Goal: Task Accomplishment & Management: Manage account settings

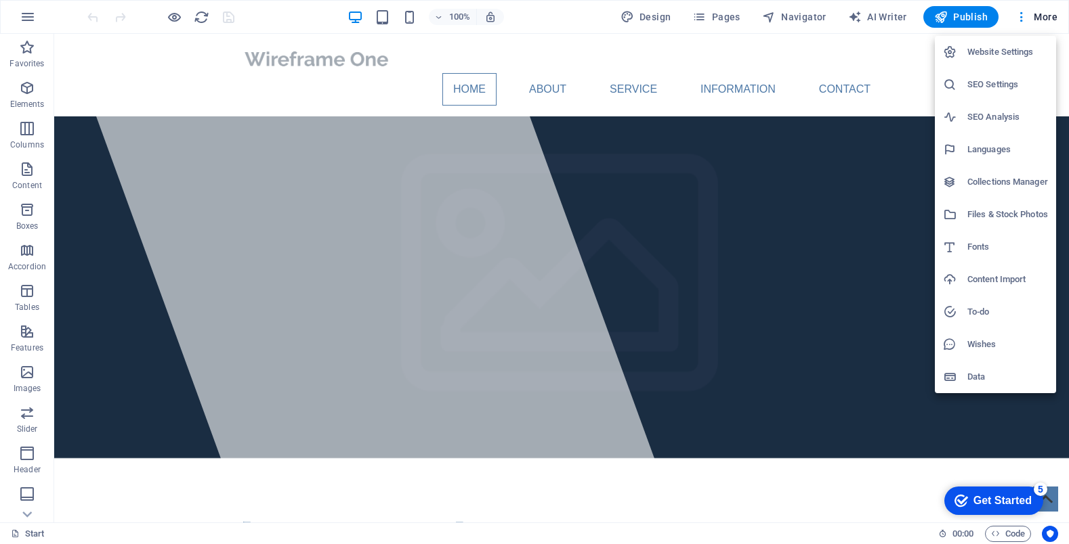
click at [987, 148] on h6 "Languages" at bounding box center [1007, 150] width 81 height 16
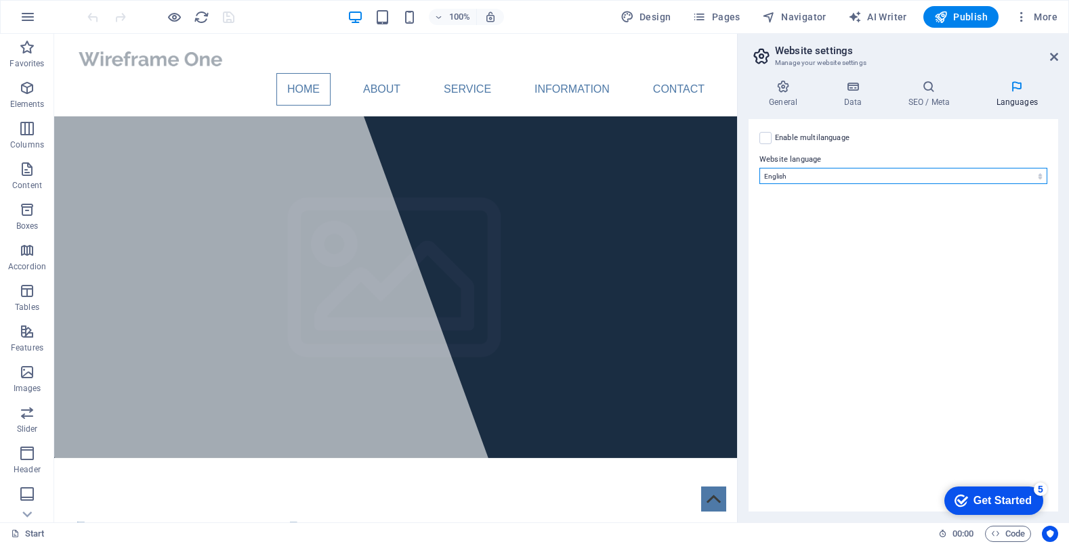
click at [807, 174] on select "Abkhazian Afar Afrikaans Akan Albanian Amharic Arabic Aragonese Armenian Assame…" at bounding box center [903, 176] width 288 height 16
select select "55"
click at [759, 168] on select "Abkhazian Afar Afrikaans Akan Albanian Amharic Arabic Aragonese Armenian Assame…" at bounding box center [903, 176] width 288 height 16
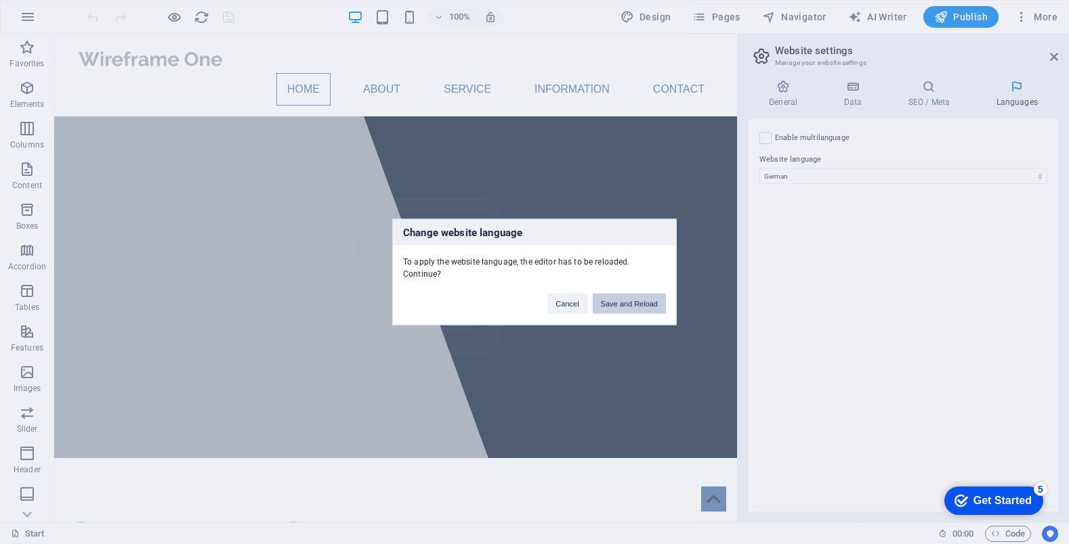
click at [646, 302] on button "Save and Reload" at bounding box center [629, 304] width 73 height 20
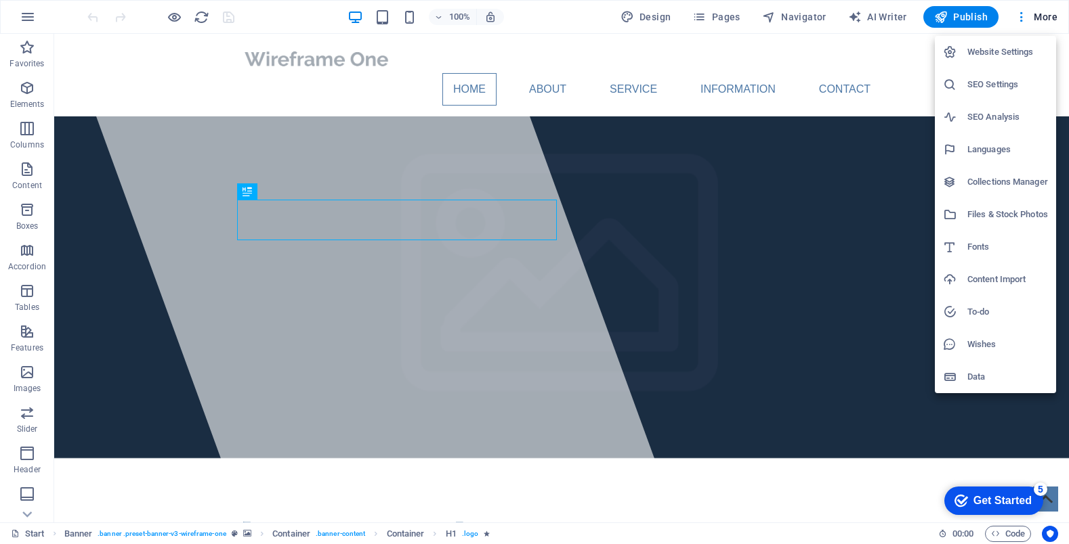
click at [892, 56] on div at bounding box center [534, 272] width 1069 height 544
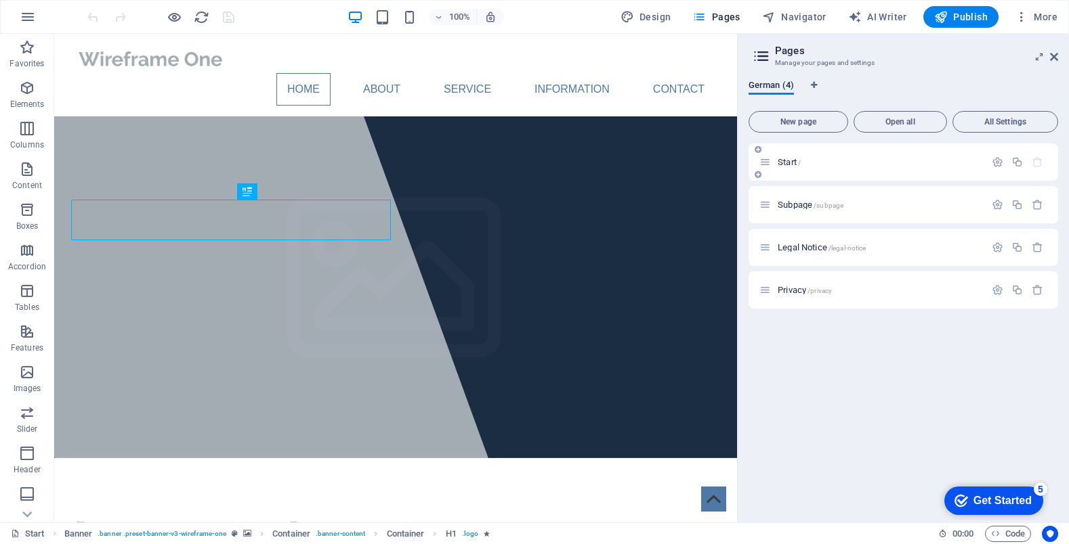
click at [825, 159] on p "Start /" at bounding box center [878, 162] width 203 height 9
select select "px"
select select "400"
select select "px"
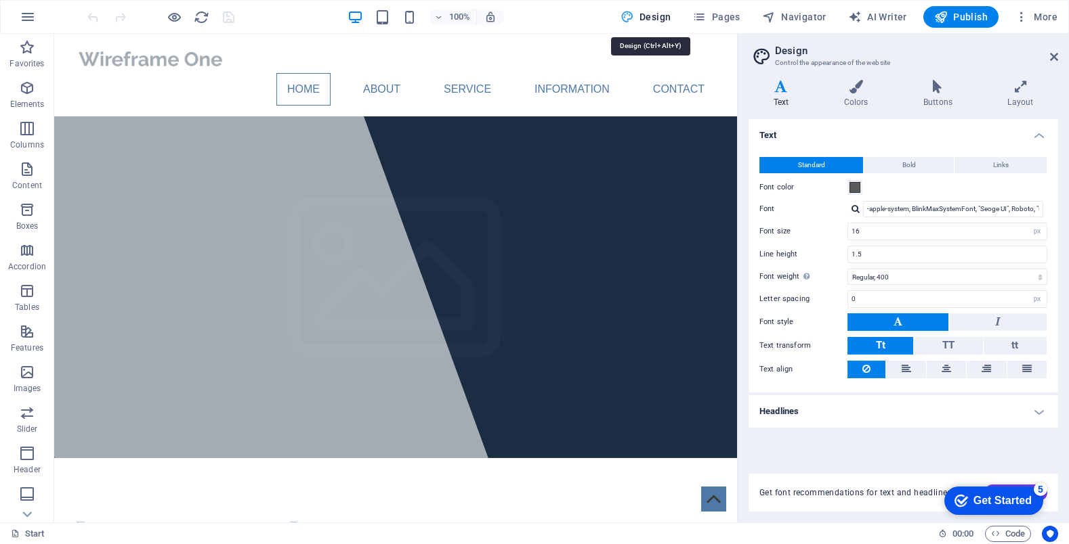
click at [0, 0] on icon "button" at bounding box center [0, 0] width 0 height 0
click at [1052, 49] on h2 "Design" at bounding box center [916, 51] width 283 height 12
select select "English"
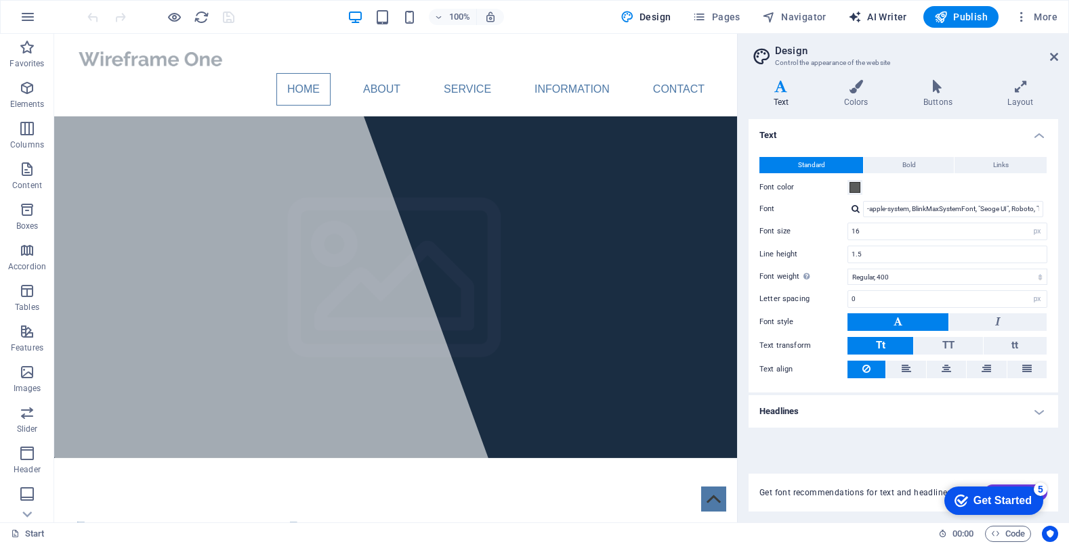
select select "English"
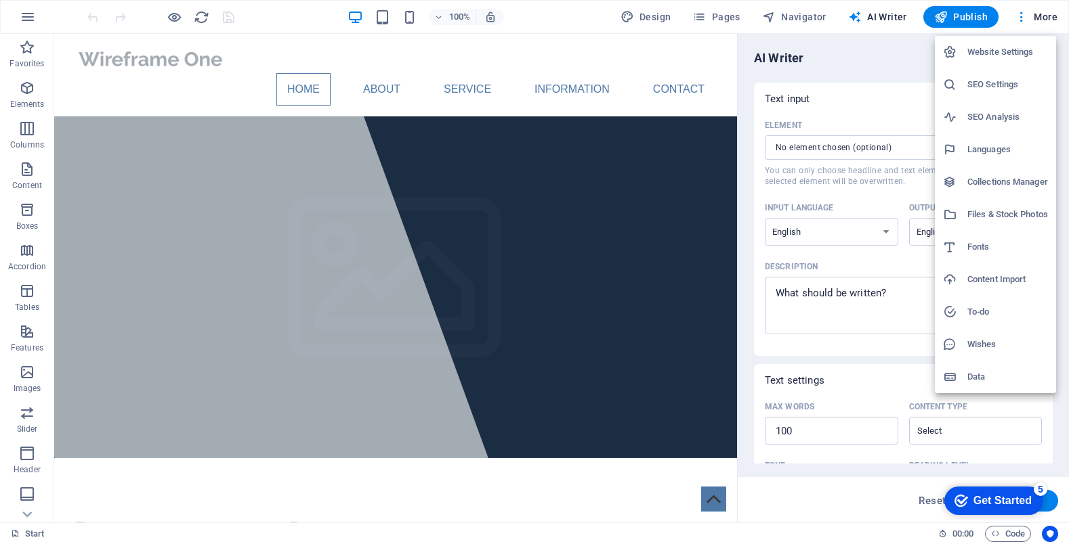
click at [570, 26] on div at bounding box center [534, 272] width 1069 height 544
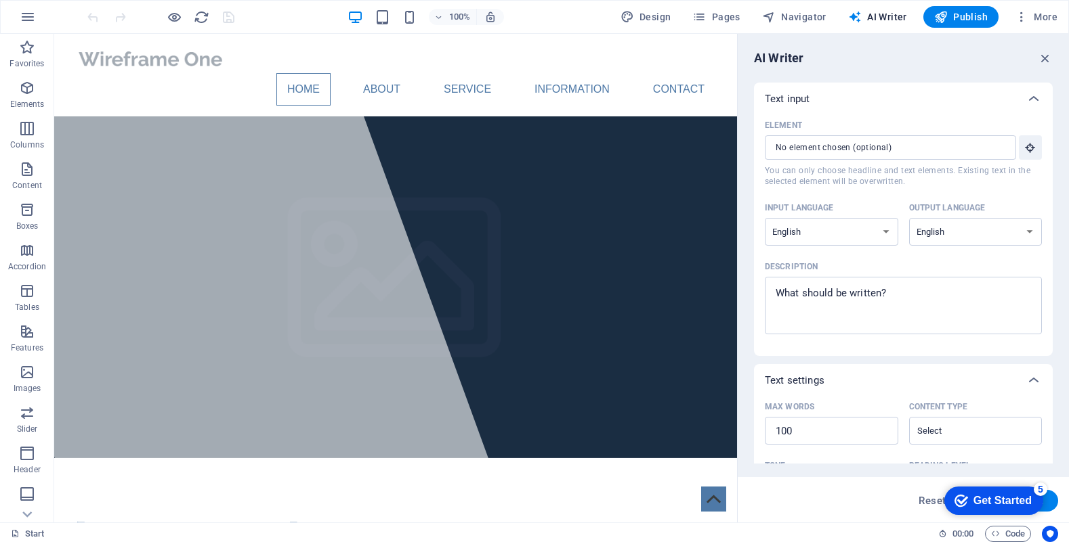
click at [996, 505] on div "Get Started" at bounding box center [1002, 501] width 58 height 12
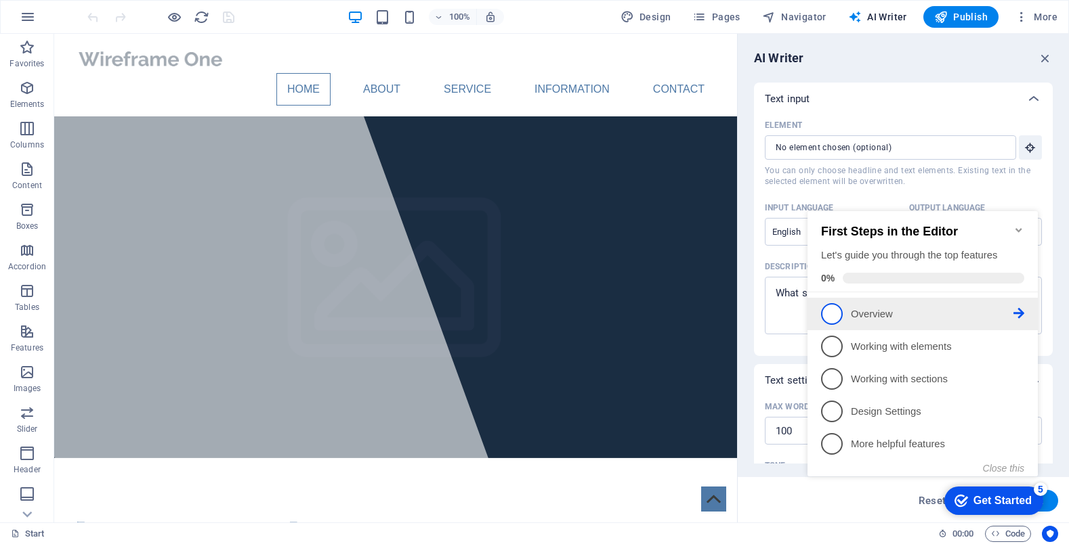
click at [874, 309] on p "Overview - incomplete" at bounding box center [932, 314] width 163 height 14
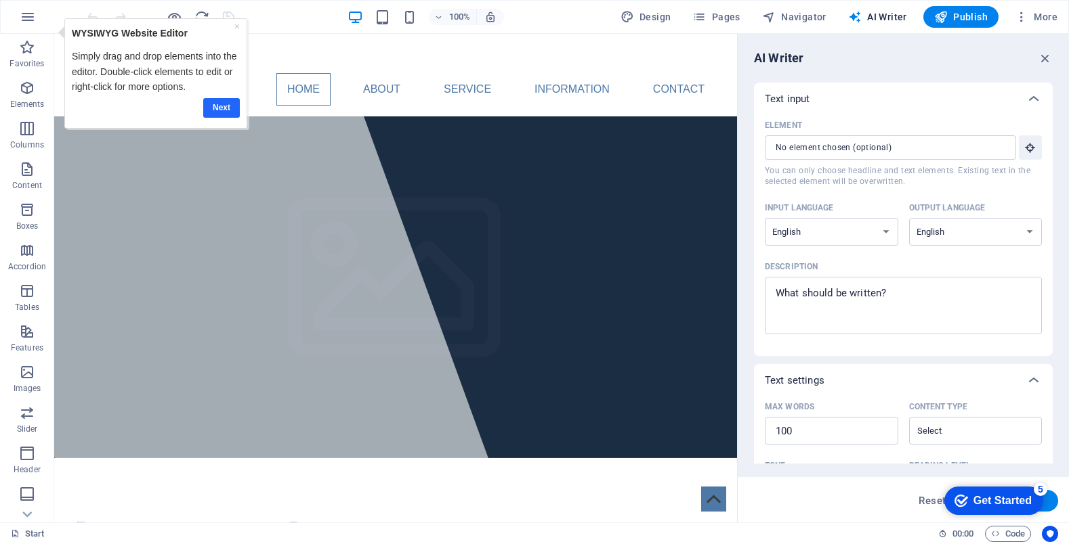
click at [215, 110] on link "Next" at bounding box center [221, 108] width 37 height 20
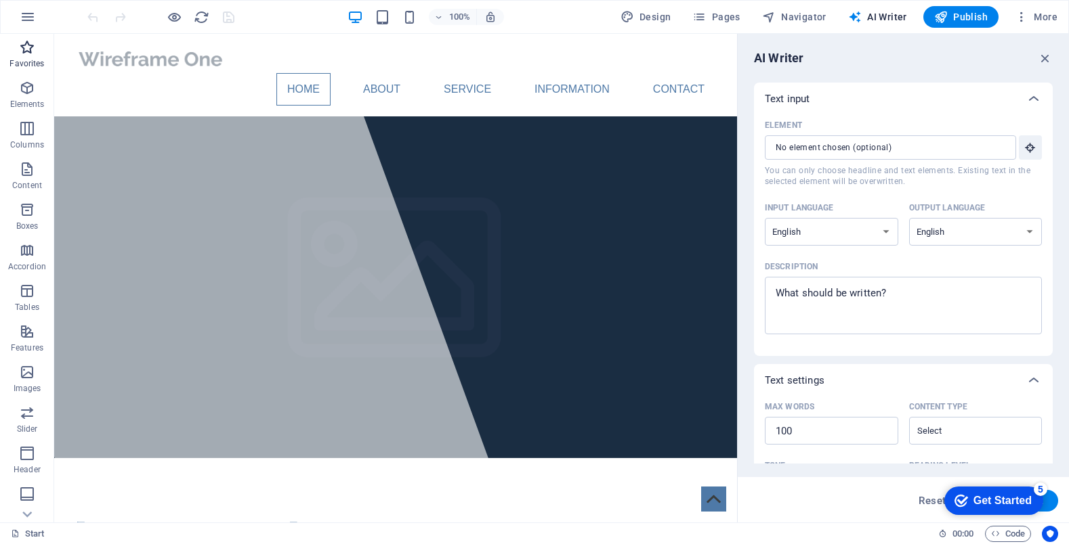
click at [20, 59] on p "Favorites" at bounding box center [26, 63] width 35 height 11
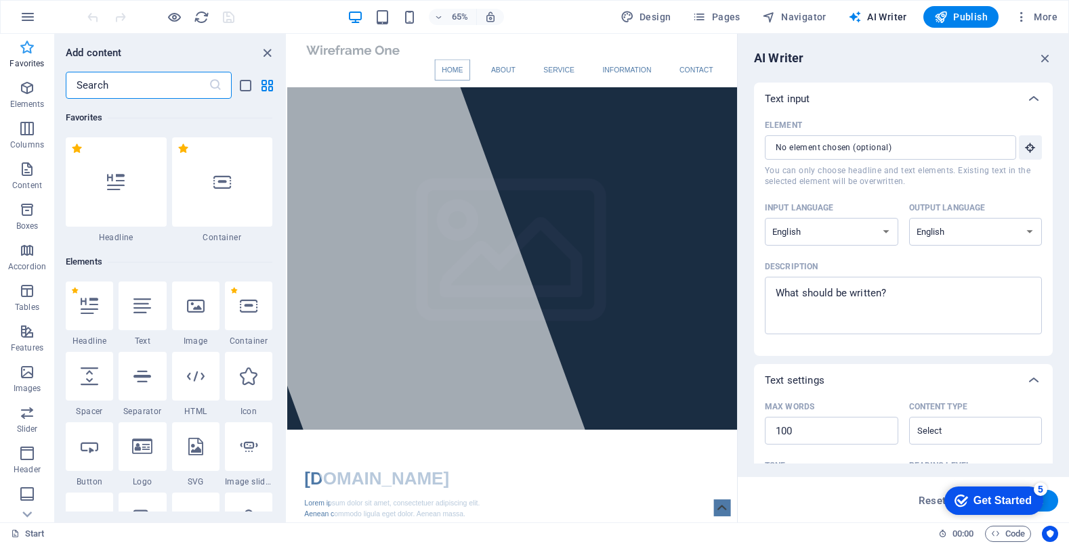
click at [42, 59] on p "Favorites" at bounding box center [26, 63] width 35 height 11
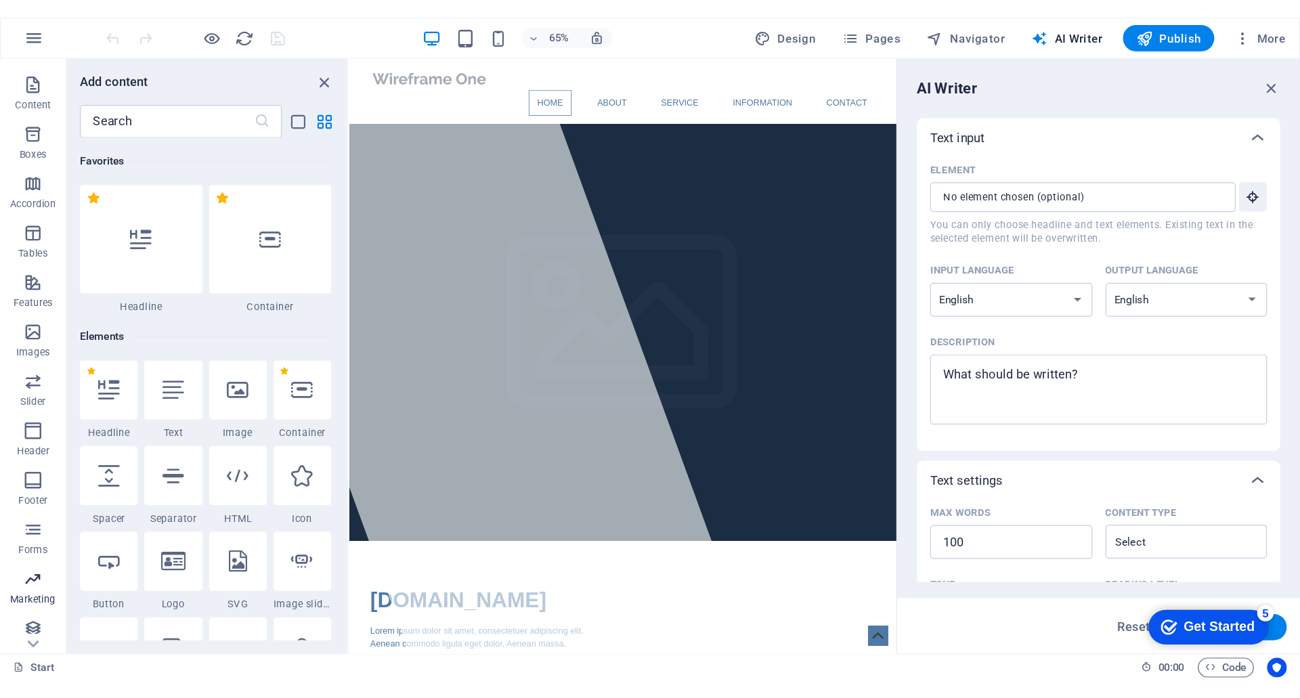
scroll to position [121, 0]
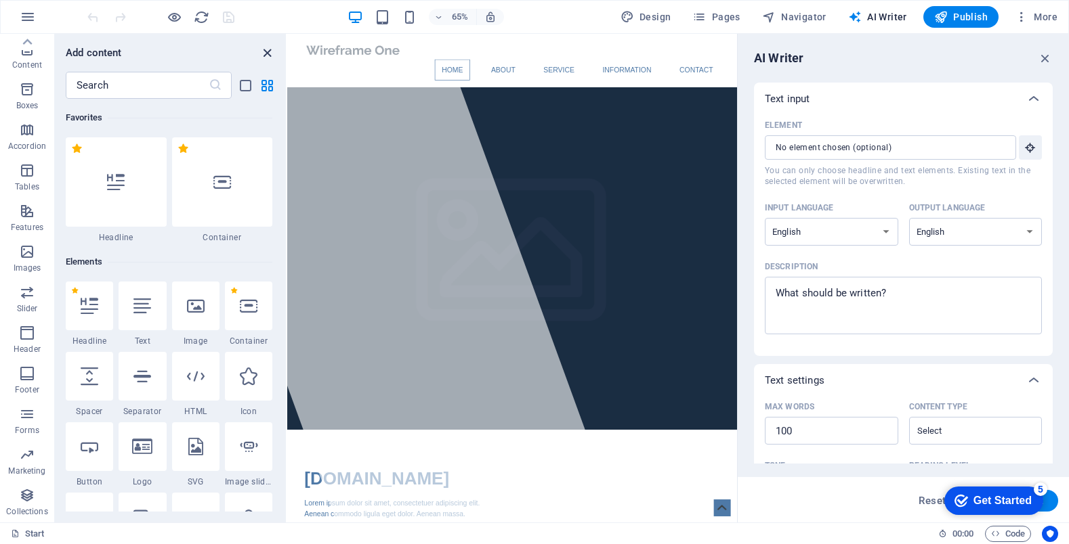
click at [267, 49] on icon "close panel" at bounding box center [267, 53] width 16 height 16
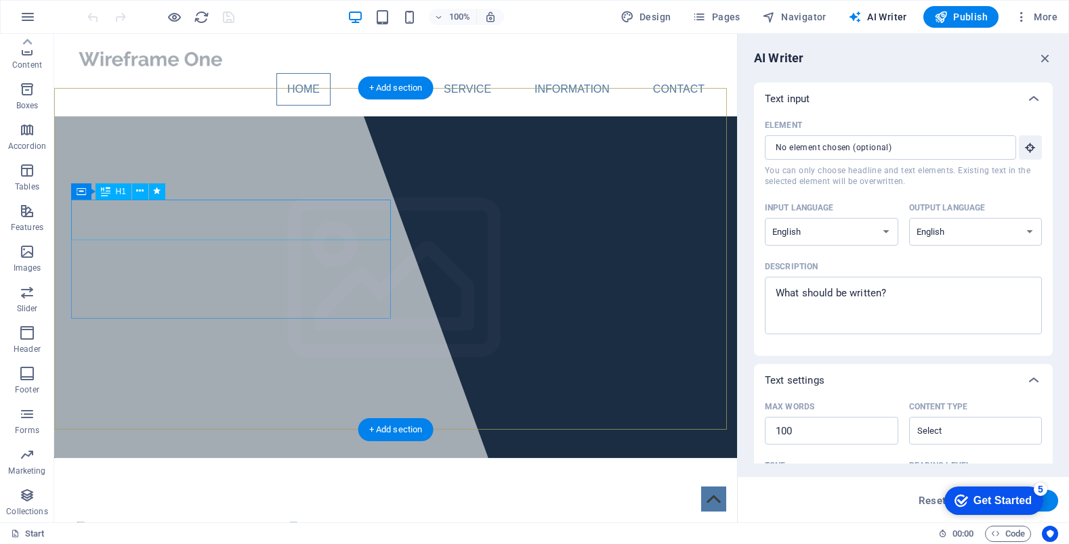
click at [340, 513] on div "[DOMAIN_NAME]" at bounding box center [395, 533] width 639 height 41
click at [104, 518] on span "[DOMAIN_NAME]" at bounding box center [187, 533] width 223 height 30
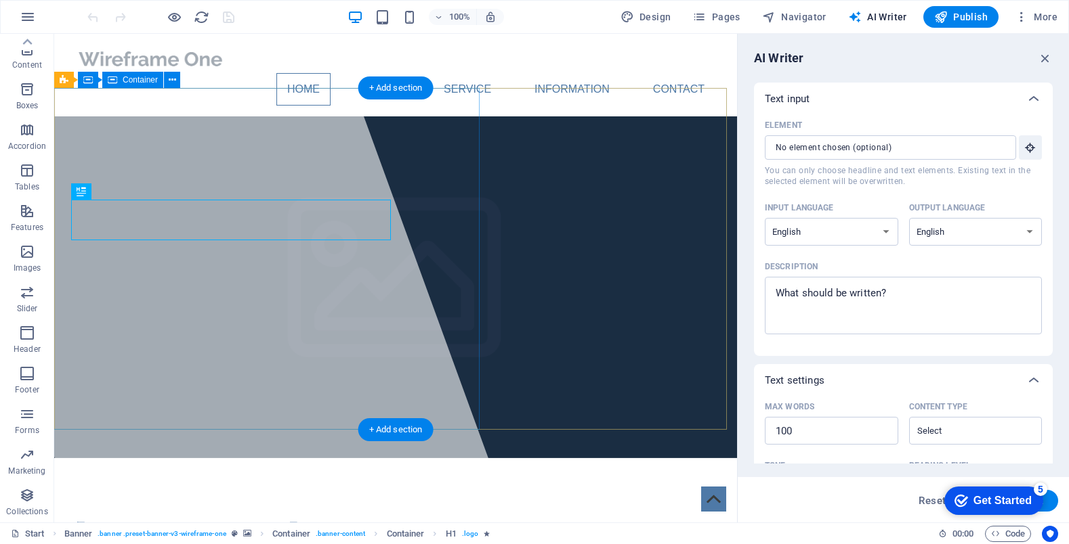
click at [59, 220] on div at bounding box center [206, 278] width 612 height 489
click at [68, 219] on div at bounding box center [206, 278] width 612 height 489
click at [83, 518] on span "[DOMAIN_NAME]" at bounding box center [187, 533] width 223 height 30
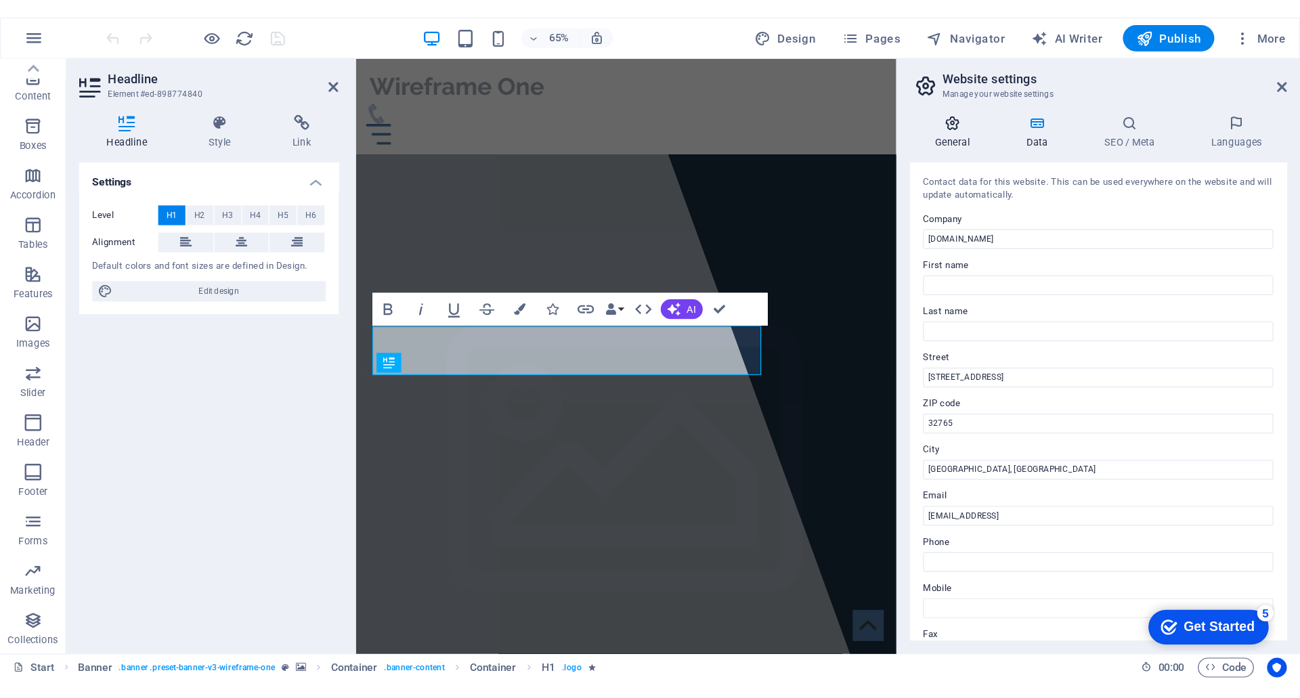
scroll to position [0, 0]
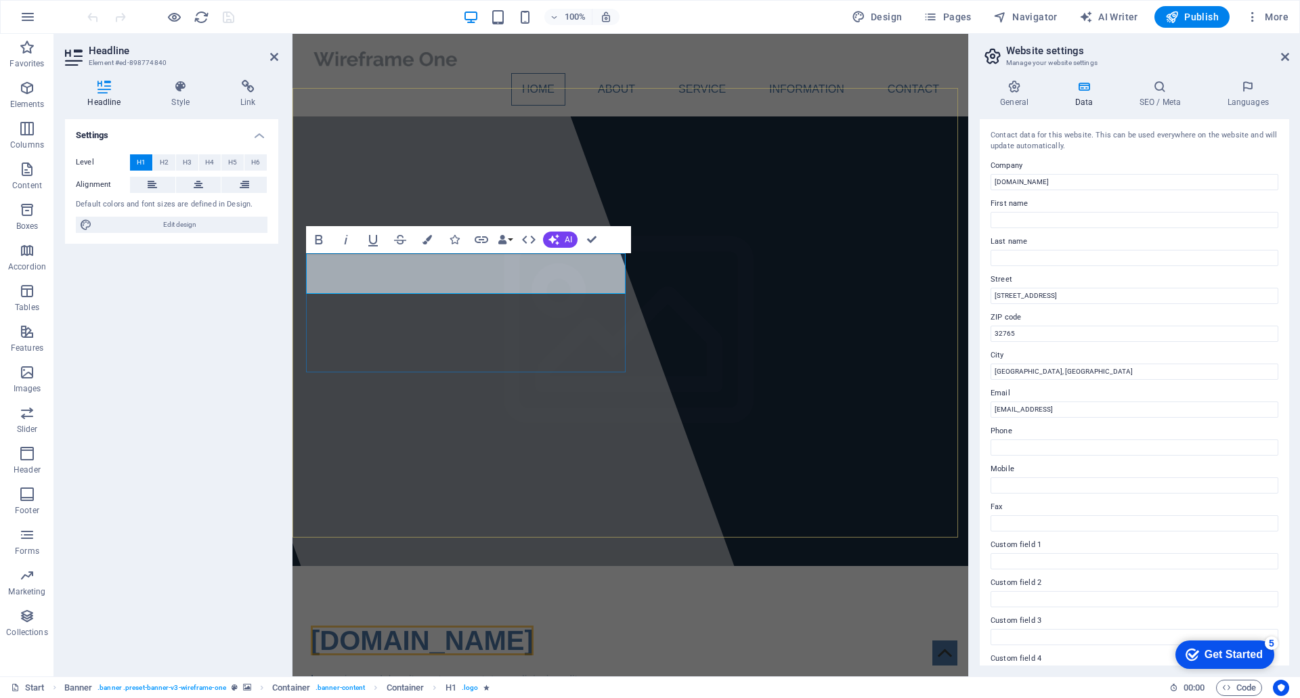
click at [338, 544] on span "[DOMAIN_NAME]" at bounding box center [422, 641] width 223 height 30
click at [311, 544] on span "[DOMAIN_NAME]" at bounding box center [422, 641] width 223 height 30
click at [313, 544] on span "[DOMAIN_NAME]" at bounding box center [422, 641] width 223 height 30
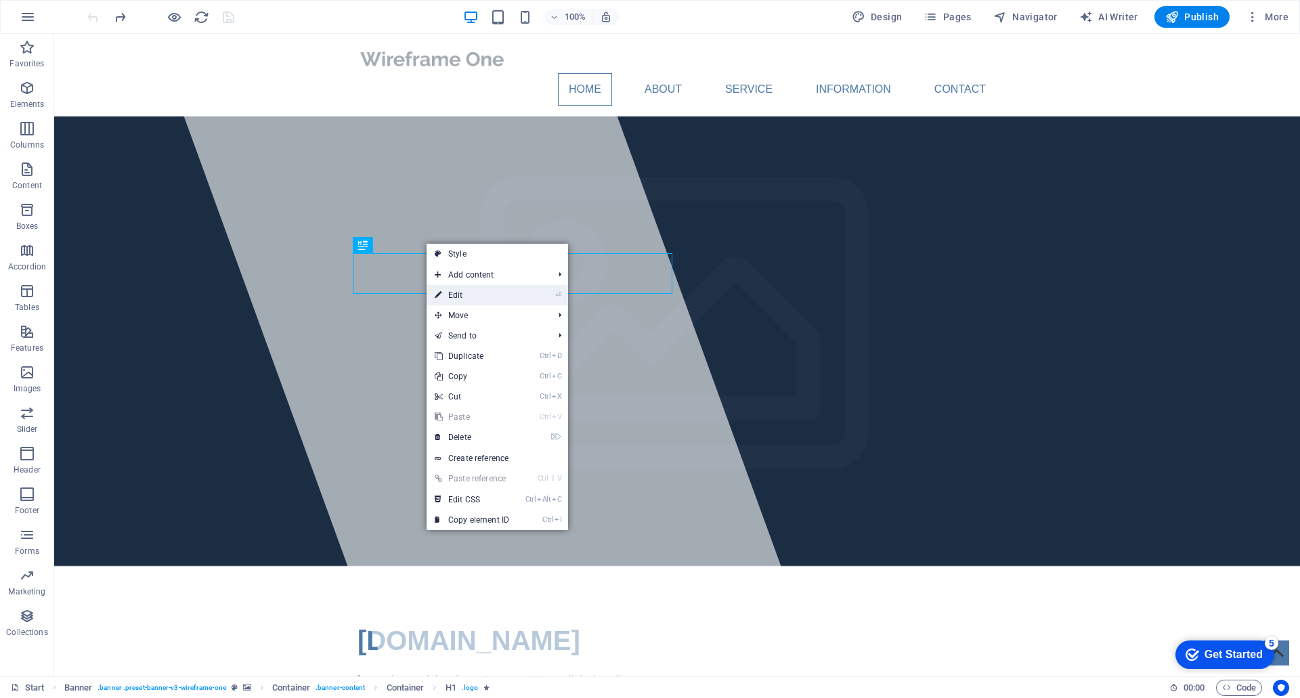
click at [513, 296] on link "⏎ Edit" at bounding box center [472, 295] width 91 height 20
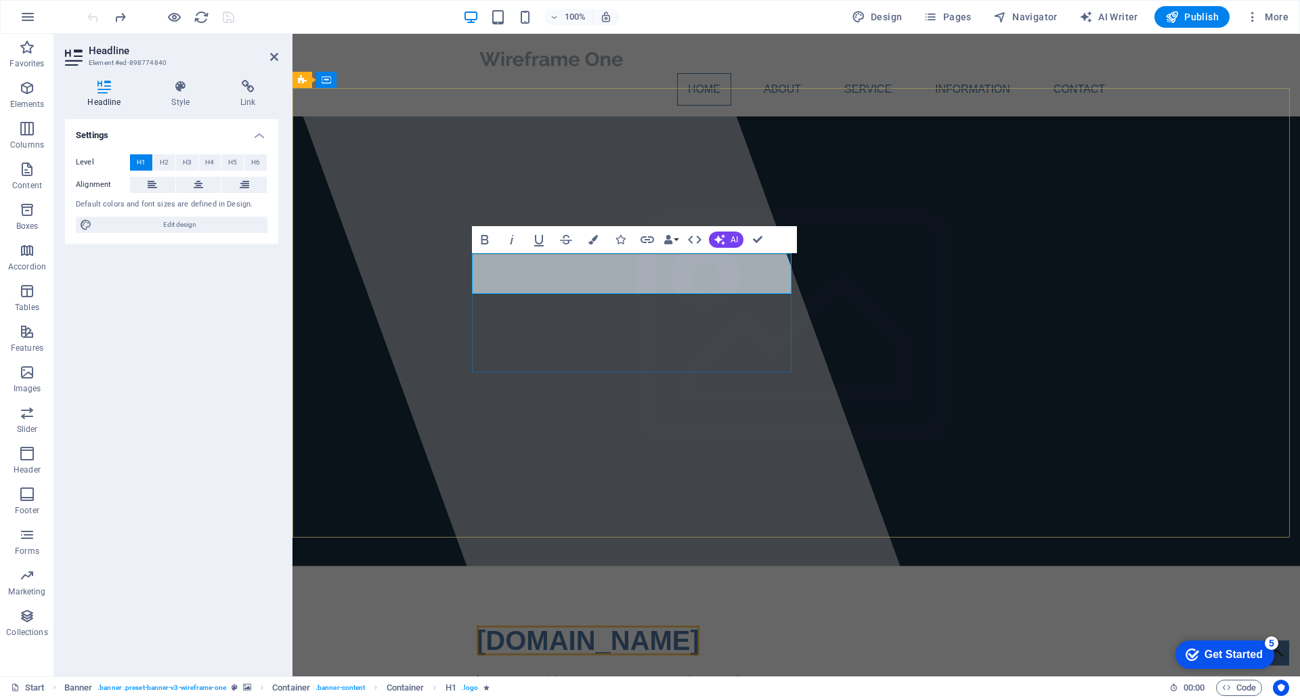
click at [547, 544] on span "[DOMAIN_NAME]" at bounding box center [588, 641] width 223 height 30
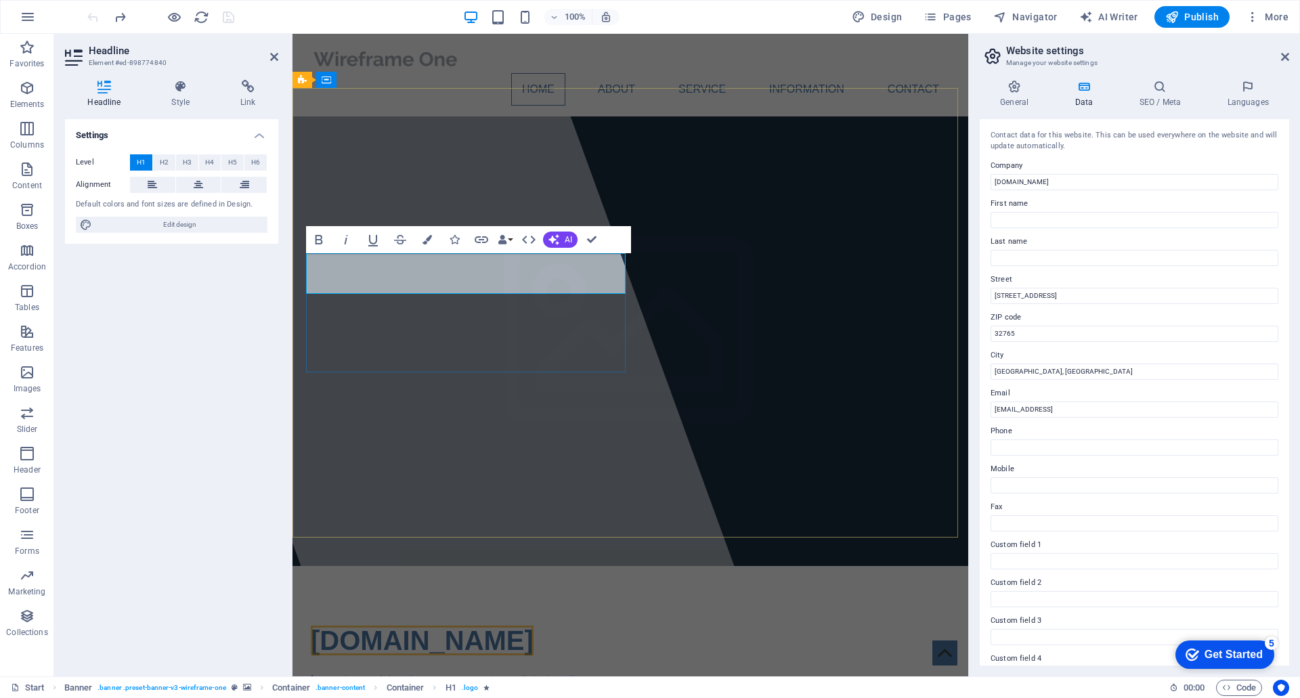
click at [454, 544] on span "[DOMAIN_NAME]" at bounding box center [422, 641] width 223 height 30
drag, startPoint x: 461, startPoint y: 276, endPoint x: 372, endPoint y: 274, distance: 88.8
click at [372, 544] on span "[DOMAIN_NAME]" at bounding box center [422, 641] width 223 height 30
click at [326, 544] on span "[DOMAIN_NAME]" at bounding box center [422, 641] width 223 height 30
click at [394, 544] on span "[DOMAIN_NAME]" at bounding box center [422, 641] width 223 height 30
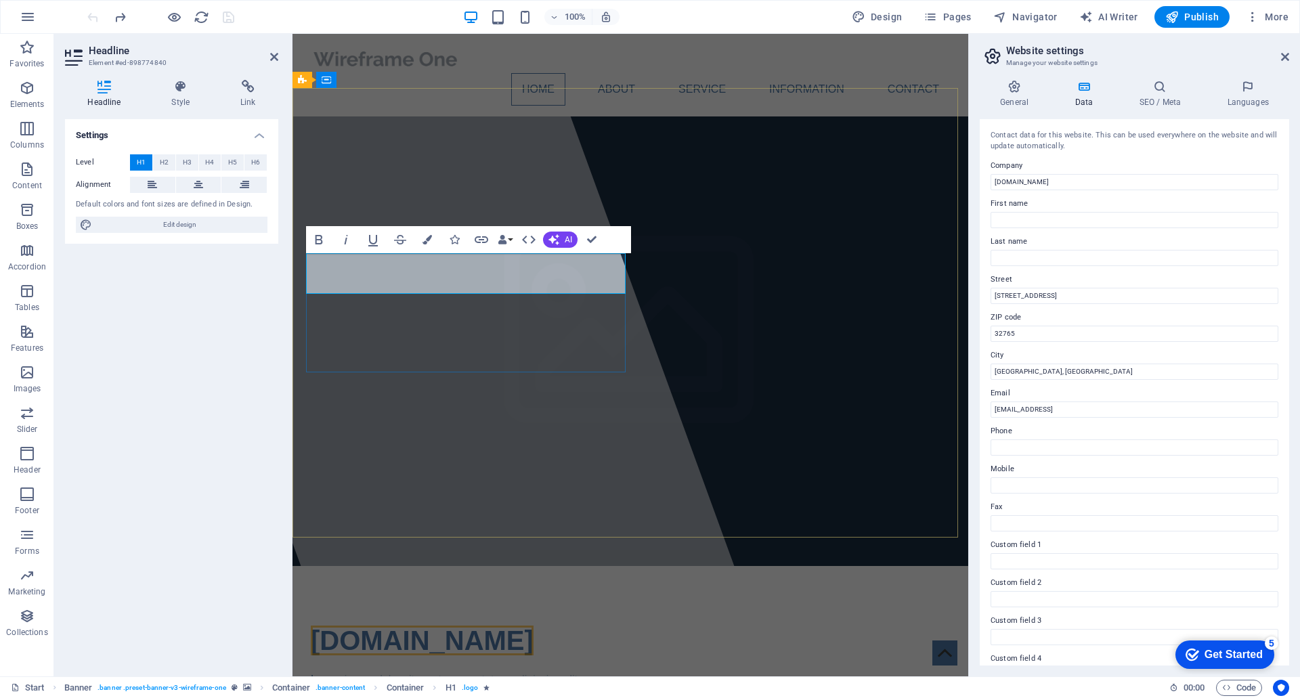
click at [505, 544] on span "[DOMAIN_NAME]" at bounding box center [422, 641] width 223 height 30
click at [624, 544] on div "Lorem ipsum dolor sit amet, consectetuer adipiscing elit. Aenean commodo ligula…" at bounding box center [630, 688] width 639 height 33
click at [700, 544] on div "jk-konstruktion.de Lorem ipsum dolor sit amet, consectetuer adipiscing elit. Ae…" at bounding box center [631, 709] width 676 height 287
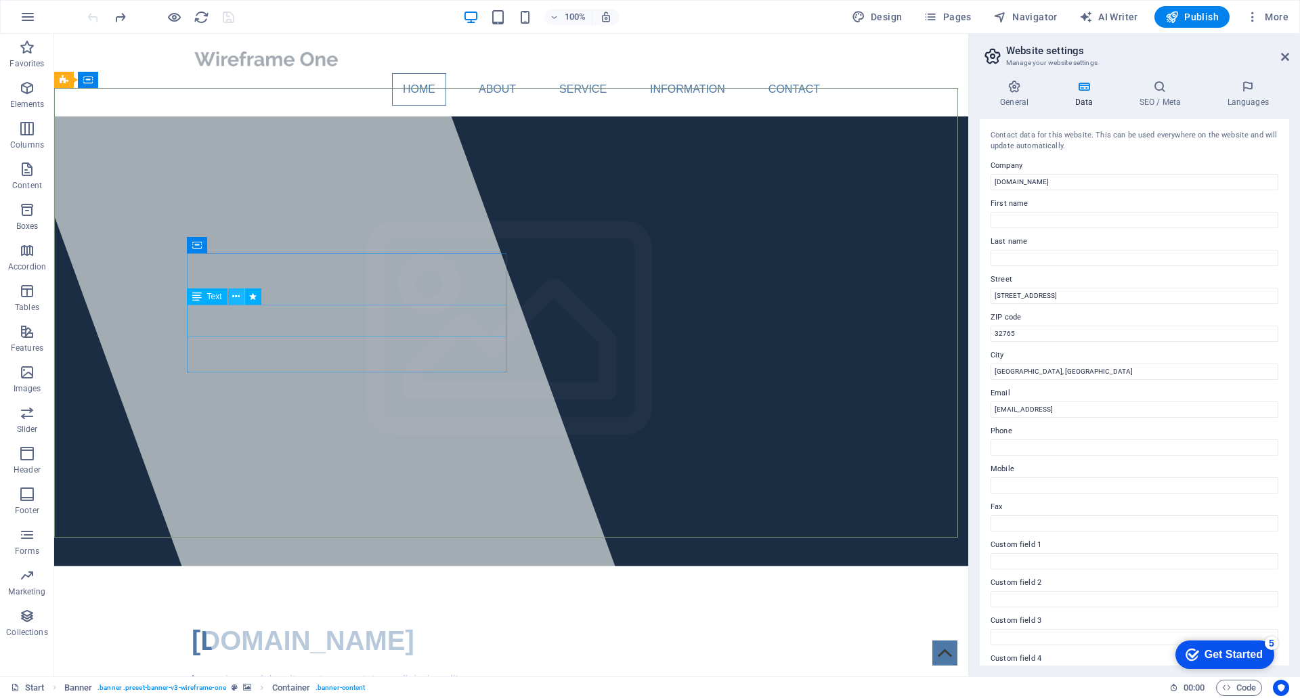
click at [238, 296] on icon at bounding box center [235, 297] width 7 height 14
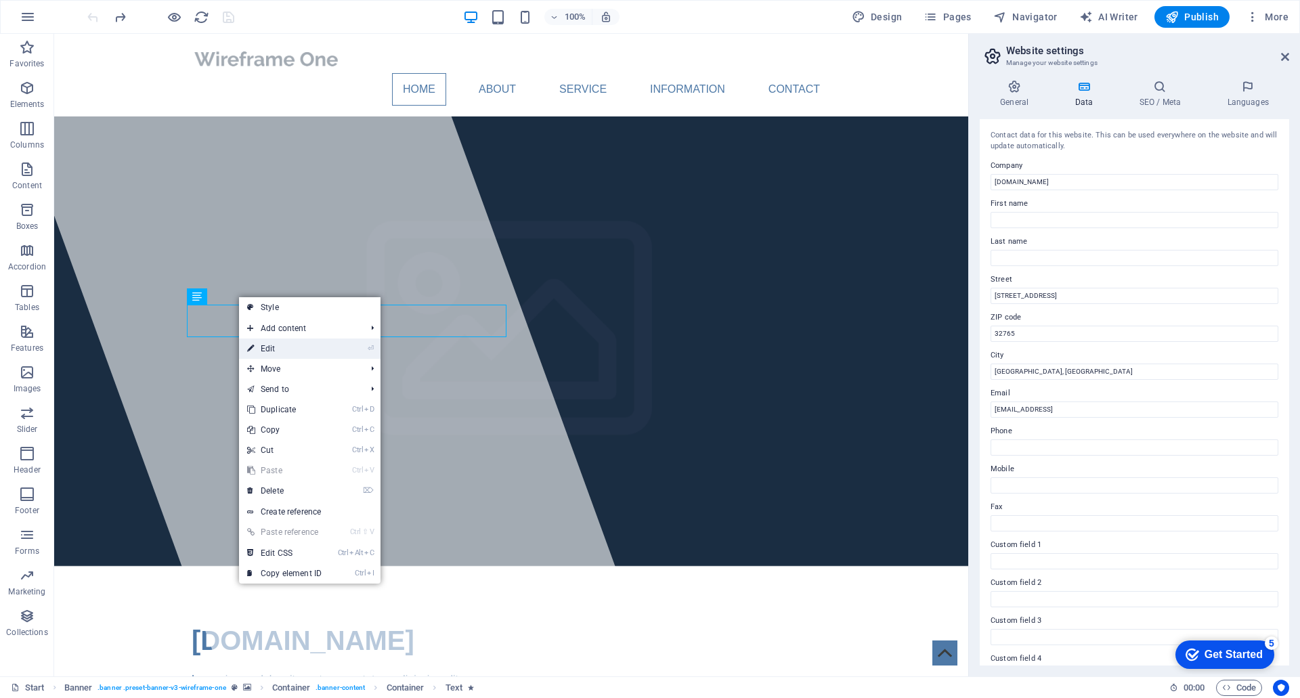
click at [276, 351] on link "⏎ Edit" at bounding box center [284, 349] width 91 height 20
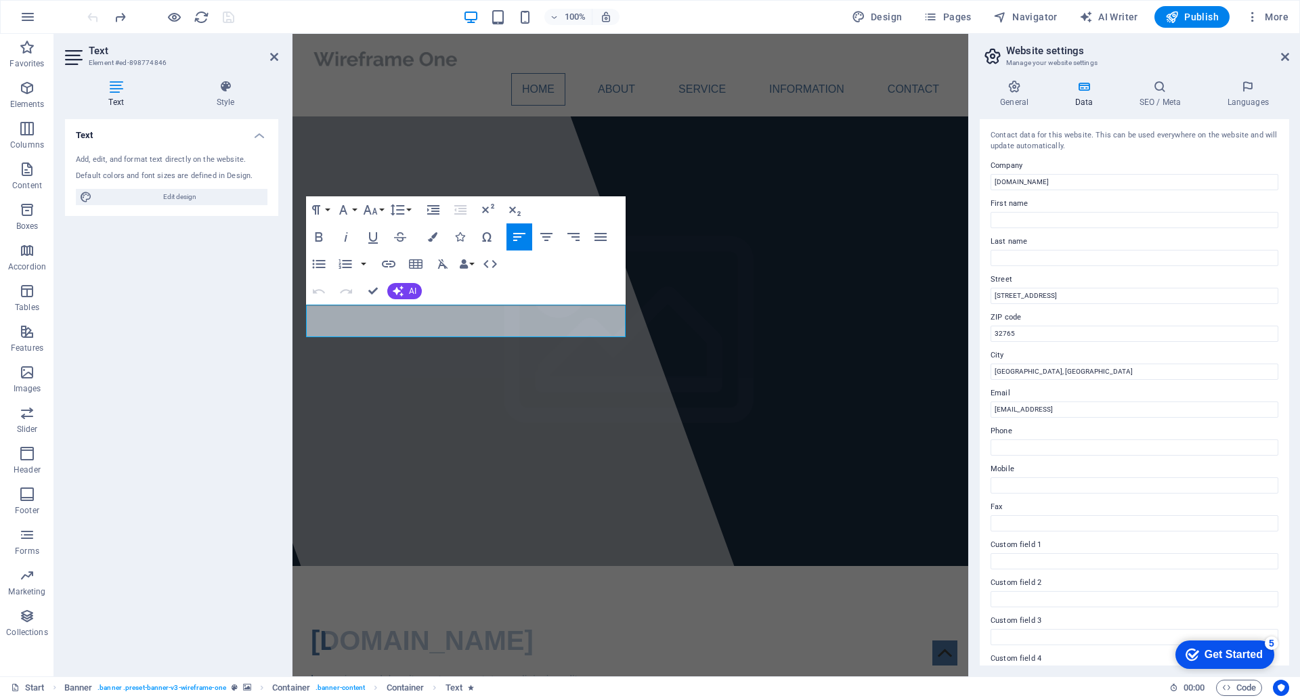
click at [464, 544] on span "Lorem ipsum dolor sit amet, consectetuer adipiscing elit." at bounding box center [446, 680] width 270 height 12
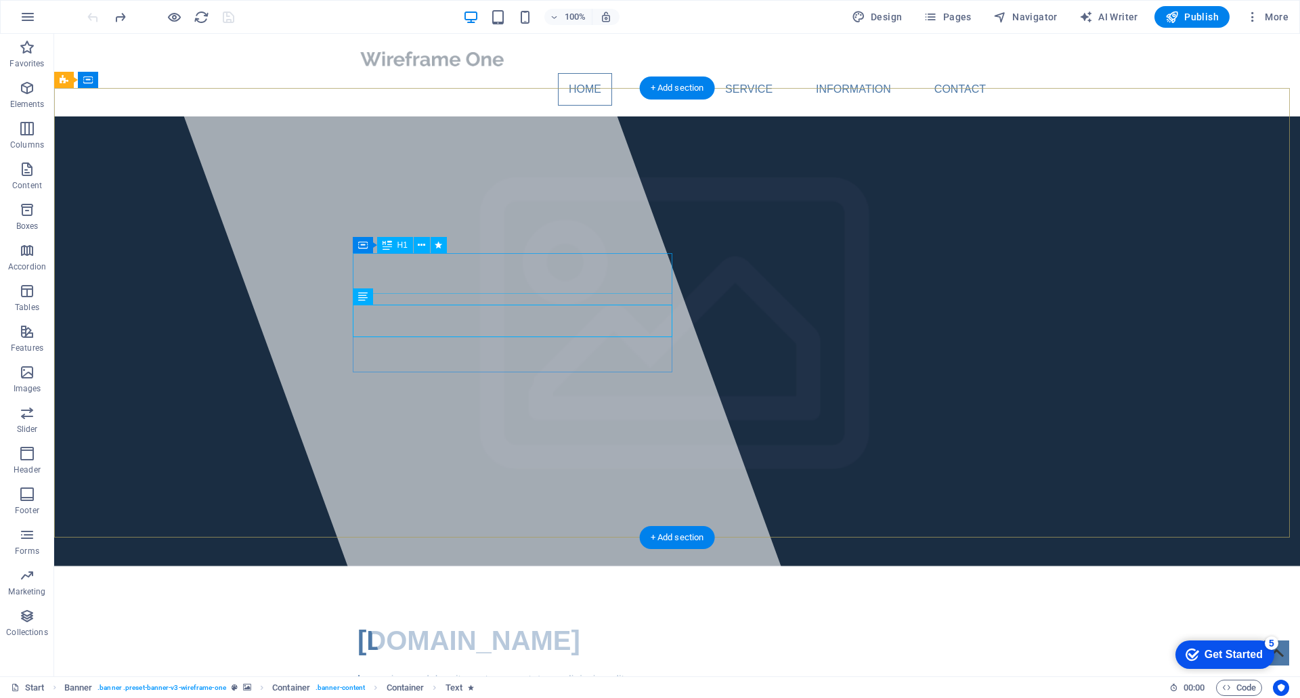
click at [437, 544] on span "[DOMAIN_NAME]" at bounding box center [469, 641] width 223 height 30
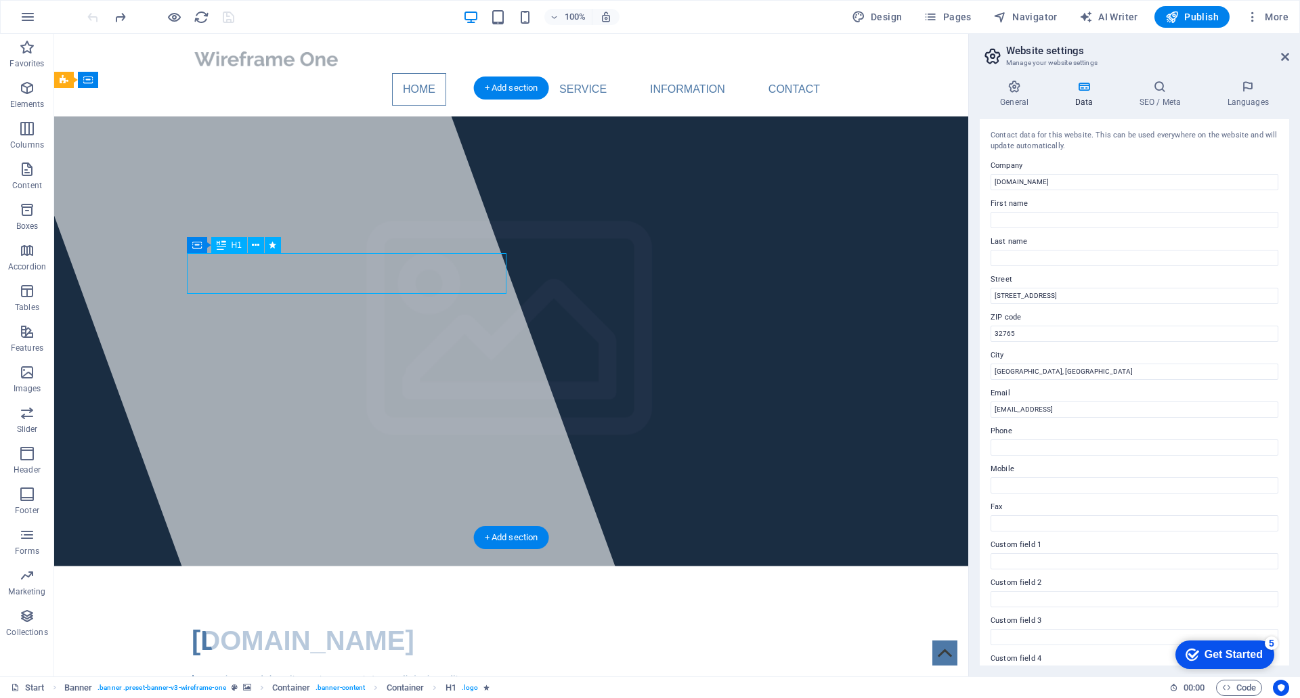
click at [218, 544] on span "[DOMAIN_NAME]" at bounding box center [303, 641] width 223 height 30
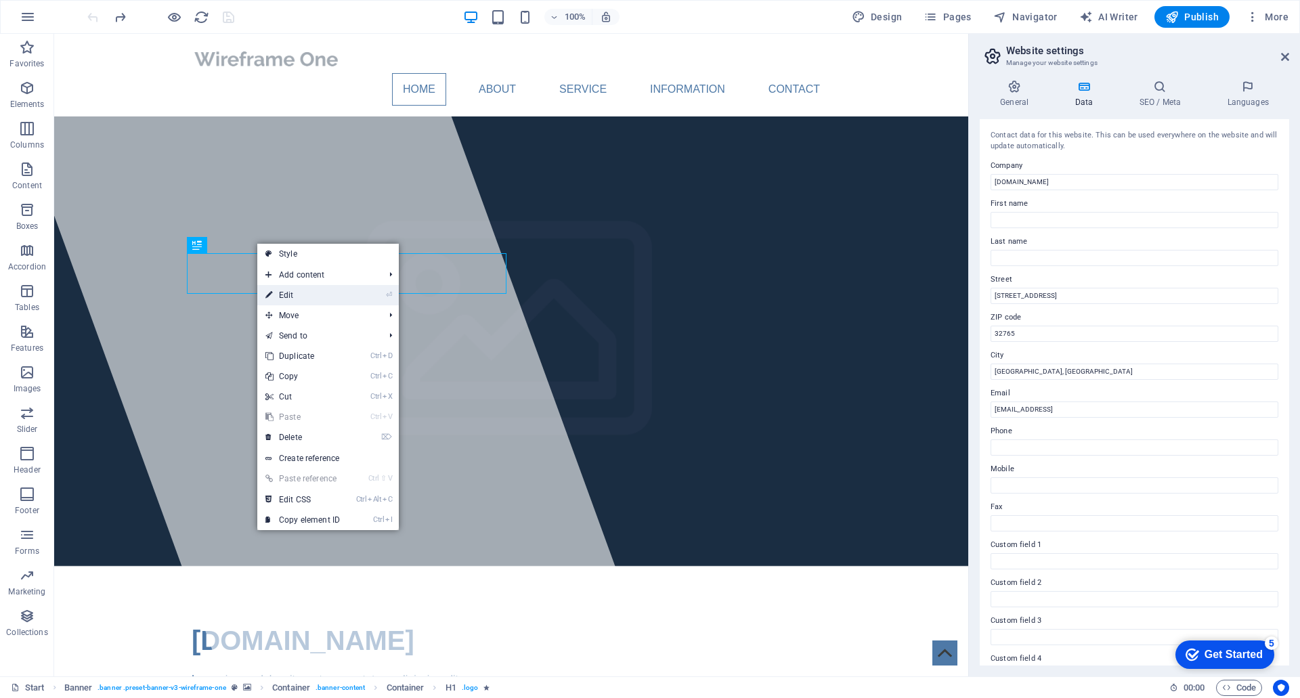
click at [315, 294] on link "⏎ Edit" at bounding box center [302, 295] width 91 height 20
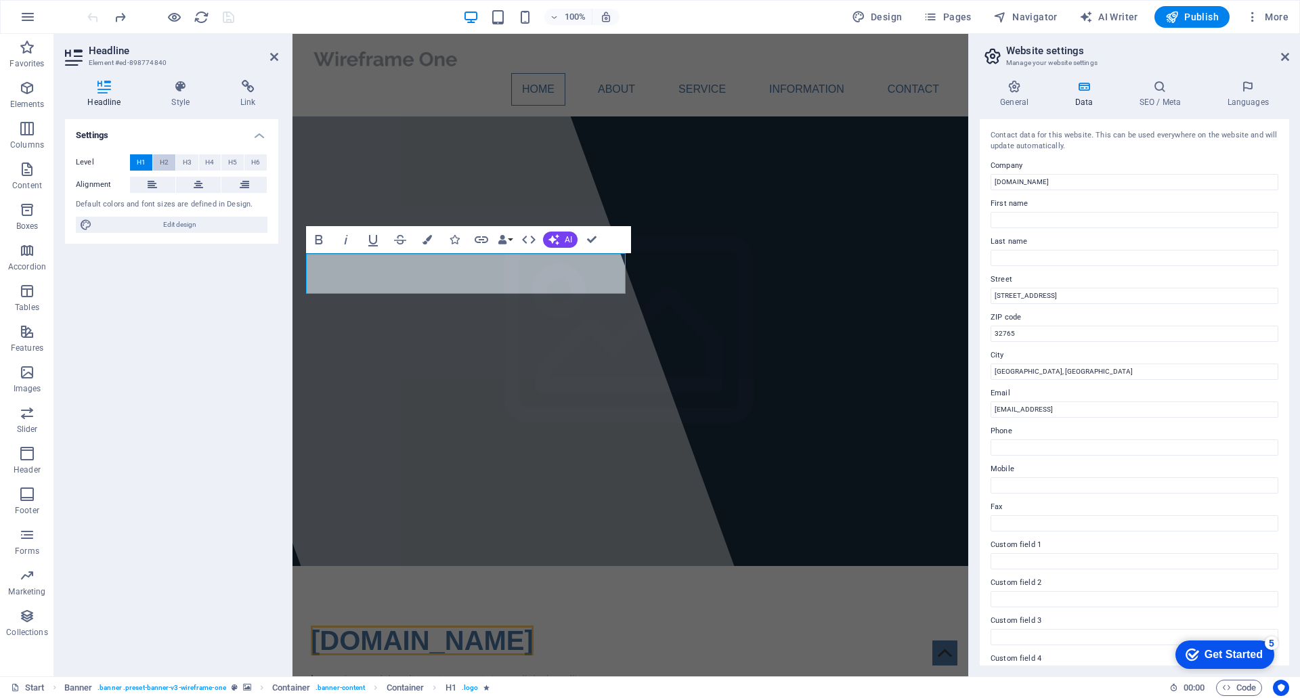
click at [163, 161] on span "H2" at bounding box center [164, 162] width 9 height 16
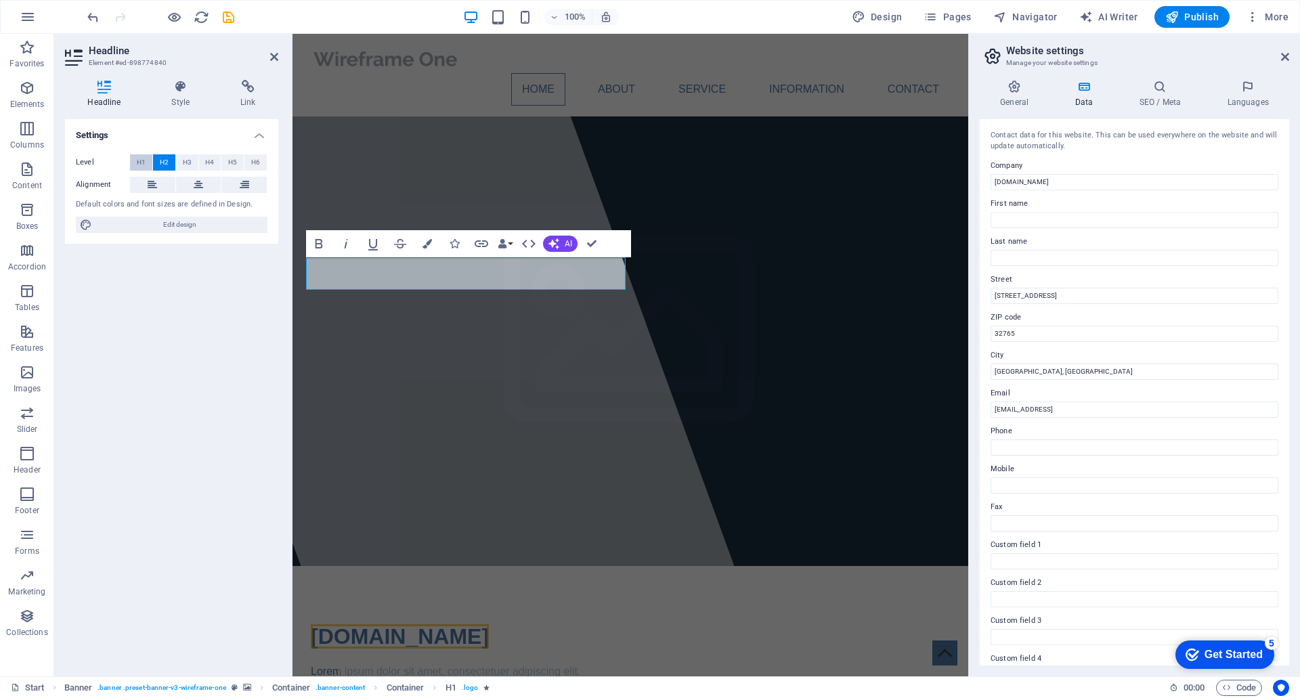
click at [142, 160] on span "H1" at bounding box center [141, 162] width 9 height 16
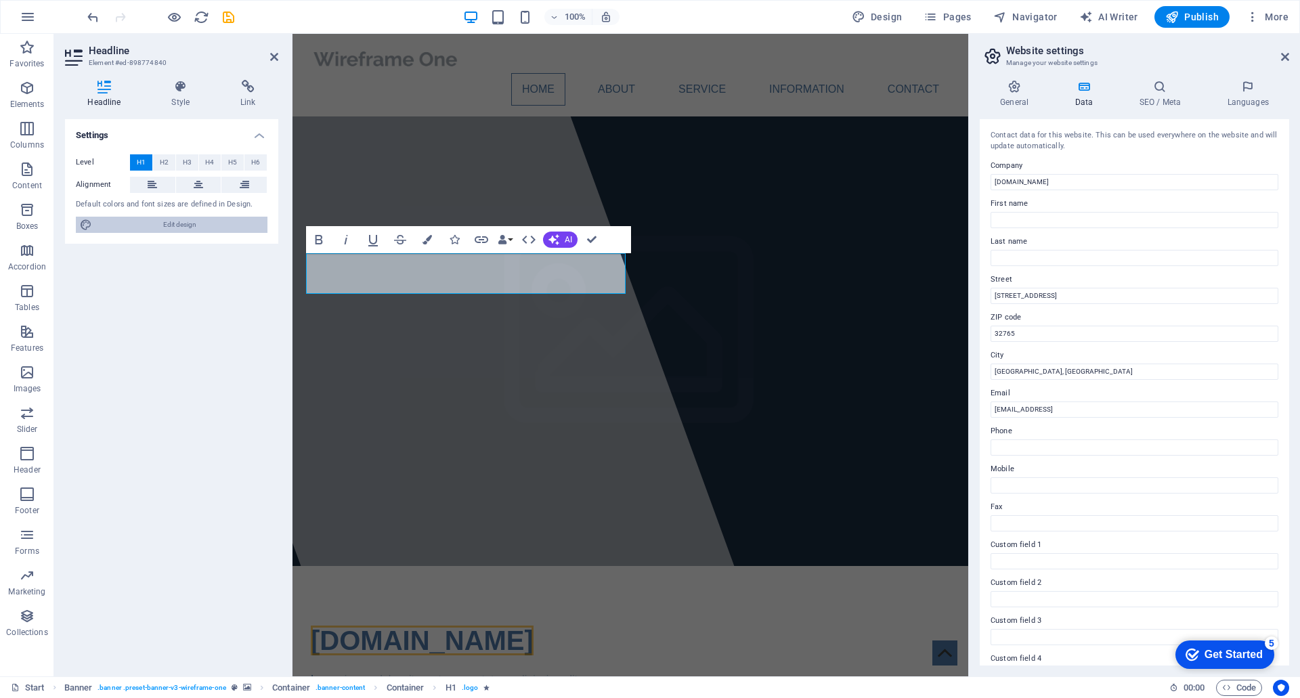
click at [166, 219] on span "Edit design" at bounding box center [179, 225] width 167 height 16
select select "px"
select select "400"
select select "px"
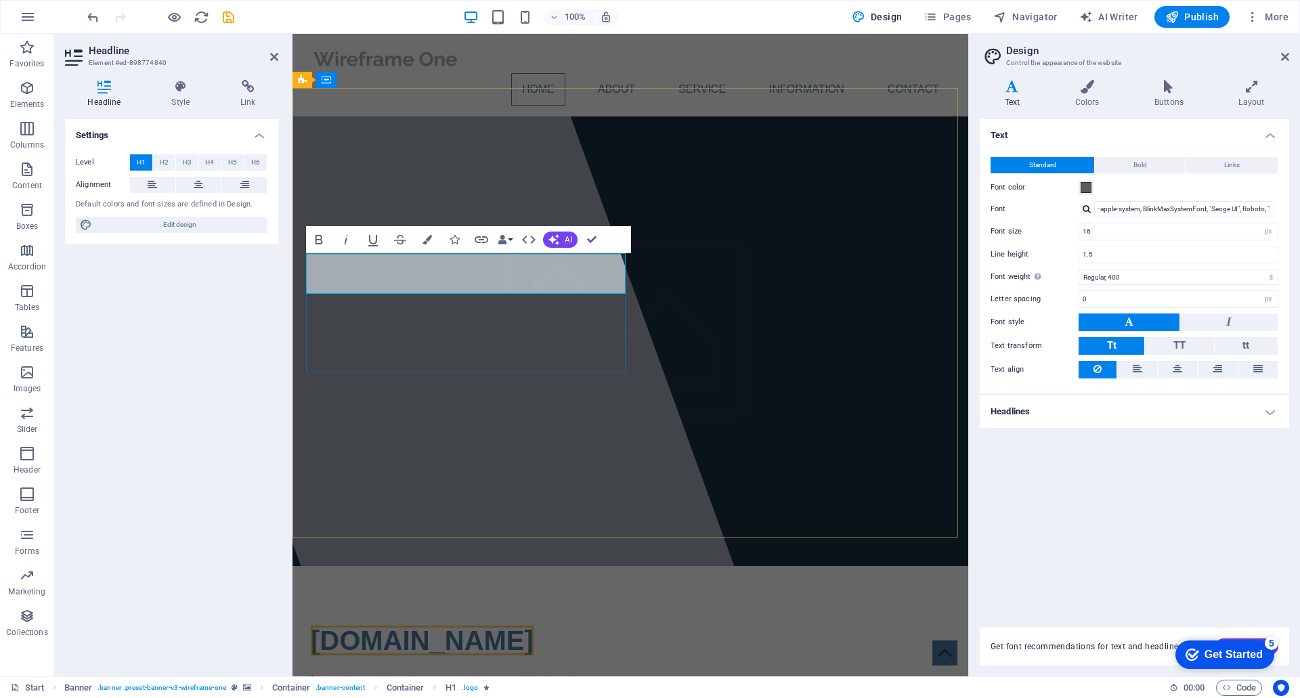
click at [450, 544] on span "[DOMAIN_NAME]" at bounding box center [422, 641] width 223 height 30
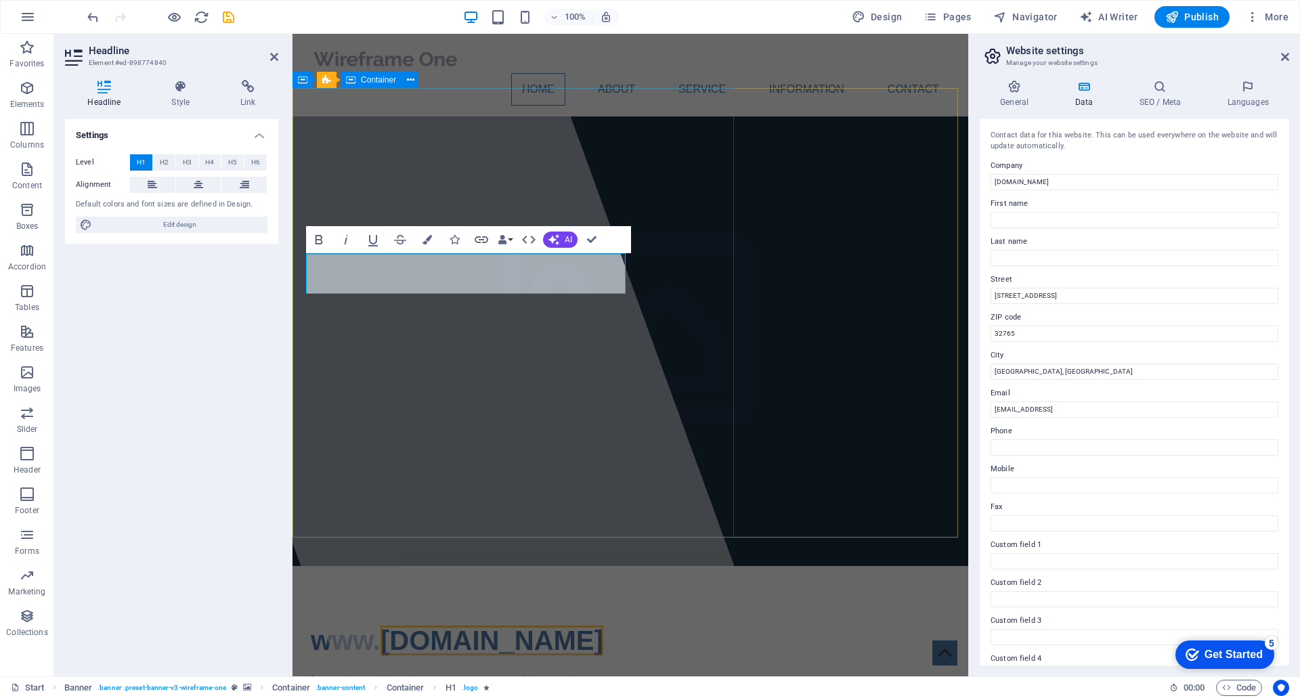
click at [537, 402] on div at bounding box center [440, 355] width 667 height 643
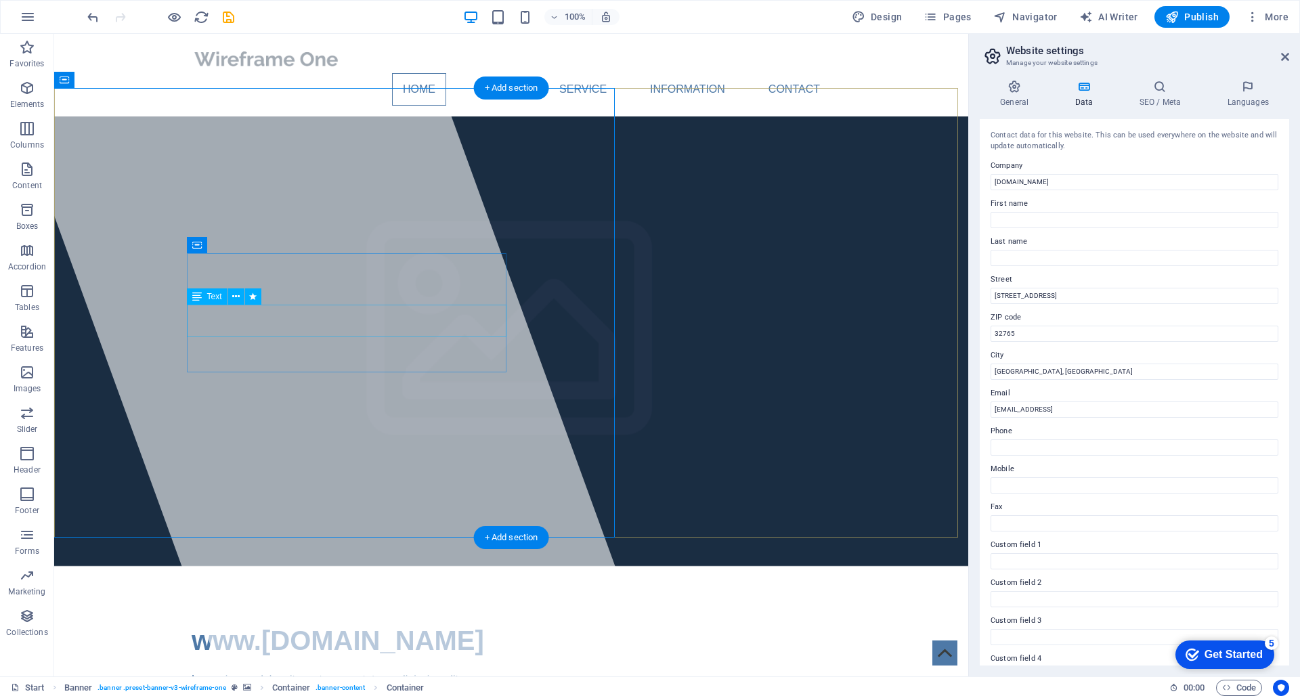
click at [305, 544] on div "Lorem ipsum dolor sit amet, consectetuer adipiscing elit. Aenean commodo ligula…" at bounding box center [511, 688] width 639 height 33
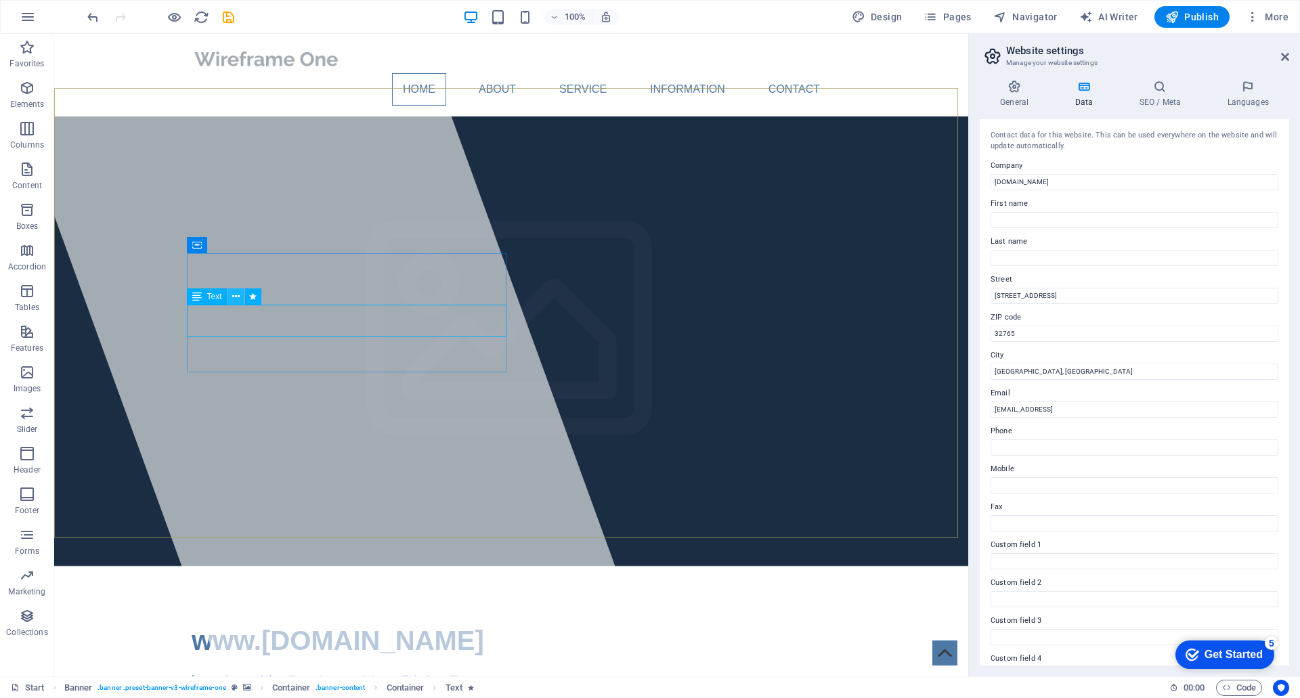
click at [240, 294] on icon at bounding box center [235, 297] width 7 height 14
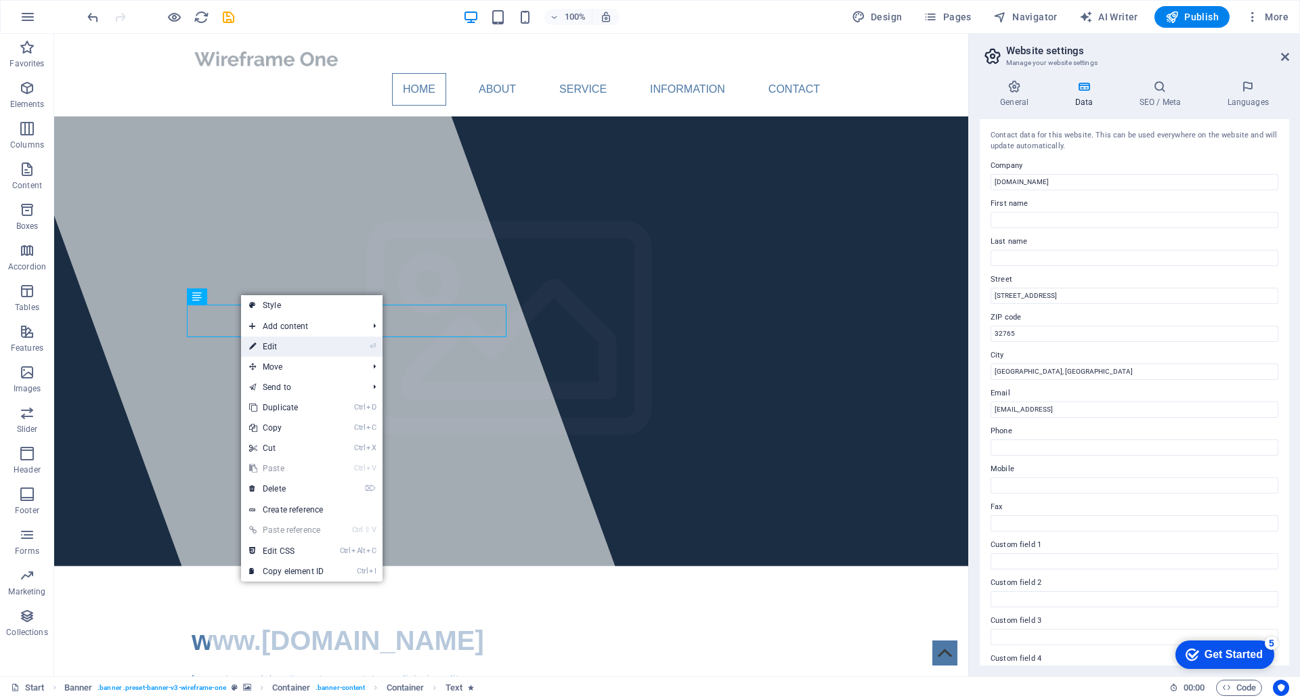
click at [322, 351] on link "⏎ Edit" at bounding box center [286, 347] width 91 height 20
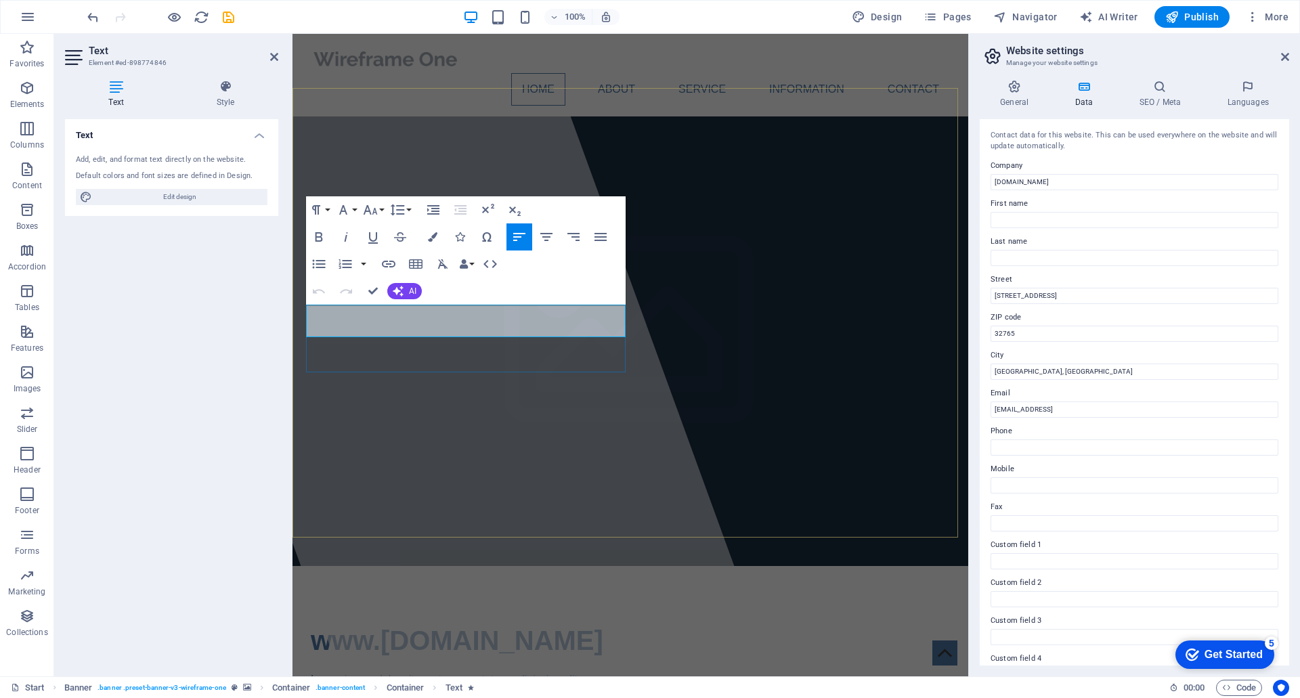
click at [599, 544] on p "Aenean commodo ligula eget dolor. Aenean massa." at bounding box center [630, 696] width 639 height 16
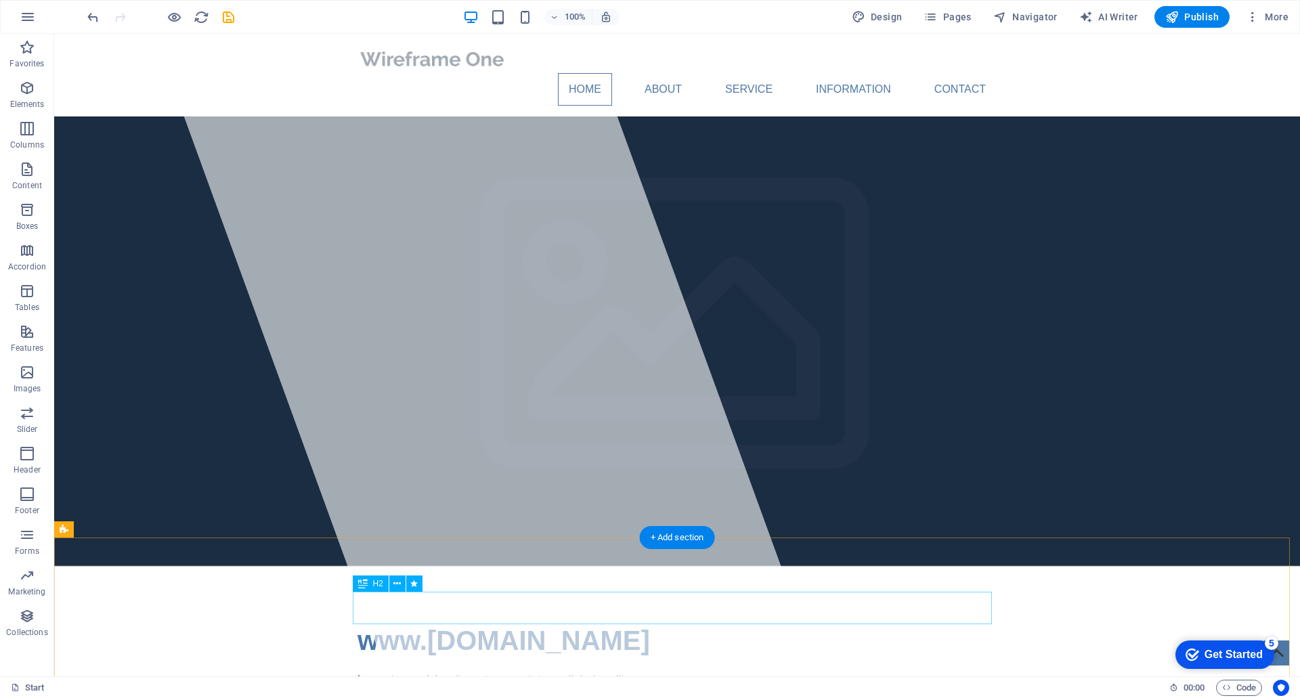
click at [646, 544] on div "Lorem ipsum dolor sitope amet, consectetur adipisicing elitip. Massumenda, dolo…" at bounding box center [731, 389] width 1246 height 643
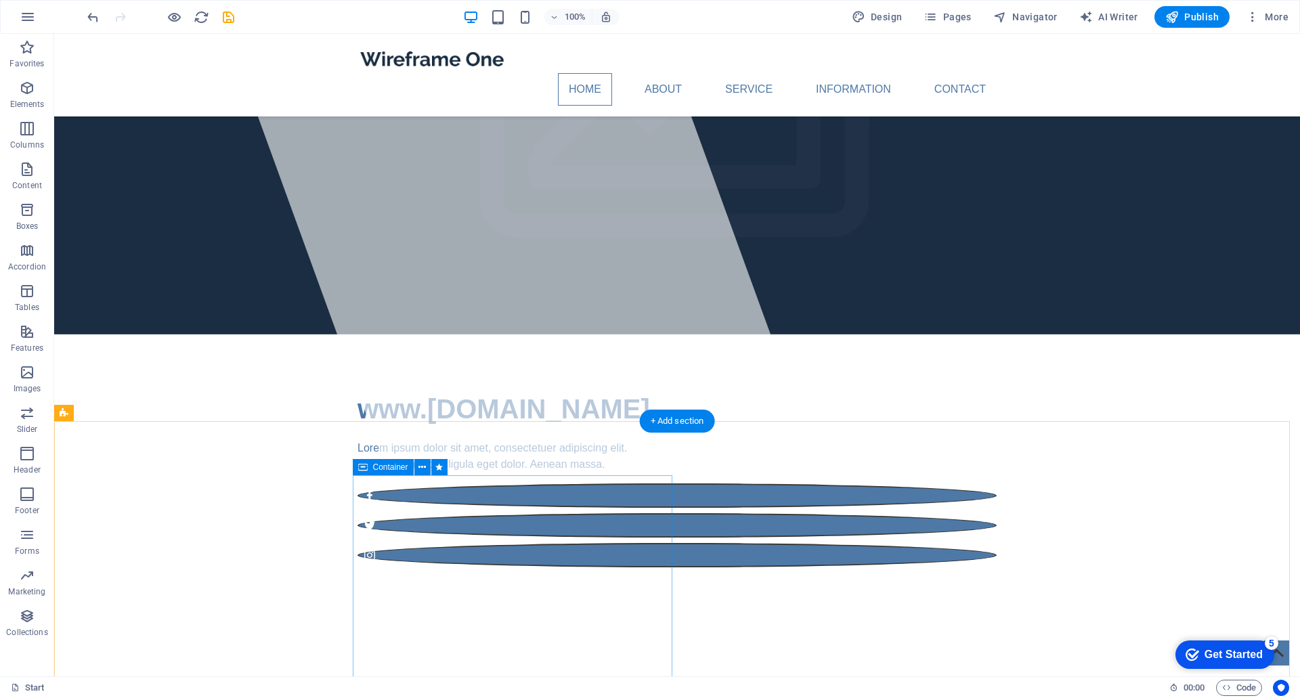
scroll to position [271, 0]
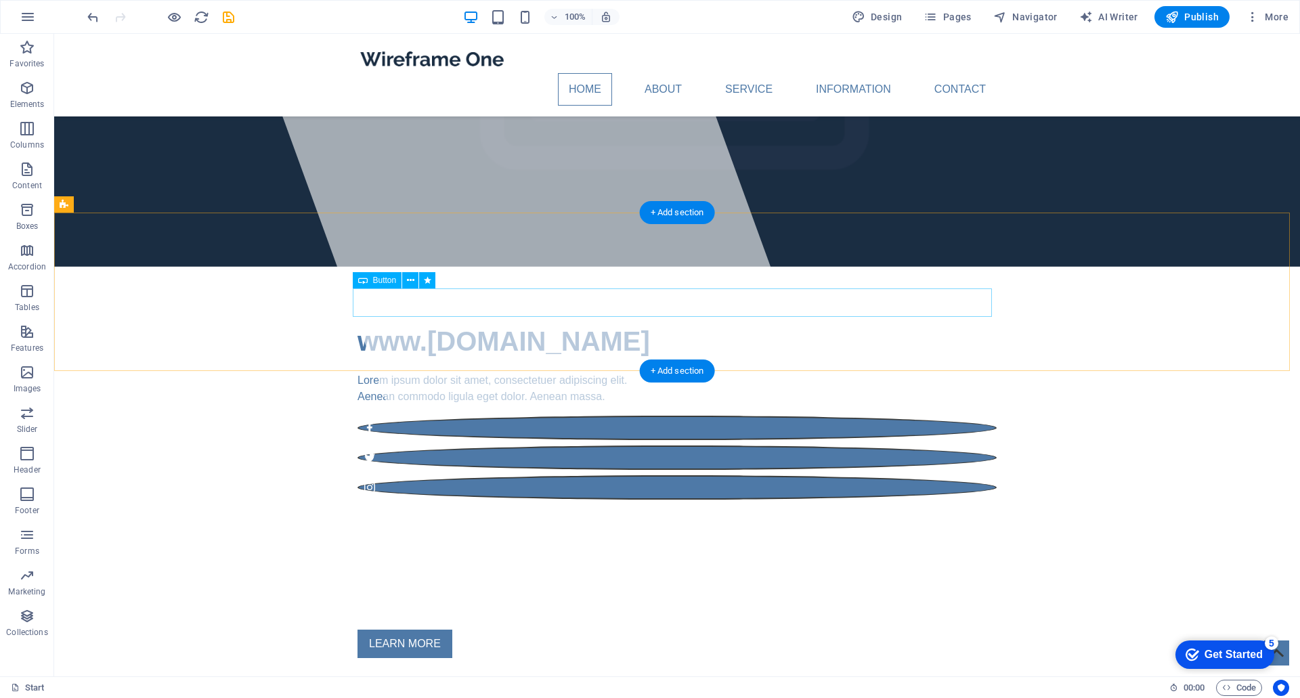
click at [498, 544] on div "LEARN MORE" at bounding box center [677, 644] width 639 height 28
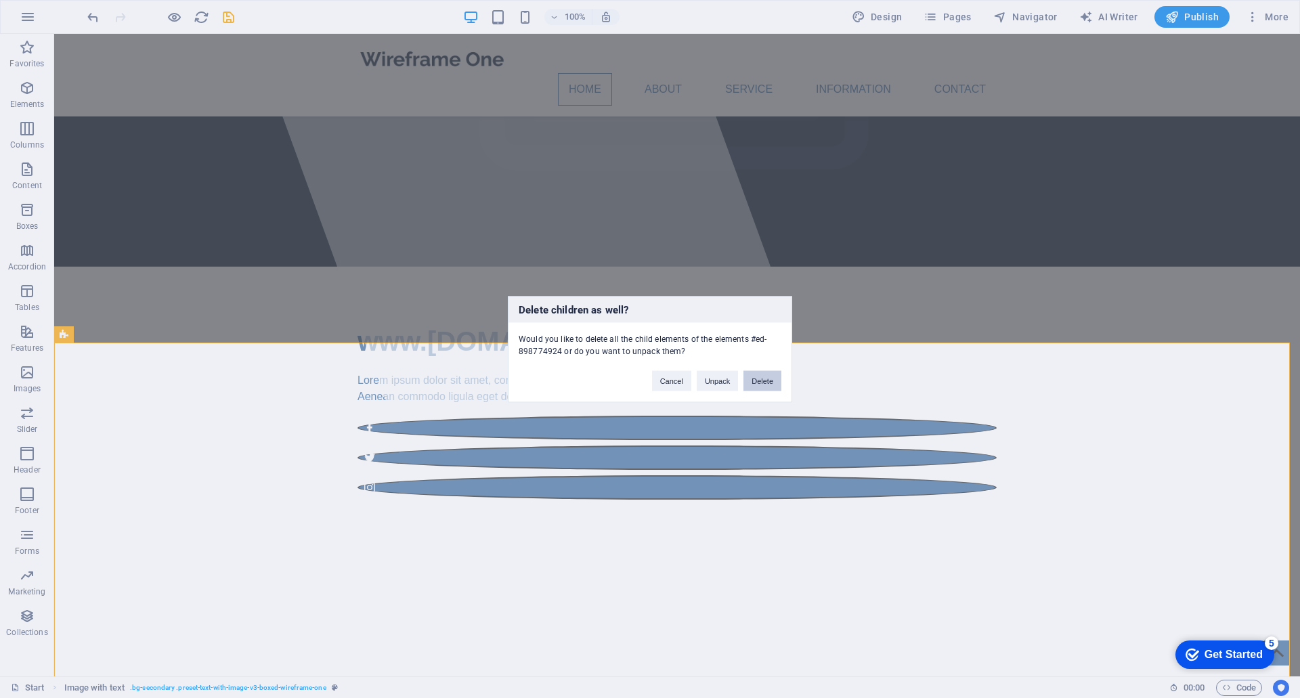
drag, startPoint x: 767, startPoint y: 383, endPoint x: 704, endPoint y: 362, distance: 66.4
click at [767, 383] on button "Delete" at bounding box center [763, 380] width 38 height 20
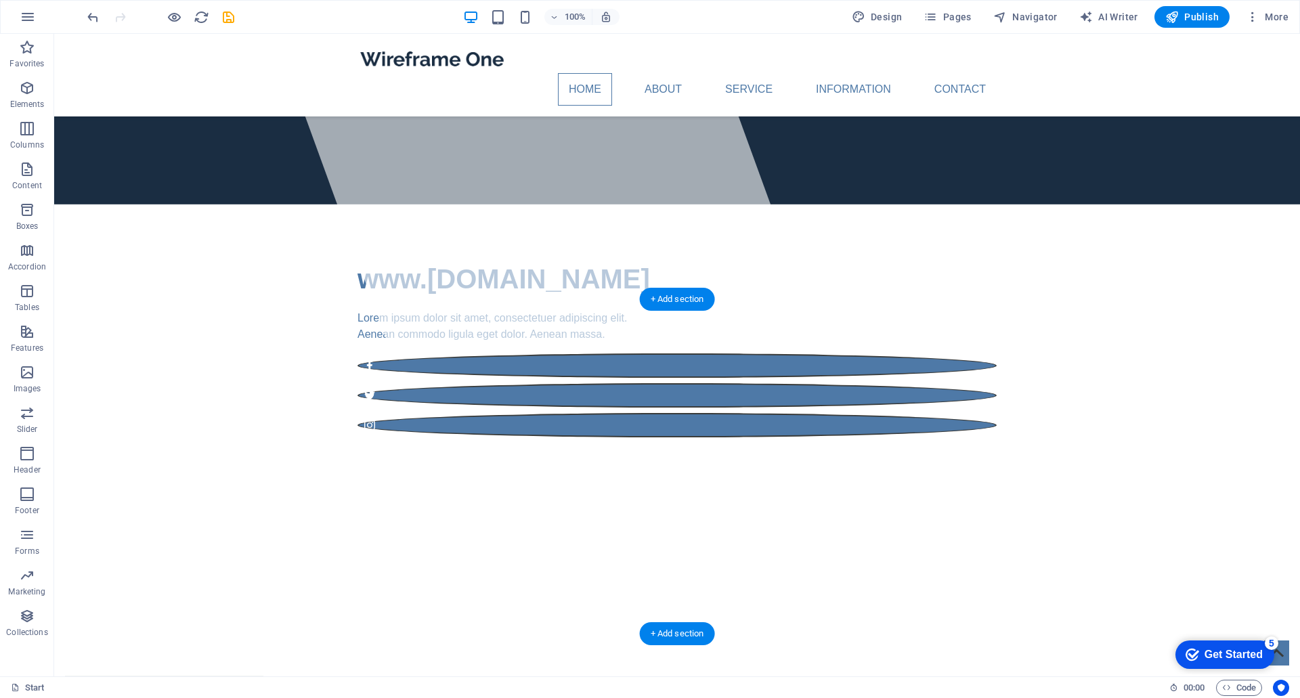
scroll to position [542, 0]
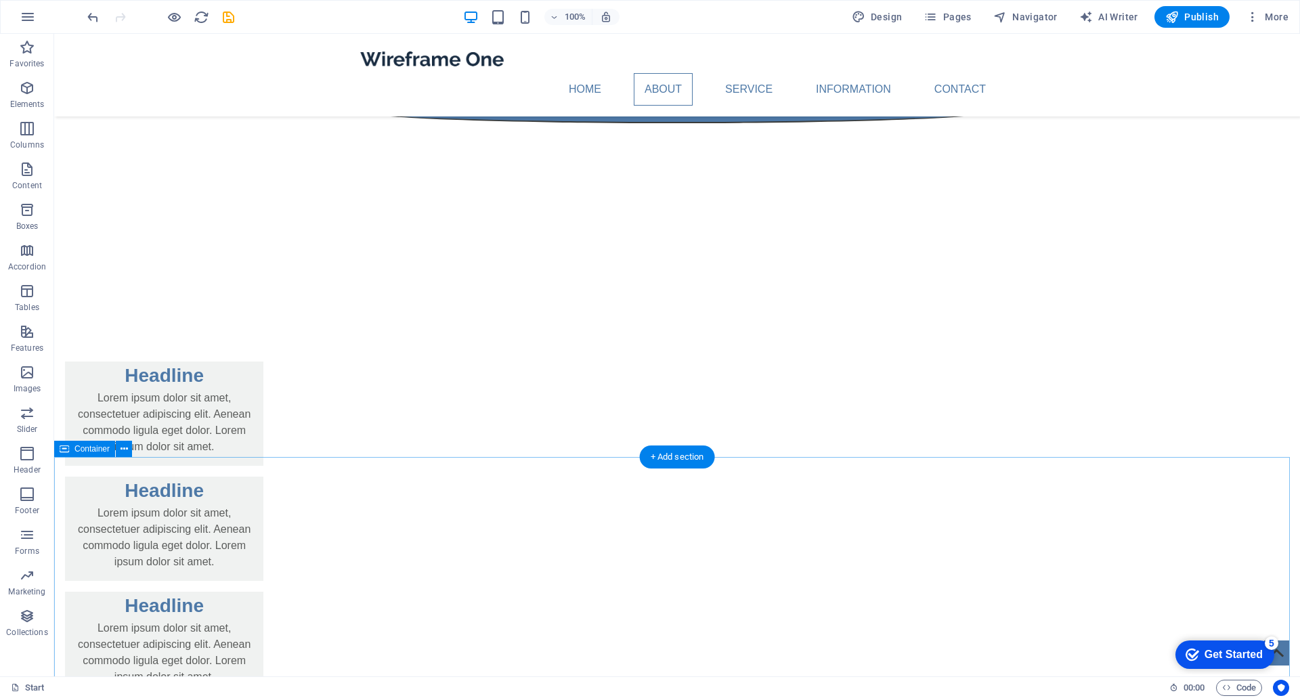
scroll to position [813, 0]
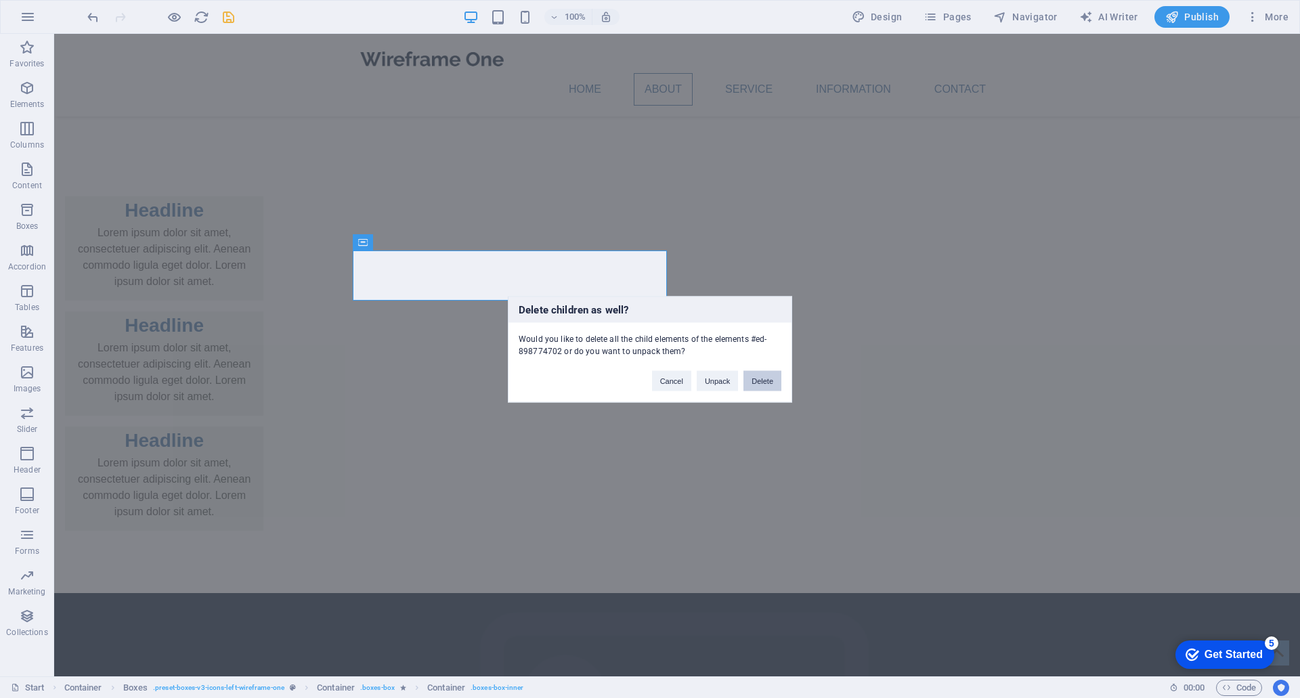
click at [762, 382] on button "Delete" at bounding box center [763, 380] width 38 height 20
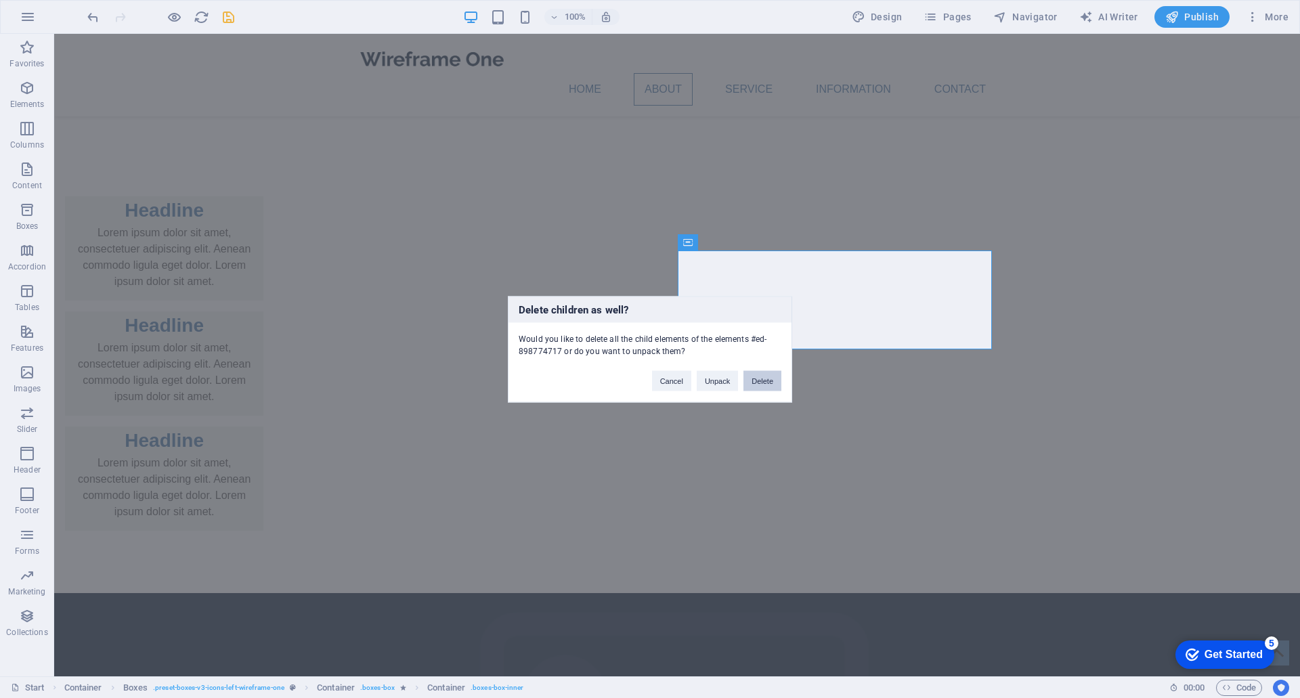
click at [756, 387] on button "Delete" at bounding box center [763, 380] width 38 height 20
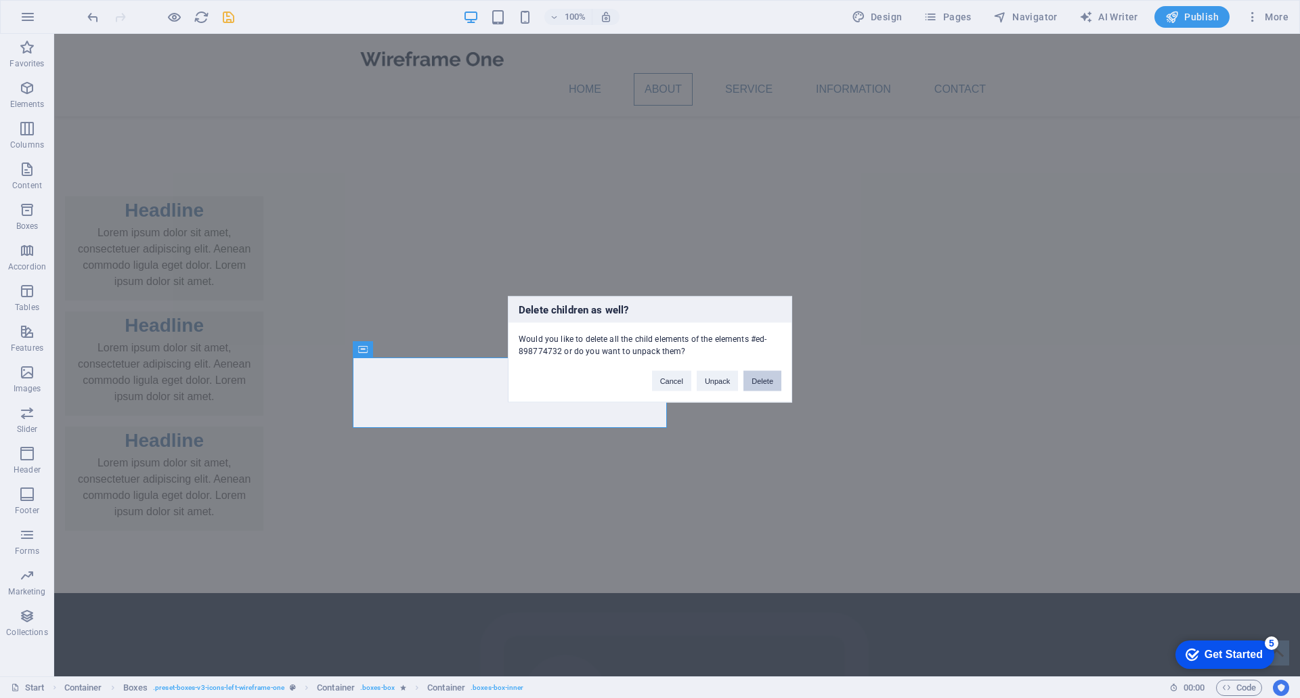
click at [757, 378] on button "Delete" at bounding box center [763, 380] width 38 height 20
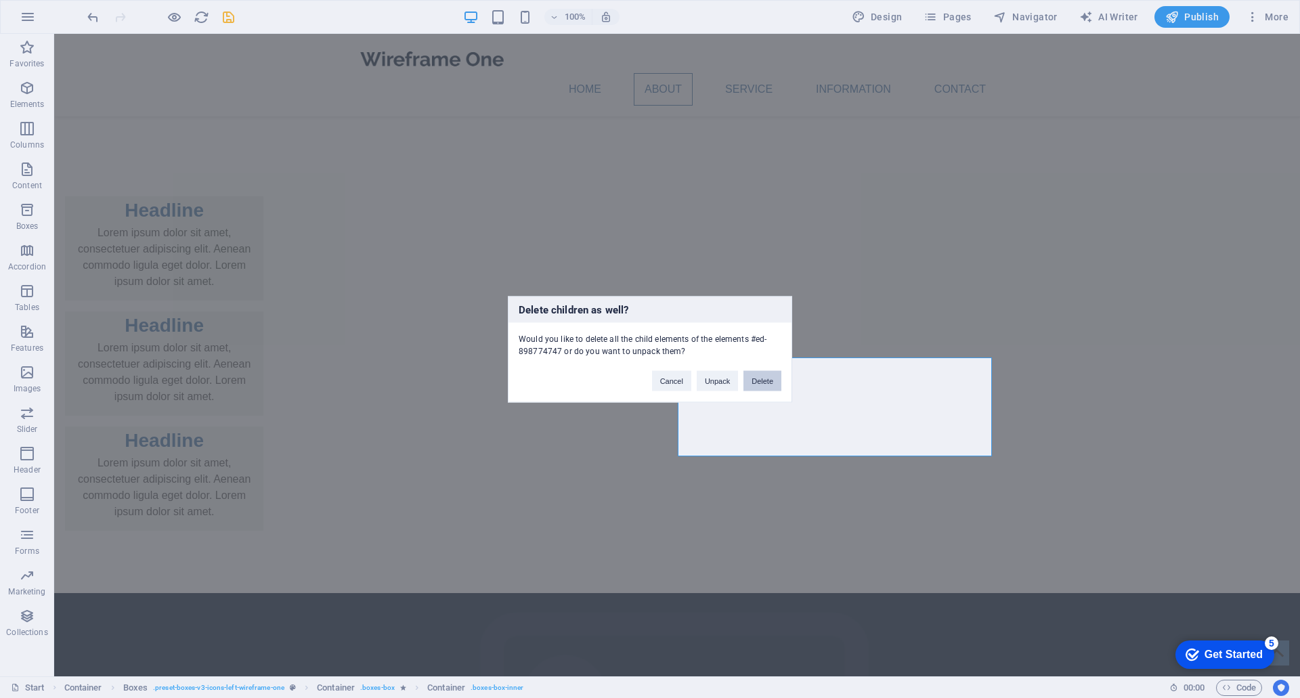
click at [756, 385] on button "Delete" at bounding box center [763, 380] width 38 height 20
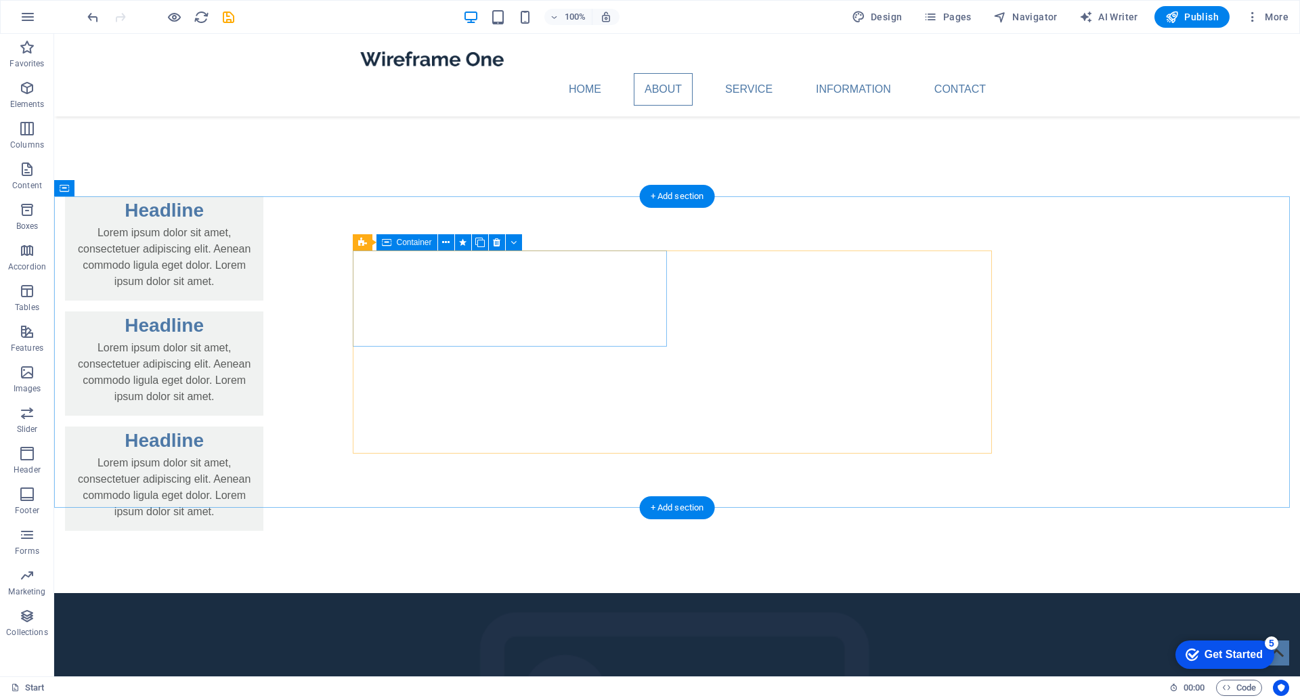
click at [495, 243] on icon at bounding box center [496, 243] width 7 height 14
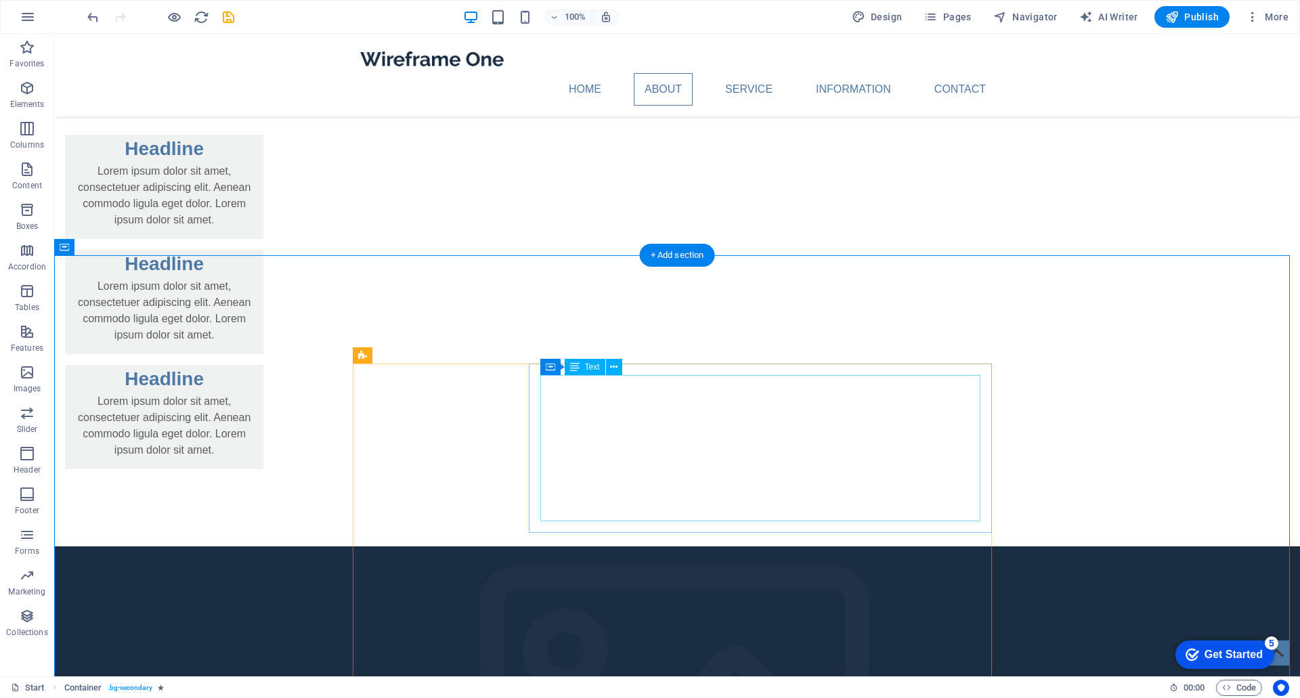
scroll to position [948, 0]
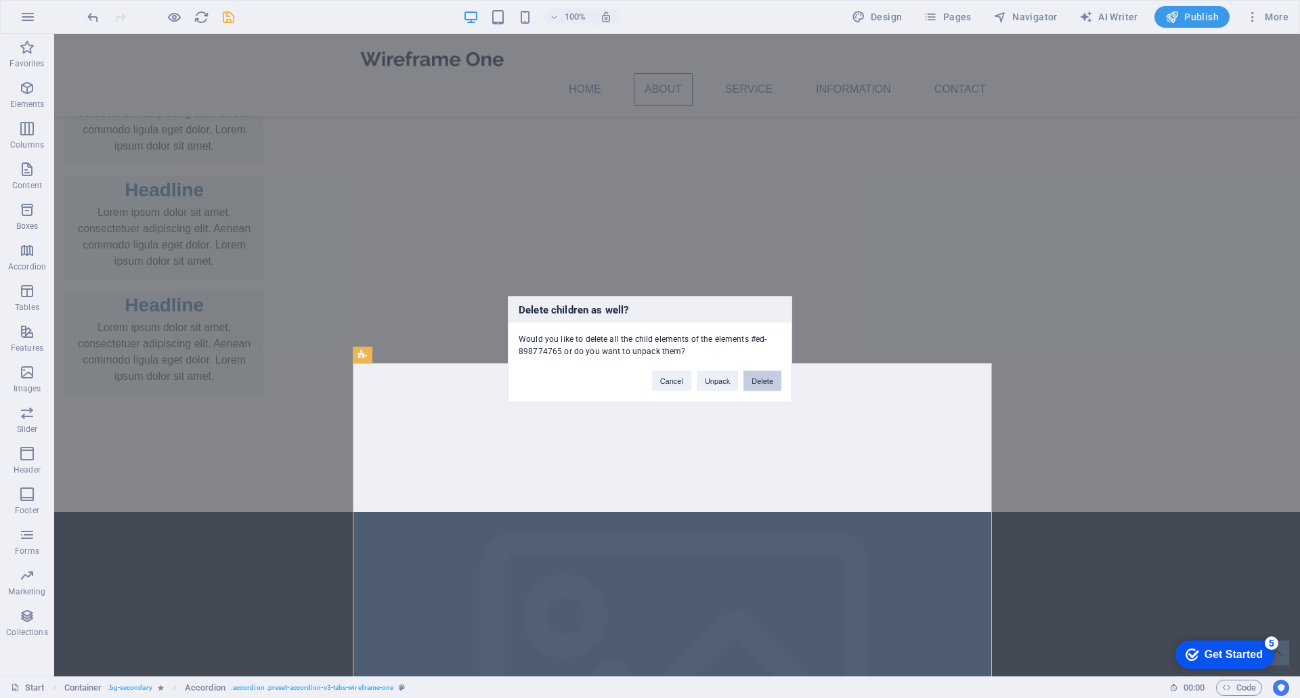
drag, startPoint x: 766, startPoint y: 377, endPoint x: 584, endPoint y: 363, distance: 182.0
click at [766, 377] on button "Delete" at bounding box center [763, 380] width 38 height 20
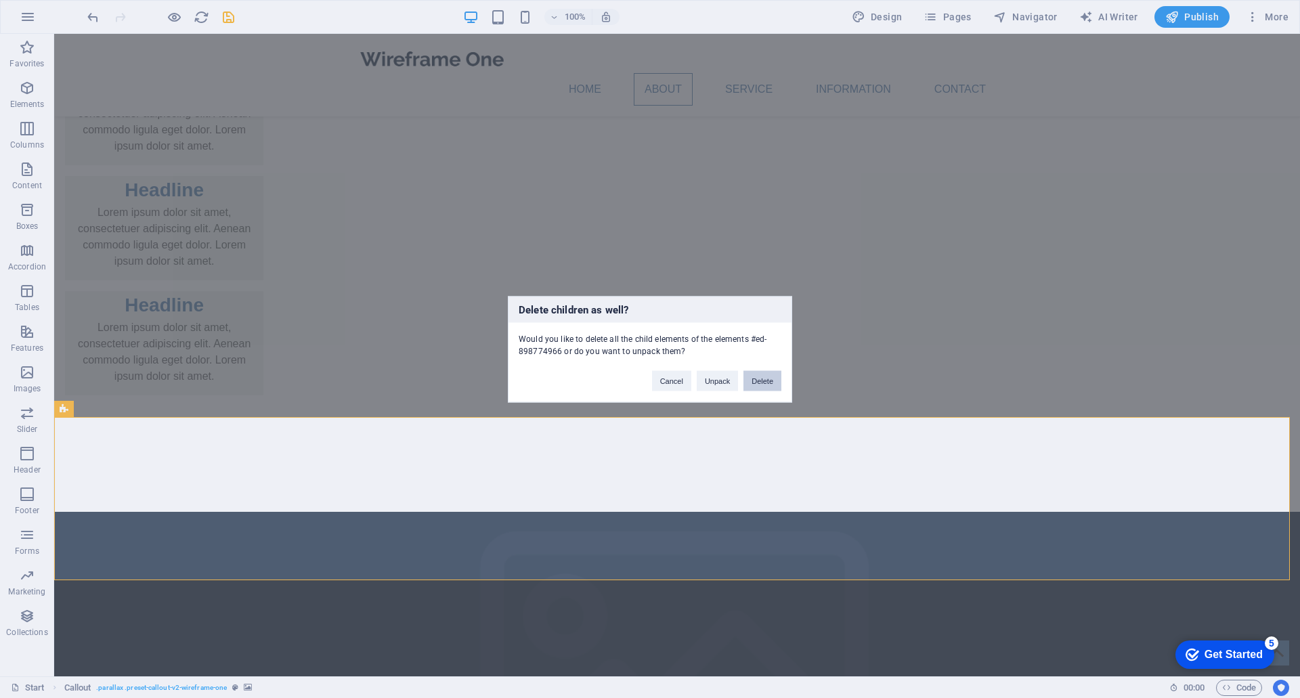
drag, startPoint x: 758, startPoint y: 372, endPoint x: 702, endPoint y: 339, distance: 65.6
click at [758, 372] on button "Delete" at bounding box center [763, 380] width 38 height 20
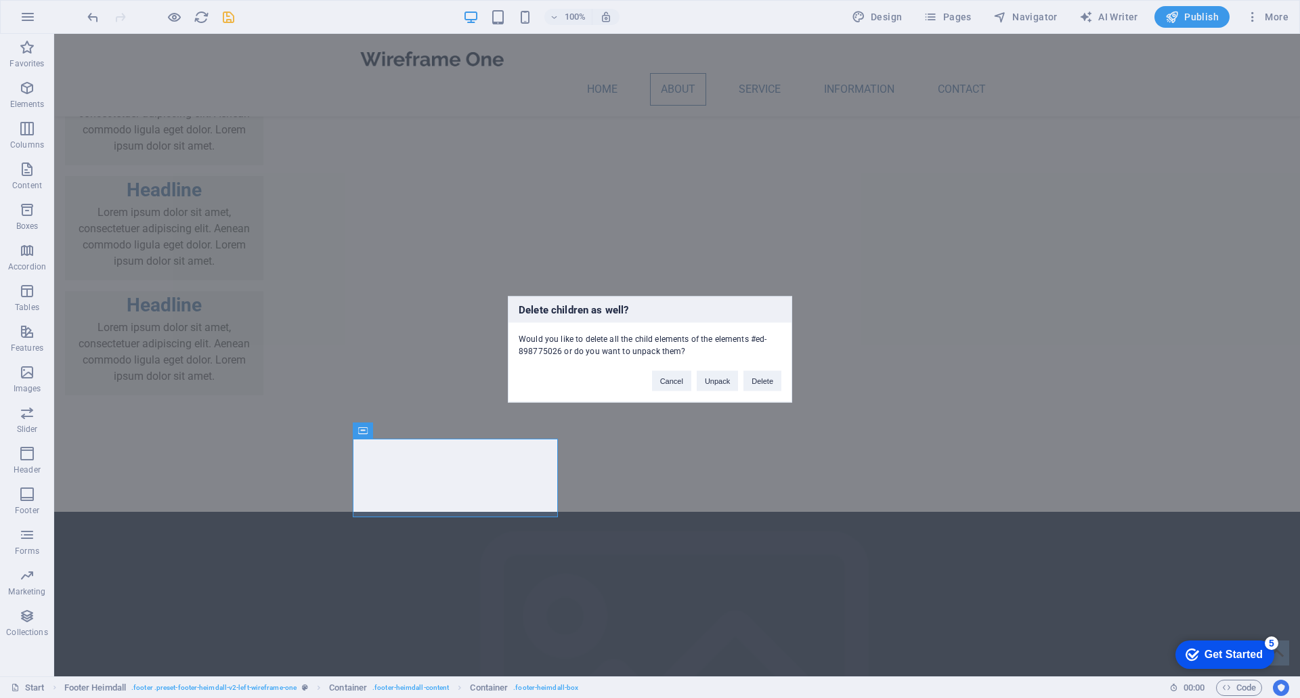
click at [38, 10] on div "Delete children as well? Would you like to delete all the child elements of the…" at bounding box center [650, 349] width 1300 height 698
click at [35, 11] on div "Delete children as well? Would you like to delete all the child elements of the…" at bounding box center [650, 349] width 1300 height 698
click at [35, 18] on div "Delete children as well? Would you like to delete all the child elements of the…" at bounding box center [650, 349] width 1300 height 698
click at [21, 17] on div "Delete children as well? Would you like to delete all the child elements of the…" at bounding box center [650, 349] width 1300 height 698
click at [354, 244] on div "Delete children as well? Would you like to delete all the child elements of the…" at bounding box center [650, 349] width 1300 height 698
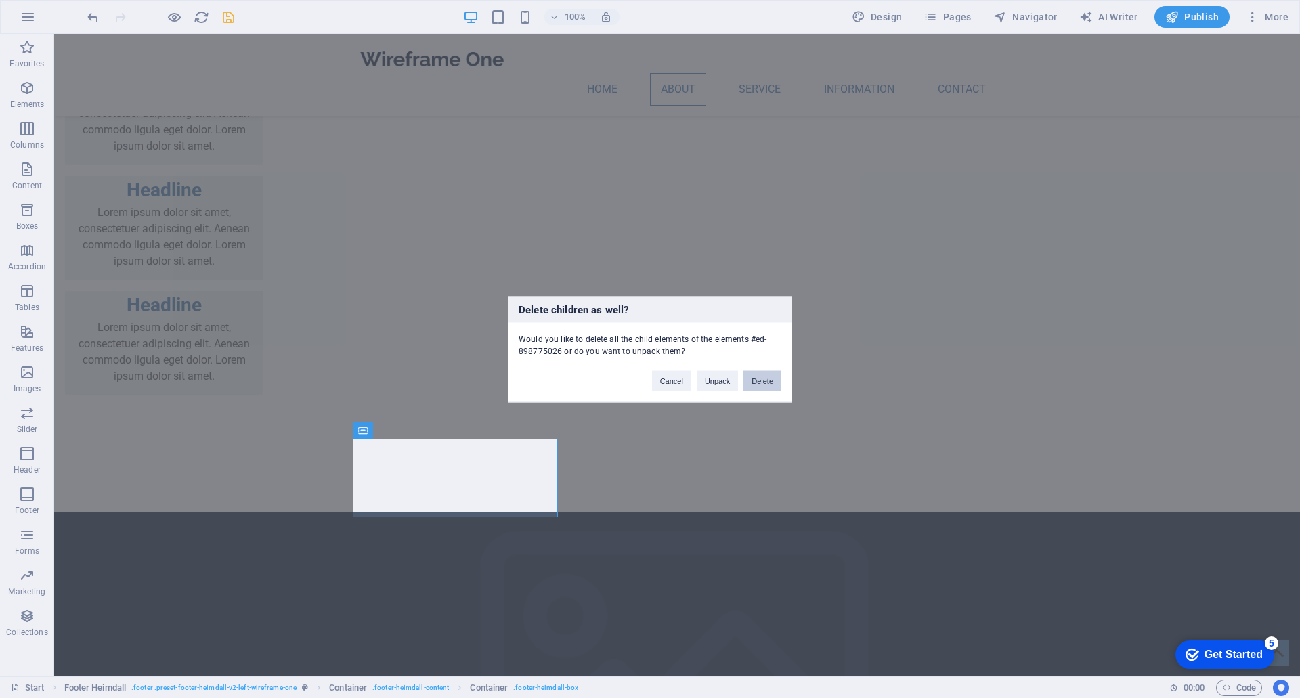
click at [769, 379] on button "Delete" at bounding box center [763, 380] width 38 height 20
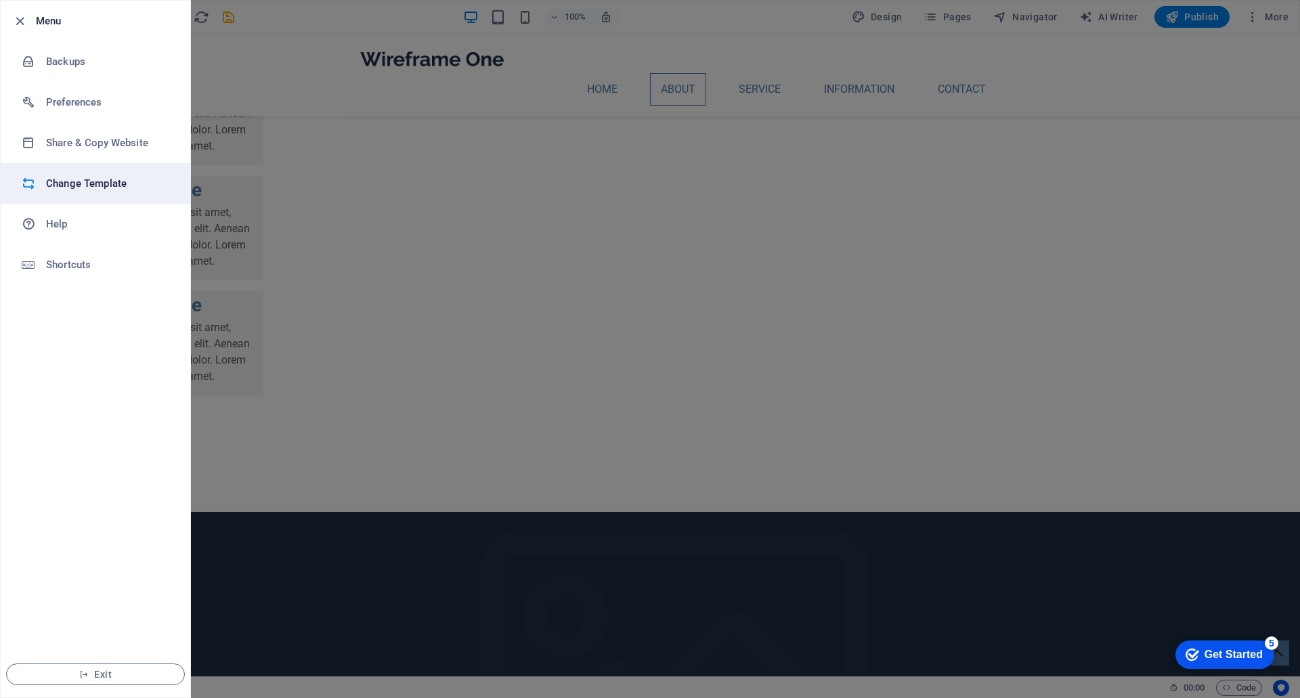
click at [77, 184] on h6 "Change Template" at bounding box center [108, 183] width 125 height 16
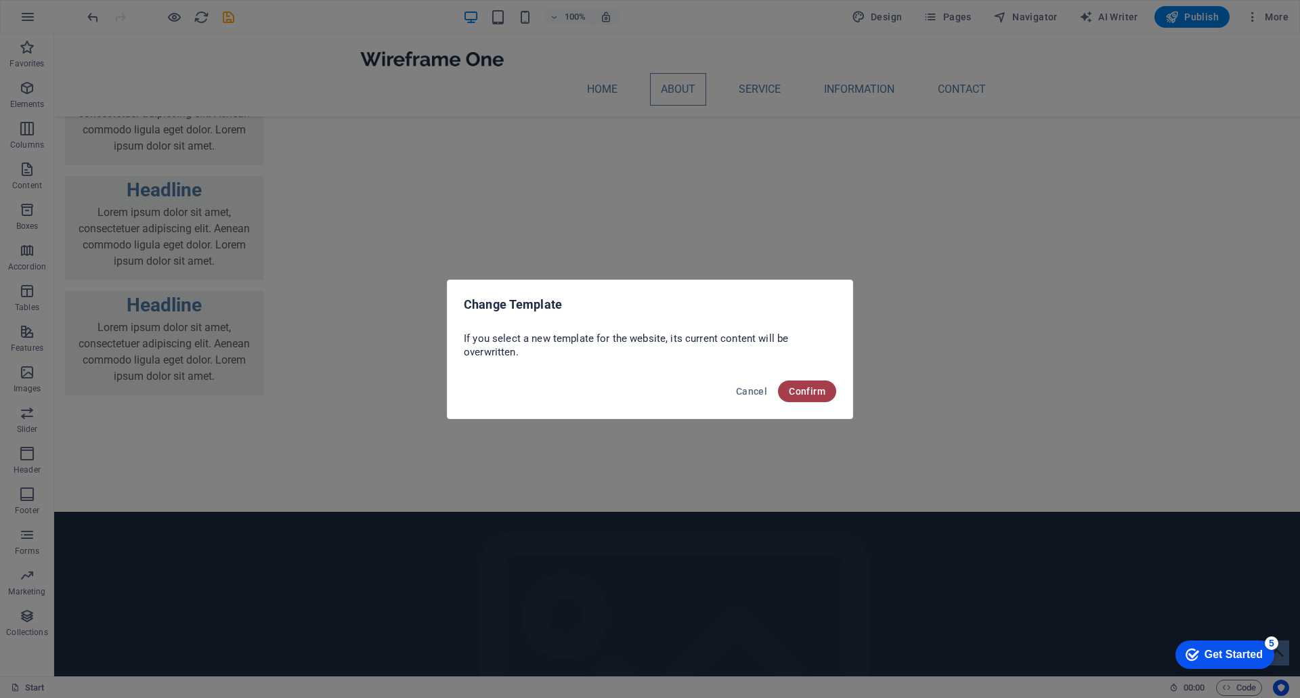
click at [798, 391] on span "Confirm" at bounding box center [807, 391] width 37 height 11
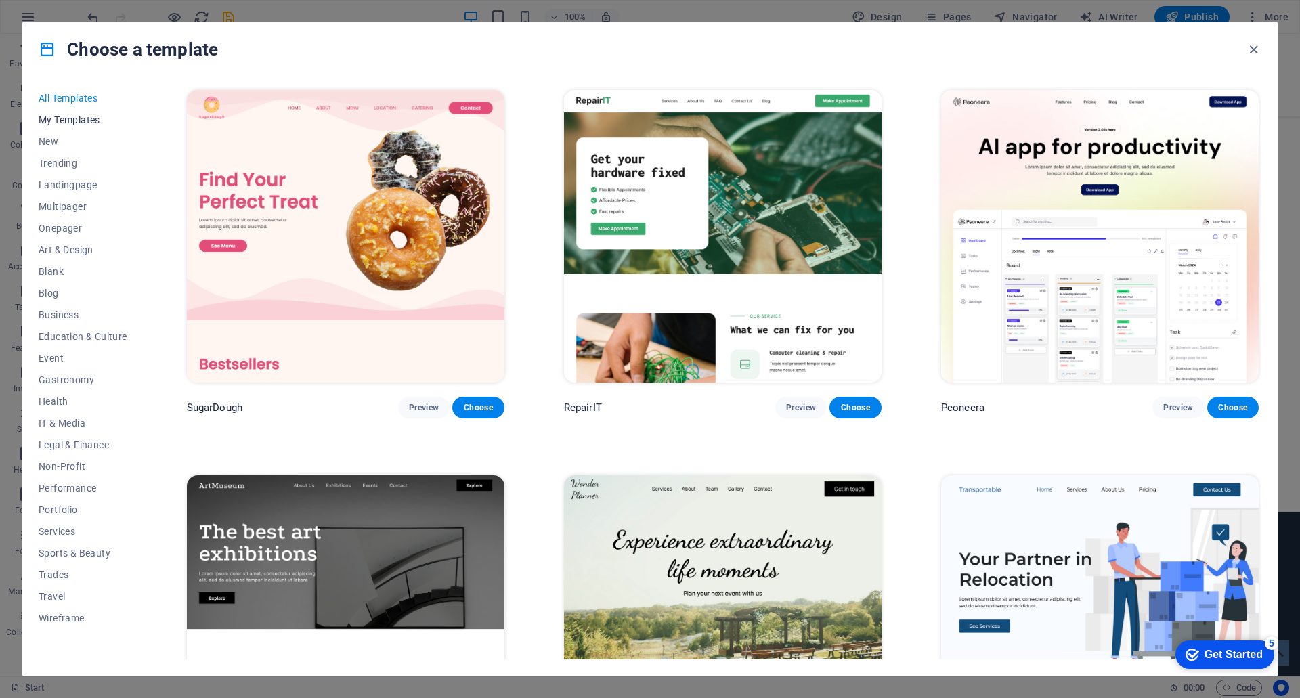
click at [72, 123] on span "My Templates" at bounding box center [83, 119] width 89 height 11
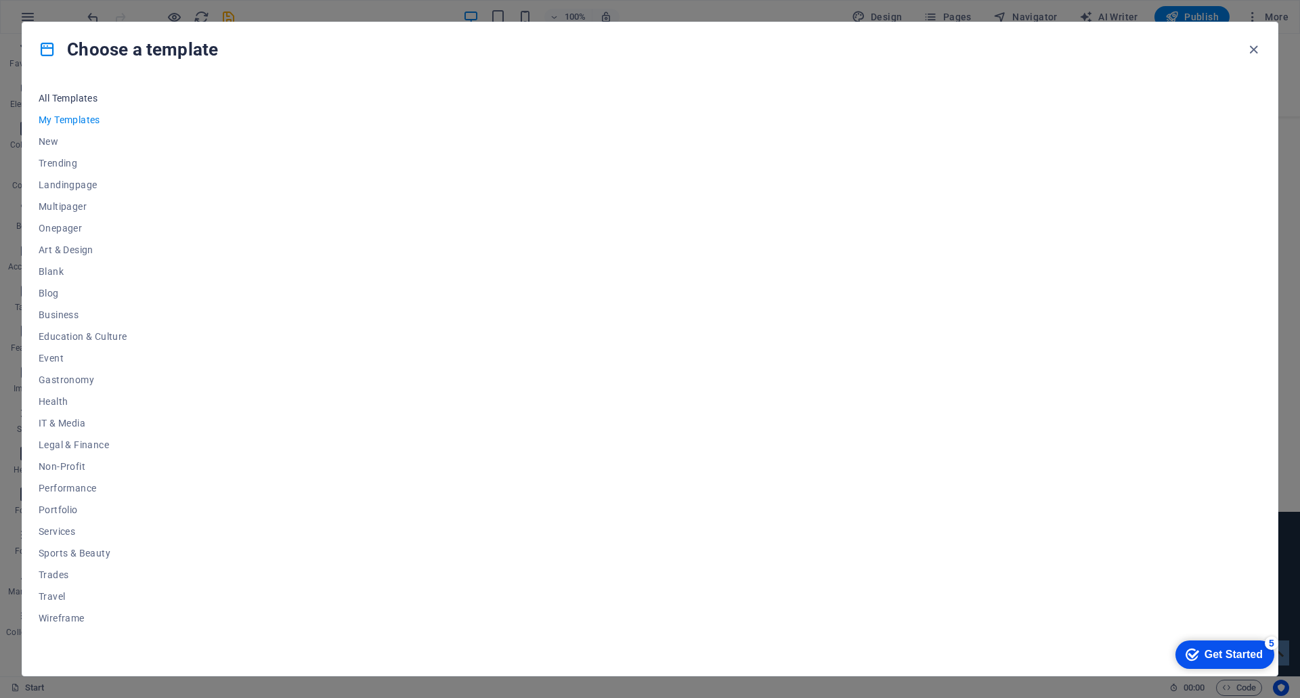
click at [61, 101] on span "All Templates" at bounding box center [83, 98] width 89 height 11
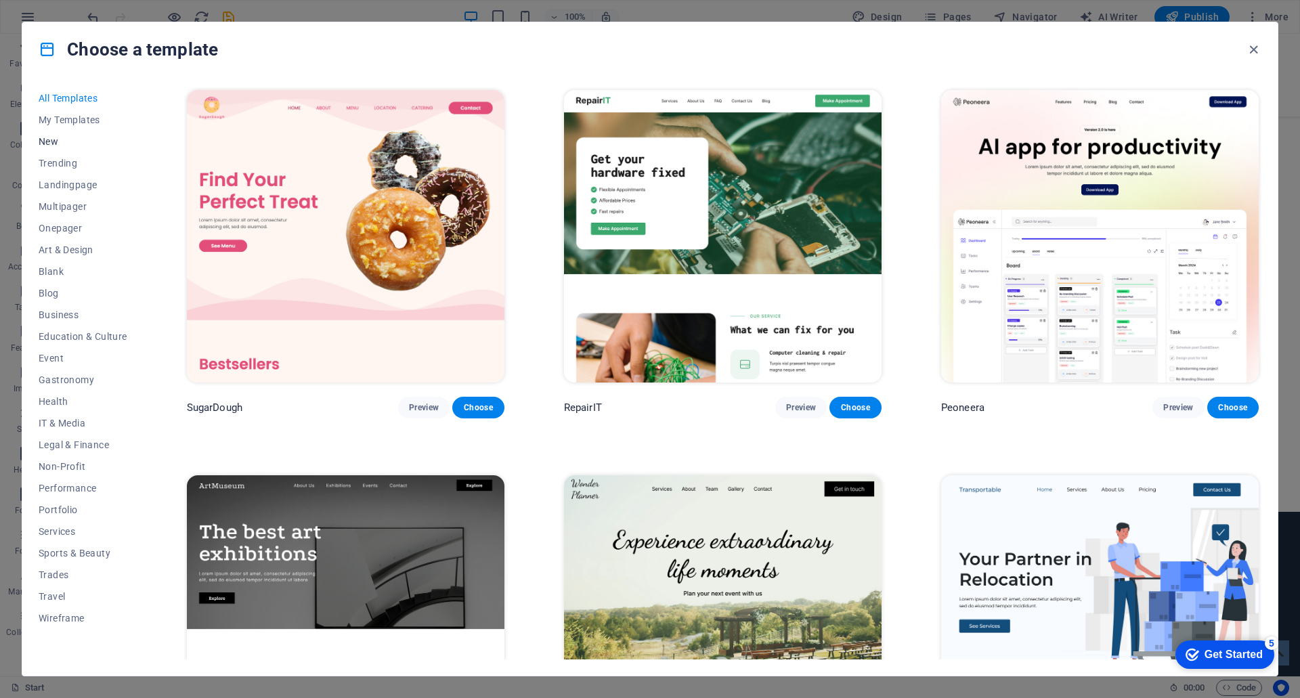
click at [56, 139] on span "New" at bounding box center [83, 141] width 89 height 11
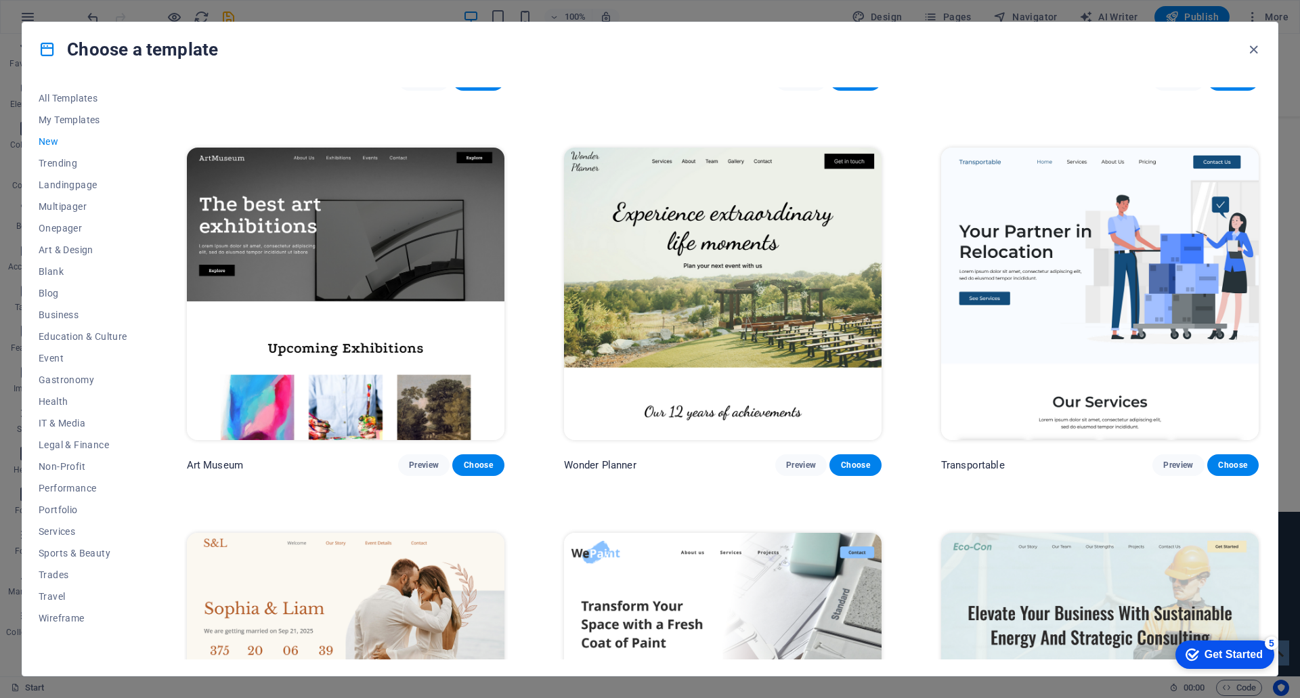
scroll to position [474, 0]
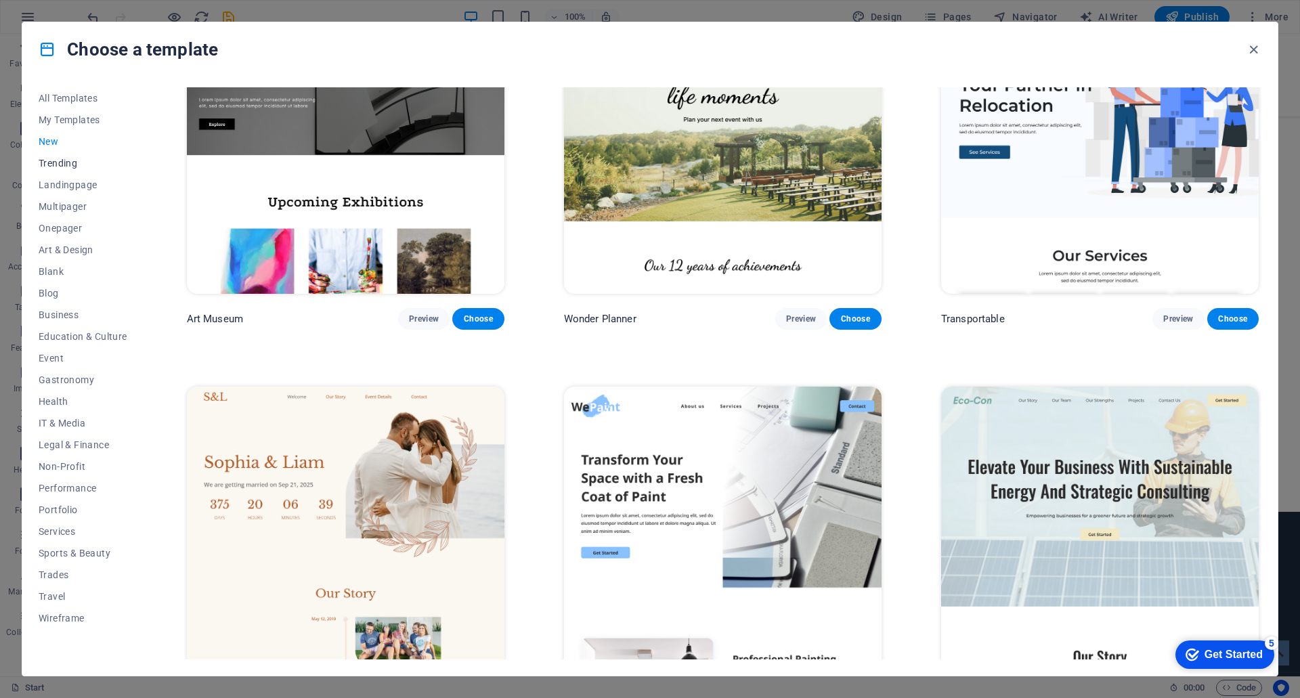
click at [55, 158] on span "Trending" at bounding box center [83, 163] width 89 height 11
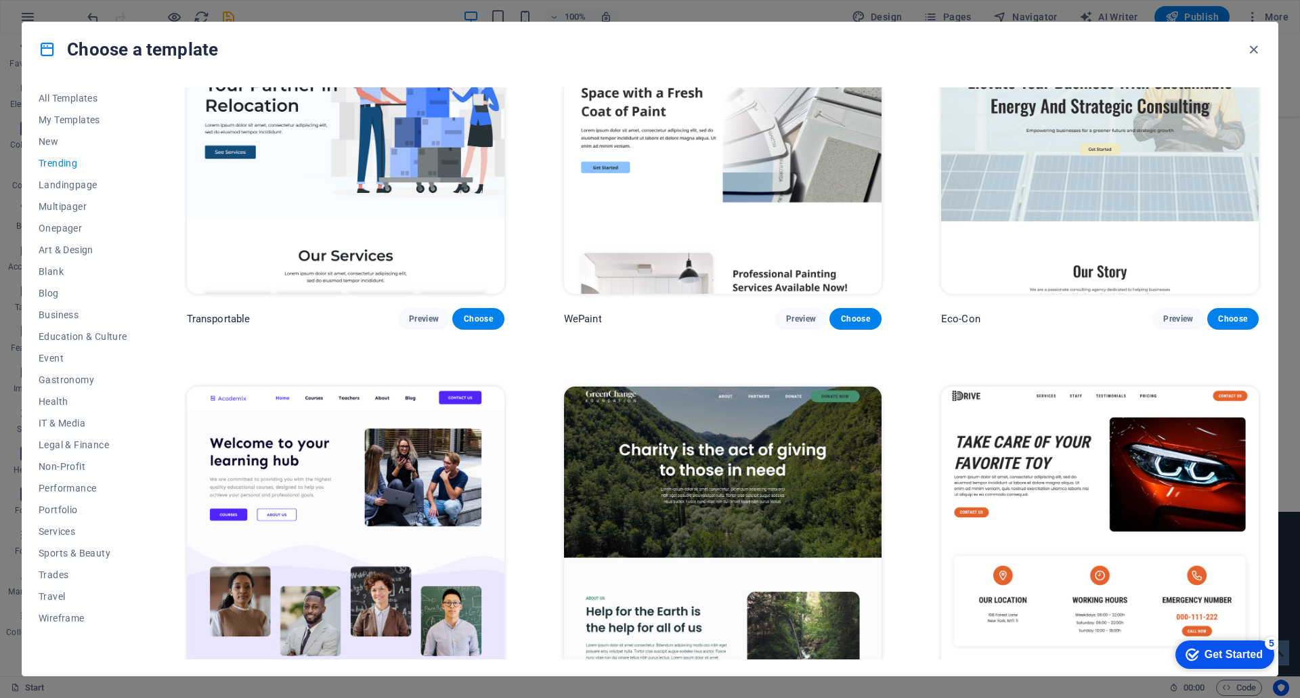
scroll to position [90, 0]
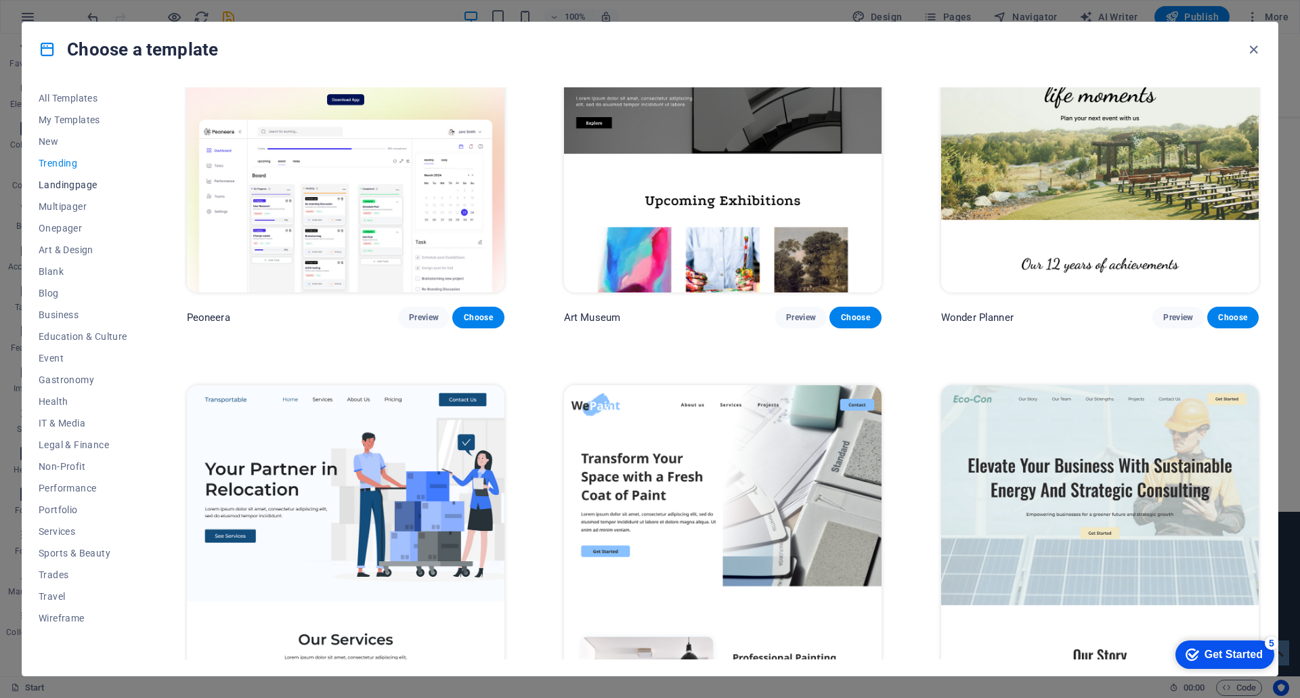
click at [56, 181] on span "Landingpage" at bounding box center [83, 184] width 89 height 11
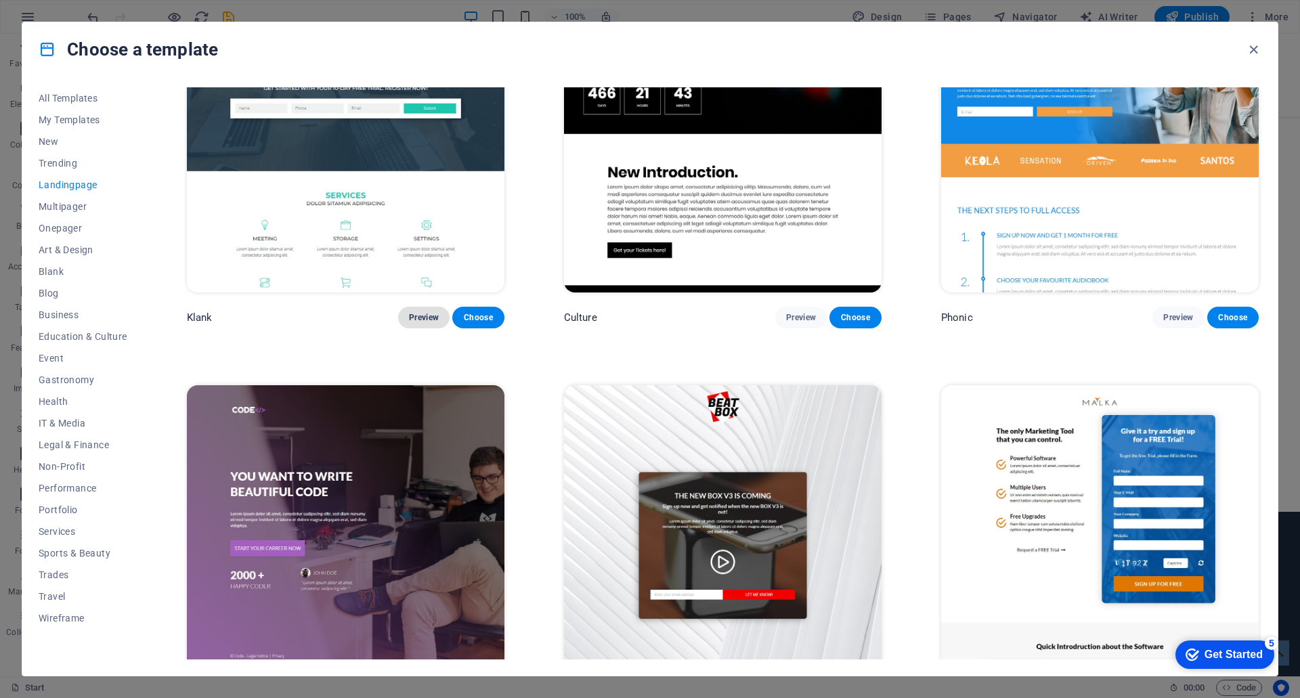
click at [418, 314] on span "Preview" at bounding box center [424, 317] width 30 height 11
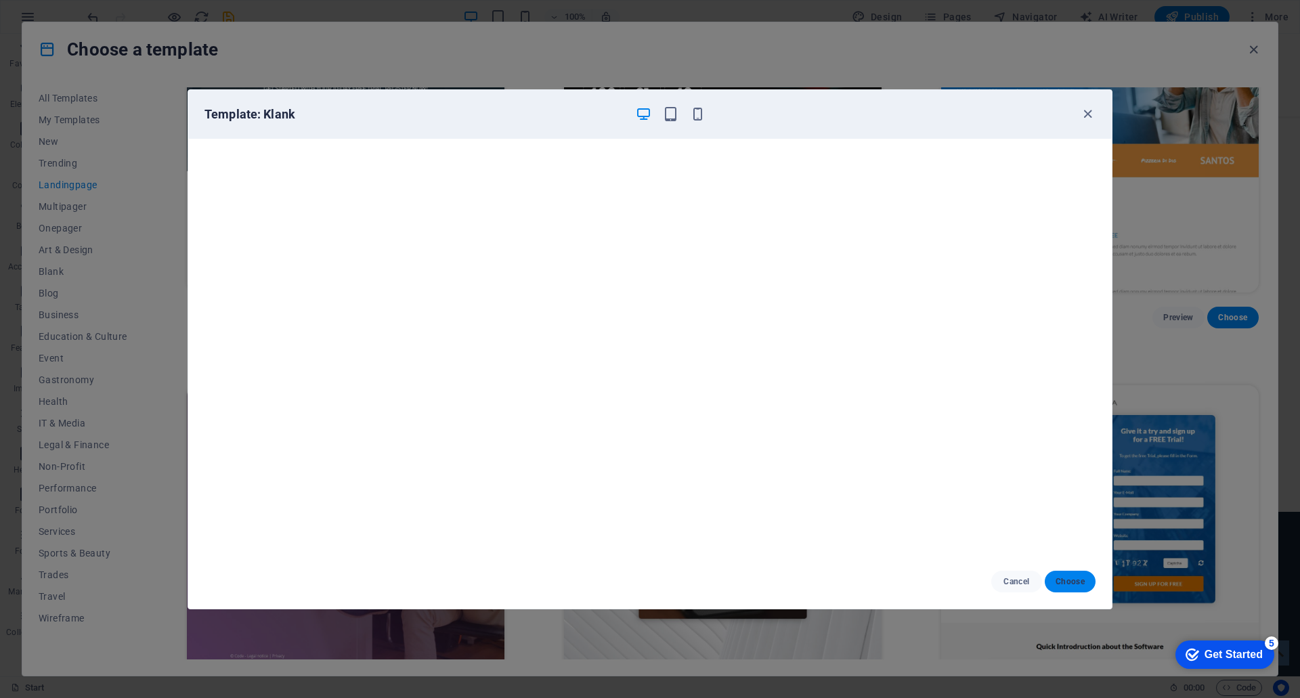
click at [1063, 544] on span "Choose" at bounding box center [1070, 581] width 29 height 11
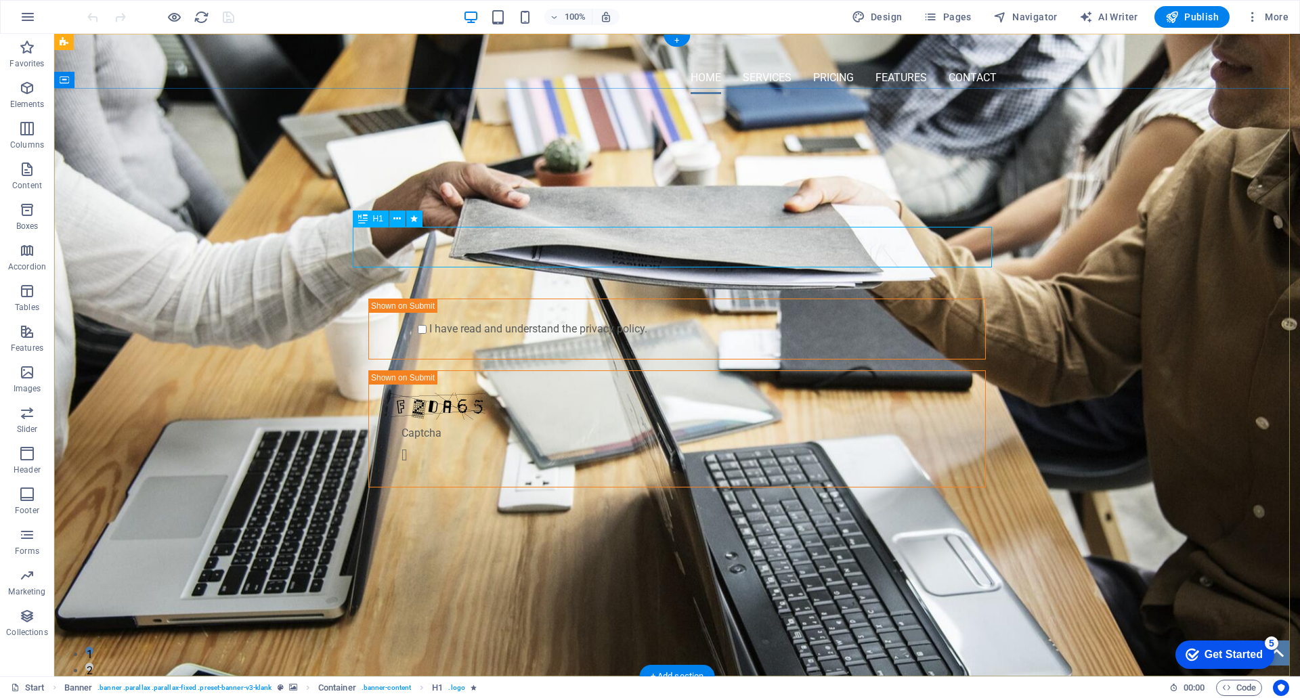
click at [831, 200] on div "PROFESSIONAL LEAD TOOL" at bounding box center [677, 179] width 639 height 41
click at [842, 200] on div "PROFESSIONAL LEAD TOOL" at bounding box center [677, 179] width 639 height 41
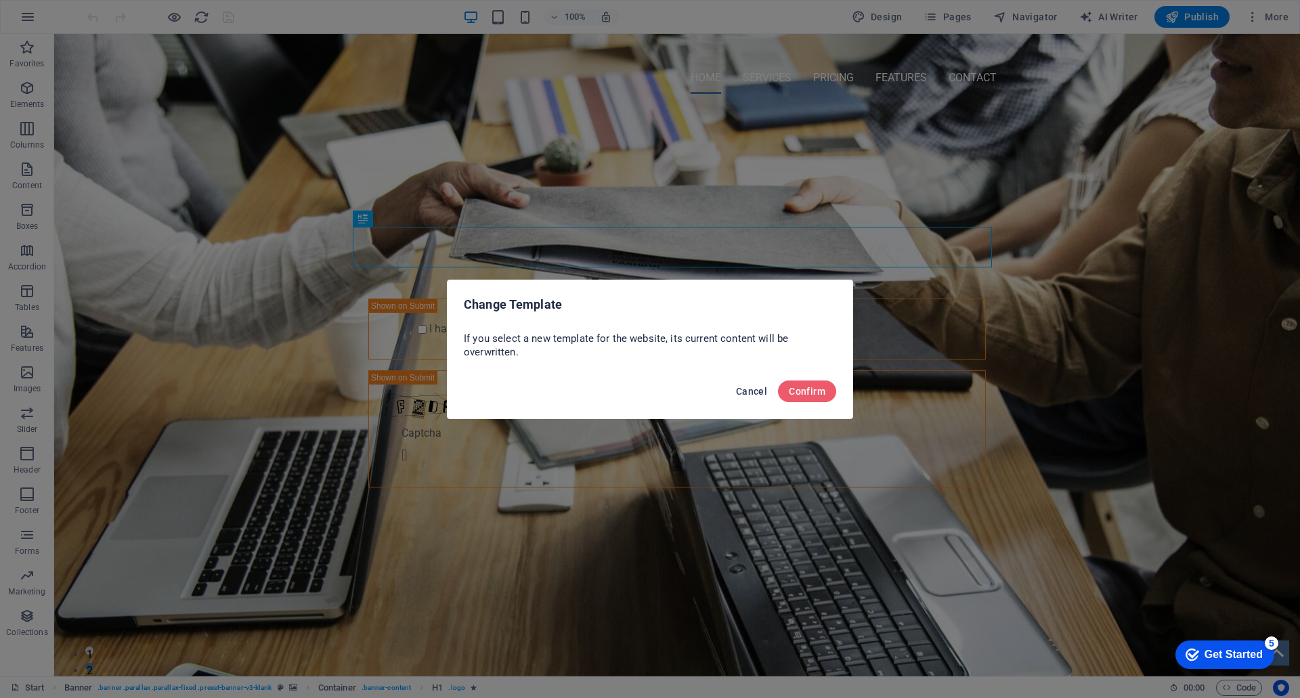
drag, startPoint x: 758, startPoint y: 391, endPoint x: 661, endPoint y: 345, distance: 107.2
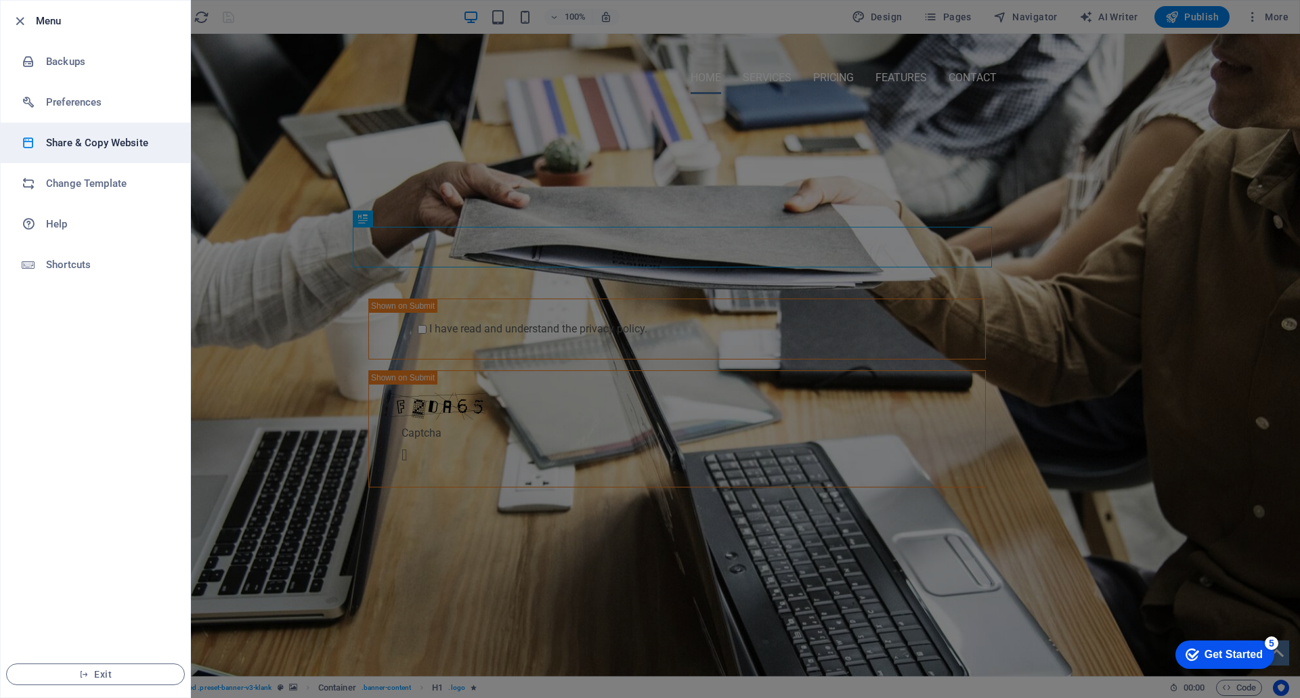
click at [84, 142] on h6 "Share & Copy Website" at bounding box center [108, 143] width 125 height 16
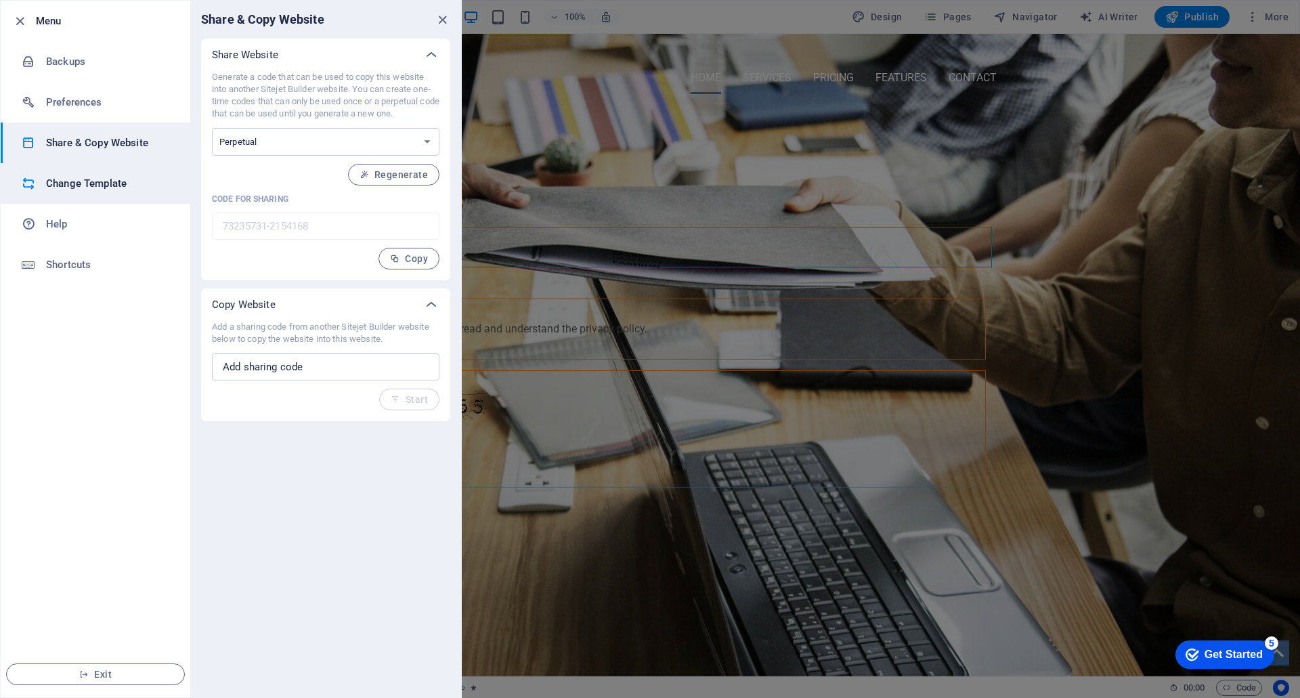
click at [93, 192] on li "Change Template" at bounding box center [96, 183] width 190 height 41
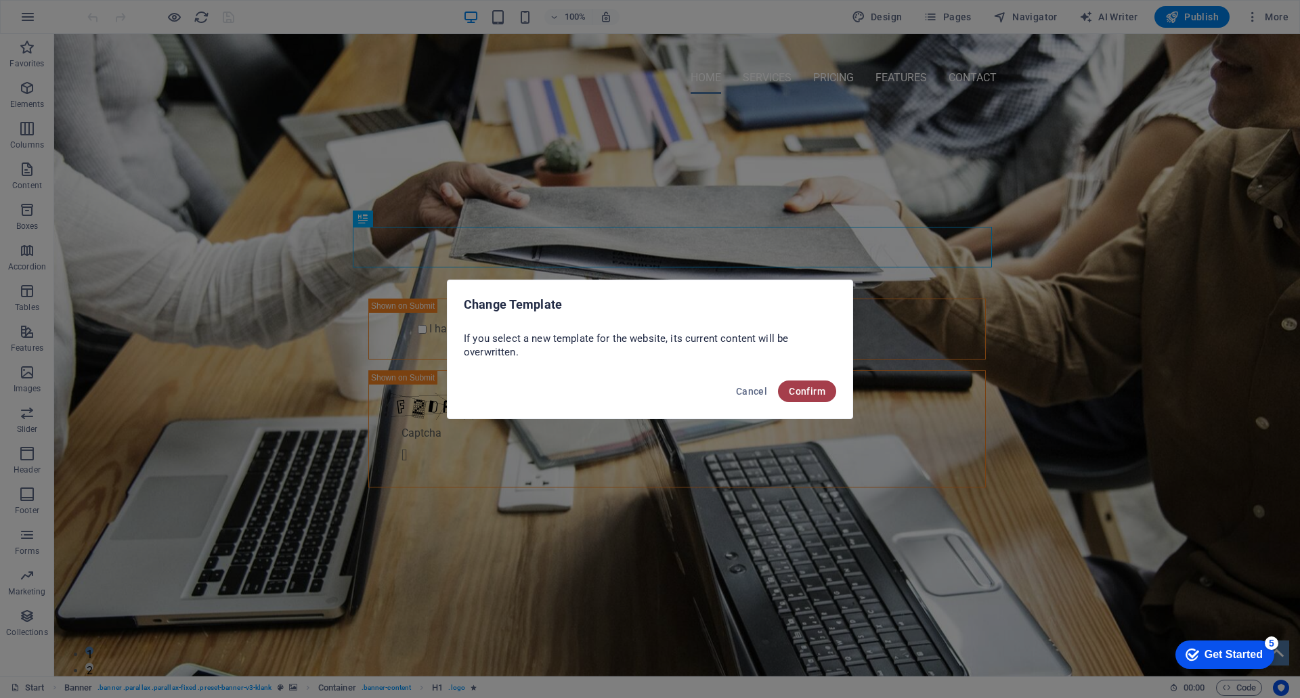
click at [791, 386] on span "Confirm" at bounding box center [807, 391] width 37 height 11
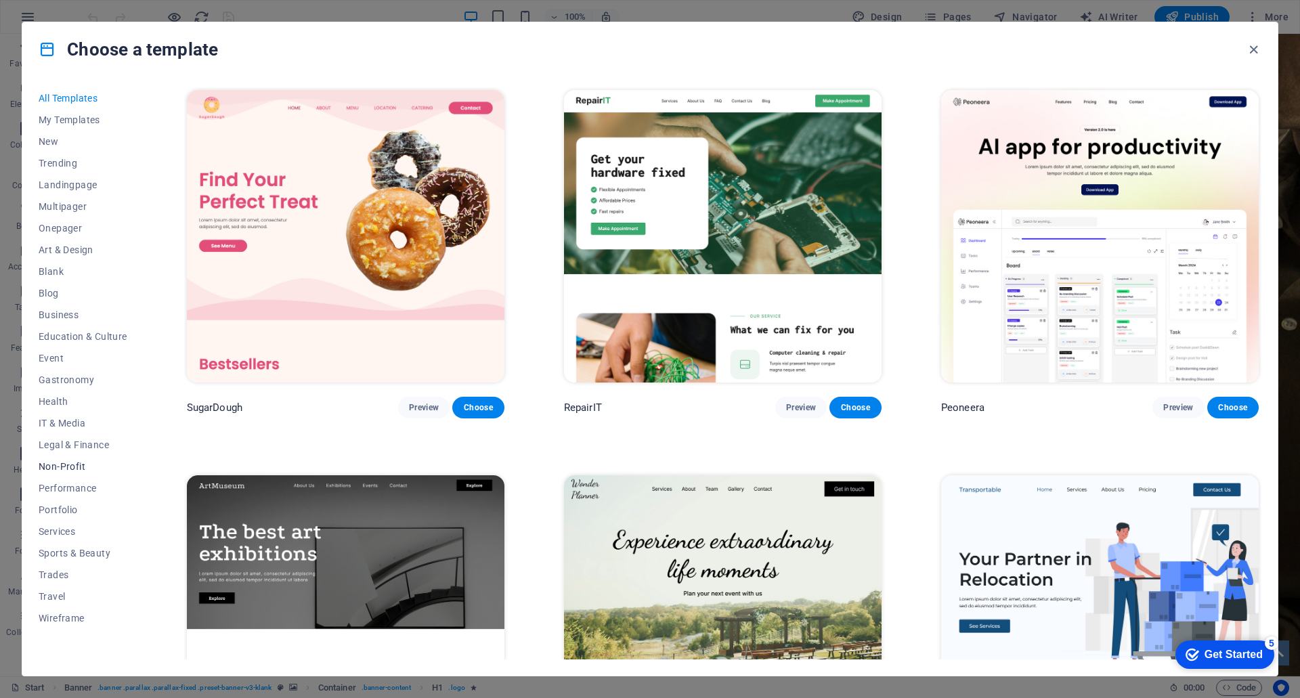
click at [69, 469] on span "Non-Profit" at bounding box center [83, 466] width 89 height 11
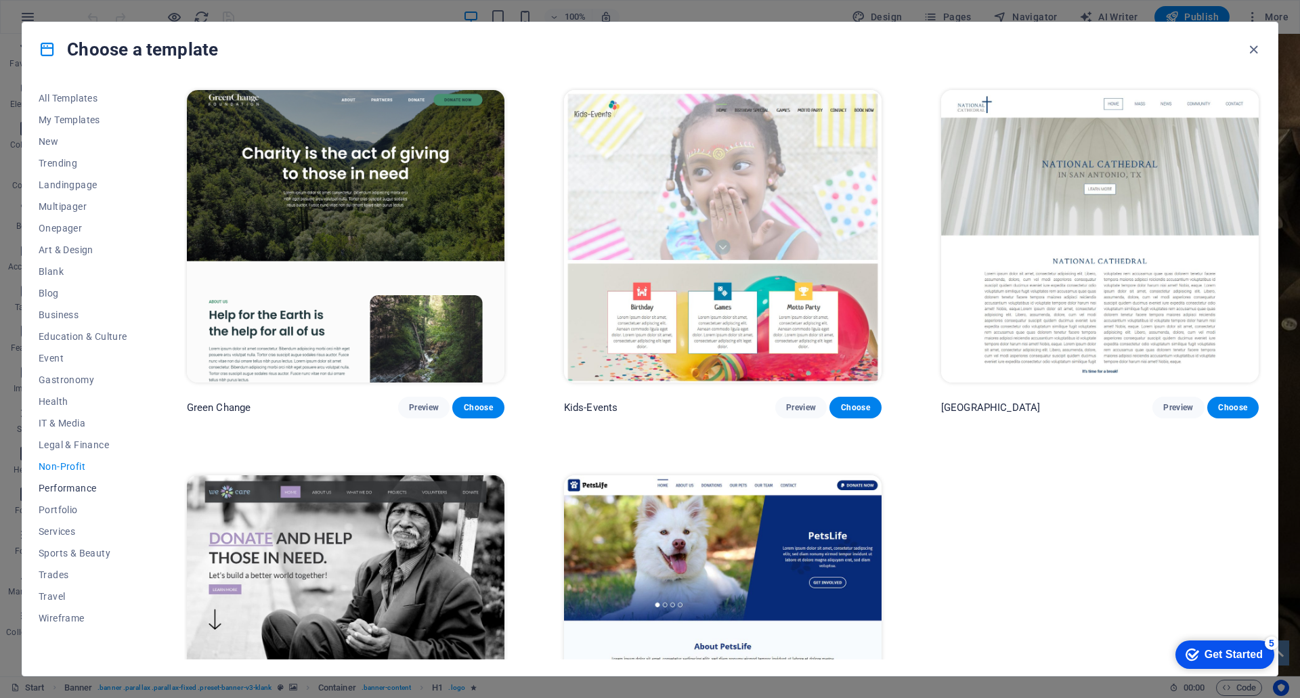
click at [89, 489] on span "Performance" at bounding box center [83, 488] width 89 height 11
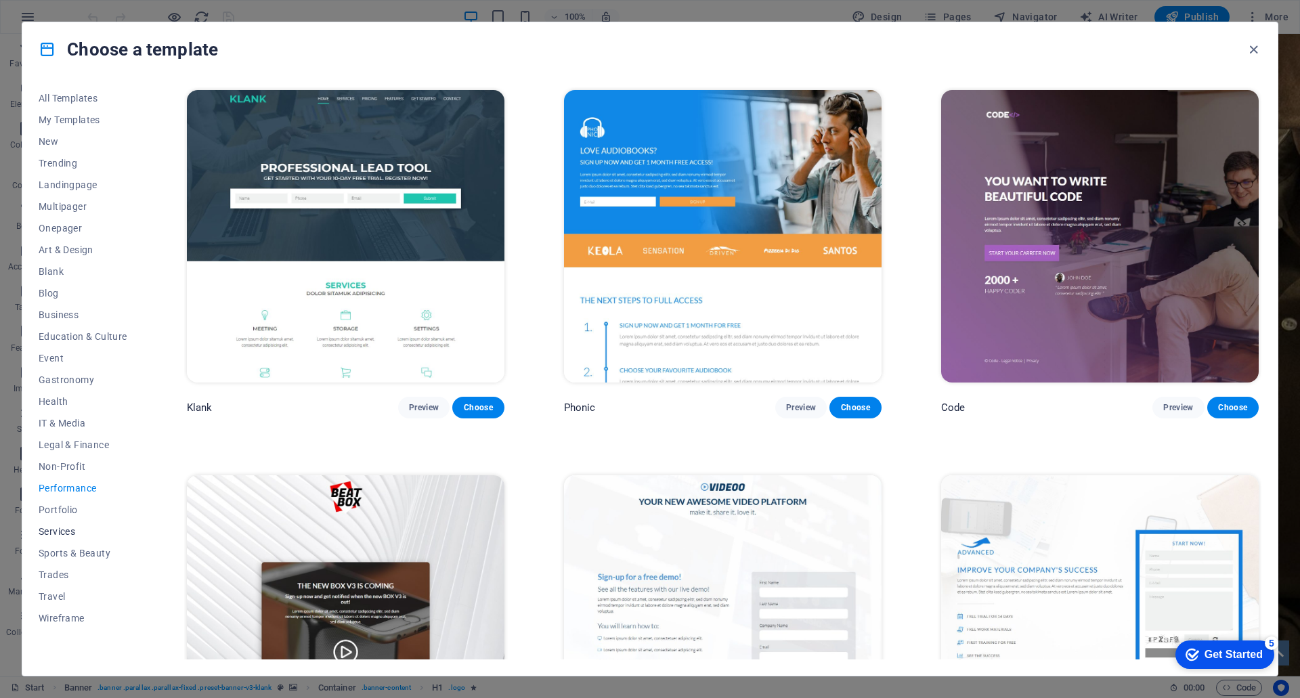
click at [60, 530] on span "Services" at bounding box center [83, 531] width 89 height 11
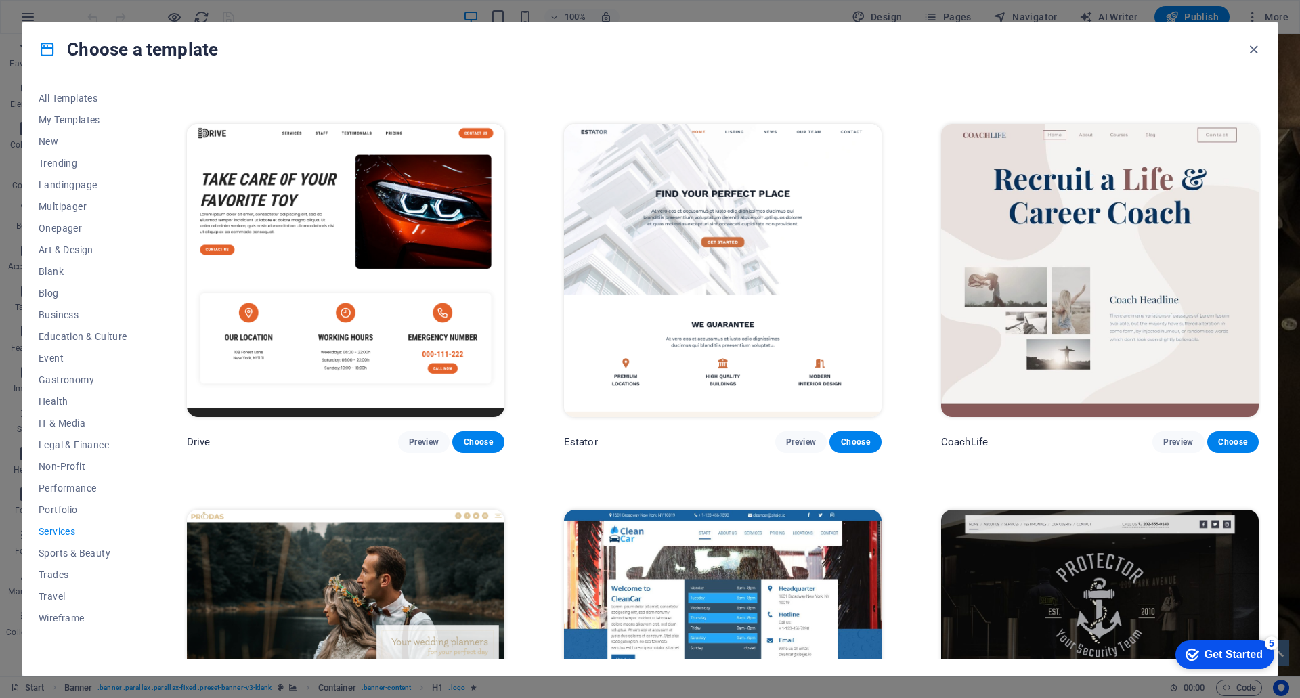
scroll to position [745, 0]
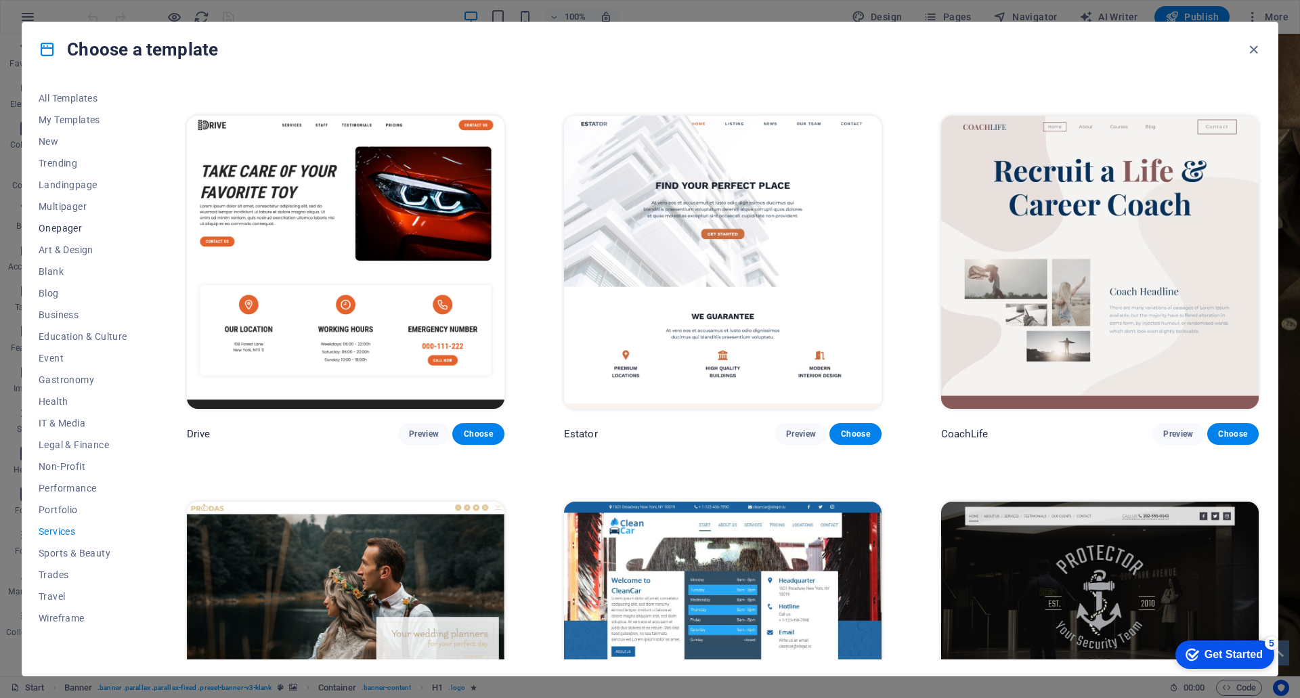
click at [58, 226] on span "Onepager" at bounding box center [83, 228] width 89 height 11
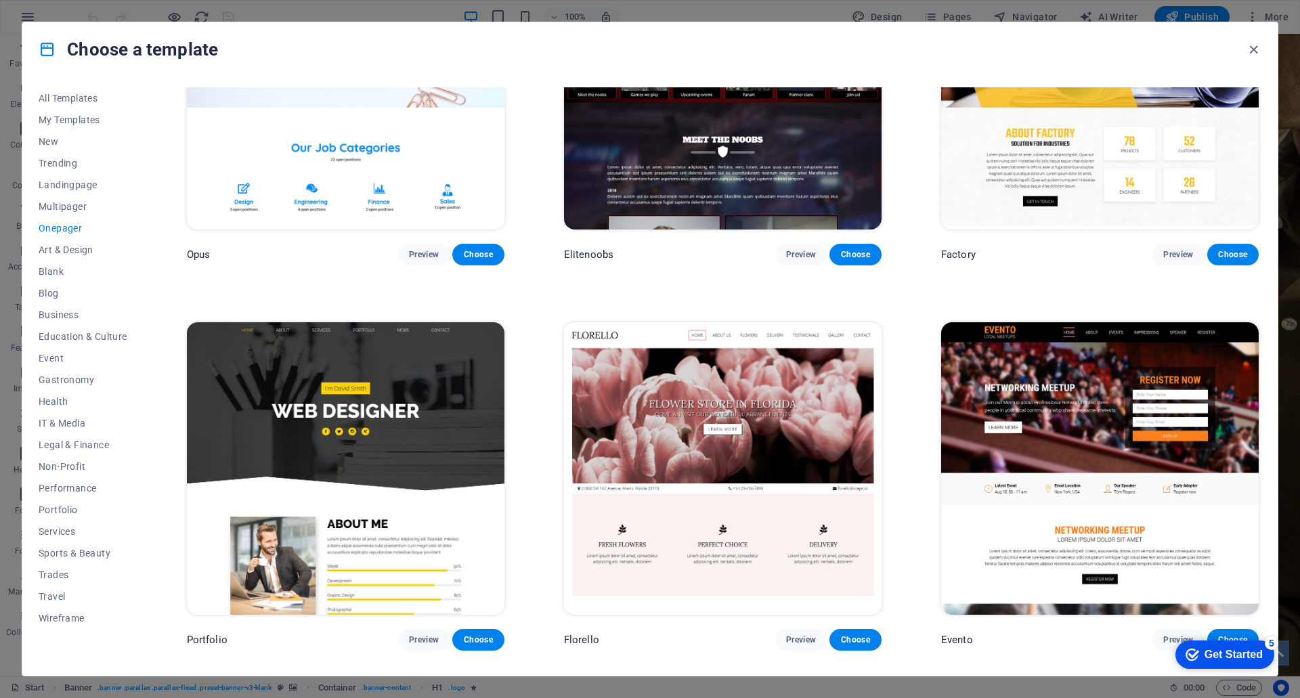
scroll to position [6885, 0]
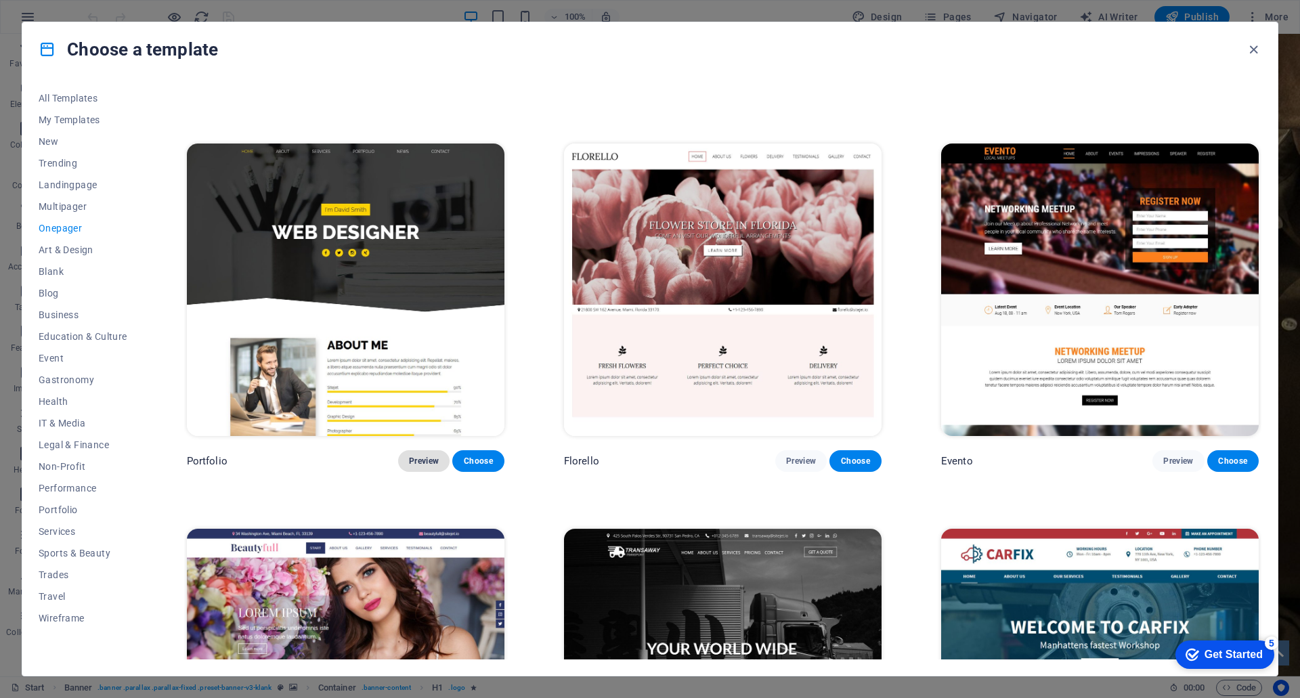
click at [419, 456] on span "Preview" at bounding box center [424, 461] width 30 height 11
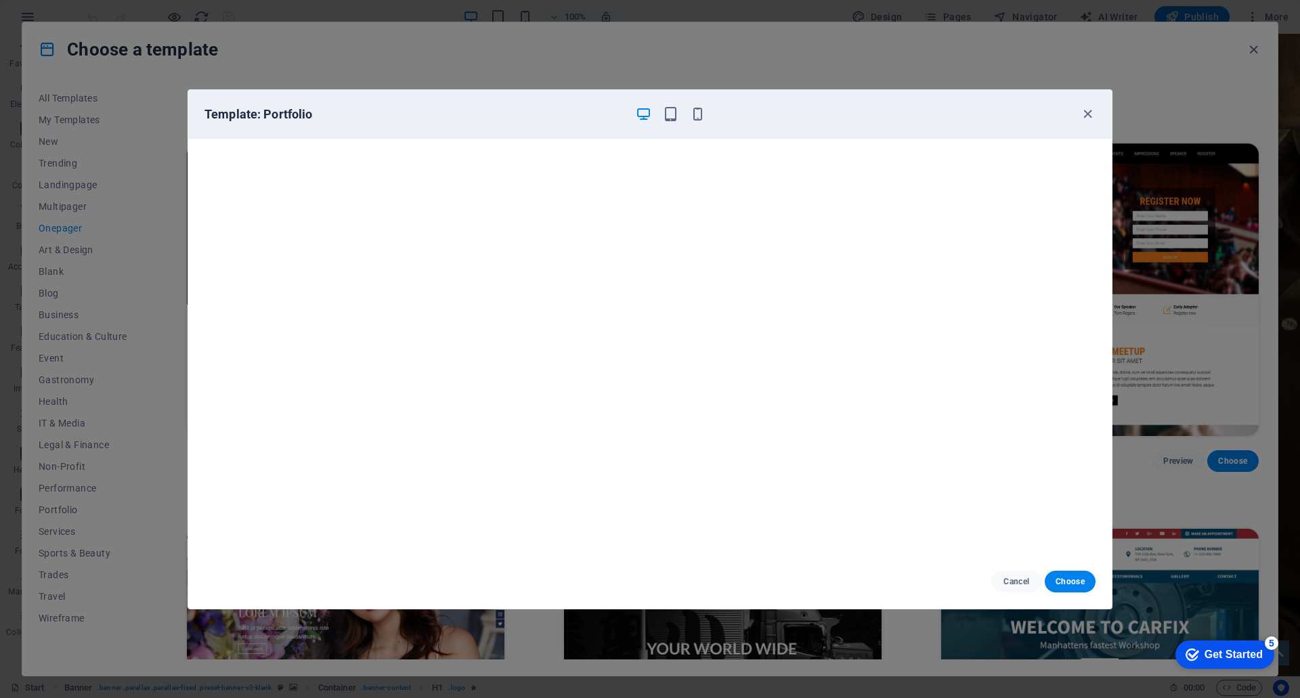
scroll to position [3, 0]
click at [1077, 579] on span "Choose" at bounding box center [1070, 581] width 29 height 11
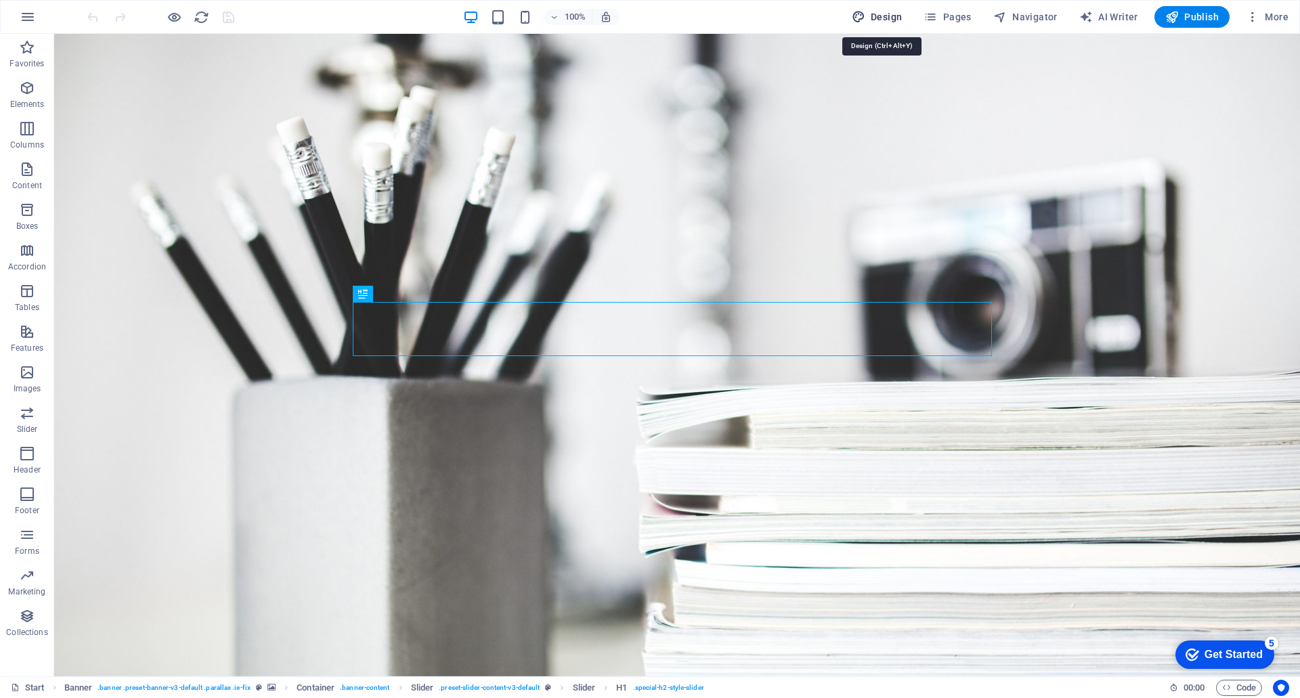
click at [0, 0] on span "Design" at bounding box center [0, 0] width 0 height 0
select select "px"
select select "300"
select select "px"
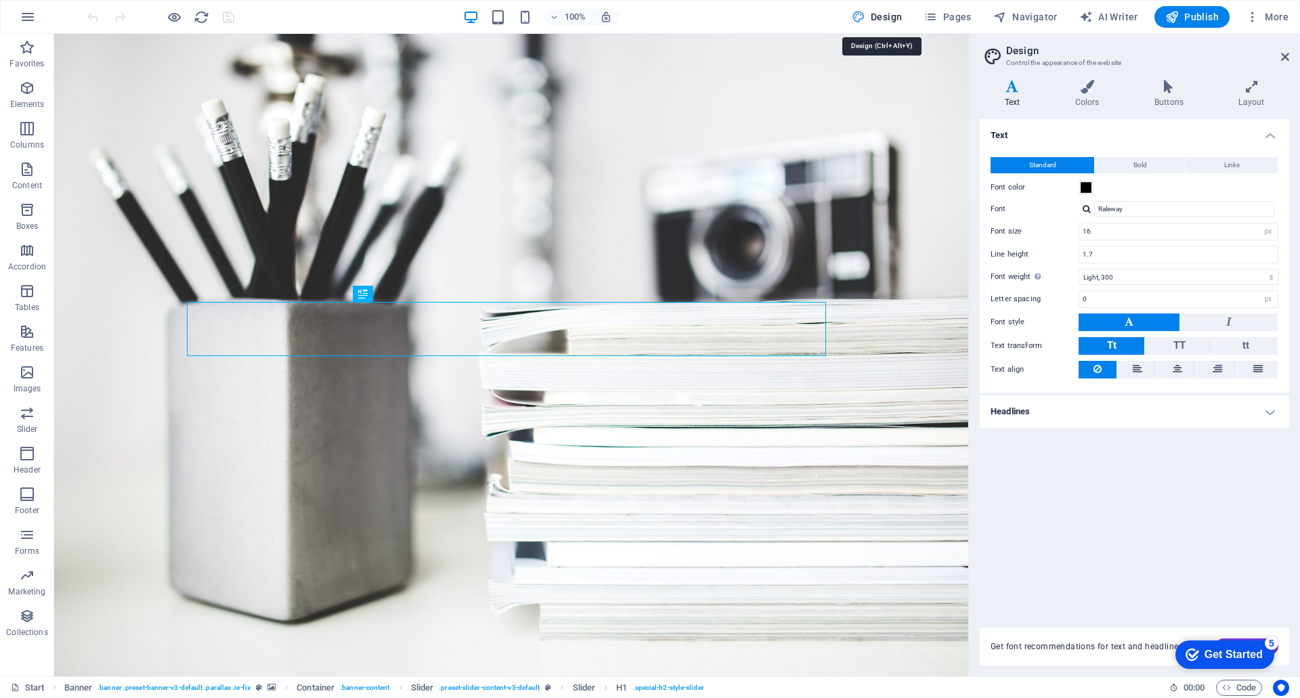
click at [0, 0] on span "Design" at bounding box center [0, 0] width 0 height 0
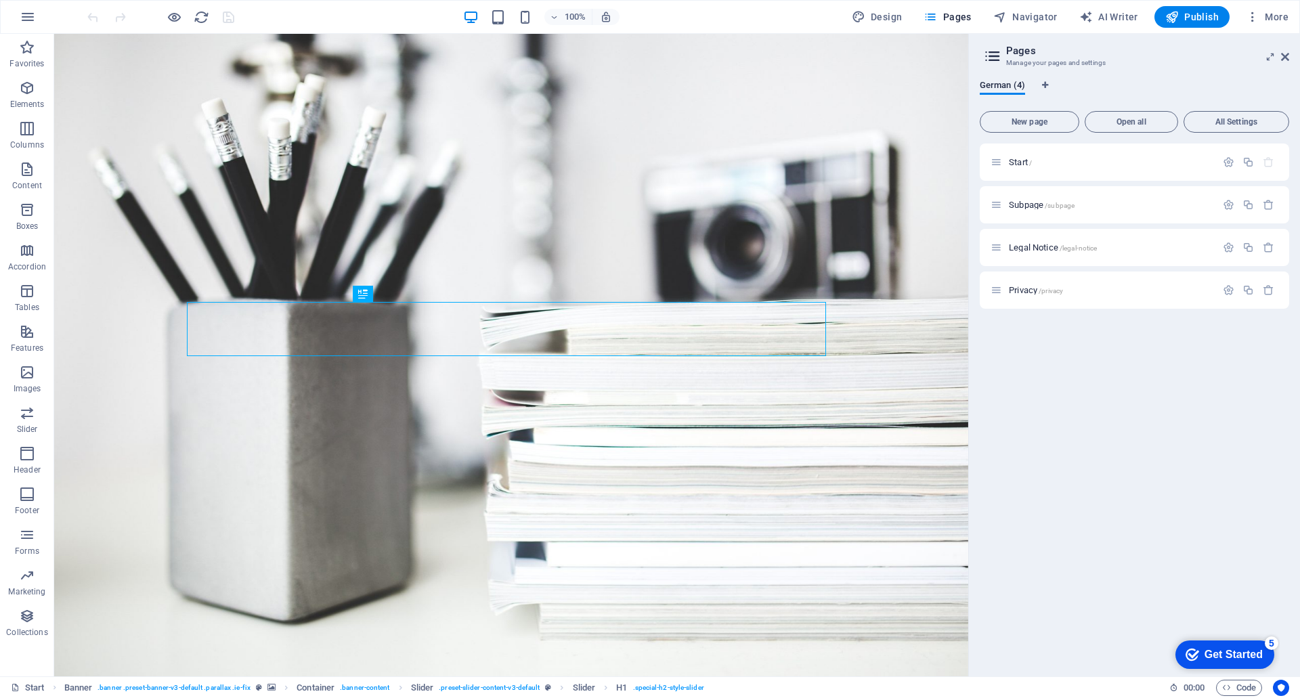
click at [1109, 360] on div "Start / Subpage /subpage Legal Notice /legal-notice Privacy /privacy" at bounding box center [1134, 405] width 309 height 522
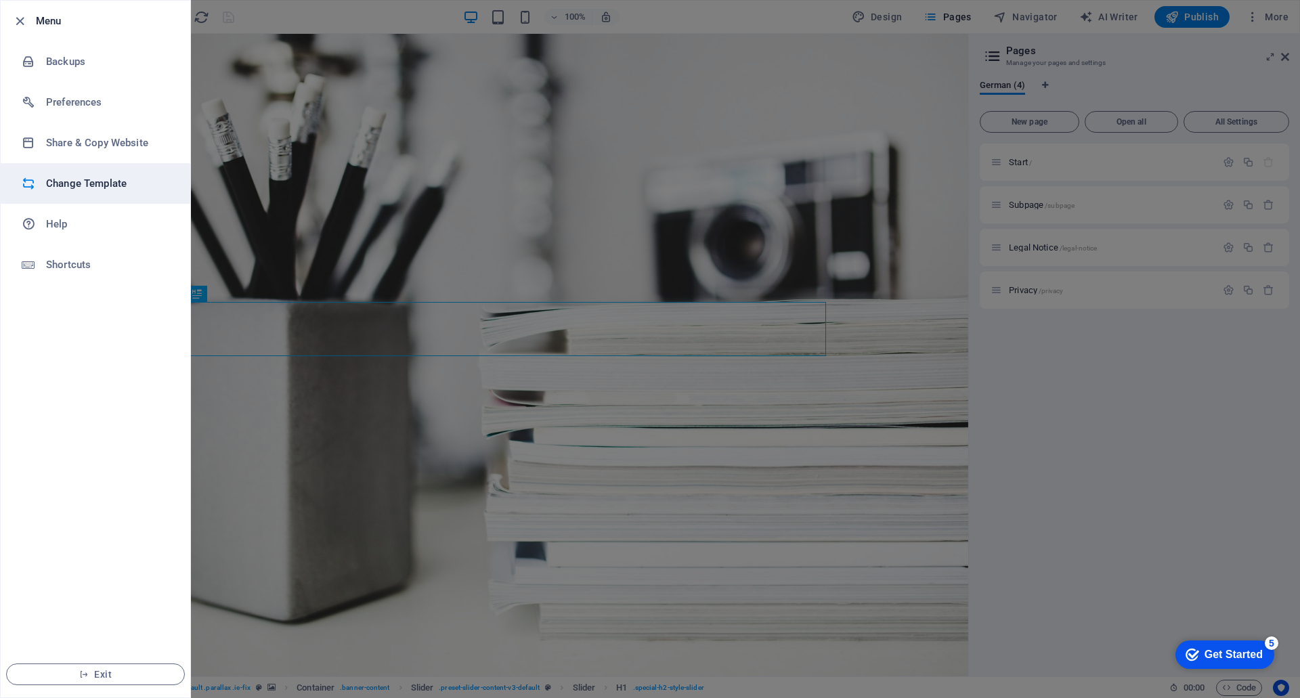
click at [88, 175] on li "Change Template" at bounding box center [96, 183] width 190 height 41
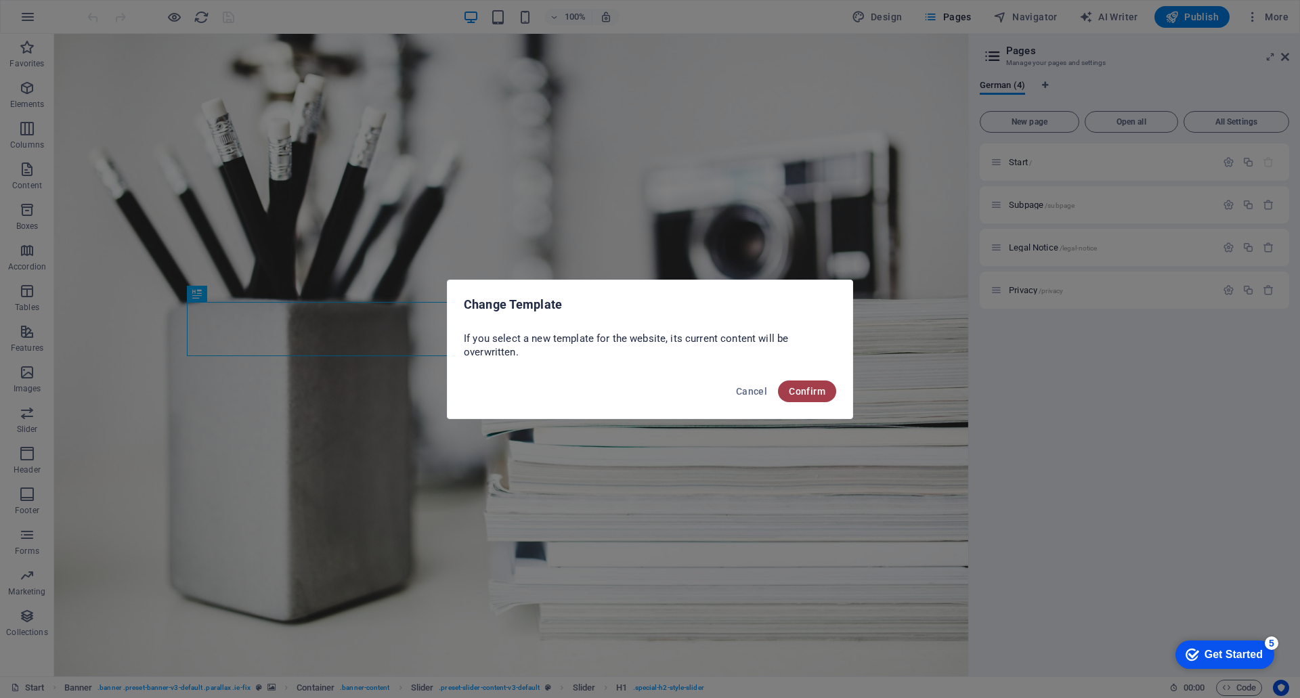
click at [796, 396] on span "Confirm" at bounding box center [807, 391] width 37 height 11
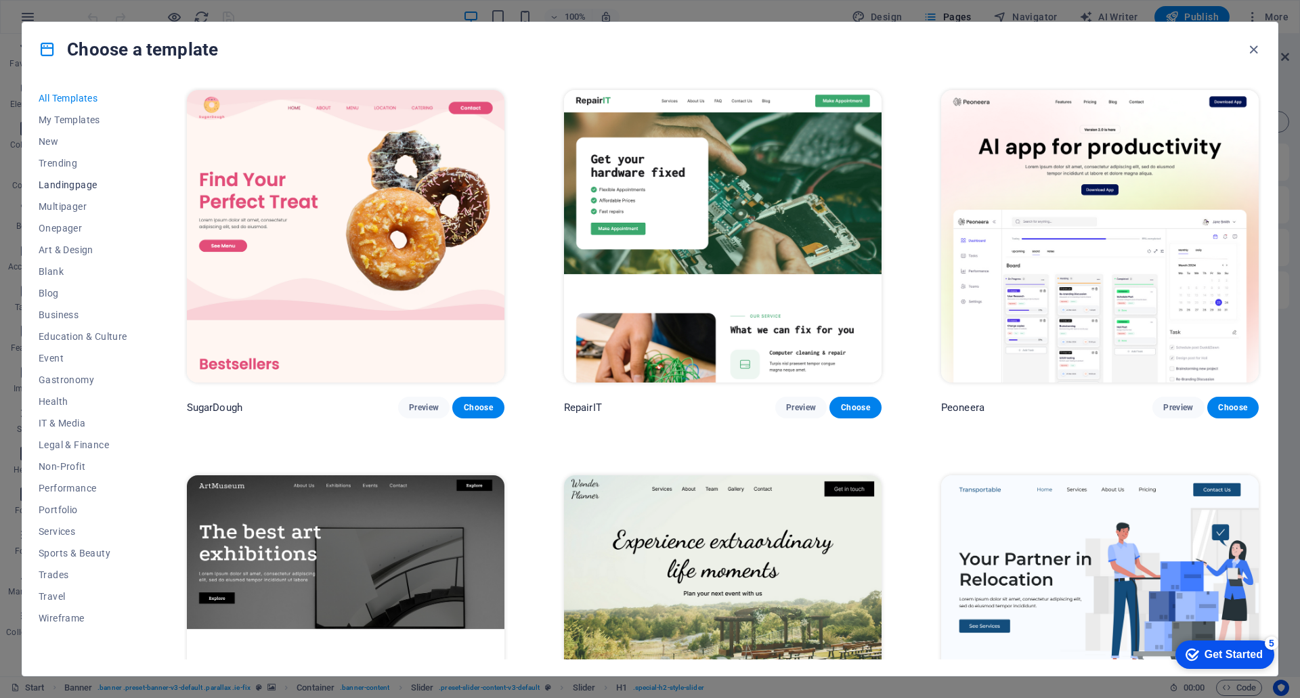
click at [59, 187] on span "Landingpage" at bounding box center [83, 184] width 89 height 11
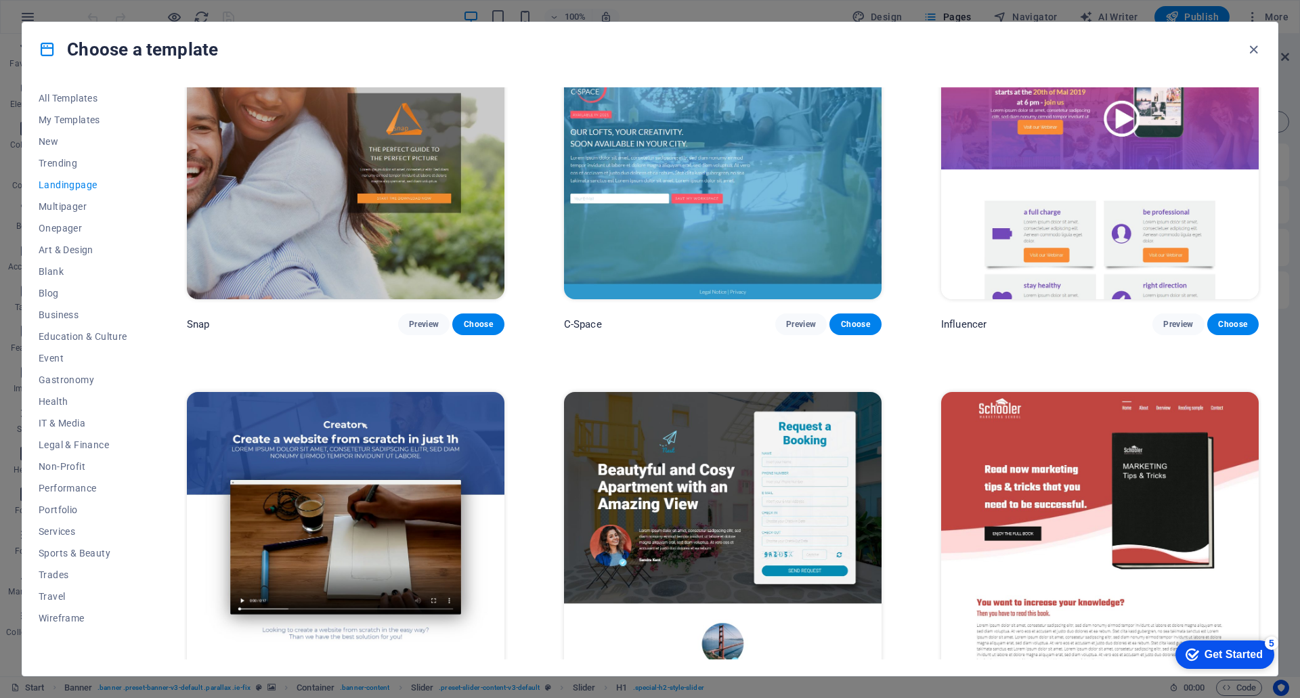
scroll to position [1354, 0]
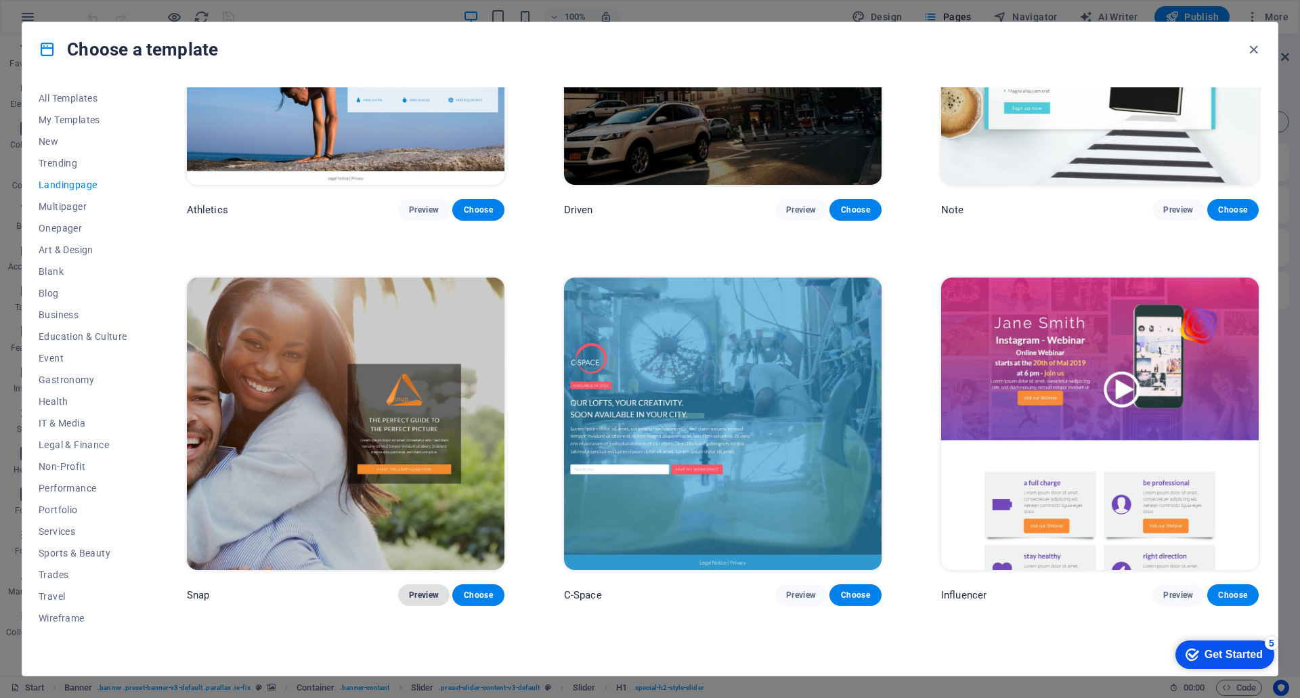
click at [428, 596] on button "Preview" at bounding box center [423, 595] width 51 height 22
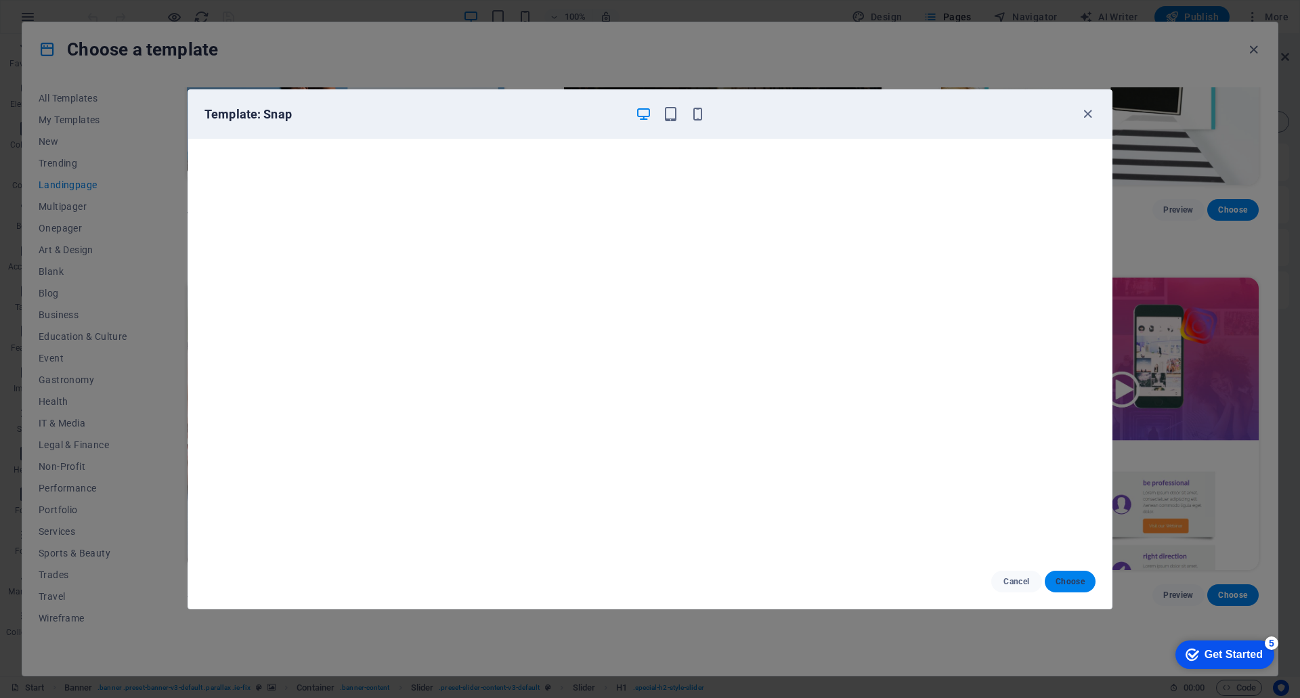
click at [1079, 584] on span "Choose" at bounding box center [1070, 581] width 29 height 11
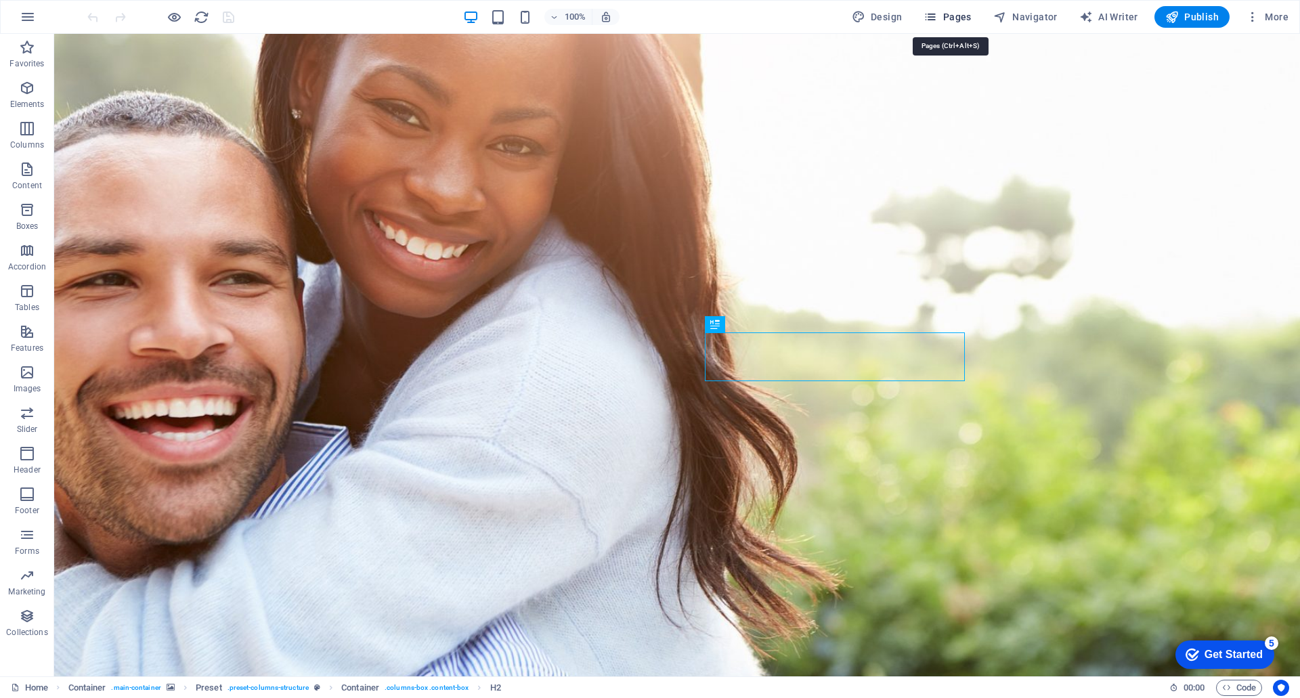
click at [944, 18] on span "Pages" at bounding box center [947, 17] width 47 height 14
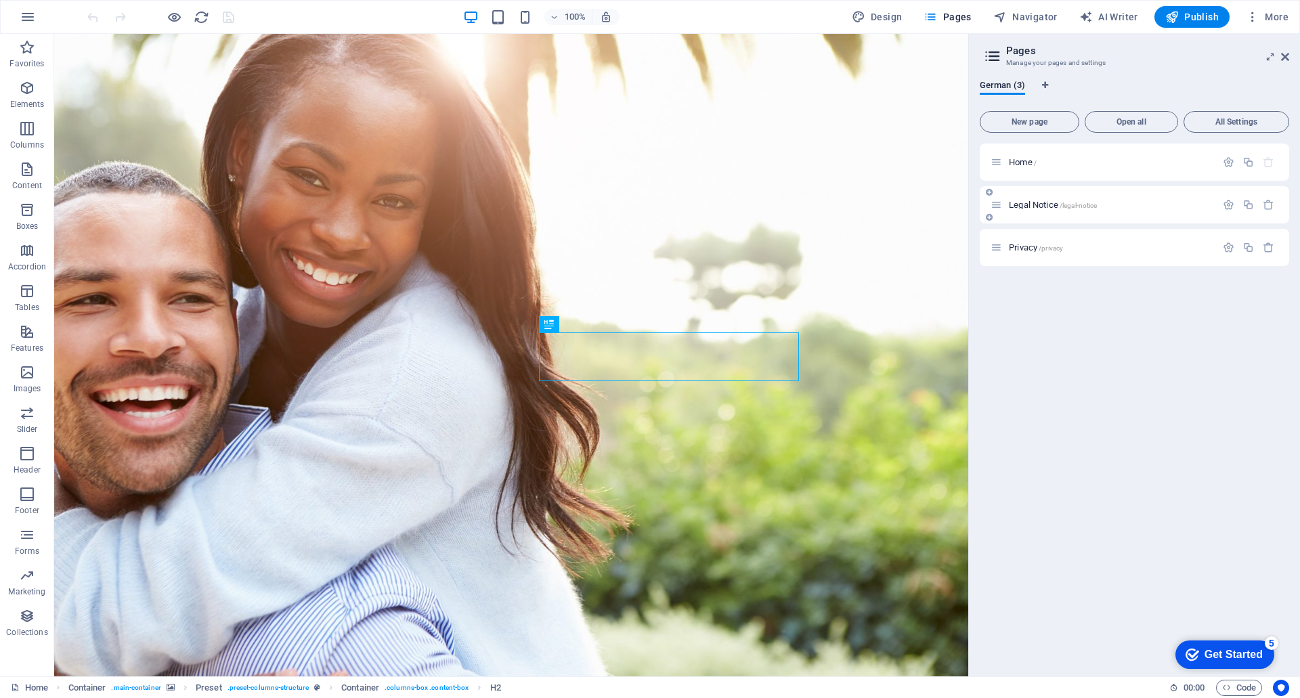
click at [1153, 202] on p "Legal Notice /legal-notice" at bounding box center [1110, 204] width 203 height 9
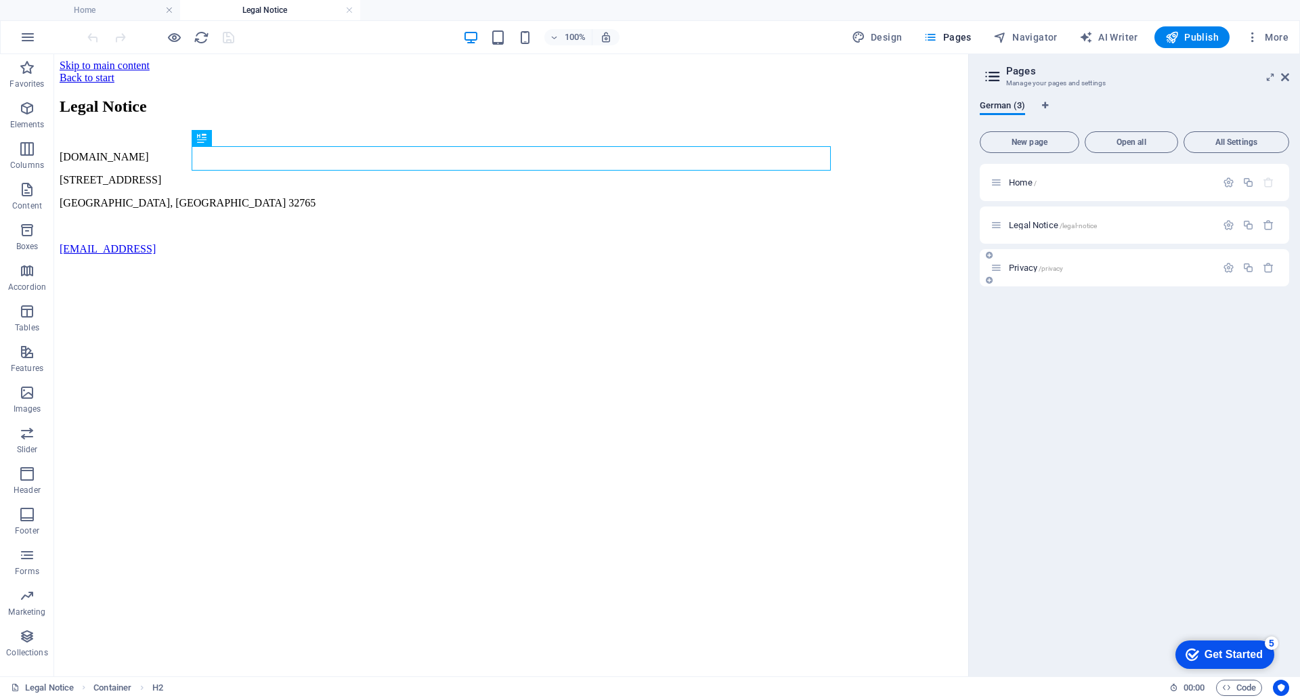
click at [1128, 267] on p "Privacy /privacy" at bounding box center [1110, 267] width 203 height 9
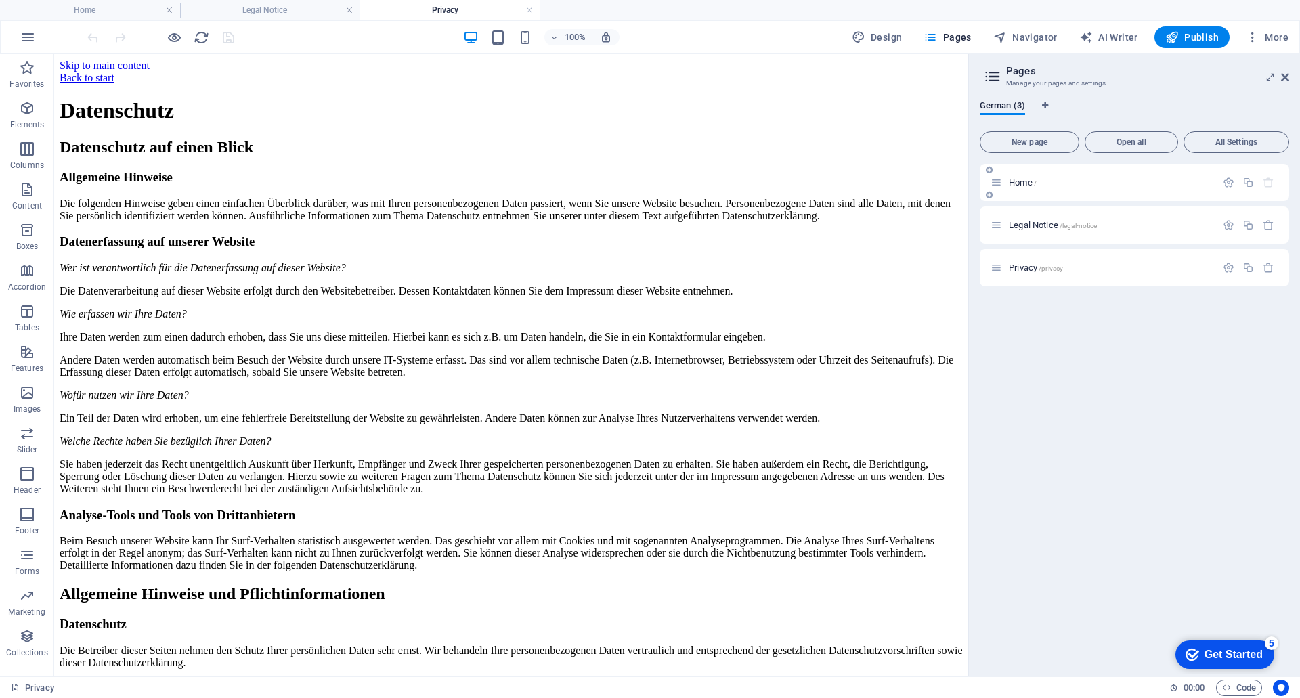
click at [1122, 178] on p "Home /" at bounding box center [1110, 182] width 203 height 9
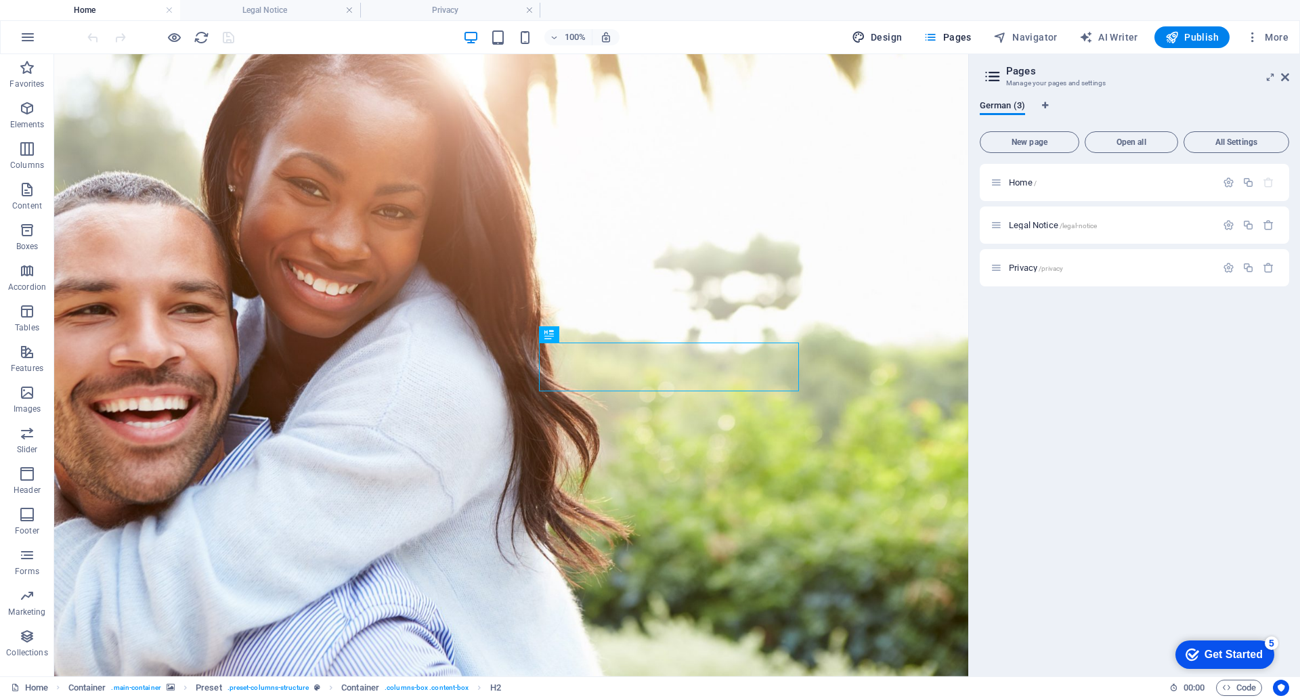
click at [872, 35] on span "Design" at bounding box center [877, 37] width 51 height 14
select select "px"
select select "300"
select select "px"
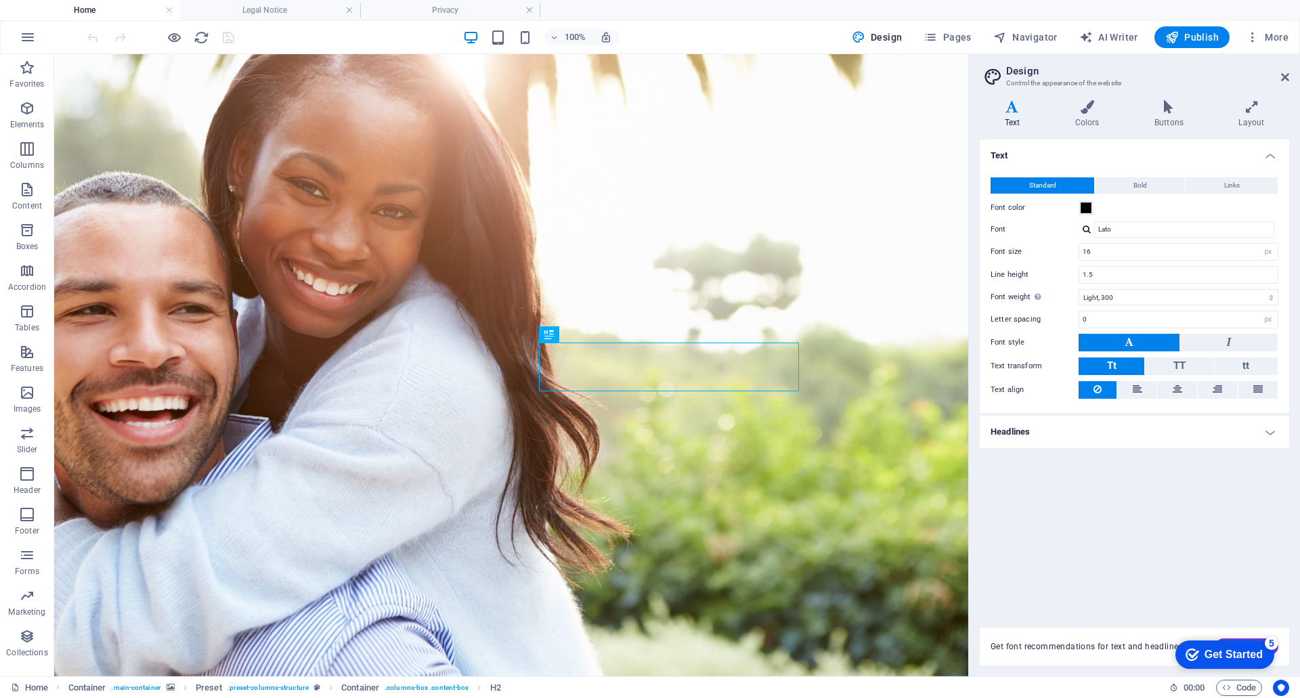
click at [1046, 183] on span "Standard" at bounding box center [1042, 185] width 27 height 16
click at [1130, 185] on button "Bold" at bounding box center [1140, 185] width 90 height 16
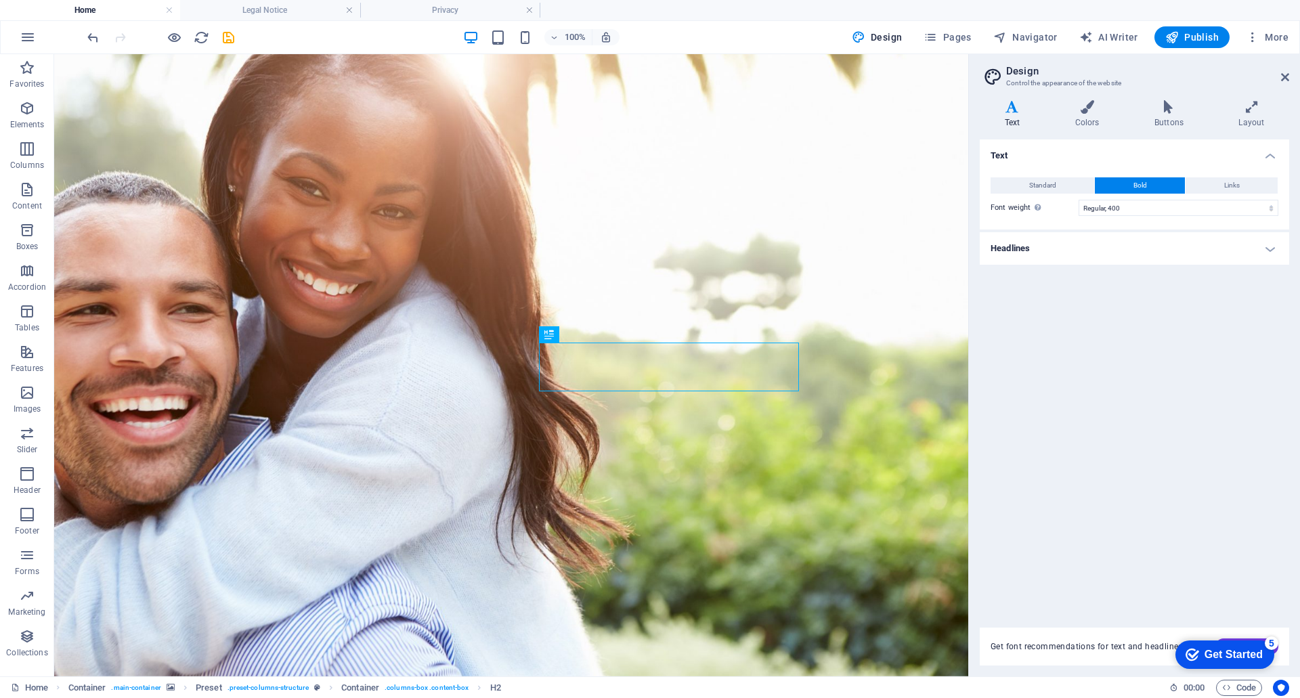
click at [1036, 256] on h4 "Headlines" at bounding box center [1134, 248] width 309 height 33
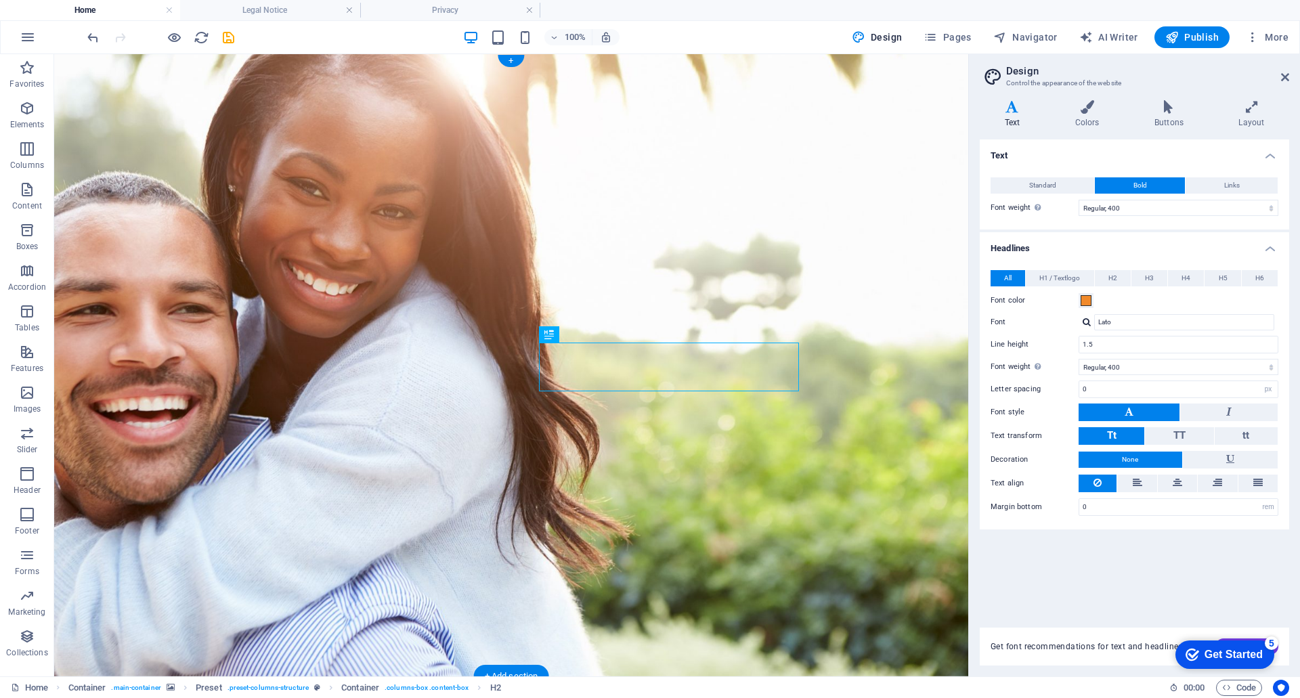
click at [940, 253] on figure at bounding box center [511, 365] width 914 height 622
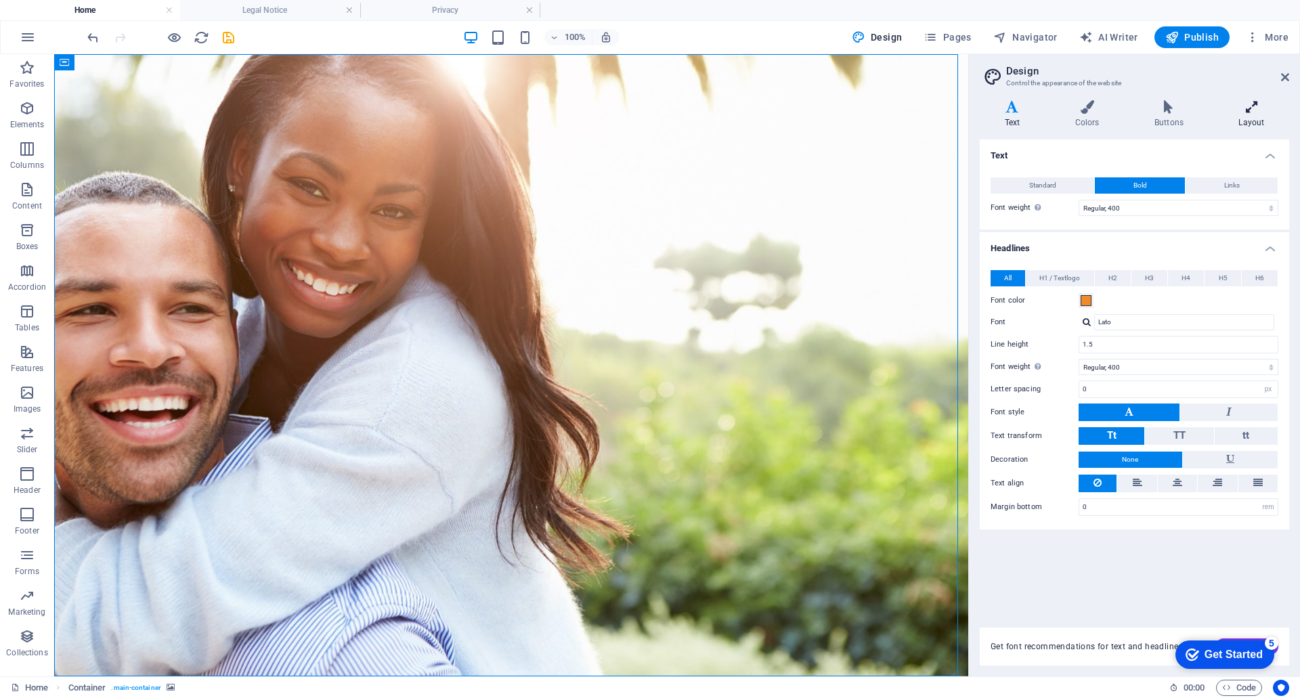
click at [1237, 111] on icon at bounding box center [1251, 107] width 75 height 14
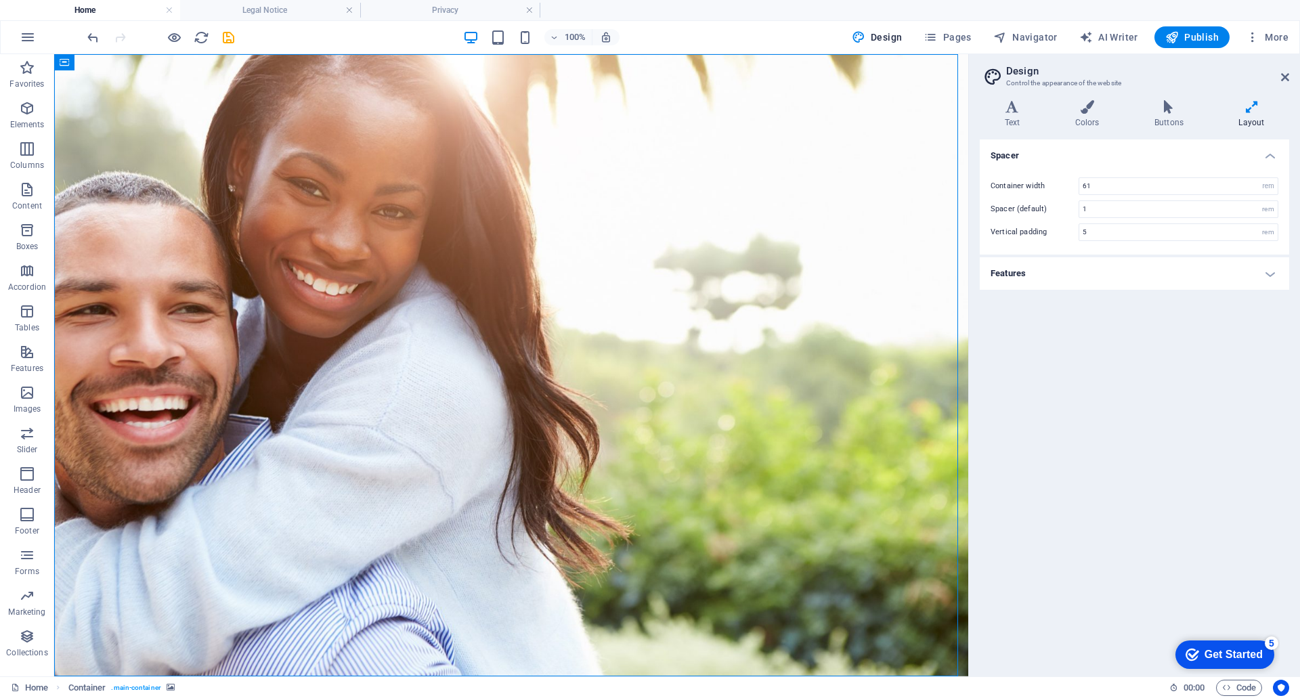
click at [1057, 272] on h4 "Features" at bounding box center [1134, 273] width 309 height 33
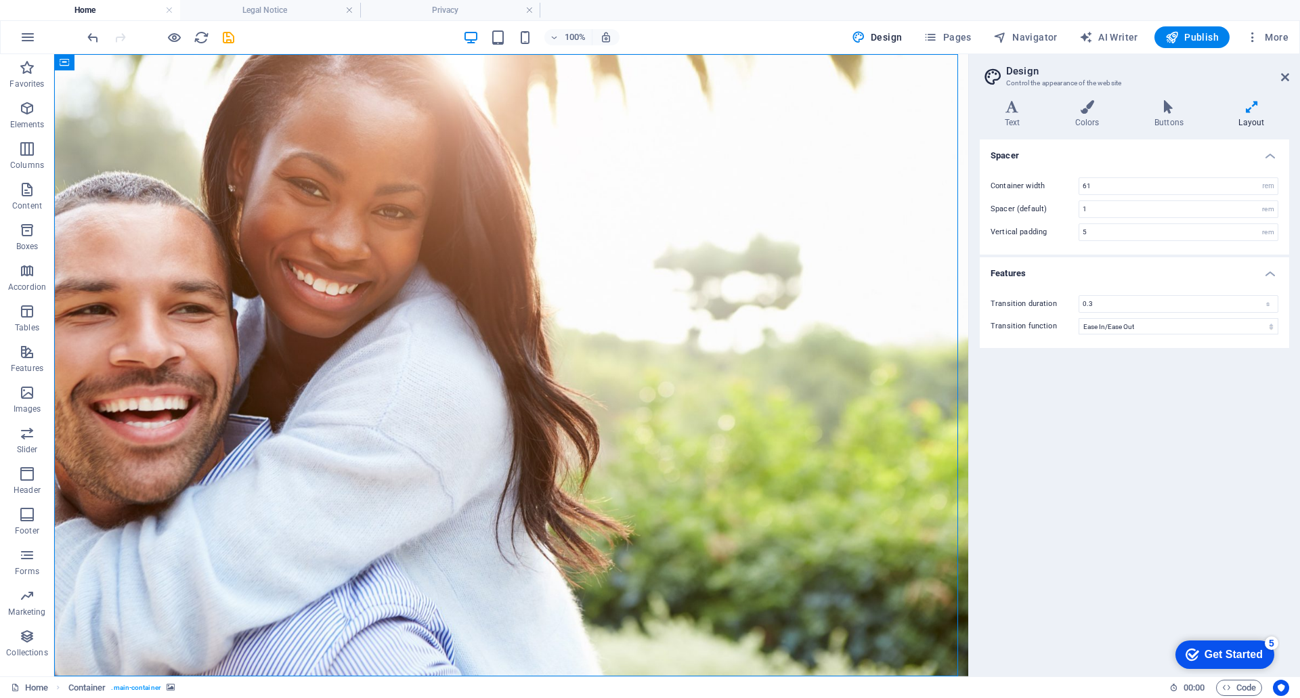
click at [1255, 104] on icon at bounding box center [1251, 107] width 75 height 14
click at [1163, 108] on icon at bounding box center [1169, 107] width 79 height 14
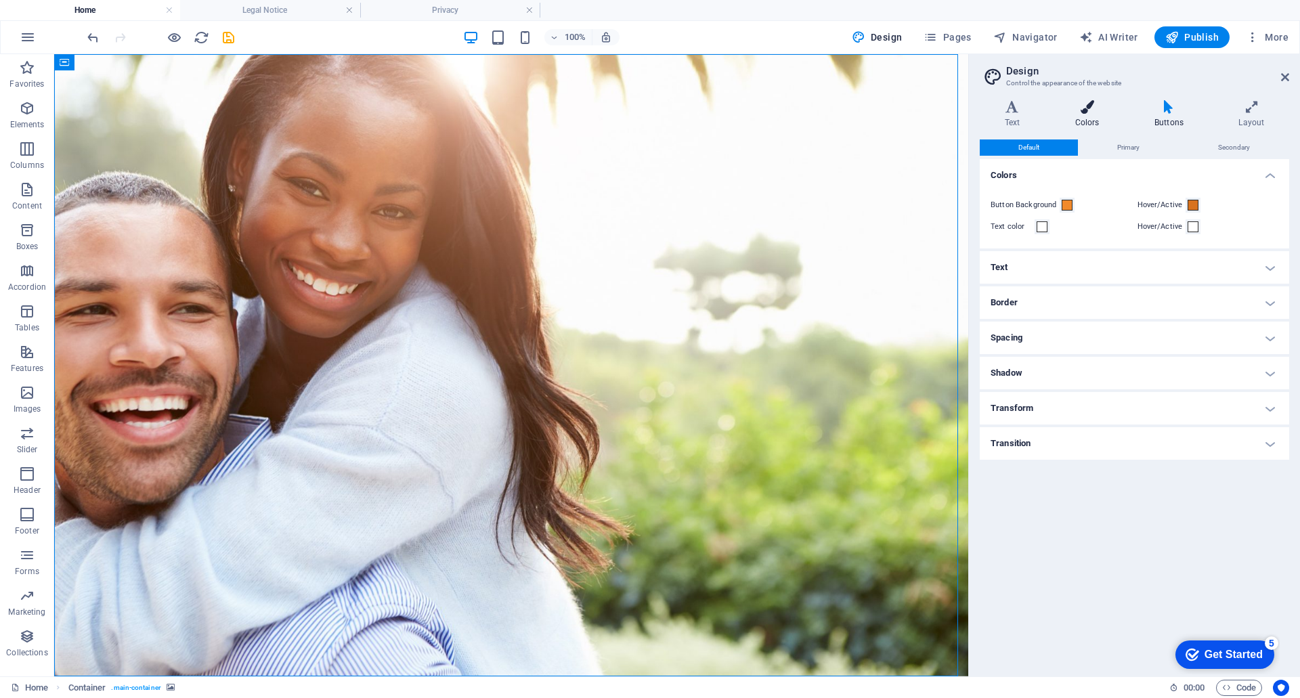
click at [1090, 109] on icon at bounding box center [1087, 107] width 74 height 14
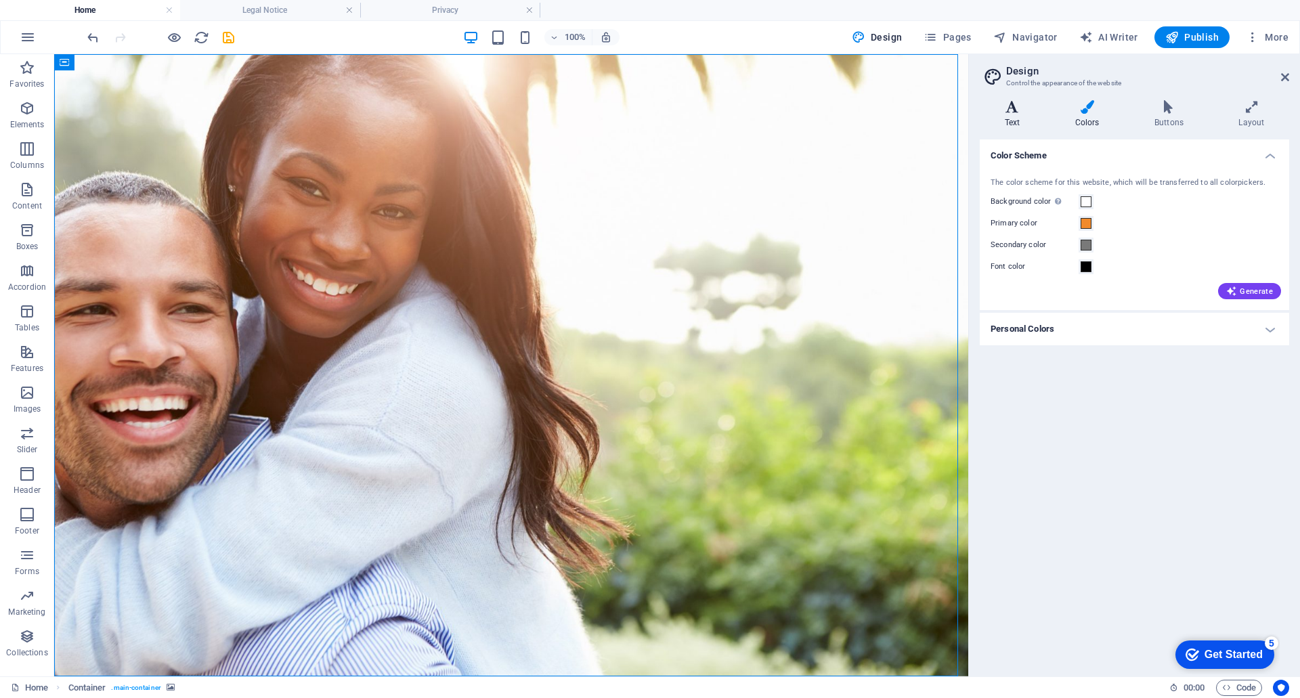
click at [1018, 108] on icon at bounding box center [1012, 107] width 65 height 14
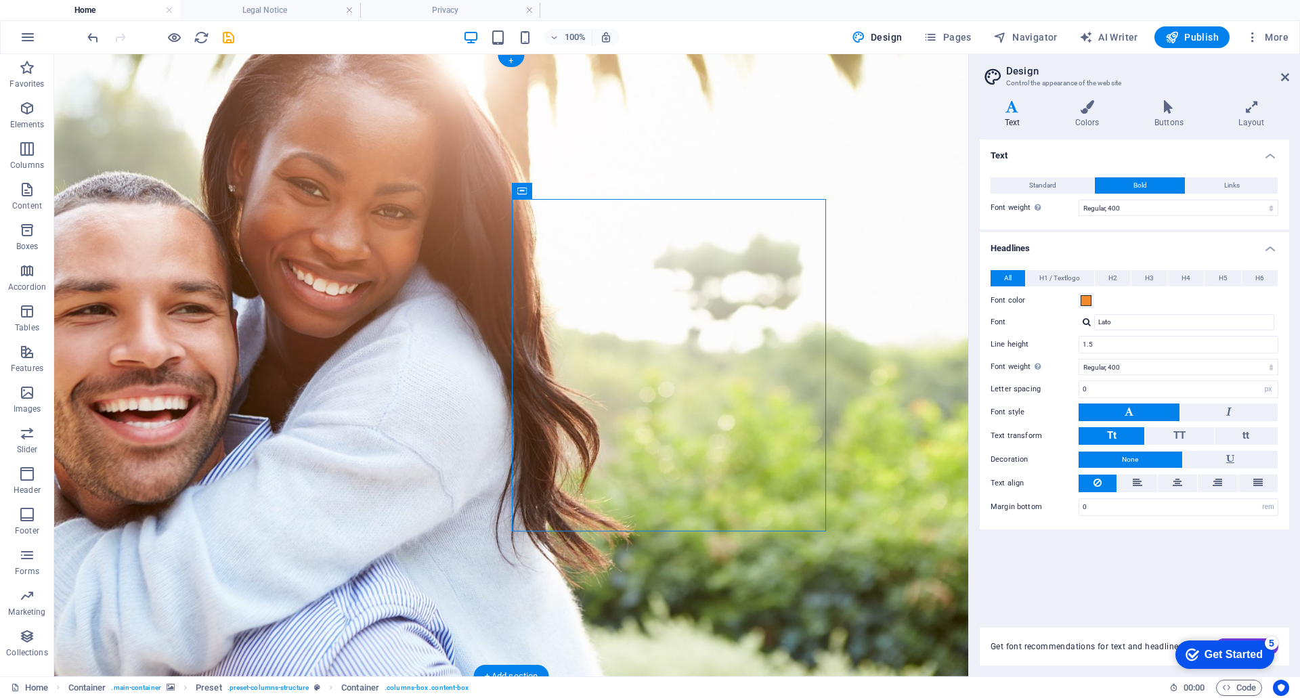
click at [872, 188] on figure at bounding box center [511, 365] width 914 height 622
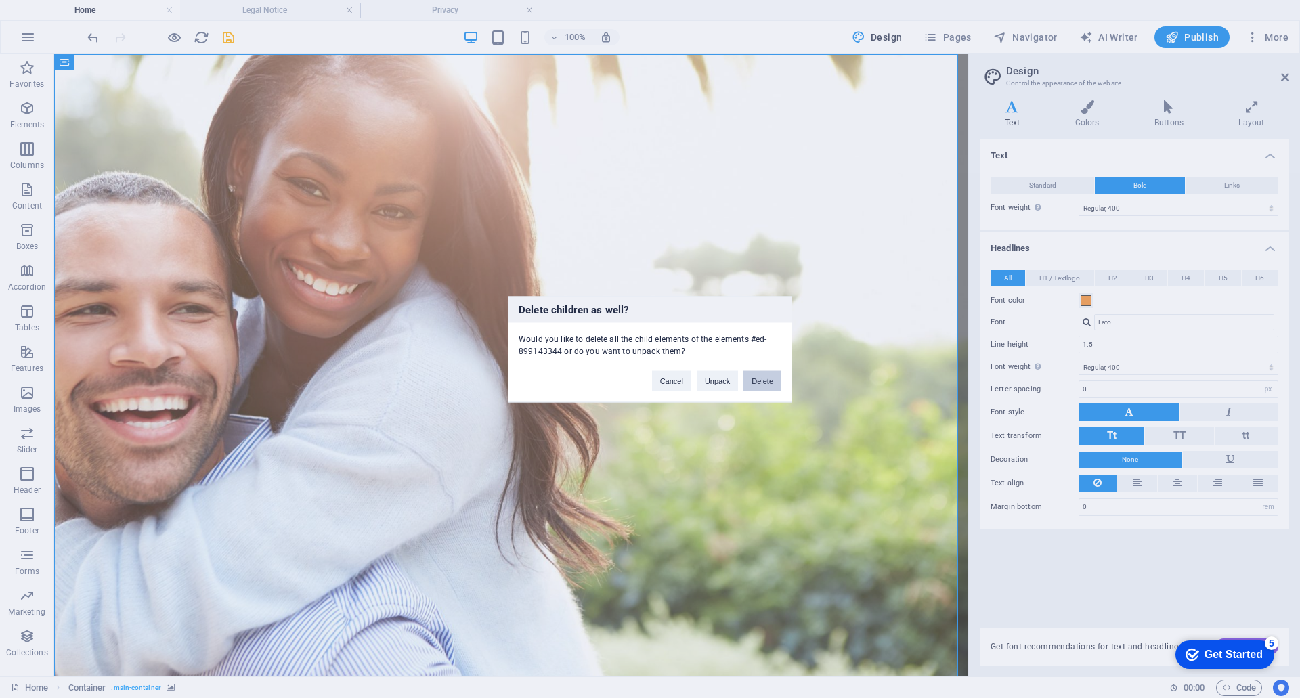
click at [763, 382] on button "Delete" at bounding box center [763, 380] width 38 height 20
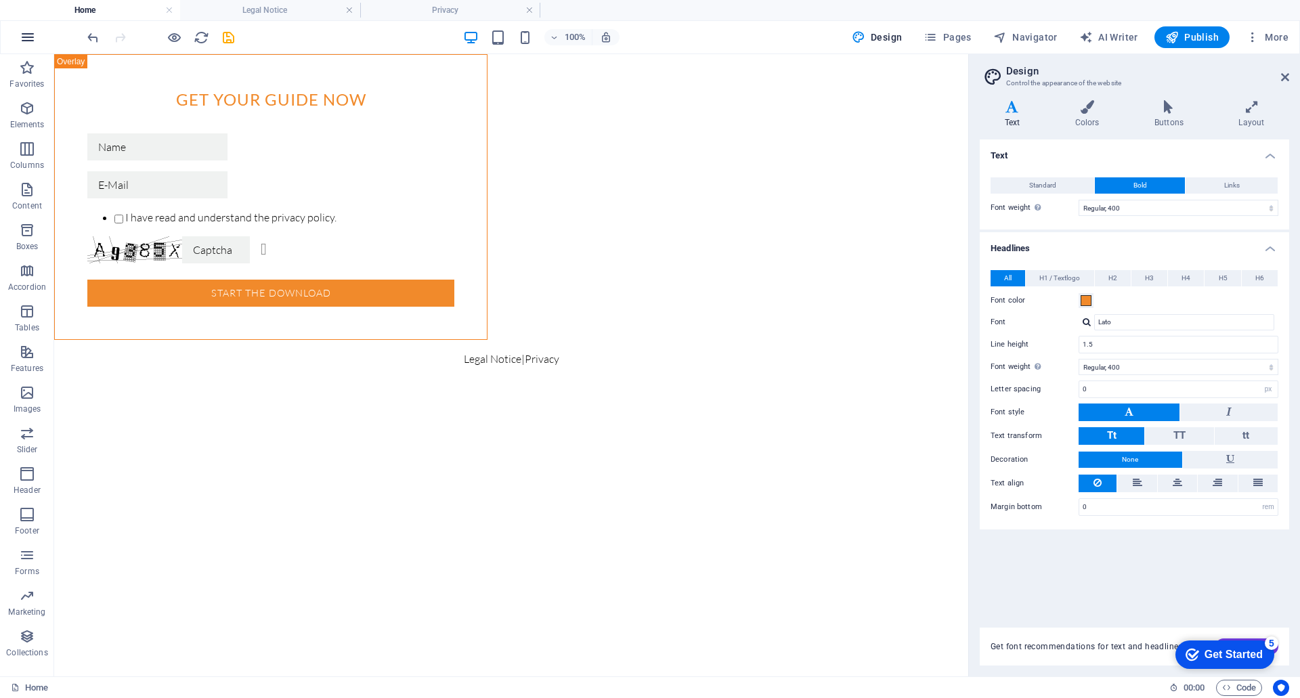
click at [28, 33] on icon "button" at bounding box center [28, 37] width 16 height 16
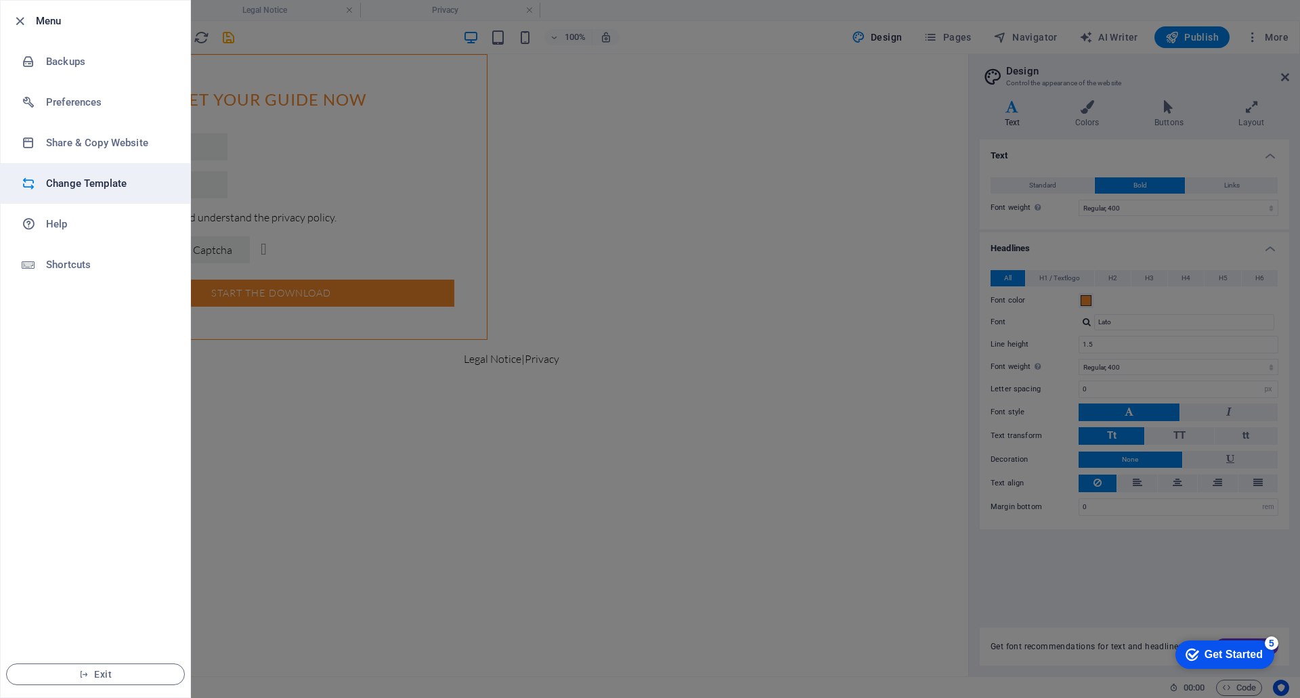
click at [77, 188] on h6 "Change Template" at bounding box center [108, 183] width 125 height 16
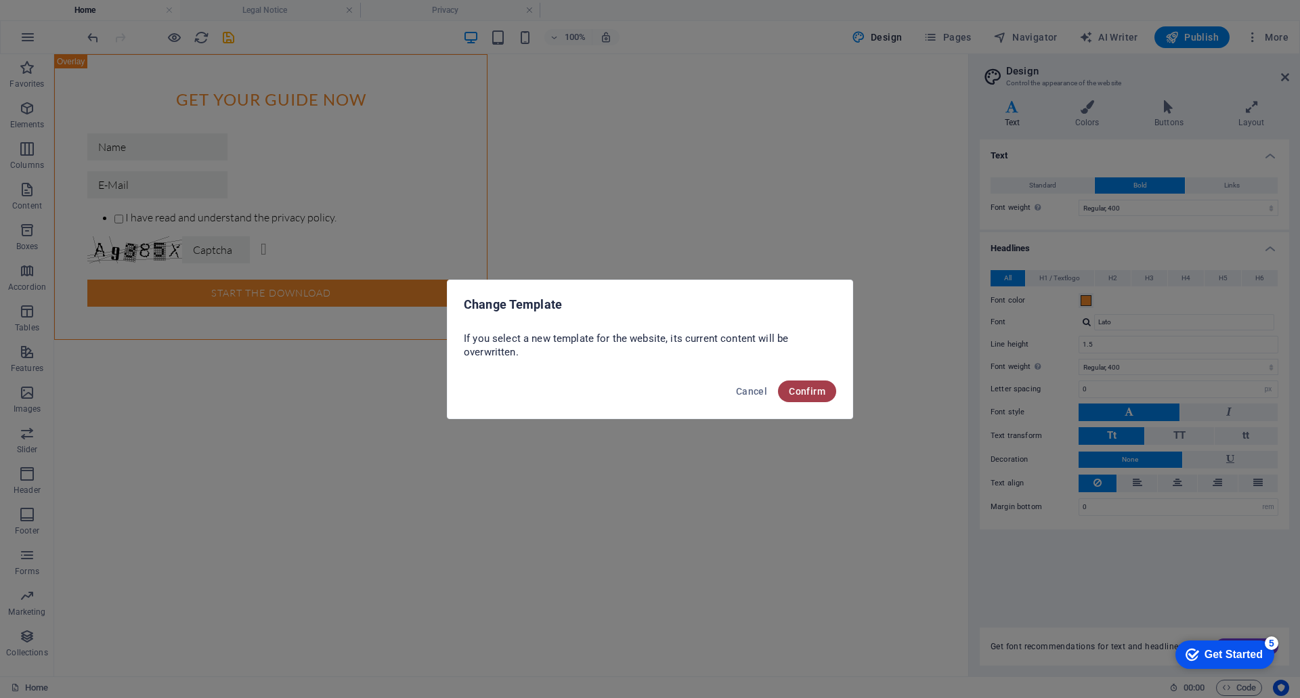
click at [809, 389] on span "Confirm" at bounding box center [807, 391] width 37 height 11
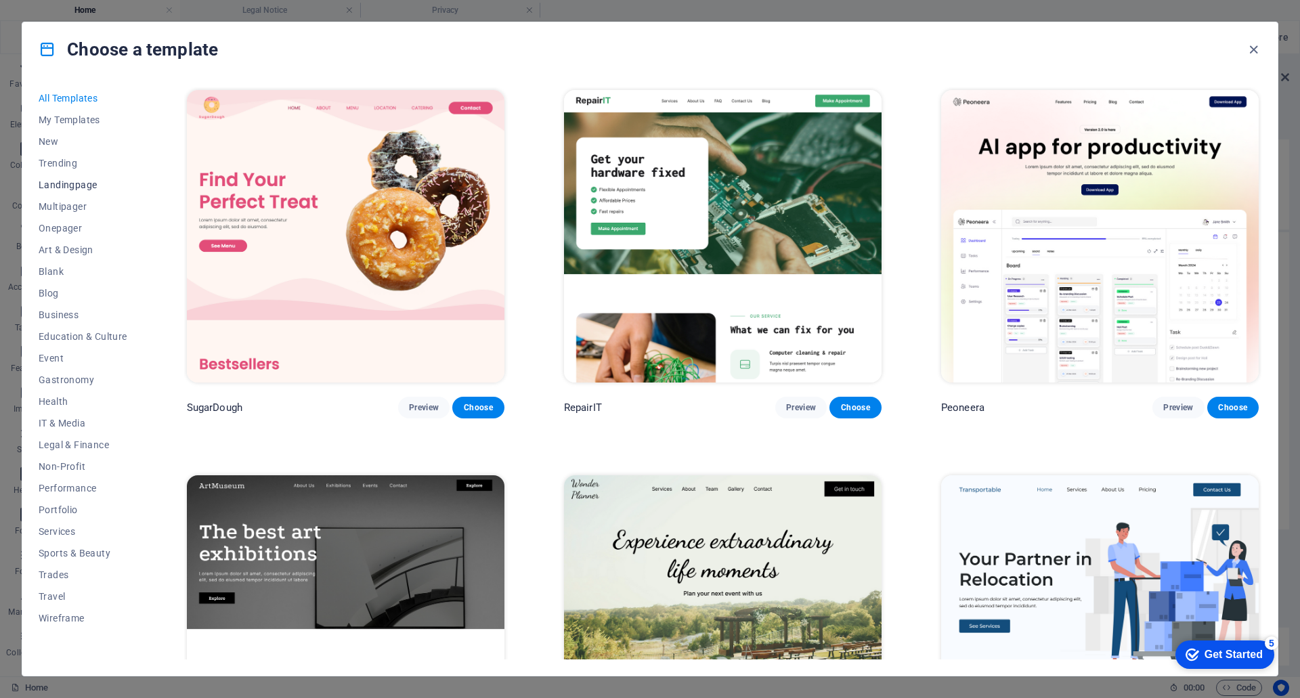
click at [49, 179] on span "Landingpage" at bounding box center [83, 184] width 89 height 11
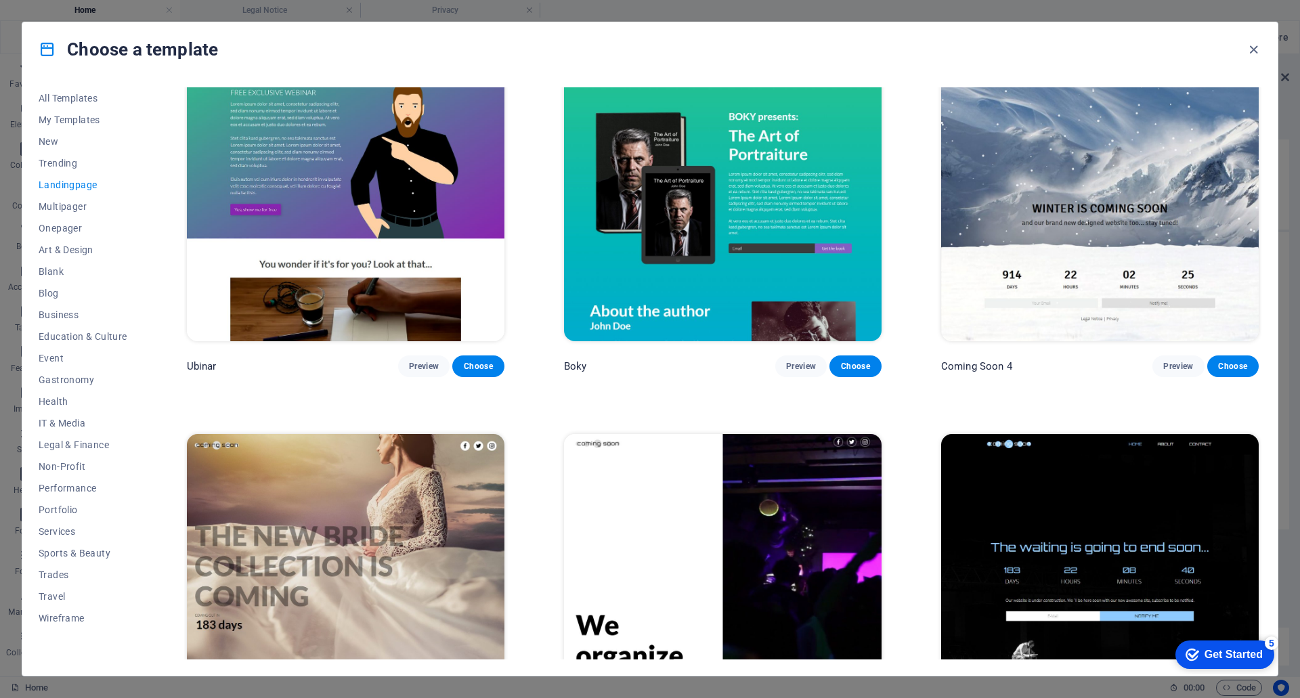
scroll to position [2829, 0]
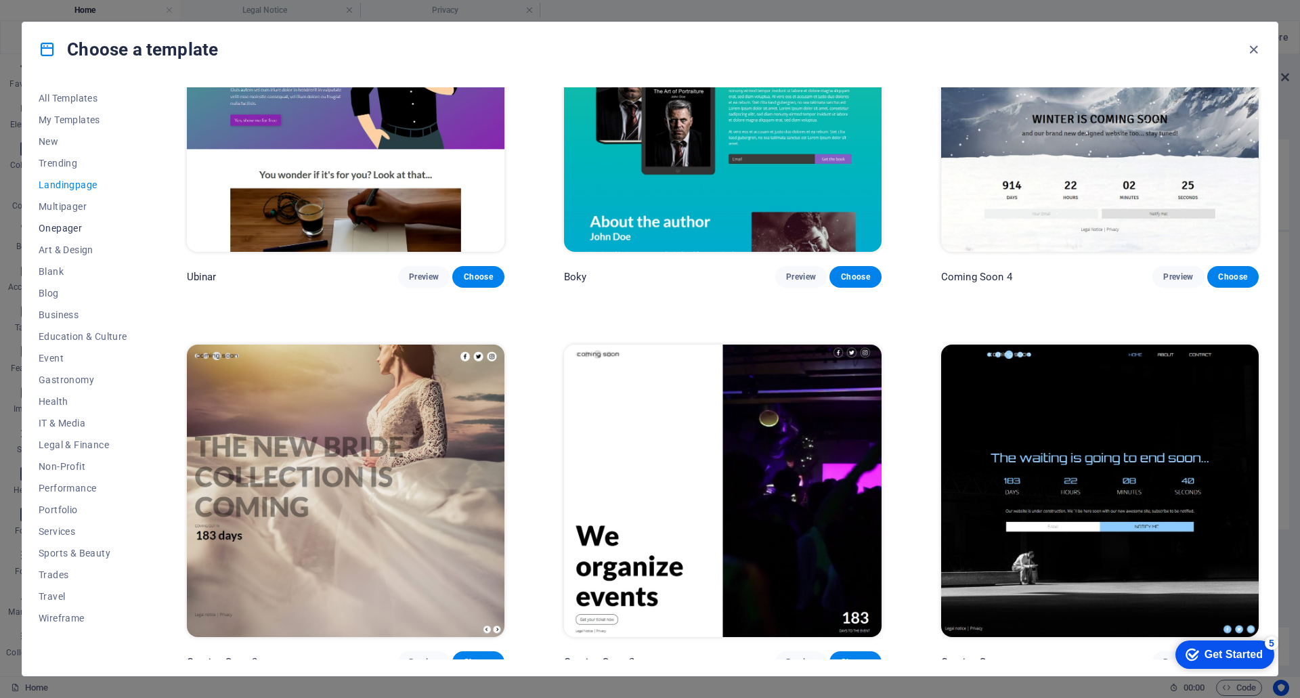
click at [58, 223] on span "Onepager" at bounding box center [83, 228] width 89 height 11
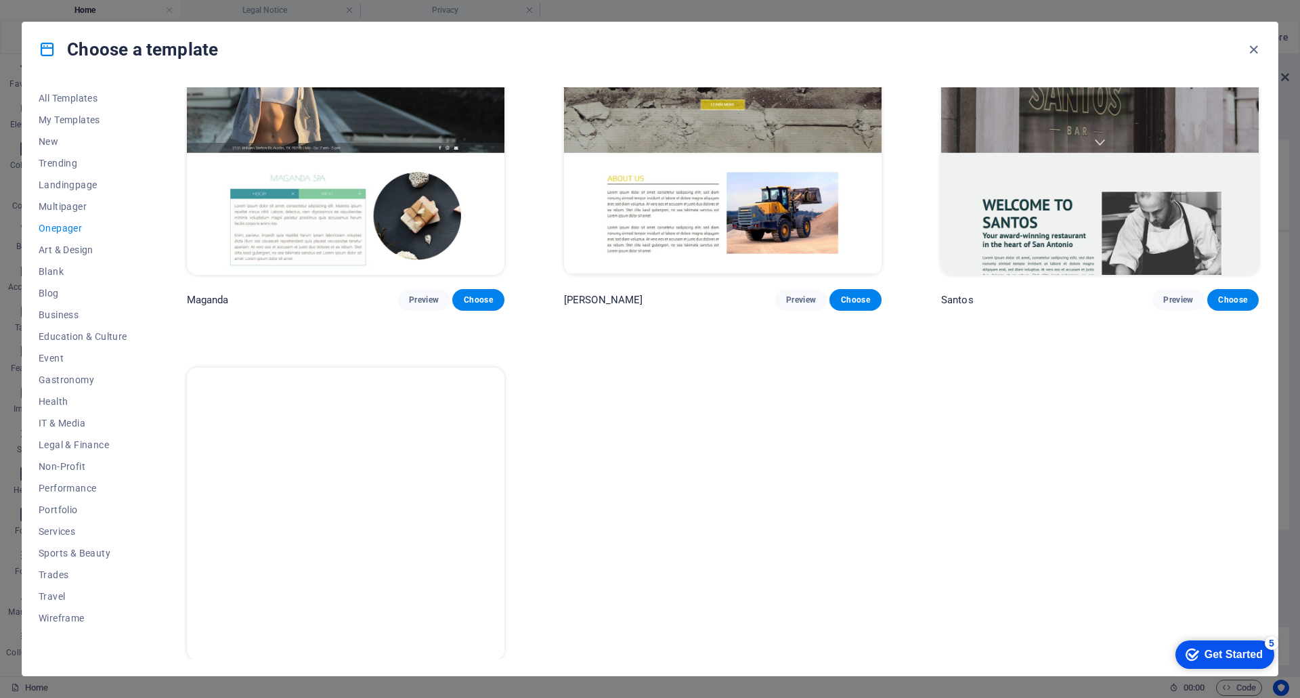
scroll to position [8589, 0]
click at [390, 498] on img at bounding box center [346, 513] width 318 height 293
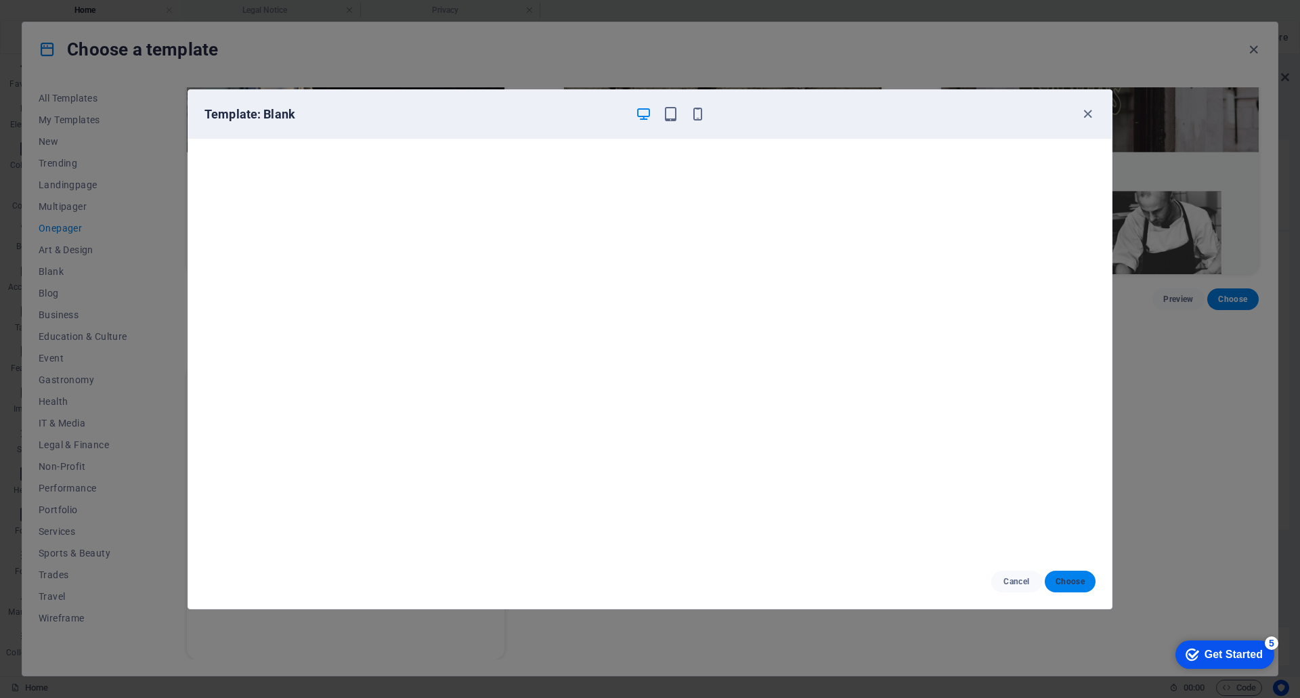
click at [1056, 584] on span "Choose" at bounding box center [1070, 581] width 29 height 11
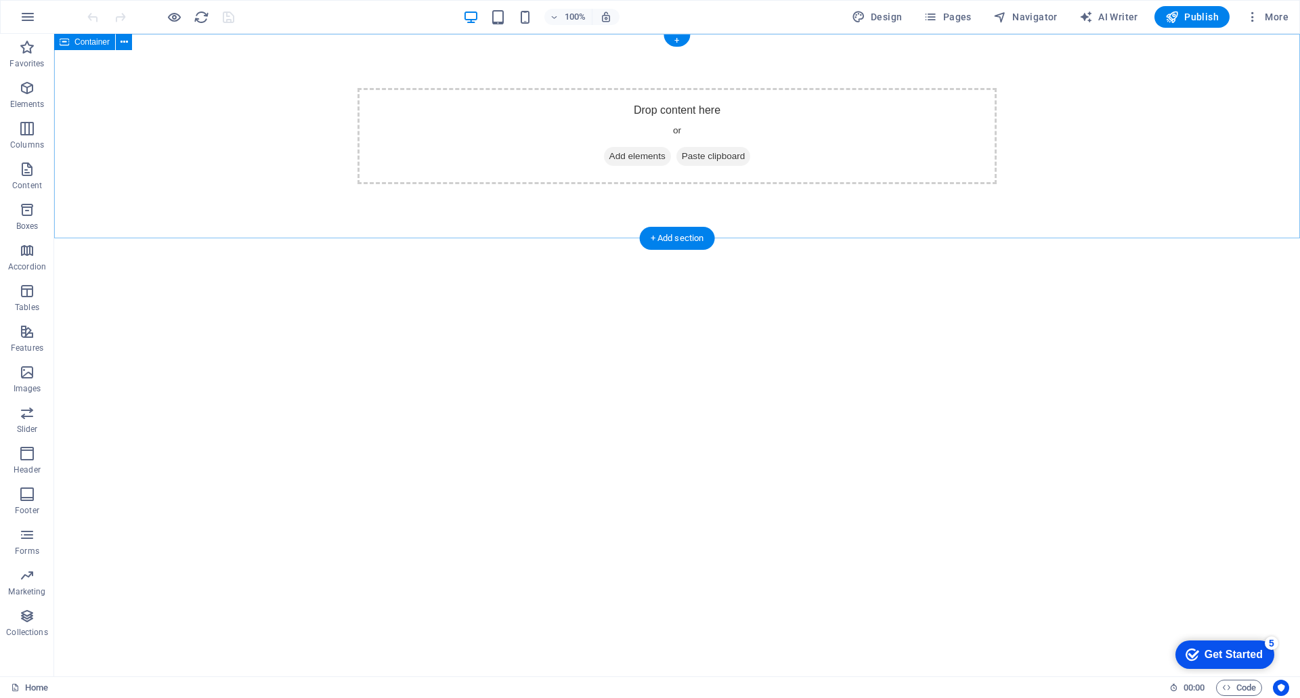
click at [746, 110] on div "Drop content here or Add elements Paste clipboard" at bounding box center [677, 136] width 639 height 96
click at [704, 109] on div "Drop content here or Add elements Paste clipboard" at bounding box center [677, 136] width 639 height 96
click at [637, 158] on span "Add elements" at bounding box center [637, 156] width 67 height 19
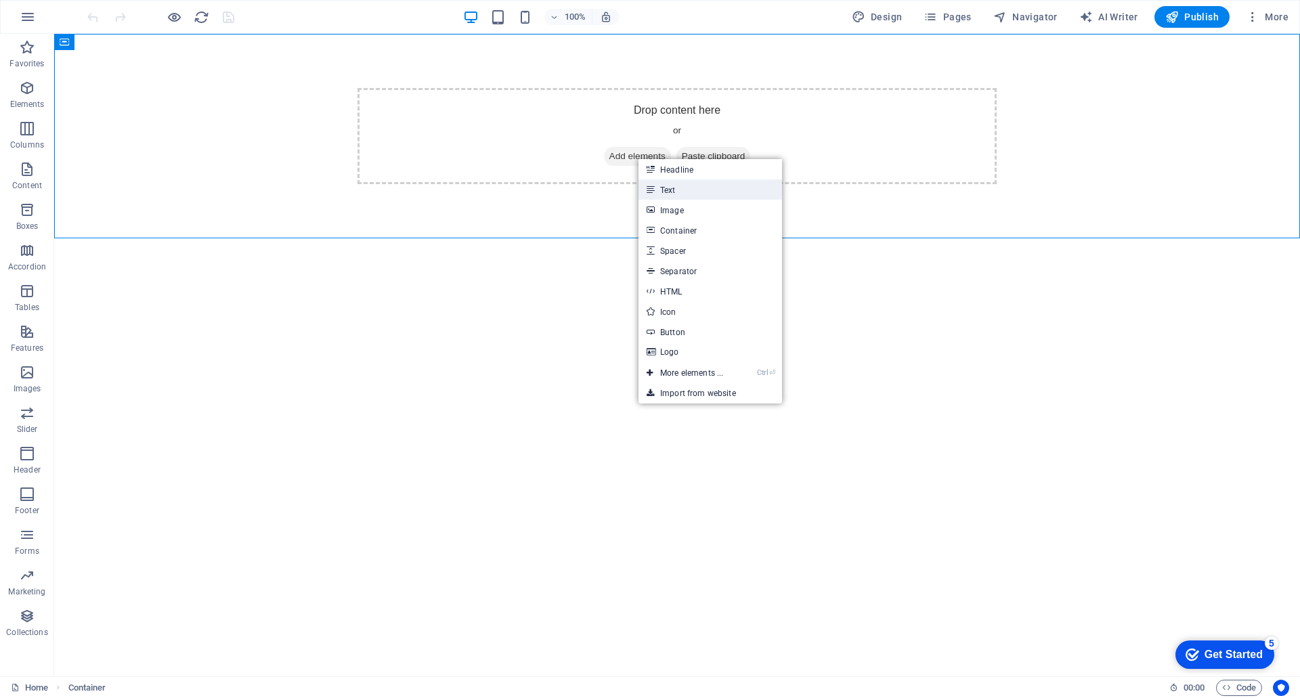
click at [683, 192] on link "Text" at bounding box center [711, 189] width 144 height 20
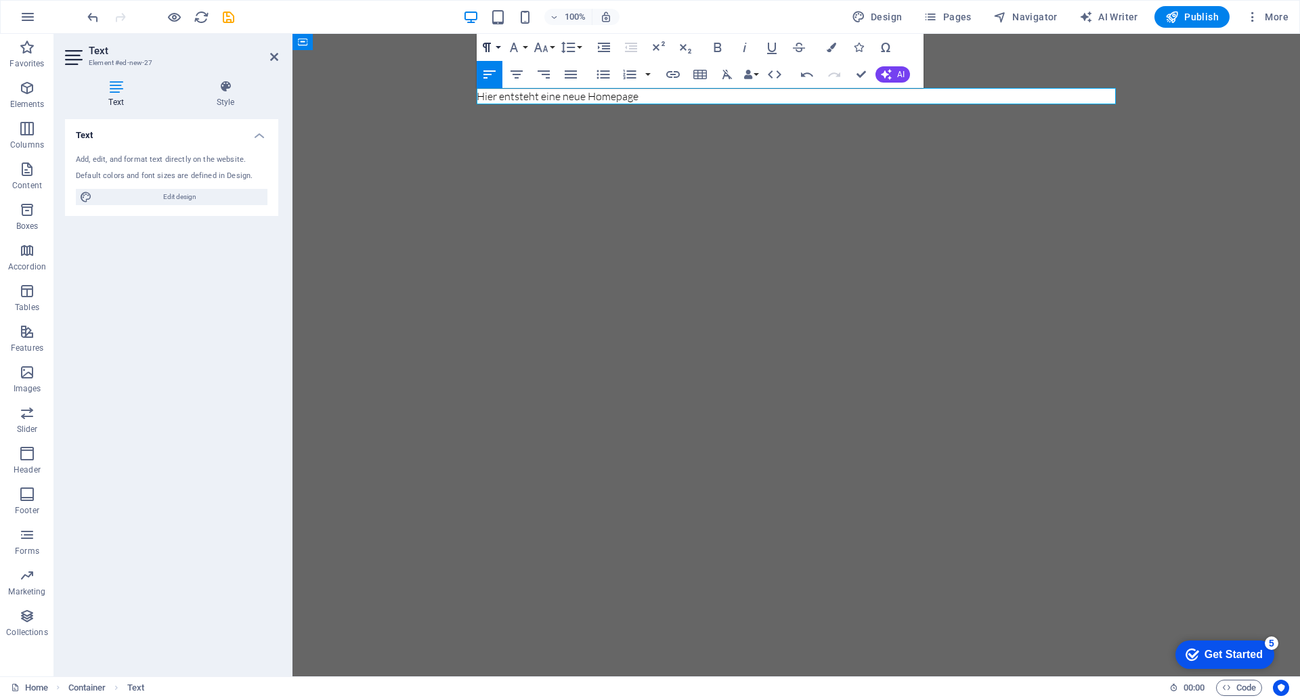
click at [496, 49] on button "Paragraph Format" at bounding box center [490, 47] width 26 height 27
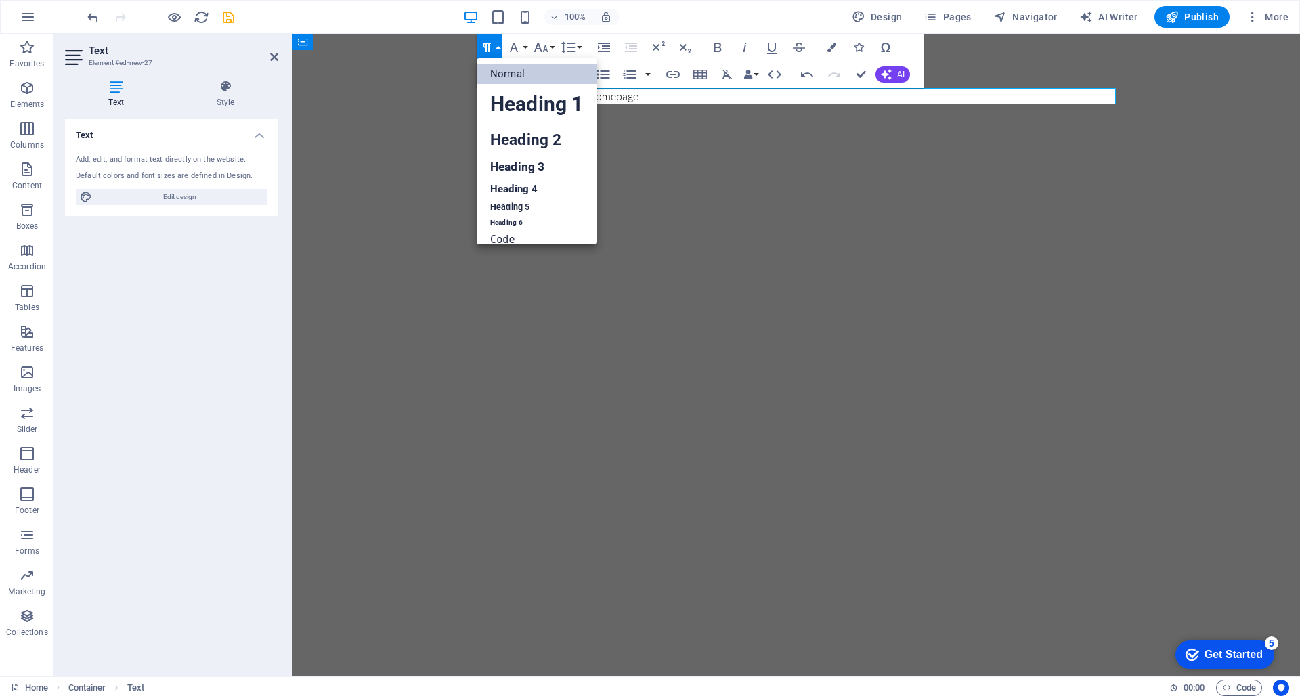
scroll to position [11, 0]
click at [512, 93] on link "Heading 1" at bounding box center [537, 93] width 120 height 41
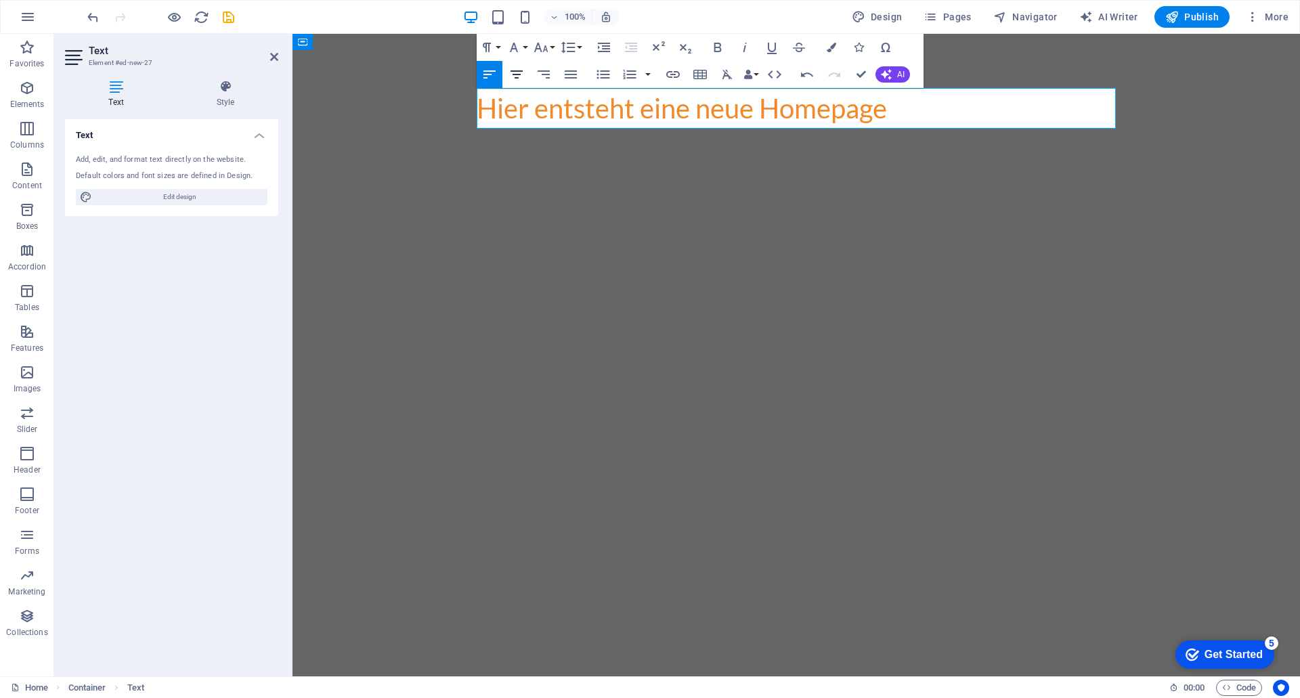
click at [518, 78] on icon "button" at bounding box center [517, 74] width 12 height 8
click at [814, 183] on html "Skip to main content ​Hier entsteht eine neue Homepage" at bounding box center [797, 108] width 1008 height 149
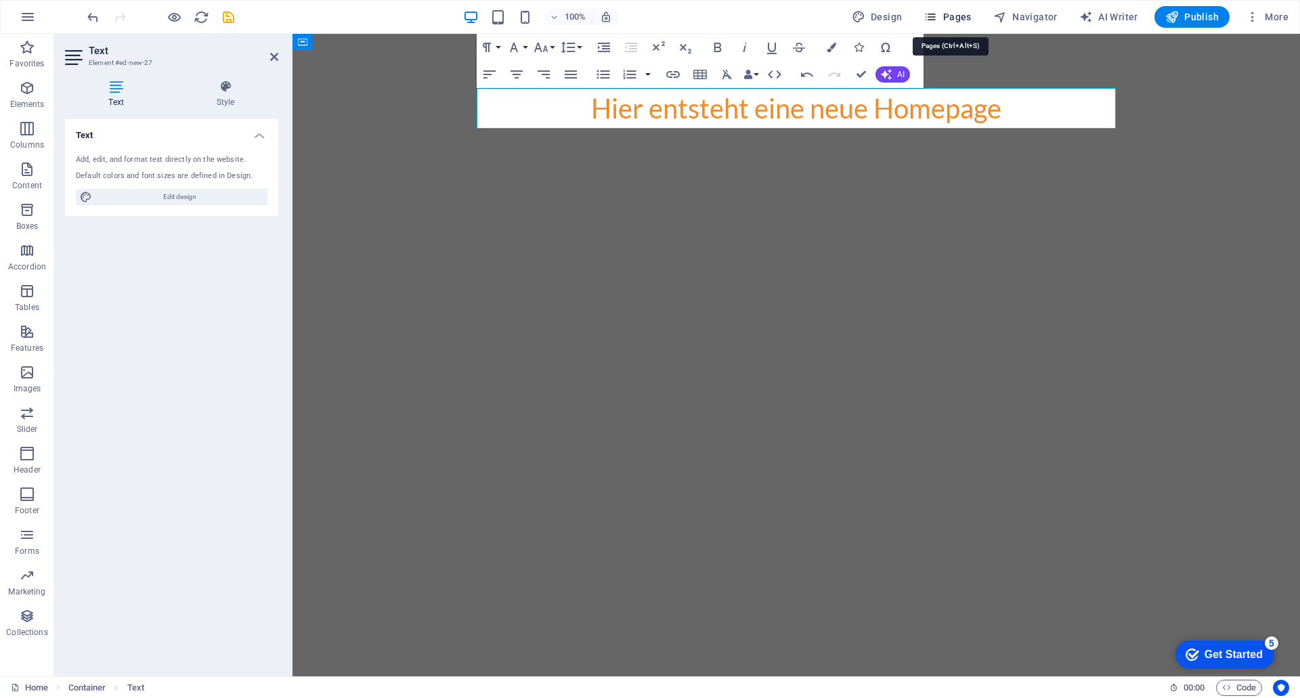
click at [944, 12] on span "Pages" at bounding box center [947, 17] width 47 height 14
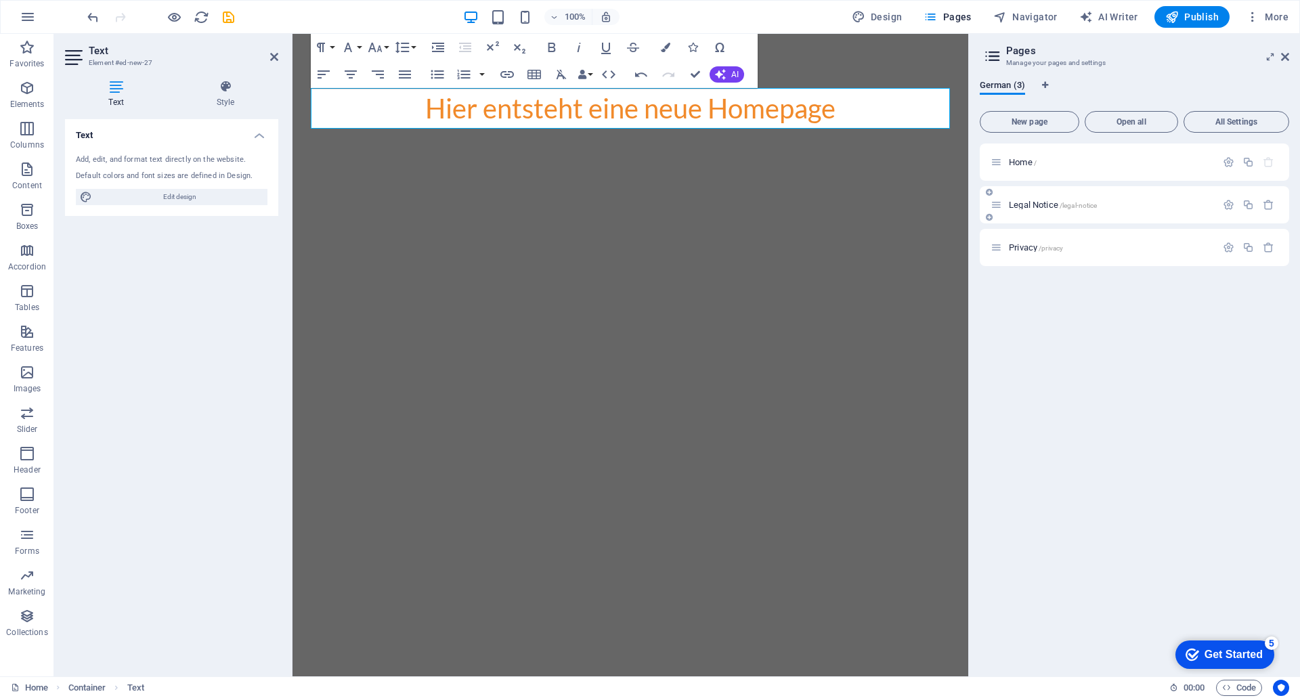
click at [1140, 213] on div "Legal Notice /legal-notice" at bounding box center [1134, 204] width 309 height 37
click at [1038, 205] on span "Legal Notice /legal-notice" at bounding box center [1053, 205] width 88 height 10
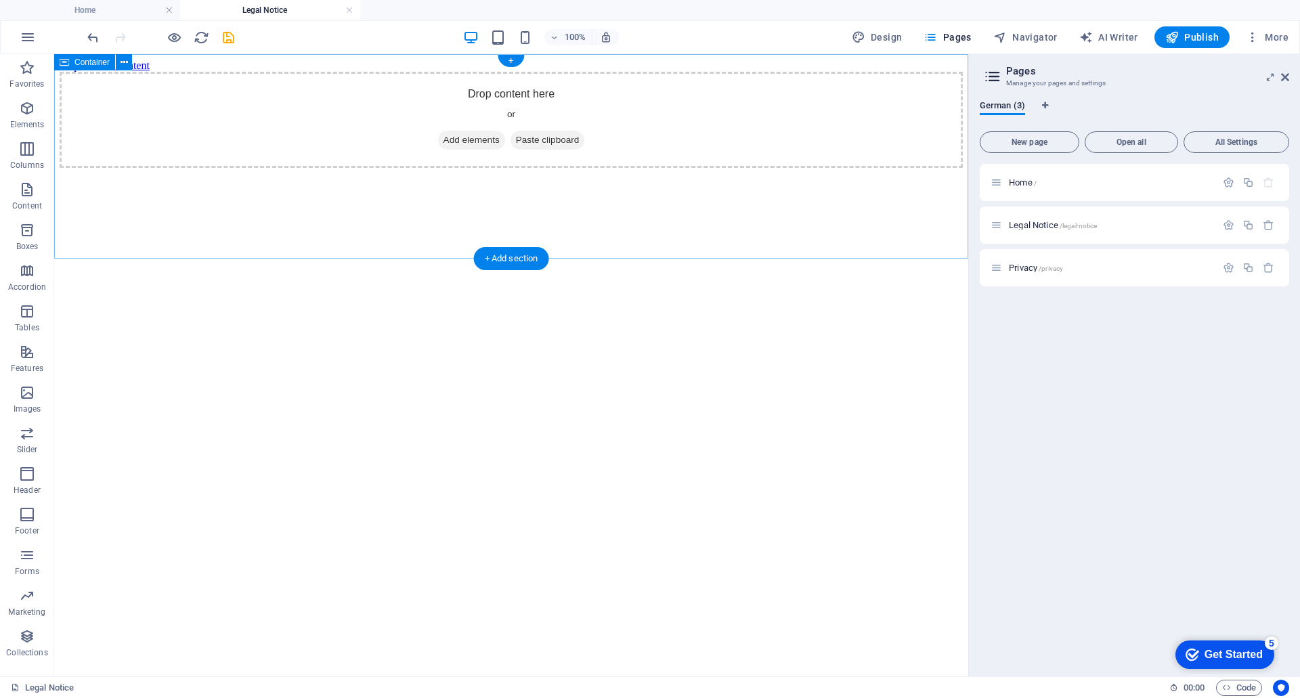
scroll to position [0, 0]
click at [1104, 278] on div "Privacy /privacy" at bounding box center [1134, 267] width 309 height 37
click at [1081, 270] on p "Privacy /privacy" at bounding box center [1110, 267] width 203 height 9
click at [1086, 180] on p "Home /" at bounding box center [1110, 182] width 203 height 9
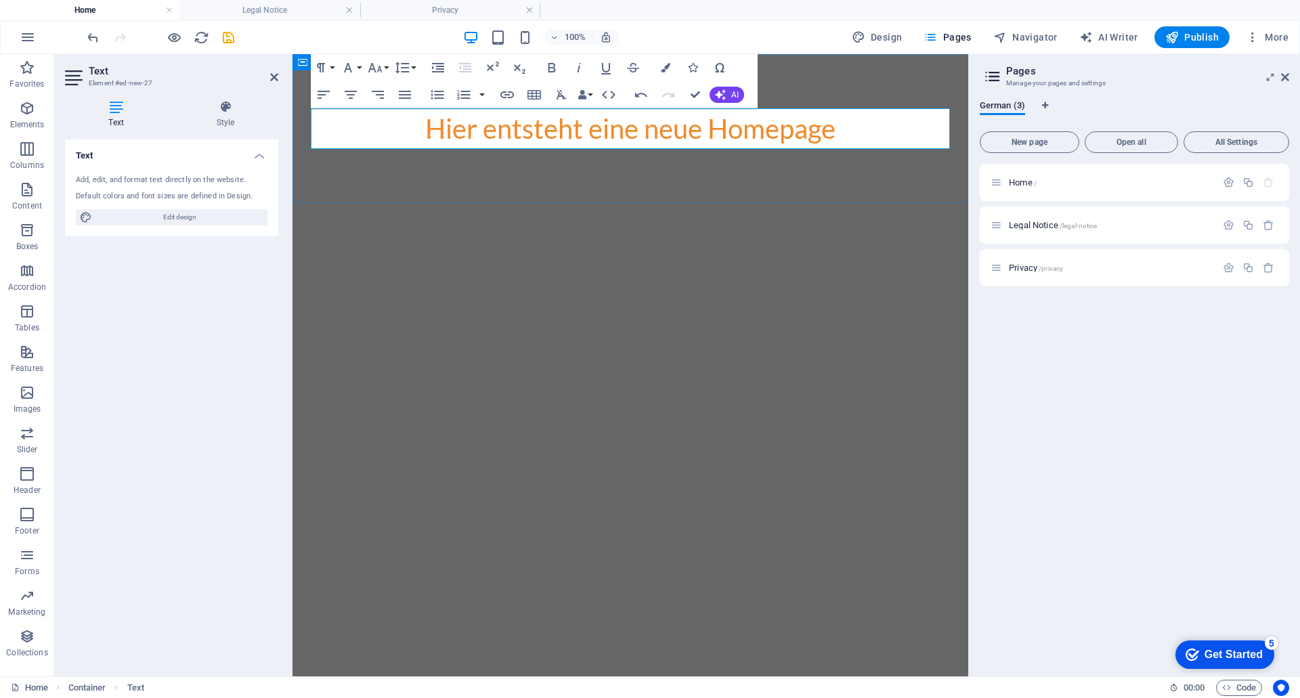
click at [891, 89] on div "​Hier entsteht eine neue Homepage" at bounding box center [631, 128] width 676 height 149
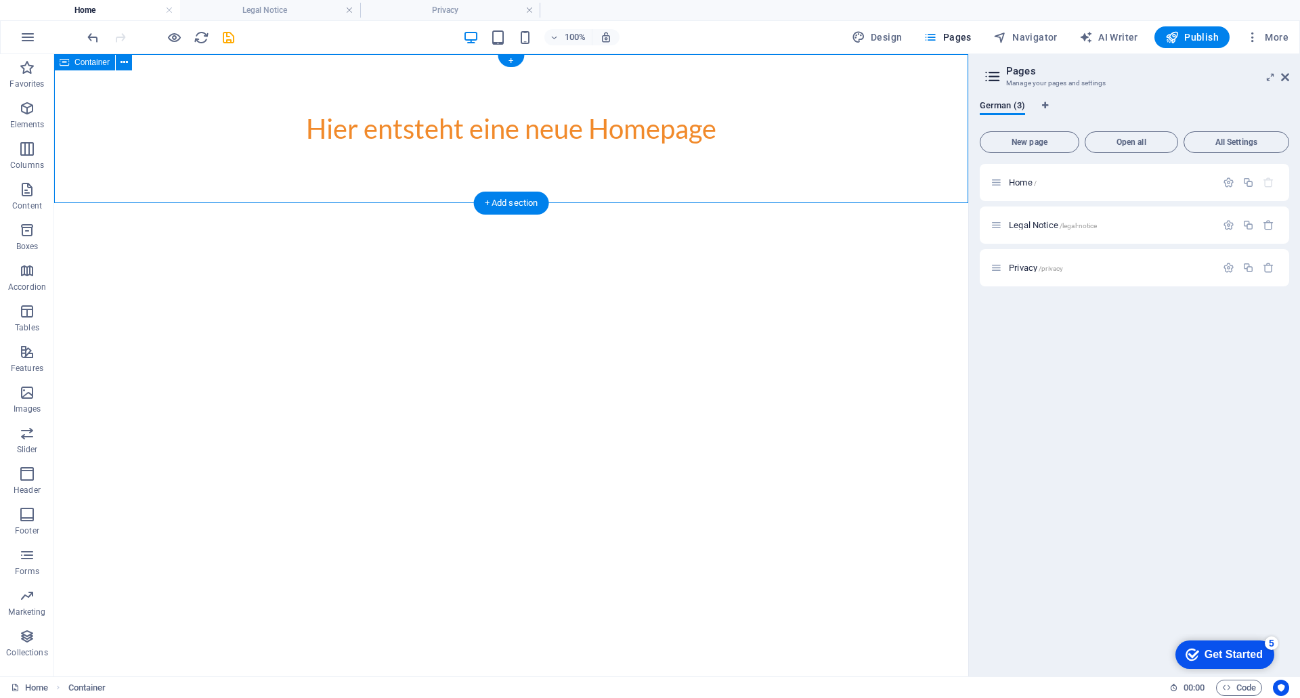
click at [543, 186] on div "Hier entsteht eine neue Homepage" at bounding box center [511, 128] width 914 height 149
click at [605, 149] on div "Hier entsteht eine neue Homepage" at bounding box center [511, 128] width 914 height 149
click at [656, 146] on div "Hier entsteht eine neue Homepage" at bounding box center [511, 128] width 639 height 41
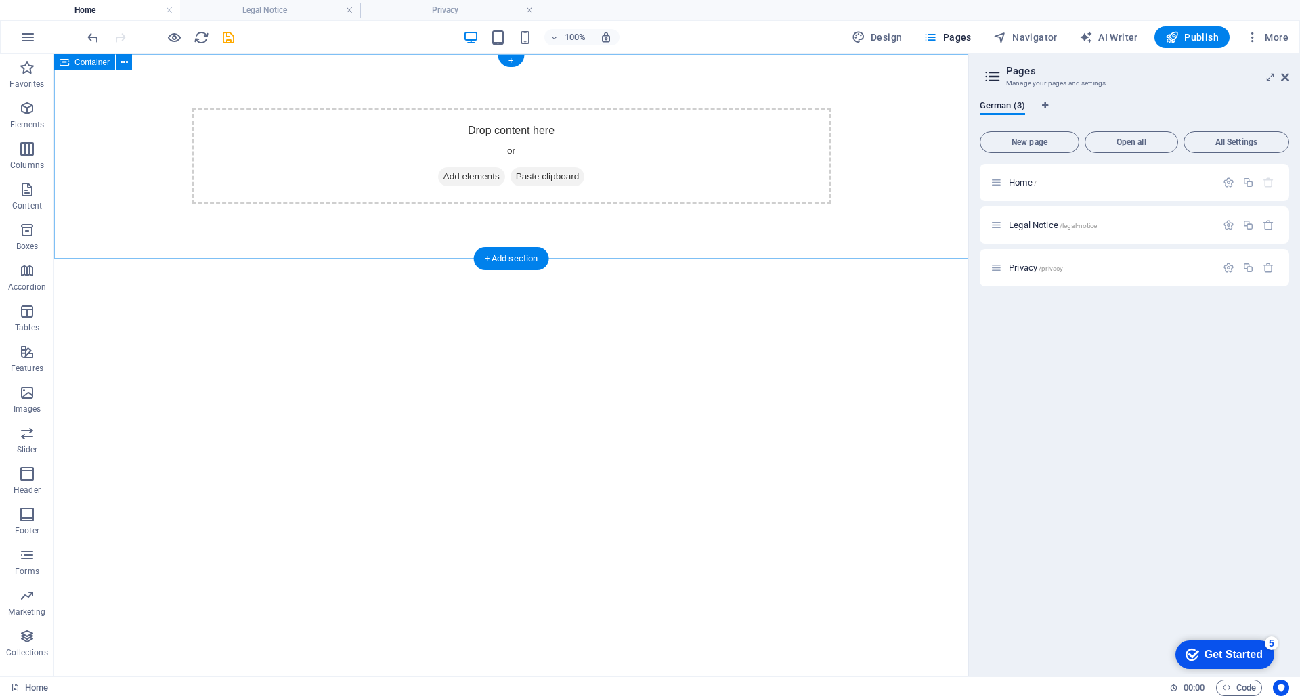
click at [473, 174] on span "Add elements" at bounding box center [471, 176] width 67 height 19
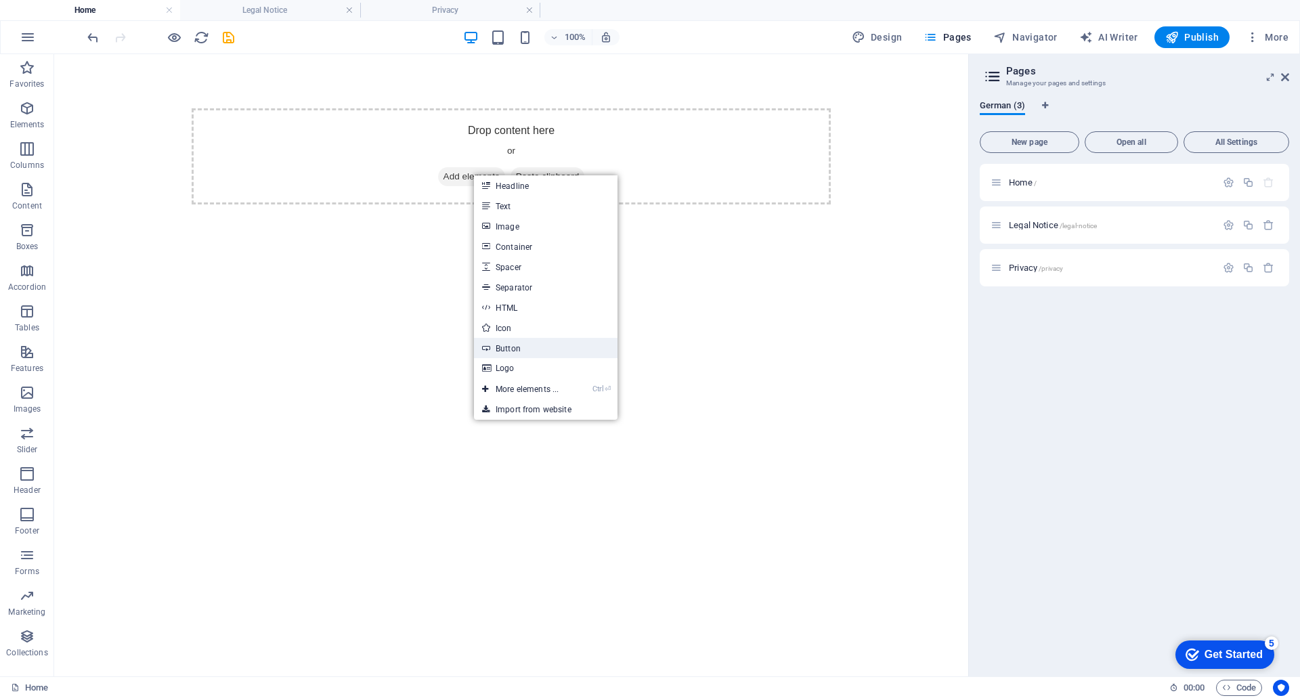
click at [513, 345] on link "Button" at bounding box center [546, 348] width 144 height 20
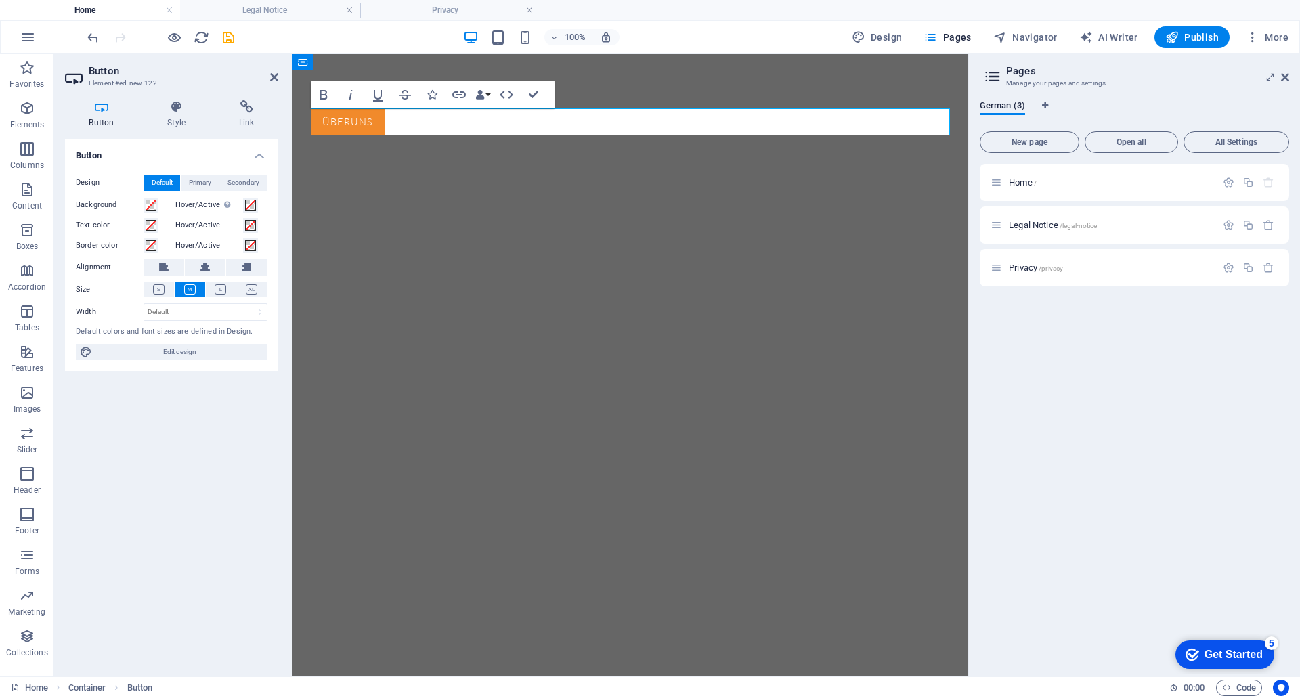
click at [432, 190] on html "Skip to main content Überuns" at bounding box center [631, 121] width 676 height 135
drag, startPoint x: 528, startPoint y: 93, endPoint x: 476, endPoint y: 71, distance: 56.5
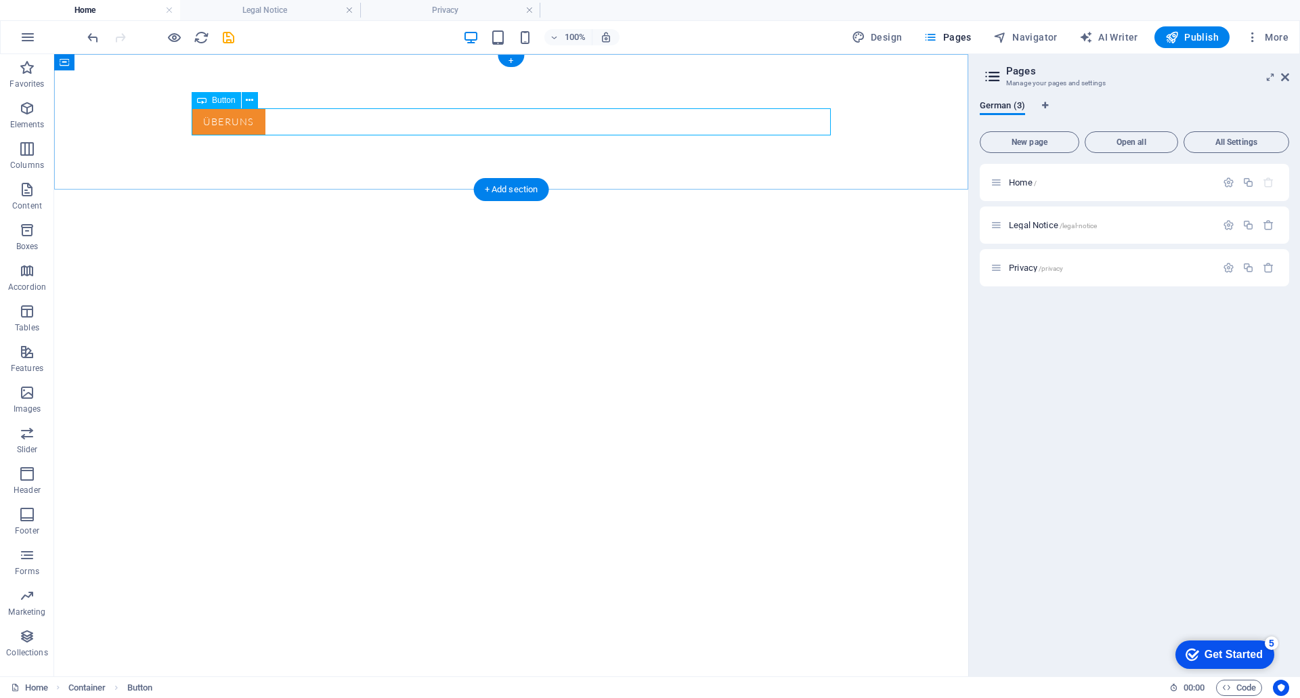
click at [460, 123] on div "Überuns" at bounding box center [511, 121] width 639 height 27
click at [249, 99] on icon at bounding box center [249, 100] width 7 height 14
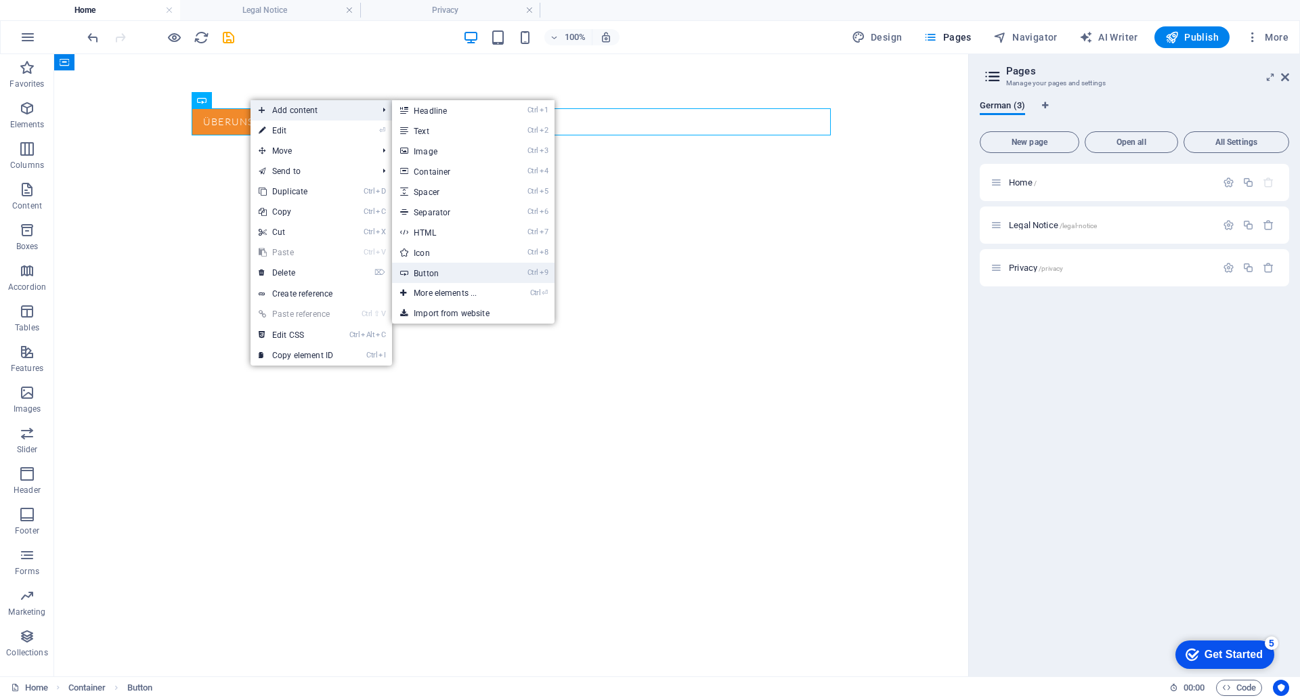
click at [440, 267] on link "Ctrl 9 Button" at bounding box center [448, 273] width 112 height 20
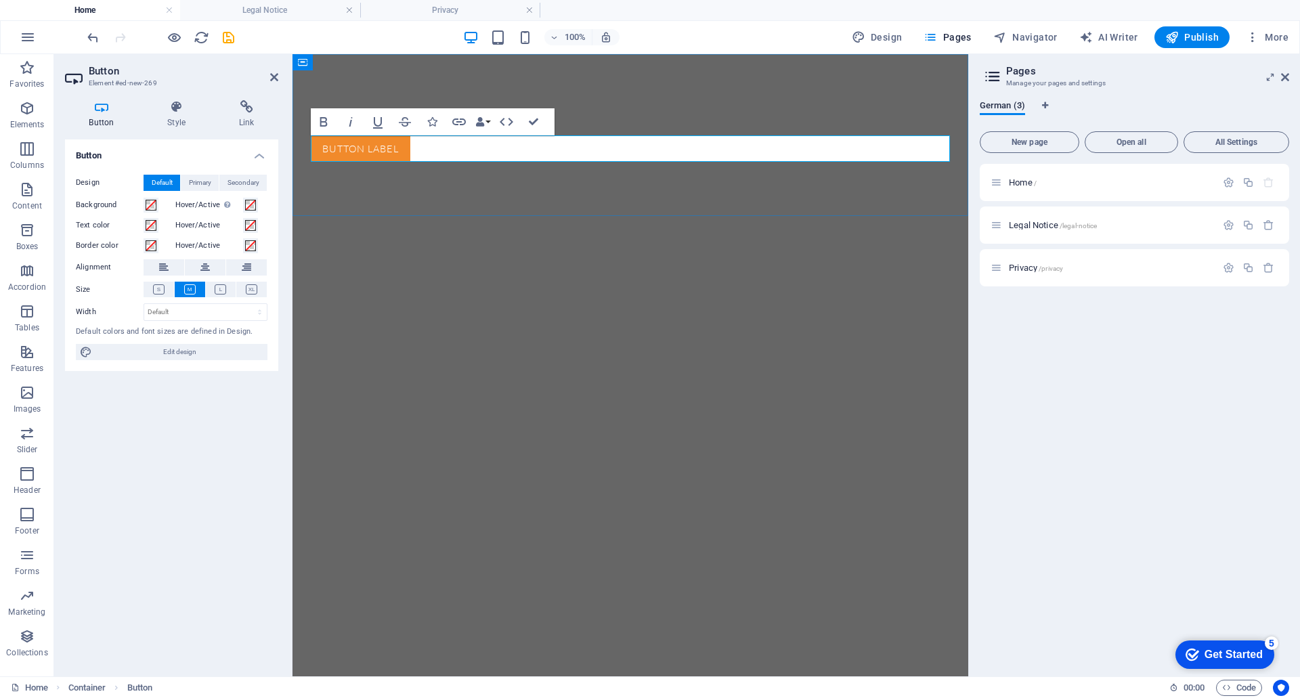
click at [461, 150] on div "Button label" at bounding box center [630, 148] width 639 height 27
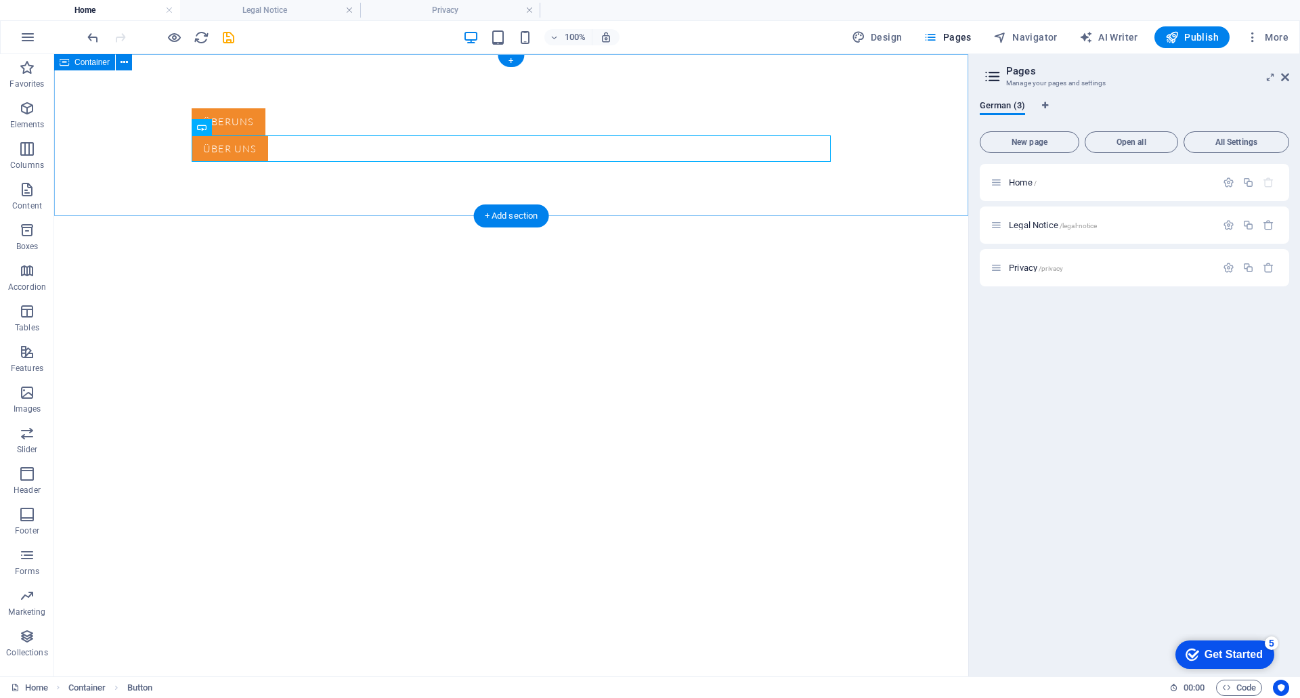
drag, startPoint x: 339, startPoint y: 171, endPoint x: 320, endPoint y: 170, distance: 19.0
click at [339, 170] on div "Überuns Über uns" at bounding box center [511, 135] width 914 height 162
drag, startPoint x: 229, startPoint y: 158, endPoint x: 278, endPoint y: 161, distance: 49.5
click at [278, 161] on div "Über uns" at bounding box center [511, 148] width 639 height 27
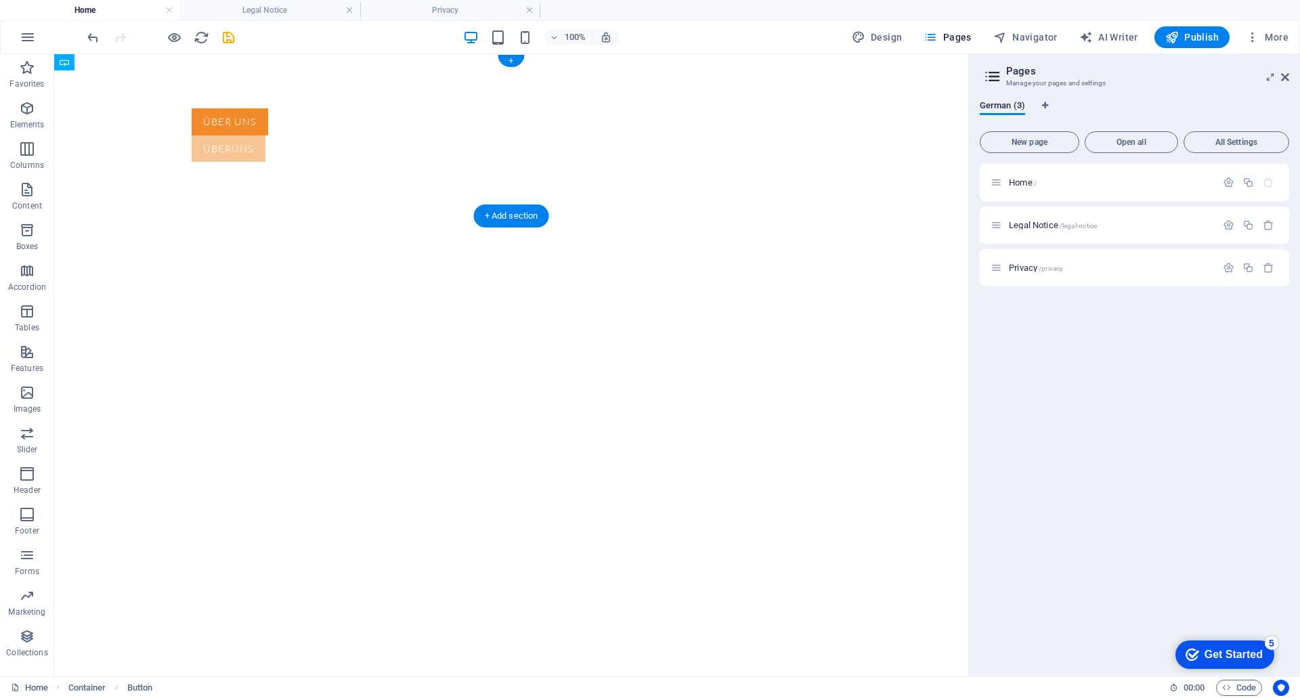
drag, startPoint x: 232, startPoint y: 116, endPoint x: 324, endPoint y: 148, distance: 97.0
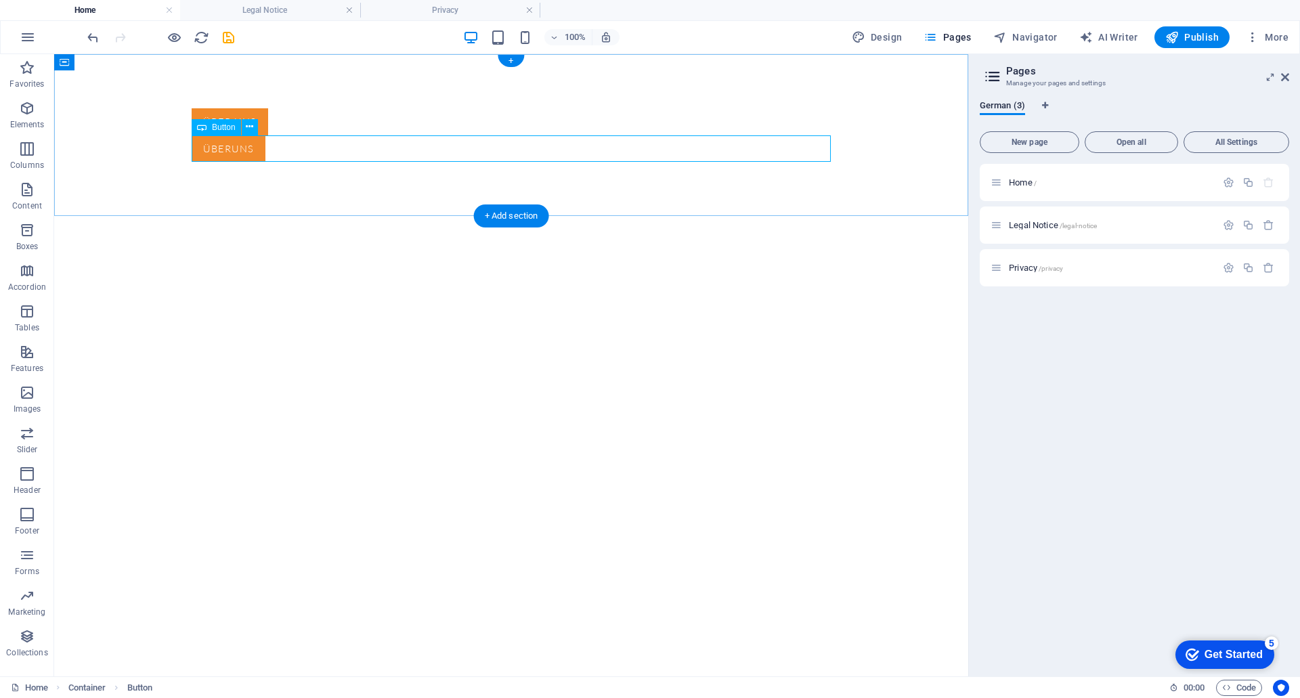
click at [283, 145] on div "Überuns" at bounding box center [511, 148] width 639 height 27
click at [257, 116] on div "Über uns" at bounding box center [511, 121] width 639 height 27
click at [251, 102] on icon at bounding box center [249, 100] width 7 height 14
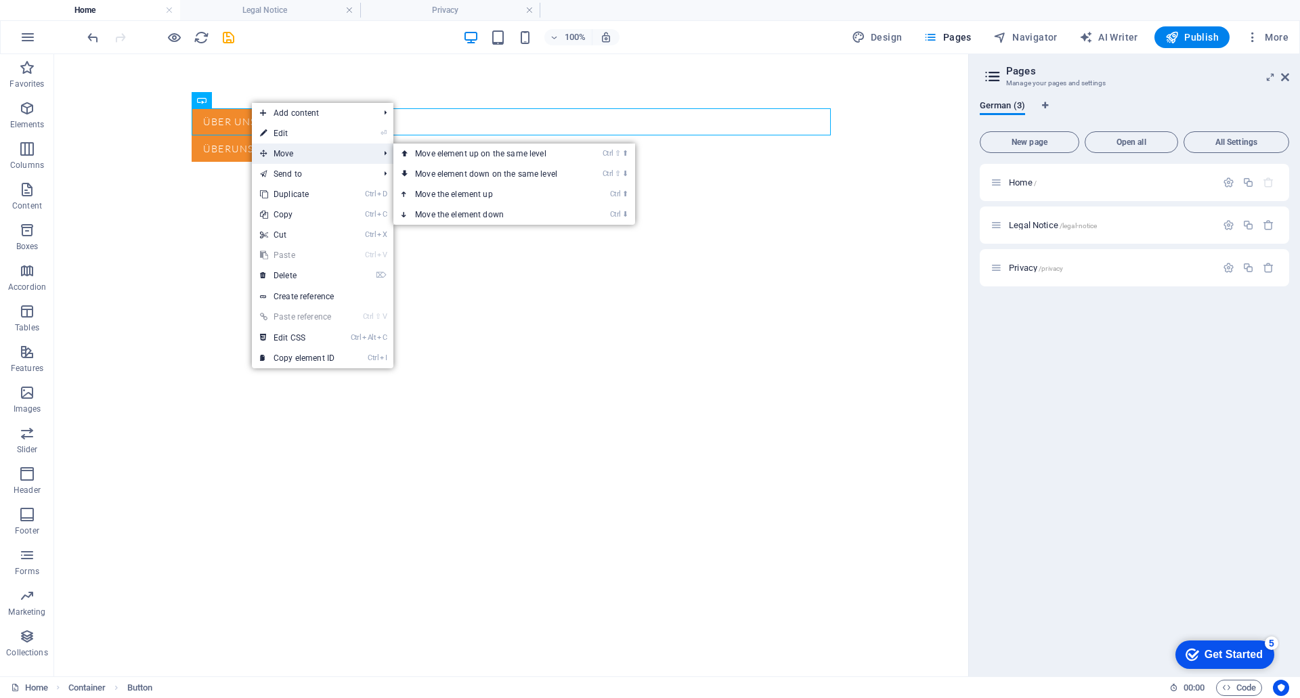
click at [288, 152] on span "Move" at bounding box center [312, 154] width 121 height 20
click at [515, 176] on link "Ctrl ⇧ ⬇ Move element down on the same level" at bounding box center [488, 174] width 191 height 20
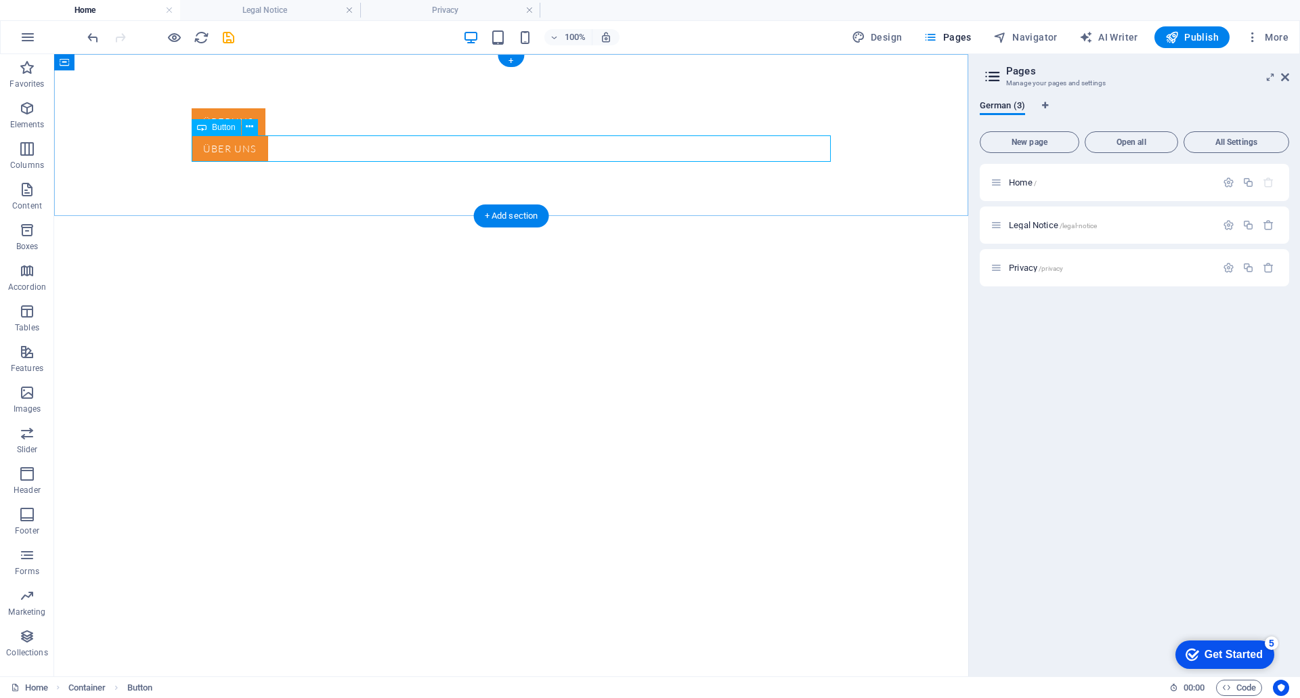
click at [298, 152] on div "Über uns" at bounding box center [511, 148] width 639 height 27
click at [299, 152] on div "Über uns" at bounding box center [511, 148] width 639 height 27
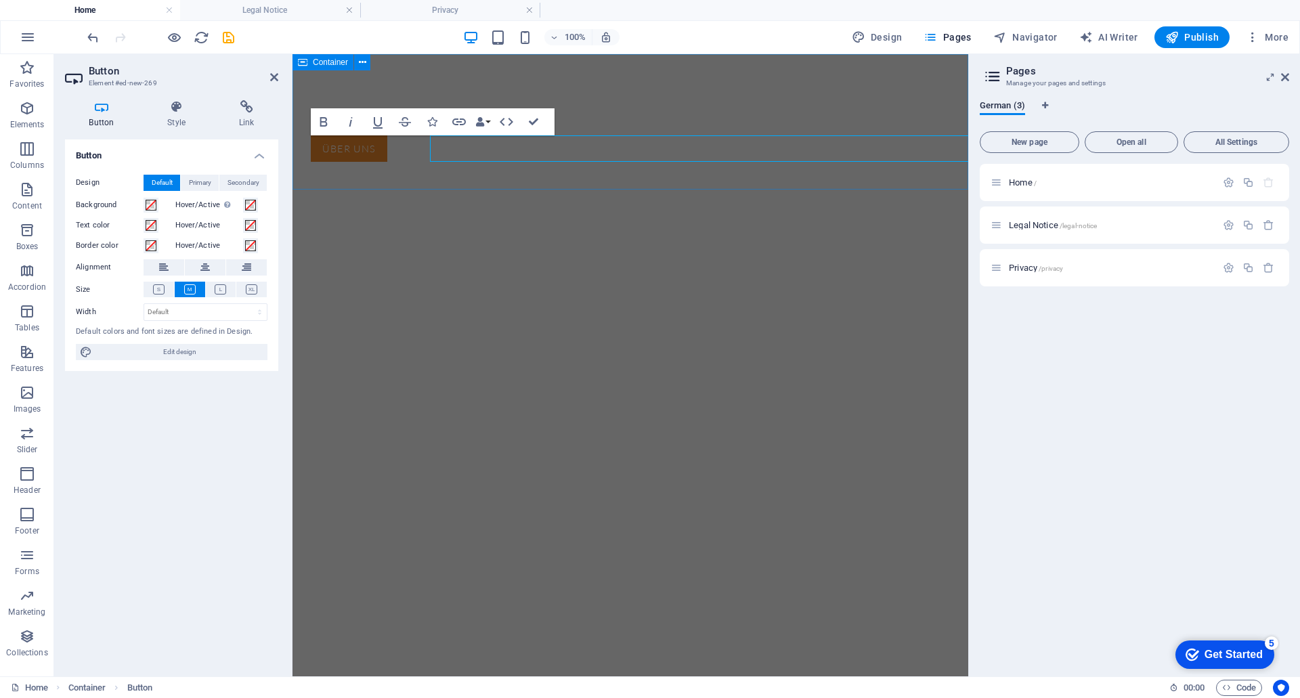
click at [299, 152] on div "Überuns Über uns" at bounding box center [631, 135] width 676 height 162
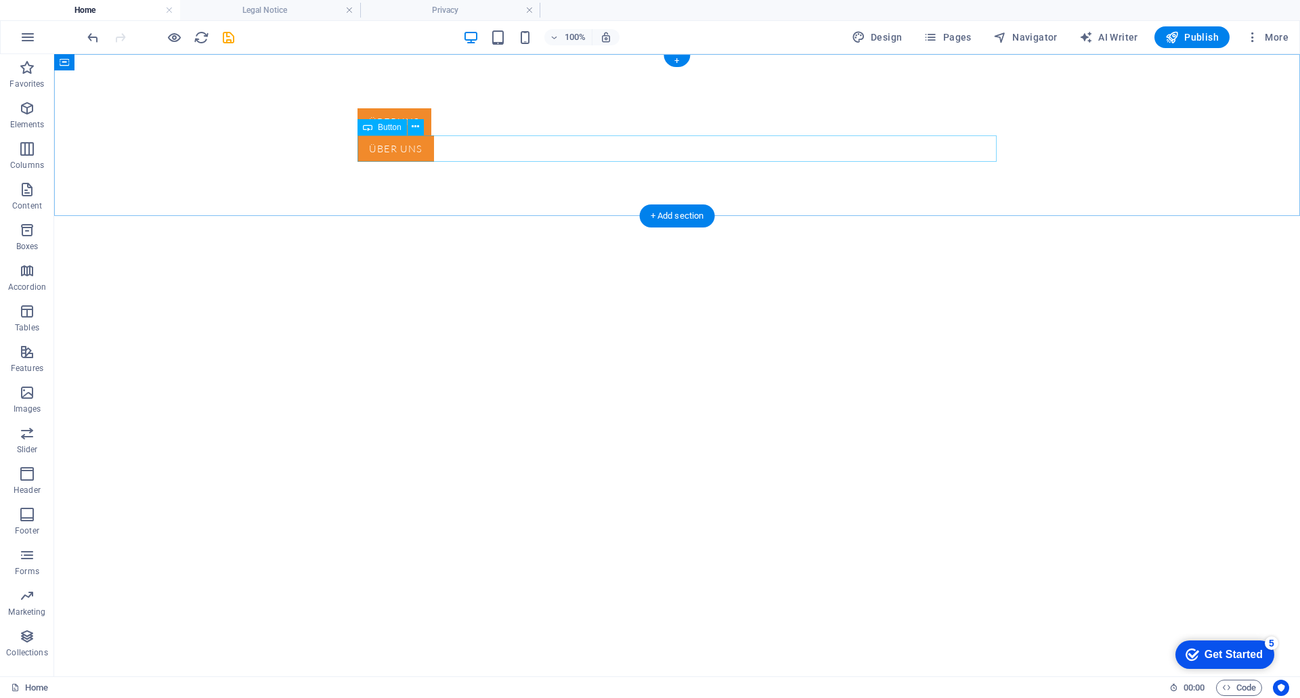
click at [477, 160] on div "Über uns" at bounding box center [677, 148] width 639 height 27
click at [451, 114] on div "Überuns" at bounding box center [677, 121] width 639 height 27
click at [382, 94] on div "Button" at bounding box center [382, 100] width 49 height 16
click at [382, 98] on span "Button" at bounding box center [390, 100] width 24 height 8
drag, startPoint x: 436, startPoint y: 154, endPoint x: 470, endPoint y: 119, distance: 49.3
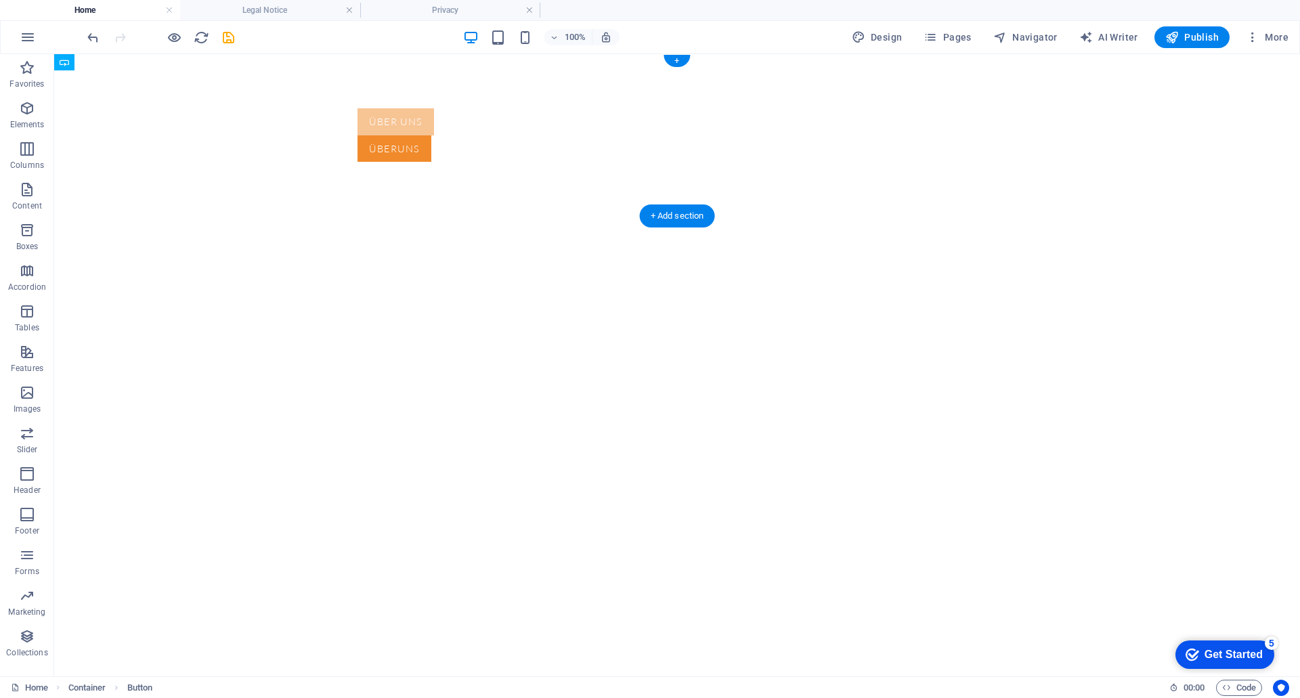
drag, startPoint x: 429, startPoint y: 175, endPoint x: 461, endPoint y: 146, distance: 42.7
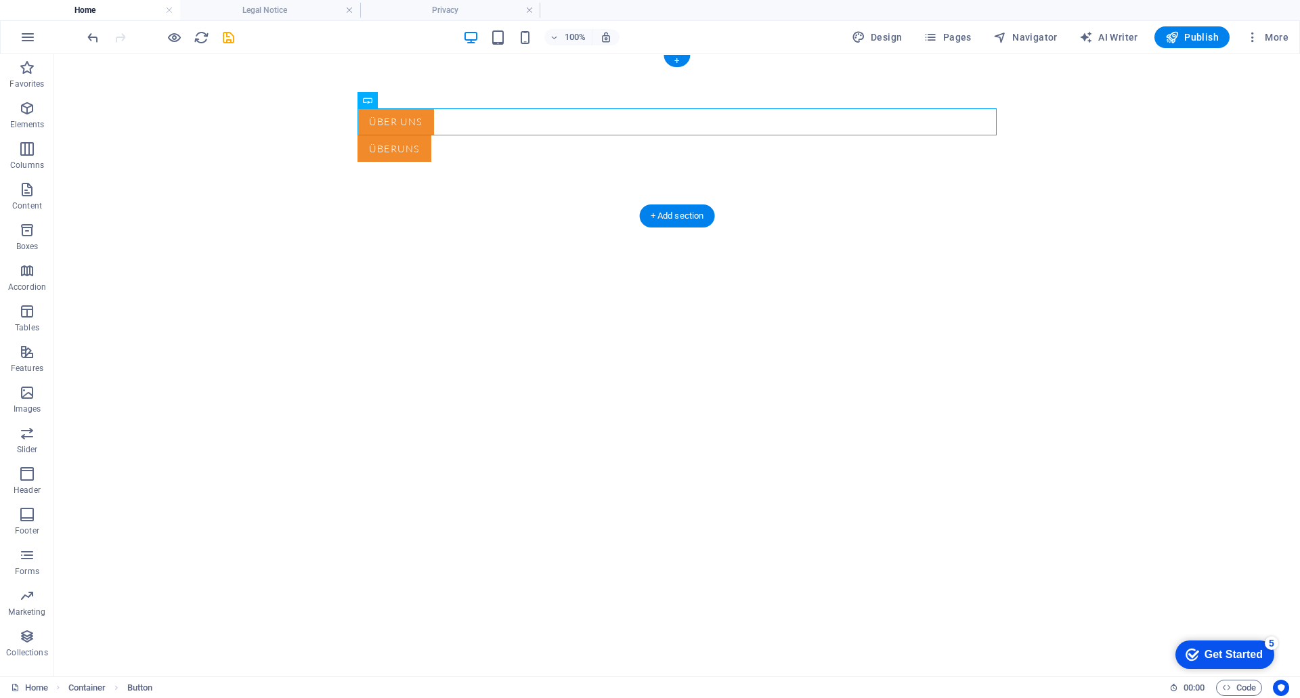
click at [394, 142] on div "Überuns" at bounding box center [677, 148] width 639 height 27
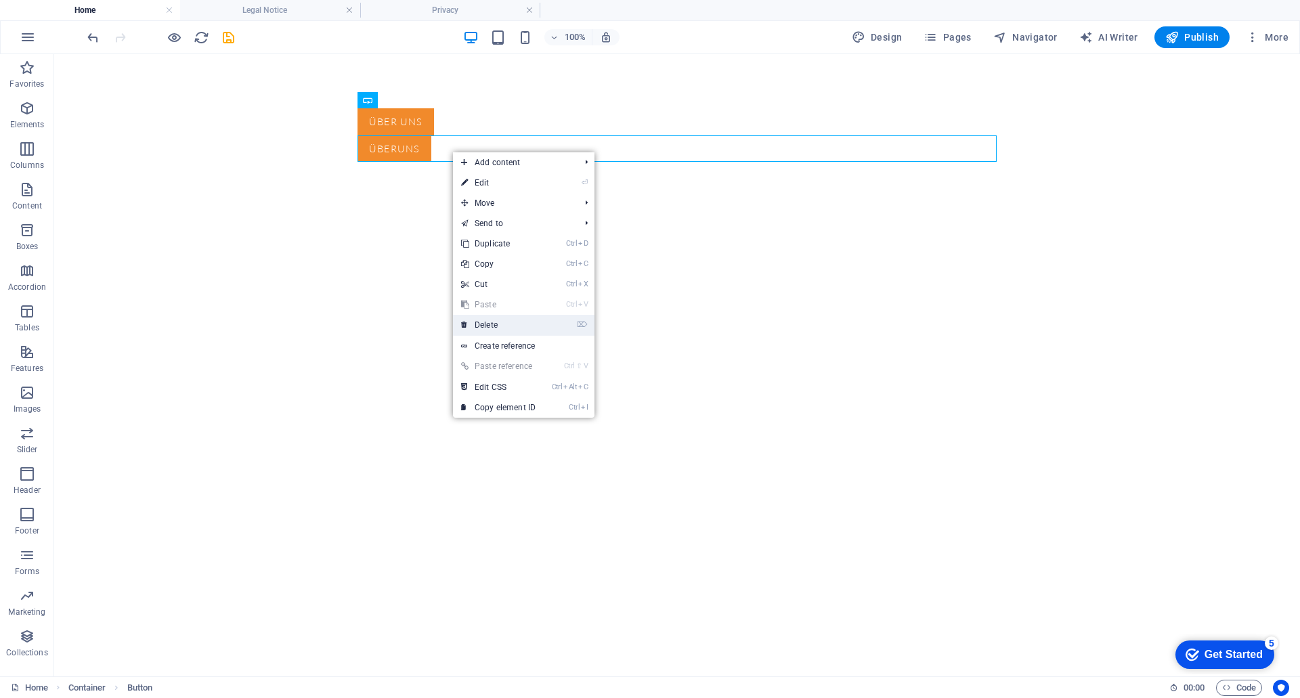
click at [495, 326] on link "⌦ Delete" at bounding box center [498, 325] width 91 height 20
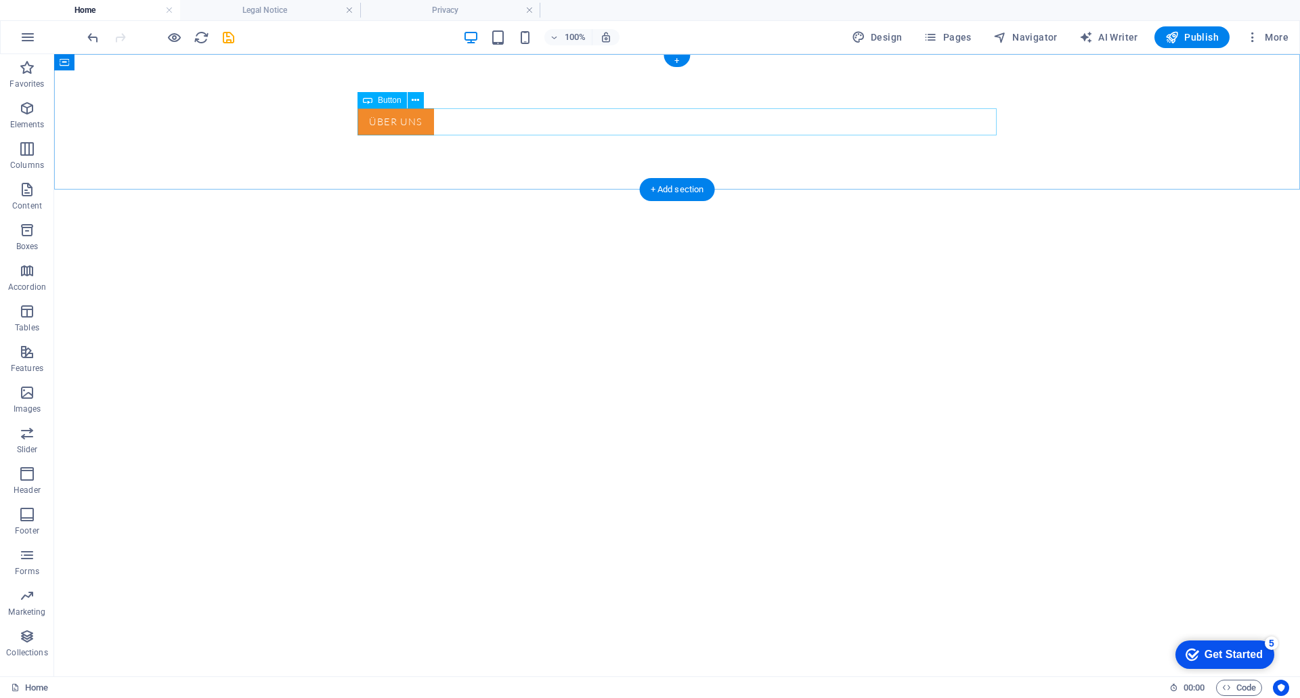
click at [421, 128] on div "Über uns" at bounding box center [677, 121] width 639 height 27
click at [448, 125] on div "Über uns" at bounding box center [677, 121] width 639 height 27
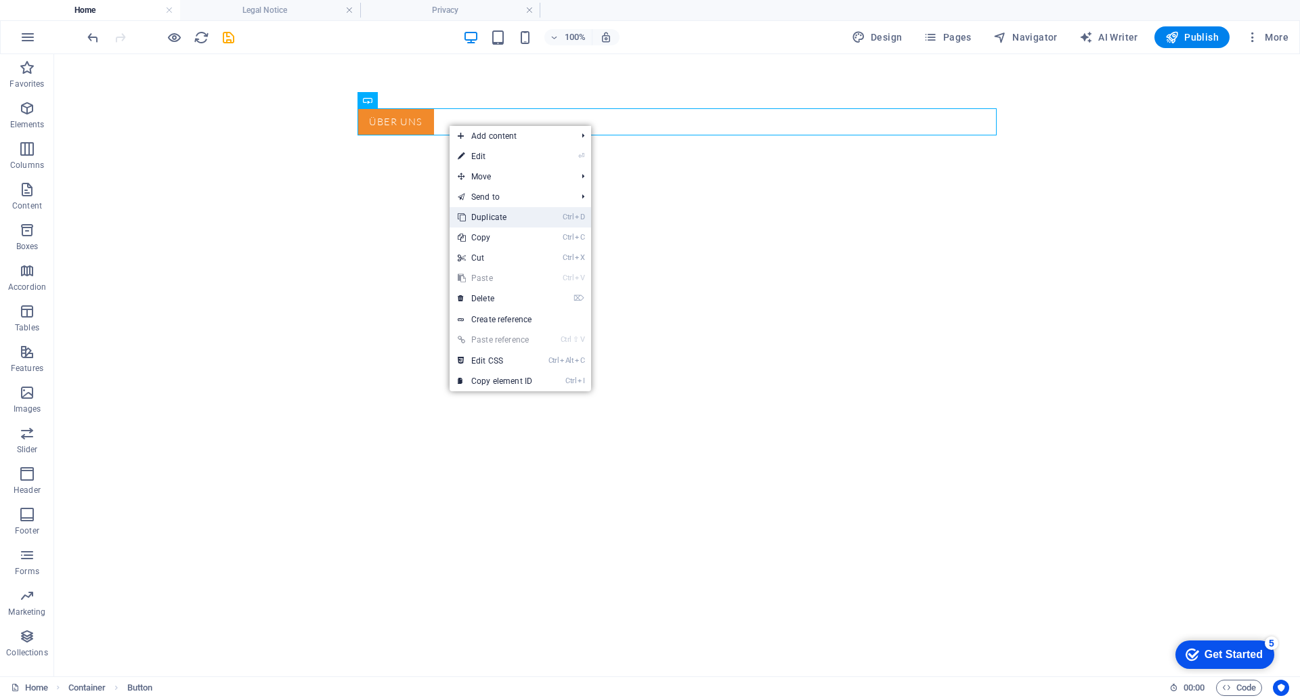
click at [528, 215] on link "Ctrl D Duplicate" at bounding box center [495, 217] width 91 height 20
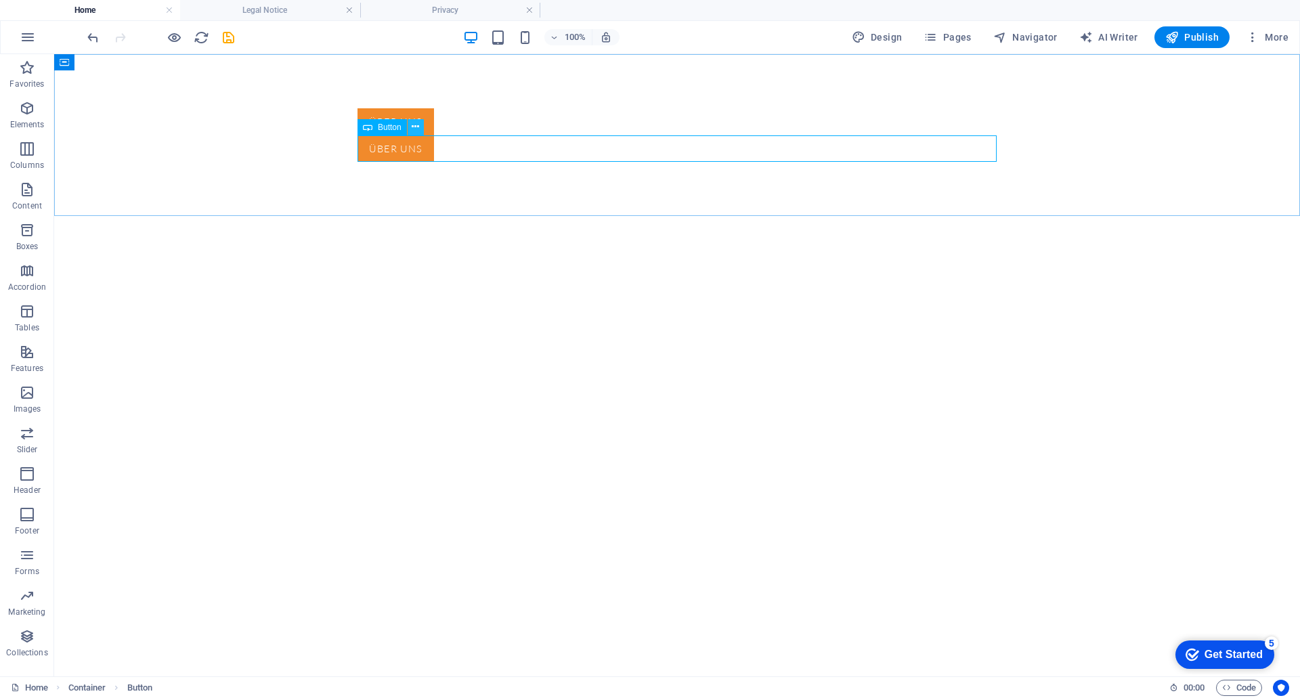
click at [416, 125] on icon at bounding box center [415, 127] width 7 height 14
click at [362, 216] on html "Skip to main content Über uns Über uns" at bounding box center [677, 135] width 1246 height 162
click at [463, 114] on div "Über uns" at bounding box center [677, 121] width 639 height 27
click at [459, 146] on div "Über uns" at bounding box center [677, 148] width 639 height 27
click at [416, 100] on icon at bounding box center [415, 100] width 7 height 14
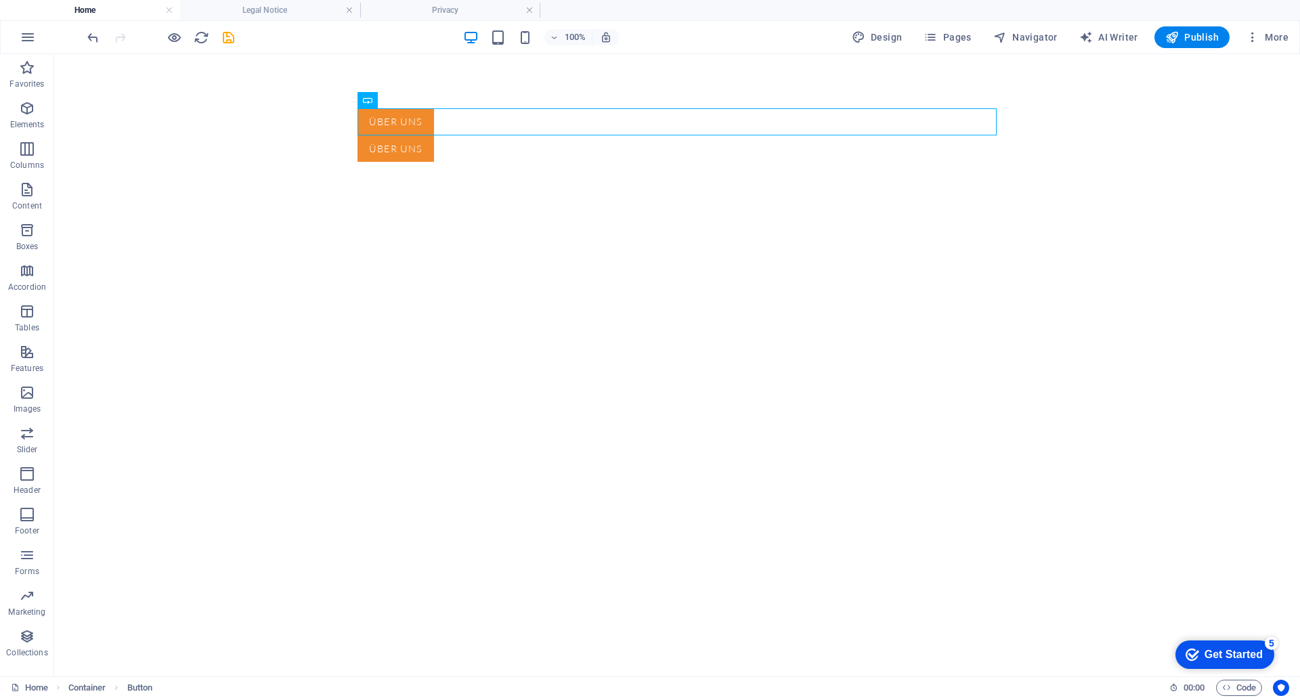
click at [392, 216] on html "Skip to main content Über uns Über uns" at bounding box center [677, 135] width 1246 height 162
click at [458, 157] on div "Über uns" at bounding box center [677, 148] width 639 height 27
click at [681, 60] on div "+" at bounding box center [677, 61] width 26 height 12
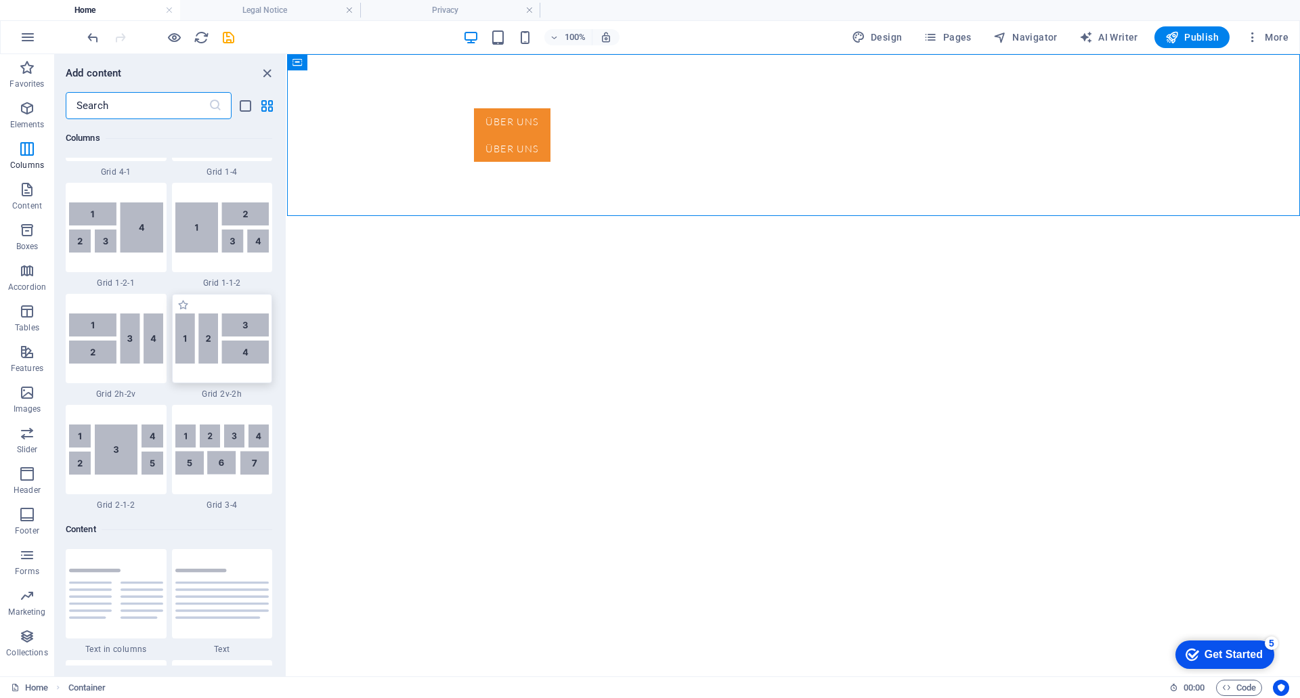
scroll to position [1963, 0]
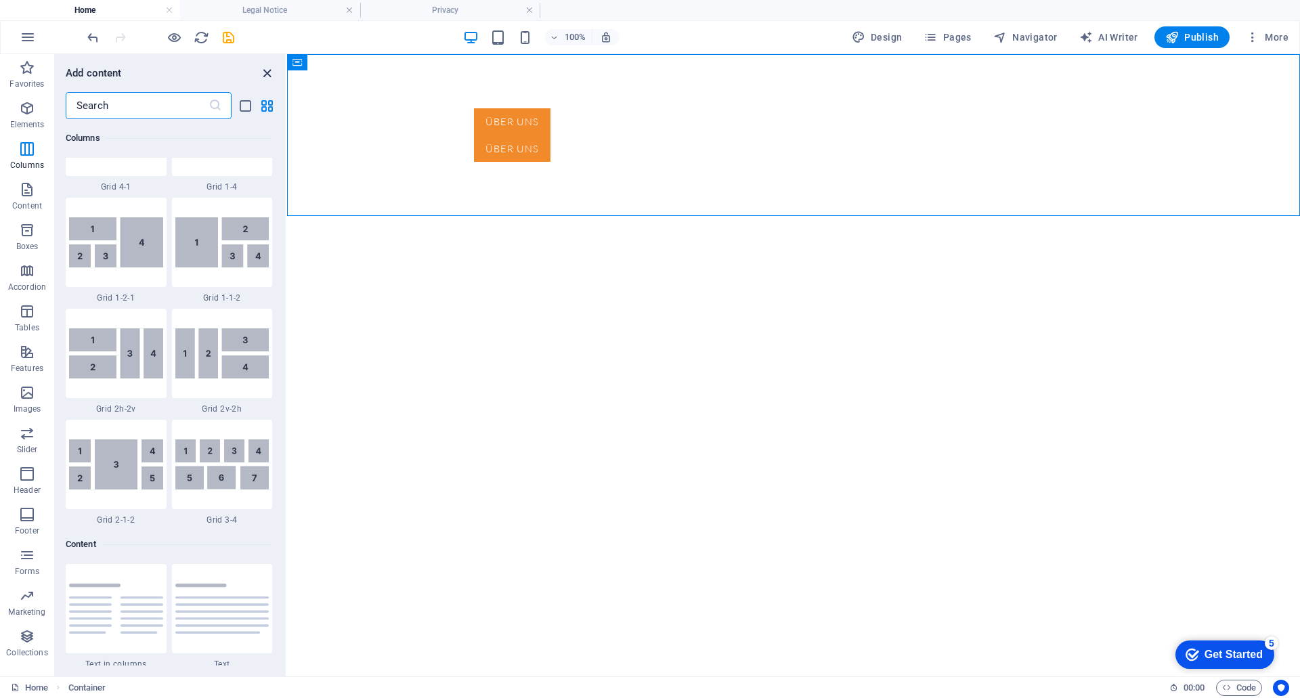
click at [265, 75] on icon "close panel" at bounding box center [267, 74] width 16 height 16
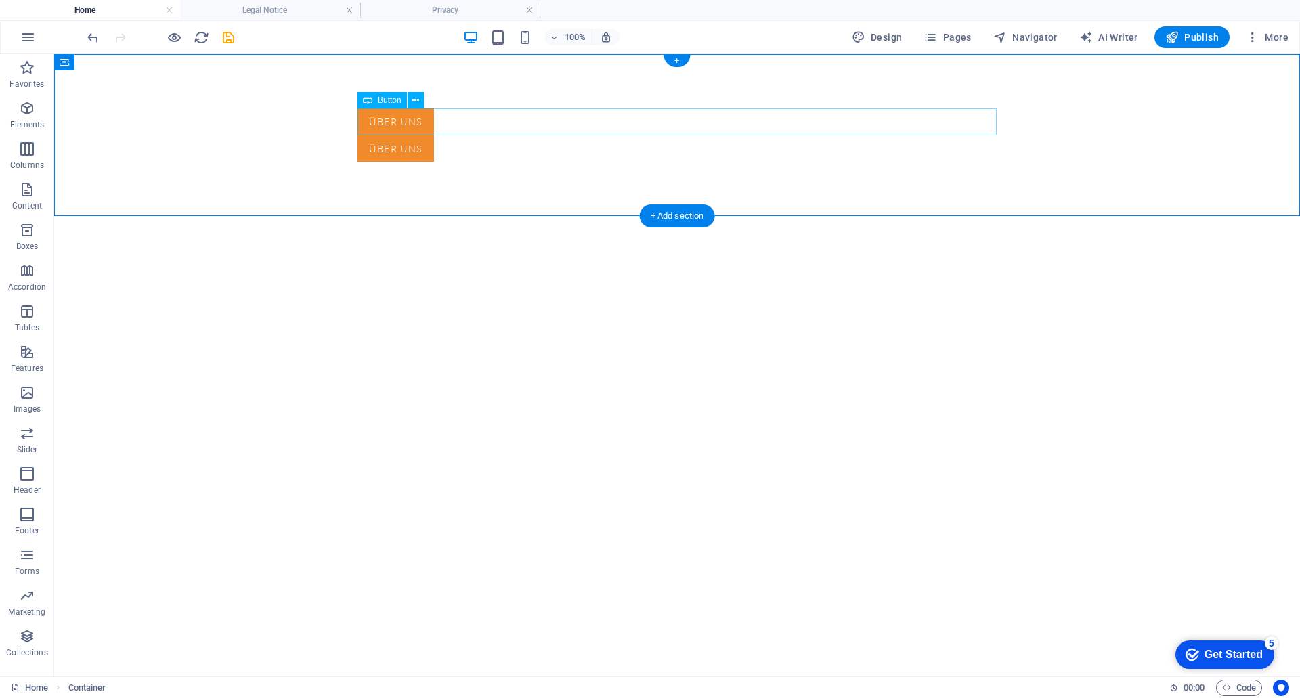
click at [429, 122] on div "Über uns" at bounding box center [677, 121] width 639 height 27
click at [479, 122] on div "Über uns" at bounding box center [677, 121] width 639 height 27
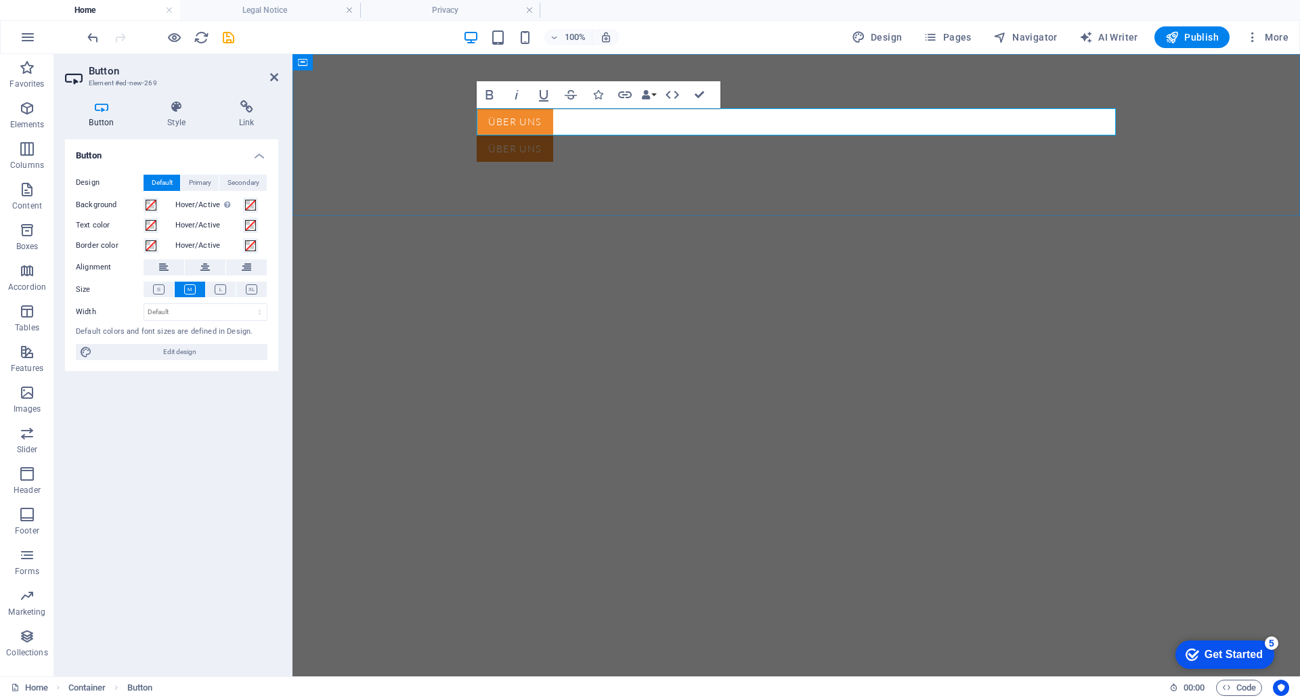
click at [632, 126] on div "Über uns" at bounding box center [796, 121] width 639 height 27
click at [196, 186] on span "Primary" at bounding box center [200, 183] width 22 height 16
click at [169, 183] on span "Default" at bounding box center [162, 183] width 21 height 16
click at [612, 128] on div "Über uns" at bounding box center [796, 121] width 639 height 27
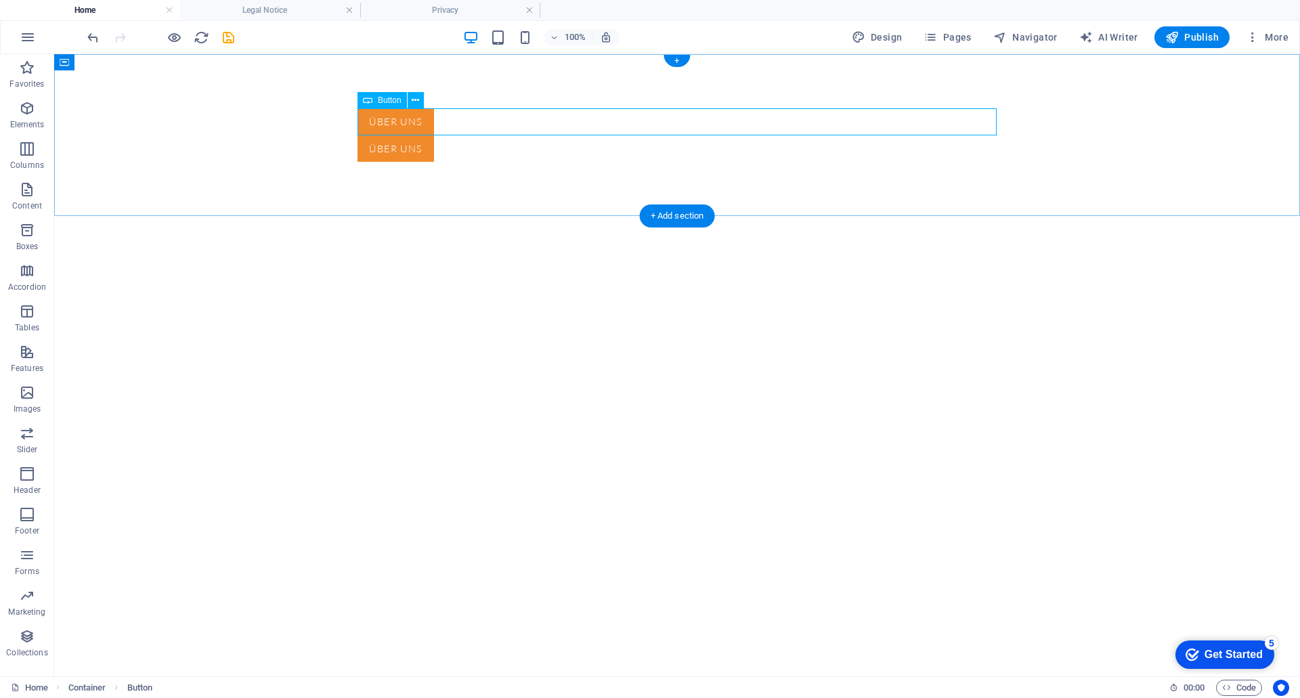
click at [510, 117] on div "Über uns" at bounding box center [677, 121] width 639 height 27
drag, startPoint x: 377, startPoint y: 150, endPoint x: 559, endPoint y: 146, distance: 181.6
click at [559, 146] on div "Über uns" at bounding box center [677, 148] width 639 height 27
drag, startPoint x: 773, startPoint y: 333, endPoint x: 758, endPoint y: 320, distance: 19.8
click at [773, 216] on html "Skip to main content Über uns Über uns" at bounding box center [677, 135] width 1246 height 162
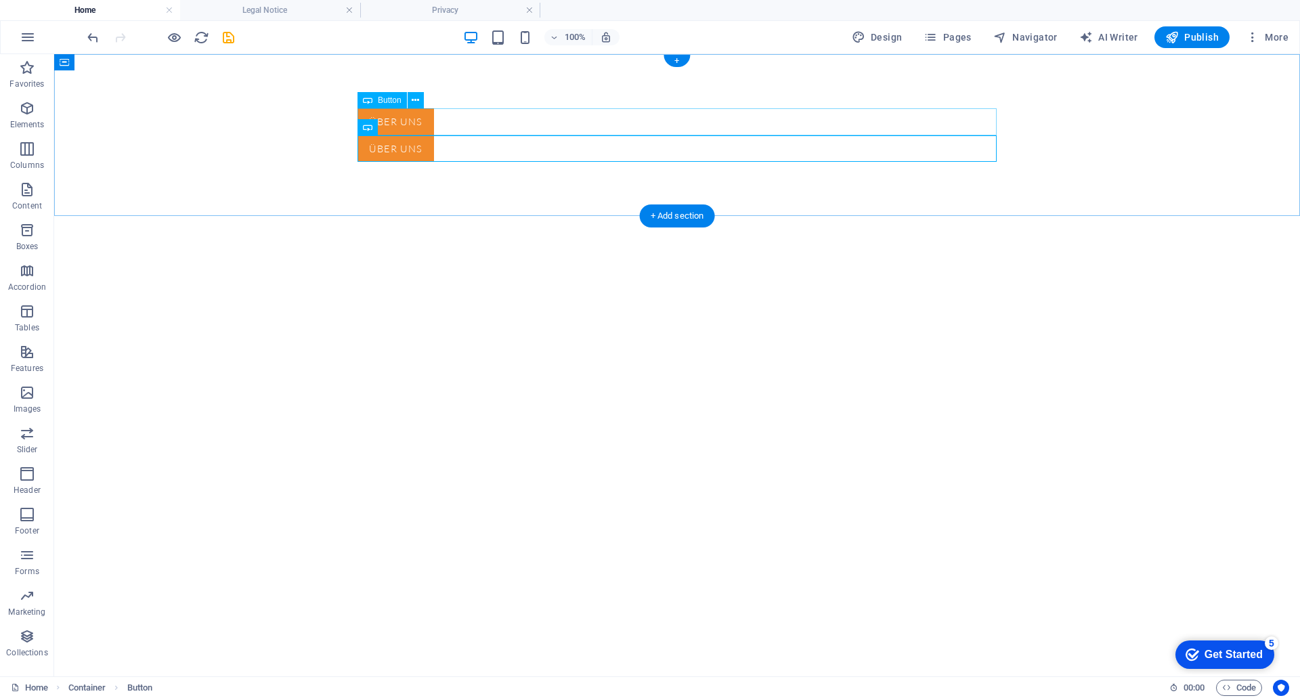
click at [415, 119] on div "Über uns" at bounding box center [677, 121] width 639 height 27
click at [417, 100] on icon at bounding box center [415, 100] width 7 height 14
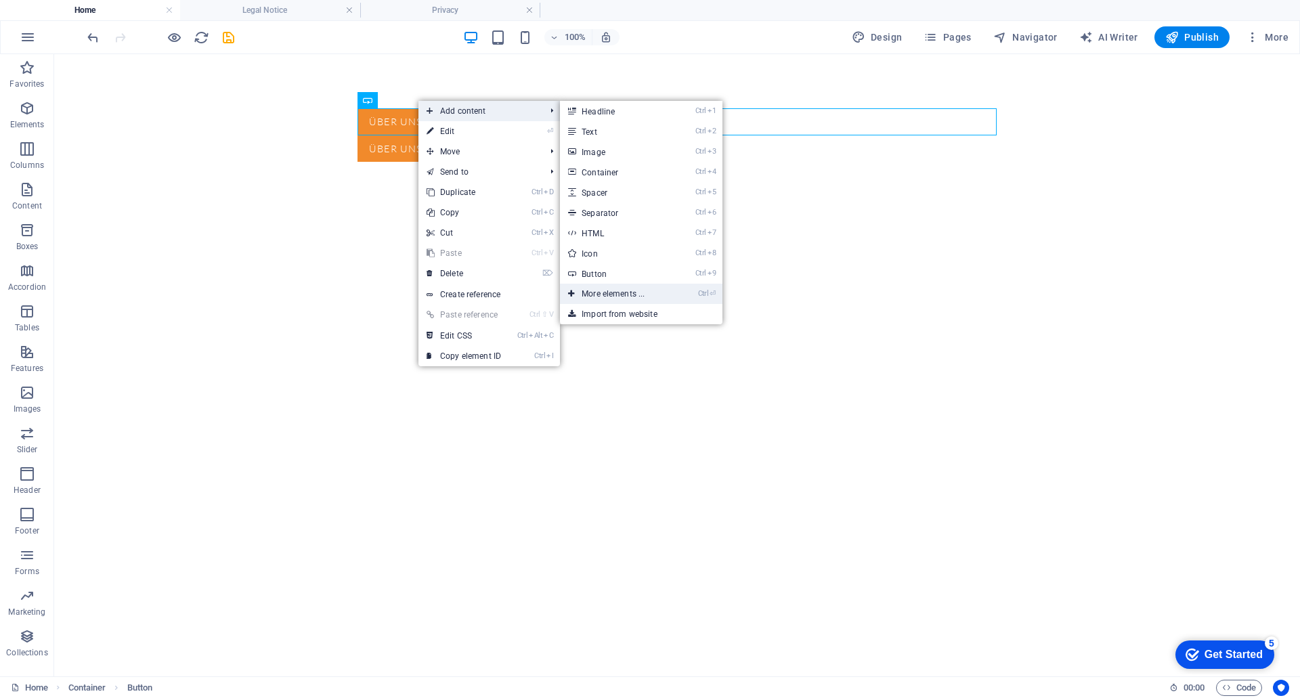
click at [643, 293] on link "Ctrl ⏎ More elements ..." at bounding box center [616, 294] width 112 height 20
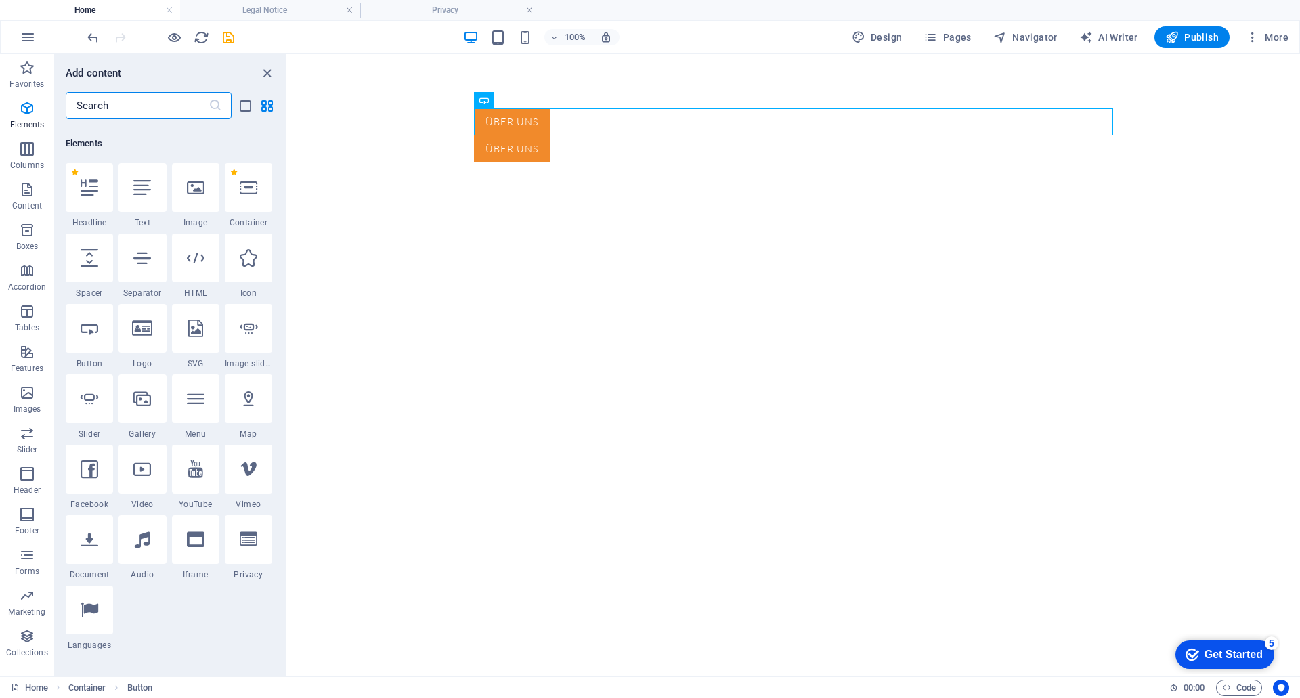
scroll to position [144, 0]
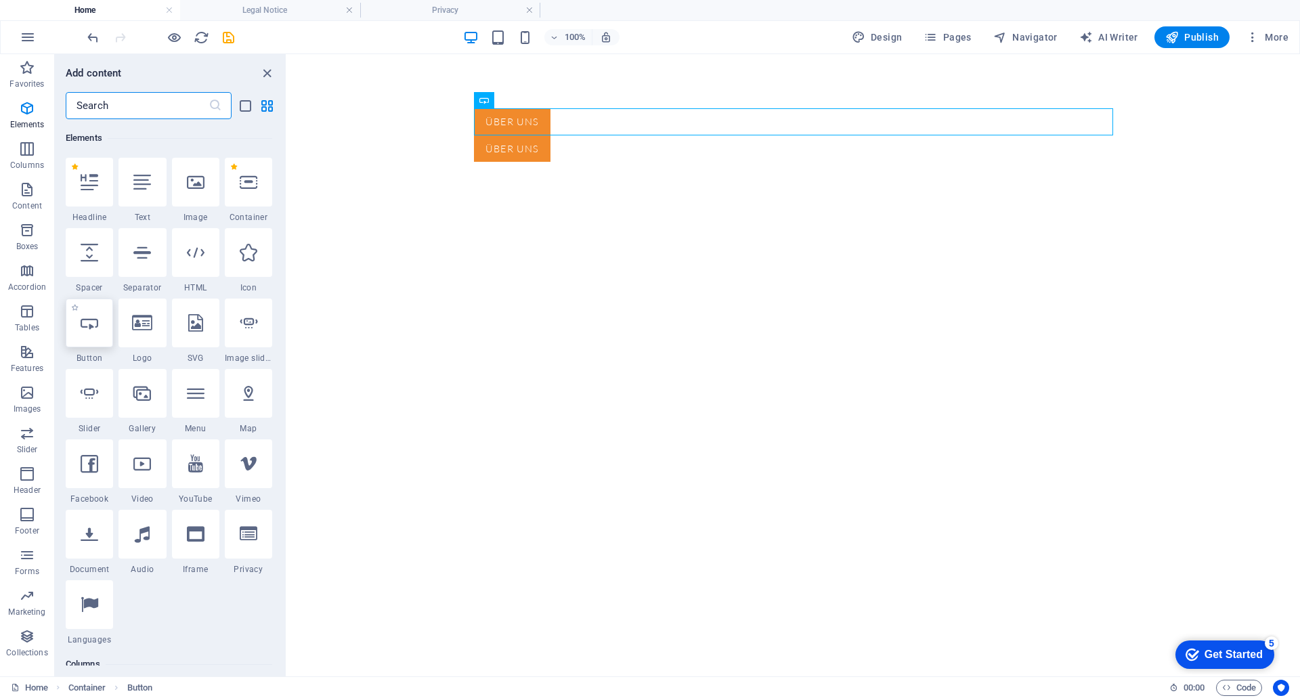
click at [99, 335] on div at bounding box center [89, 323] width 47 height 49
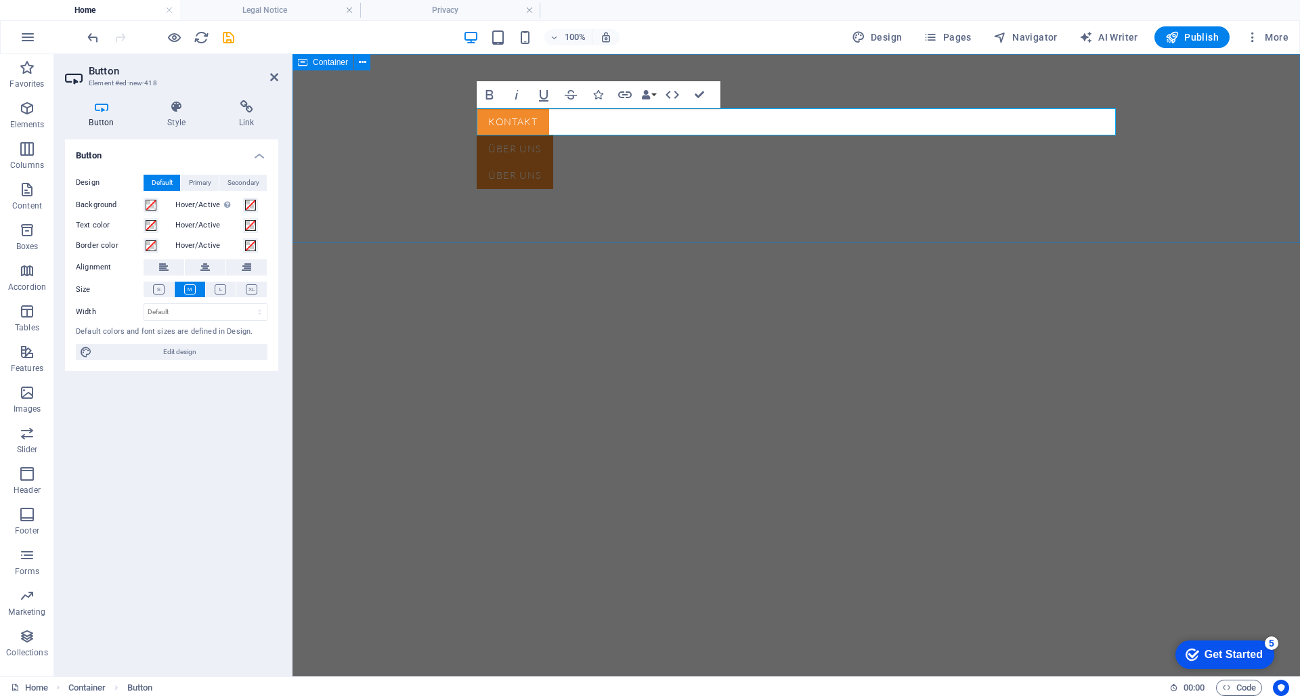
click at [399, 189] on div "Kontakt Über uns Über uns" at bounding box center [797, 148] width 1008 height 189
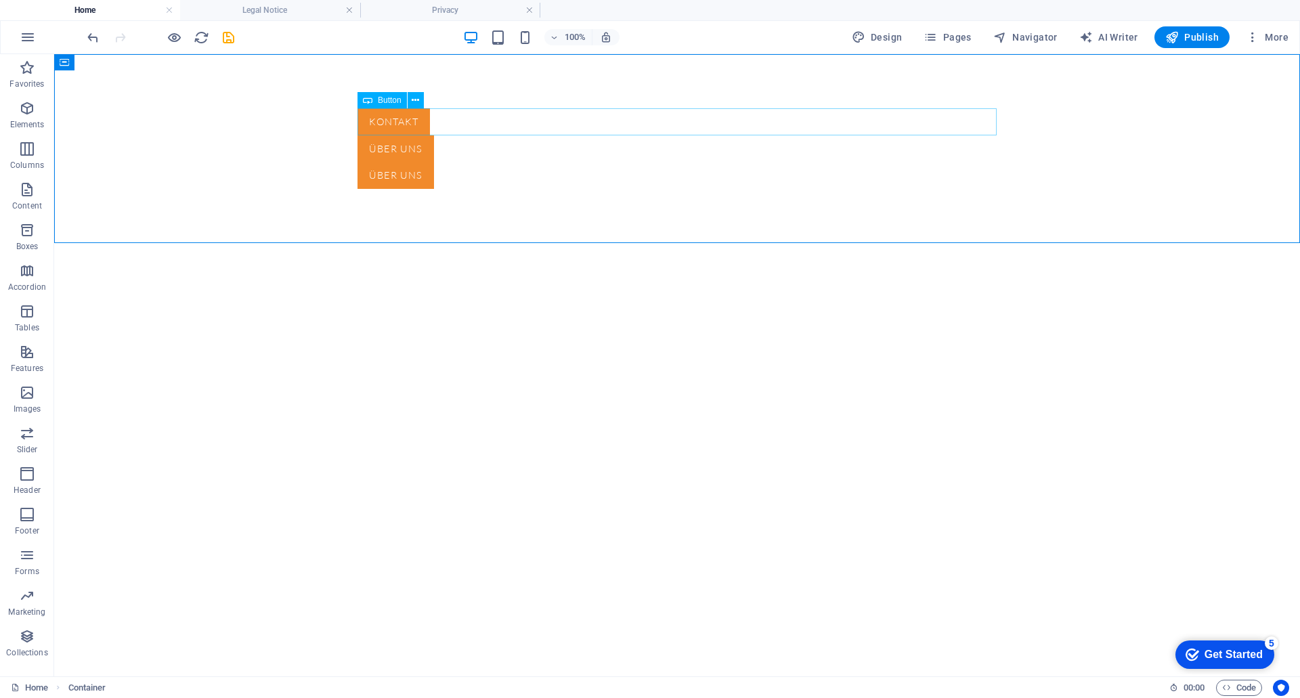
click at [369, 100] on icon at bounding box center [367, 100] width 9 height 16
click at [401, 122] on div "Kontakt" at bounding box center [677, 121] width 639 height 27
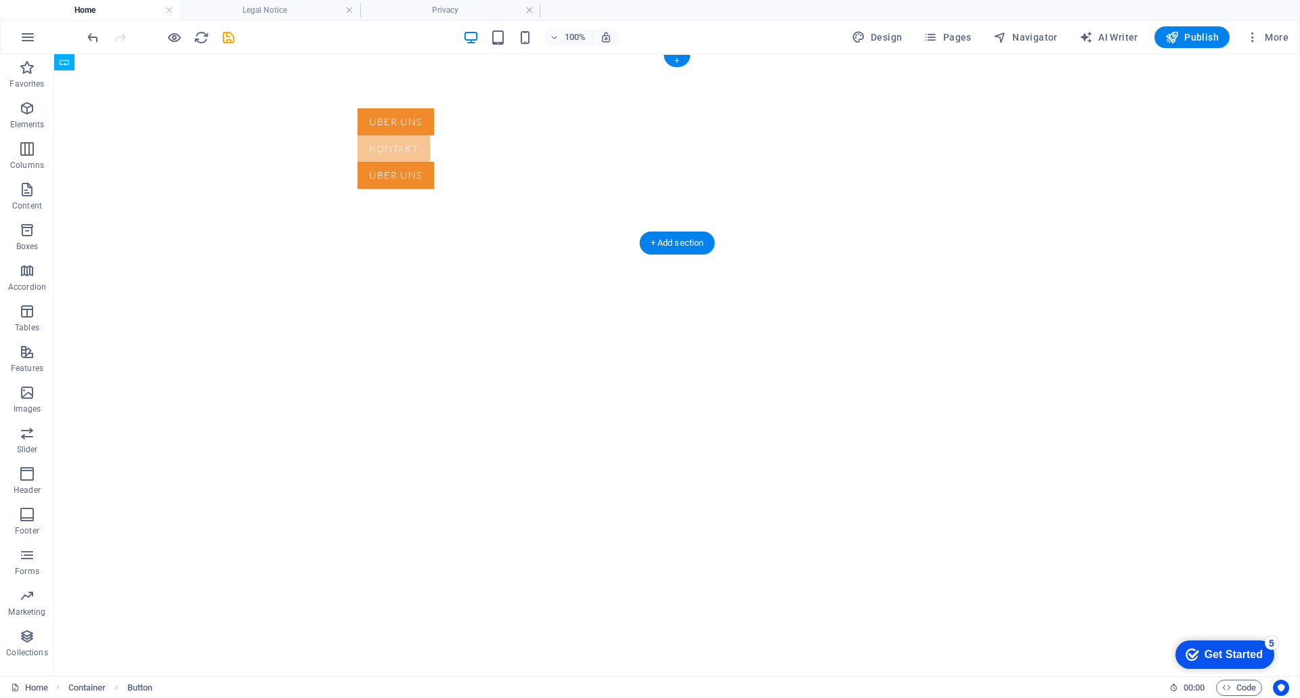
drag, startPoint x: 401, startPoint y: 122, endPoint x: 443, endPoint y: 144, distance: 47.6
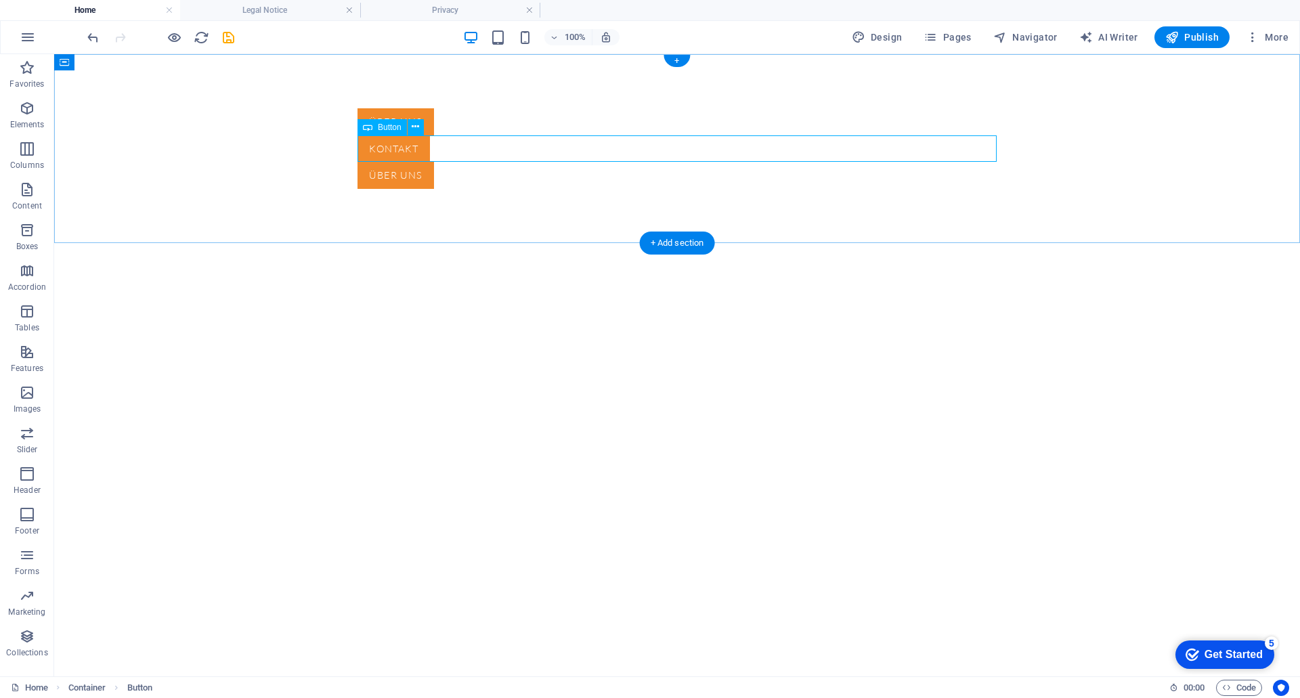
click at [477, 152] on div "Kontakt" at bounding box center [677, 148] width 639 height 27
click at [26, 36] on icon "button" at bounding box center [28, 37] width 16 height 16
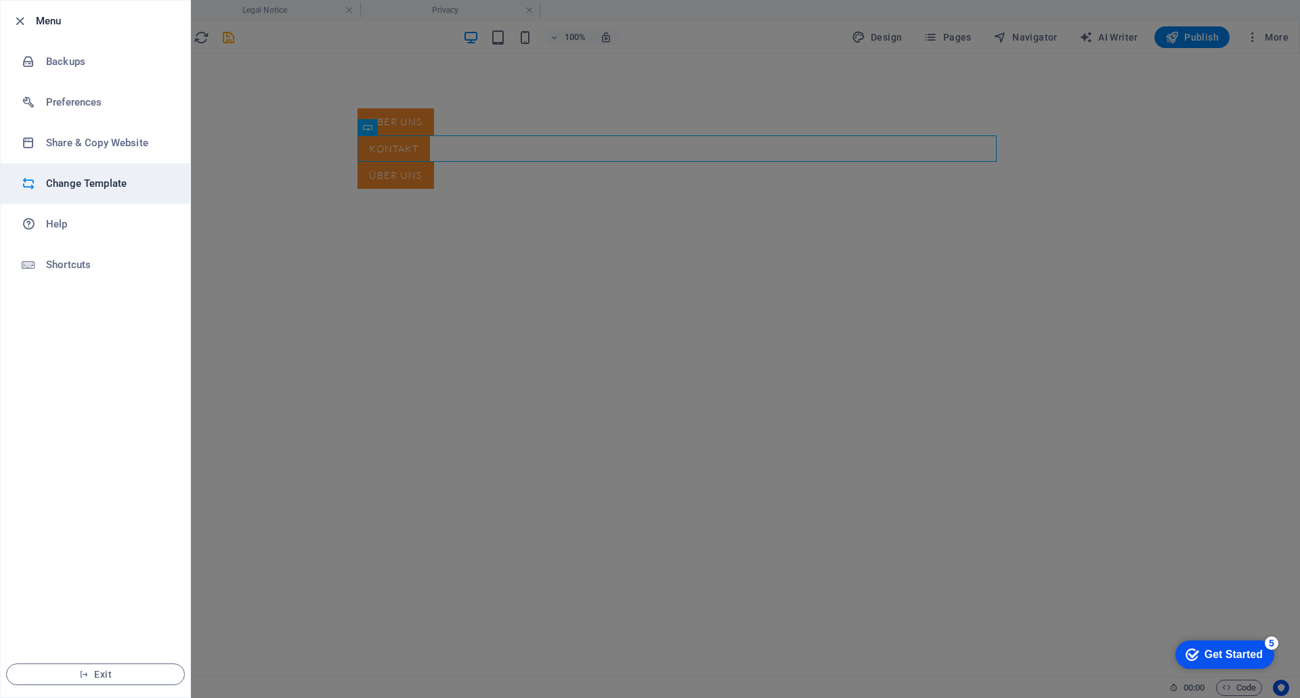
click at [82, 186] on h6 "Change Template" at bounding box center [108, 183] width 125 height 16
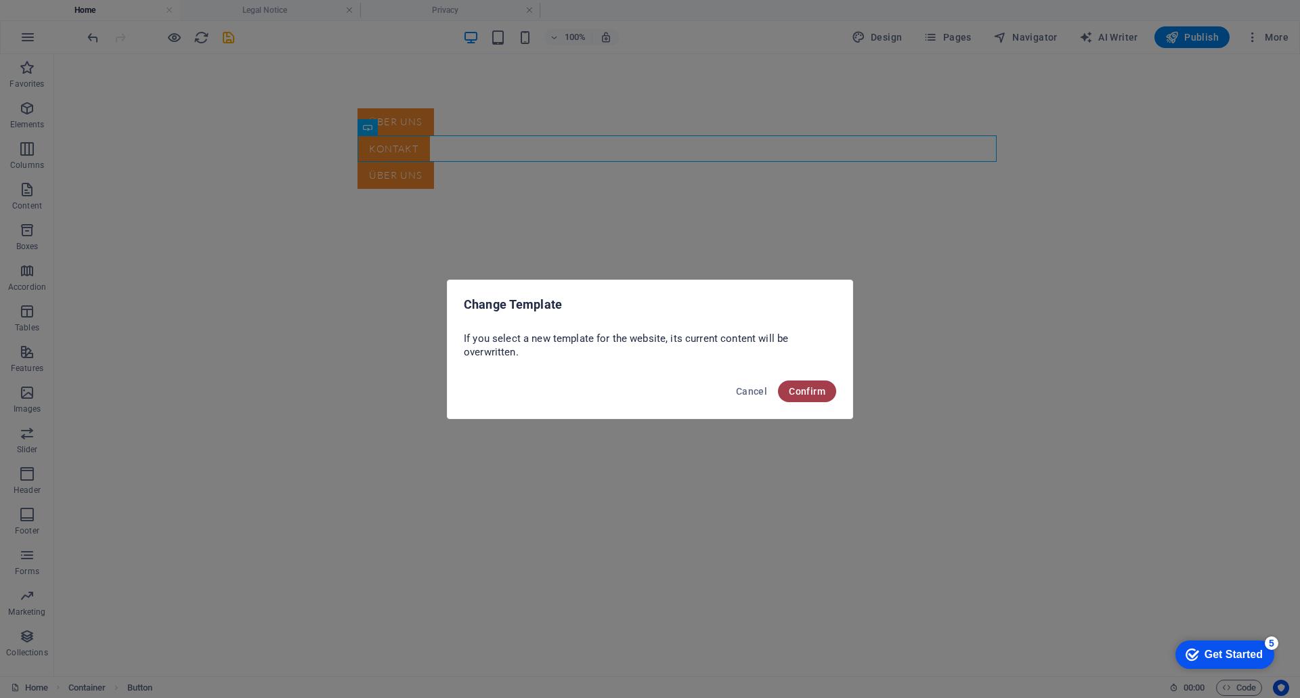
click at [801, 397] on button "Confirm" at bounding box center [807, 392] width 58 height 22
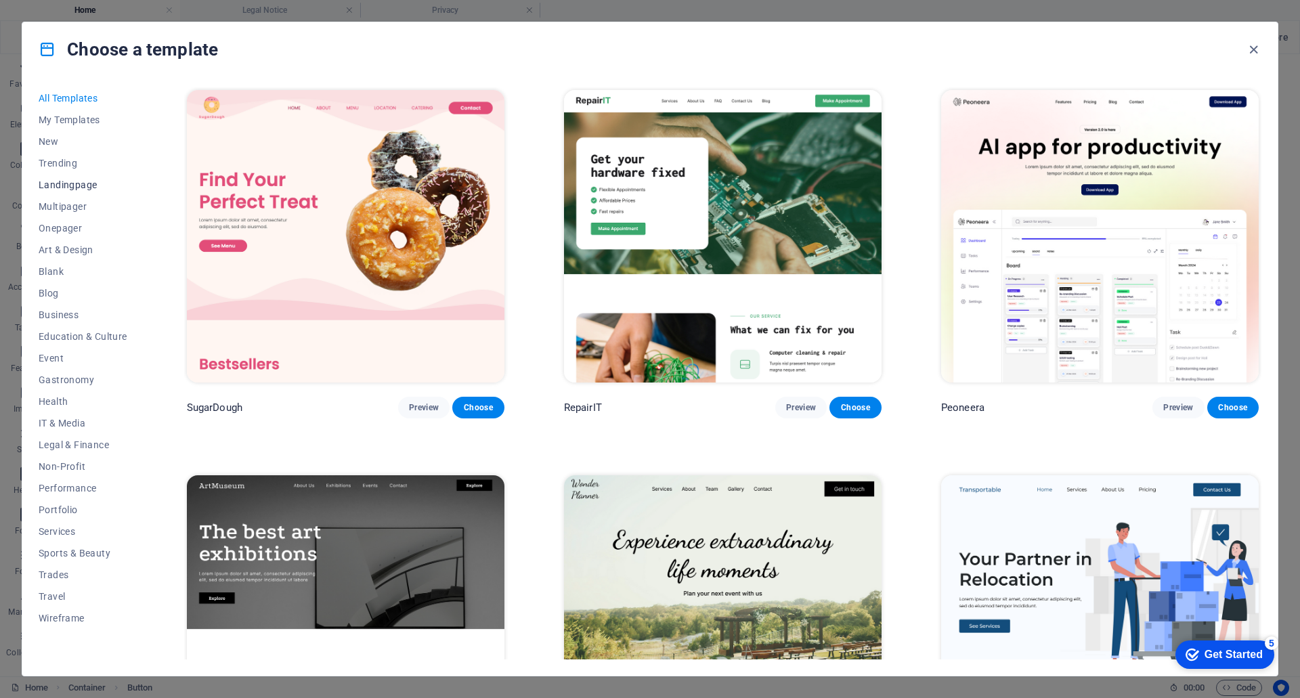
click at [67, 179] on span "Landingpage" at bounding box center [83, 184] width 89 height 11
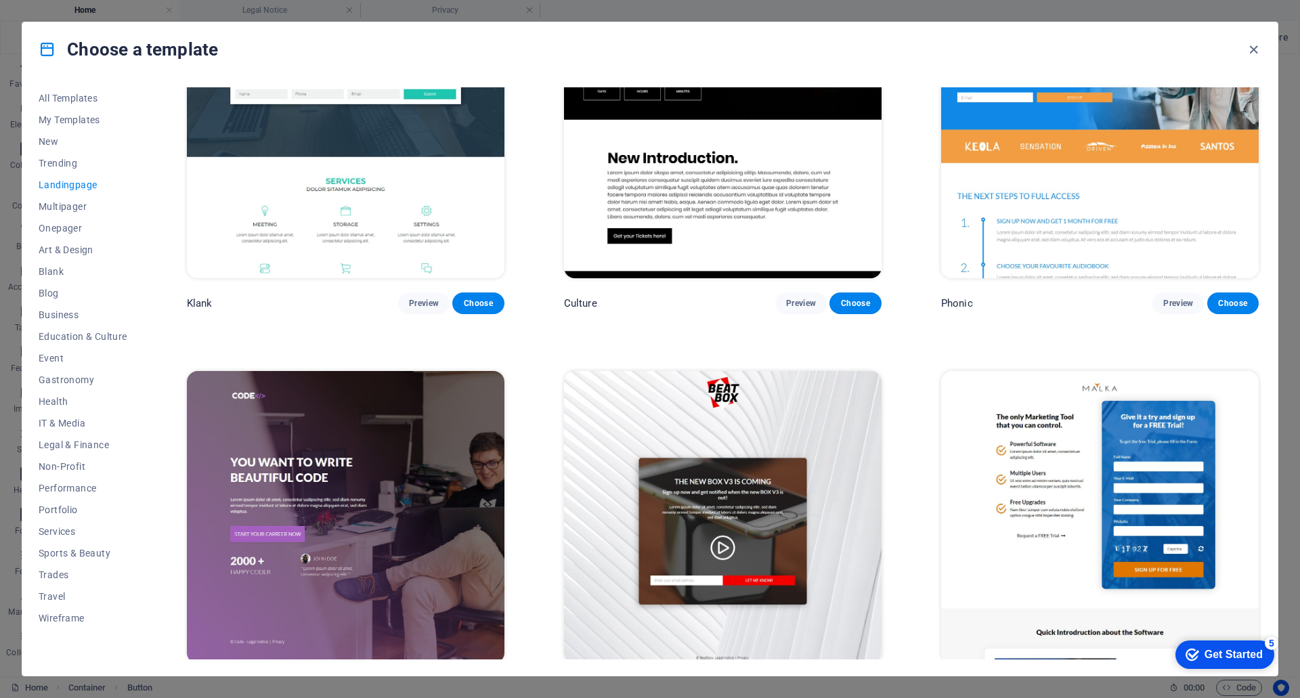
scroll to position [203, 0]
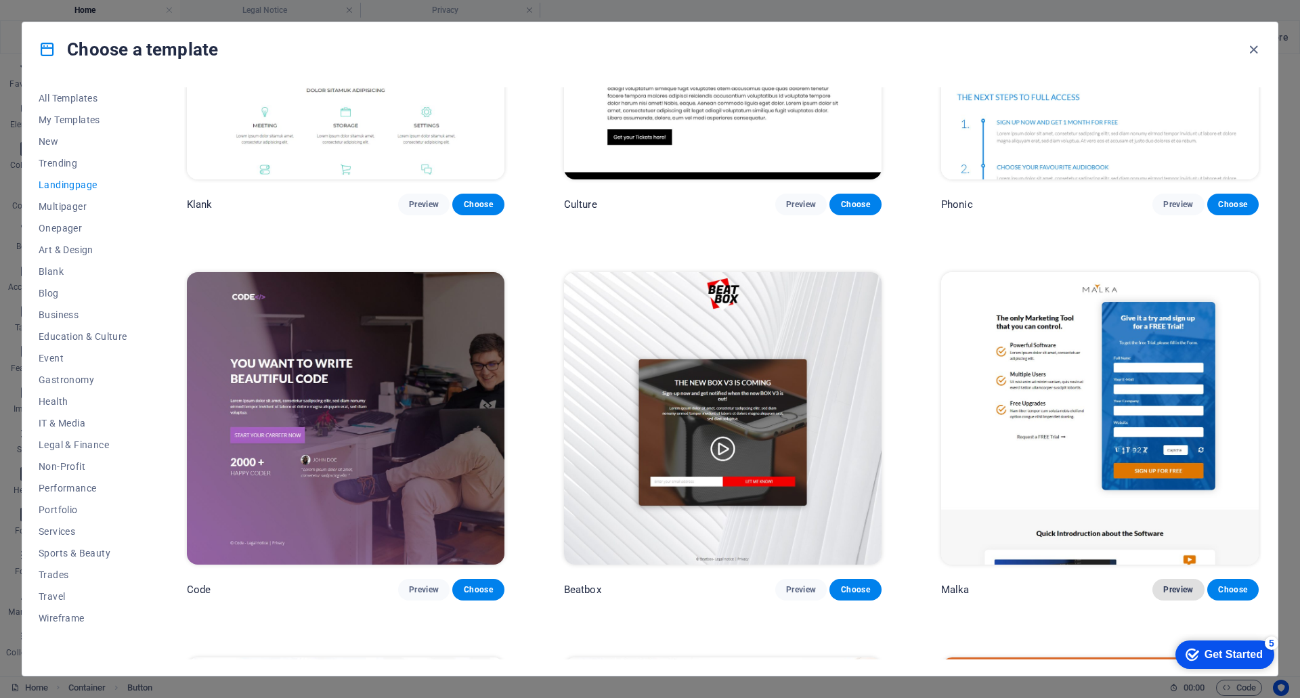
click at [1166, 587] on span "Preview" at bounding box center [1178, 589] width 30 height 11
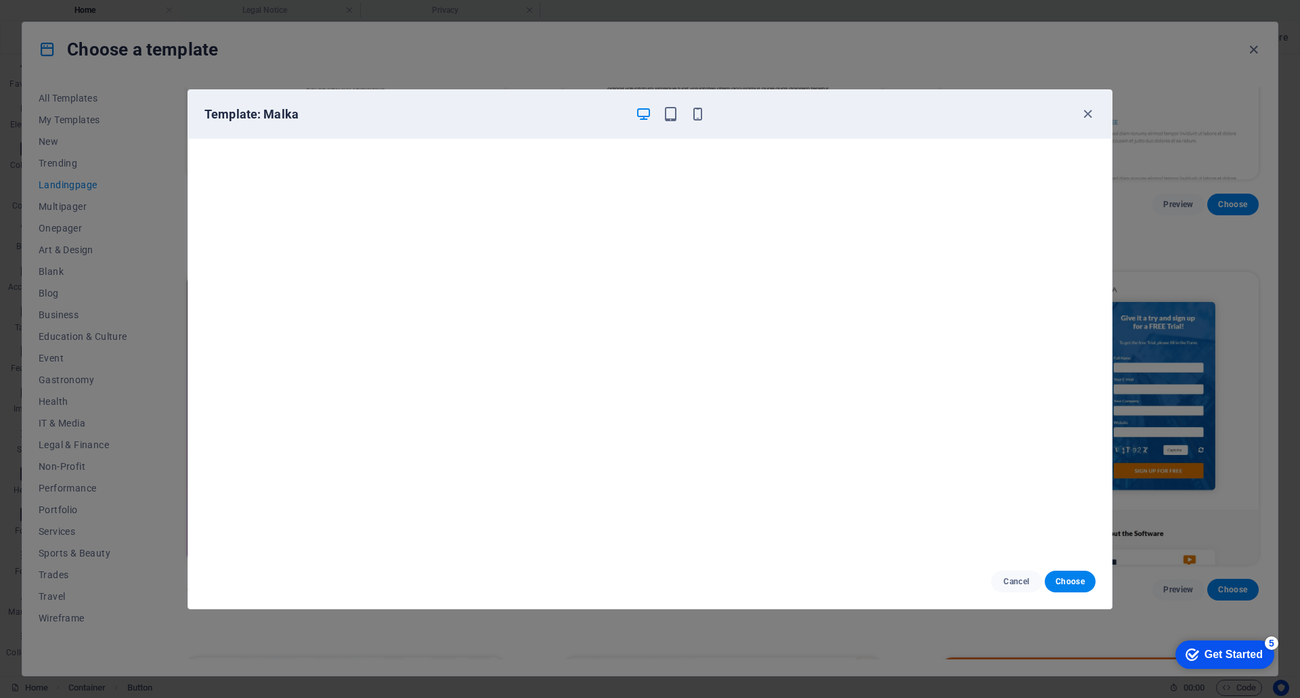
scroll to position [3, 0]
click at [1077, 582] on span "Choose" at bounding box center [1070, 581] width 29 height 11
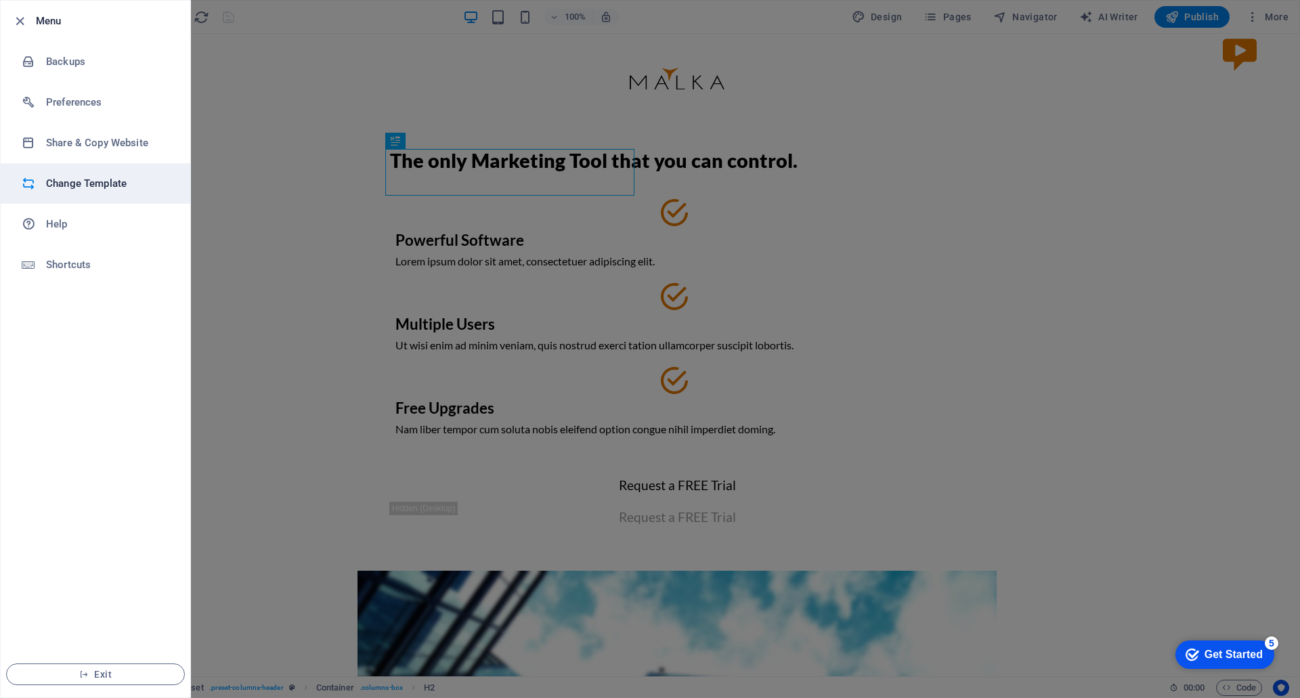
click at [89, 188] on h6 "Change Template" at bounding box center [108, 183] width 125 height 16
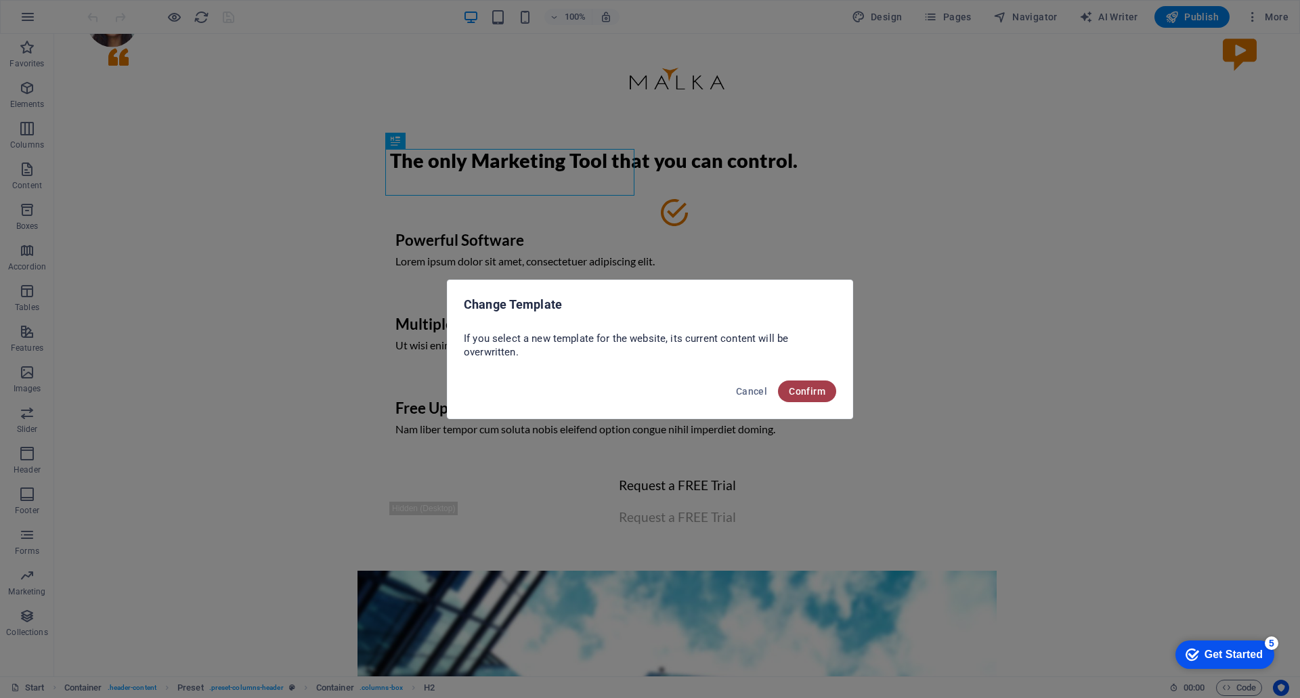
click at [817, 389] on span "Confirm" at bounding box center [807, 391] width 37 height 11
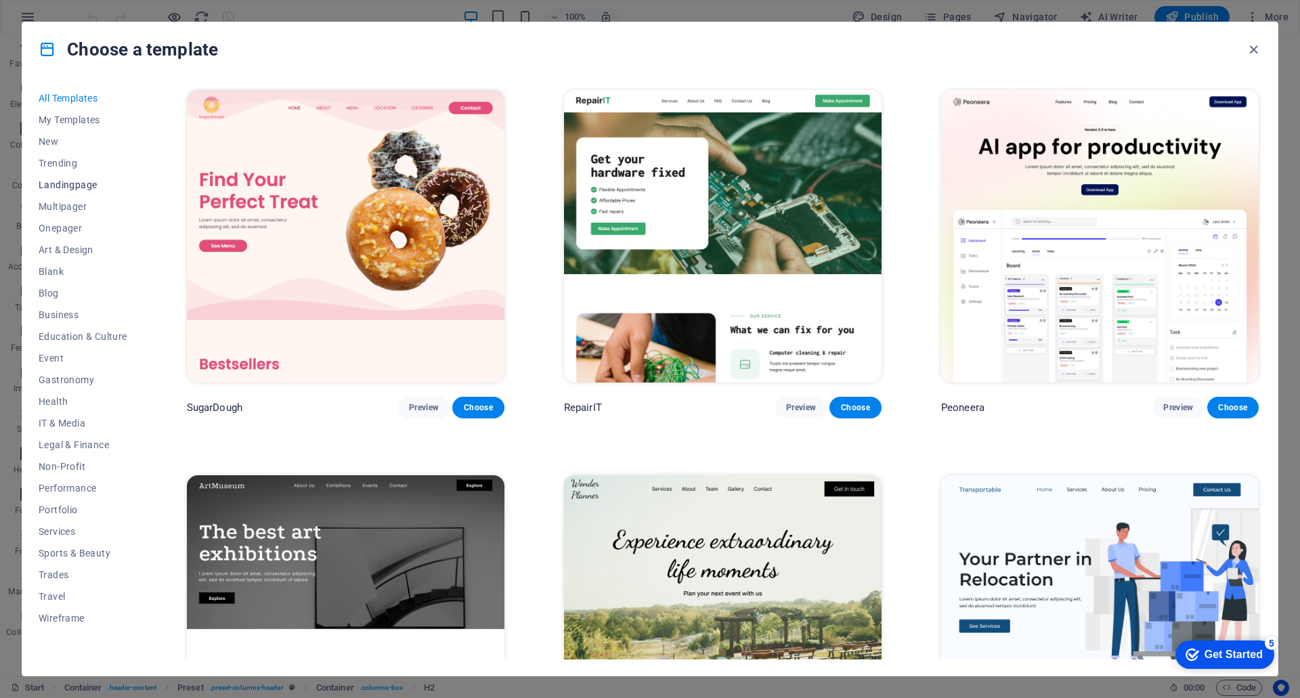
click at [70, 182] on span "Landingpage" at bounding box center [83, 184] width 89 height 11
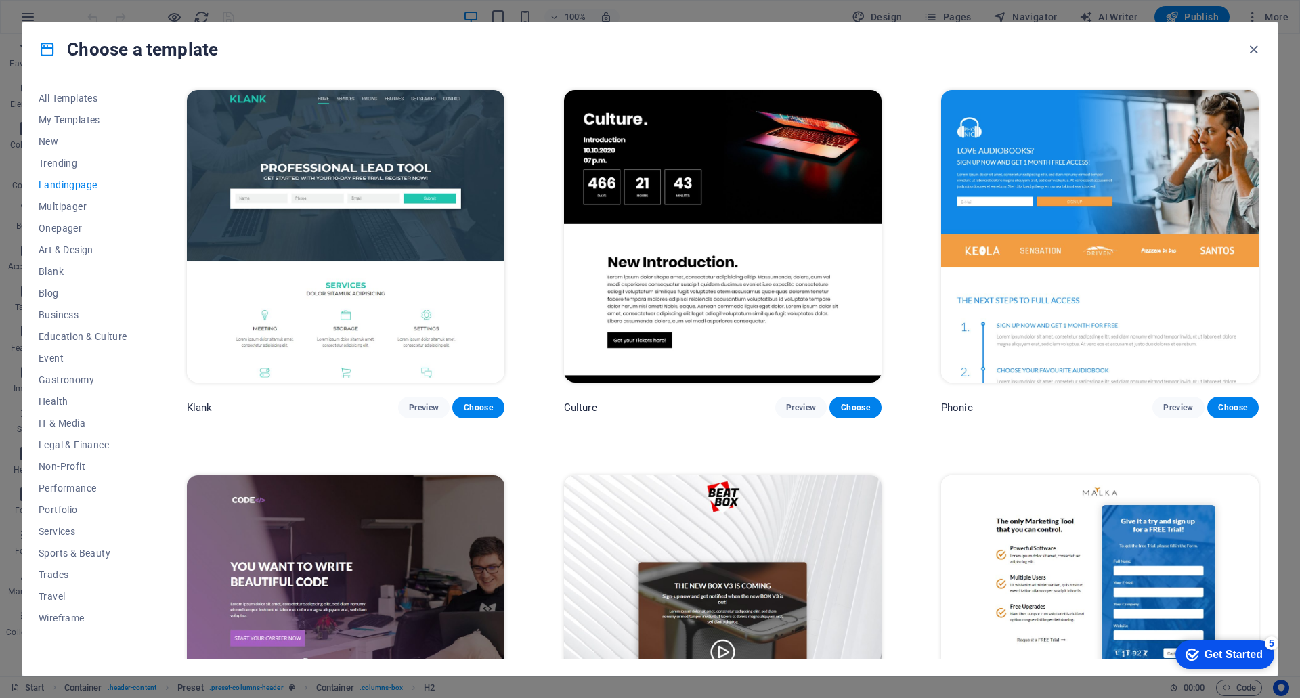
click at [462, 144] on img at bounding box center [346, 236] width 318 height 293
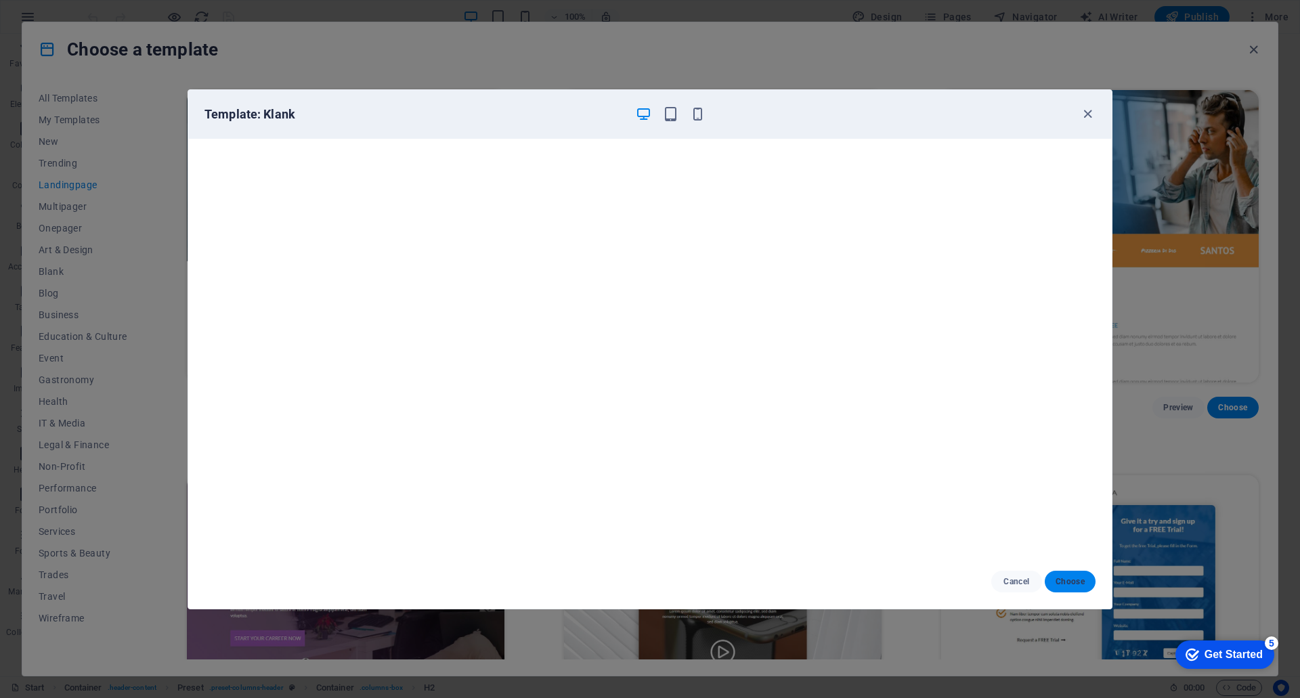
click at [1060, 579] on span "Choose" at bounding box center [1070, 581] width 29 height 11
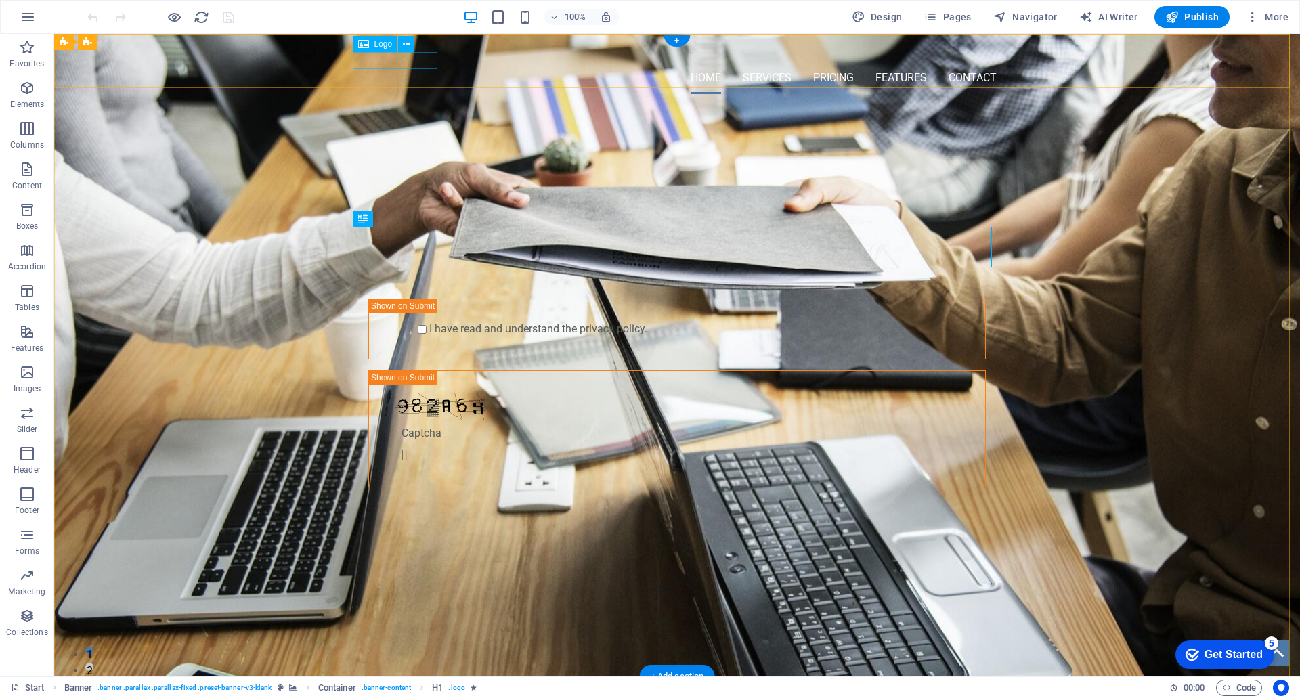
click at [423, 58] on div at bounding box center [677, 53] width 639 height 17
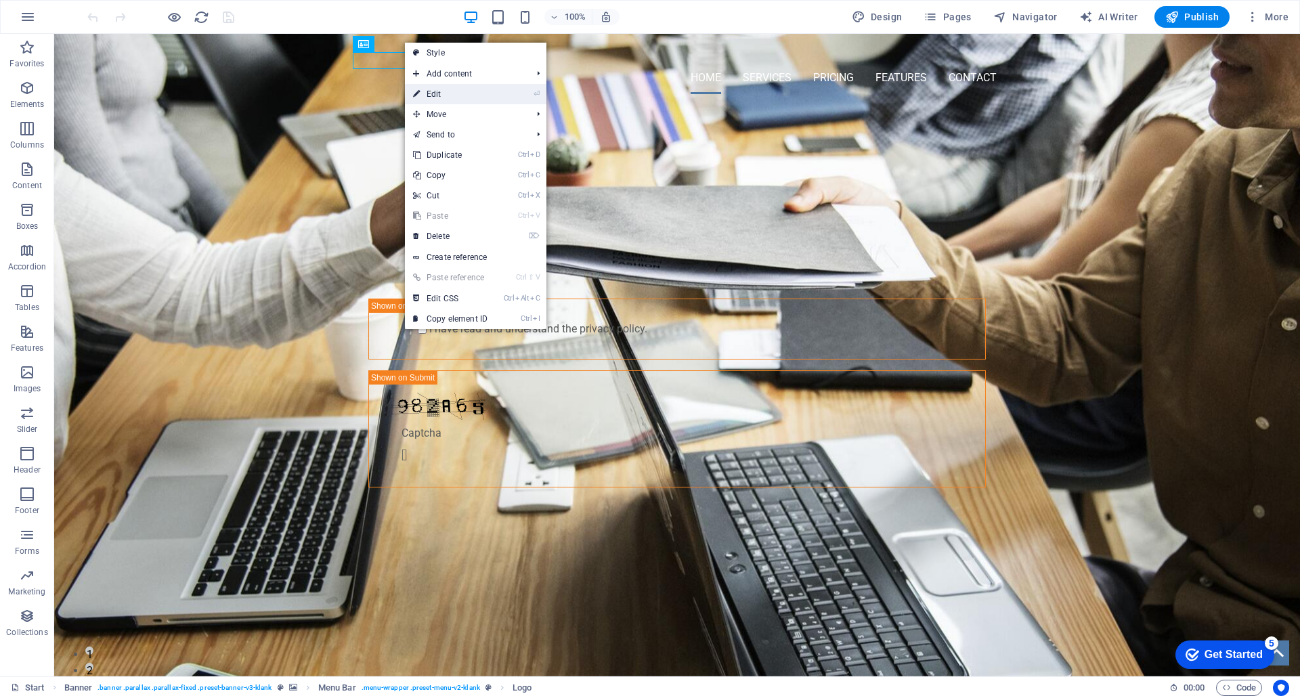
click at [0, 0] on link "⏎ Edit" at bounding box center [0, 0] width 0 height 0
select select "px"
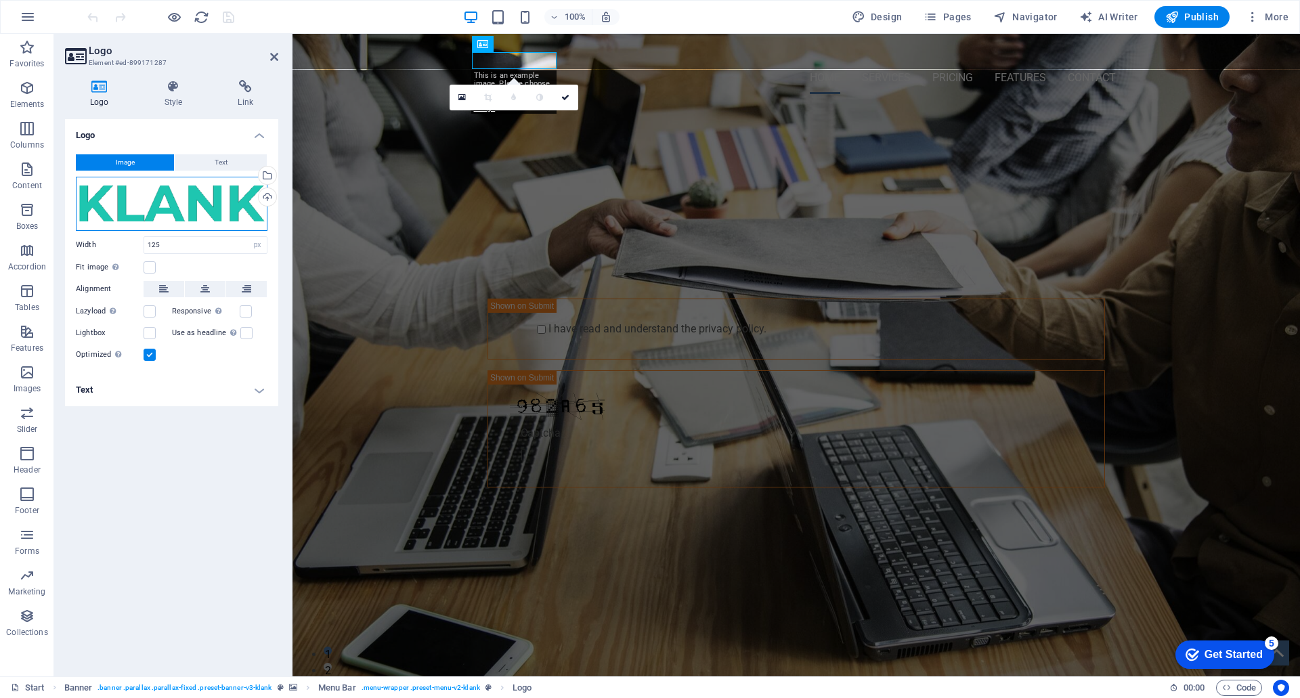
click at [181, 205] on div "Drag files here, click to choose files or select files from Files or our free s…" at bounding box center [172, 204] width 192 height 54
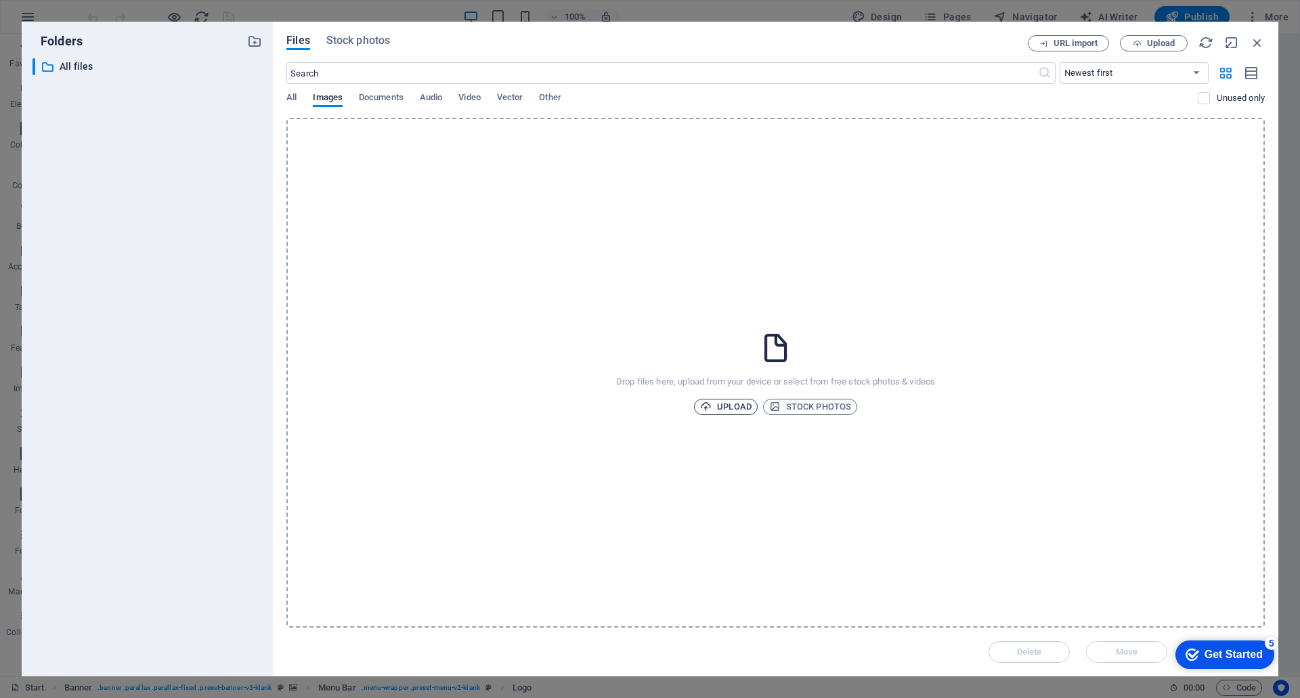
click at [719, 408] on span "Upload" at bounding box center [725, 407] width 51 height 16
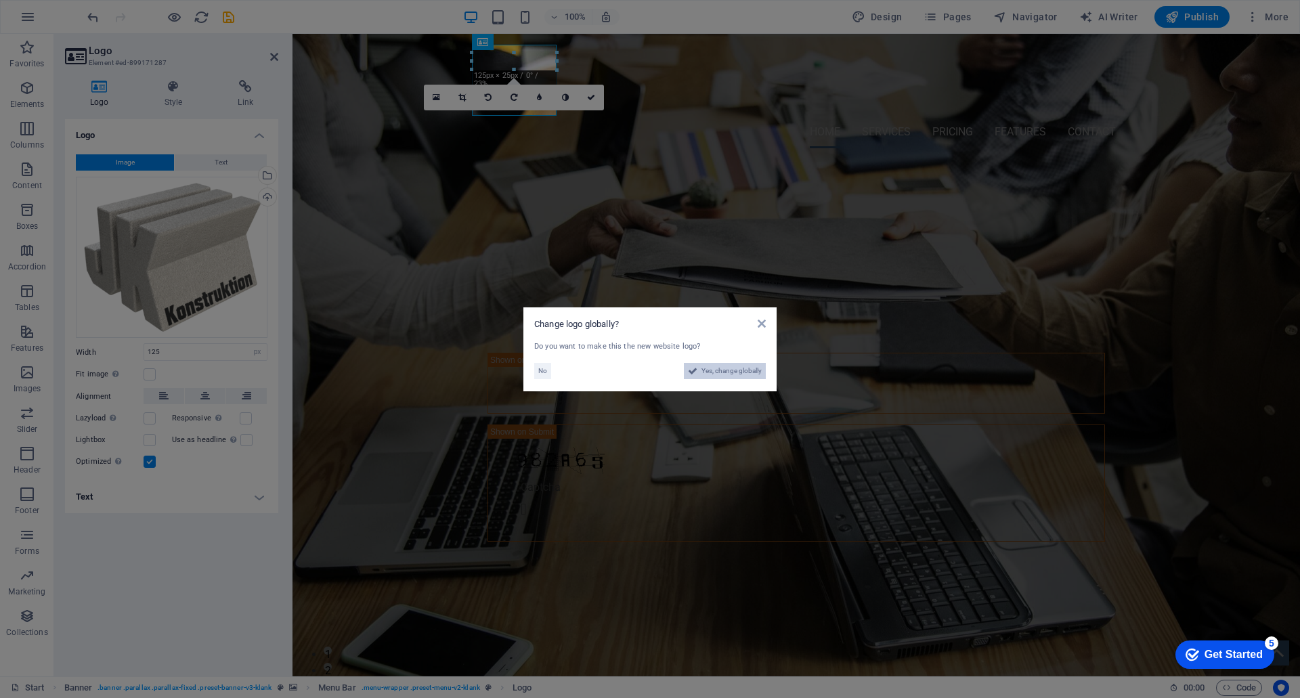
click at [740, 374] on span "Yes, change globally" at bounding box center [732, 371] width 60 height 16
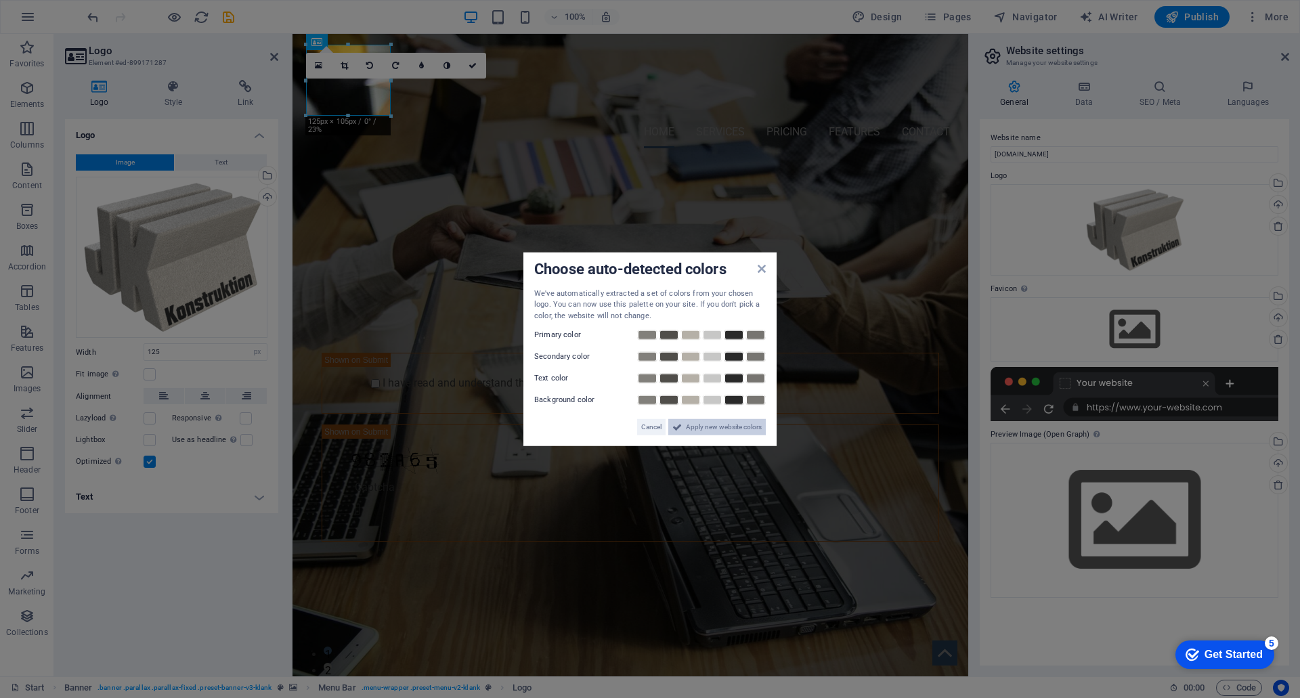
click at [731, 429] on span "Apply new website colors" at bounding box center [724, 427] width 76 height 16
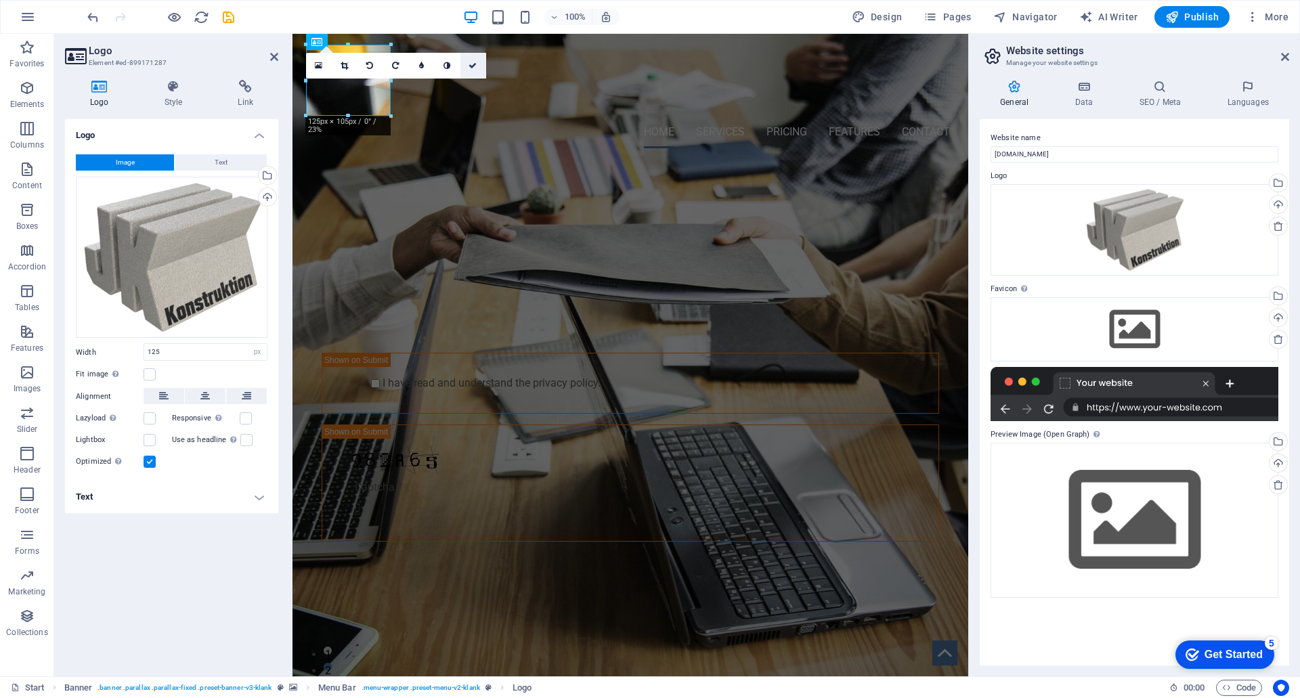
click at [477, 60] on link at bounding box center [474, 66] width 26 height 26
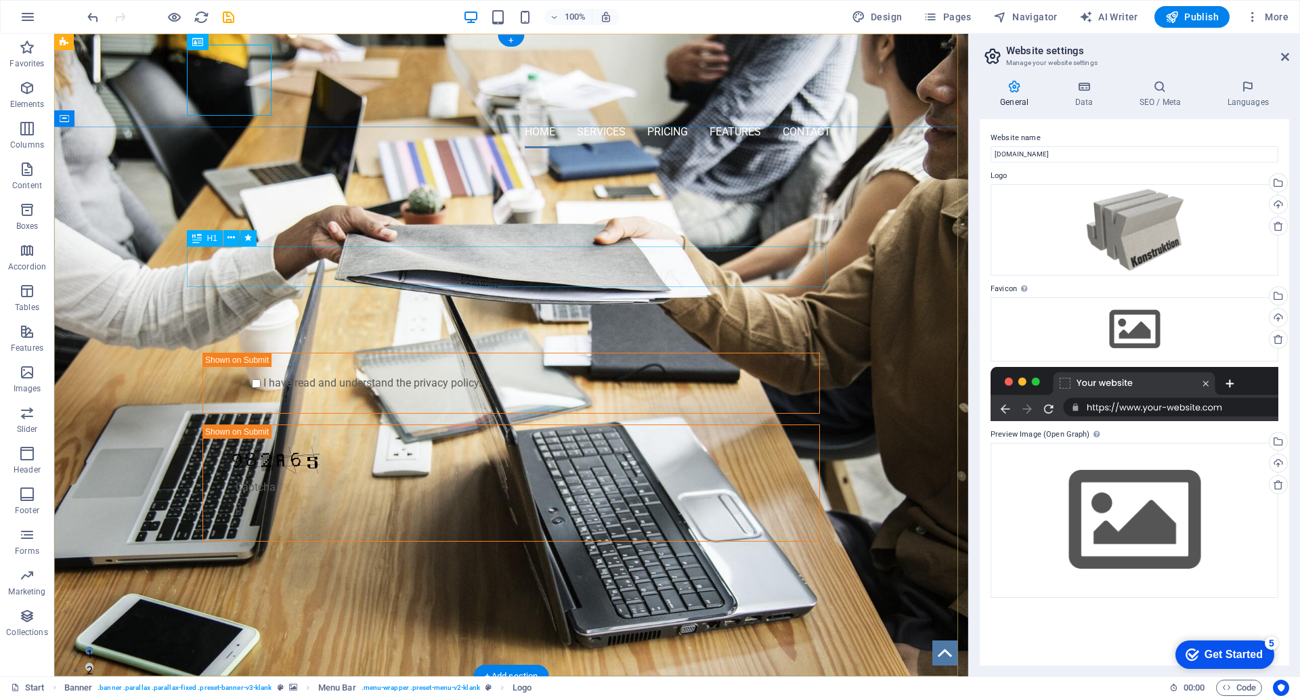
click at [554, 254] on div "PROFESSIONAL LEAD TOOL" at bounding box center [511, 233] width 639 height 41
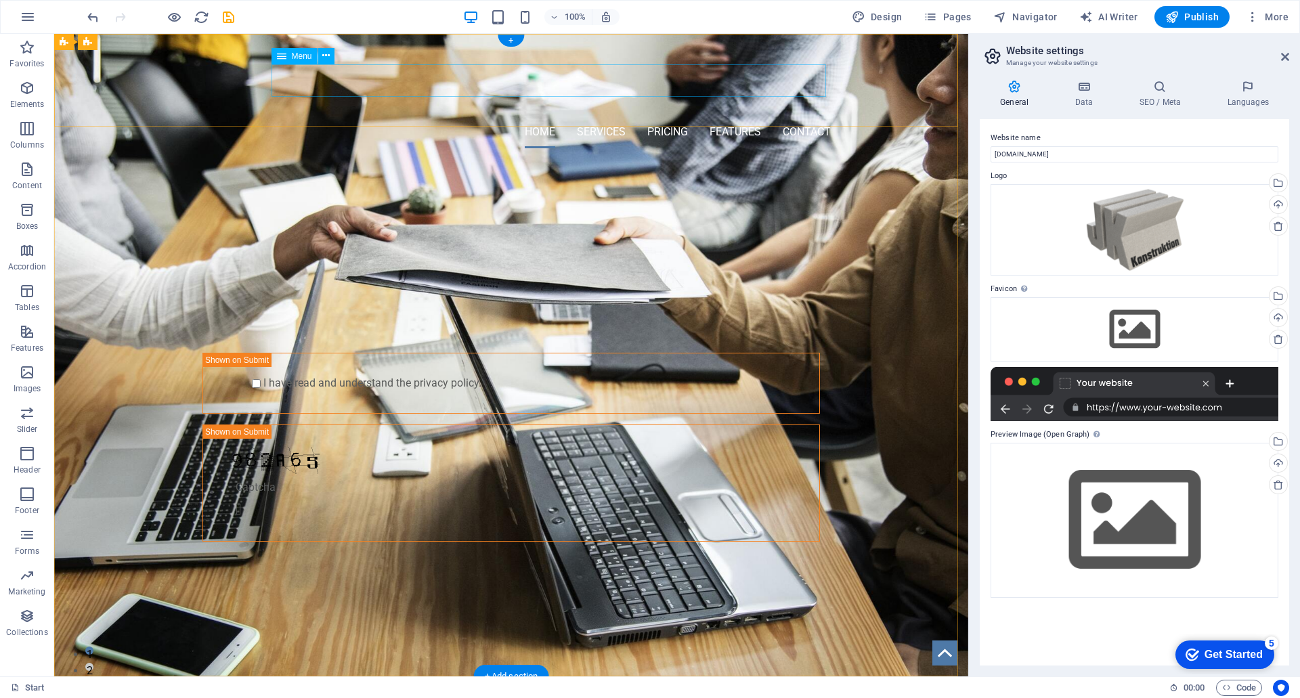
click at [584, 116] on nav "Home Services Pricing Features Contact" at bounding box center [511, 132] width 639 height 33
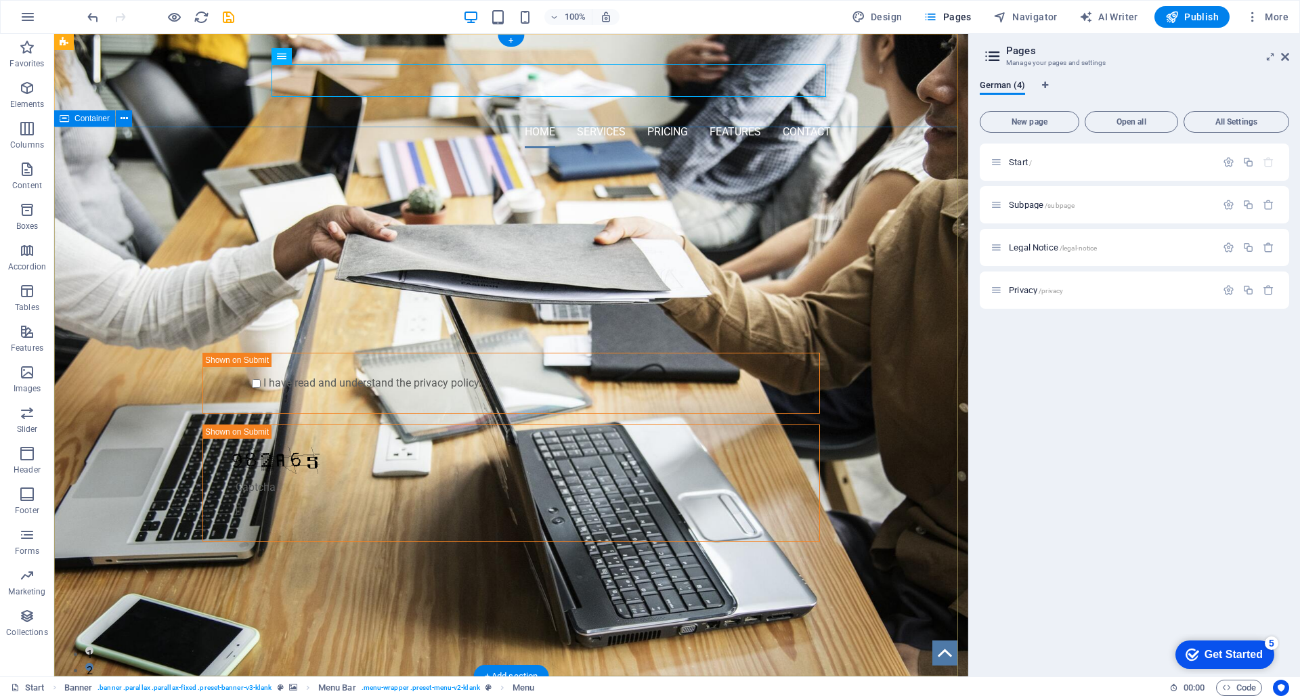
click at [318, 227] on div "PROFESSIONAL LEAD TOOL GET STARTED WITH YOUR 10-DAY FREE TRIAL. REGISTER NOW! S…" at bounding box center [511, 383] width 914 height 448
click at [526, 254] on div "PROFESSIONAL LEAD TOOL" at bounding box center [511, 233] width 639 height 41
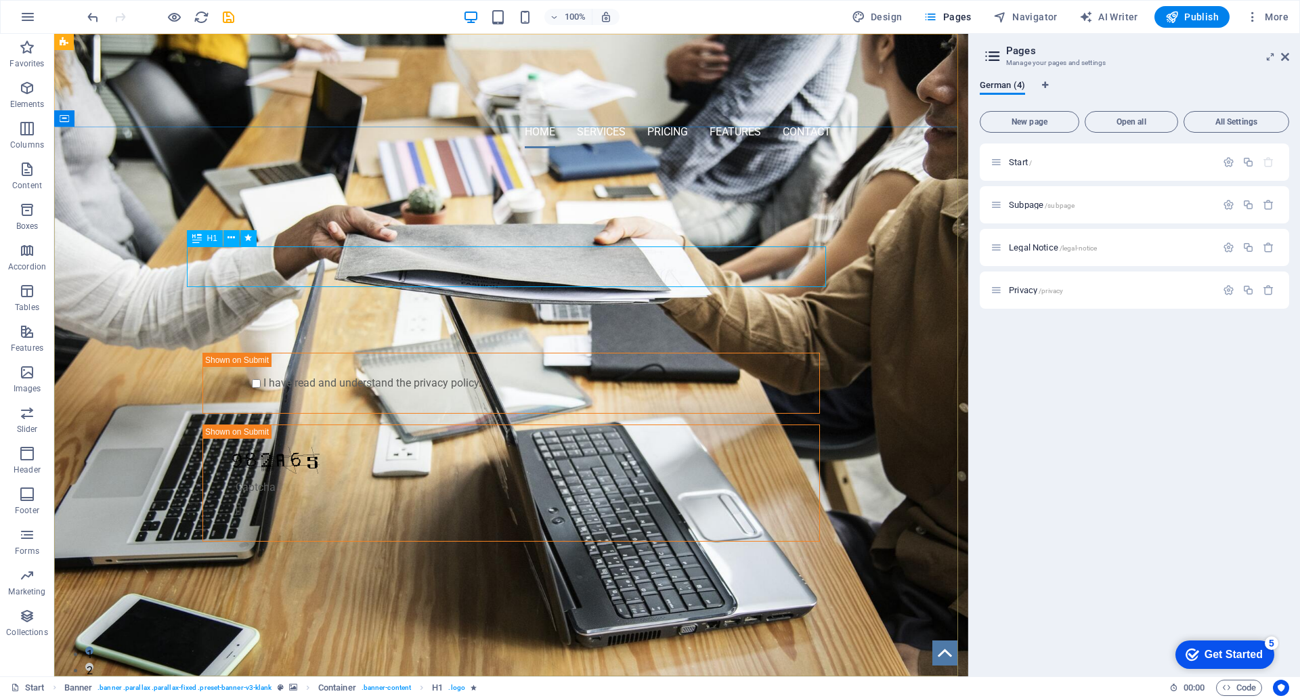
click at [198, 240] on icon at bounding box center [196, 238] width 9 height 16
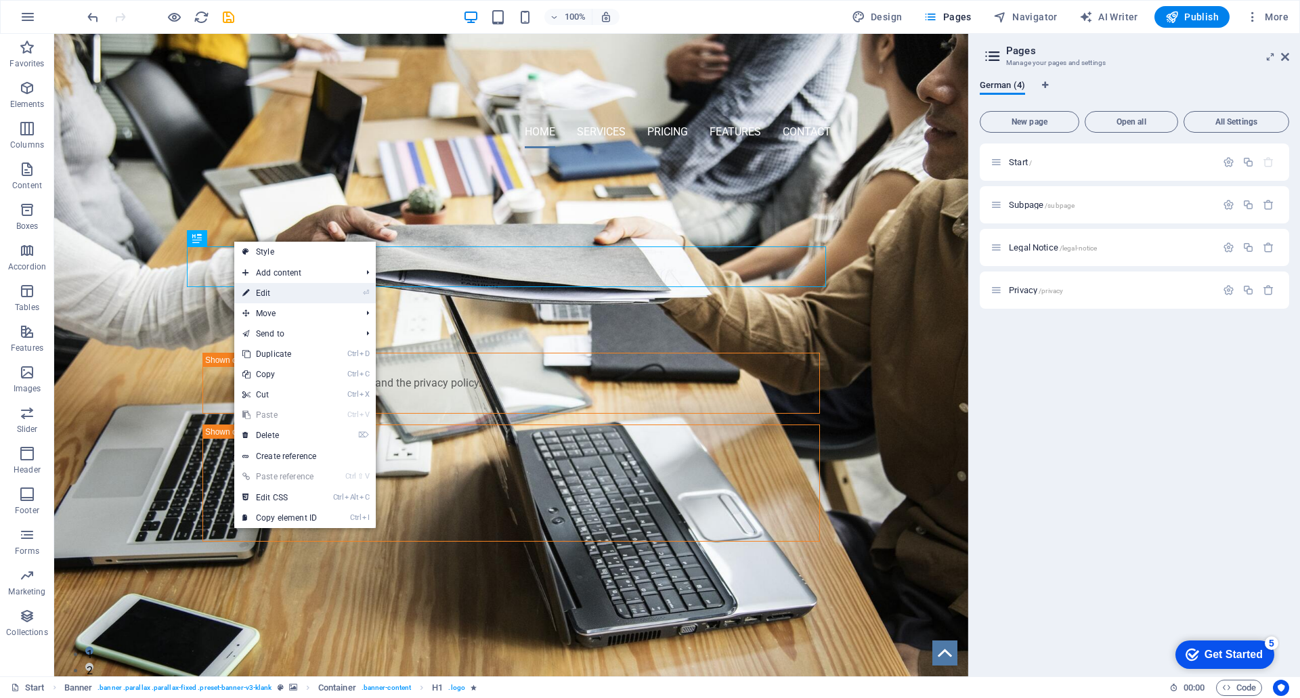
click at [297, 290] on link "⏎ Edit" at bounding box center [279, 293] width 91 height 20
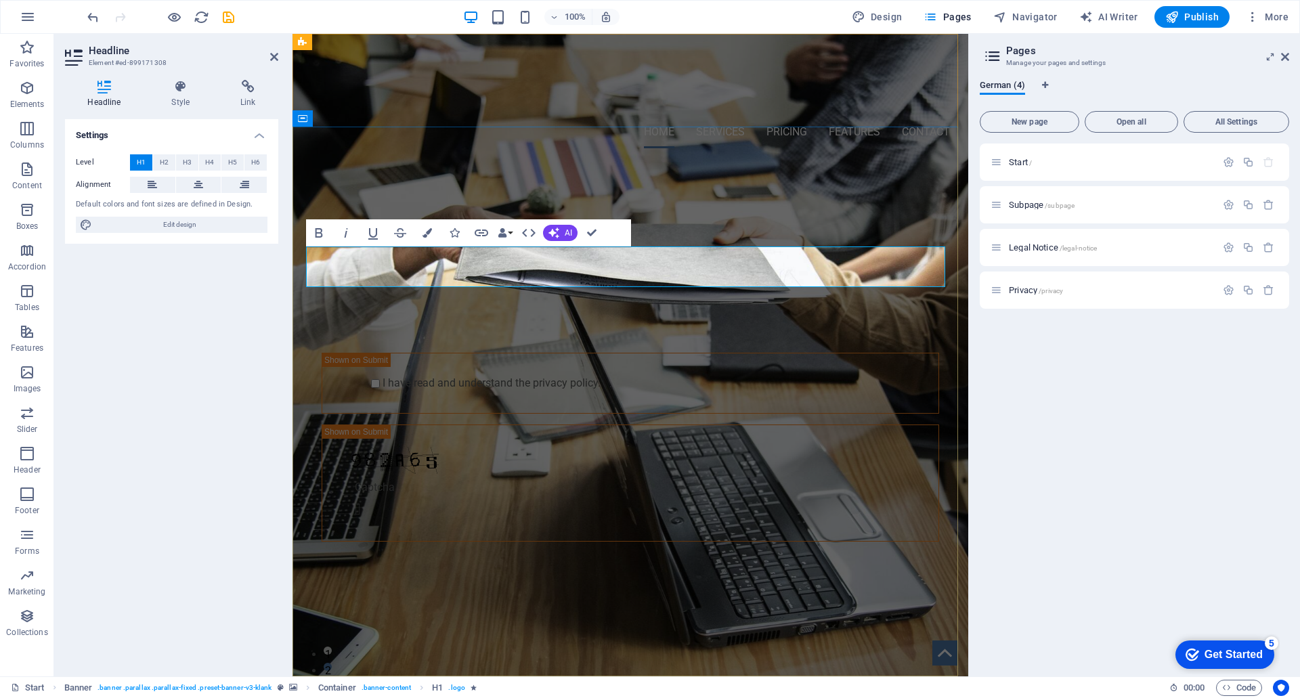
click at [565, 249] on span "PROFESSIONAL LEAD TOOL" at bounding box center [631, 233] width 346 height 32
click at [633, 254] on h1 at bounding box center [630, 233] width 639 height 41
drag, startPoint x: 593, startPoint y: 229, endPoint x: 538, endPoint y: 196, distance: 63.2
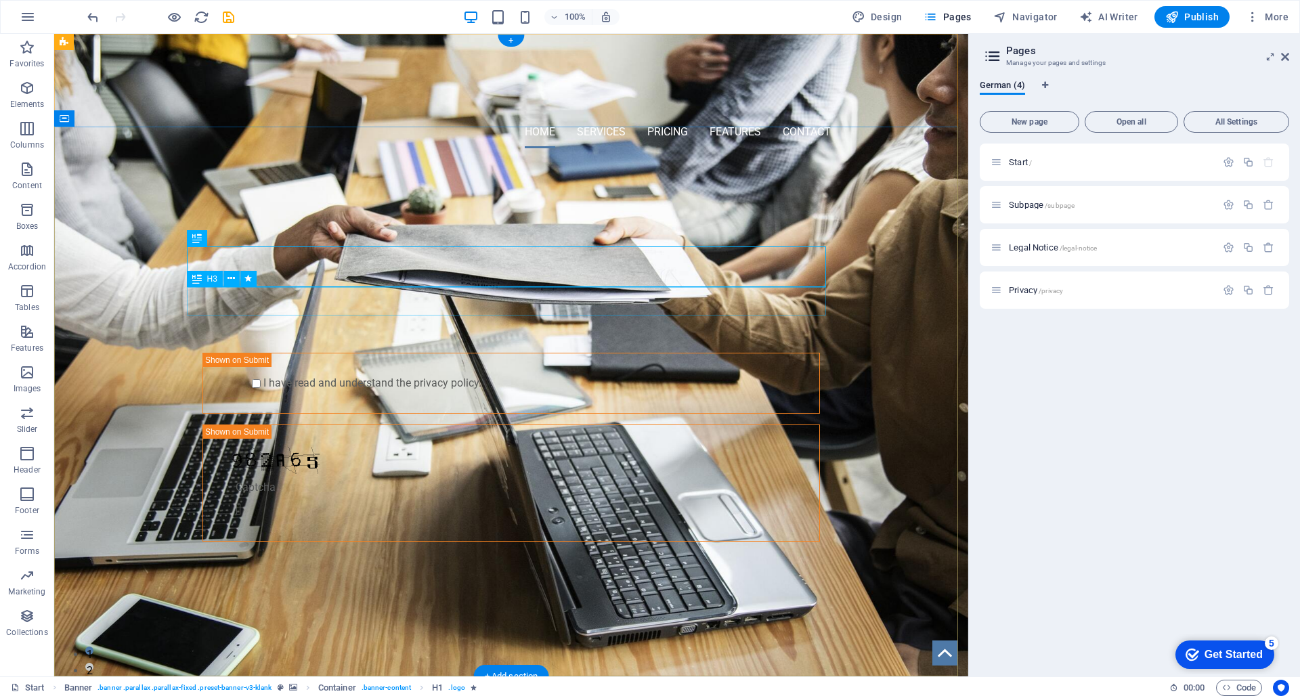
click at [572, 282] on div "GET STARTED WITH YOUR 10-DAY FREE TRIAL. REGISTER NOW!" at bounding box center [511, 268] width 639 height 28
click at [301, 282] on div "GET STARTED WITH YOUR 10-DAY FREE TRIAL. REGISTER NOW!" at bounding box center [511, 268] width 639 height 28
click at [232, 281] on icon at bounding box center [231, 279] width 7 height 14
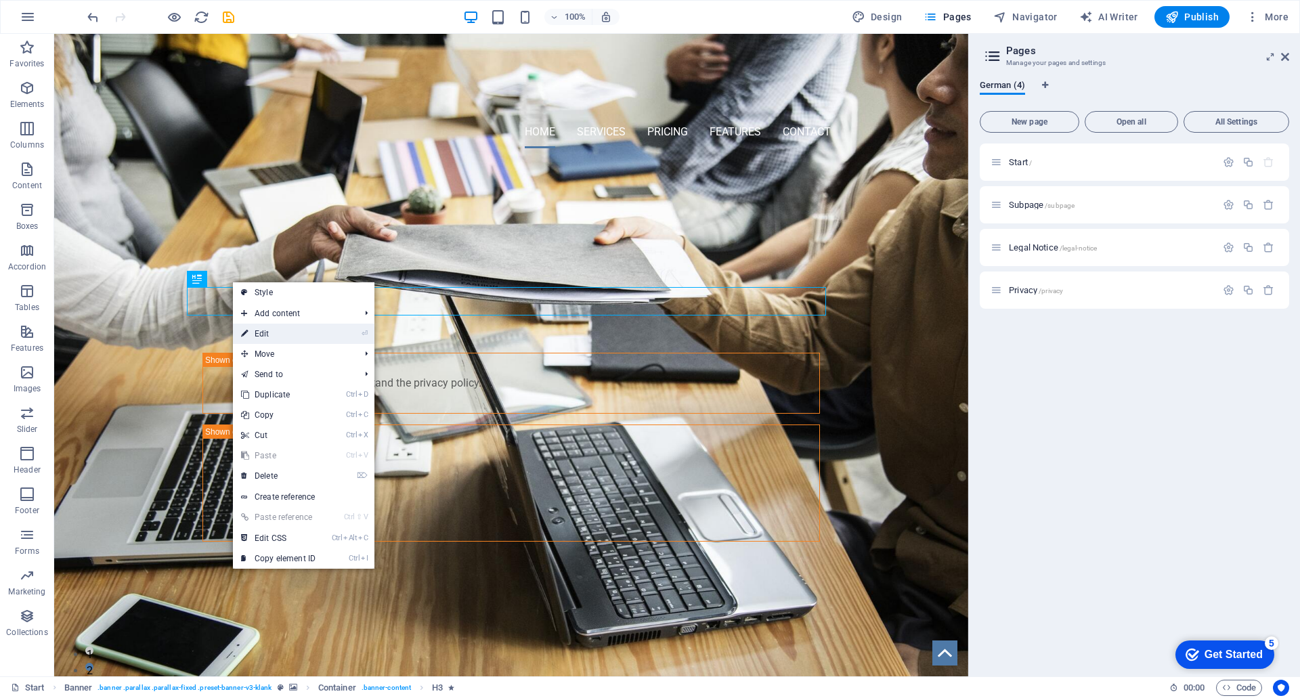
click at [295, 332] on link "⏎ Edit" at bounding box center [278, 334] width 91 height 20
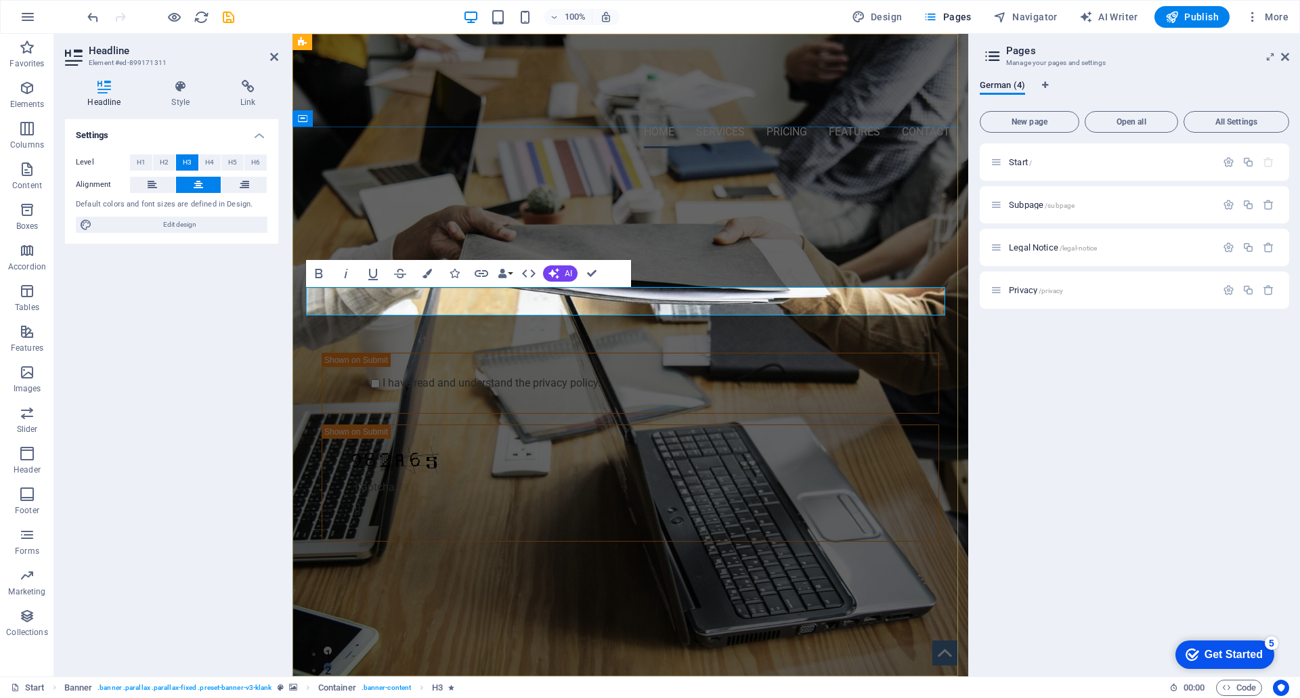
click at [901, 279] on span "GET STARTED WITH YOUR 10-DAY FREE TRIAL. REGISTER NOW!" at bounding box center [630, 268] width 551 height 22
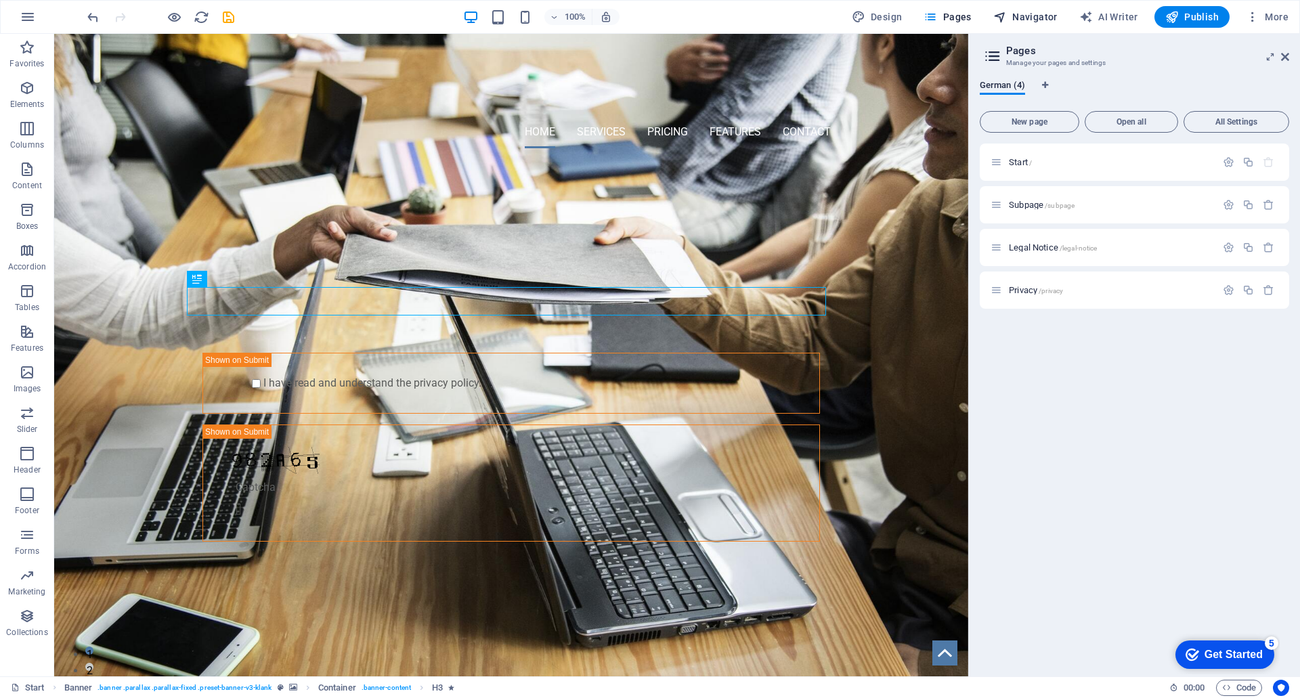
click at [0, 0] on span "Navigator" at bounding box center [0, 0] width 0 height 0
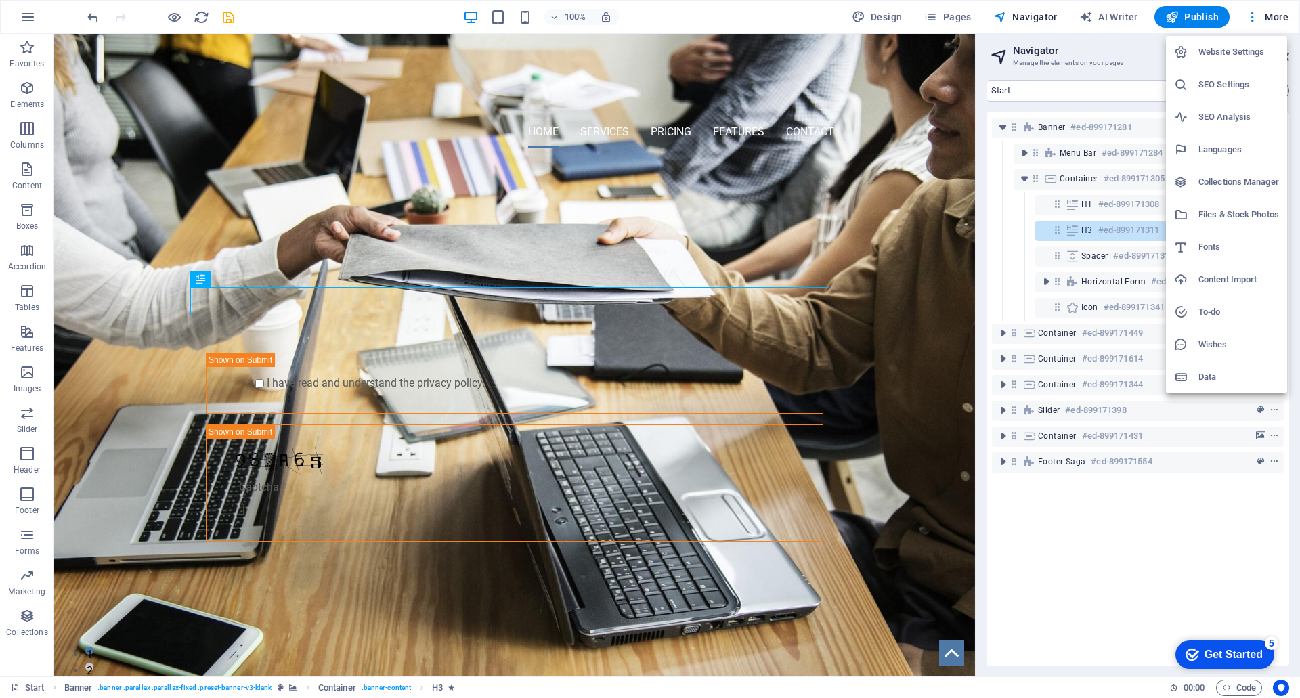
click at [1228, 148] on h6 "Languages" at bounding box center [1239, 150] width 81 height 16
select select "55"
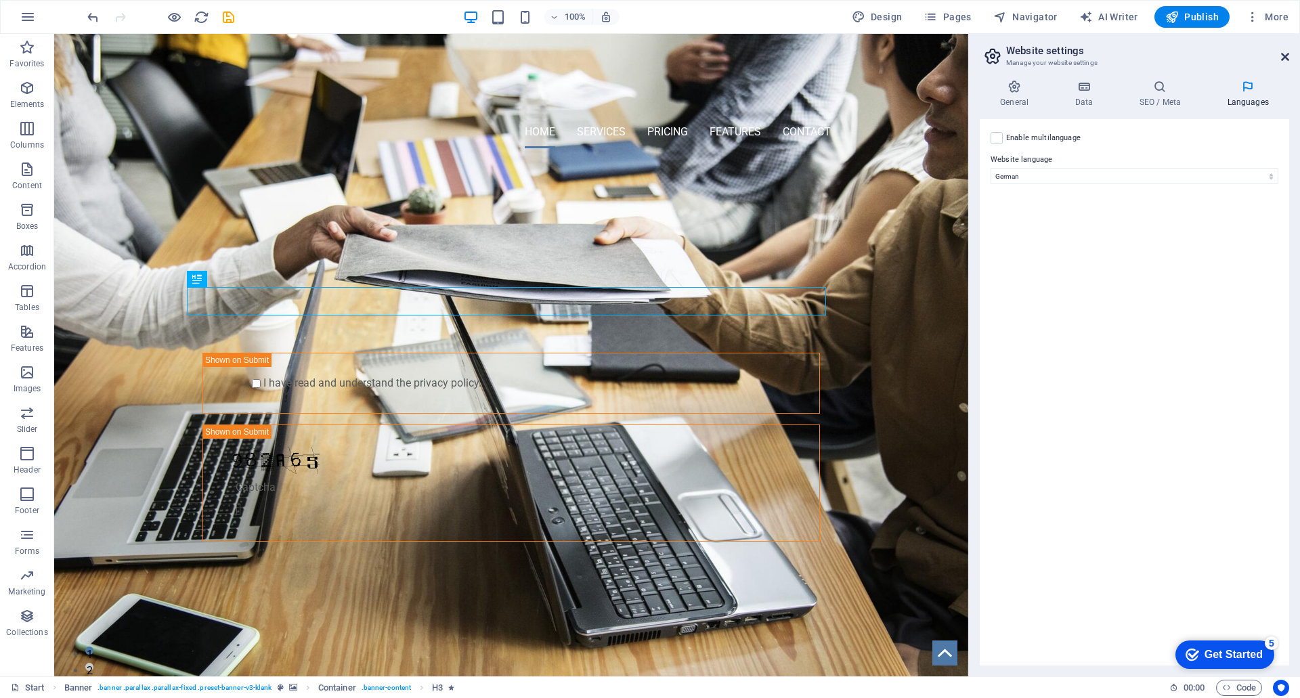
click at [1283, 56] on icon at bounding box center [1285, 56] width 8 height 11
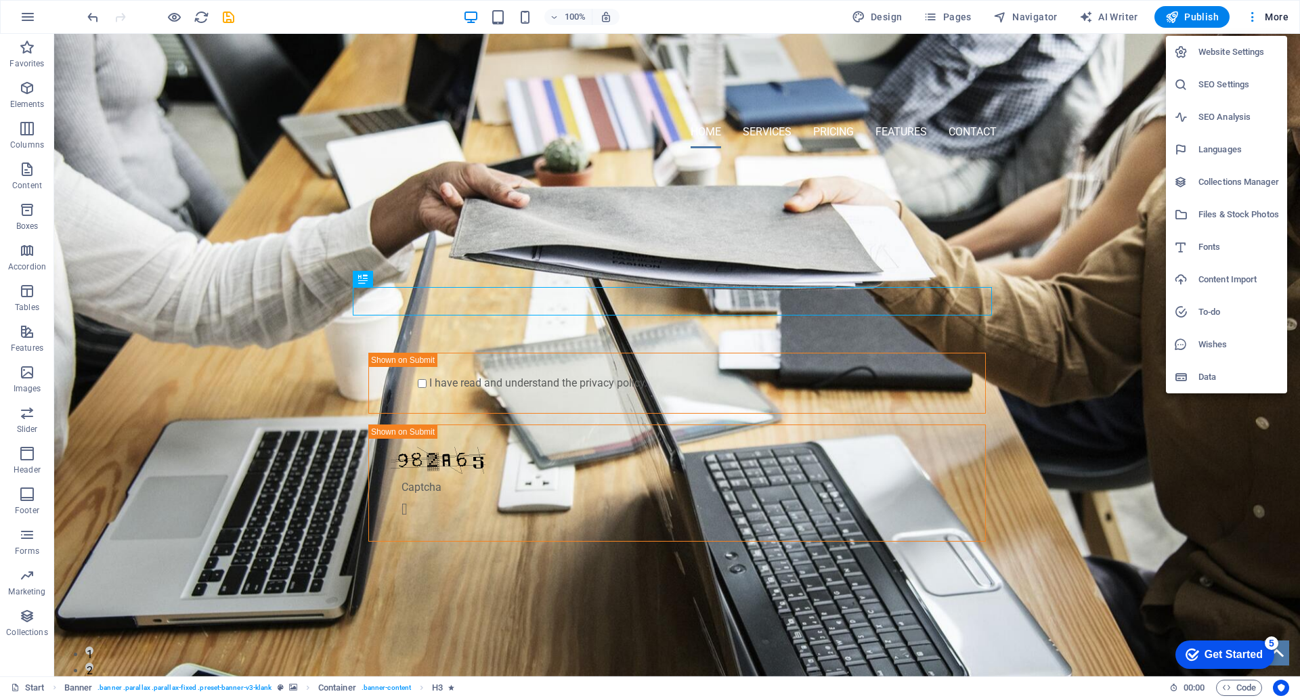
click at [723, 30] on div at bounding box center [650, 349] width 1300 height 698
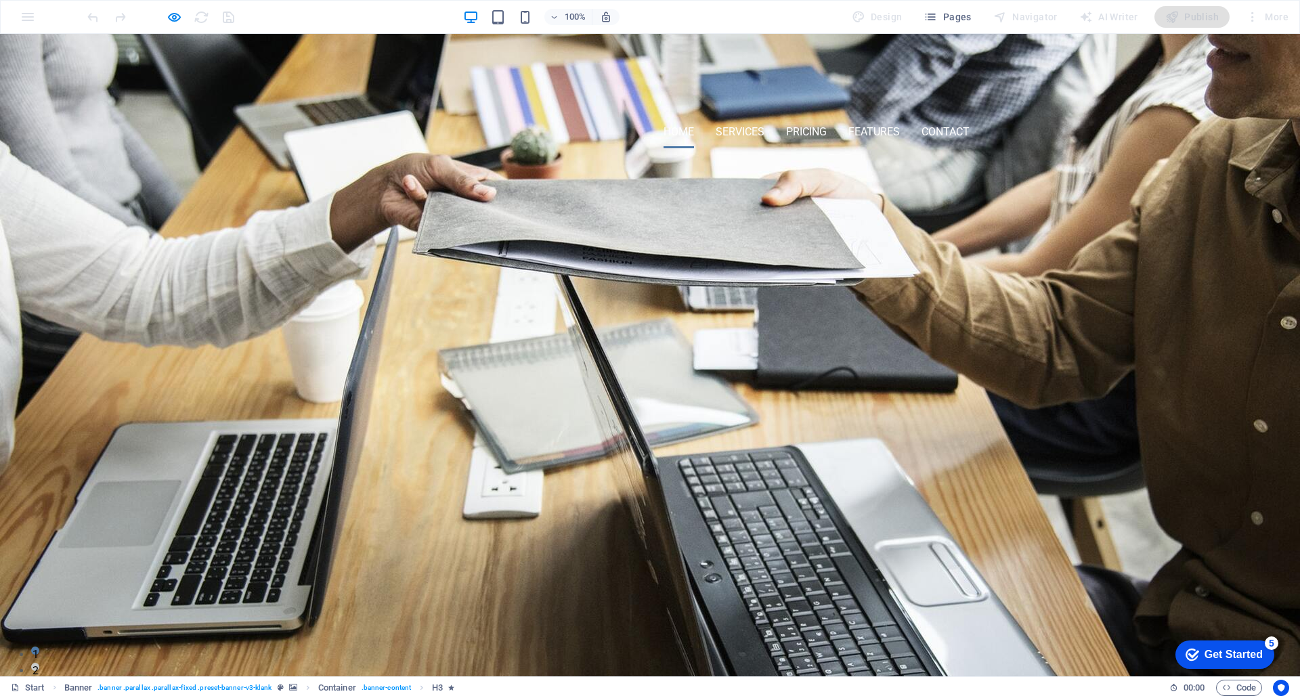
click at [362, 341] on input "text" at bounding box center [414, 327] width 146 height 27
click at [544, 341] on input "text" at bounding box center [571, 327] width 146 height 27
click at [715, 341] on input "email" at bounding box center [729, 327] width 146 height 27
click at [397, 341] on input "text" at bounding box center [414, 327] width 146 height 27
click at [428, 341] on input "text" at bounding box center [414, 327] width 146 height 27
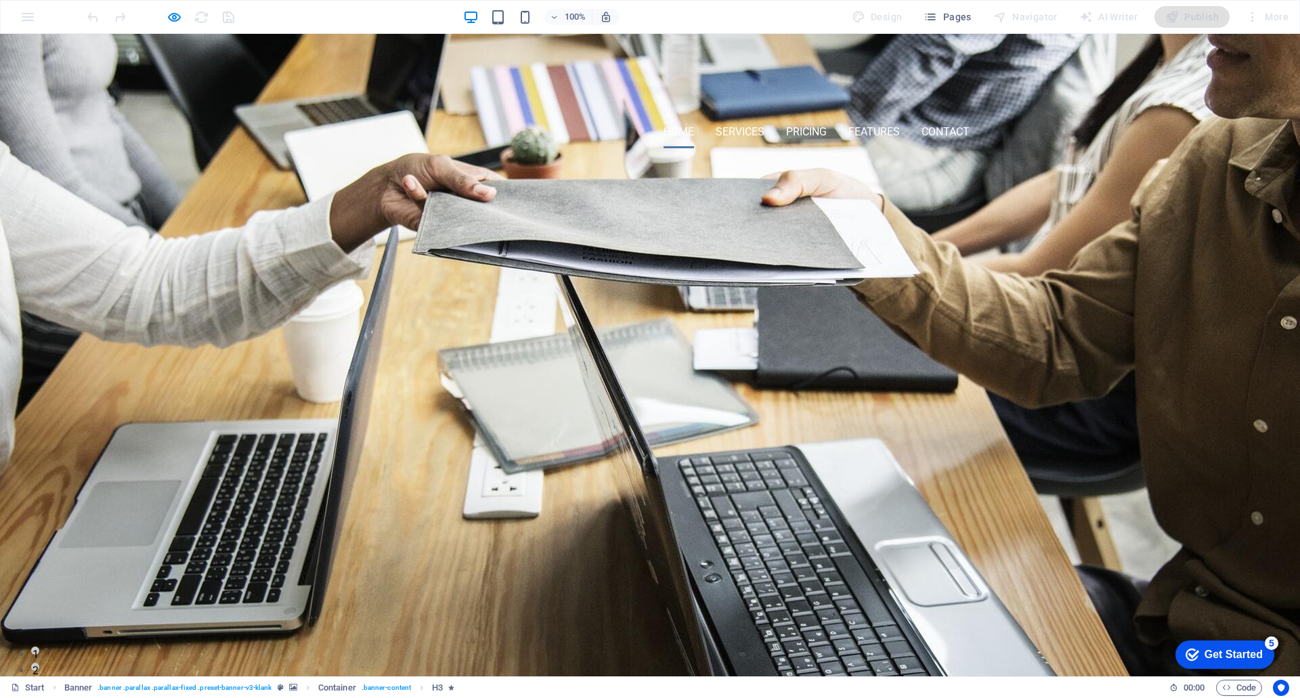
type input "Test"
type input "Test@test.de"
click at [922, 342] on button "Submit" at bounding box center [886, 328] width 146 height 28
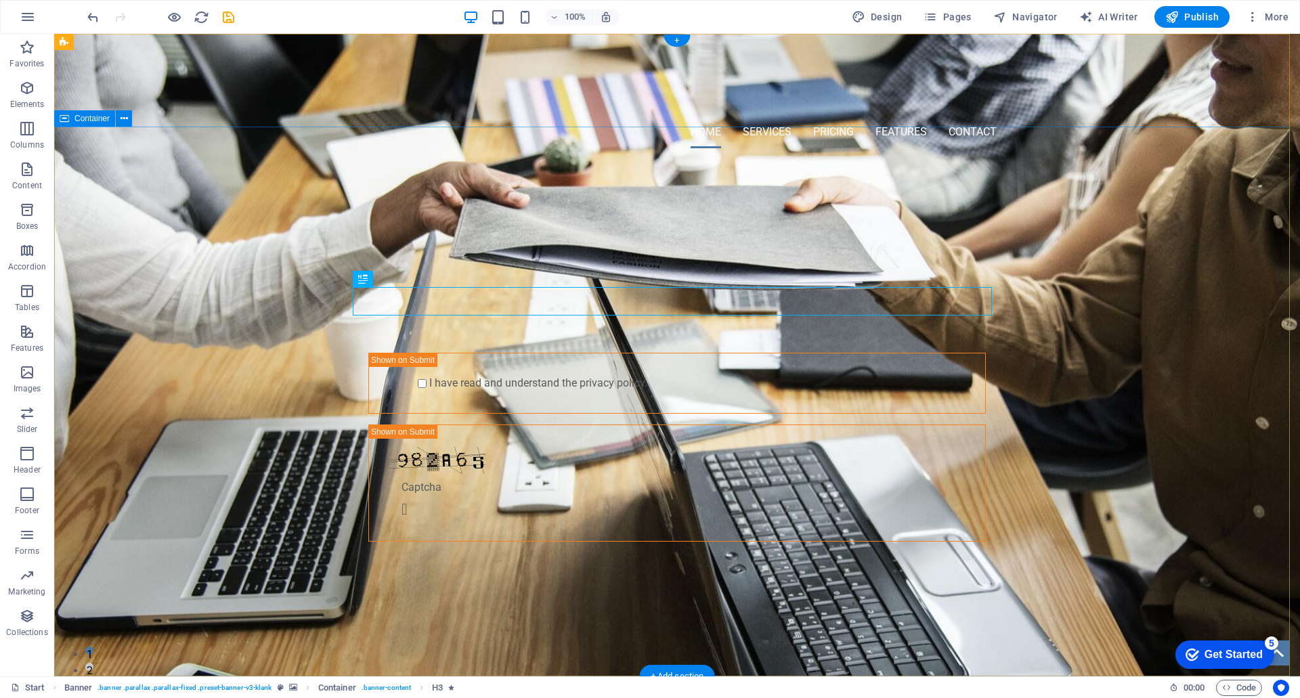
click at [708, 593] on div "Jochen Klaus Konstruktion Konstruktionsbüro Sondermaschinenbau Test Test@test.d…" at bounding box center [677, 383] width 1246 height 448
click at [396, 278] on icon at bounding box center [396, 279] width 7 height 14
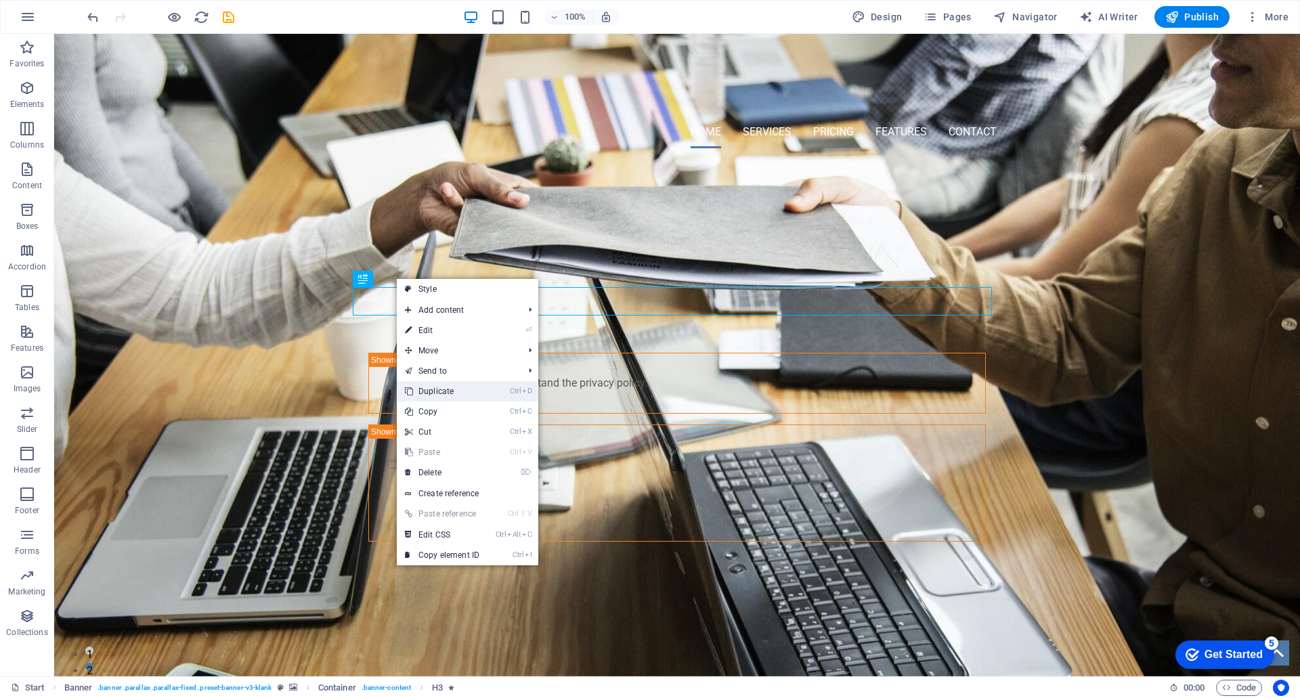
click at [434, 387] on link "Ctrl D Duplicate" at bounding box center [442, 391] width 91 height 20
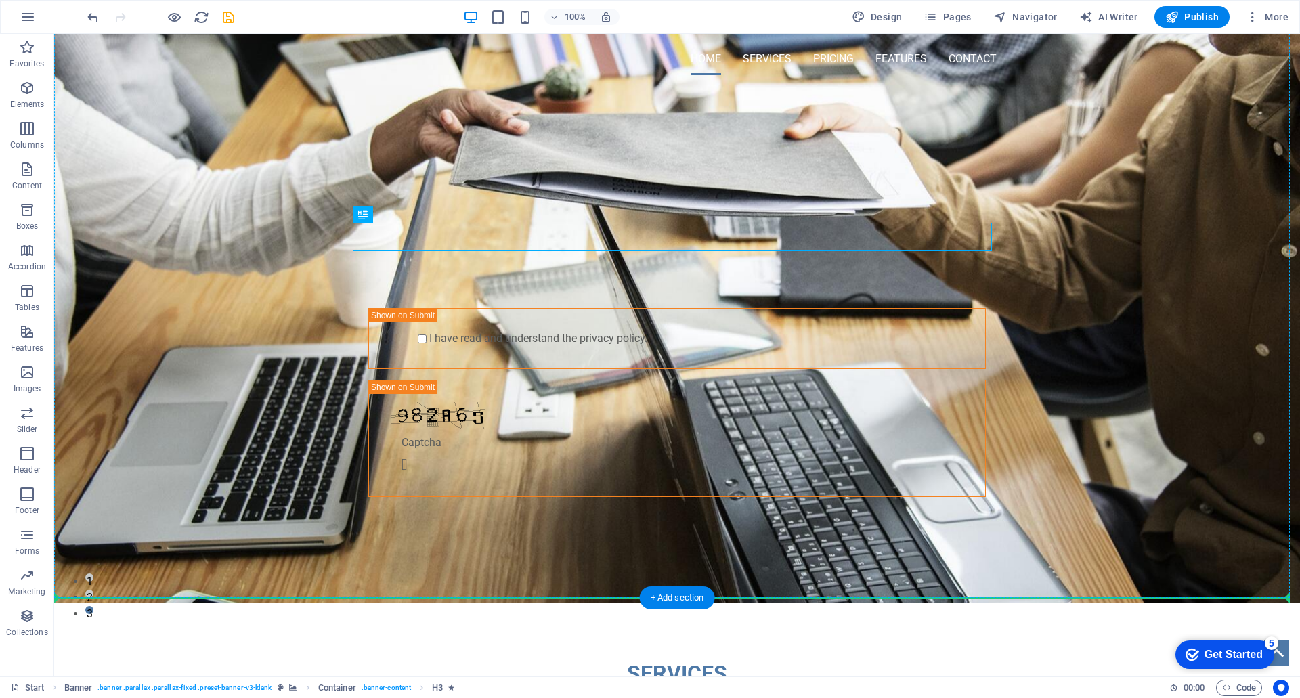
scroll to position [79, 0]
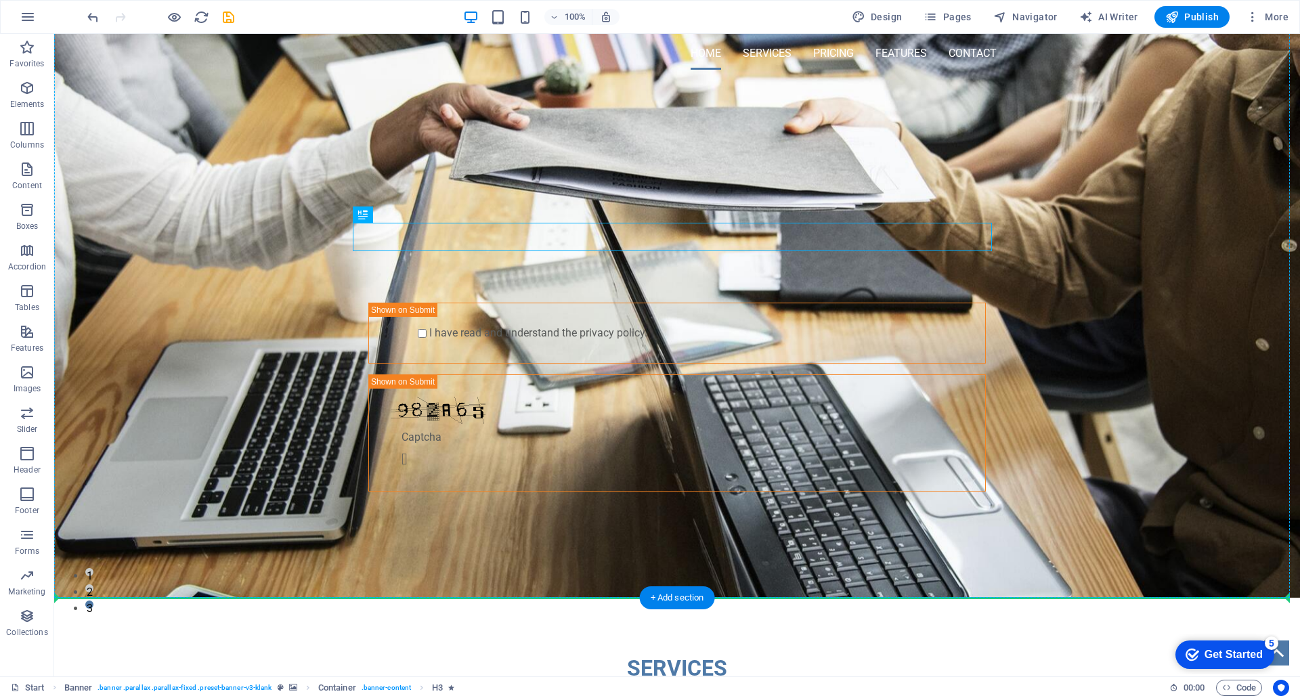
drag, startPoint x: 438, startPoint y: 316, endPoint x: 443, endPoint y: 530, distance: 213.4
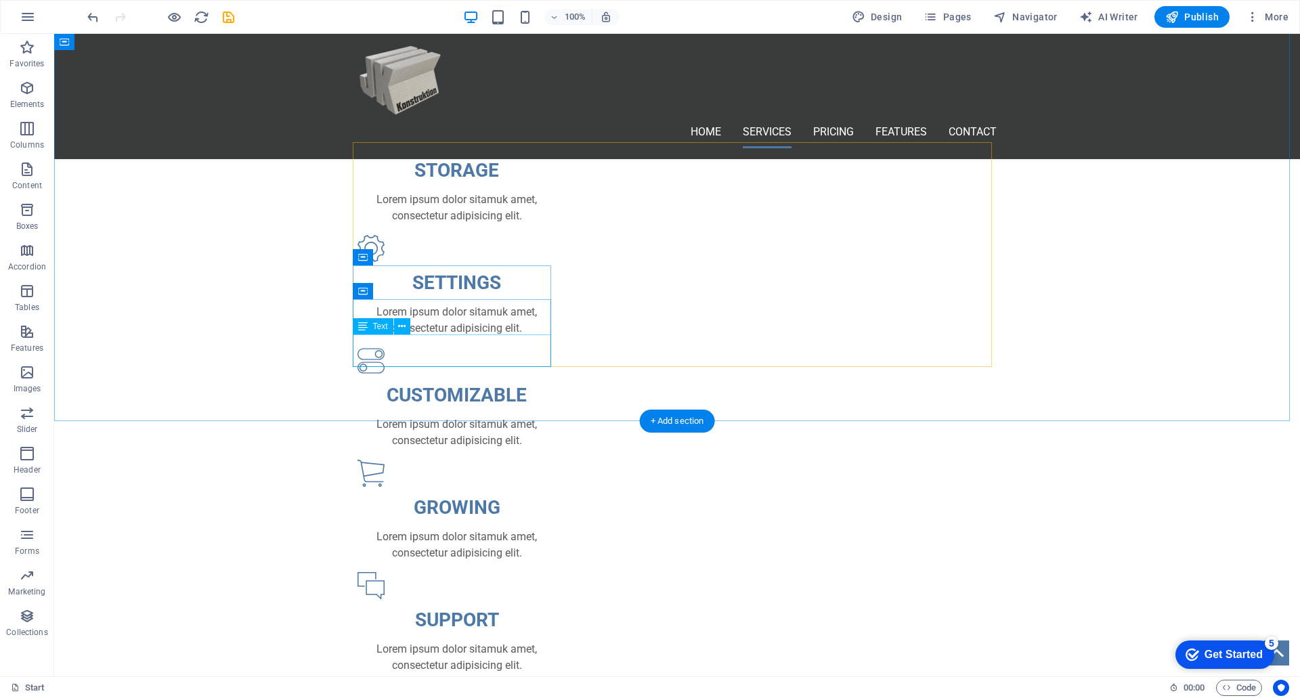
scroll to position [677, 0]
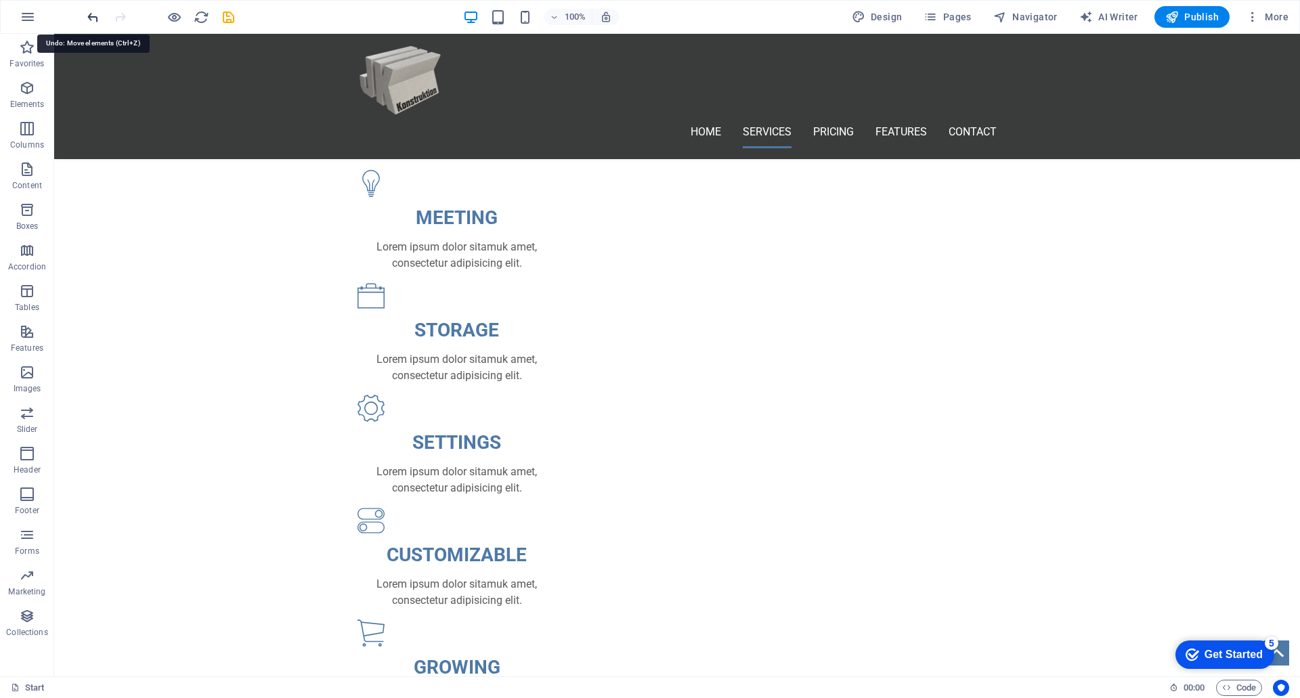
drag, startPoint x: 93, startPoint y: 19, endPoint x: 57, endPoint y: 20, distance: 35.9
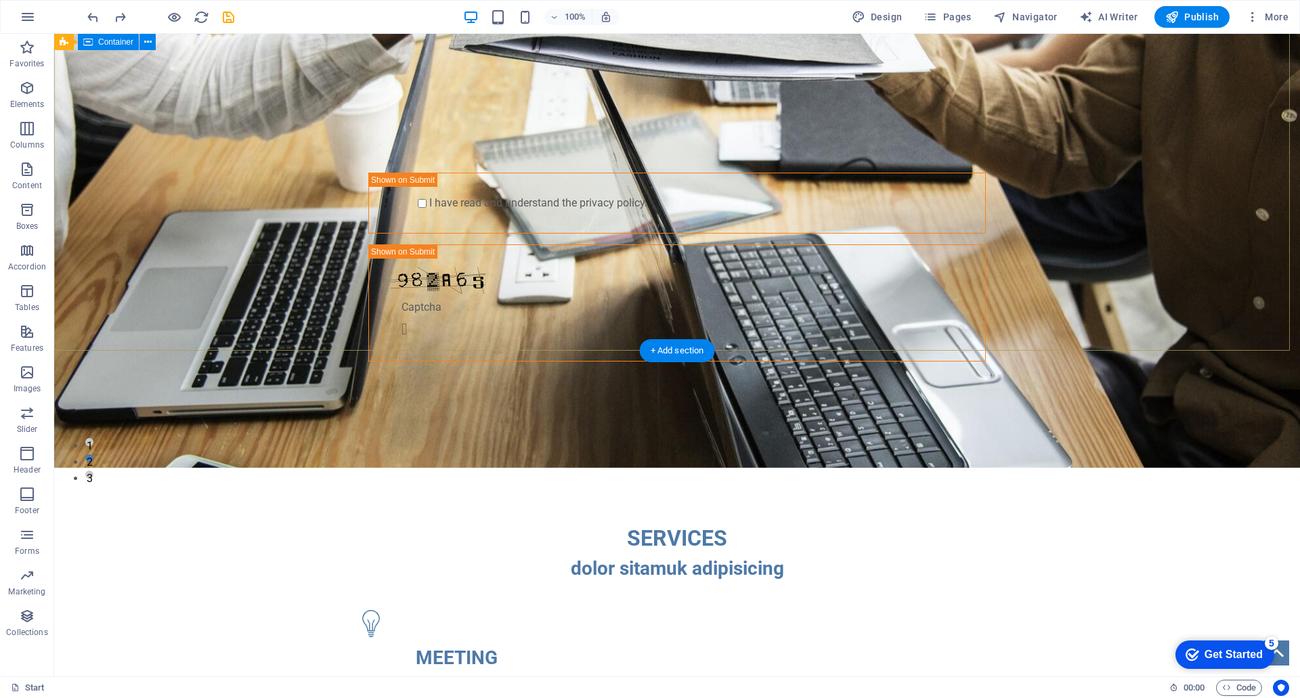
scroll to position [0, 0]
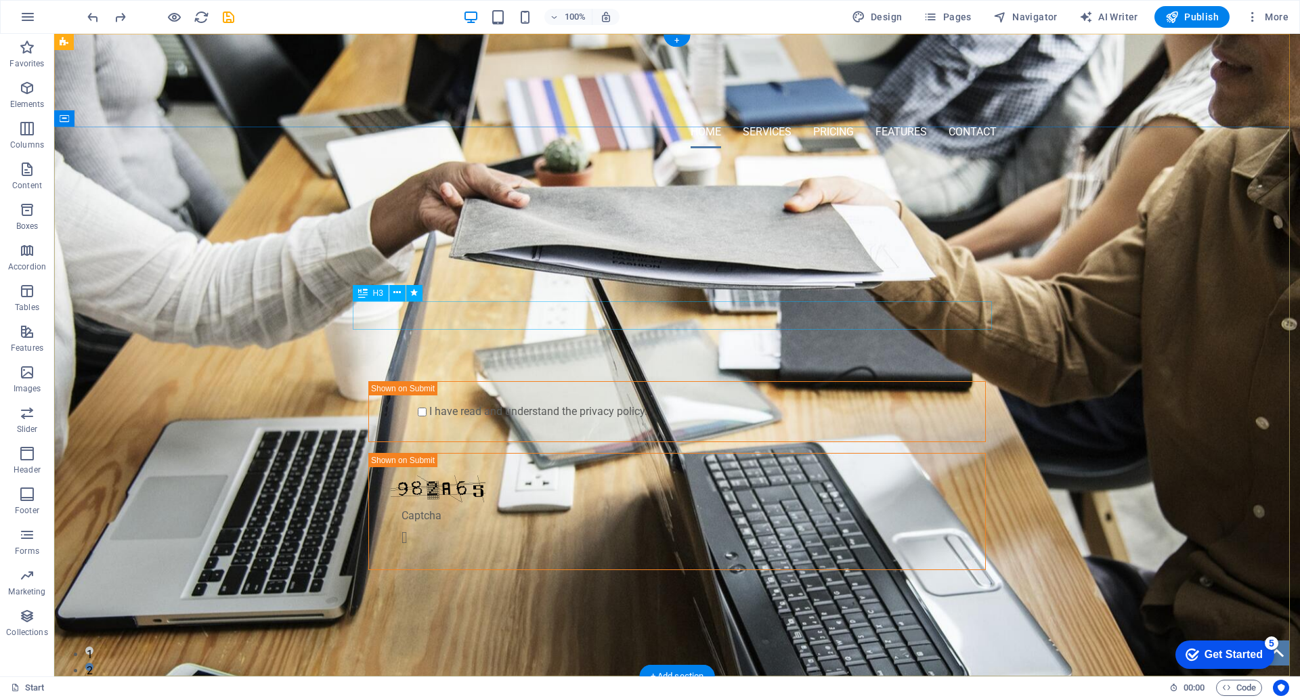
click at [410, 311] on div "Konstruktionsbüro Sondermaschinenbau" at bounding box center [677, 296] width 639 height 28
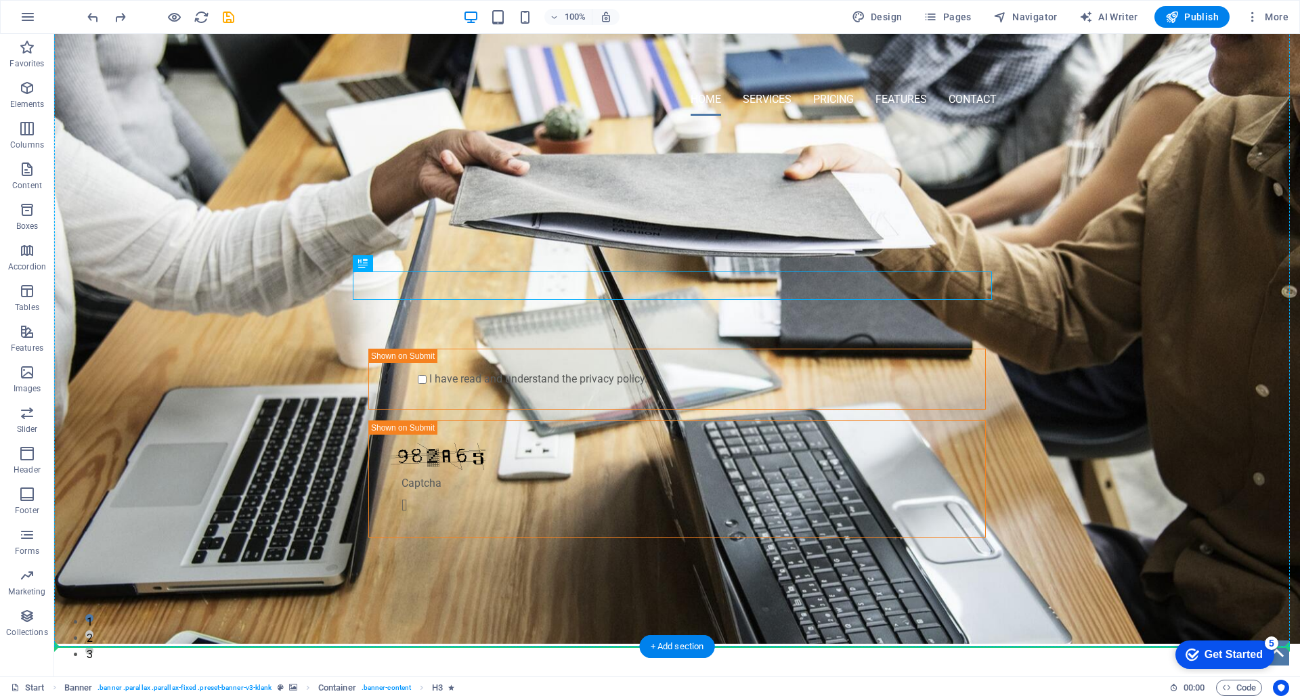
scroll to position [47, 0]
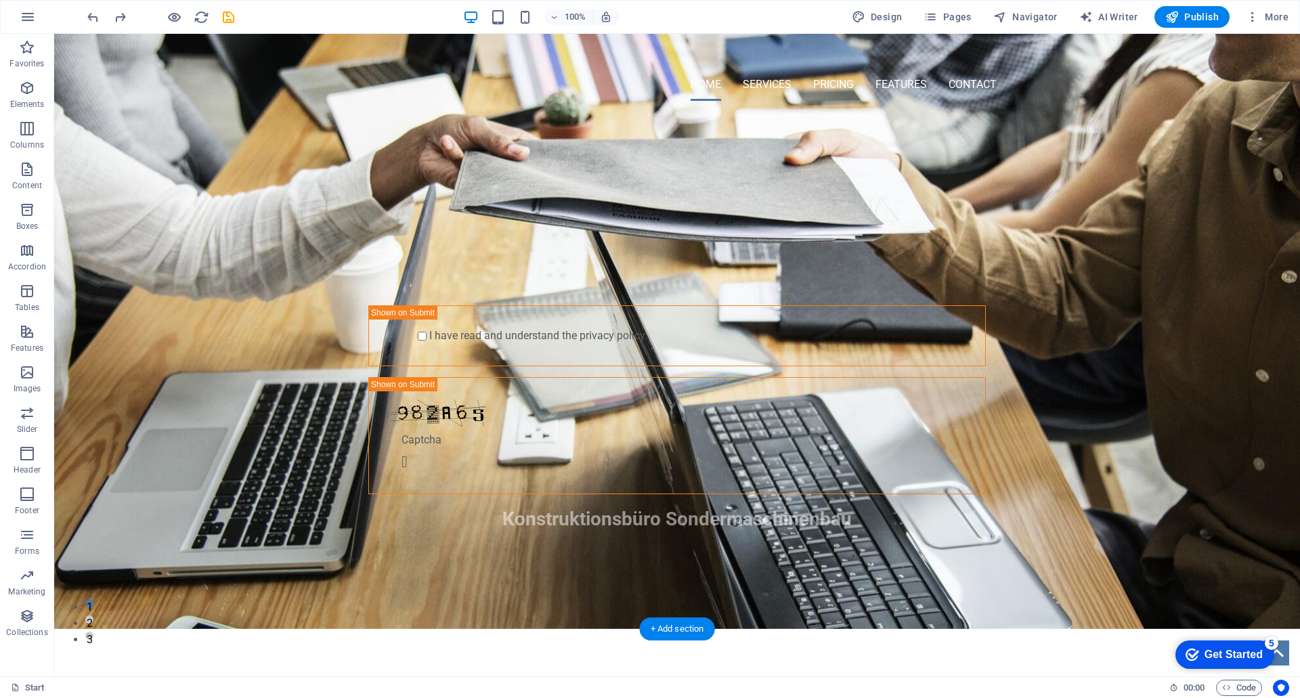
drag, startPoint x: 417, startPoint y: 318, endPoint x: 442, endPoint y: 497, distance: 180.5
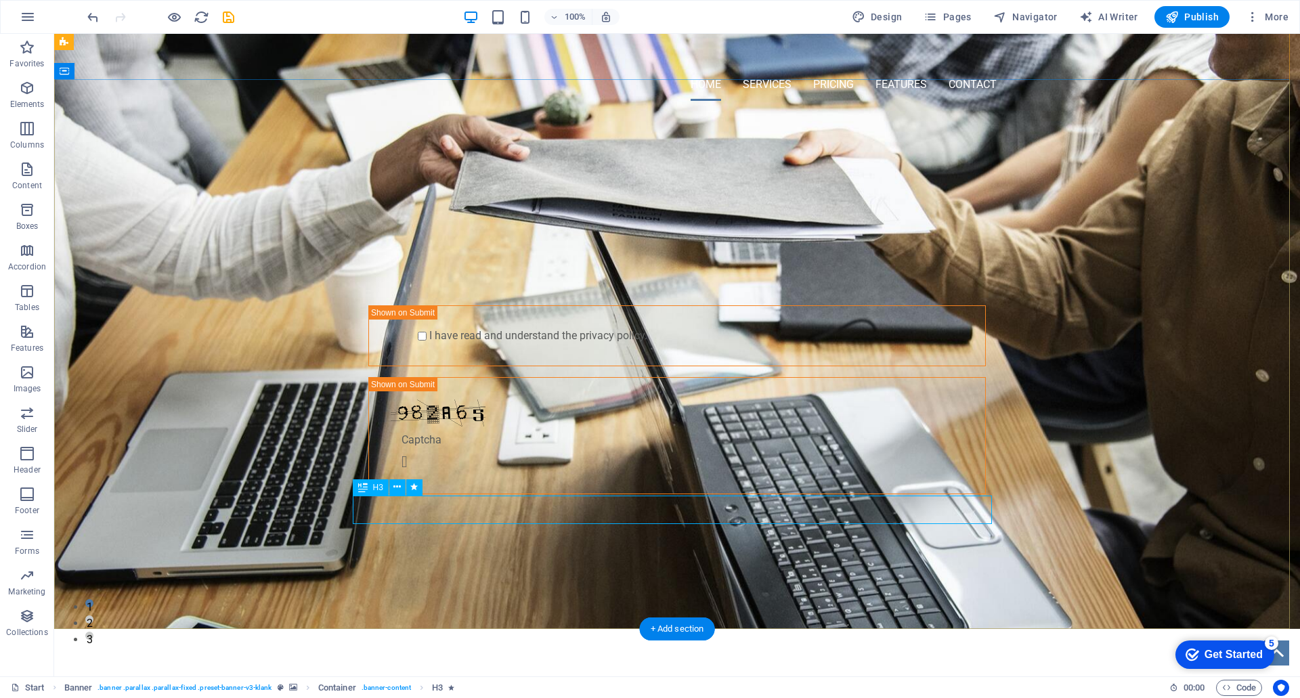
click at [869, 505] on div "Konstruktionsbüro Sondermaschinenbau" at bounding box center [677, 519] width 639 height 28
click at [860, 511] on div "Konstruktionsbüro Sondermaschinenbau" at bounding box center [677, 519] width 639 height 28
click at [398, 486] on icon at bounding box center [396, 487] width 7 height 14
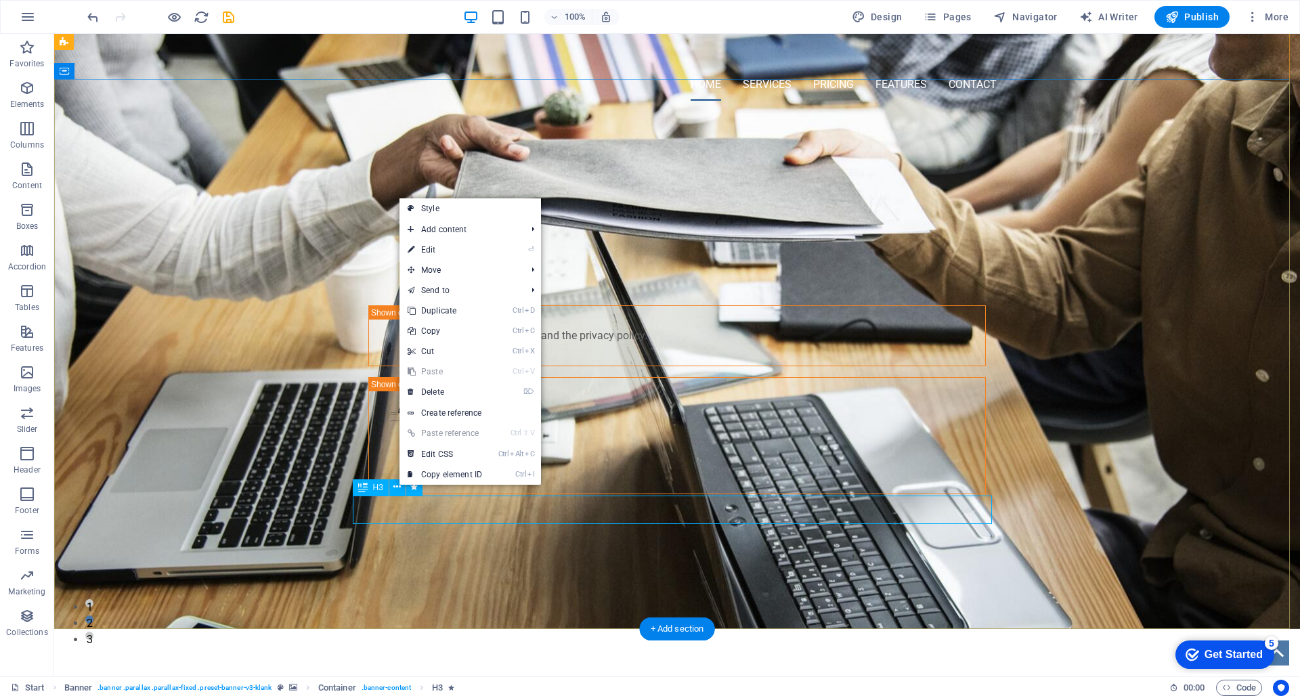
click at [404, 513] on div "Konstruktionsbüro Sondermaschinenbau" at bounding box center [677, 519] width 639 height 28
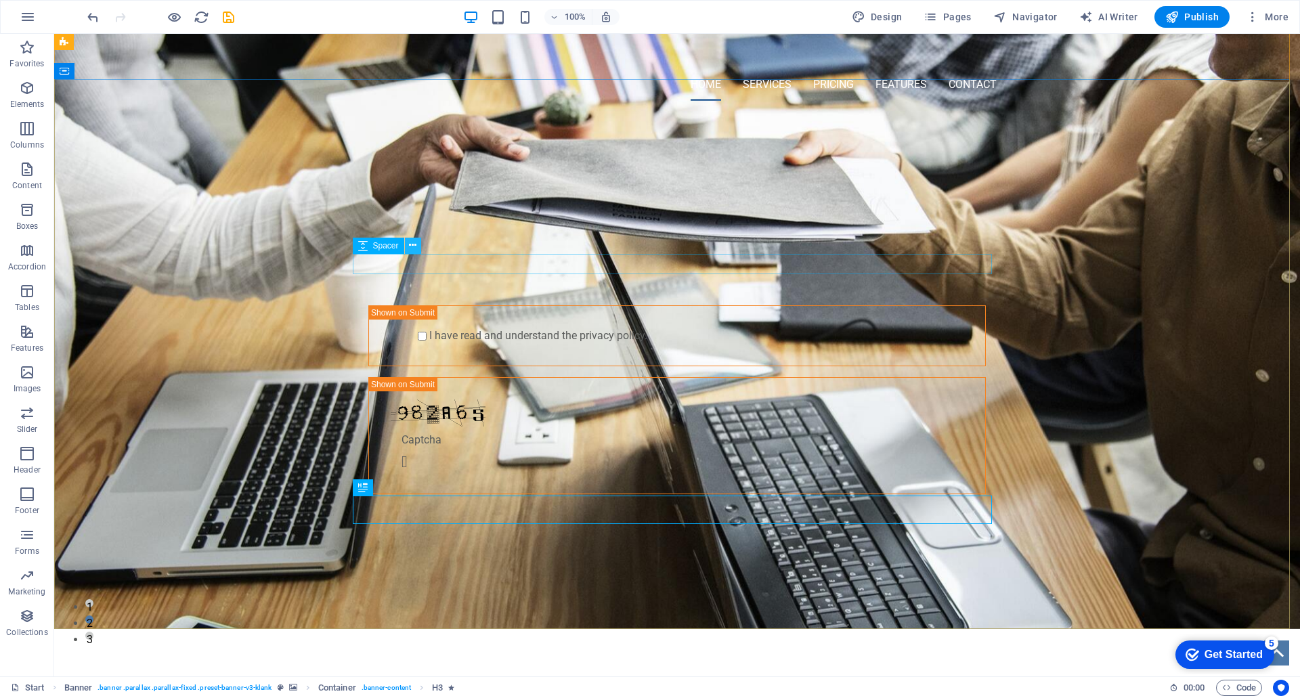
click at [412, 247] on icon at bounding box center [412, 245] width 7 height 14
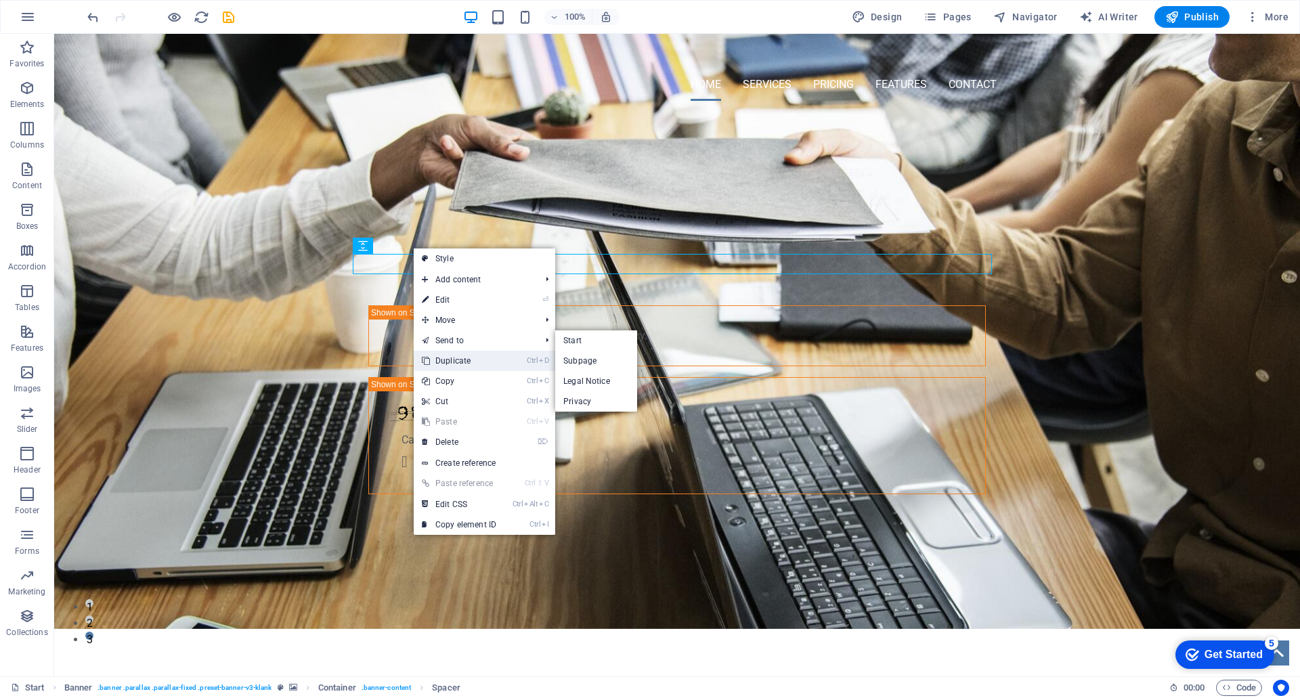
click at [437, 364] on link "Ctrl D Duplicate" at bounding box center [459, 361] width 91 height 20
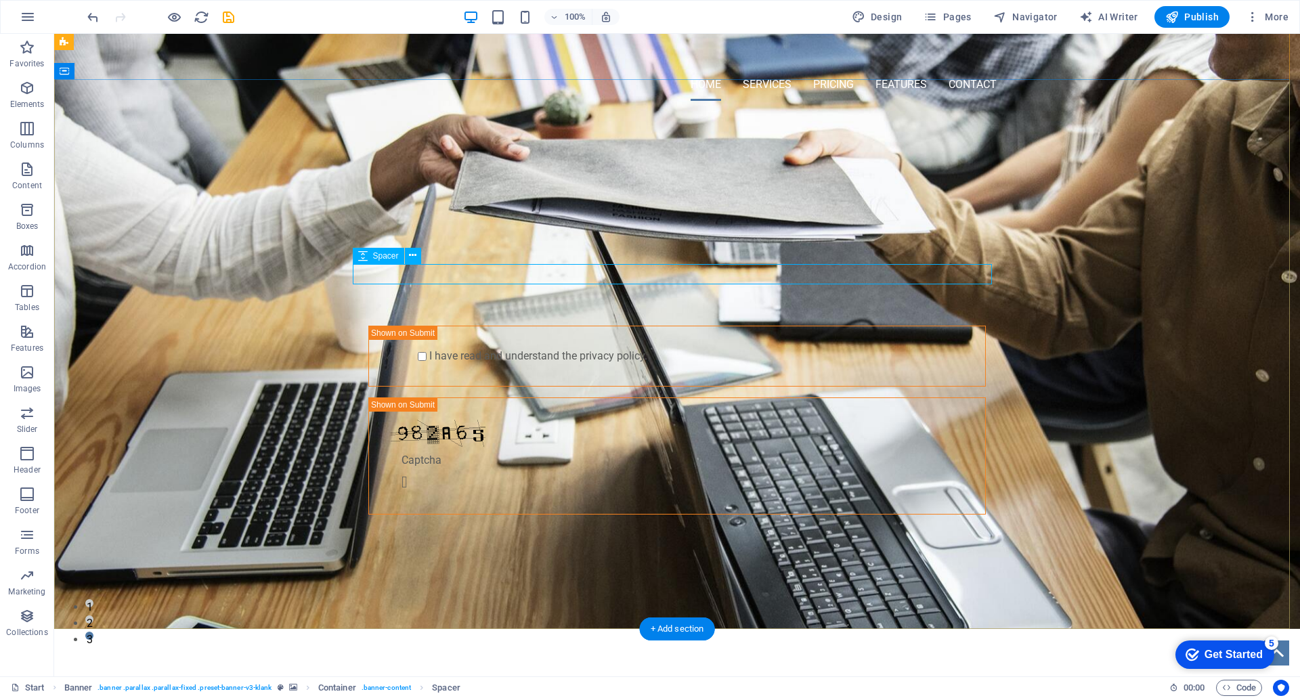
click at [429, 276] on div at bounding box center [677, 265] width 639 height 20
click at [444, 255] on div at bounding box center [677, 245] width 639 height 20
click at [413, 272] on div at bounding box center [677, 265] width 639 height 20
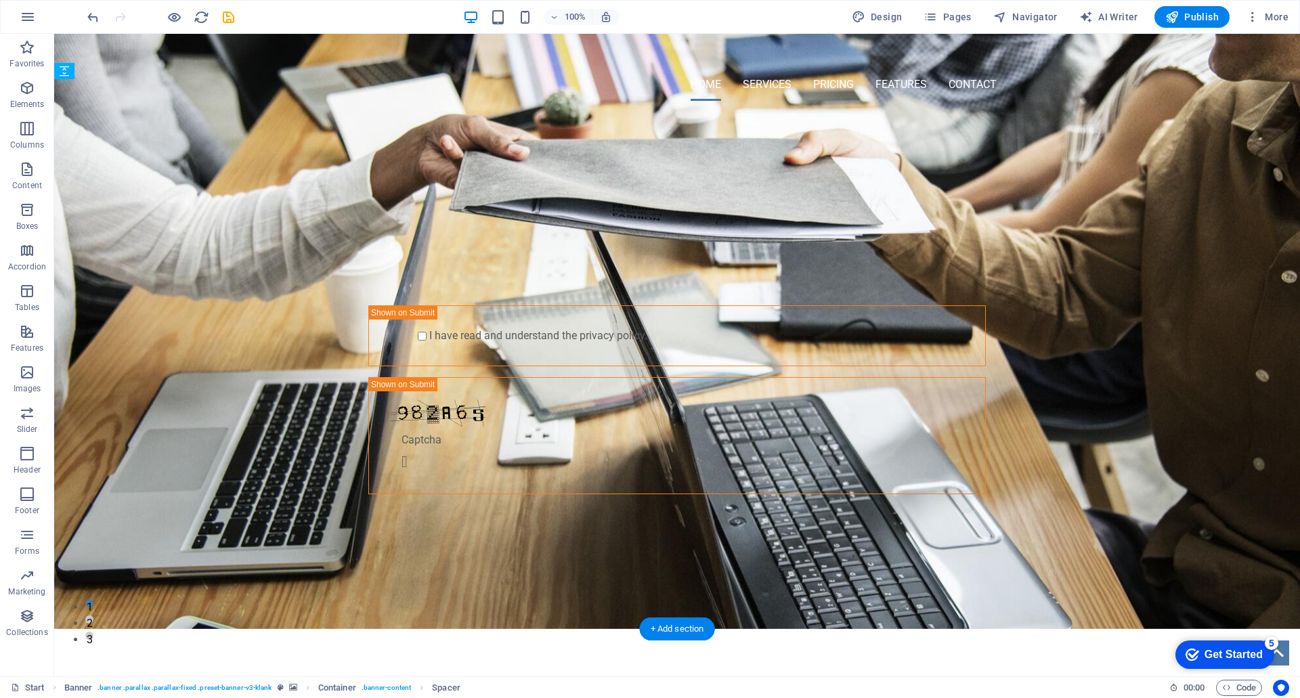
drag, startPoint x: 430, startPoint y: 276, endPoint x: 431, endPoint y: 498, distance: 222.1
click at [845, 526] on div "Konstruktionsbüro Sondermaschinenbau" at bounding box center [677, 540] width 639 height 28
click at [851, 526] on div "Konstruktionsbüro Sondermaschinenbau" at bounding box center [677, 540] width 639 height 28
click at [401, 501] on icon at bounding box center [396, 497] width 7 height 14
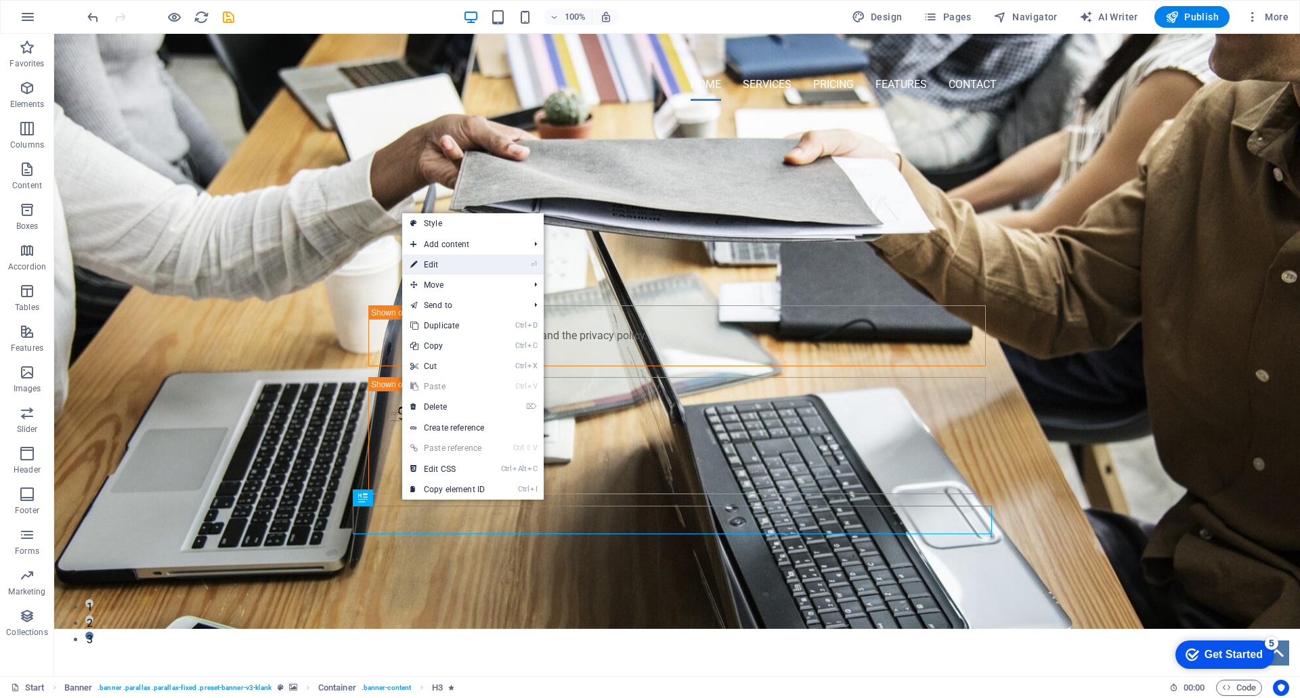
click at [439, 264] on link "⏎ Edit" at bounding box center [447, 265] width 91 height 20
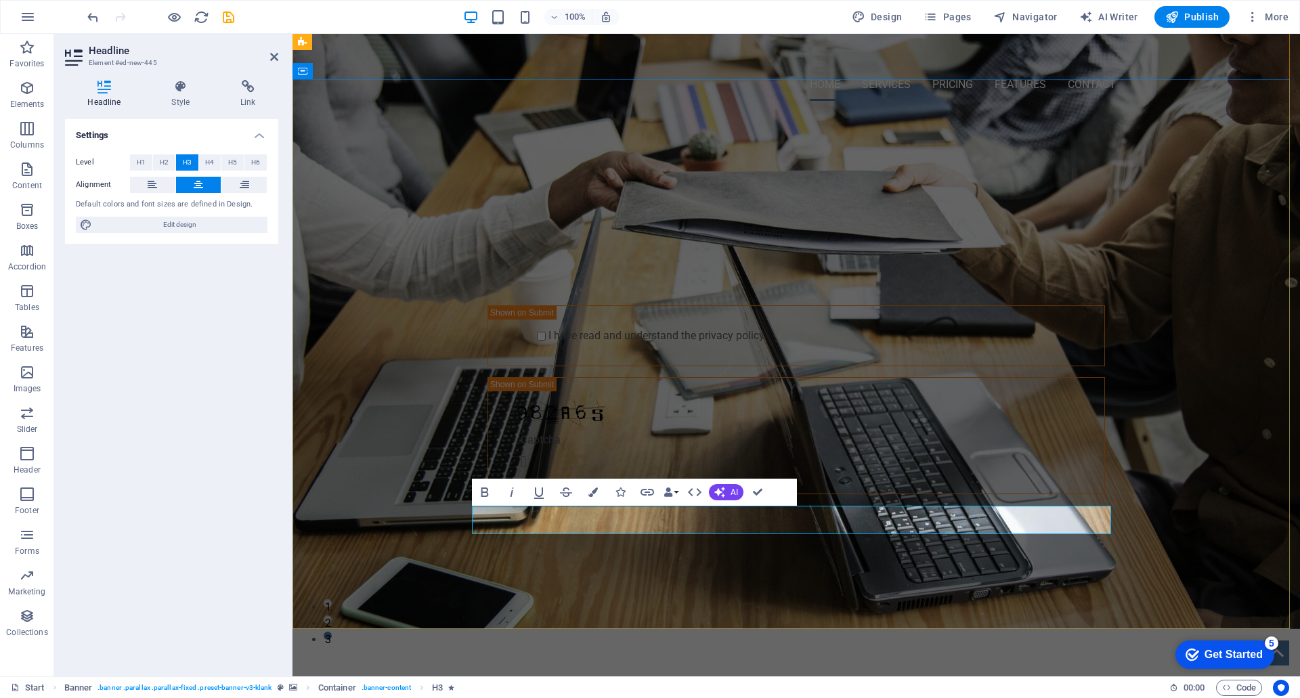
click at [965, 528] on span "Konstruktionsbüro Sondermaschinenbau" at bounding box center [796, 539] width 349 height 22
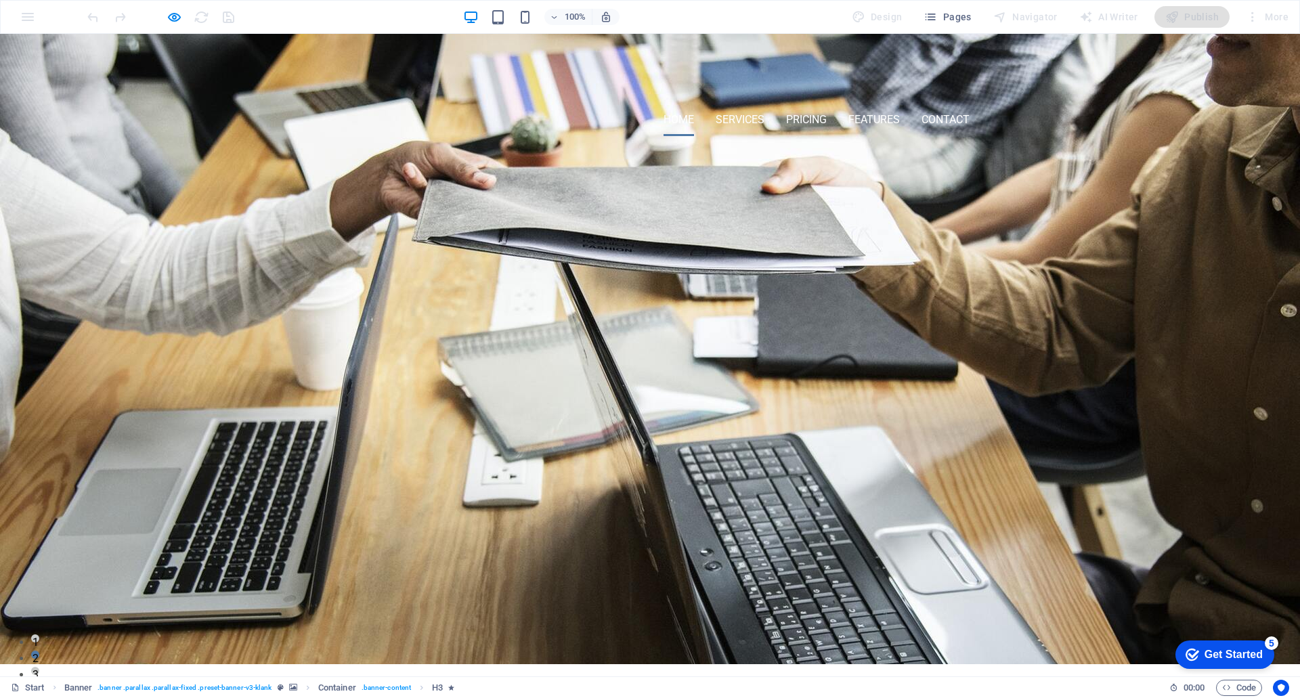
scroll to position [0, 0]
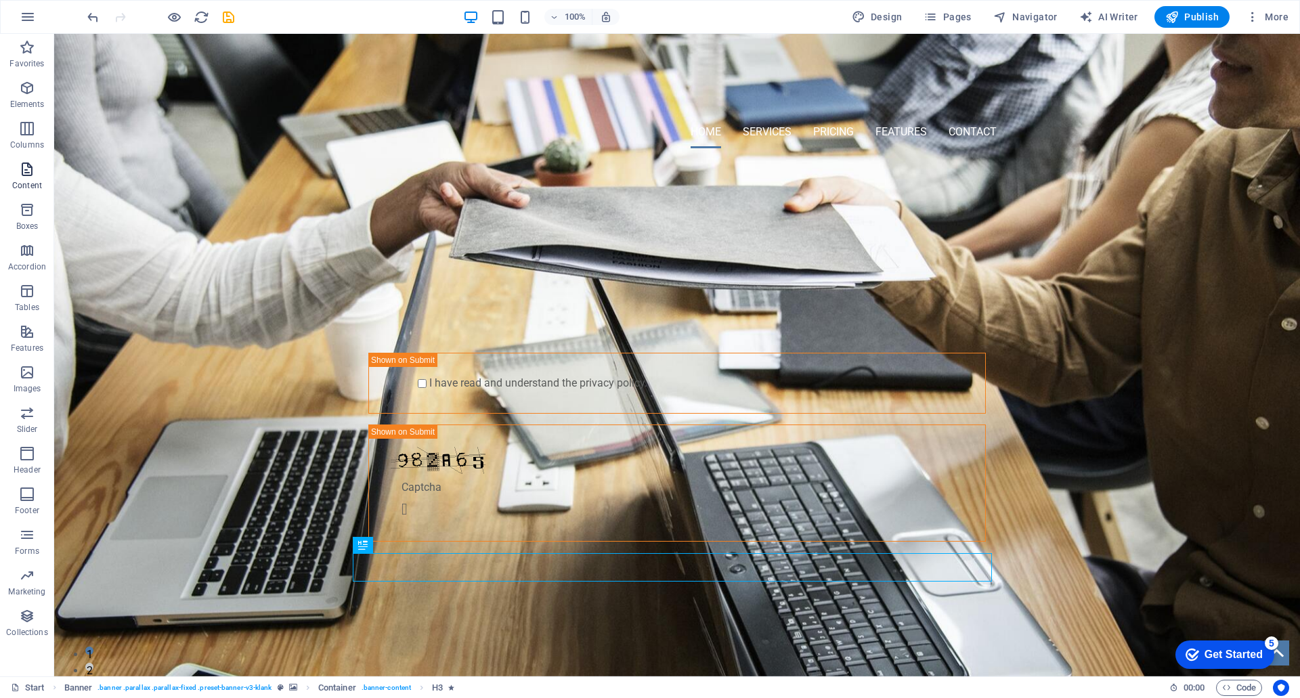
click at [29, 167] on icon "button" at bounding box center [27, 169] width 16 height 16
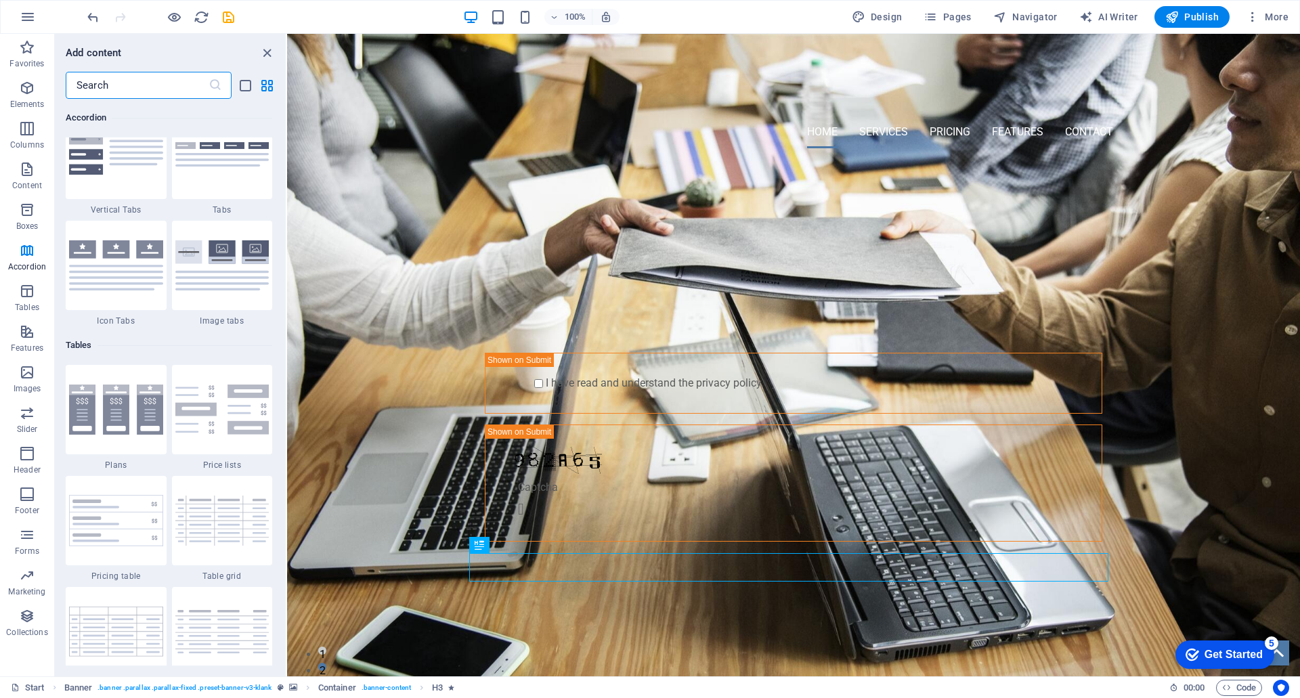
scroll to position [4469, 0]
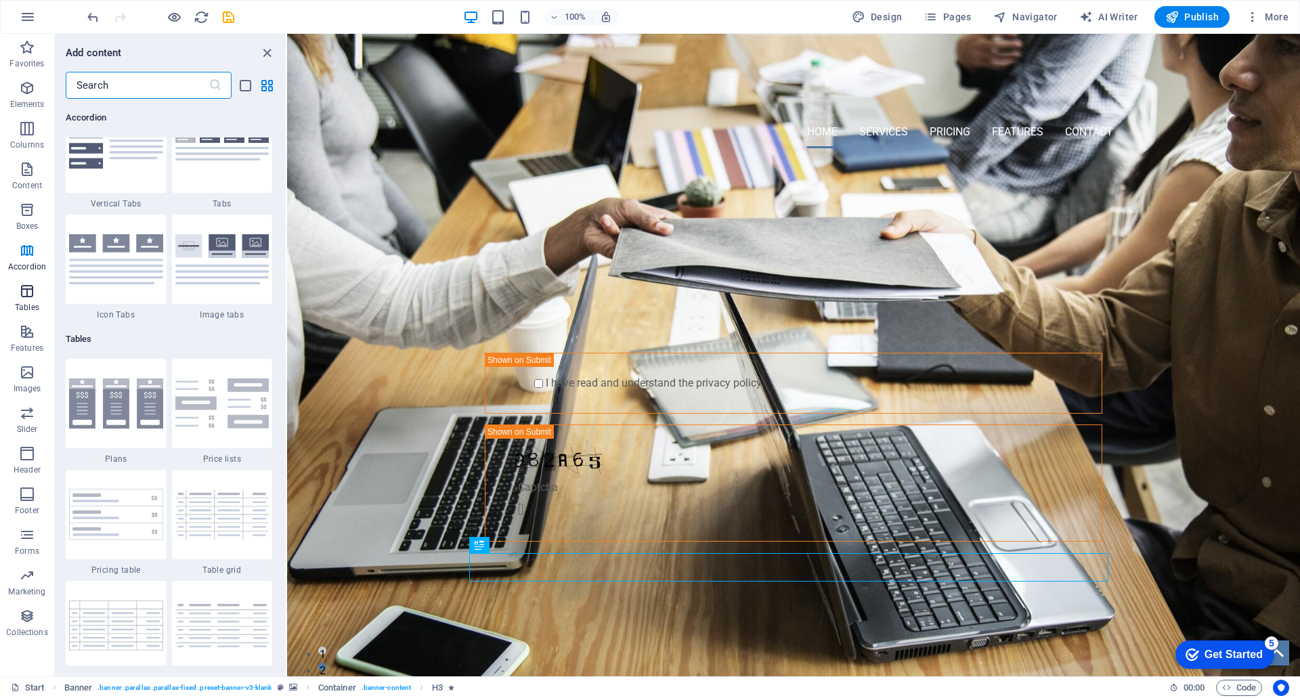
click at [21, 297] on icon "button" at bounding box center [27, 291] width 16 height 16
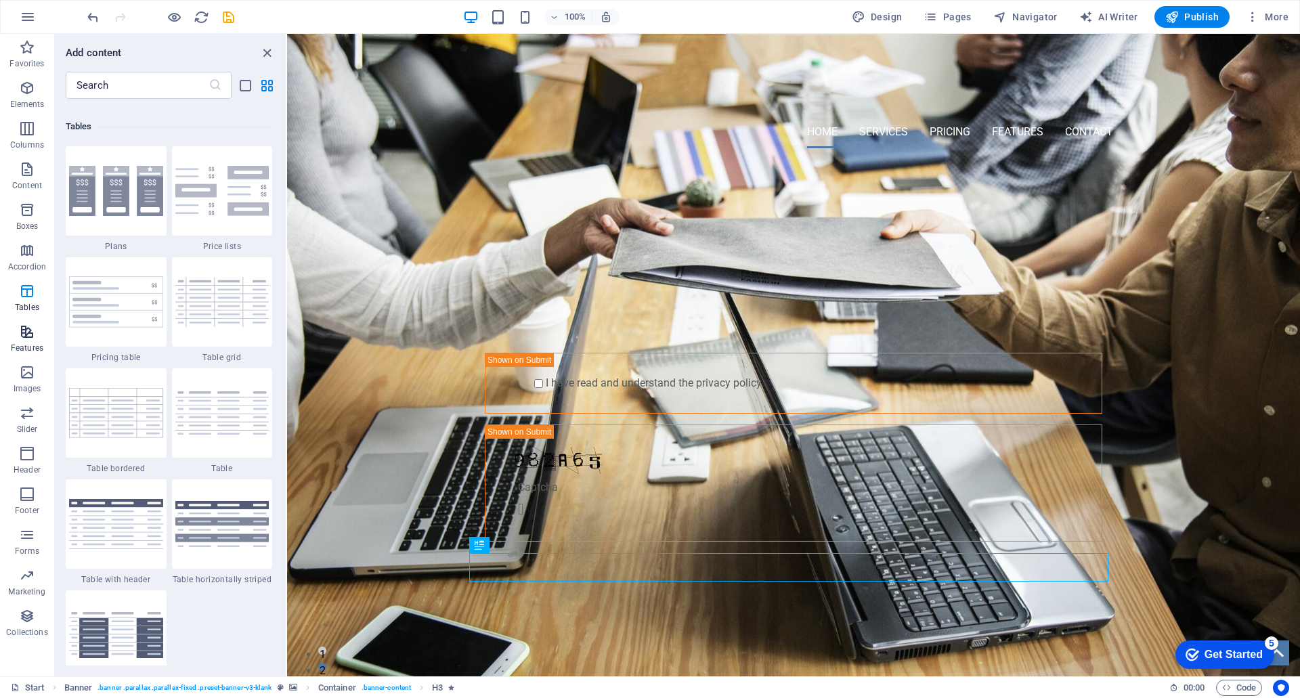
scroll to position [4690, 0]
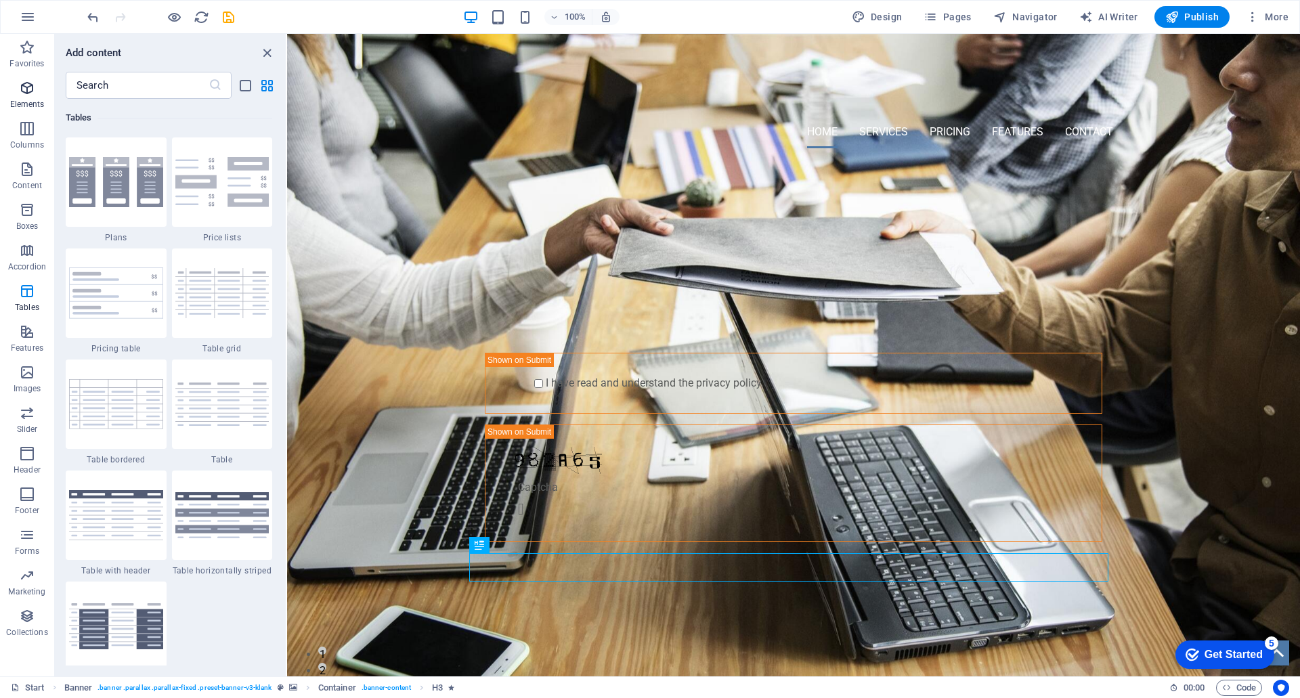
click at [4, 82] on span "Elements" at bounding box center [27, 96] width 54 height 33
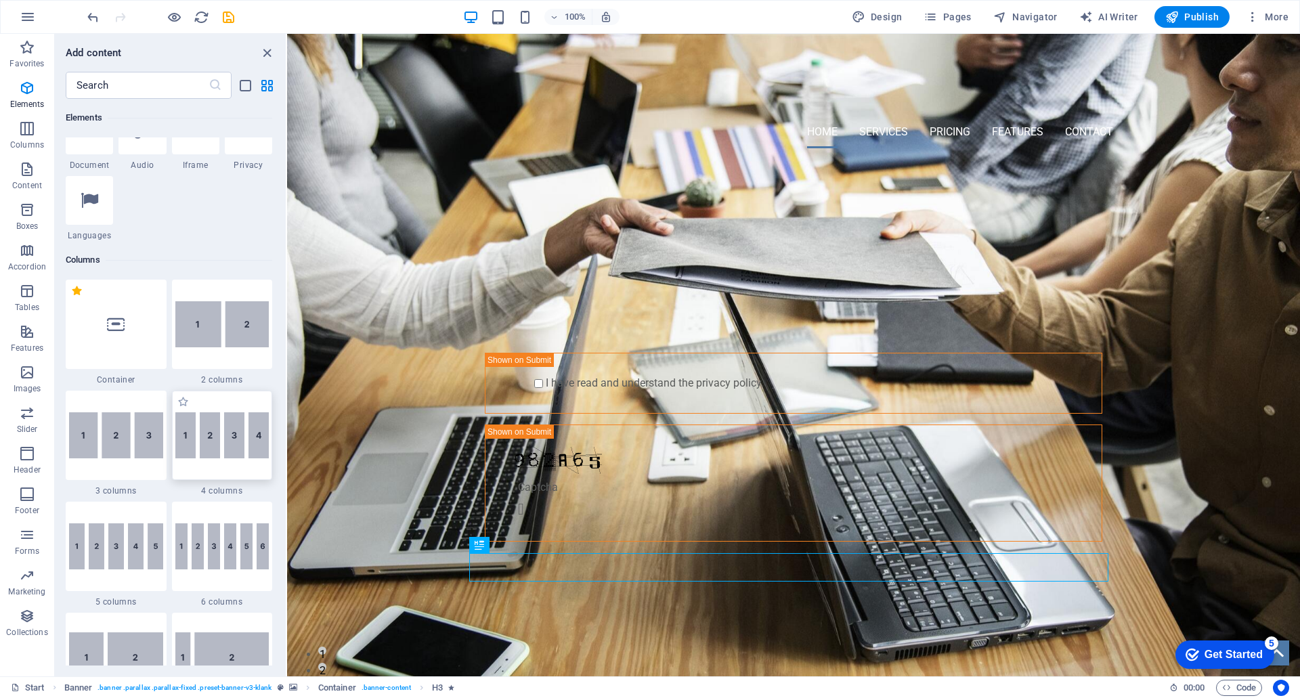
scroll to position [551, 0]
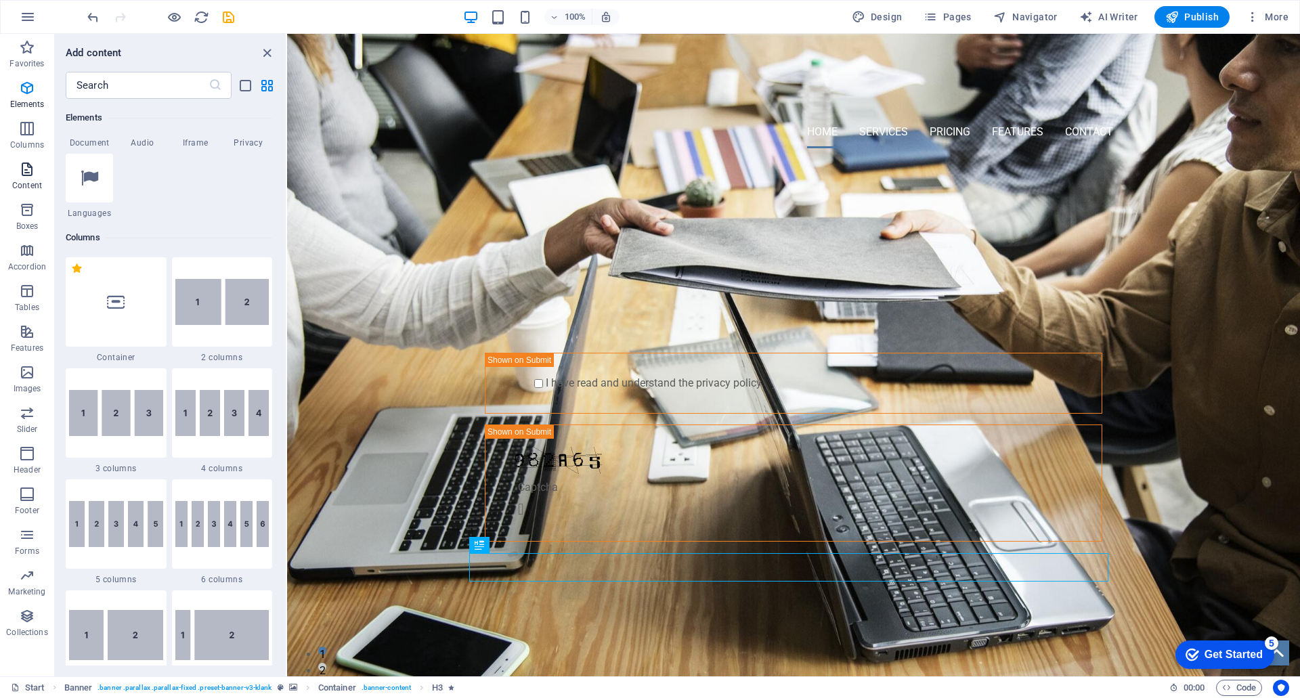
click at [21, 177] on icon "button" at bounding box center [27, 169] width 16 height 16
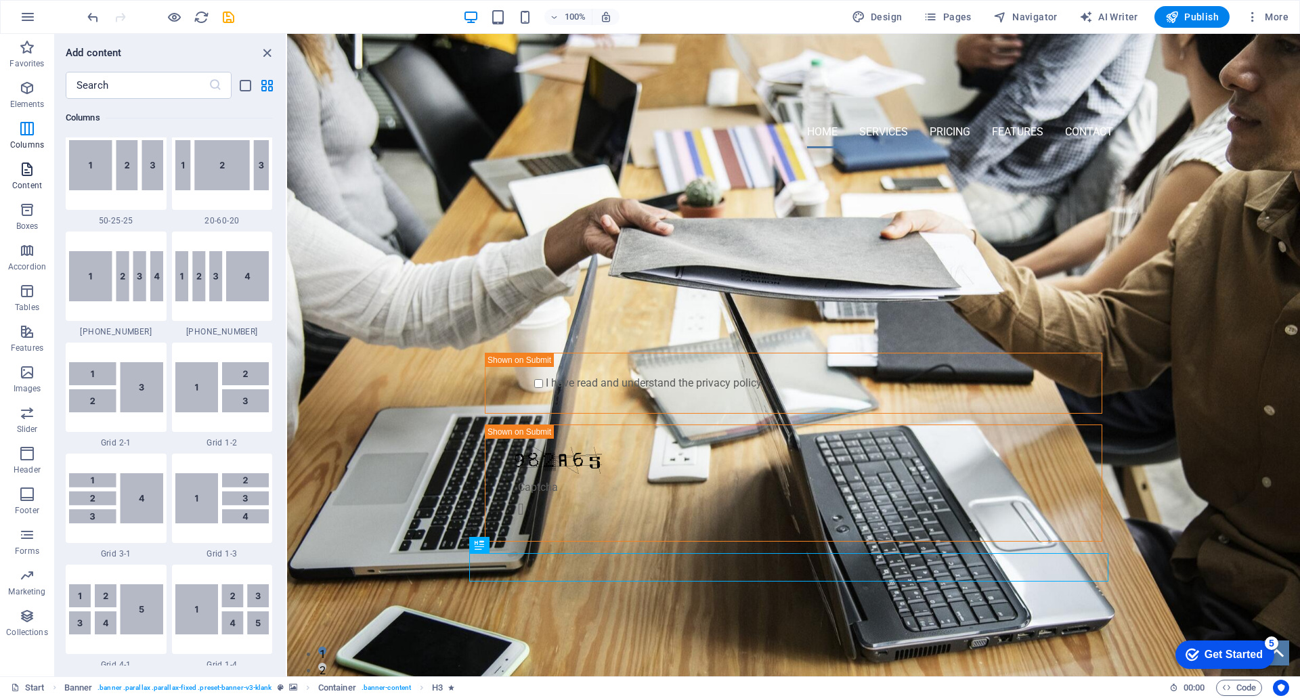
scroll to position [2370, 0]
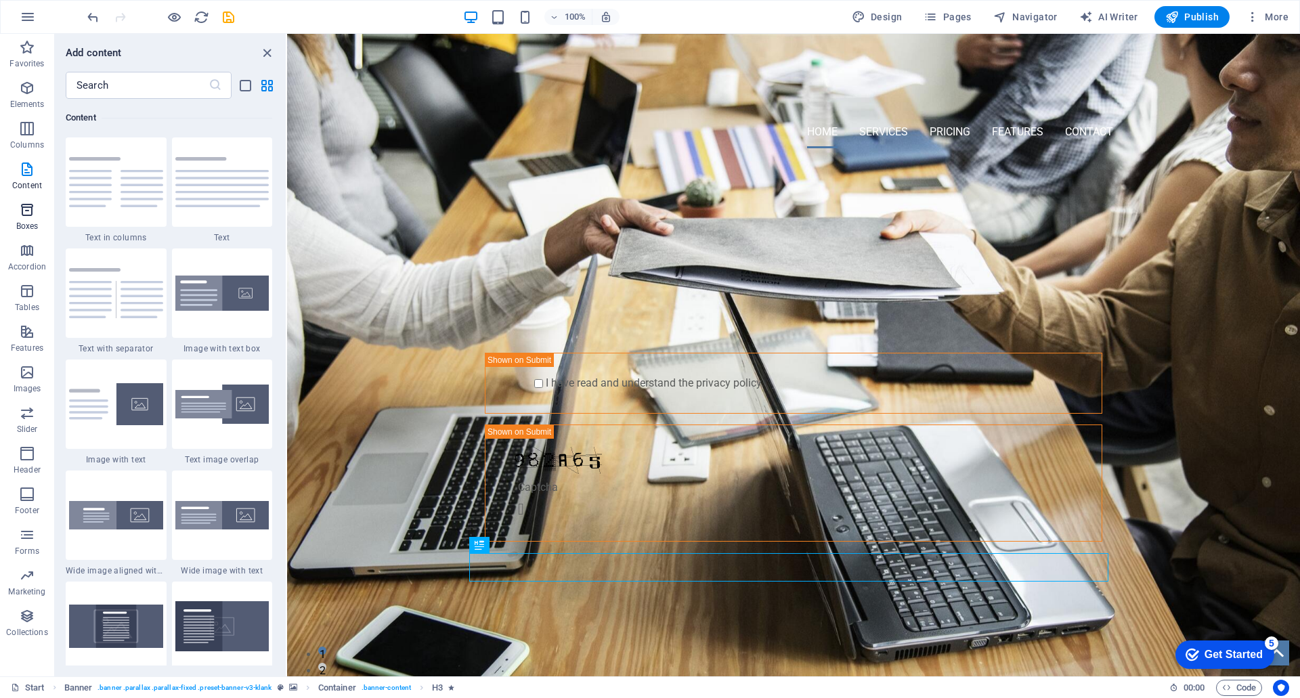
click at [20, 224] on p "Boxes" at bounding box center [27, 226] width 22 height 11
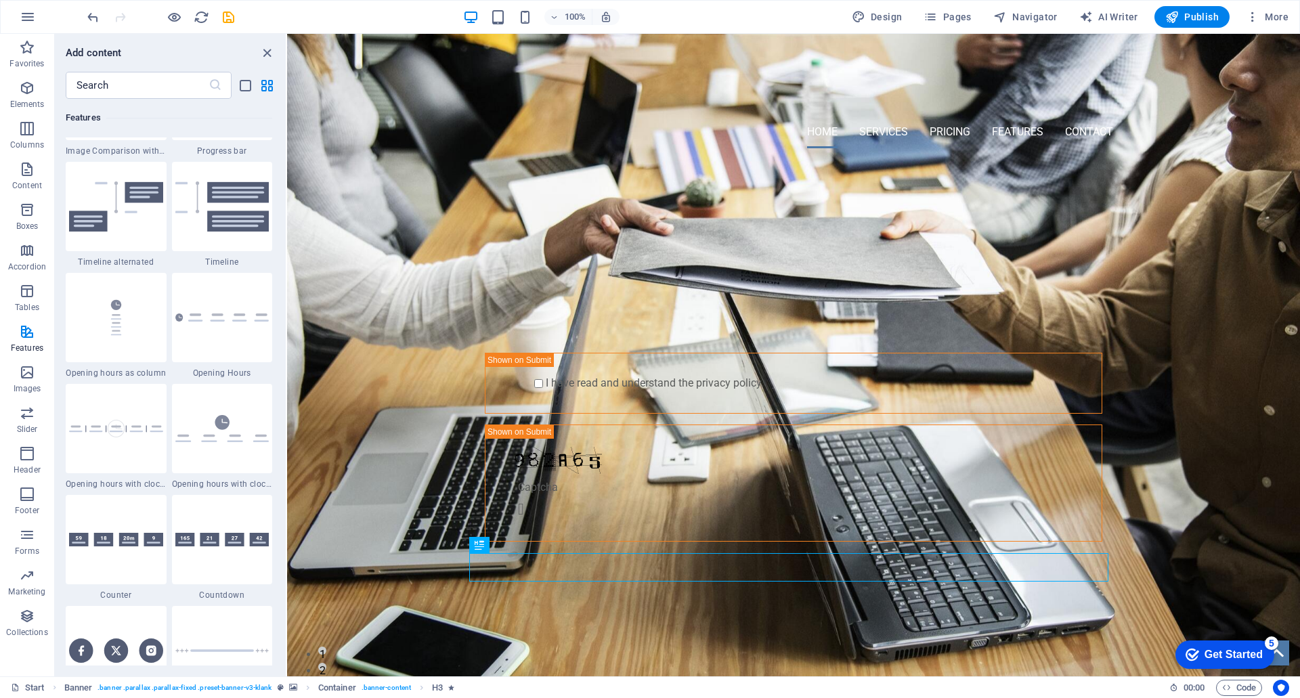
scroll to position [5700, 0]
click at [1092, 116] on nav "Home Services Pricing Features Contact" at bounding box center [793, 132] width 639 height 33
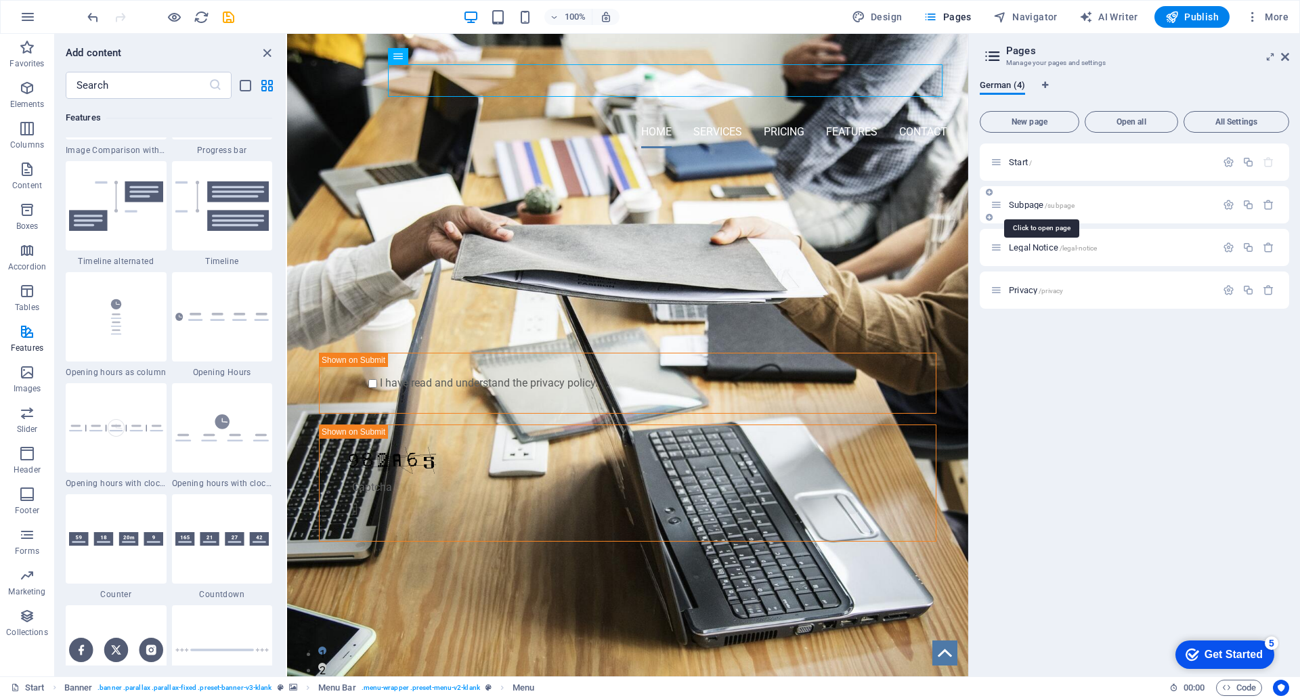
click at [1019, 201] on span "Subpage /subpage" at bounding box center [1042, 205] width 66 height 10
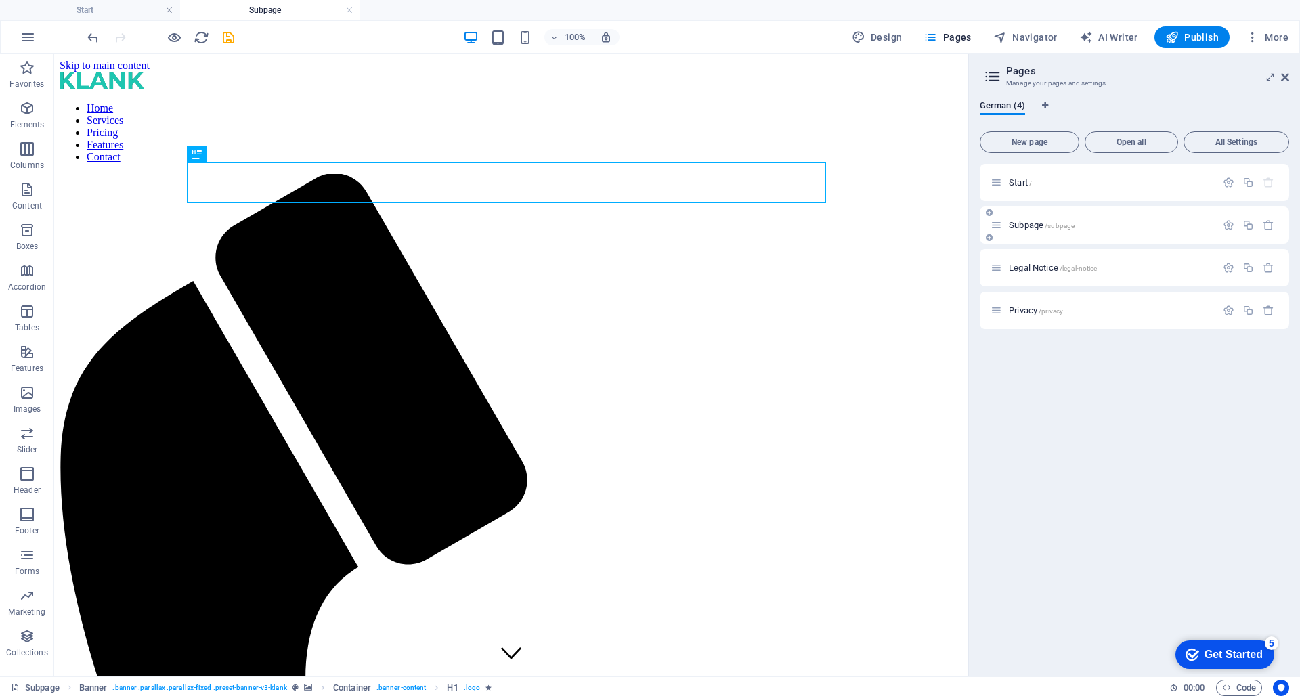
scroll to position [0, 0]
click at [799, 102] on nav "Home Services Pricing Features Contact" at bounding box center [511, 132] width 903 height 61
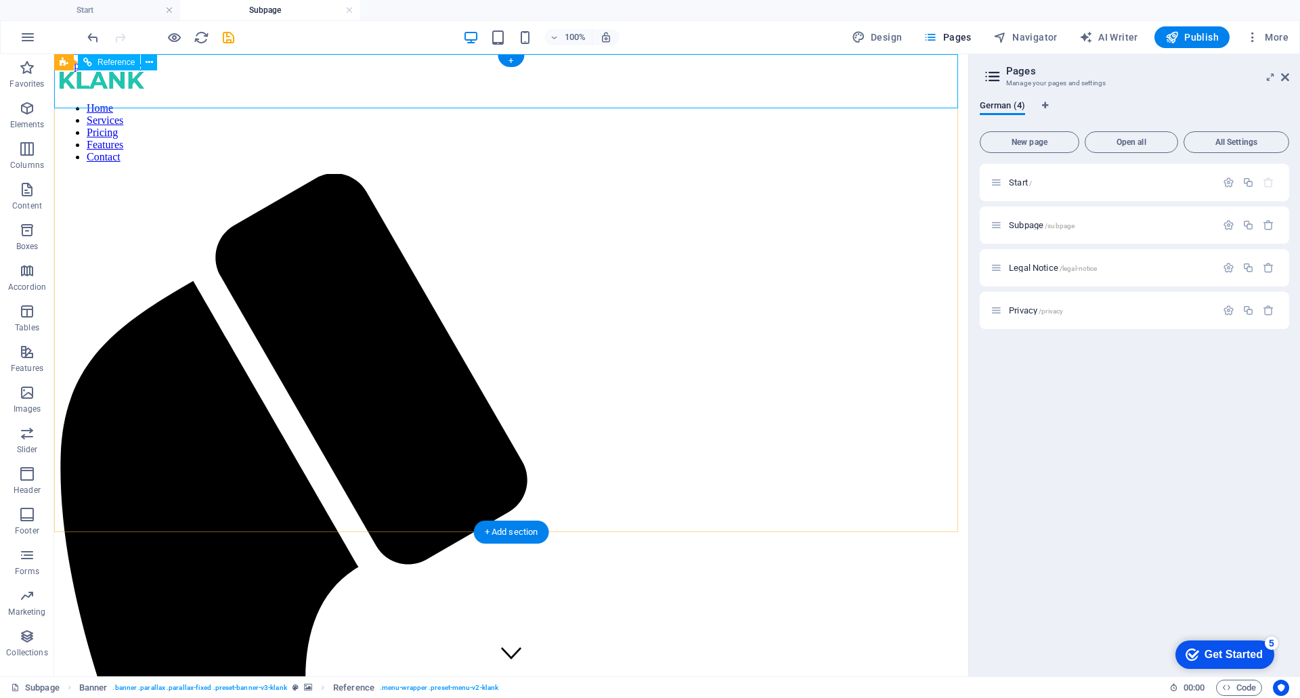
click at [266, 76] on div at bounding box center [511, 82] width 903 height 20
click at [1023, 313] on span "Privacy /privacy" at bounding box center [1036, 310] width 54 height 10
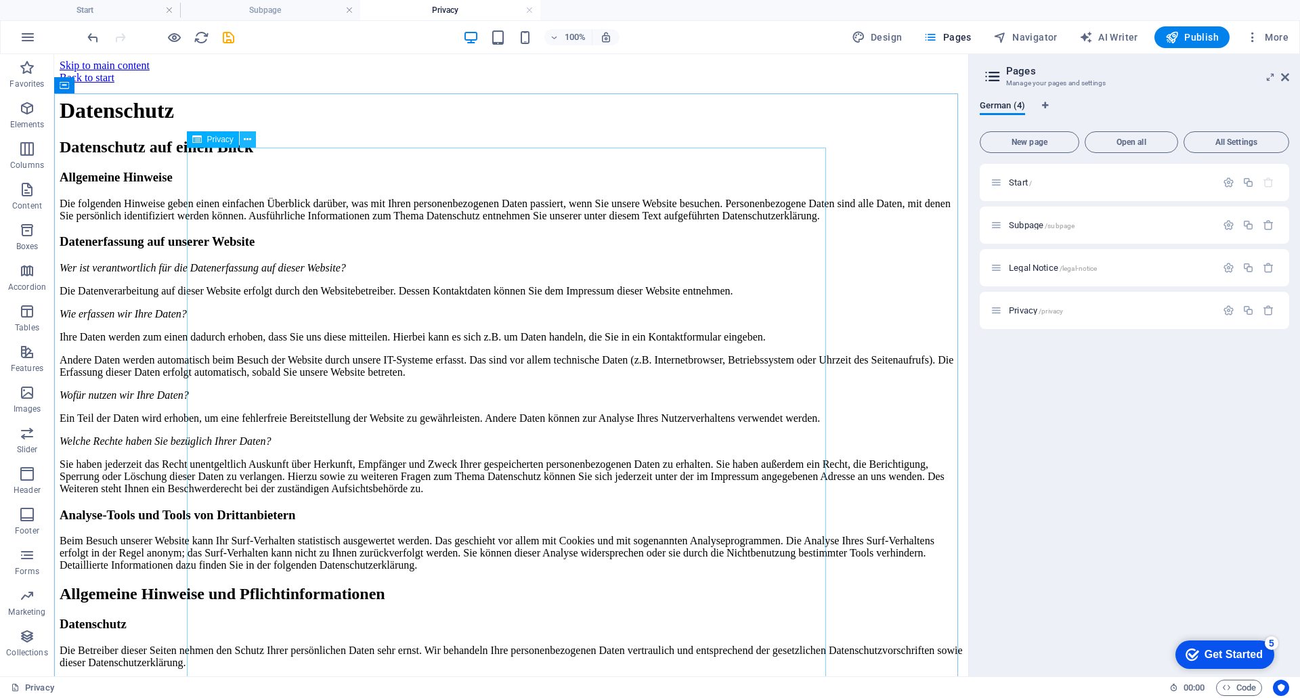
click at [248, 141] on icon at bounding box center [247, 140] width 7 height 14
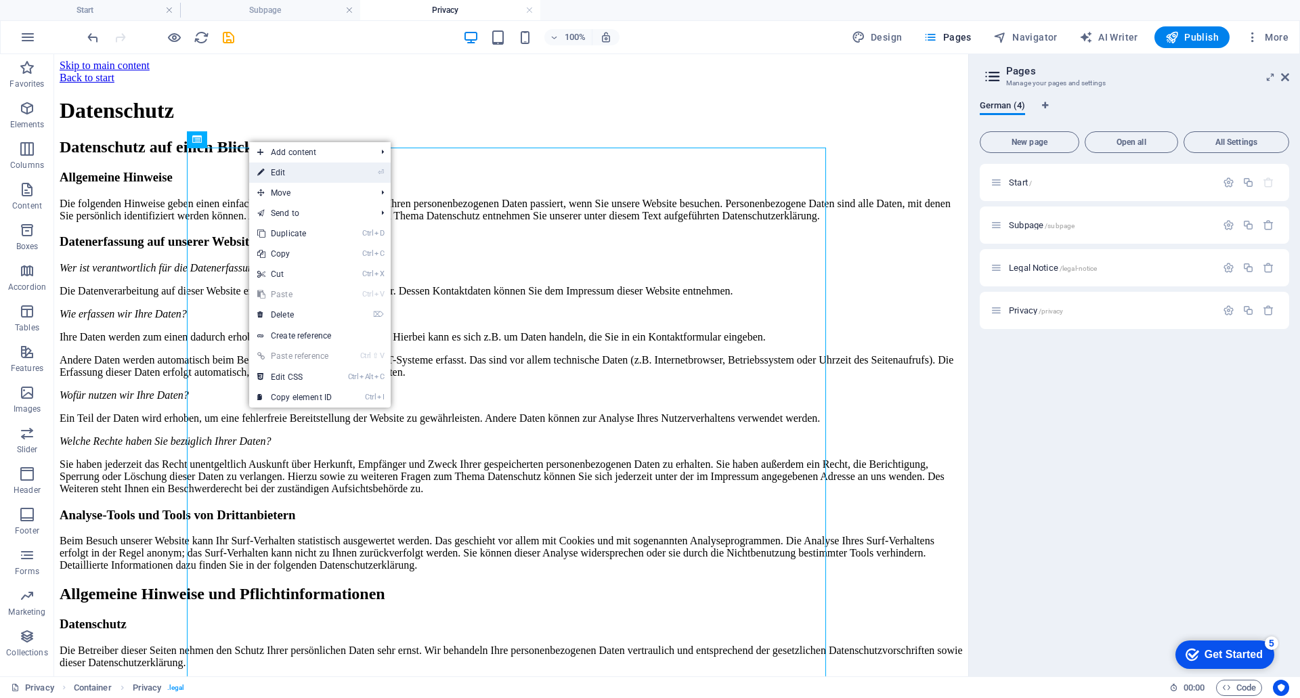
click at [280, 169] on link "⏎ Edit" at bounding box center [294, 173] width 91 height 20
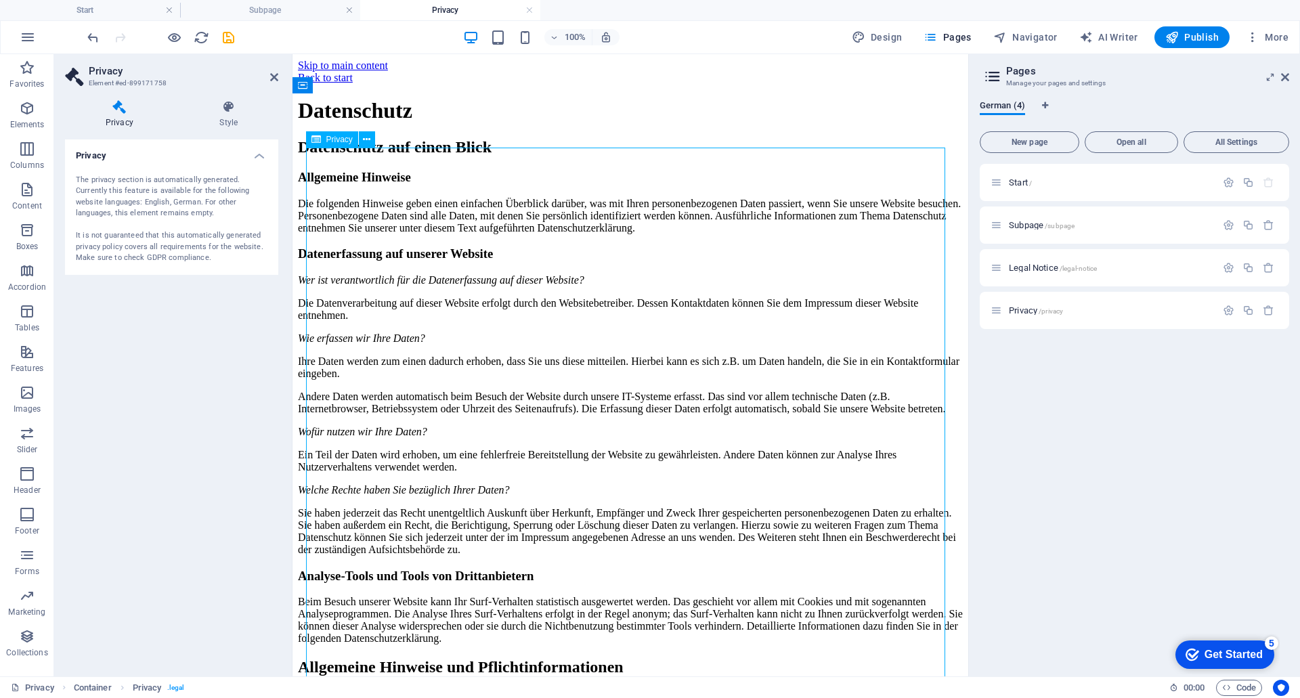
drag, startPoint x: 309, startPoint y: 166, endPoint x: 420, endPoint y: 326, distance: 194.6
click at [332, 144] on div "Privacy" at bounding box center [332, 139] width 52 height 16
click at [367, 141] on icon at bounding box center [366, 140] width 7 height 14
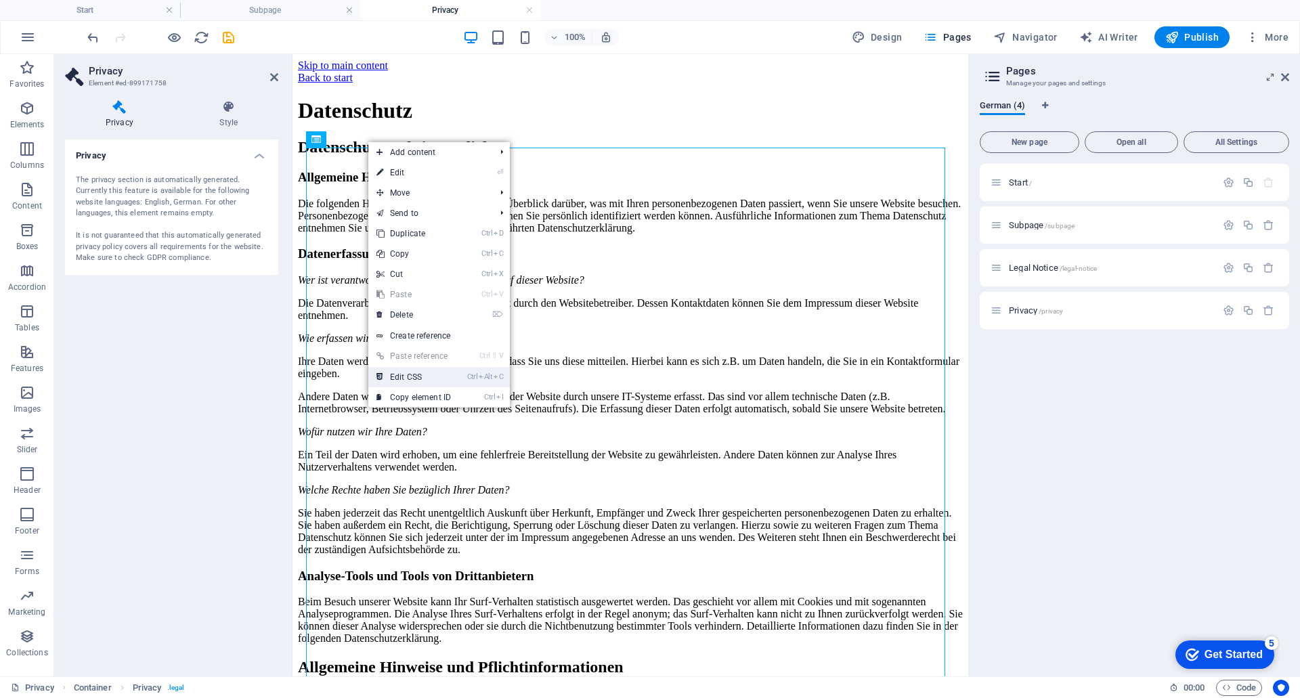
click at [428, 377] on link "Ctrl Alt C Edit CSS" at bounding box center [413, 377] width 91 height 20
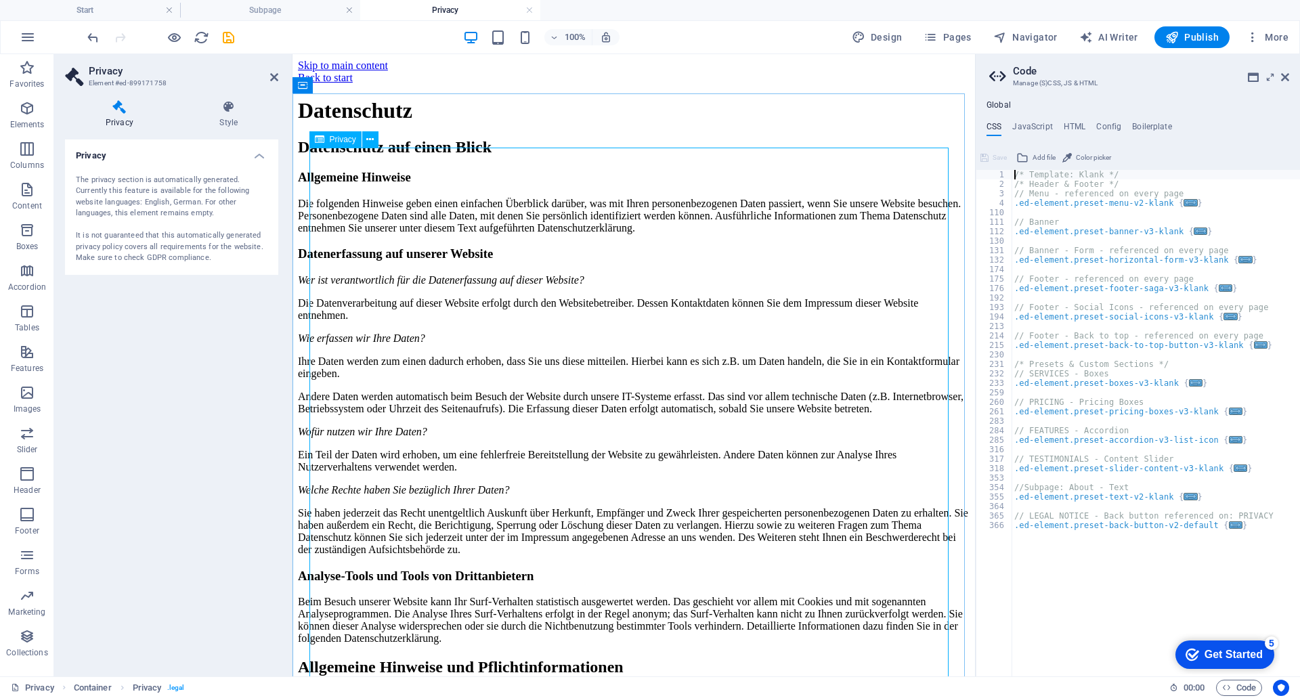
click at [1287, 79] on icon at bounding box center [1285, 77] width 8 height 11
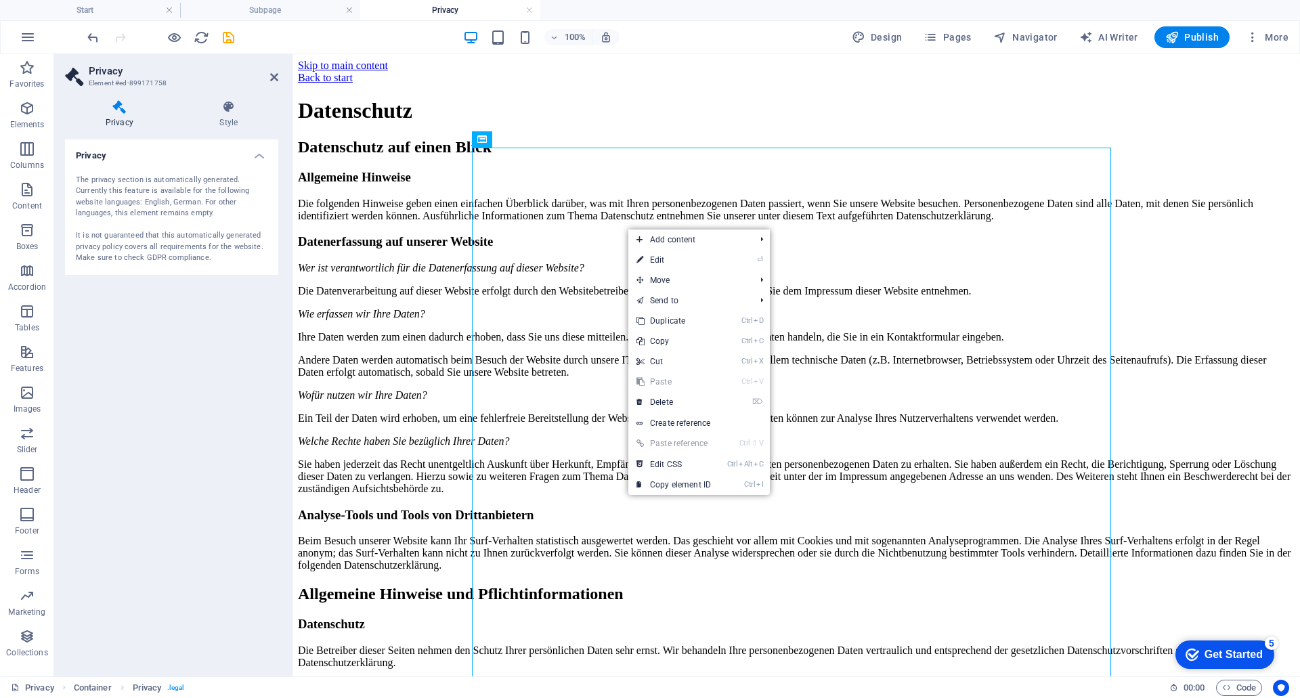
click at [152, 242] on div "The privacy section is automatically generated. Currently this feature is avail…" at bounding box center [172, 219] width 192 height 89
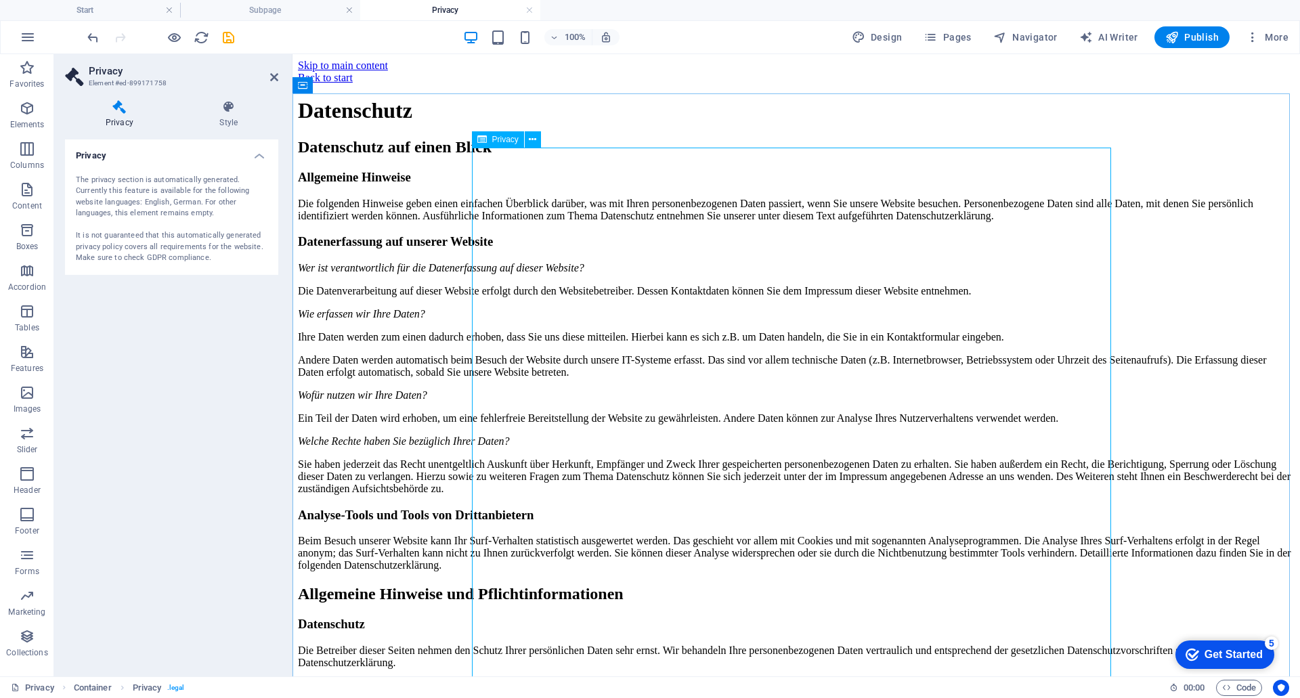
click at [532, 143] on icon at bounding box center [532, 140] width 7 height 14
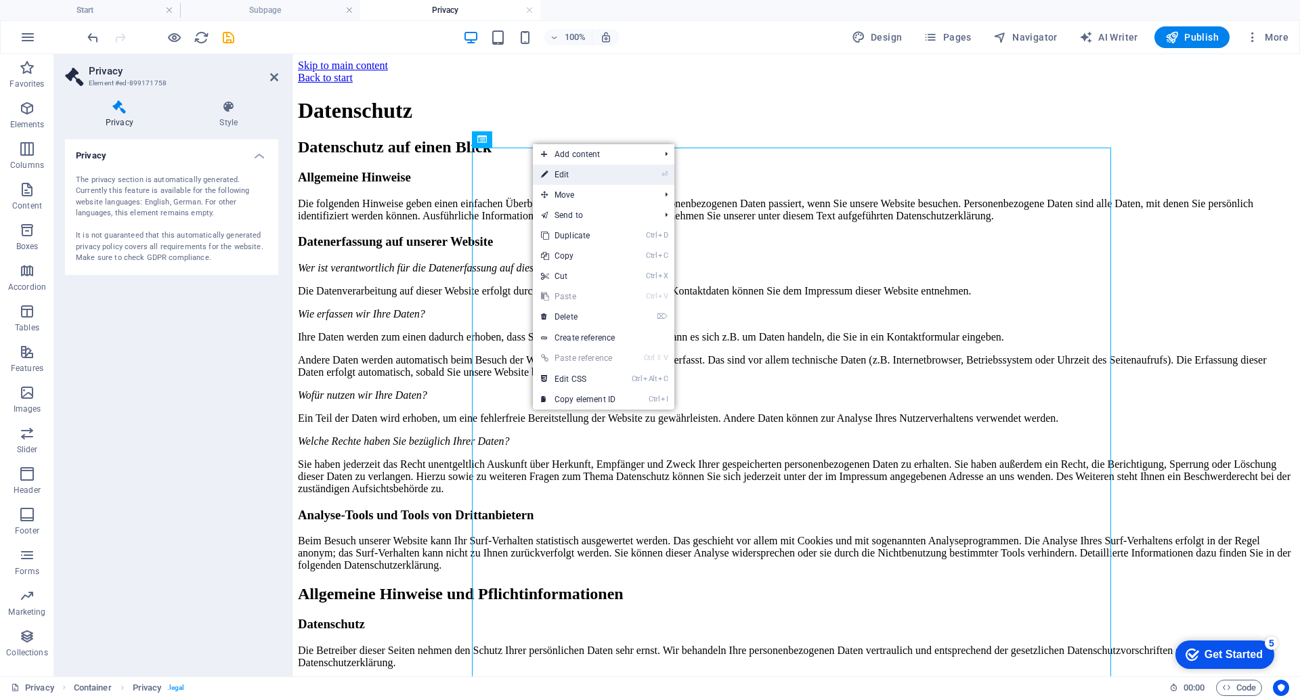
click at [572, 173] on link "⏎ Edit" at bounding box center [578, 175] width 91 height 20
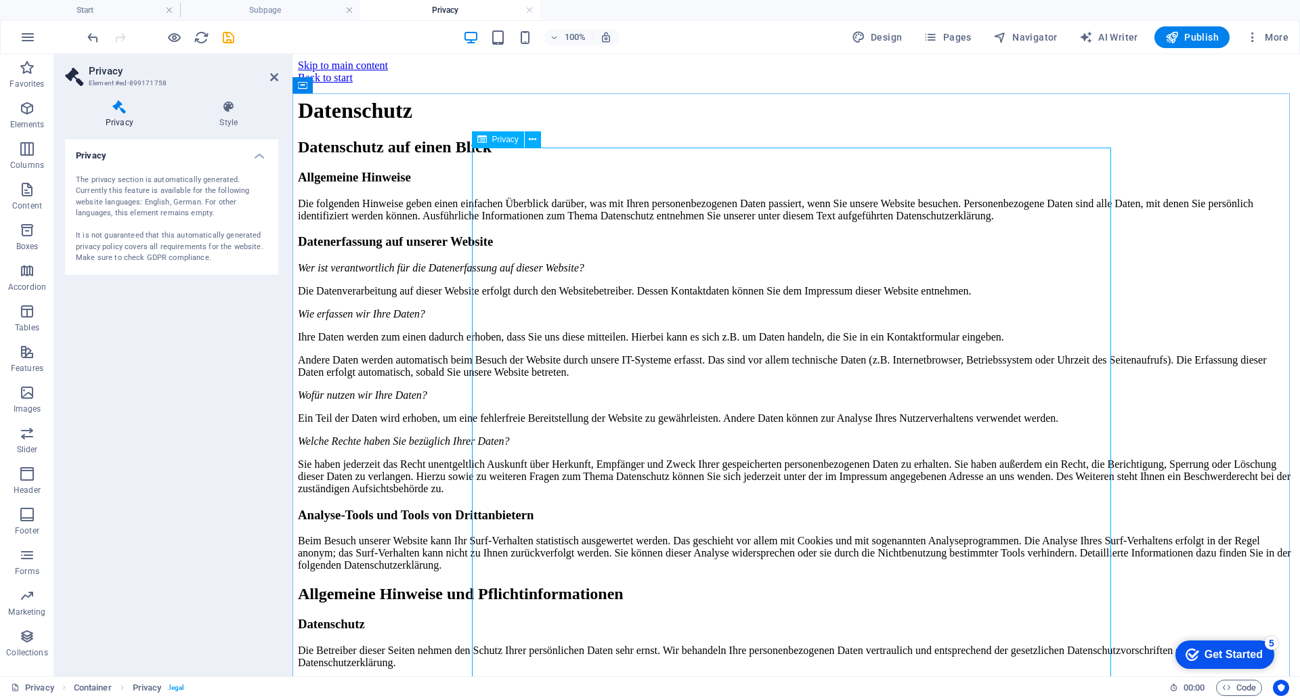
click at [498, 137] on span "Privacy" at bounding box center [505, 139] width 26 height 8
click at [534, 140] on icon at bounding box center [532, 140] width 7 height 14
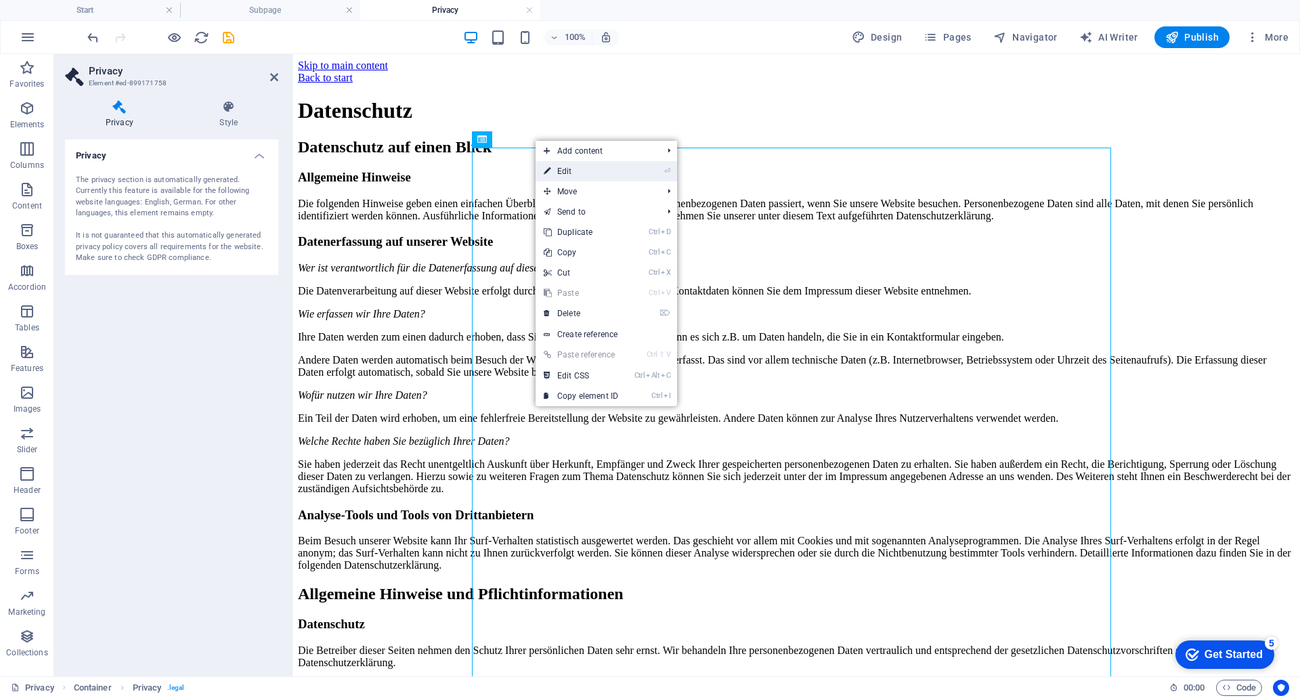
click at [565, 167] on link "⏎ Edit" at bounding box center [581, 171] width 91 height 20
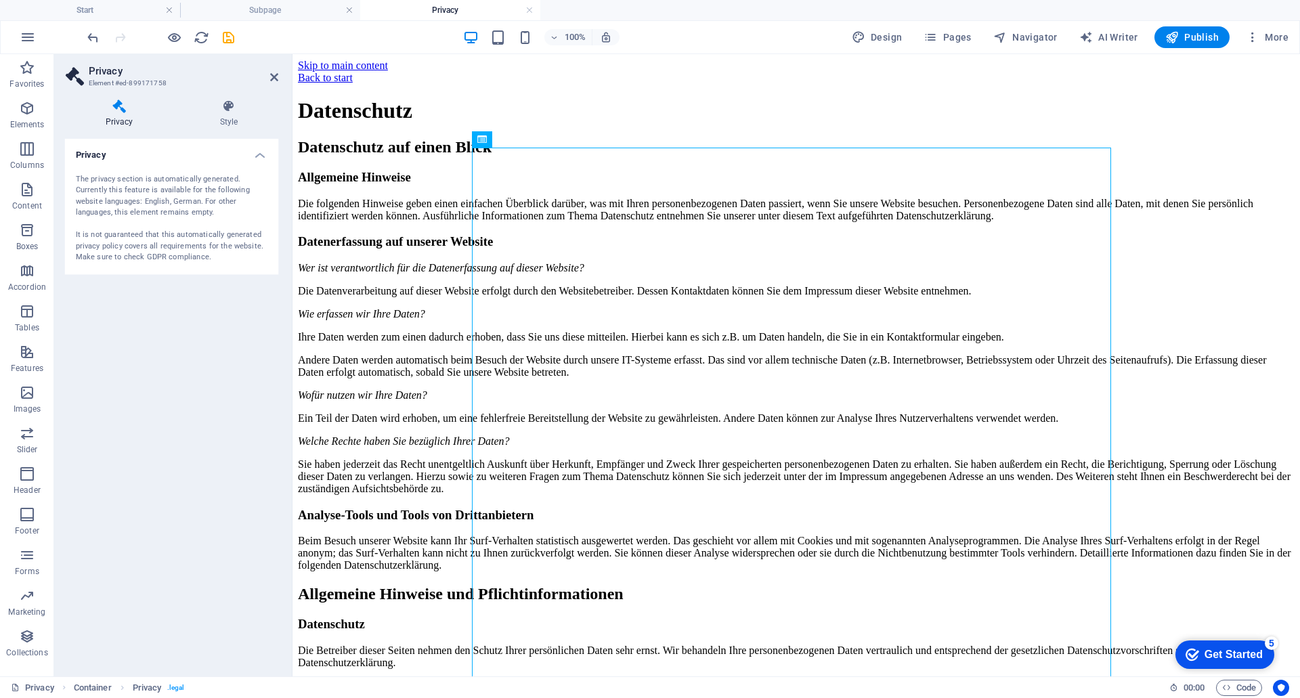
click at [175, 192] on div "The privacy section is automatically generated. Currently this feature is avail…" at bounding box center [172, 219] width 192 height 89
click at [221, 112] on icon at bounding box center [228, 107] width 99 height 14
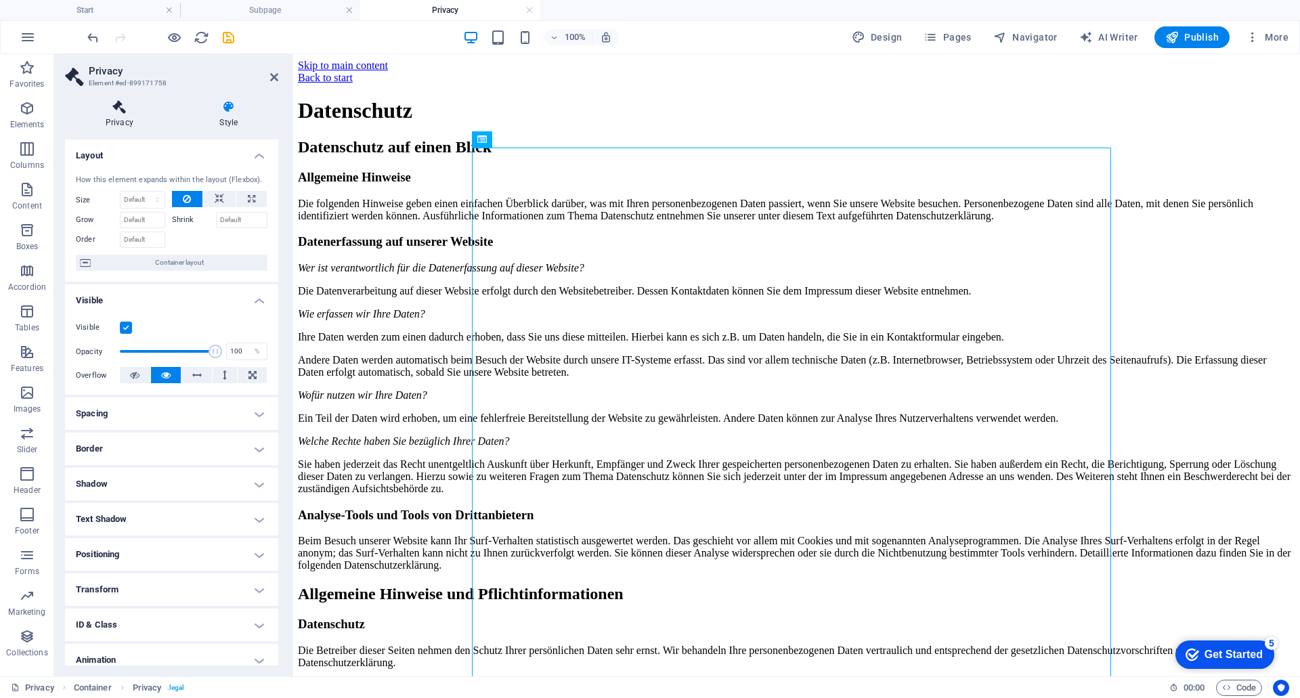
click at [133, 114] on h4 "Privacy" at bounding box center [122, 114] width 114 height 28
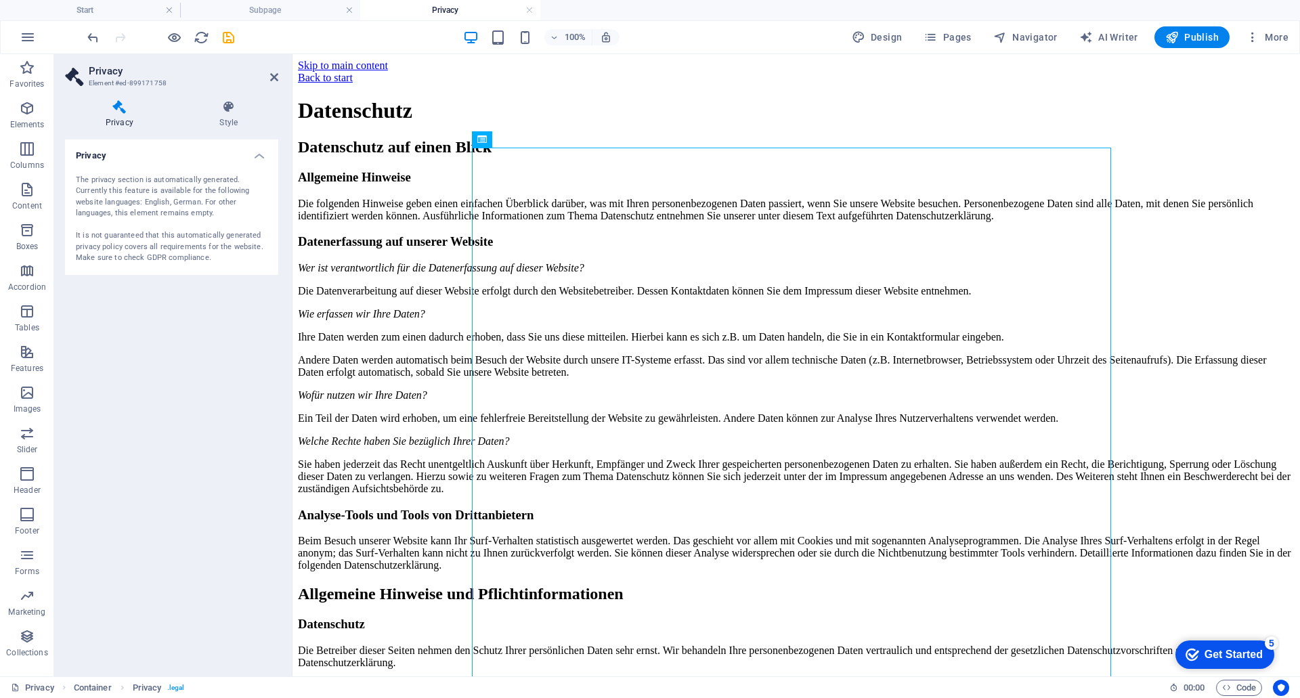
click at [112, 156] on h4 "Privacy" at bounding box center [171, 152] width 213 height 24
click at [259, 150] on h4 "Privacy" at bounding box center [171, 156] width 213 height 33
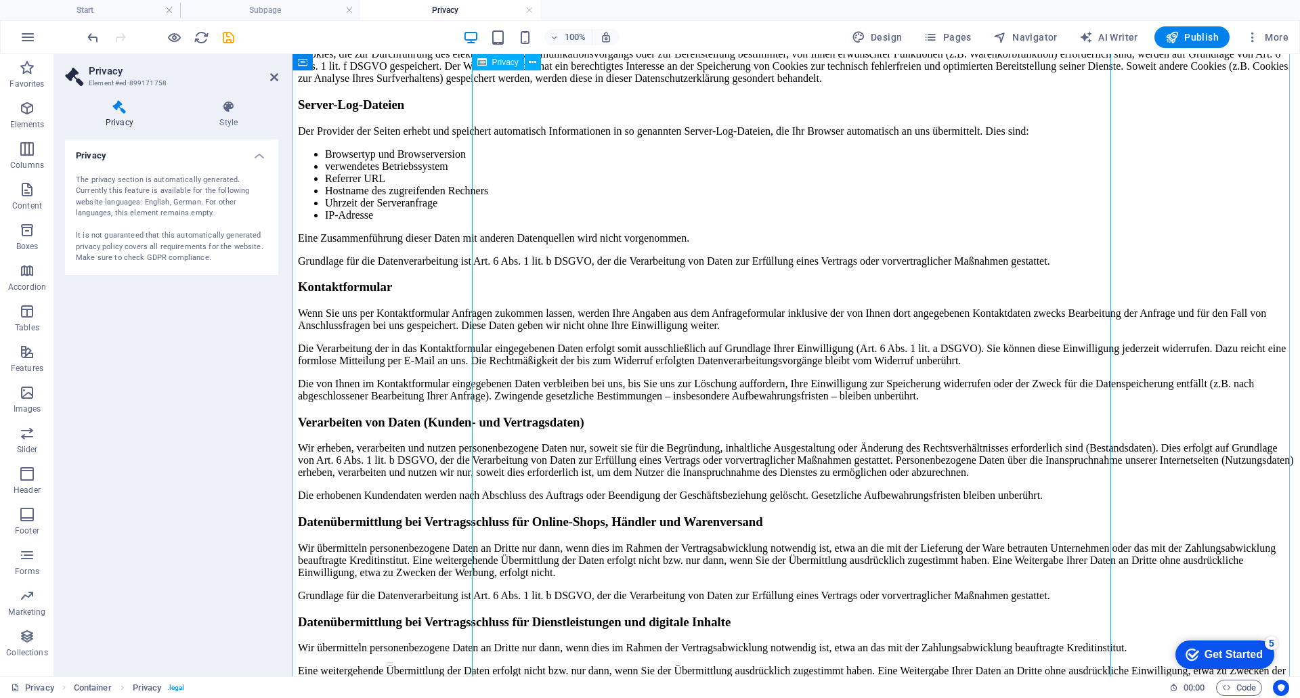
scroll to position [1270, 0]
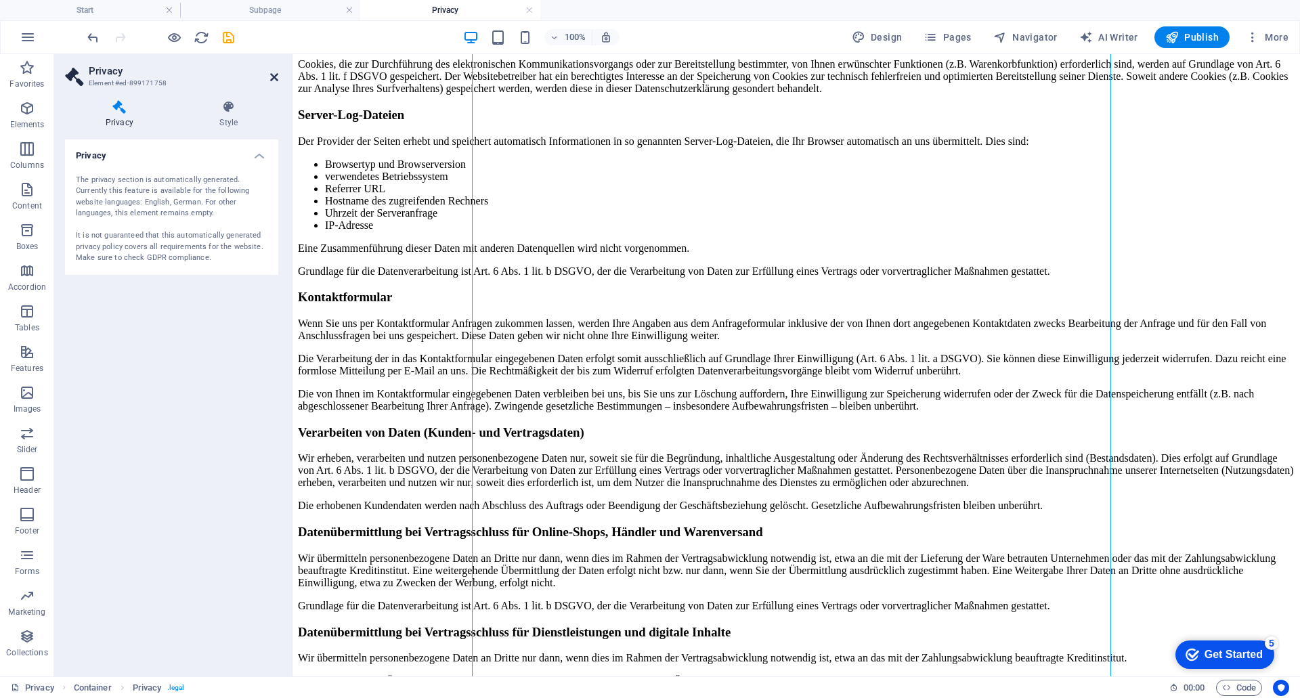
drag, startPoint x: 276, startPoint y: 77, endPoint x: 221, endPoint y: 23, distance: 77.1
click at [276, 77] on icon at bounding box center [274, 77] width 8 height 11
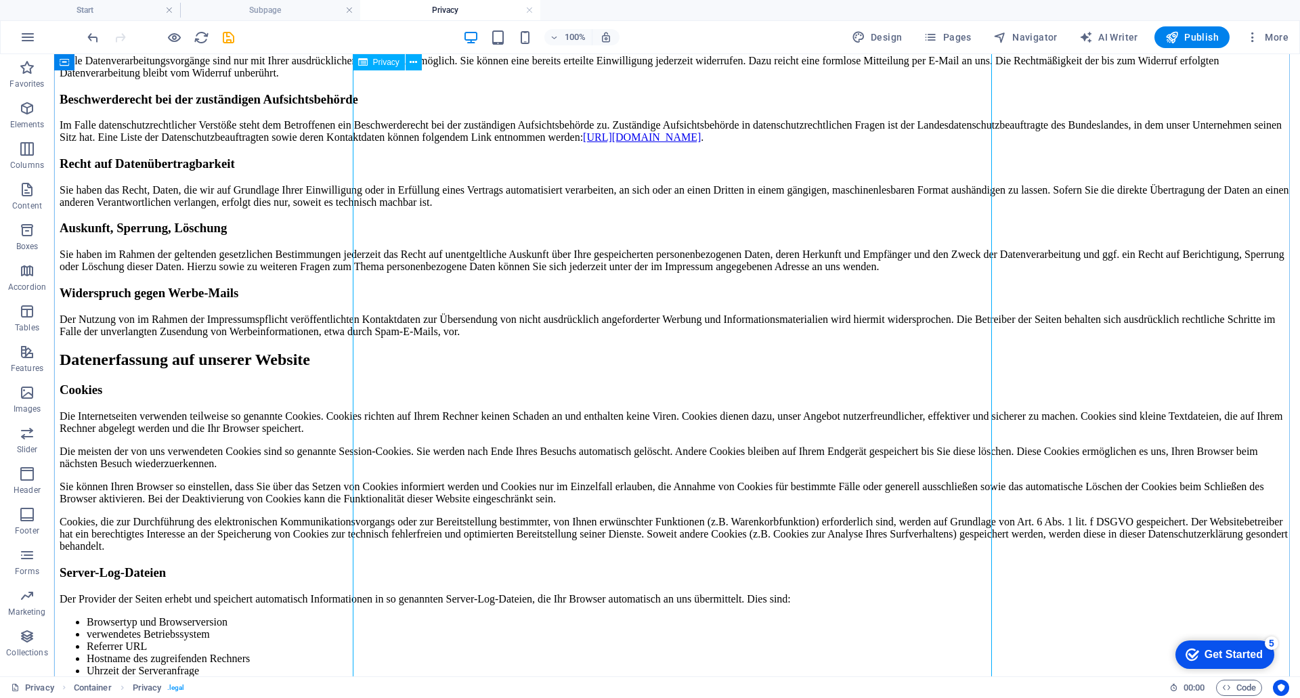
scroll to position [729, 0]
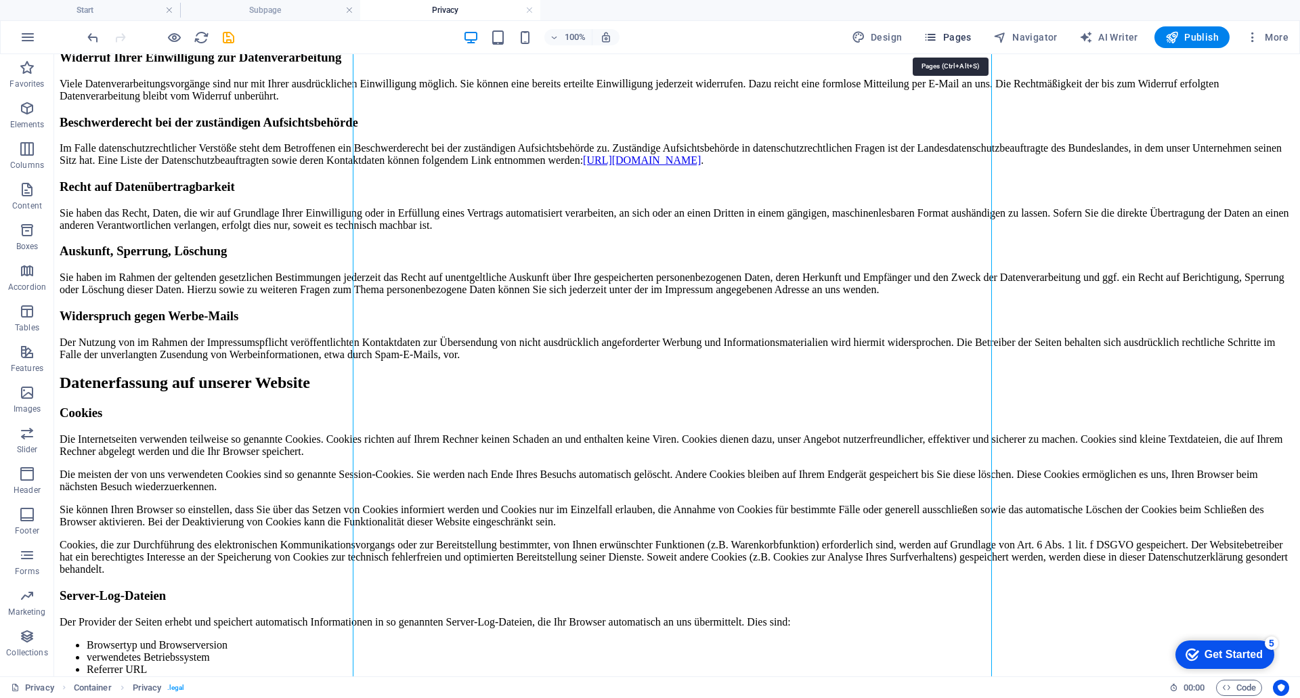
click at [937, 38] on icon "button" at bounding box center [931, 37] width 14 height 14
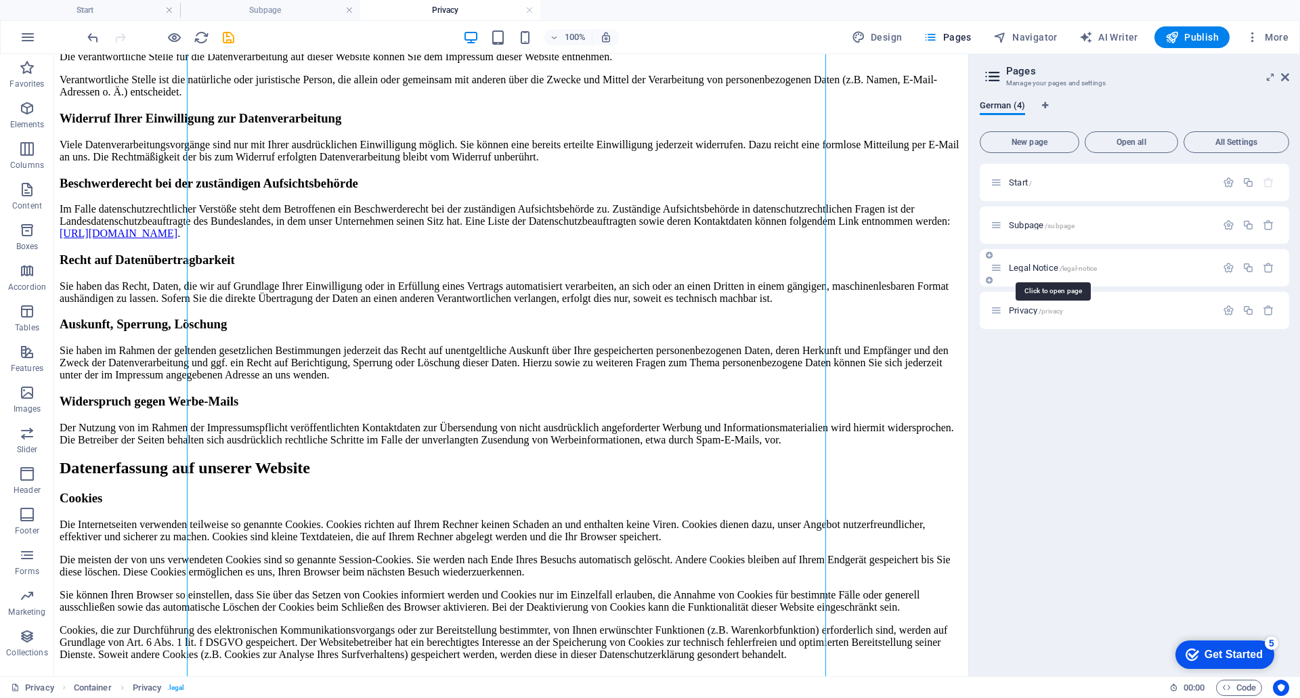
click at [1054, 269] on span "Legal Notice /legal-notice" at bounding box center [1053, 268] width 88 height 10
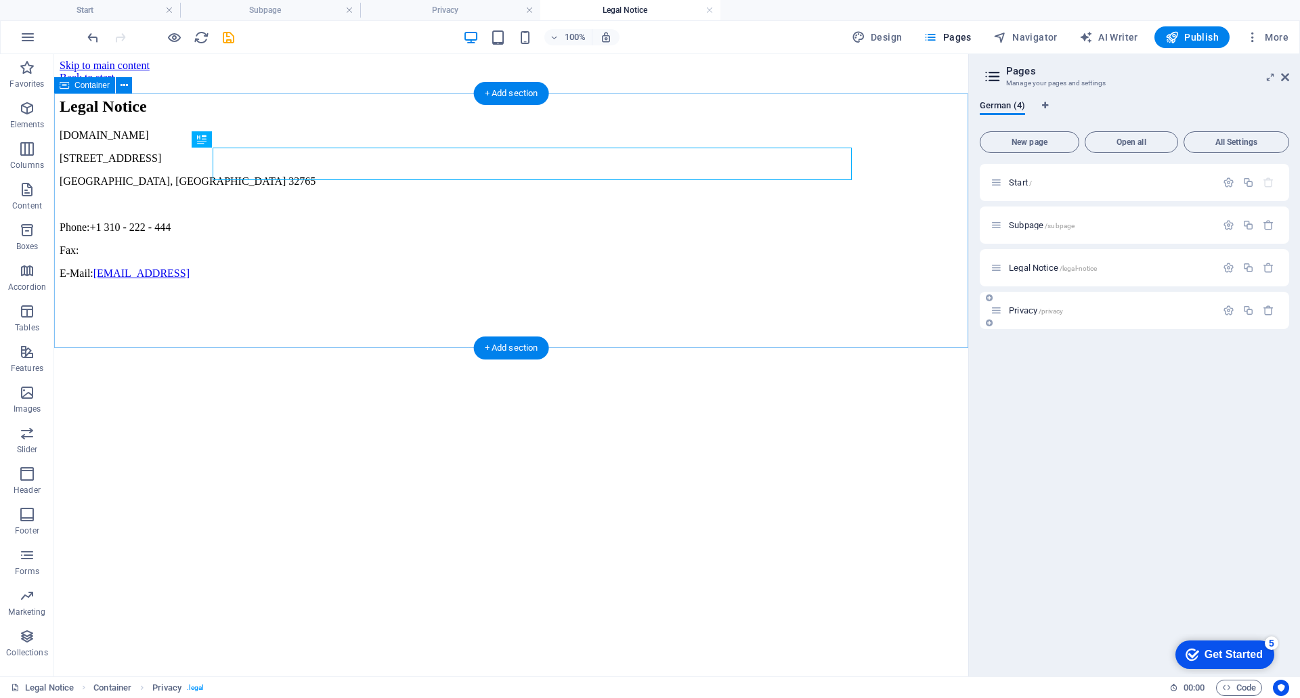
scroll to position [0, 0]
click at [341, 116] on div "Legal Notice" at bounding box center [511, 107] width 903 height 18
click at [315, 116] on div "Legal Notice" at bounding box center [511, 107] width 903 height 18
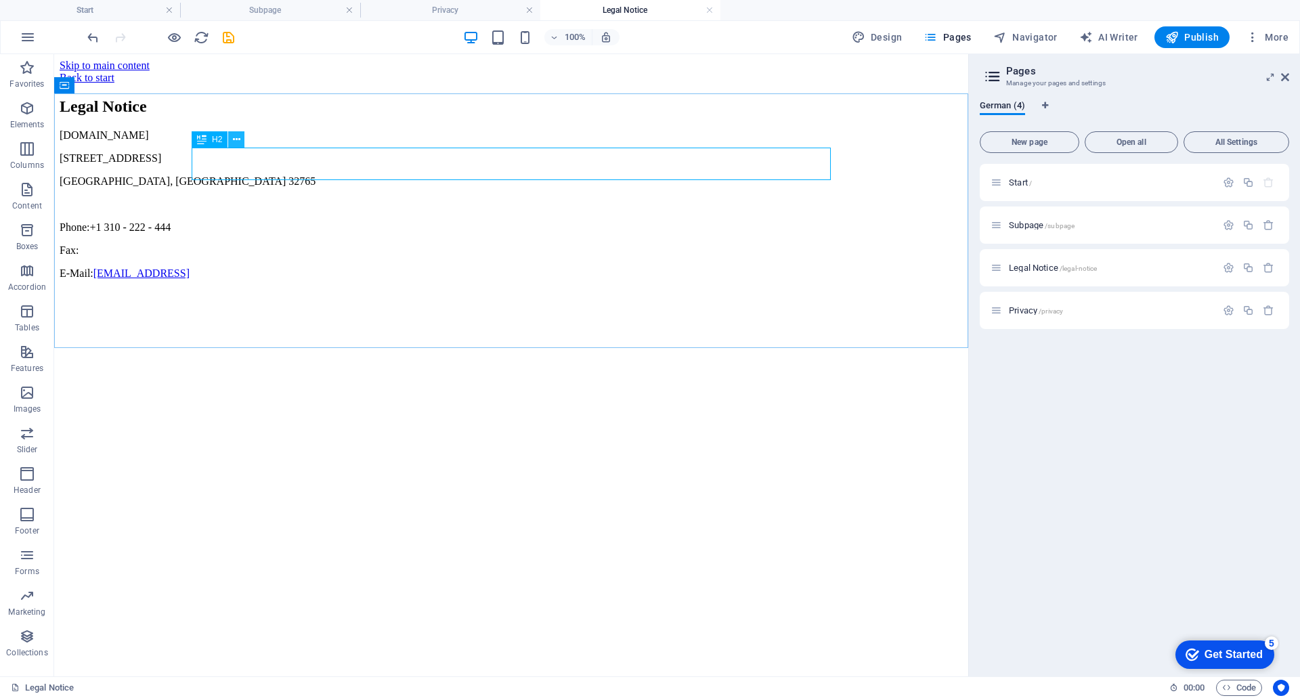
click at [232, 142] on button at bounding box center [236, 139] width 16 height 16
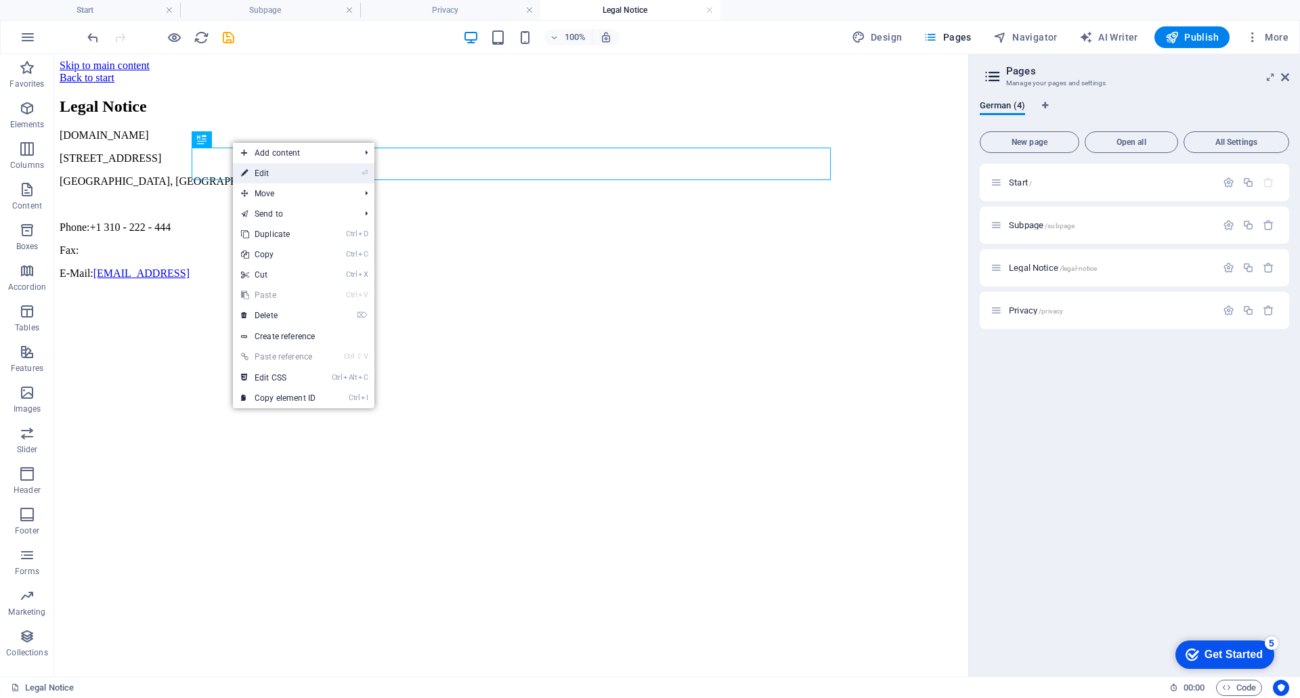
click at [259, 171] on link "⏎ Edit" at bounding box center [278, 173] width 91 height 20
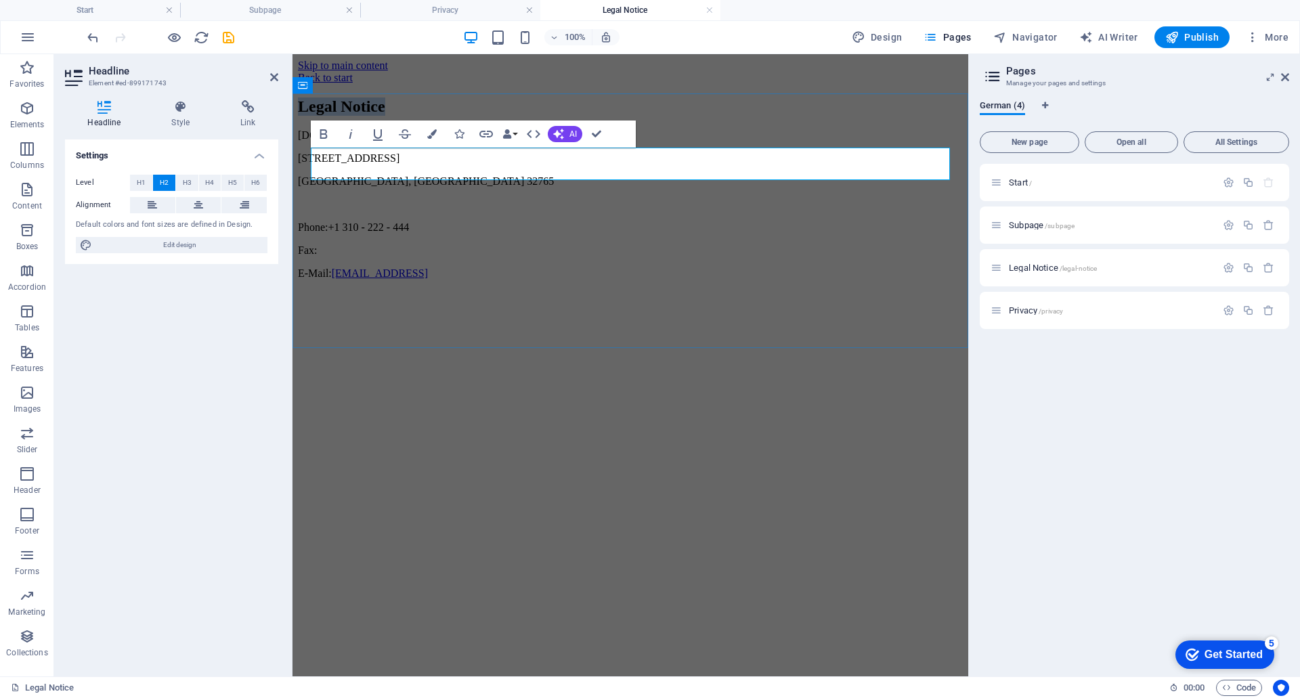
click at [452, 116] on h2 "Legal Notice" at bounding box center [630, 107] width 665 height 18
click at [432, 210] on div "jk-konstruktion.de 353 N Central Ave Oviedo, FL 32765 Phone: +1 310 - 222 - 444…" at bounding box center [630, 204] width 665 height 150
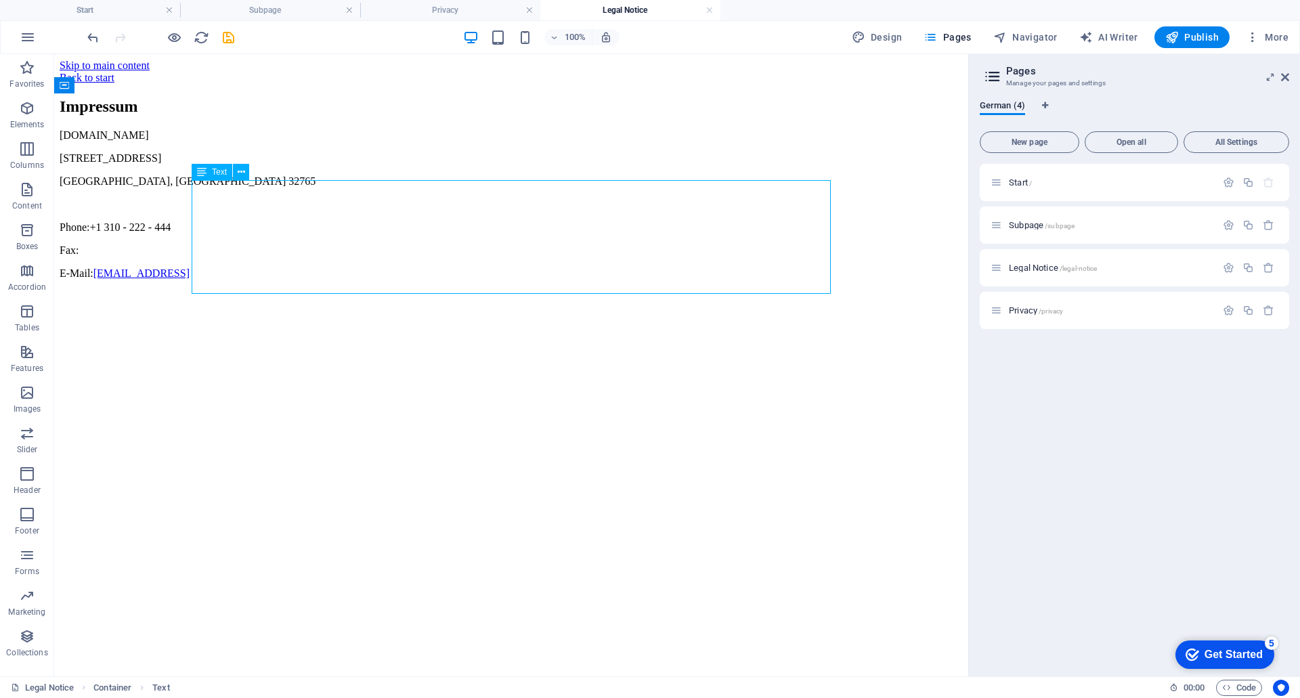
click at [283, 188] on div "jk-konstruktion.de 353 N Central Ave Oviedo, FL 32765 Phone: +1 310 - 222 - 444…" at bounding box center [511, 204] width 903 height 150
click at [281, 224] on div "jk-konstruktion.de 353 N Central Ave Oviedo, FL 32765 Phone: +1 310 - 222 - 444…" at bounding box center [511, 204] width 903 height 150
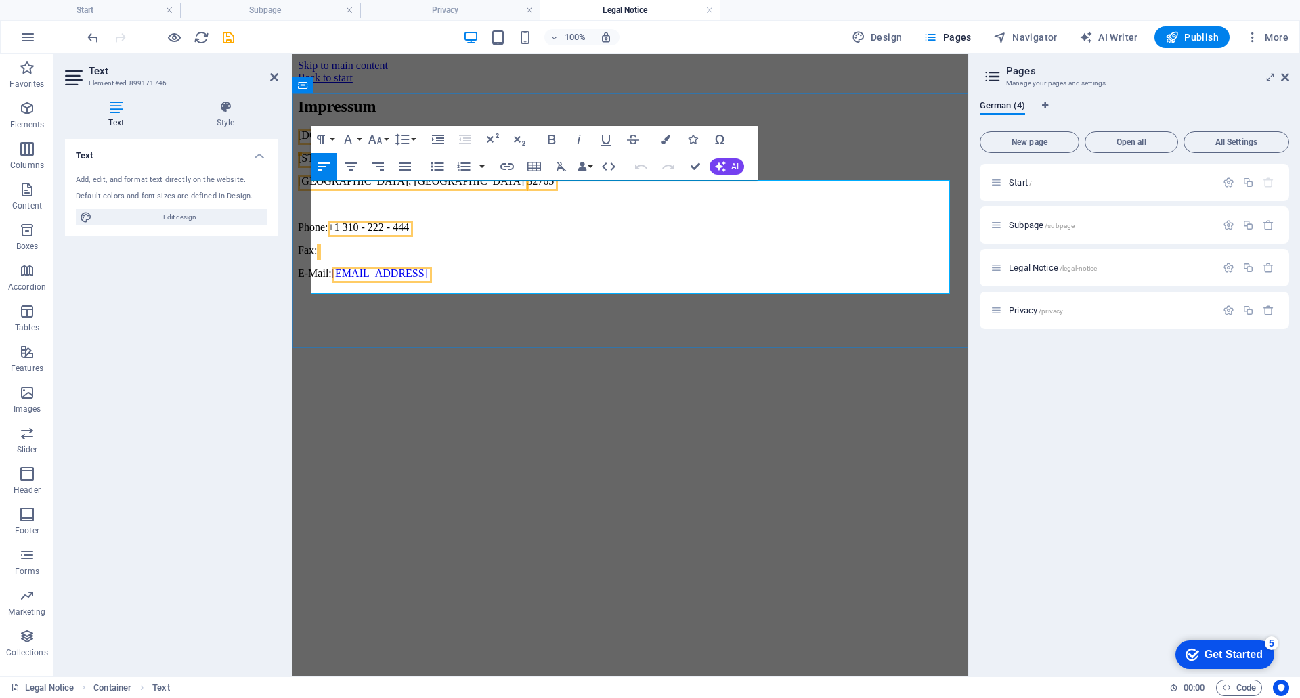
click at [402, 188] on p "Oviedo, FL 32765" at bounding box center [630, 181] width 665 height 12
click at [387, 141] on span "[DOMAIN_NAME]" at bounding box center [342, 135] width 89 height 12
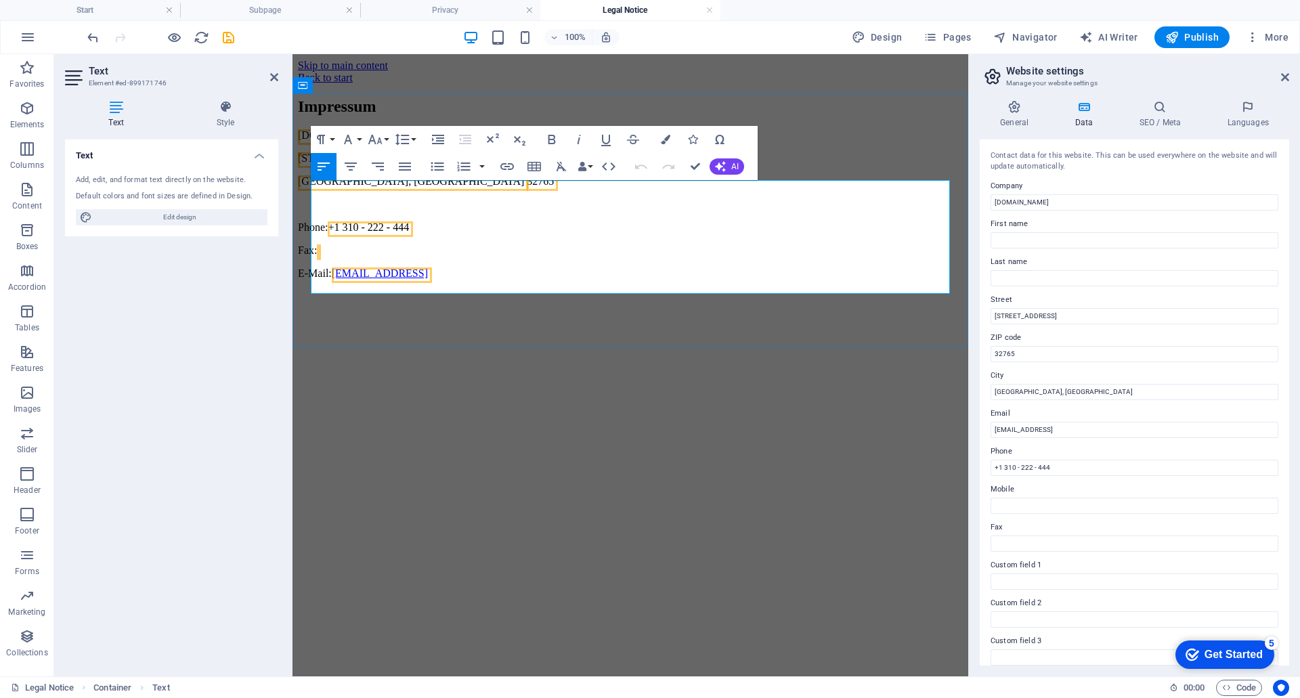
click at [519, 257] on p "Fax:" at bounding box center [630, 250] width 665 height 12
click at [595, 257] on p "Fax:" at bounding box center [630, 250] width 665 height 12
click at [428, 279] on link "15db86560d7260d0883bc541bbd5bf@plesk.local" at bounding box center [380, 274] width 96 height 12
click at [463, 260] on icon "button" at bounding box center [466, 258] width 9 height 9
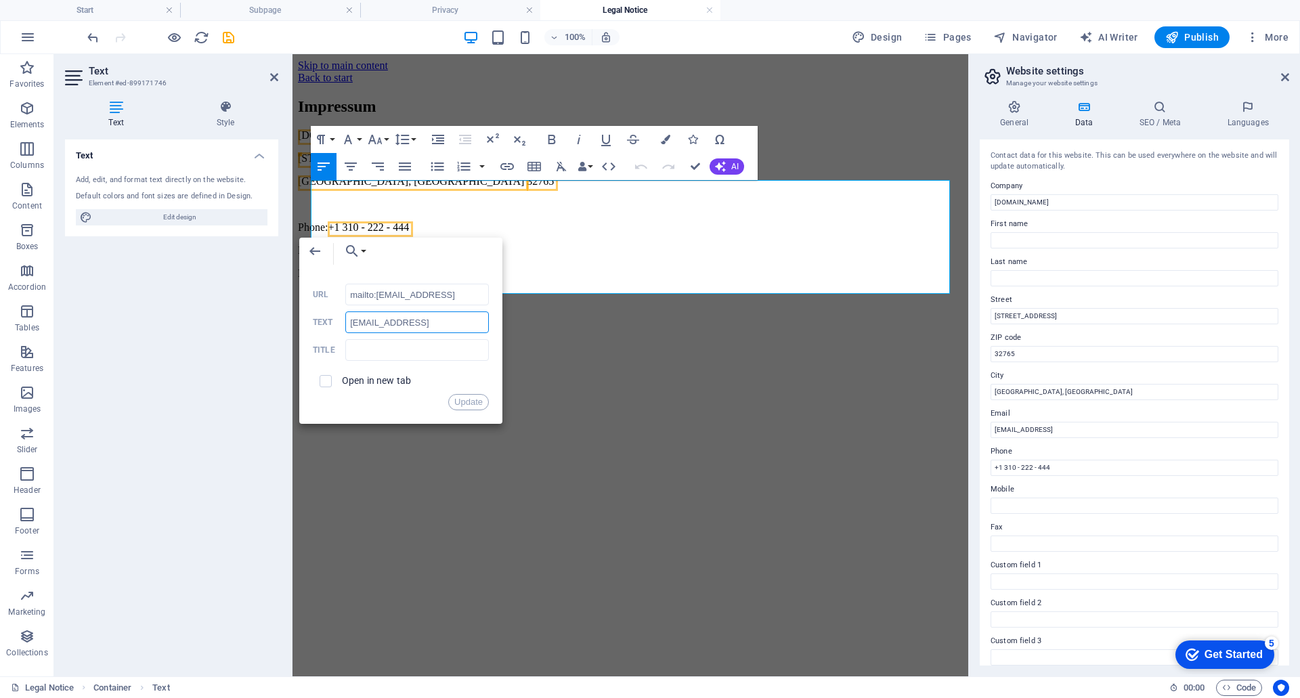
scroll to position [0, 60]
drag, startPoint x: 350, startPoint y: 323, endPoint x: 512, endPoint y: 317, distance: 162.0
click at [503, 317] on div "Back Choose Link Start Subpage Legal Notice Privacy Choose file ... mailto:15db…" at bounding box center [400, 331] width 203 height 186
click at [135, 291] on div "Text Add, edit, and format text directly on the website. Default colors and fon…" at bounding box center [171, 403] width 213 height 526
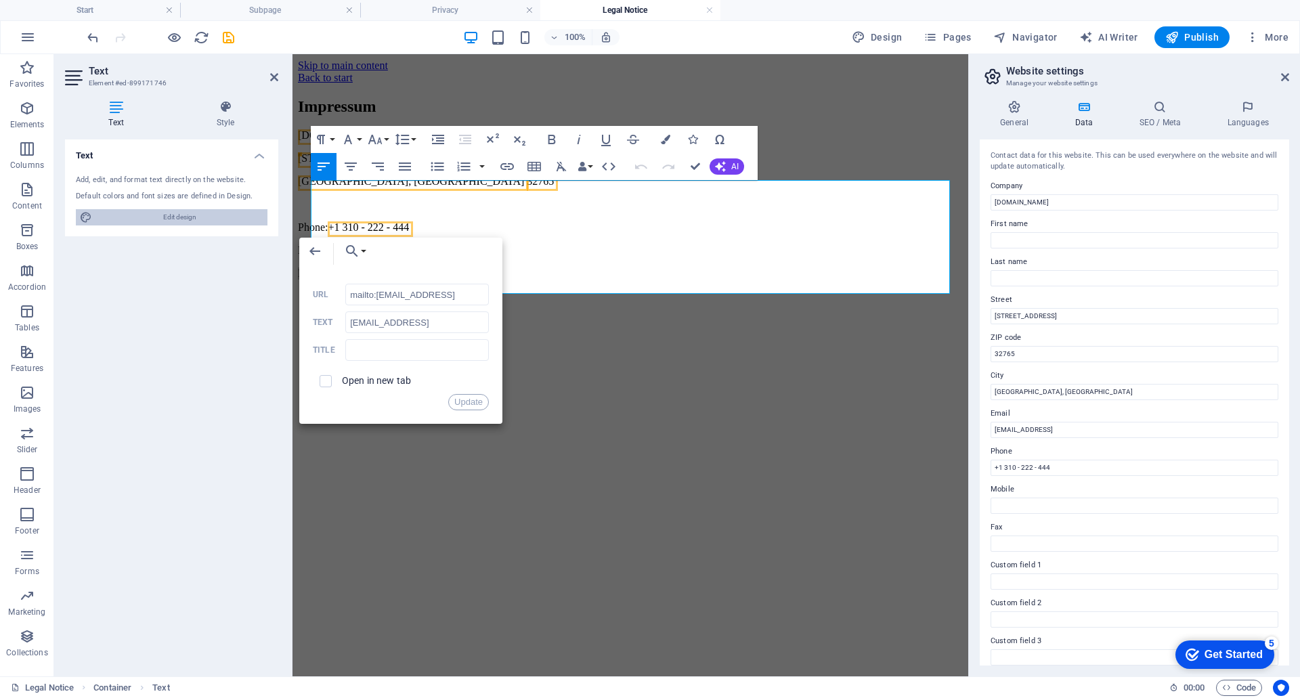
click at [178, 216] on span "Edit design" at bounding box center [179, 217] width 167 height 16
click at [318, 244] on icon "button" at bounding box center [315, 251] width 16 height 16
click at [317, 251] on icon "button" at bounding box center [314, 251] width 11 height 8
click at [314, 251] on icon "button" at bounding box center [314, 251] width 11 height 8
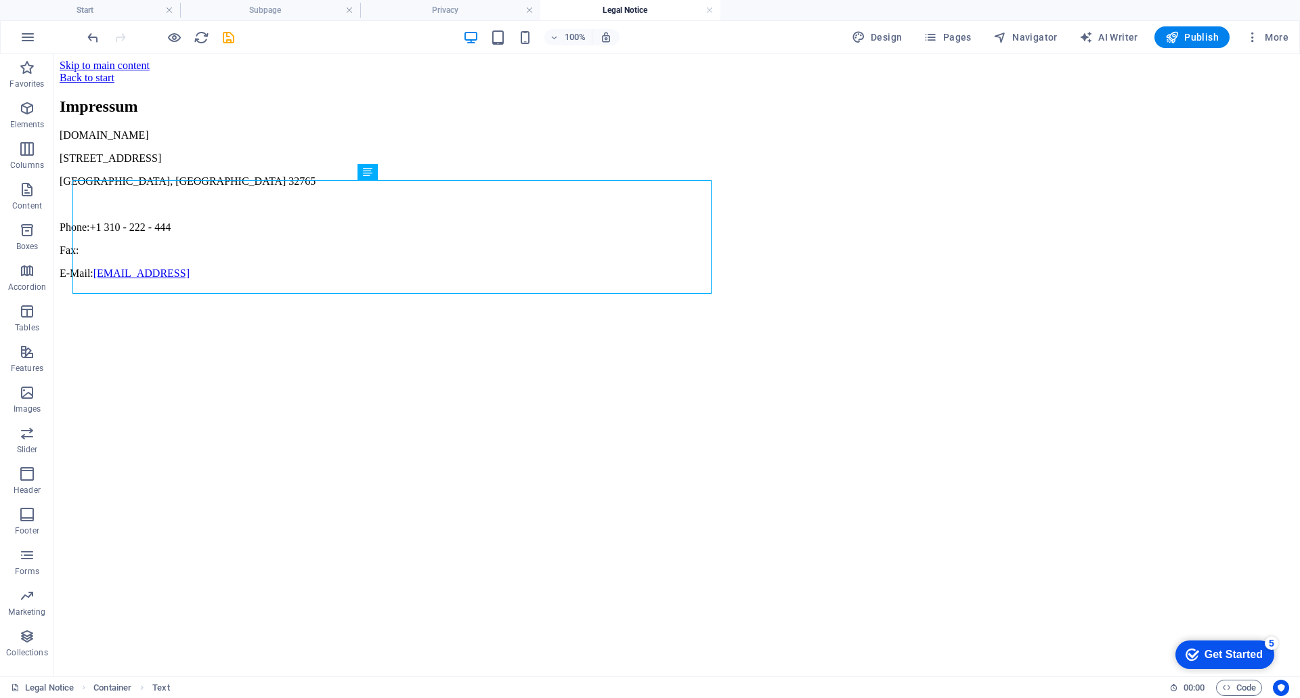
click at [458, 291] on html "Skip to main content Back to start Impressum jk-konstruktion.de 353 N Central A…" at bounding box center [677, 172] width 1246 height 236
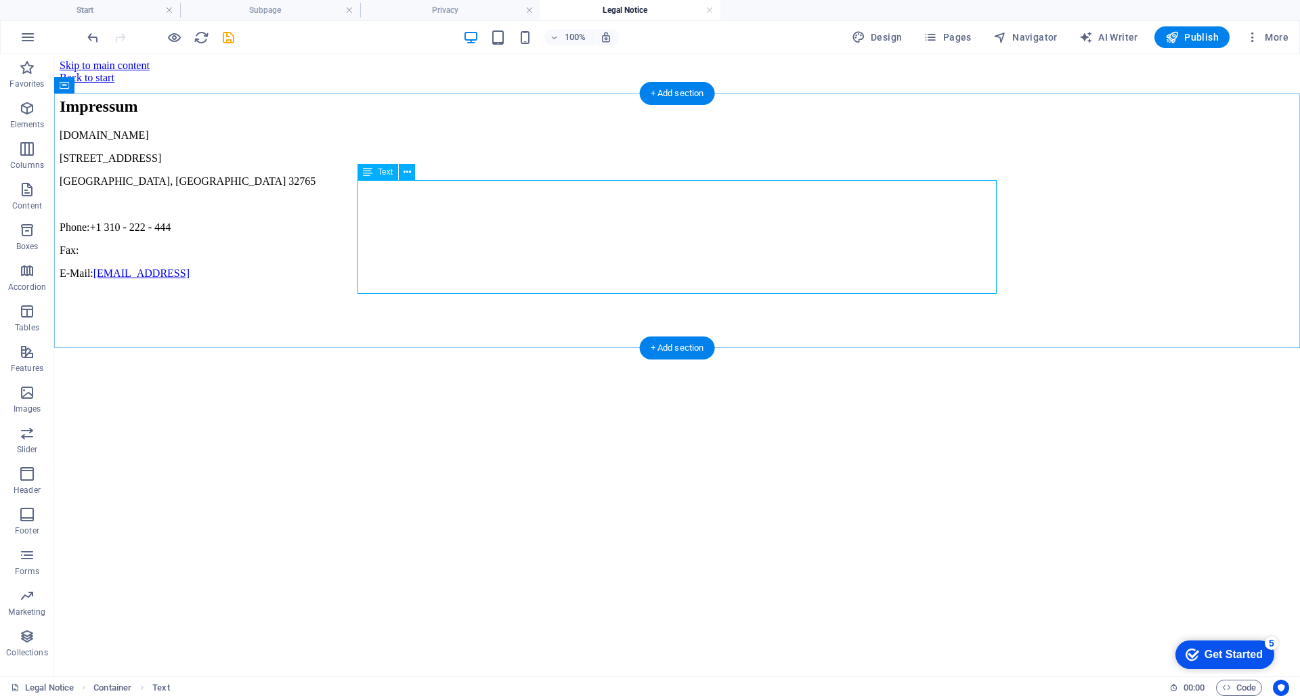
click at [433, 196] on div "jk-konstruktion.de 353 N Central Ave Oviedo, FL 32765 Phone: +1 310 - 222 - 444…" at bounding box center [677, 204] width 1235 height 150
click at [376, 173] on div "Text" at bounding box center [378, 172] width 41 height 16
click at [412, 173] on button at bounding box center [407, 172] width 16 height 16
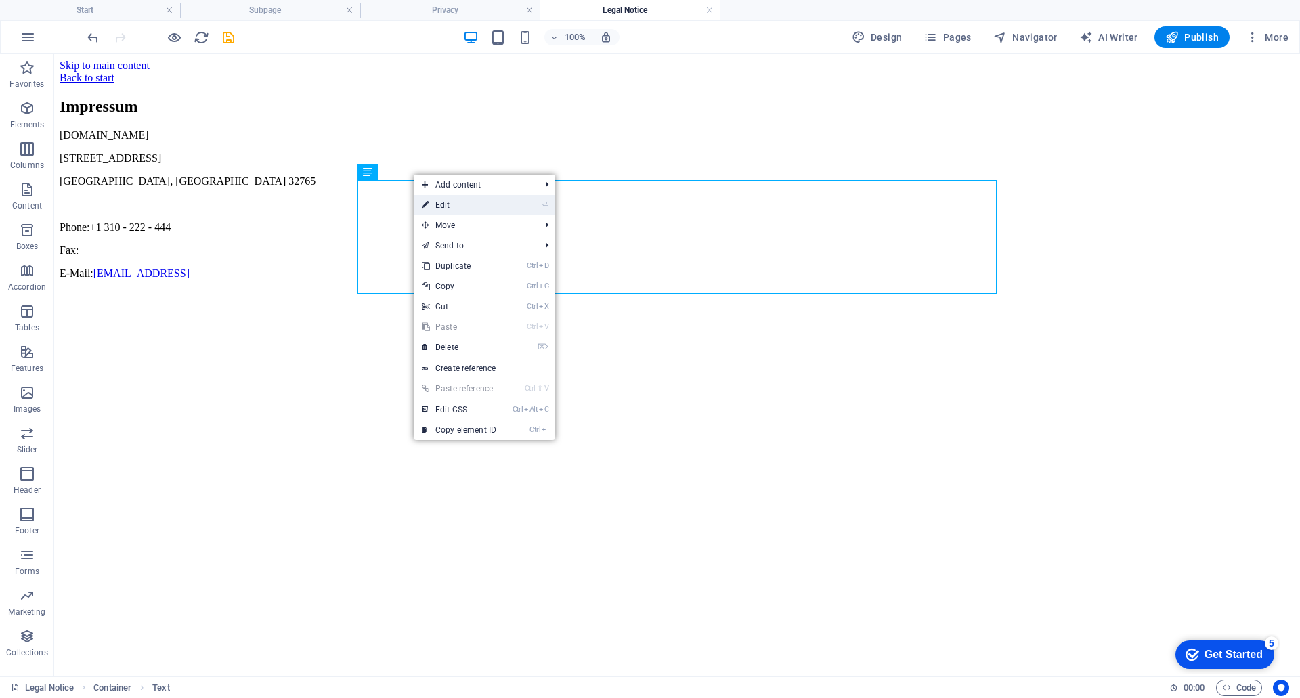
click at [460, 207] on link "⏎ Edit" at bounding box center [459, 205] width 91 height 20
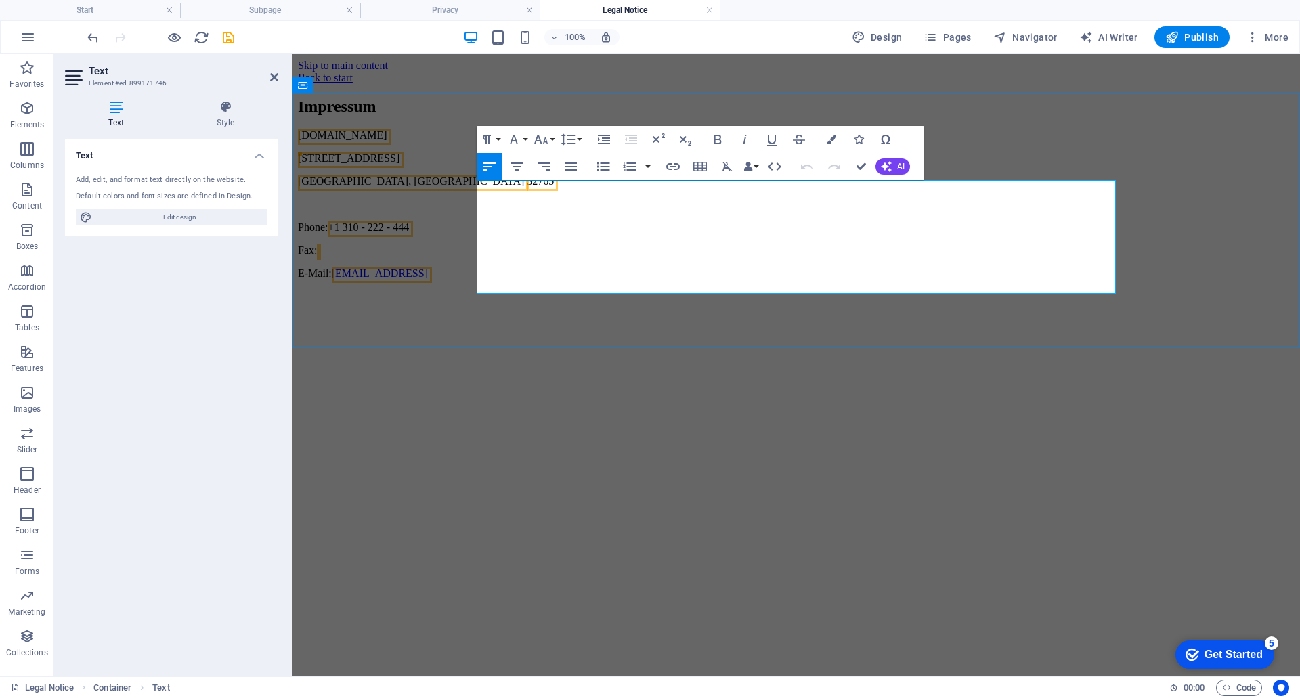
click at [387, 141] on span "[DOMAIN_NAME]" at bounding box center [342, 135] width 89 height 12
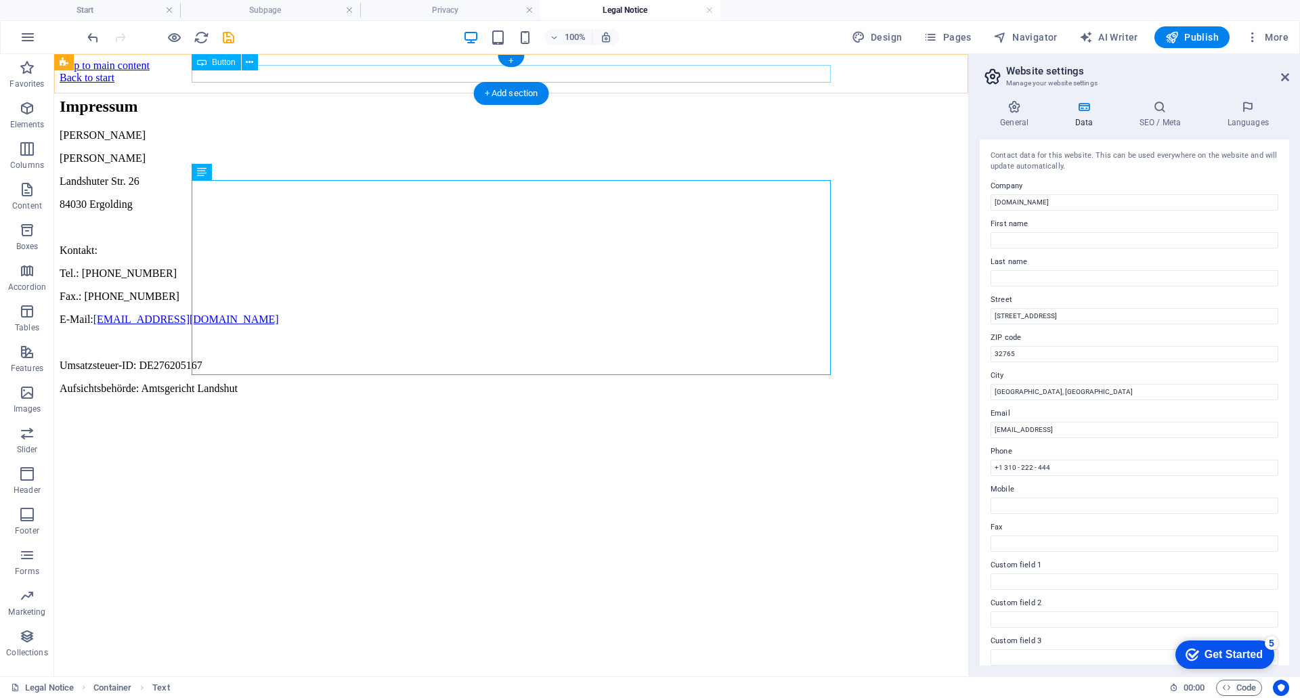
click at [215, 72] on div "Back to start" at bounding box center [511, 78] width 903 height 12
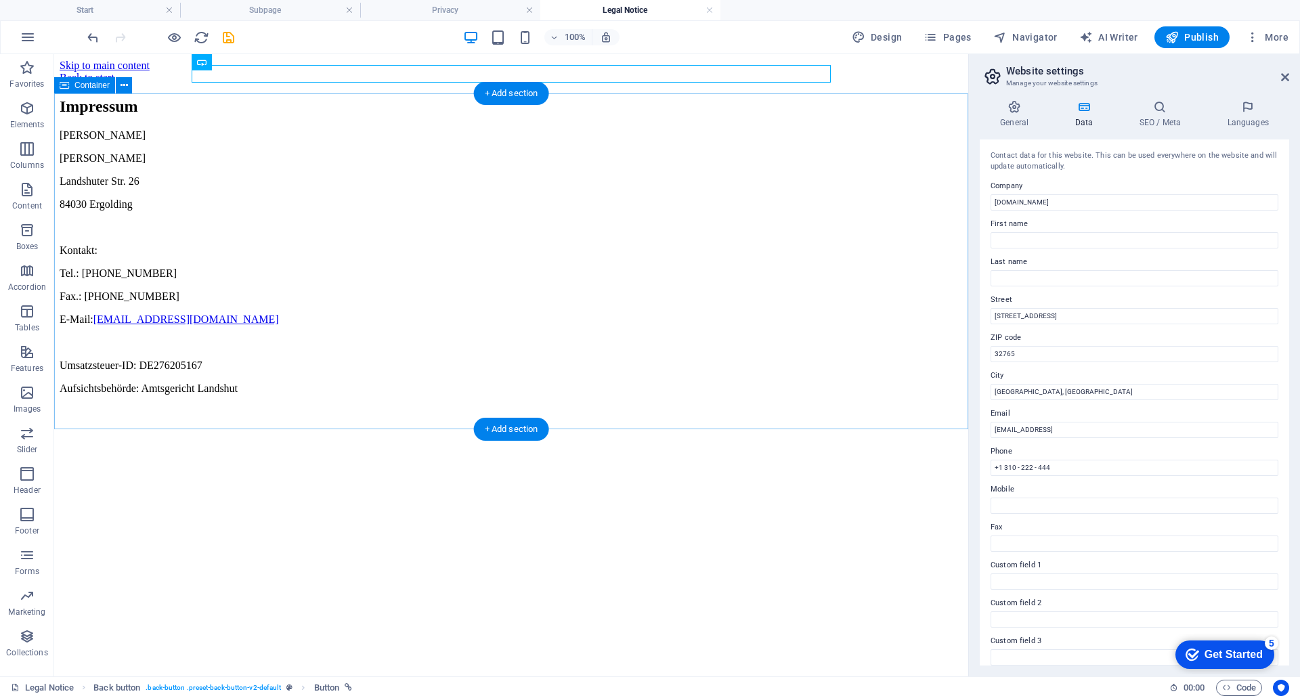
click at [313, 115] on div "Impressum Jochen Klaus Konstruktion Jochen Klaus Landshuter Str. 26 84030 Ergol…" at bounding box center [511, 246] width 903 height 297
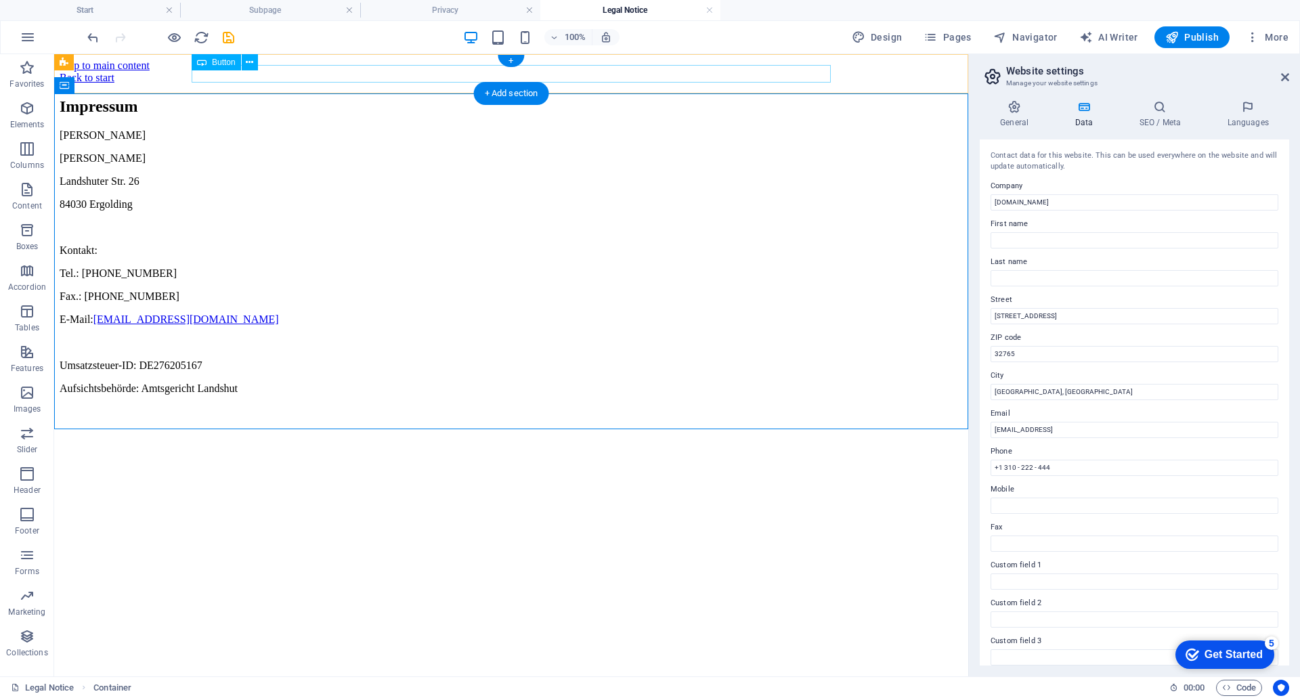
click at [276, 74] on div "Back to start" at bounding box center [511, 78] width 903 height 12
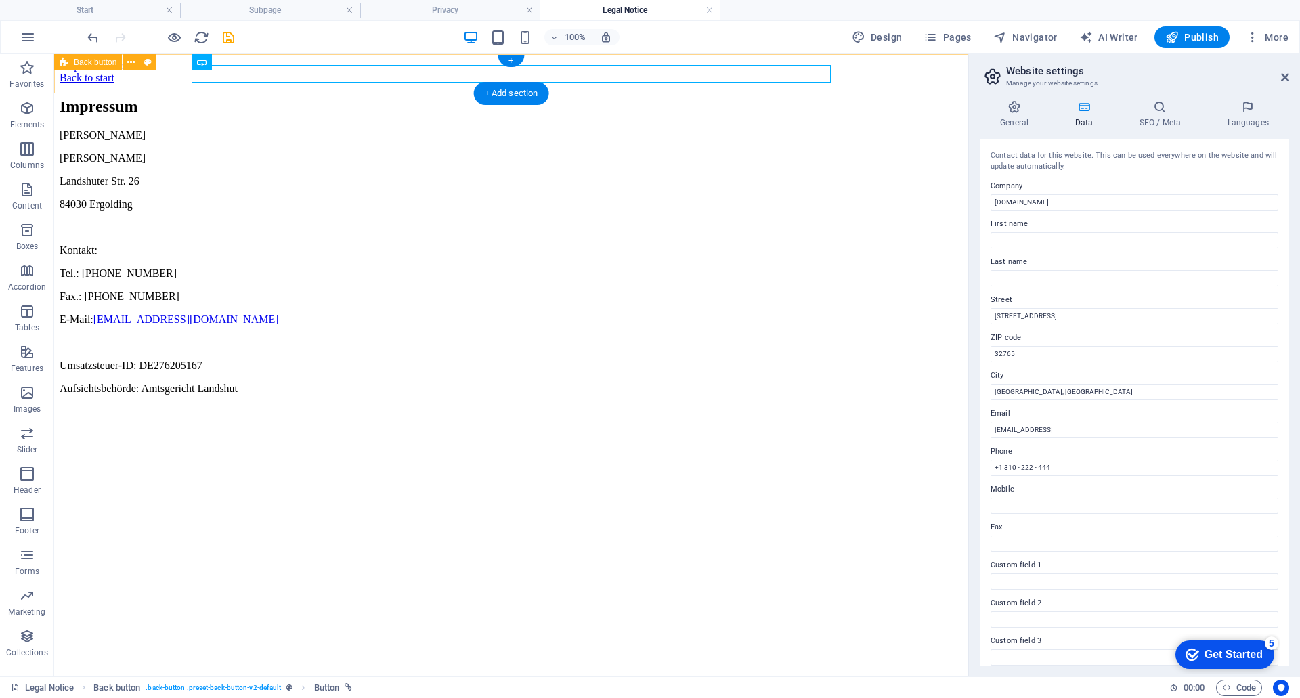
click at [0, 0] on button at bounding box center [0, 0] width 0 height 0
click at [442, 131] on div "Impressum Jochen Klaus Konstruktion Jochen Klaus Landshuter Str. 26 84030 Ergol…" at bounding box center [511, 246] width 903 height 297
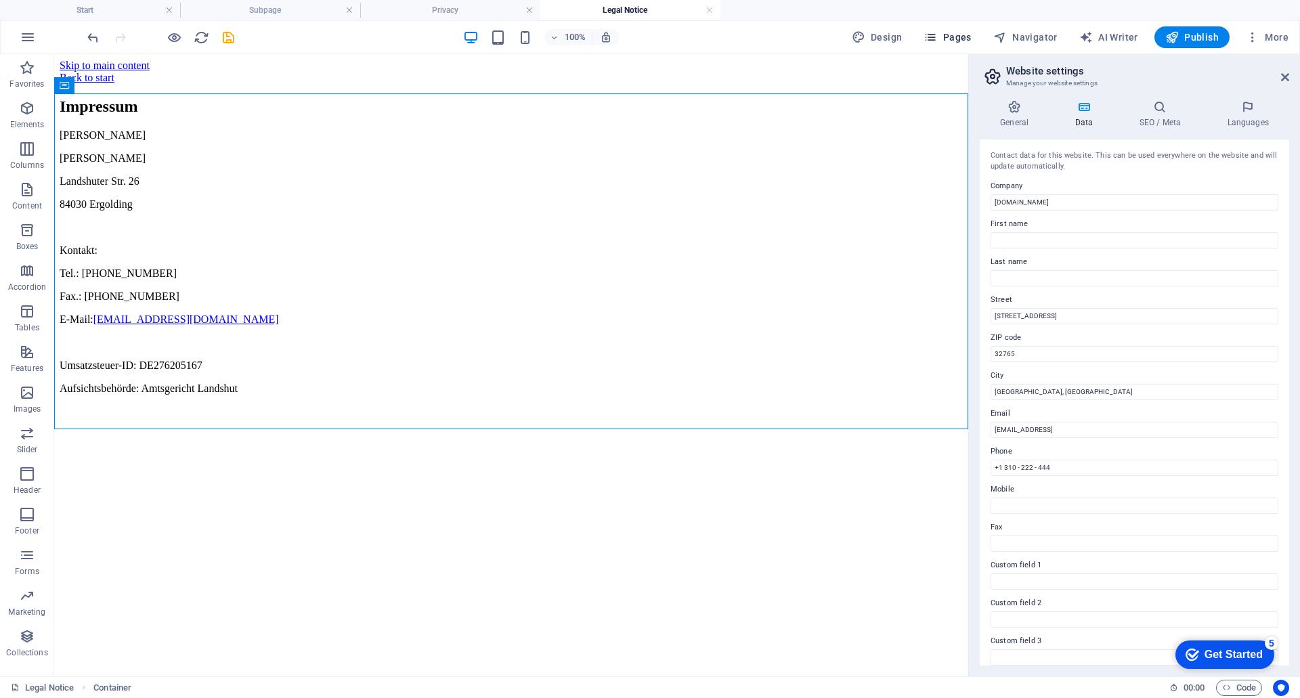
click at [937, 42] on icon "button" at bounding box center [931, 37] width 14 height 14
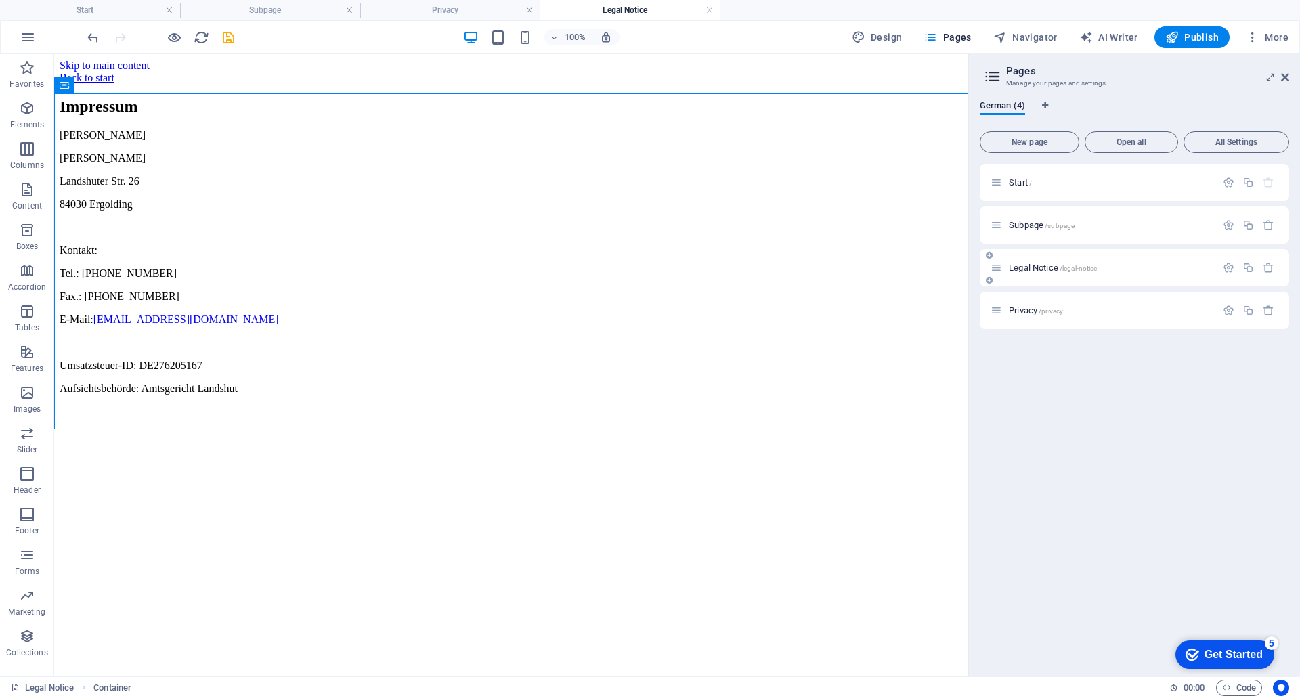
click at [1037, 268] on span "Legal Notice /legal-notice" at bounding box center [1053, 268] width 88 height 10
click at [1230, 269] on icon "button" at bounding box center [1229, 268] width 12 height 12
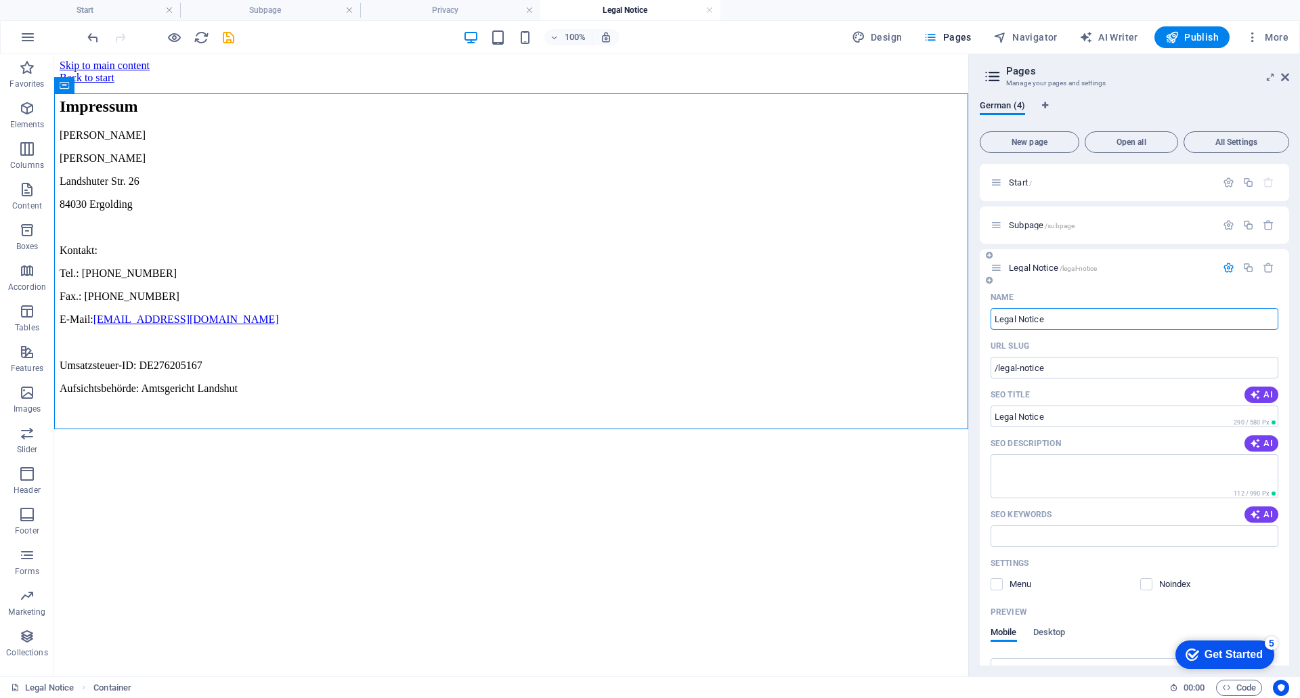
click at [1054, 318] on input "Legal Notice" at bounding box center [1135, 319] width 288 height 22
type input "L"
type input "Im"
type input "/"
type input "Impr"
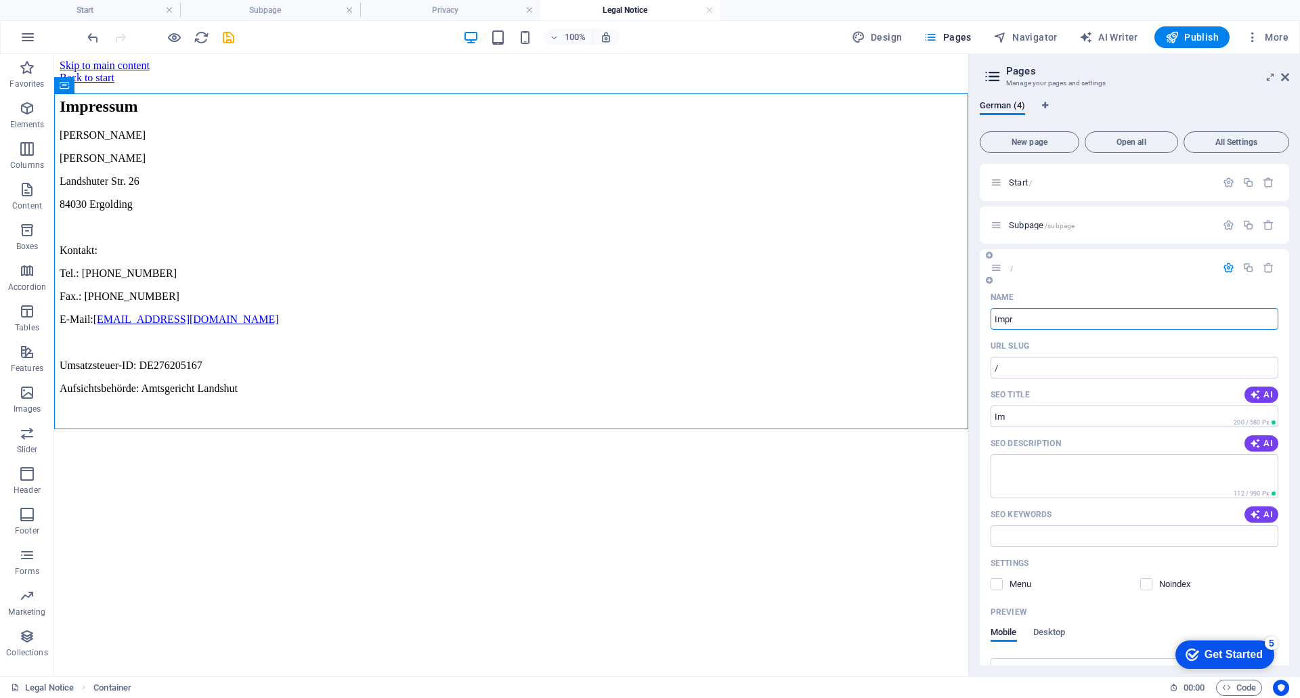
type input "/im"
type input "Im"
type input "Impressum"
type input "/impressum"
type input "Impressum"
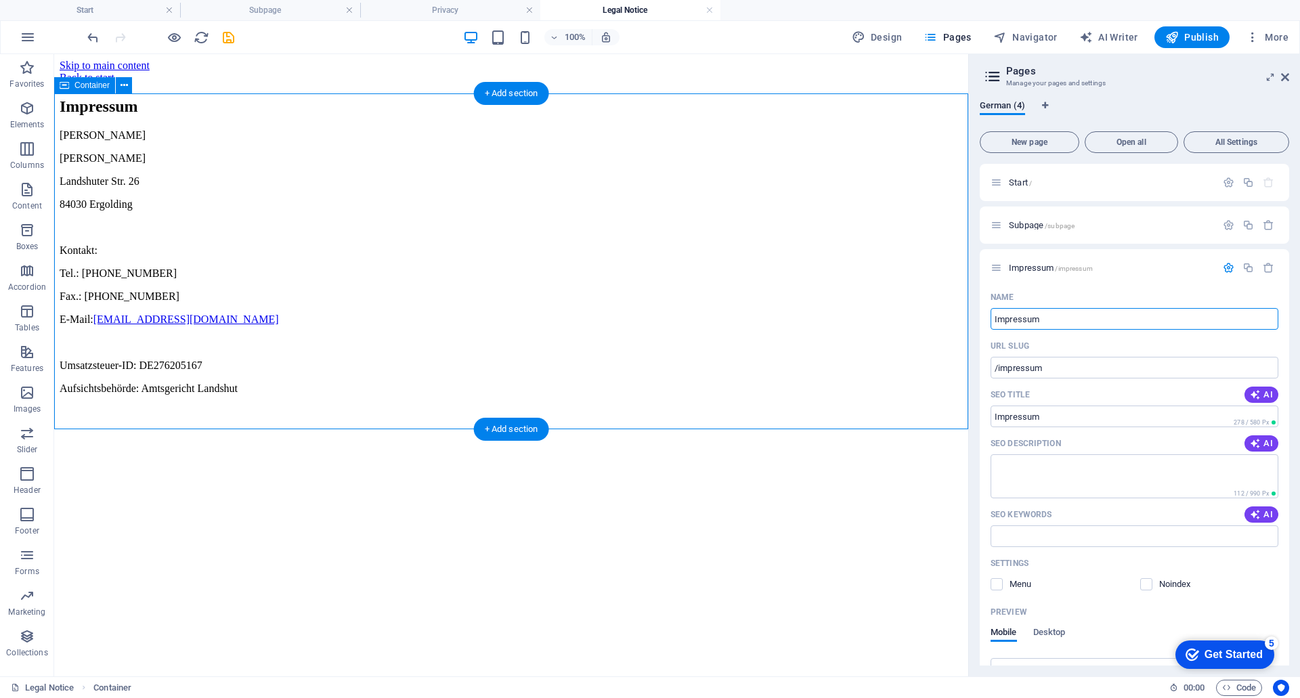
type input "Impressum"
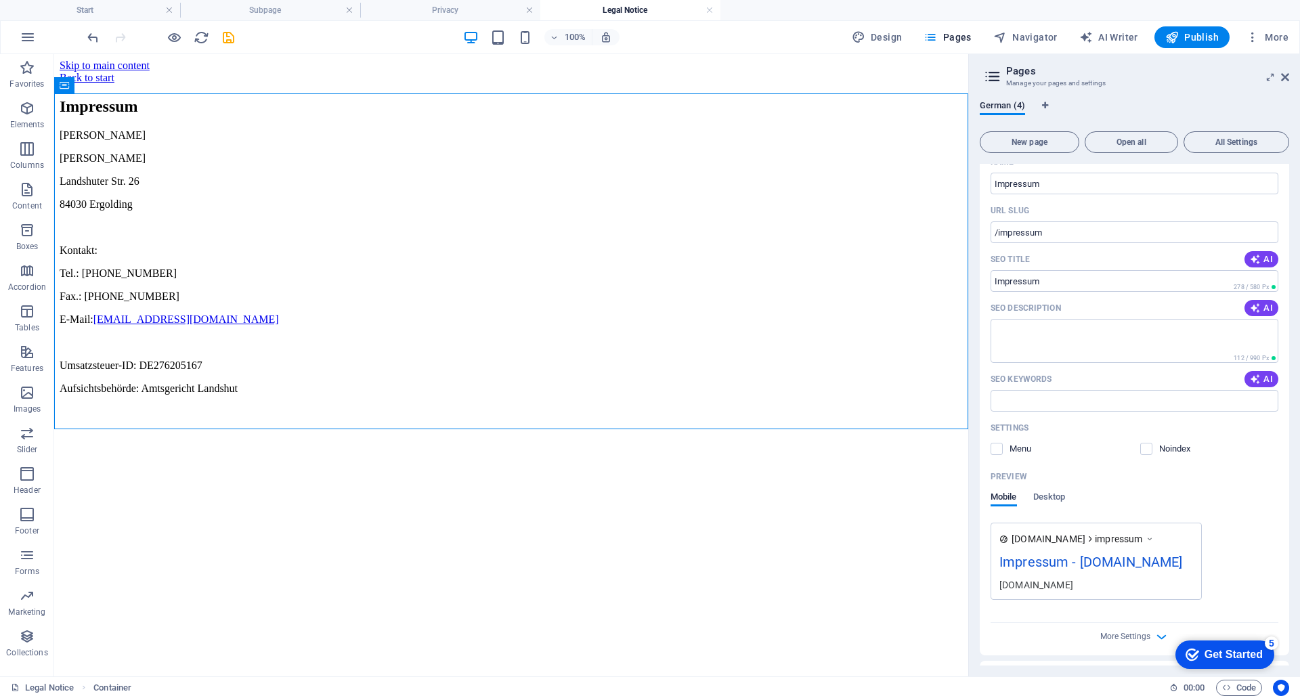
scroll to position [173, 0]
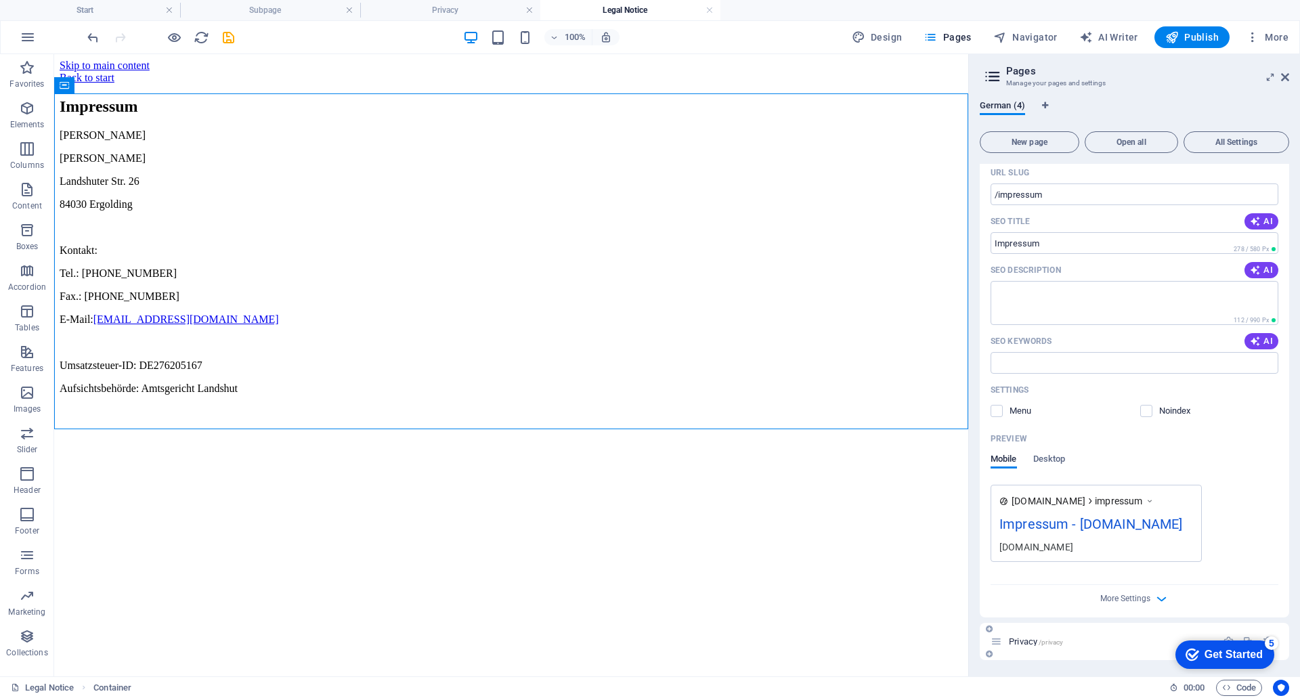
click at [1094, 645] on p "Privacy /privacy" at bounding box center [1110, 641] width 203 height 9
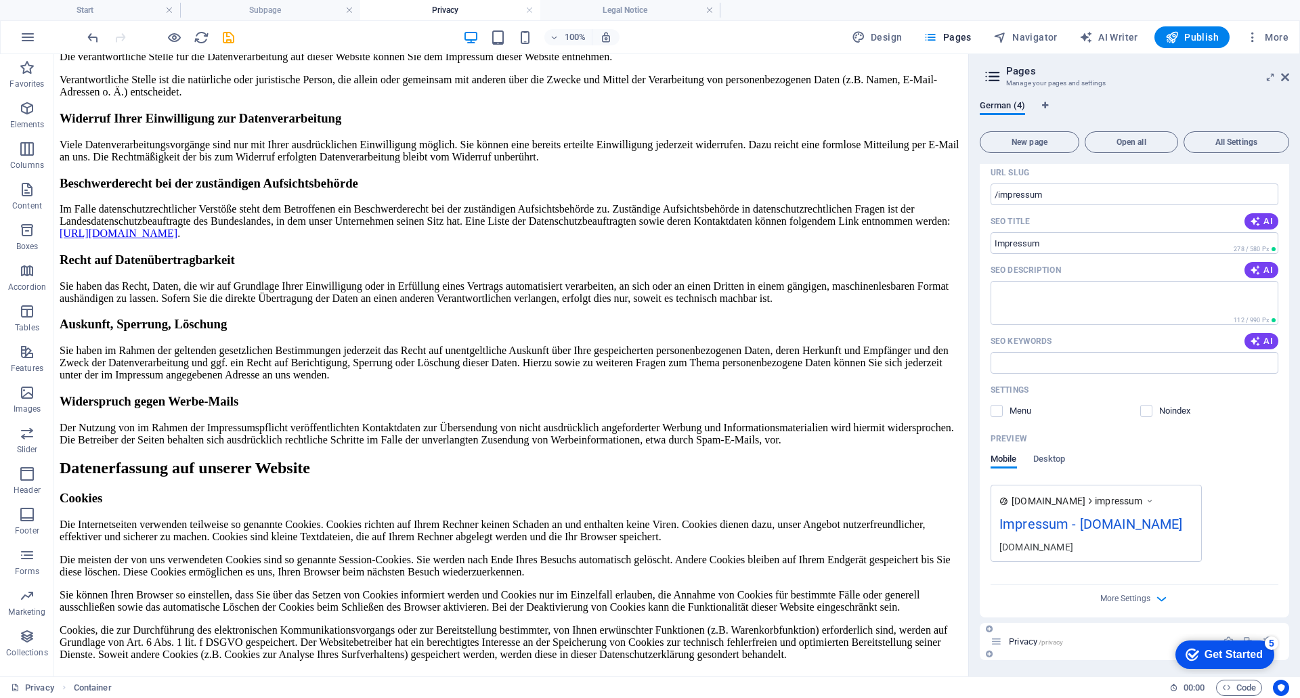
click at [1108, 645] on p "Privacy /privacy" at bounding box center [1110, 641] width 203 height 9
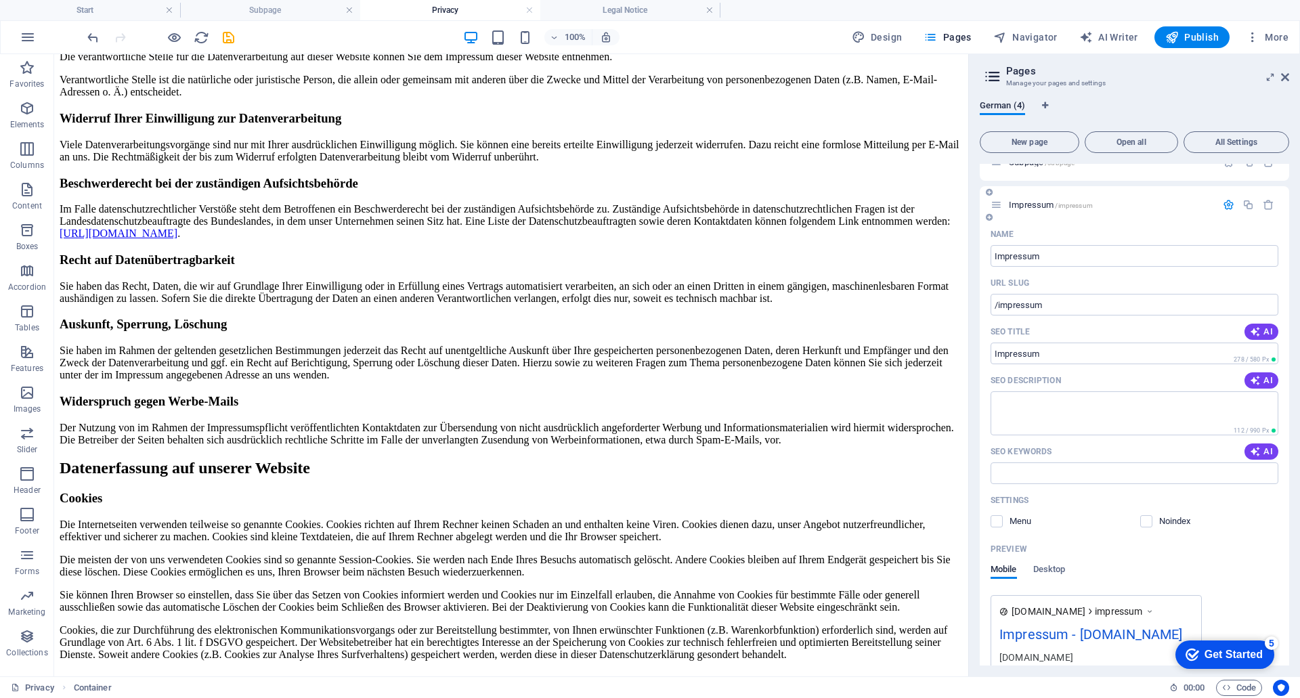
scroll to position [173, 0]
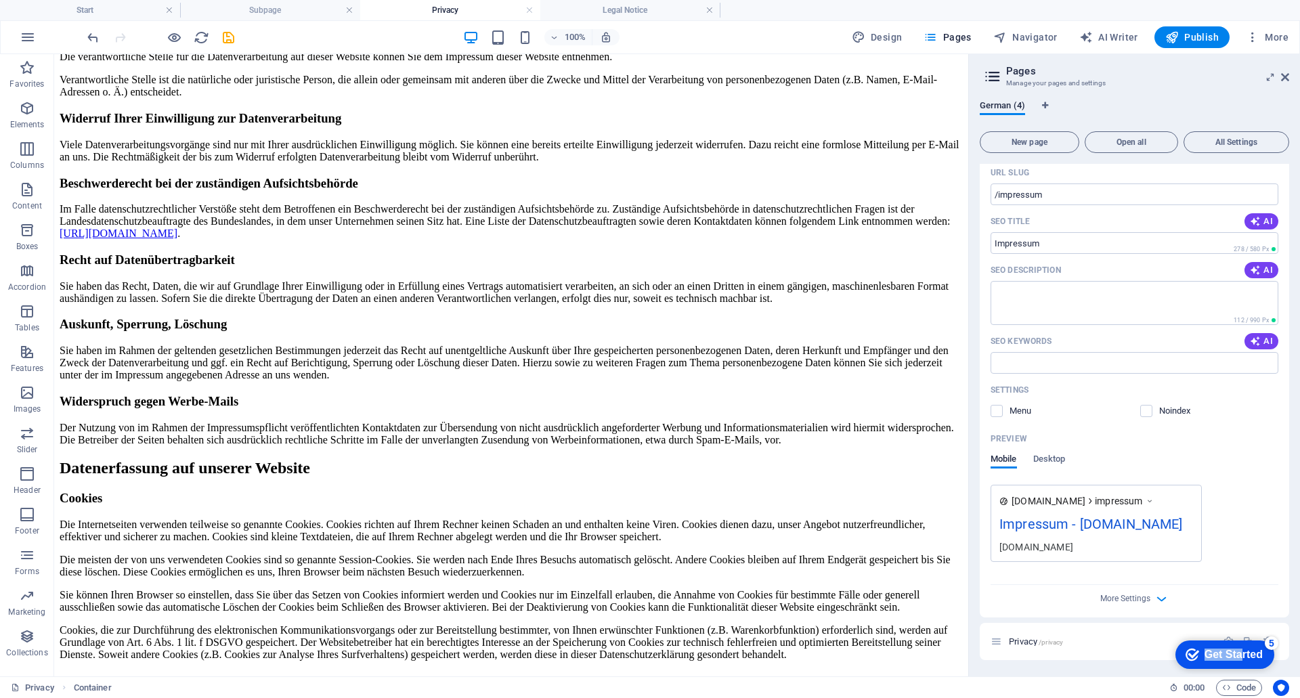
drag, startPoint x: 1240, startPoint y: 650, endPoint x: 2322, endPoint y: 1319, distance: 1271.4
click at [1165, 675] on html "checkmark Get Started 5 First Steps in the Editor Let's guide you through the t…" at bounding box center [1222, 654] width 115 height 41
click at [1268, 643] on div "5" at bounding box center [1272, 644] width 14 height 14
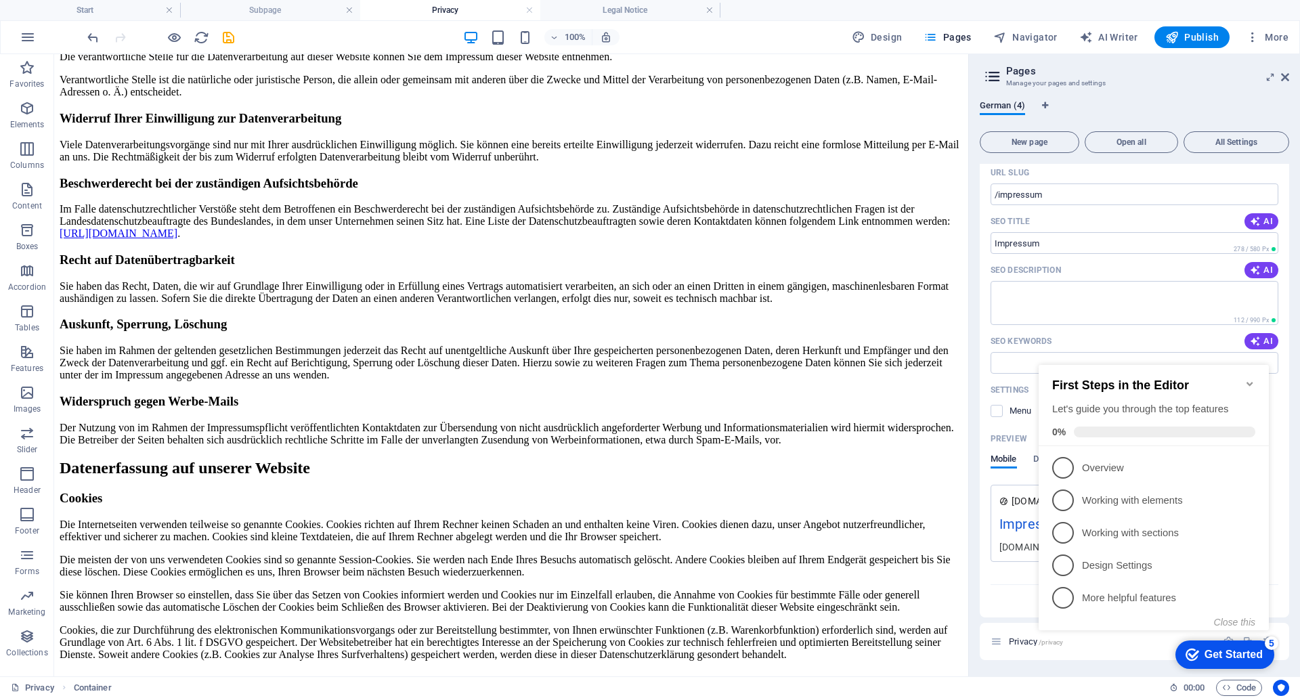
click at [1249, 382] on icon "Minimize checklist" at bounding box center [1250, 384] width 6 height 4
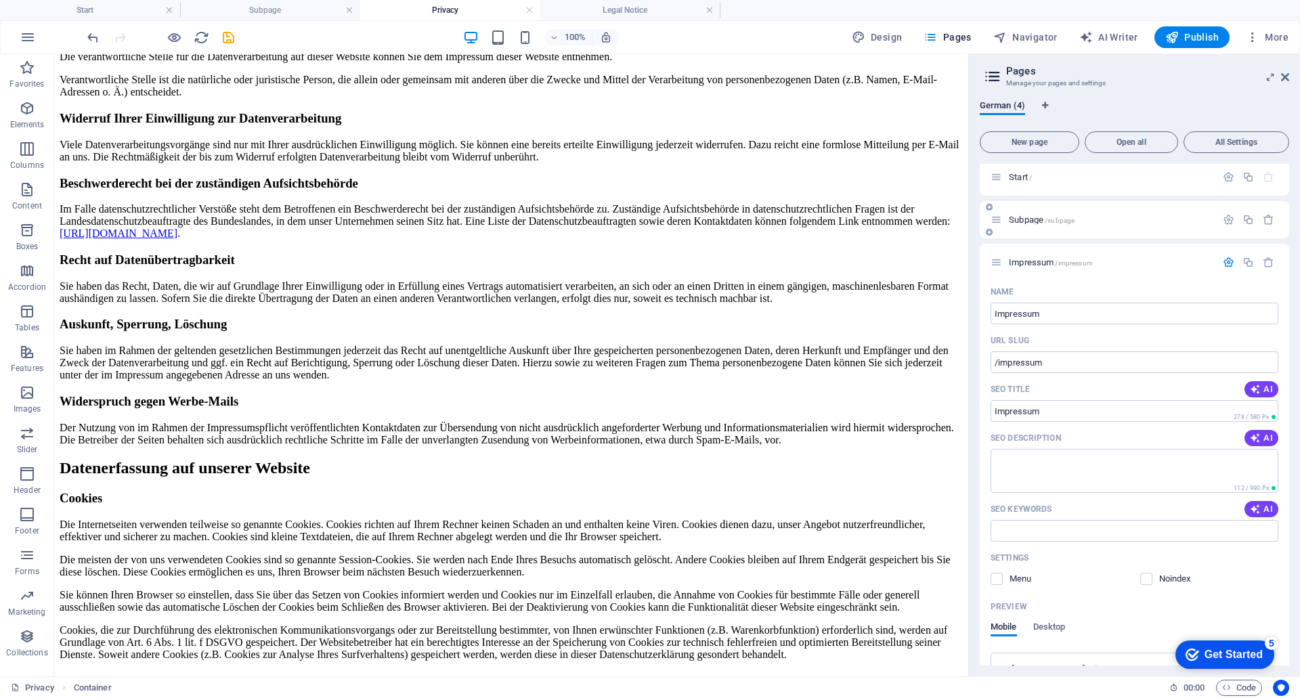
scroll to position [0, 0]
click at [1224, 184] on icon "button" at bounding box center [1229, 183] width 12 height 12
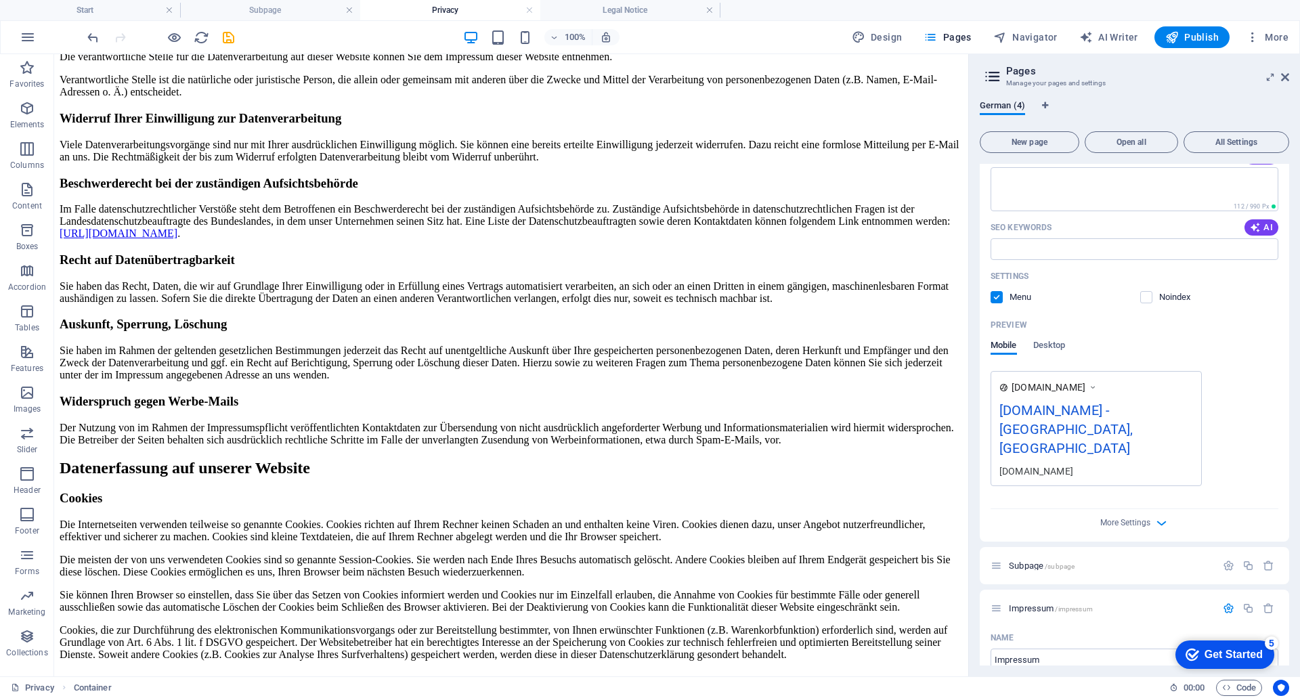
scroll to position [203, 0]
click at [1226, 559] on icon "button" at bounding box center [1229, 565] width 12 height 12
click at [1120, 100] on div "German (4)" at bounding box center [1134, 113] width 309 height 26
click at [986, 77] on icon at bounding box center [993, 76] width 20 height 19
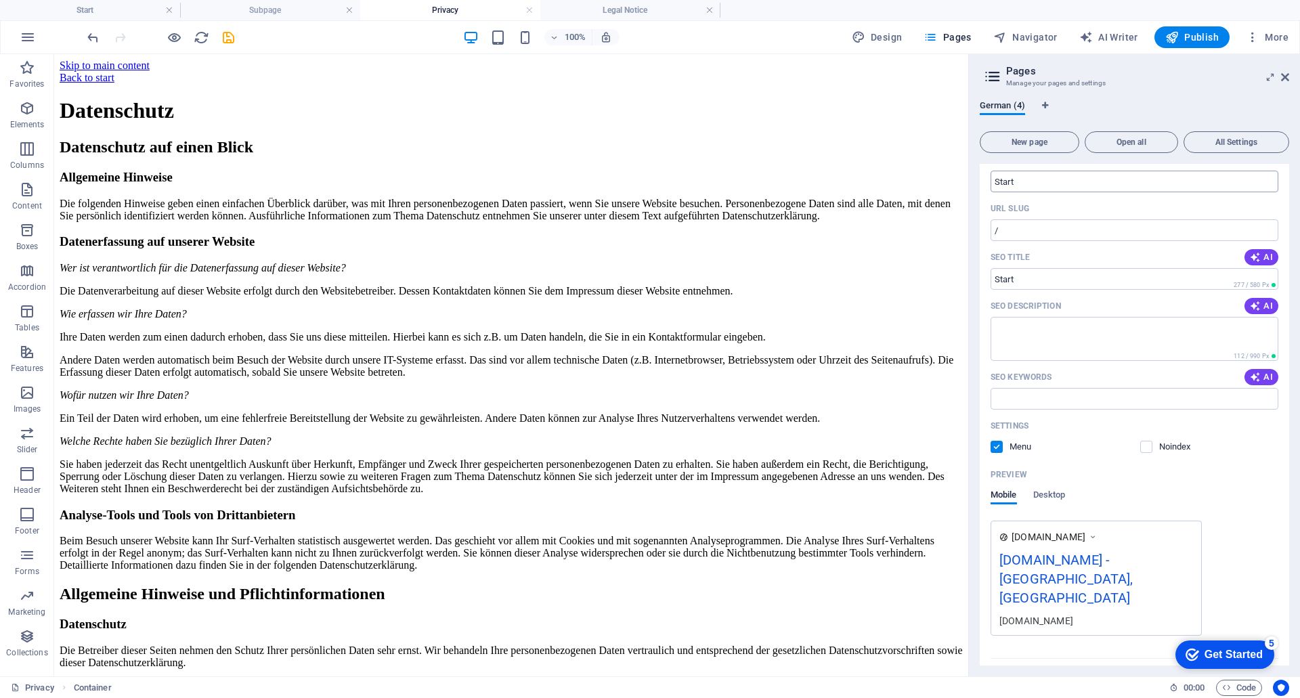
scroll to position [0, 0]
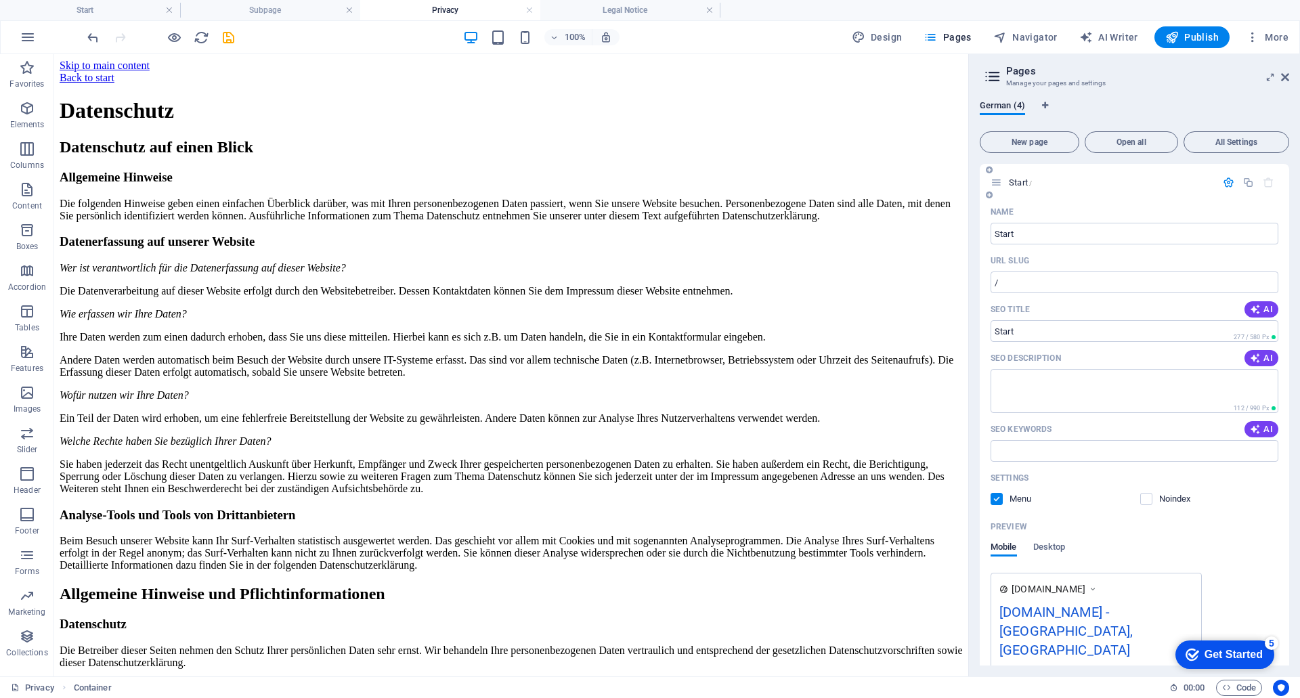
click at [1056, 188] on div "Start /" at bounding box center [1104, 183] width 226 height 16
click at [1021, 179] on span "Start /" at bounding box center [1020, 182] width 23 height 10
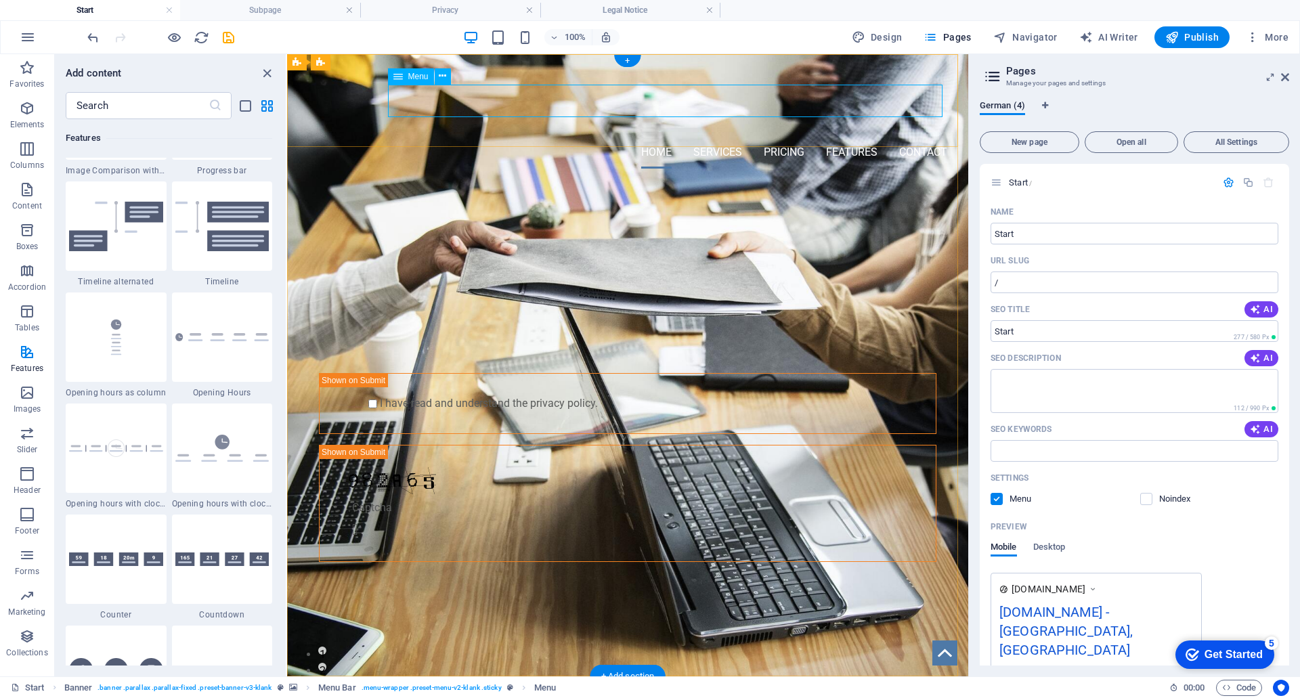
click at [916, 136] on nav "Home Services Pricing Features Contact" at bounding box center [627, 152] width 639 height 33
click at [0, 0] on icon at bounding box center [0, 0] width 0 height 0
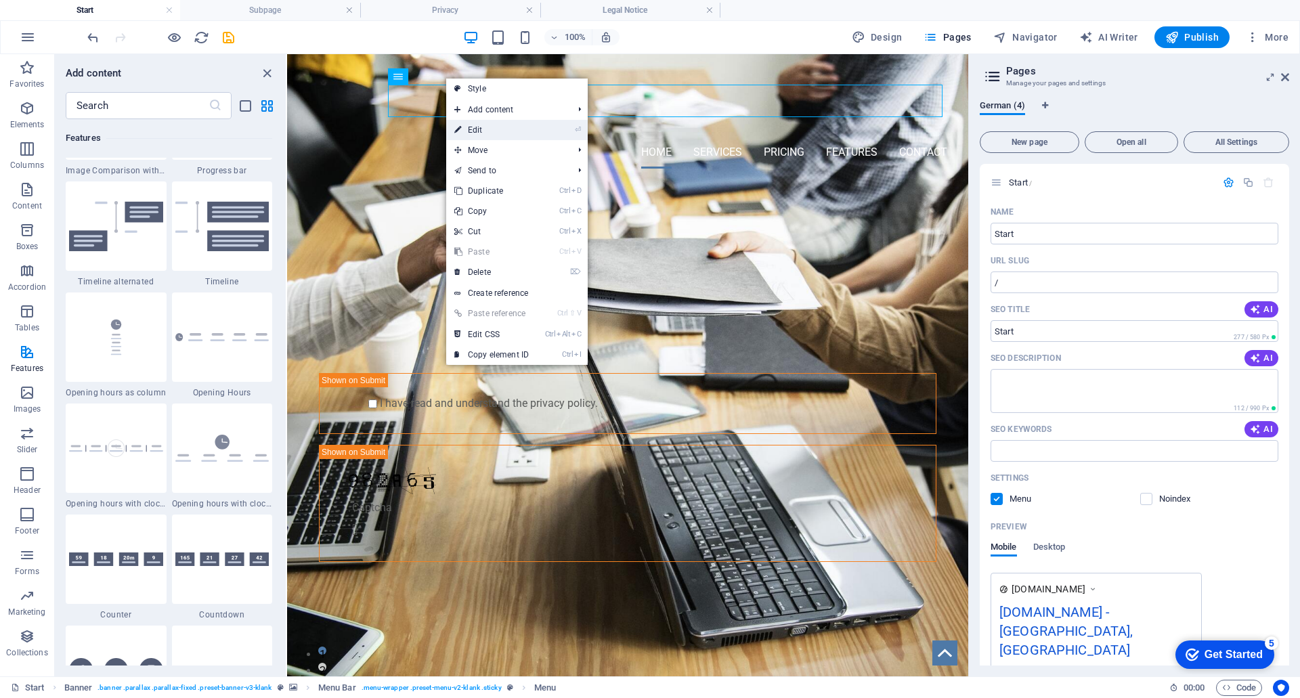
click at [494, 129] on link "⏎ Edit" at bounding box center [491, 130] width 91 height 20
select select
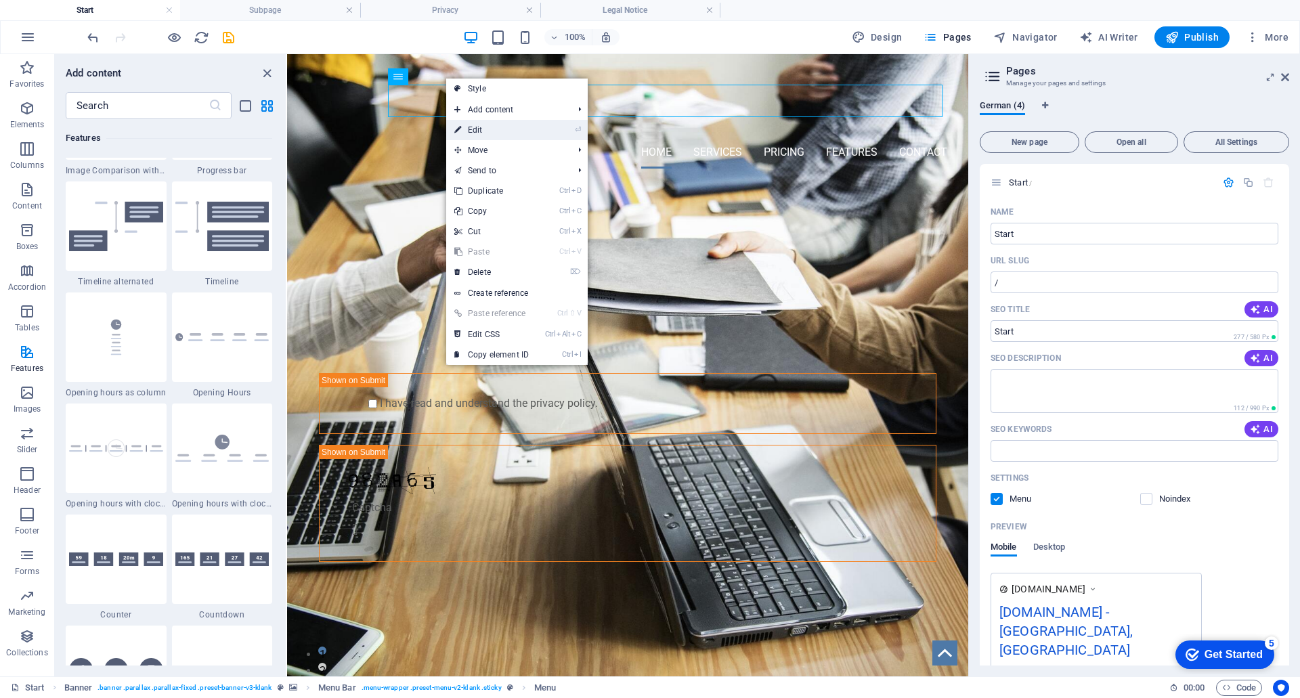
select select
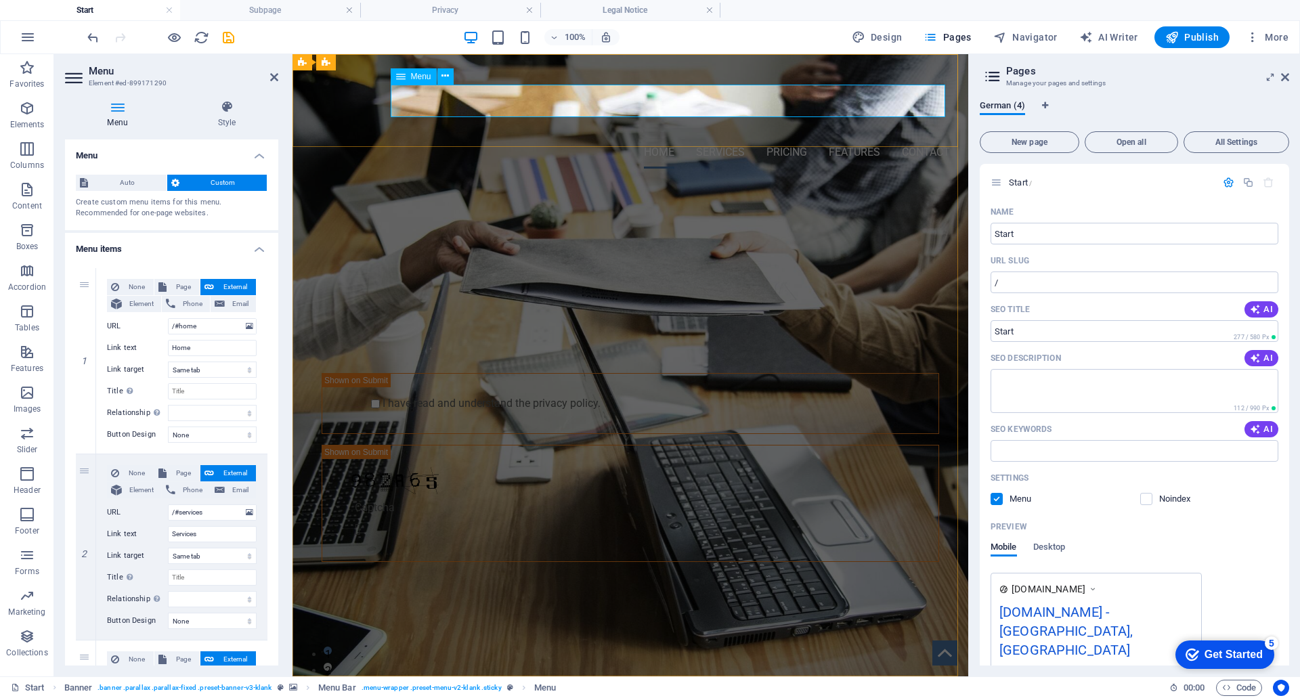
click at [921, 136] on nav "Home Services Pricing Features Contact" at bounding box center [630, 152] width 639 height 33
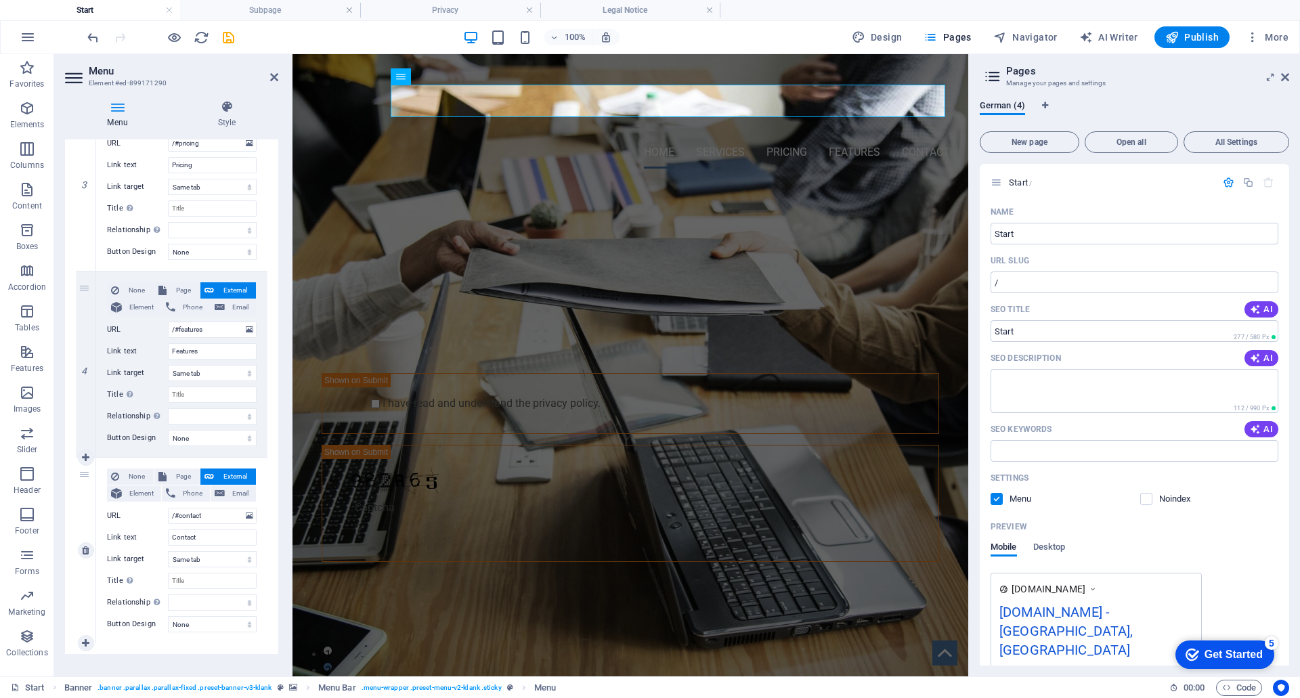
scroll to position [571, 0]
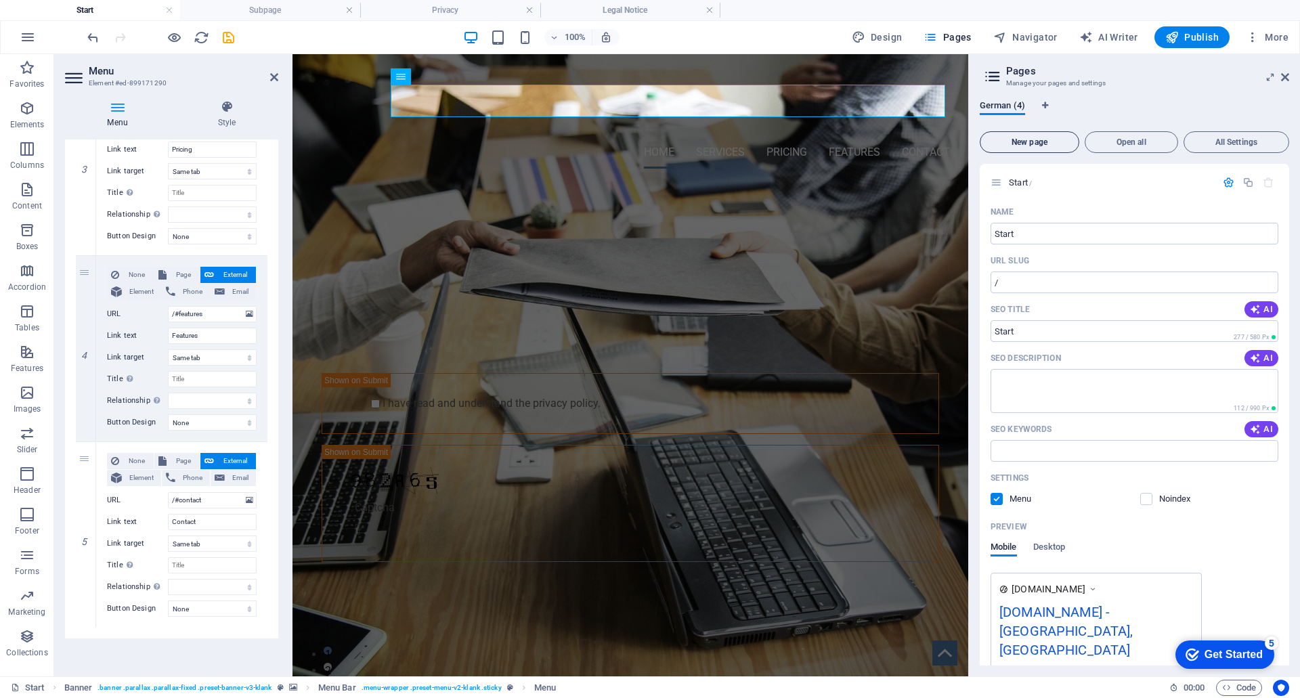
click at [1033, 140] on span "New page" at bounding box center [1029, 142] width 87 height 8
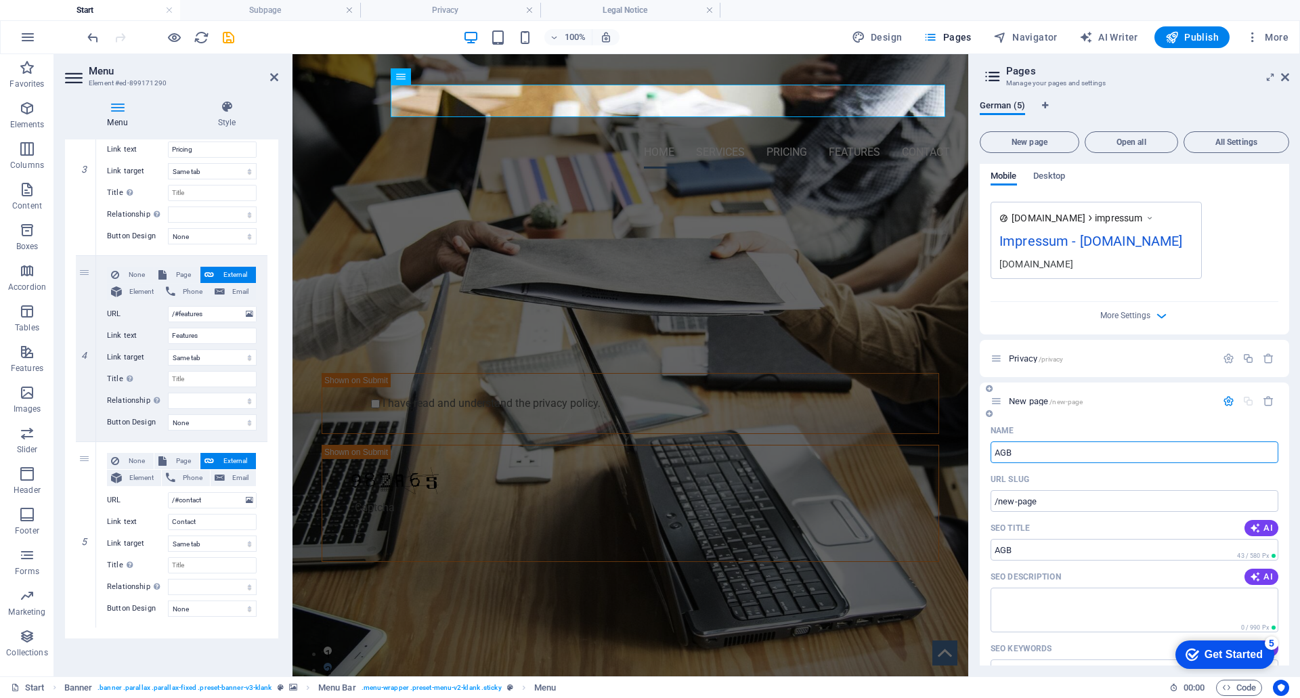
type input "AGB"
type input "/agb"
type input "AGB"
click at [1063, 588] on textarea "SEO Description" at bounding box center [1135, 610] width 288 height 44
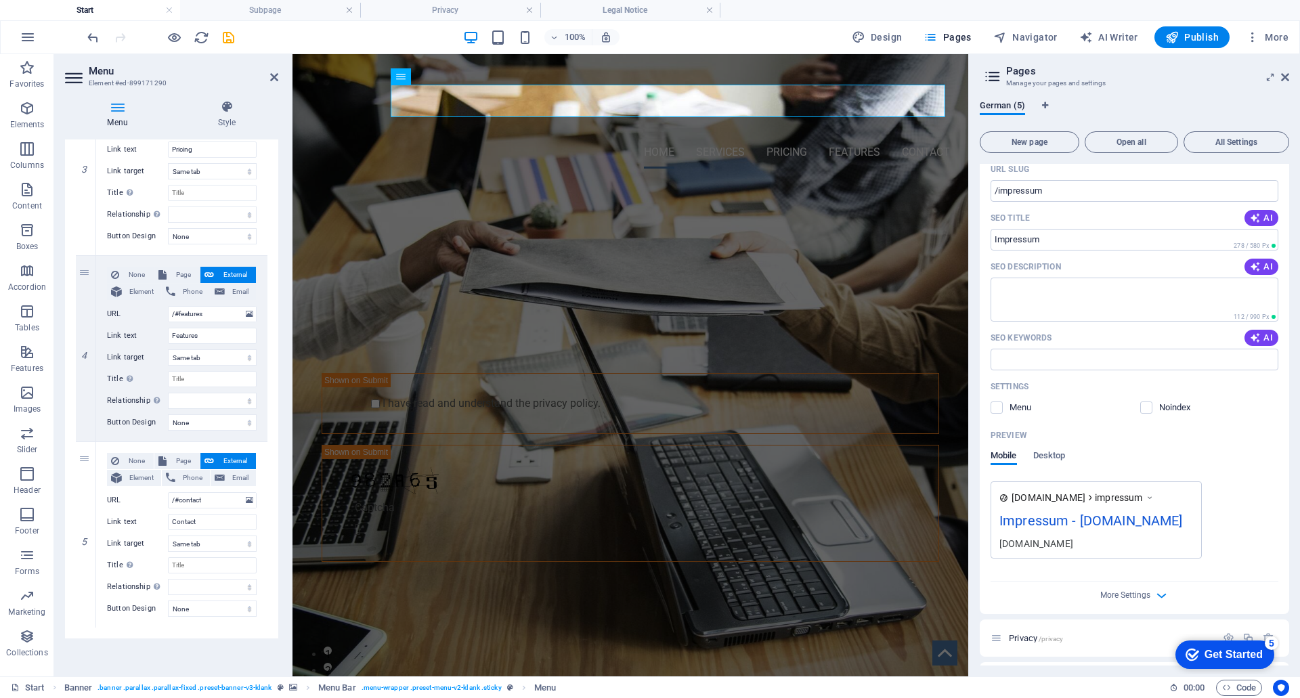
scroll to position [1428, 0]
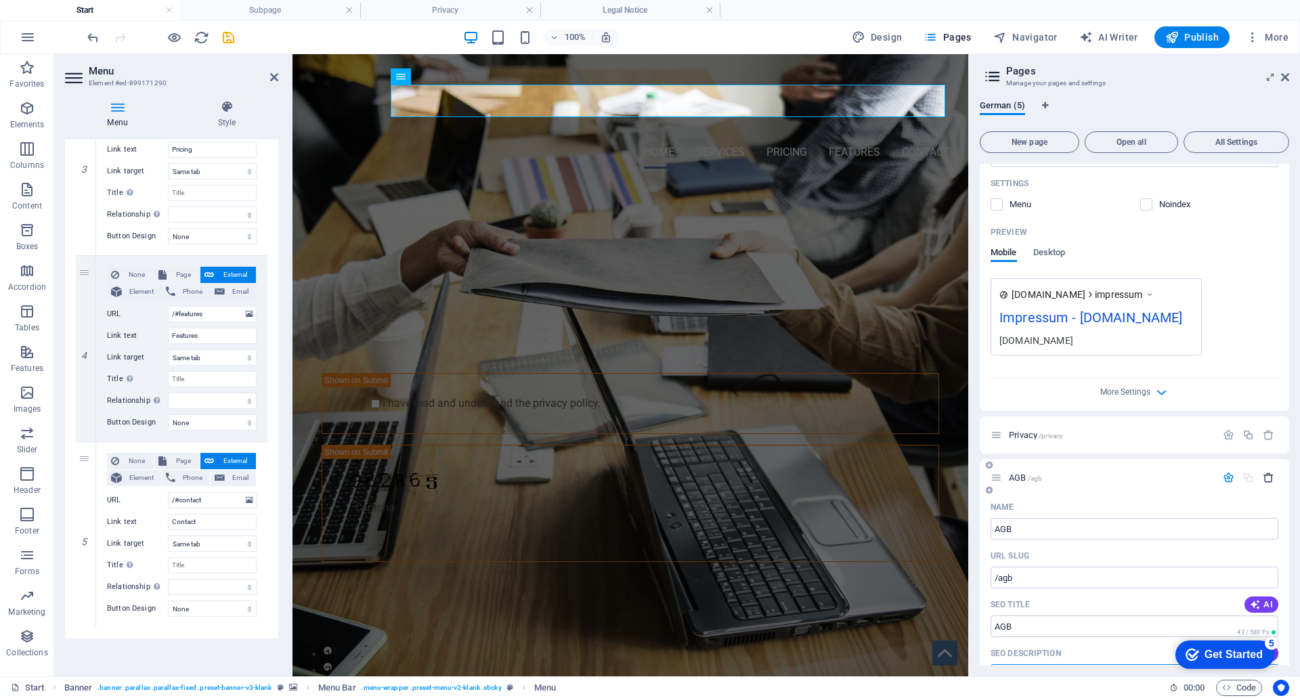
click at [1264, 472] on icon "button" at bounding box center [1269, 478] width 12 height 12
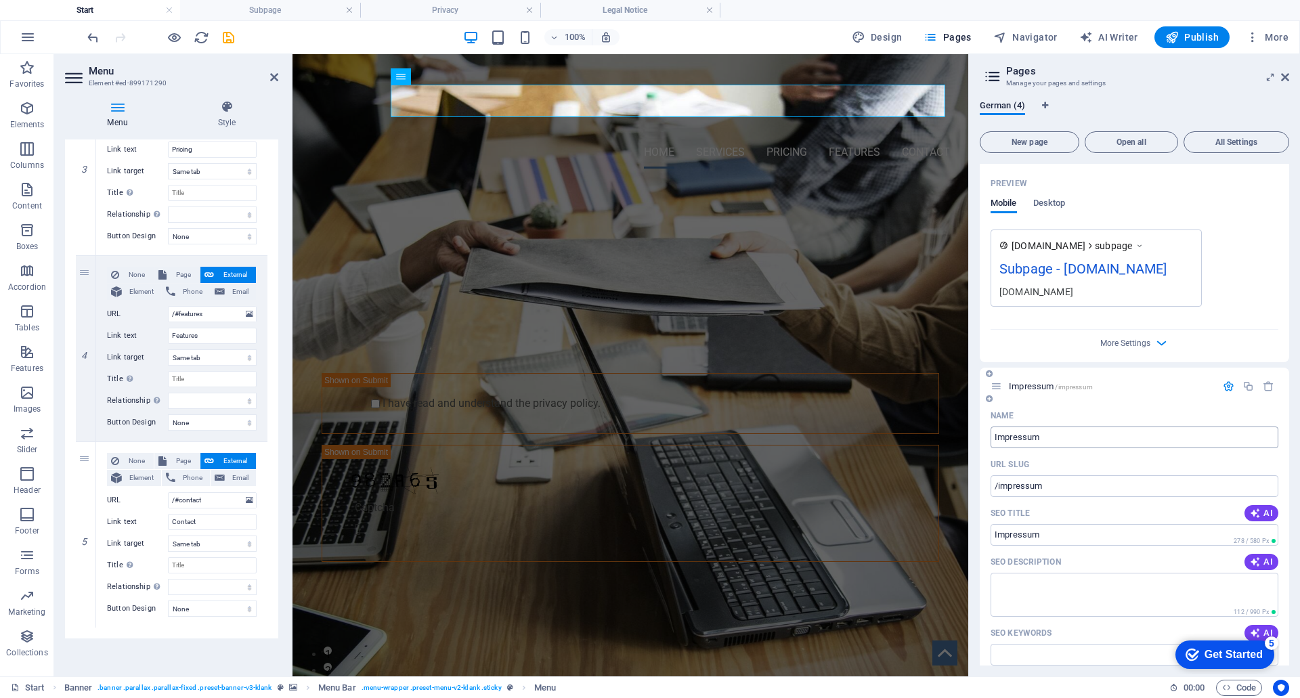
scroll to position [912, 0]
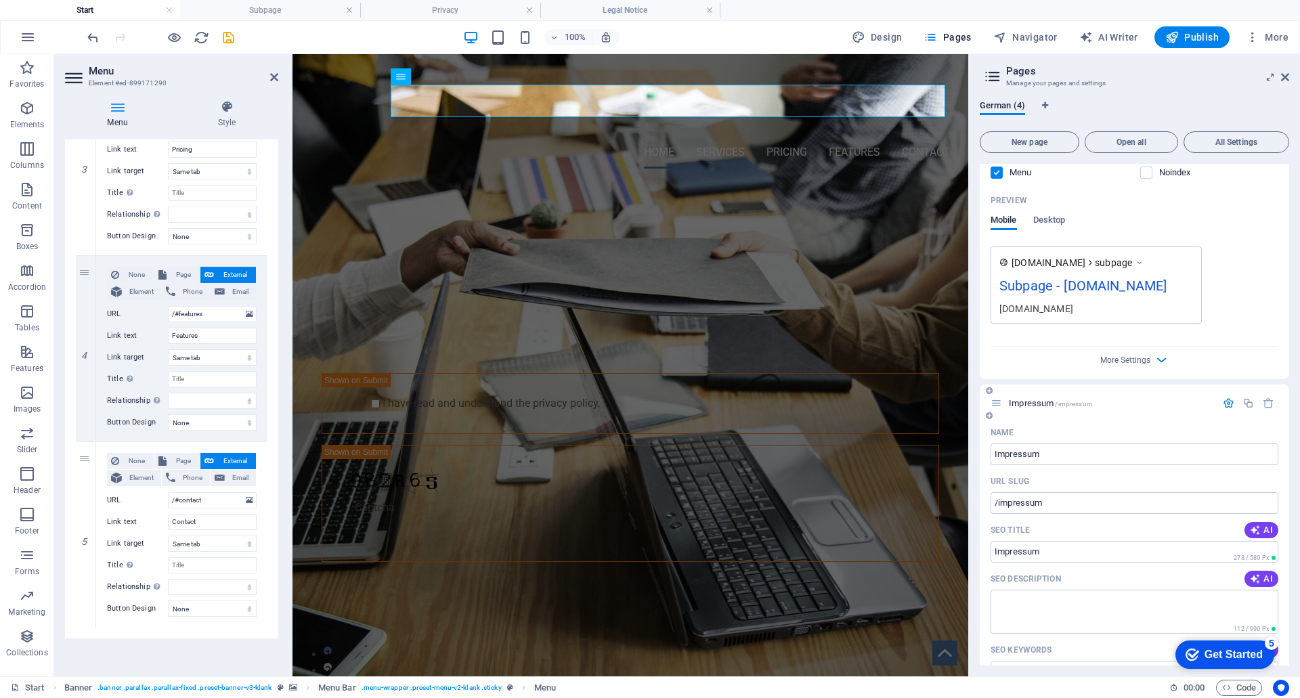
click at [1112, 399] on p "Impressum /impressum" at bounding box center [1110, 403] width 203 height 9
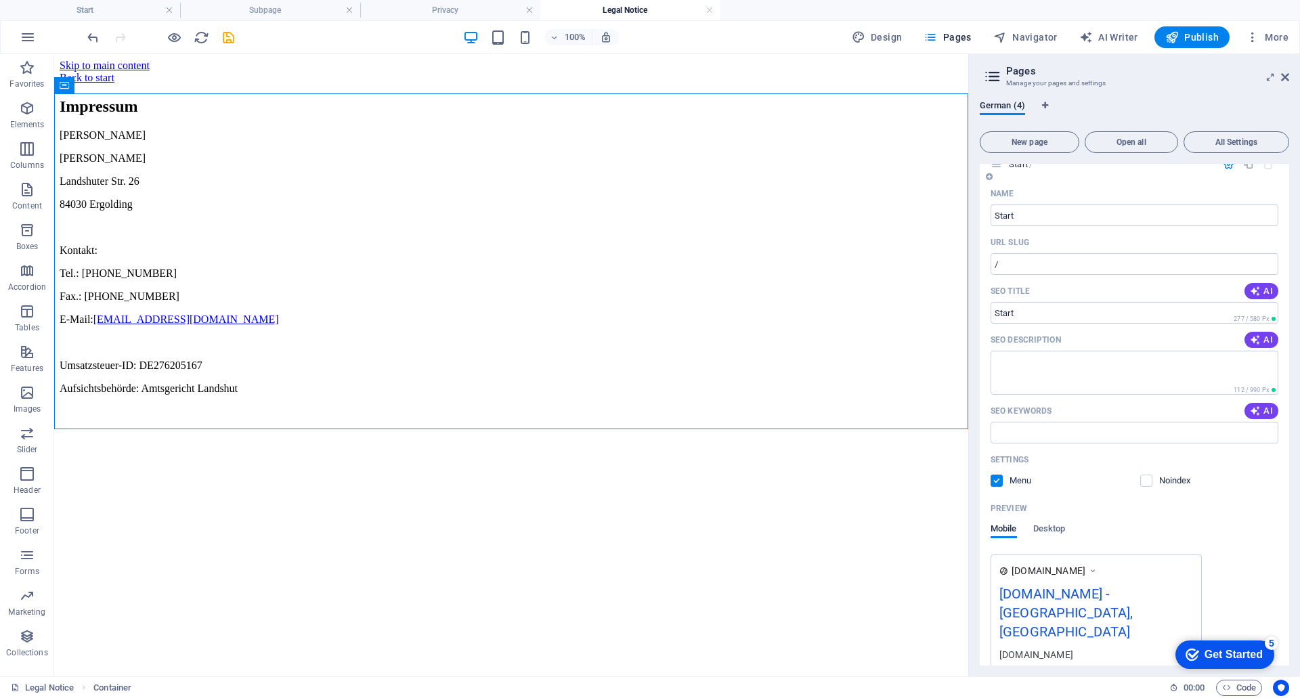
scroll to position [0, 0]
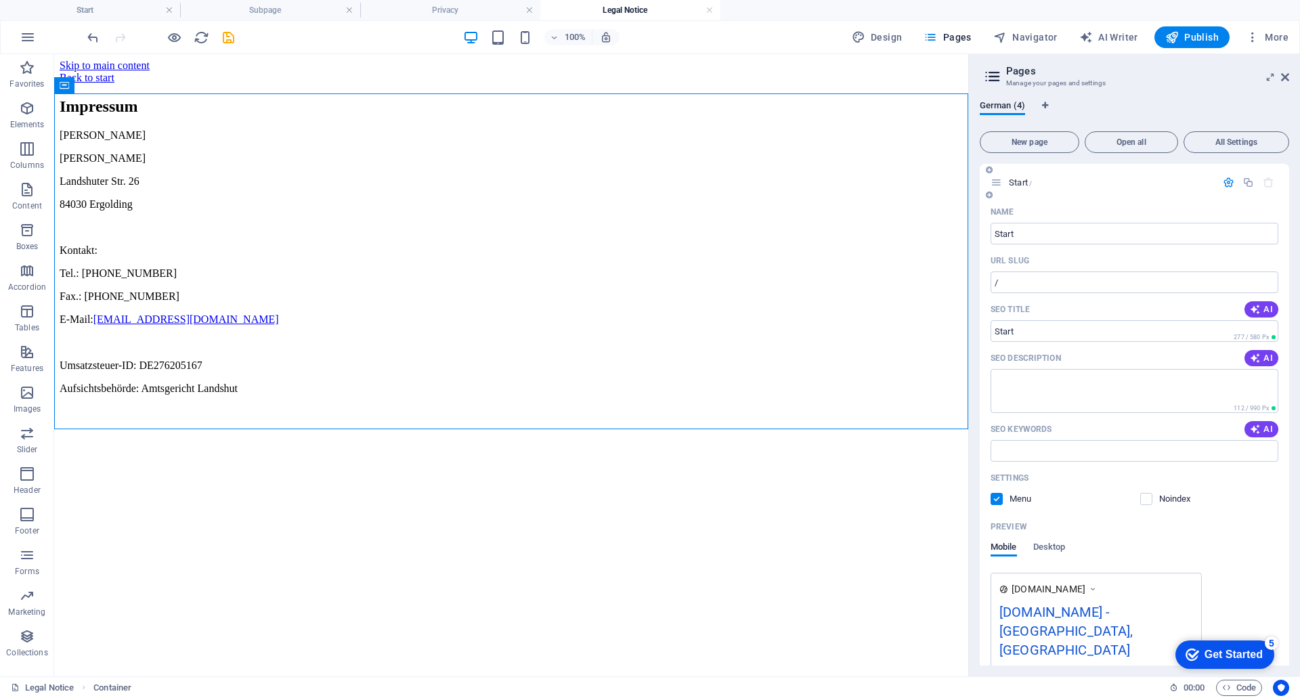
click at [1226, 185] on icon "button" at bounding box center [1229, 183] width 12 height 12
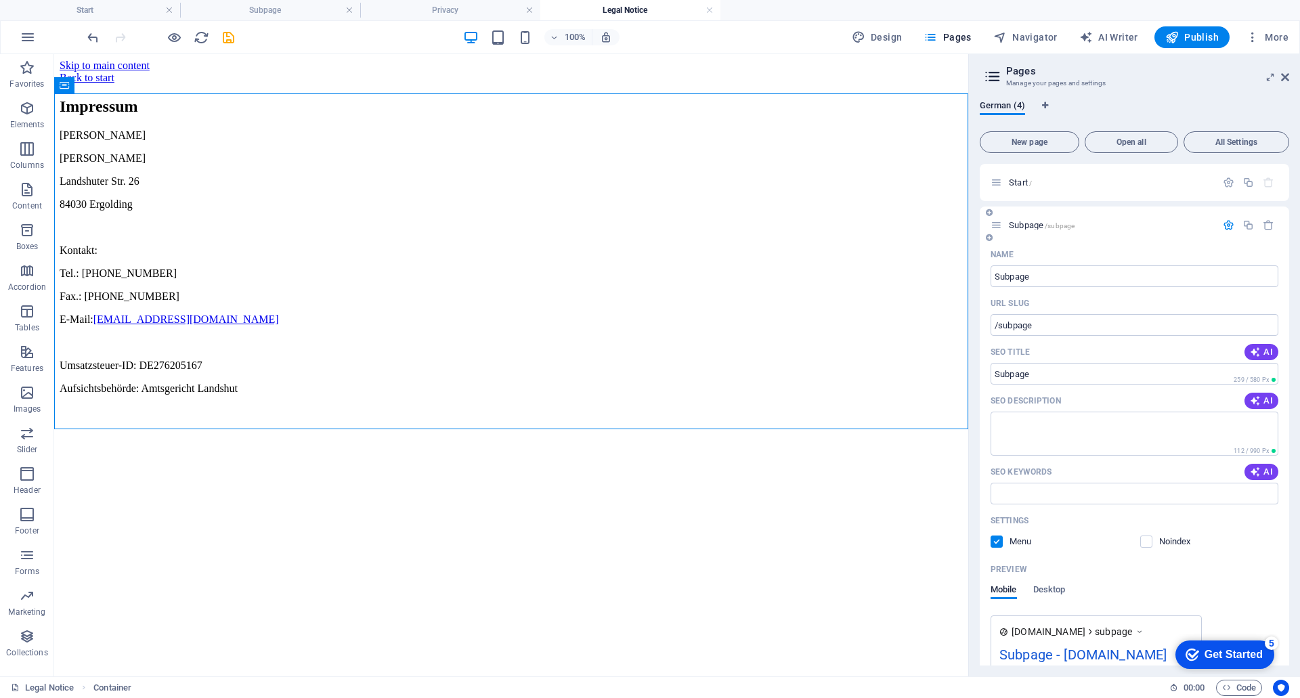
click at [1224, 228] on icon "button" at bounding box center [1229, 225] width 12 height 12
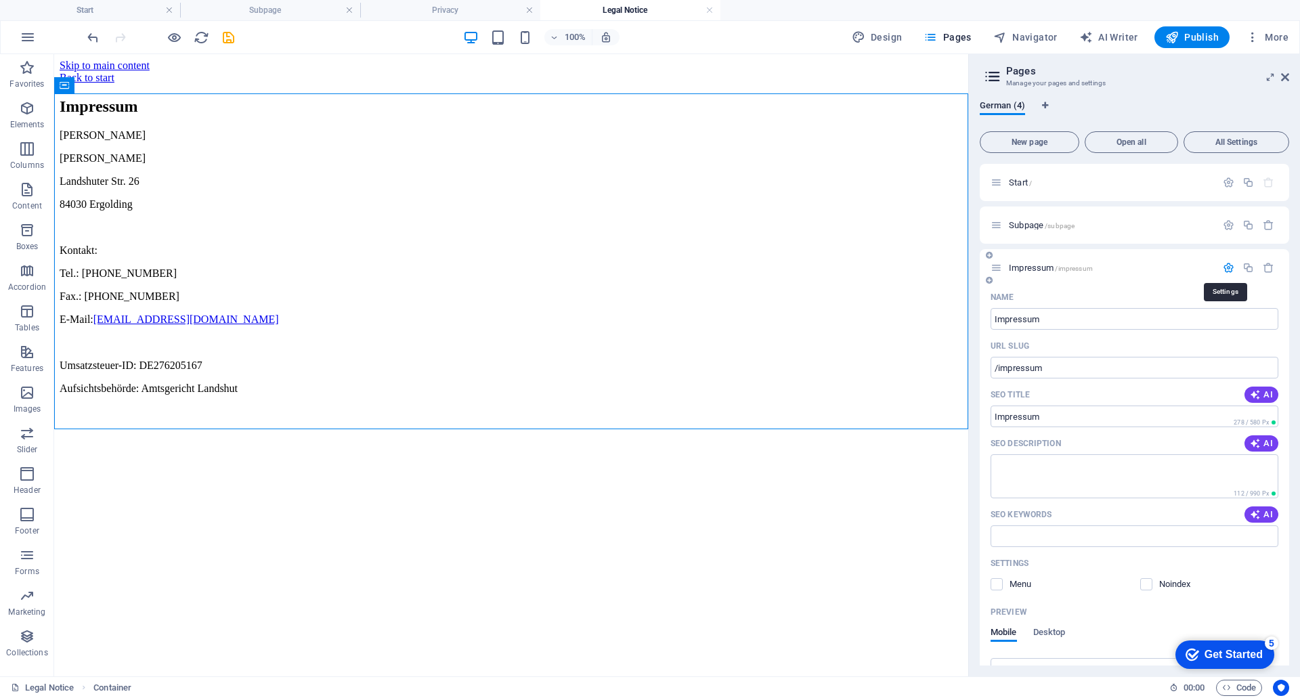
click at [1225, 267] on icon "button" at bounding box center [1229, 268] width 12 height 12
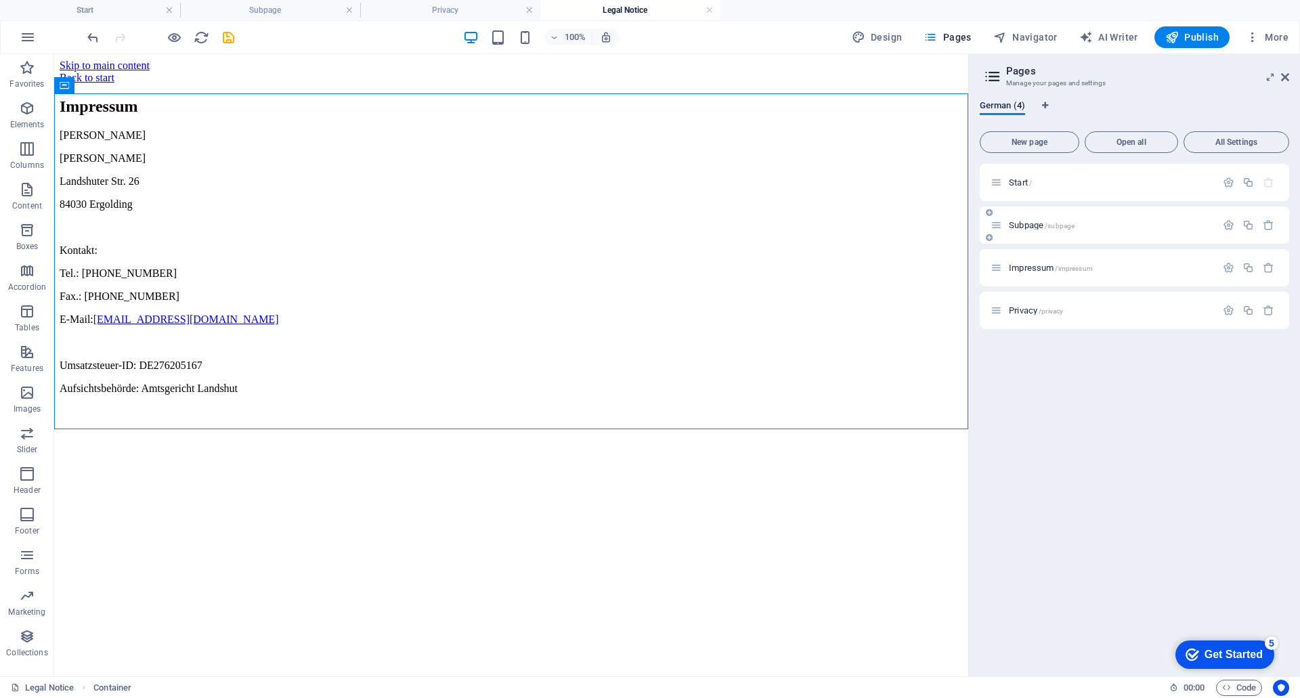
click at [1115, 221] on p "Subpage /subpage" at bounding box center [1110, 225] width 203 height 9
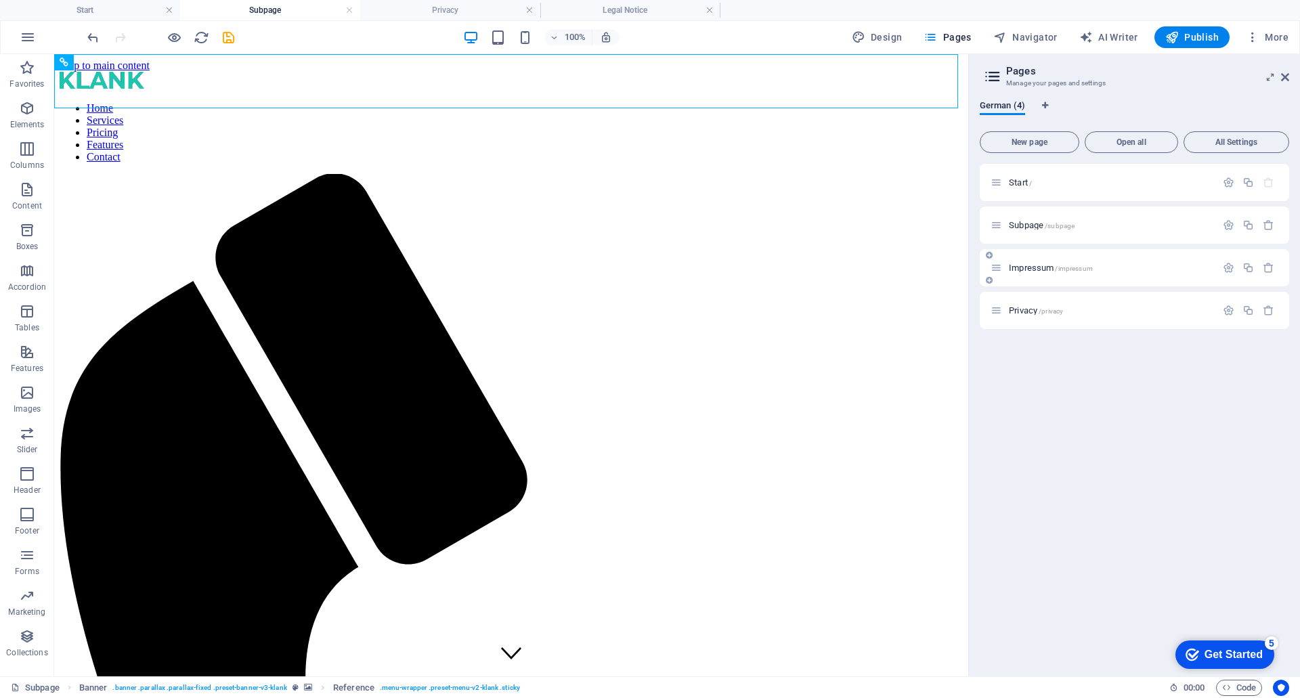
click at [1126, 272] on div "Impressum /impressum" at bounding box center [1104, 268] width 226 height 16
click at [1044, 277] on div "Impressum /impressum" at bounding box center [1134, 267] width 309 height 37
click at [1103, 258] on div "Impressum /impressum" at bounding box center [1134, 267] width 309 height 37
click at [1000, 286] on div "Start / Subpage /subpage Impressum /impressum Privacy /privacy" at bounding box center [1134, 246] width 309 height 165
click at [1152, 264] on p "Impressum /impressum" at bounding box center [1110, 267] width 203 height 9
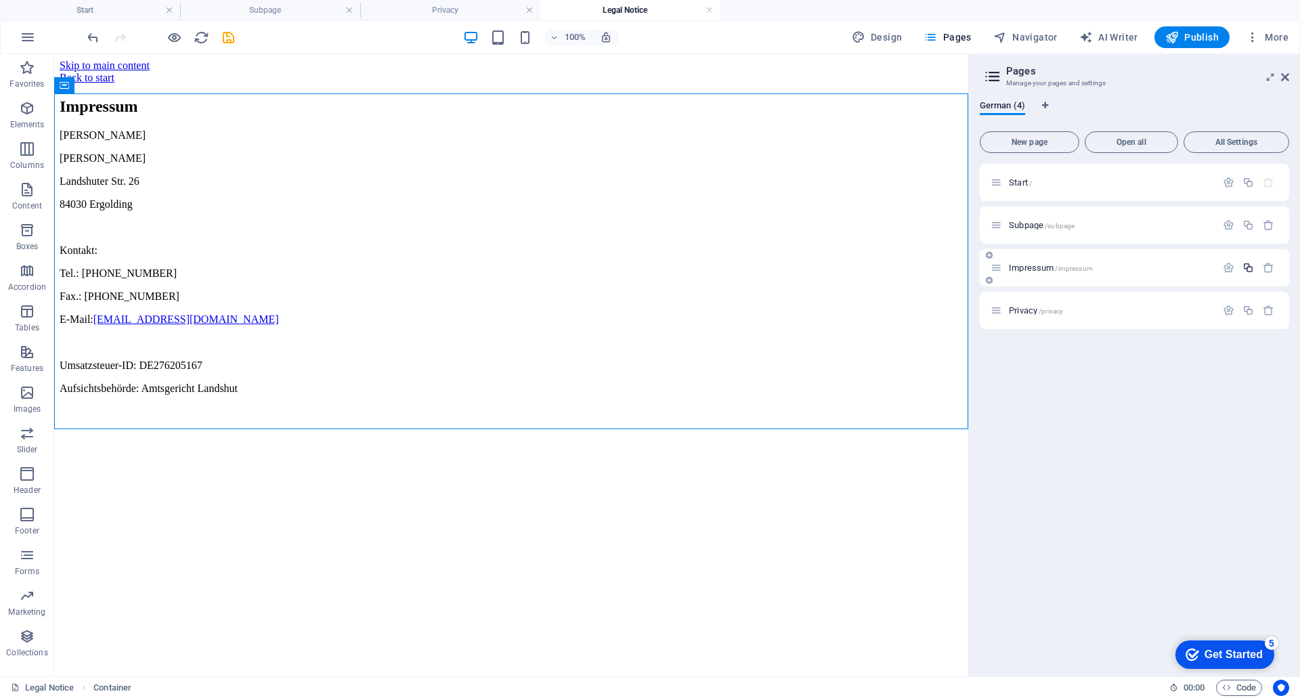
click at [1249, 268] on icon "button" at bounding box center [1249, 268] width 12 height 12
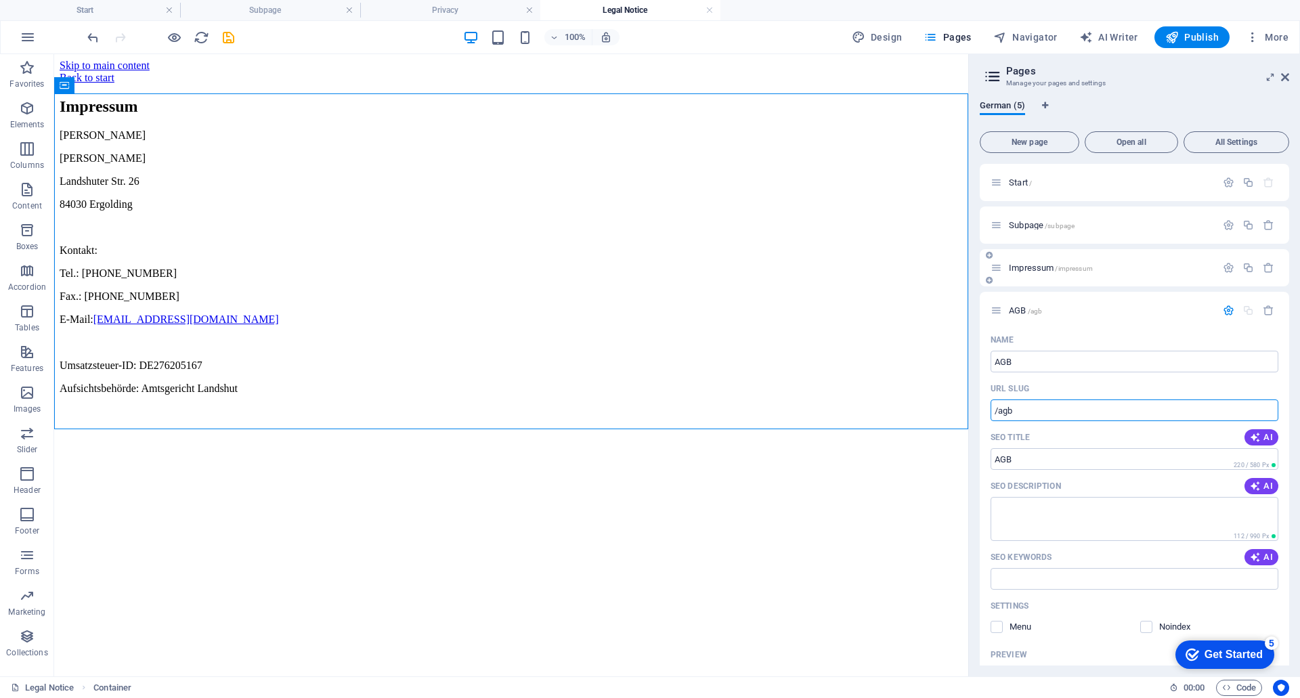
type input "AGB"
type input "/agb"
type input "AGB"
click at [1227, 267] on icon "button" at bounding box center [1229, 268] width 12 height 12
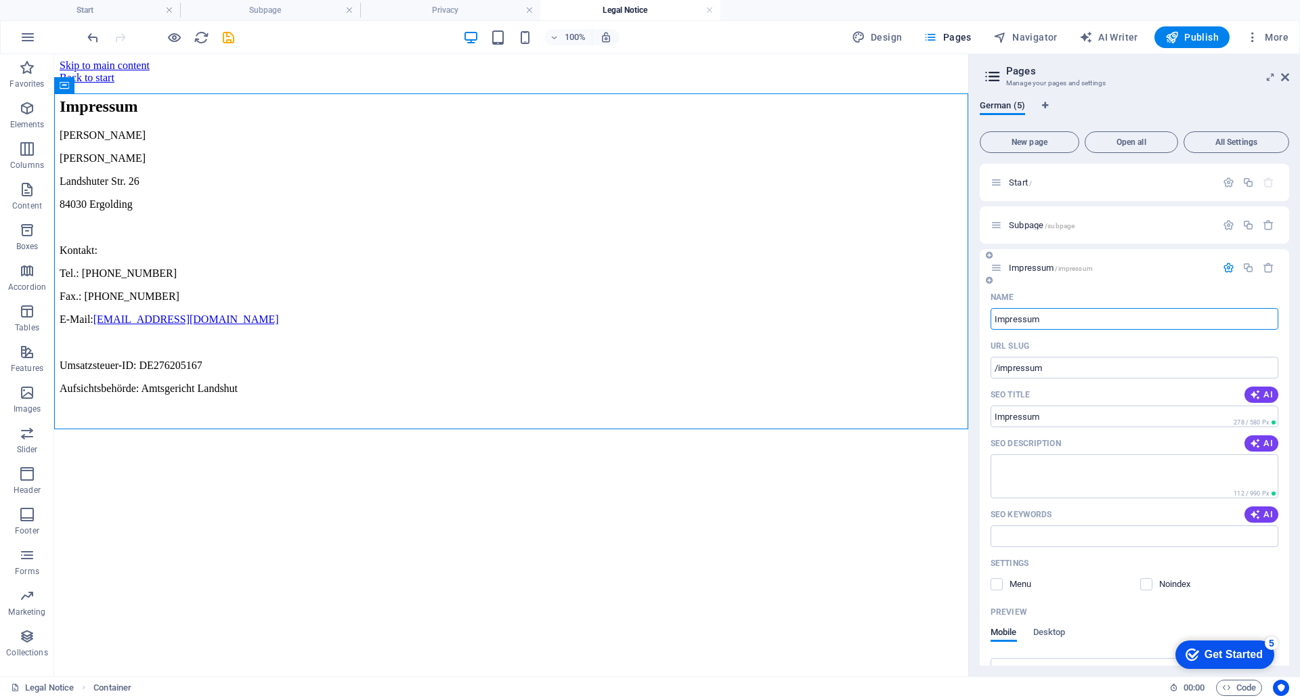
click at [1224, 270] on icon "button" at bounding box center [1229, 268] width 12 height 12
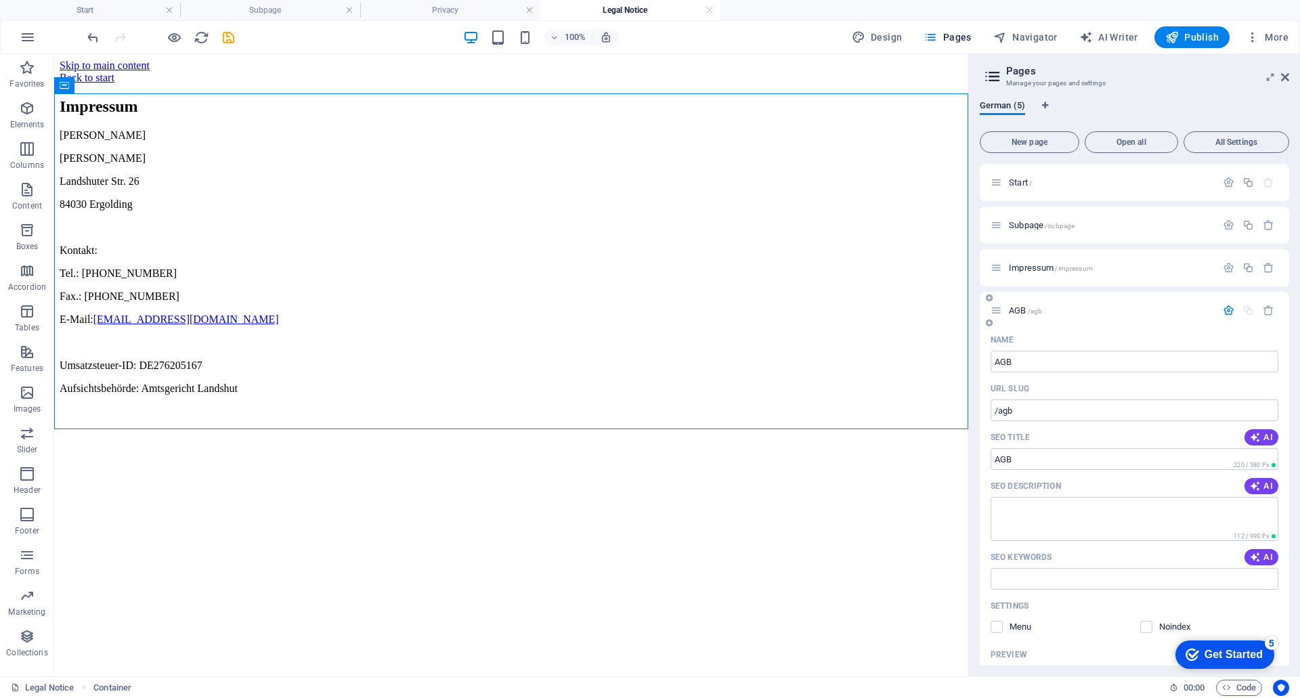
click at [1082, 316] on div "AGB /agb" at bounding box center [1104, 311] width 226 height 16
click at [301, 116] on div "Impressum" at bounding box center [511, 107] width 903 height 18
click at [234, 142] on icon at bounding box center [236, 140] width 7 height 14
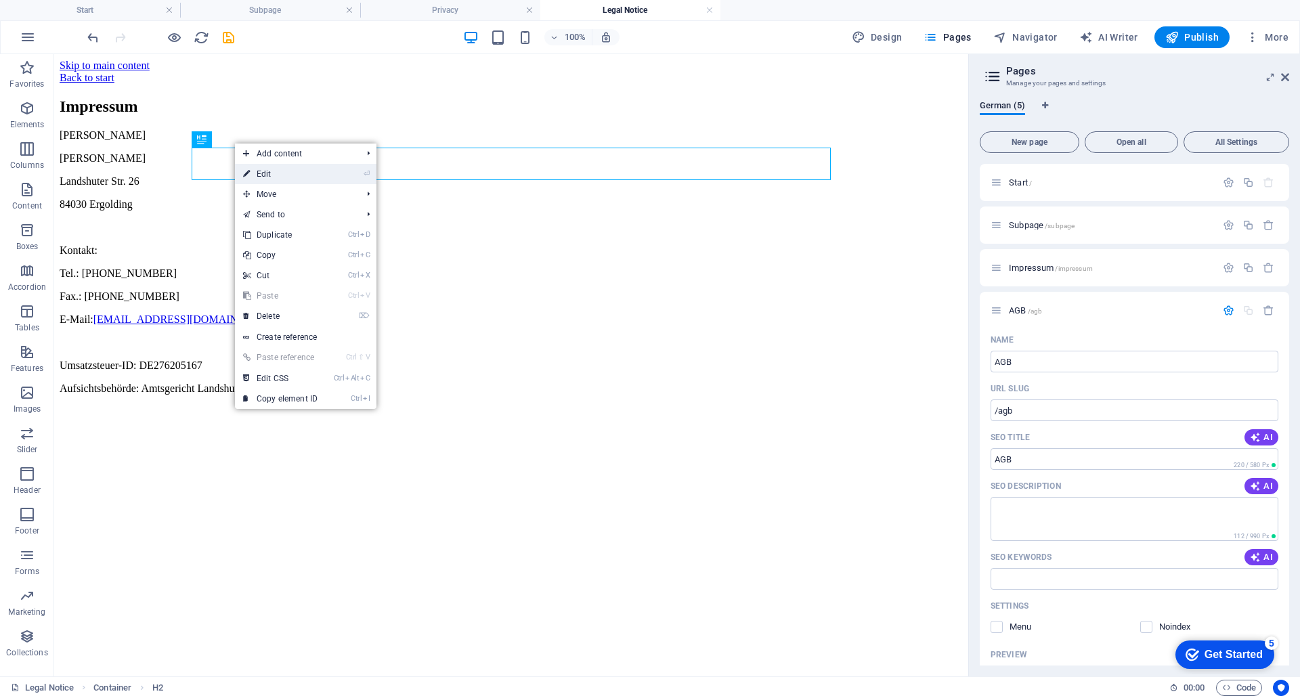
click at [265, 173] on link "⏎ Edit" at bounding box center [280, 174] width 91 height 20
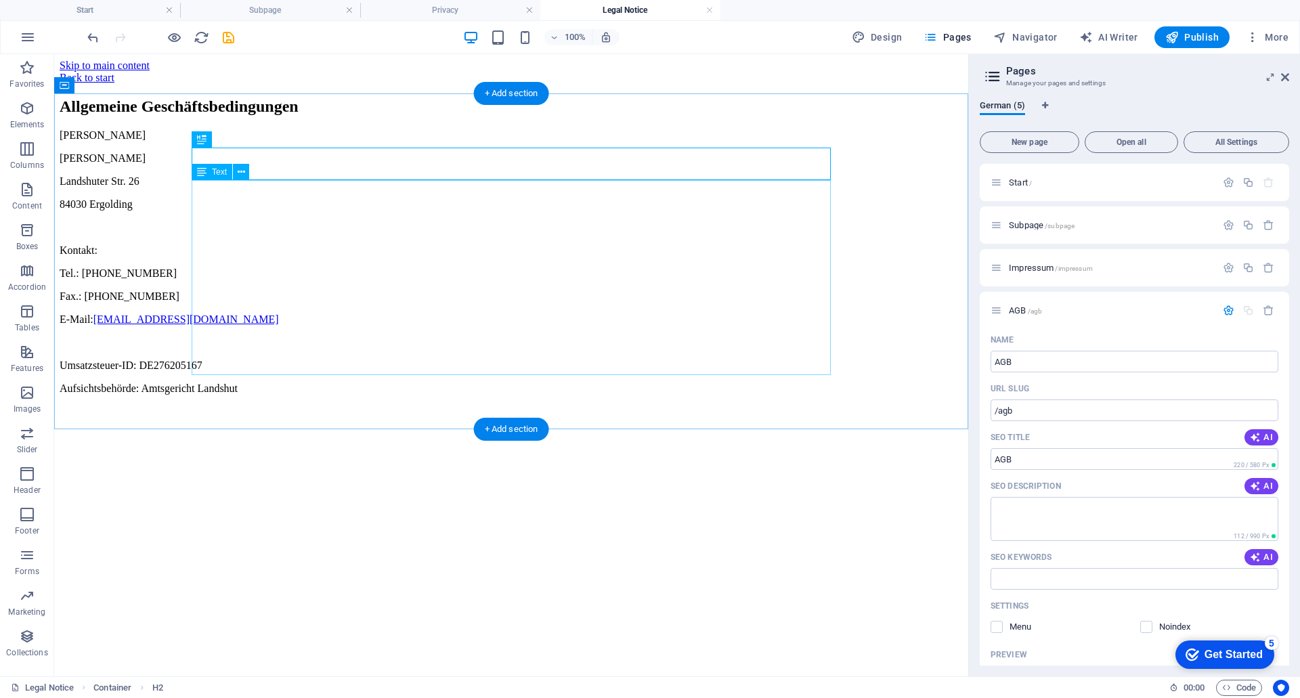
click at [285, 194] on div "Jochen Klaus Konstruktion Jochen Klaus Landshuter Str. 26 84030 Ergolding Konta…" at bounding box center [511, 261] width 903 height 265
click at [291, 188] on div "Jochen Klaus Konstruktion Jochen Klaus Landshuter Str. 26 84030 Ergolding Konta…" at bounding box center [511, 261] width 903 height 265
click at [241, 173] on icon at bounding box center [241, 172] width 7 height 14
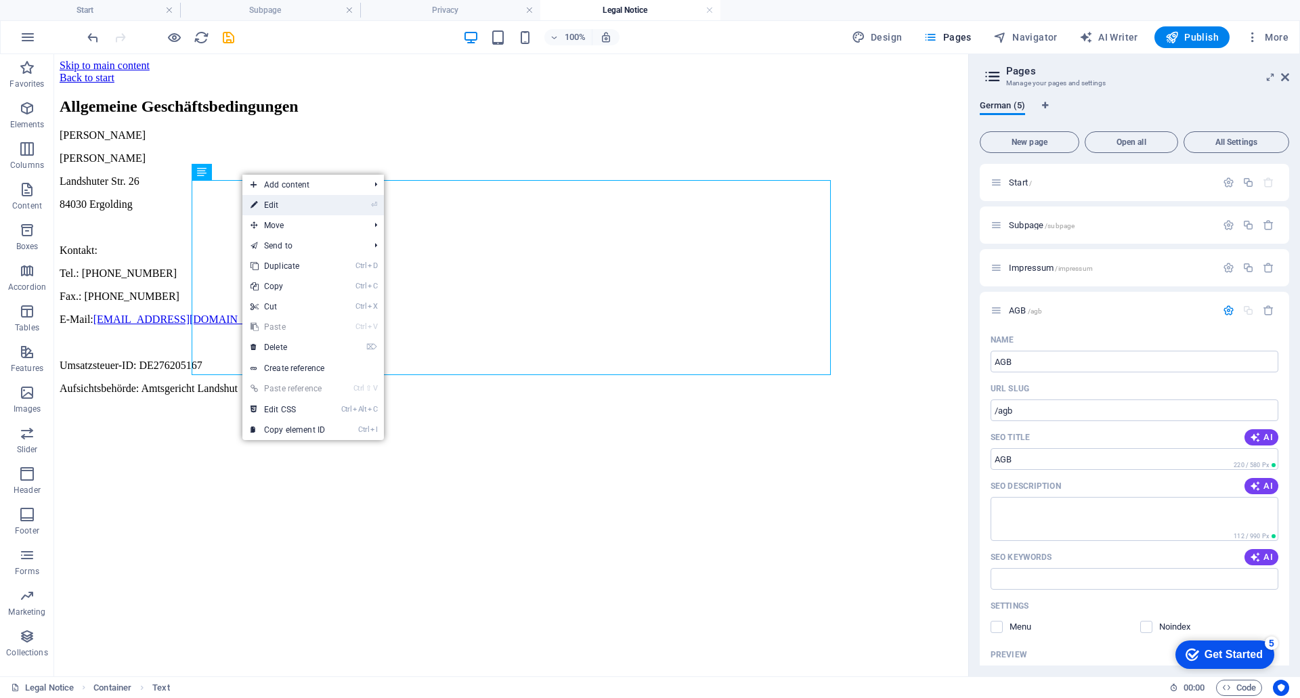
click at [278, 202] on link "⏎ Edit" at bounding box center [287, 205] width 91 height 20
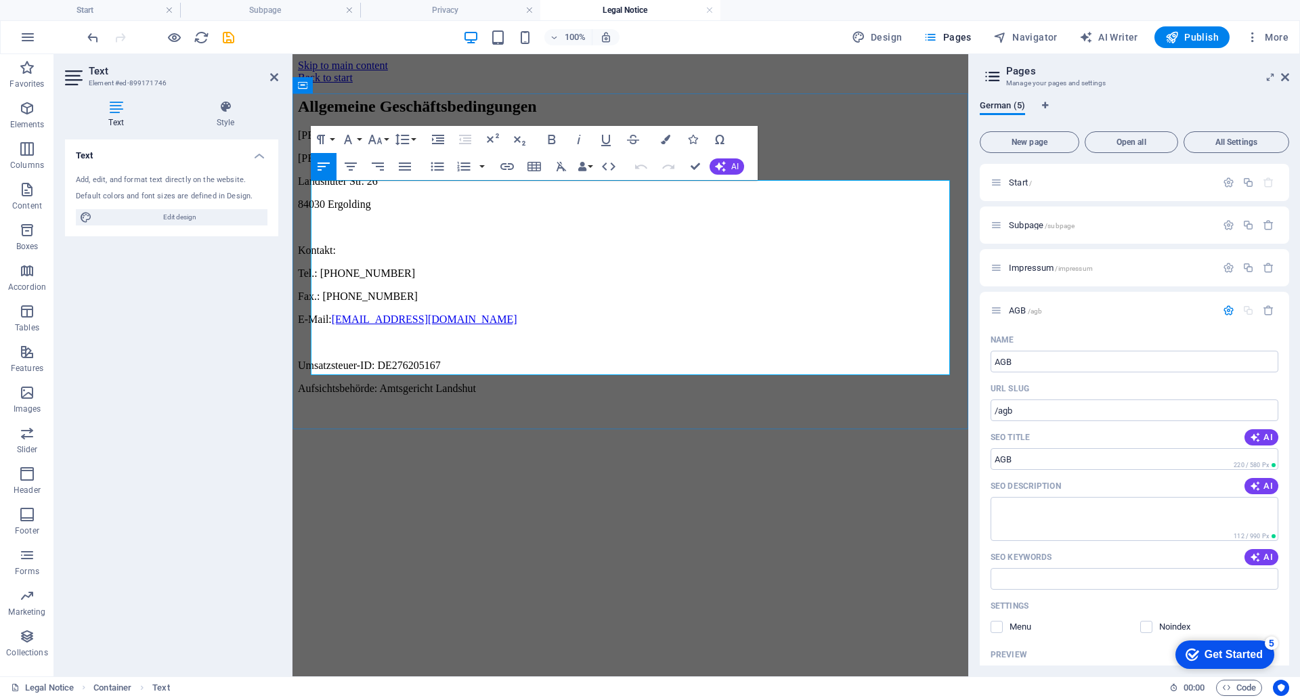
click at [536, 383] on p "Aufsichtsbehörde: Amtsgericht Landshut" at bounding box center [630, 389] width 665 height 12
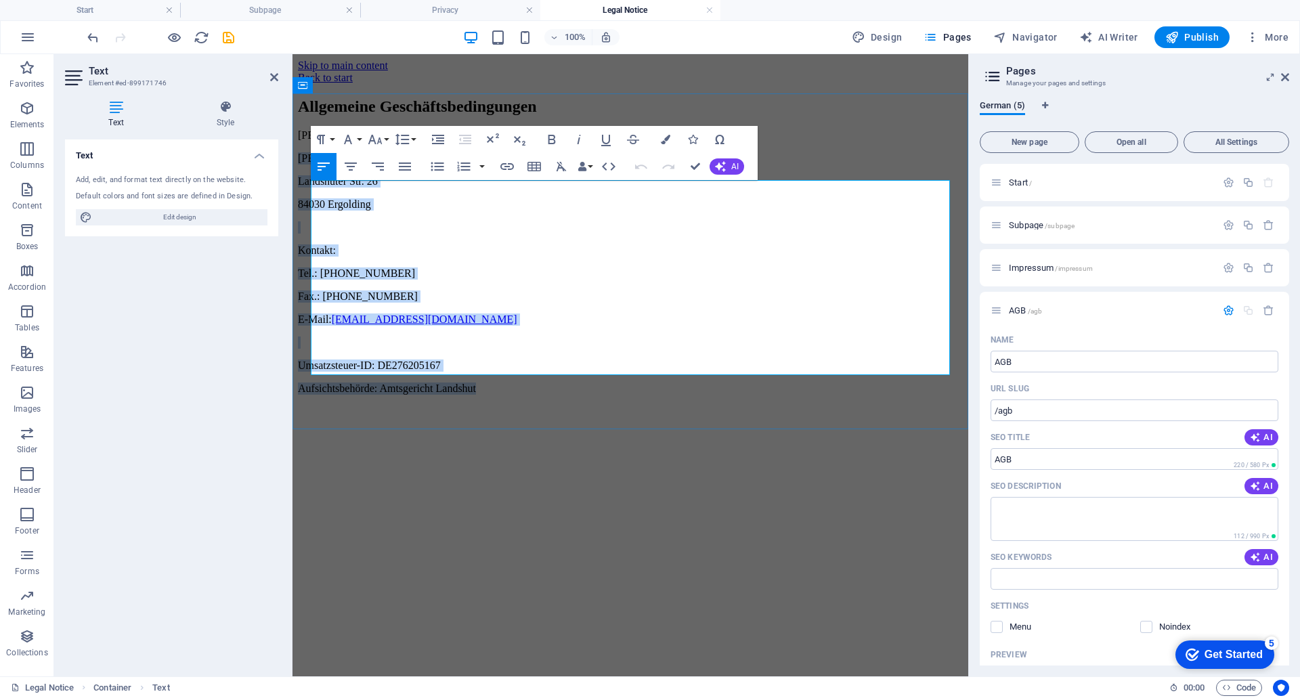
drag, startPoint x: 517, startPoint y: 375, endPoint x: 312, endPoint y: 211, distance: 262.6
click at [312, 211] on div "Jochen Klaus Konstruktion Jochen Klaus Landshuter Str. 26 84030 Ergolding Konta…" at bounding box center [630, 261] width 665 height 265
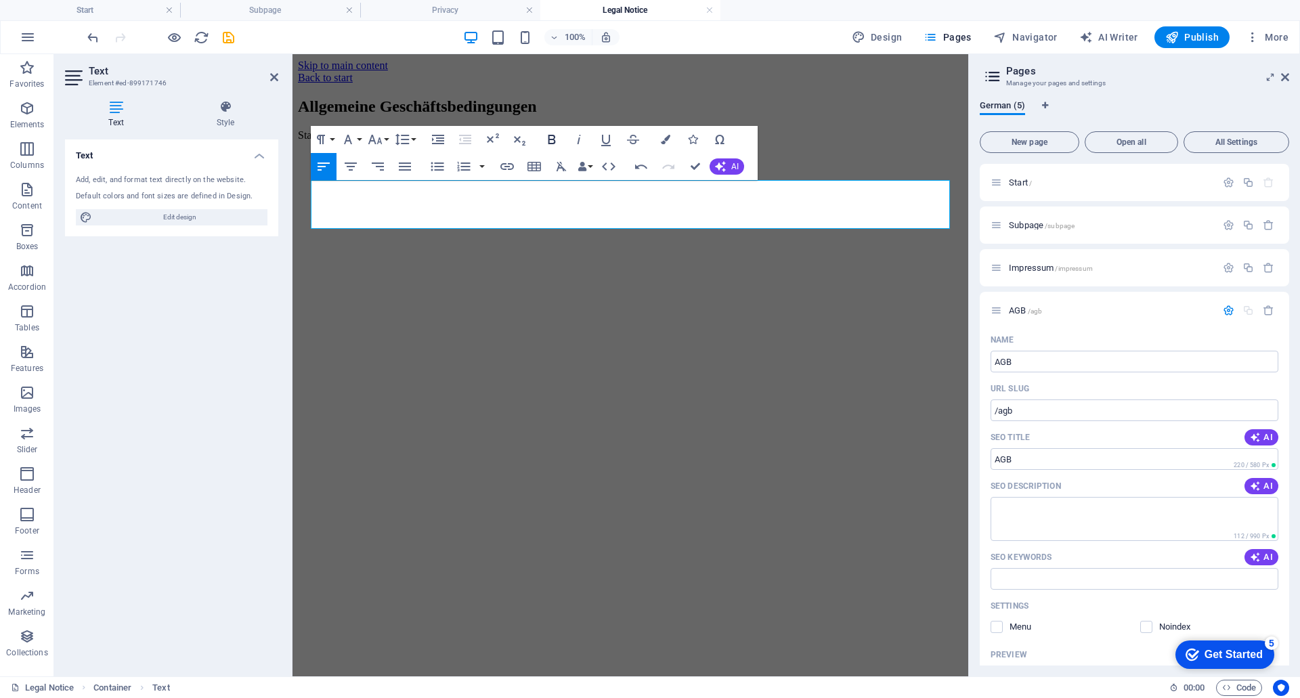
click at [551, 138] on icon "button" at bounding box center [552, 139] width 16 height 16
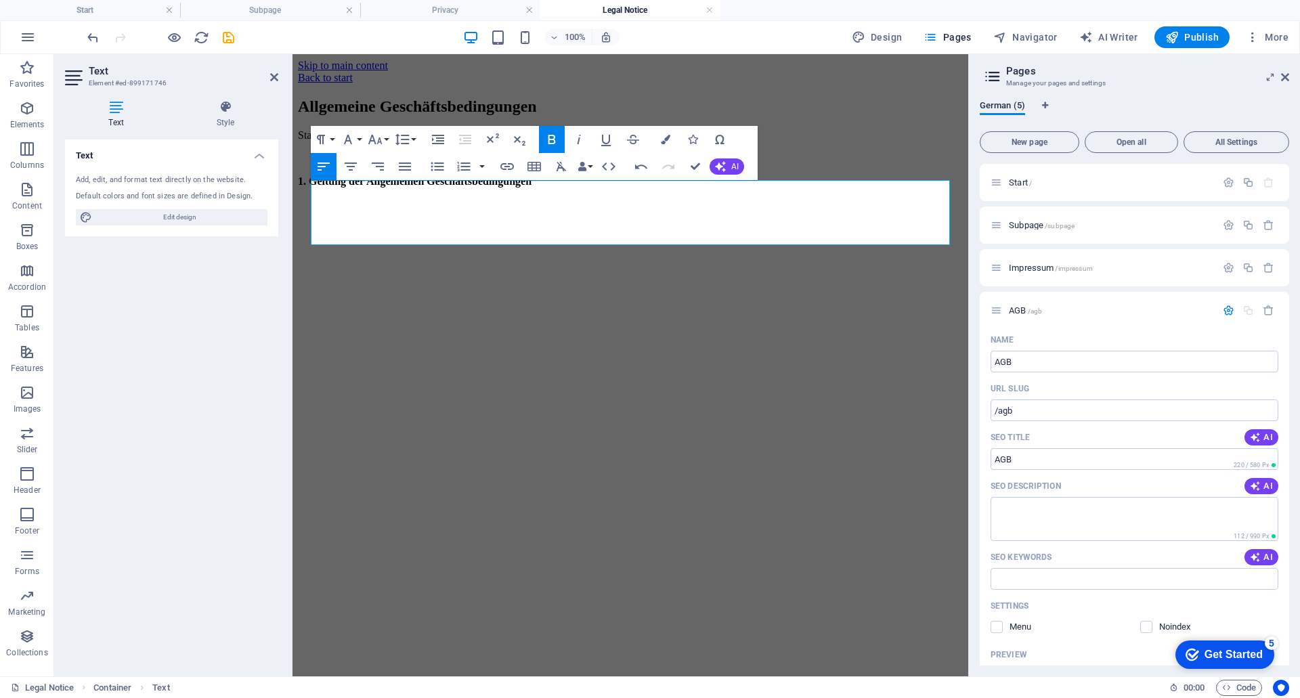
click at [551, 140] on icon "button" at bounding box center [552, 139] width 7 height 9
click at [330, 143] on button "Paragraph Format" at bounding box center [324, 139] width 26 height 27
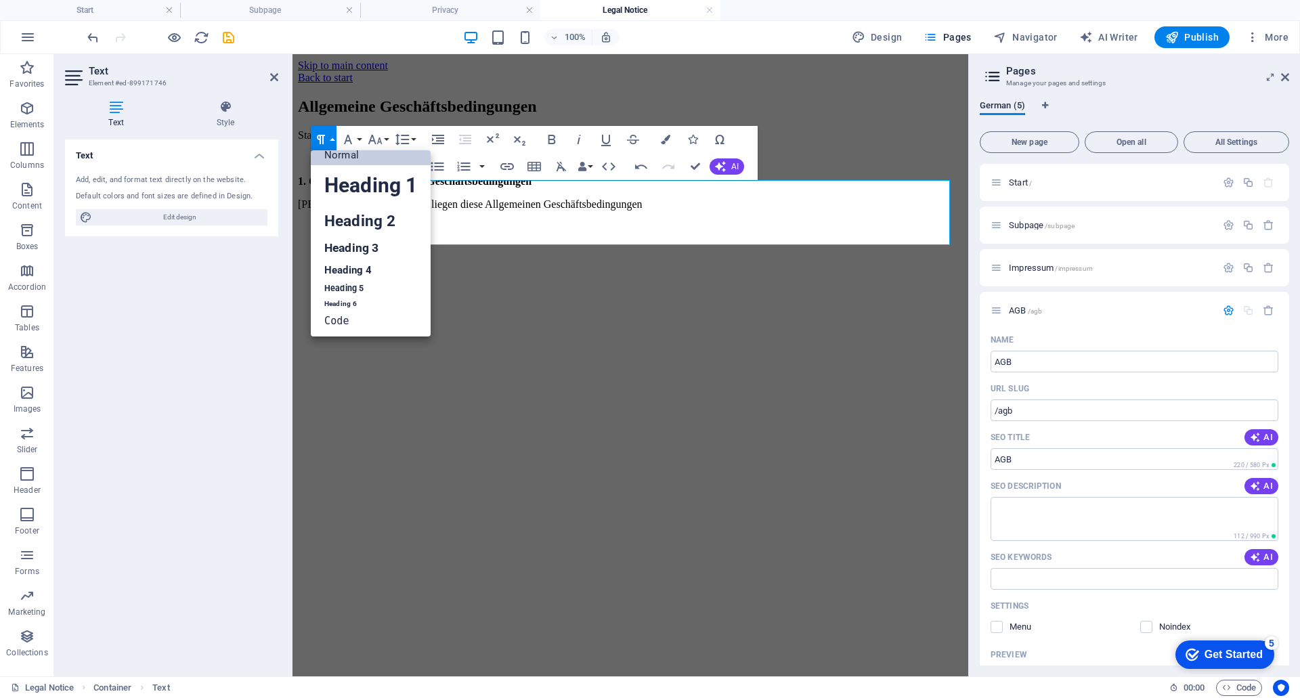
scroll to position [11, 0]
click at [330, 143] on button "Paragraph Format" at bounding box center [324, 139] width 26 height 27
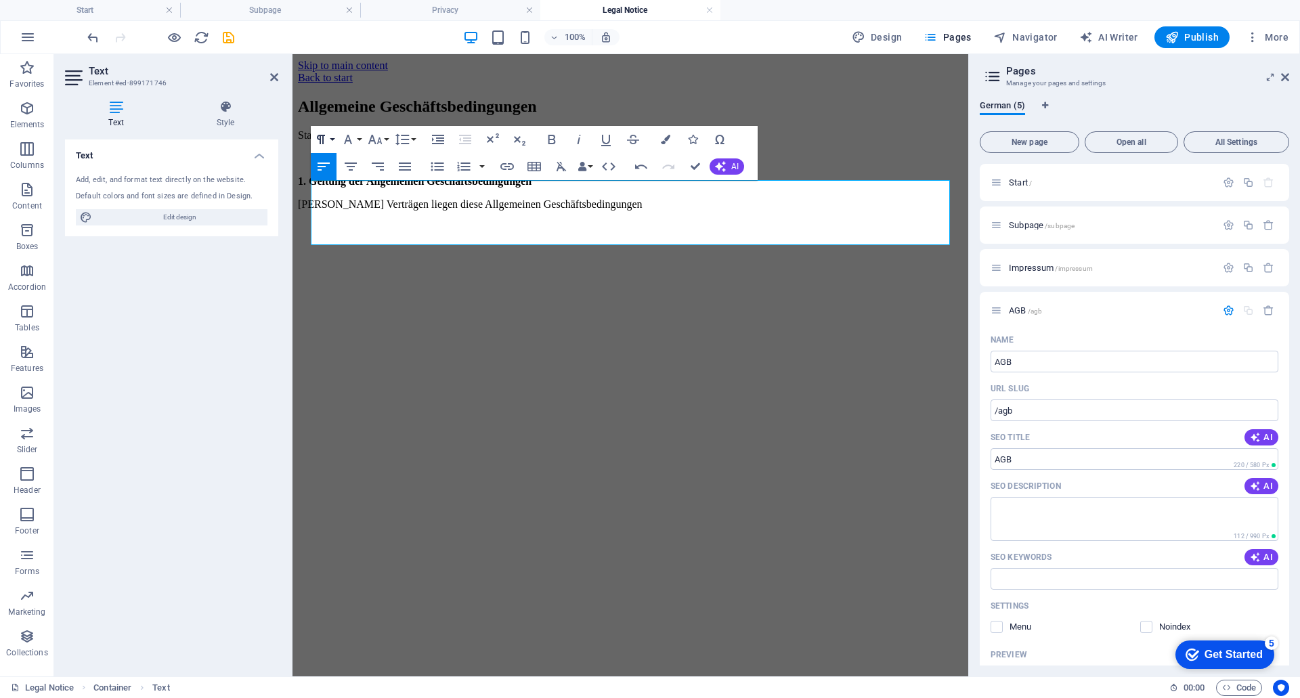
click at [330, 143] on button "Paragraph Format" at bounding box center [324, 139] width 26 height 27
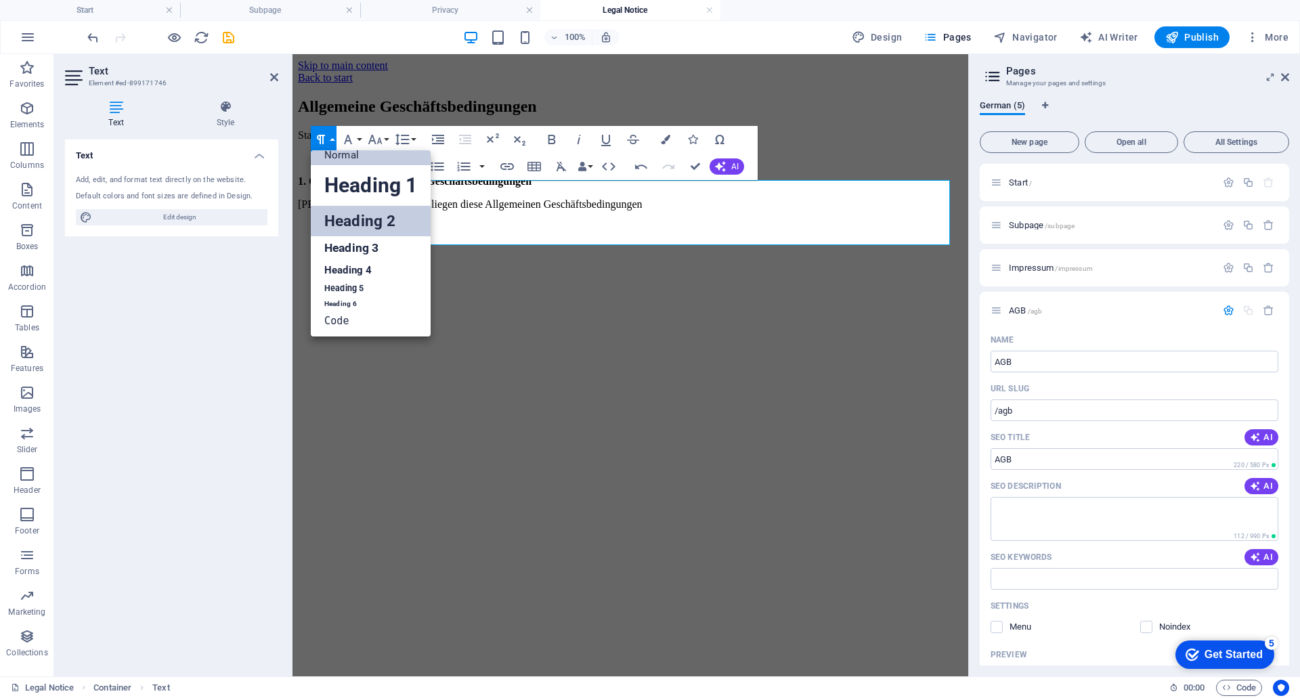
click at [346, 213] on link "Heading 2" at bounding box center [371, 221] width 120 height 30
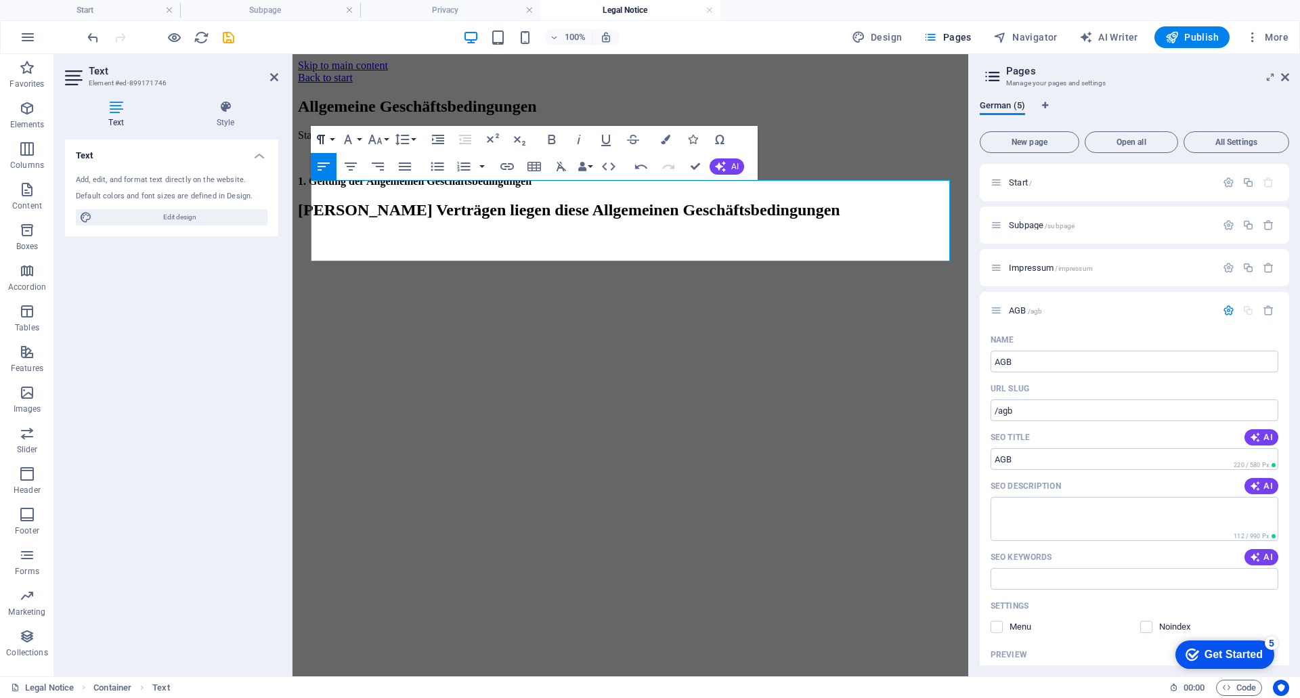
click at [329, 144] on button "Paragraph Format" at bounding box center [324, 139] width 26 height 27
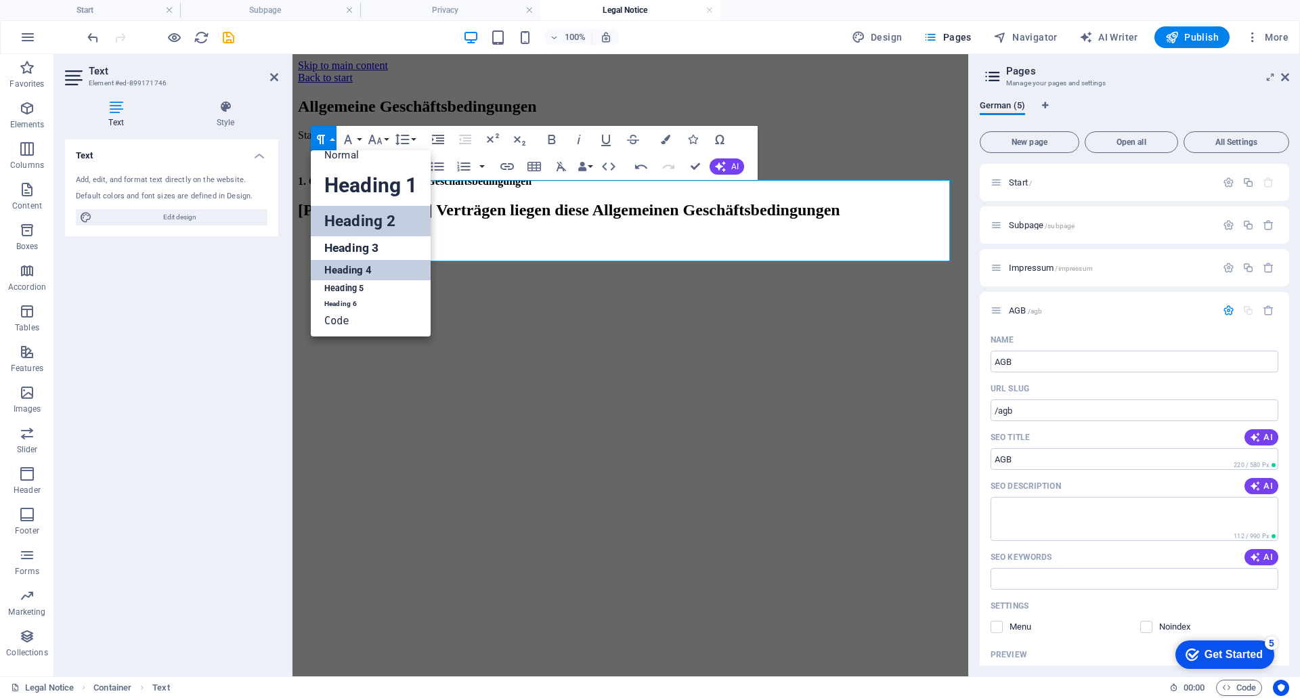
click at [340, 267] on link "Heading 4" at bounding box center [371, 270] width 120 height 20
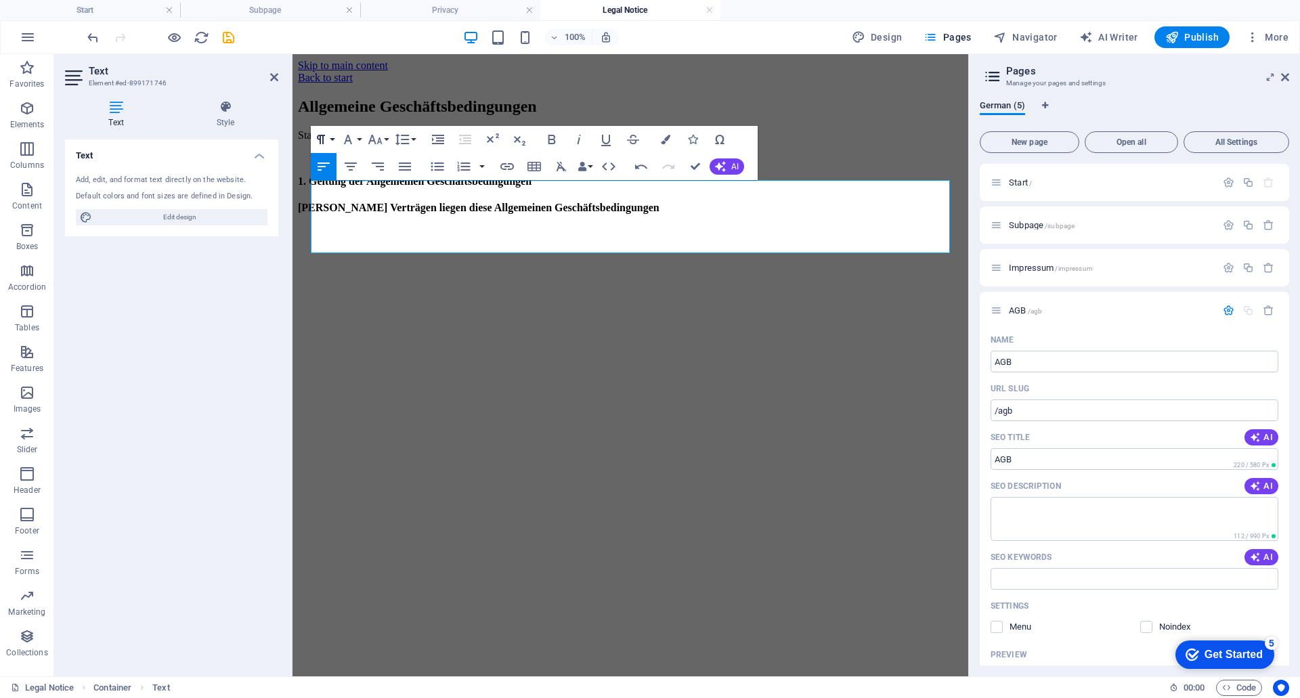
click at [320, 147] on icon "button" at bounding box center [321, 139] width 16 height 16
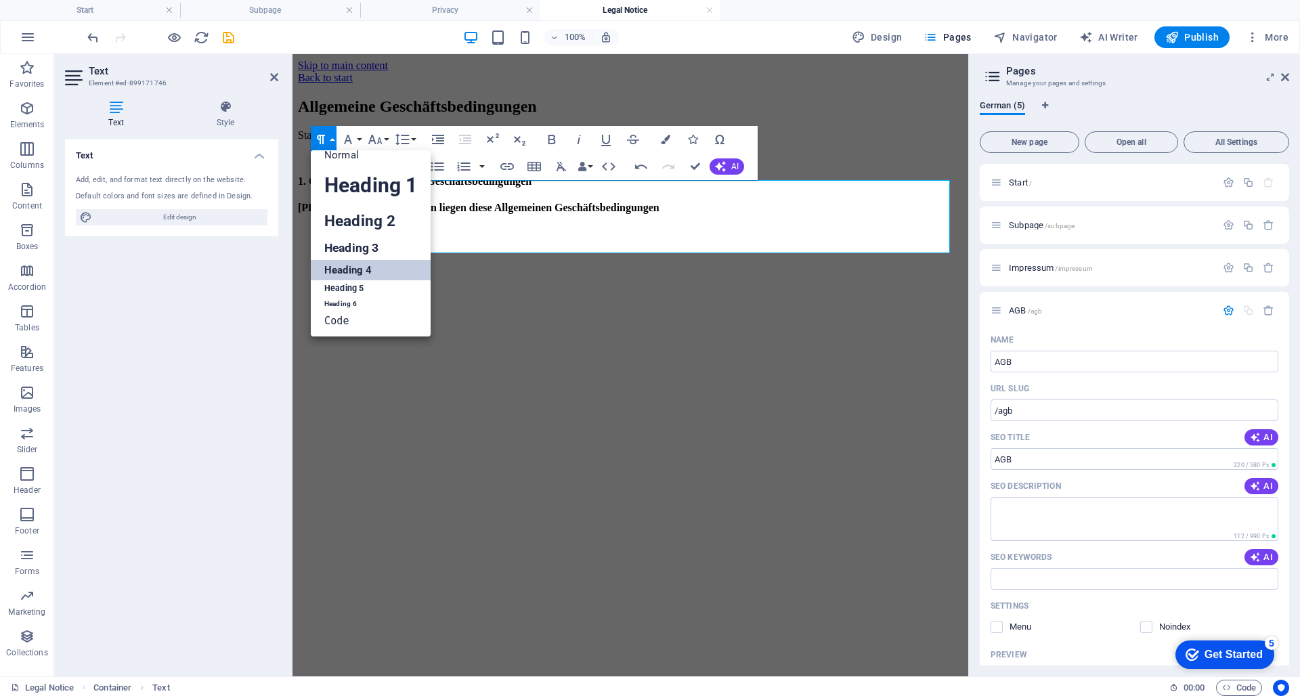
click at [320, 146] on icon "button" at bounding box center [321, 139] width 16 height 16
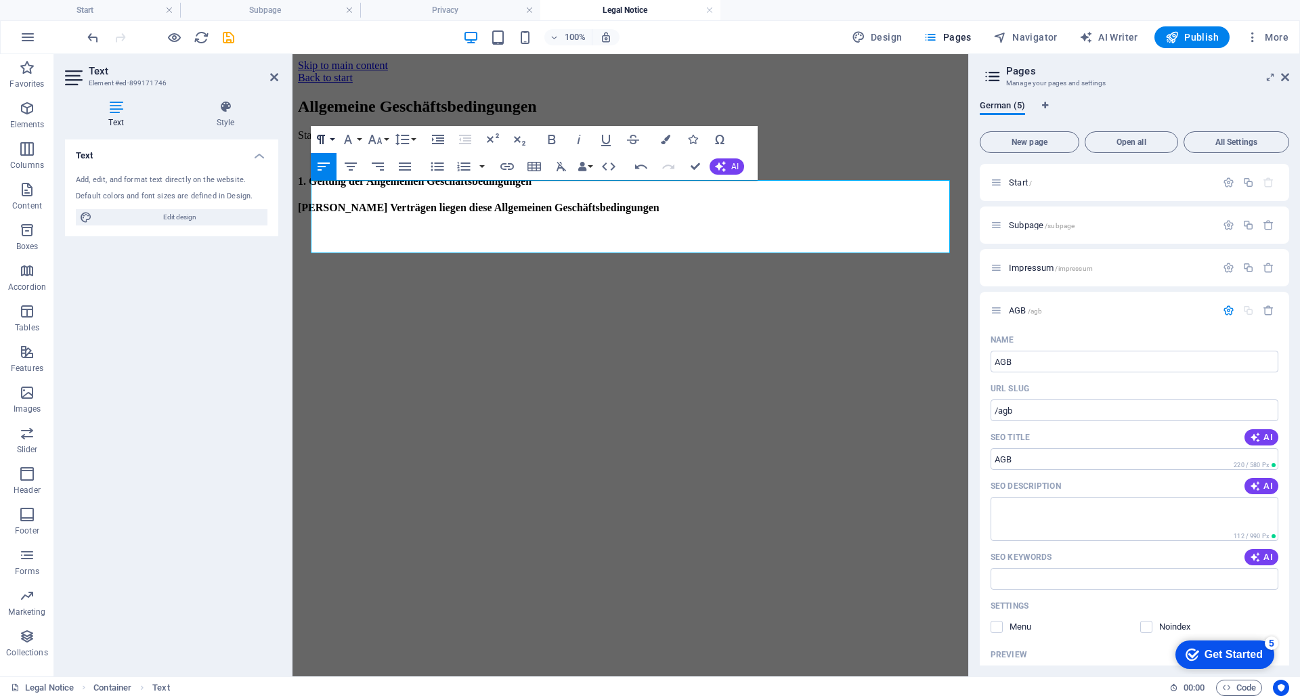
click at [320, 146] on icon "button" at bounding box center [321, 139] width 16 height 16
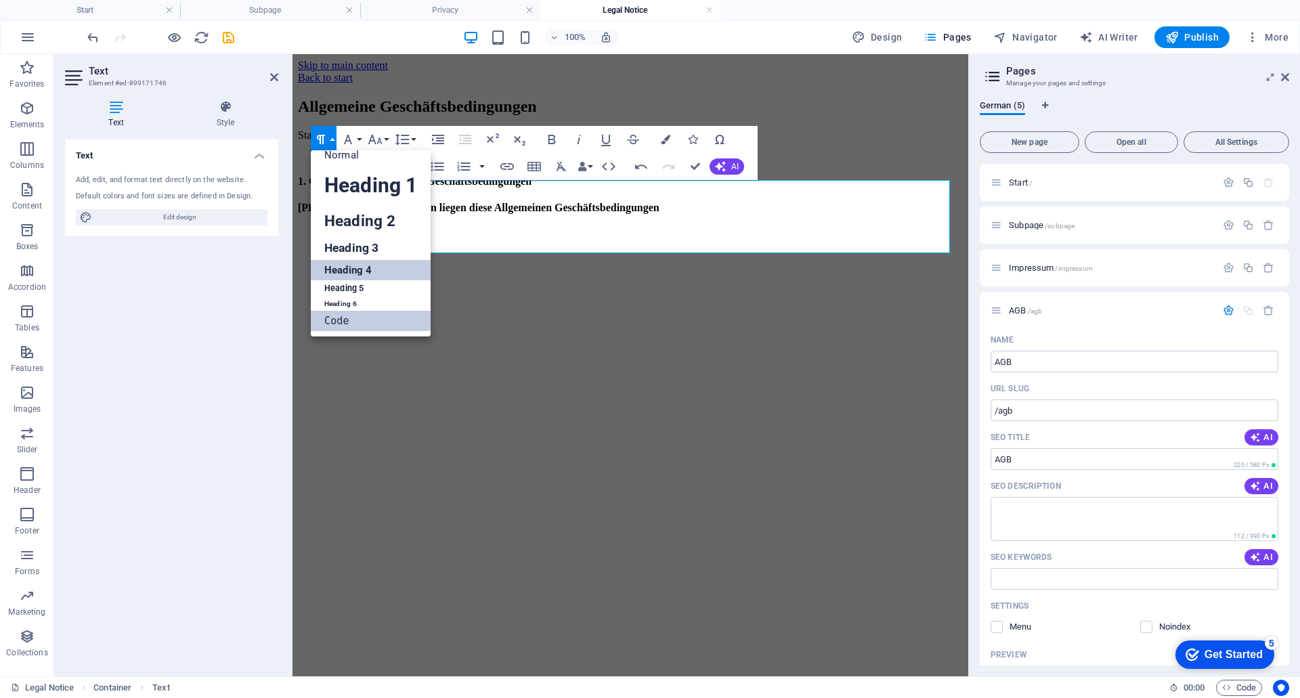
click at [337, 321] on link "Code" at bounding box center [371, 321] width 120 height 20
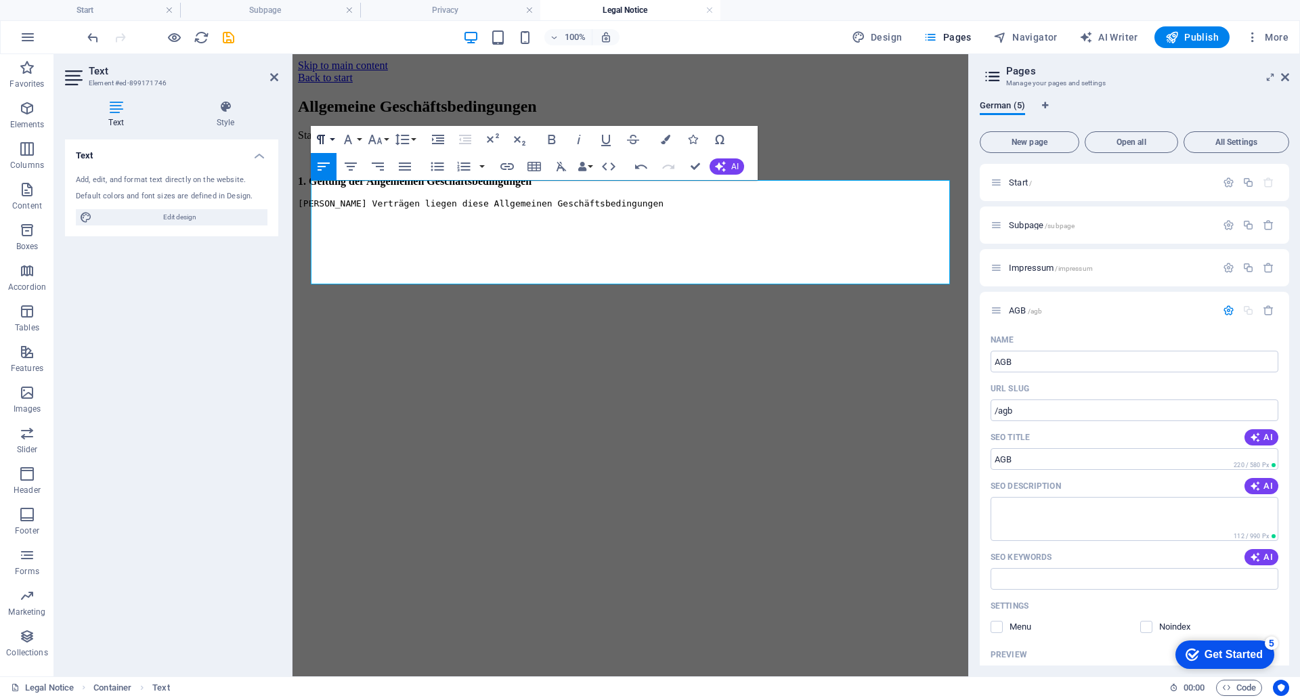
click at [324, 140] on icon "button" at bounding box center [321, 139] width 8 height 9
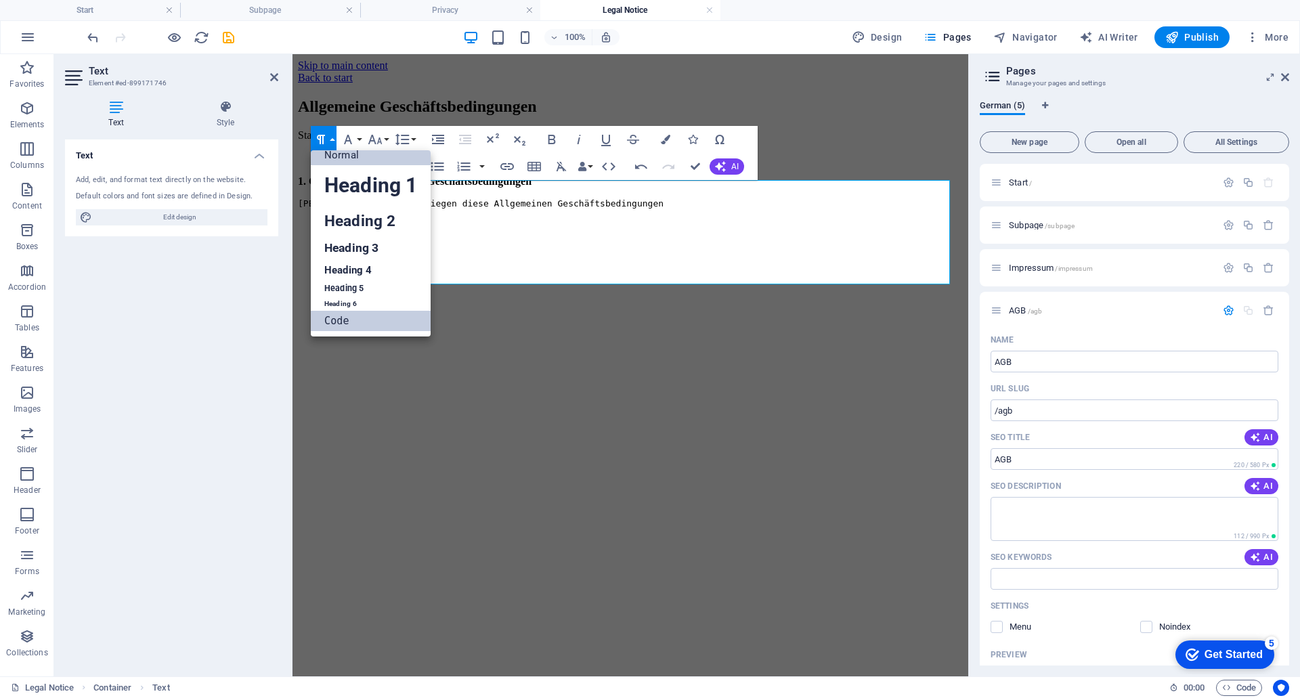
click at [341, 158] on link "Normal" at bounding box center [371, 155] width 120 height 20
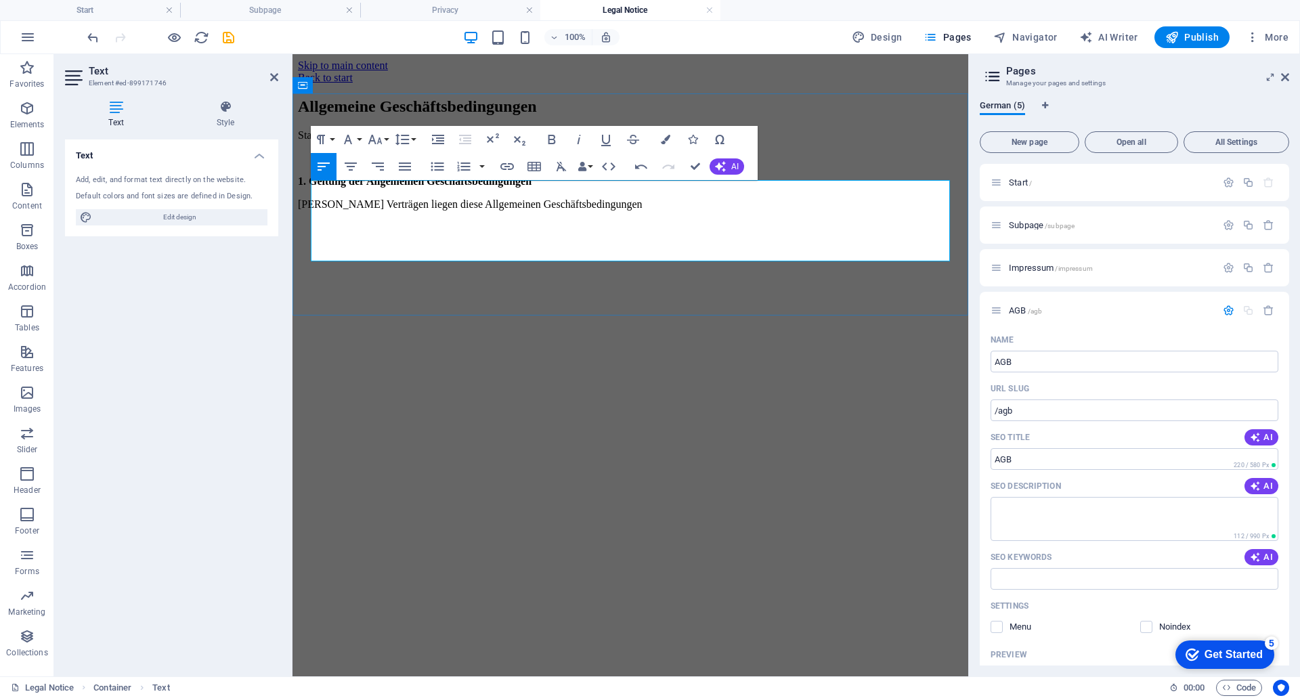
click at [353, 187] on strong "1. Geltung der Allgemeinen Geschäftsbedingungen" at bounding box center [415, 181] width 234 height 12
drag, startPoint x: 570, startPoint y: 221, endPoint x: 311, endPoint y: 223, distance: 259.4
click at [311, 188] on p "1. Geltung der Allgemeinen Geschäftsbedingungen" at bounding box center [630, 181] width 665 height 12
click at [322, 140] on icon "button" at bounding box center [321, 139] width 8 height 9
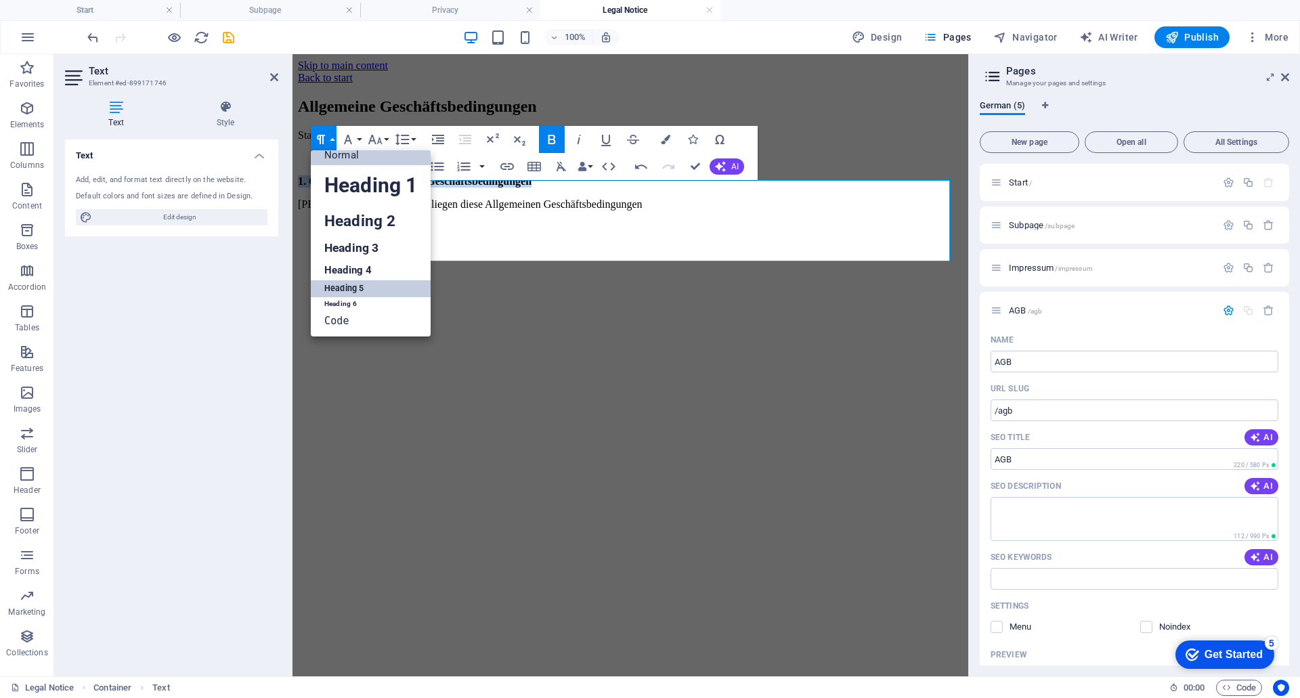
click at [345, 287] on link "Heading 5" at bounding box center [371, 288] width 120 height 17
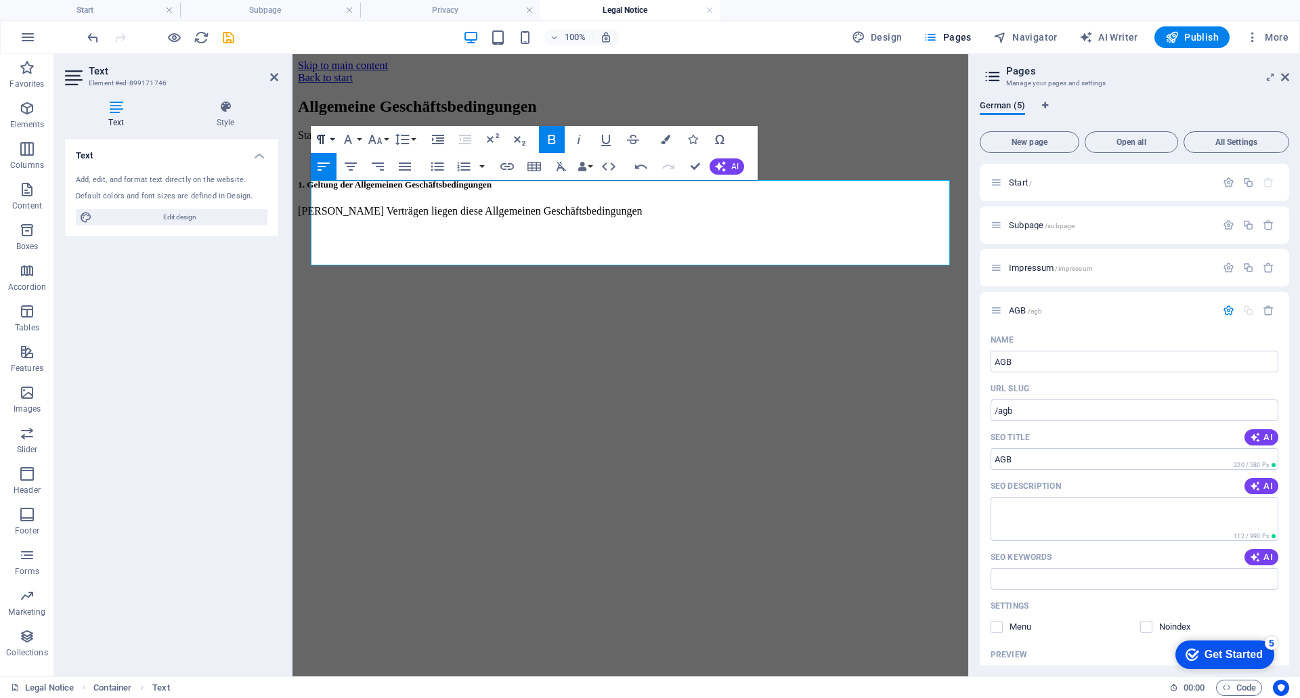
click at [318, 148] on button "Paragraph Format" at bounding box center [324, 139] width 26 height 27
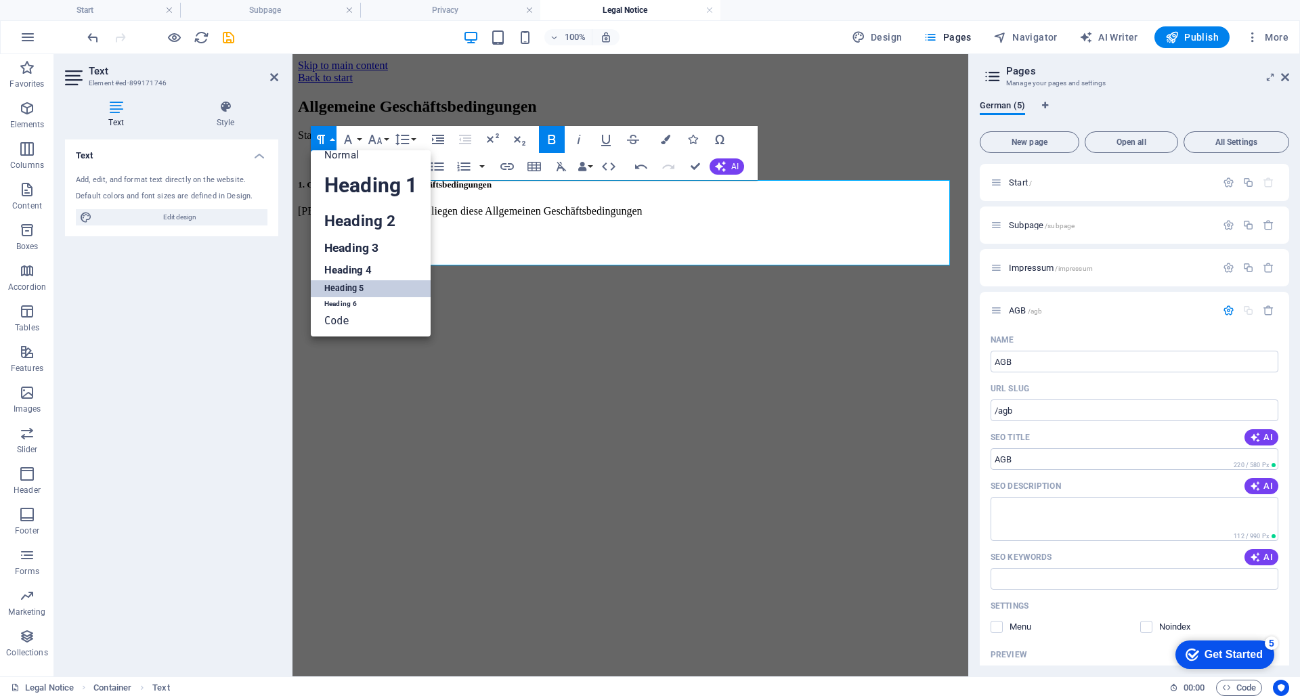
click at [319, 144] on icon "button" at bounding box center [321, 139] width 16 height 16
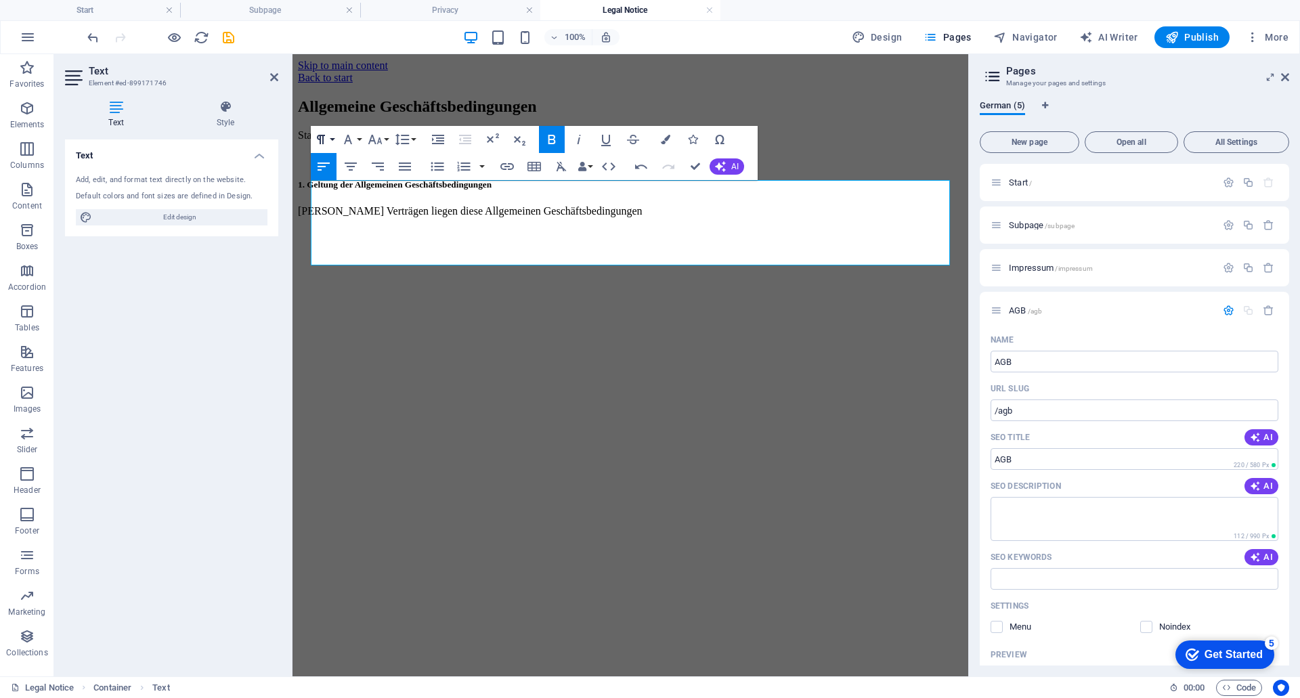
click at [317, 146] on icon "button" at bounding box center [321, 139] width 16 height 16
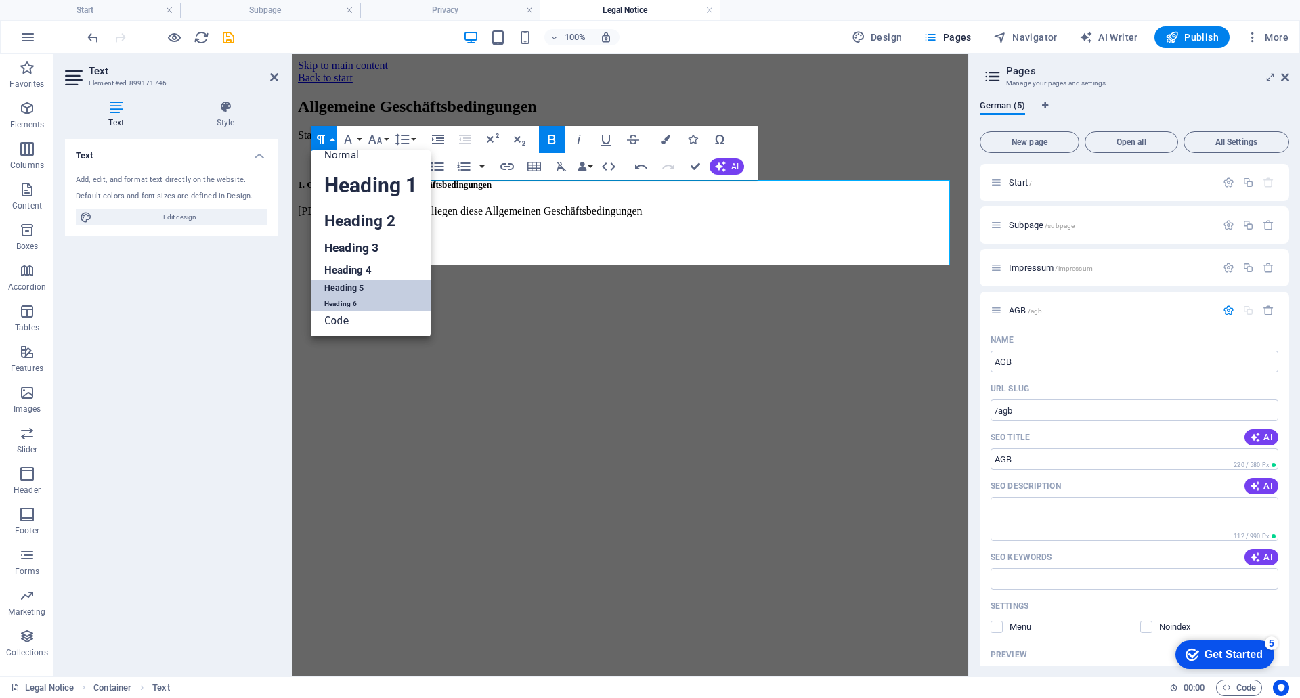
click at [341, 305] on link "Heading 6" at bounding box center [371, 304] width 120 height 14
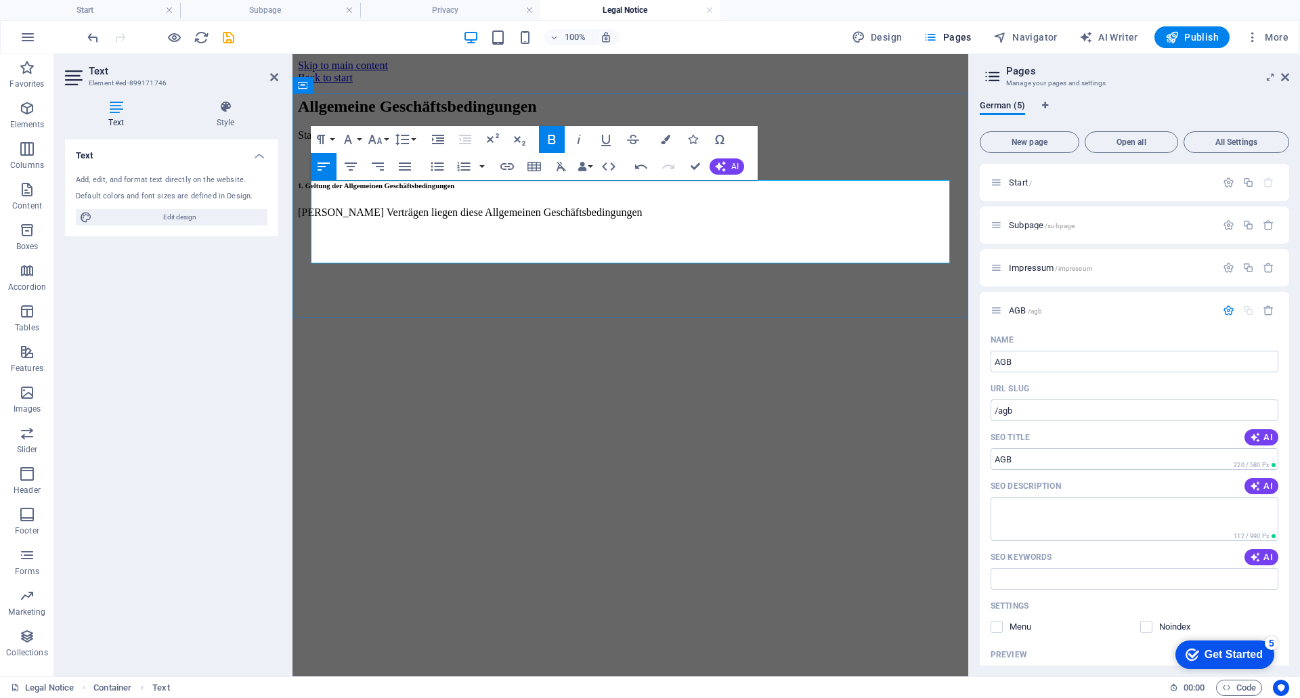
click at [639, 190] on h6 "1. Geltung der Allgemeinen Geschäftsbedingungen" at bounding box center [630, 185] width 665 height 8
click at [680, 219] on p "​Allen Verträgen liegen diese Allgemeinen Geschäftsbedingungen" at bounding box center [630, 213] width 665 height 12
click at [651, 242] on div "​Stand: 01.05.2021 1. Geltung der Allgemeinen Geschäftsbedingungen ​Allen Vertr…" at bounding box center [630, 185] width 665 height 112
click at [655, 219] on p "​Allen Verträgen liegen diese Allgemeinen Geschäftsbedingungen" at bounding box center [630, 213] width 665 height 12
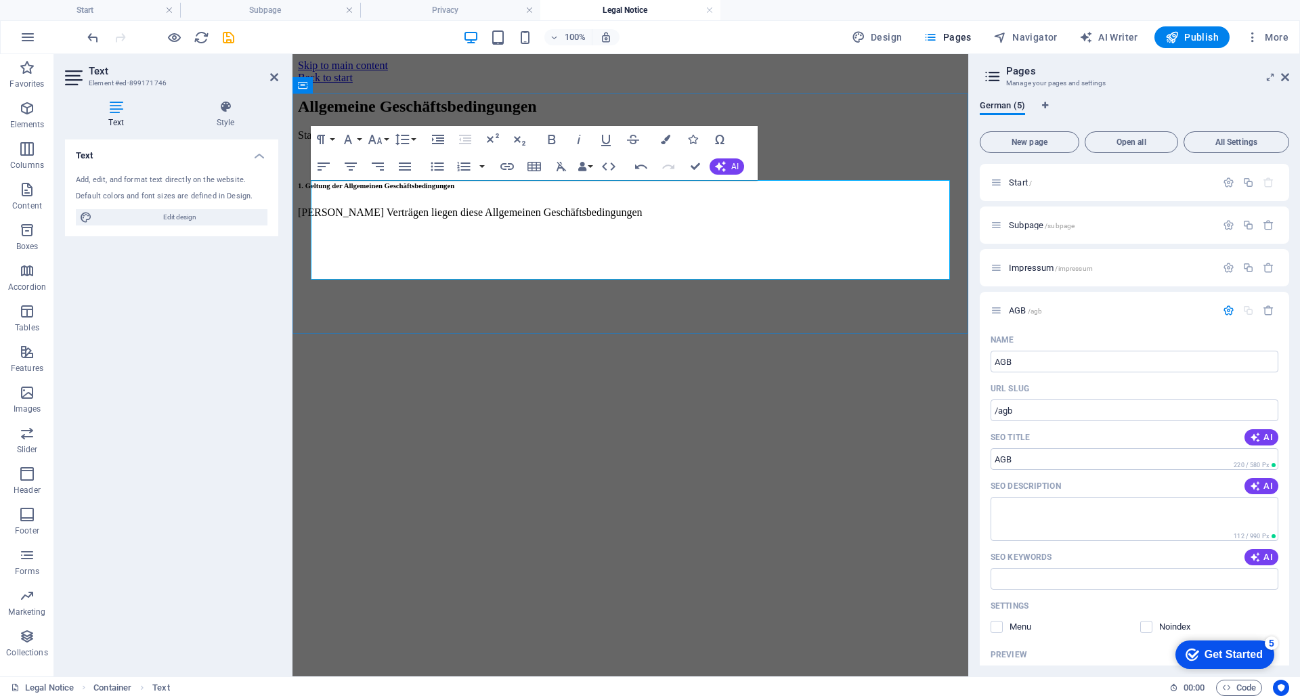
click at [319, 242] on p at bounding box center [630, 236] width 665 height 12
click at [327, 264] on div "​Stand: 01.05.2021 1. Geltung der Allgemeinen Geschäftsbedingungen ​Allen Vertr…" at bounding box center [630, 196] width 665 height 135
click at [333, 265] on div "​Stand: 01.05.2021 1. Geltung der Allgemeinen Geschäftsbedingungen ​Allen Vertr…" at bounding box center [630, 196] width 665 height 135
click at [658, 219] on p "​Allen Verträgen liegen diese Allgemeinen Geschäftsbedingungen" at bounding box center [630, 213] width 665 height 12
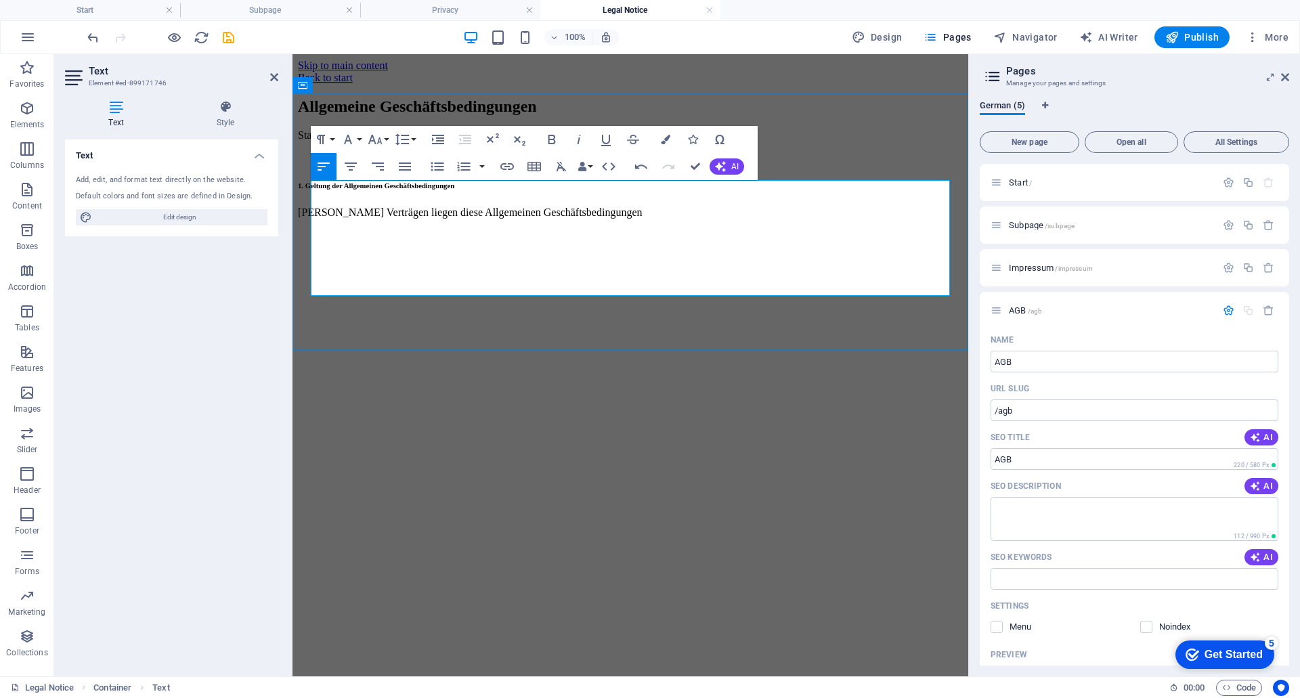
click at [367, 242] on p at bounding box center [630, 236] width 665 height 12
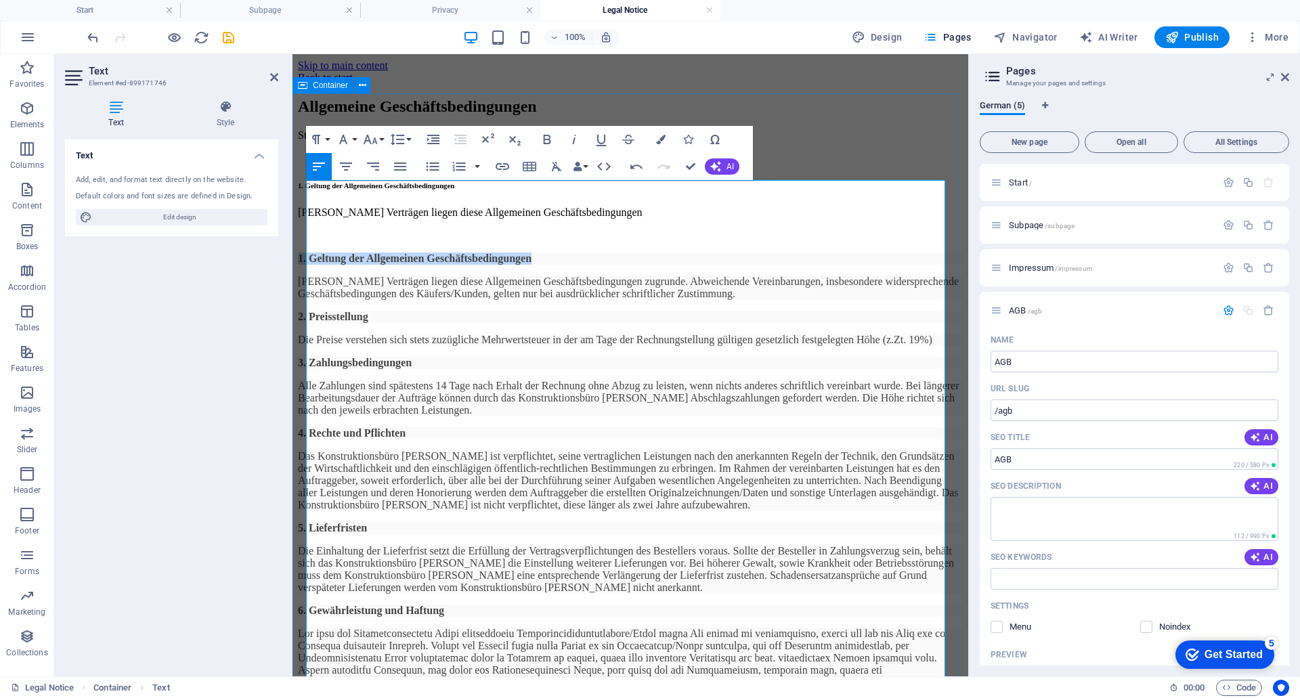
drag, startPoint x: 542, startPoint y: 271, endPoint x: 303, endPoint y: 273, distance: 239.1
click at [303, 273] on div "Allgemeine Geschäftsbedingungen ​Stand: 01.05.2021 1. Geltung der Allgemeinen G…" at bounding box center [630, 534] width 665 height 873
click at [318, 135] on icon "button" at bounding box center [316, 139] width 8 height 9
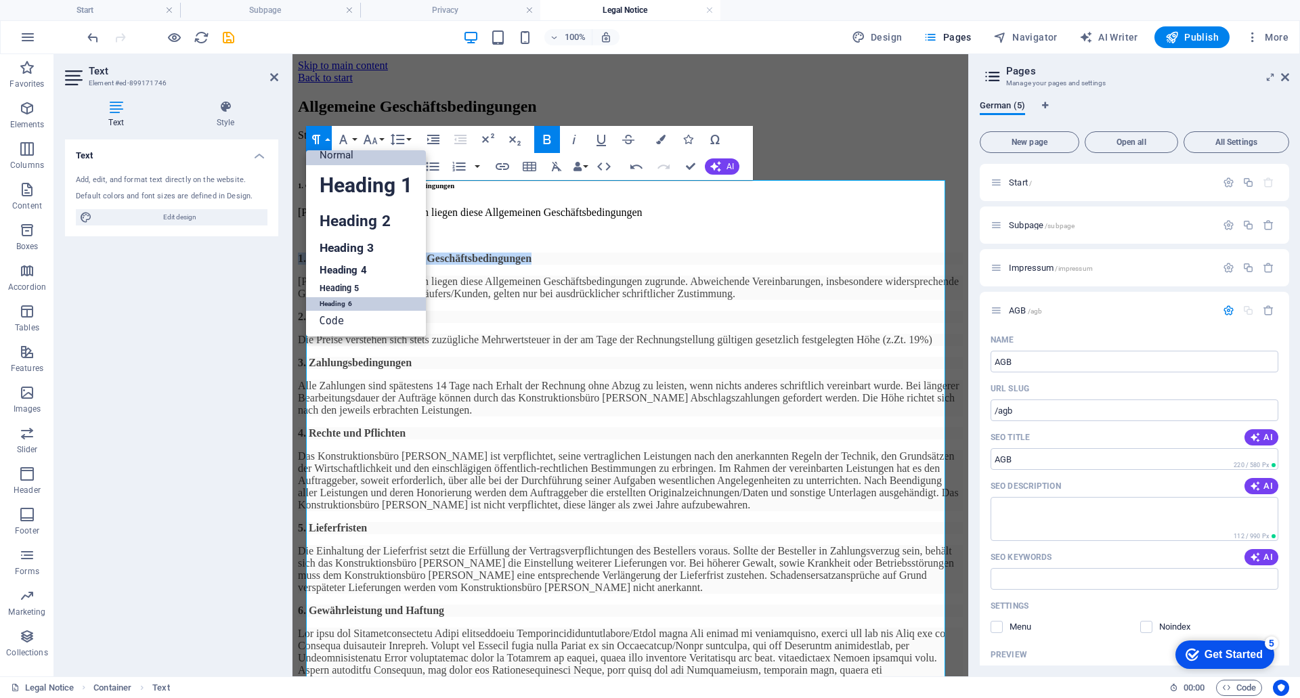
click at [342, 299] on link "Heading 6" at bounding box center [366, 304] width 120 height 14
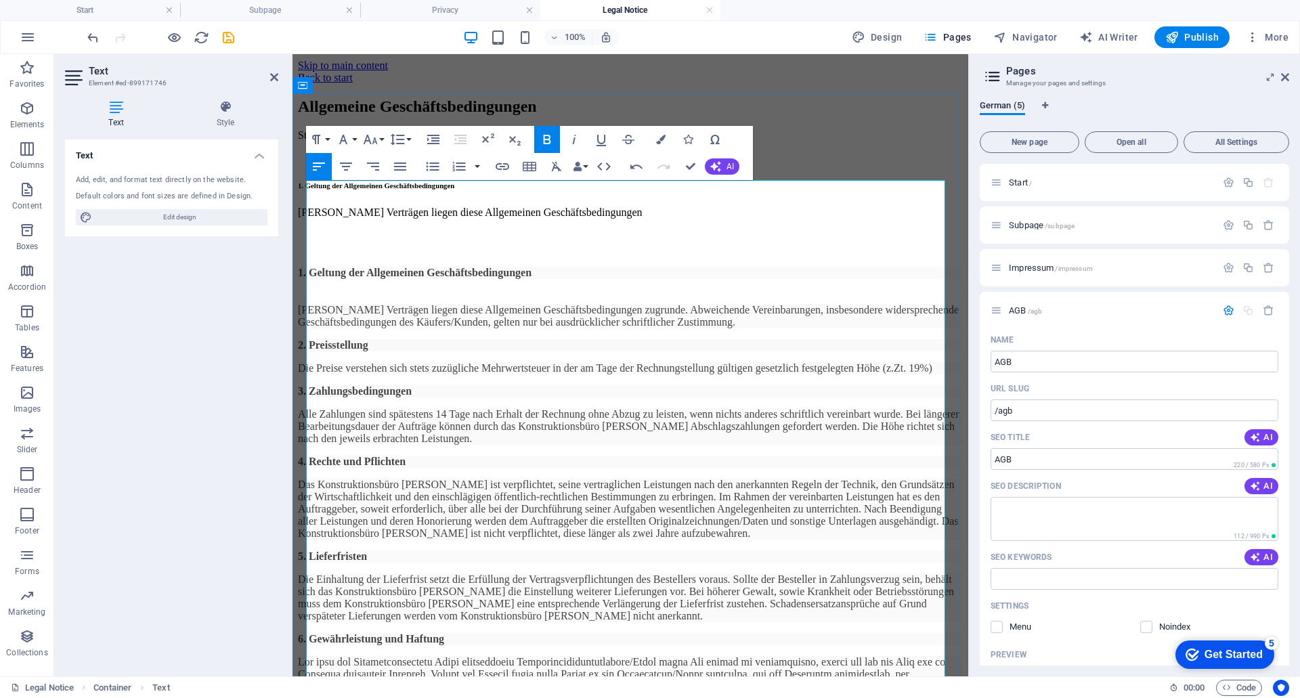
click at [349, 304] on p "Allen Verträgen liegen diese Allgemeinen Geschäftsbedingungen zugrunde. Abweich…" at bounding box center [630, 316] width 665 height 24
click at [343, 135] on icon "button" at bounding box center [343, 139] width 8 height 9
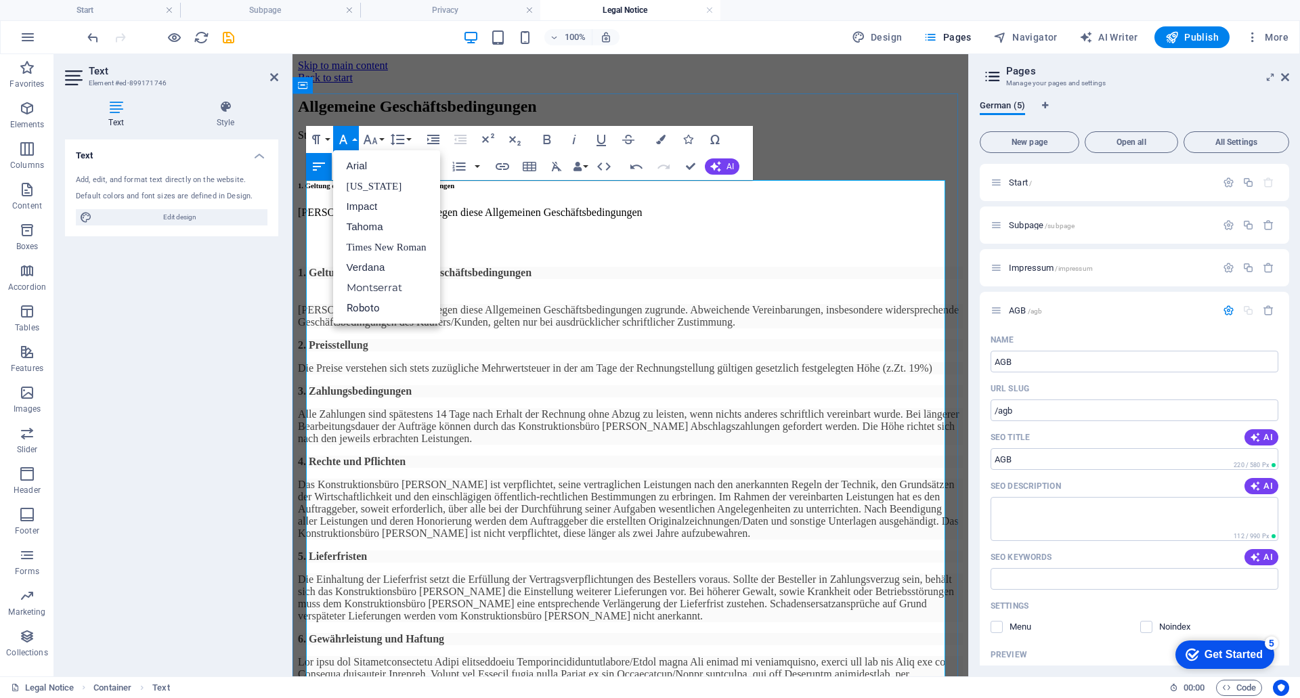
click at [605, 304] on p "Allen Verträgen liegen diese Allgemeinen Geschäftsbedingungen zugrunde. Abweich…" at bounding box center [630, 316] width 665 height 24
click at [454, 190] on strong "1. Geltung der Allgemeinen Geschäftsbedingungen" at bounding box center [376, 185] width 156 height 8
click at [752, 190] on h6 "1. Geltung der Allgemeinen Geschäftsbedingungen" at bounding box center [630, 185] width 665 height 8
drag, startPoint x: 349, startPoint y: 134, endPoint x: 251, endPoint y: 164, distance: 102.0
click at [349, 134] on icon "button" at bounding box center [343, 139] width 16 height 16
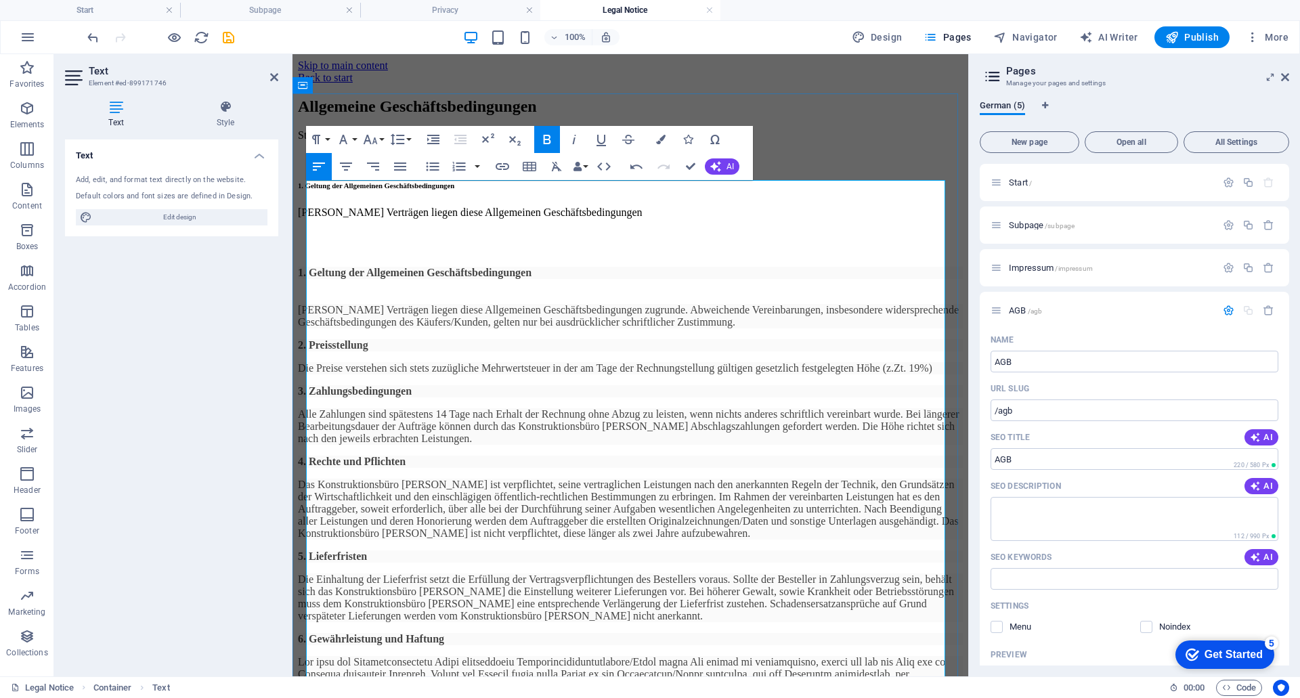
click at [454, 190] on strong "1. Geltung der Allgemeinen Geschäftsbedingungen" at bounding box center [376, 185] width 156 height 8
click at [355, 140] on button "Font Family" at bounding box center [346, 139] width 26 height 27
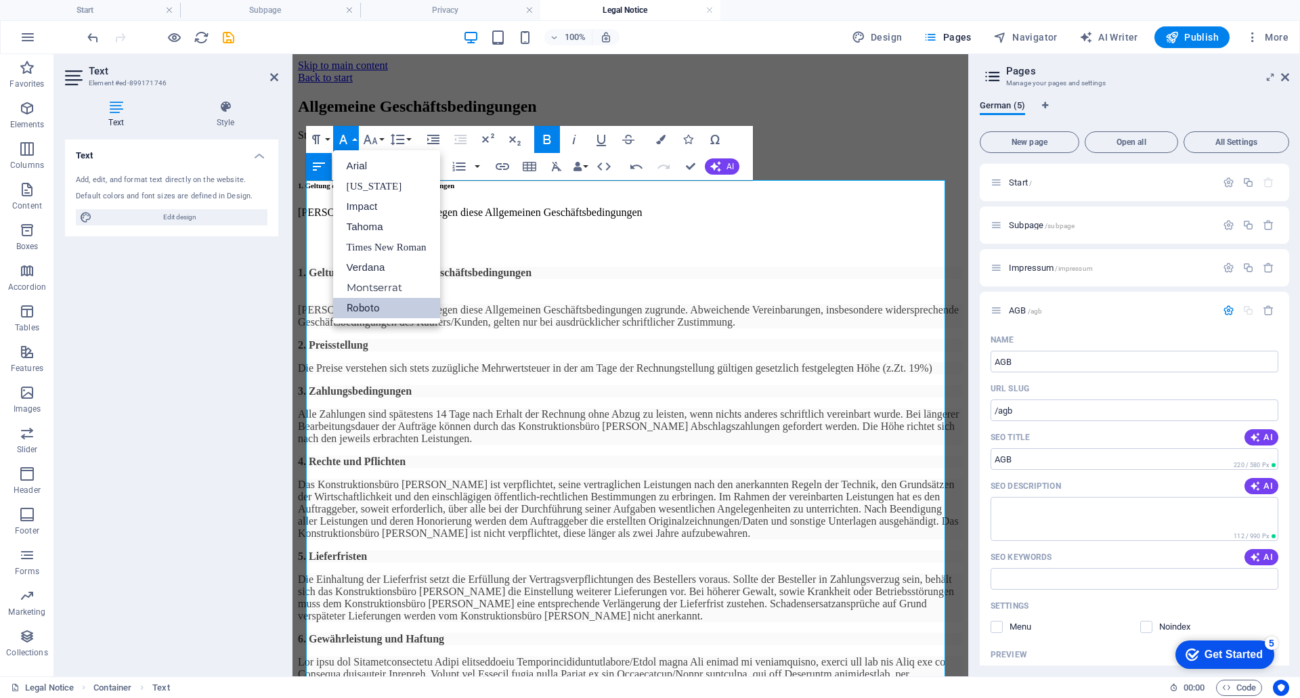
scroll to position [0, 0]
click at [628, 242] on p "​" at bounding box center [630, 236] width 665 height 12
click at [558, 190] on h6 "1. Geltung der Allgemeinen Geschäftsbedingungen" at bounding box center [630, 185] width 665 height 8
drag, startPoint x: 347, startPoint y: 135, endPoint x: 245, endPoint y: 141, distance: 101.8
click at [347, 135] on icon "button" at bounding box center [343, 139] width 16 height 16
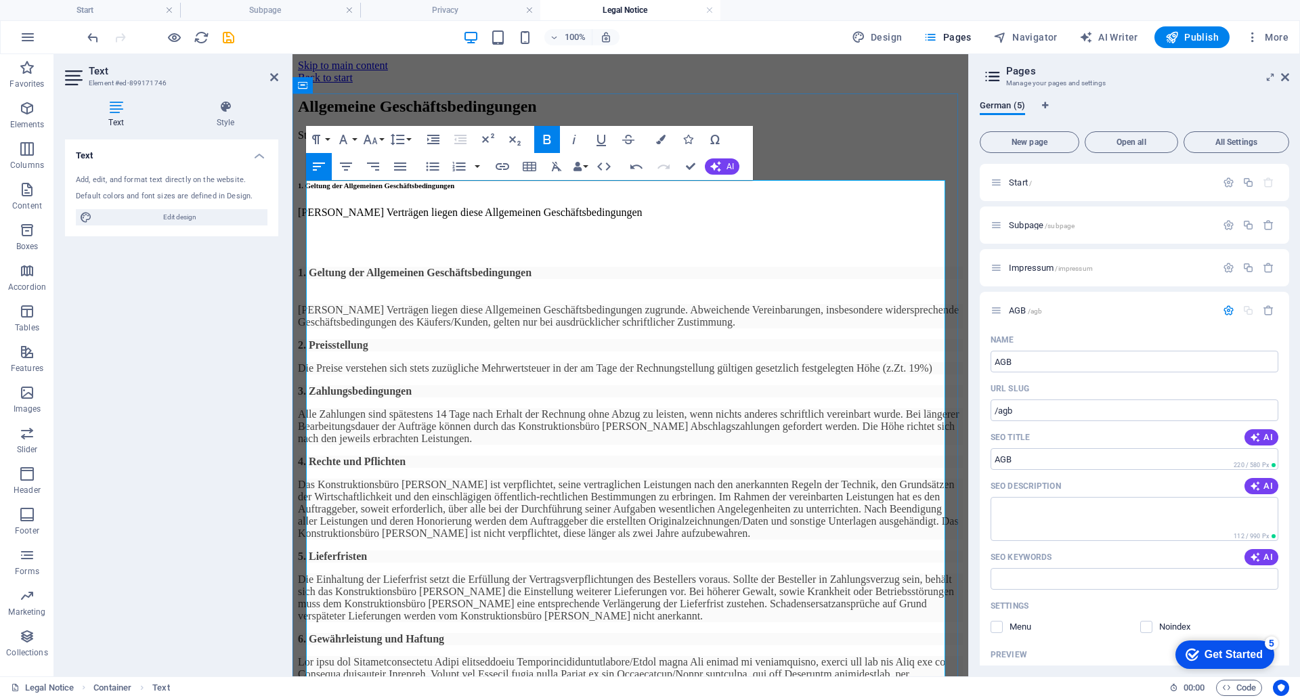
click at [502, 165] on p at bounding box center [630, 158] width 665 height 12
drag, startPoint x: 467, startPoint y: 241, endPoint x: 478, endPoint y: 241, distance: 11.5
click at [478, 219] on p "​Allen Verträgen liegen diese Allgemeinen Geschäftsbedingungen" at bounding box center [630, 213] width 665 height 12
click at [348, 141] on icon "button" at bounding box center [343, 139] width 16 height 16
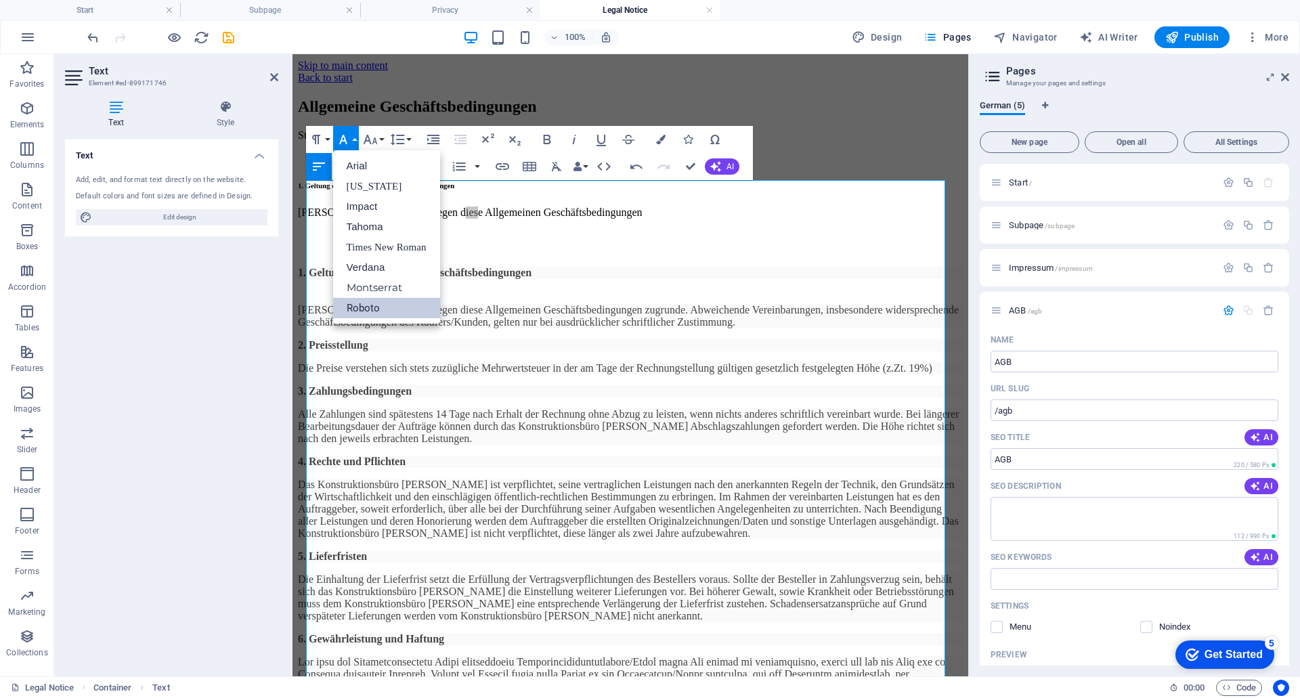
click at [348, 141] on icon "button" at bounding box center [343, 139] width 16 height 16
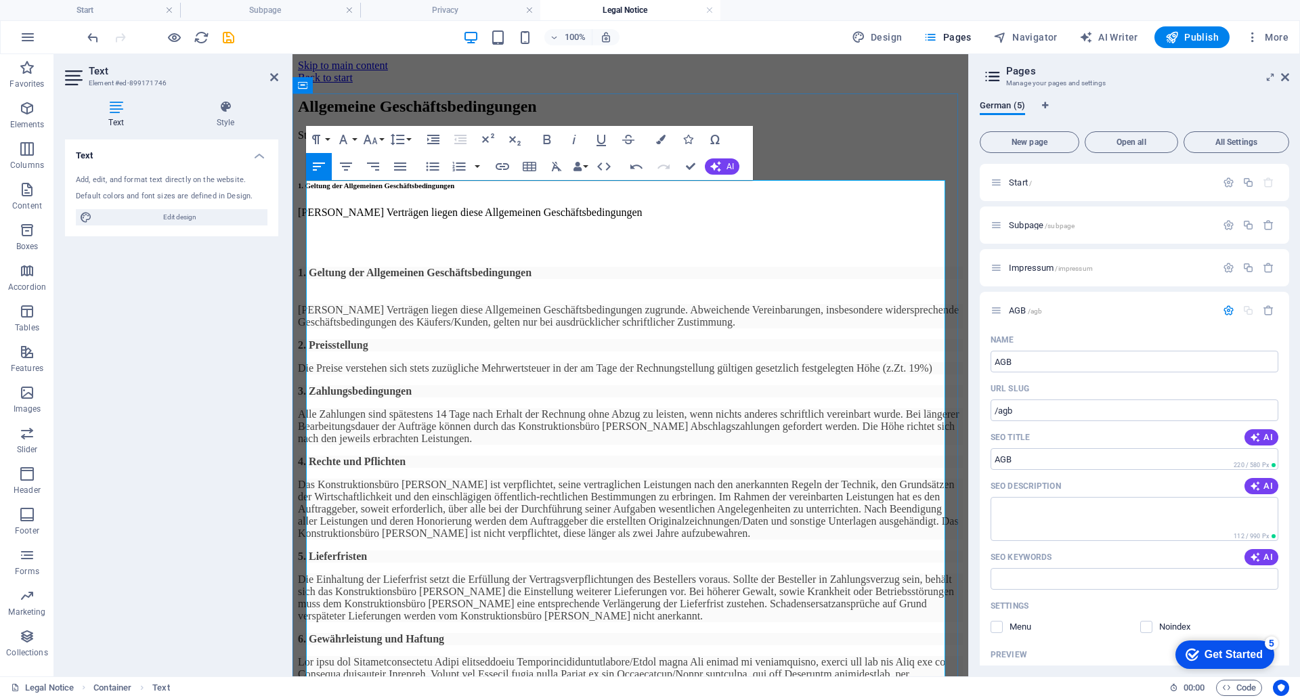
click at [306, 272] on strong "1. Geltung der Allgemeinen Geschäftsbedingungen" at bounding box center [415, 273] width 234 height 12
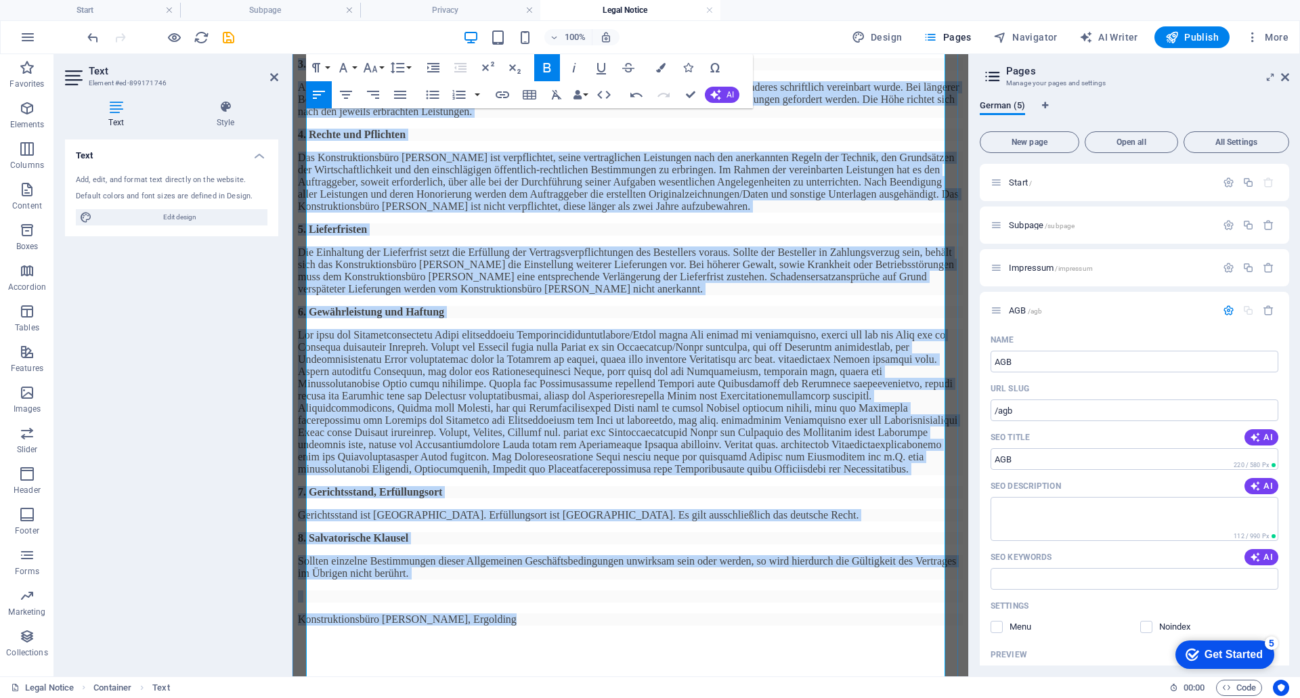
scroll to position [340, 0]
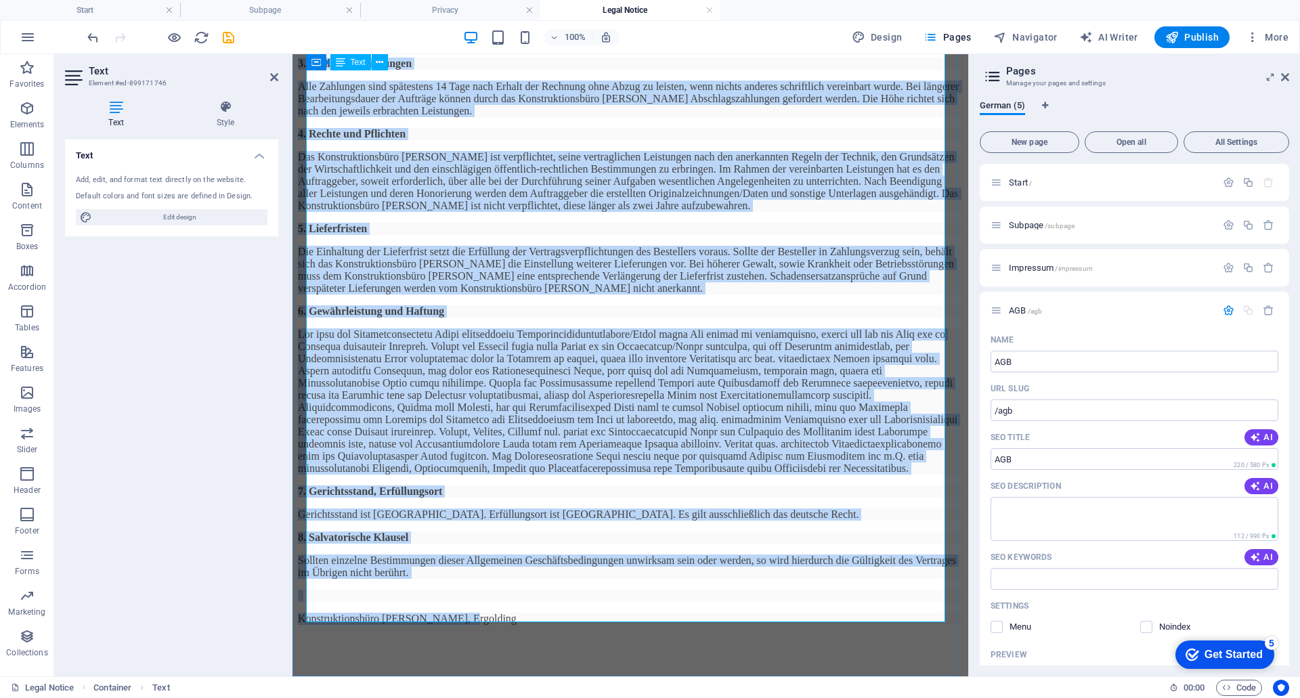
drag, startPoint x: 307, startPoint y: 272, endPoint x: 618, endPoint y: 587, distance: 443.4
click at [618, 587] on div "​Stand: 01.05.2021 1. Geltung der Allgemeinen Geschäftsbedingungen ​Allen Vertr…" at bounding box center [630, 237] width 665 height 870
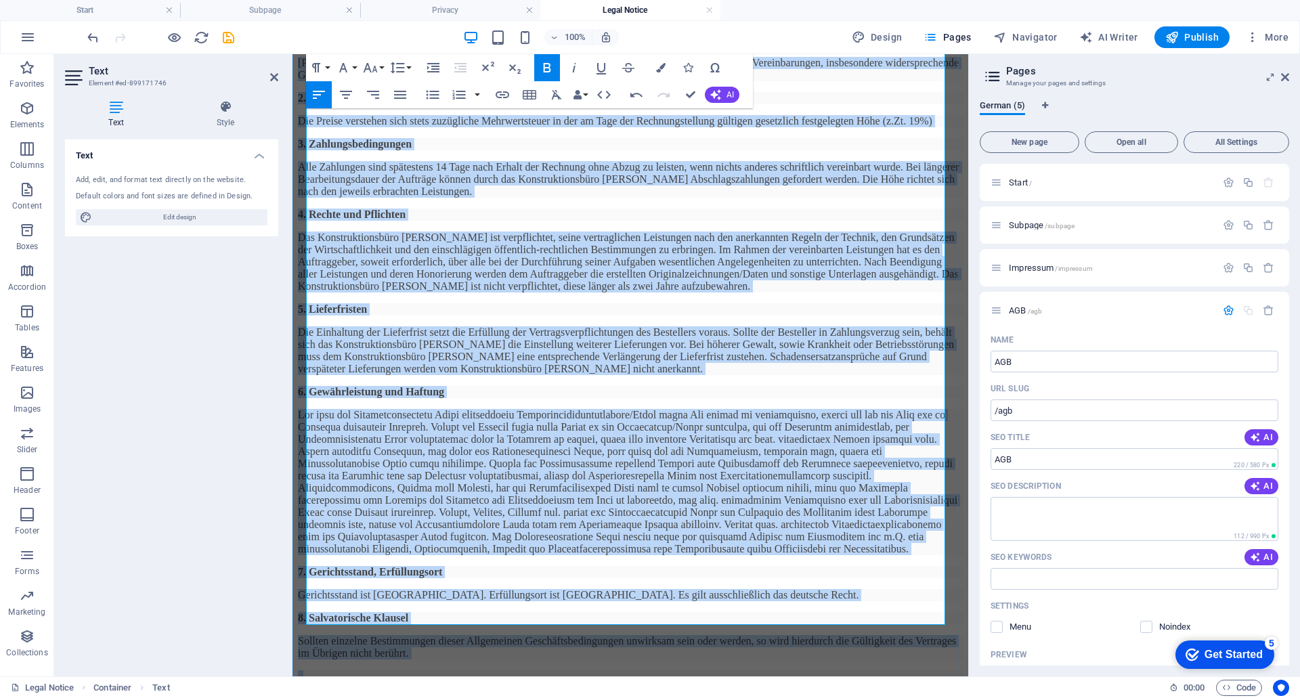
scroll to position [1, 0]
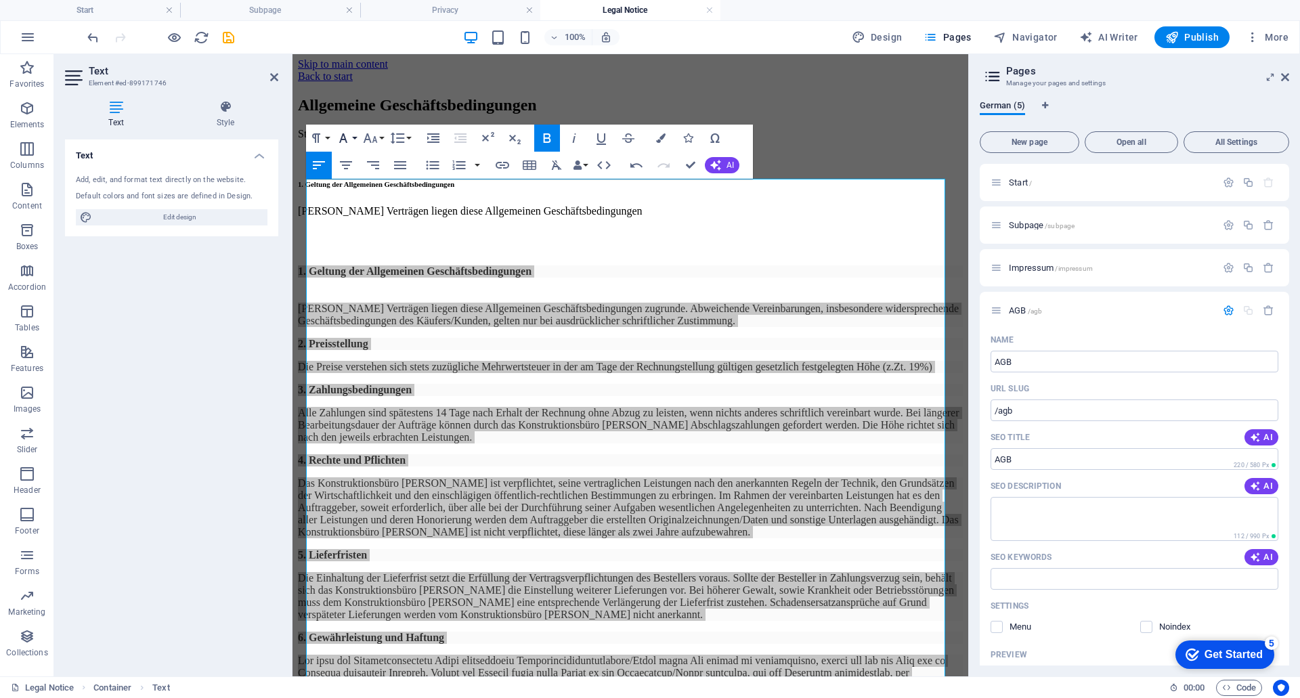
click at [346, 138] on icon "button" at bounding box center [343, 138] width 16 height 16
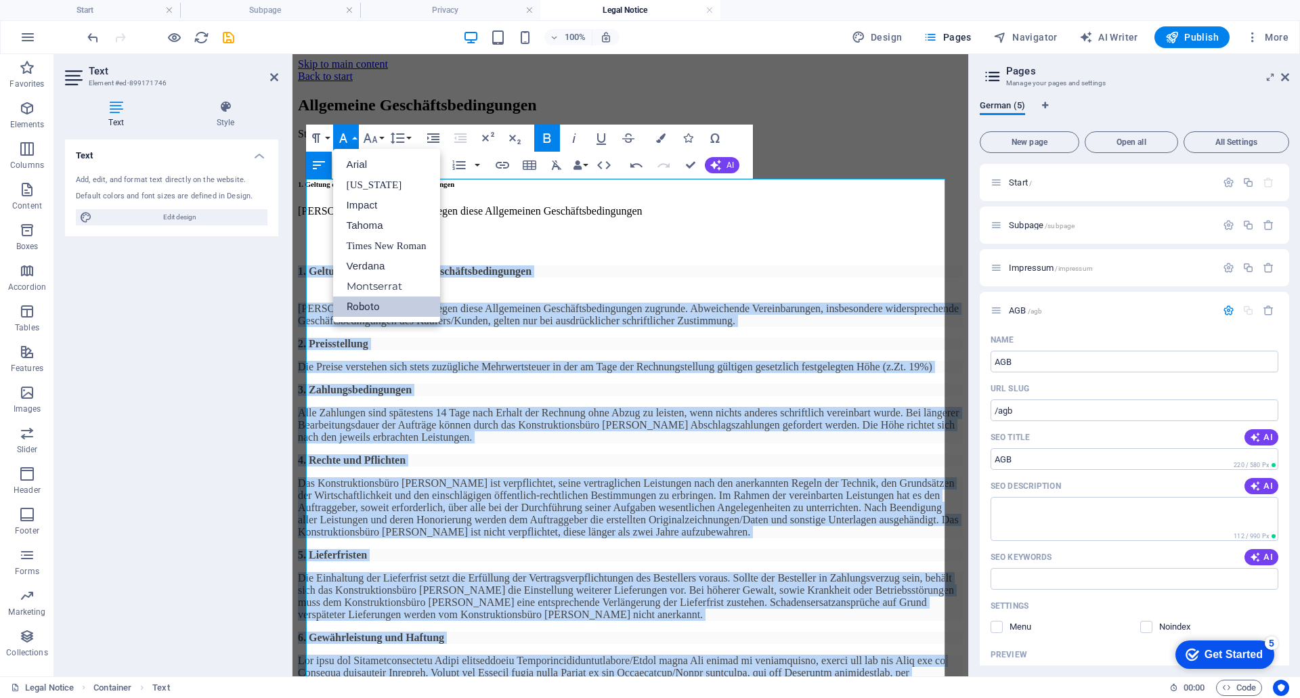
click at [360, 305] on link "Roboto" at bounding box center [386, 307] width 107 height 20
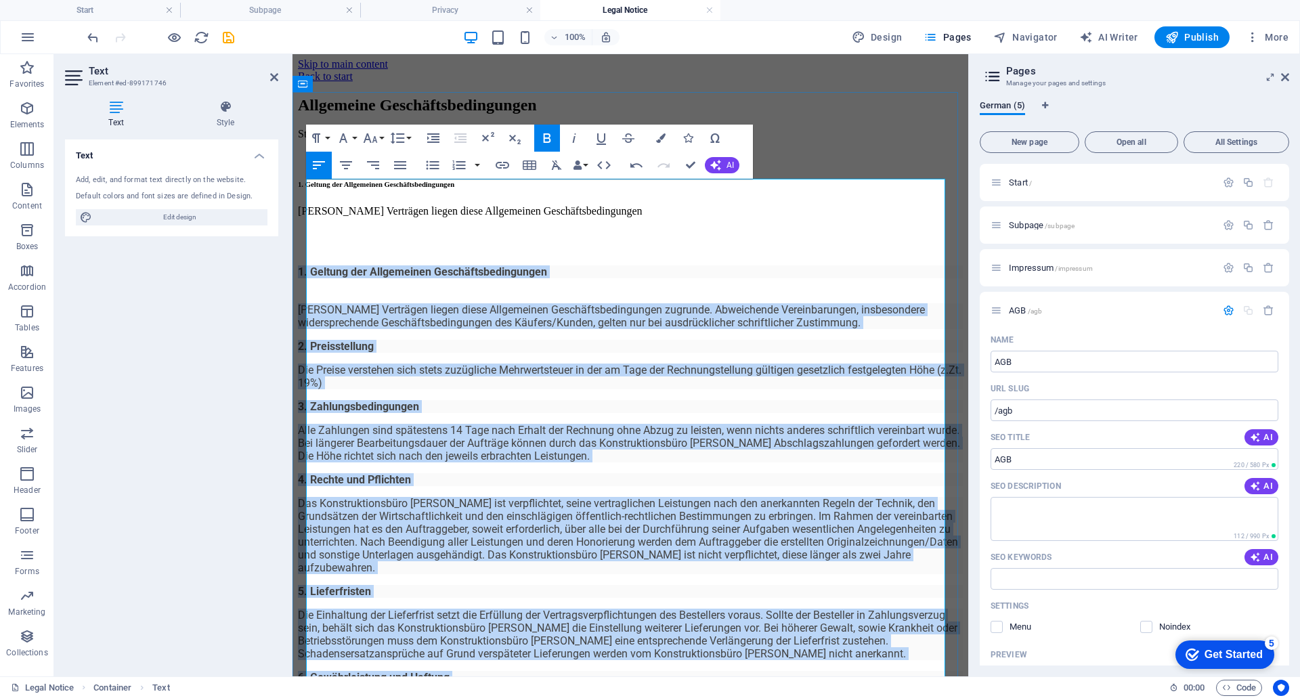
click at [363, 303] on p "Allen Verträgen liegen diese Allgemeinen Geschäftsbedingungen zugrunde. Abweich…" at bounding box center [630, 316] width 665 height 26
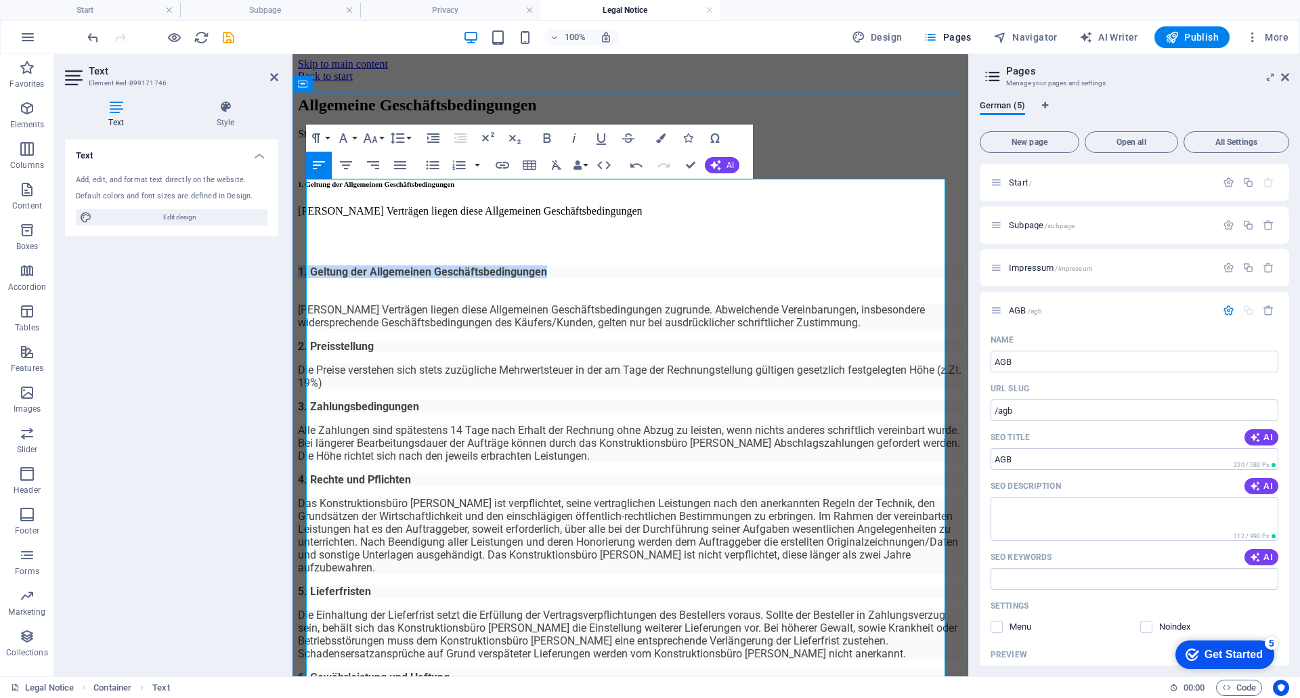
drag, startPoint x: 582, startPoint y: 269, endPoint x: 307, endPoint y: 266, distance: 275.6
click at [307, 266] on h6 "1. Geltung der Allgemeinen Geschäftsbedingungen" at bounding box center [630, 271] width 665 height 13
click at [312, 136] on icon "button" at bounding box center [316, 138] width 16 height 16
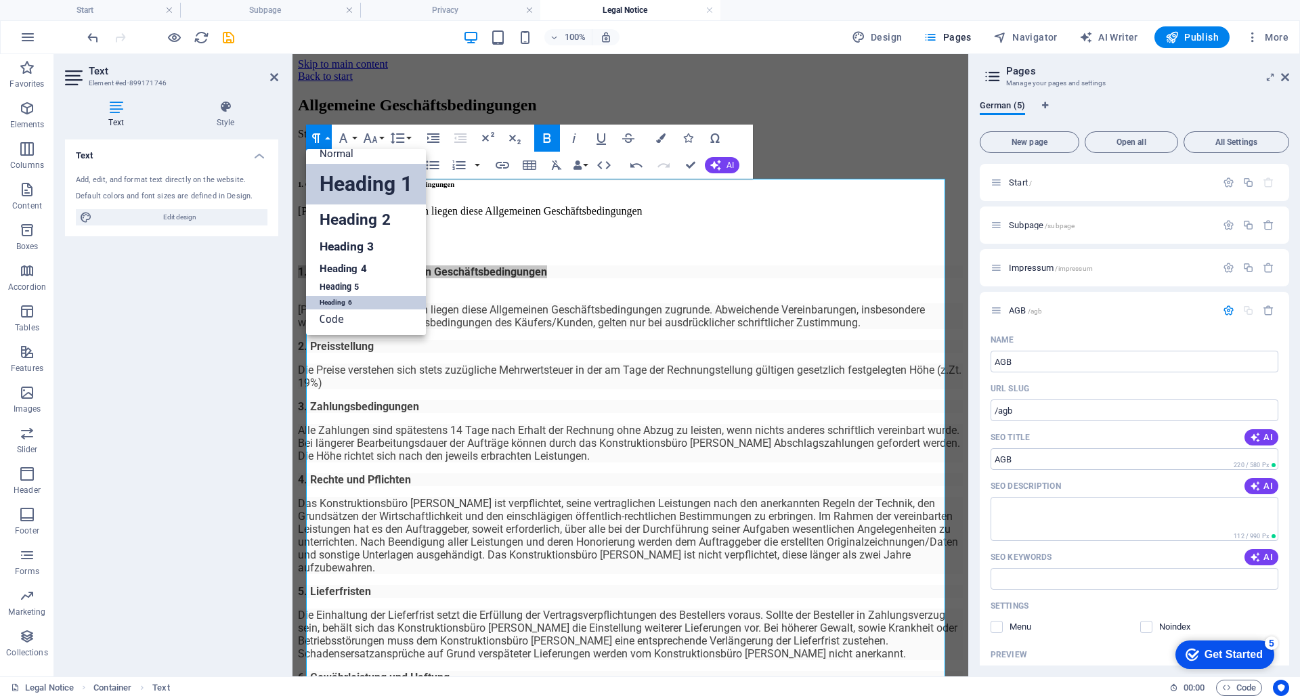
scroll to position [11, 0]
click at [345, 300] on link "Heading 6" at bounding box center [366, 303] width 120 height 14
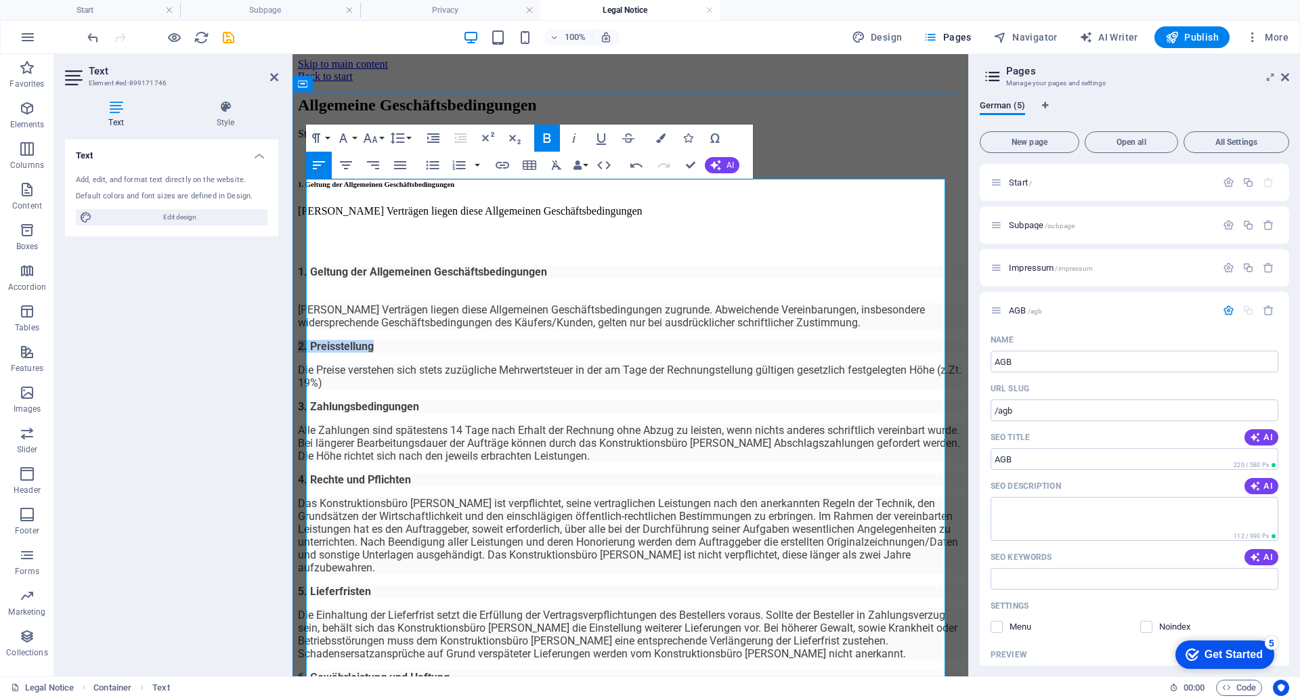
drag, startPoint x: 396, startPoint y: 320, endPoint x: 305, endPoint y: 320, distance: 90.1
click at [305, 340] on p "2. Preisstellung" at bounding box center [630, 346] width 665 height 13
click at [312, 141] on icon "button" at bounding box center [316, 138] width 16 height 16
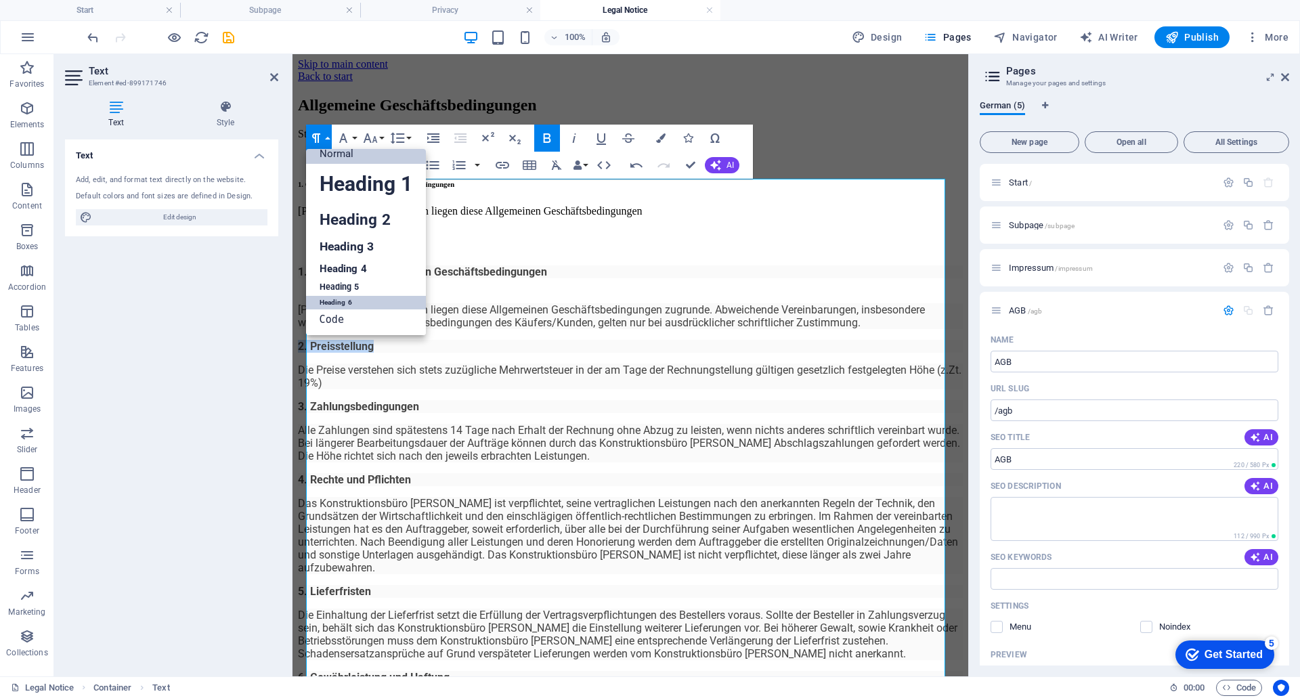
click at [341, 300] on link "Heading 6" at bounding box center [366, 303] width 120 height 14
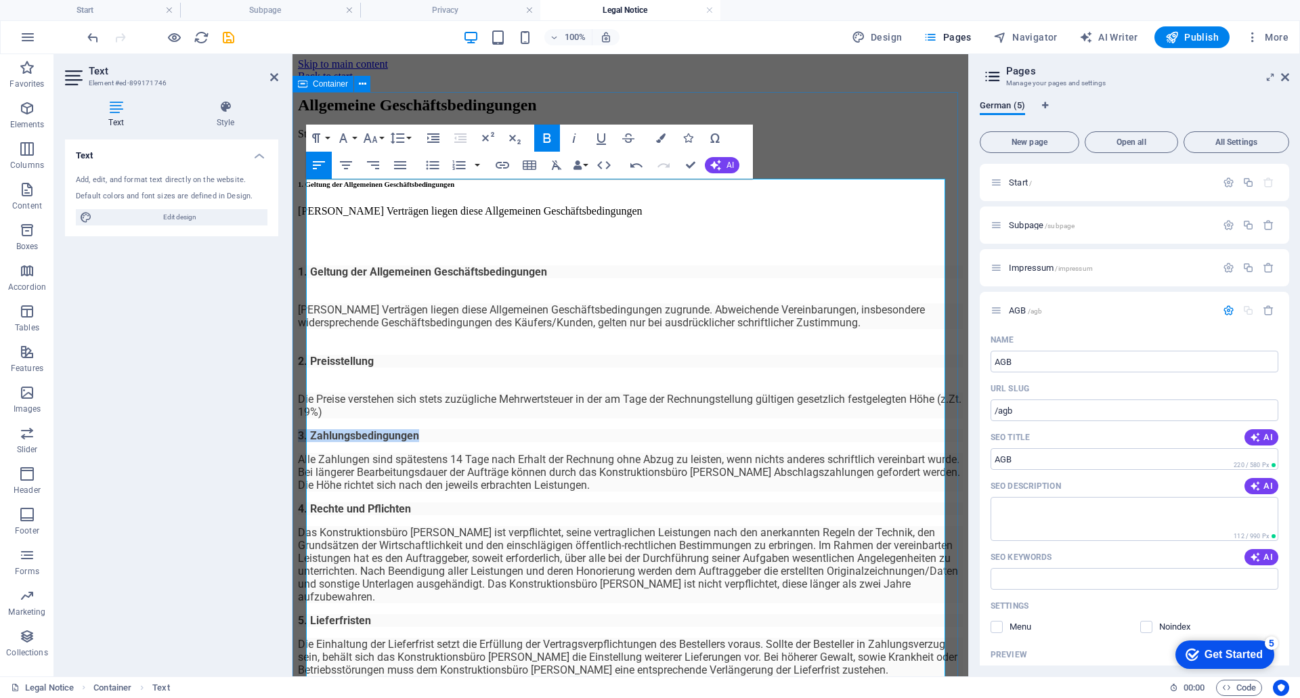
drag, startPoint x: 432, startPoint y: 366, endPoint x: 295, endPoint y: 367, distance: 136.8
click at [298, 367] on div "Allgemeine Geschäftsbedingungen ​Stand: 01.05.2021 1. Geltung der Allgemeinen G…" at bounding box center [630, 594] width 665 height 996
click at [314, 135] on icon "button" at bounding box center [316, 138] width 16 height 16
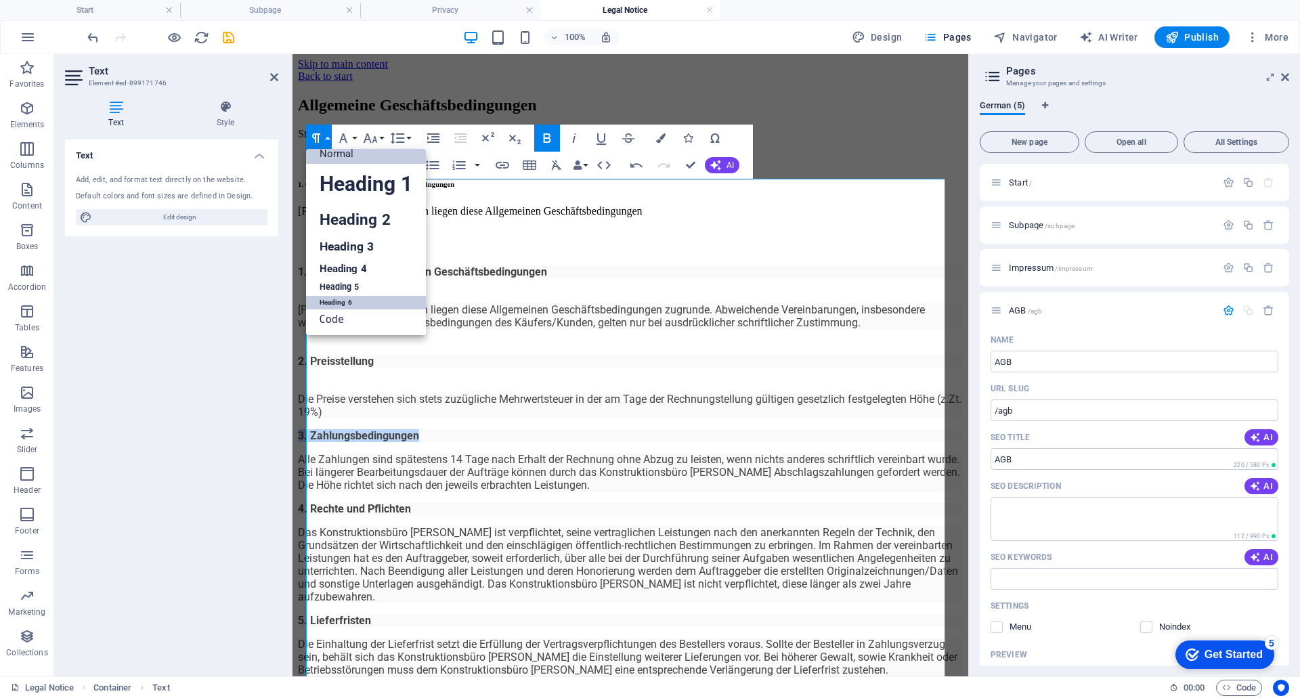
click at [331, 299] on link "Heading 6" at bounding box center [366, 303] width 120 height 14
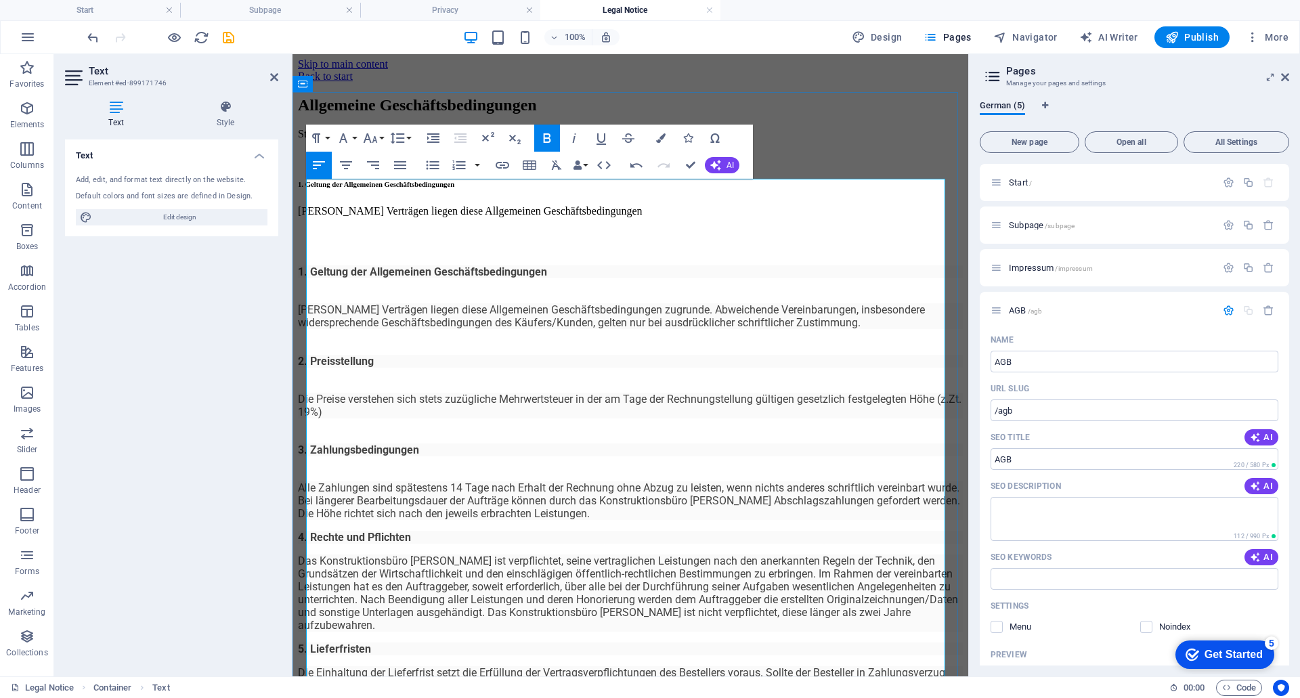
click at [371, 188] on strong "1. Geltung der Allgemeinen Geschäftsbedingungen" at bounding box center [376, 184] width 156 height 8
drag, startPoint x: 586, startPoint y: 221, endPoint x: 307, endPoint y: 217, distance: 279.7
click at [307, 188] on h6 "1. Geltung der Allgemeinen Geschäftsbedingungen" at bounding box center [630, 184] width 665 height 8
click at [658, 140] on icon "button" at bounding box center [660, 137] width 9 height 9
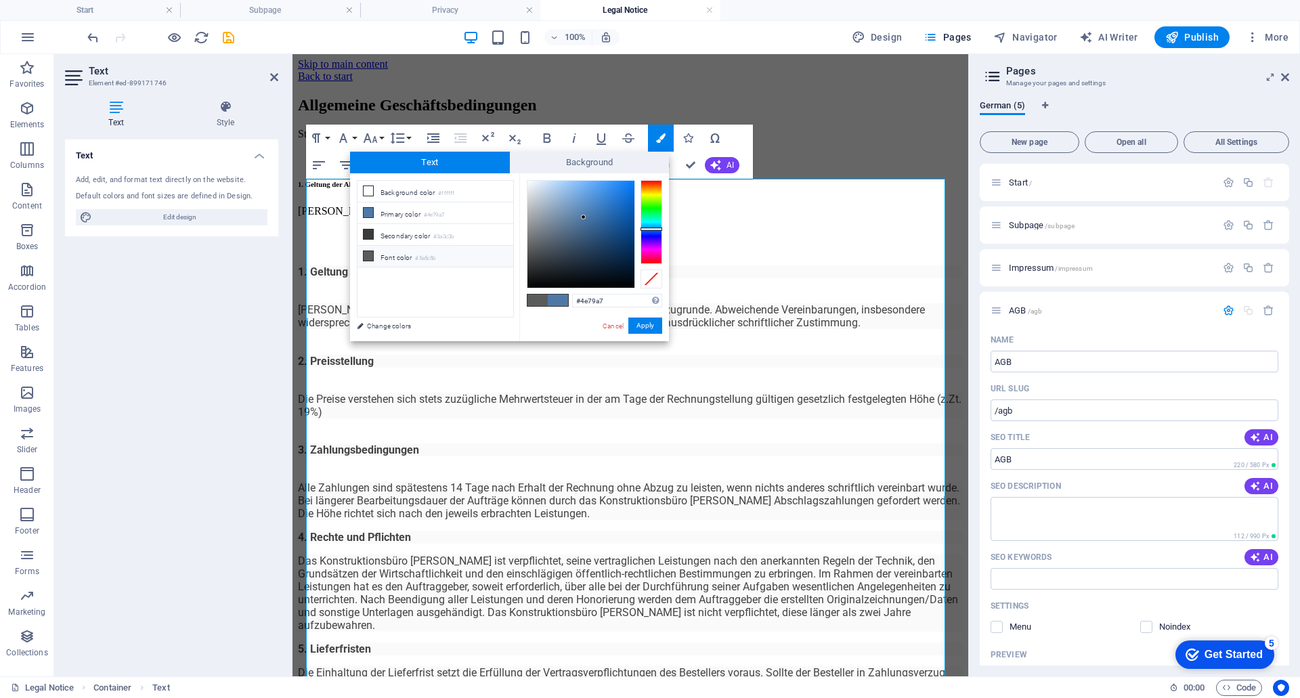
click at [734, 217] on p "​Allen Verträgen liegen diese Allgemeinen Geschäftsbedingungen" at bounding box center [630, 211] width 665 height 12
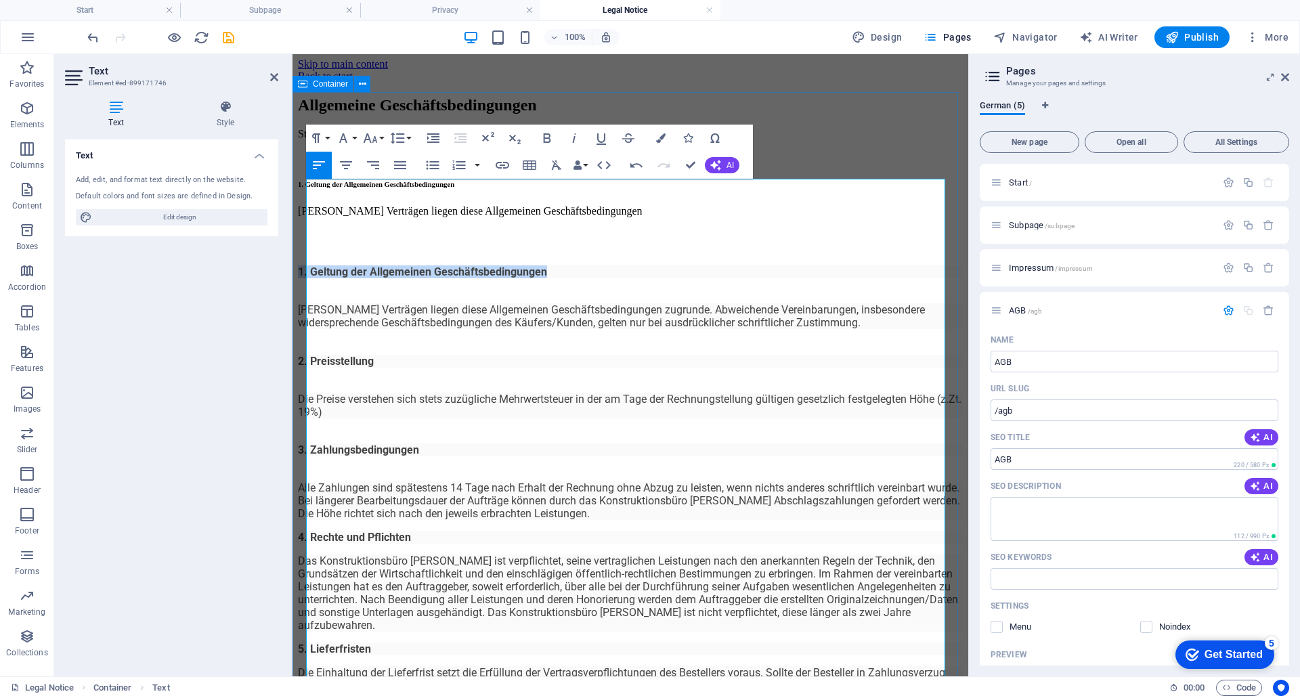
drag, startPoint x: 510, startPoint y: 276, endPoint x: 305, endPoint y: 272, distance: 205.2
click at [305, 272] on div "Allgemeine Geschäftsbedingungen ​Stand: 01.05.2021 1. Geltung der Allgemeinen G…" at bounding box center [630, 608] width 665 height 1025
click at [665, 136] on icon "button" at bounding box center [660, 137] width 9 height 9
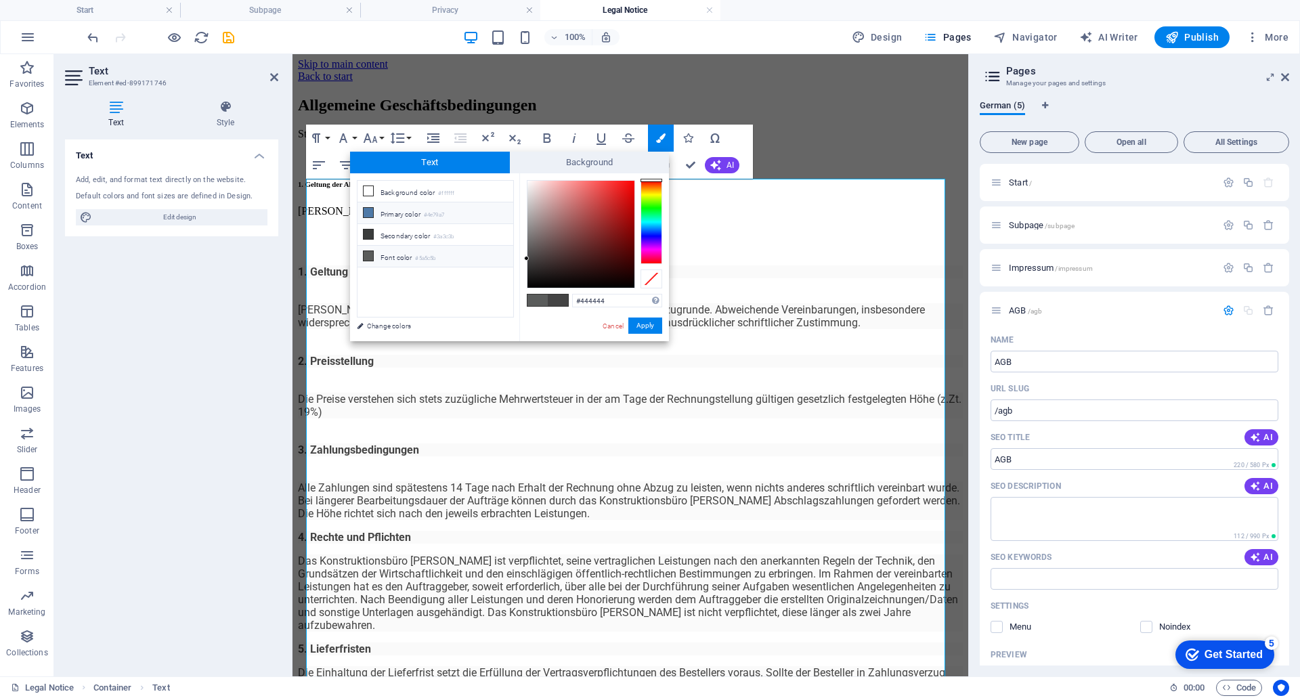
click at [414, 211] on li "Primary color #4e79a7" at bounding box center [436, 213] width 156 height 22
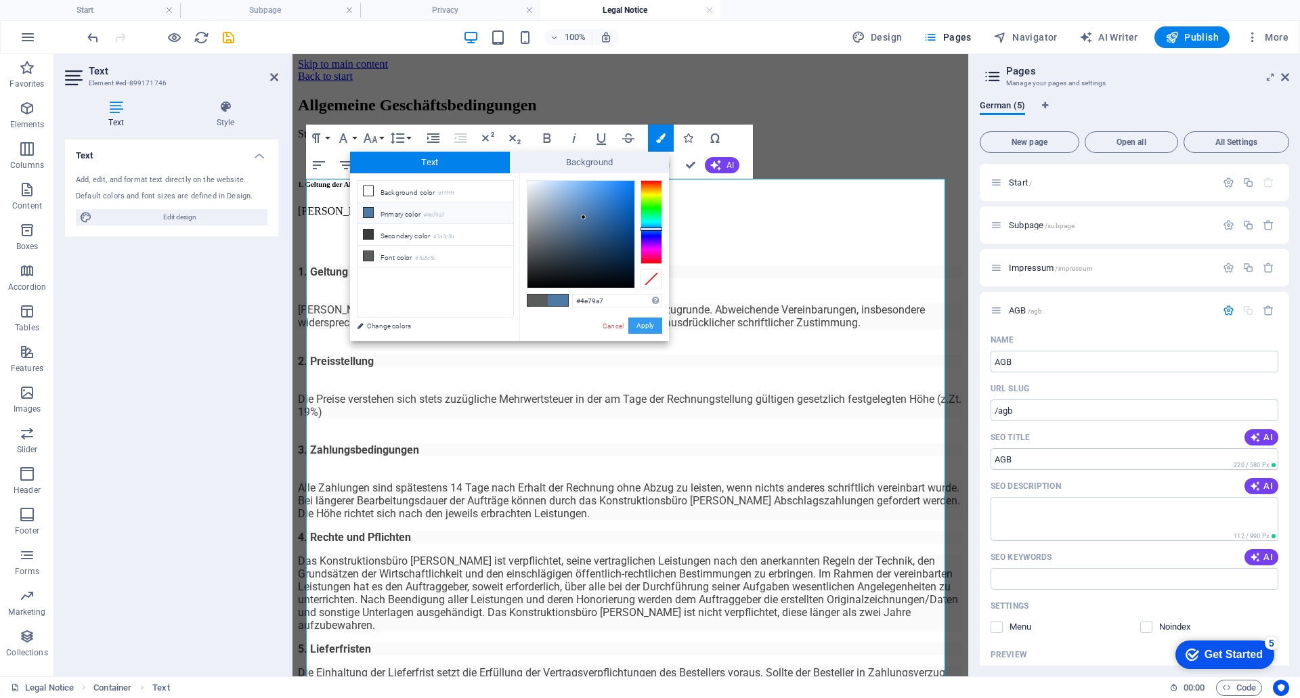
click at [642, 324] on button "Apply" at bounding box center [645, 326] width 34 height 16
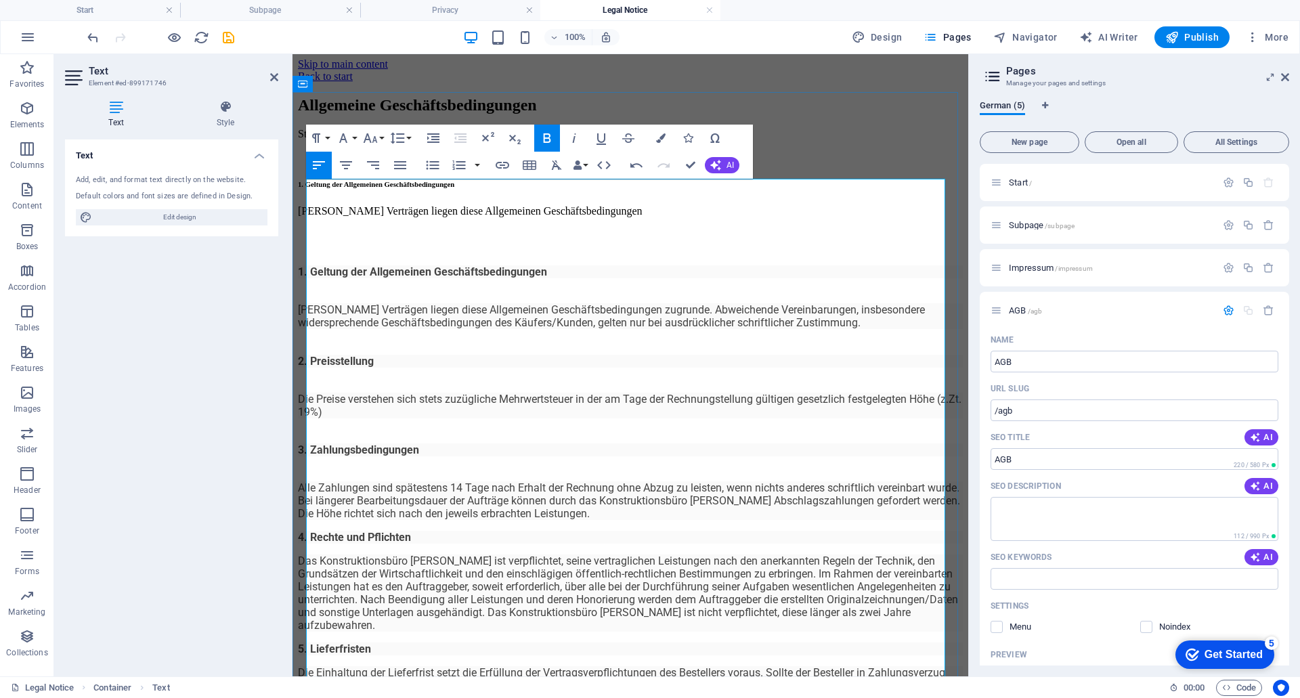
click at [488, 355] on h6 "2. Preisstellung" at bounding box center [630, 361] width 665 height 13
drag, startPoint x: 401, startPoint y: 320, endPoint x: 301, endPoint y: 320, distance: 99.6
click at [301, 320] on div "Allgemeine Geschäftsbedingungen ​Stand: 01.05.2021 1. Geltung der Allgemeinen G…" at bounding box center [630, 608] width 665 height 1025
drag, startPoint x: 429, startPoint y: 366, endPoint x: 321, endPoint y: 371, distance: 107.8
click at [321, 444] on h6 "3. Zahlungsbedingungen" at bounding box center [630, 450] width 665 height 13
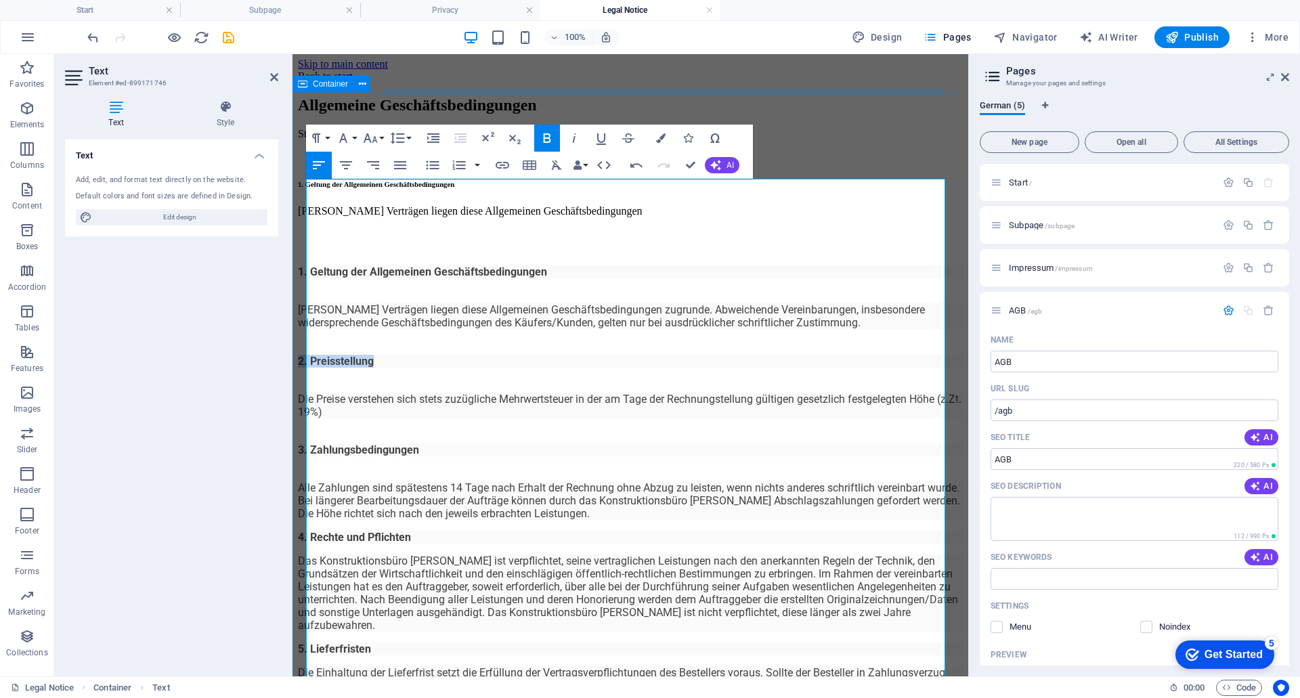
drag, startPoint x: 395, startPoint y: 319, endPoint x: 302, endPoint y: 322, distance: 92.8
click at [302, 322] on div "Allgemeine Geschäftsbedingungen ​Stand: 01.05.2021 1. Geltung der Allgemeinen G…" at bounding box center [630, 608] width 665 height 1025
click at [318, 139] on icon "button" at bounding box center [316, 137] width 8 height 9
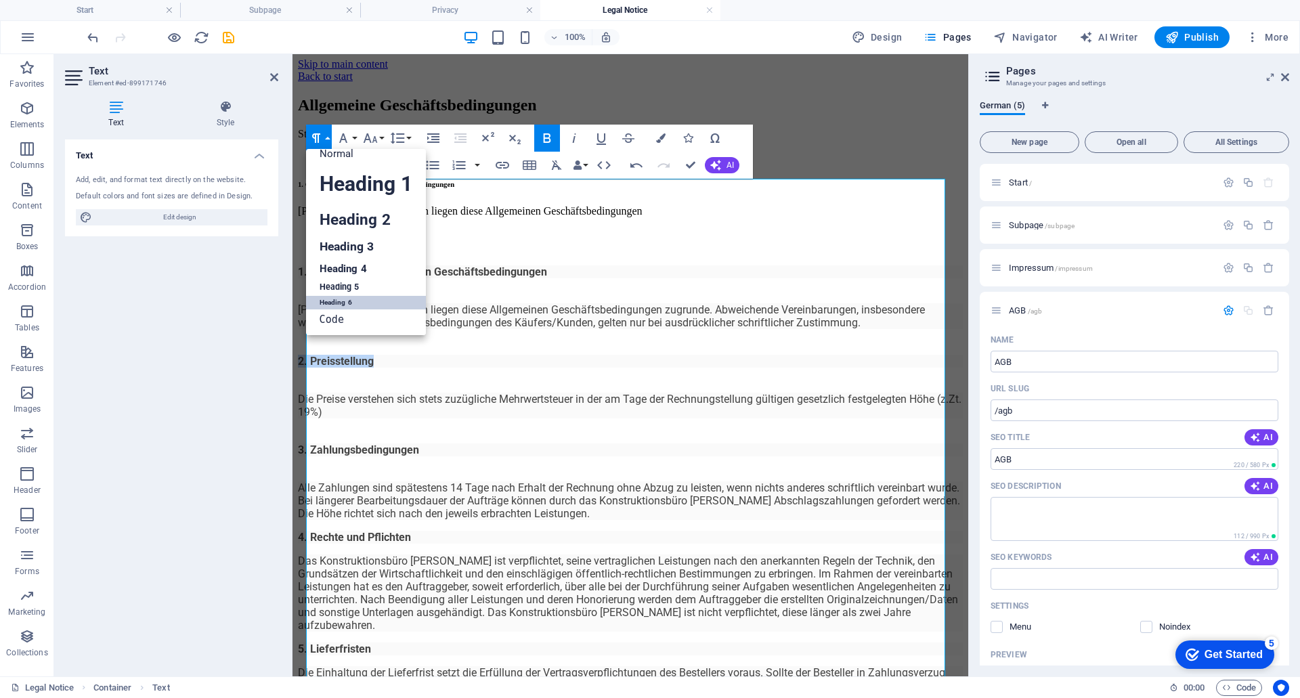
click at [341, 303] on link "Heading 6" at bounding box center [366, 303] width 120 height 14
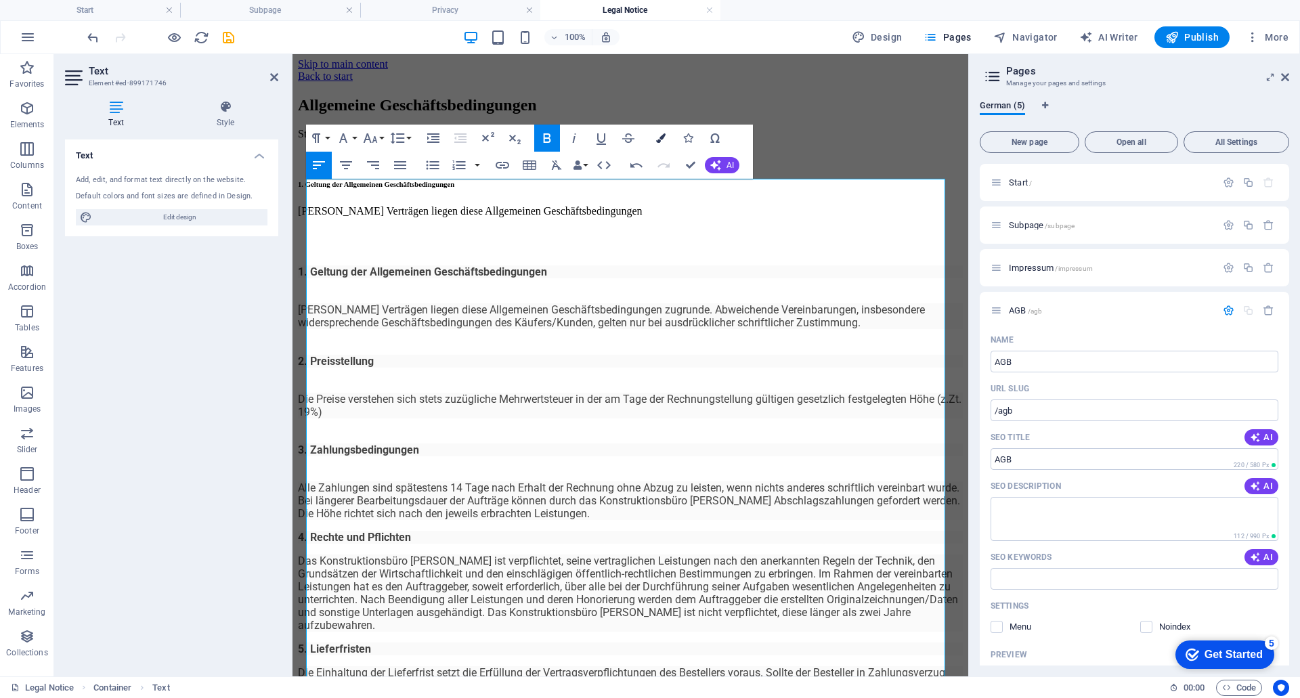
click at [658, 138] on icon "button" at bounding box center [660, 137] width 9 height 9
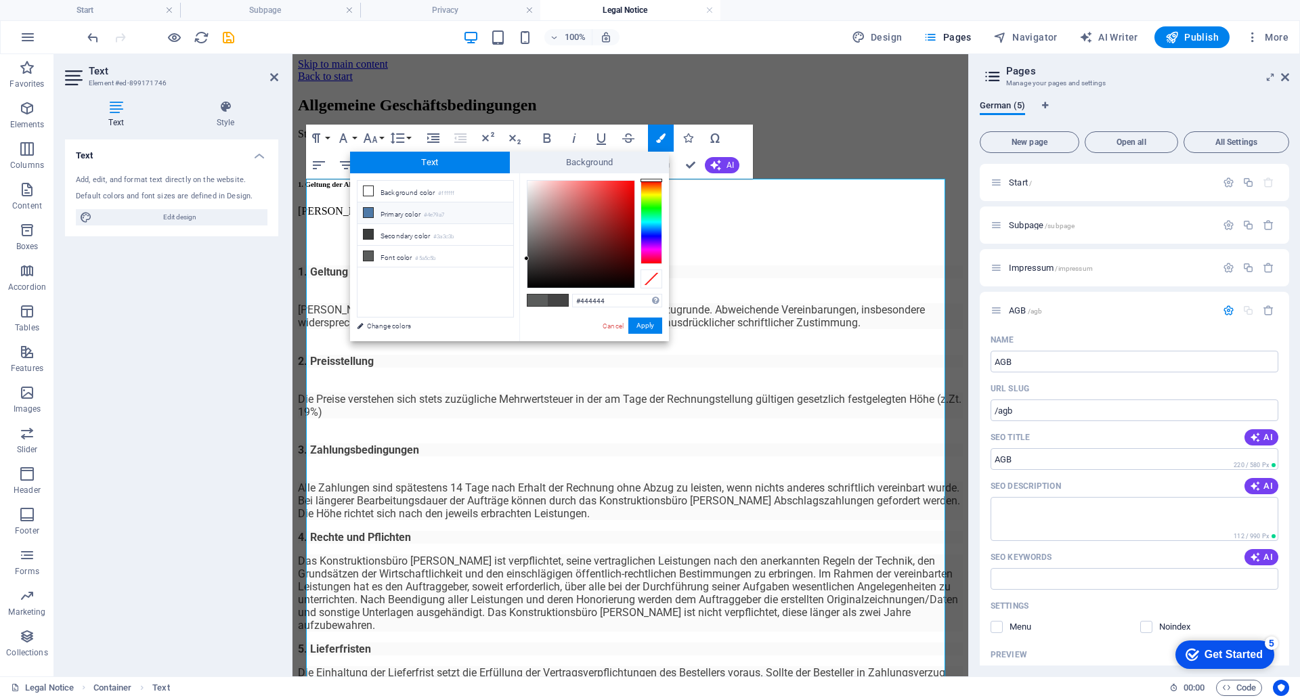
click at [423, 213] on li "Primary color #4e79a7" at bounding box center [436, 213] width 156 height 22
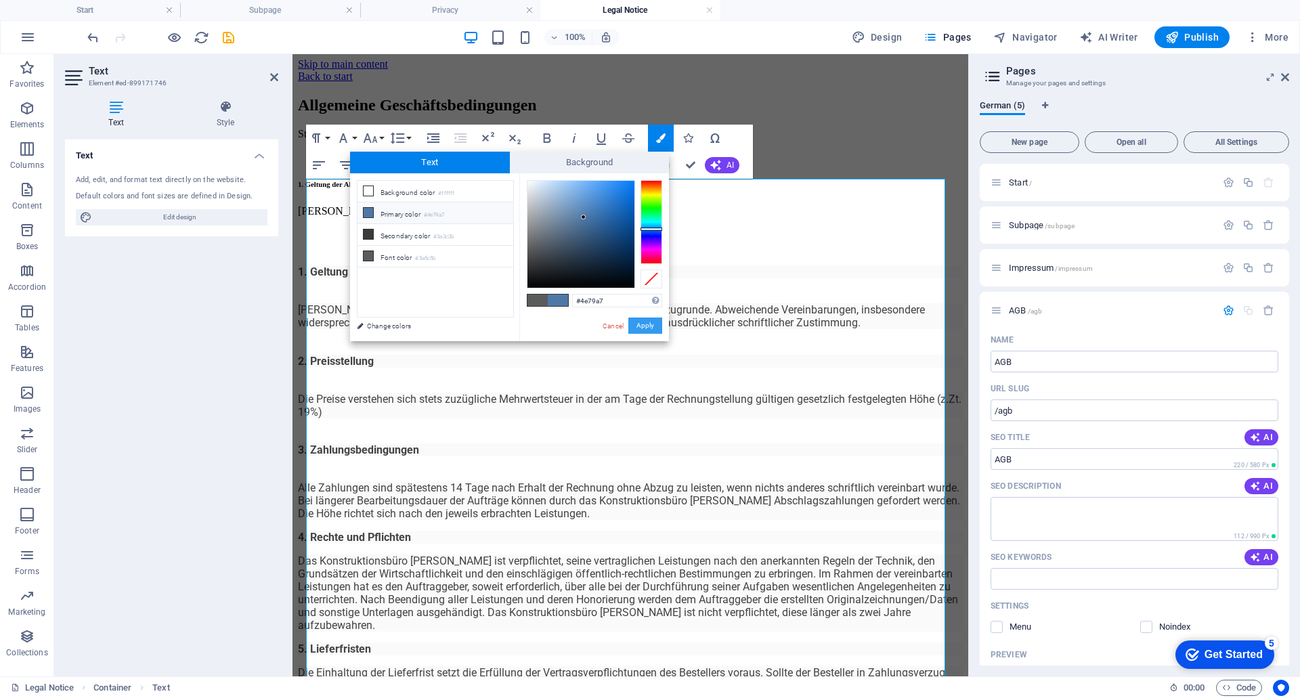
click at [642, 326] on button "Apply" at bounding box center [645, 326] width 34 height 16
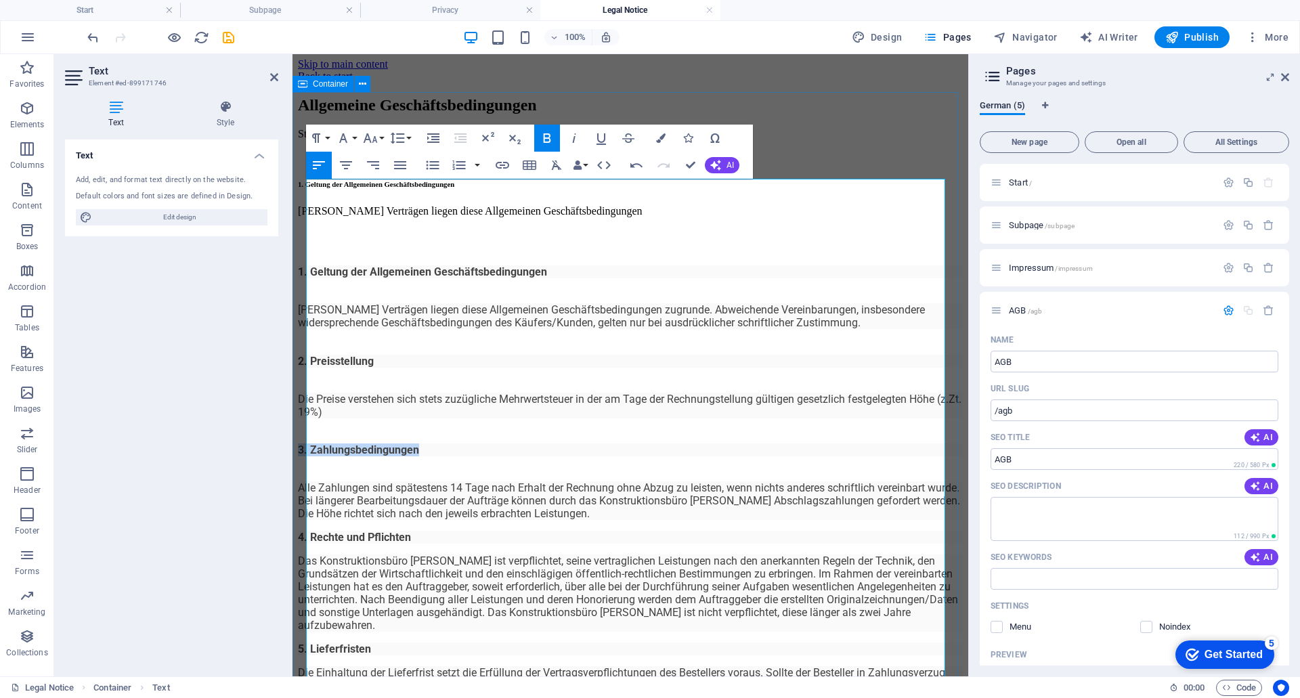
drag, startPoint x: 440, startPoint y: 372, endPoint x: 298, endPoint y: 368, distance: 141.6
click at [298, 368] on div "Allgemeine Geschäftsbedingungen ​Stand: 01.05.2021 1. Geltung der Allgemeinen G…" at bounding box center [630, 608] width 665 height 1025
click at [316, 133] on icon "button" at bounding box center [316, 138] width 16 height 16
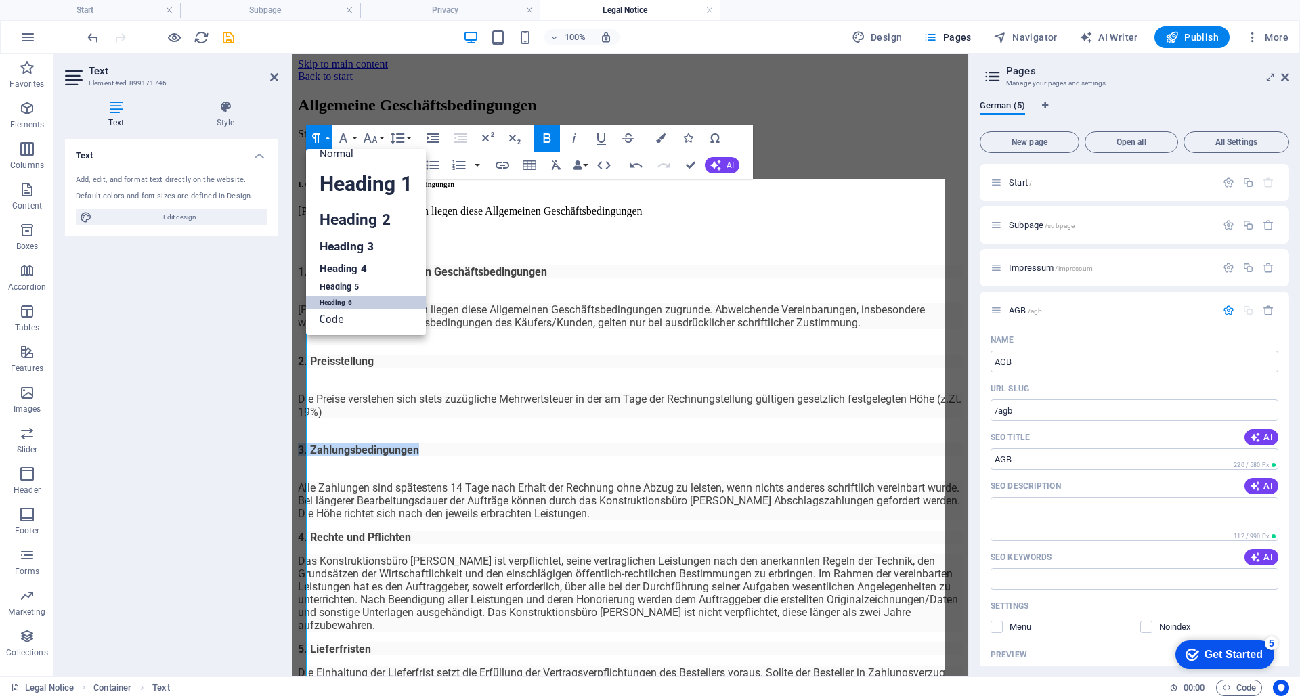
click at [351, 302] on link "Heading 6" at bounding box center [366, 303] width 120 height 14
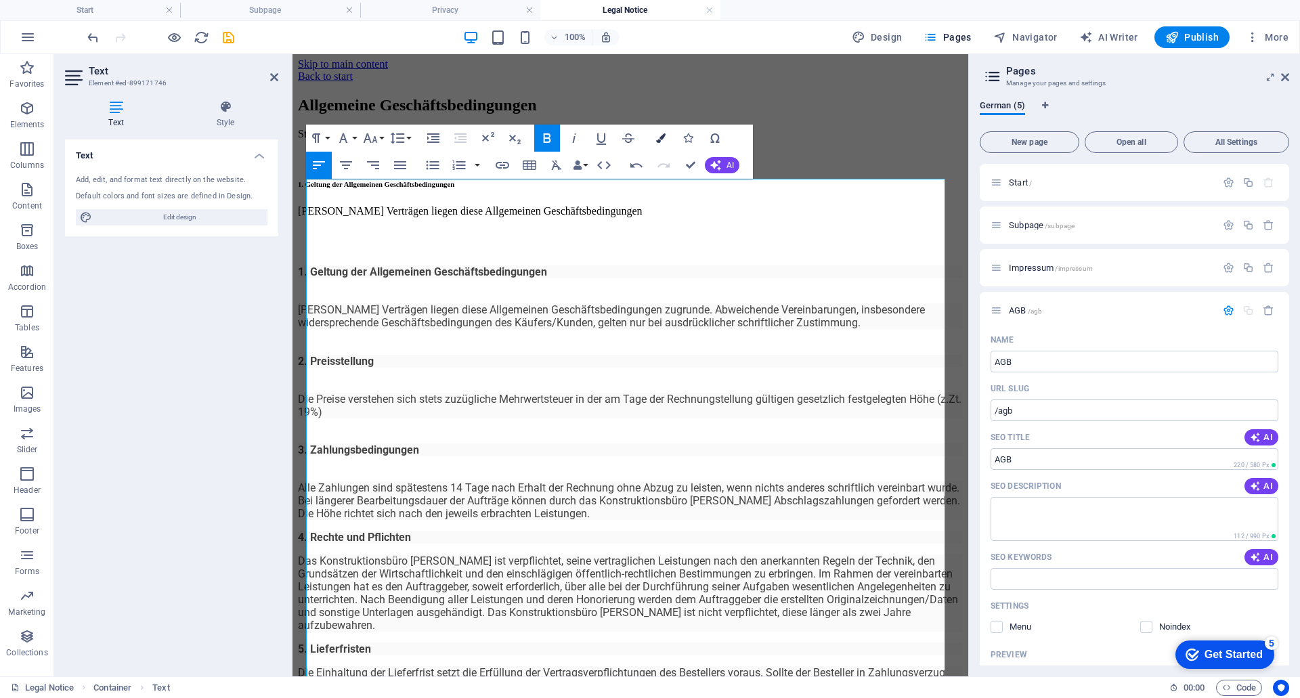
click at [658, 138] on icon "button" at bounding box center [660, 137] width 9 height 9
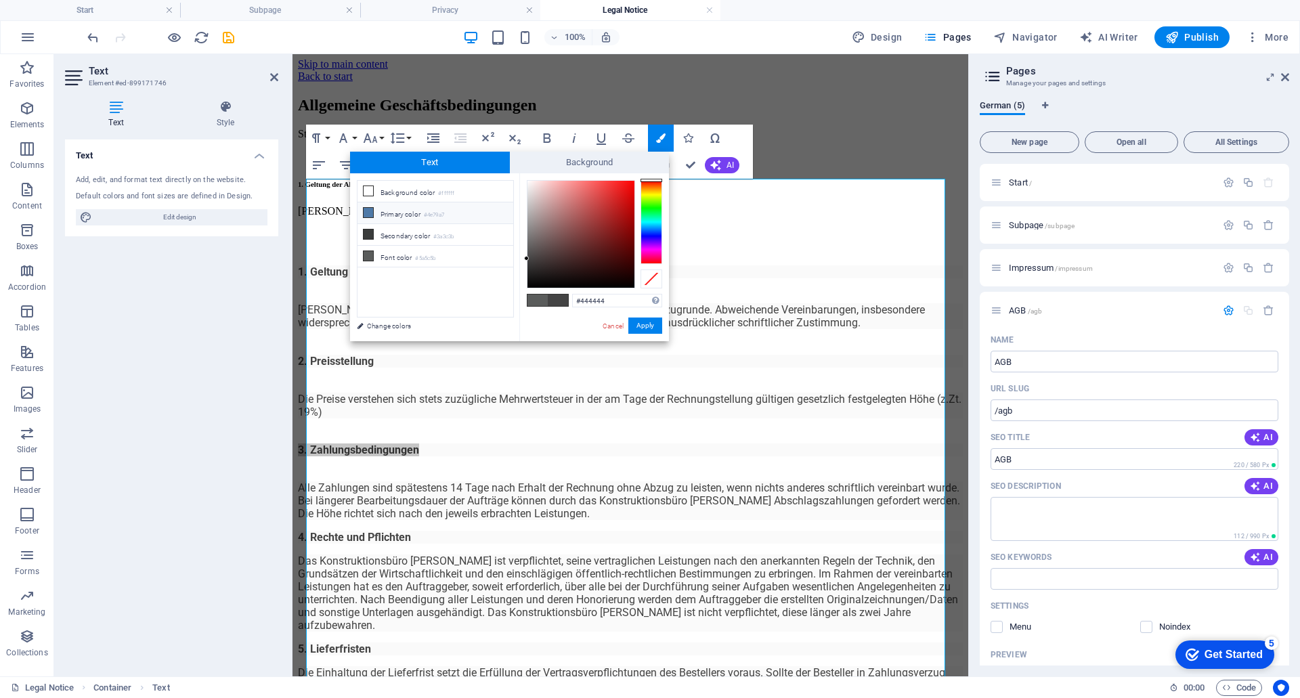
click at [427, 211] on li "Primary color #4e79a7" at bounding box center [436, 213] width 156 height 22
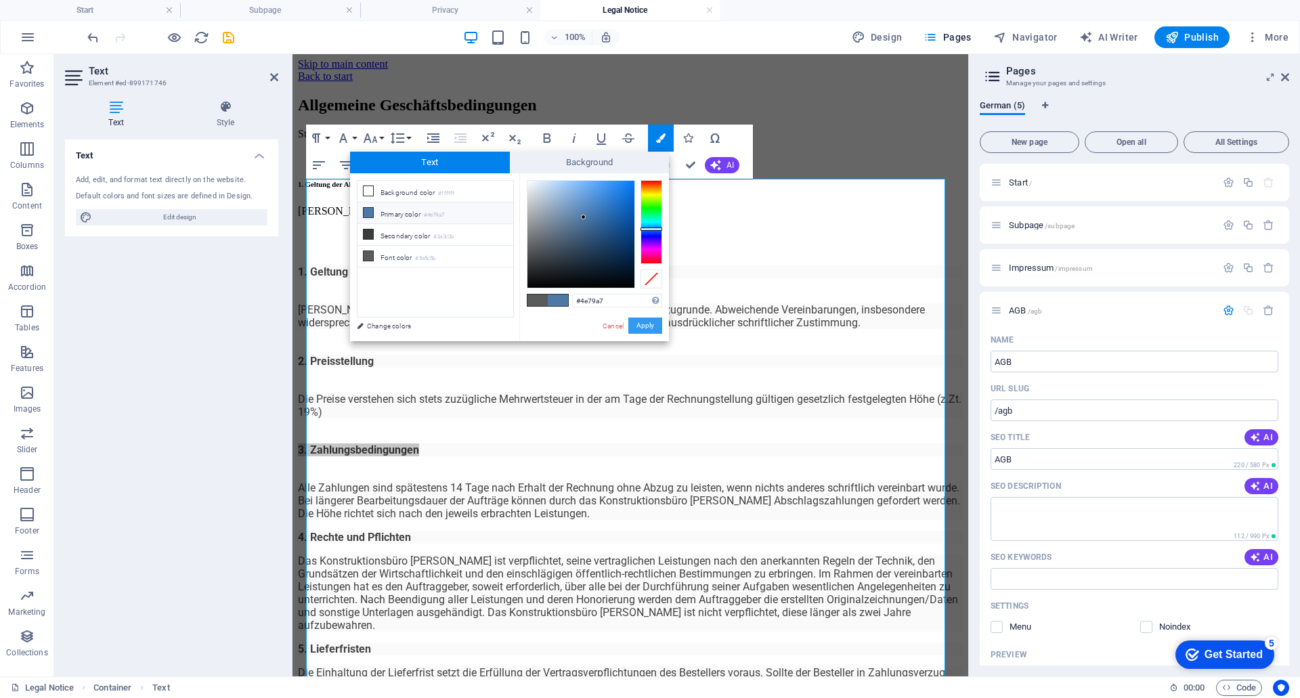
drag, startPoint x: 655, startPoint y: 330, endPoint x: 270, endPoint y: 325, distance: 385.4
click at [655, 330] on button "Apply" at bounding box center [645, 326] width 34 height 16
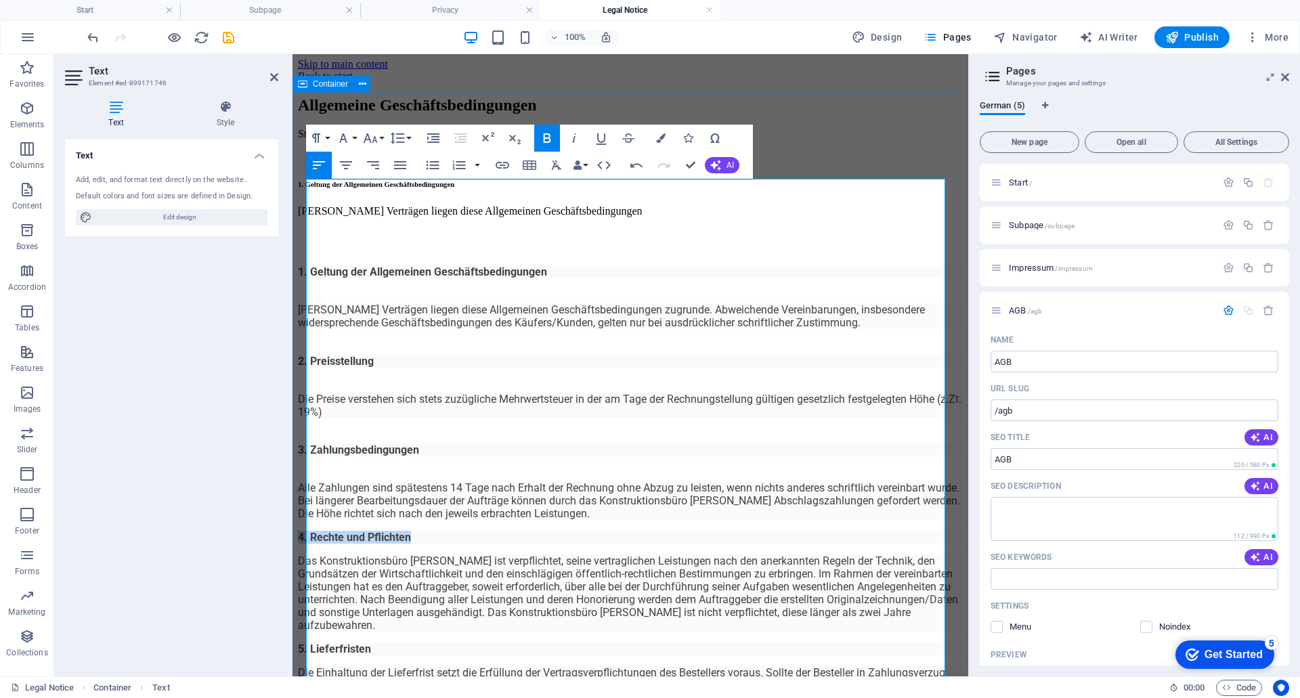
drag, startPoint x: 445, startPoint y: 435, endPoint x: 304, endPoint y: 431, distance: 140.9
click at [304, 431] on div "Allgemeine Geschäftsbedingungen ​Stand: 01.05.2021 1. Geltung der Allgemeinen G…" at bounding box center [630, 608] width 665 height 1025
click at [314, 133] on icon "button" at bounding box center [316, 138] width 16 height 16
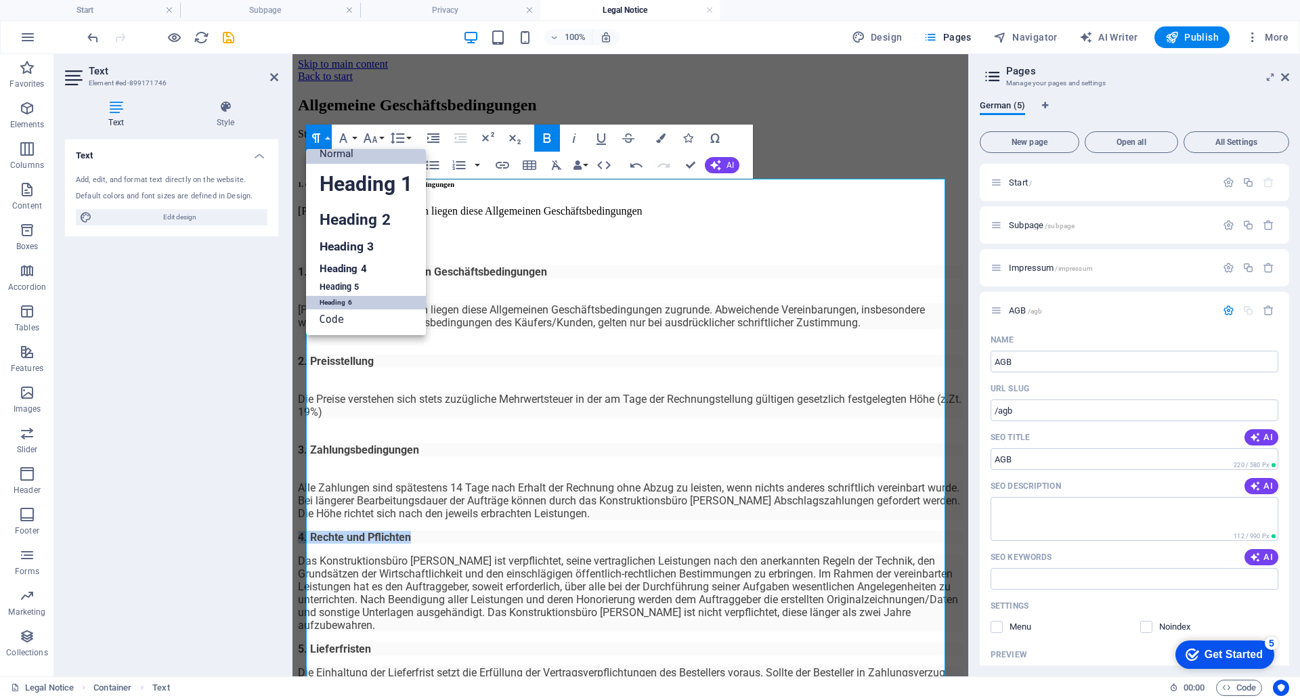
click at [353, 305] on link "Heading 6" at bounding box center [366, 303] width 120 height 14
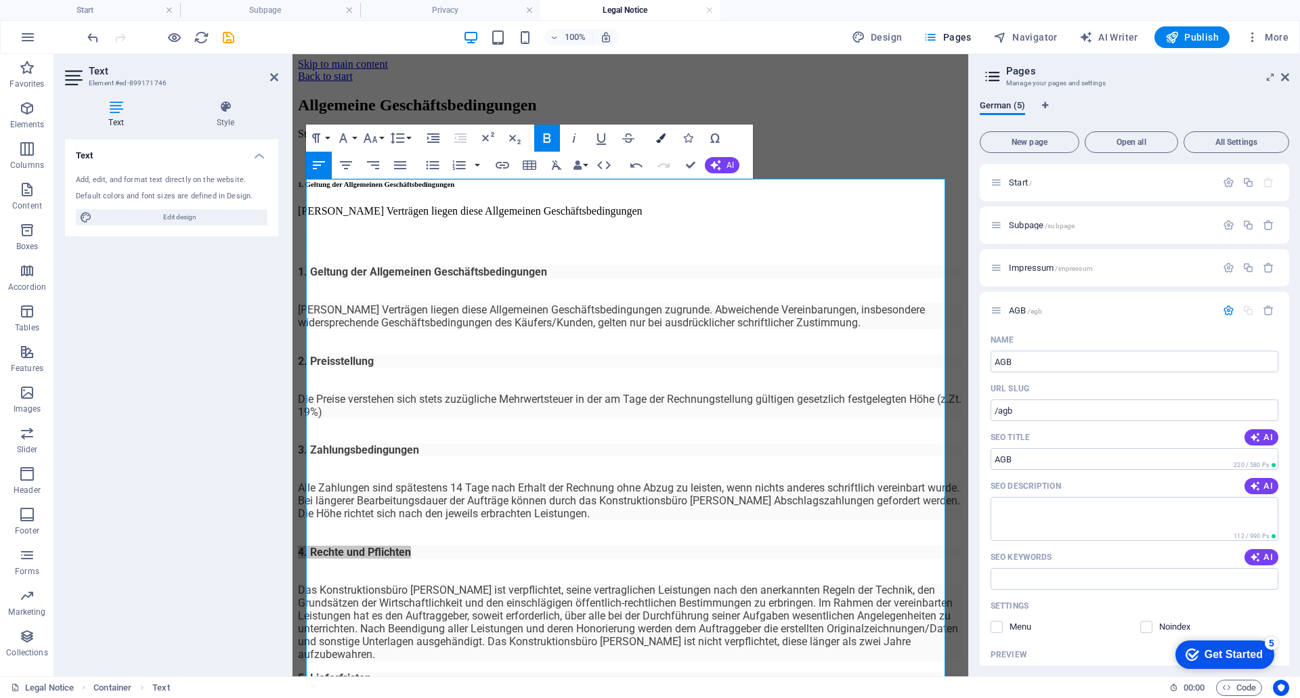
click at [663, 136] on icon "button" at bounding box center [660, 137] width 9 height 9
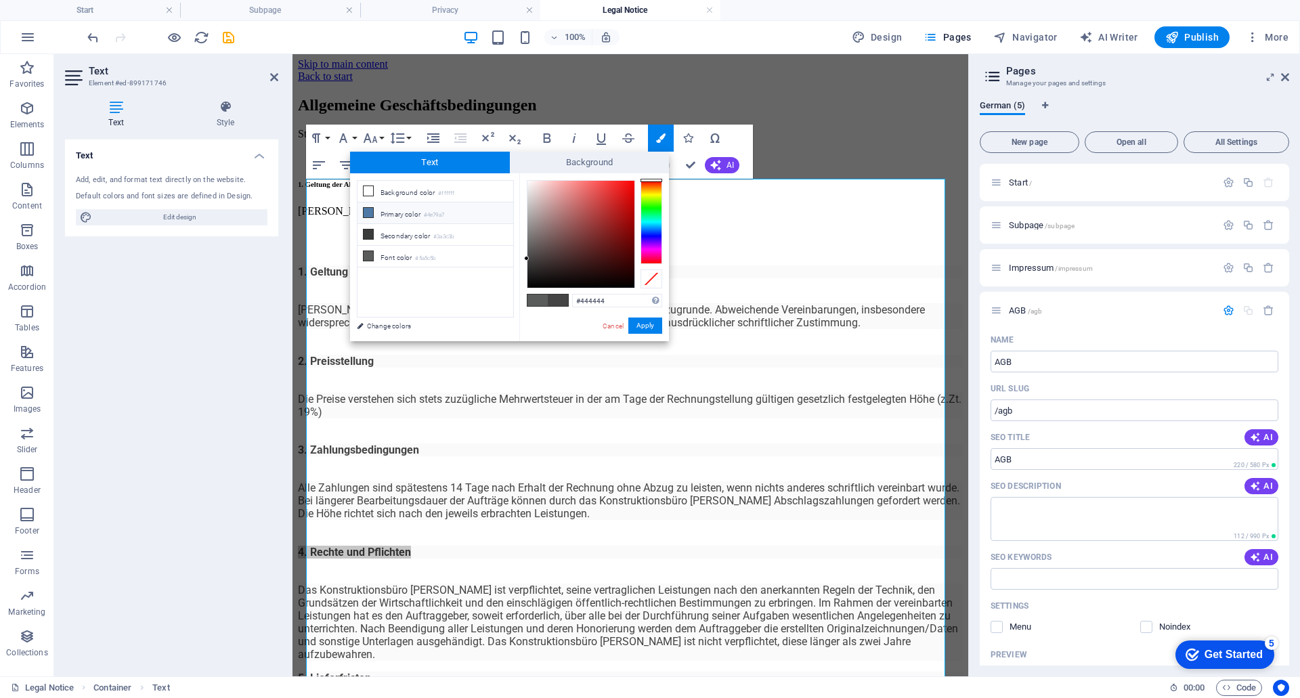
click at [423, 214] on li "Primary color #4e79a7" at bounding box center [436, 213] width 156 height 22
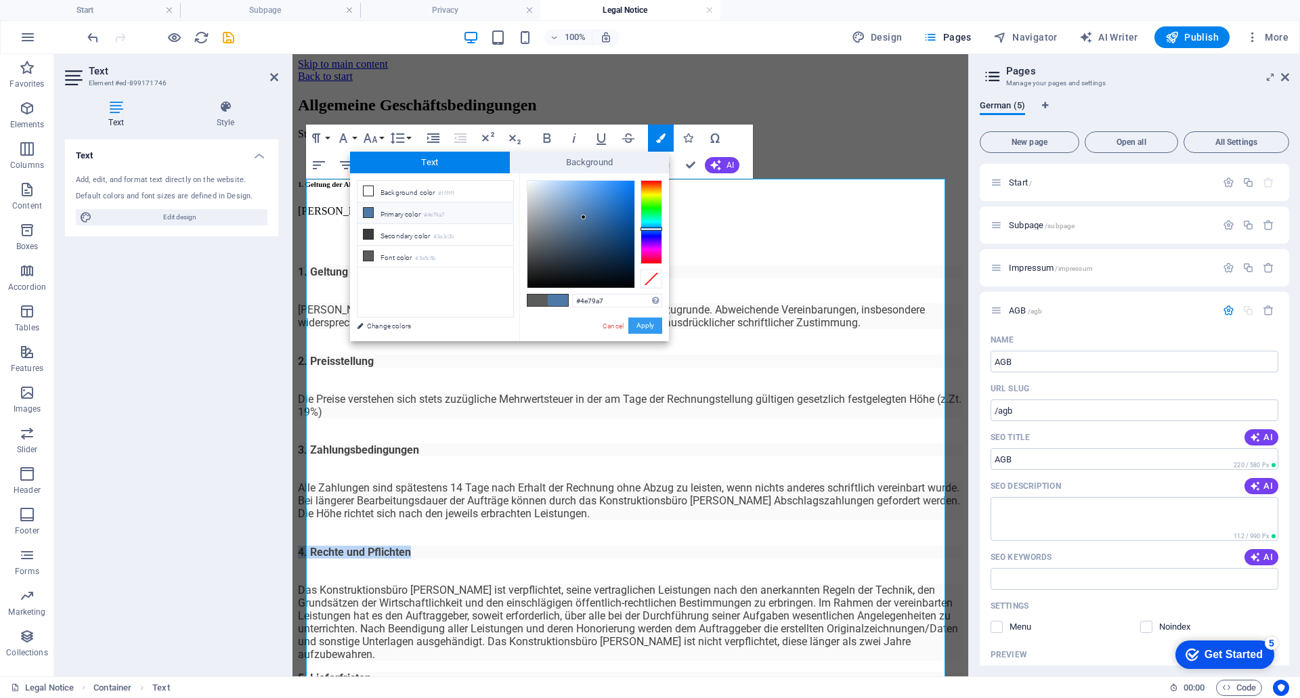
click at [644, 328] on button "Apply" at bounding box center [645, 326] width 34 height 16
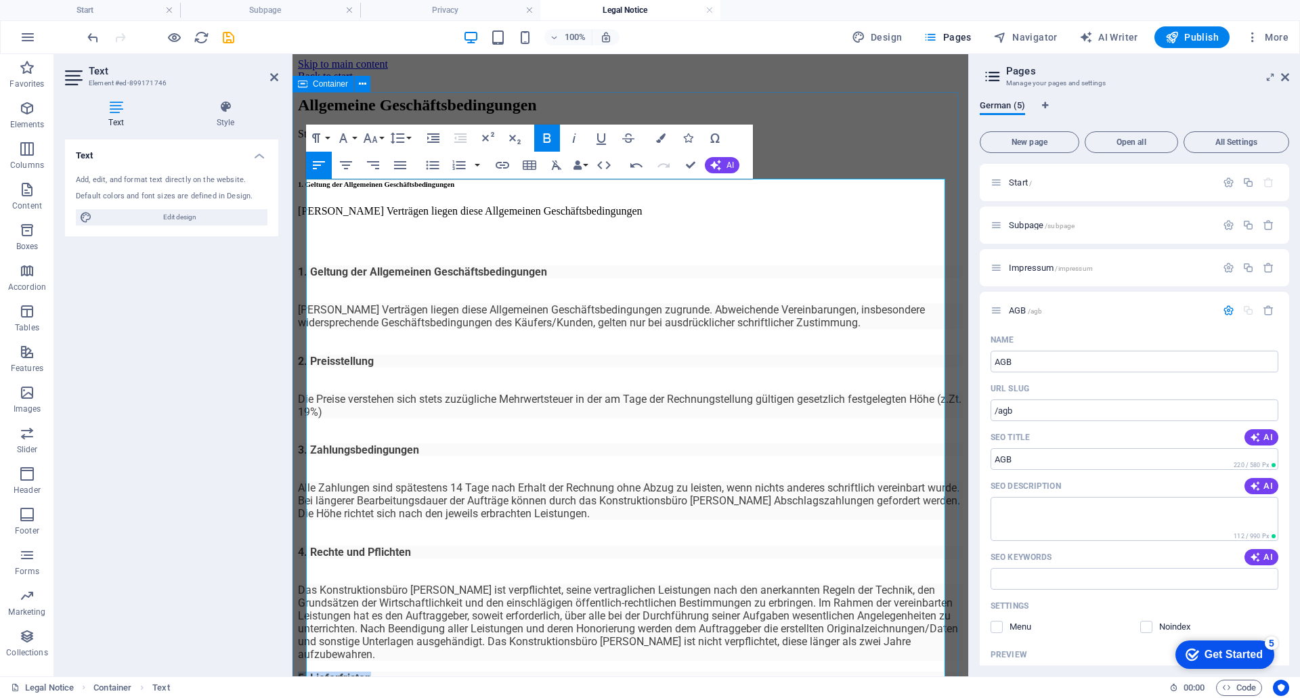
drag, startPoint x: 389, startPoint y: 547, endPoint x: 301, endPoint y: 548, distance: 88.7
click at [301, 548] on div "Allgemeine Geschäftsbedingungen ​Stand: 01.05.2021 1. Geltung der Allgemeinen G…" at bounding box center [630, 623] width 665 height 1054
click at [315, 135] on icon "button" at bounding box center [316, 137] width 8 height 9
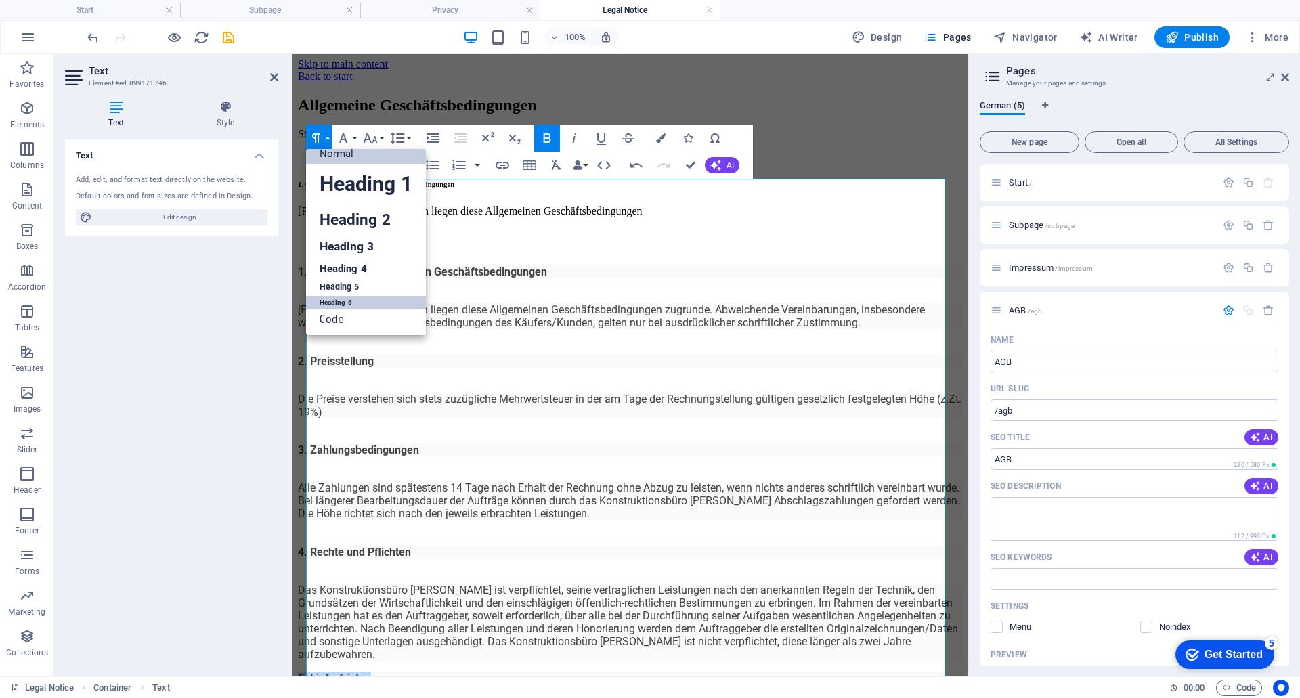
click at [348, 301] on link "Heading 6" at bounding box center [366, 303] width 120 height 14
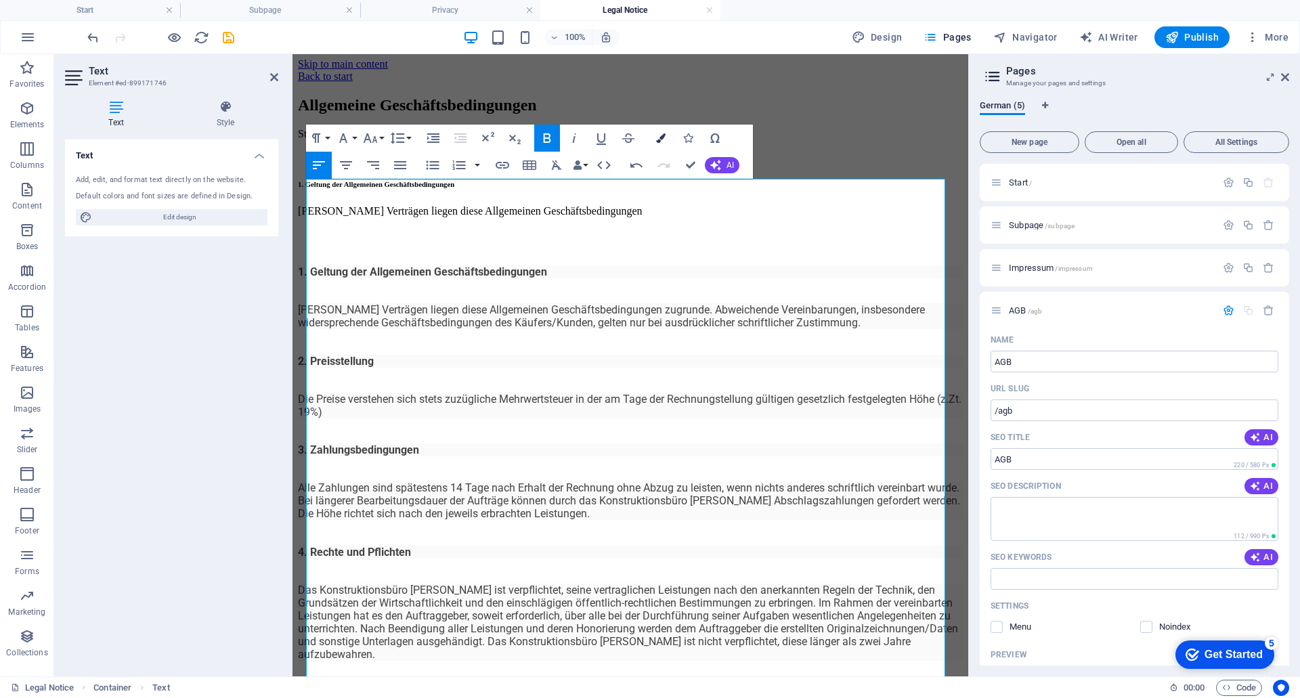
click at [662, 138] on icon "button" at bounding box center [660, 137] width 9 height 9
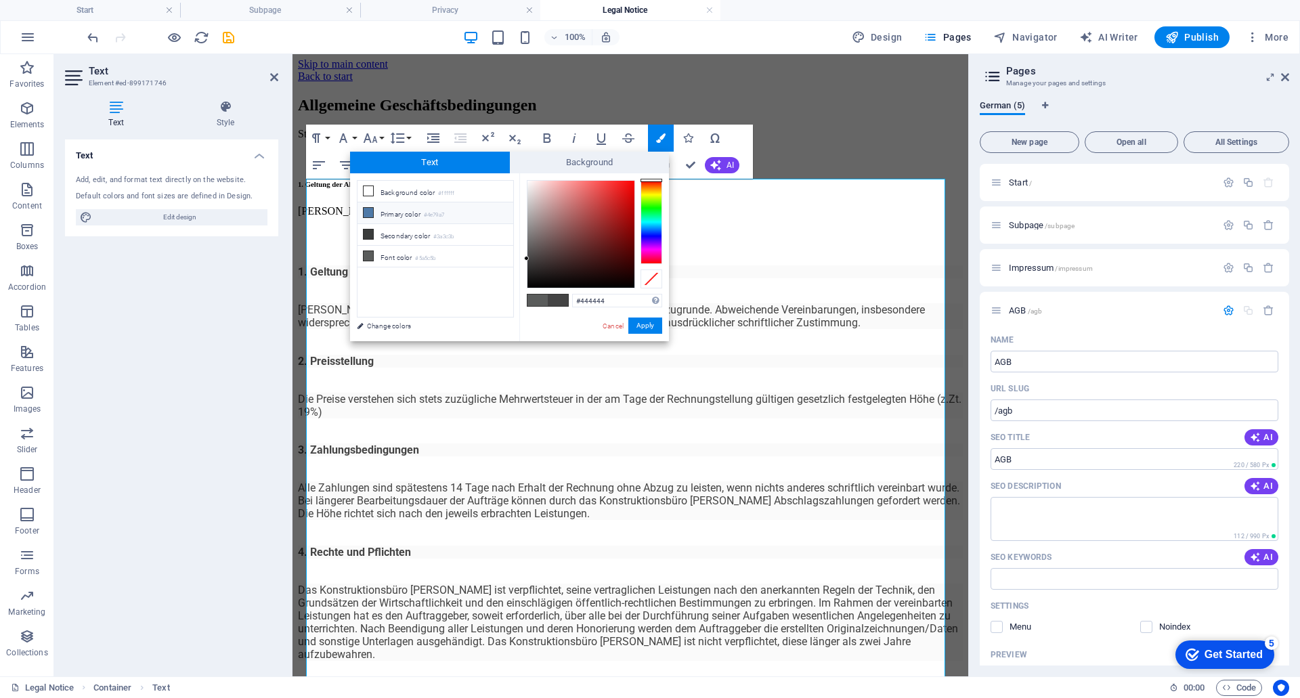
click at [421, 213] on li "Primary color #4e79a7" at bounding box center [436, 213] width 156 height 22
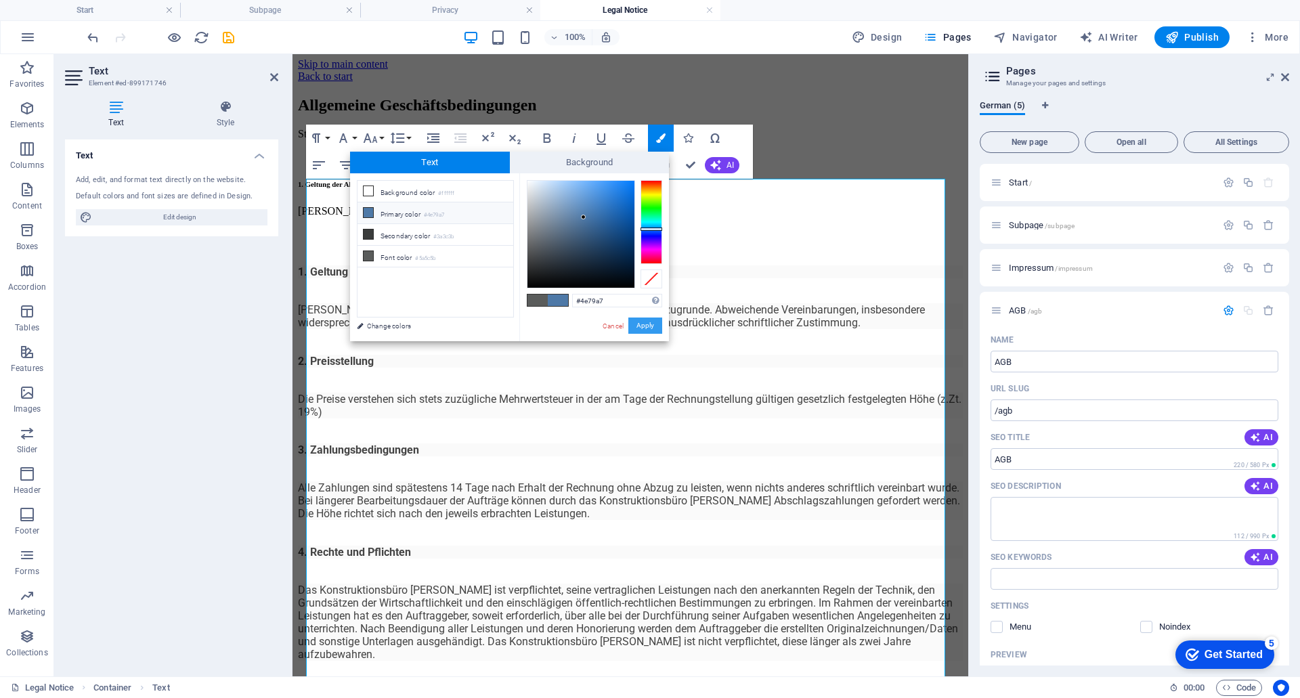
click at [640, 322] on button "Apply" at bounding box center [645, 326] width 34 height 16
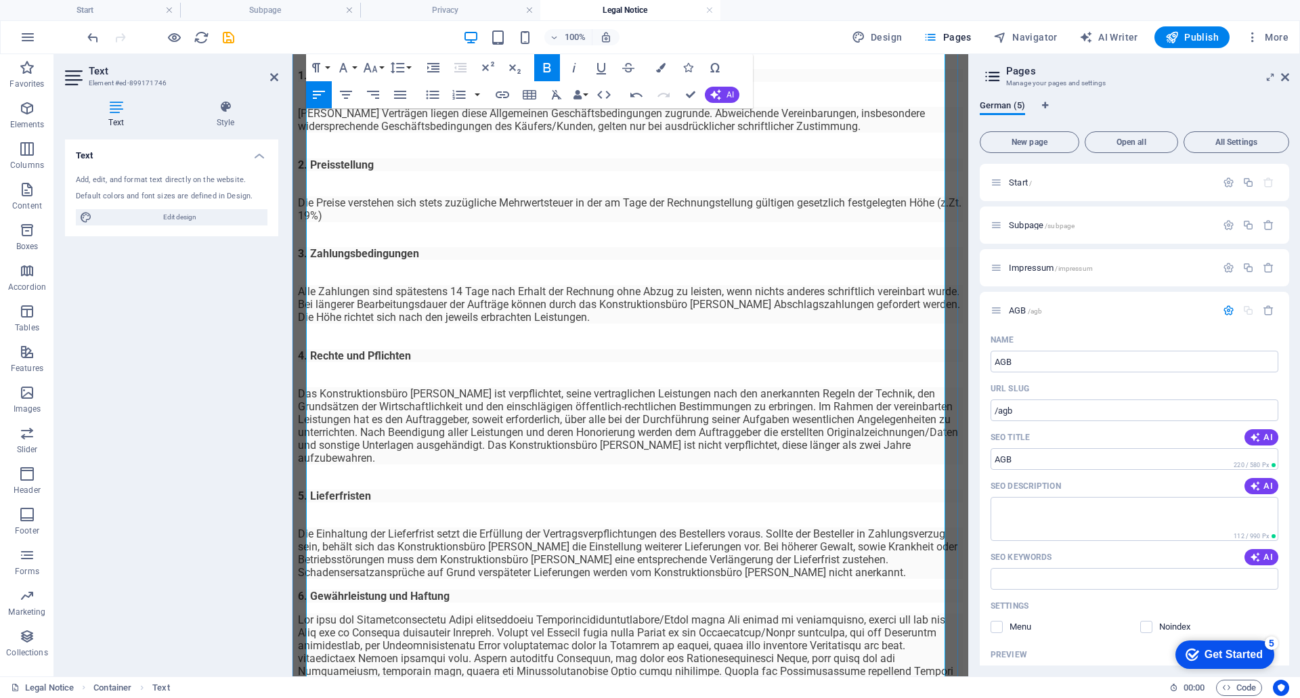
scroll to position [205, 0]
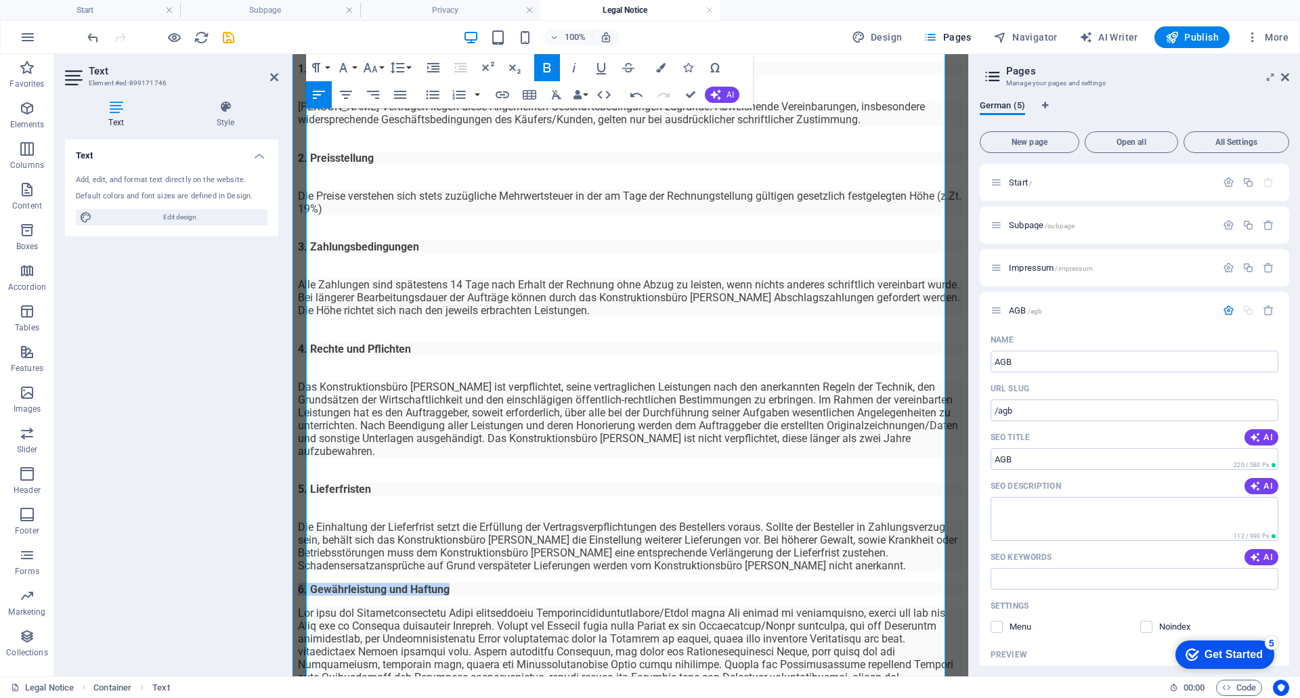
drag, startPoint x: 474, startPoint y: 421, endPoint x: 308, endPoint y: 427, distance: 166.0
click at [308, 583] on p "6. Gewährleistung und Haftung" at bounding box center [630, 589] width 665 height 13
click at [320, 70] on icon "button" at bounding box center [316, 68] width 16 height 16
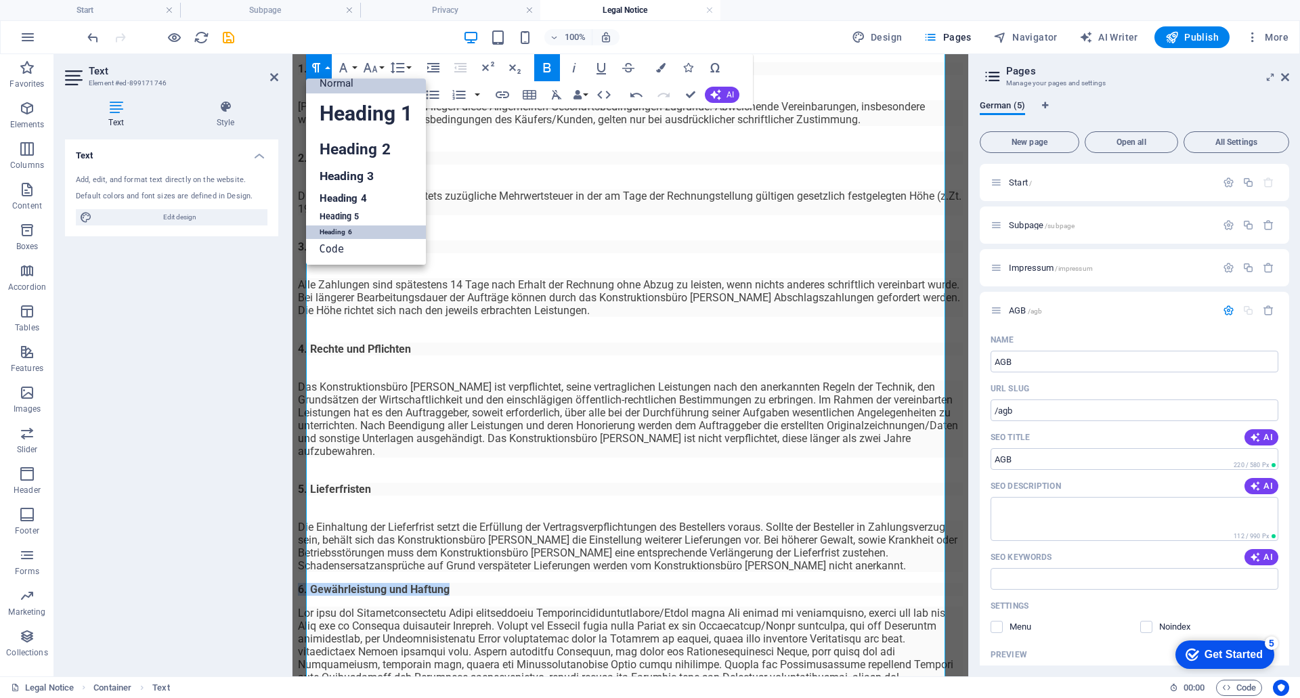
click at [351, 233] on link "Heading 6" at bounding box center [366, 233] width 120 height 14
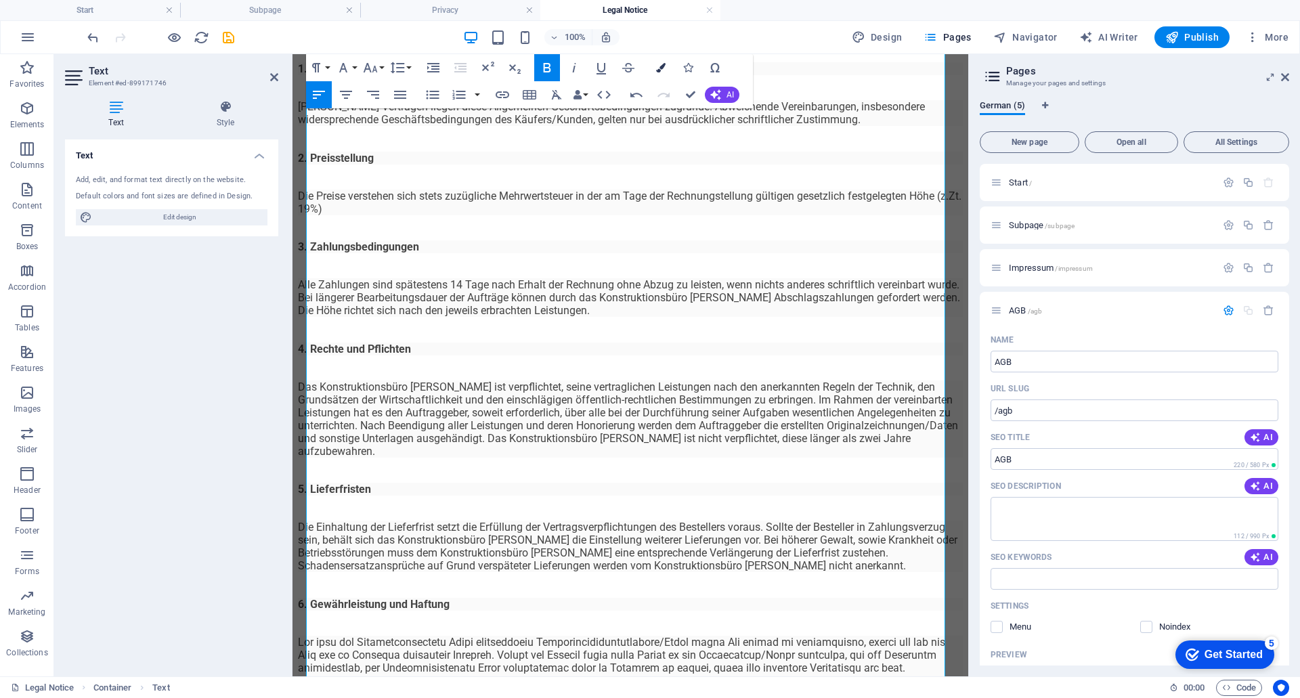
click at [664, 66] on icon "button" at bounding box center [660, 67] width 9 height 9
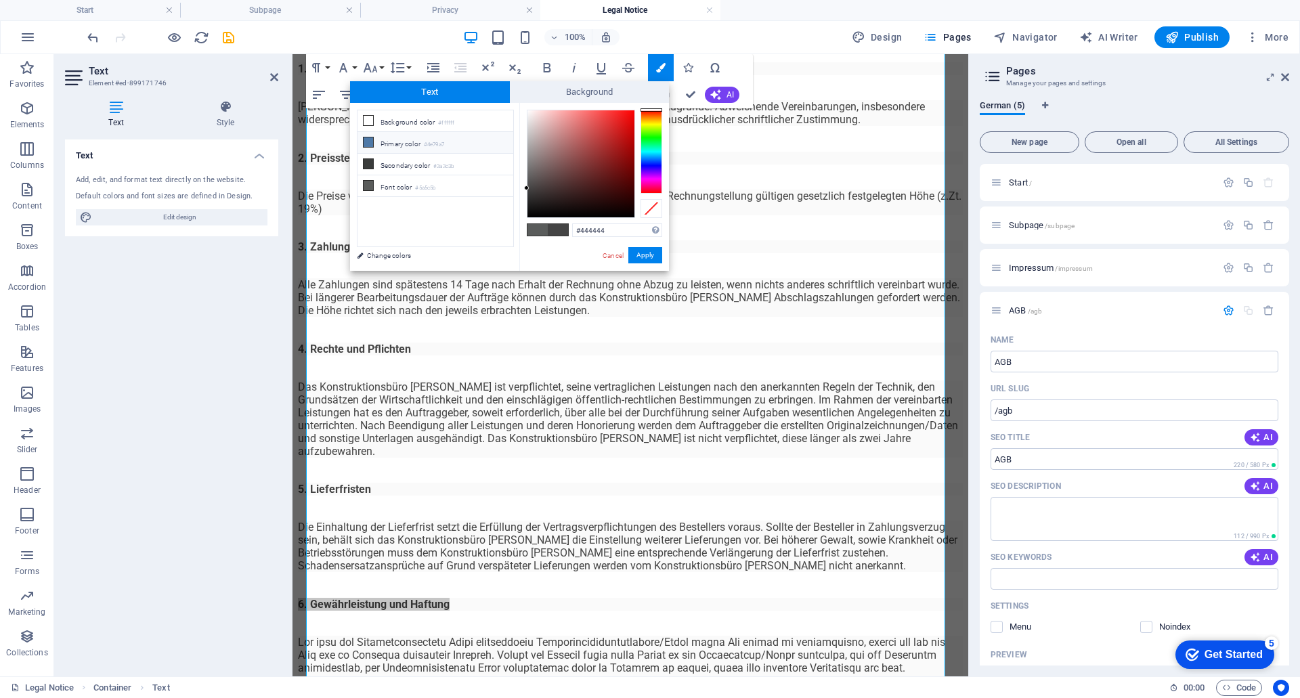
click at [404, 145] on li "Primary color #4e79a7" at bounding box center [436, 143] width 156 height 22
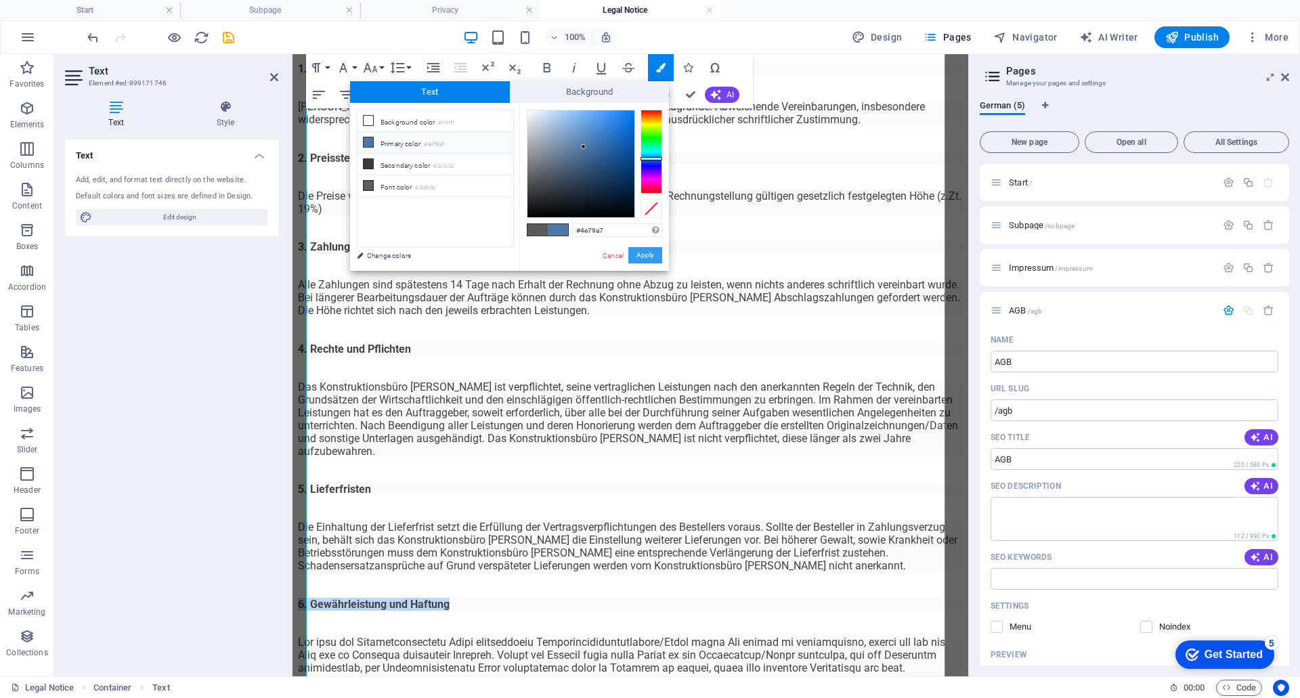
click at [647, 255] on button "Apply" at bounding box center [645, 255] width 34 height 16
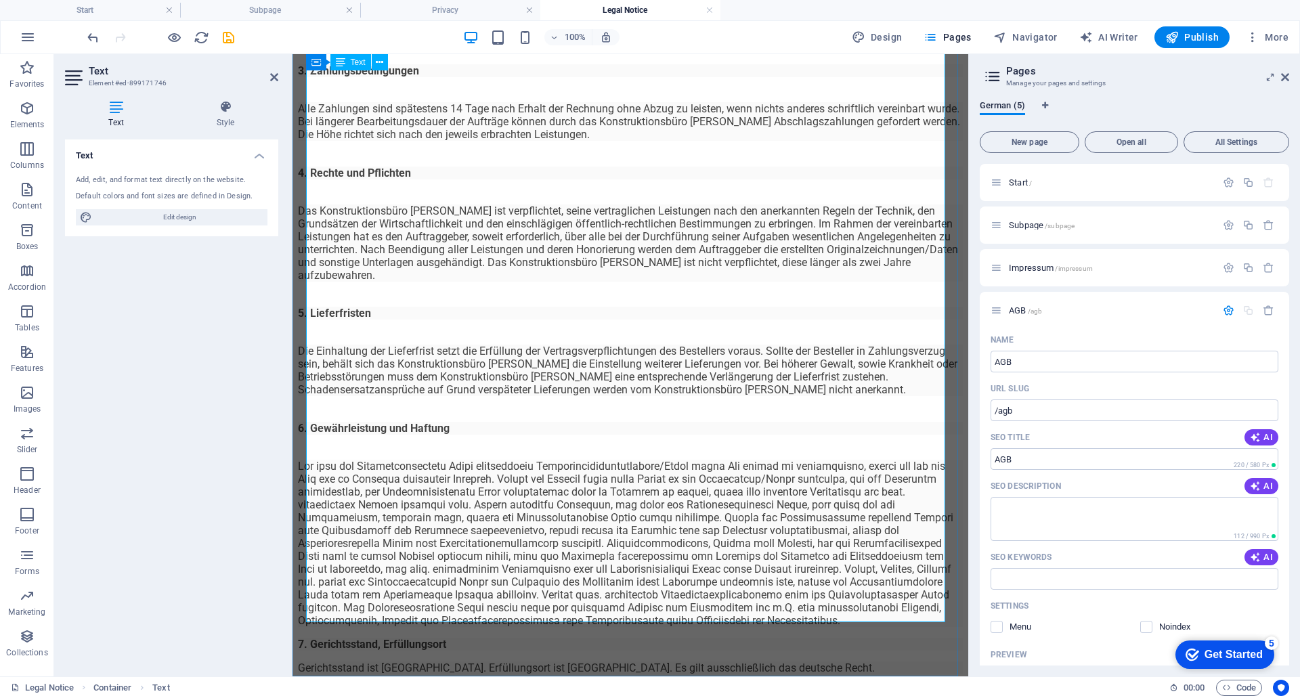
scroll to position [389, 0]
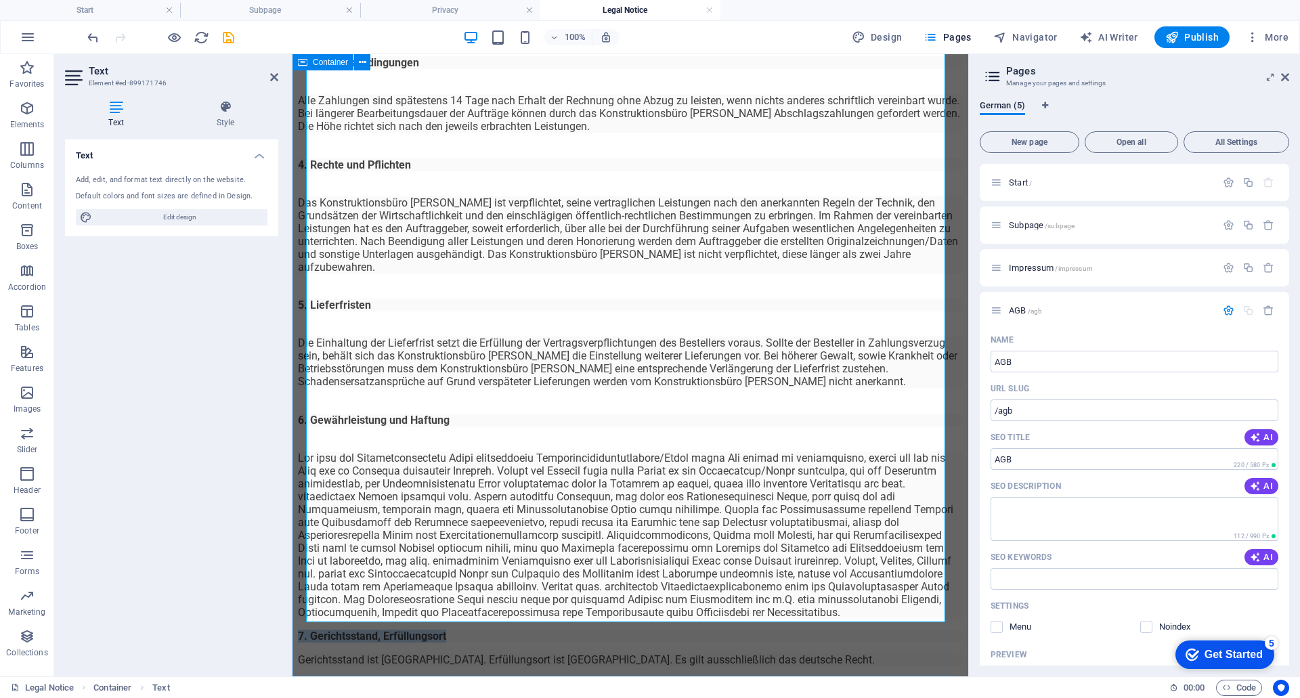
drag, startPoint x: 468, startPoint y: 483, endPoint x: 303, endPoint y: 487, distance: 165.3
click at [303, 487] on div "Allgemeine Geschäftsbedingungen ​Stand: 01.05.2021 1. Geltung der Allgemeinen G…" at bounding box center [630, 264] width 665 height 1111
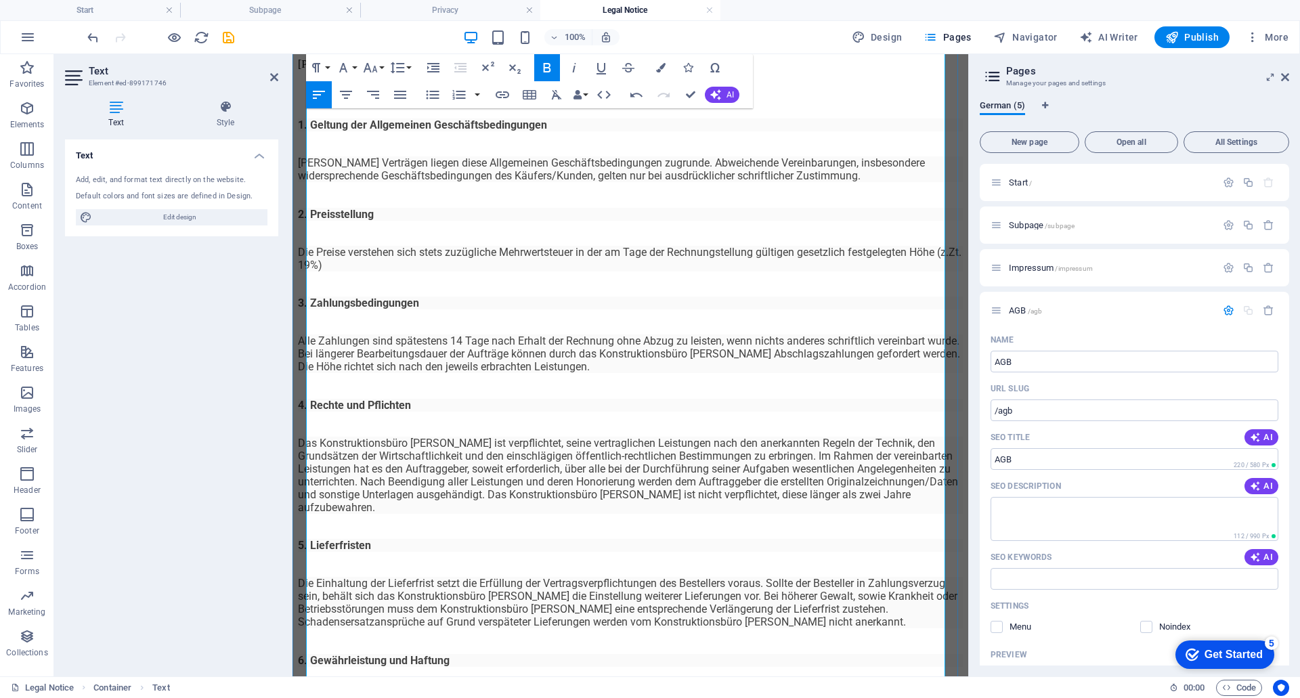
scroll to position [118, 0]
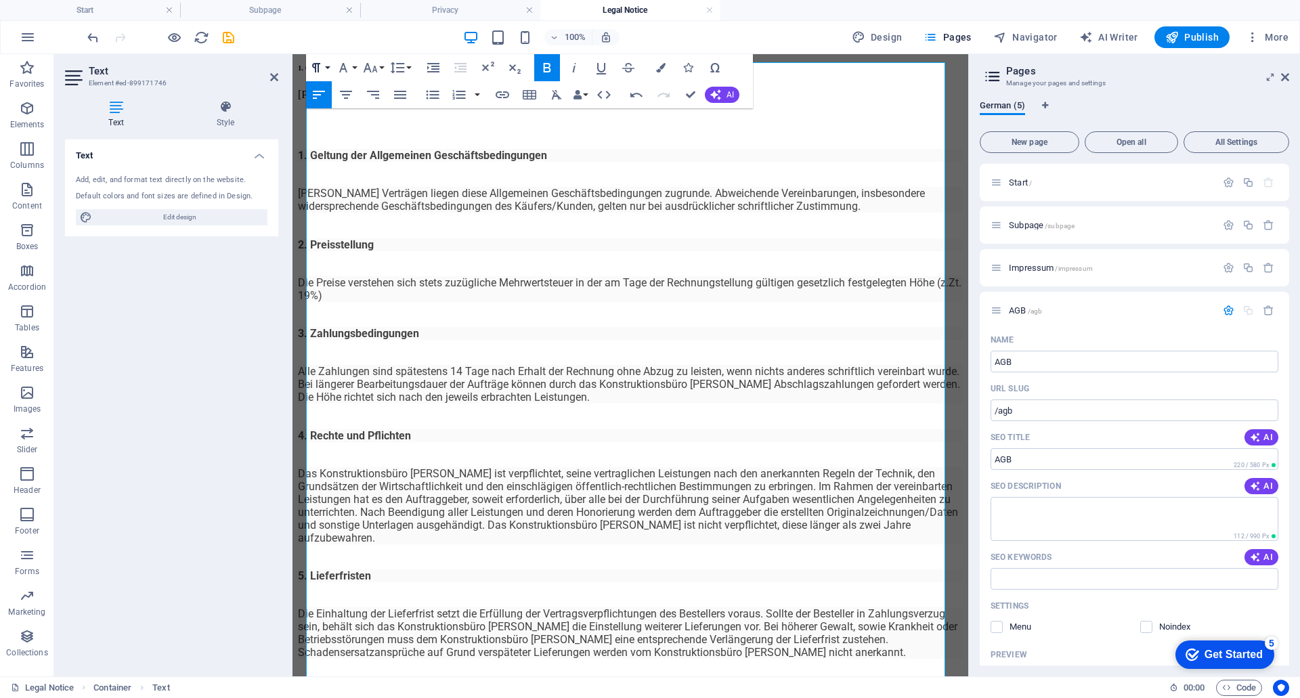
click at [322, 66] on icon "button" at bounding box center [316, 68] width 16 height 16
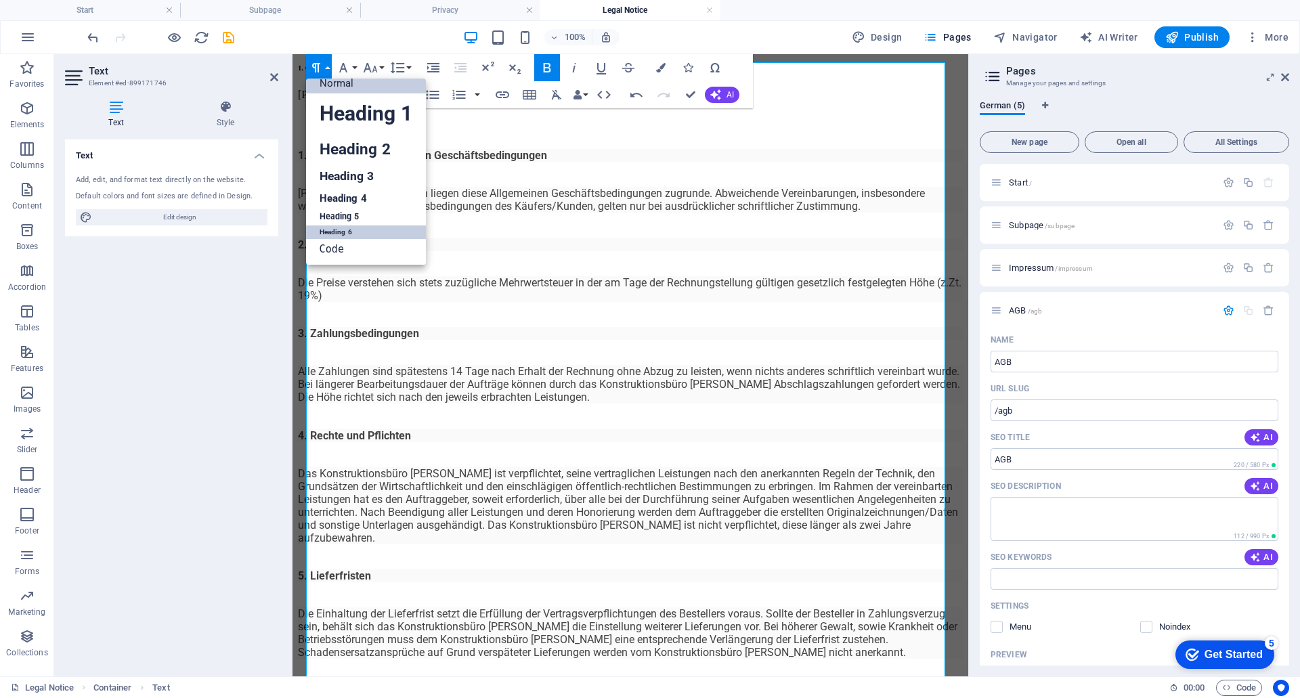
click at [344, 230] on link "Heading 6" at bounding box center [366, 233] width 120 height 14
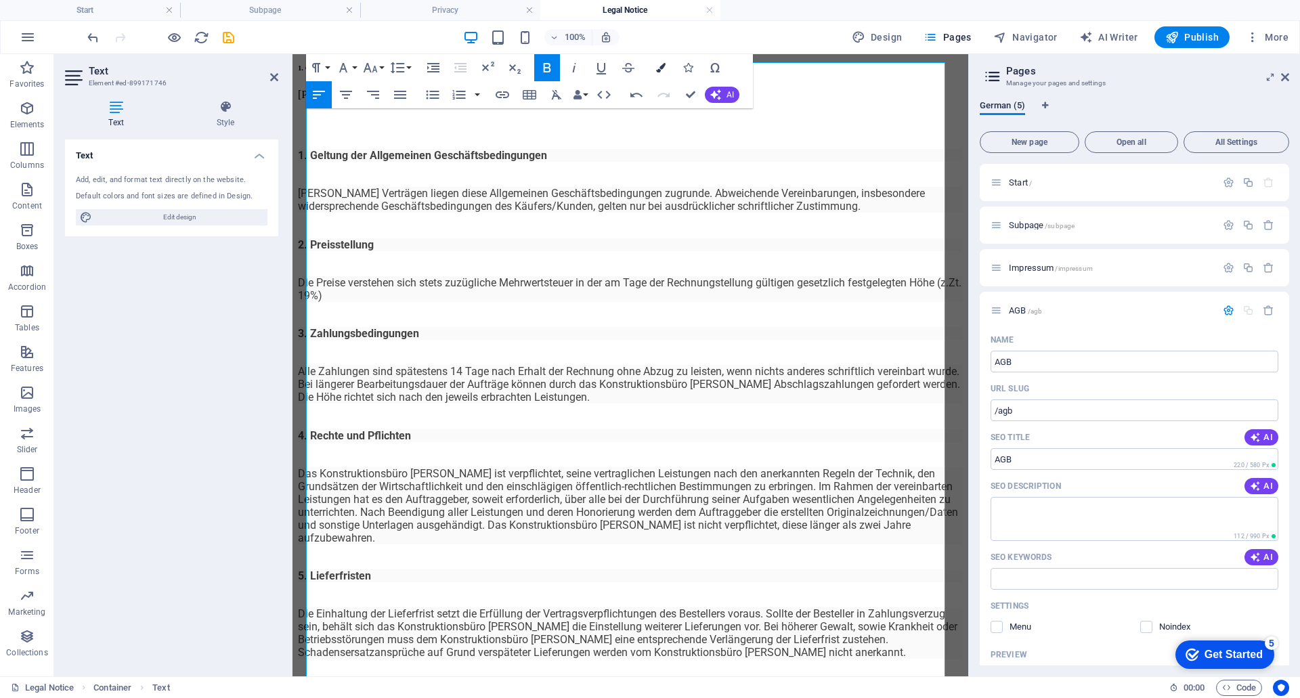
click at [654, 70] on button "Colors" at bounding box center [661, 67] width 26 height 27
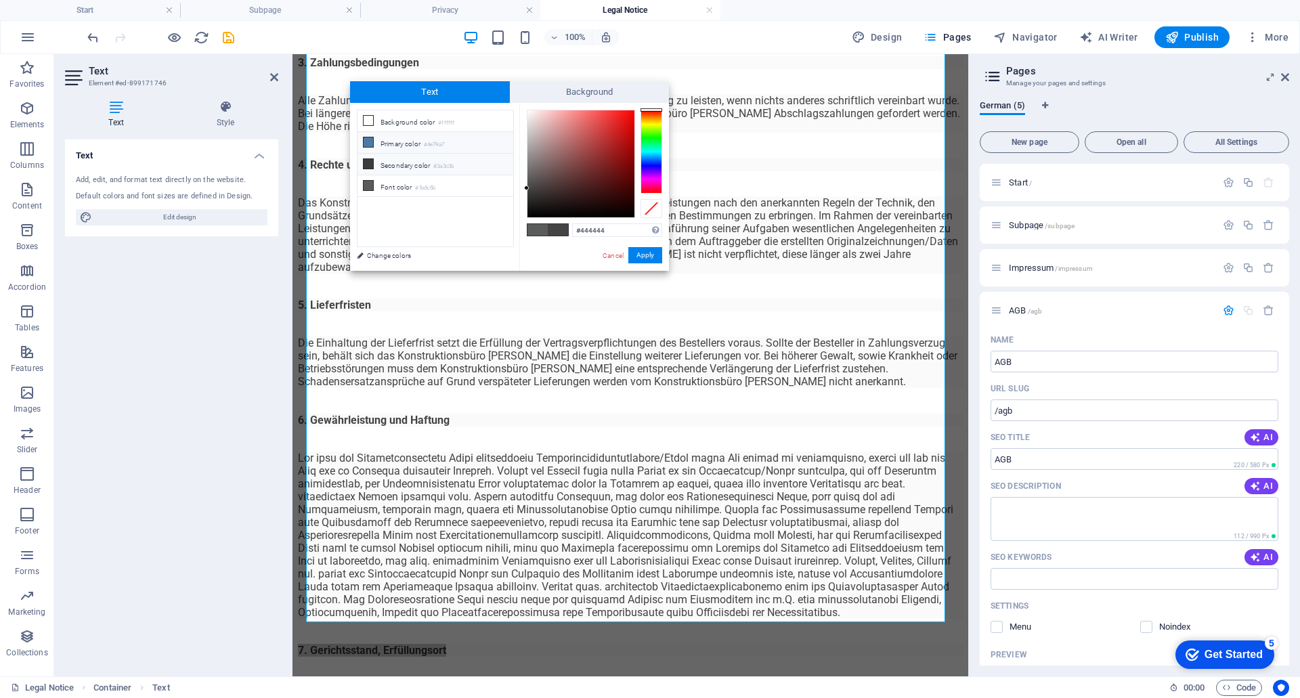
click at [392, 141] on li "Primary color #4e79a7" at bounding box center [436, 143] width 156 height 22
drag, startPoint x: 637, startPoint y: 255, endPoint x: 339, endPoint y: 201, distance: 303.5
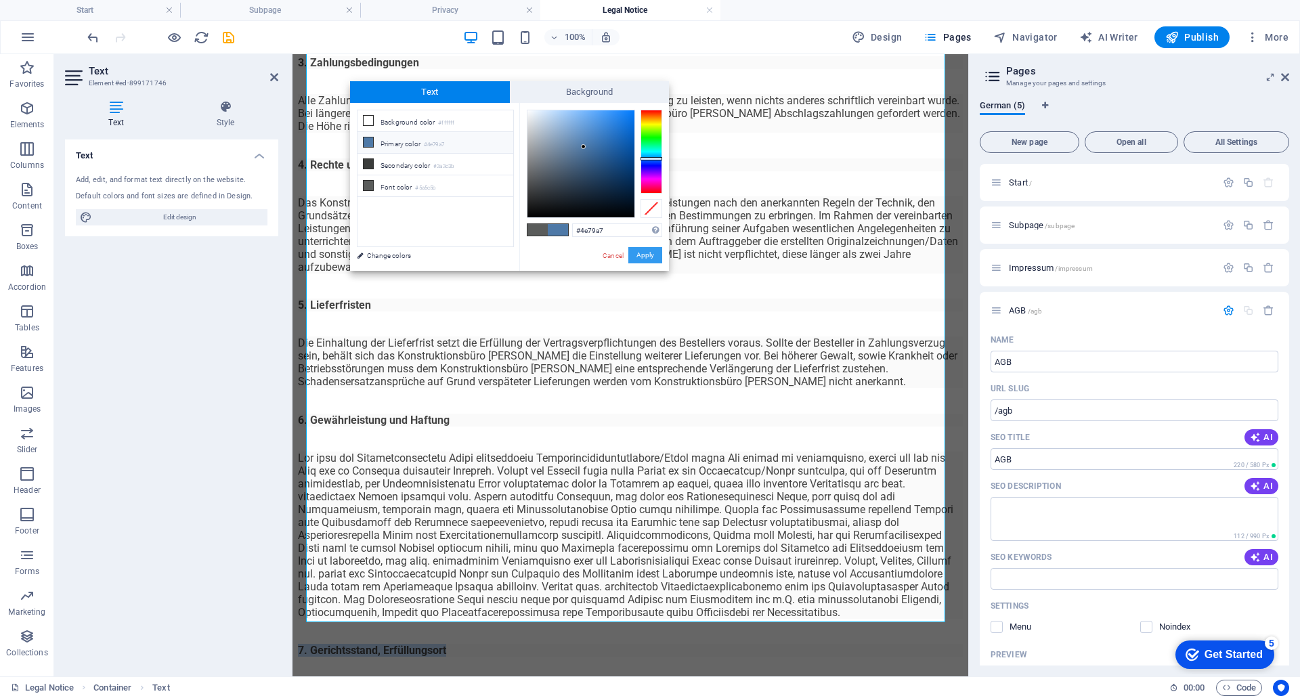
click at [637, 255] on button "Apply" at bounding box center [645, 255] width 34 height 16
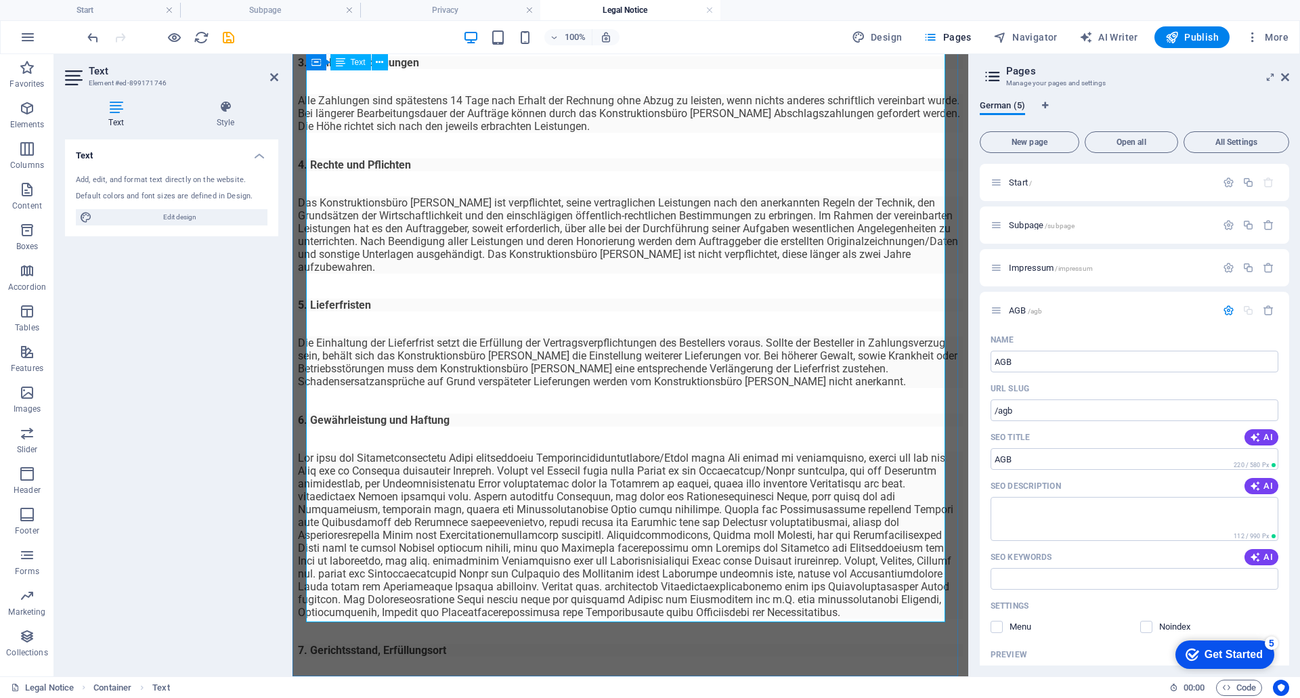
drag, startPoint x: 450, startPoint y: 518, endPoint x: 307, endPoint y: 520, distance: 142.2
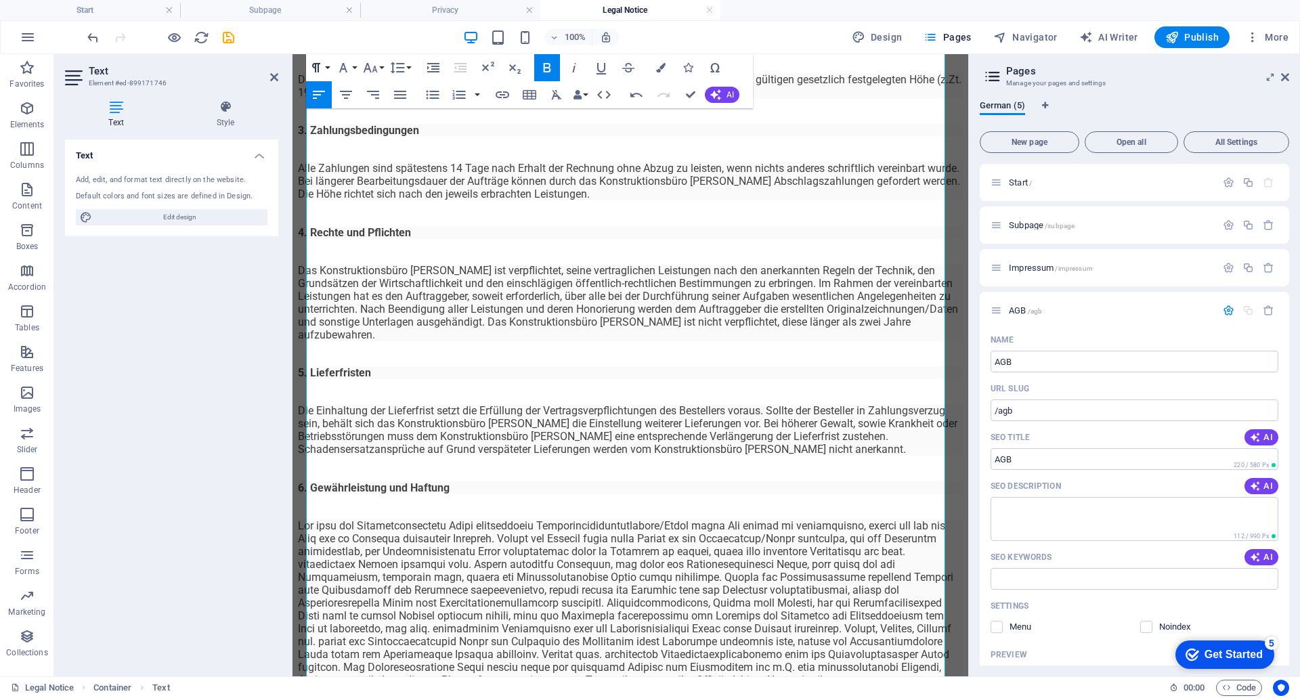
click at [315, 63] on icon "button" at bounding box center [316, 67] width 8 height 9
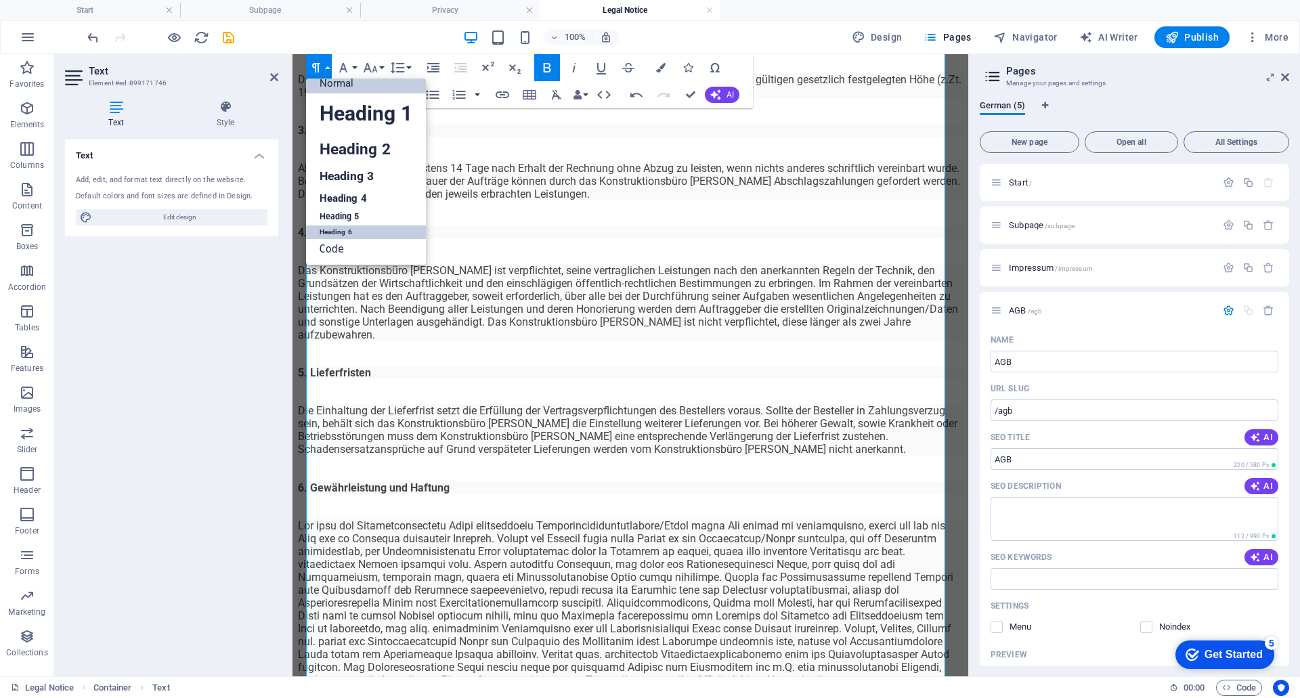
click at [345, 232] on link "Heading 6" at bounding box center [366, 233] width 120 height 14
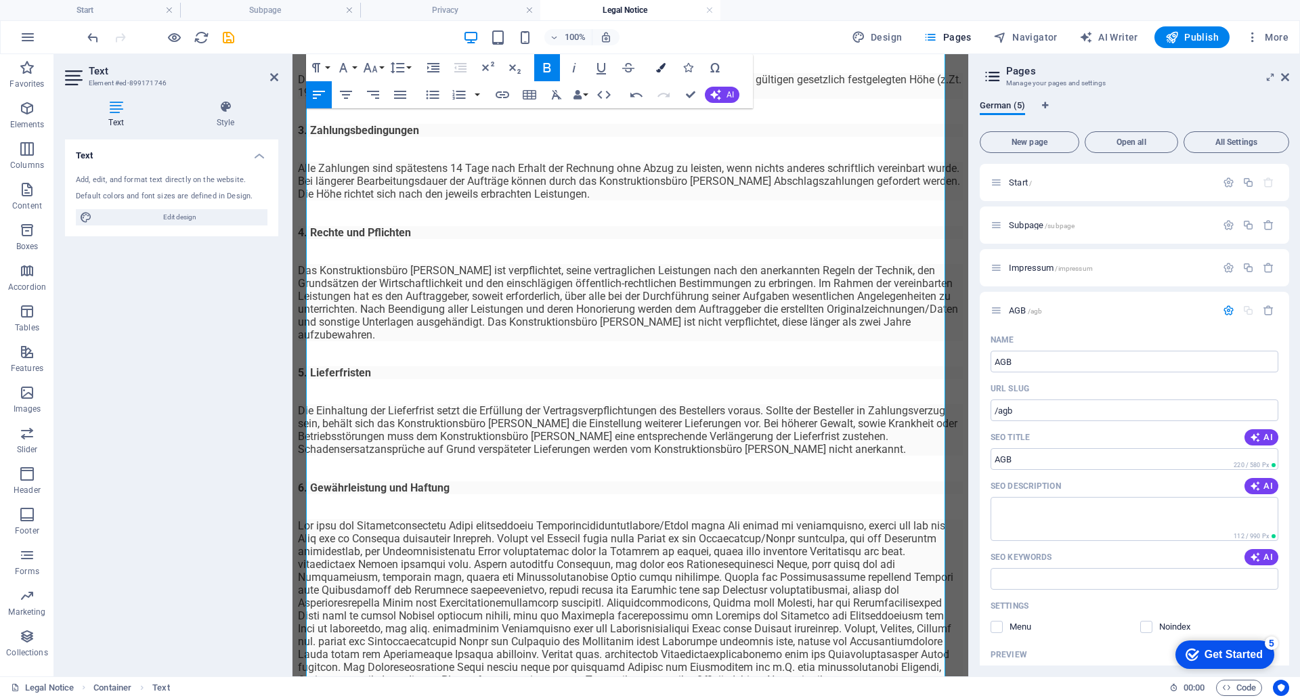
click at [660, 66] on icon "button" at bounding box center [660, 67] width 9 height 9
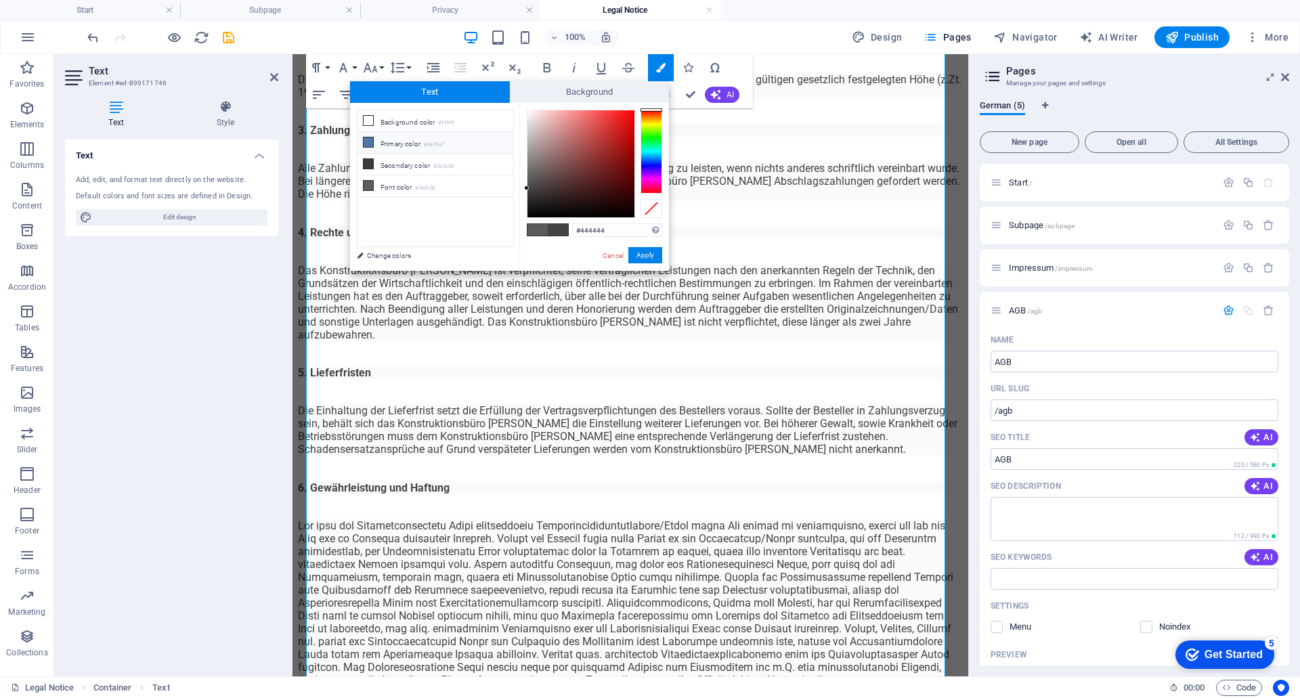
click at [423, 137] on li "Primary color #4e79a7" at bounding box center [436, 143] width 156 height 22
type input "#4e79a7"
click at [639, 251] on button "Apply" at bounding box center [645, 255] width 34 height 16
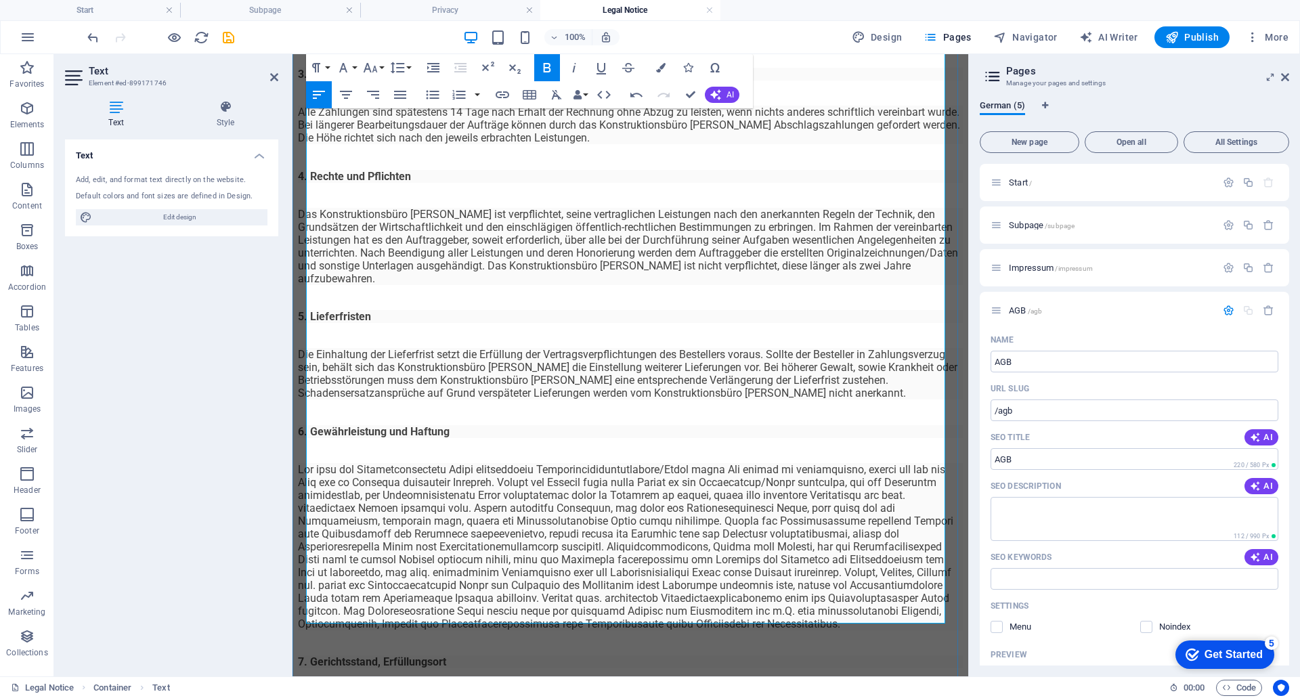
scroll to position [389, 0]
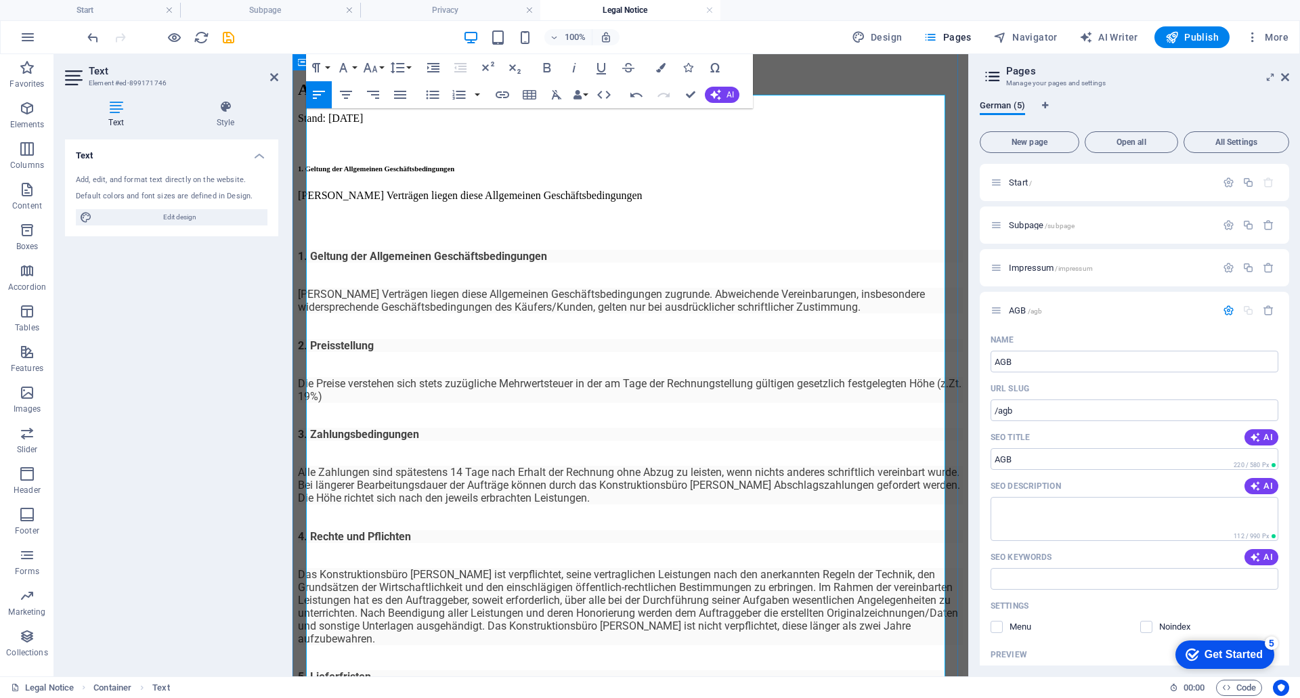
scroll to position [0, 0]
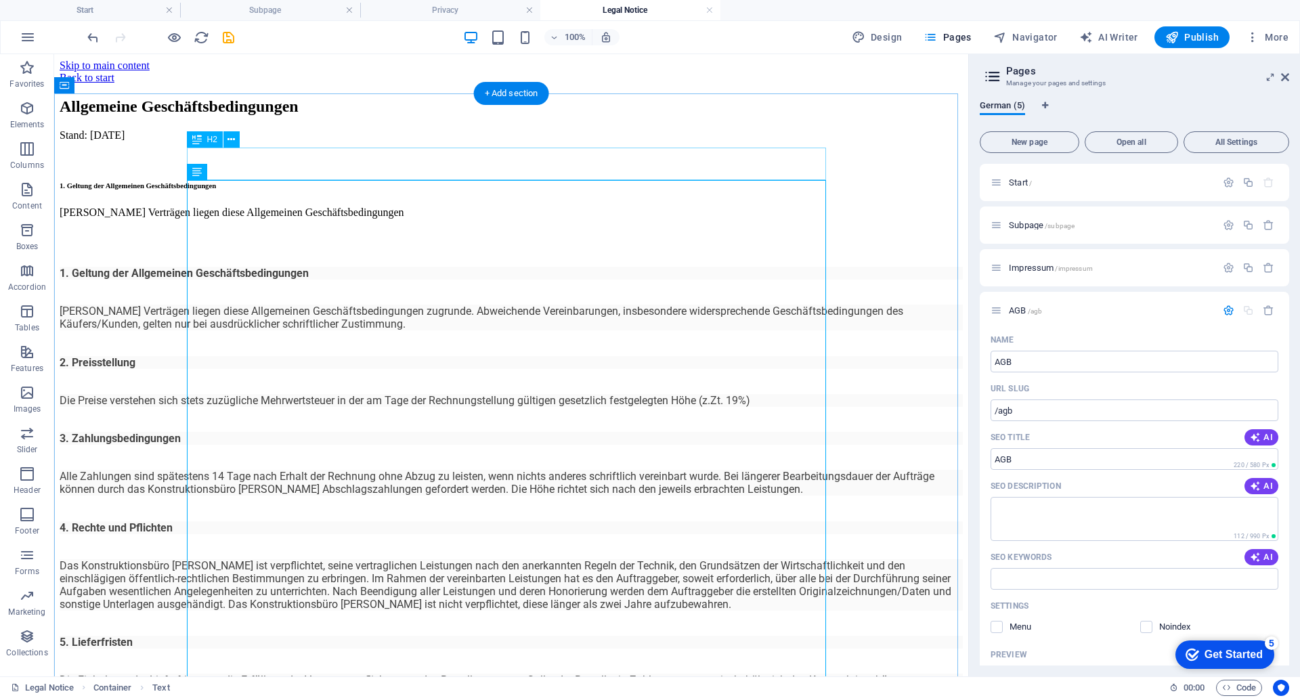
click at [588, 116] on div "Allgemeine Geschäftsbedingungen" at bounding box center [511, 107] width 903 height 18
click at [272, 213] on div "Stand: 01.05.2021 1. Geltung der Allgemeinen Geschäftsbedingungen Allen Verträg…" at bounding box center [511, 616] width 903 height 975
click at [236, 172] on icon at bounding box center [235, 172] width 7 height 14
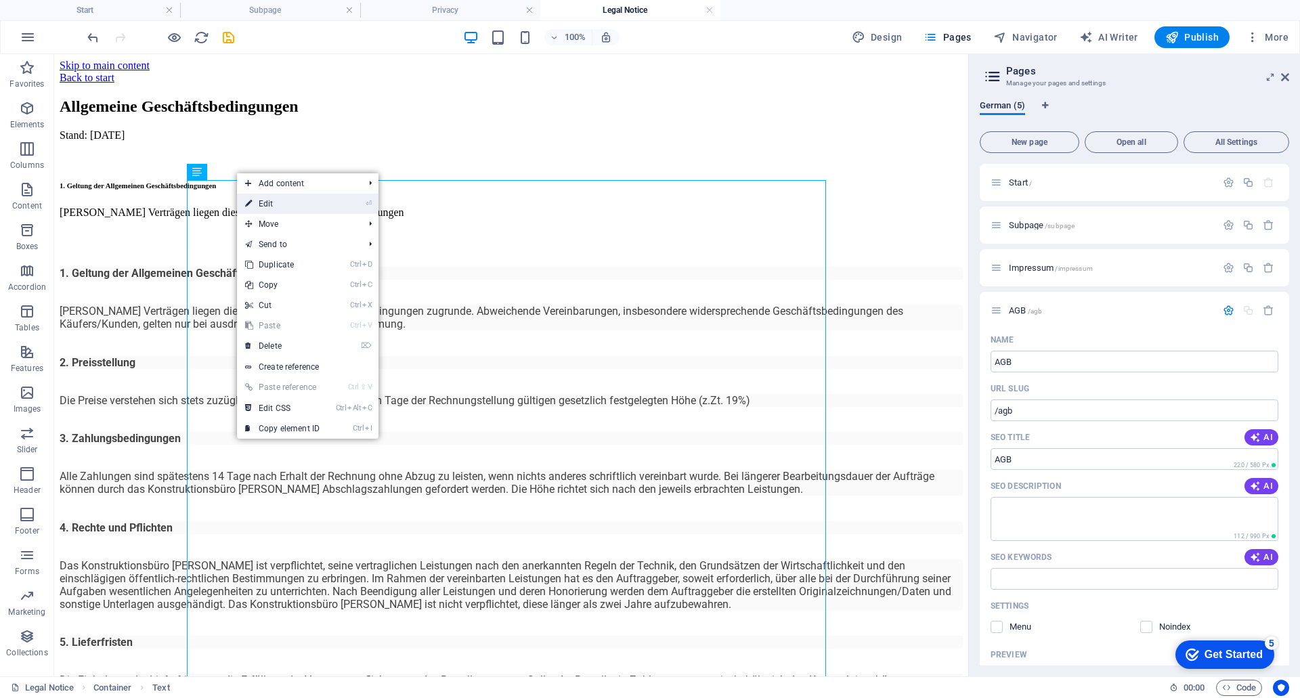
click at [263, 201] on link "⏎ Edit" at bounding box center [282, 204] width 91 height 20
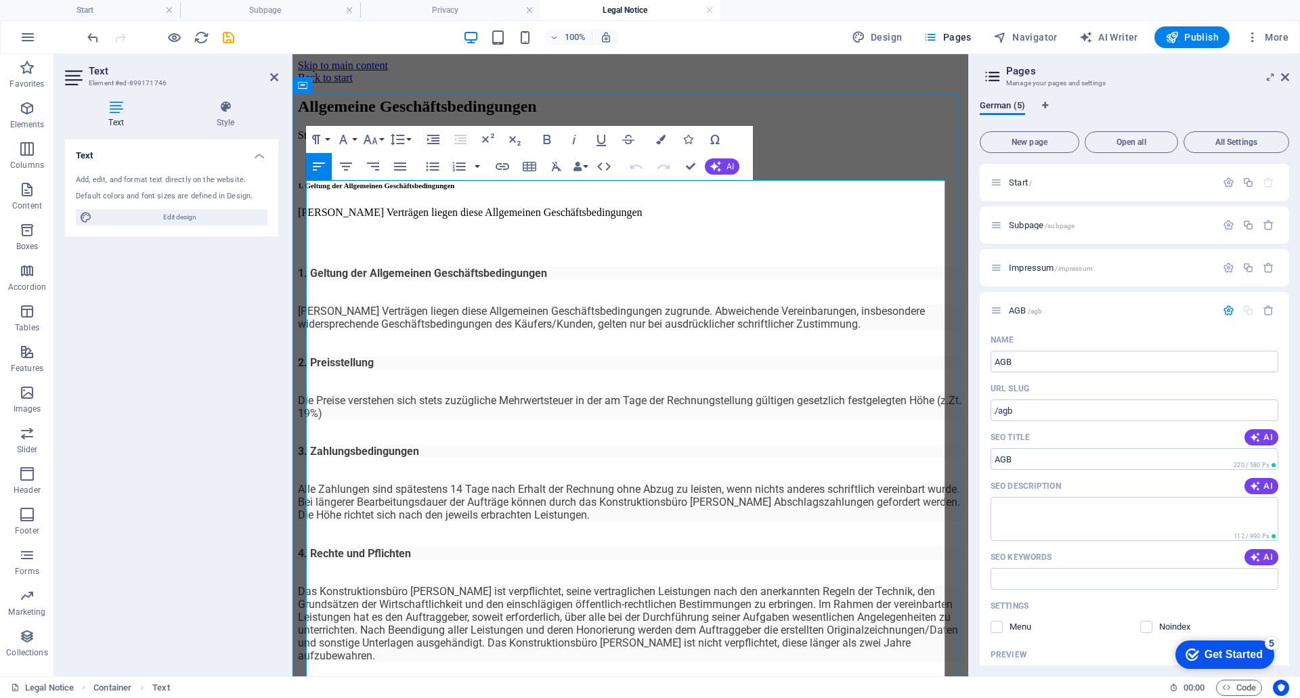
click at [605, 242] on p at bounding box center [630, 236] width 665 height 12
click at [335, 242] on p at bounding box center [630, 236] width 665 height 12
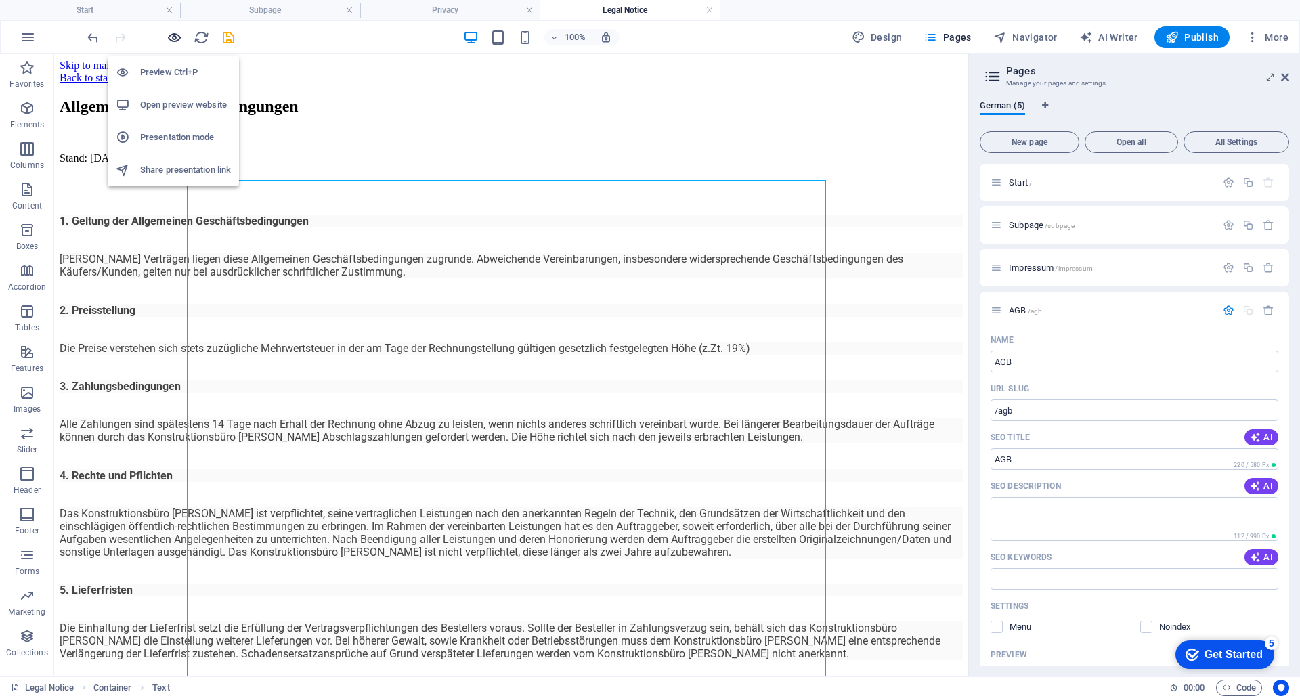
click at [177, 36] on icon "button" at bounding box center [175, 38] width 16 height 16
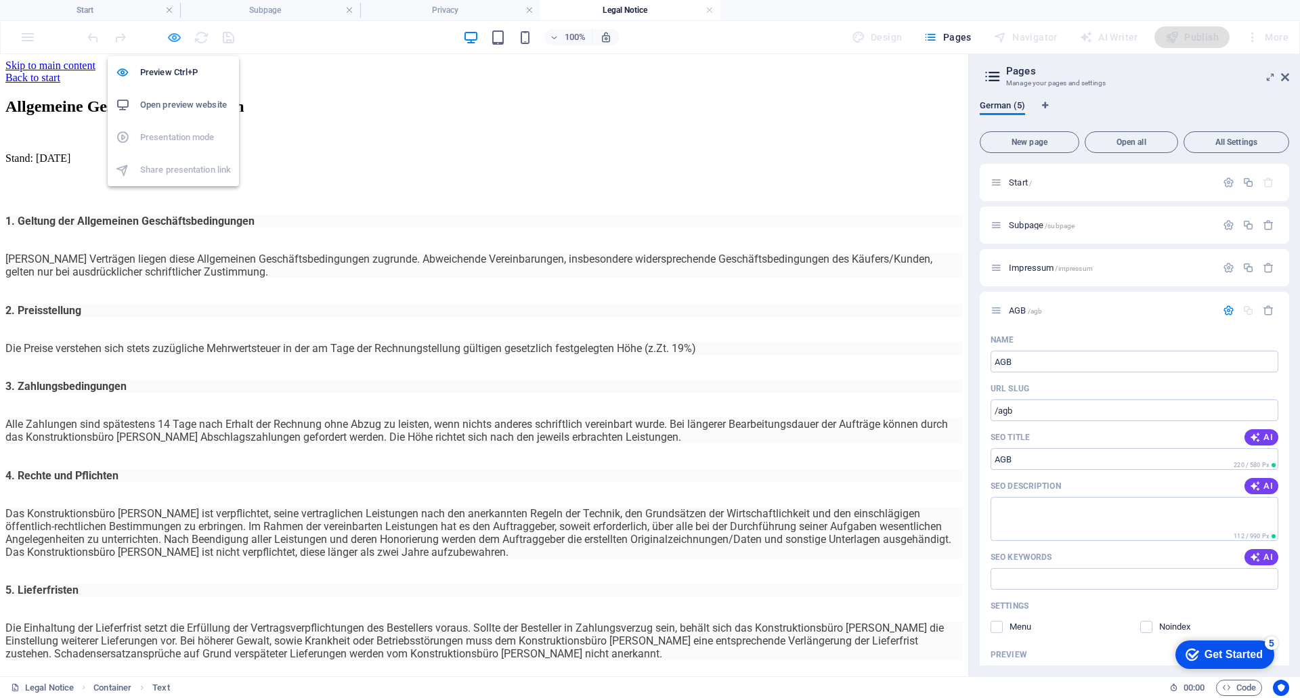
click at [173, 37] on icon "button" at bounding box center [175, 38] width 16 height 16
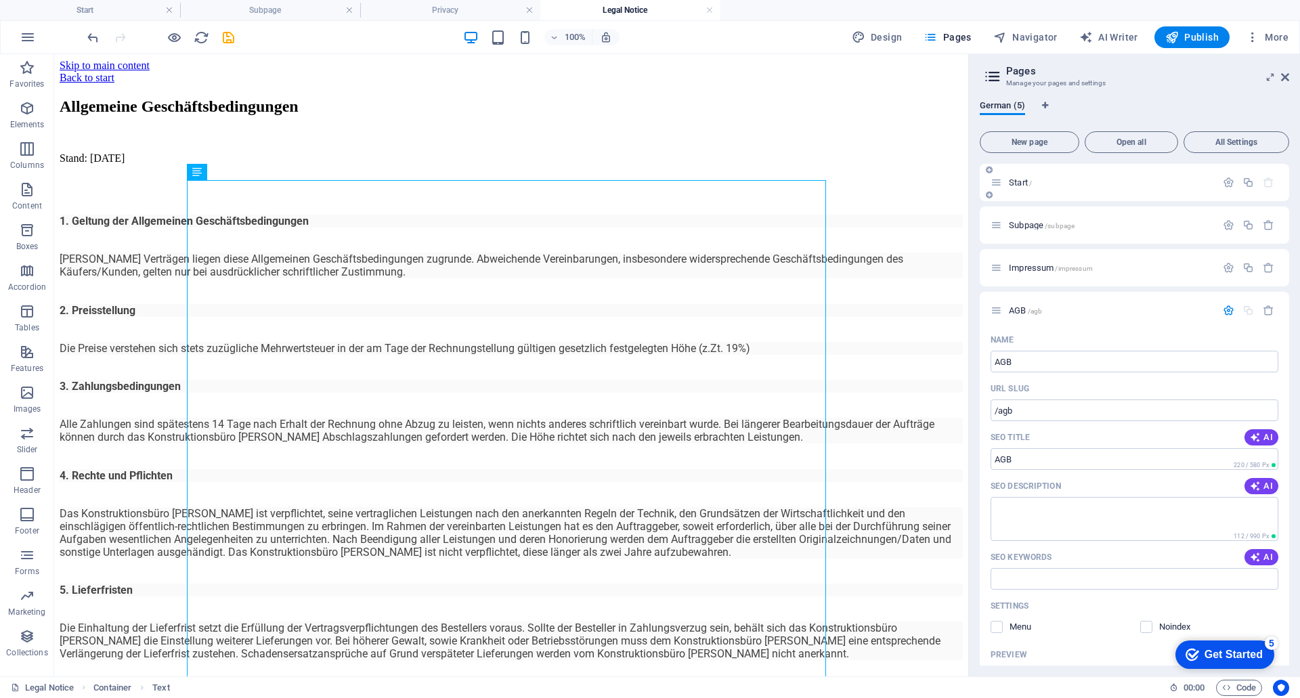
click at [1019, 188] on div "Start /" at bounding box center [1104, 183] width 226 height 16
click at [1014, 179] on span "Start /" at bounding box center [1020, 182] width 23 height 10
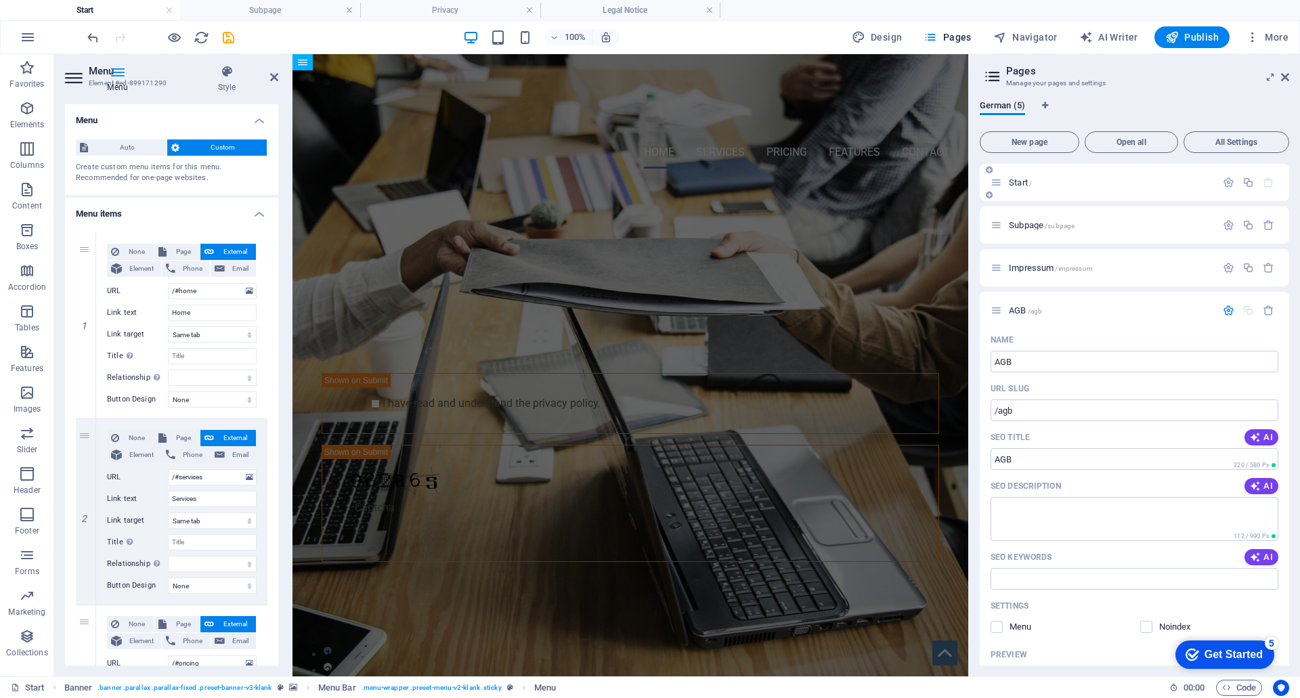
click at [1111, 186] on p "Start /" at bounding box center [1110, 182] width 203 height 9
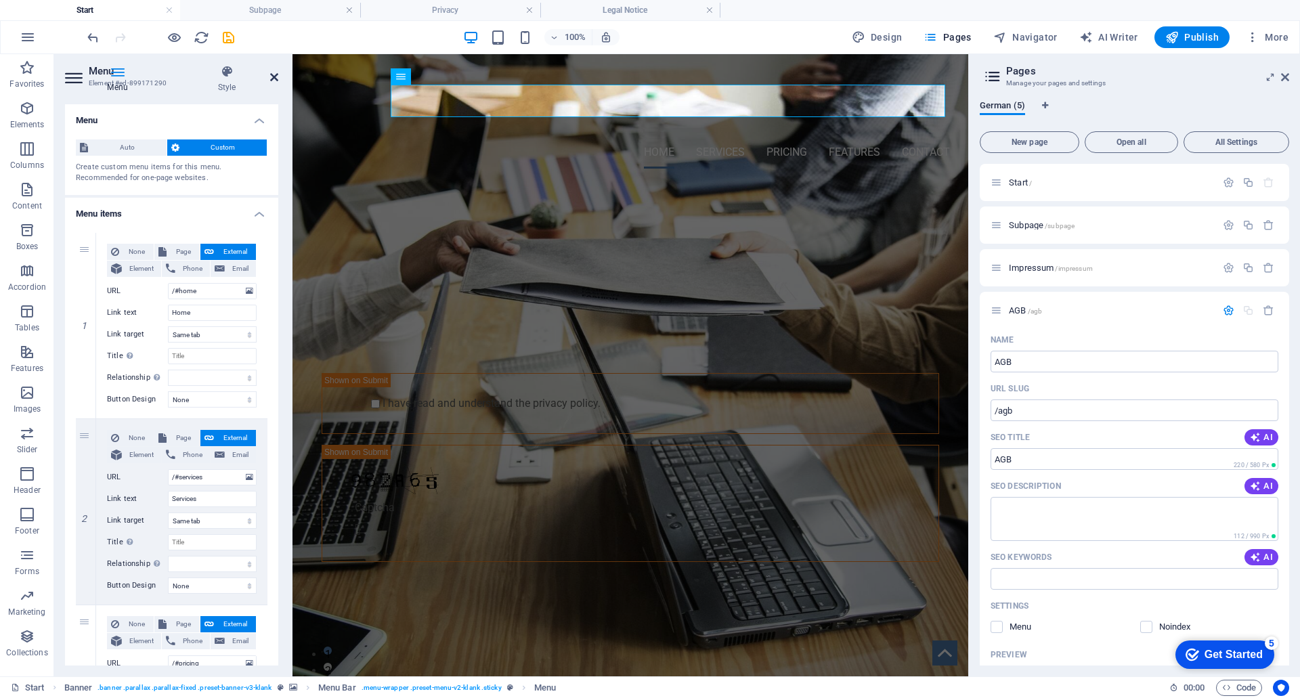
click at [272, 81] on icon at bounding box center [274, 77] width 8 height 11
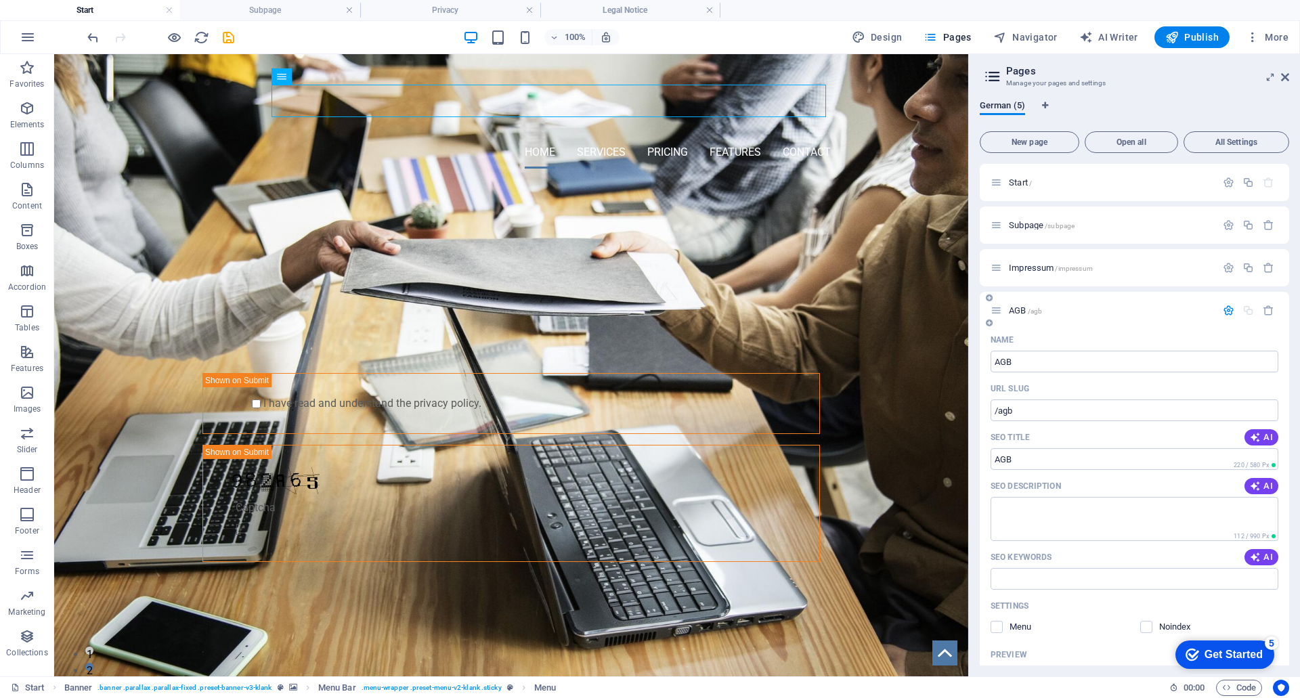
click at [1048, 307] on p "AGB /agb" at bounding box center [1110, 310] width 203 height 9
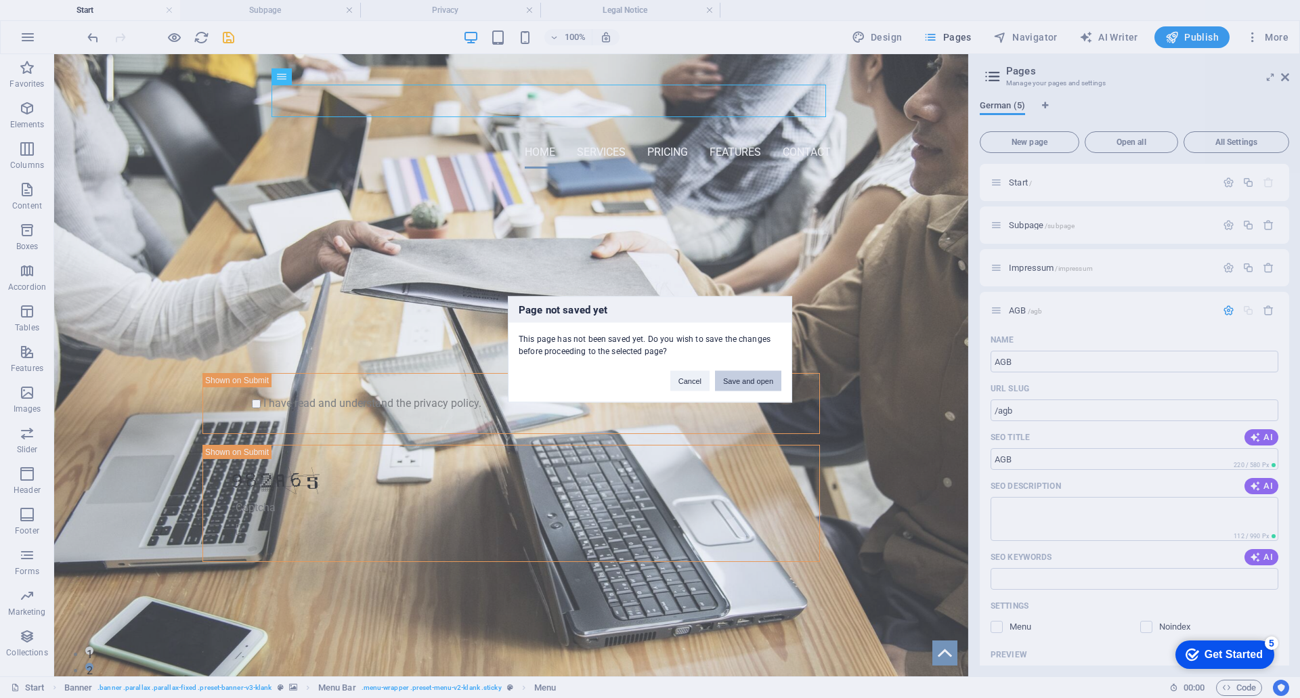
click at [748, 382] on button "Save and open" at bounding box center [748, 380] width 66 height 20
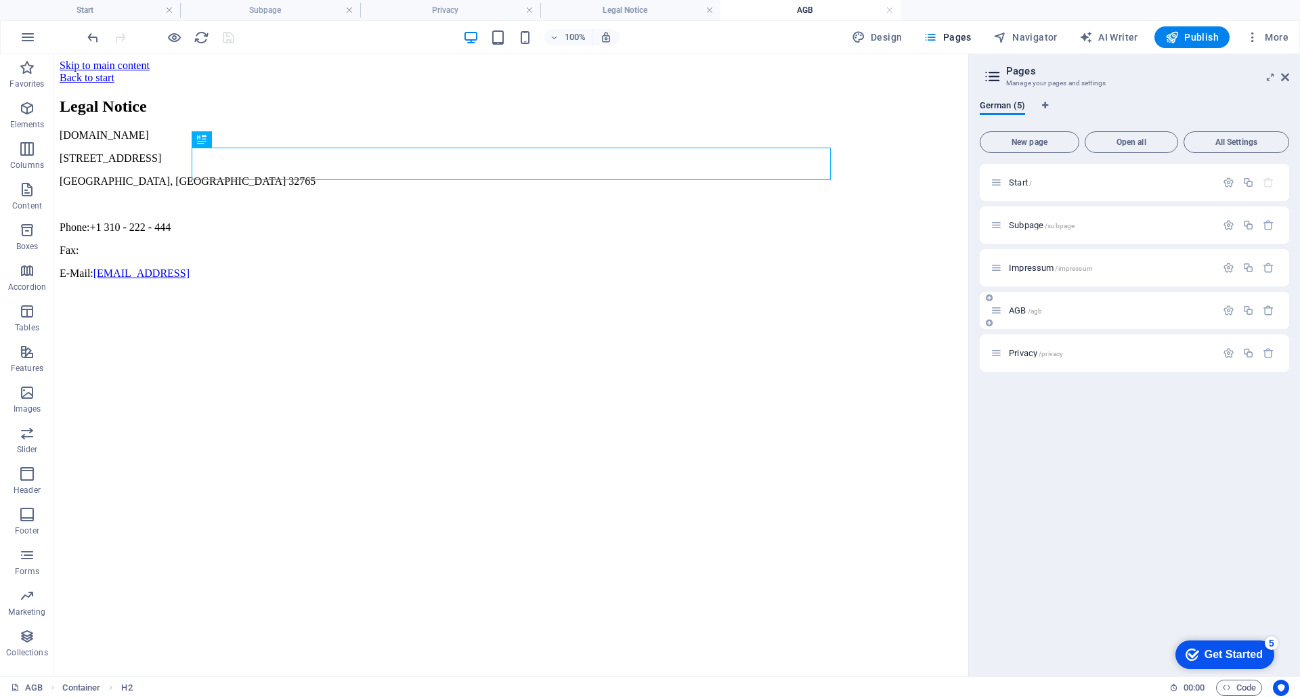
click at [1024, 312] on span "AGB /agb" at bounding box center [1025, 310] width 33 height 10
click at [1022, 276] on div "Impressum /impressum" at bounding box center [1134, 267] width 309 height 37
click at [1019, 355] on span "Privacy /privacy" at bounding box center [1036, 353] width 54 height 10
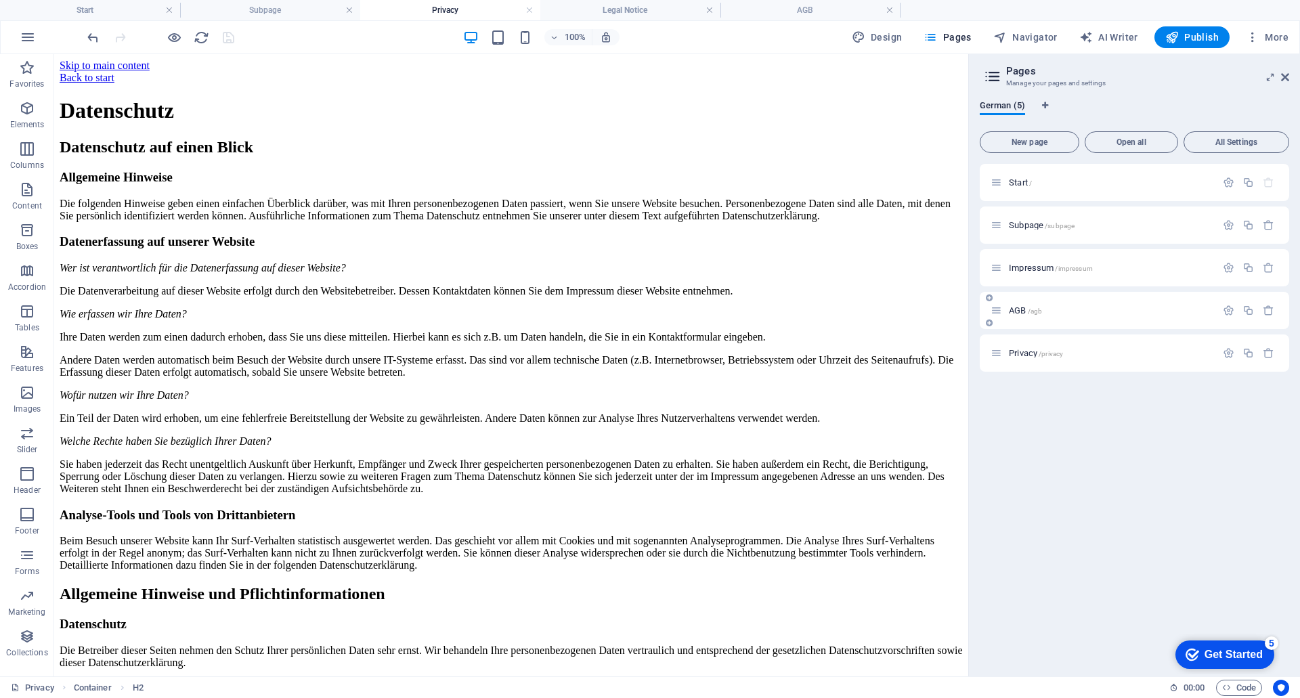
click at [1014, 307] on span "AGB /agb" at bounding box center [1025, 310] width 33 height 10
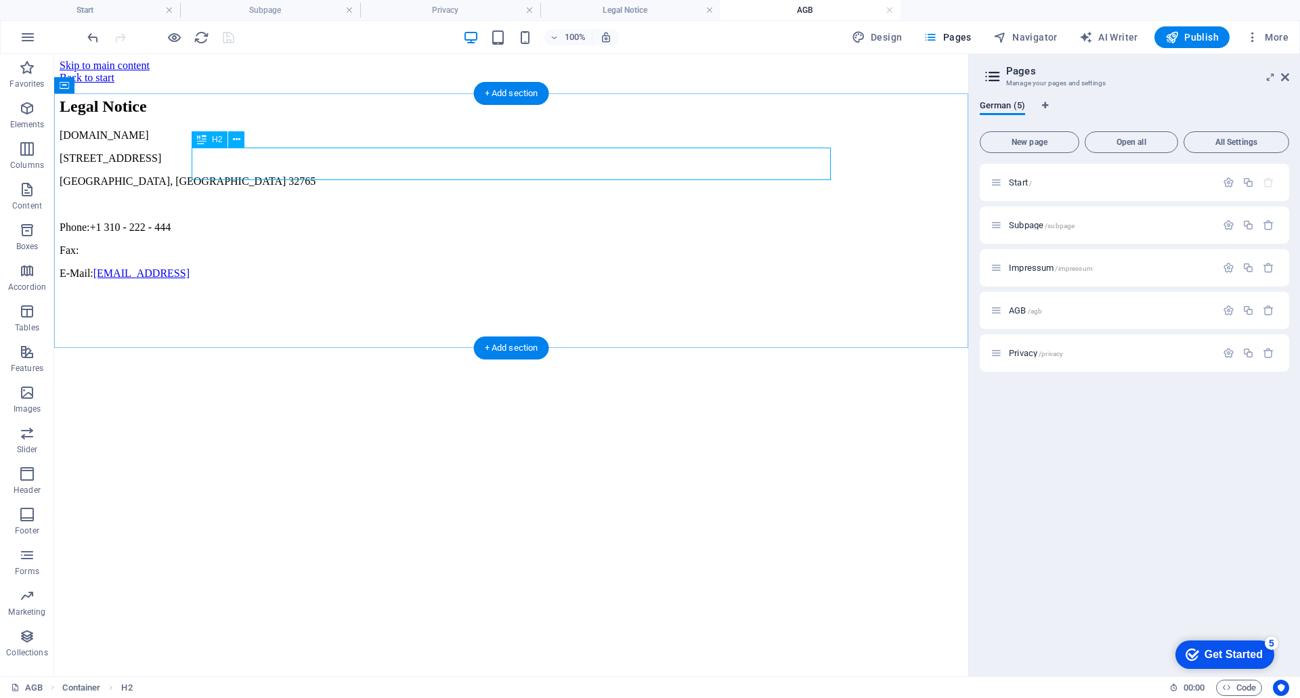
click at [337, 116] on div "Legal Notice" at bounding box center [511, 107] width 903 height 18
click at [237, 140] on icon at bounding box center [236, 140] width 7 height 14
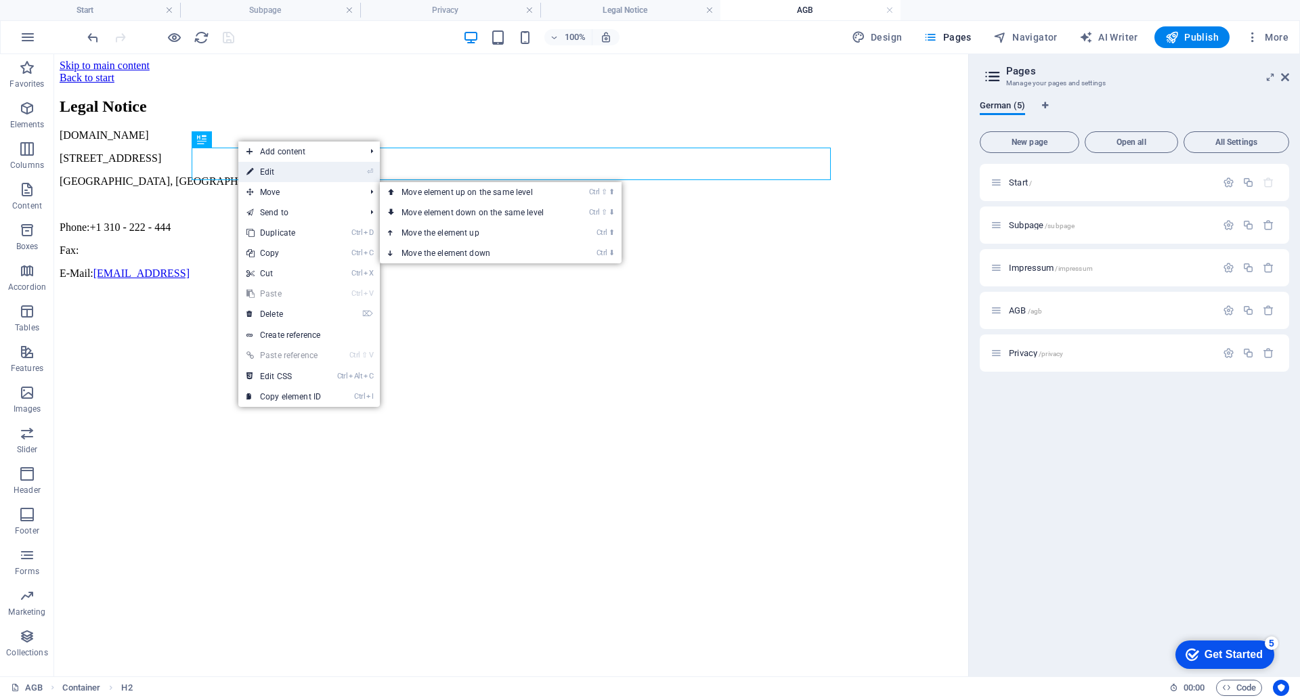
click at [276, 172] on link "⏎ Edit" at bounding box center [283, 172] width 91 height 20
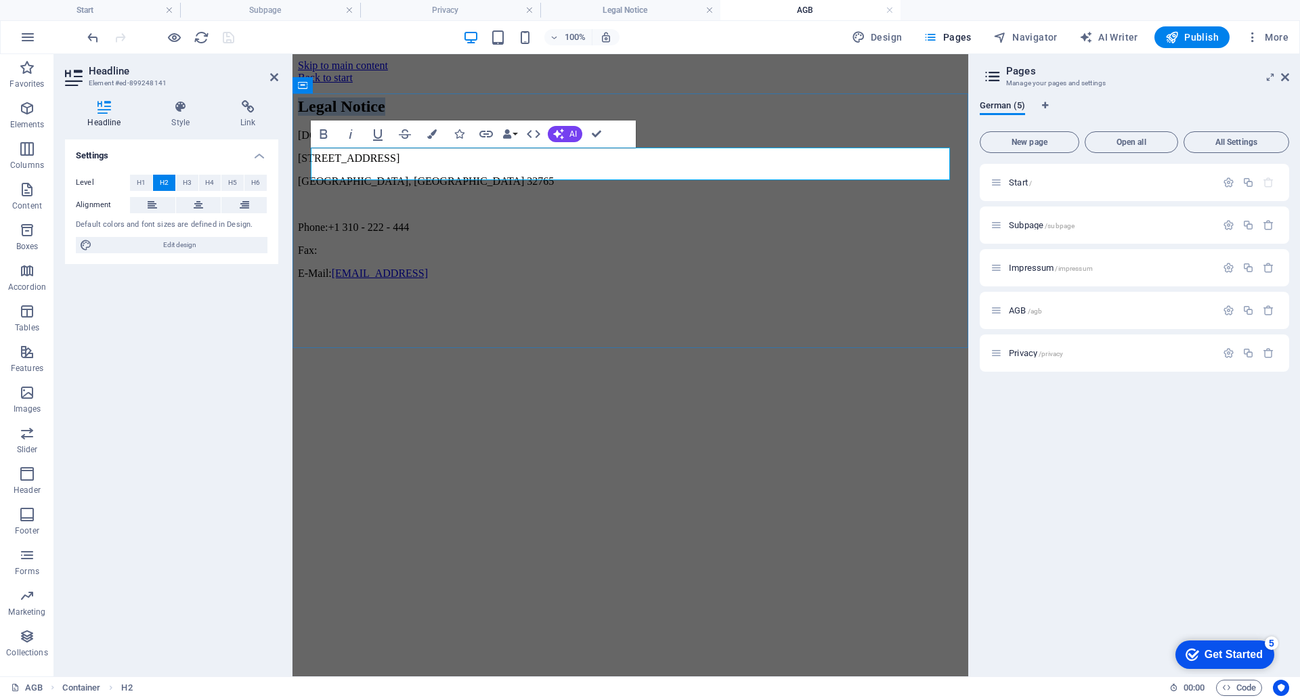
click at [443, 116] on h2 "Legal Notice" at bounding box center [630, 107] width 665 height 18
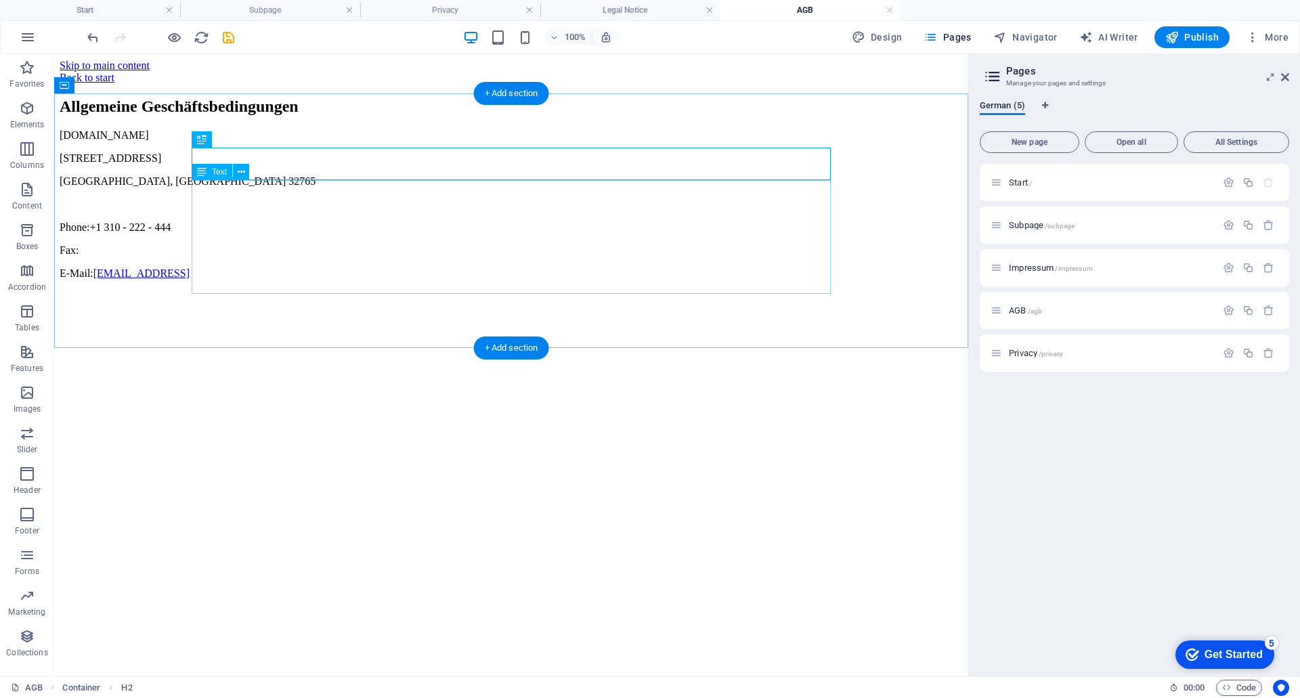
click at [486, 280] on div "jk-konstruktion.de 353 N Central Ave Oviedo, FL 32765 Phone: +1 310 - 222 - 444…" at bounding box center [511, 204] width 903 height 150
click at [474, 280] on div "jk-konstruktion.de 353 N Central Ave Oviedo, FL 32765 Phone: +1 310 - 222 - 444…" at bounding box center [511, 204] width 903 height 150
click at [242, 174] on icon at bounding box center [241, 172] width 7 height 14
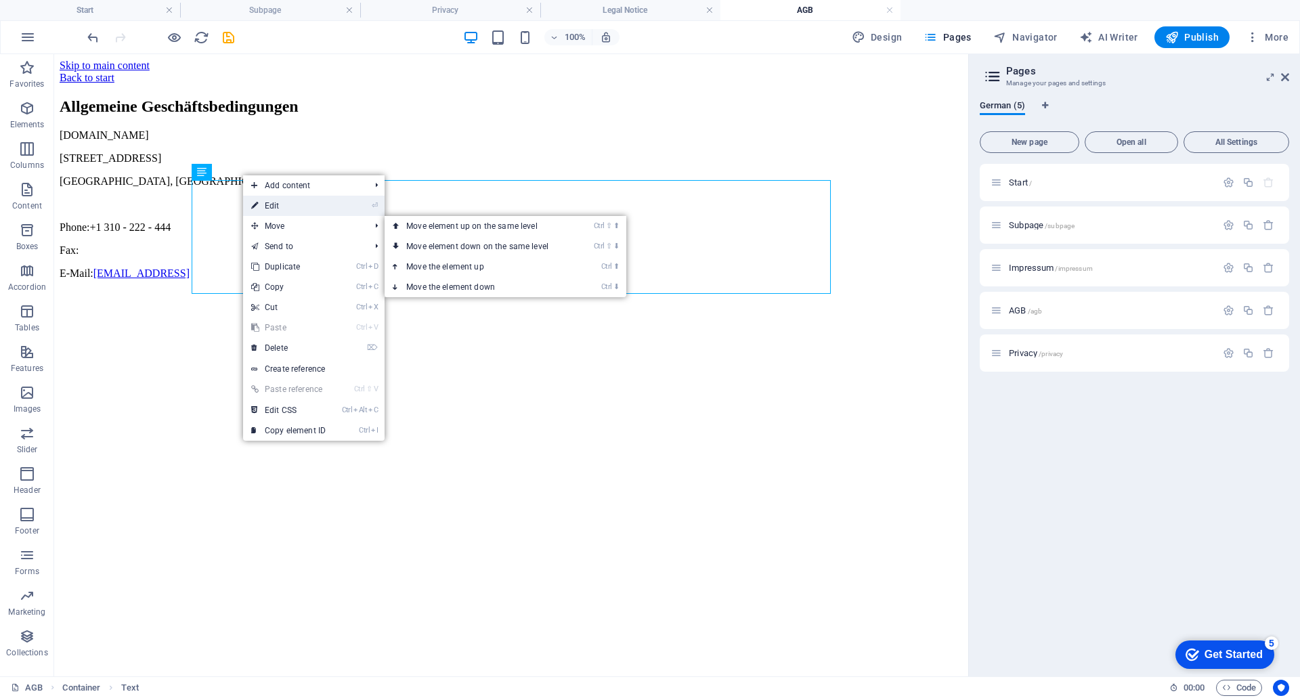
click at [280, 211] on link "⏎ Edit" at bounding box center [288, 206] width 91 height 20
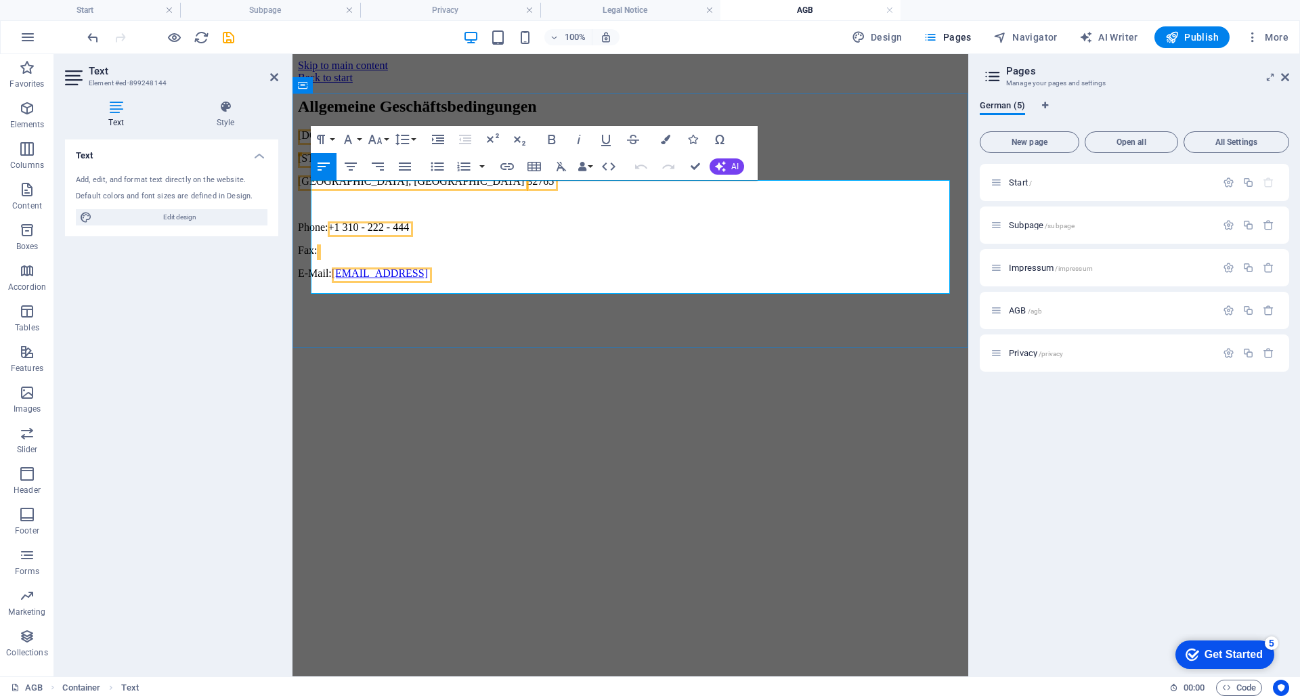
click at [624, 280] on p "E-Mail: 15db86560d7260d0883bc541bbd5bf@plesk.local" at bounding box center [630, 274] width 665 height 12
drag, startPoint x: 623, startPoint y: 287, endPoint x: 319, endPoint y: 187, distance: 320.2
click at [319, 187] on div "jk-konstruktion.de 353 N Central Ave Oviedo, FL 32765 Phone: +1 310 - 222 - 444…" at bounding box center [630, 204] width 665 height 150
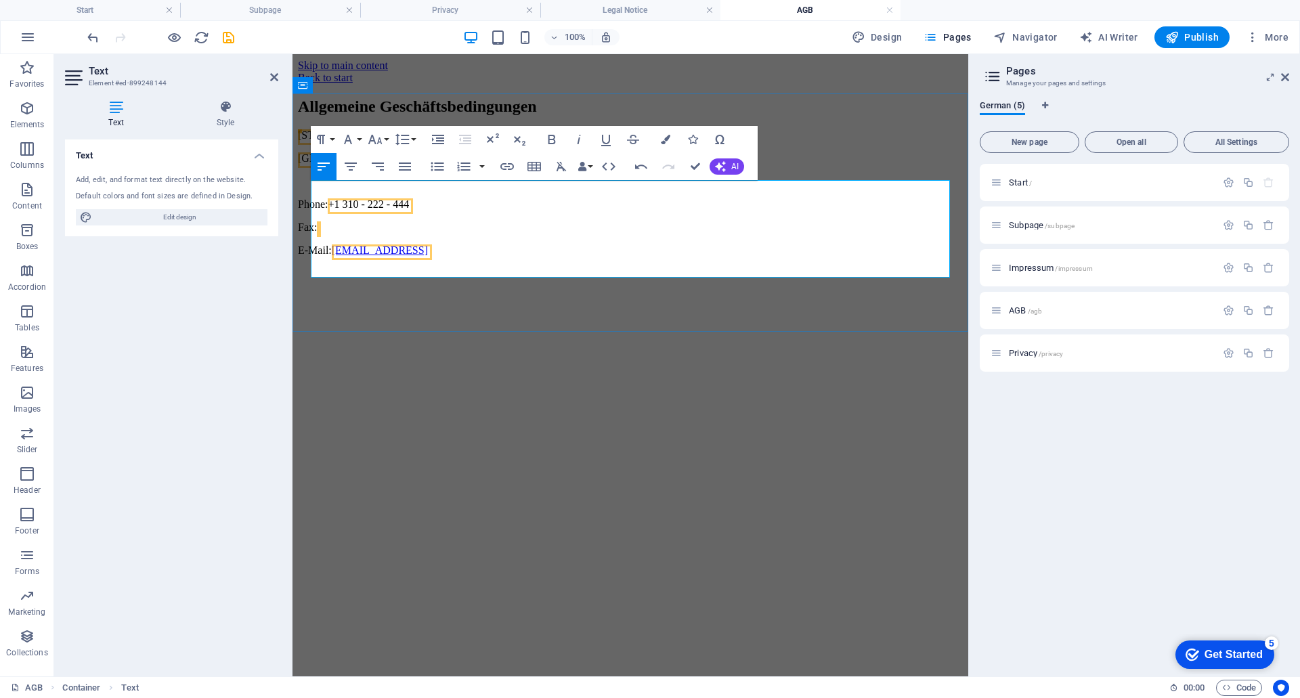
click at [590, 257] on p "E-Mail: 15db86560d7260d0883bc541bbd5bf@plesk.local" at bounding box center [630, 250] width 665 height 12
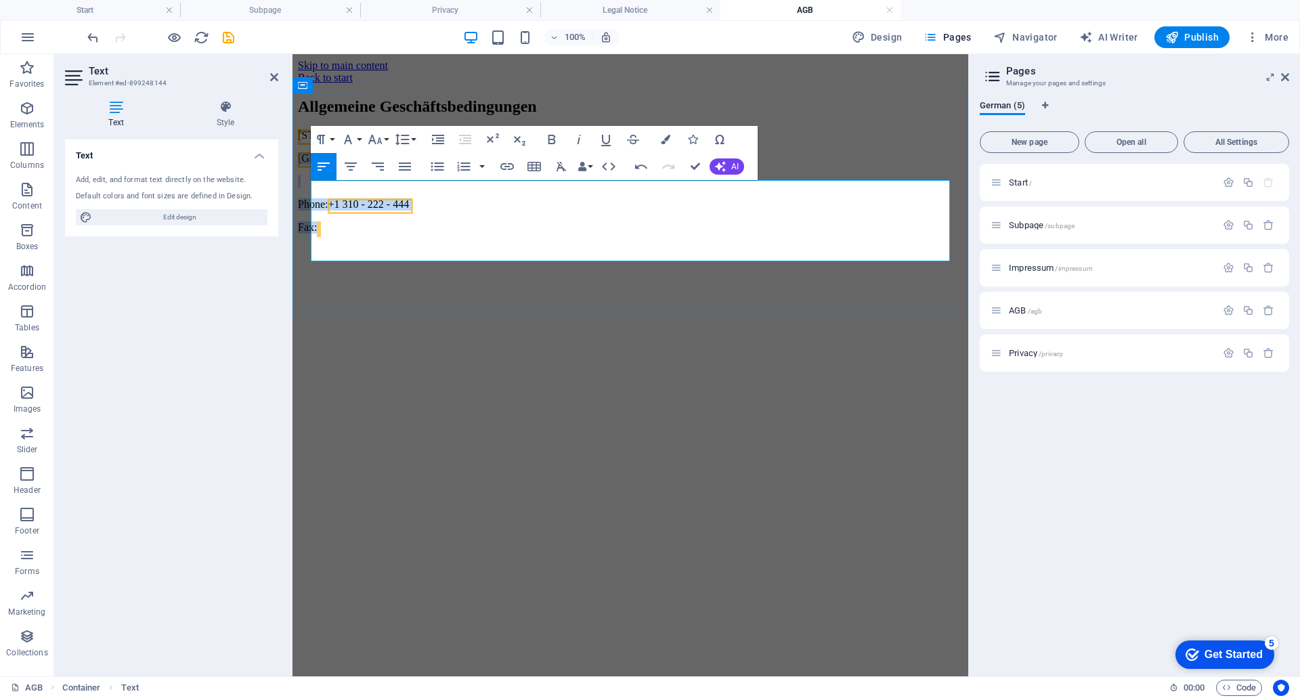
drag, startPoint x: 390, startPoint y: 254, endPoint x: 316, endPoint y: 200, distance: 91.7
click at [316, 200] on div "353 N Central Ave Oviedo, FL 32765 Phone: +1 310 - 222 - 444 Fax:" at bounding box center [630, 181] width 665 height 104
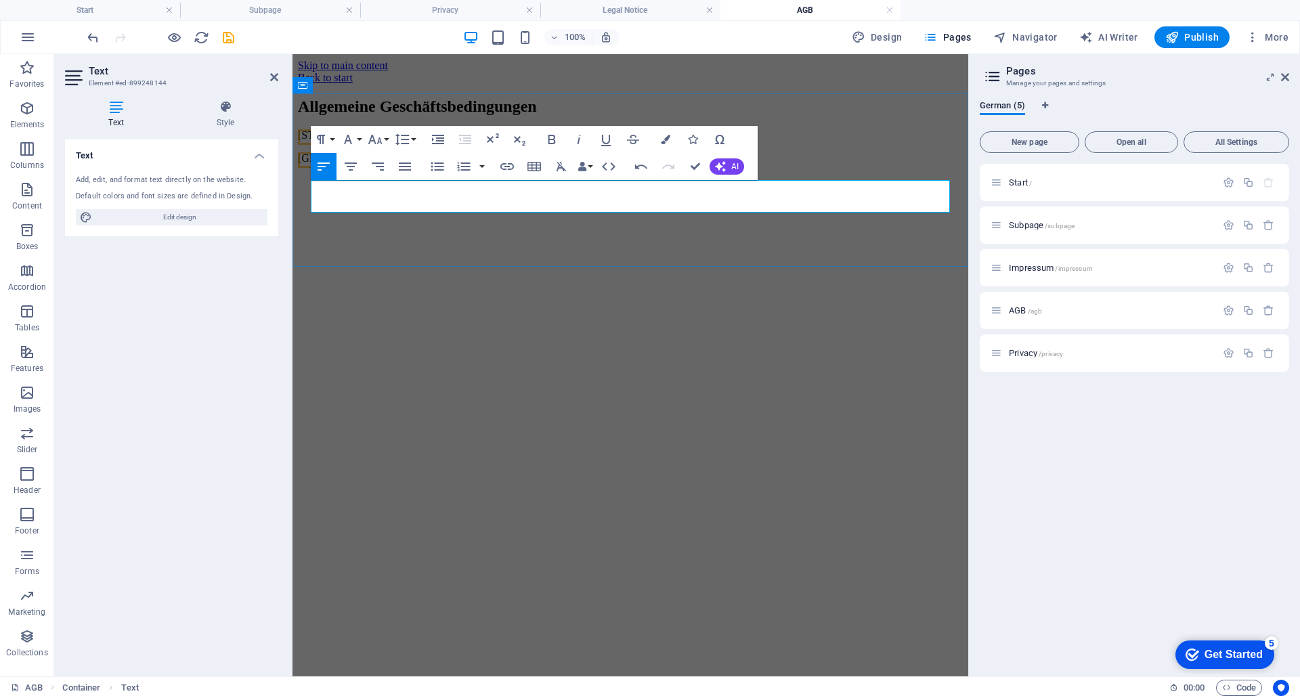
click at [372, 165] on p "Oviedo, FL" at bounding box center [630, 158] width 665 height 12
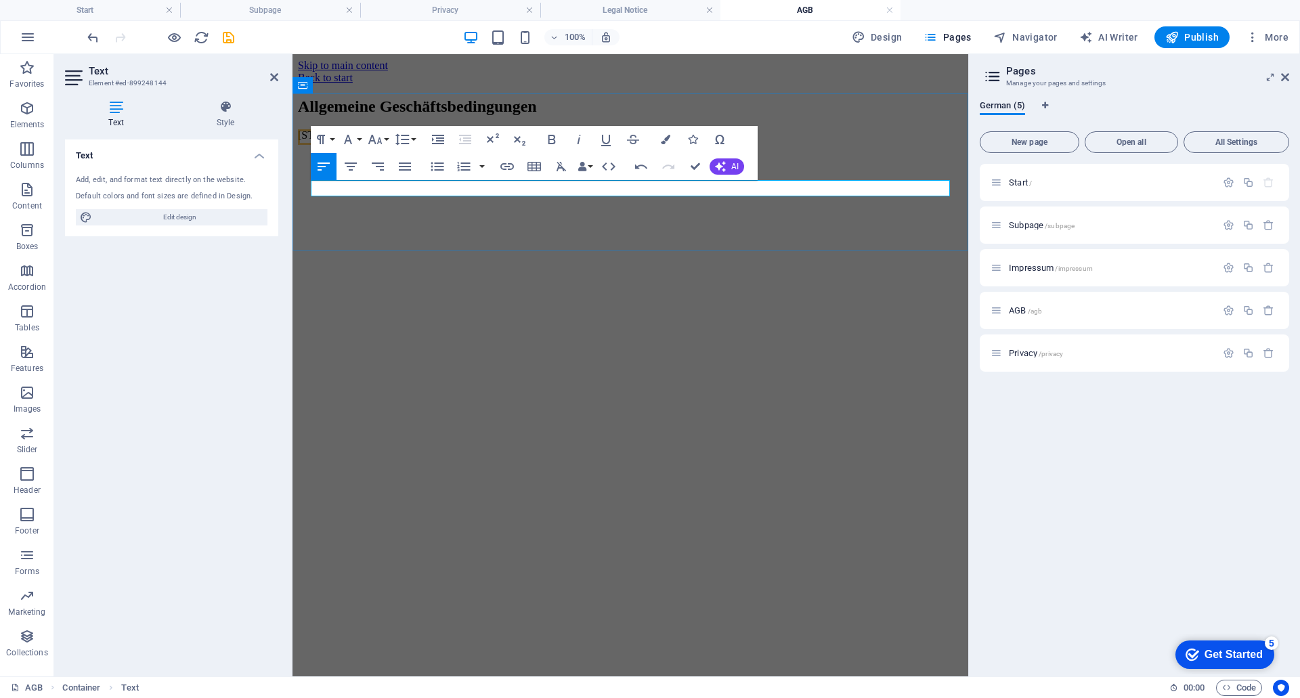
click at [412, 142] on p "353 N Central Ave" at bounding box center [630, 135] width 665 height 12
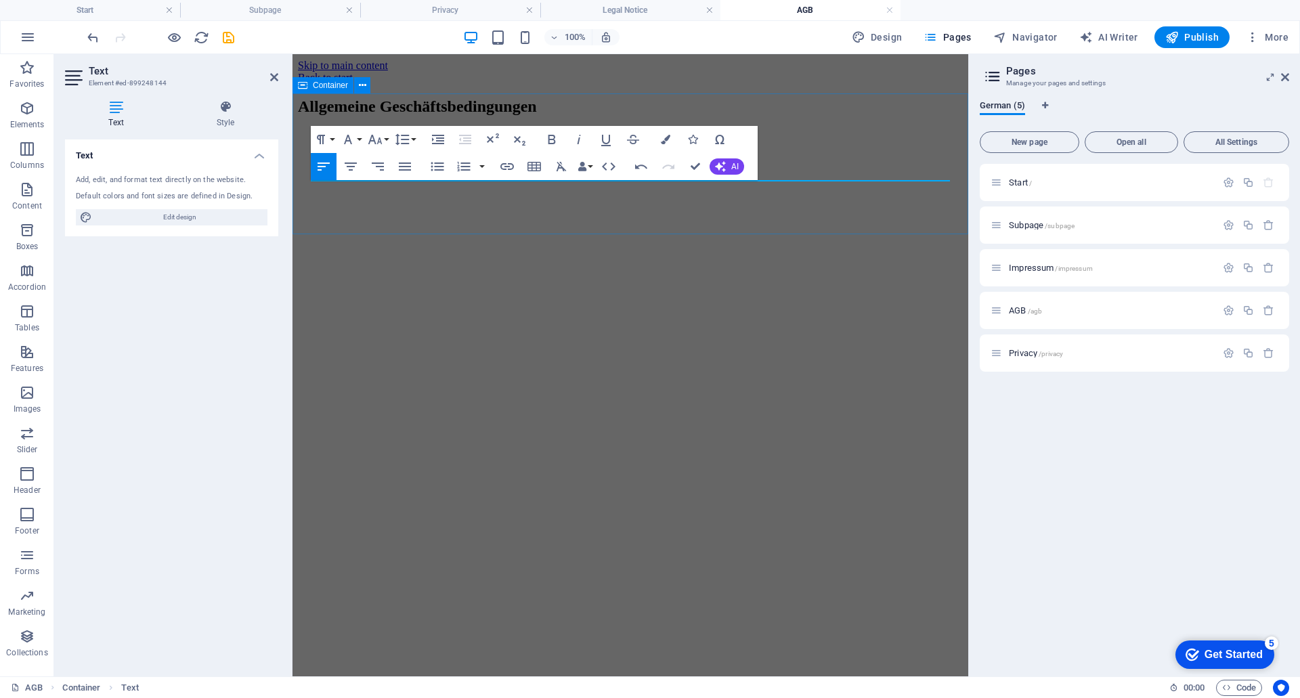
click at [404, 116] on div "Allgemeine Geschäftsbedingungen" at bounding box center [630, 107] width 665 height 18
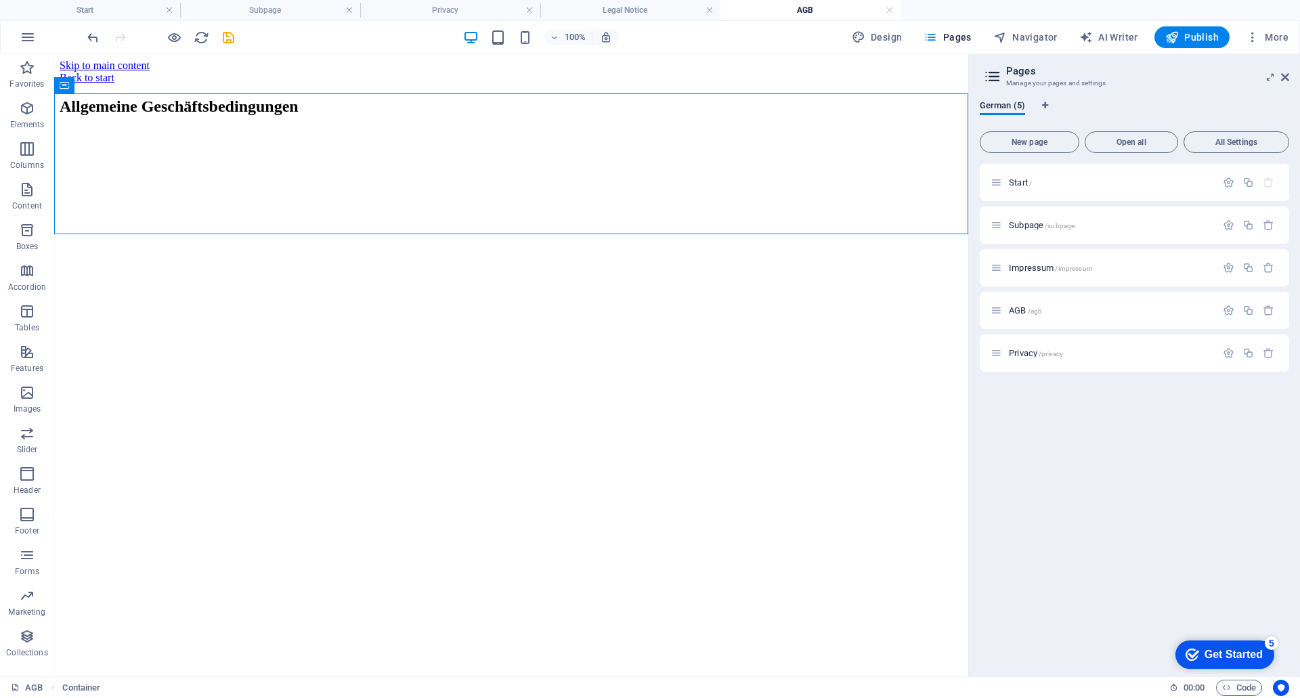
click at [364, 129] on html "Skip to main content Back to start Allgemeine Geschäftsbedingungen" at bounding box center [511, 91] width 914 height 75
click at [481, 116] on div "Allgemeine Geschäftsbedingungen" at bounding box center [511, 107] width 903 height 18
click at [93, 35] on icon "undo" at bounding box center [93, 38] width 16 height 16
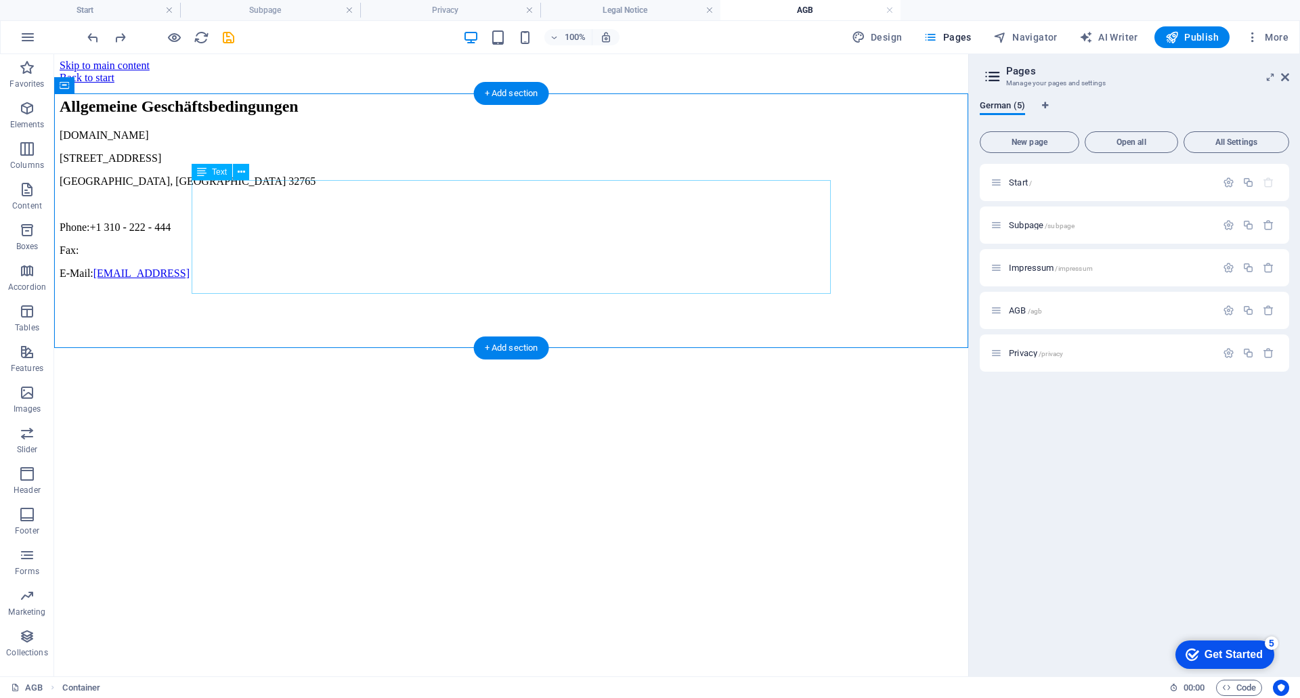
click at [254, 196] on div "jk-konstruktion.de 353 N Central Ave Oviedo, FL 32765 Phone: +1 310 - 222 - 444…" at bounding box center [511, 204] width 903 height 150
click at [498, 280] on div "jk-konstruktion.de 353 N Central Ave Oviedo, FL 32765 Phone: +1 310 - 222 - 444…" at bounding box center [511, 204] width 903 height 150
click at [479, 280] on div "jk-konstruktion.de 353 N Central Ave Oviedo, FL 32765 Phone: +1 310 - 222 - 444…" at bounding box center [511, 204] width 903 height 150
click at [242, 173] on icon at bounding box center [241, 172] width 7 height 14
click at [203, 173] on icon at bounding box center [201, 172] width 9 height 16
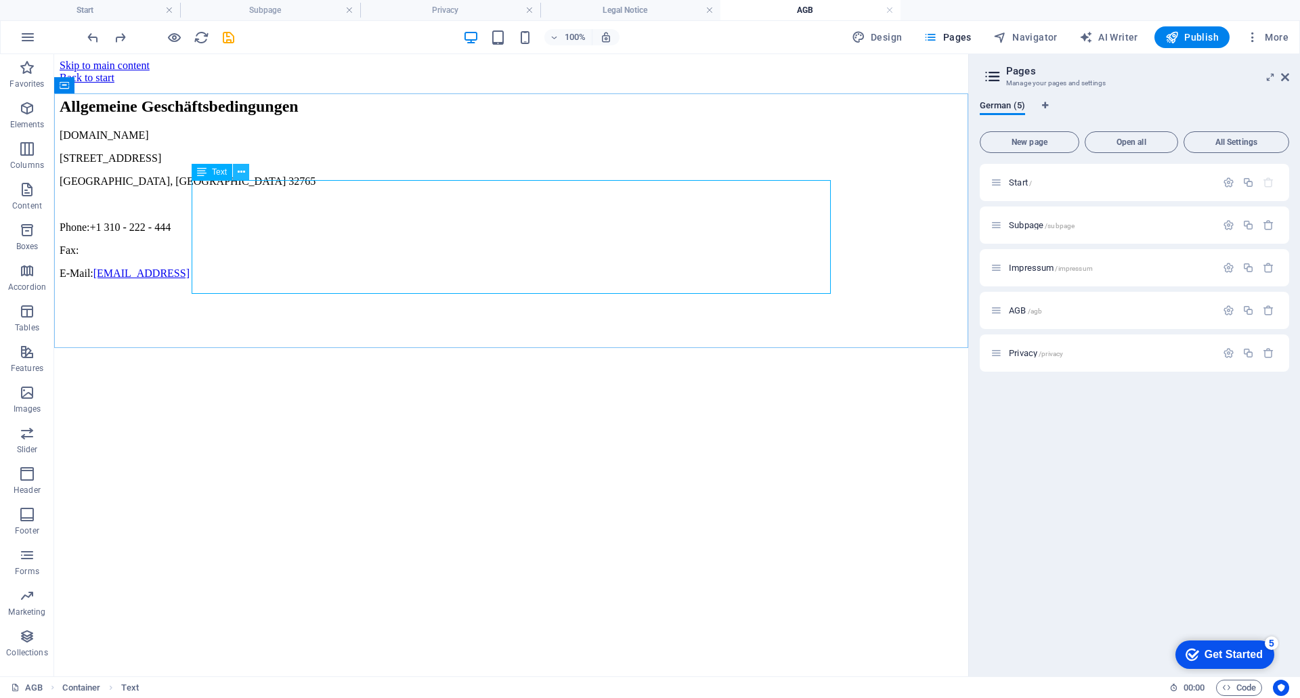
click at [246, 174] on button at bounding box center [241, 172] width 16 height 16
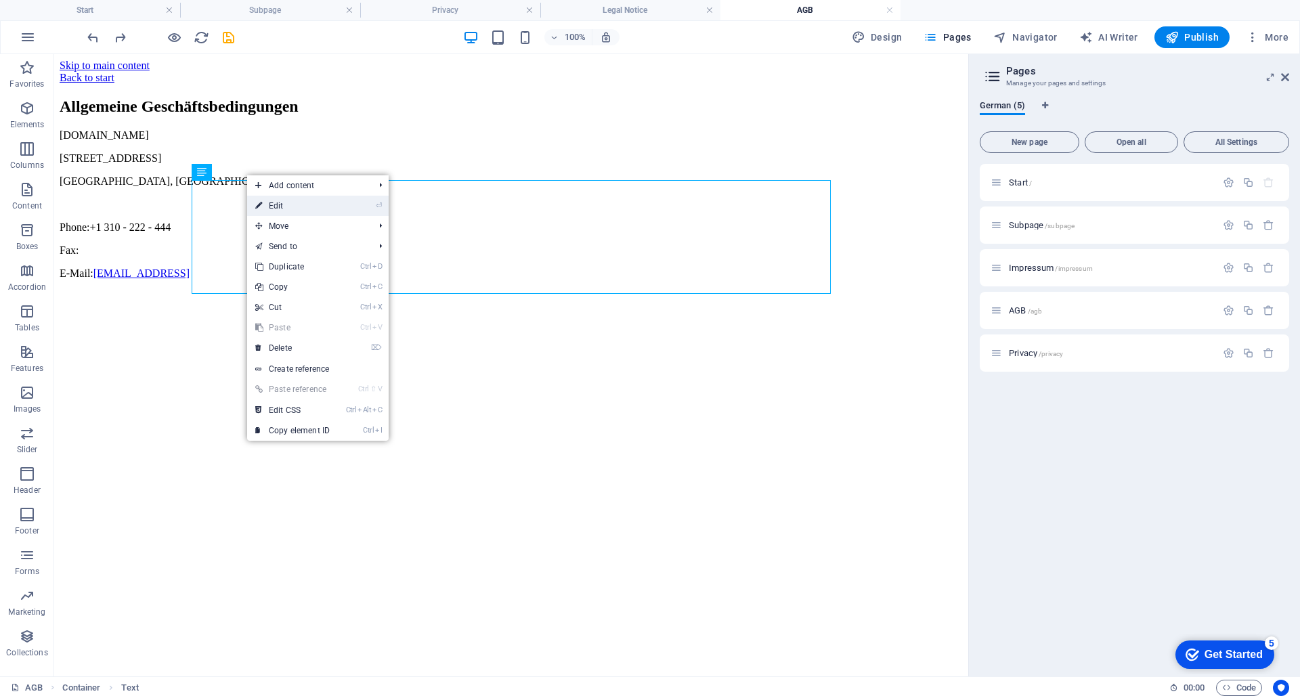
click at [293, 206] on link "⏎ Edit" at bounding box center [292, 206] width 91 height 20
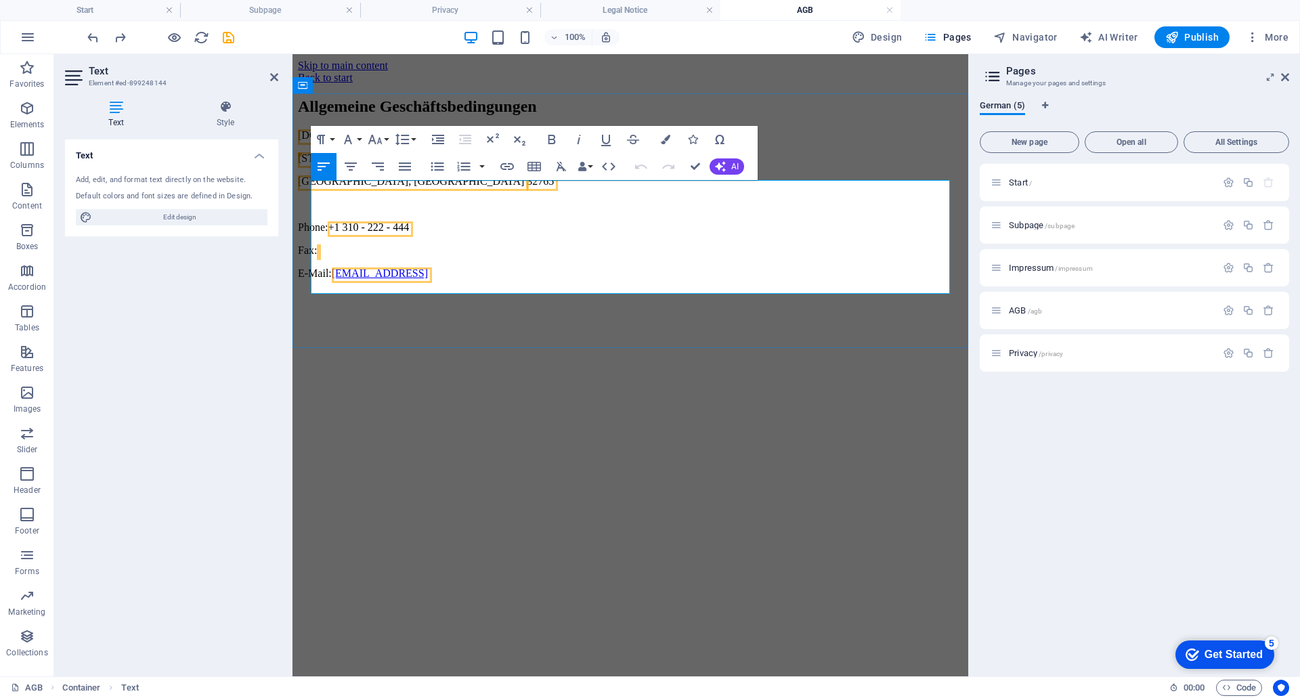
click at [601, 280] on p "E-Mail: 15db86560d7260d0883bc541bbd5bf@plesk.local" at bounding box center [630, 274] width 665 height 12
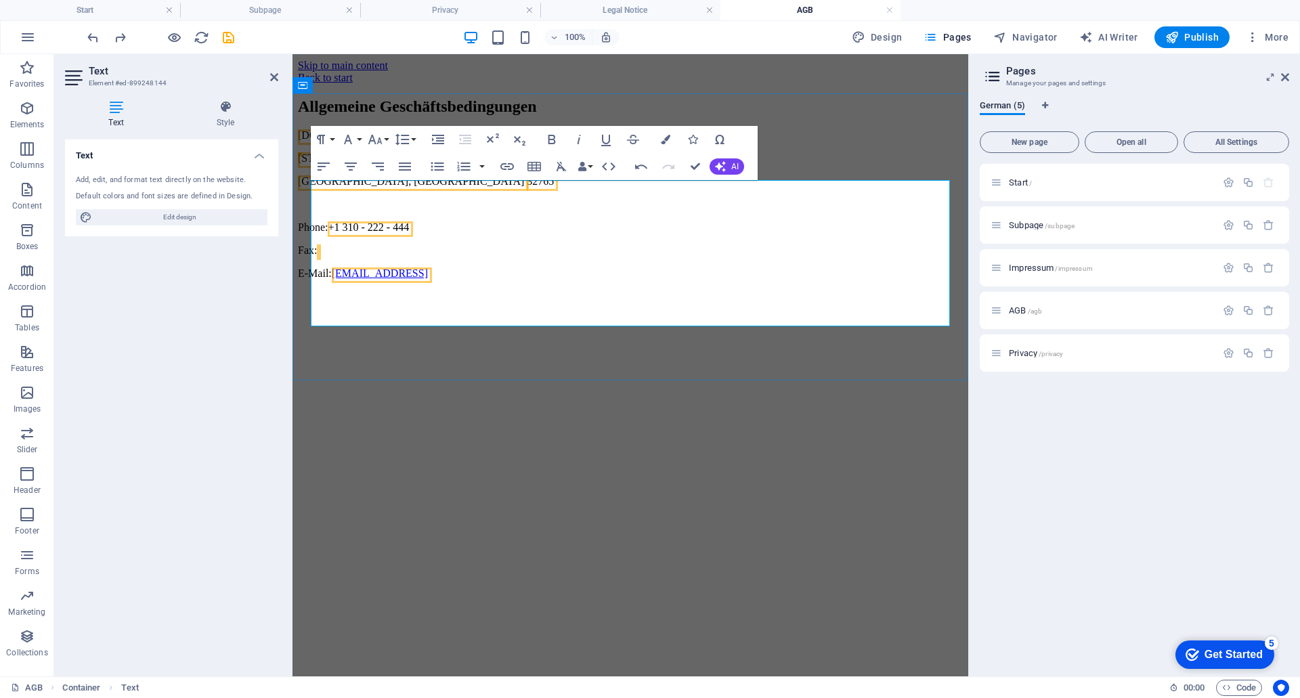
click at [318, 318] on p at bounding box center [630, 320] width 665 height 12
click at [319, 318] on p at bounding box center [630, 320] width 665 height 12
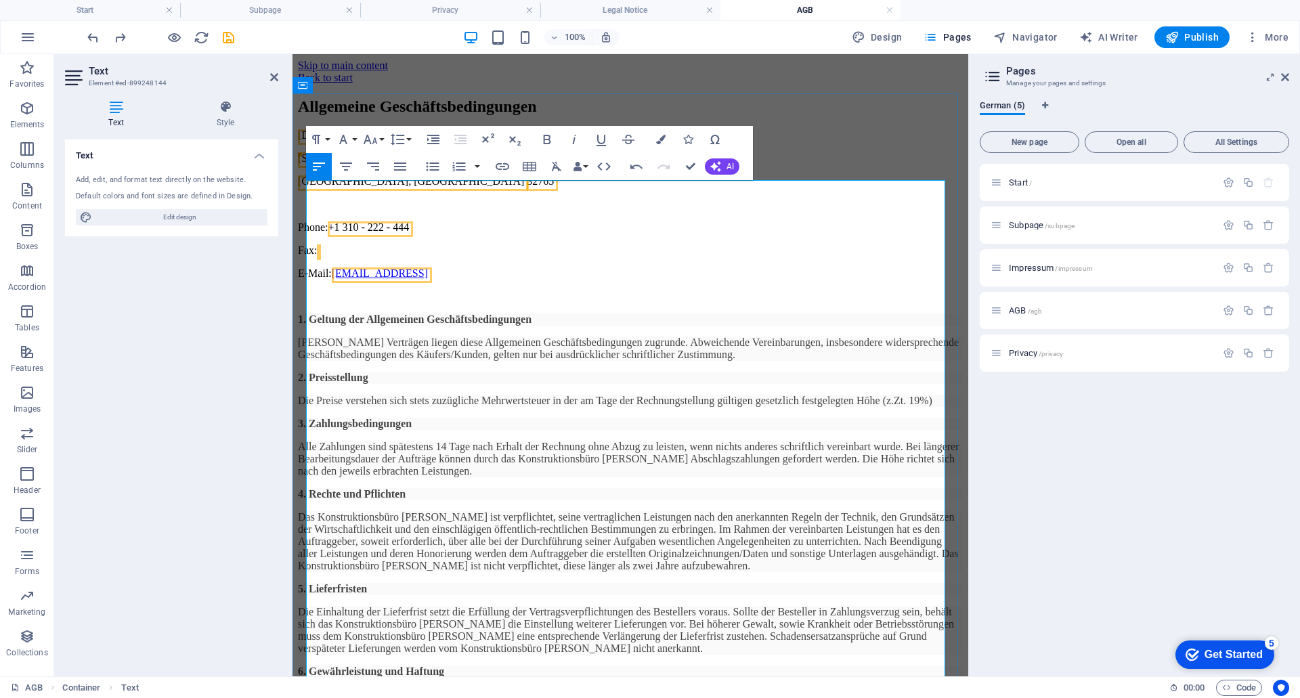
click at [586, 280] on p "E-Mail: 15db86560d7260d0883bc541bbd5bf@plesk.local" at bounding box center [630, 274] width 665 height 12
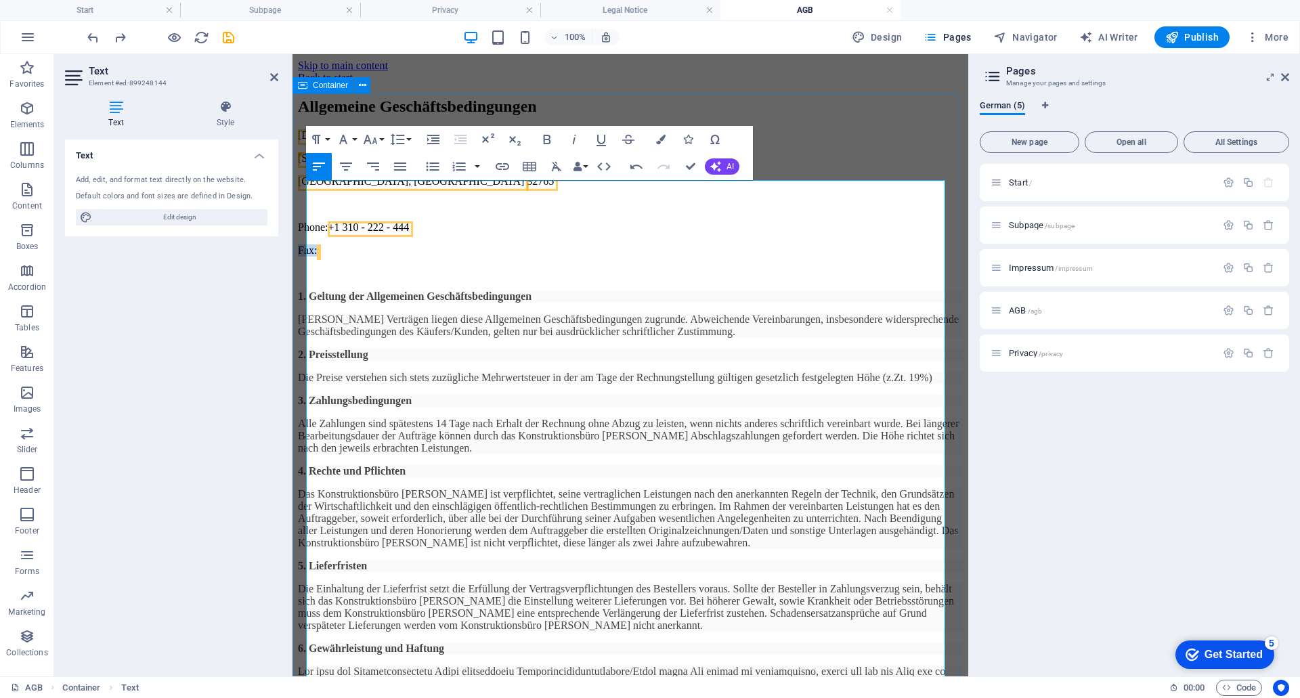
drag, startPoint x: 343, startPoint y: 272, endPoint x: 301, endPoint y: 263, distance: 42.4
click at [301, 263] on div "Allgemeine Geschäftsbedingungen jk-konstruktion.de 353 N Central Ave Oviedo, FL…" at bounding box center [630, 530] width 665 height 865
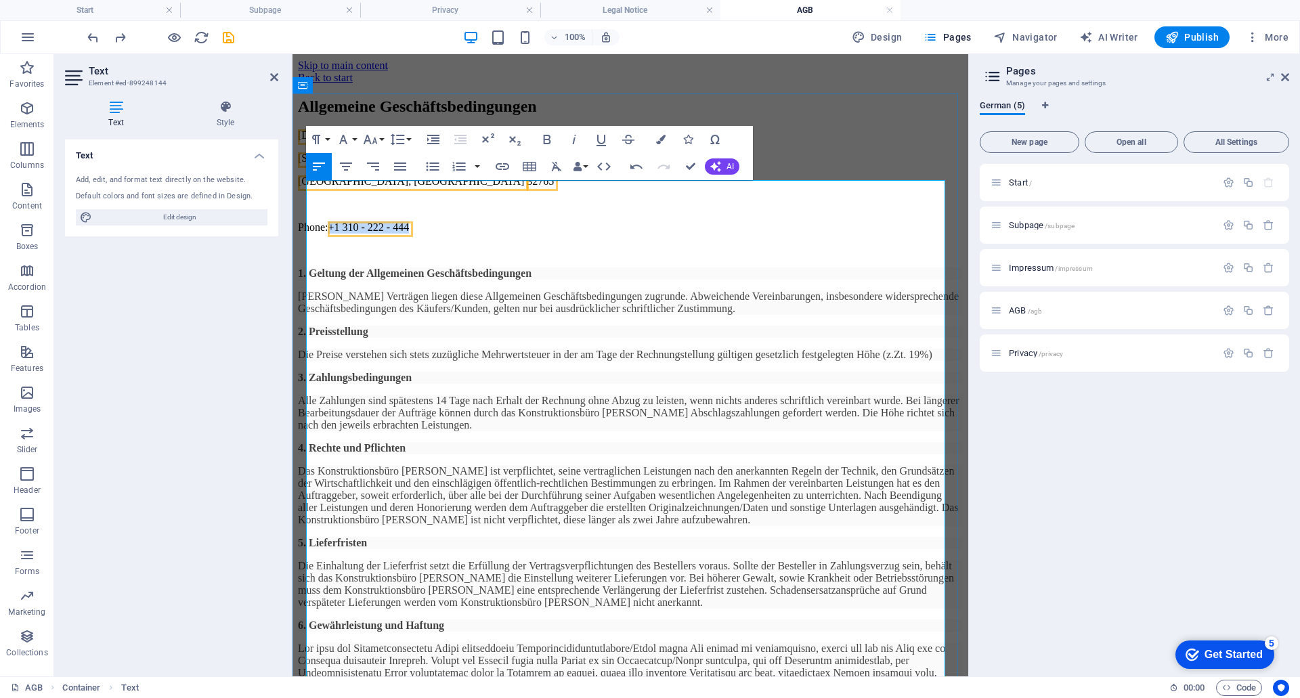
drag, startPoint x: 461, startPoint y: 249, endPoint x: 372, endPoint y: 249, distance: 88.7
click at [372, 234] on p "Phone: +1 310 - 222 - 444" at bounding box center [630, 227] width 665 height 12
drag, startPoint x: 398, startPoint y: 226, endPoint x: 307, endPoint y: 221, distance: 90.9
click at [307, 188] on p "Oviedo, FL 32765" at bounding box center [630, 181] width 665 height 12
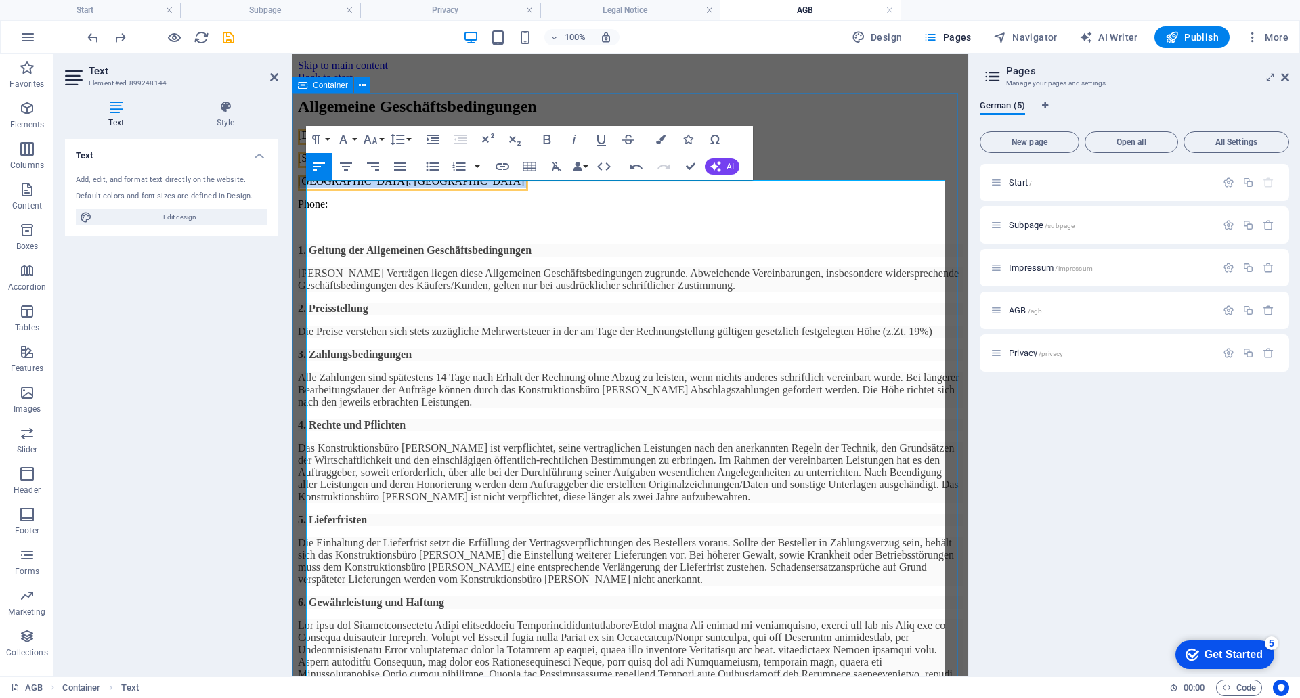
drag, startPoint x: 368, startPoint y: 221, endPoint x: 301, endPoint y: 220, distance: 67.0
click at [301, 220] on div "Allgemeine Geschäftsbedingungen jk-konstruktion.de 353 N Central Ave Oviedo, FL…" at bounding box center [630, 507] width 665 height 819
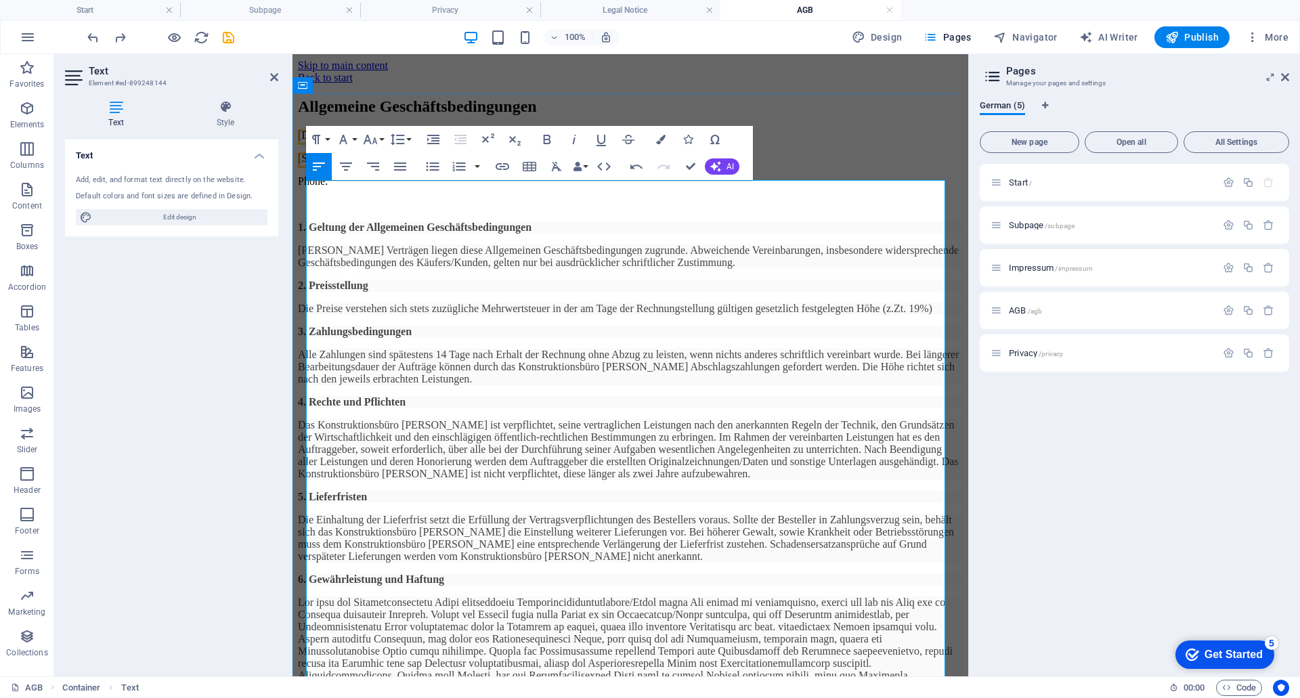
drag, startPoint x: 408, startPoint y: 202, endPoint x: 400, endPoint y: 205, distance: 8.6
click at [405, 165] on p "353 N Central Ave" at bounding box center [630, 158] width 665 height 12
drag, startPoint x: 400, startPoint y: 205, endPoint x: 311, endPoint y: 208, distance: 88.8
click at [311, 165] on p "353 N Central Ave" at bounding box center [630, 158] width 665 height 12
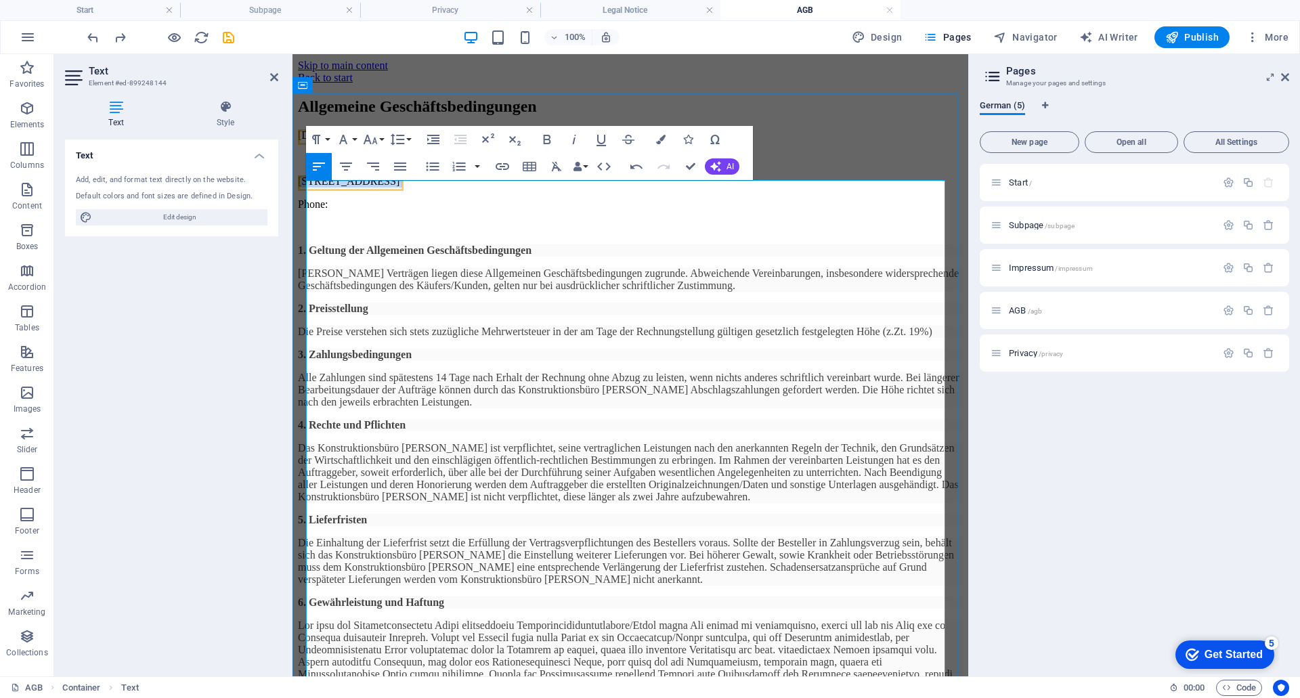
drag, startPoint x: 400, startPoint y: 217, endPoint x: 320, endPoint y: 221, distance: 80.0
click at [320, 188] on p "353 N Central Ave" at bounding box center [630, 181] width 665 height 12
drag, startPoint x: 396, startPoint y: 222, endPoint x: 306, endPoint y: 221, distance: 89.4
click at [306, 188] on p "353 N Central Ave" at bounding box center [630, 181] width 665 height 12
drag, startPoint x: 399, startPoint y: 189, endPoint x: 307, endPoint y: 189, distance: 91.4
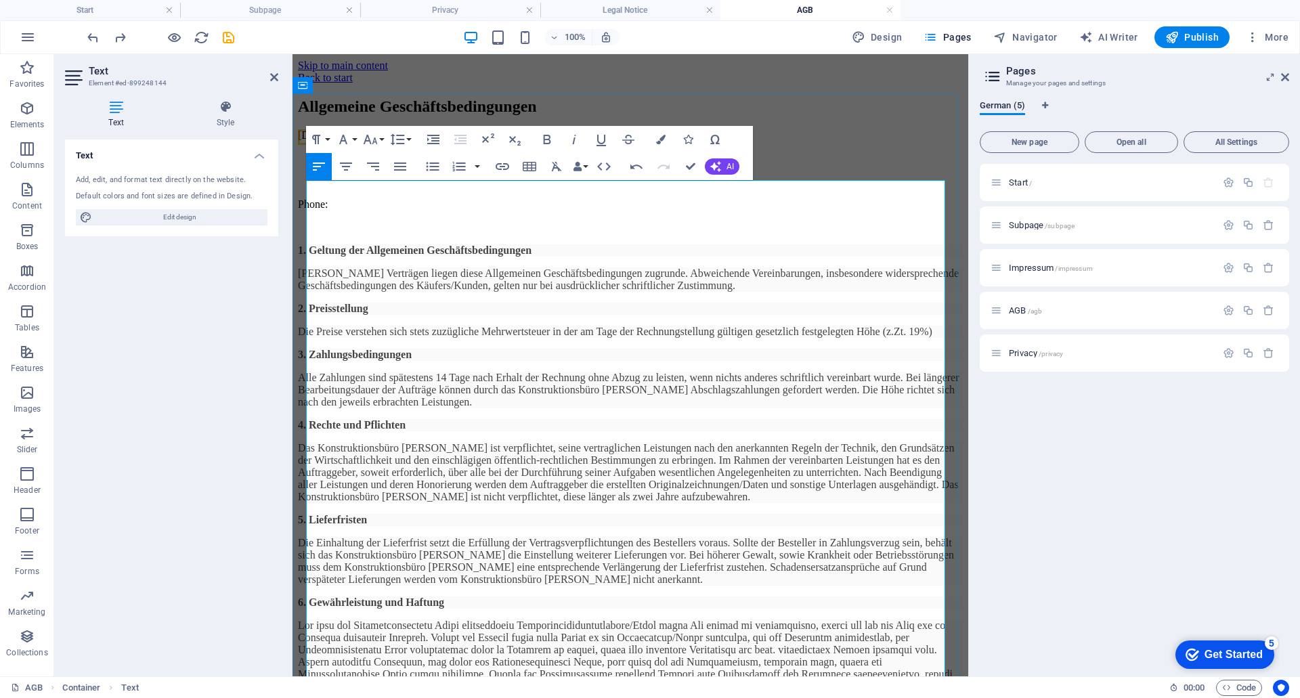
click at [307, 142] on p "[DOMAIN_NAME]" at bounding box center [630, 135] width 665 height 12
click at [358, 211] on p "Phone:" at bounding box center [630, 204] width 665 height 12
click at [314, 142] on p at bounding box center [630, 135] width 665 height 12
click at [306, 142] on p at bounding box center [630, 135] width 665 height 12
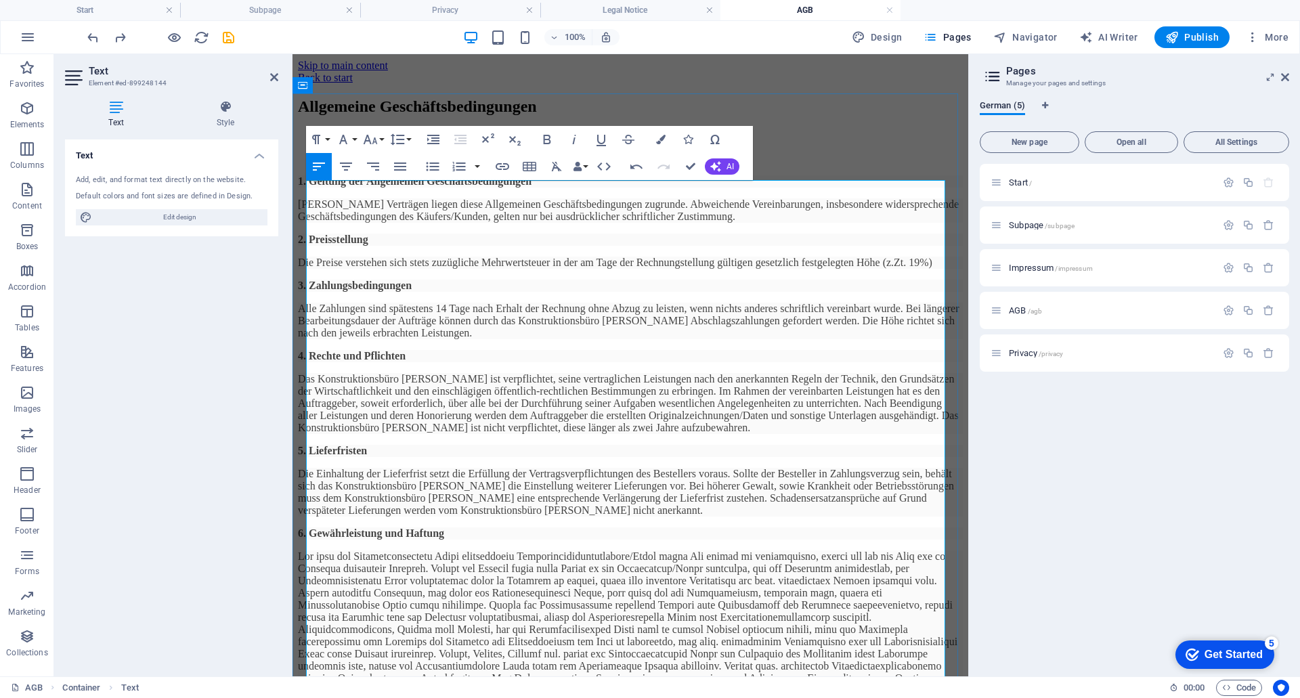
click at [327, 165] on p at bounding box center [630, 158] width 665 height 12
click at [318, 142] on p at bounding box center [630, 135] width 665 height 12
drag, startPoint x: 404, startPoint y: 185, endPoint x: 296, endPoint y: 186, distance: 108.4
click at [298, 186] on div "Allgemeine Geschäftsbedingungen Stand: 01.05.2021 1. Geltung der Allgemeinen Ge…" at bounding box center [630, 473] width 665 height 750
click at [314, 140] on icon "button" at bounding box center [316, 139] width 16 height 16
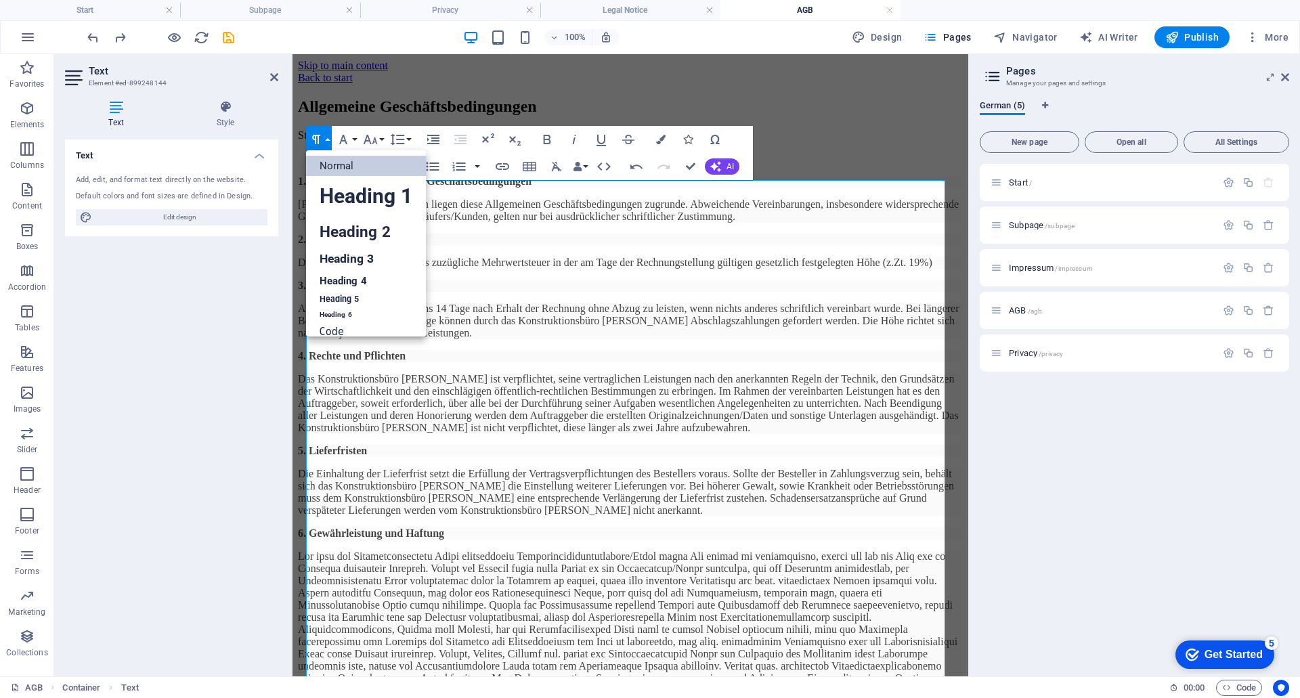
scroll to position [11, 0]
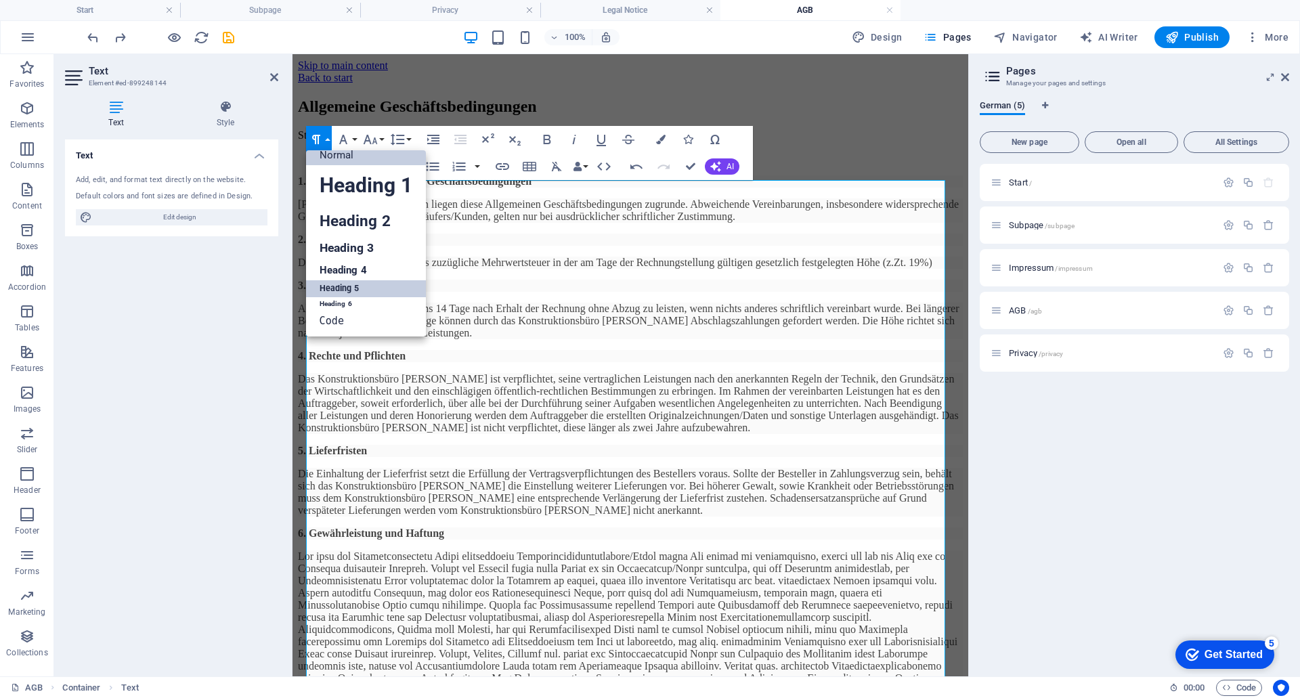
click at [333, 284] on link "Heading 5" at bounding box center [366, 288] width 120 height 17
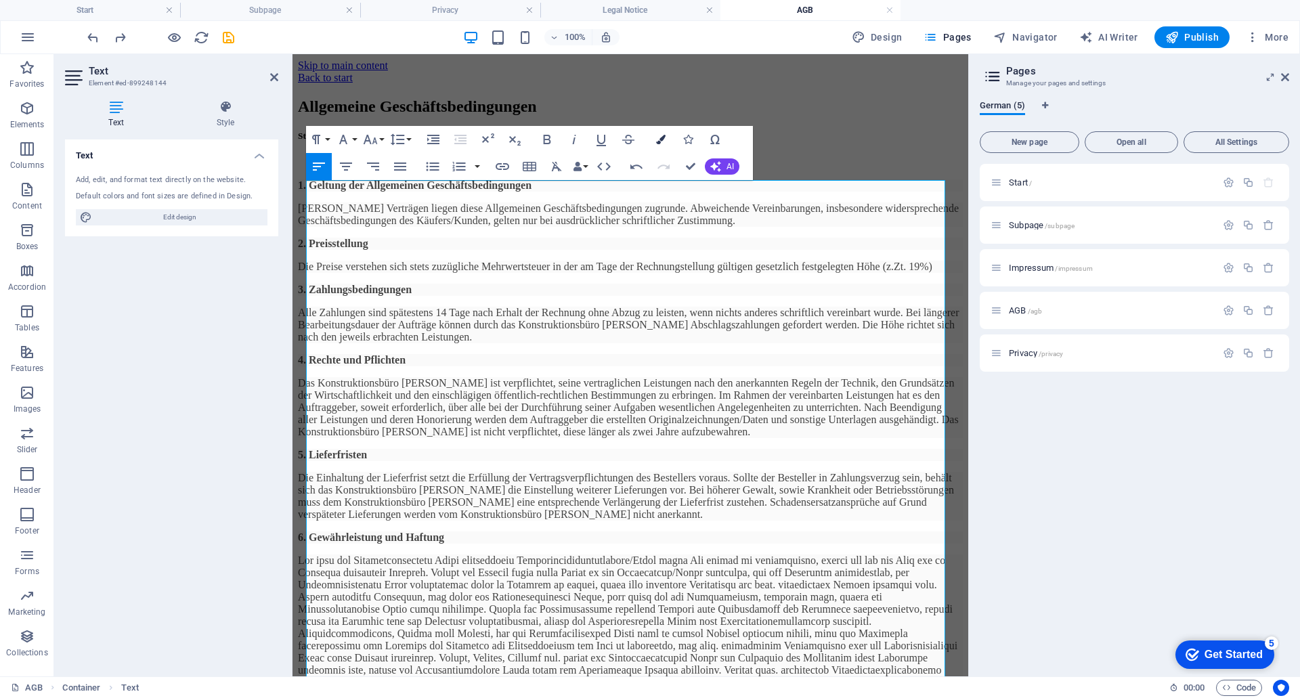
click at [661, 137] on icon "button" at bounding box center [660, 139] width 9 height 9
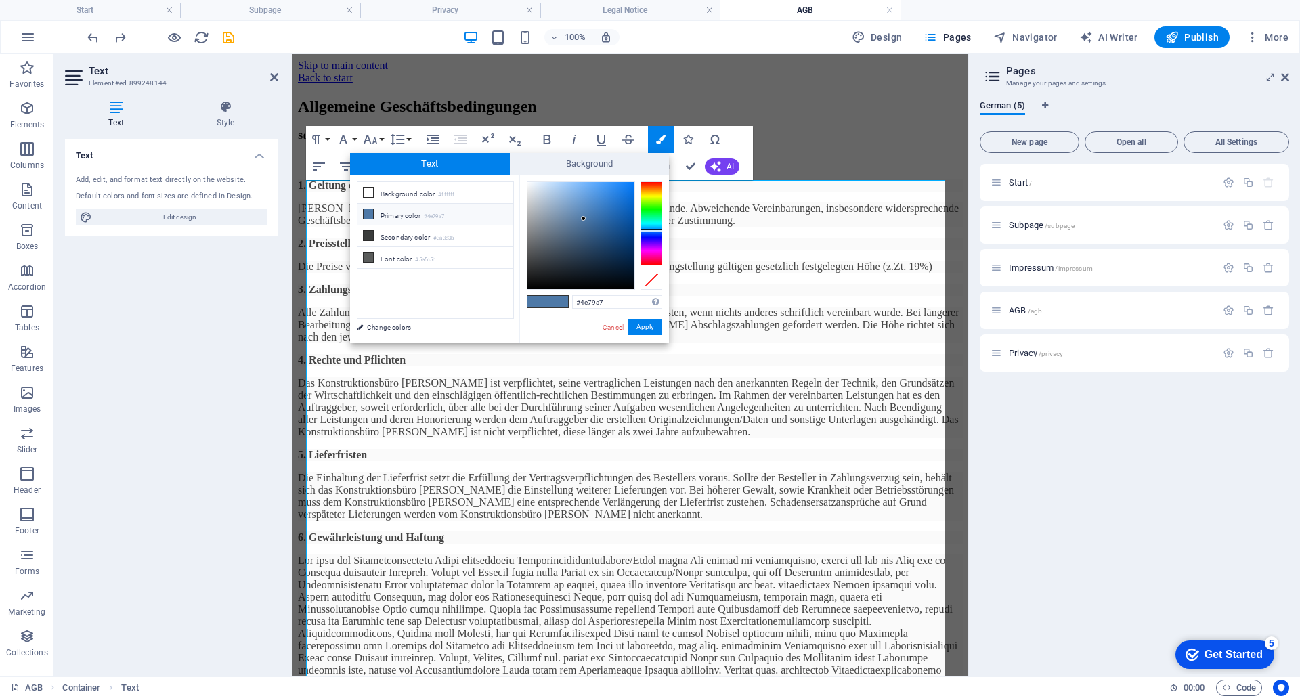
click at [393, 214] on li "Primary color #4e79a7" at bounding box center [436, 215] width 156 height 22
click at [643, 330] on button "Apply" at bounding box center [645, 327] width 34 height 16
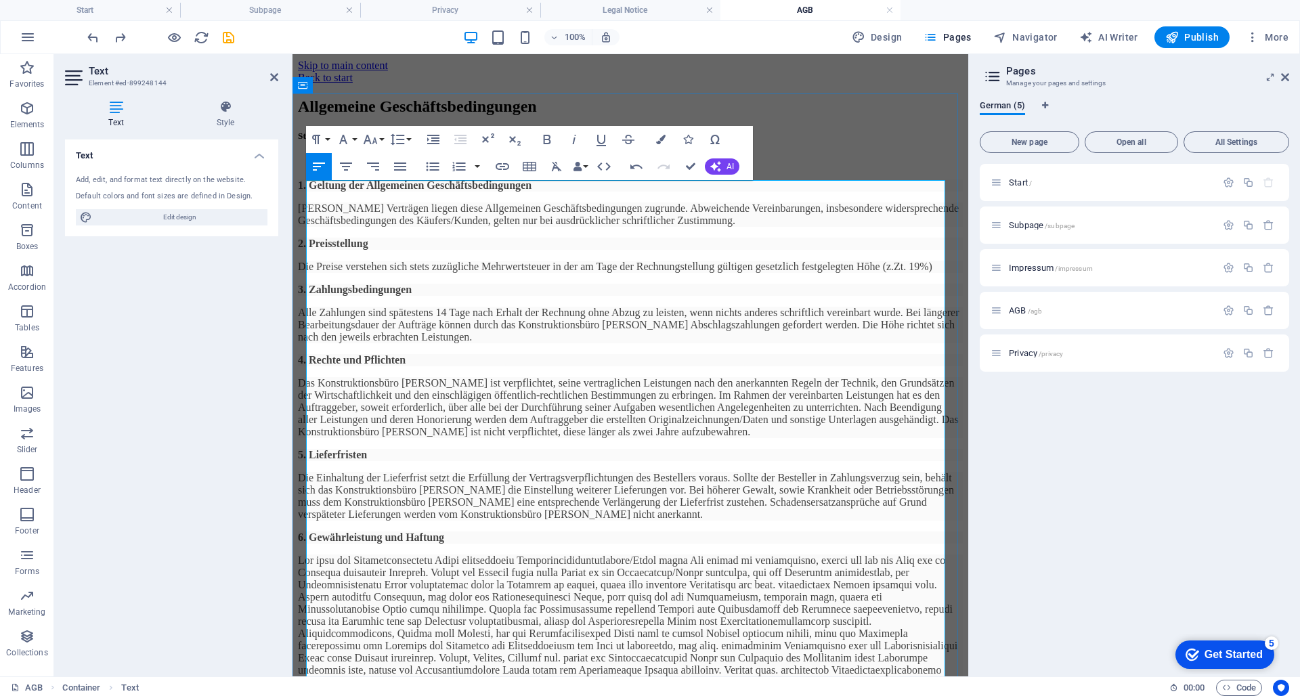
click at [411, 227] on p "Allen Verträgen liegen diese Allgemeinen Geschäftsbedingungen zugrunde. Abweich…" at bounding box center [630, 214] width 665 height 24
click at [324, 191] on strong "1. Geltung der Allgemeinen Geschäftsbedingungen" at bounding box center [415, 185] width 234 height 12
click at [307, 169] on p at bounding box center [630, 162] width 665 height 12
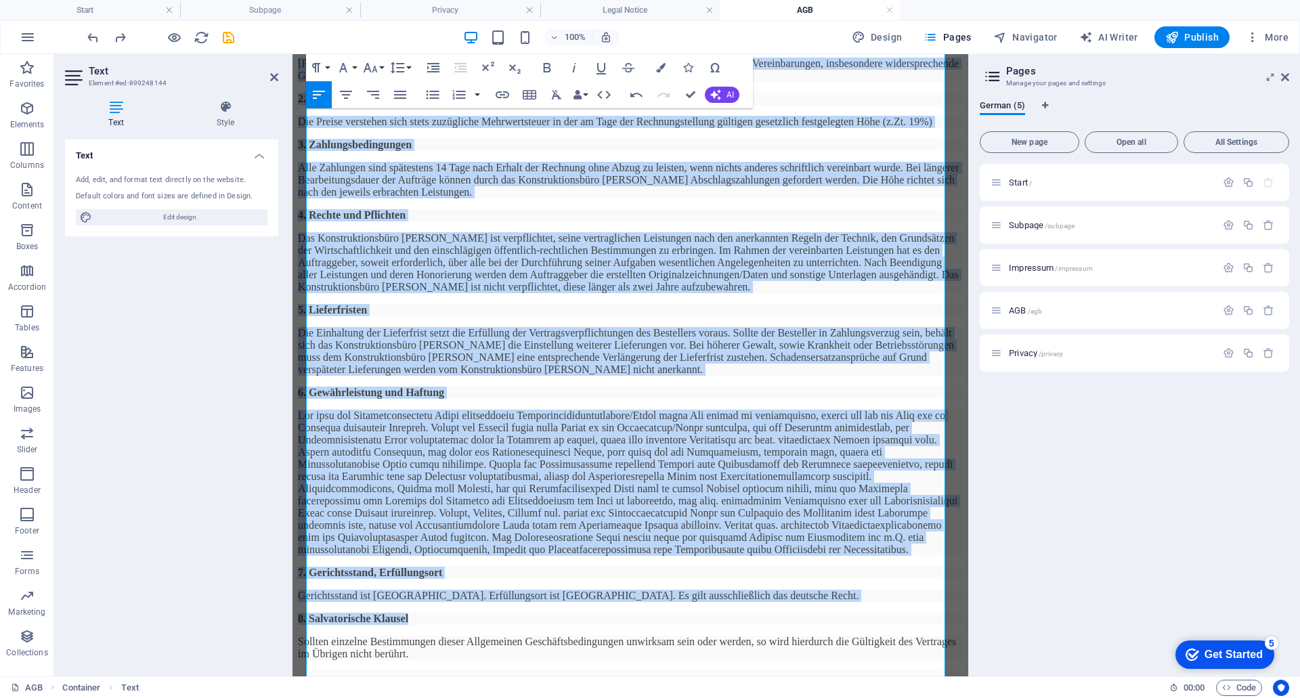
scroll to position [261, 0]
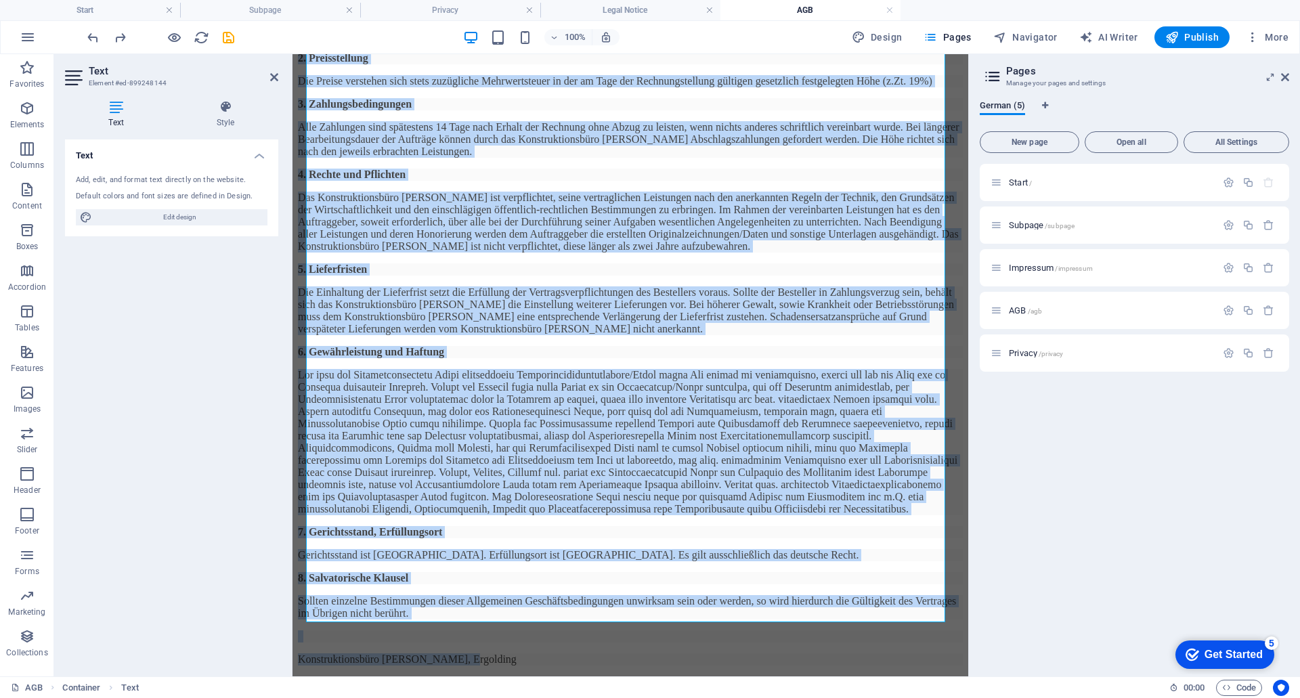
drag, startPoint x: 307, startPoint y: 215, endPoint x: 835, endPoint y: 738, distance: 743.2
click at [541, 677] on html "Skip to main content Back to start Allgemeine Geschäftsbedingungen Stand: 01.05…" at bounding box center [631, 273] width 676 height 808
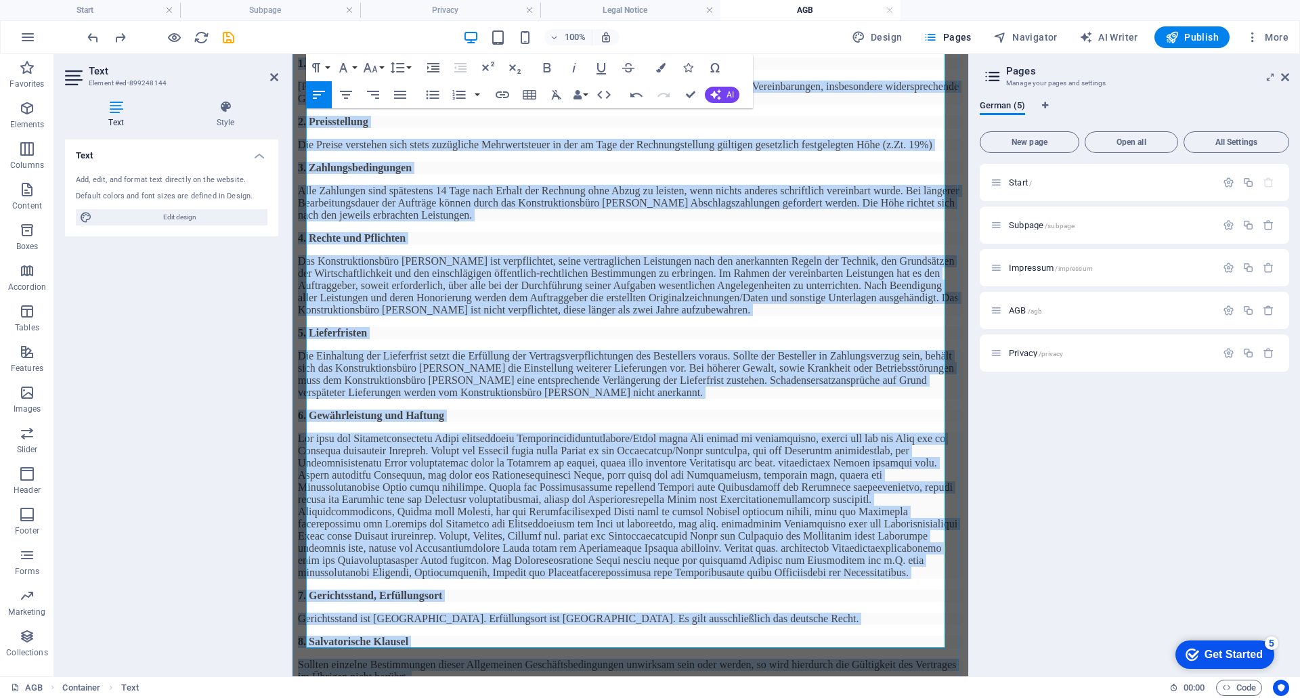
scroll to position [0, 0]
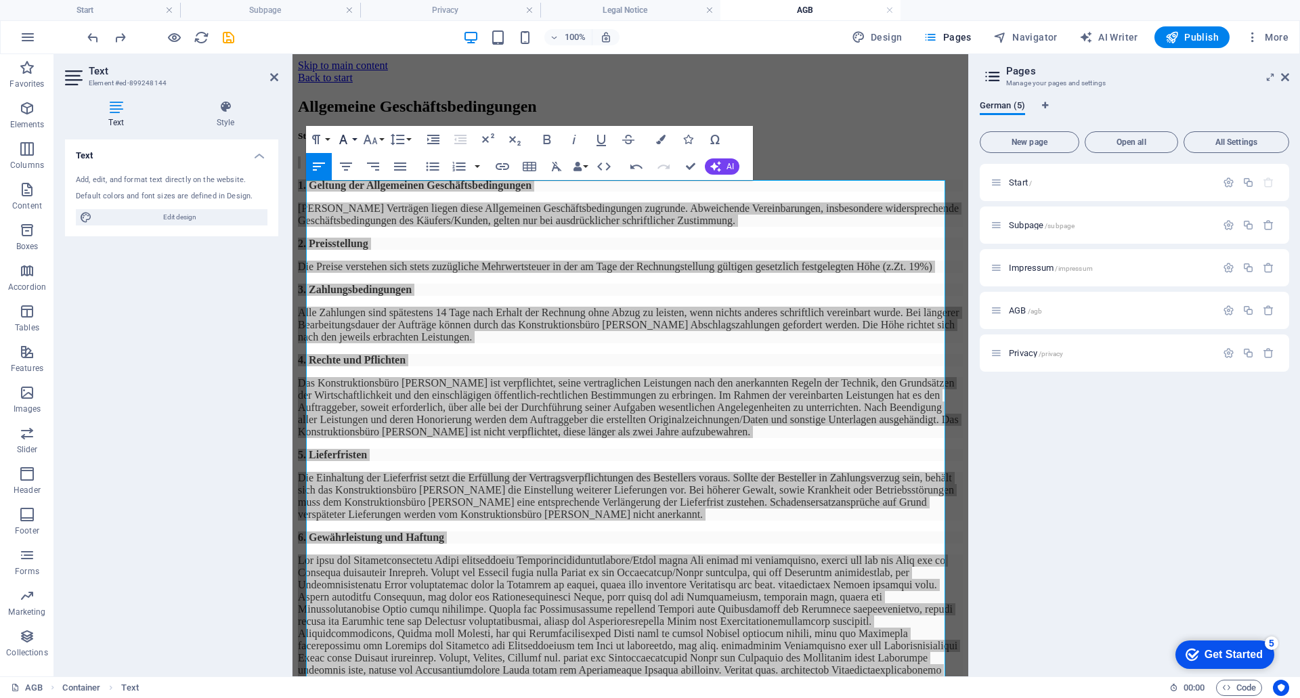
click at [352, 139] on button "Font Family" at bounding box center [346, 139] width 26 height 27
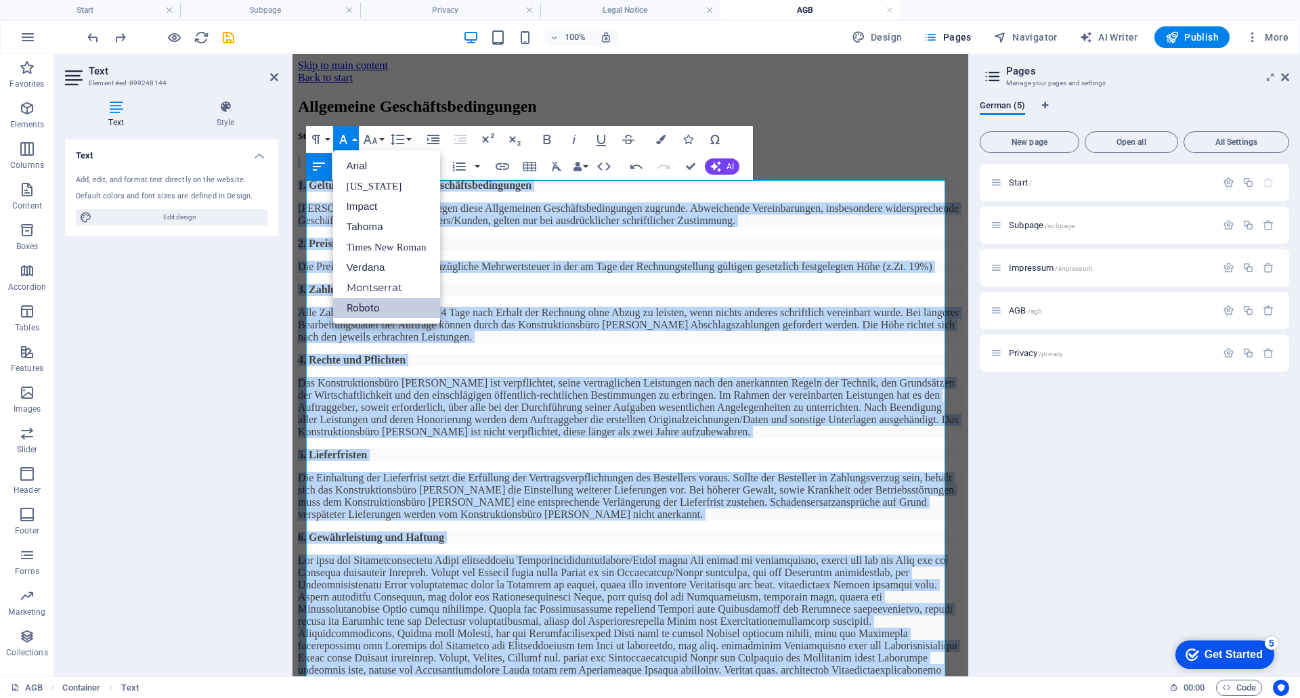
click at [360, 305] on link "Roboto" at bounding box center [386, 308] width 107 height 20
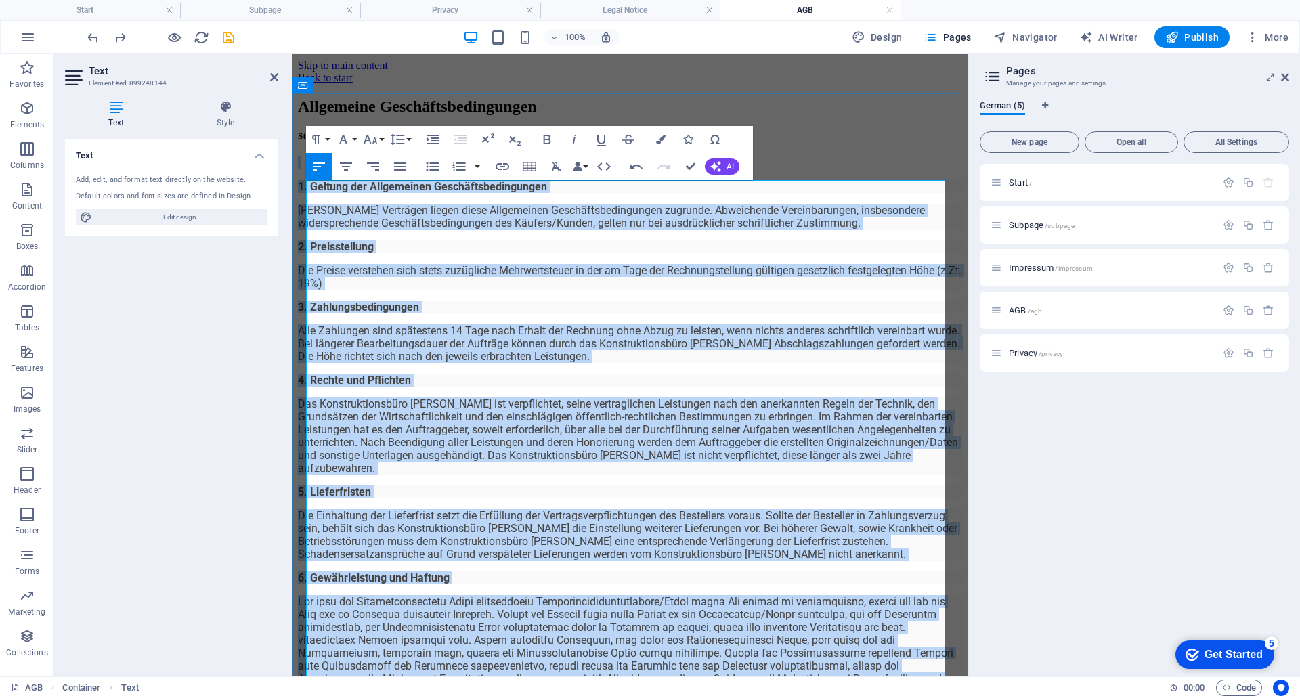
click at [362, 193] on p "1. Geltung der Allgemeinen Geschäftsbedingungen" at bounding box center [630, 186] width 665 height 13
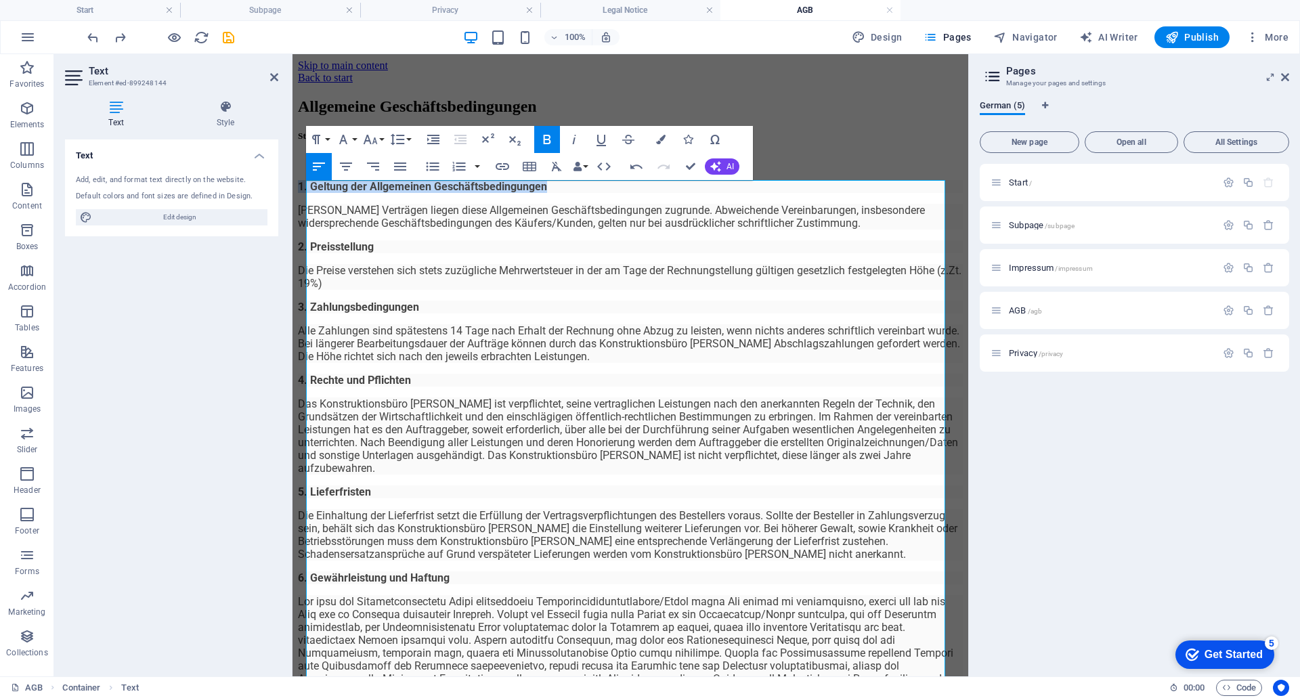
drag, startPoint x: 570, startPoint y: 225, endPoint x: 276, endPoint y: 227, distance: 293.9
click at [293, 227] on html "Skip to main content Back to start Allgemeine Geschäftsbedingungen Stand: 01.05…" at bounding box center [631, 491] width 676 height 874
click at [660, 138] on icon "button" at bounding box center [660, 139] width 9 height 9
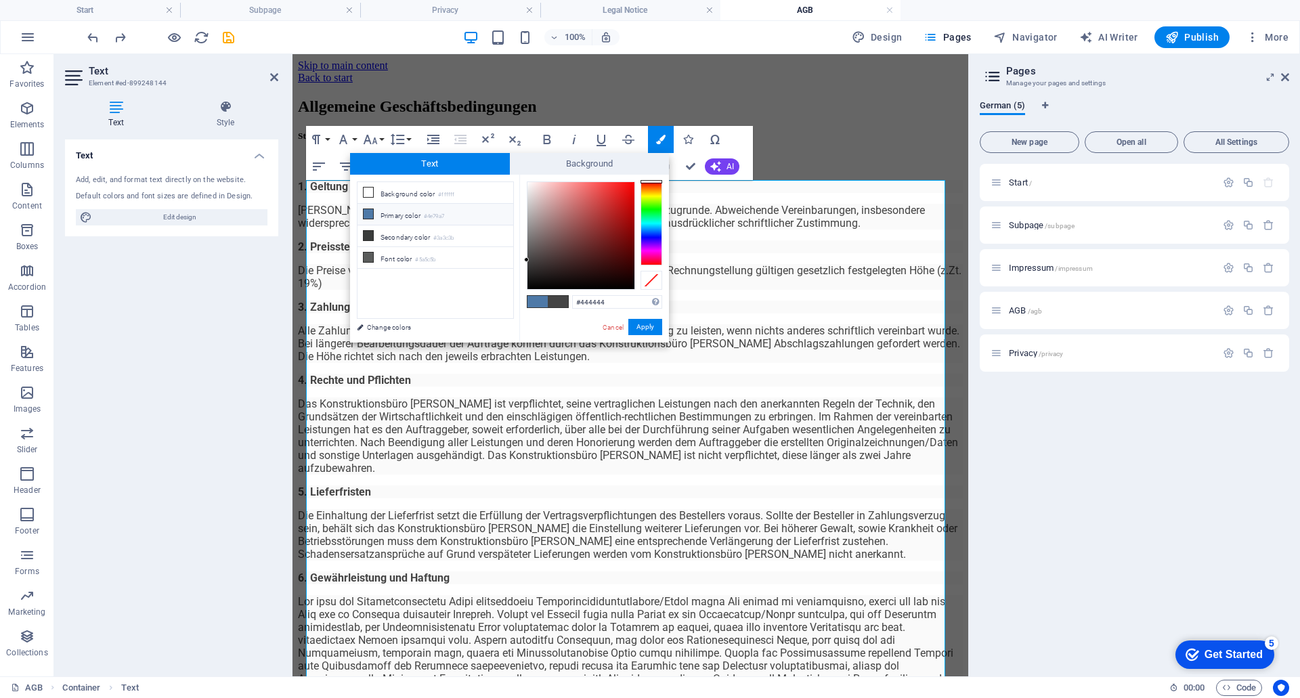
click at [423, 211] on li "Primary color #4e79a7" at bounding box center [436, 215] width 156 height 22
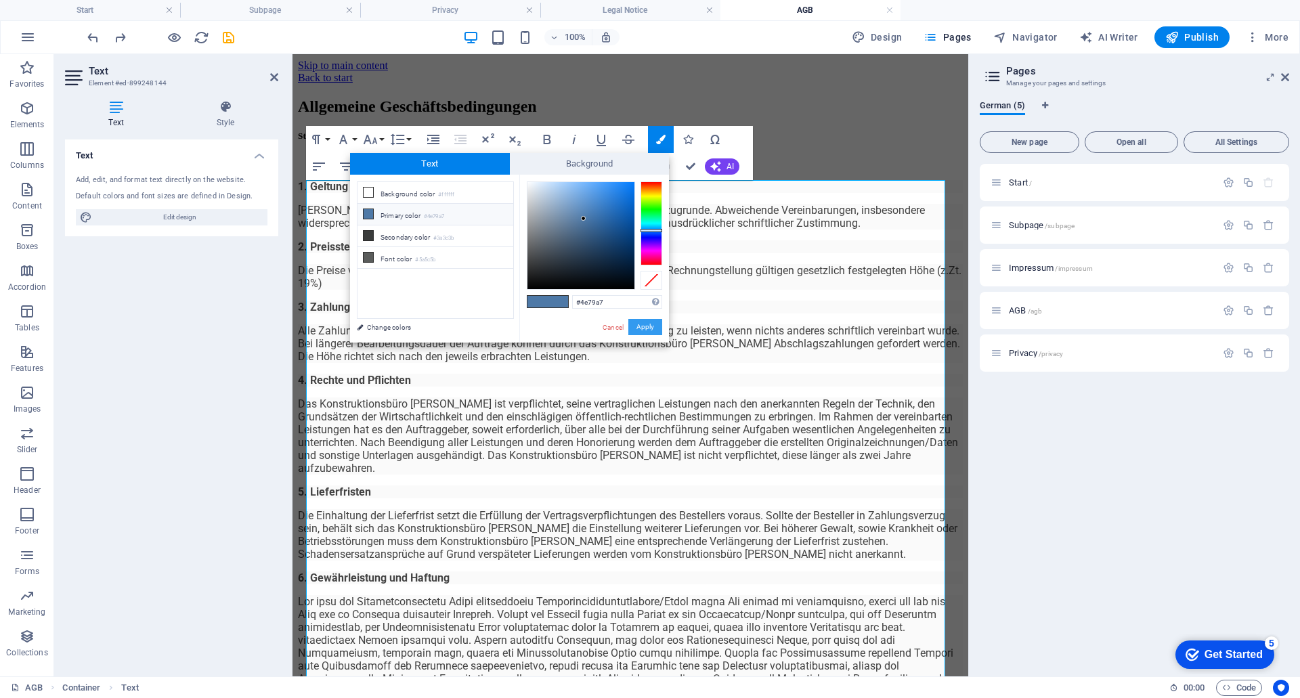
click at [641, 326] on button "Apply" at bounding box center [645, 327] width 34 height 16
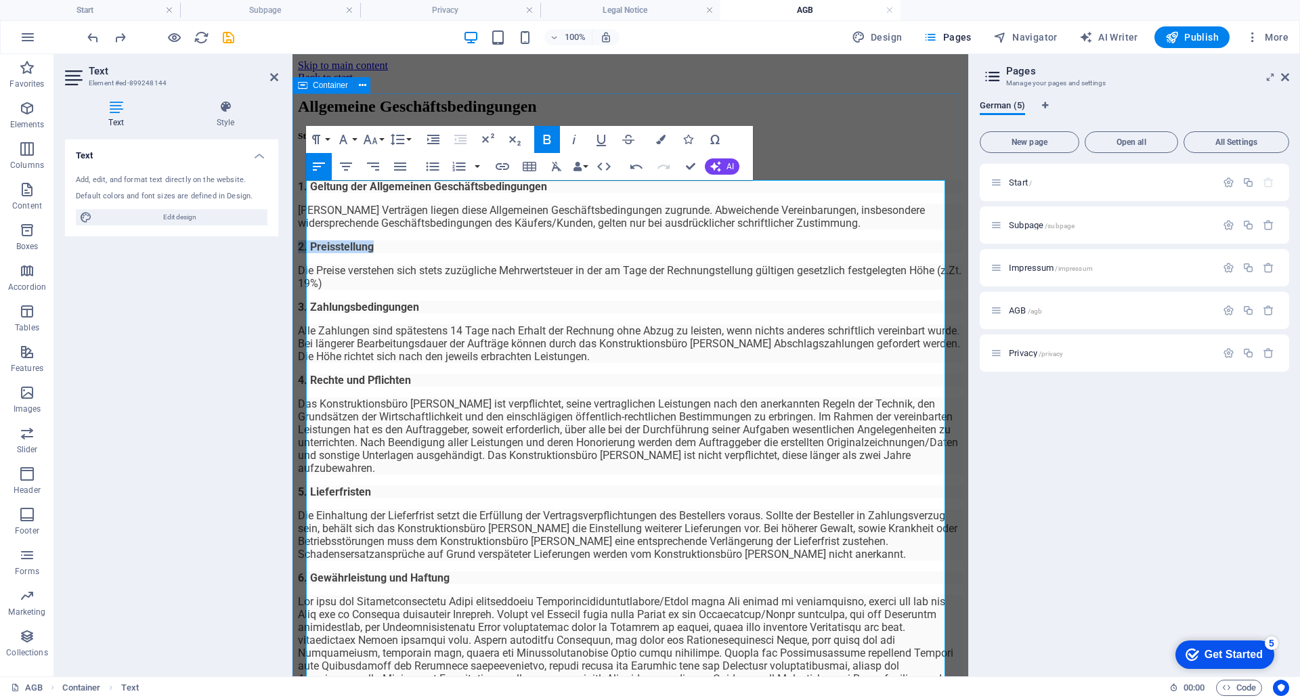
drag, startPoint x: 400, startPoint y: 276, endPoint x: 300, endPoint y: 277, distance: 100.2
click at [300, 277] on div "Allgemeine Geschäftsbedingungen Stand: 01.05.2021 1. Geltung der Allgemeinen Ge…" at bounding box center [630, 508] width 665 height 820
click at [658, 139] on icon "button" at bounding box center [660, 139] width 9 height 9
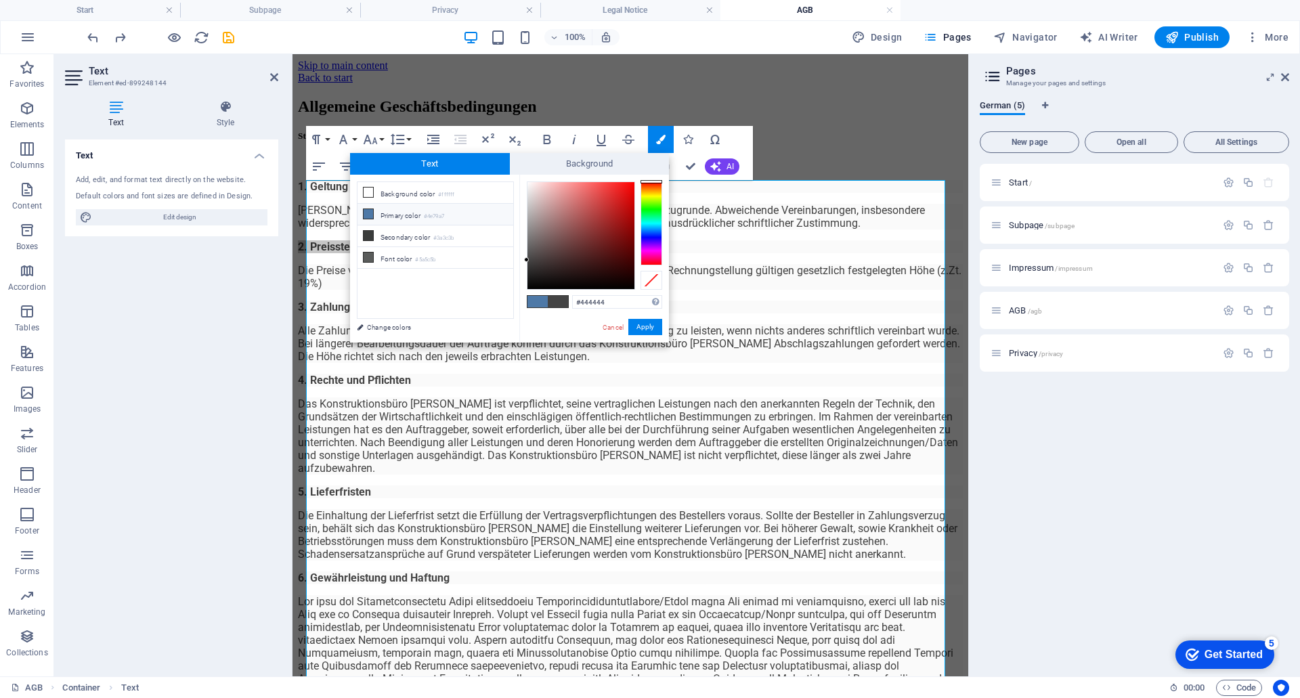
click at [427, 212] on li "Primary color #4e79a7" at bounding box center [436, 215] width 156 height 22
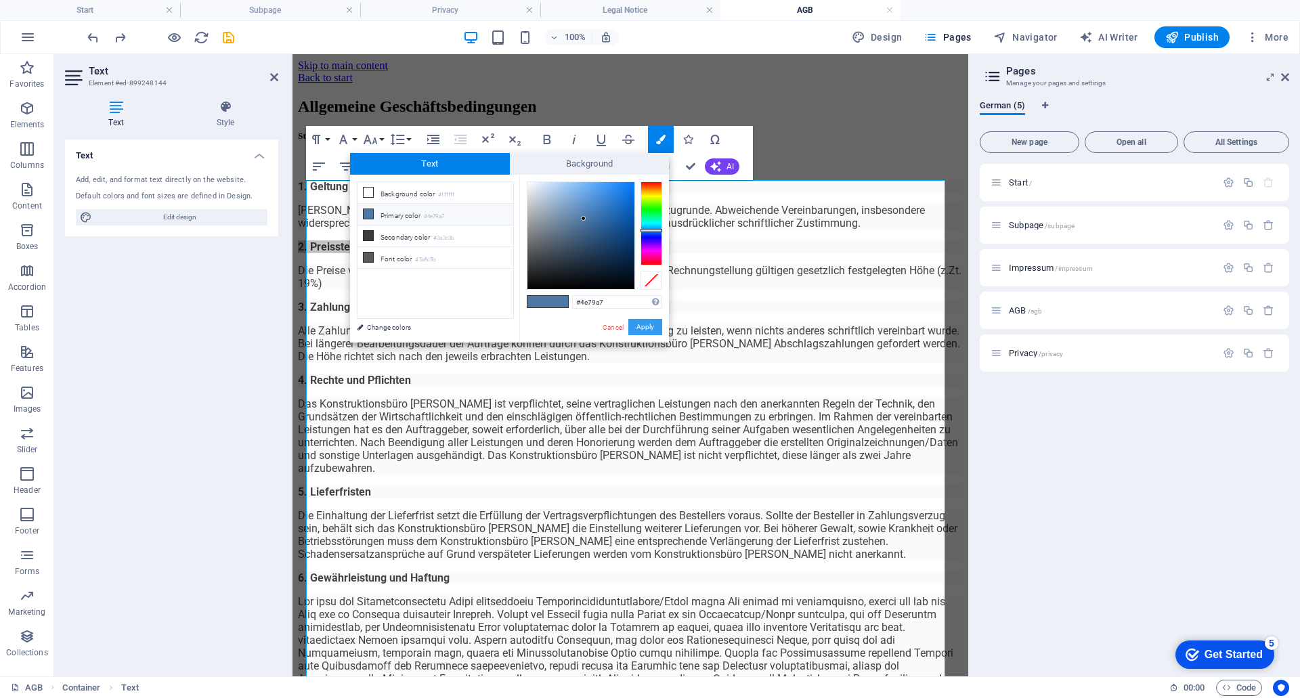
drag, startPoint x: 645, startPoint y: 331, endPoint x: 234, endPoint y: 268, distance: 415.9
click at [645, 331] on button "Apply" at bounding box center [645, 327] width 34 height 16
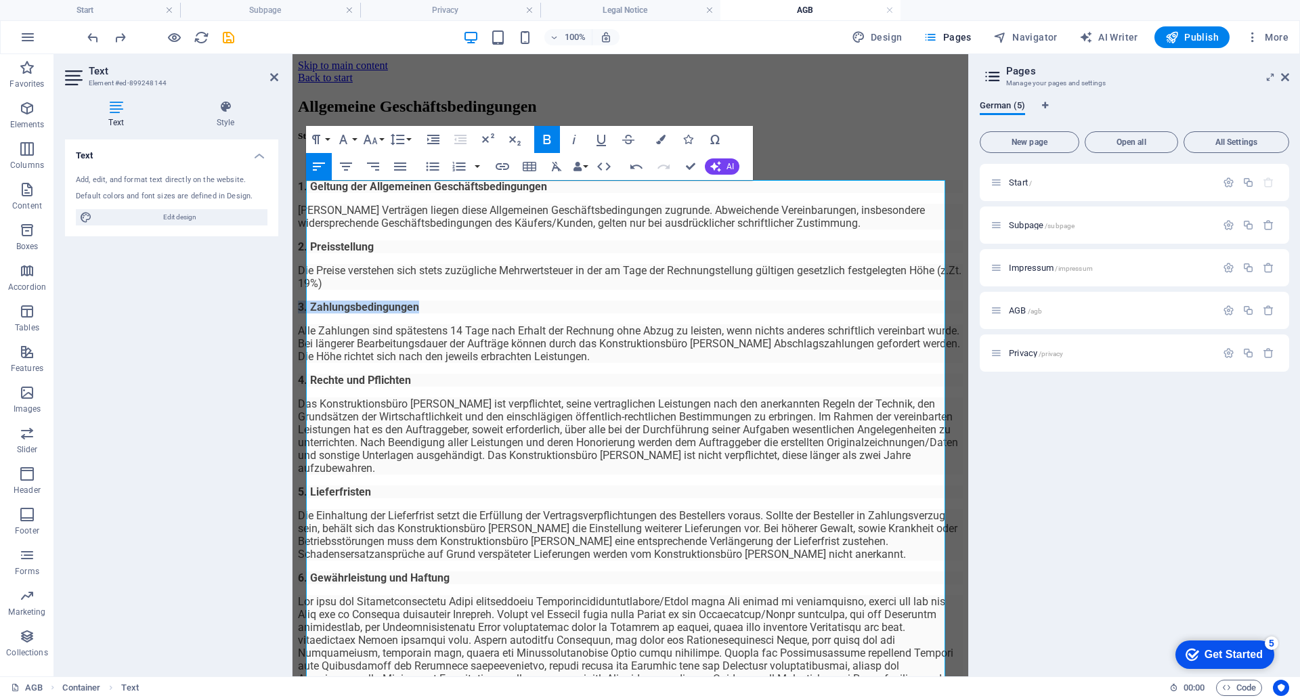
drag, startPoint x: 439, startPoint y: 320, endPoint x: 275, endPoint y: 325, distance: 164.0
click at [293, 325] on html "Skip to main content Back to start Allgemeine Geschäftsbedingungen Stand: 01.05…" at bounding box center [631, 491] width 676 height 874
click at [662, 138] on icon "button" at bounding box center [660, 139] width 9 height 9
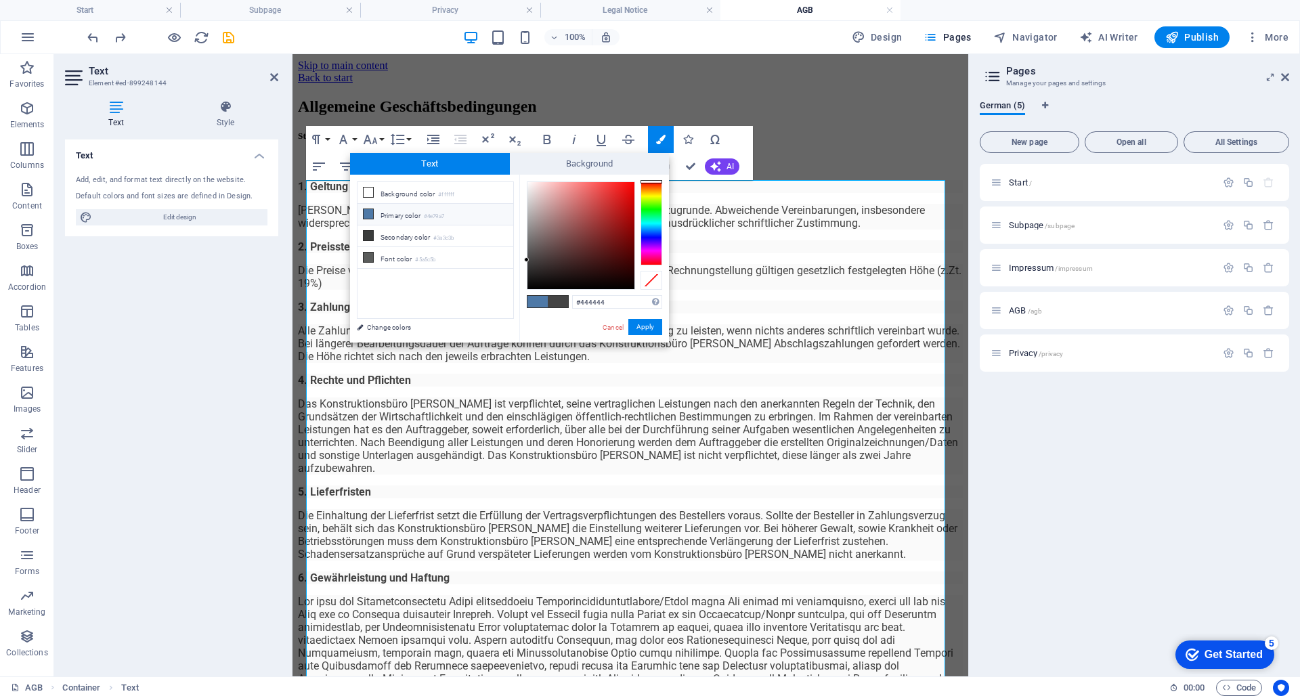
click at [407, 213] on li "Primary color #4e79a7" at bounding box center [436, 215] width 156 height 22
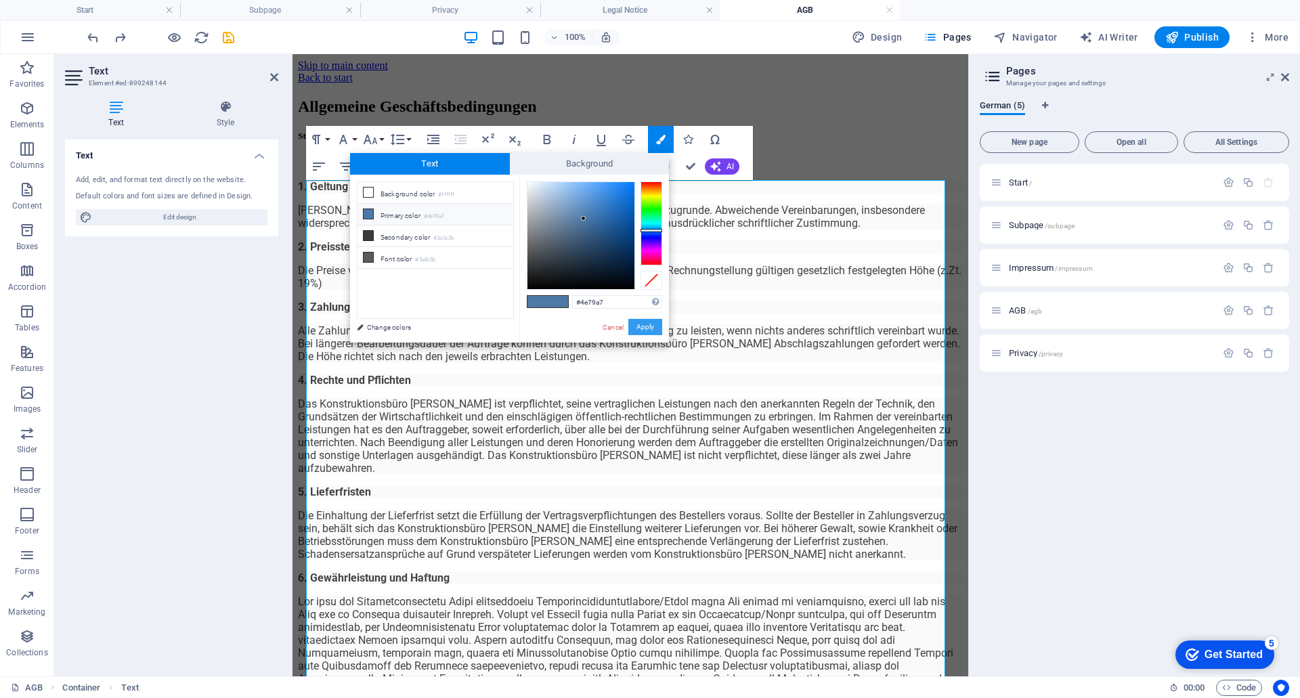
click at [643, 326] on button "Apply" at bounding box center [645, 327] width 34 height 16
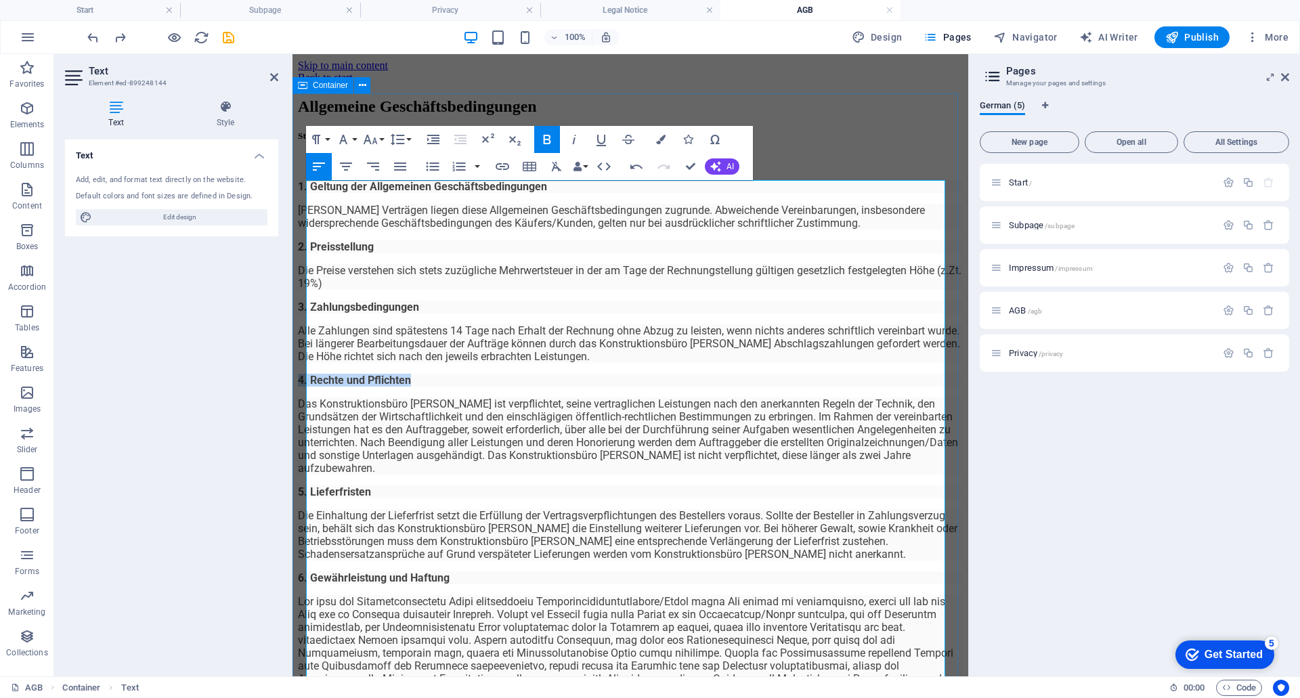
drag, startPoint x: 429, startPoint y: 389, endPoint x: 297, endPoint y: 393, distance: 132.1
click at [298, 393] on div "Allgemeine Geschäftsbedingungen Stand: 01.05.2021 1. Geltung der Allgemeinen Ge…" at bounding box center [630, 508] width 665 height 820
click at [660, 138] on icon "button" at bounding box center [660, 139] width 9 height 9
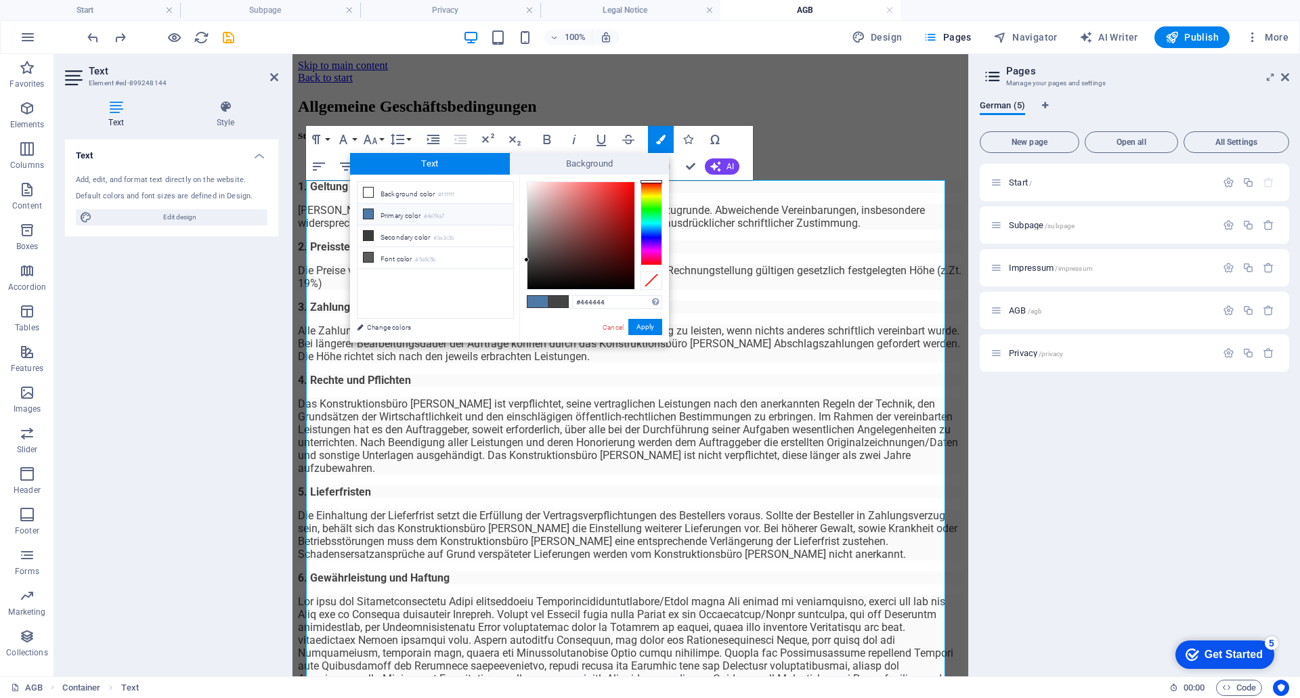
click at [412, 212] on li "Primary color #4e79a7" at bounding box center [436, 215] width 156 height 22
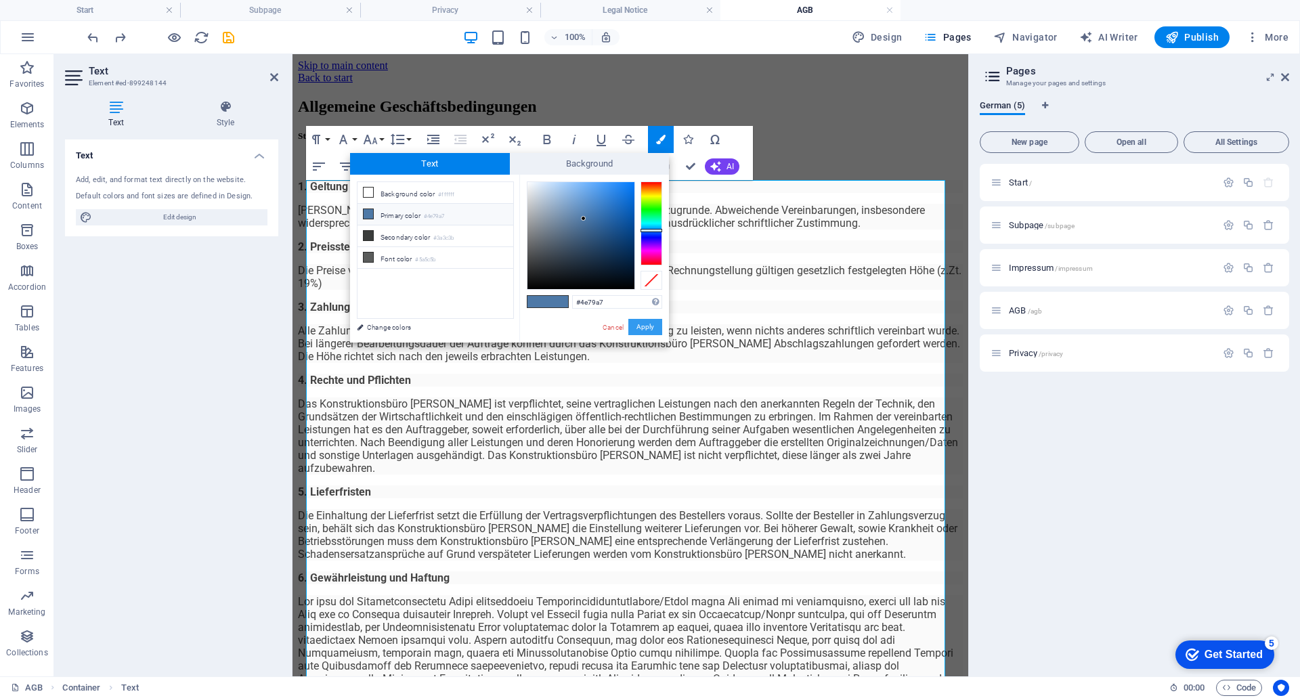
click at [632, 329] on button "Apply" at bounding box center [645, 327] width 34 height 16
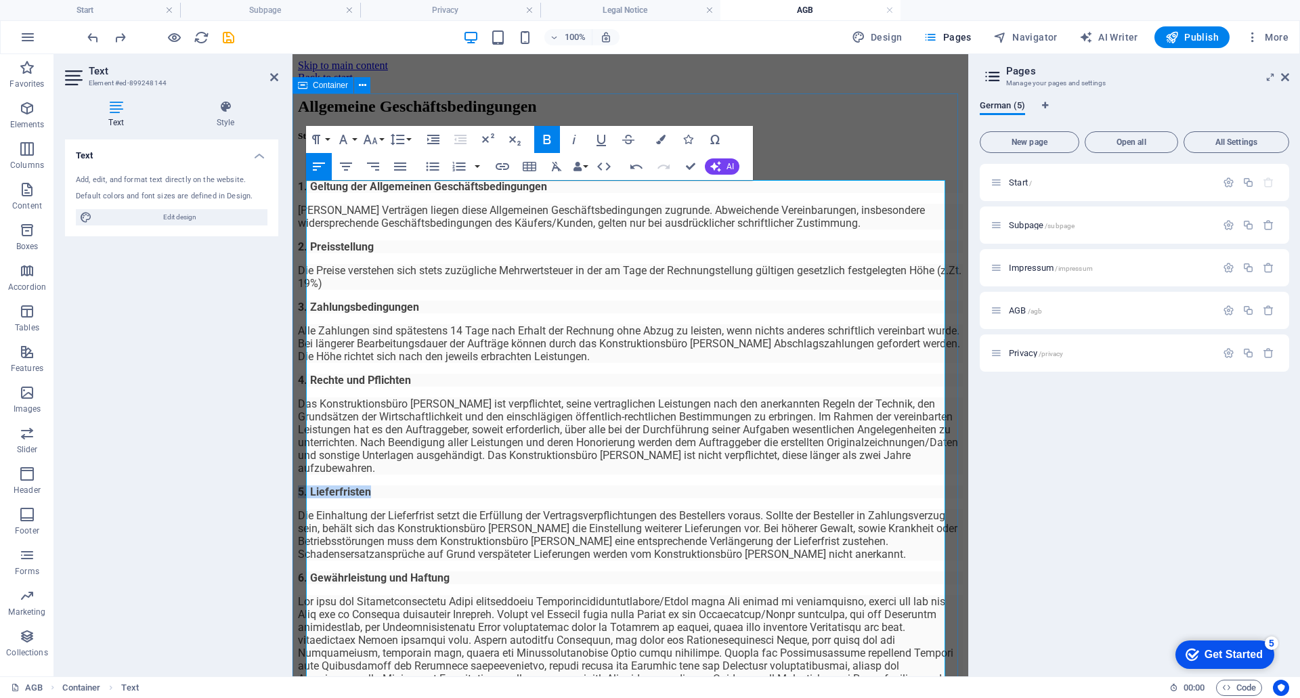
drag, startPoint x: 409, startPoint y: 497, endPoint x: 297, endPoint y: 501, distance: 112.5
click at [298, 501] on div "Allgemeine Geschäftsbedingungen Stand: 01.05.2021 1. Geltung der Allgemeinen Ge…" at bounding box center [630, 508] width 665 height 820
click at [658, 137] on icon "button" at bounding box center [660, 139] width 9 height 9
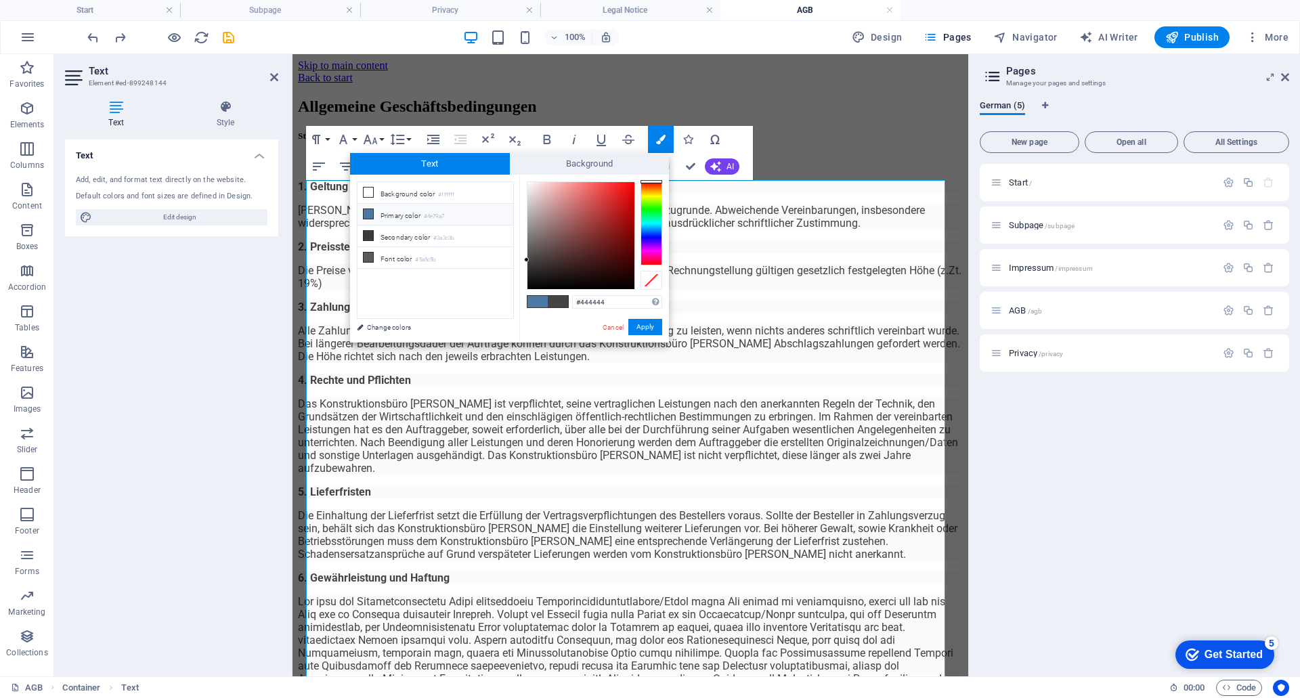
click at [439, 214] on small "#4e79a7" at bounding box center [434, 216] width 20 height 9
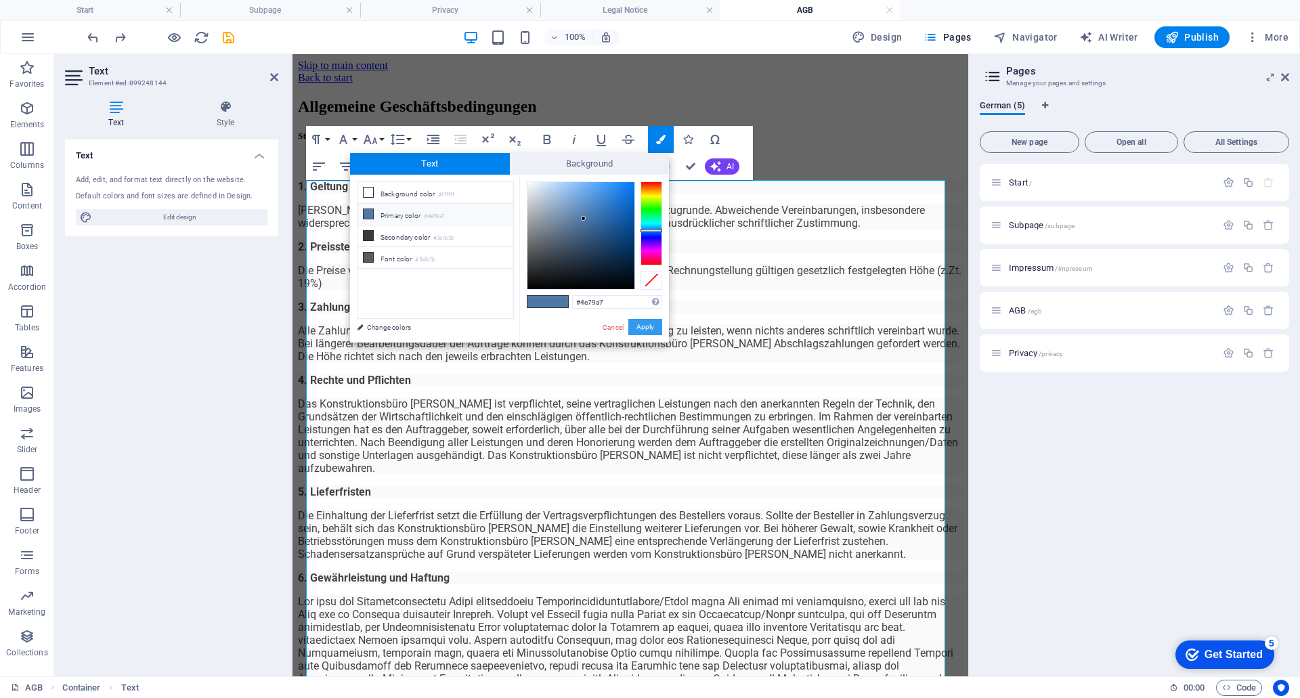
drag, startPoint x: 654, startPoint y: 328, endPoint x: 303, endPoint y: 287, distance: 353.2
click at [654, 328] on button "Apply" at bounding box center [645, 327] width 34 height 16
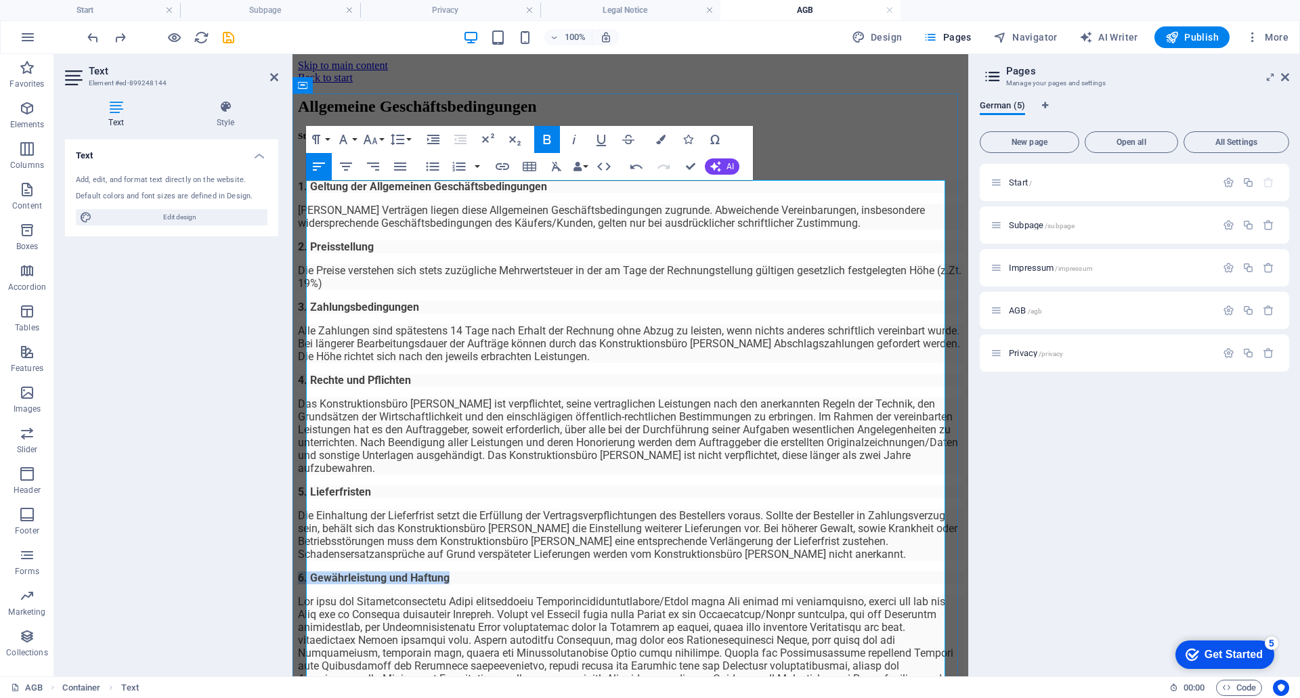
drag, startPoint x: 486, startPoint y: 582, endPoint x: 305, endPoint y: 581, distance: 180.8
click at [305, 581] on p "6. Gewährleistung und Haftung" at bounding box center [630, 578] width 665 height 13
click at [656, 138] on icon "button" at bounding box center [660, 139] width 9 height 9
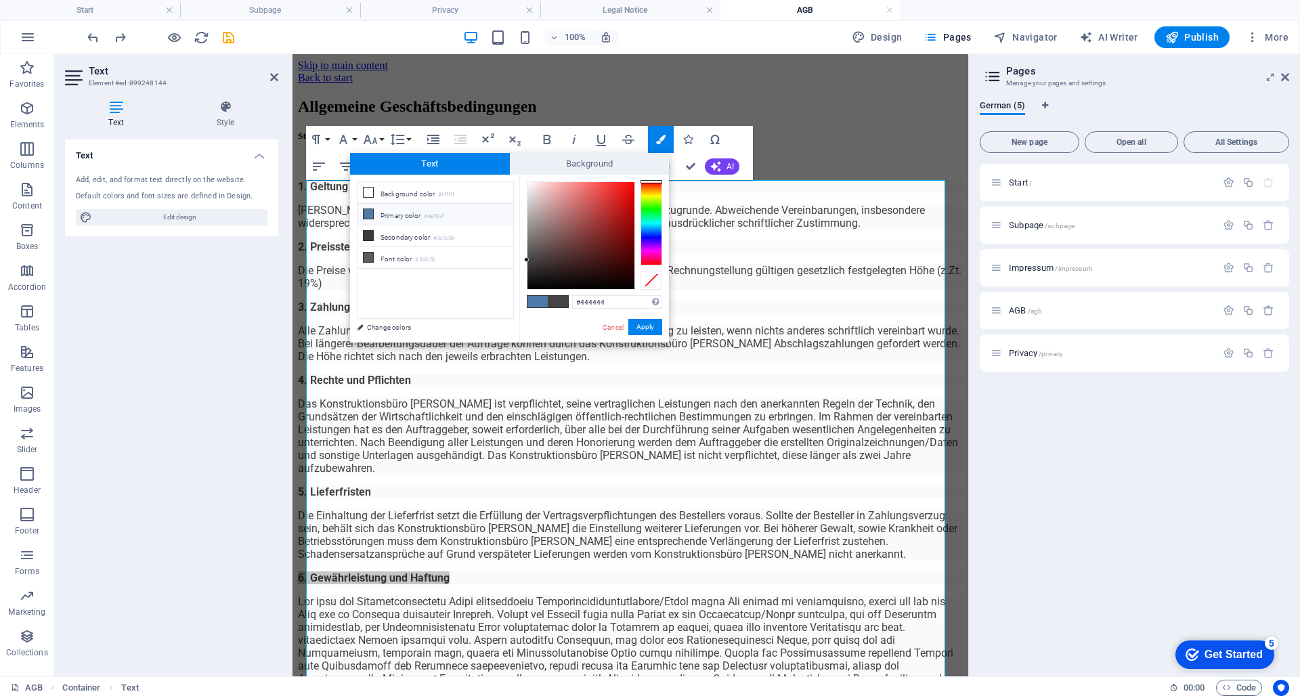
click at [444, 214] on small "#4e79a7" at bounding box center [434, 216] width 20 height 9
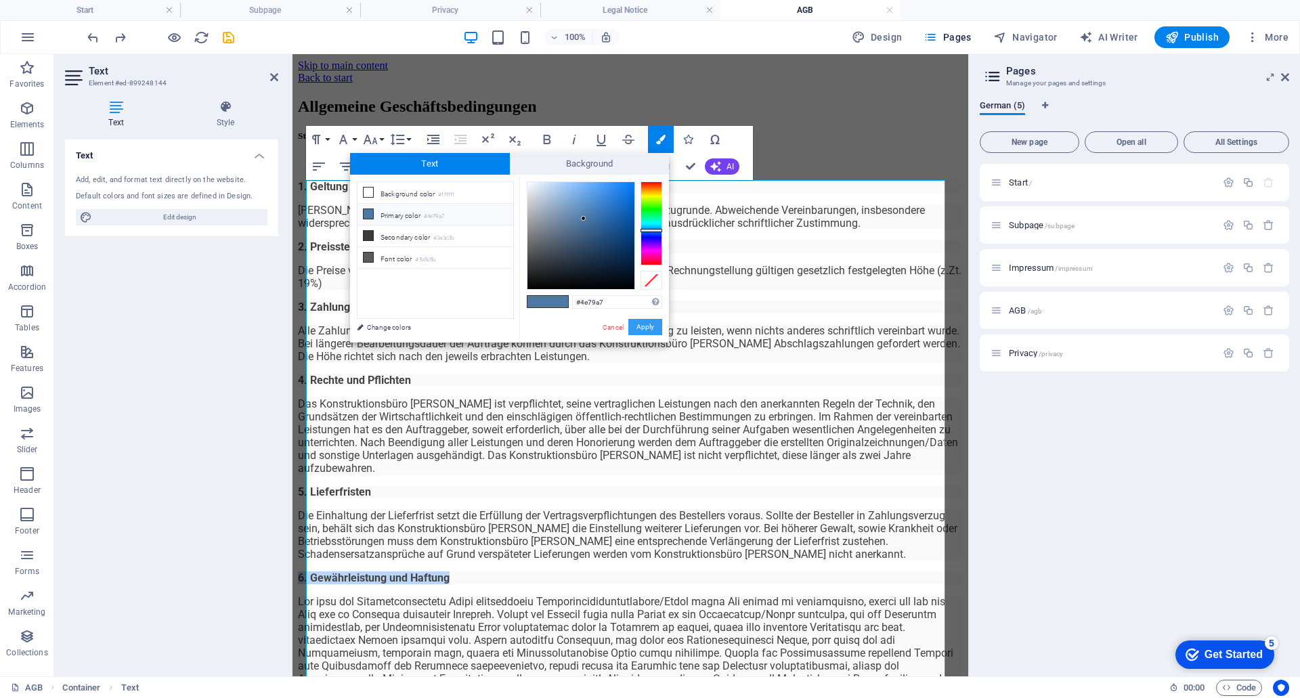
click at [638, 328] on button "Apply" at bounding box center [645, 327] width 34 height 16
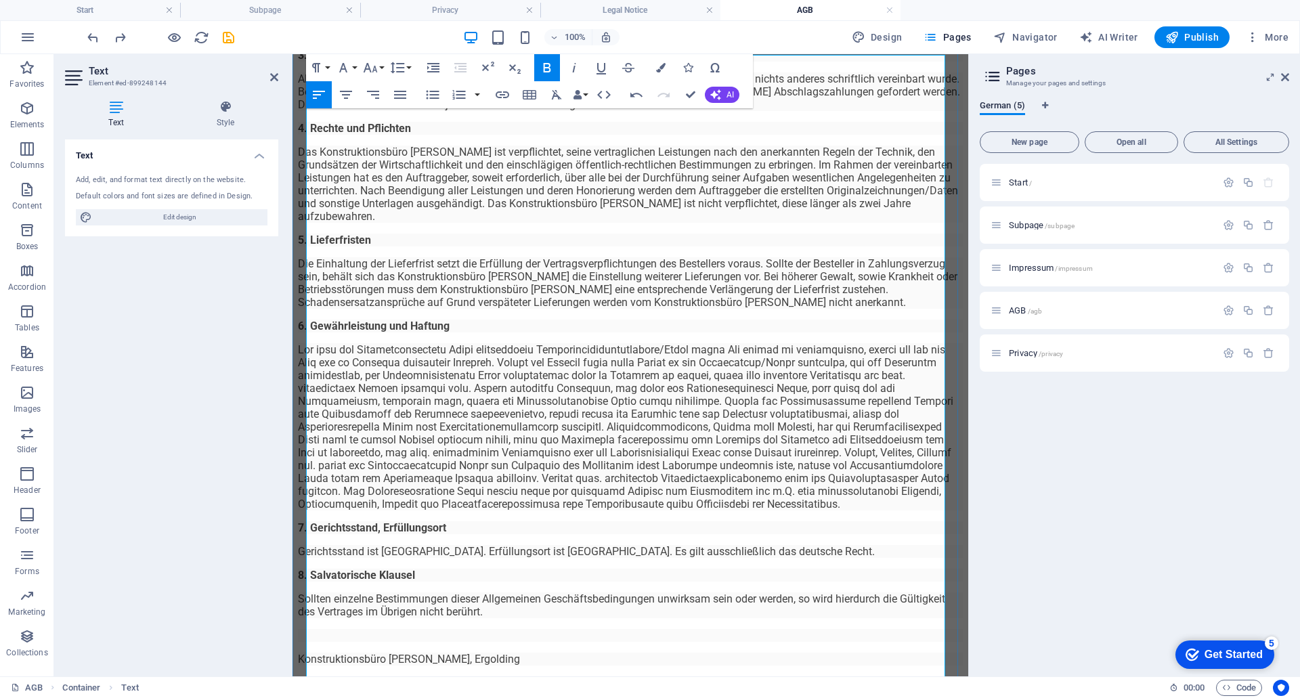
scroll to position [271, 0]
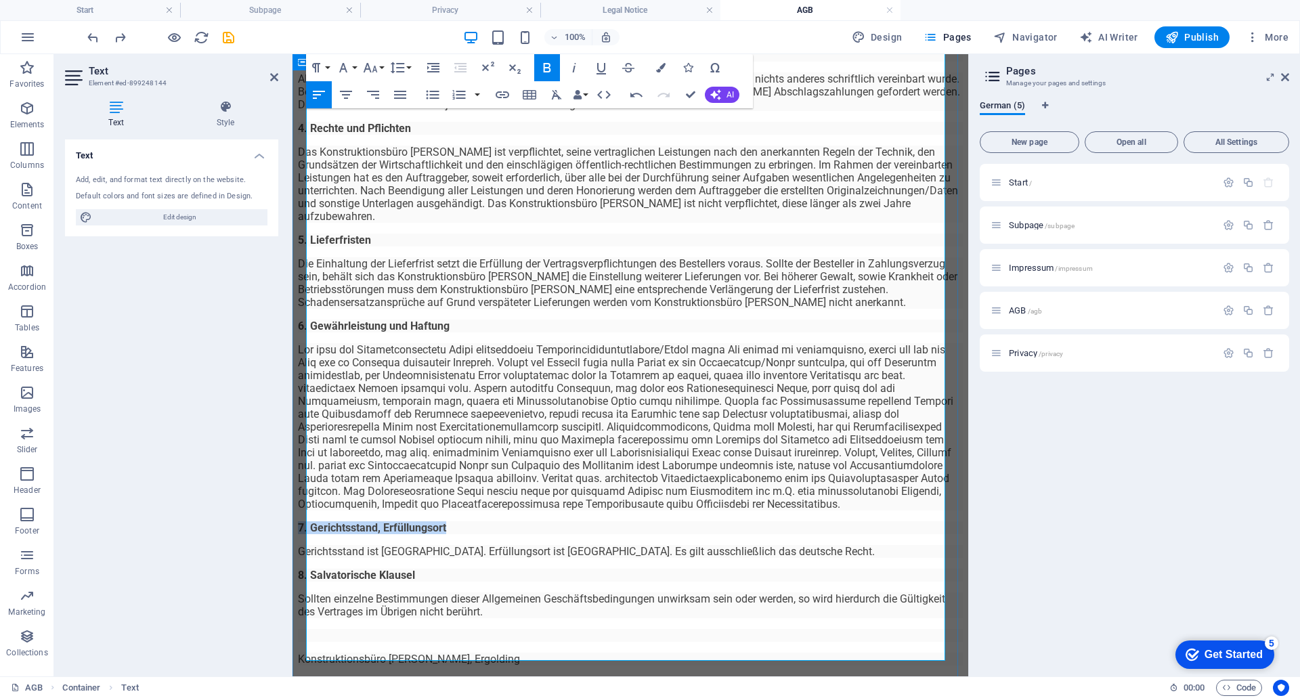
drag, startPoint x: 463, startPoint y: 560, endPoint x: 303, endPoint y: 561, distance: 159.8
click at [303, 561] on div "Allgemeine Geschäftsbedingungen Stand: 01.05.2021 1. Geltung der Allgemeinen Ge…" at bounding box center [630, 256] width 665 height 820
click at [660, 64] on icon "button" at bounding box center [660, 67] width 9 height 9
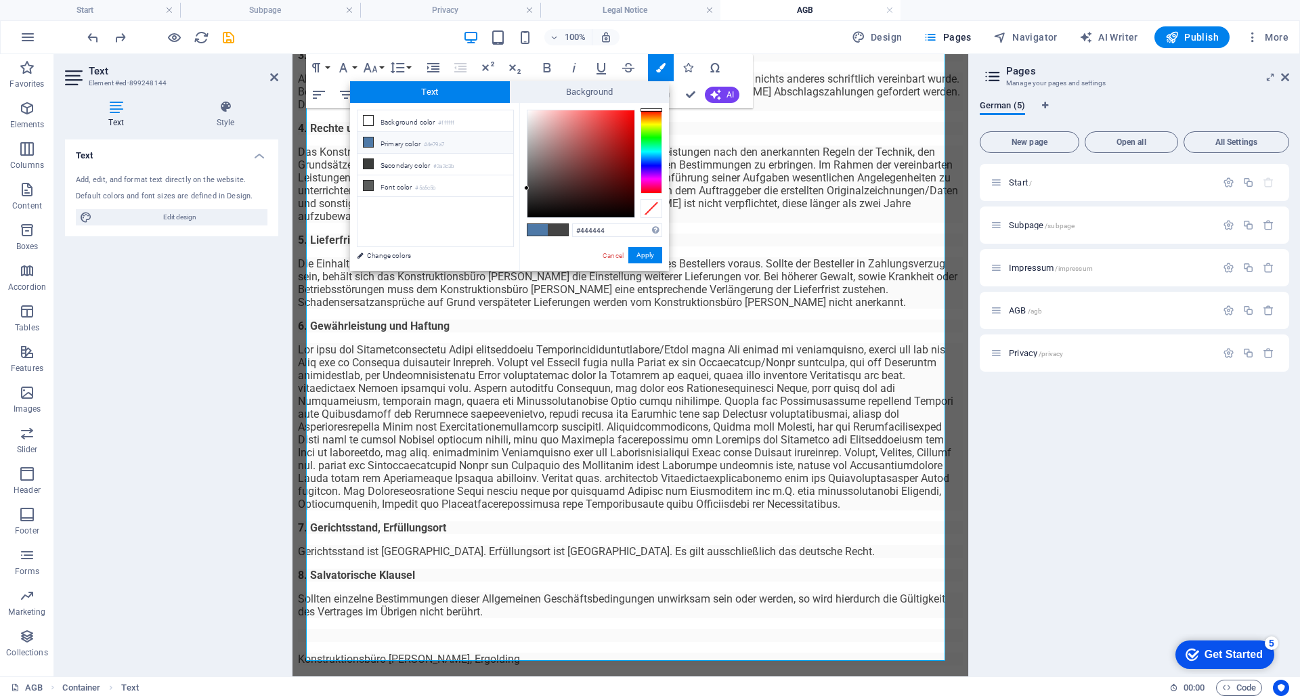
click at [431, 140] on small "#4e79a7" at bounding box center [434, 144] width 20 height 9
click at [640, 259] on button "Apply" at bounding box center [645, 255] width 34 height 16
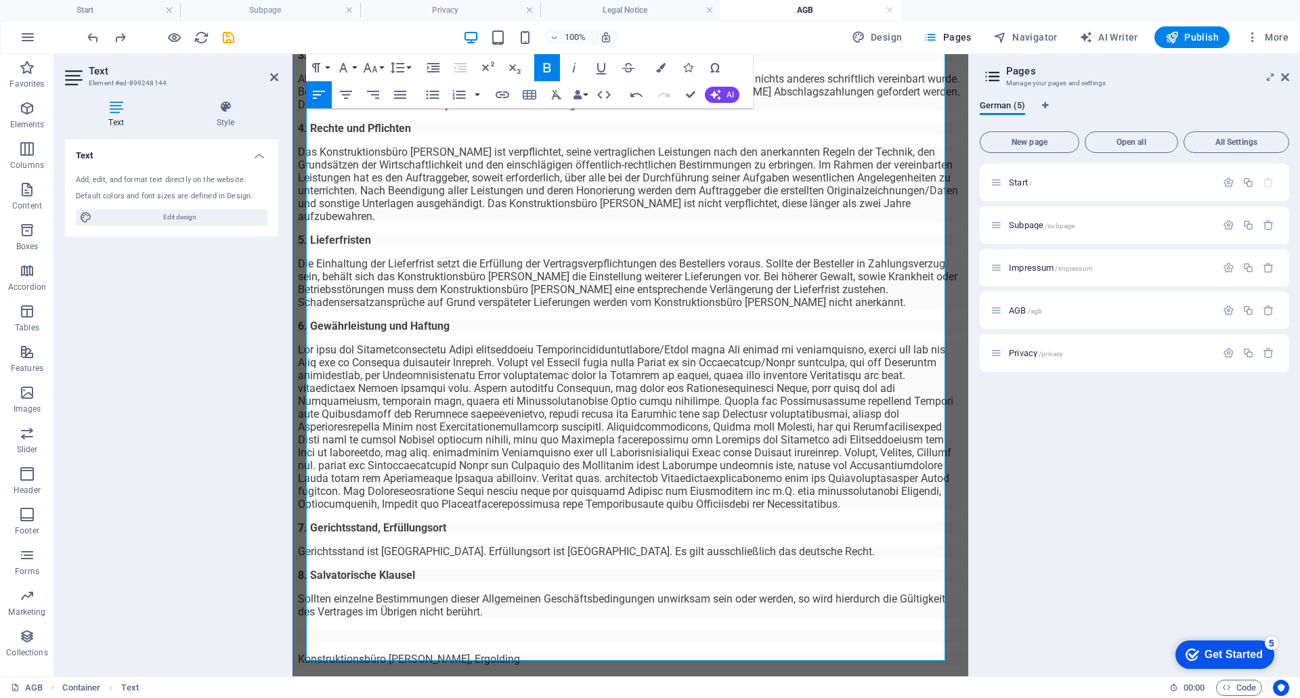
scroll to position [309, 0]
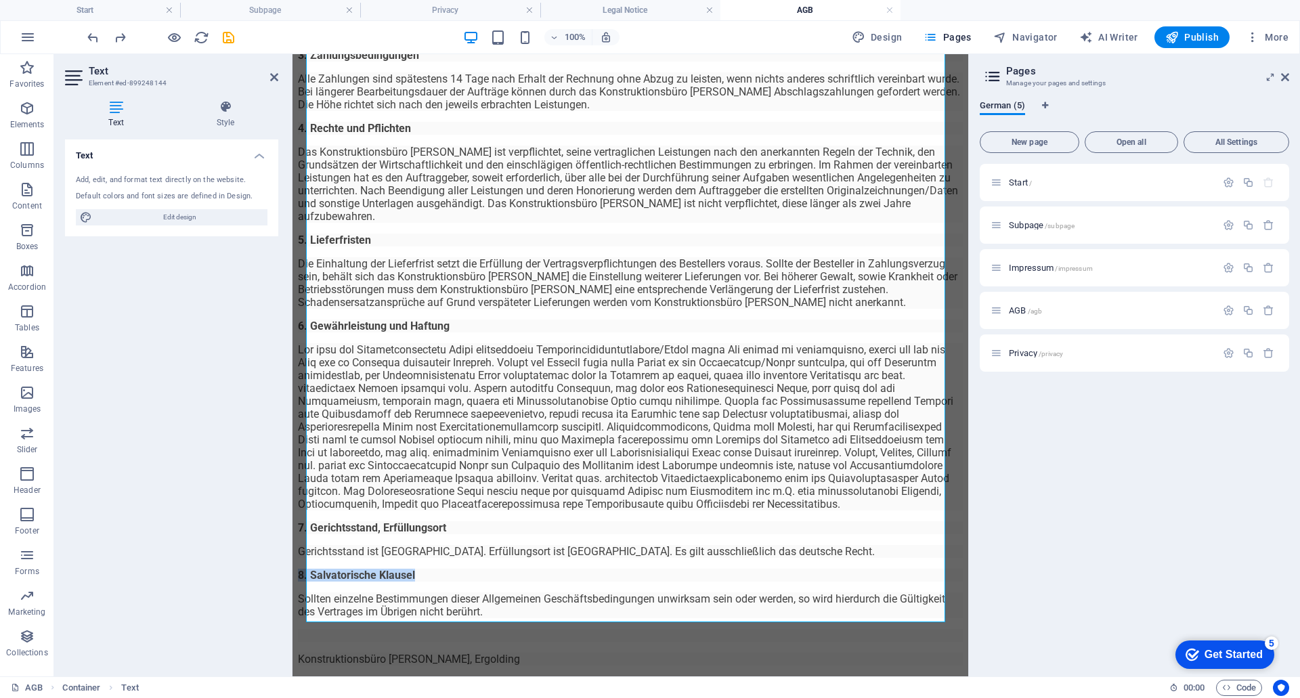
drag, startPoint x: 435, startPoint y: 551, endPoint x: 275, endPoint y: 555, distance: 160.5
click at [293, 555] on html "Skip to main content Back to start Allgemeine Geschäftsbedingungen Stand: 01.05…" at bounding box center [631, 239] width 676 height 874
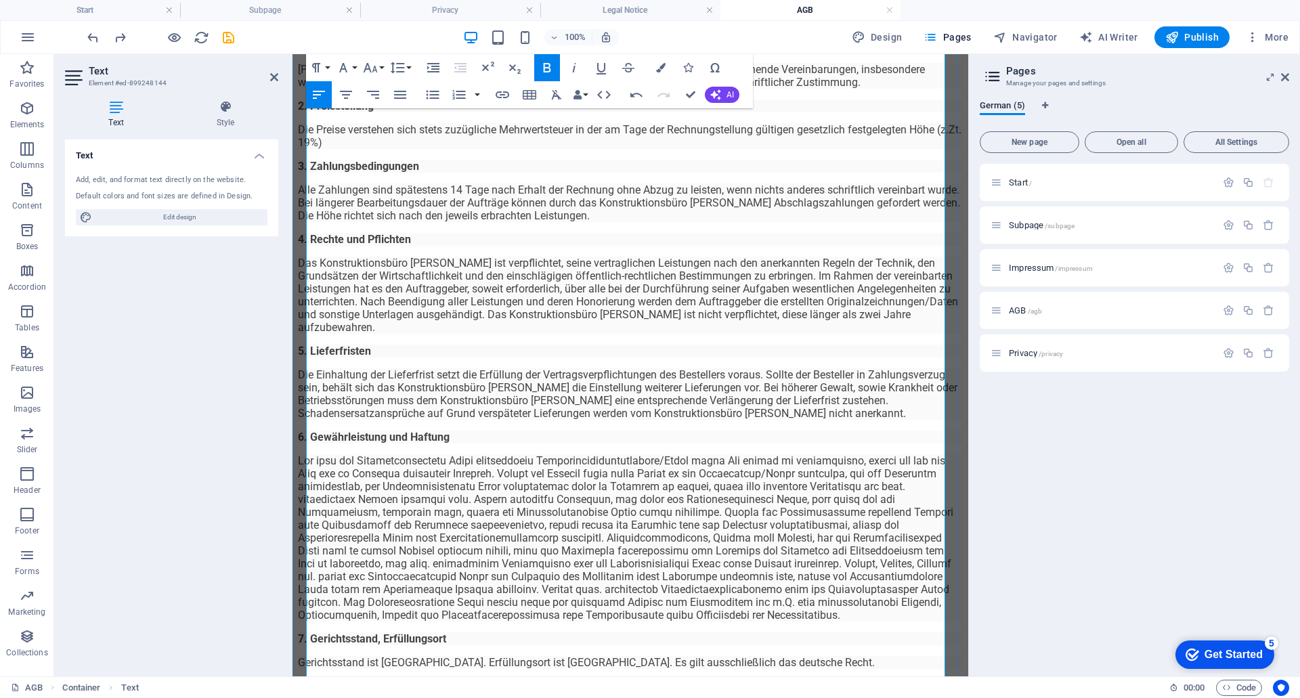
scroll to position [106, 0]
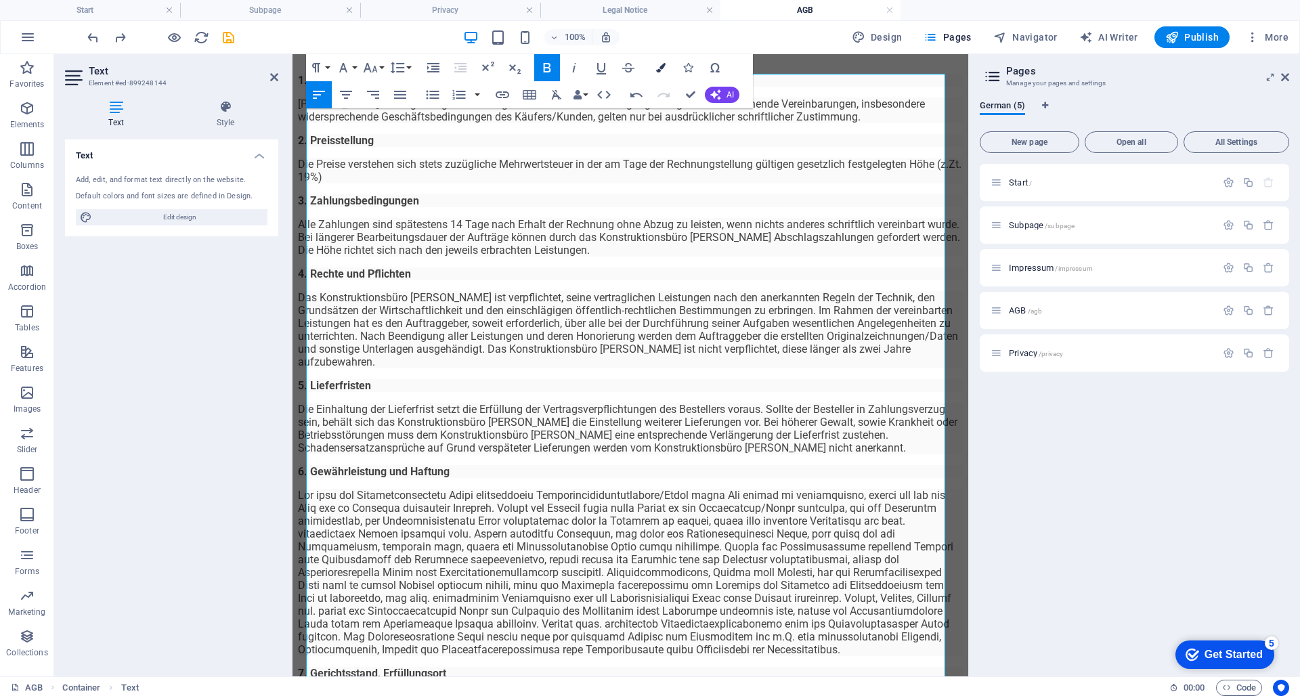
drag, startPoint x: 656, startPoint y: 66, endPoint x: 357, endPoint y: 22, distance: 302.6
click at [656, 66] on icon "button" at bounding box center [660, 67] width 9 height 9
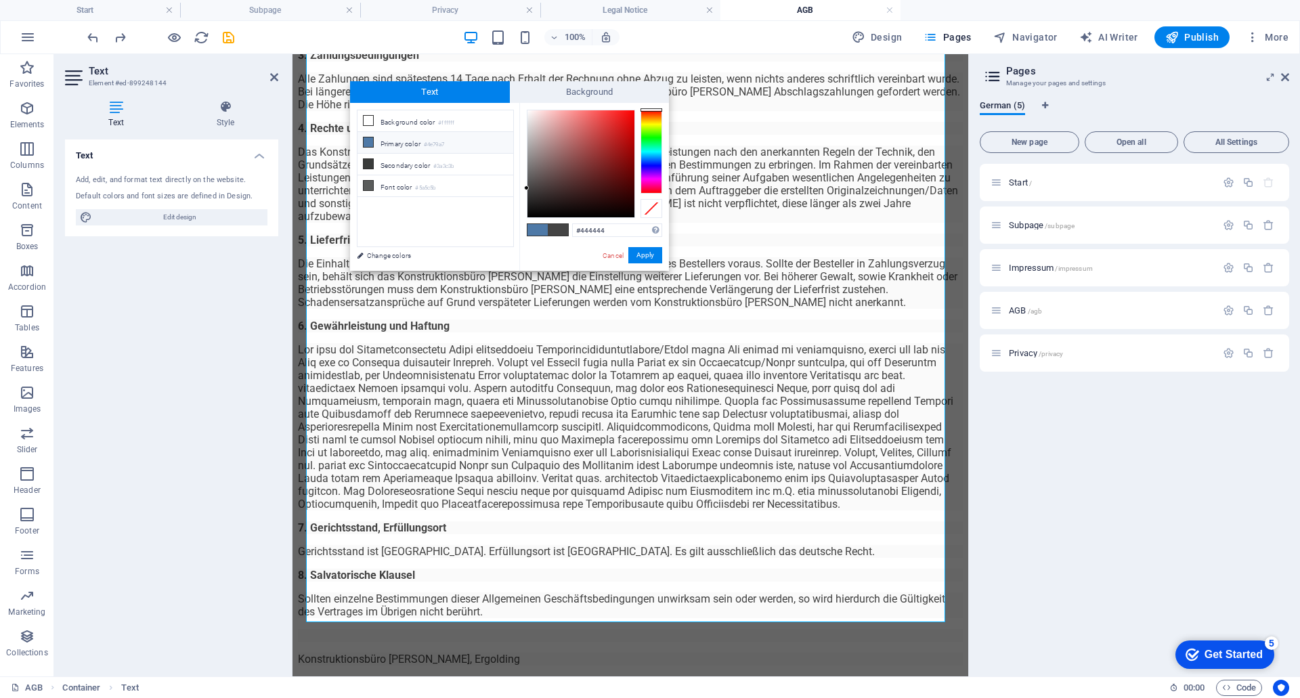
click at [398, 139] on li "Primary color #4e79a7" at bounding box center [436, 143] width 156 height 22
type input "#4e79a7"
click at [651, 255] on button "Apply" at bounding box center [645, 255] width 34 height 16
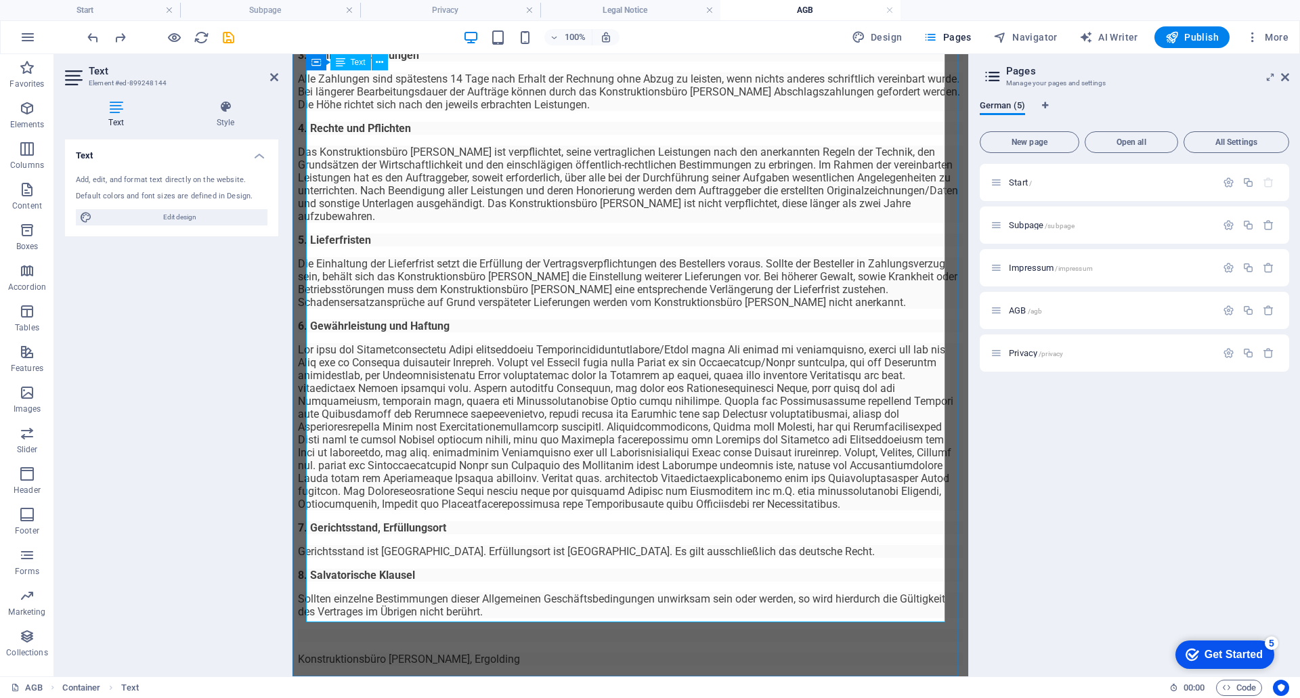
click at [486, 653] on p "Konstruktionsbüro Klaus, Ergolding" at bounding box center [630, 659] width 665 height 13
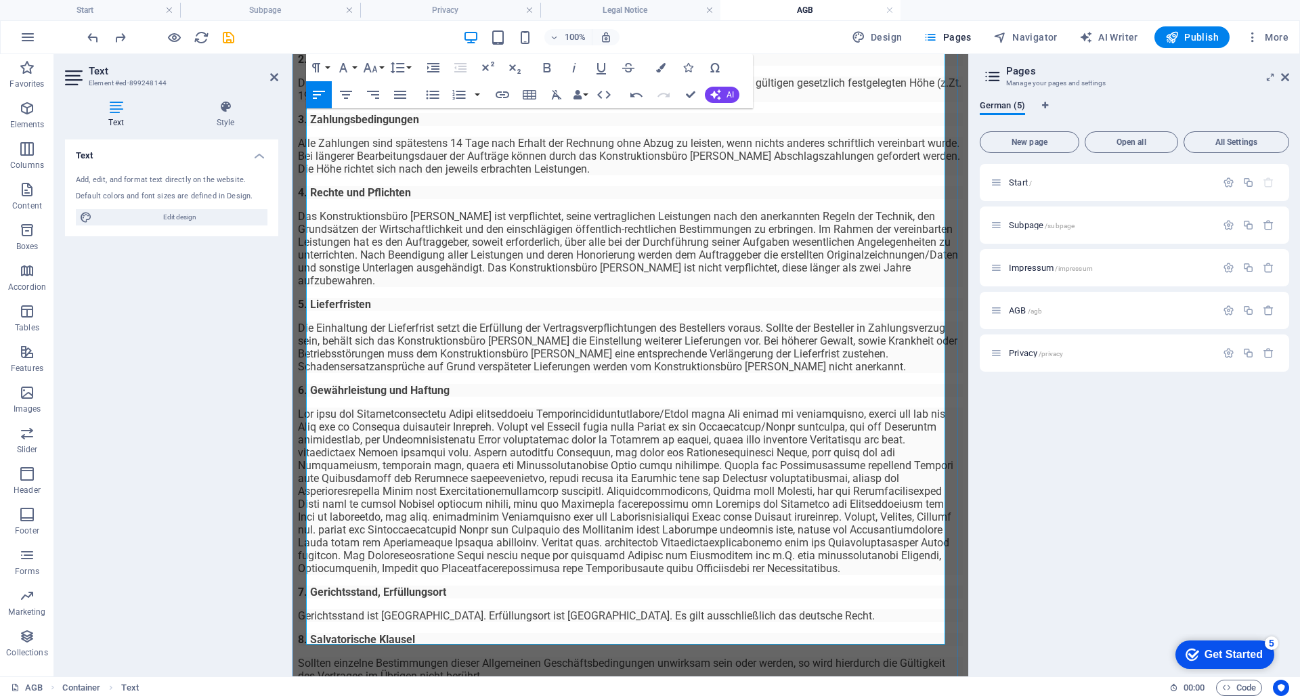
scroll to position [0, 0]
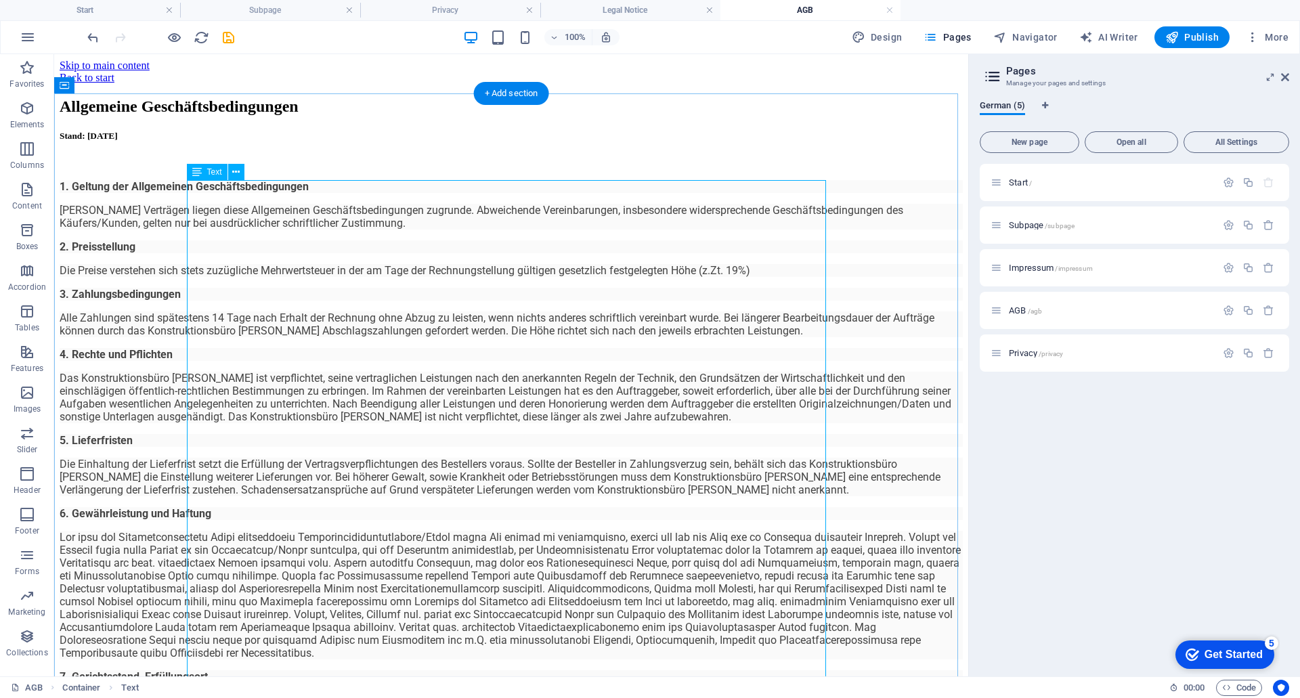
click at [307, 185] on div "Stand: 01.05.2021 1. Geltung der Allgemeinen Geschäftsbedingungen Allen Verträg…" at bounding box center [511, 466] width 903 height 671
click at [235, 173] on icon at bounding box center [235, 172] width 7 height 14
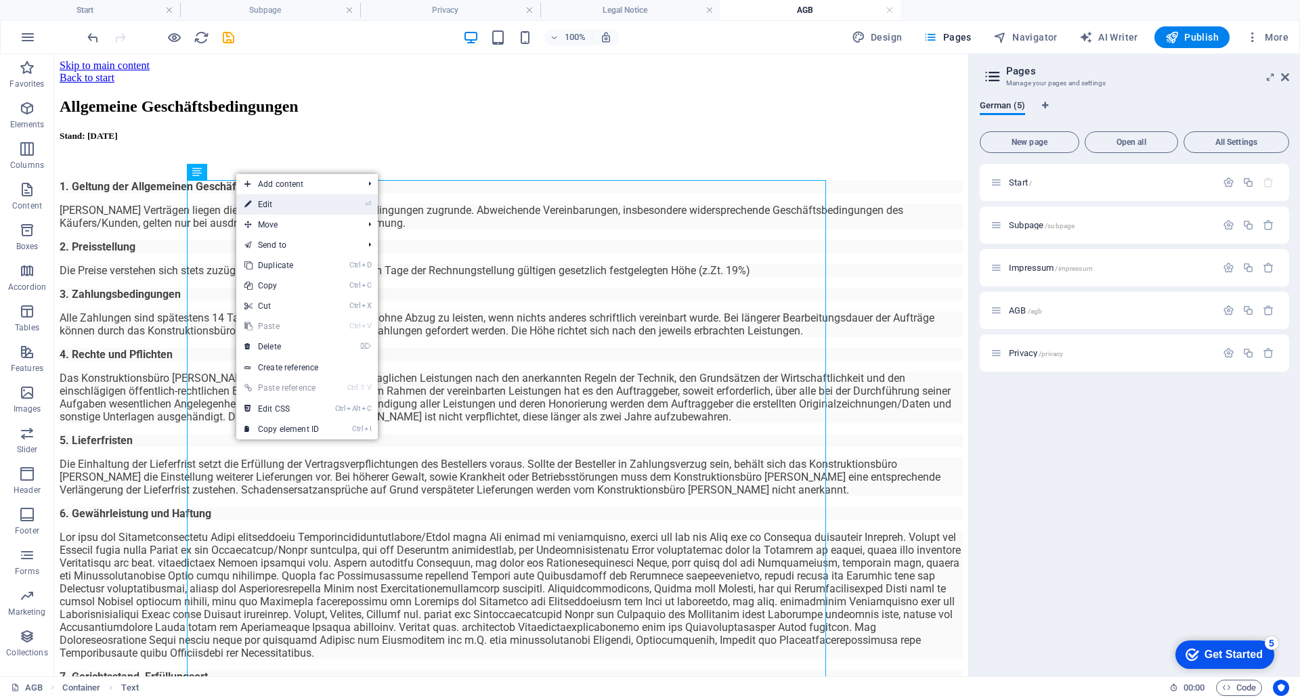
click at [257, 204] on link "⏎ Edit" at bounding box center [281, 204] width 91 height 20
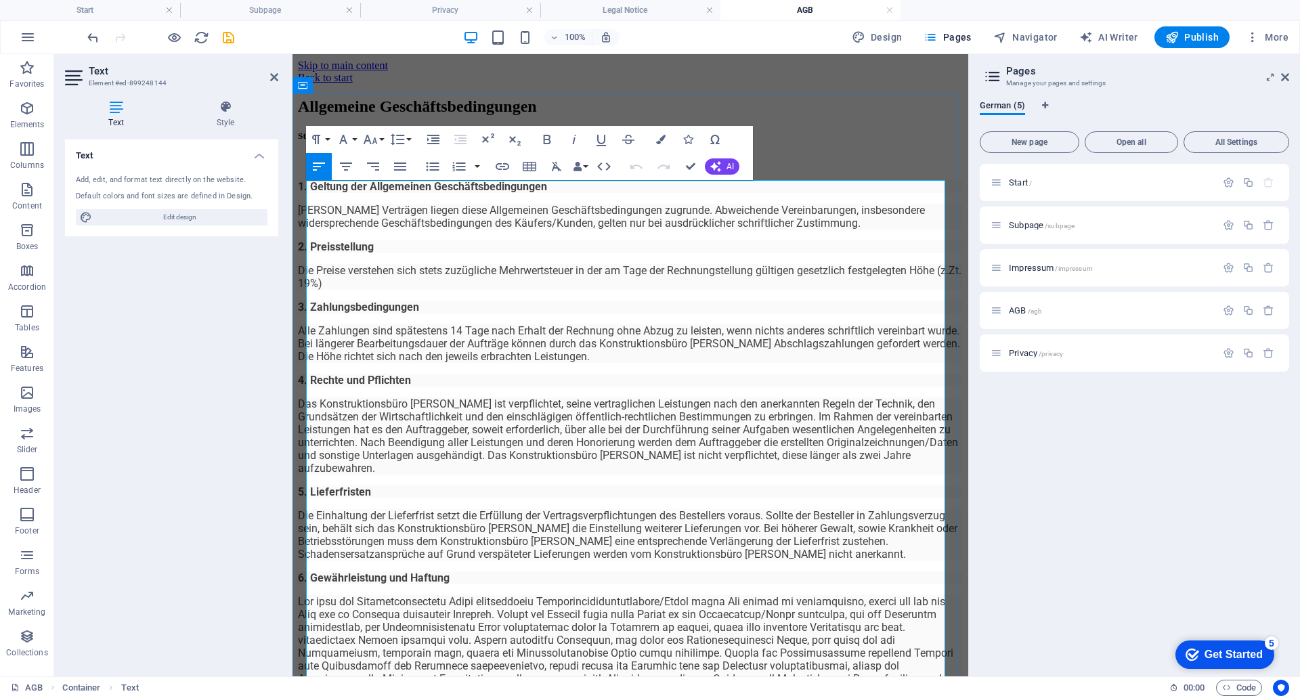
click at [307, 141] on span "Stand: 01.05.2021" at bounding box center [327, 136] width 58 height 10
click at [306, 141] on span "Stand: 01.05.2021" at bounding box center [327, 136] width 58 height 10
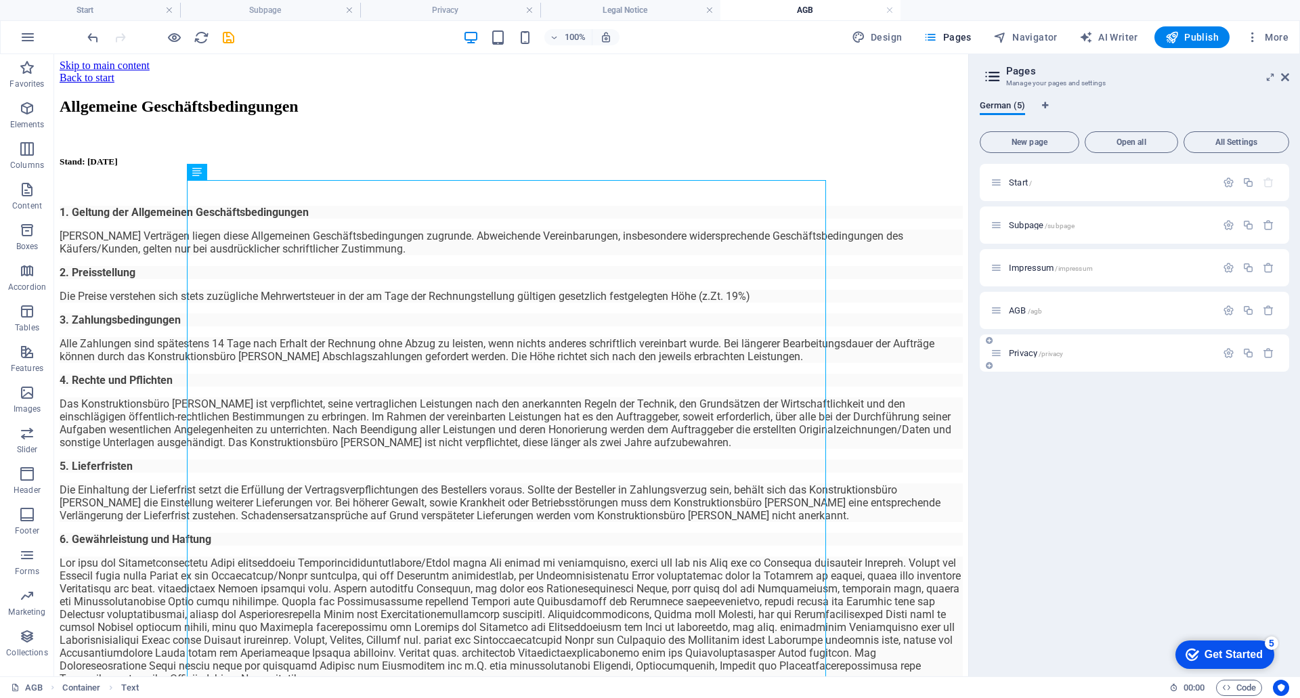
click at [1087, 358] on div "Privacy /privacy" at bounding box center [1104, 353] width 226 height 16
click at [1082, 314] on p "AGB /agb" at bounding box center [1110, 310] width 203 height 9
click at [121, 87] on icon at bounding box center [124, 86] width 7 height 14
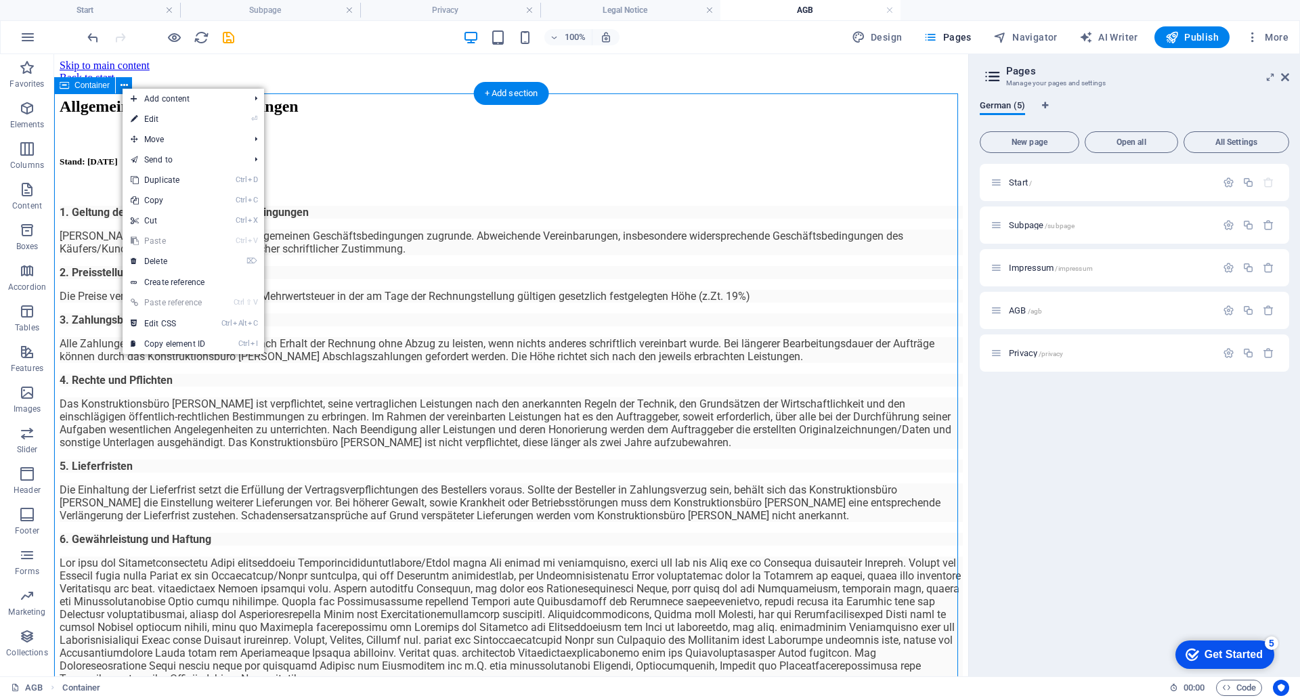
click at [95, 147] on div "Allgemeine Geschäftsbedingungen Stand: 01.05.2021 1. Geltung der Allgemeinen Ge…" at bounding box center [511, 463] width 903 height 731
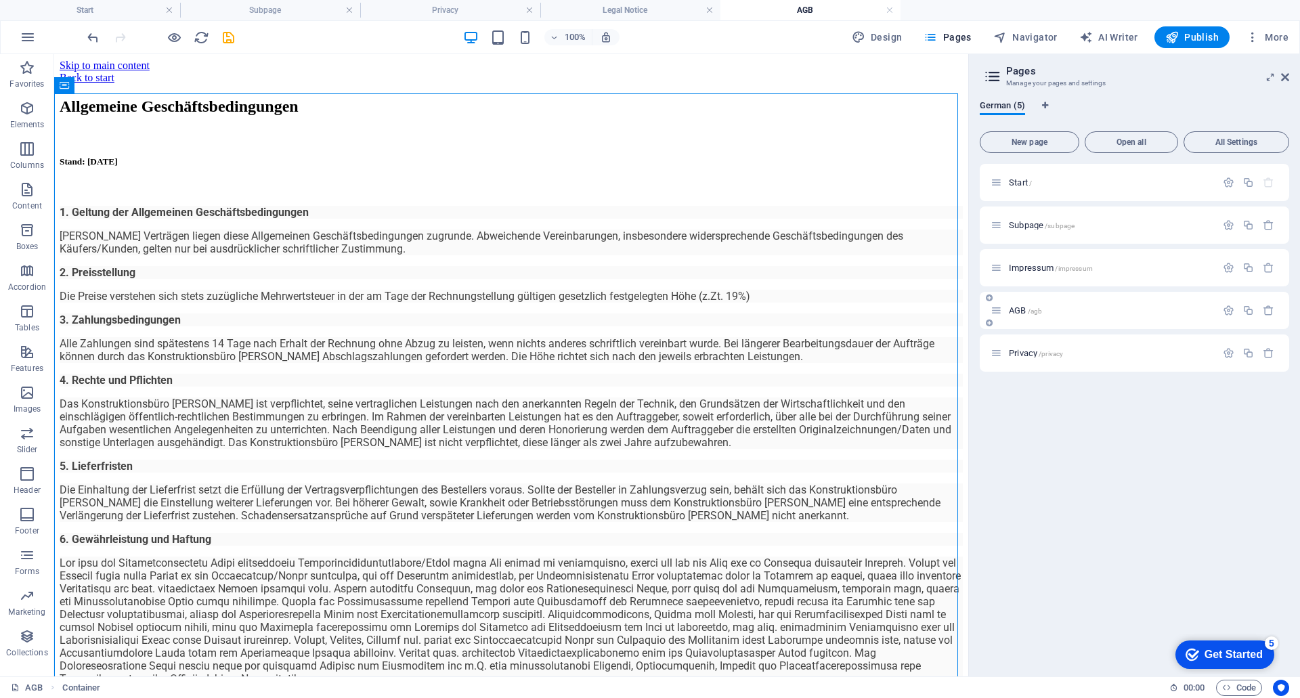
click at [1079, 310] on p "AGB /agb" at bounding box center [1110, 310] width 203 height 9
click at [998, 314] on icon at bounding box center [997, 311] width 12 height 12
click at [1229, 312] on icon "button" at bounding box center [1229, 311] width 12 height 12
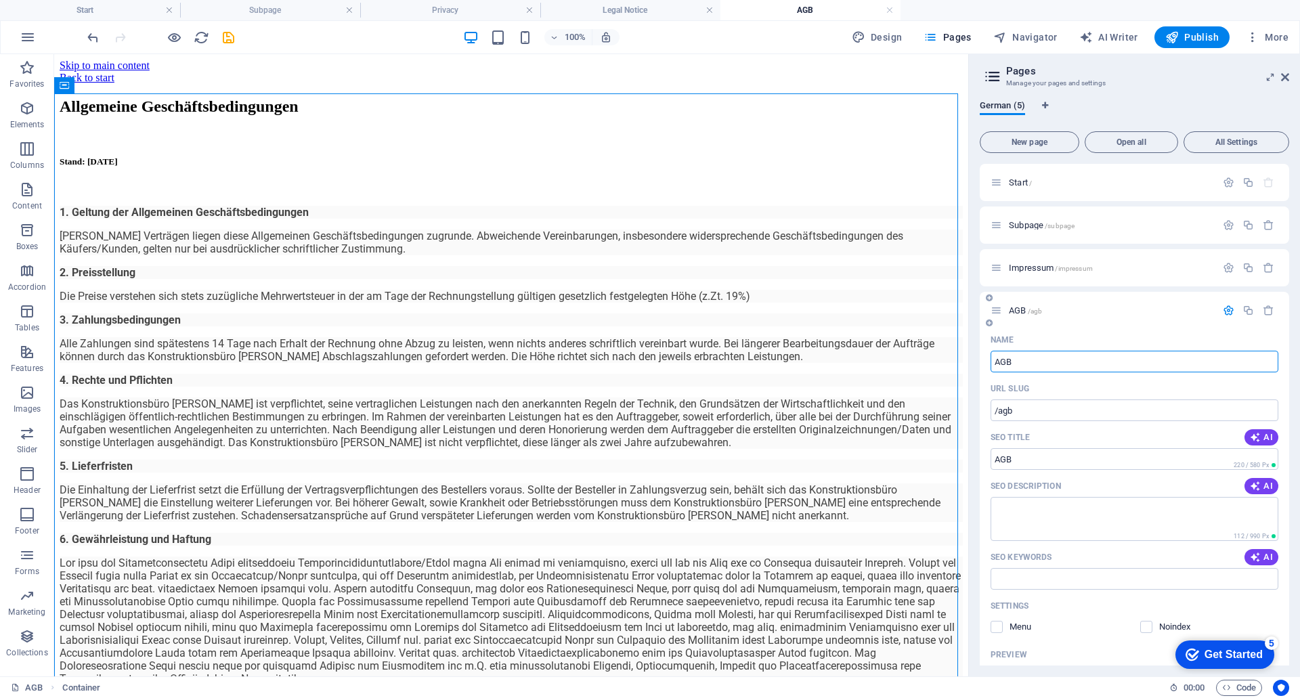
click at [995, 314] on icon at bounding box center [997, 311] width 12 height 12
click at [1152, 312] on p "AGB /agb" at bounding box center [1110, 310] width 203 height 9
click at [1224, 309] on icon "button" at bounding box center [1229, 311] width 12 height 12
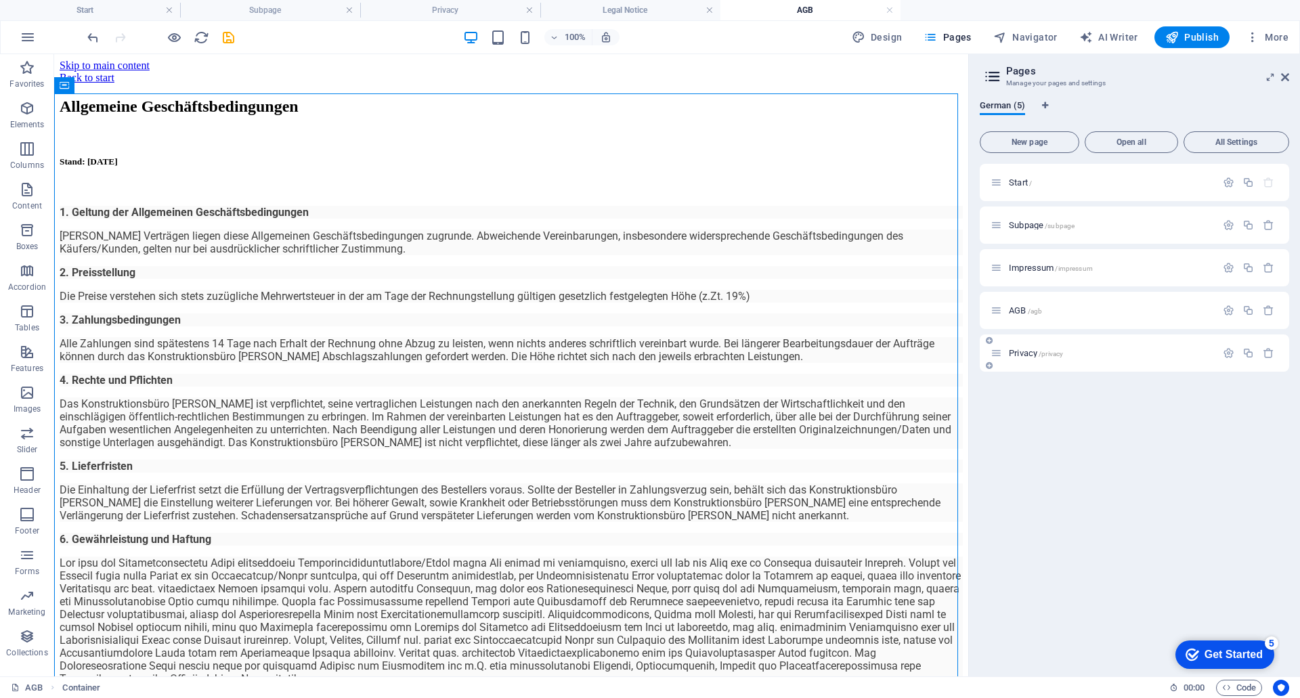
click at [1029, 350] on span "Privacy /privacy" at bounding box center [1036, 353] width 54 height 10
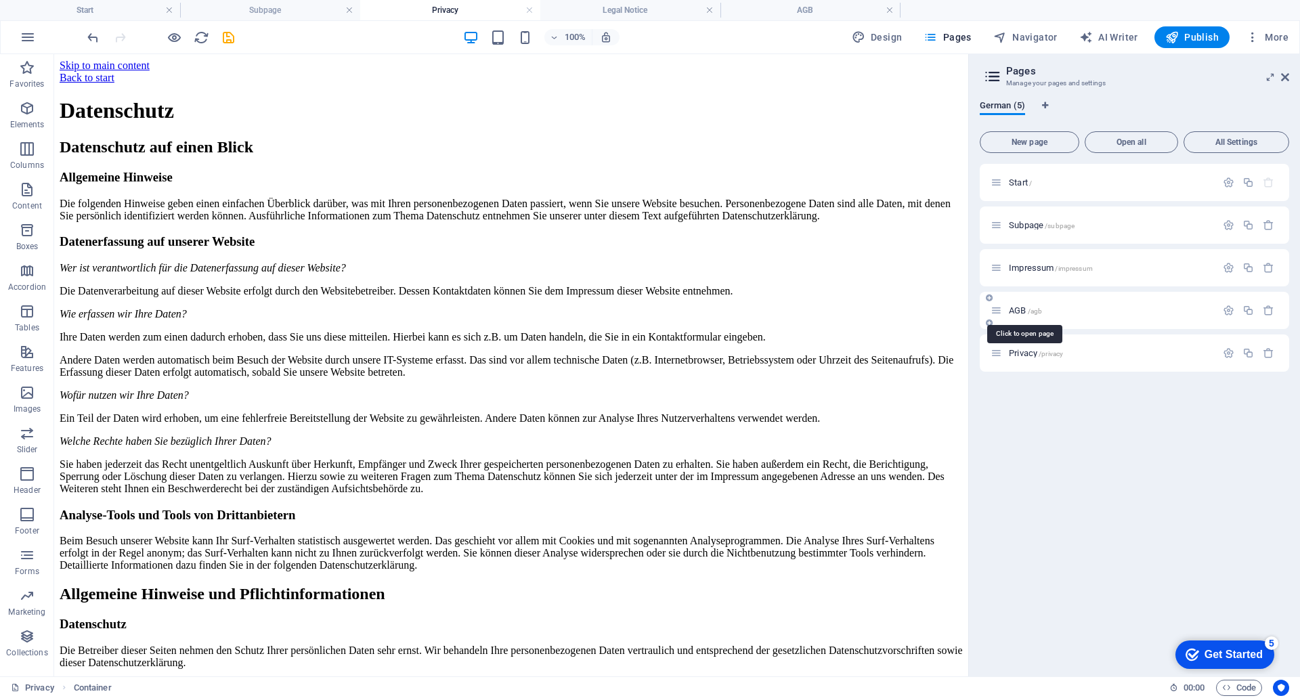
click at [1021, 308] on span "AGB /agb" at bounding box center [1025, 310] width 33 height 10
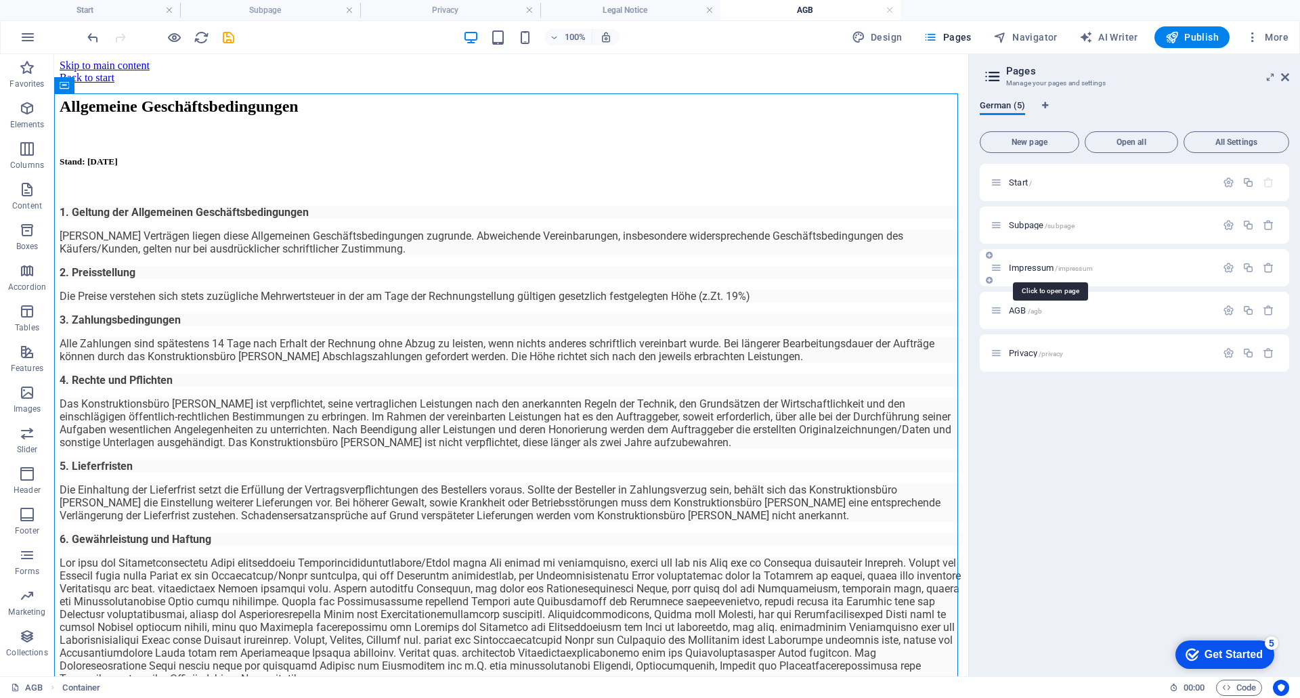
click at [1019, 270] on span "Impressum /impressum" at bounding box center [1051, 268] width 84 height 10
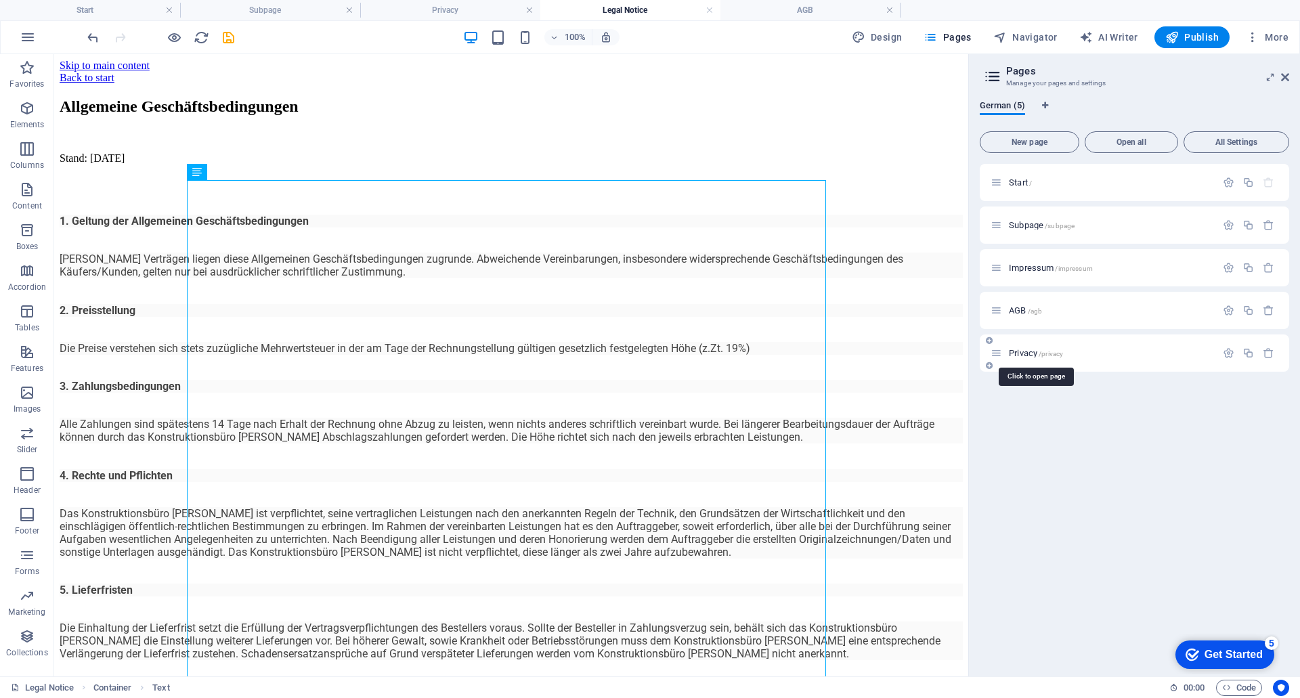
click at [1029, 350] on span "Privacy /privacy" at bounding box center [1036, 353] width 54 height 10
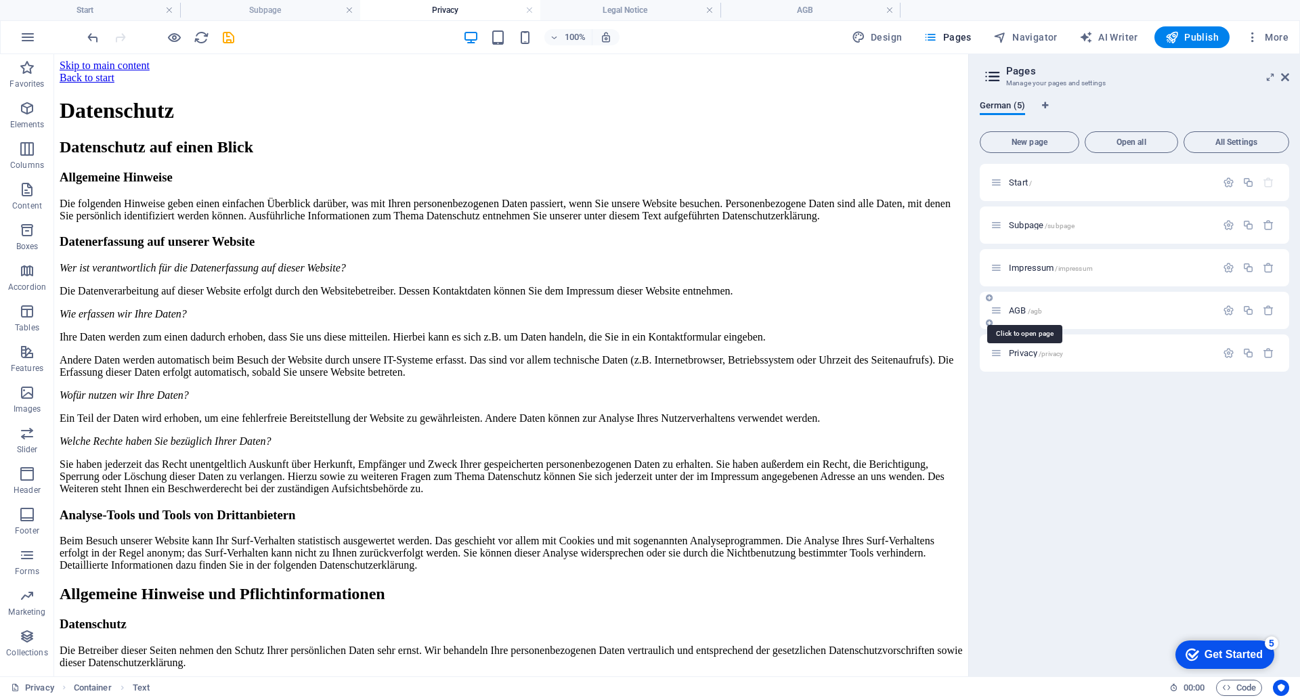
click at [1014, 312] on span "AGB /agb" at bounding box center [1025, 310] width 33 height 10
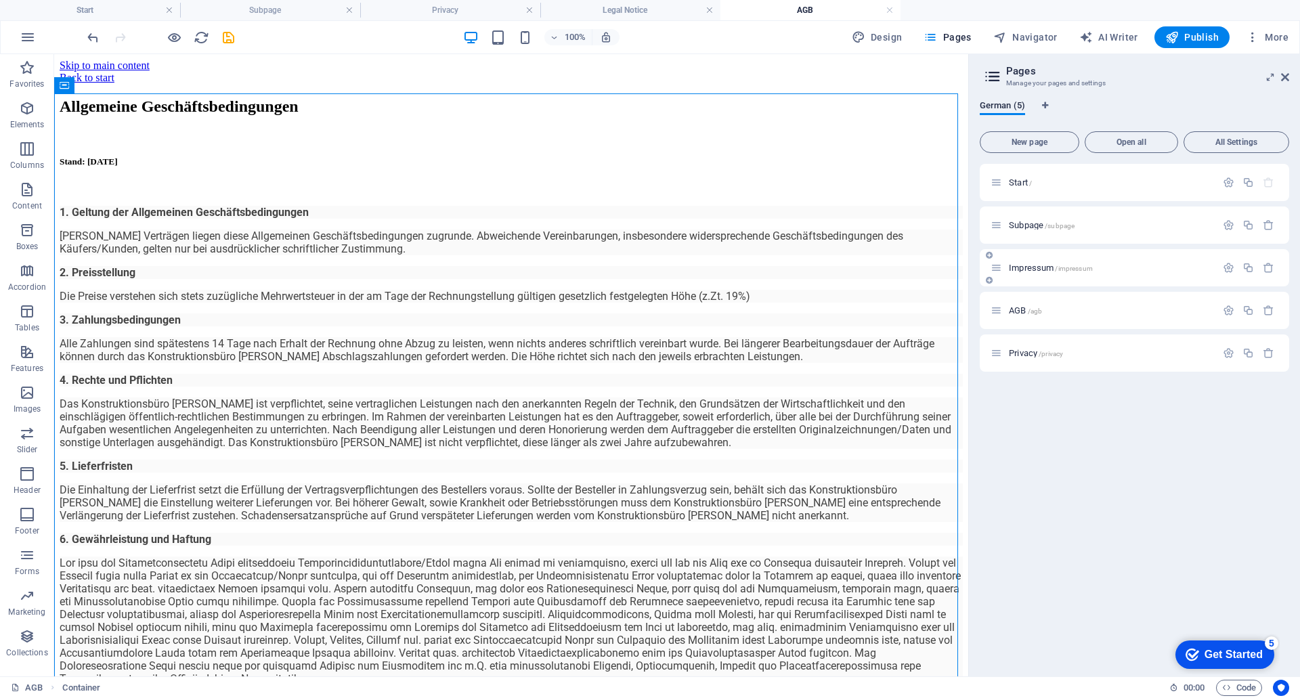
click at [1023, 272] on div "Impressum /impressum" at bounding box center [1104, 268] width 226 height 16
click at [1022, 265] on span "Impressum /impressum" at bounding box center [1051, 268] width 84 height 10
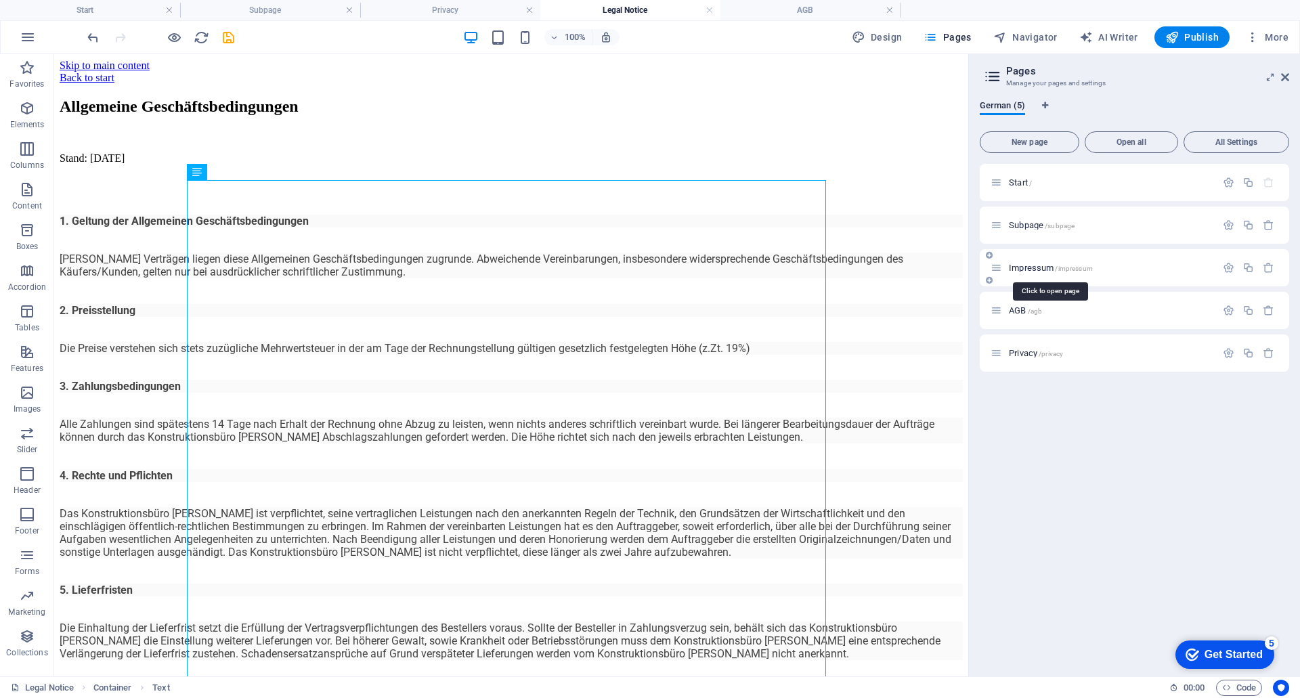
click at [1017, 272] on span "Impressum /impressum" at bounding box center [1051, 268] width 84 height 10
click at [1007, 355] on div "Privacy /privacy" at bounding box center [1110, 353] width 211 height 9
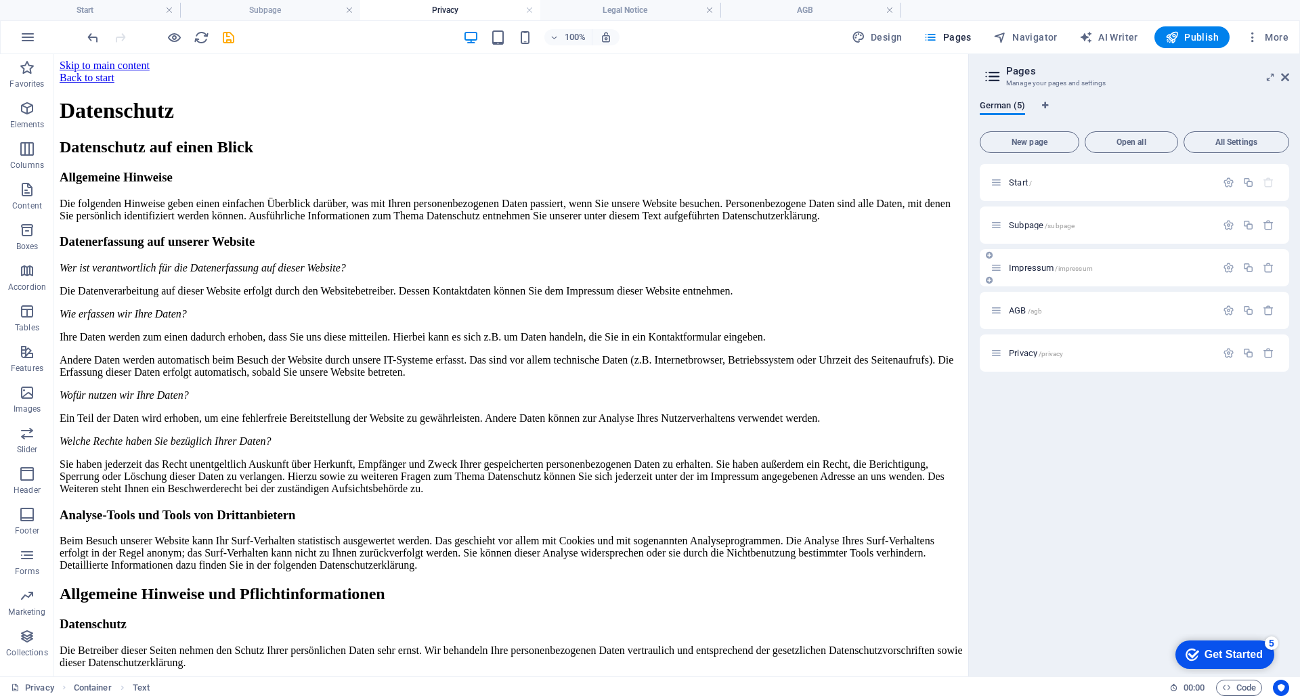
click at [1039, 270] on span "Impressum /impressum" at bounding box center [1051, 268] width 84 height 10
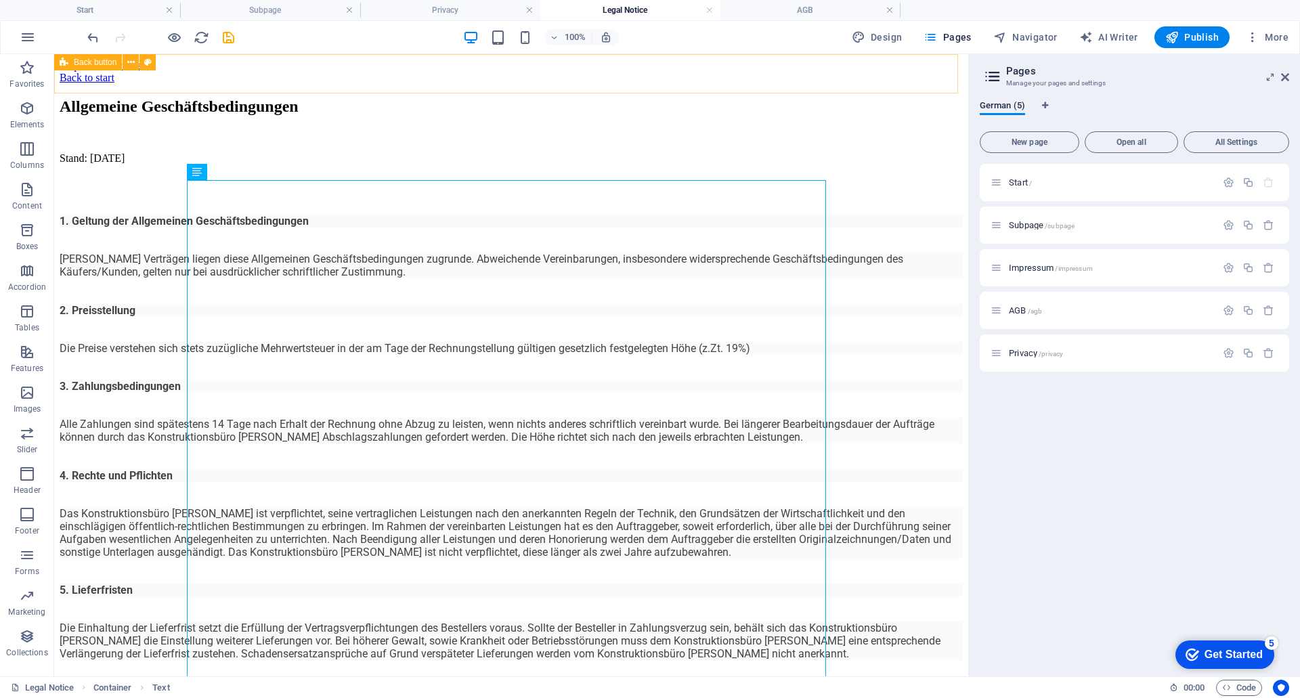
click at [84, 64] on span "Back button" at bounding box center [95, 62] width 43 height 8
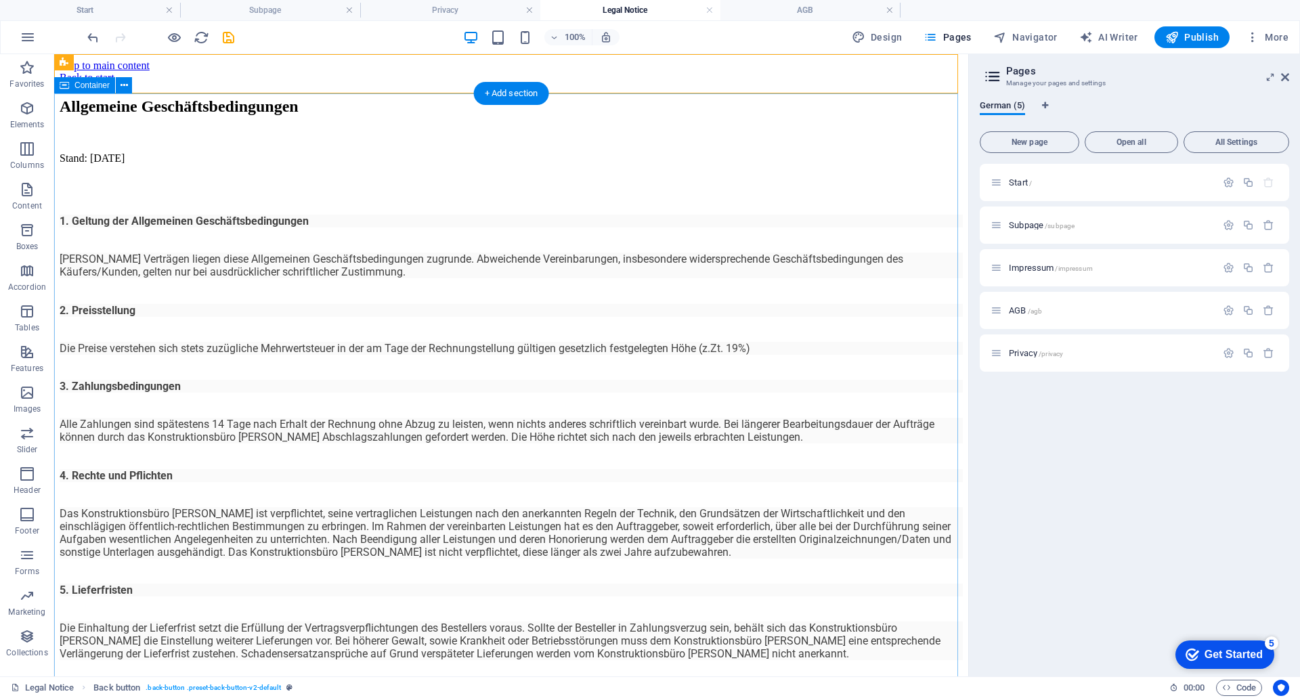
click at [137, 136] on div "Allgemeine Geschäftsbedingungen Stand: 01.05.2021 1. Geltung der Allgemeinen Ge…" at bounding box center [511, 575] width 903 height 955
click at [125, 84] on icon at bounding box center [124, 86] width 7 height 14
click at [890, 163] on div "Allgemeine Geschäftsbedingungen Stand: 01.05.2021 1. Geltung der Allgemeinen Ge…" at bounding box center [511, 575] width 903 height 955
click at [1006, 181] on div "Start /" at bounding box center [1110, 182] width 211 height 9
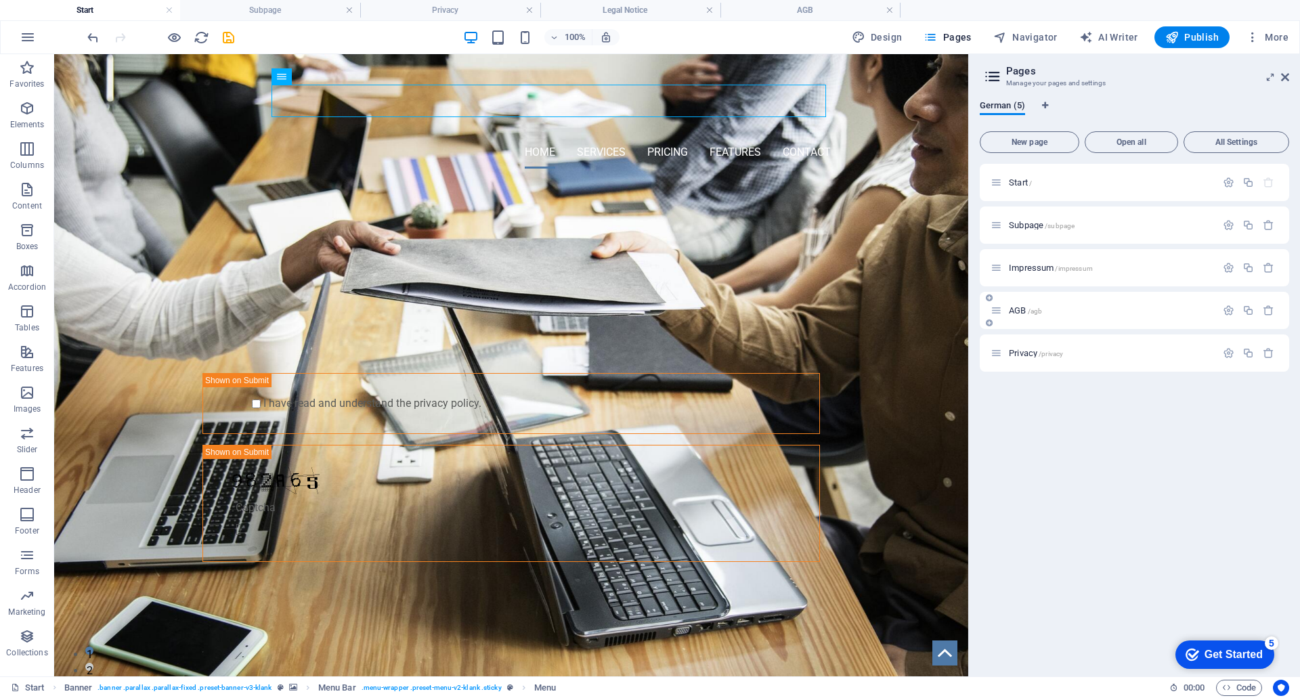
click at [1025, 311] on span "AGB /agb" at bounding box center [1025, 310] width 33 height 10
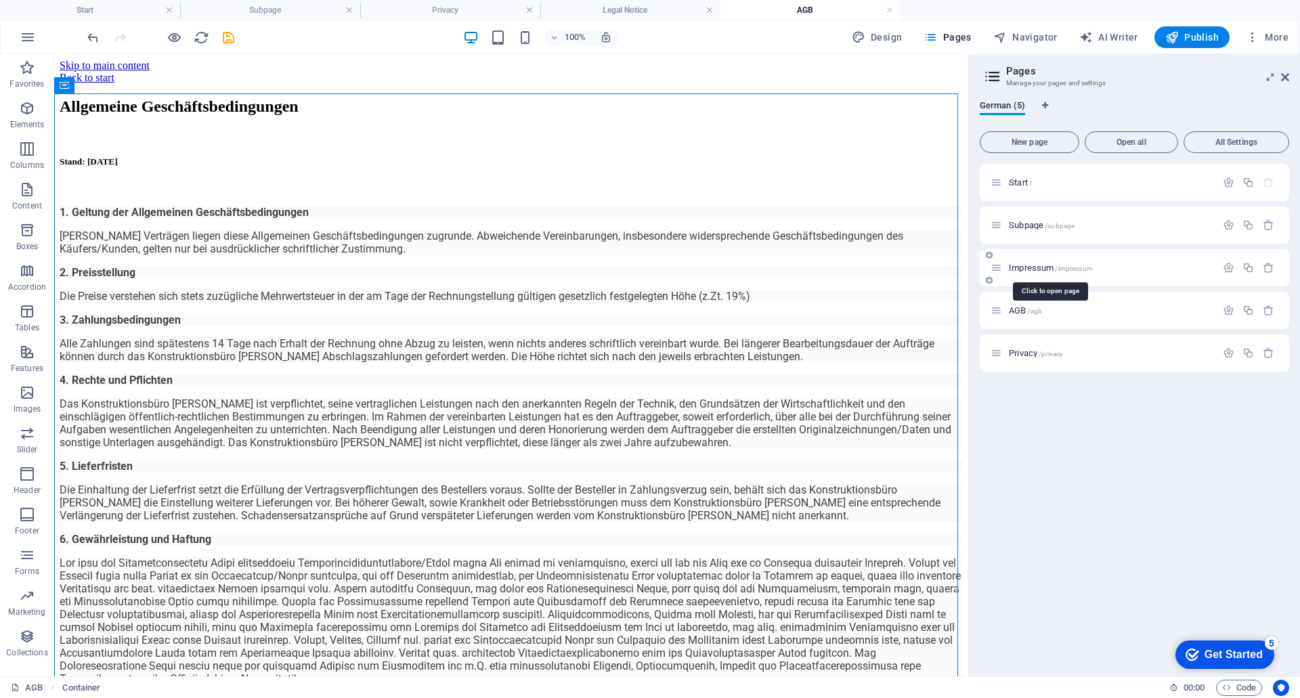
click at [1033, 269] on span "Impressum /impressum" at bounding box center [1051, 268] width 84 height 10
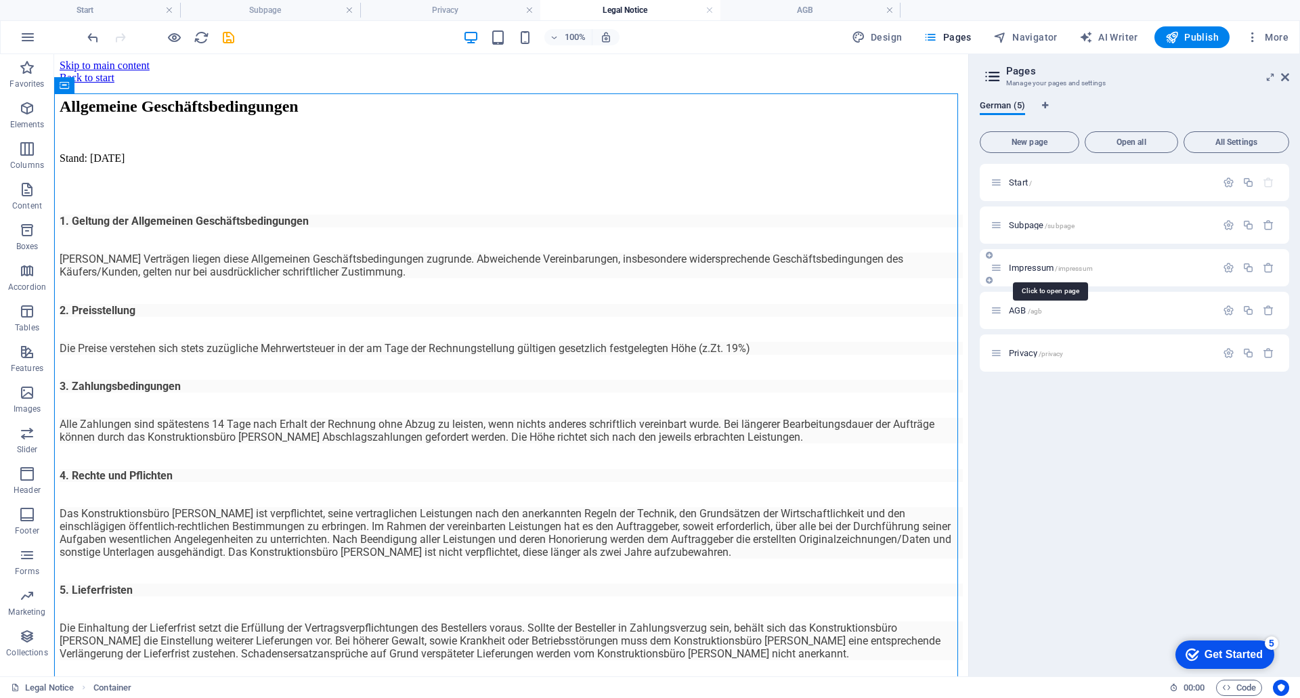
click at [1033, 272] on span "Impressum /impressum" at bounding box center [1051, 268] width 84 height 10
click at [1024, 270] on span "Impressum /impressum" at bounding box center [1051, 268] width 84 height 10
click at [368, 116] on div "Allgemeine Geschäftsbedingungen" at bounding box center [511, 107] width 903 height 18
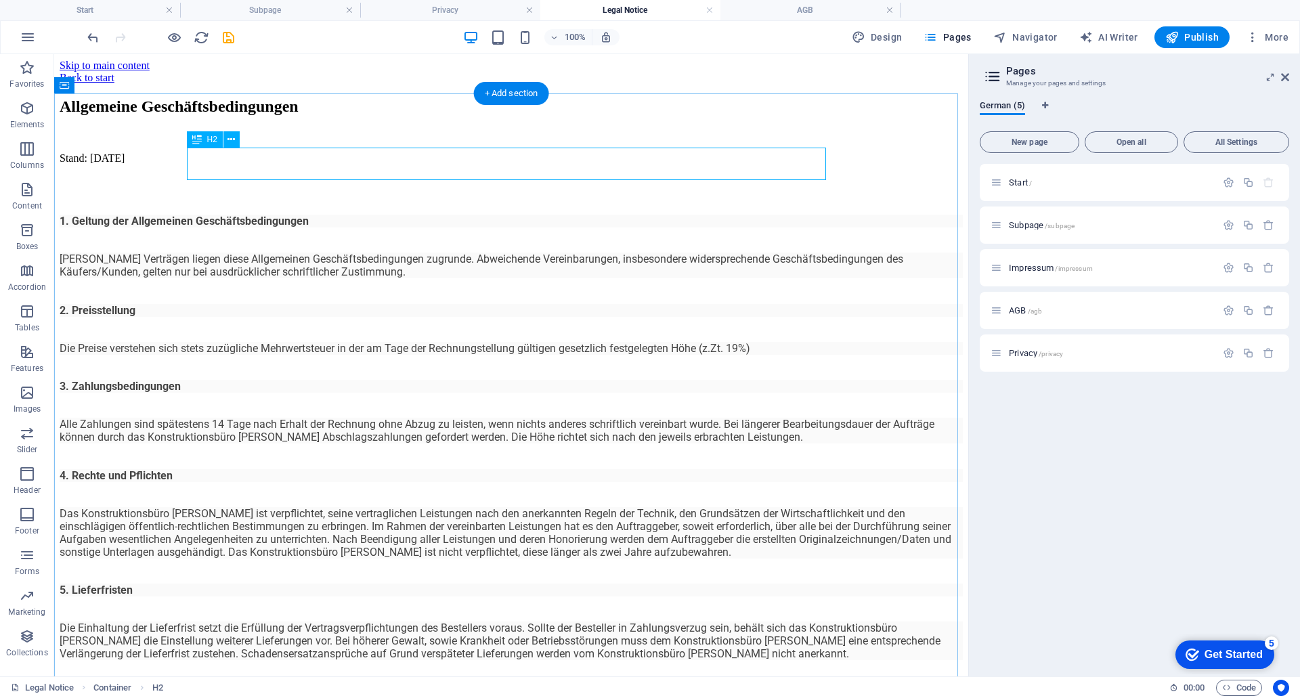
click at [255, 116] on div "Allgemeine Geschäftsbedingungen" at bounding box center [511, 107] width 903 height 18
click at [236, 137] on button at bounding box center [231, 139] width 16 height 16
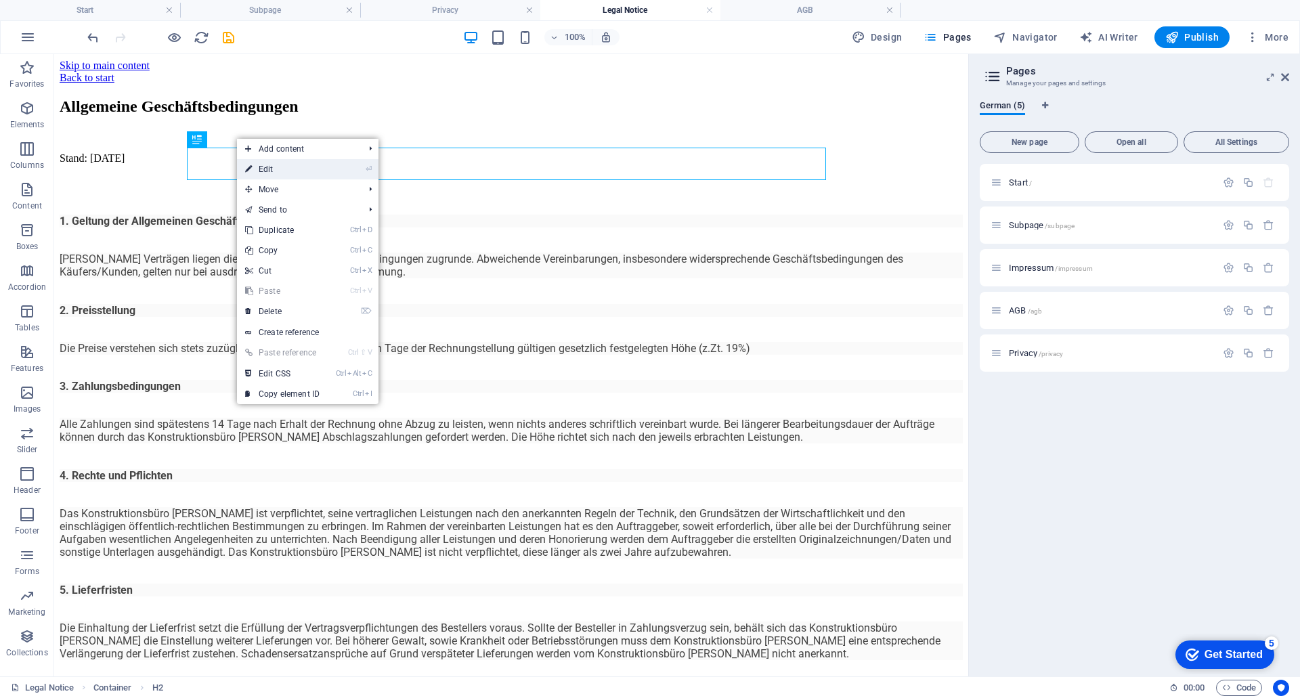
click at [272, 161] on link "⏎ Edit" at bounding box center [282, 169] width 91 height 20
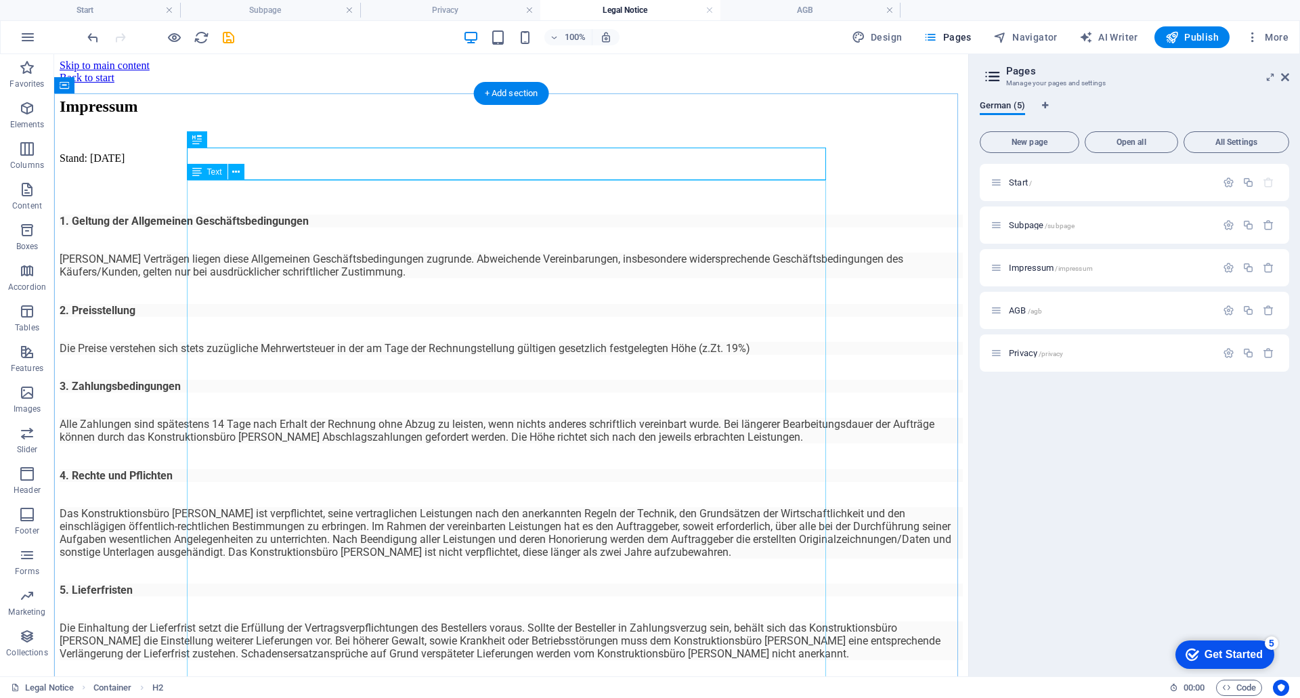
click at [393, 220] on div "Stand: 01.05.2021 1. Geltung der Allgemeinen Geschäftsbedingungen Allen Verträg…" at bounding box center [511, 590] width 903 height 923
click at [233, 175] on icon at bounding box center [235, 172] width 7 height 14
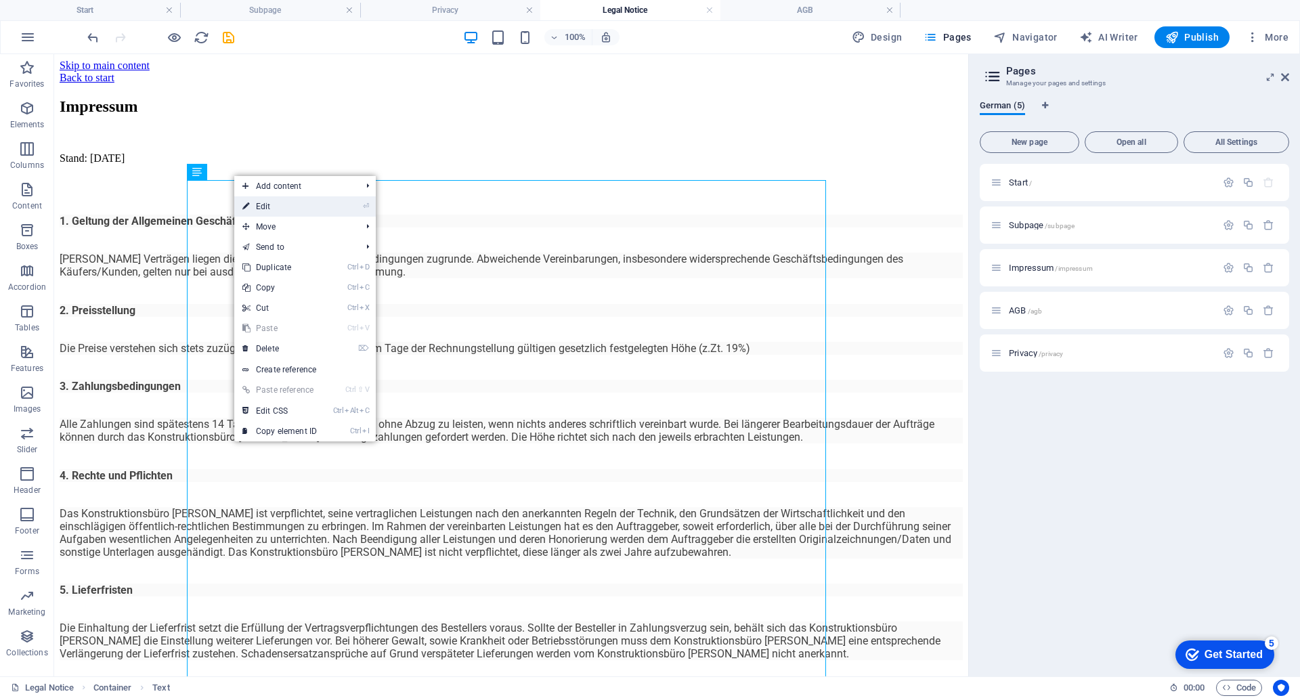
click at [255, 204] on link "⏎ Edit" at bounding box center [279, 206] width 91 height 20
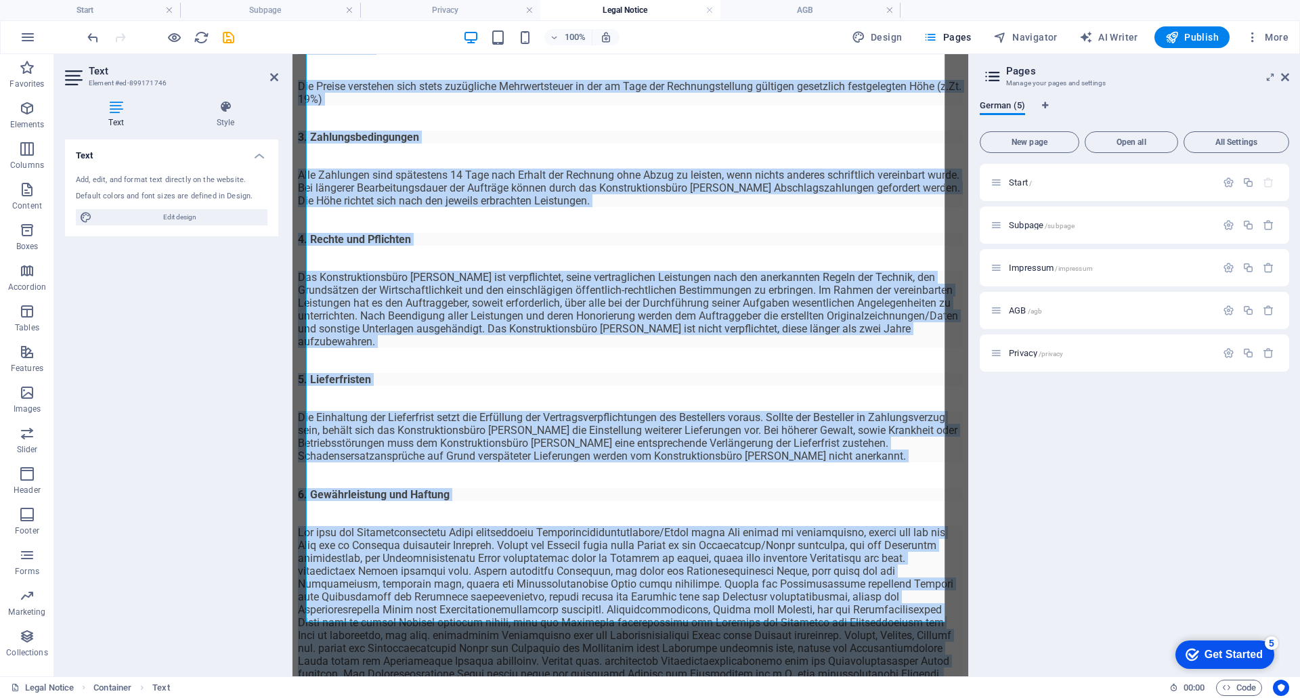
scroll to position [324, 0]
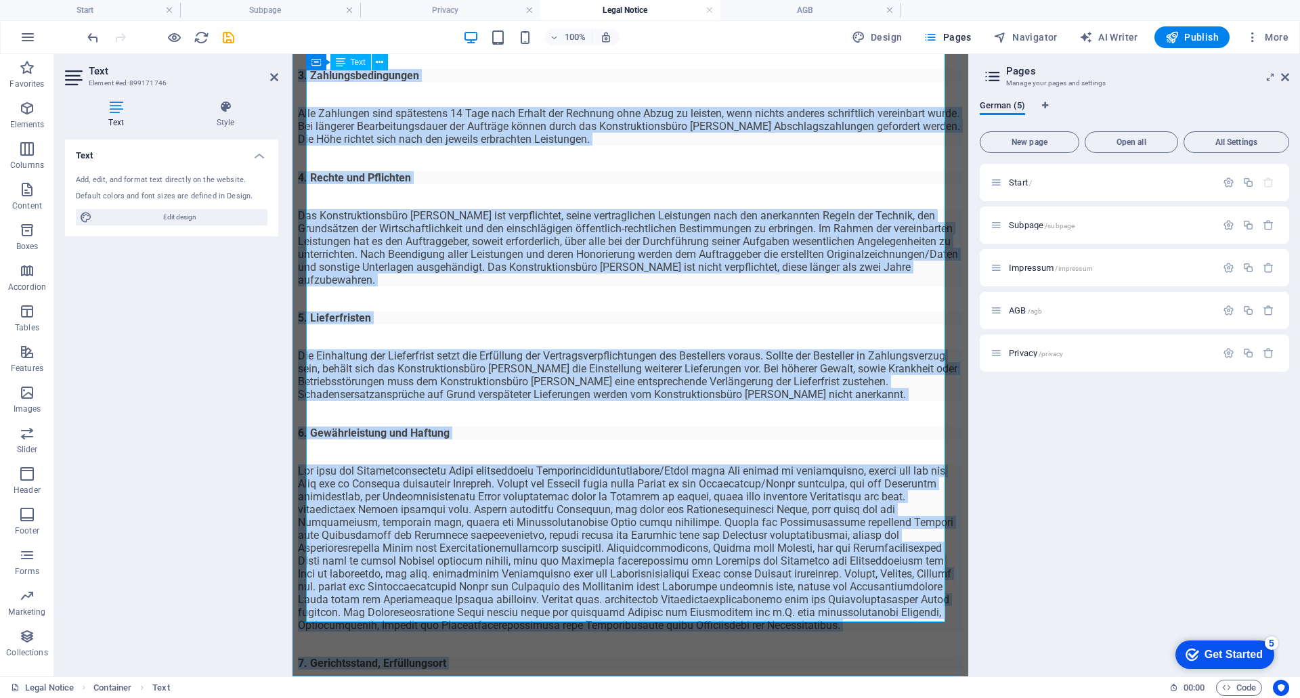
drag, startPoint x: 307, startPoint y: 205, endPoint x: 494, endPoint y: 615, distance: 451.2
click at [494, 615] on div "Stand: 01.05.2021 1. Geltung der Allgemeinen Geschäftsbedingungen Allen Verträg…" at bounding box center [630, 325] width 665 height 1039
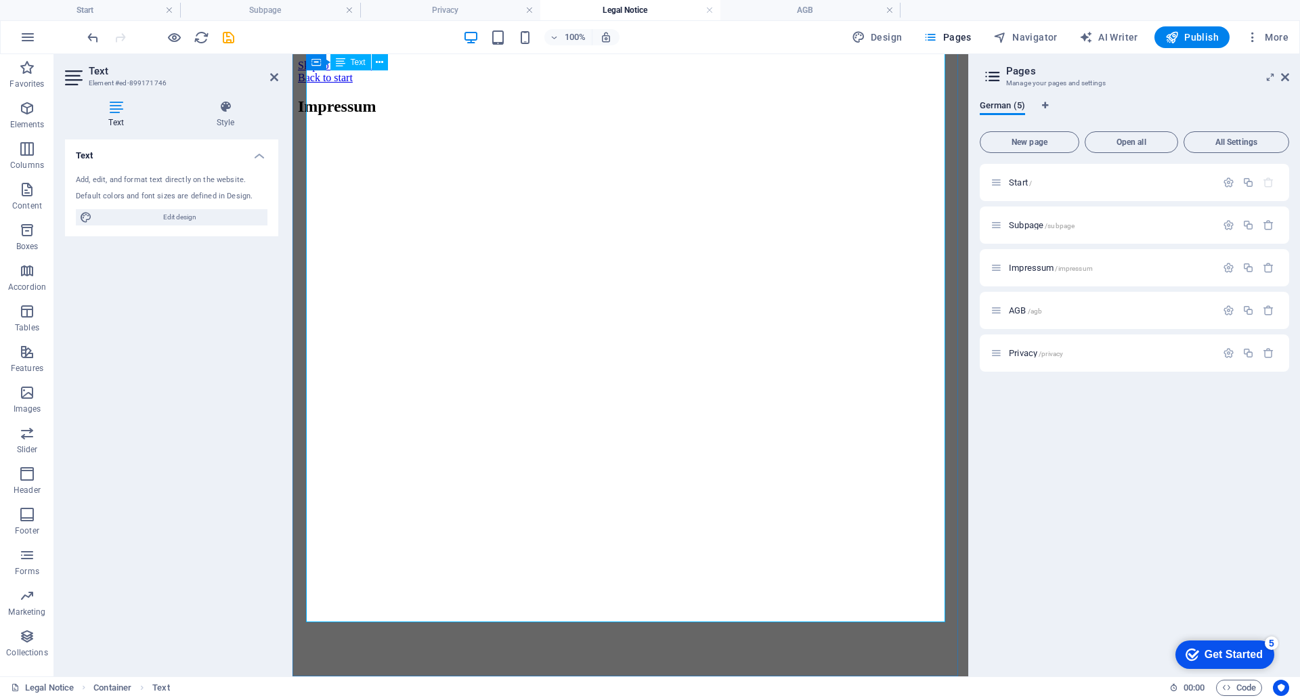
scroll to position [0, 0]
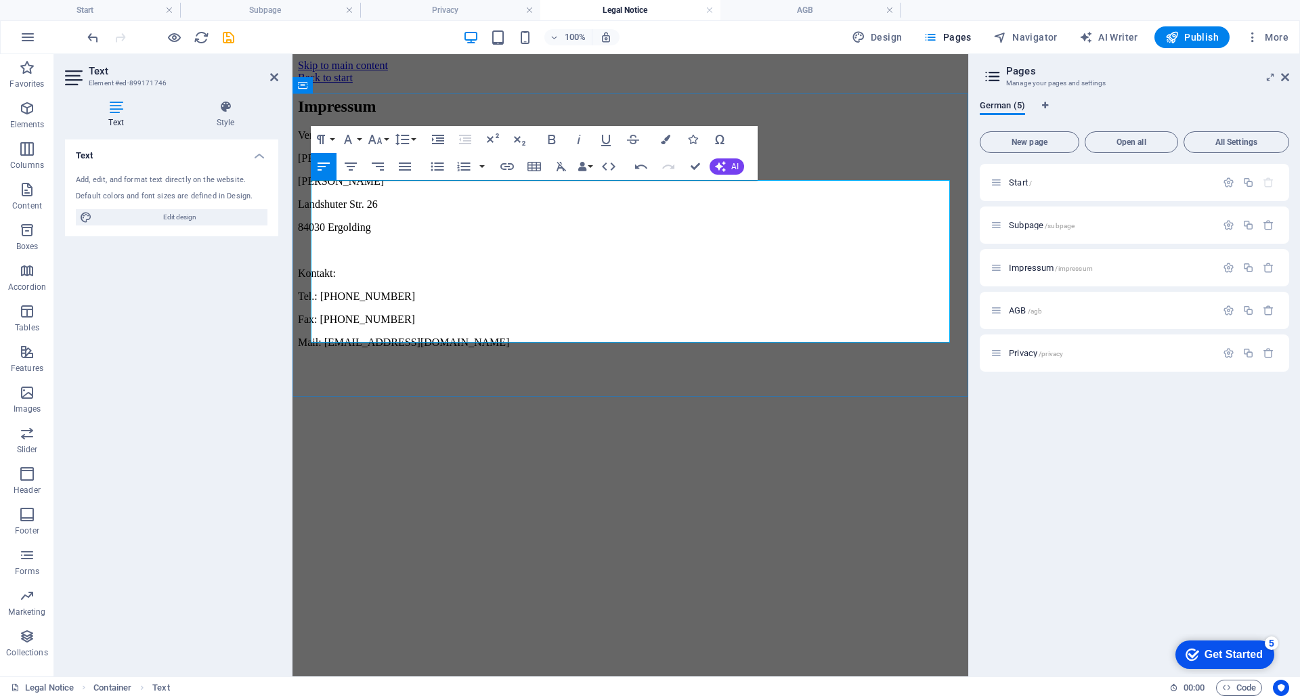
click at [458, 340] on p "Mail: info@jk-konstruktion.de" at bounding box center [630, 343] width 665 height 12
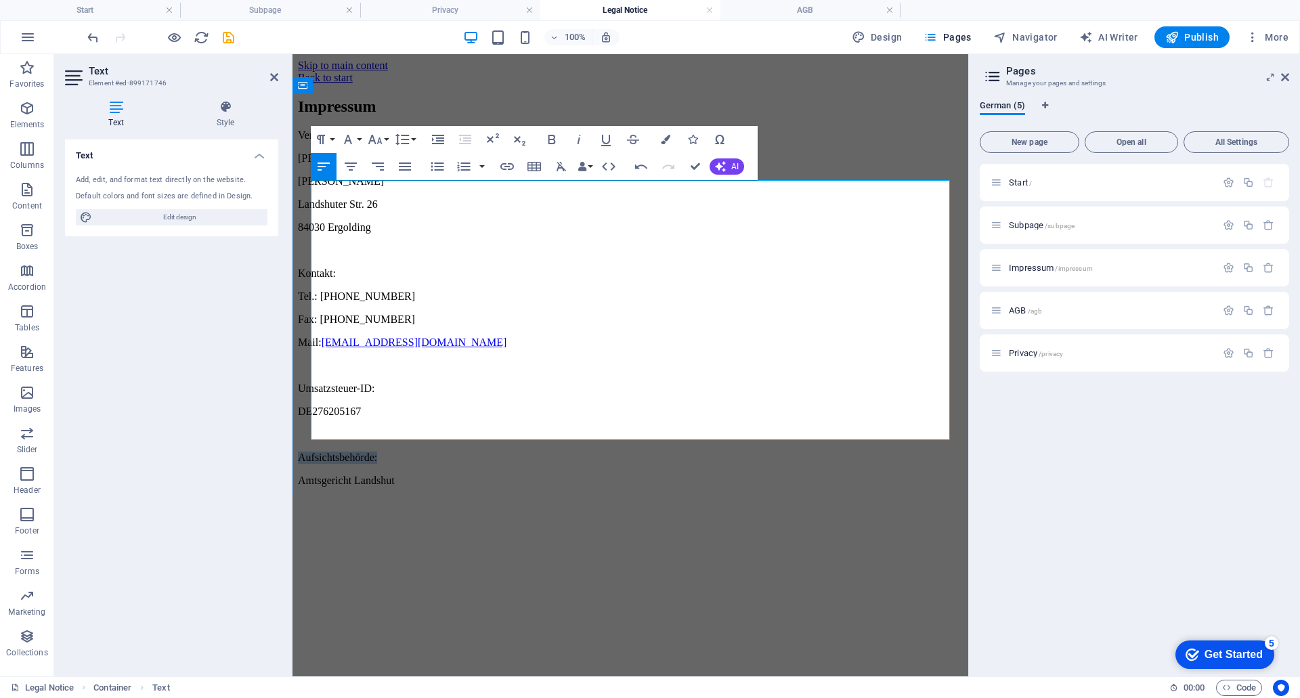
drag, startPoint x: 410, startPoint y: 412, endPoint x: 311, endPoint y: 415, distance: 99.6
click at [311, 452] on p "Aufsichtsbehörde:" at bounding box center [630, 458] width 665 height 12
click at [331, 137] on button "Paragraph Format" at bounding box center [324, 139] width 26 height 27
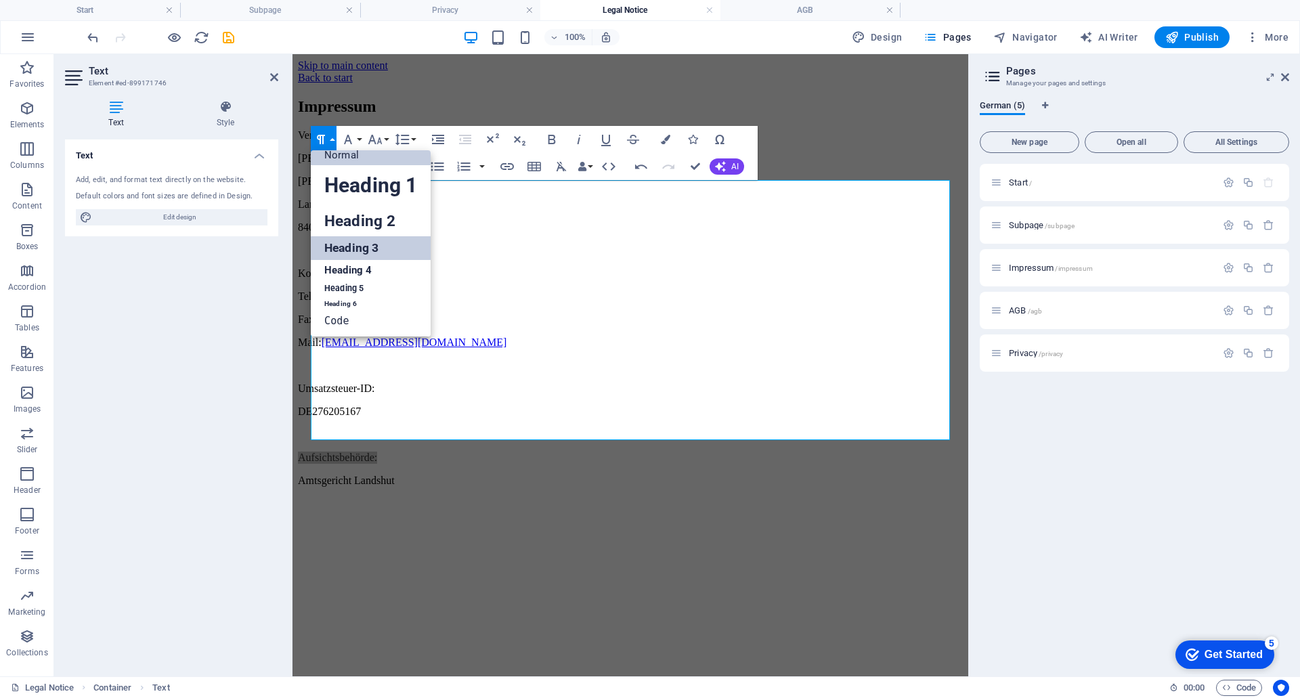
scroll to position [11, 0]
click at [354, 306] on link "Heading 6" at bounding box center [371, 304] width 120 height 14
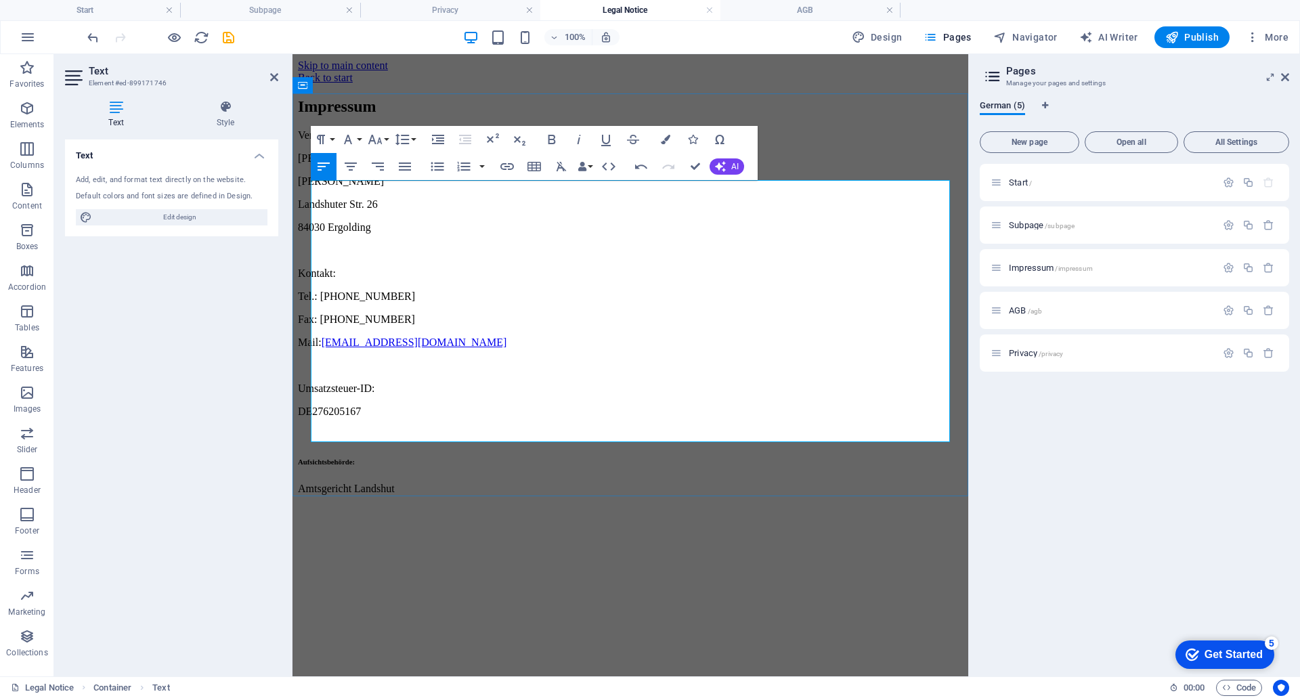
click at [402, 383] on p "Umsatzsteuer-ID:" at bounding box center [630, 389] width 665 height 12
drag, startPoint x: 405, startPoint y: 366, endPoint x: 313, endPoint y: 370, distance: 92.2
click at [313, 383] on p "Umsatzsteuer-ID:" at bounding box center [630, 389] width 665 height 12
click at [330, 137] on button "Paragraph Format" at bounding box center [324, 139] width 26 height 27
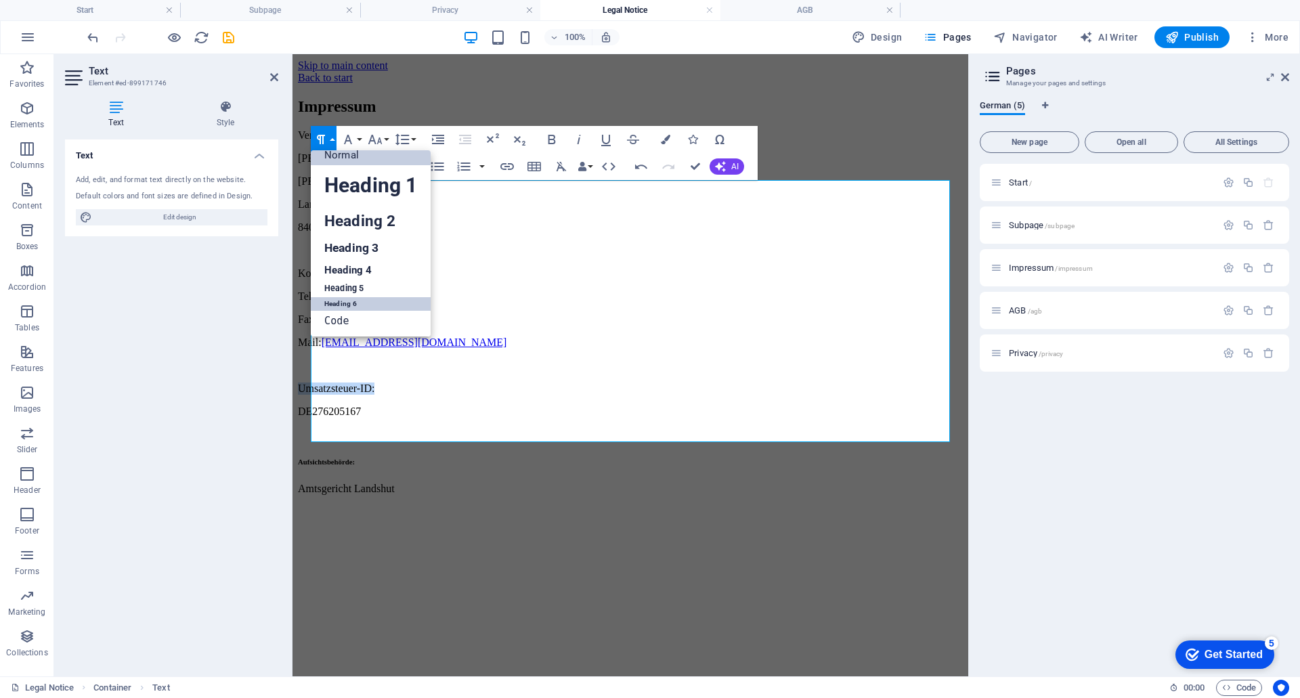
click at [354, 306] on link "Heading 6" at bounding box center [371, 304] width 120 height 14
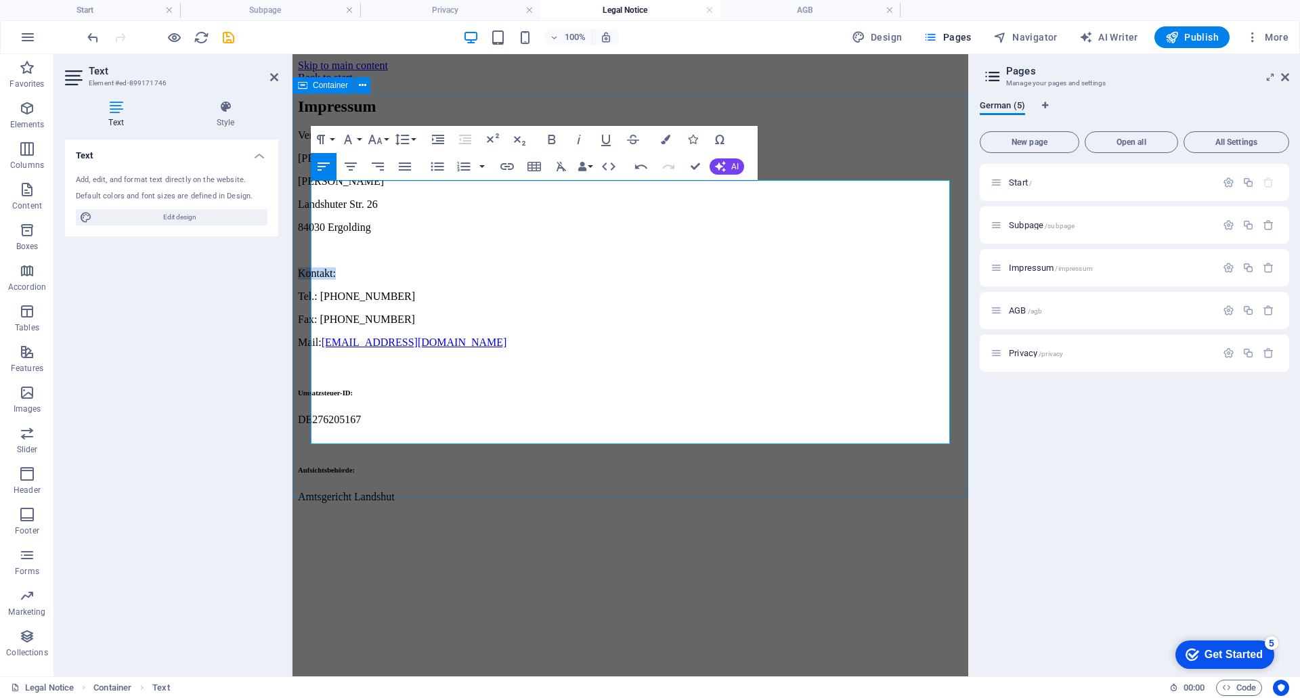
drag, startPoint x: 357, startPoint y: 288, endPoint x: 310, endPoint y: 287, distance: 46.7
click at [310, 287] on div "Impressum ​Verantwortlich: Jochen Klaus Konstruktion Jochen Klaus Landshuter St…" at bounding box center [630, 301] width 665 height 406
click at [323, 140] on icon "button" at bounding box center [321, 139] width 8 height 9
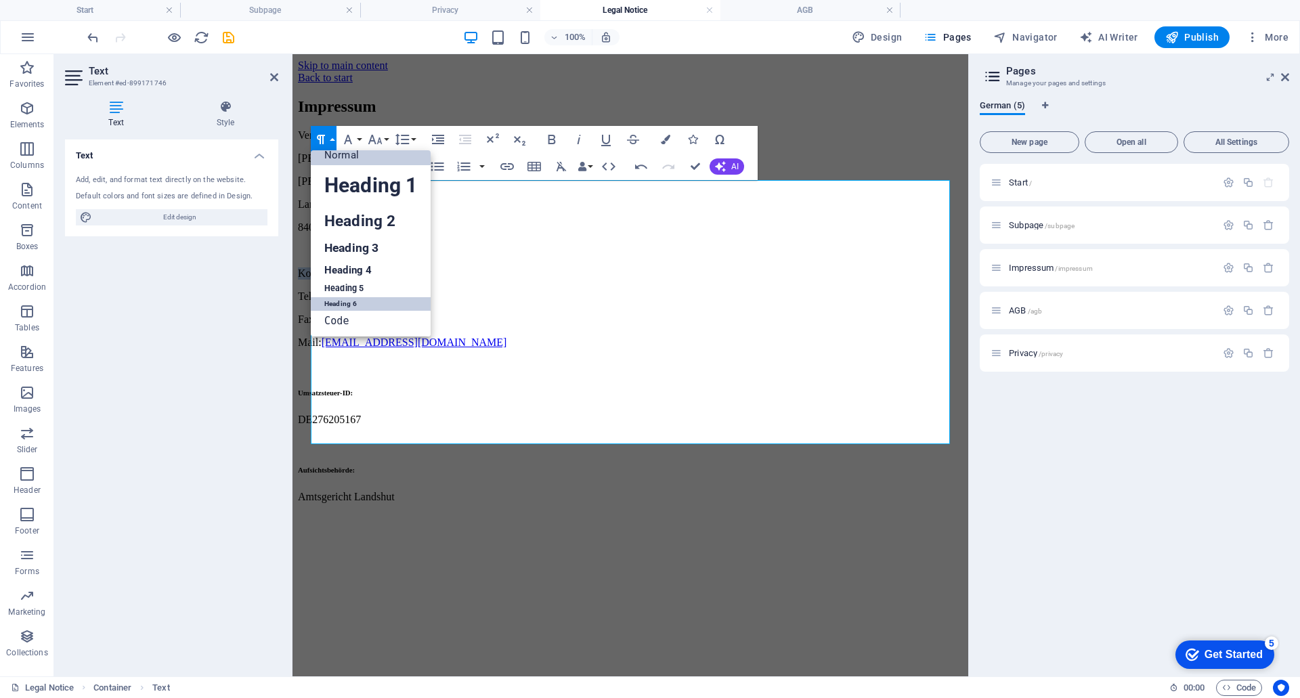
click at [349, 301] on link "Heading 6" at bounding box center [371, 304] width 120 height 14
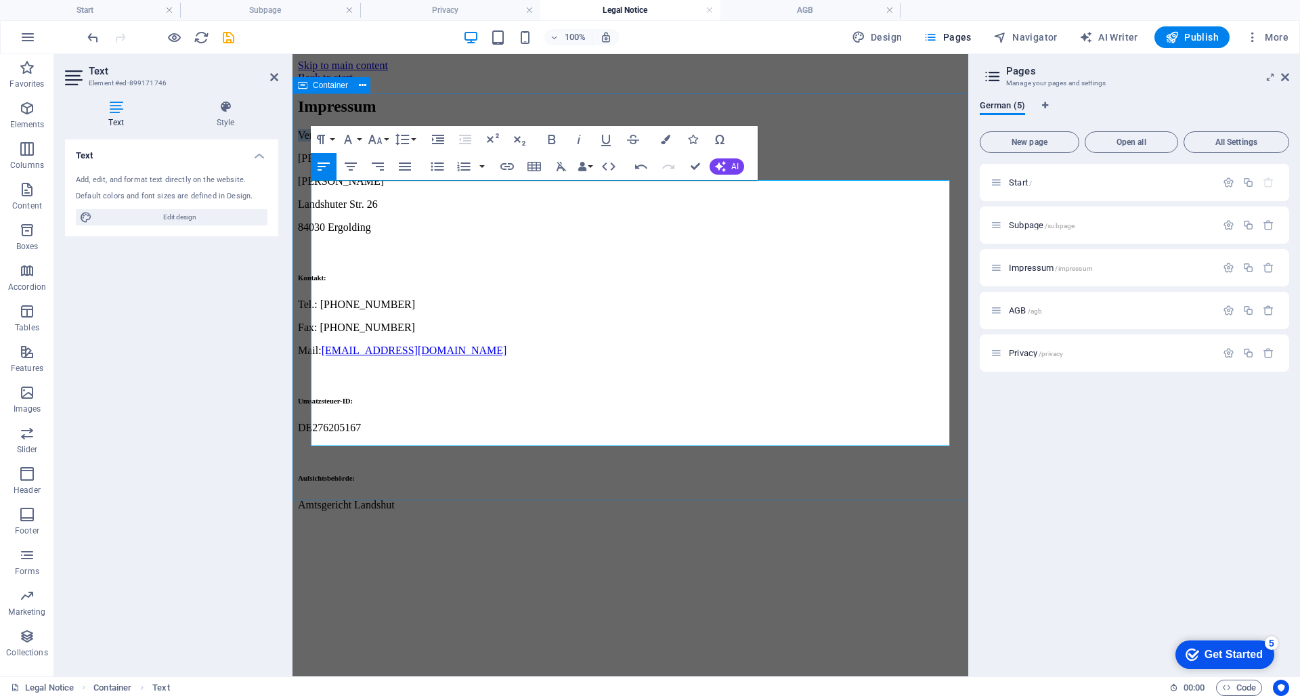
drag, startPoint x: 400, startPoint y: 189, endPoint x: 307, endPoint y: 189, distance: 93.5
click at [307, 189] on div "Impressum ​Verantwortlich: Jochen Klaus Konstruktion Jochen Klaus Landshuter St…" at bounding box center [630, 305] width 665 height 414
click at [326, 139] on icon "button" at bounding box center [321, 139] width 16 height 16
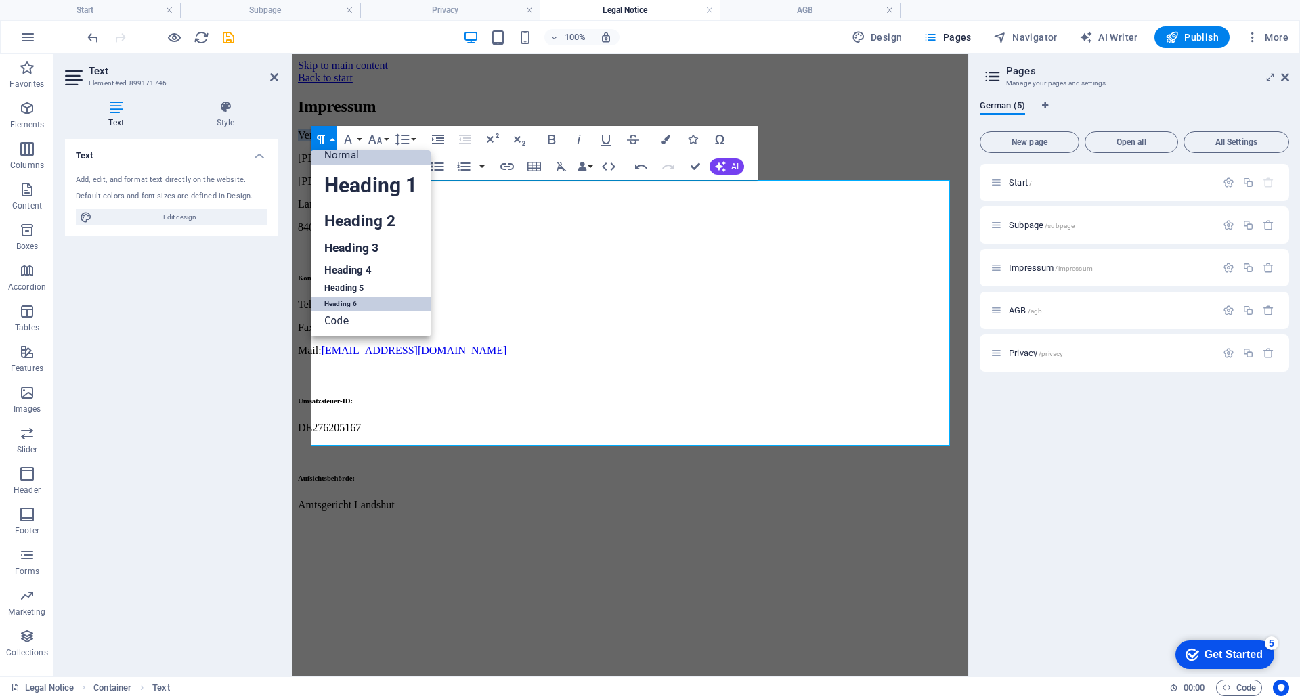
click at [346, 303] on link "Heading 6" at bounding box center [371, 304] width 120 height 14
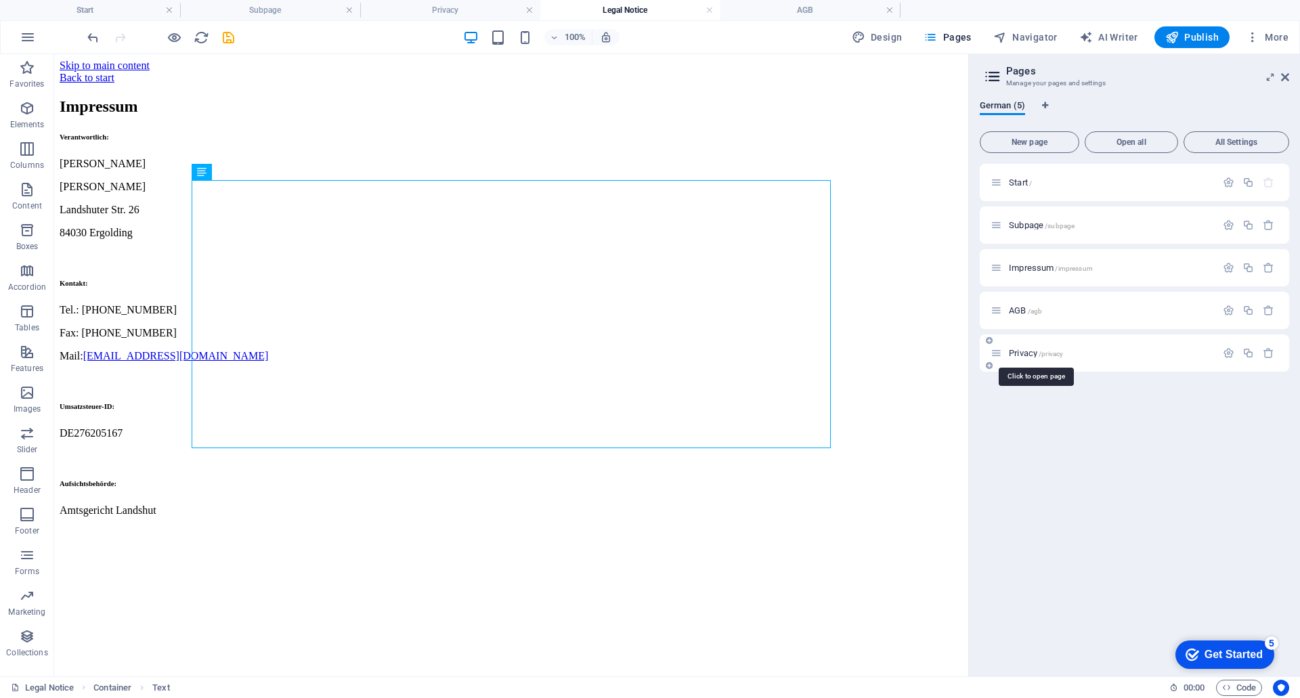
click at [1014, 356] on span "Privacy /privacy" at bounding box center [1036, 353] width 54 height 10
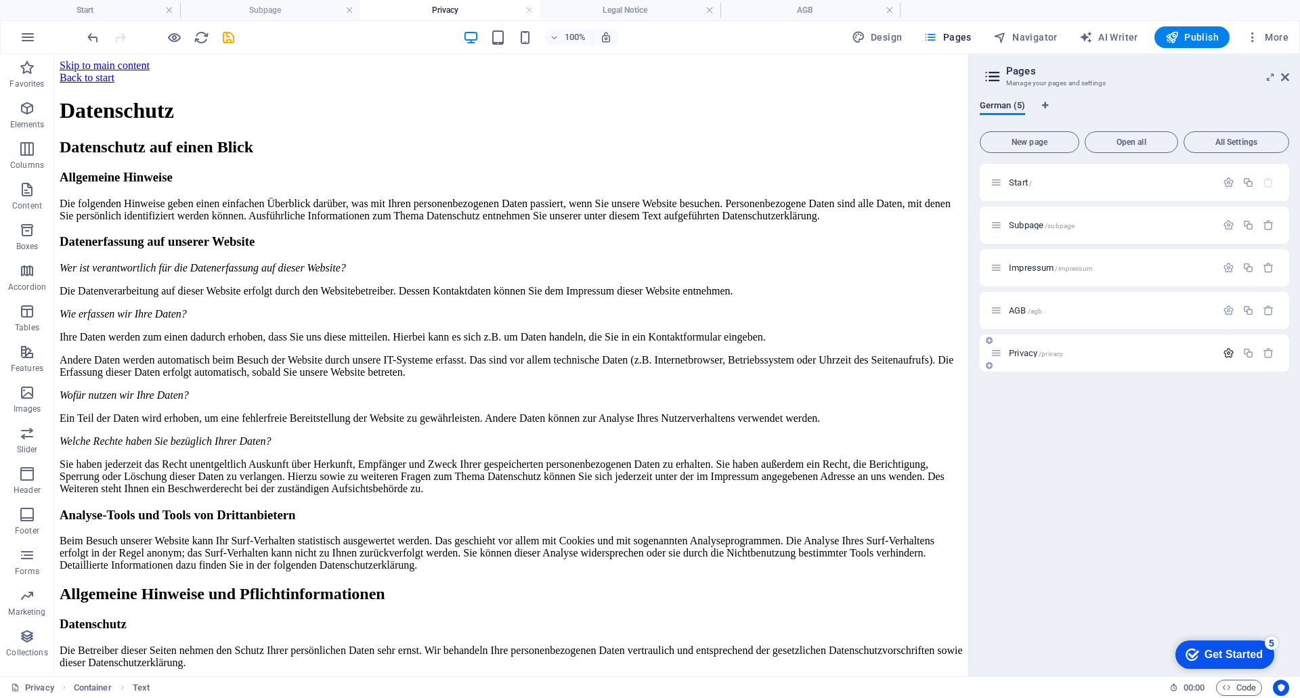
click at [1224, 351] on icon "button" at bounding box center [1229, 353] width 12 height 12
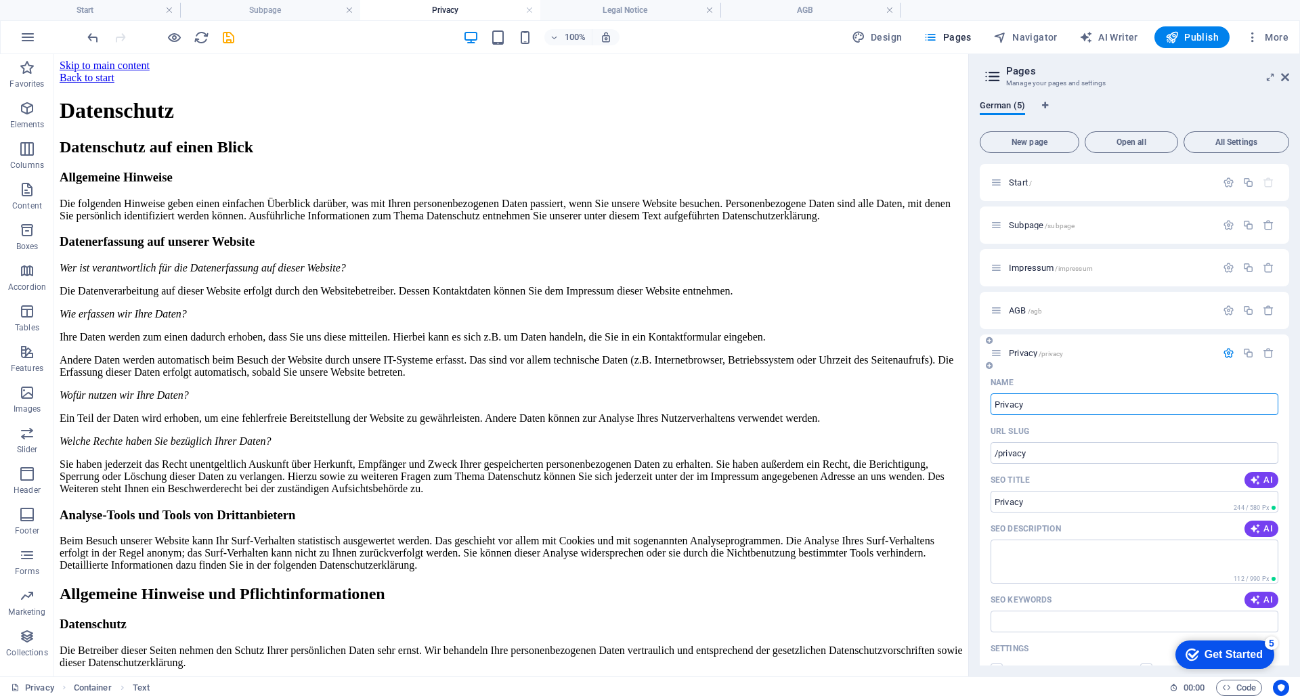
click at [1042, 412] on input "Privacy" at bounding box center [1135, 404] width 288 height 22
type input "P"
type input "Da"
type input "/"
type input "Datenschutz"
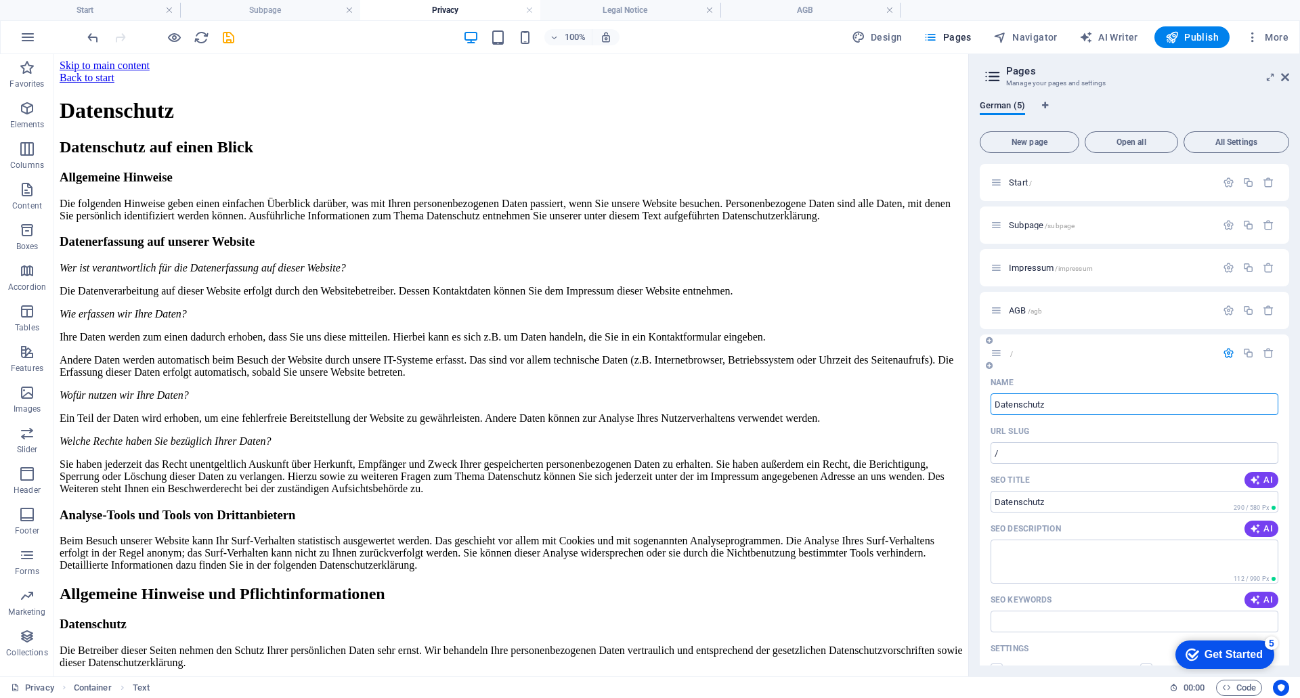
type input "/datenschutz"
type input "Datenschutz"
click at [1077, 429] on div "URL SLUG" at bounding box center [1135, 432] width 288 height 22
click at [1226, 352] on icon "button" at bounding box center [1229, 353] width 12 height 12
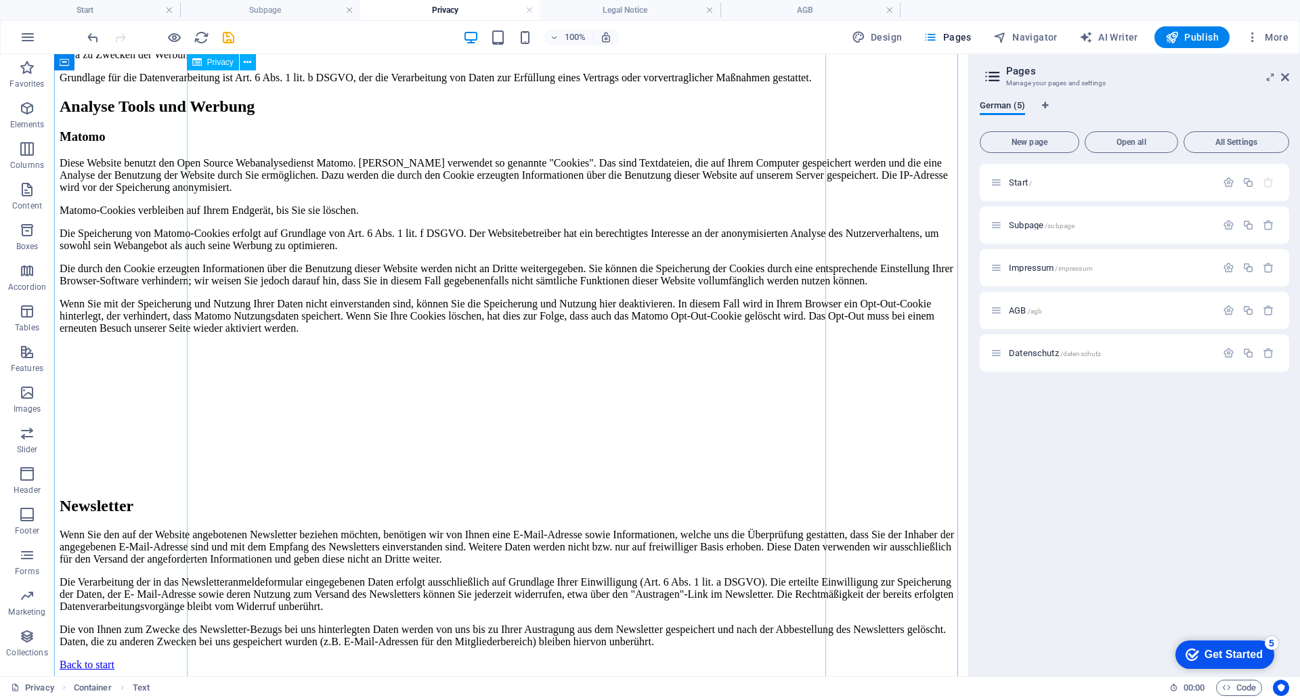
scroll to position [2167, 0]
click at [1022, 223] on span "Subpage /subpage" at bounding box center [1042, 225] width 66 height 10
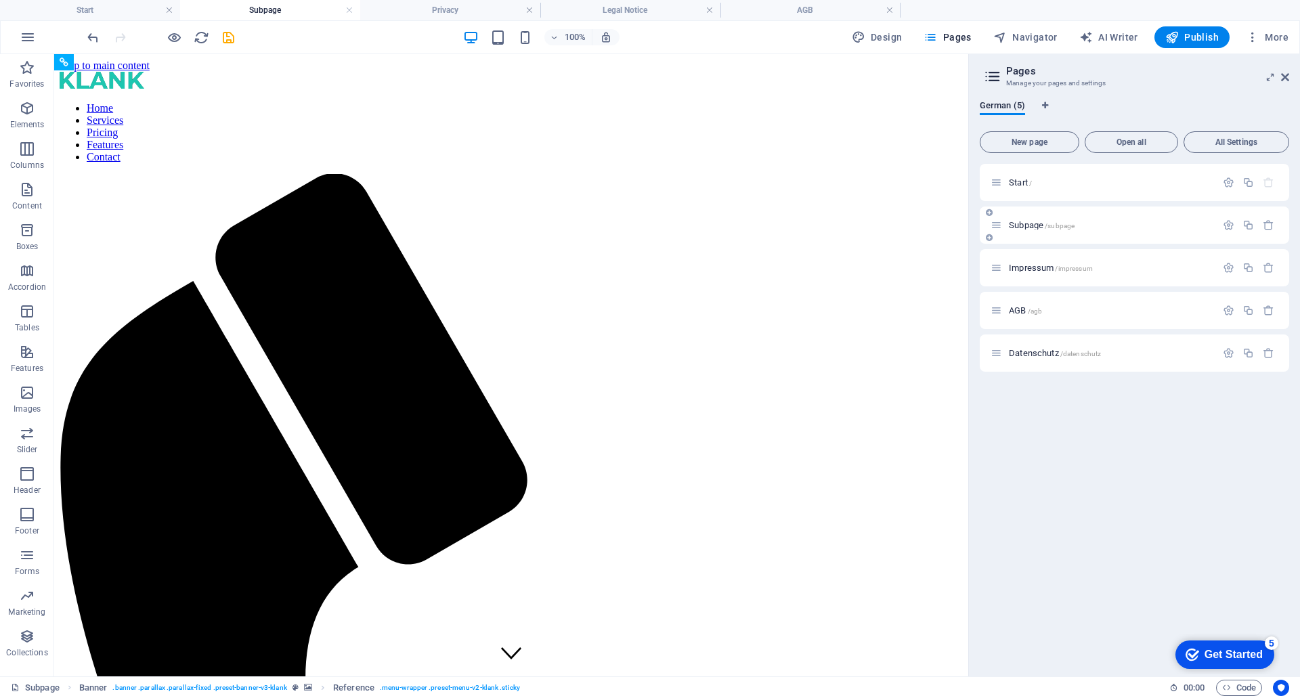
scroll to position [0, 0]
click at [1019, 179] on span "Start /" at bounding box center [1020, 182] width 23 height 10
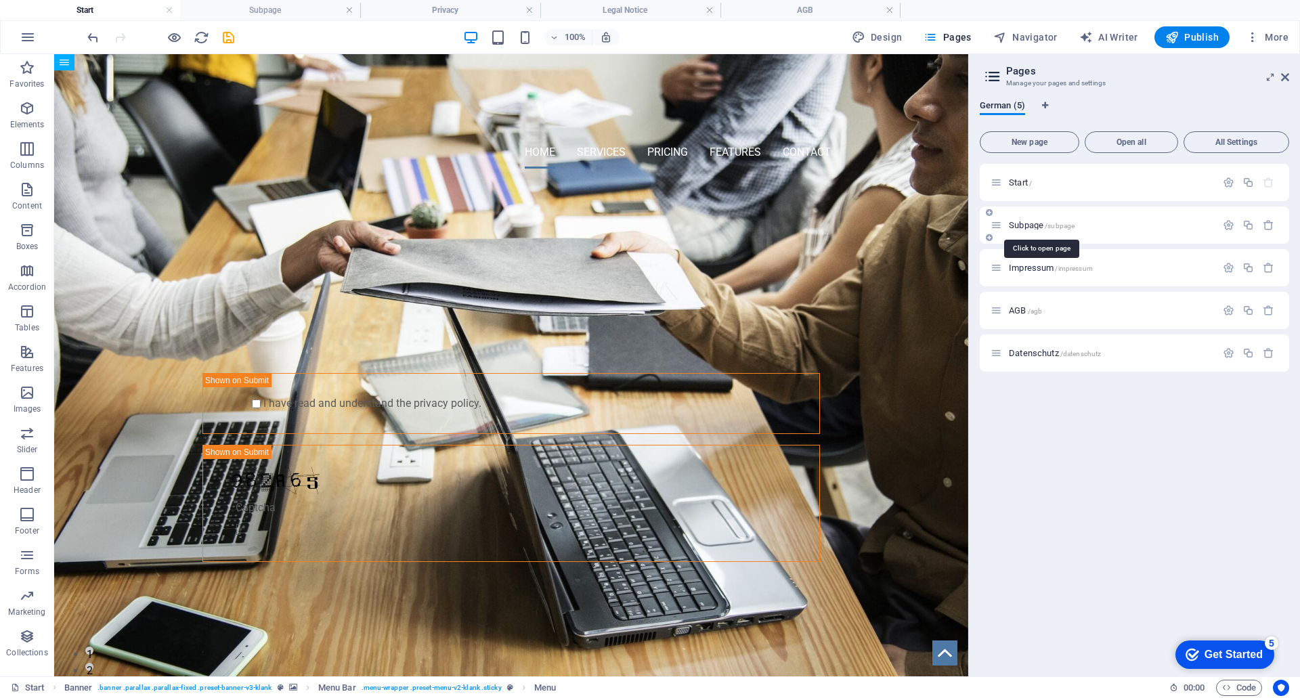
click at [1019, 221] on span "Subpage /subpage" at bounding box center [1042, 225] width 66 height 10
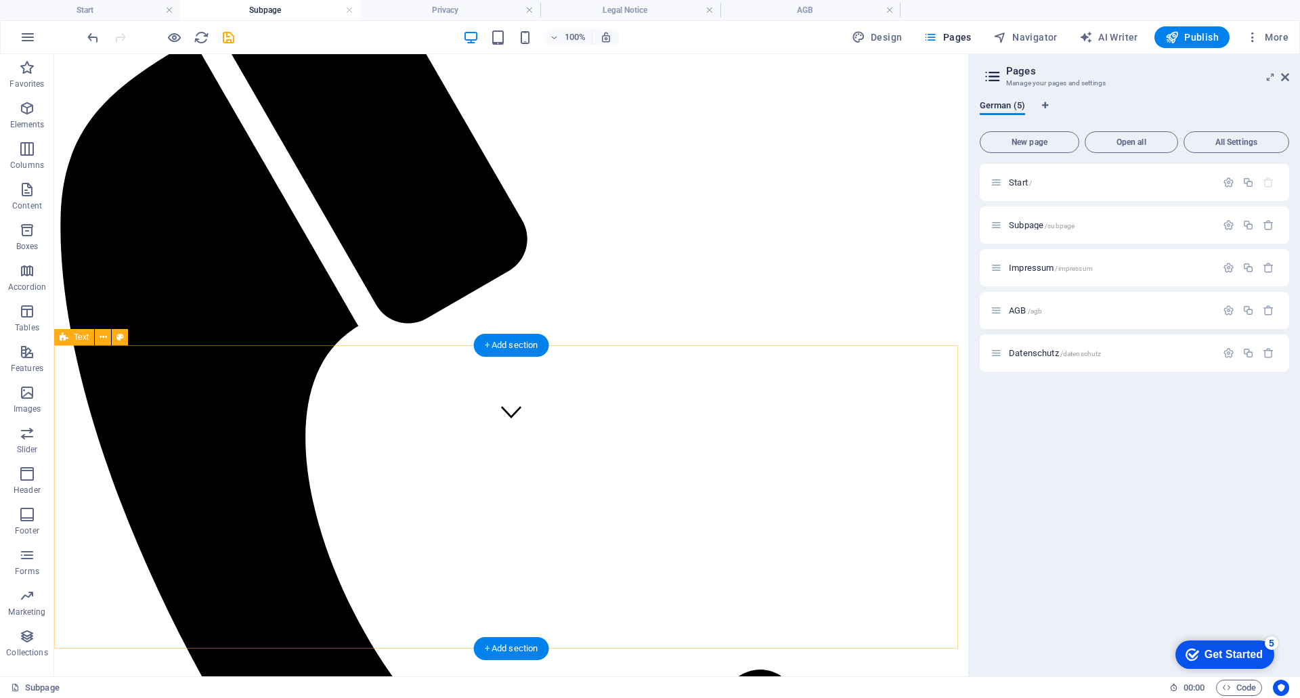
scroll to position [68, 0]
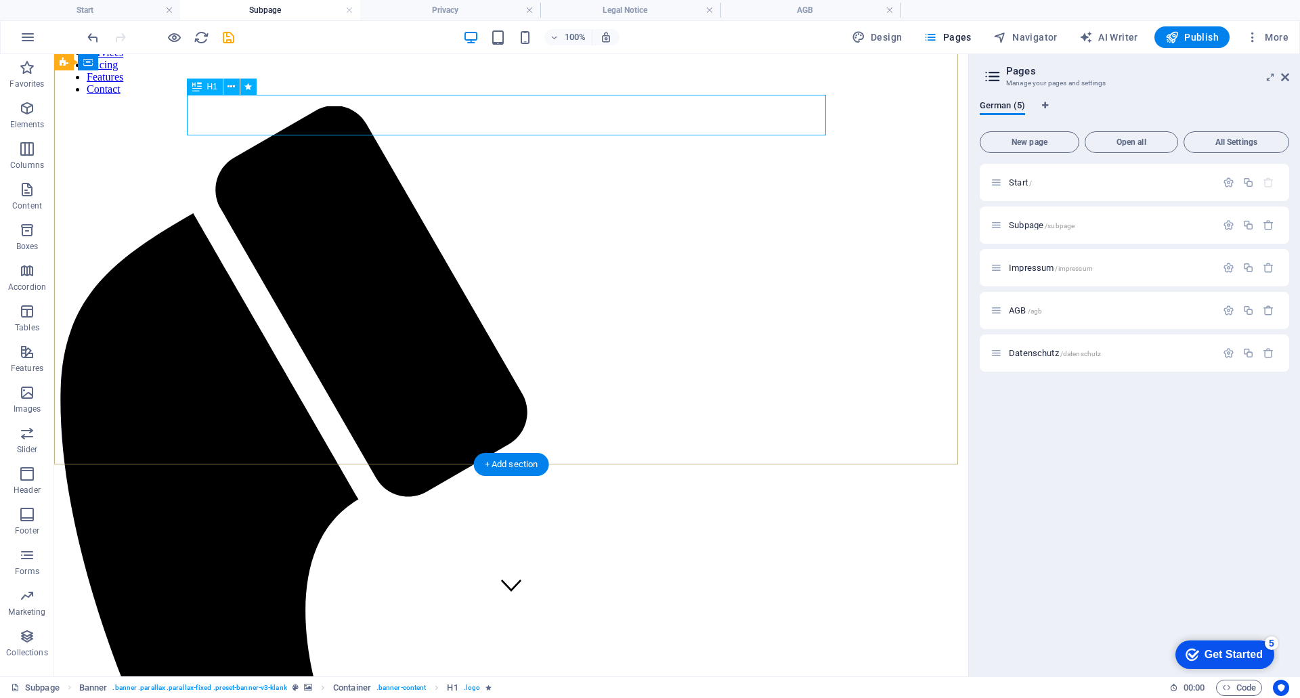
click at [234, 87] on icon at bounding box center [231, 87] width 7 height 14
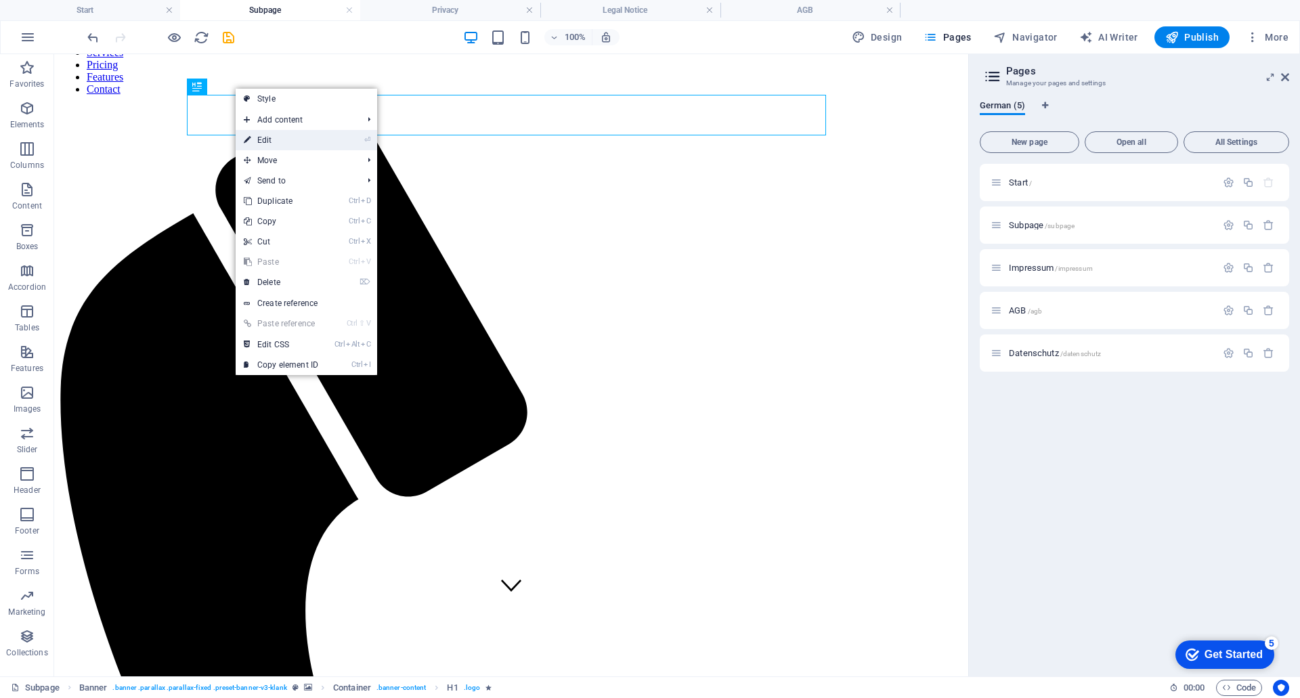
click at [282, 139] on link "⏎ Edit" at bounding box center [281, 140] width 91 height 20
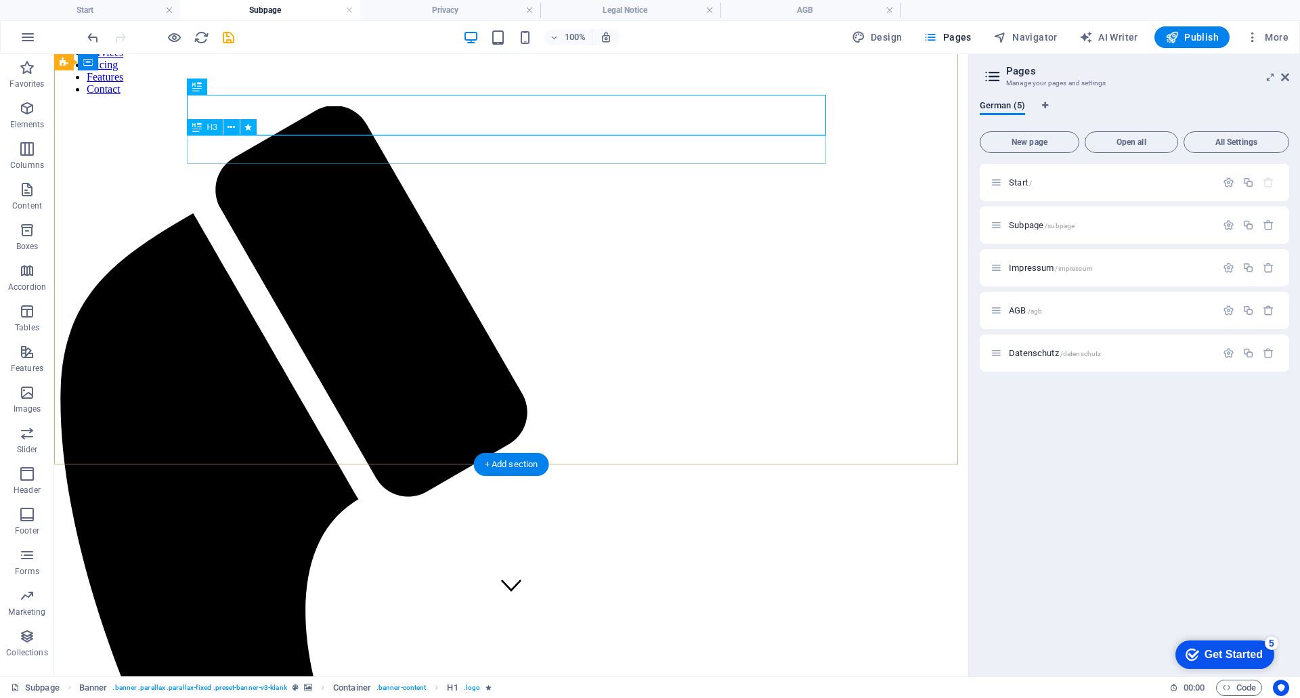
click at [234, 129] on icon at bounding box center [231, 128] width 7 height 14
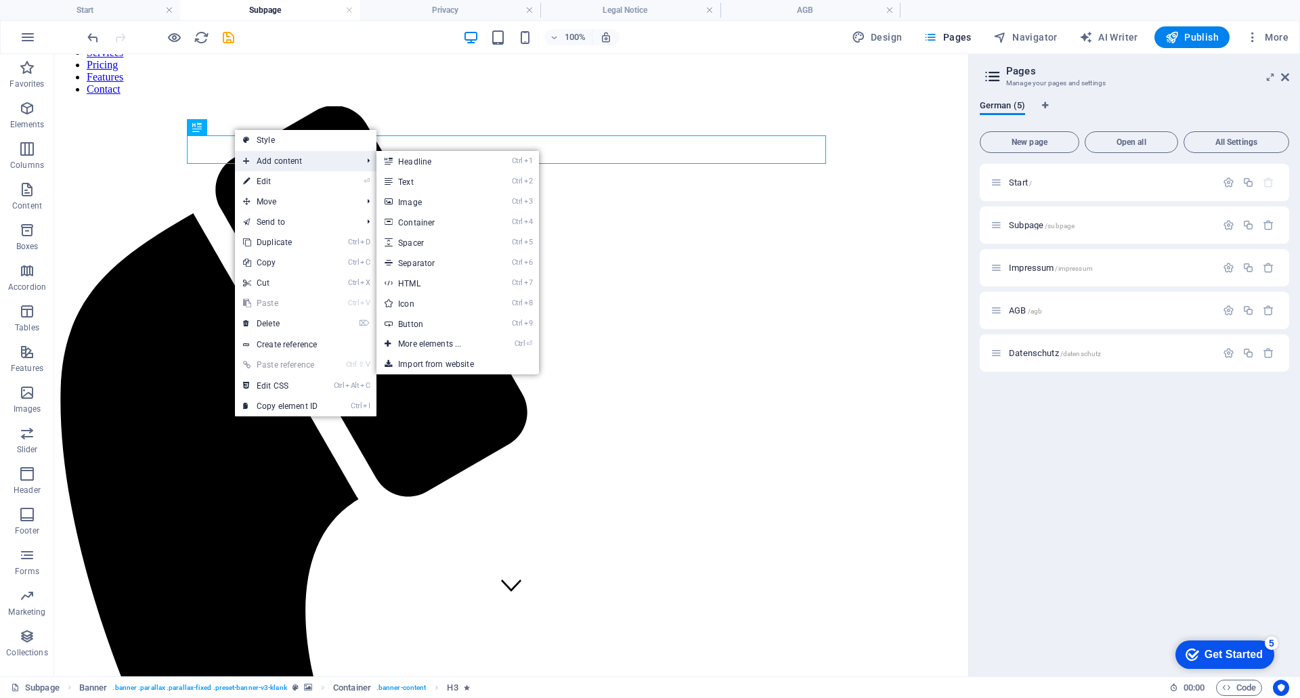
click at [268, 161] on span "Add content" at bounding box center [295, 161] width 121 height 20
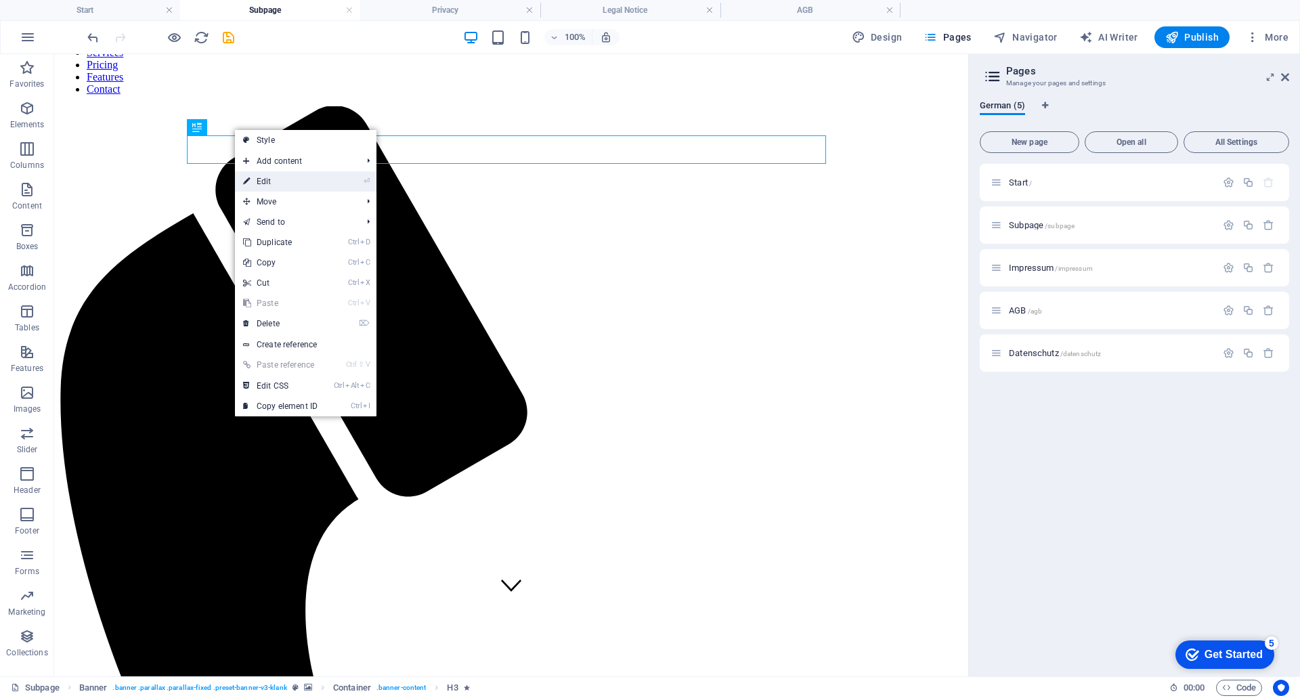
click at [263, 176] on link "⏎ Edit" at bounding box center [280, 181] width 91 height 20
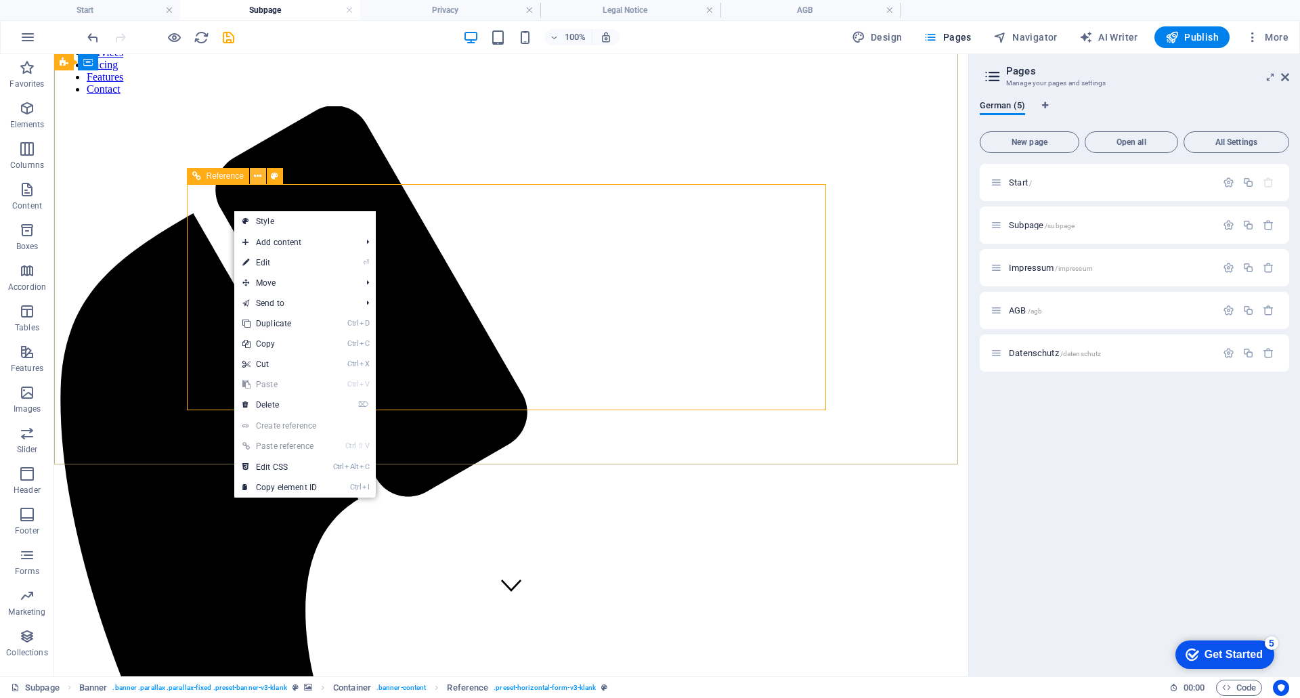
click at [253, 173] on button at bounding box center [258, 176] width 16 height 16
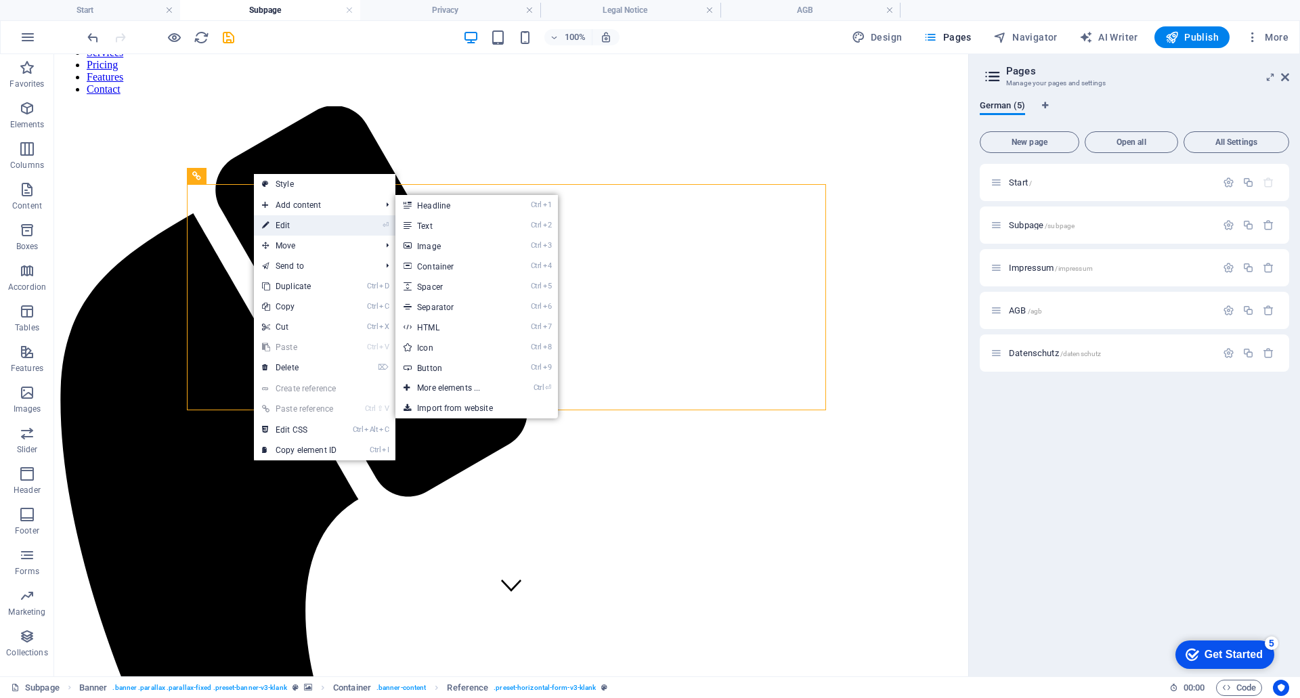
click at [286, 217] on link "⏎ Edit" at bounding box center [299, 225] width 91 height 20
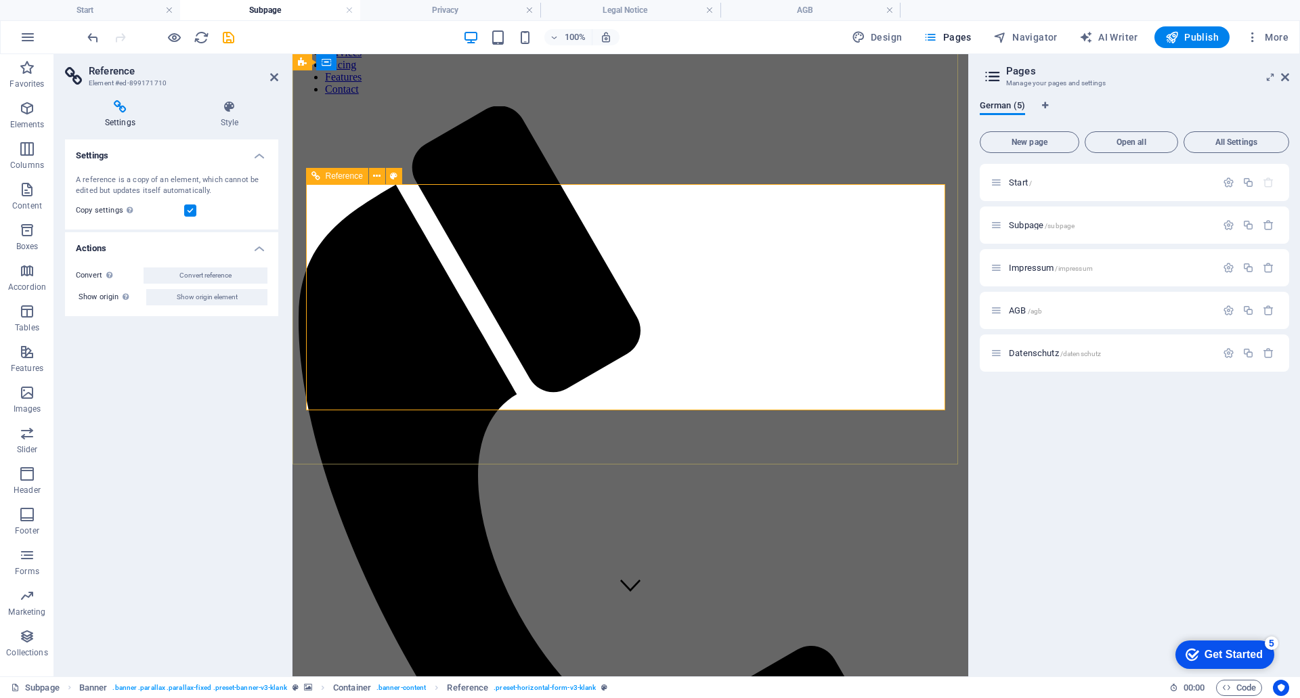
click at [354, 177] on span "Reference" at bounding box center [344, 176] width 37 height 8
click at [379, 176] on icon at bounding box center [376, 176] width 7 height 14
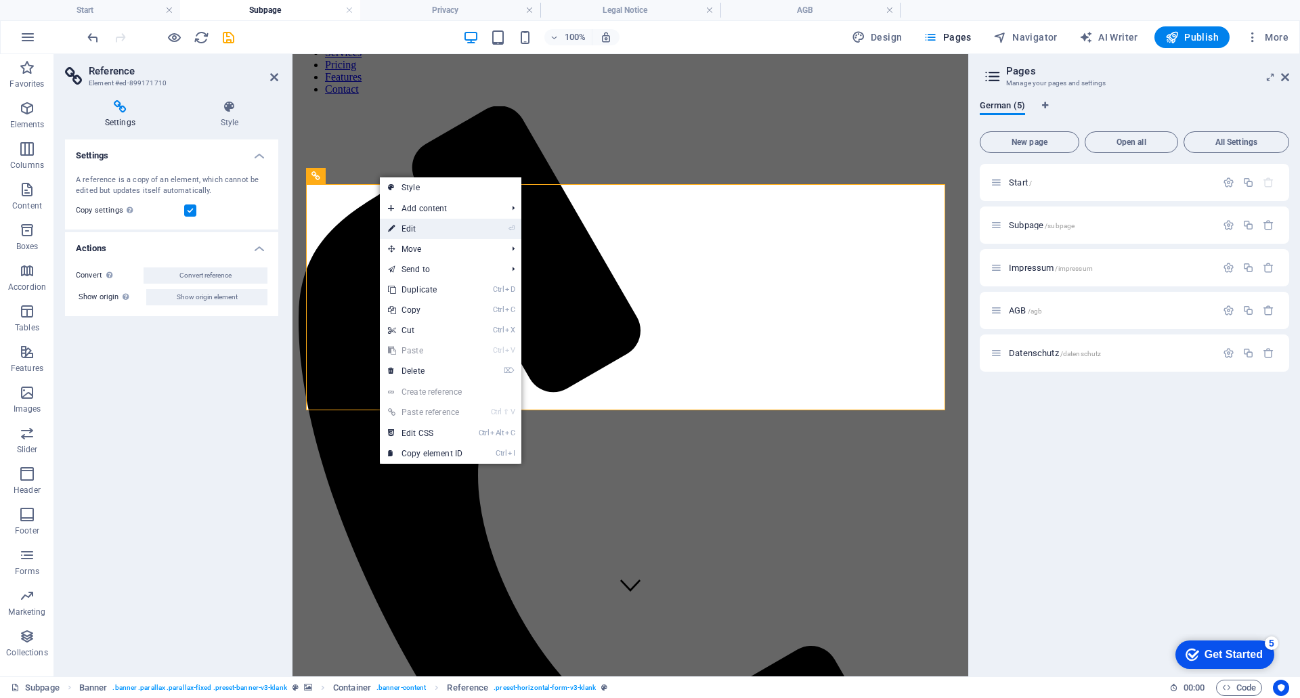
click at [428, 228] on link "⏎ Edit" at bounding box center [425, 229] width 91 height 20
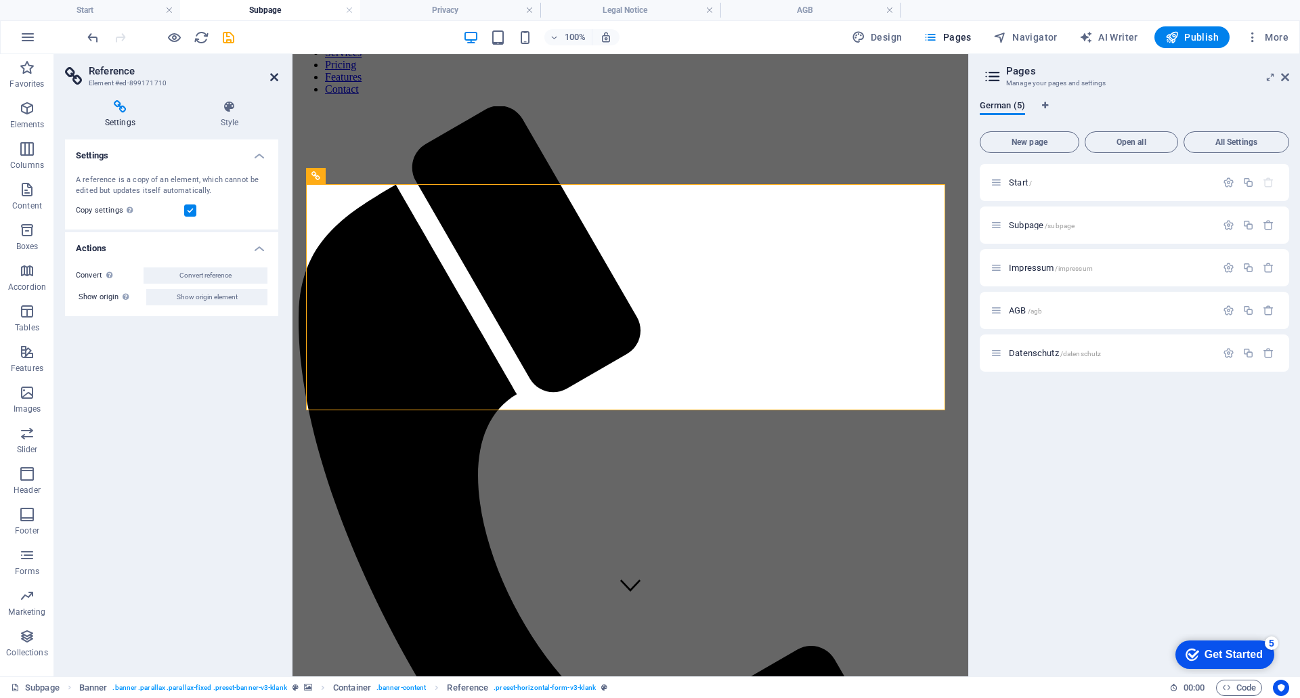
click at [273, 76] on icon at bounding box center [274, 77] width 8 height 11
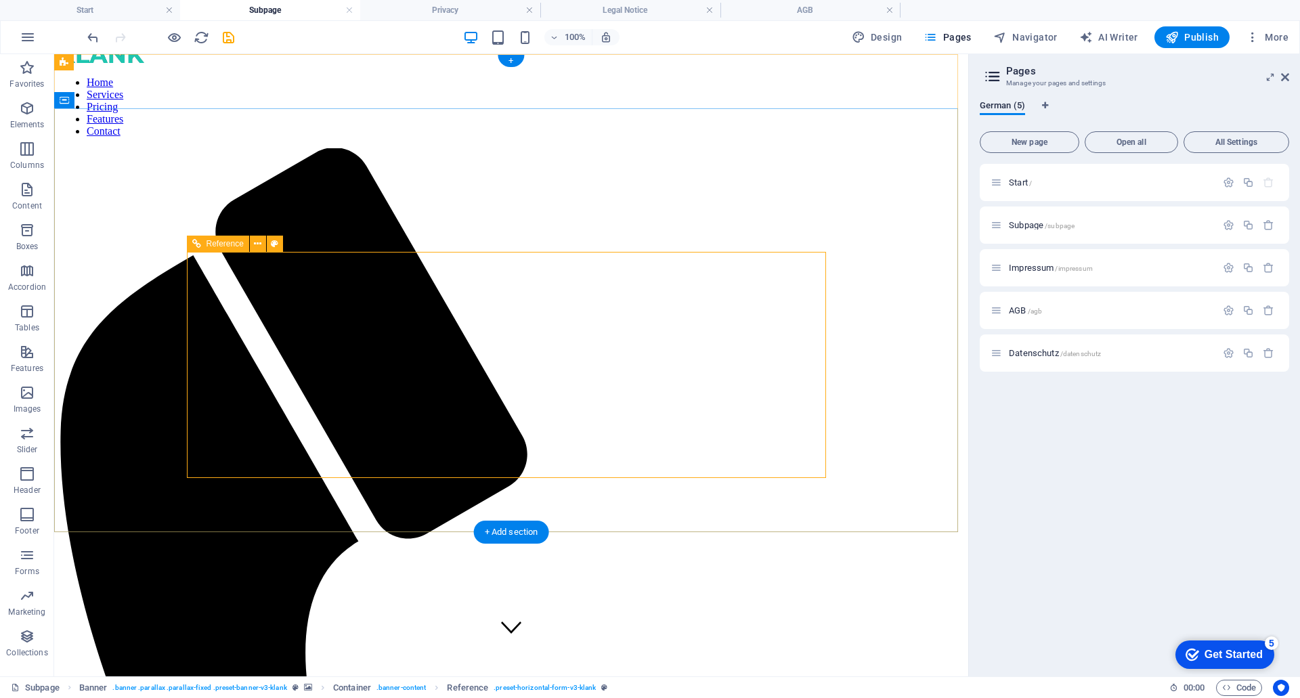
scroll to position [0, 0]
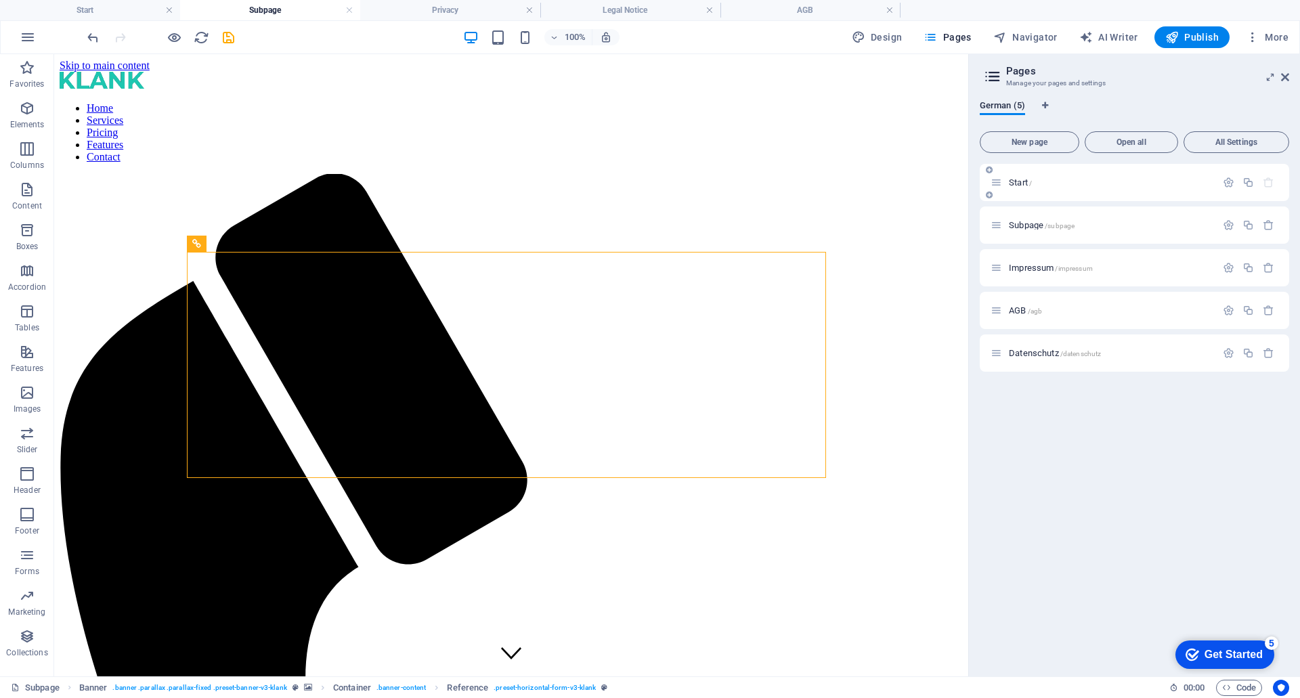
click at [997, 183] on icon at bounding box center [997, 183] width 12 height 12
click at [1021, 185] on span "Start /" at bounding box center [1020, 182] width 23 height 10
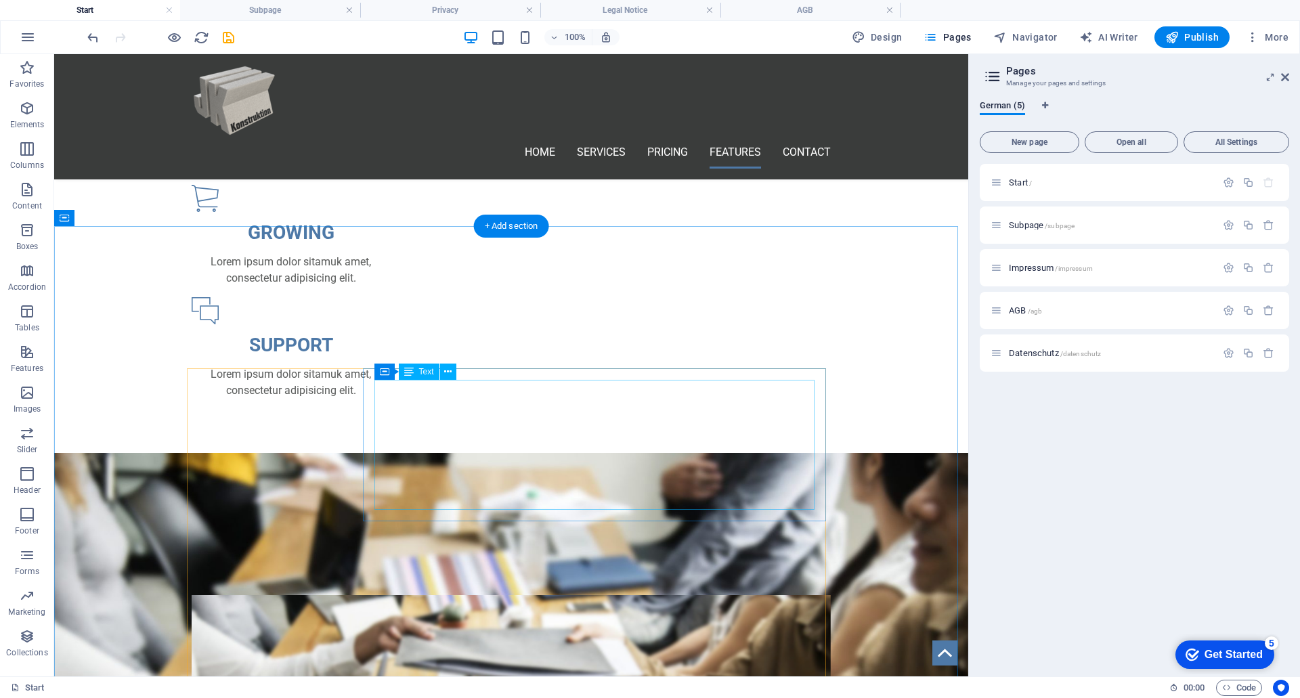
scroll to position [1354, 0]
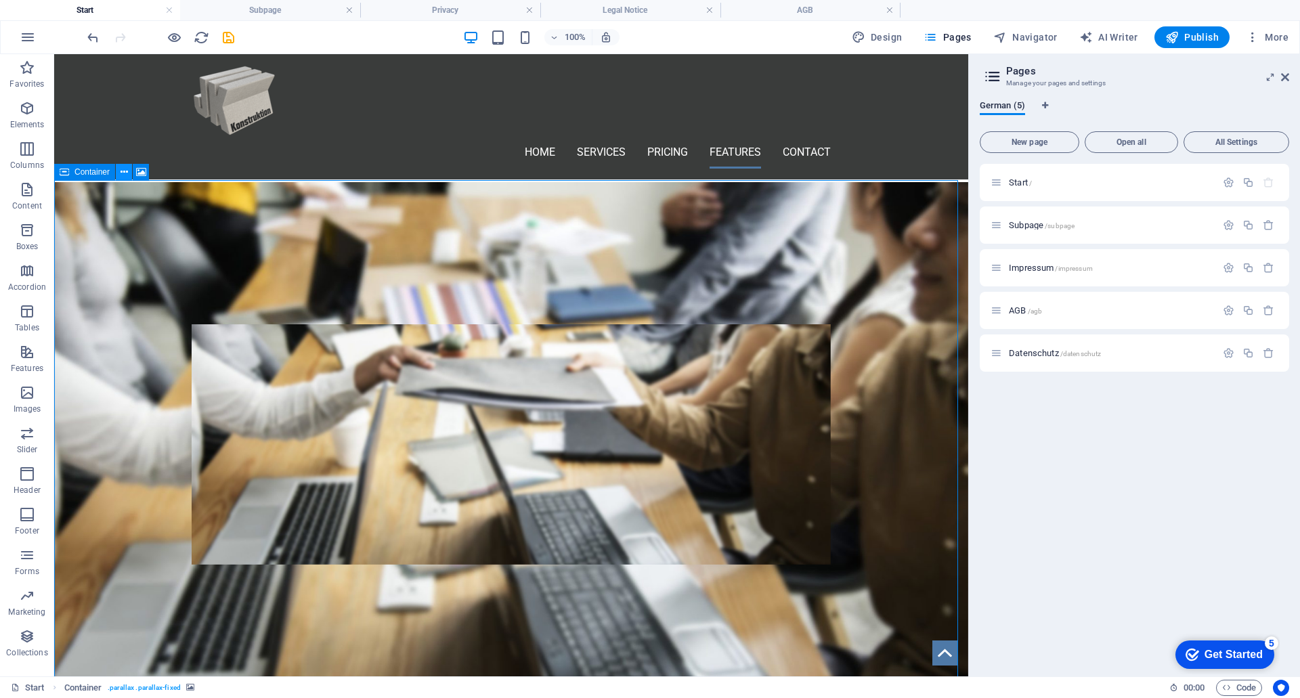
click at [121, 171] on icon at bounding box center [124, 172] width 7 height 14
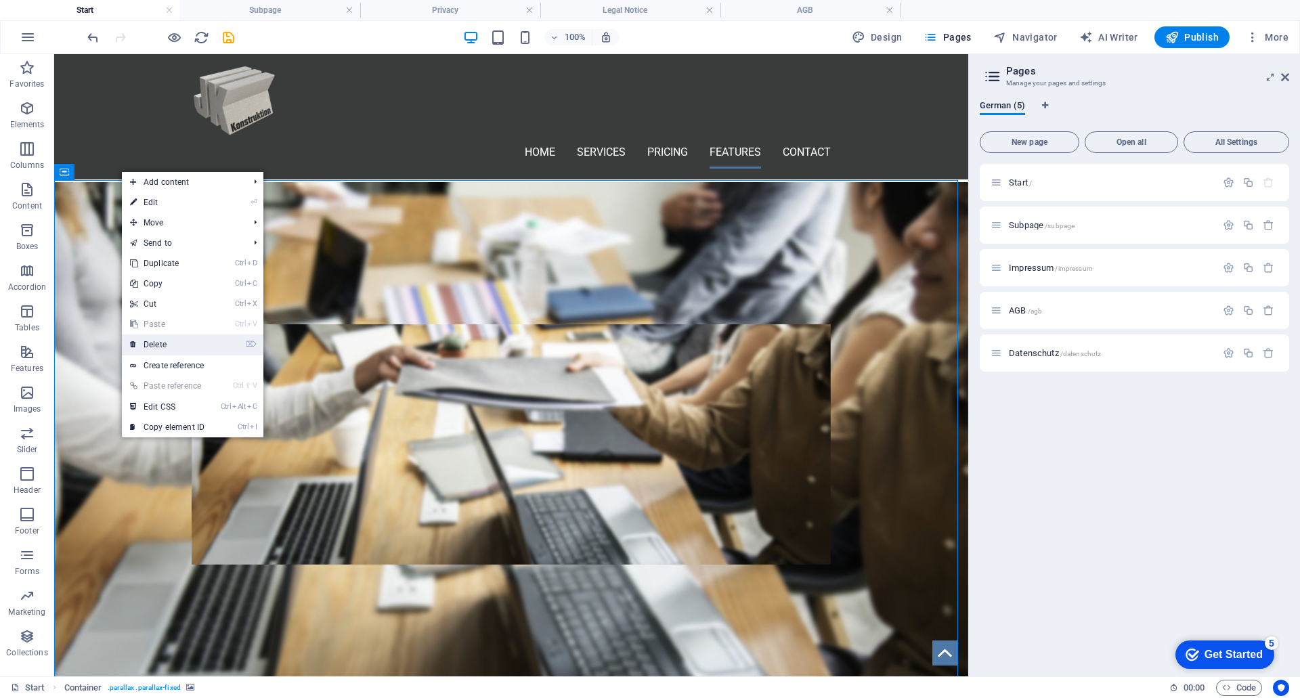
click at [153, 339] on link "⌦ Delete" at bounding box center [167, 345] width 91 height 20
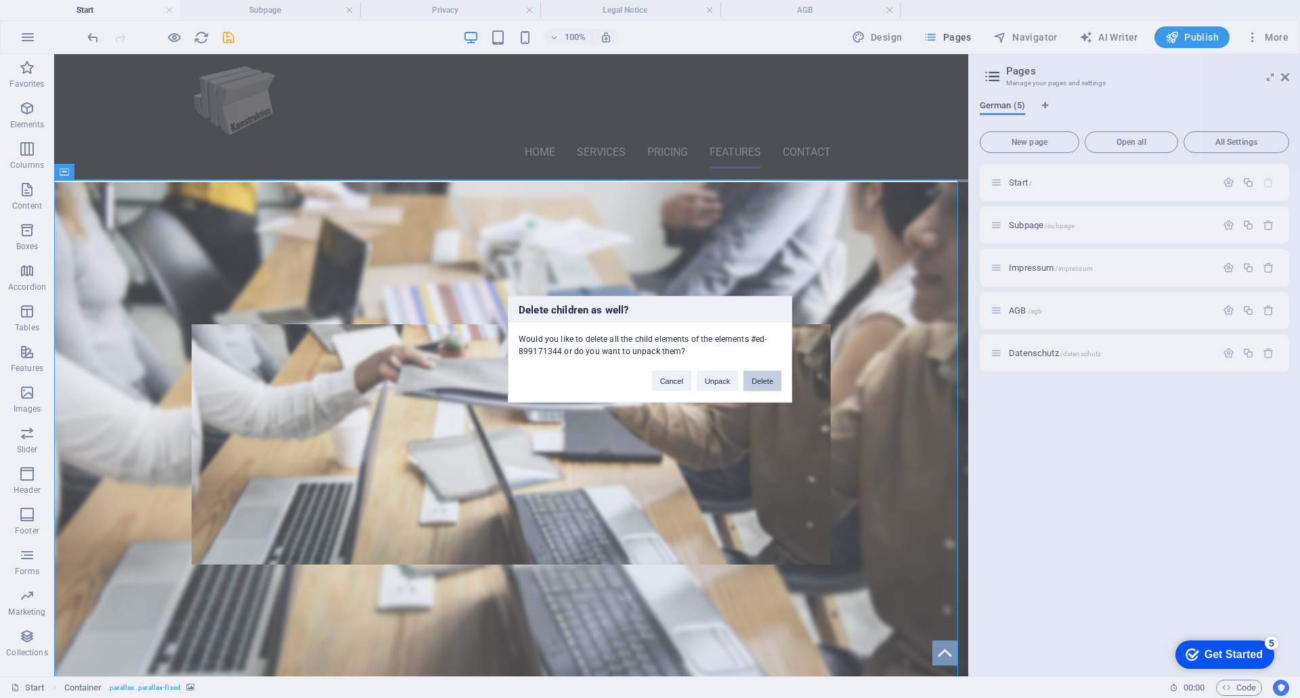
click at [763, 381] on button "Delete" at bounding box center [763, 380] width 38 height 20
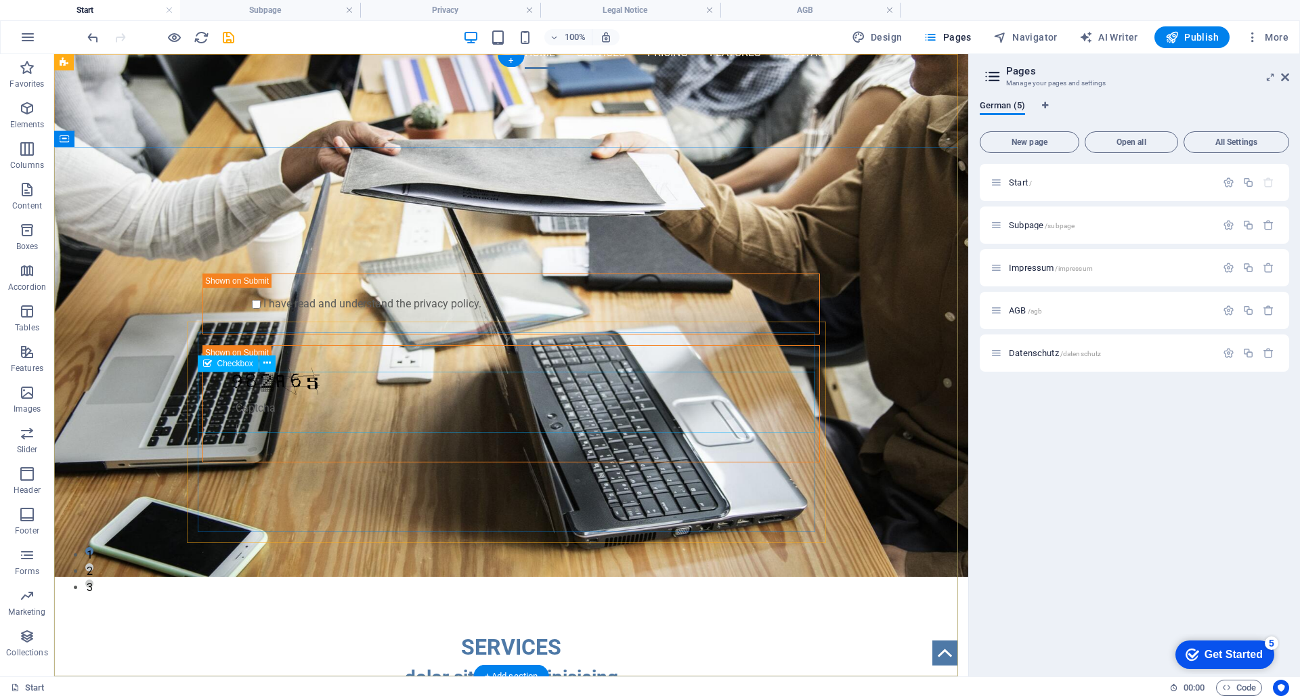
scroll to position [0, 0]
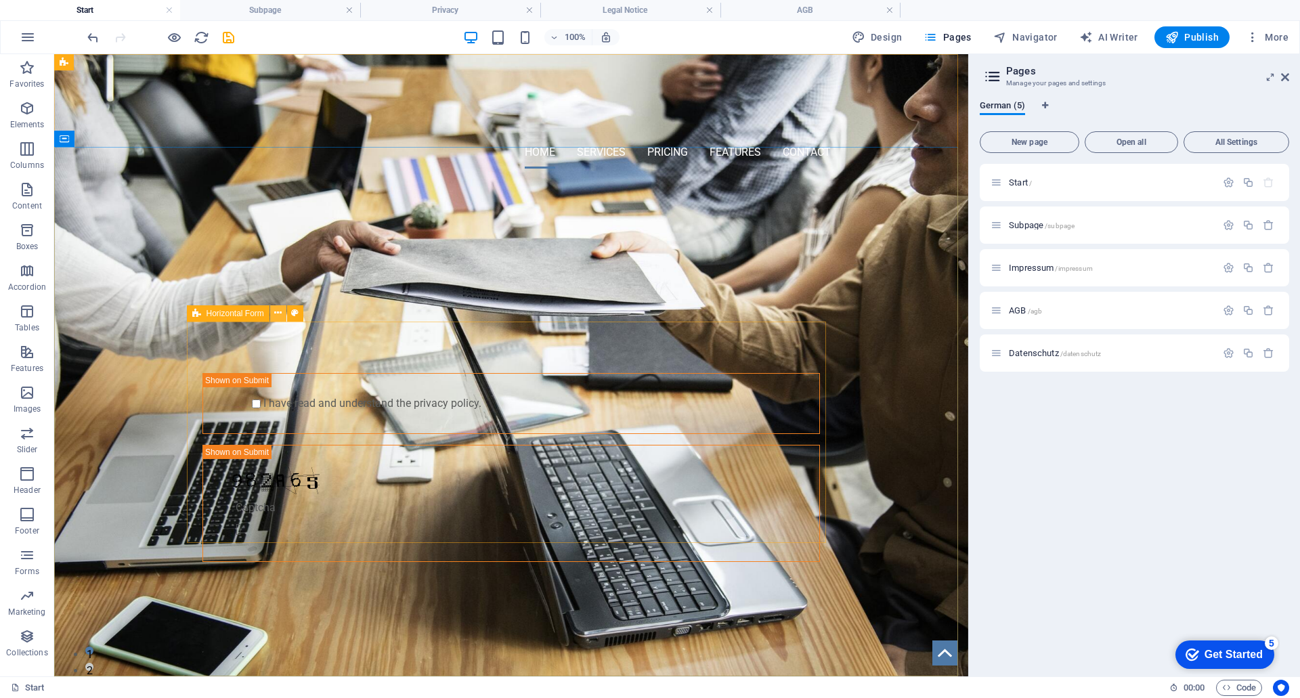
click at [279, 315] on icon at bounding box center [277, 313] width 7 height 14
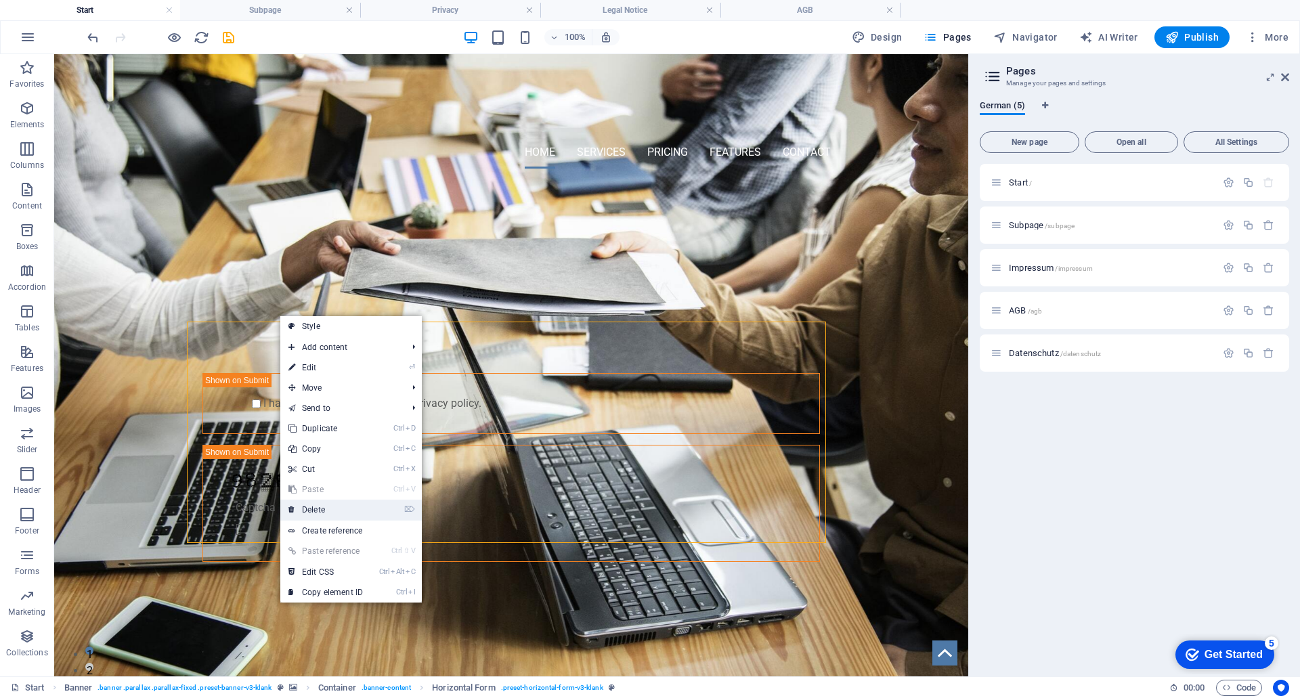
click at [311, 509] on link "⌦ Delete" at bounding box center [325, 510] width 91 height 20
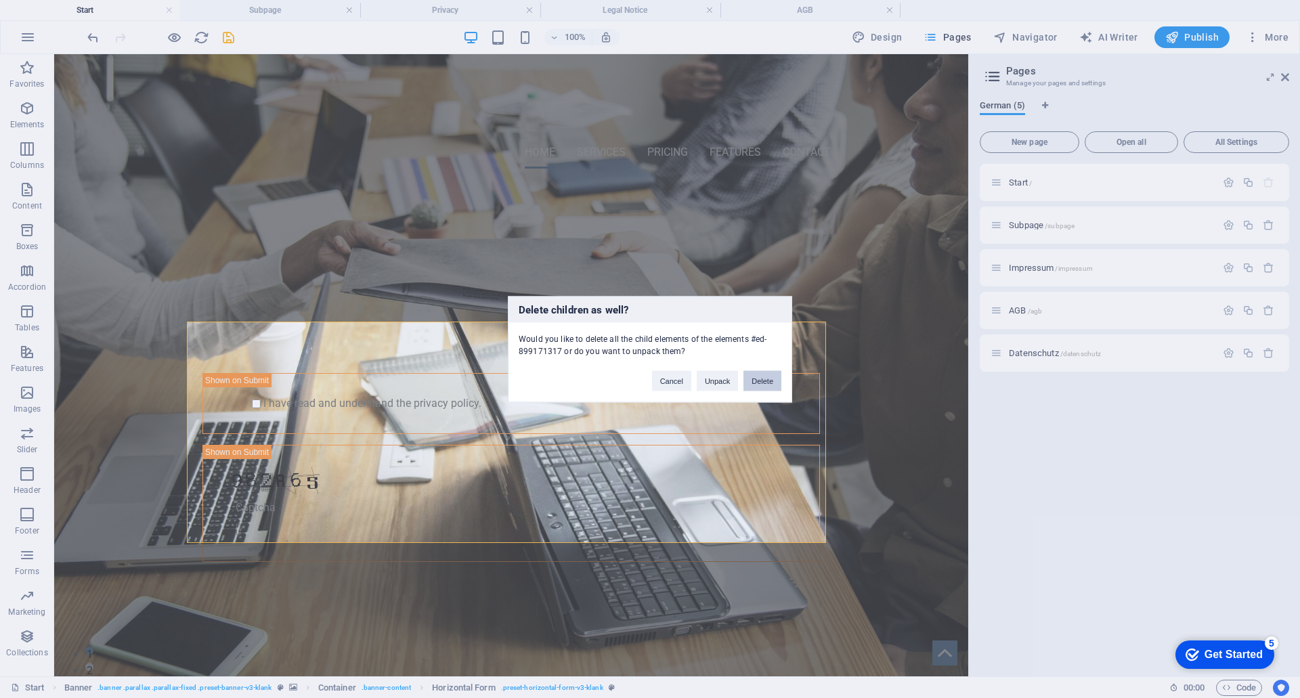
click at [762, 377] on button "Delete" at bounding box center [763, 380] width 38 height 20
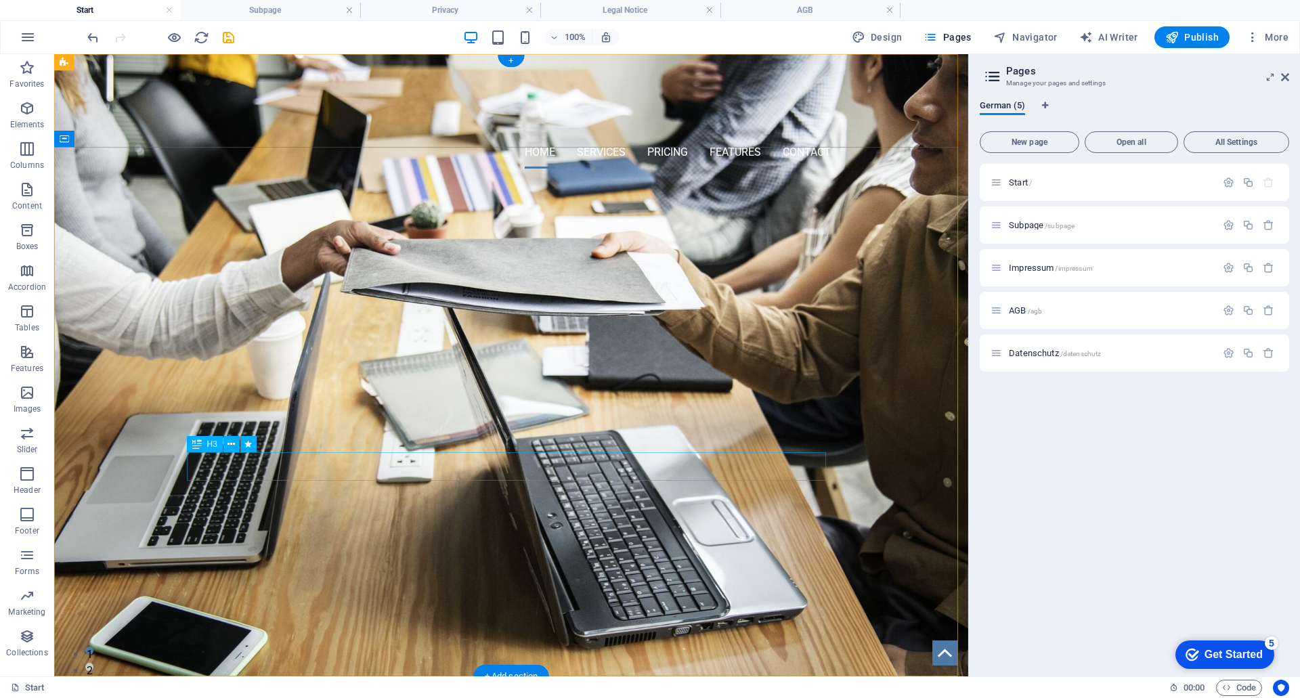
click at [316, 372] on div "Bitte Kontaktdaten hinterlassen, ich melde mich bei Ihnen." at bounding box center [511, 357] width 639 height 28
drag, startPoint x: 555, startPoint y: 470, endPoint x: 575, endPoint y: 470, distance: 19.6
click at [556, 372] on div "Bitte Kontaktdaten hinterlassen, ich melde mich bei Ihnen." at bounding box center [511, 357] width 639 height 28
click at [234, 443] on icon at bounding box center [231, 444] width 7 height 14
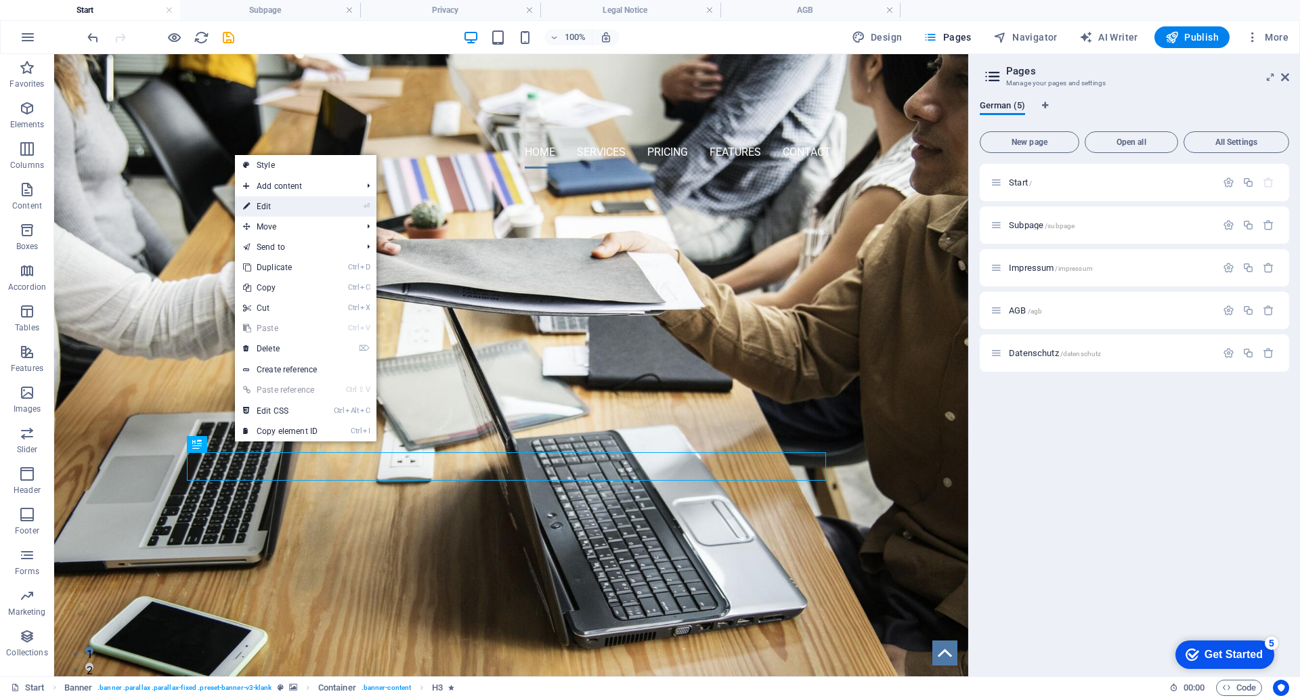
click at [274, 214] on link "⏎ Edit" at bounding box center [280, 206] width 91 height 20
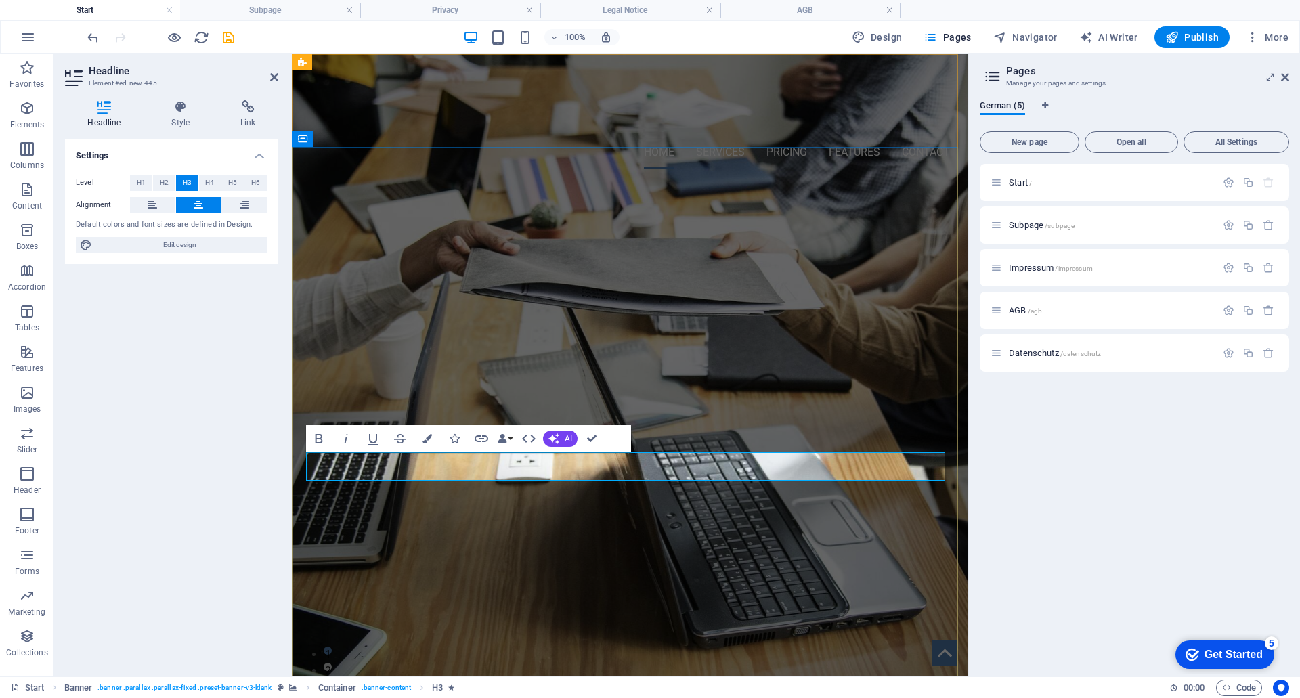
click at [406, 368] on span "Bitte Kontaktdaten hinterlassen, ich melde mich bei Ihnen." at bounding box center [630, 357] width 495 height 22
click at [383, 368] on span "Bitte Kontaktdaten hinterlassen, ich melde mich bei Ihnen." at bounding box center [630, 357] width 495 height 22
drag, startPoint x: 801, startPoint y: 468, endPoint x: 443, endPoint y: 465, distance: 358.3
click at [443, 372] on h3 "© Urheberrecht. Alle Rechte vorbehalten." at bounding box center [630, 357] width 639 height 28
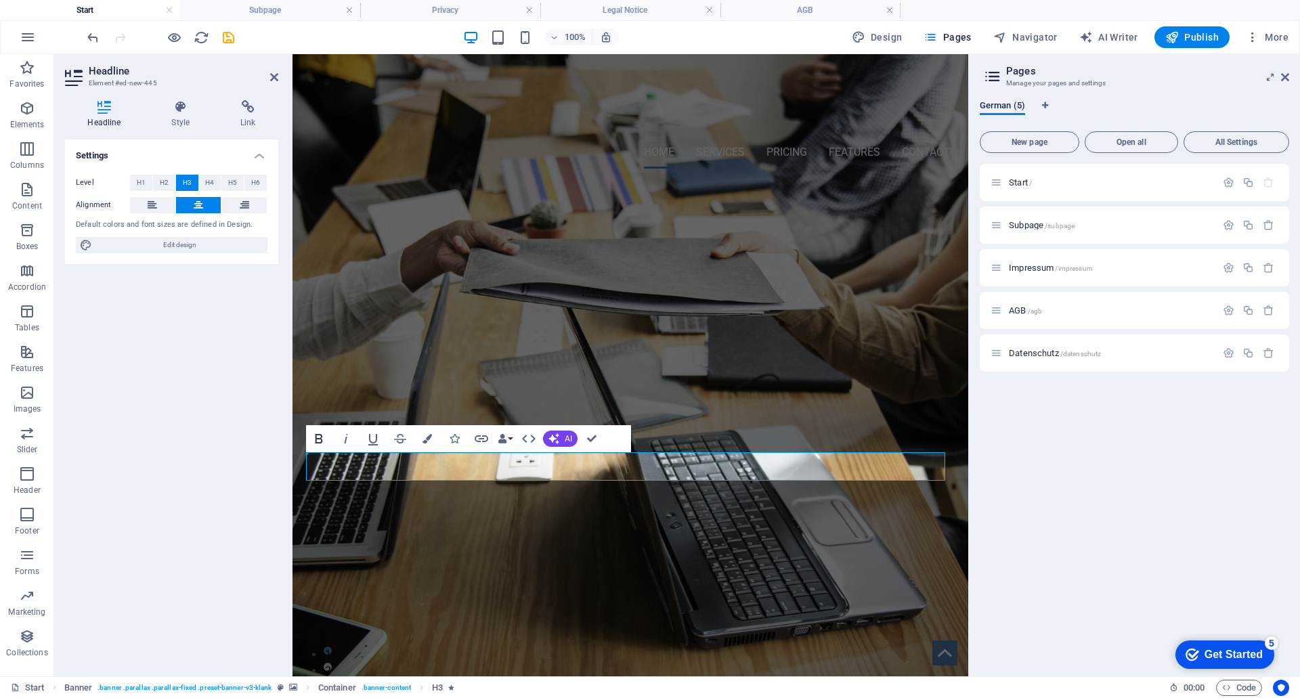
click at [322, 440] on icon "button" at bounding box center [318, 438] width 7 height 9
click at [318, 440] on icon "button" at bounding box center [318, 438] width 7 height 9
click at [339, 442] on icon "button" at bounding box center [346, 439] width 16 height 16
click at [345, 441] on icon "button" at bounding box center [345, 438] width 3 height 9
click at [253, 184] on span "H6" at bounding box center [255, 183] width 9 height 16
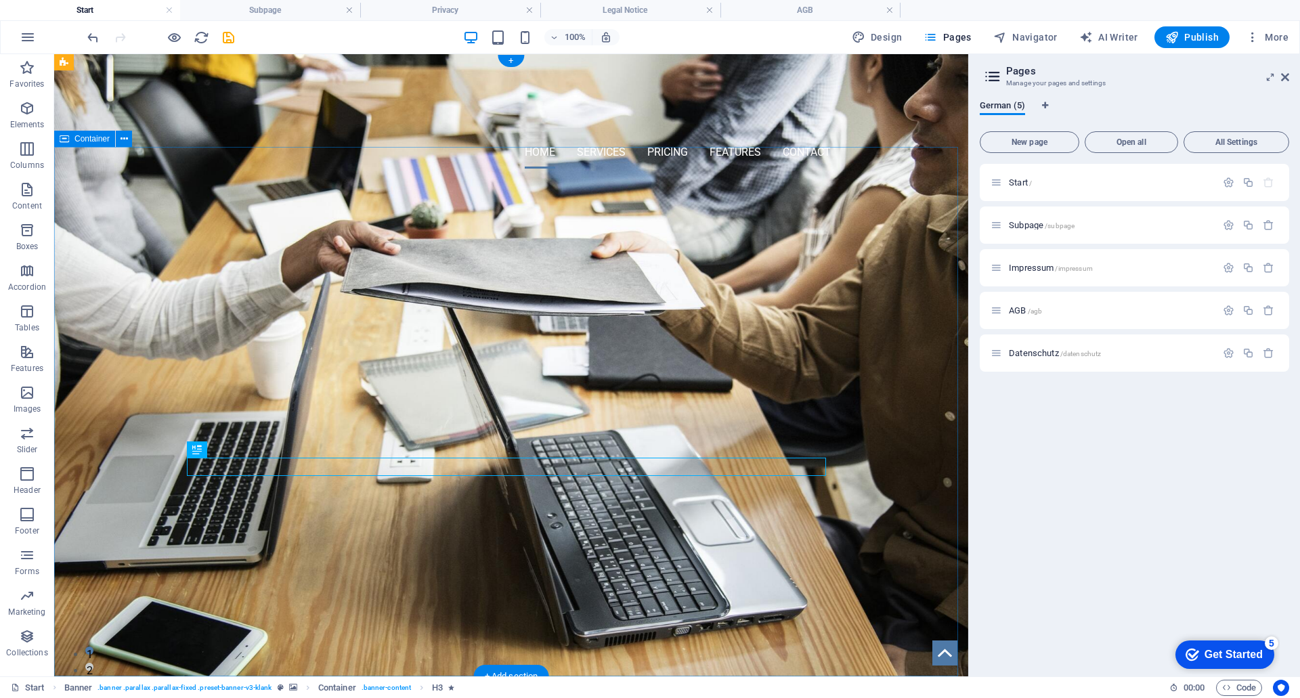
click at [599, 416] on div "Jochen Klaus Konstruktion Konstruktionsbüro Sondermaschinenbau © Urheberrecht. …" at bounding box center [511, 297] width 914 height 236
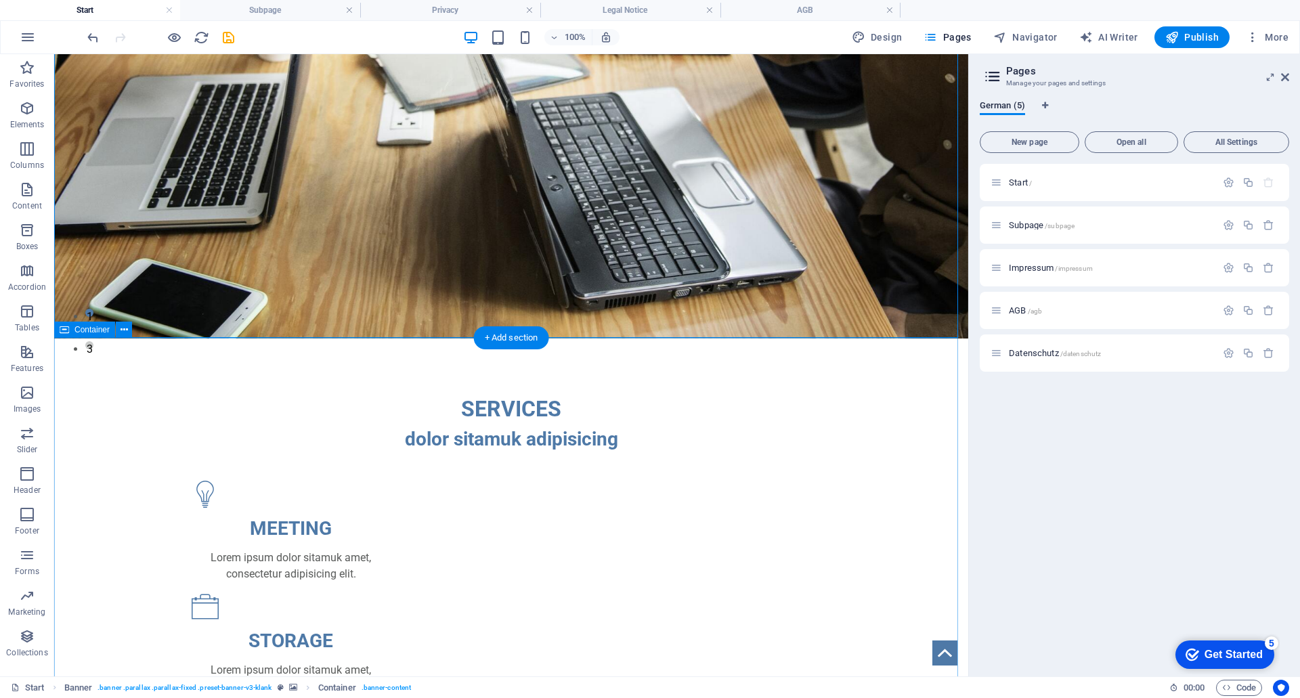
scroll to position [339, 0]
click at [123, 329] on icon at bounding box center [124, 330] width 7 height 14
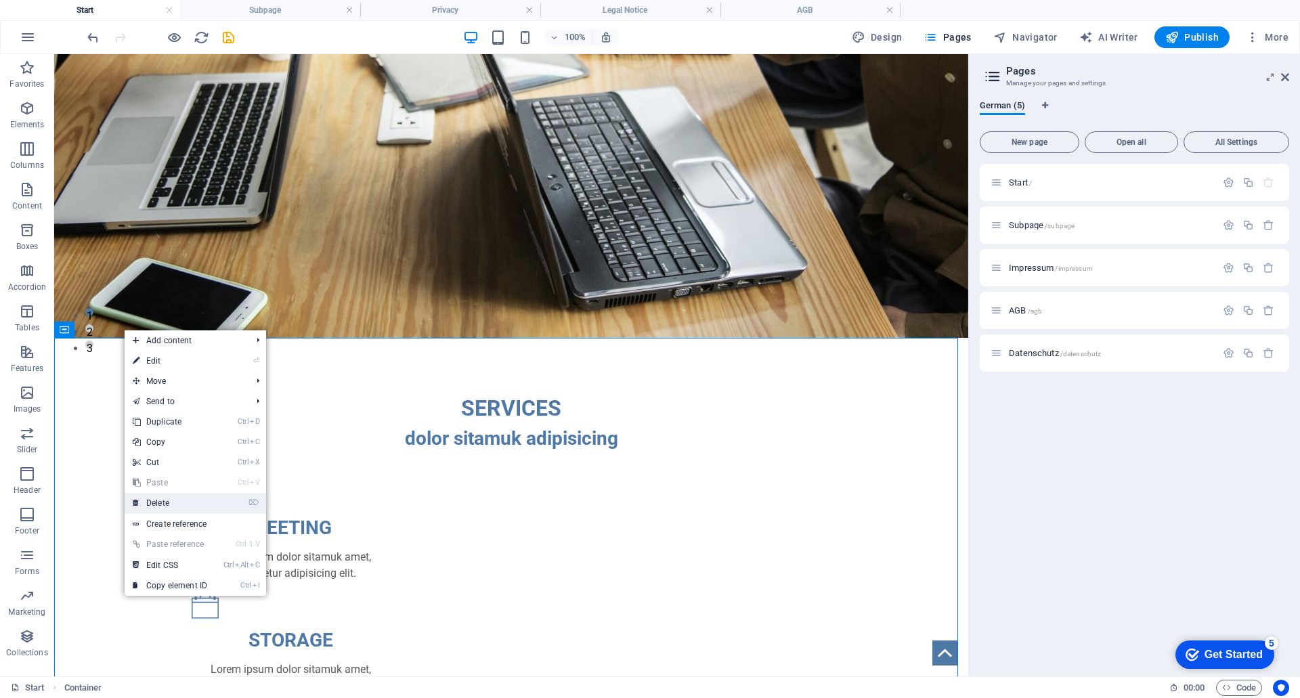
click at [166, 507] on link "⌦ Delete" at bounding box center [170, 503] width 91 height 20
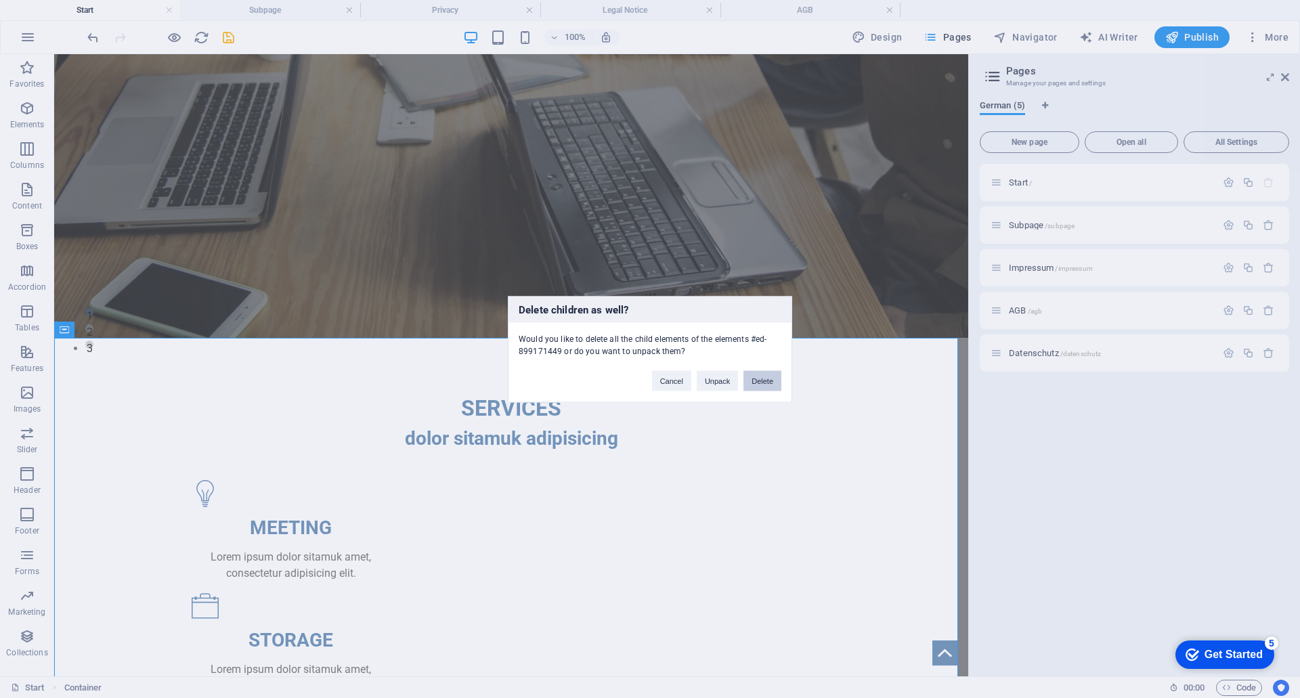
click at [765, 381] on button "Delete" at bounding box center [763, 380] width 38 height 20
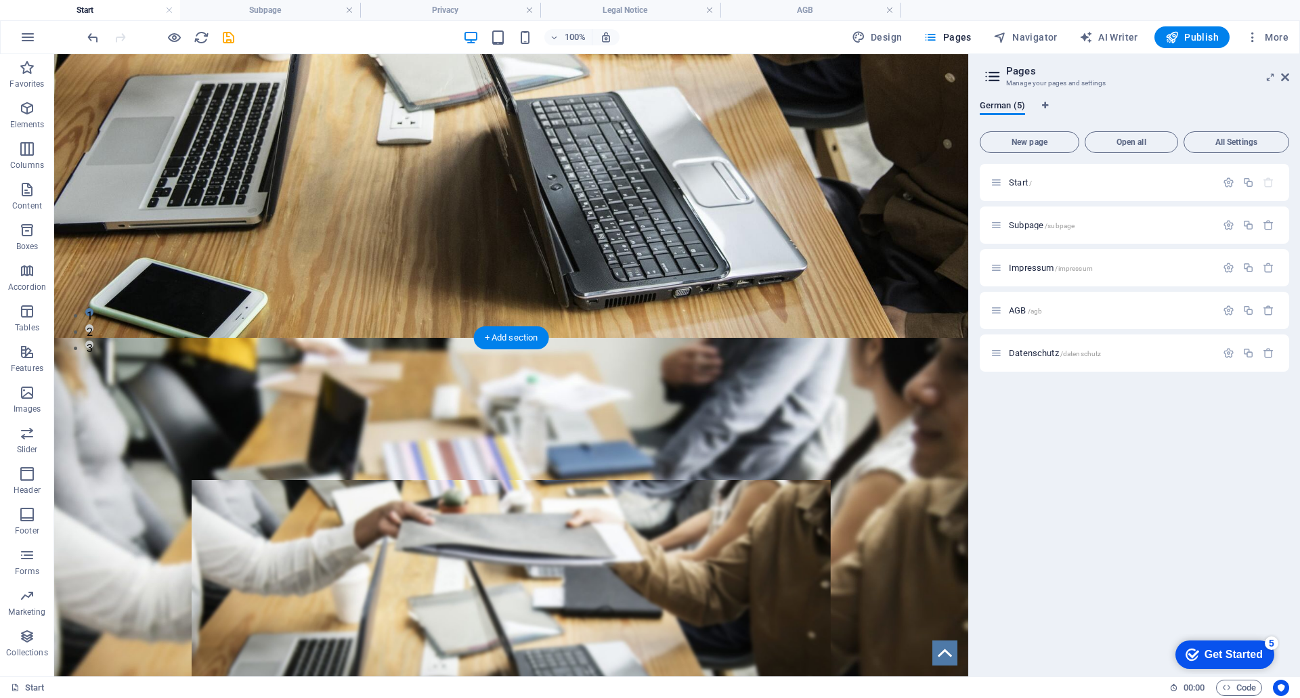
click at [79, 343] on figure at bounding box center [511, 649] width 914 height 622
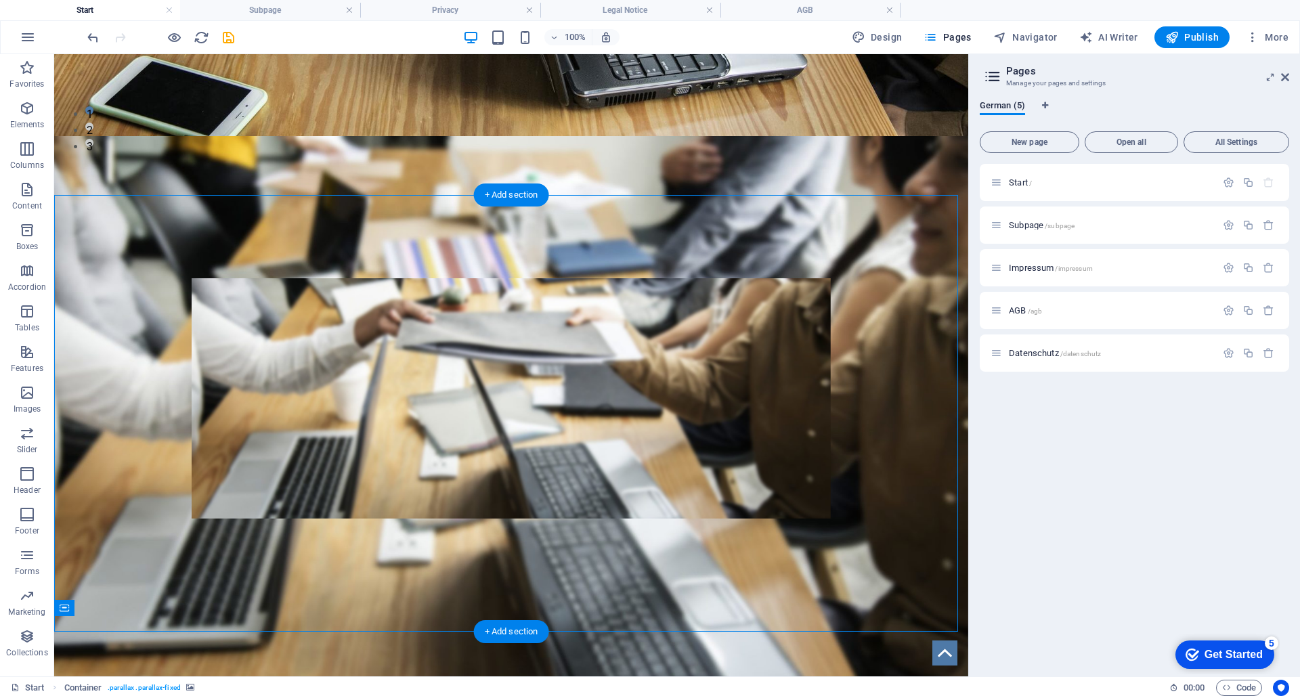
scroll to position [542, 0]
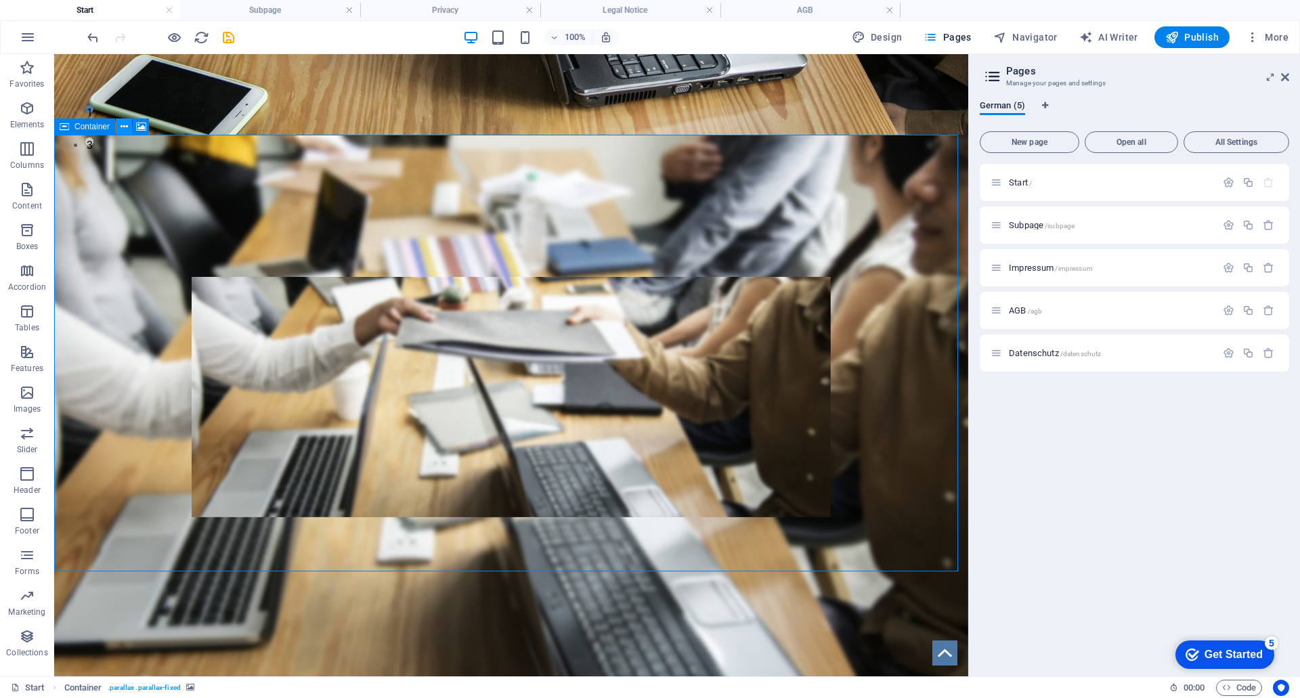
click at [127, 127] on icon at bounding box center [124, 127] width 7 height 14
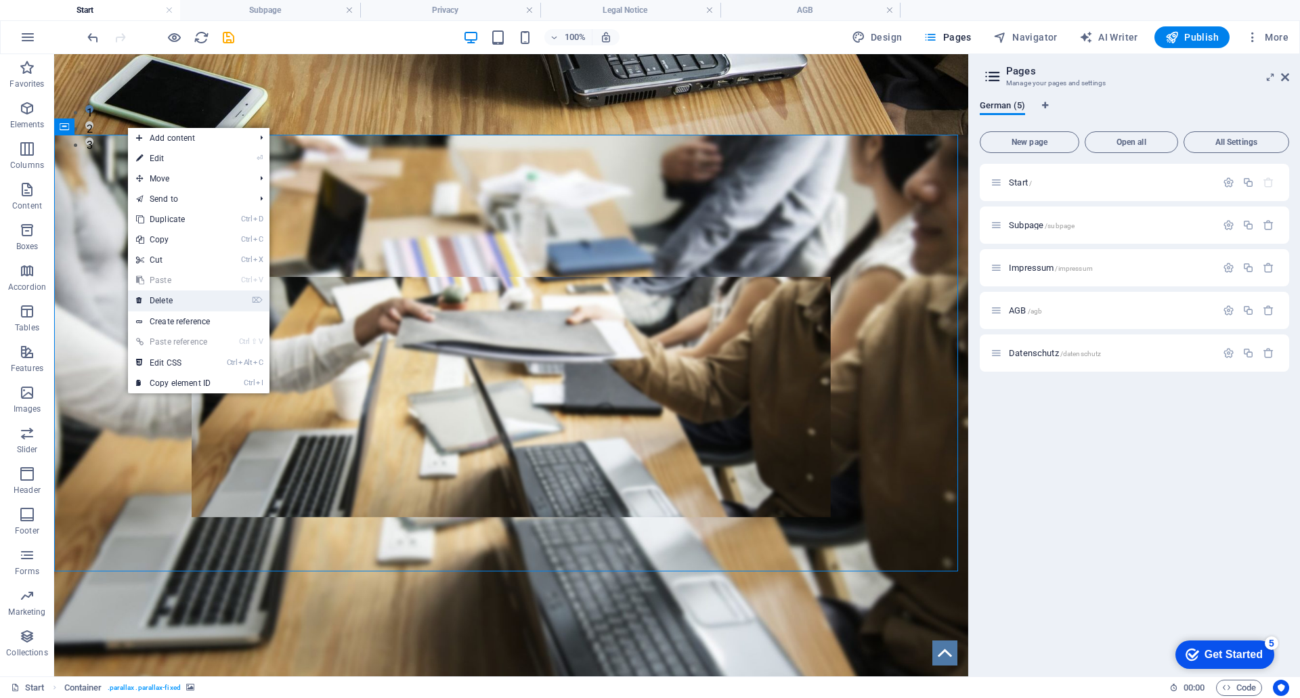
click at [158, 299] on link "⌦ Delete" at bounding box center [173, 301] width 91 height 20
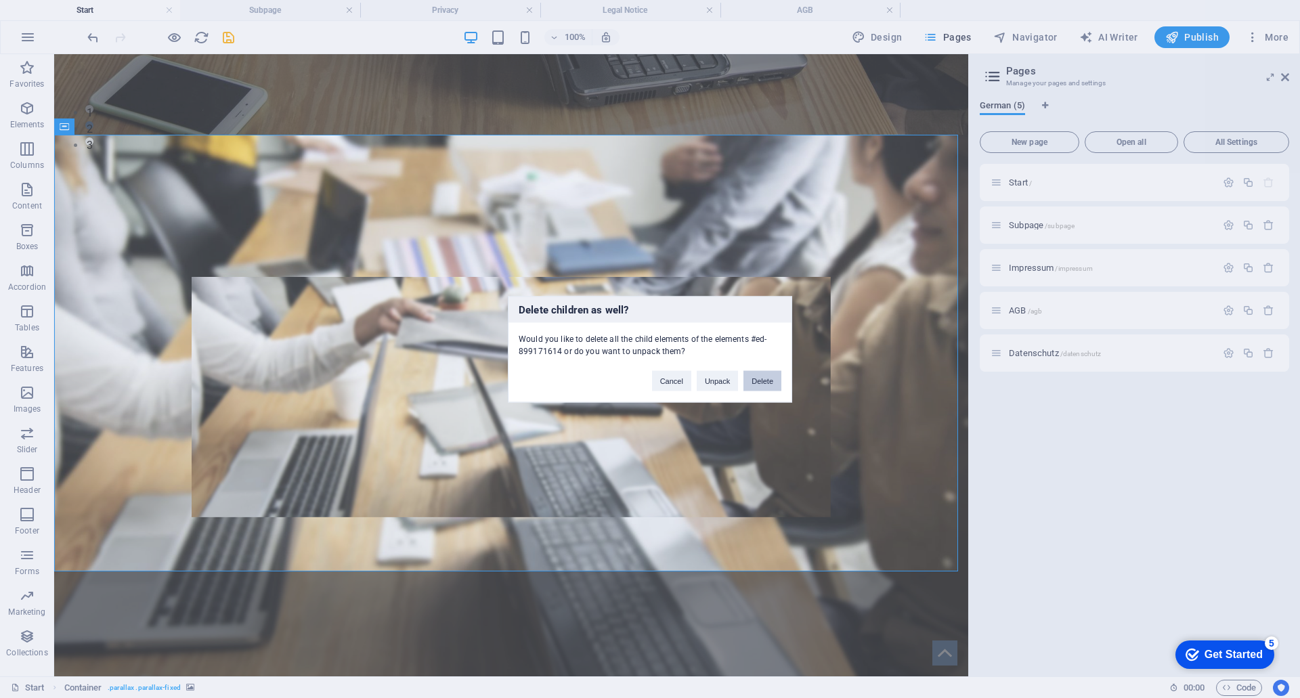
click at [762, 381] on button "Delete" at bounding box center [763, 380] width 38 height 20
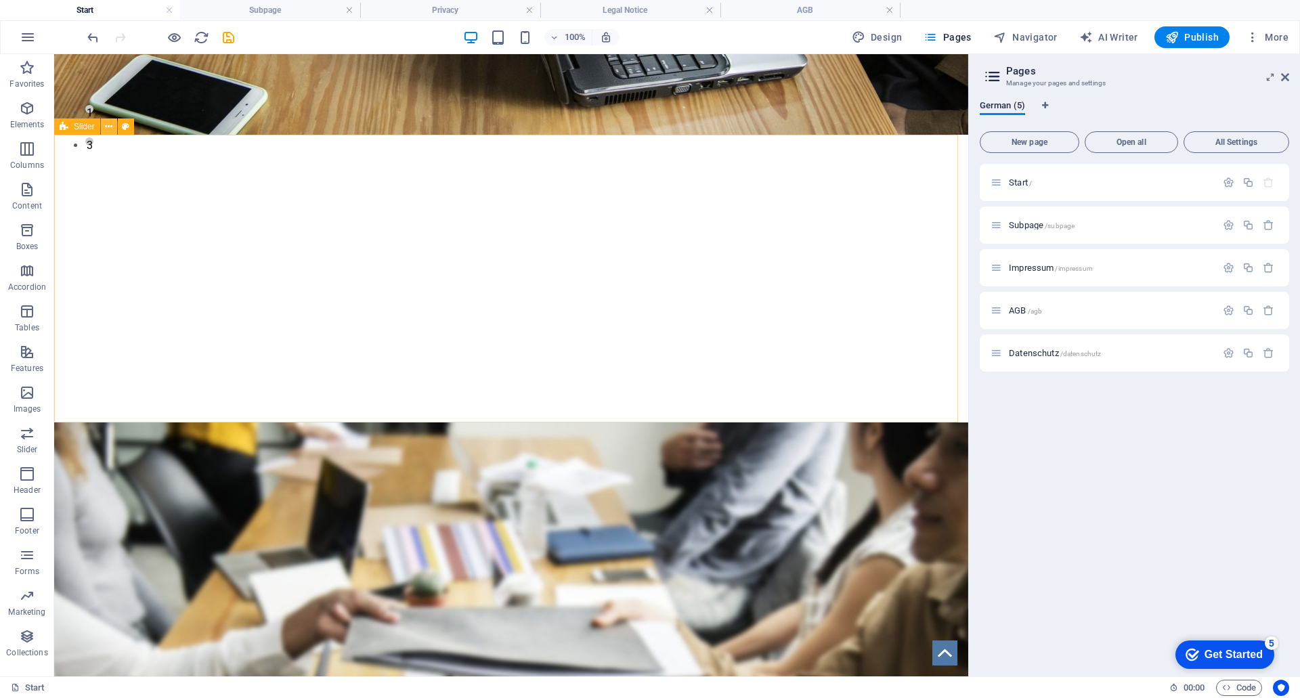
click at [109, 125] on icon at bounding box center [108, 127] width 7 height 14
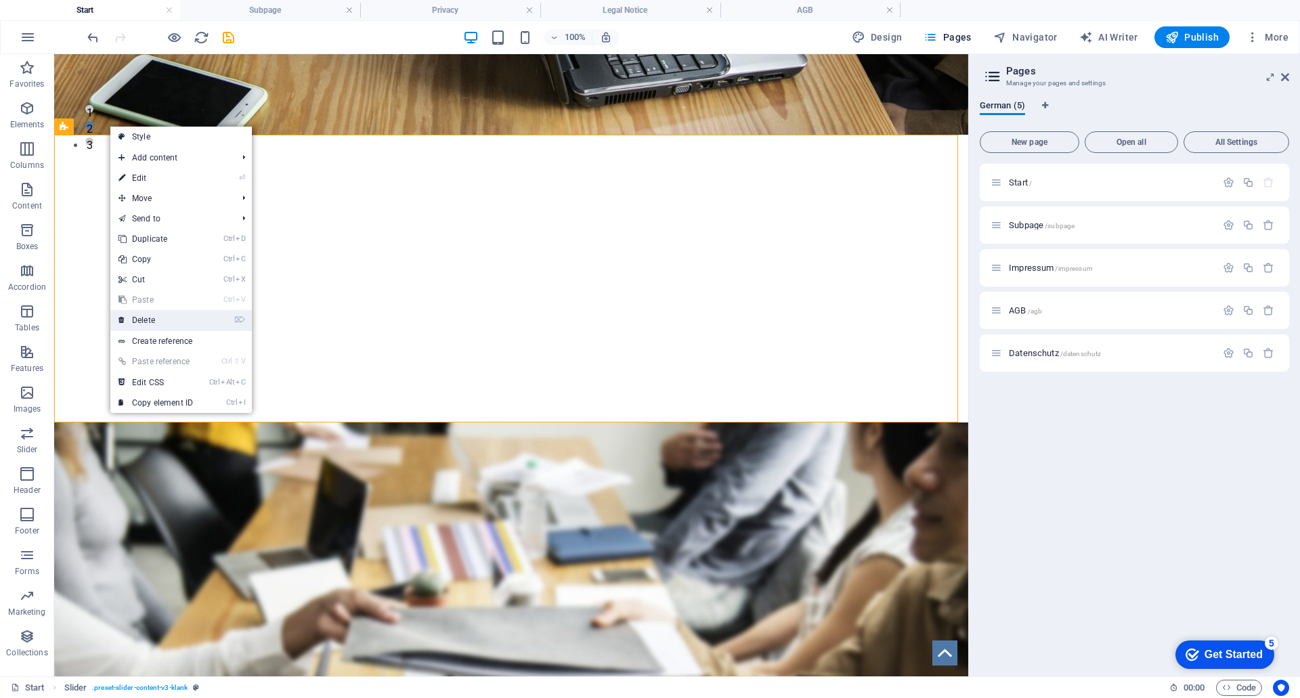
click at [151, 316] on link "⌦ Delete" at bounding box center [155, 320] width 91 height 20
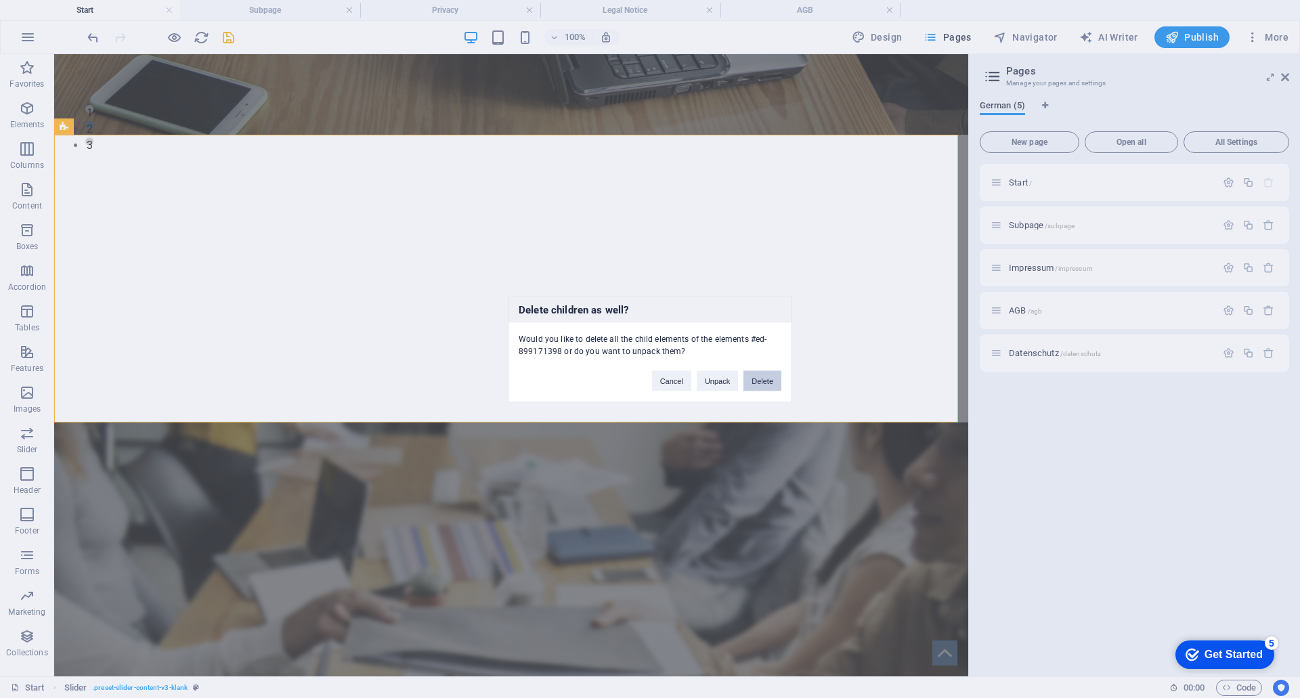
click at [758, 383] on button "Delete" at bounding box center [763, 380] width 38 height 20
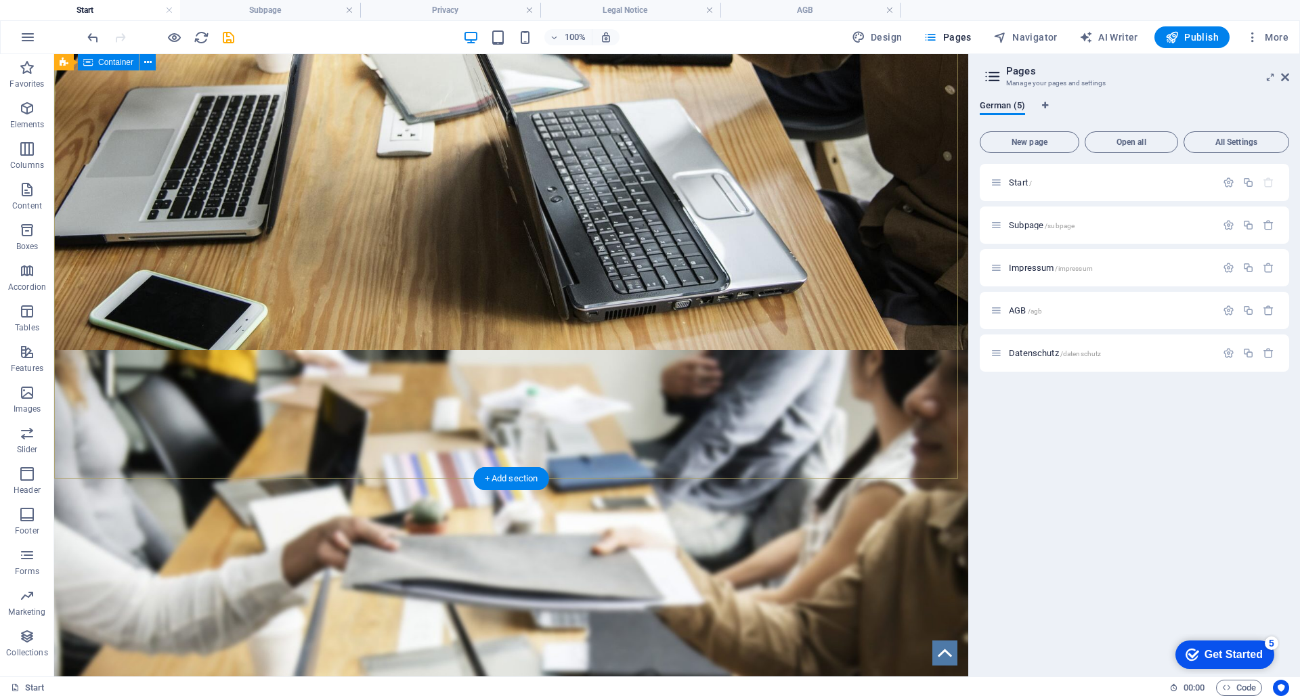
scroll to position [339, 0]
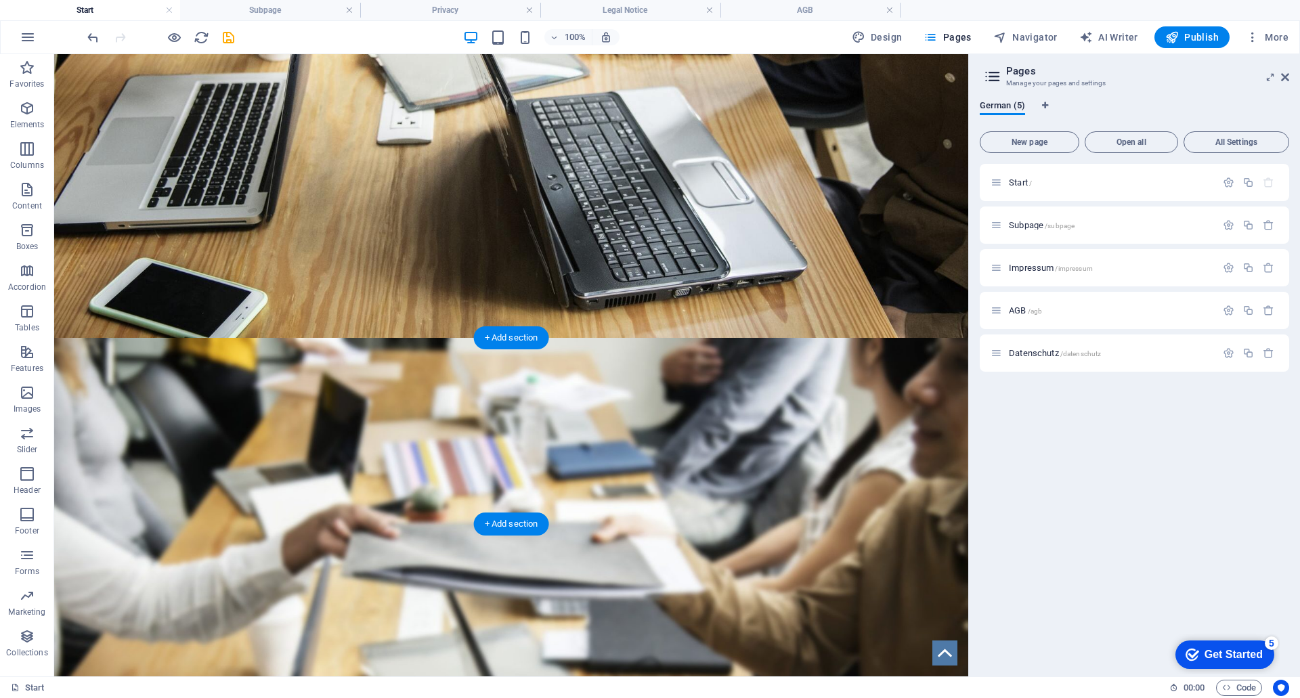
click at [118, 376] on figure at bounding box center [511, 649] width 914 height 622
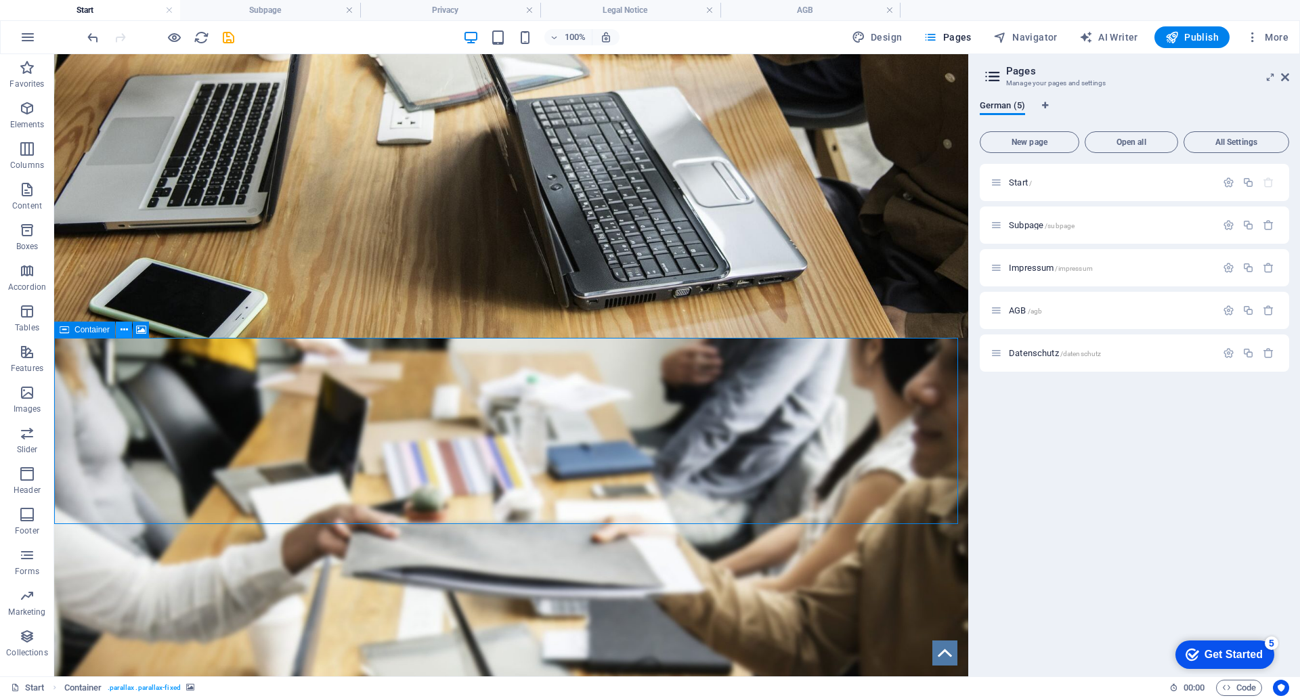
click at [123, 331] on icon at bounding box center [124, 330] width 7 height 14
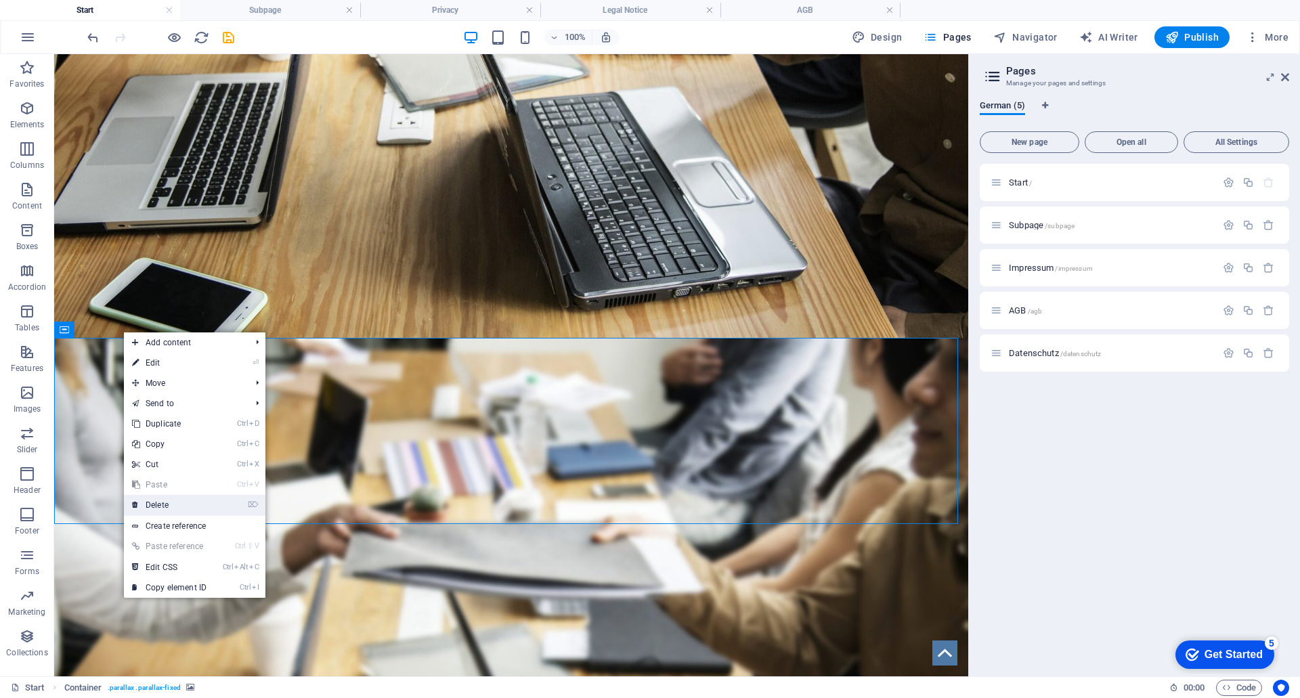
click at [173, 505] on link "⌦ Delete" at bounding box center [169, 505] width 91 height 20
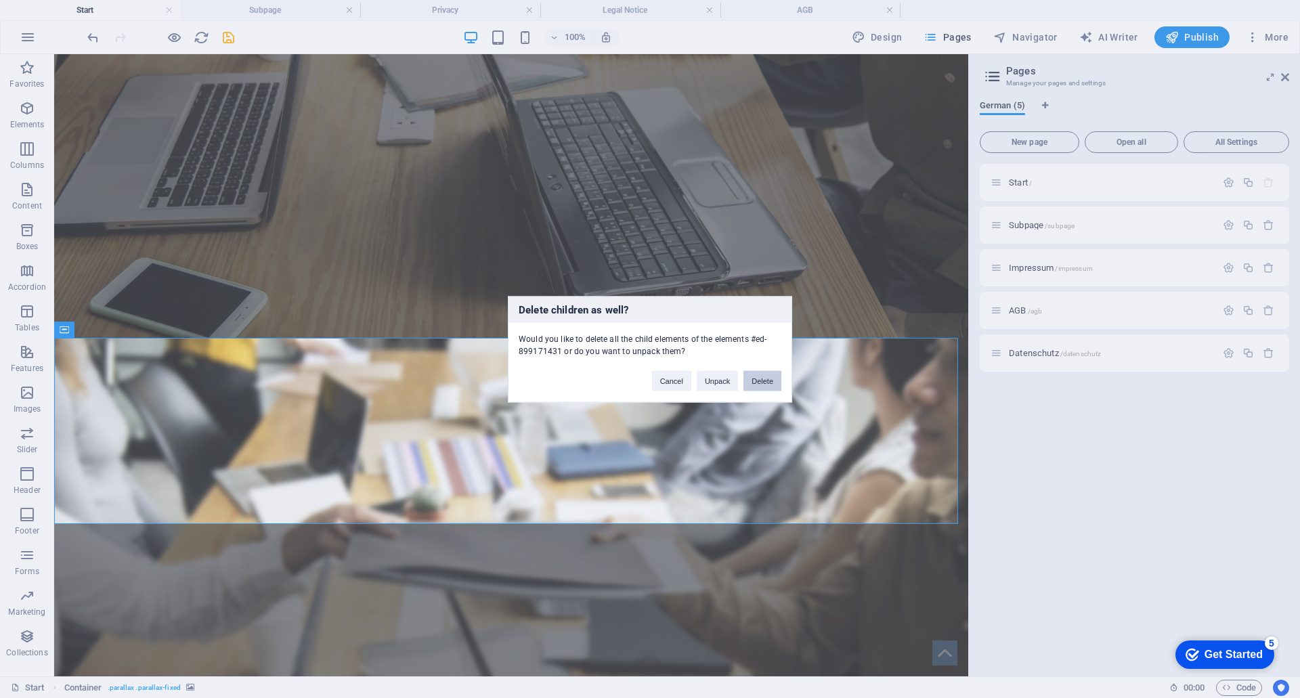
click at [766, 383] on button "Delete" at bounding box center [763, 380] width 38 height 20
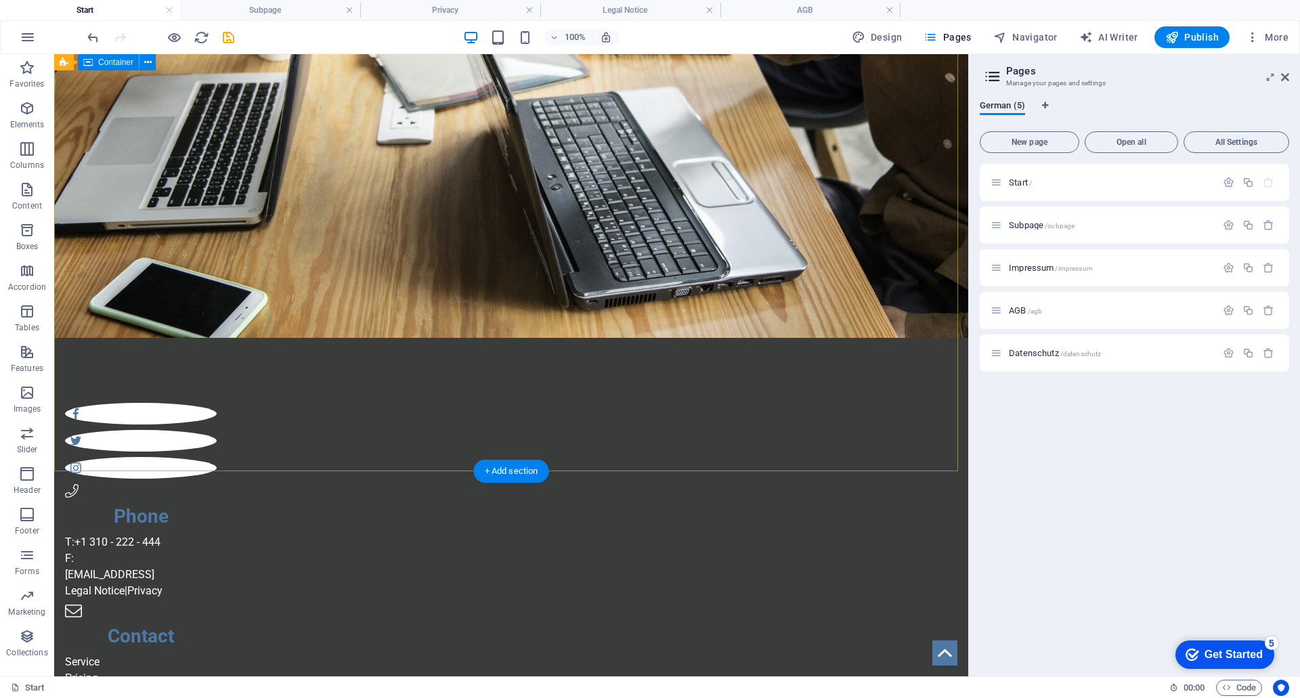
scroll to position [205, 0]
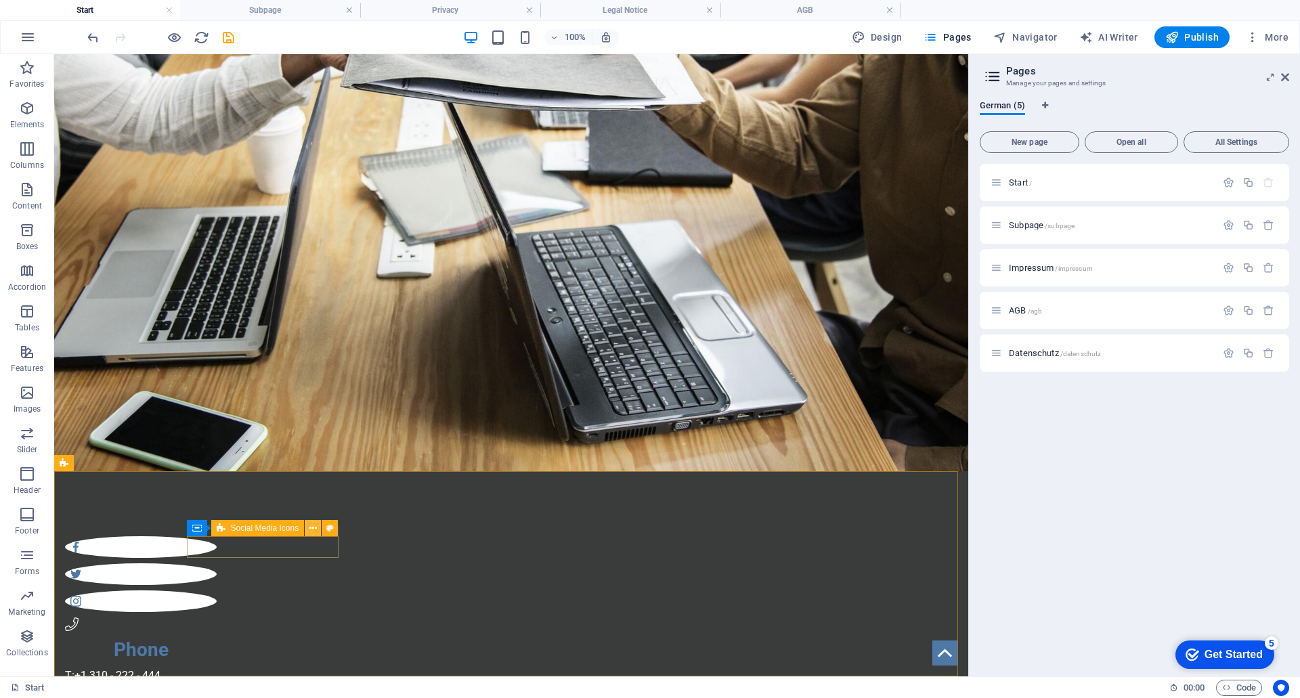
click at [312, 526] on icon at bounding box center [312, 528] width 7 height 14
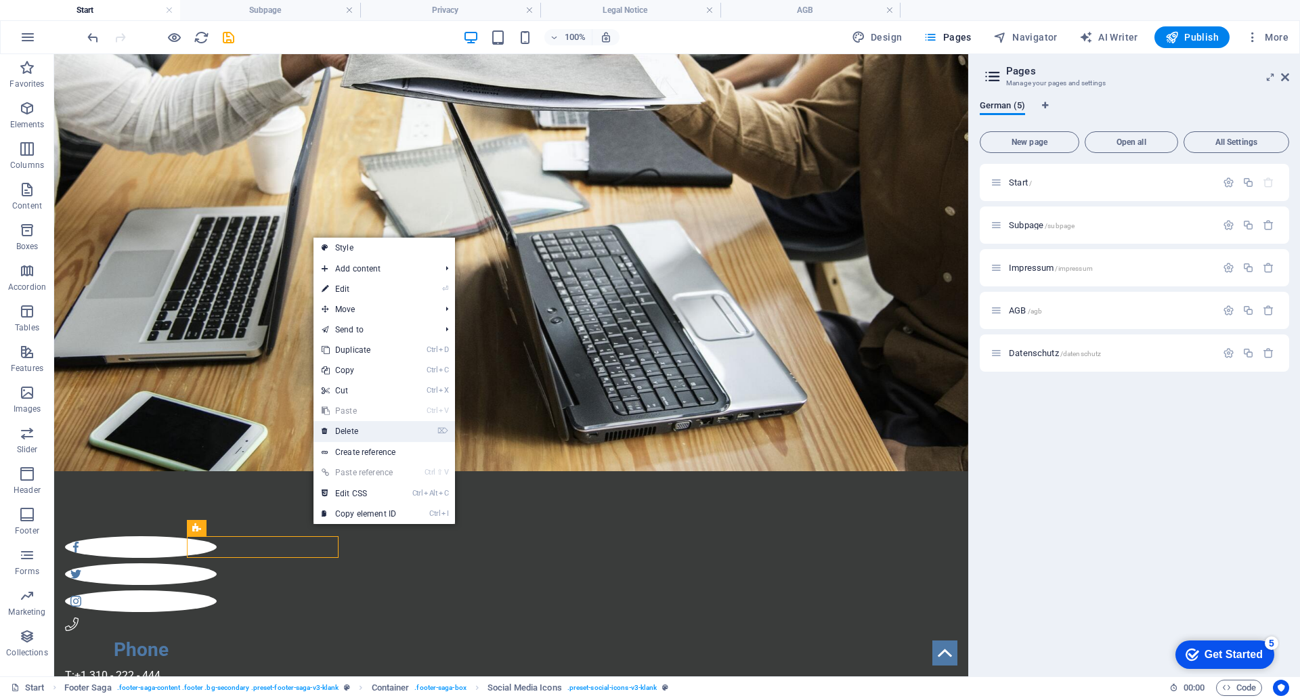
click at [349, 426] on link "⌦ Delete" at bounding box center [359, 431] width 91 height 20
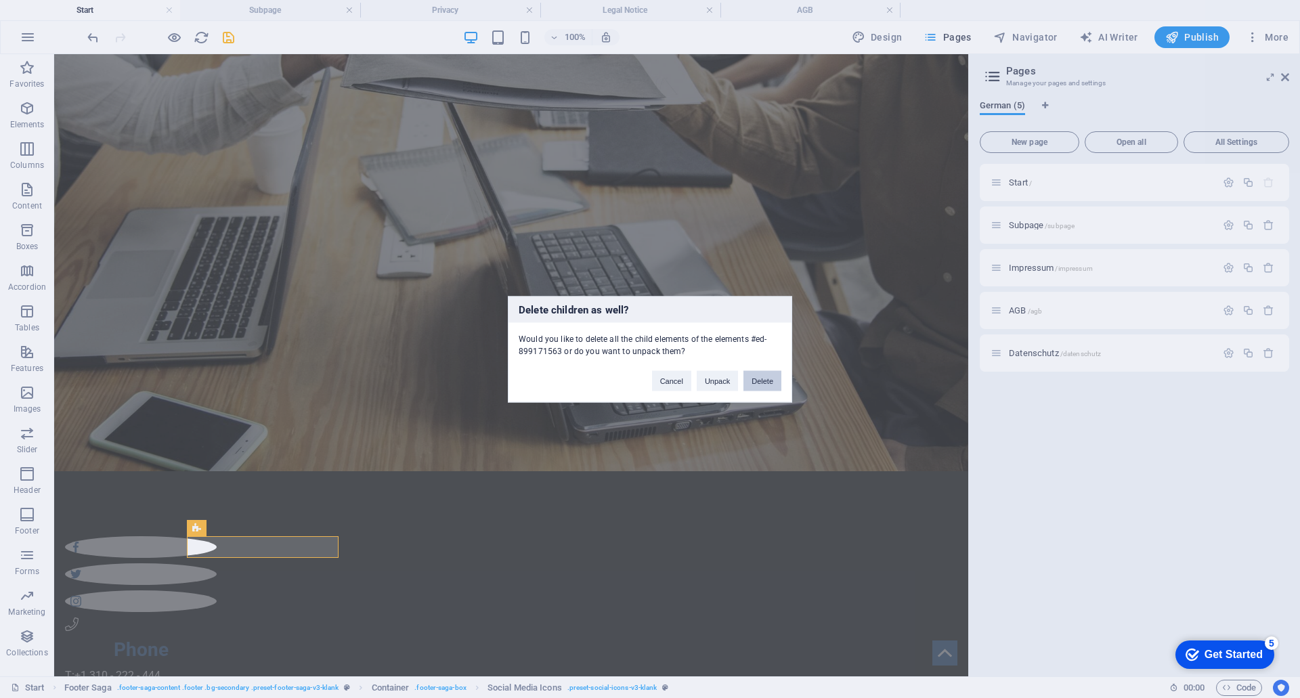
click at [753, 384] on button "Delete" at bounding box center [763, 380] width 38 height 20
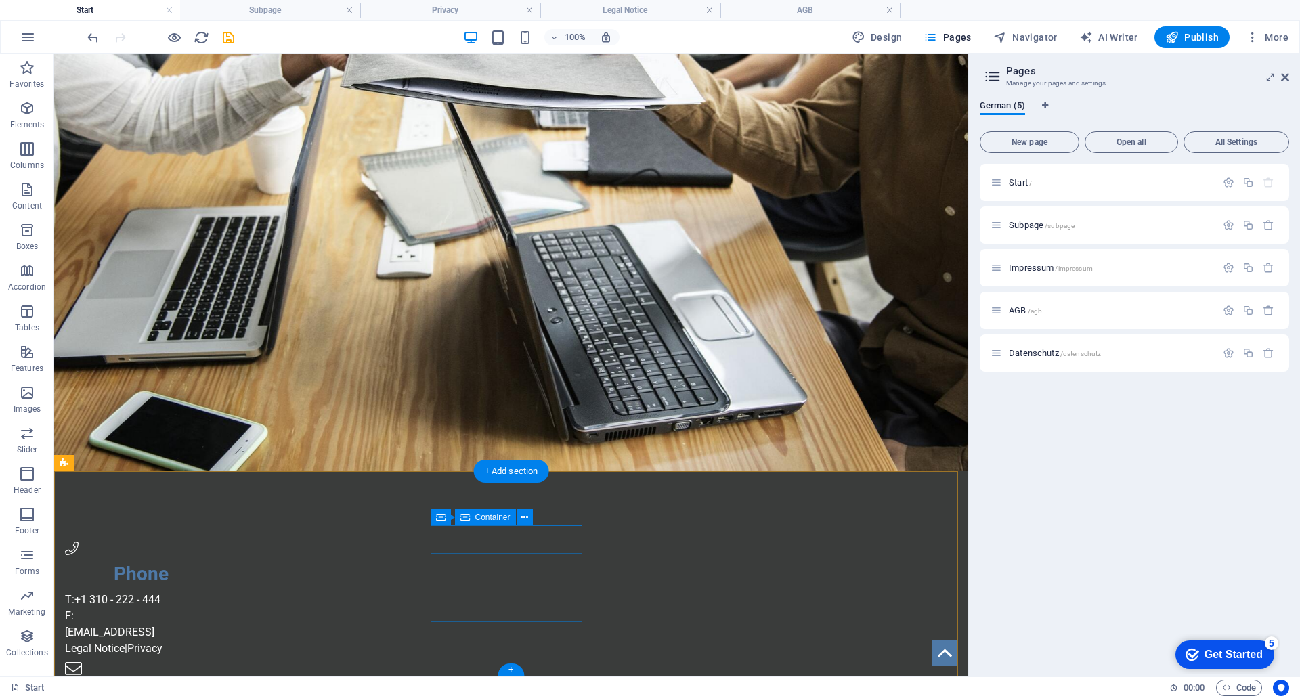
click at [217, 542] on div "Phone" at bounding box center [141, 565] width 152 height 47
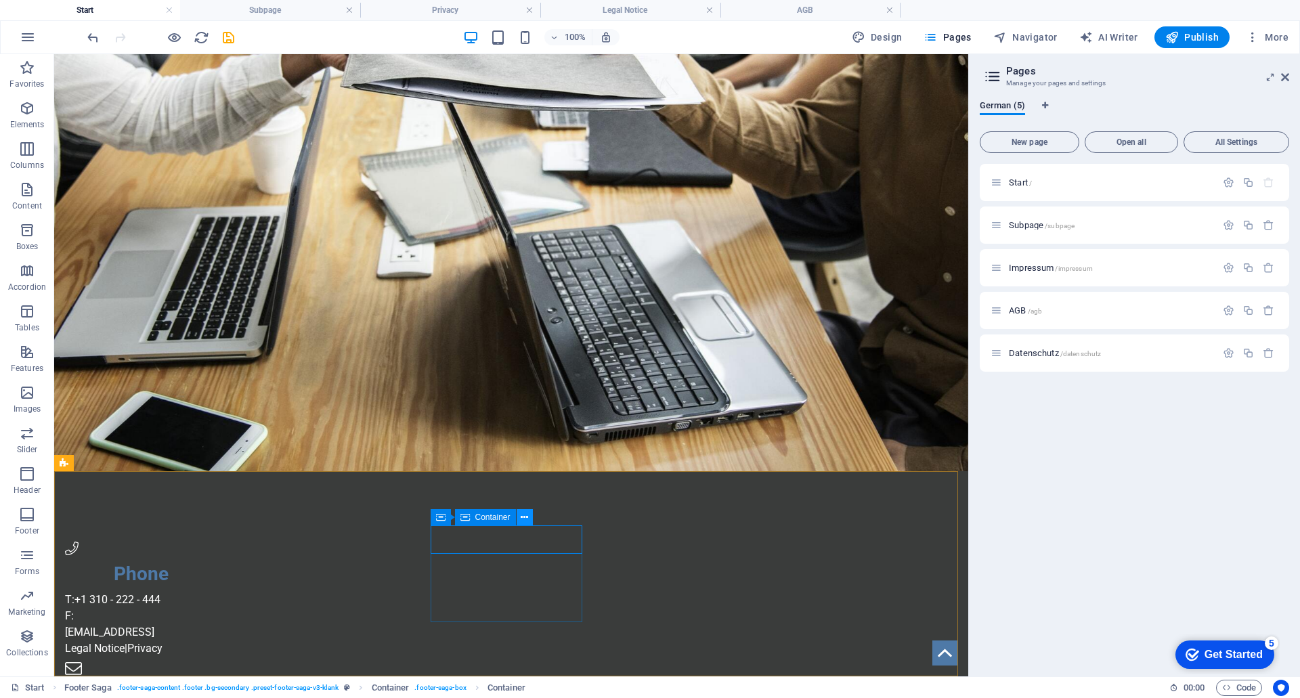
click at [526, 523] on icon at bounding box center [524, 518] width 7 height 14
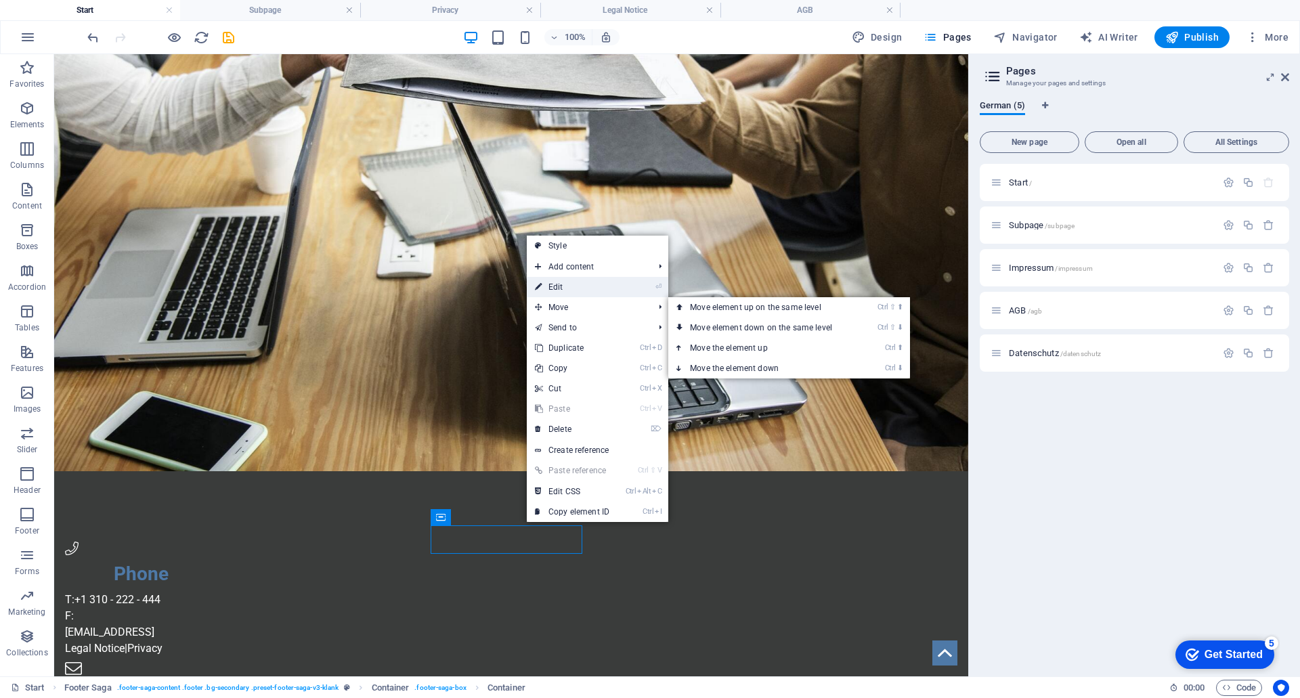
click at [578, 286] on link "⏎ Edit" at bounding box center [572, 287] width 91 height 20
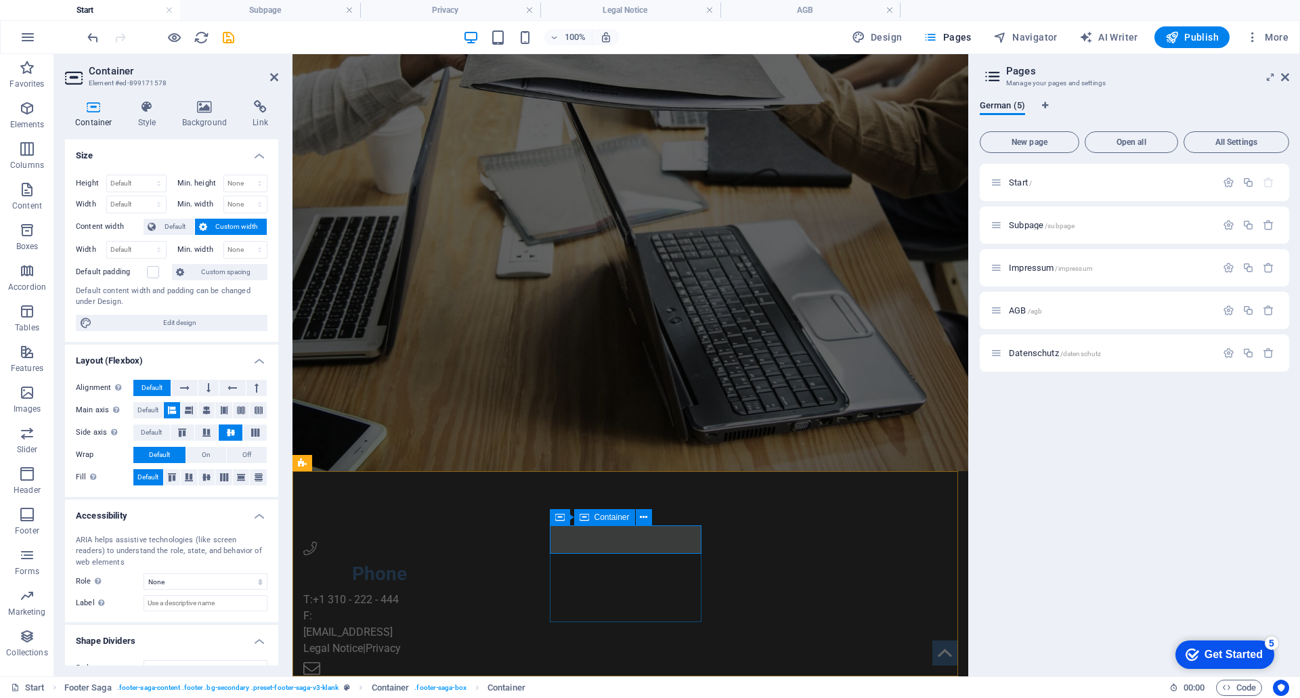
click at [455, 542] on div "Phone" at bounding box center [379, 565] width 152 height 47
click at [455, 560] on div "Phone" at bounding box center [379, 574] width 152 height 28
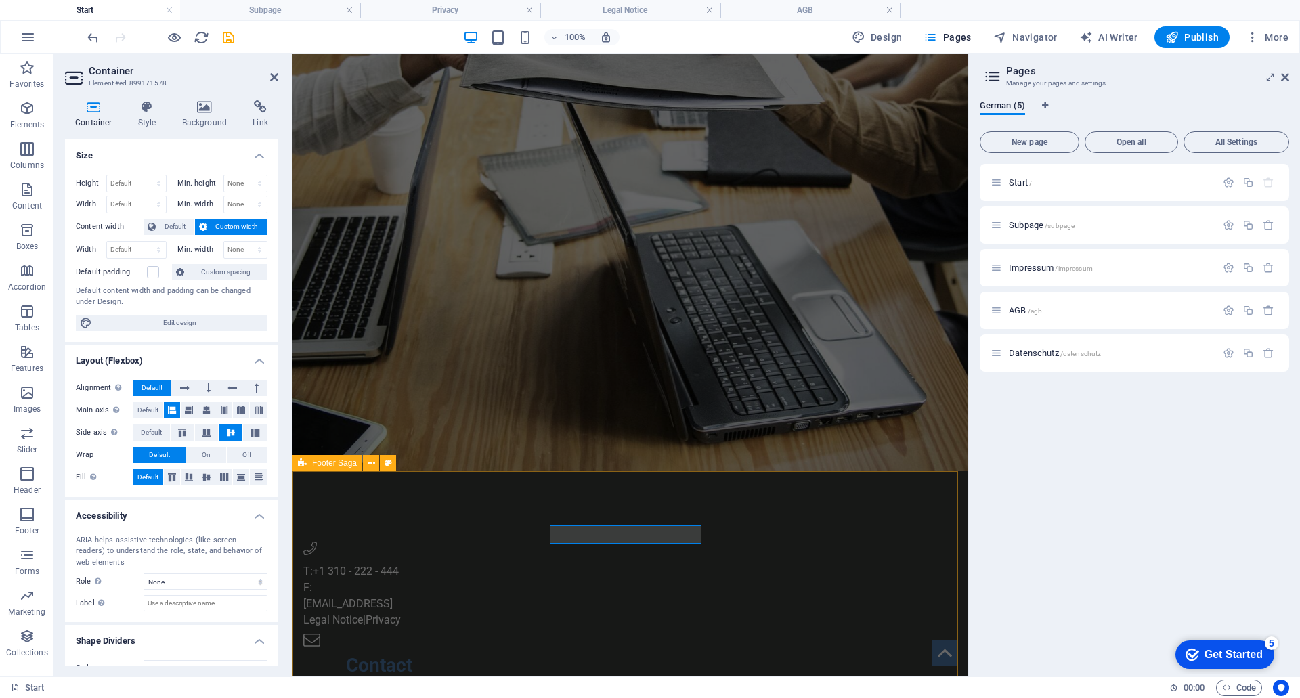
click at [404, 571] on div "T: +1 310 - 222 - 444 F: 15db86560d7260d0883bc541bbd5bf@plesk.local Legal Notic…" at bounding box center [631, 636] width 676 height 331
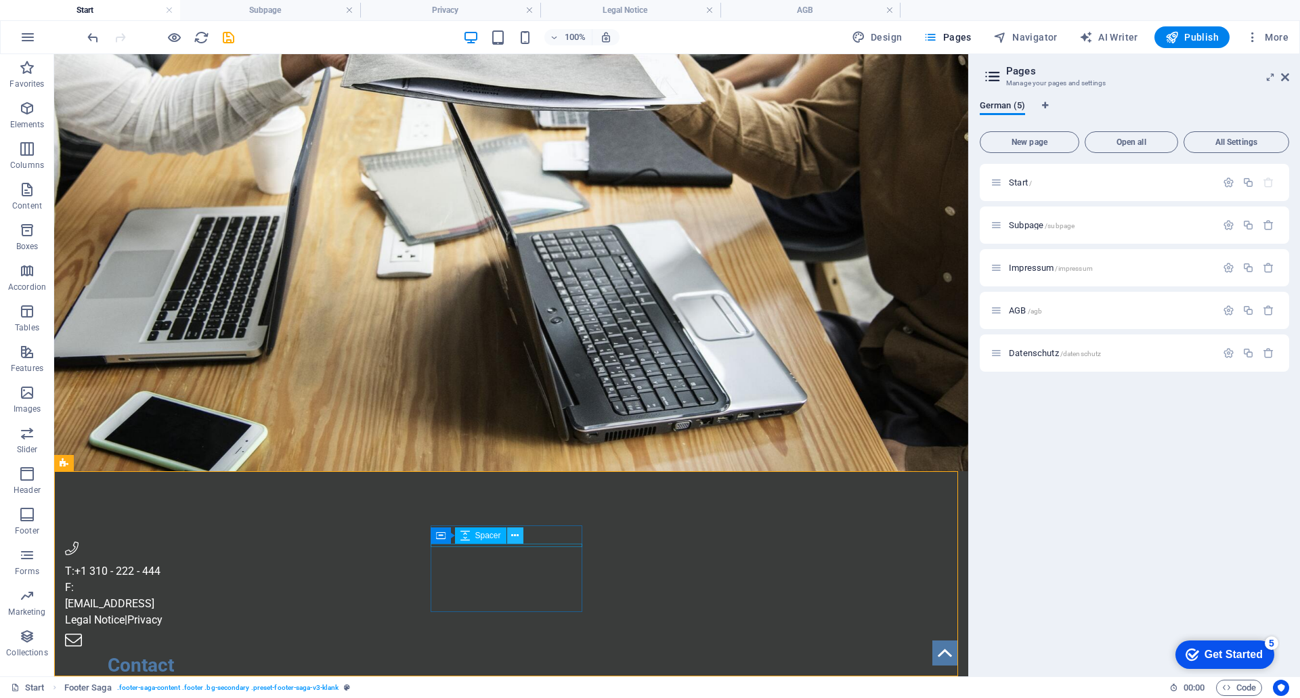
click at [510, 537] on button at bounding box center [515, 536] width 16 height 16
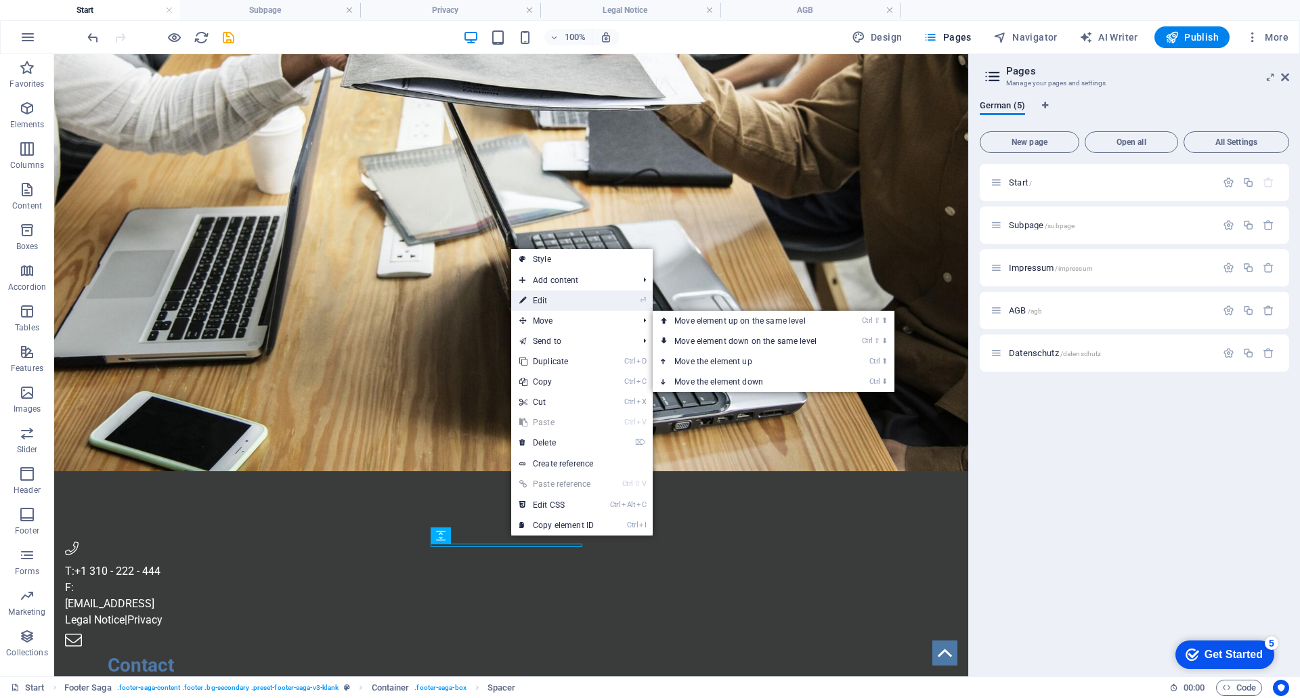
click at [540, 300] on link "⏎ Edit" at bounding box center [556, 301] width 91 height 20
select select "px"
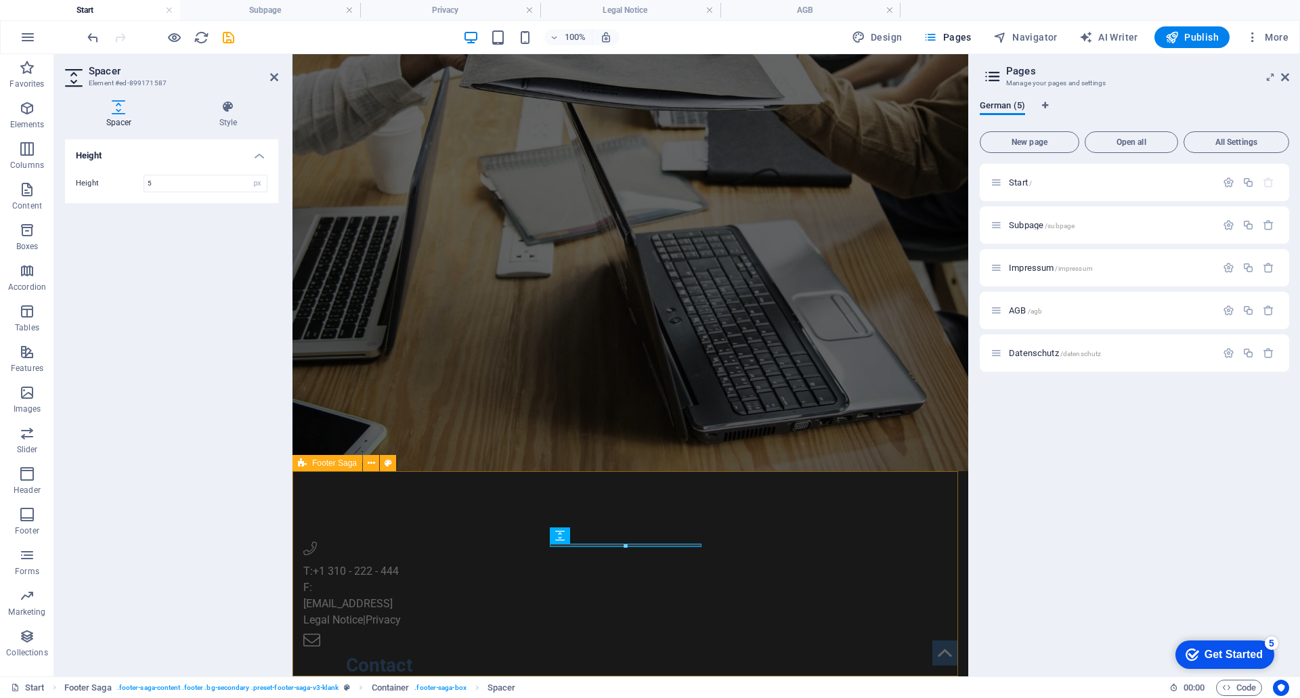
click at [514, 488] on div "T: +1 310 - 222 - 444 F: 15db86560d7260d0883bc541bbd5bf@plesk.local Legal Notic…" at bounding box center [631, 636] width 676 height 331
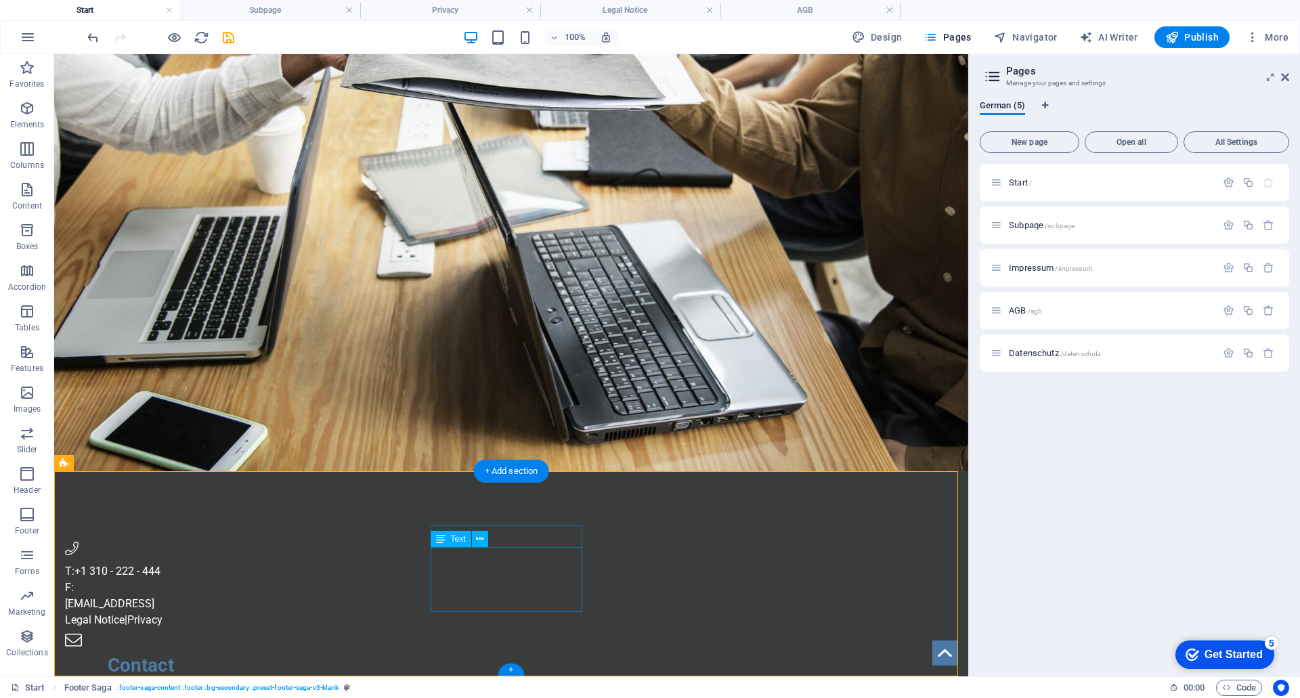
click at [217, 563] on div "T: +1 310 - 222 - 444 F: 15db86560d7260d0883bc541bbd5bf@plesk.local Legal Notic…" at bounding box center [141, 595] width 152 height 65
click at [456, 541] on span "Text" at bounding box center [458, 539] width 15 height 8
click at [481, 541] on icon at bounding box center [479, 539] width 7 height 14
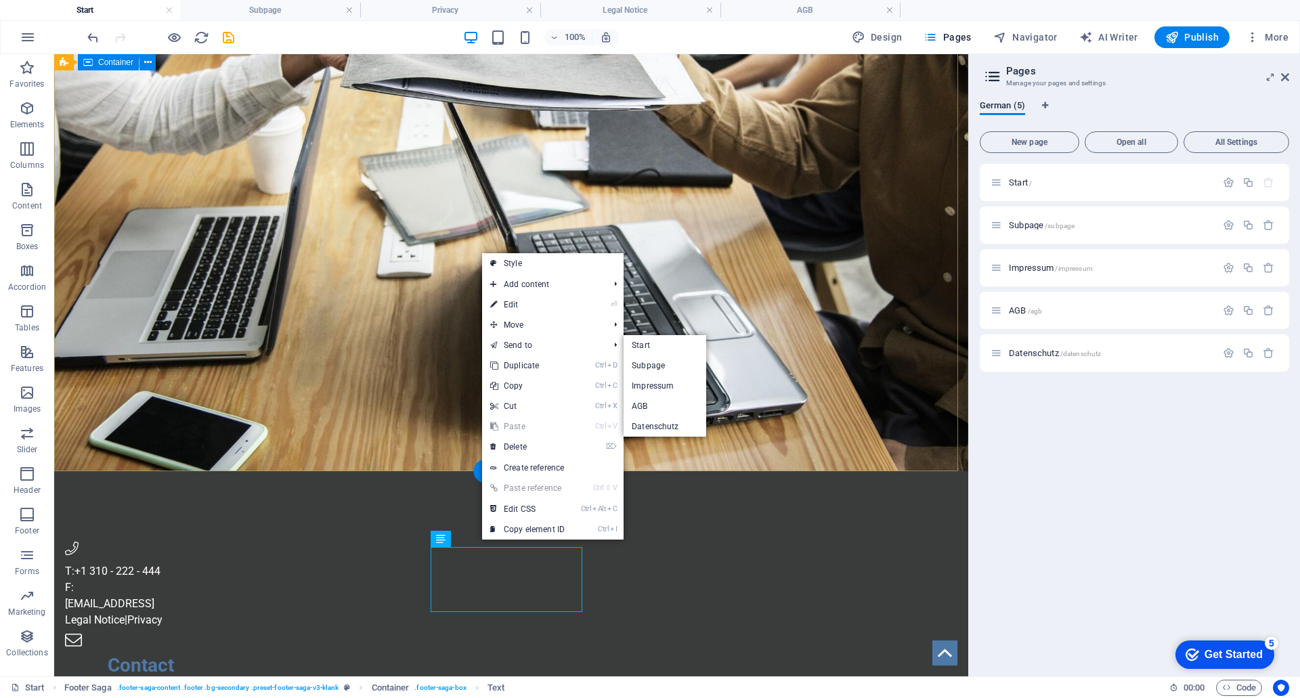
click at [214, 211] on div "Jochen Klaus Konstruktion Konstruktionsbüro Sondermaschinenbau © Urheberrecht. …" at bounding box center [511, 92] width 914 height 236
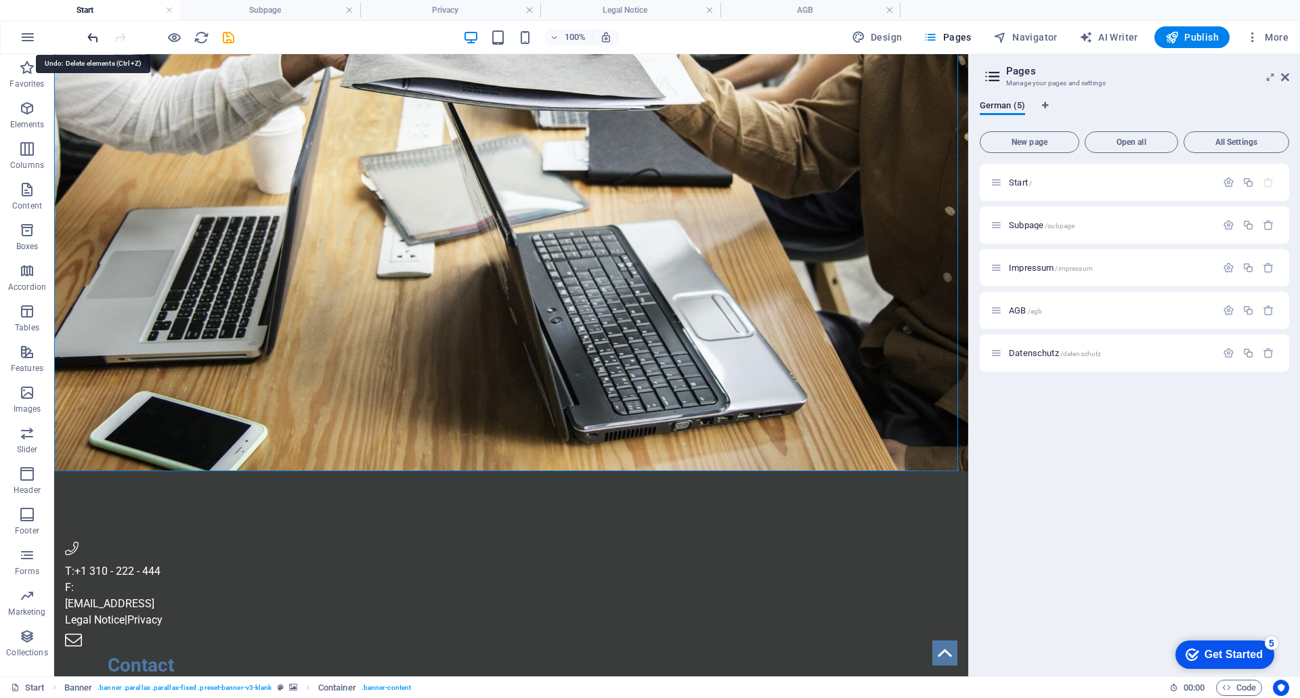
click at [89, 38] on icon "undo" at bounding box center [93, 38] width 16 height 16
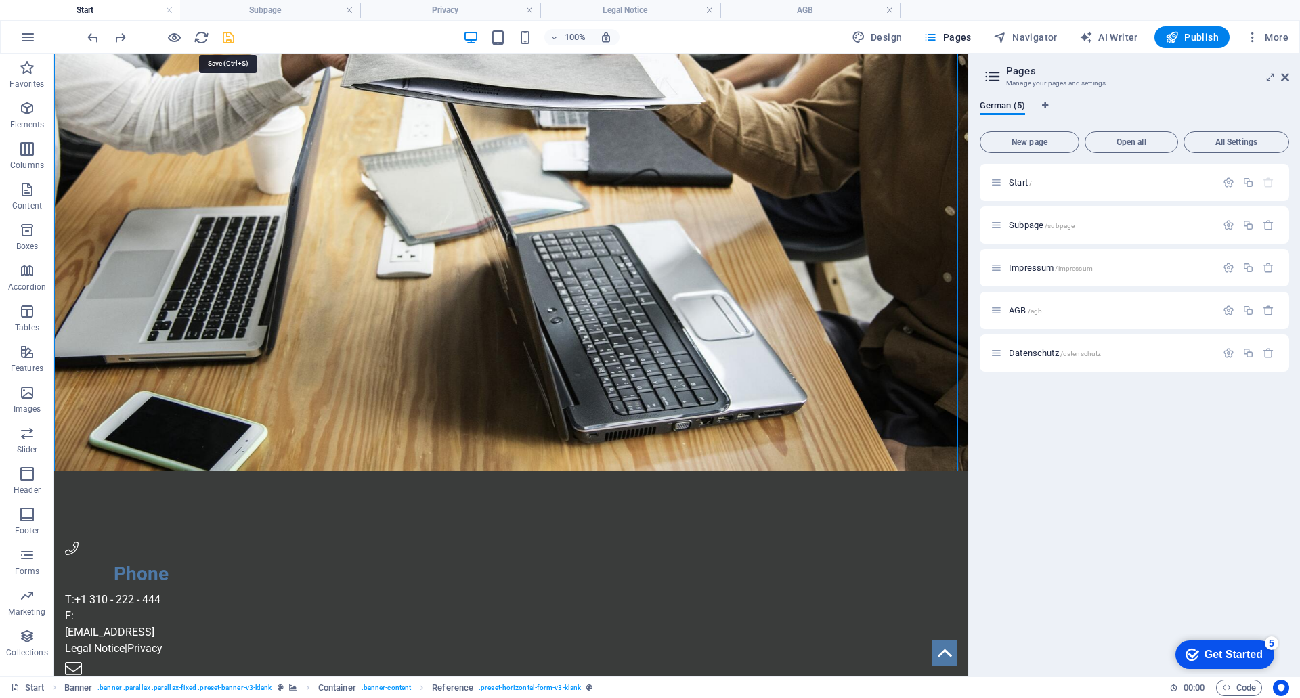
click at [230, 39] on icon "save" at bounding box center [229, 38] width 16 height 16
select select
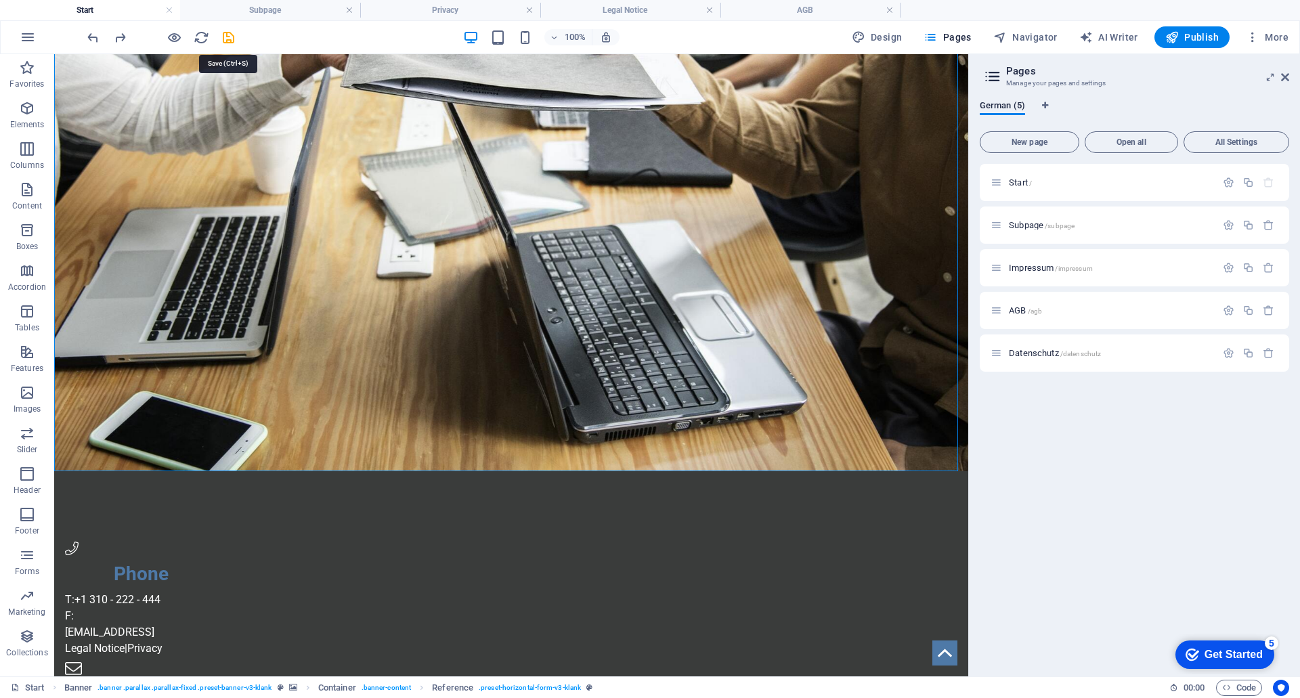
select select
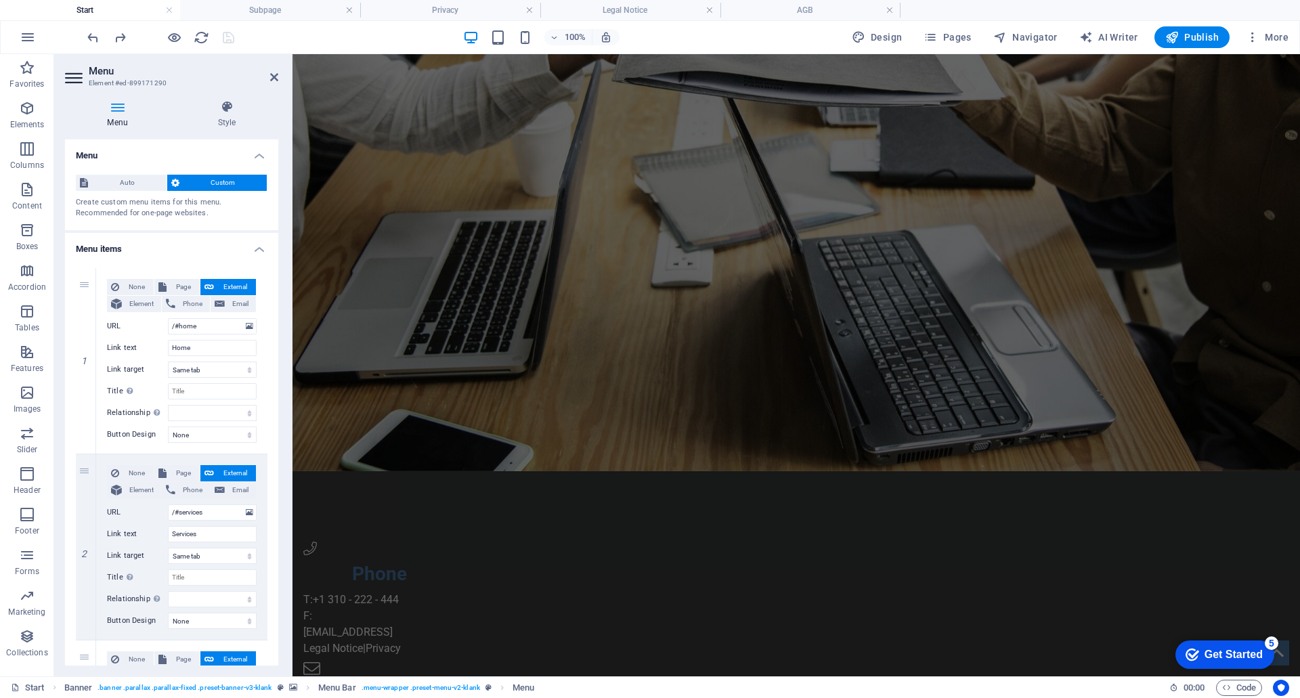
click at [122, 154] on h4 "Menu" at bounding box center [171, 152] width 213 height 24
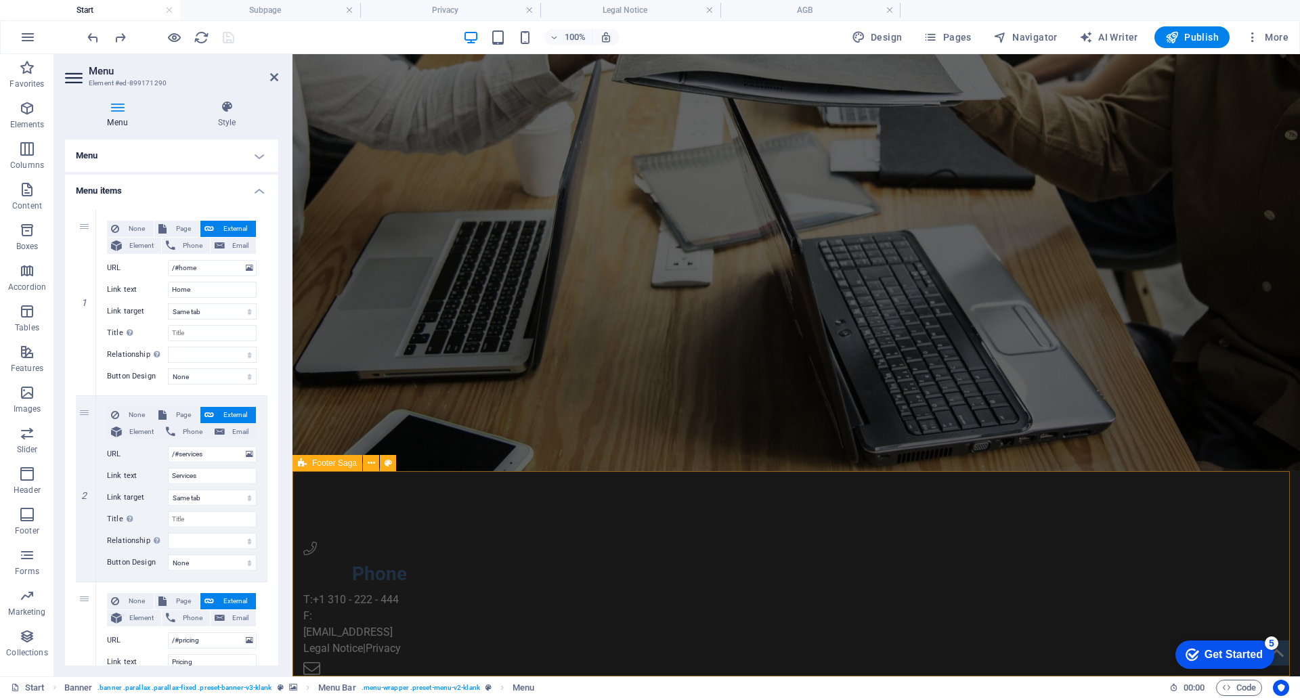
drag, startPoint x: 808, startPoint y: 521, endPoint x: 812, endPoint y: 529, distance: 9.1
click at [808, 520] on div "Phone T: +1 310 - 222 - 444 F: 15db86560d7260d0883bc541bbd5bf@plesk.local Legal…" at bounding box center [797, 651] width 1008 height 360
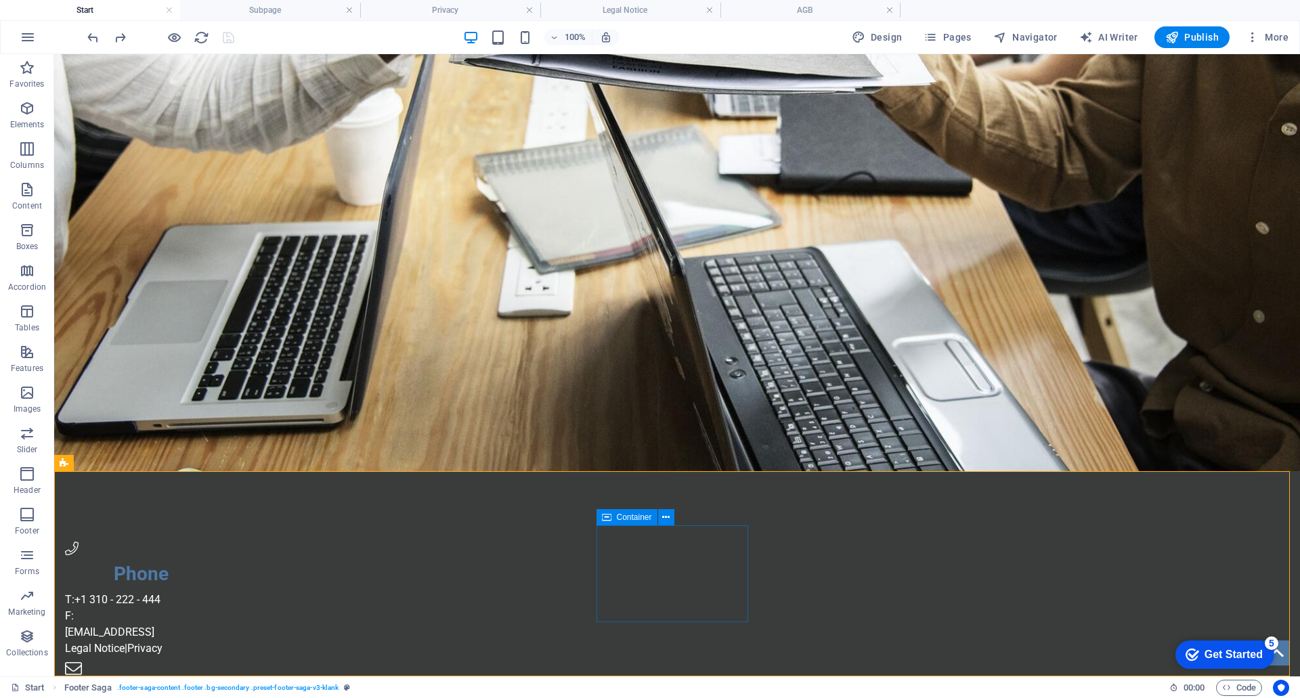
click at [605, 518] on icon at bounding box center [606, 517] width 9 height 16
click at [217, 542] on div "Phone" at bounding box center [141, 565] width 152 height 47
click at [691, 520] on icon at bounding box center [690, 518] width 7 height 14
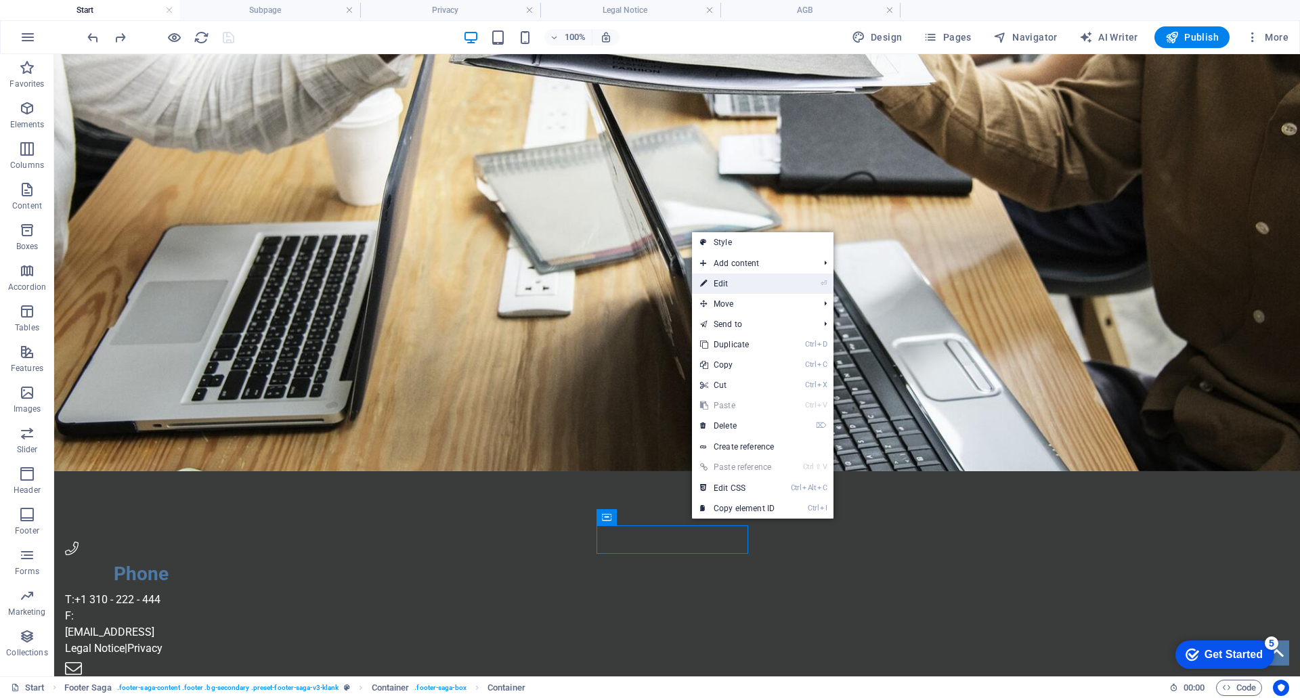
click at [728, 285] on link "⏎ Edit" at bounding box center [737, 284] width 91 height 20
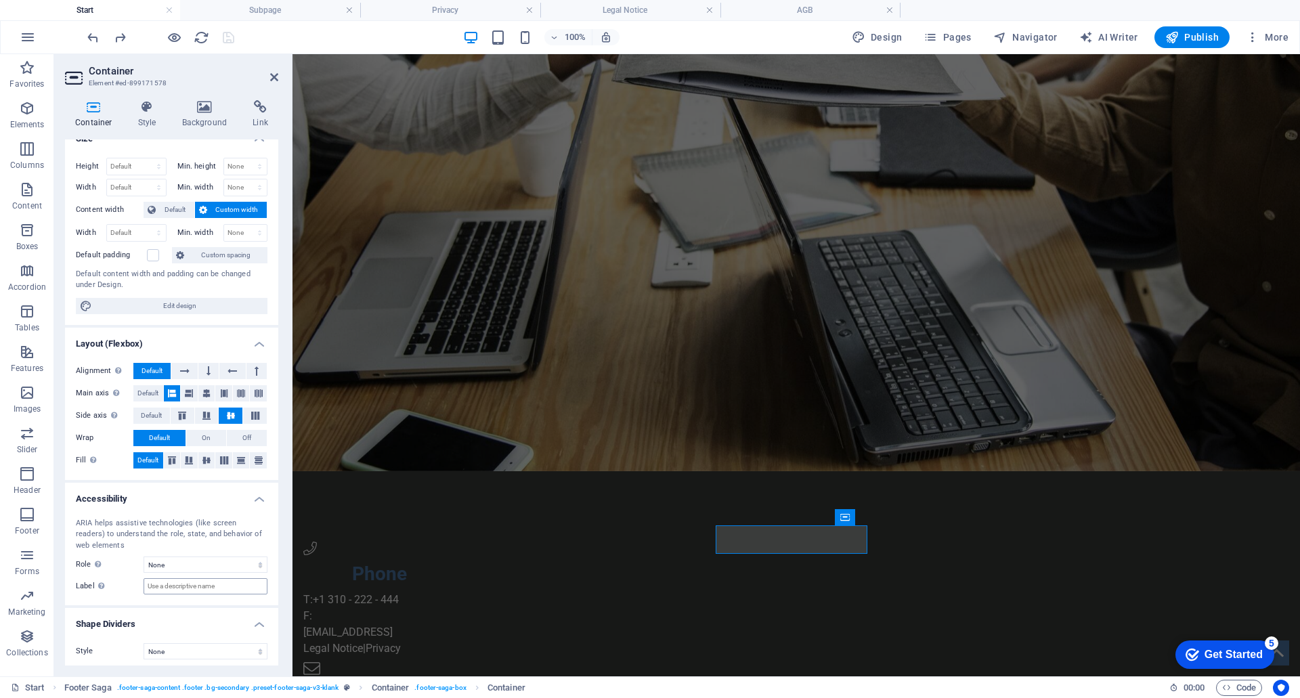
scroll to position [22, 0]
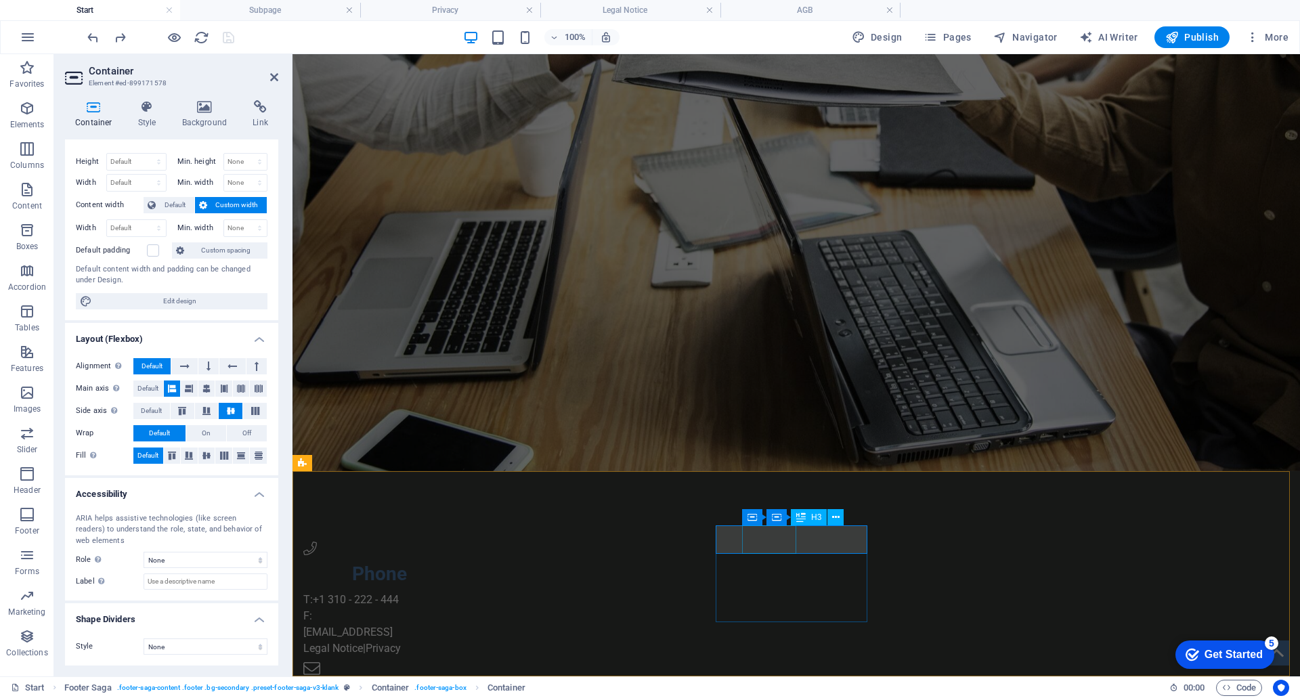
click at [455, 560] on div "Phone" at bounding box center [379, 574] width 152 height 28
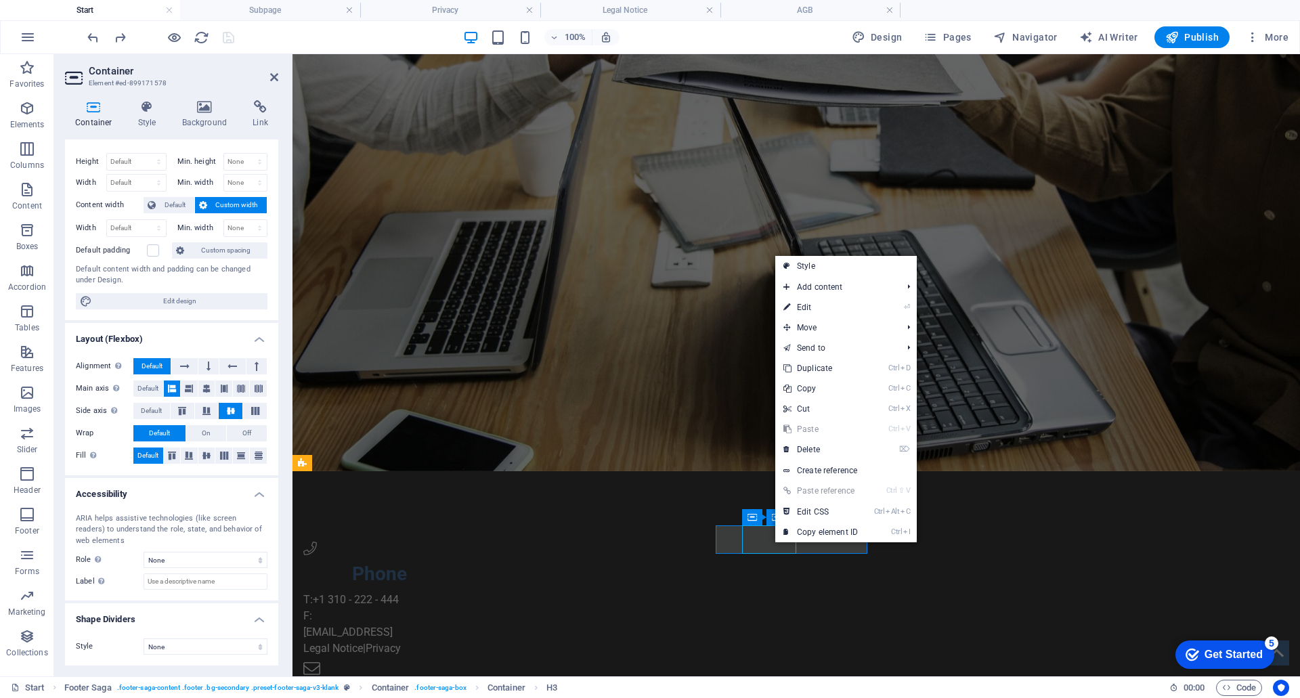
click at [455, 560] on div "Phone" at bounding box center [379, 574] width 152 height 28
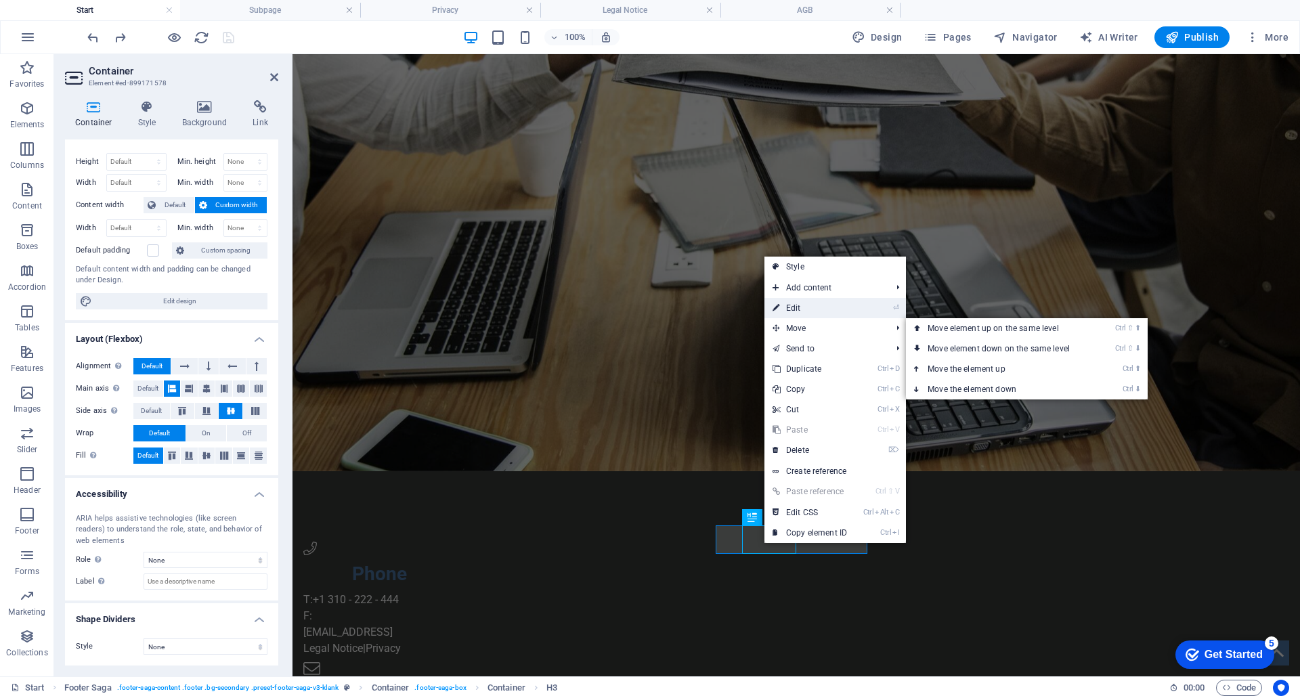
click at [803, 305] on link "⏎ Edit" at bounding box center [810, 308] width 91 height 20
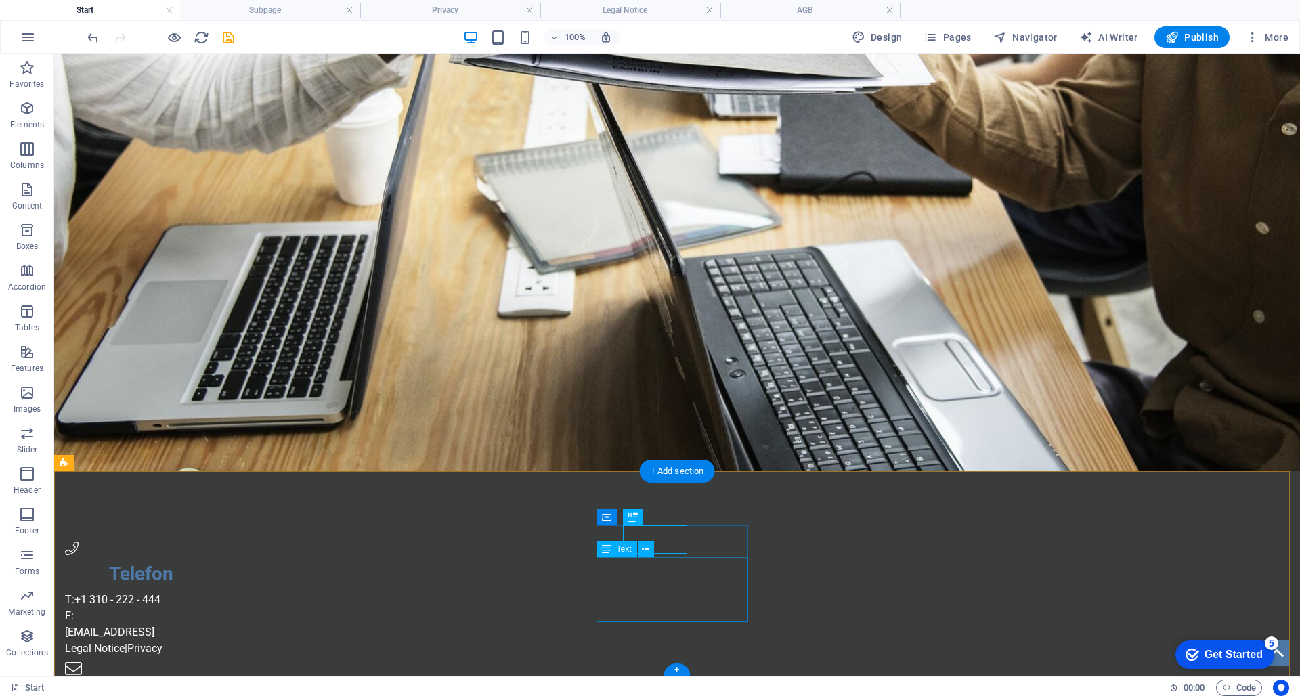
click at [217, 592] on div "T: +1 310 - 222 - 444 F: 15db86560d7260d0883bc541bbd5bf@plesk.local Legal Notic…" at bounding box center [141, 624] width 152 height 65
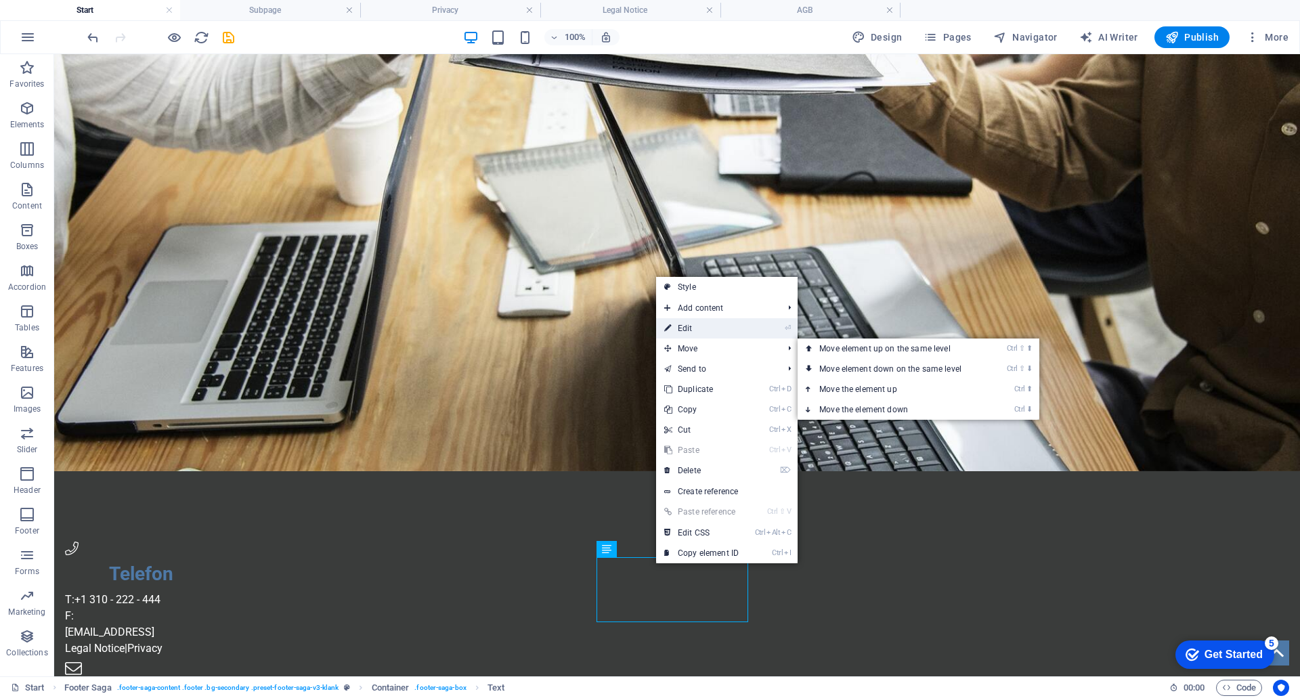
drag, startPoint x: 682, startPoint y: 323, endPoint x: 393, endPoint y: 358, distance: 290.6
click at [682, 323] on link "⏎ Edit" at bounding box center [701, 328] width 91 height 20
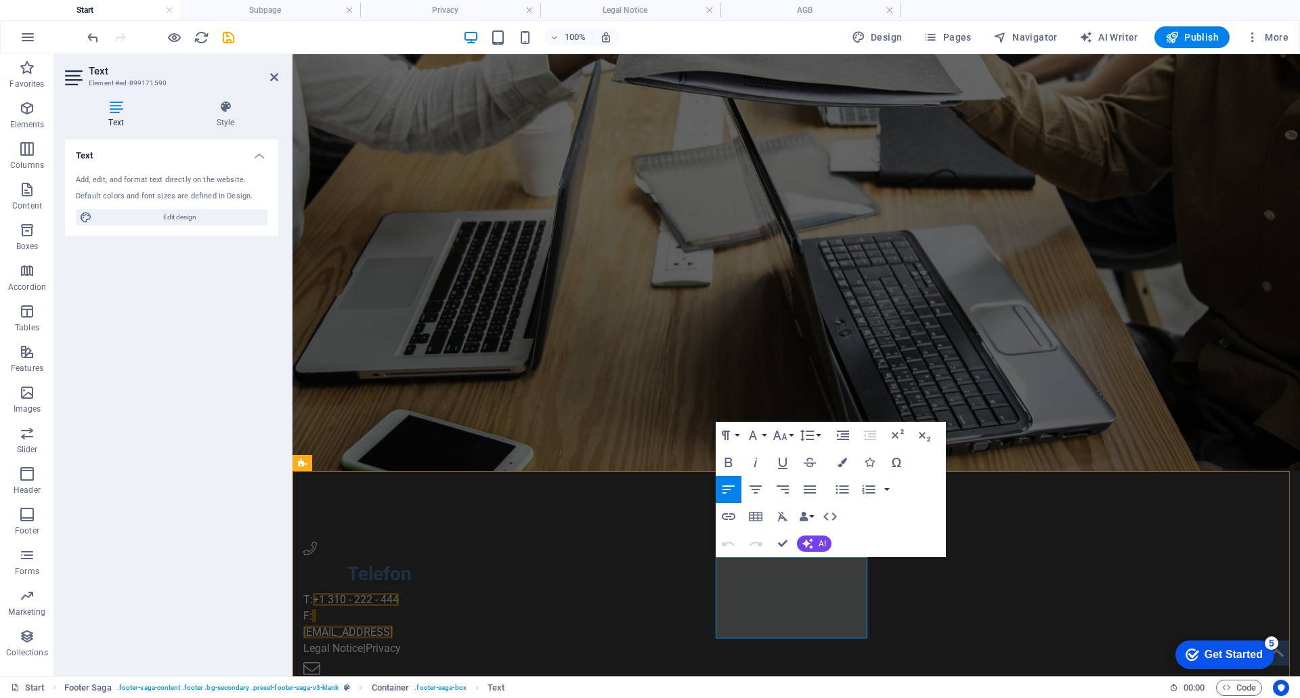
click at [455, 592] on p "T: +1 310 - 222 - 444" at bounding box center [379, 600] width 152 height 16
click at [455, 608] on p "F:+49" at bounding box center [379, 616] width 152 height 16
click at [455, 624] on p "5db86560d7260d0883bc541bbd5bf@plesk.local" at bounding box center [379, 632] width 152 height 16
click at [455, 641] on p "Legal Notice | Privacy" at bounding box center [379, 649] width 152 height 16
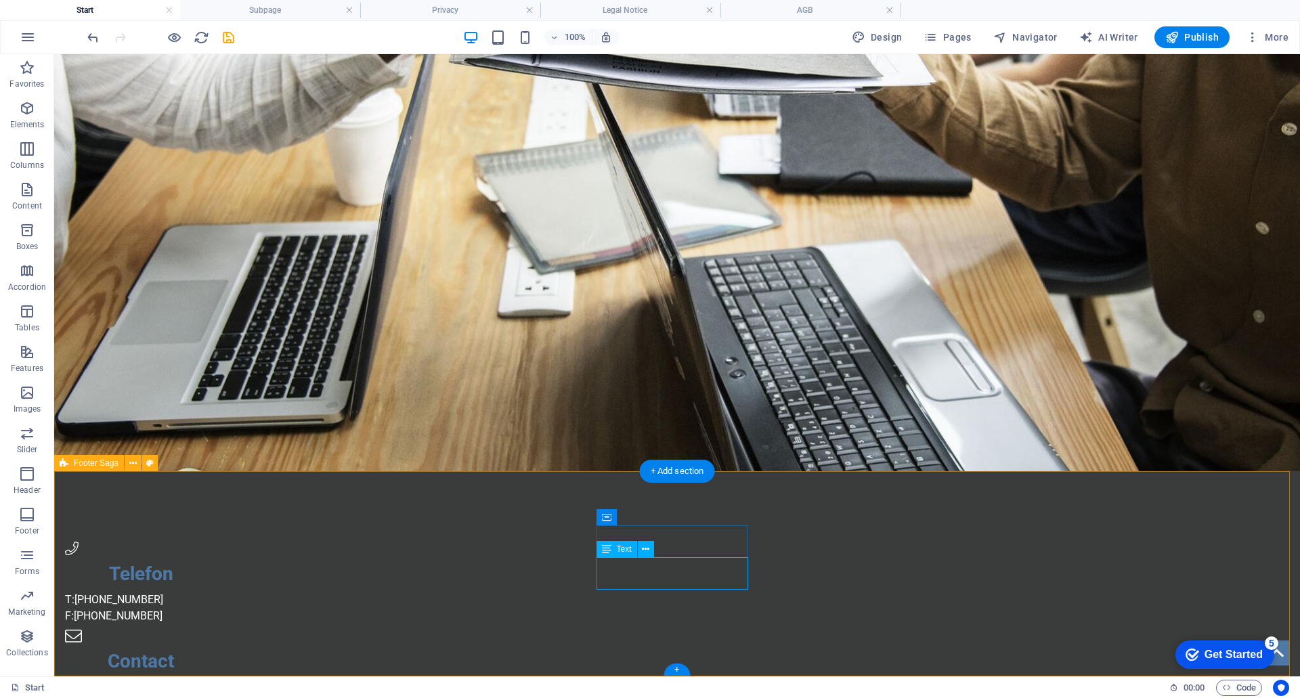
click at [784, 547] on div "Telefon T: +49 871 14349085 F:+49 871 1433787 Contact Service Pricing Features …" at bounding box center [677, 634] width 1246 height 327
click at [217, 589] on div at bounding box center [141, 590] width 152 height 3
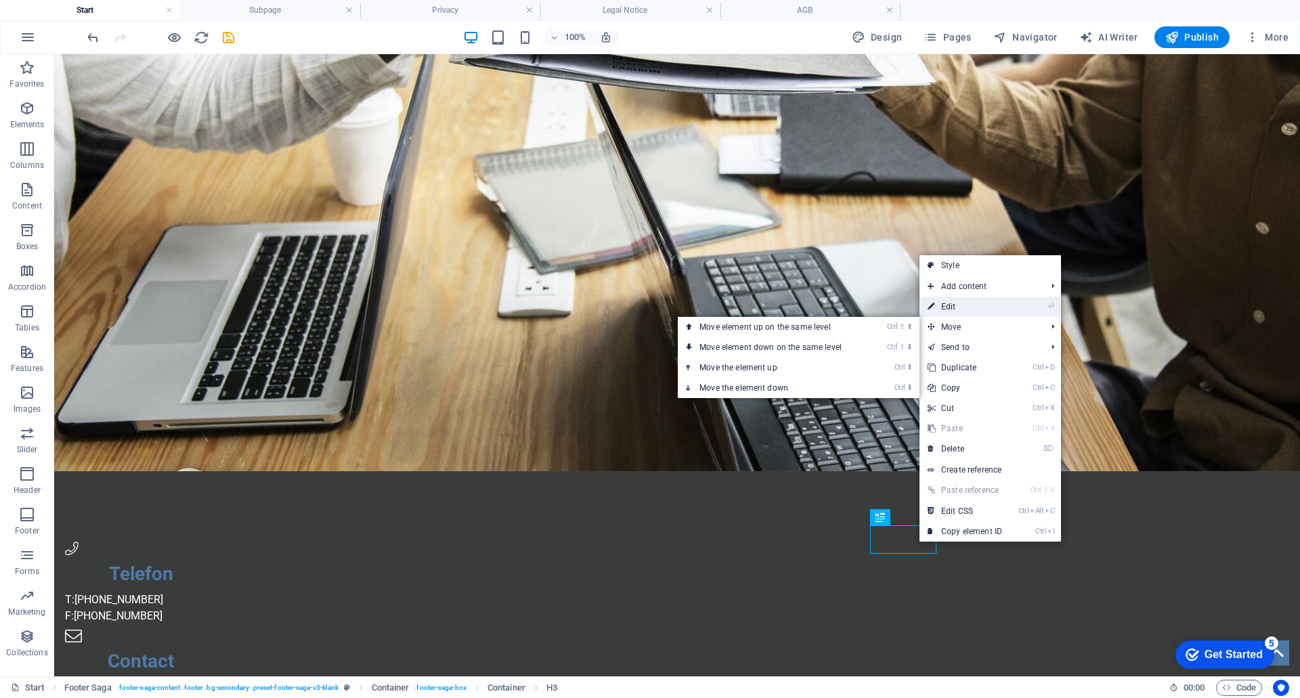
click at [945, 309] on link "⏎ Edit" at bounding box center [965, 307] width 91 height 20
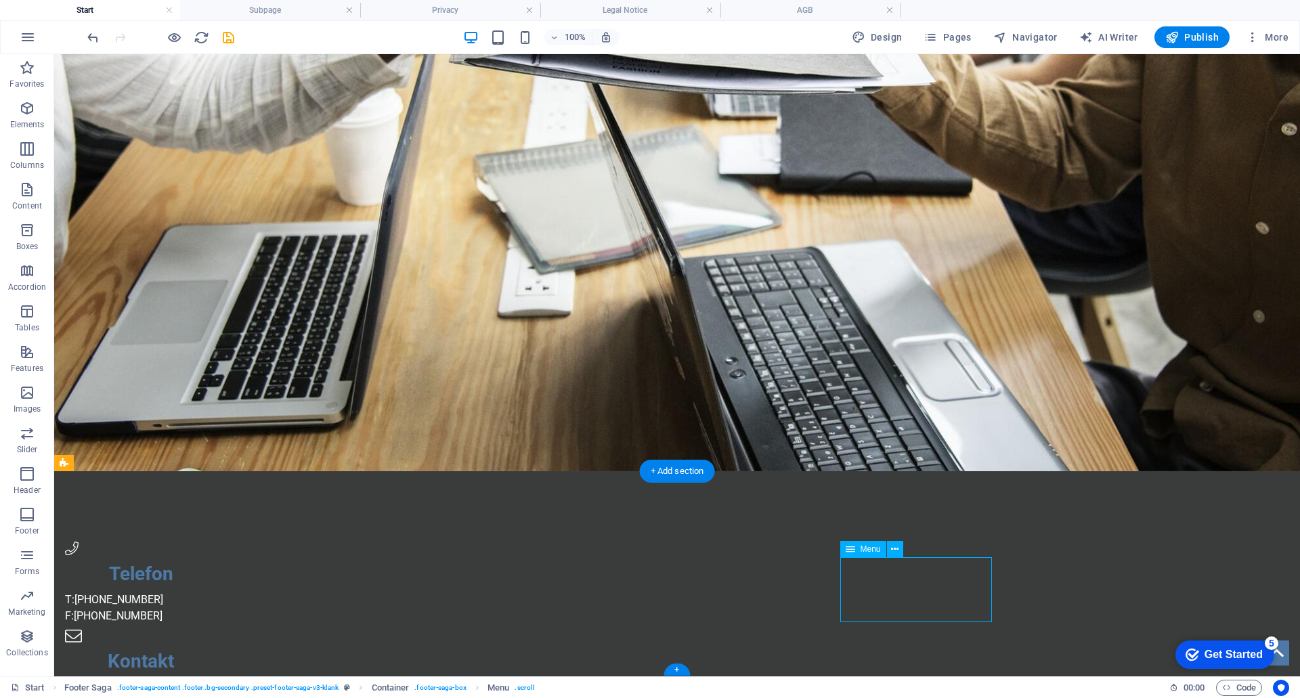
click at [896, 552] on icon at bounding box center [894, 549] width 7 height 14
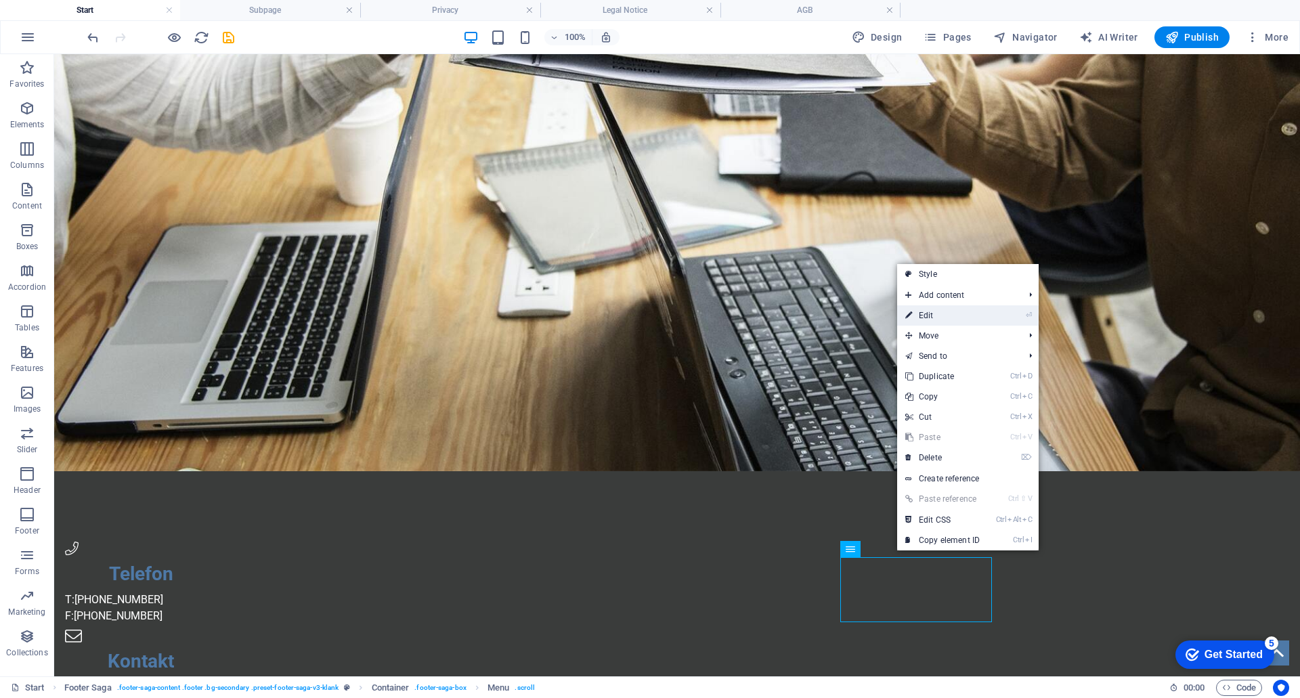
drag, startPoint x: 640, startPoint y: 560, endPoint x: 926, endPoint y: 314, distance: 377.0
click at [926, 314] on link "⏎ Edit" at bounding box center [942, 315] width 91 height 20
select select
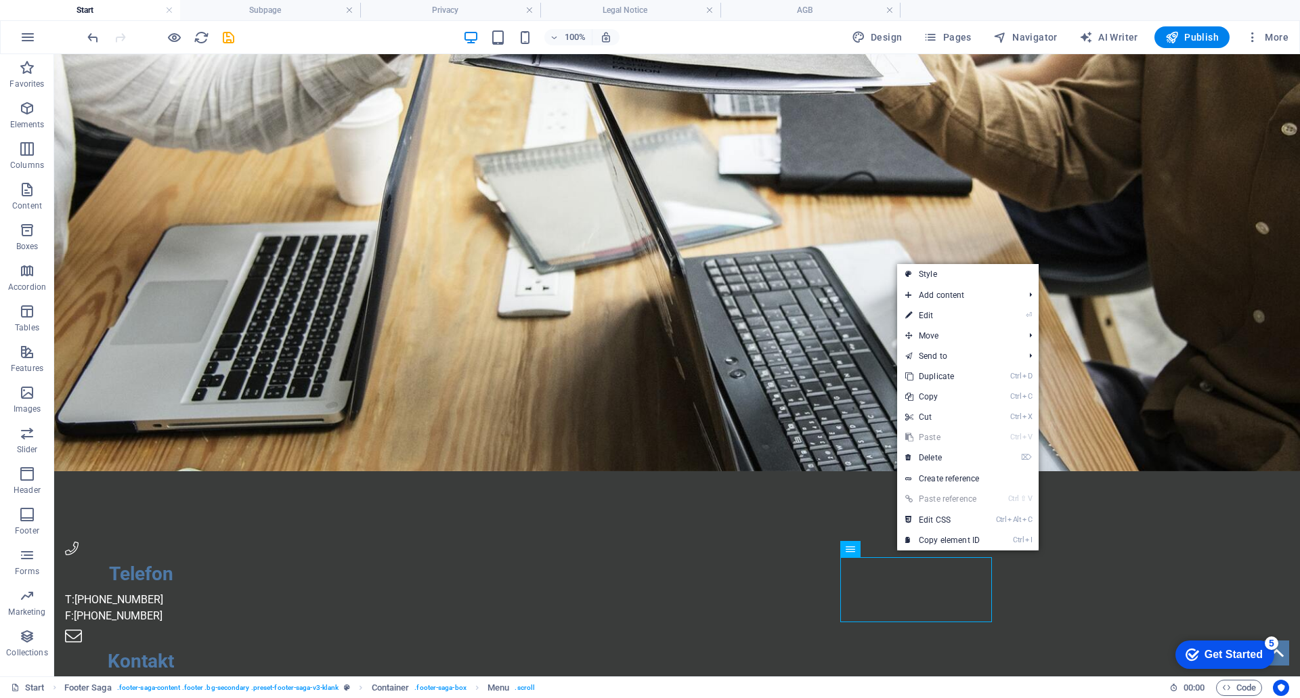
select select
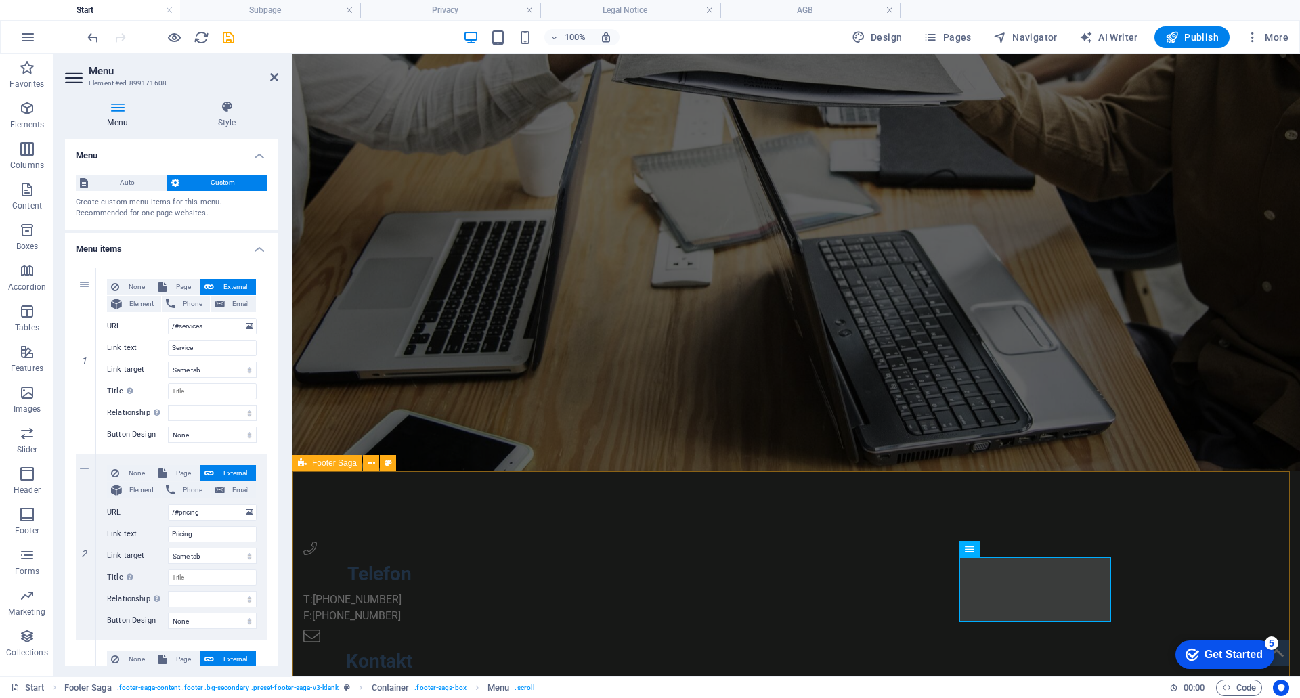
click at [1013, 552] on icon at bounding box center [1013, 549] width 7 height 14
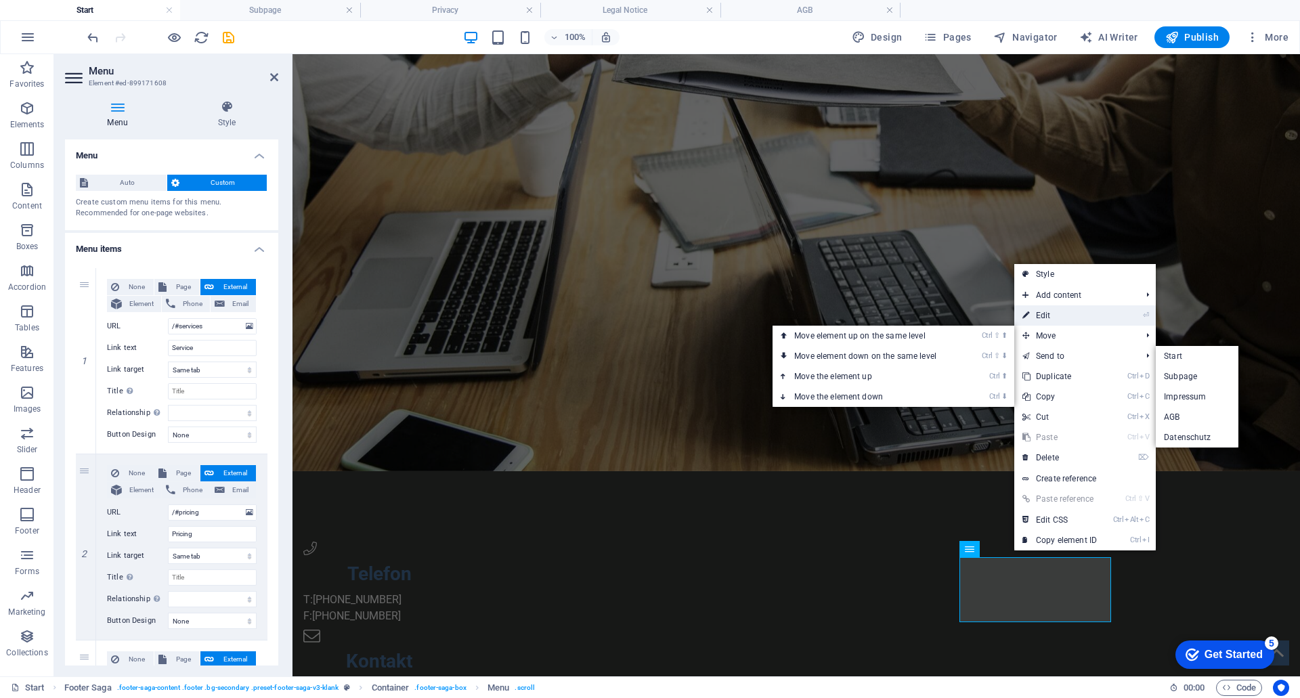
click at [1048, 316] on link "⏎ Edit" at bounding box center [1059, 315] width 91 height 20
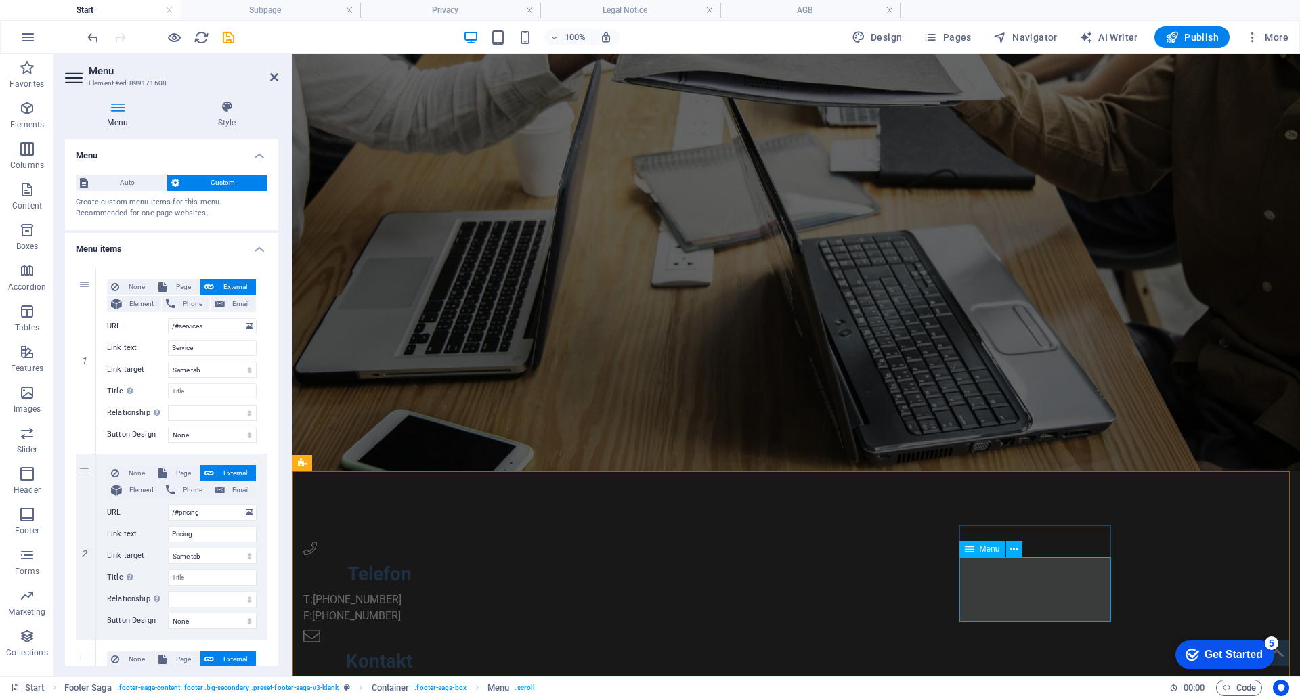
click at [224, 293] on span "External" at bounding box center [235, 287] width 34 height 16
click at [221, 305] on icon at bounding box center [220, 304] width 10 height 16
select select
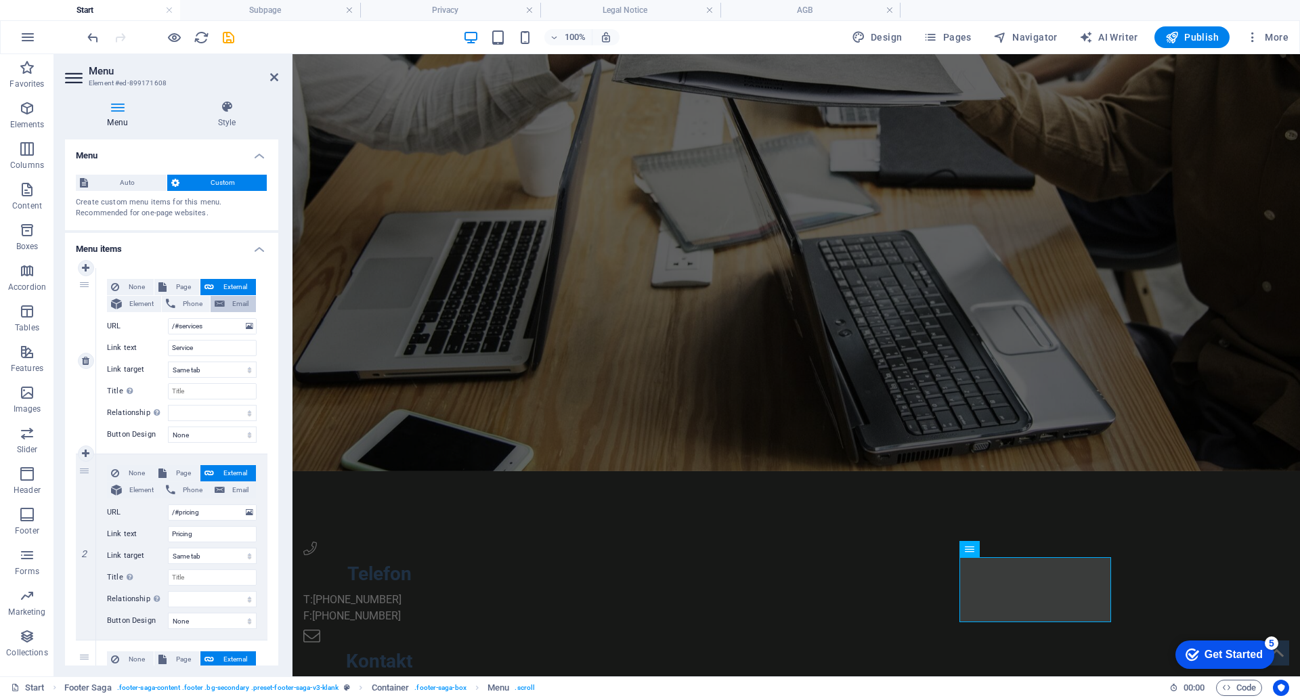
select select
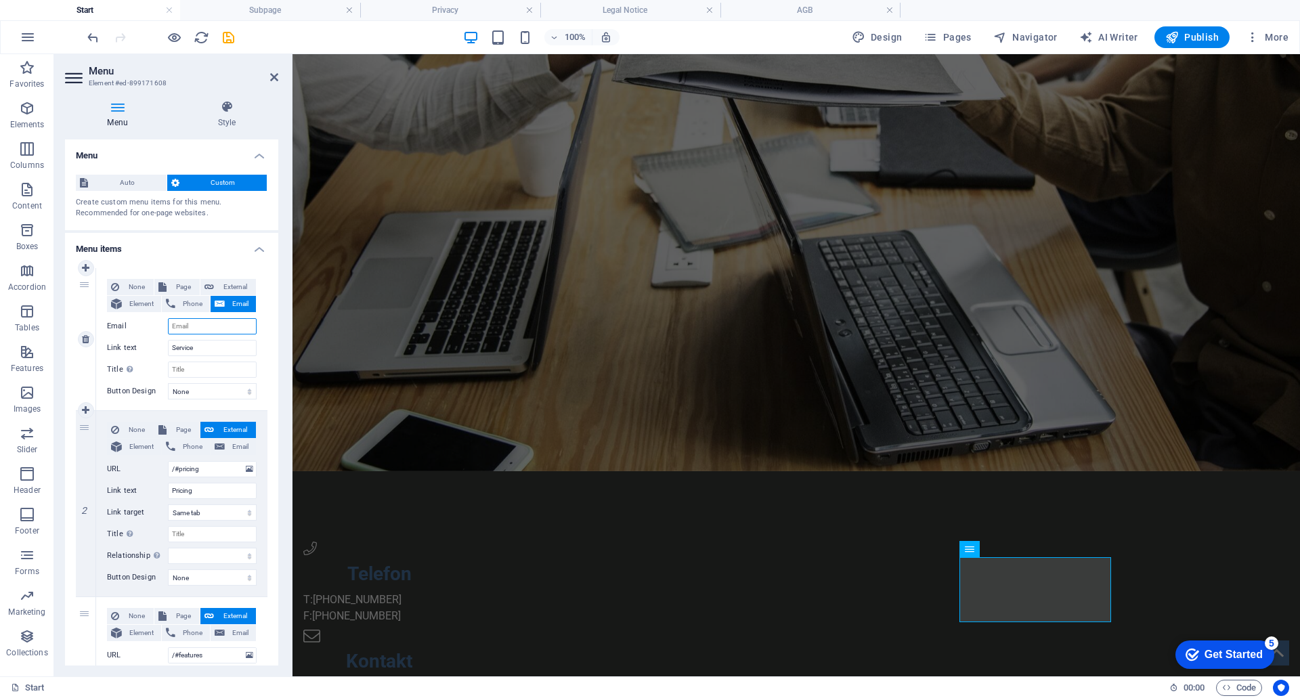
click at [215, 319] on input "Email" at bounding box center [212, 326] width 89 height 16
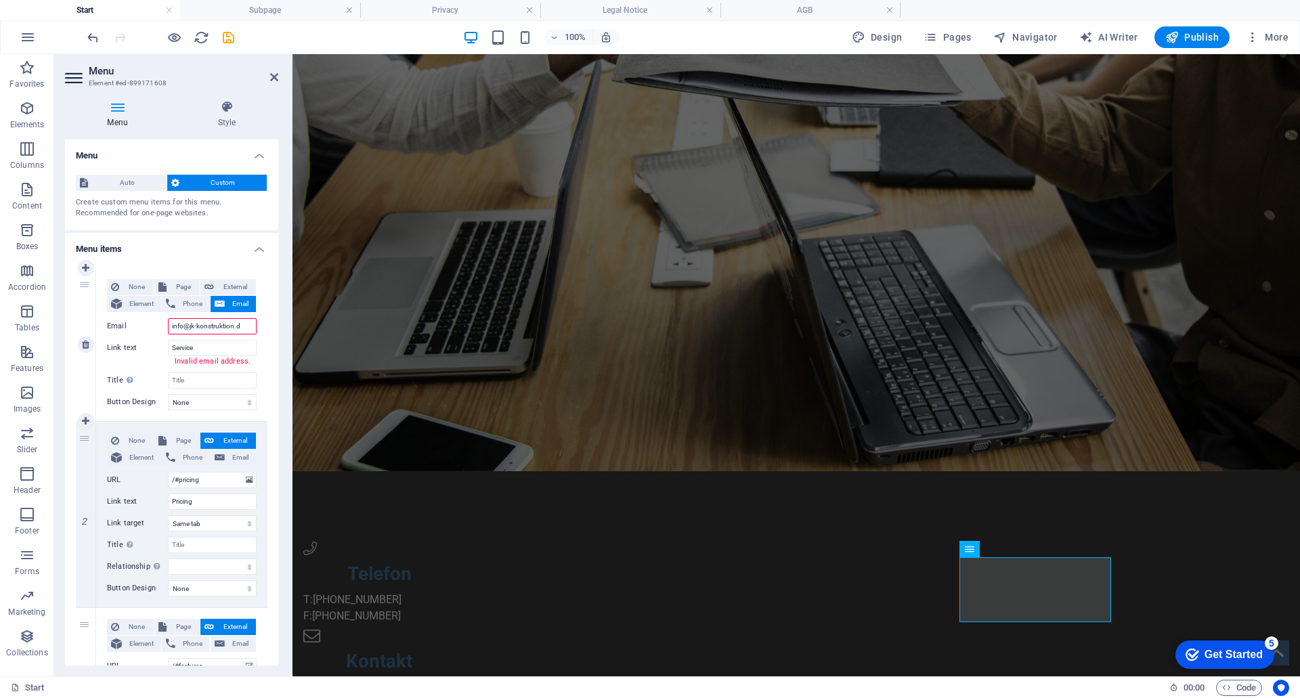
type input "info@jk-konstruktion.de"
select select
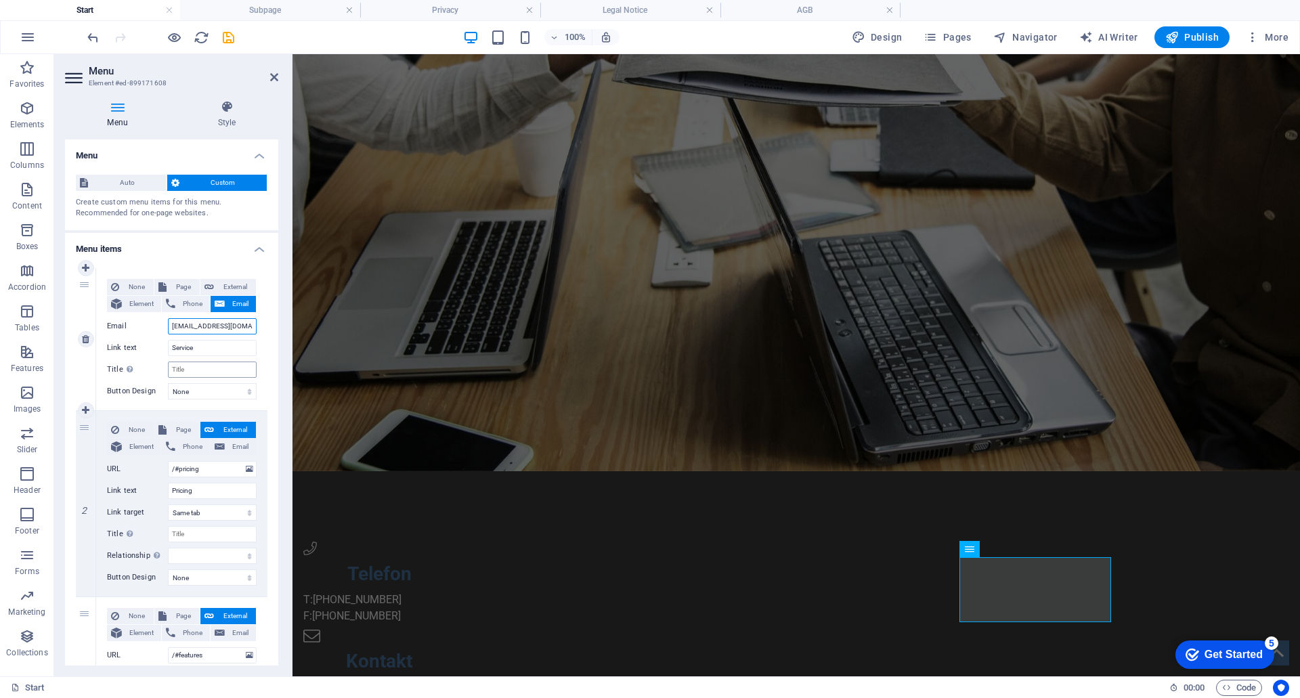
type input "info@jk-konstruktion.de"
click at [203, 367] on input "Title Additional link description, should not be the same as the link text. The…" at bounding box center [212, 370] width 89 height 16
type input "Mail"
select select
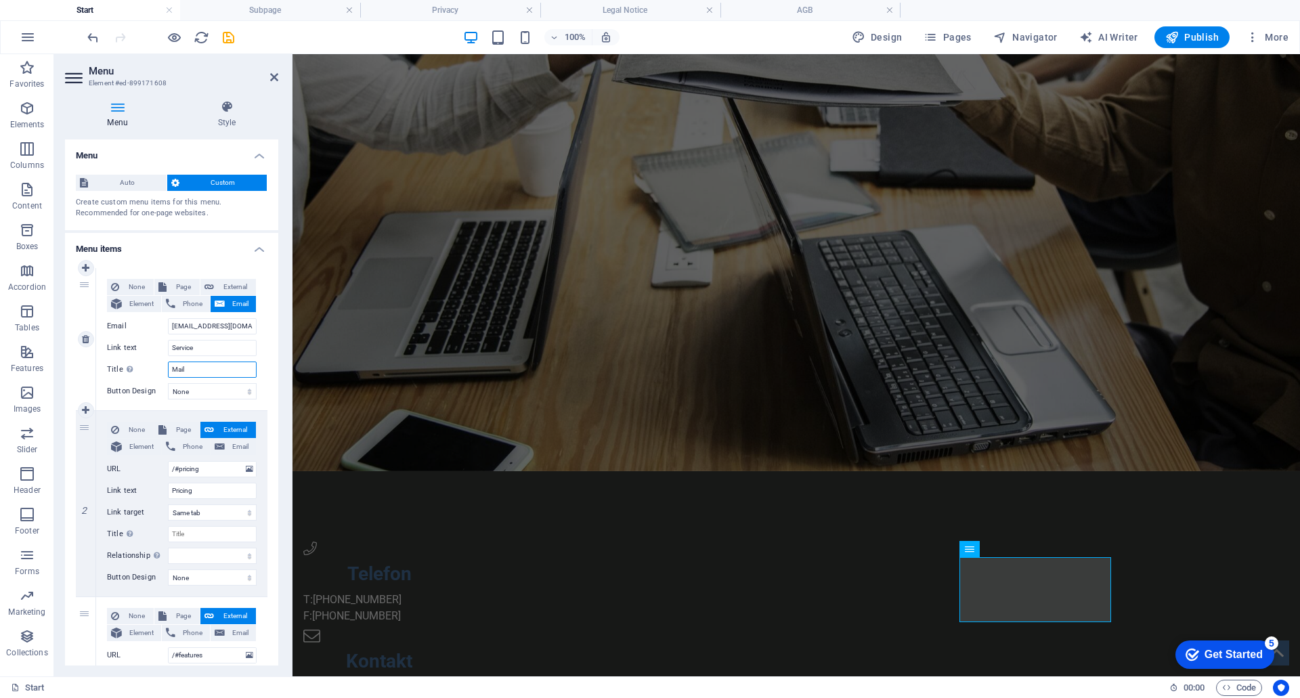
select select
type input "Mail"
click at [85, 504] on icon at bounding box center [85, 503] width 7 height 9
type input "/#features"
type input "Features"
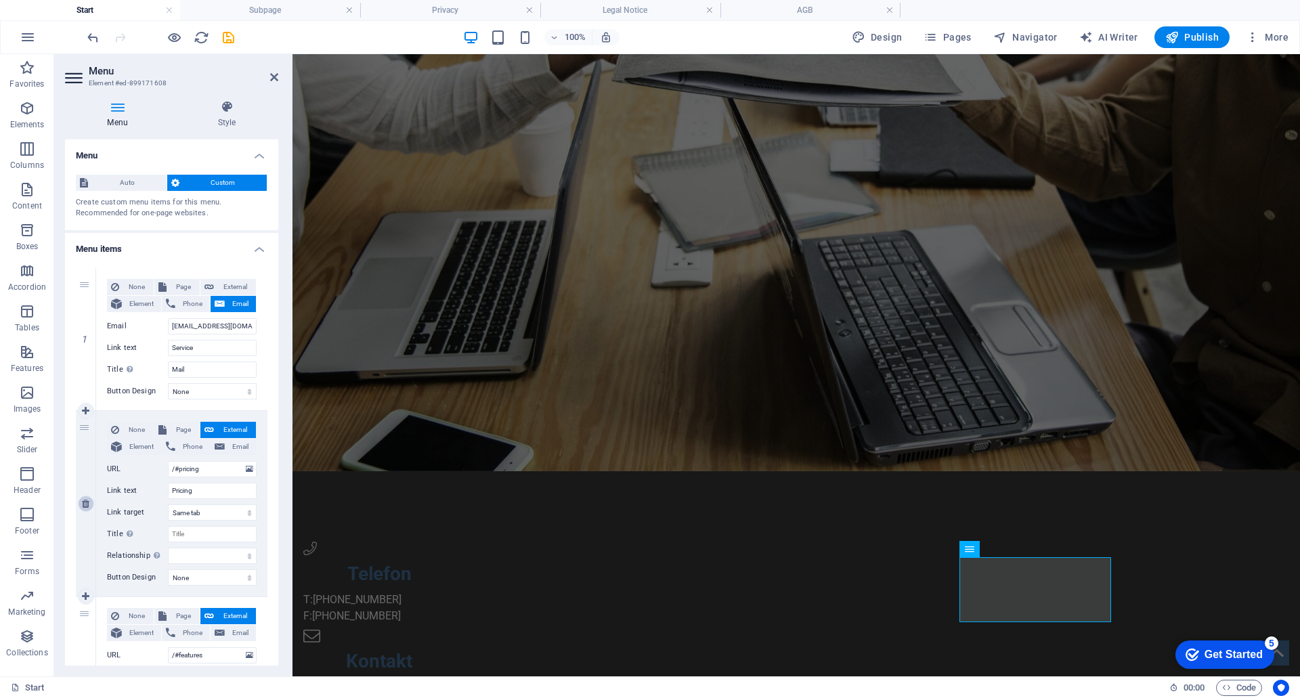
select select
type input "/#contact"
type input "Get Started"
select select
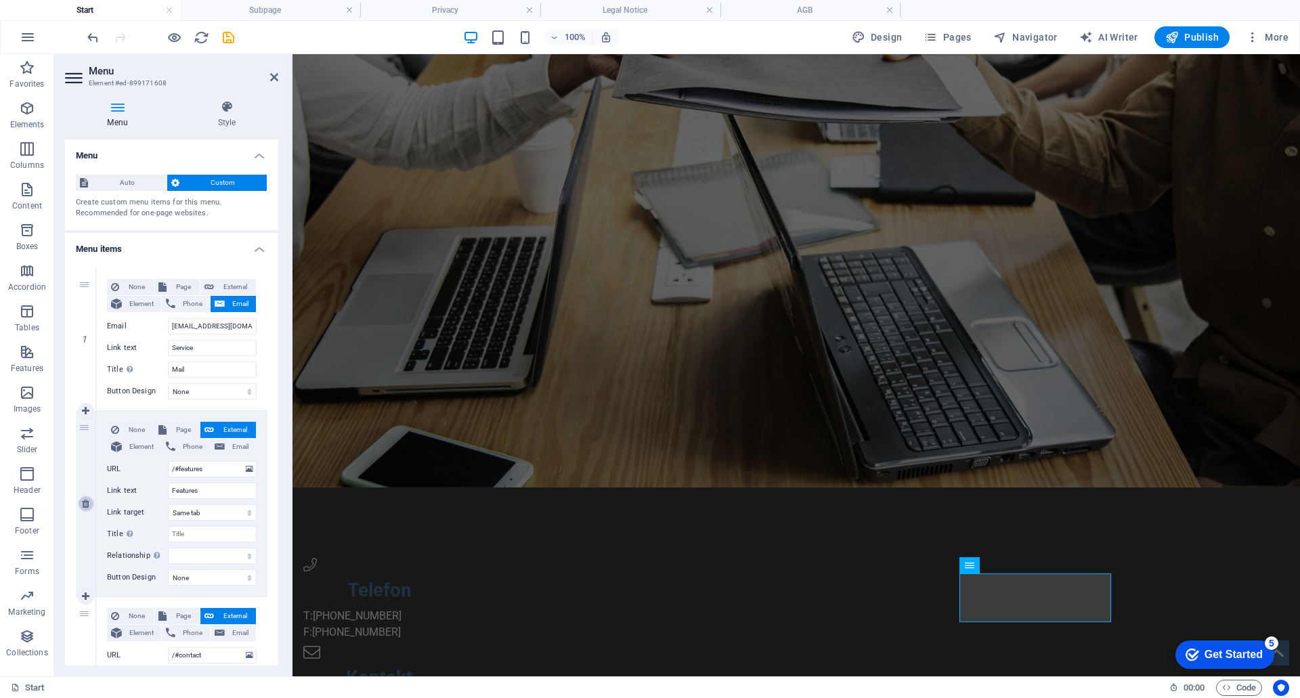
click at [85, 504] on icon at bounding box center [85, 503] width 7 height 9
type input "/#contact"
type input "Get Started"
select select
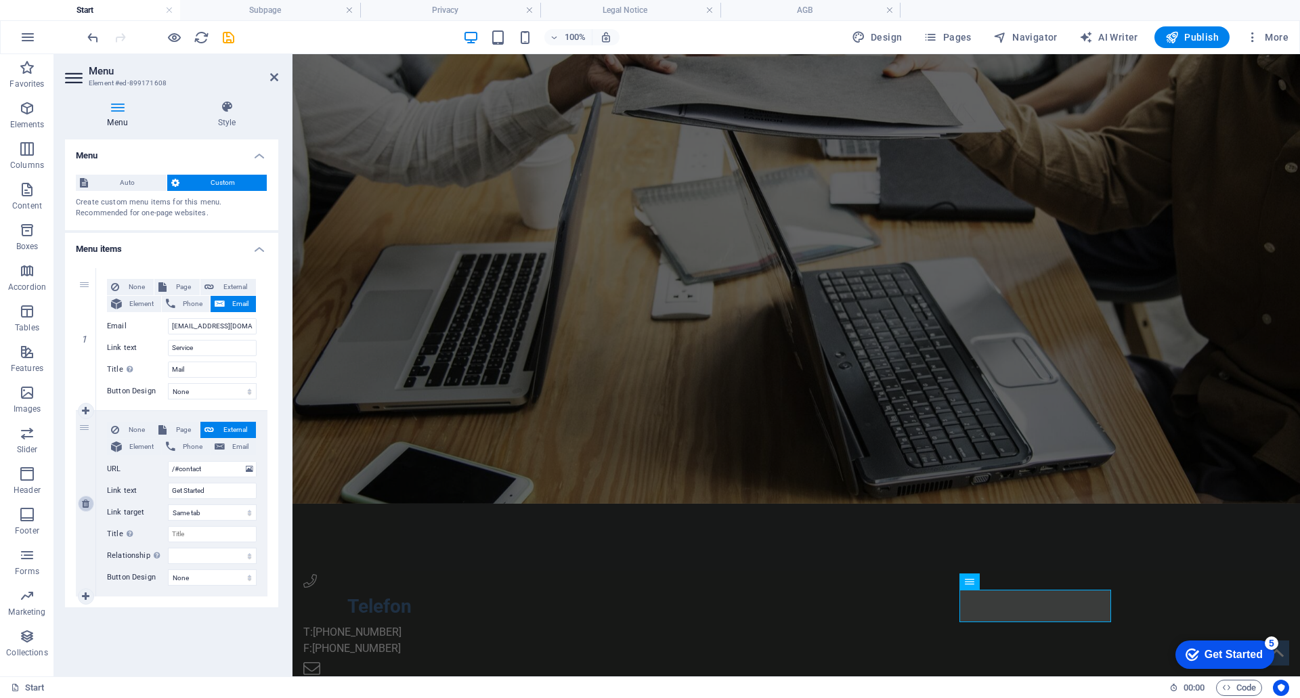
click at [85, 504] on icon at bounding box center [85, 503] width 7 height 9
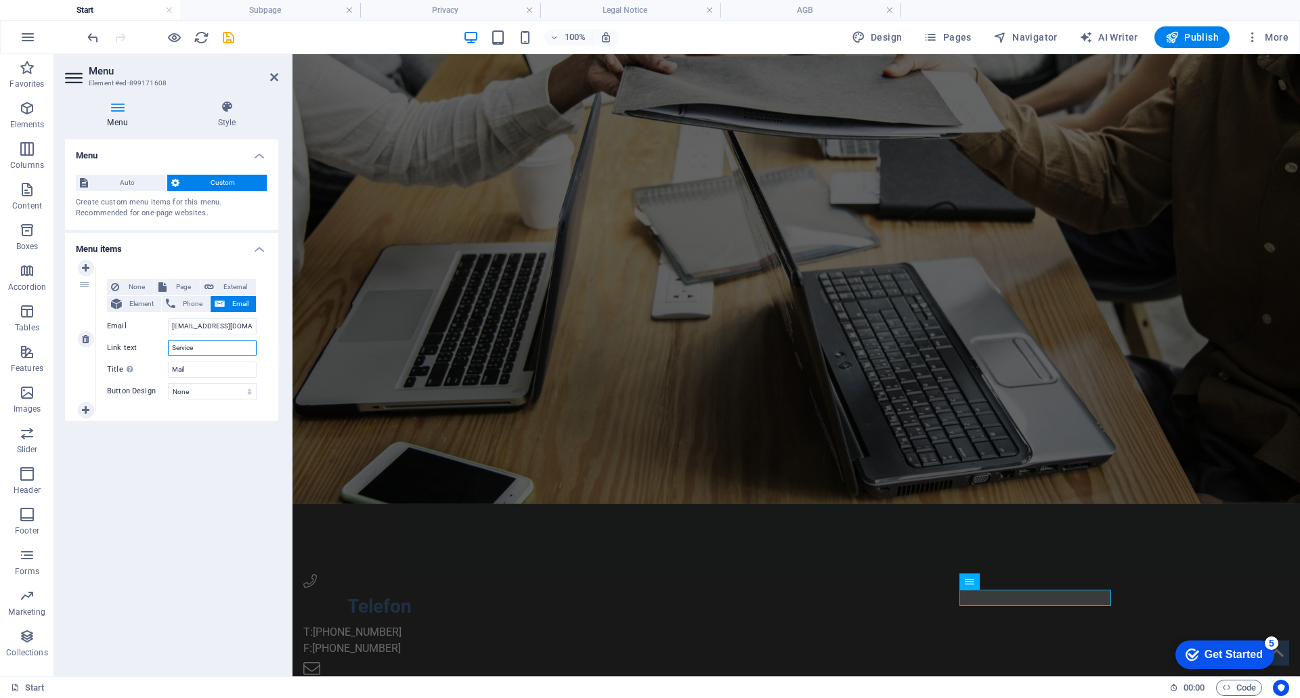
click at [211, 350] on input "Service" at bounding box center [212, 348] width 89 height 16
type input "S"
type input "E-Mail"
click at [198, 368] on input "Mail" at bounding box center [212, 370] width 89 height 16
type input "M"
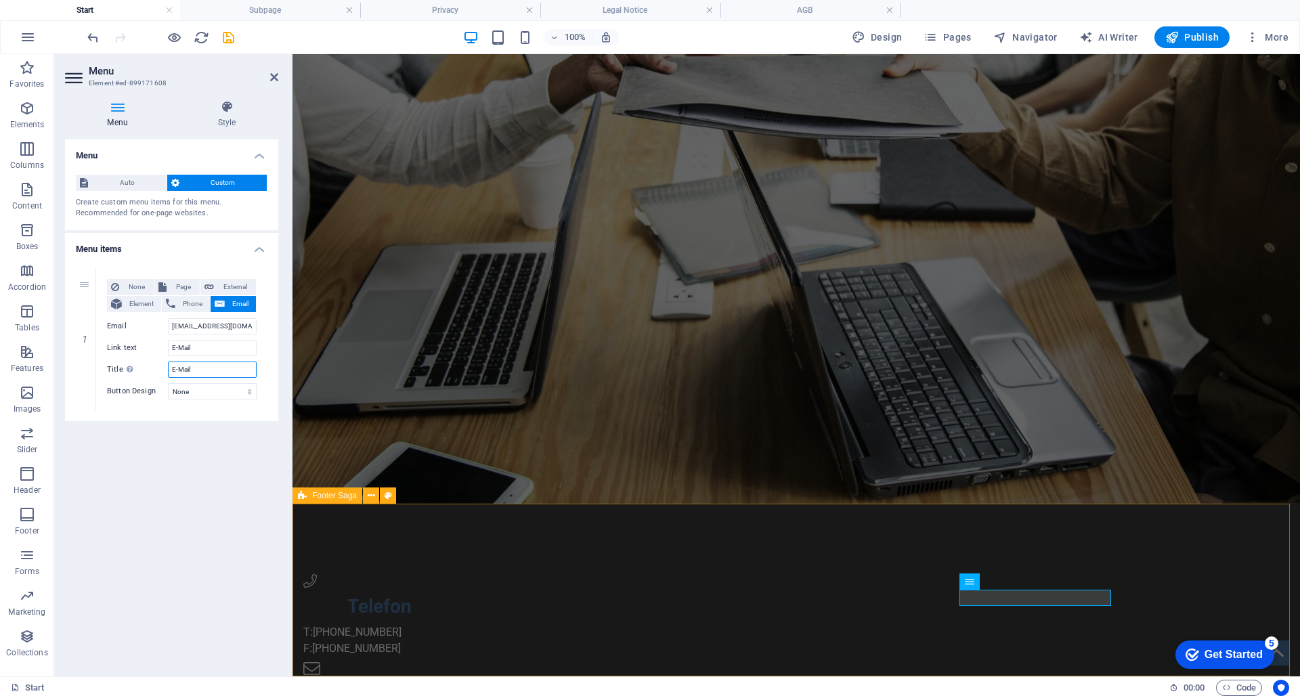
type input "E-Mail"
click at [579, 521] on div "Telefon T: +49 871 14349085 F:+49 871 1433787 Kontakt E-Mail" at bounding box center [797, 643] width 1008 height 278
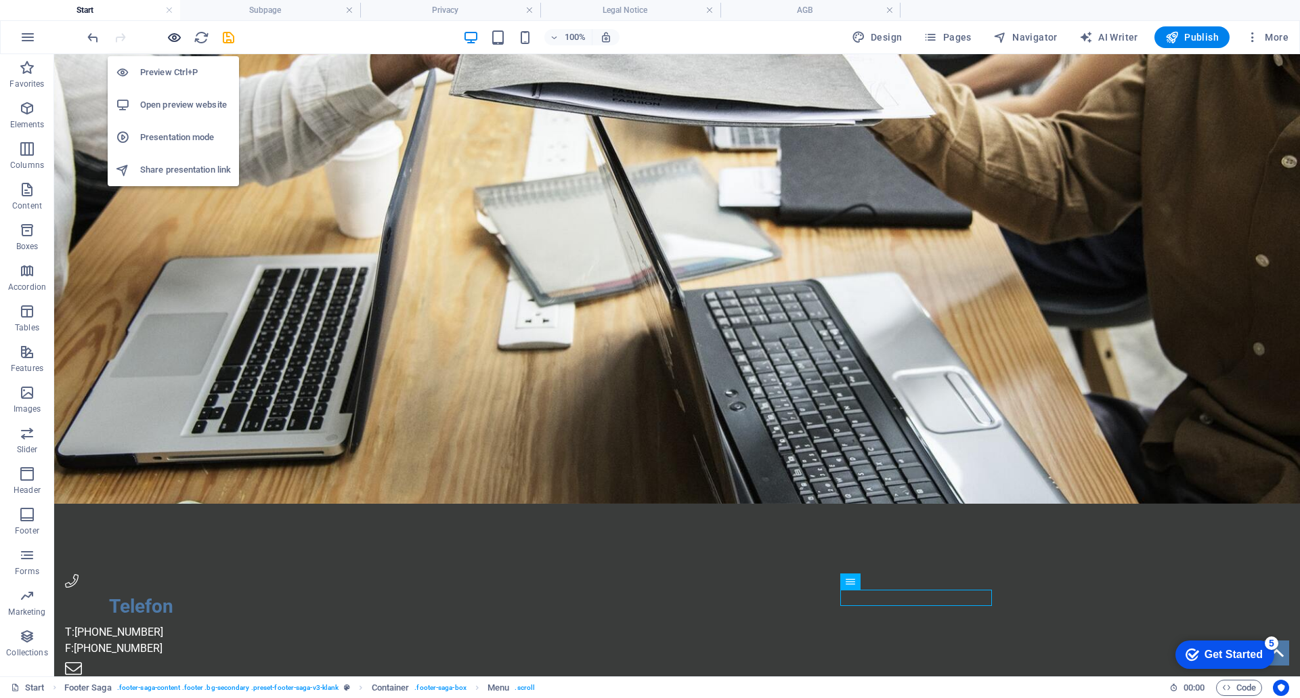
click at [175, 35] on icon "button" at bounding box center [175, 38] width 16 height 16
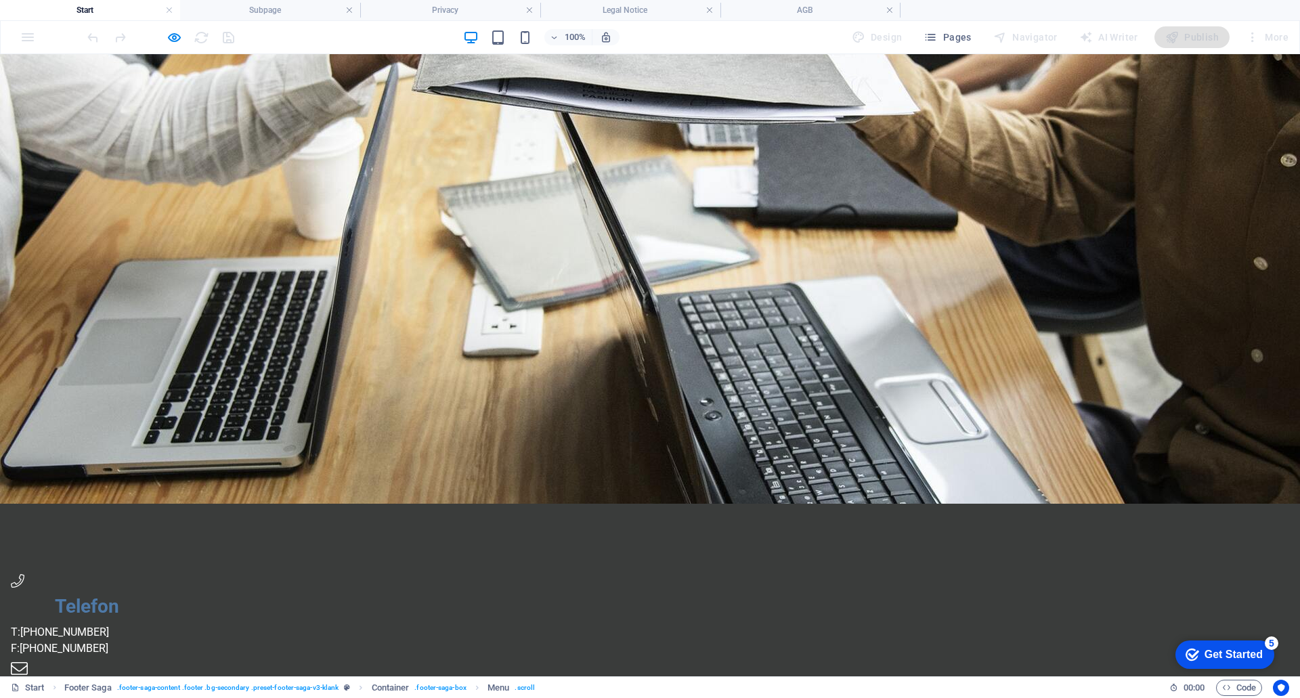
scroll to position [0, 0]
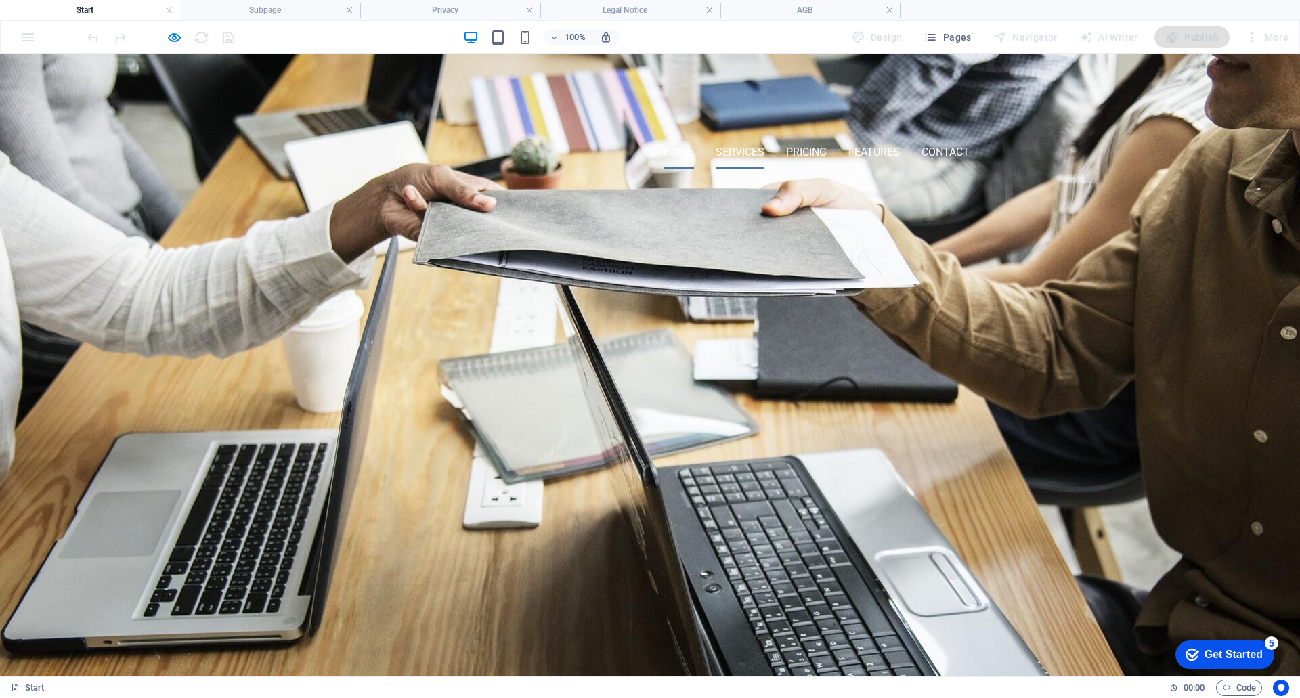
click at [724, 136] on link "Services" at bounding box center [740, 152] width 49 height 33
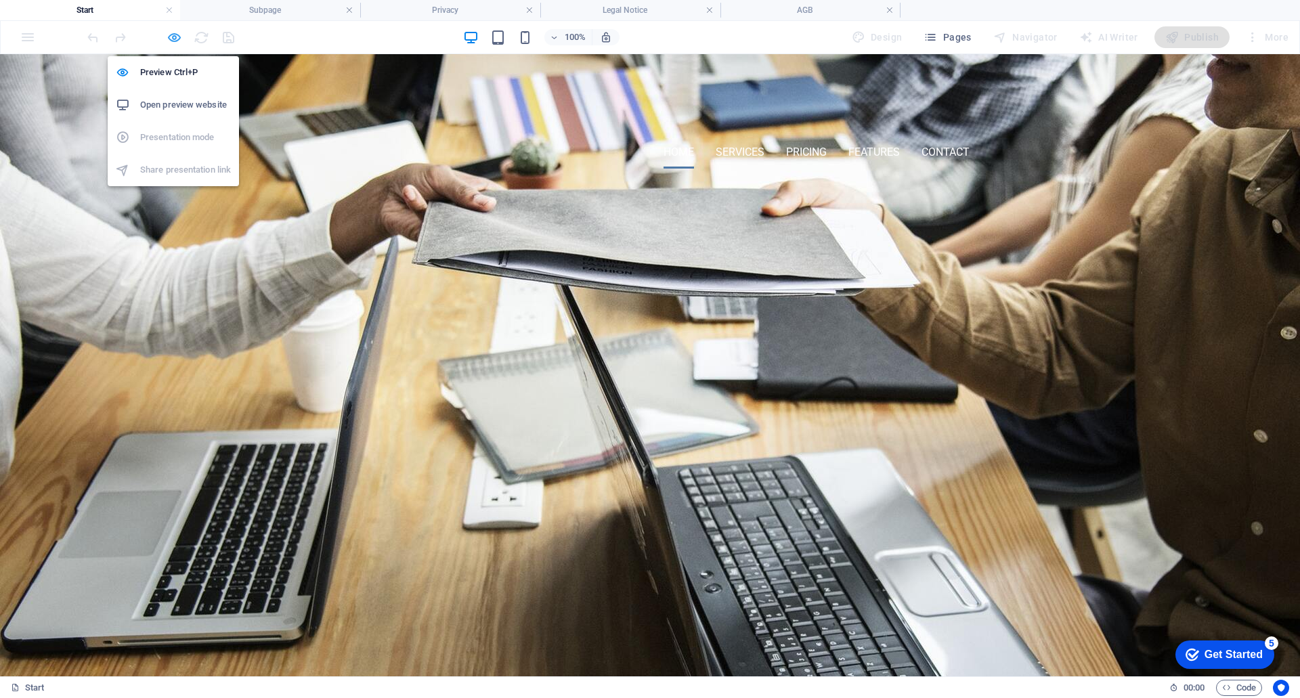
click at [171, 30] on icon "button" at bounding box center [175, 38] width 16 height 16
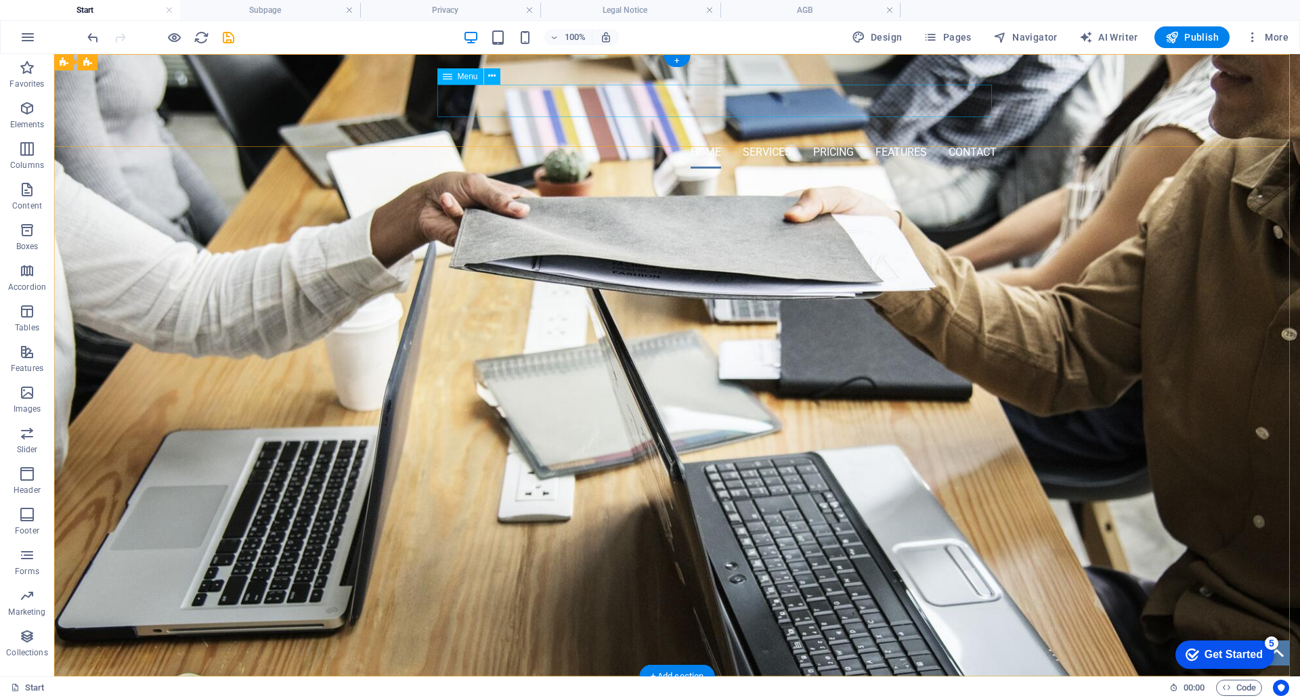
click at [704, 136] on nav "Home Services Pricing Features Contact" at bounding box center [677, 152] width 639 height 33
click at [490, 76] on icon at bounding box center [491, 76] width 7 height 14
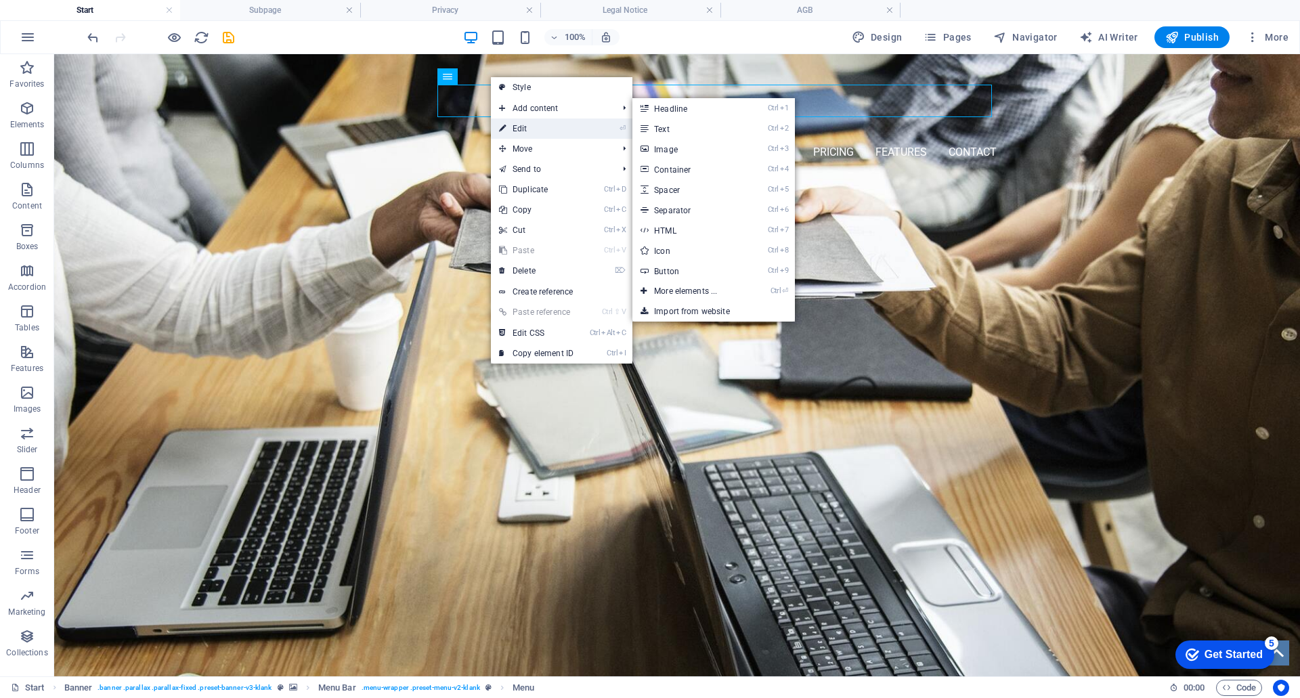
drag, startPoint x: 223, startPoint y: 72, endPoint x: 517, endPoint y: 125, distance: 297.8
click at [517, 125] on link "⏎ Edit" at bounding box center [536, 129] width 91 height 20
select select
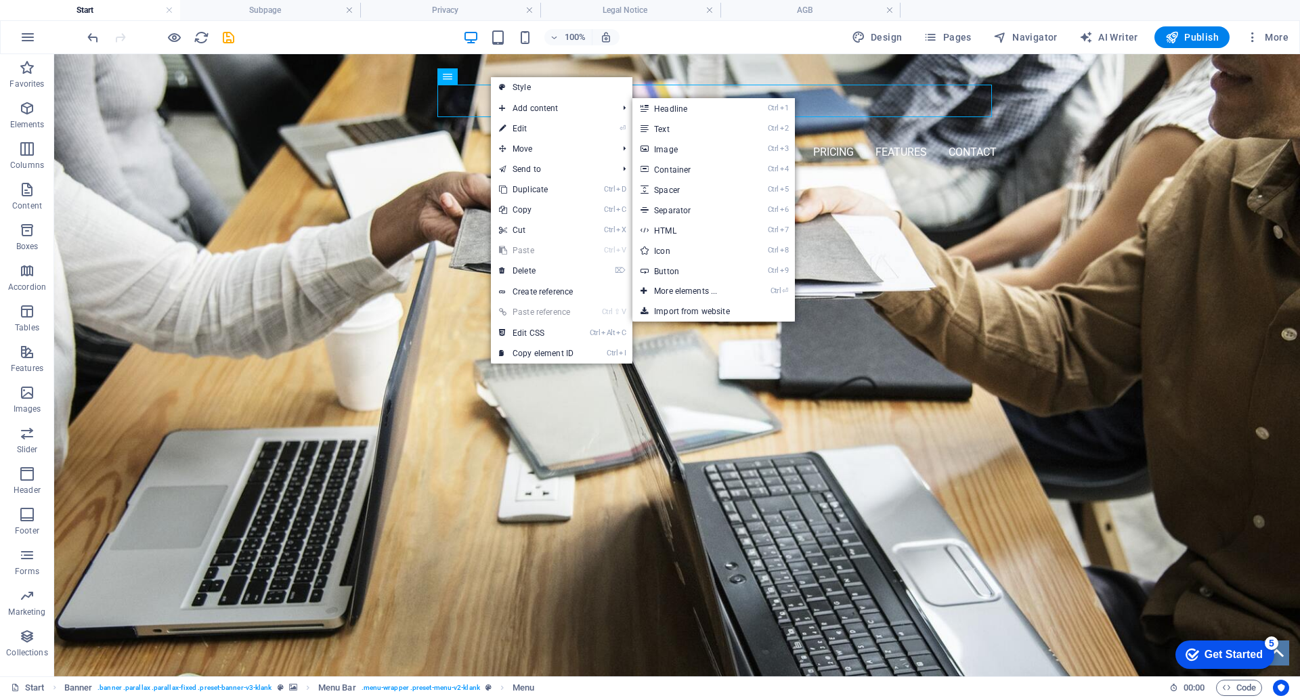
select select
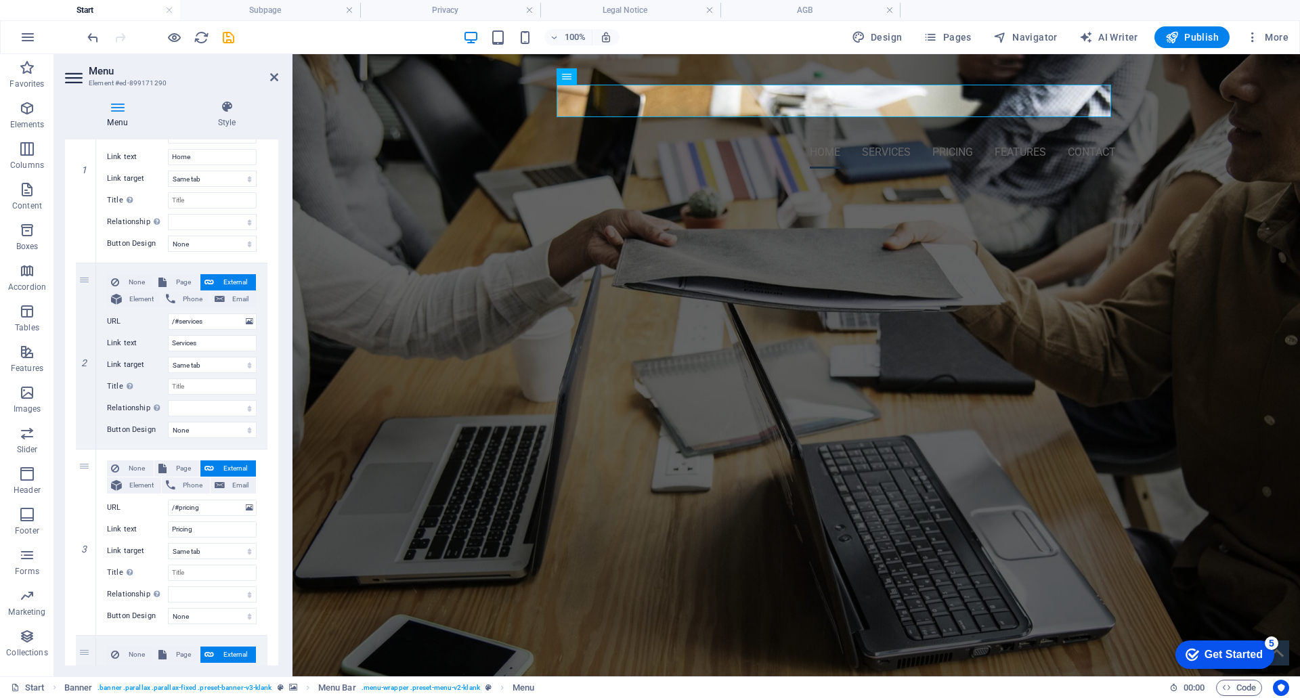
scroll to position [135, 0]
click at [277, 79] on icon at bounding box center [274, 77] width 8 height 11
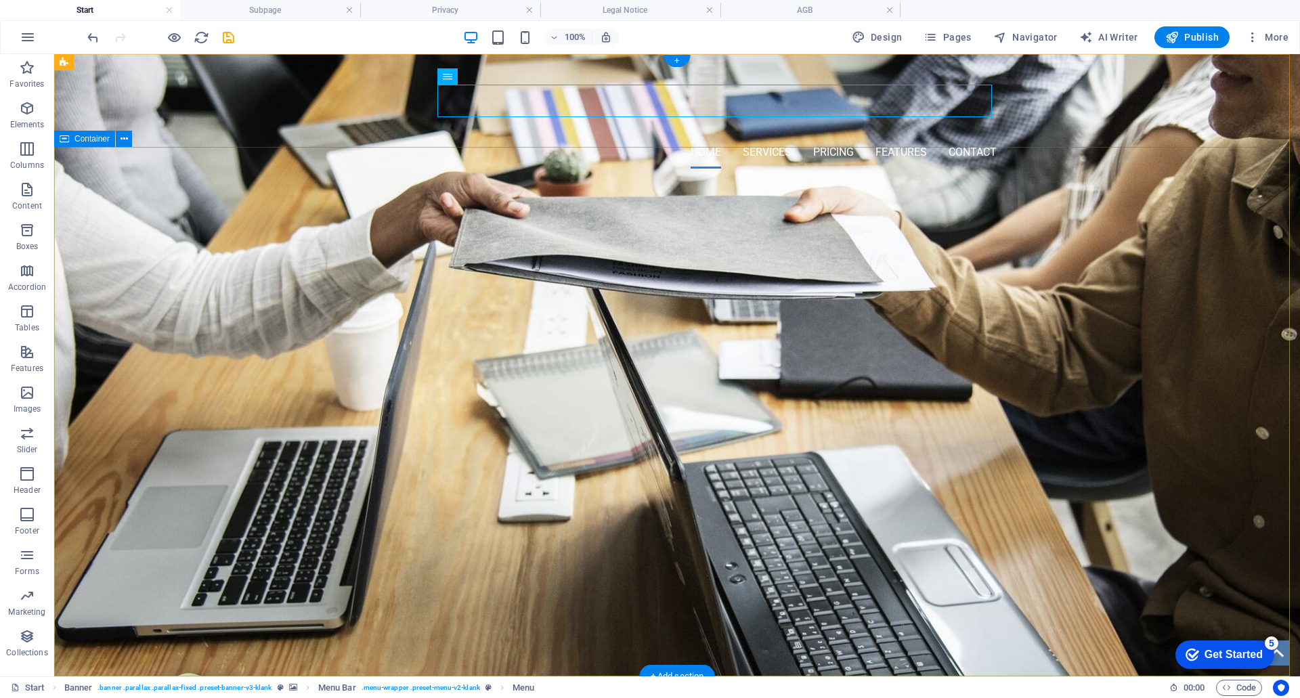
click at [1099, 207] on div "Jochen Klaus Konstruktion Konstruktionsbüro Sondermaschinenbau © Urheberrecht. …" at bounding box center [677, 297] width 1246 height 236
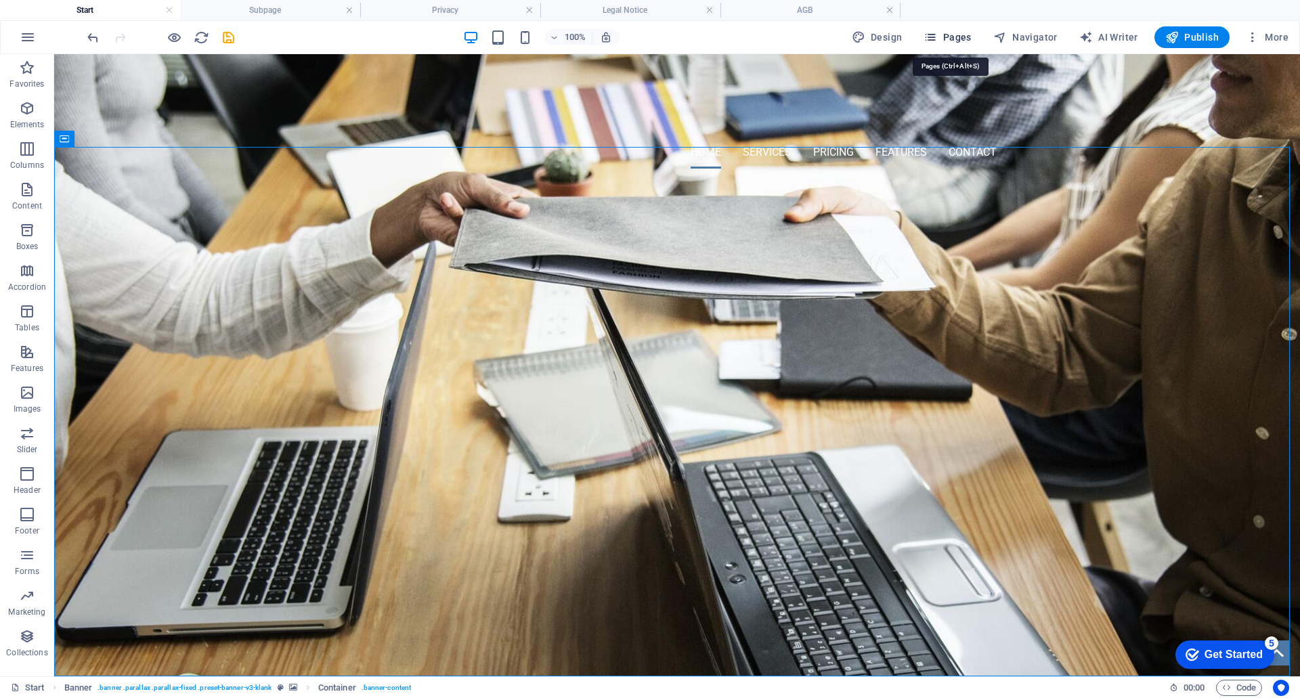
click at [955, 39] on span "Pages" at bounding box center [947, 37] width 47 height 14
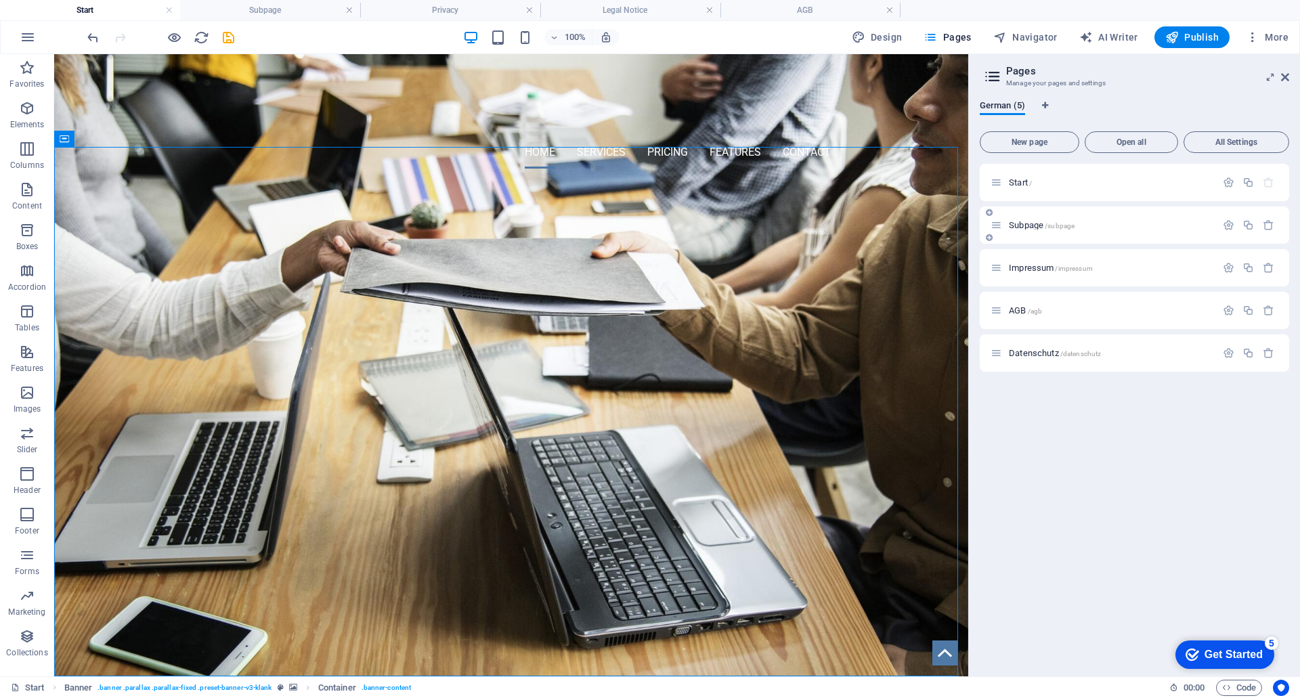
click at [1015, 225] on span "Subpage /subpage" at bounding box center [1042, 225] width 66 height 10
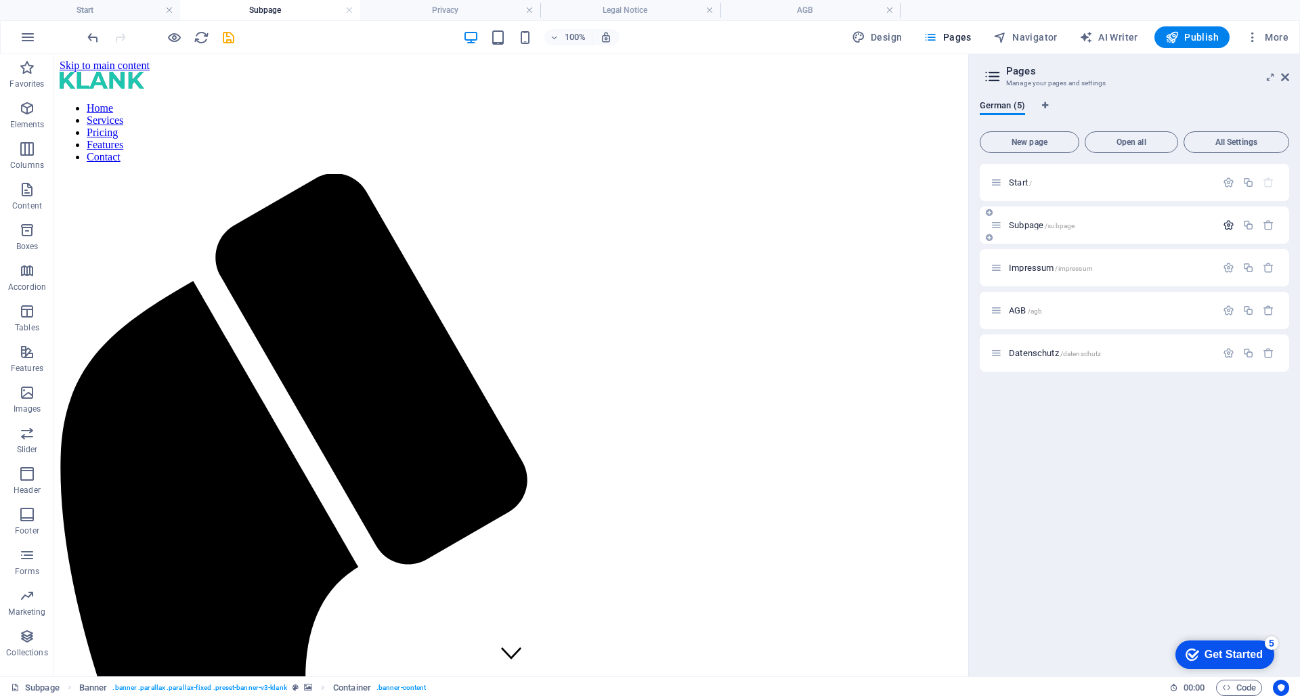
click at [1231, 221] on icon "button" at bounding box center [1229, 225] width 12 height 12
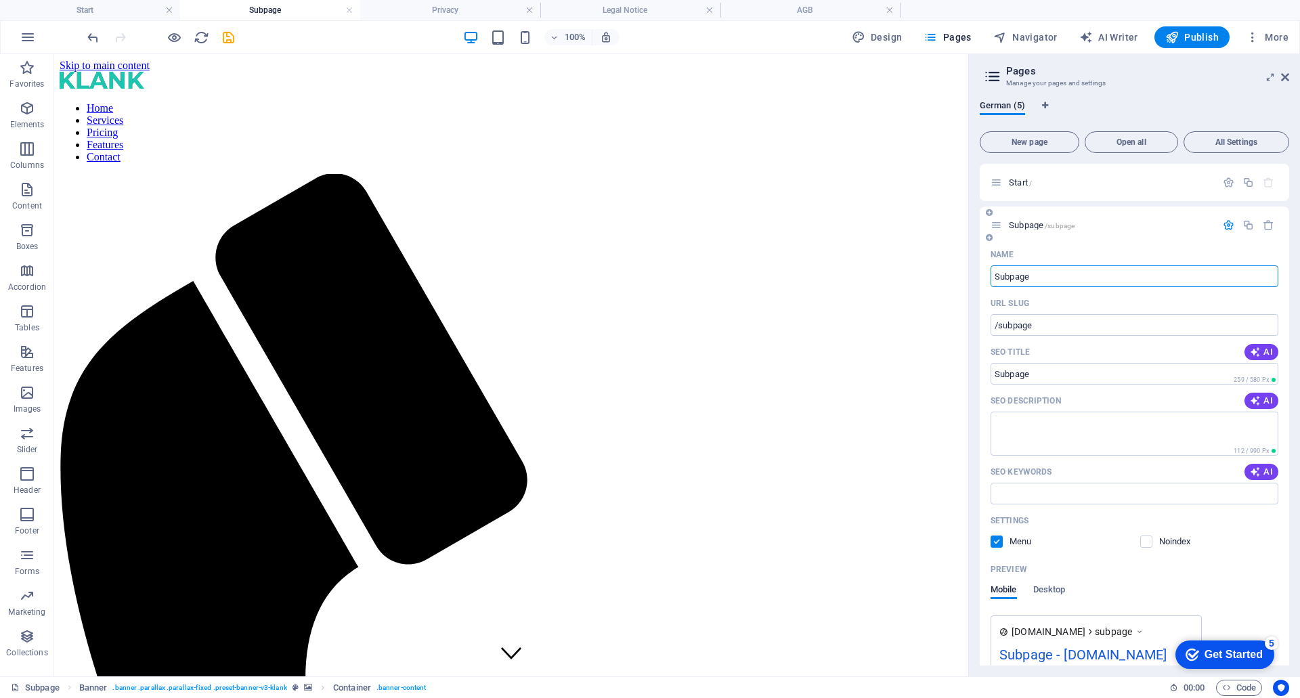
click at [1061, 274] on input "Subpage" at bounding box center [1135, 276] width 288 height 22
type input "S"
type input "/"
type input "Kontakt"
type input "/kontakt"
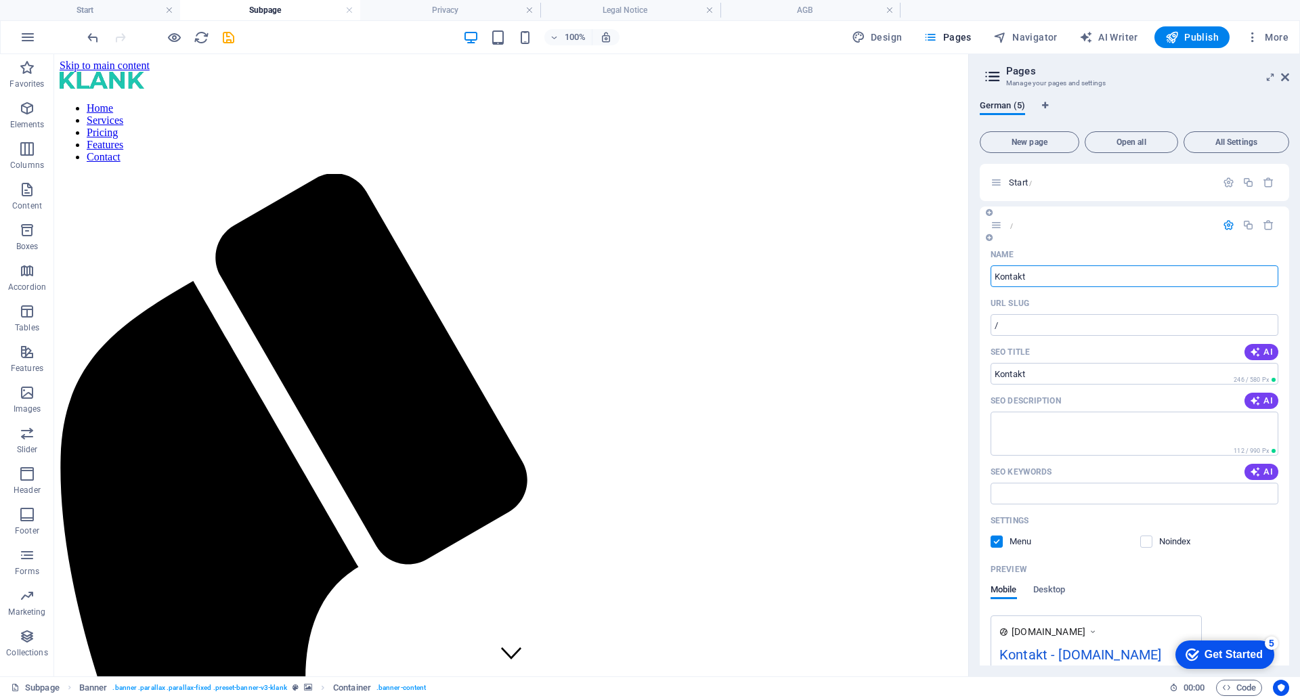
type input "Kontakt"
click at [1019, 186] on span "Start /" at bounding box center [1020, 182] width 23 height 10
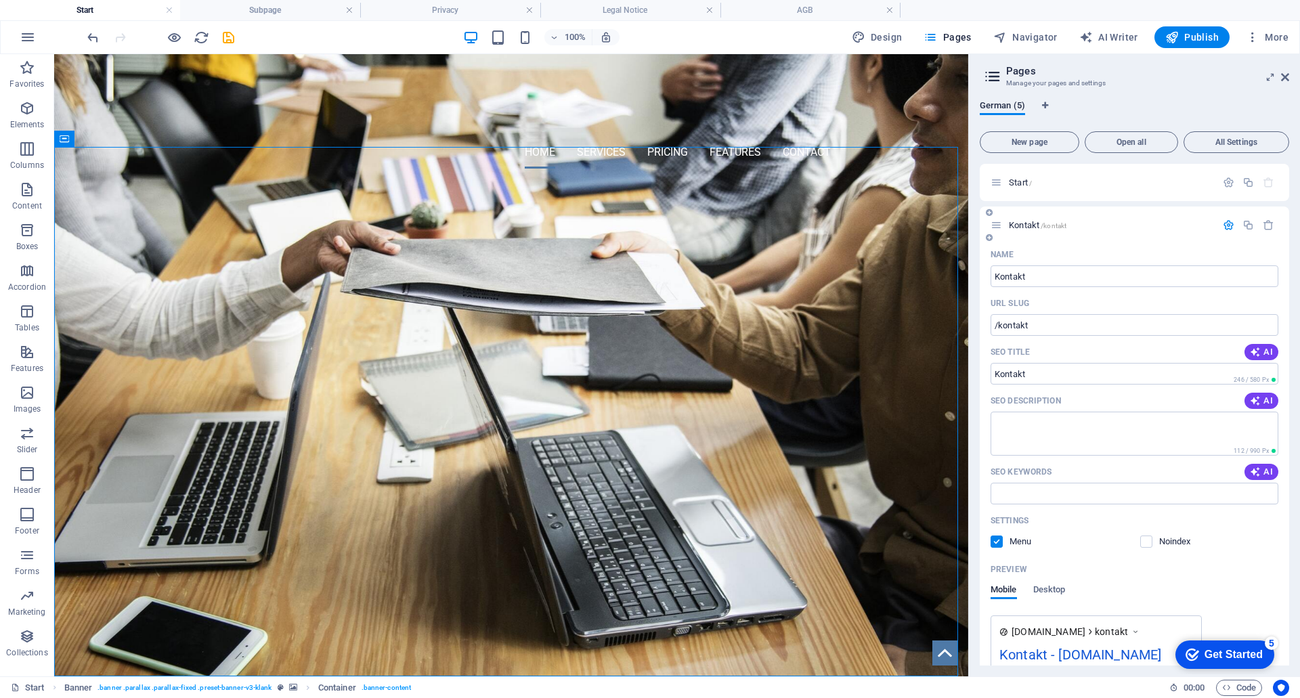
click at [1226, 225] on icon "button" at bounding box center [1229, 225] width 12 height 12
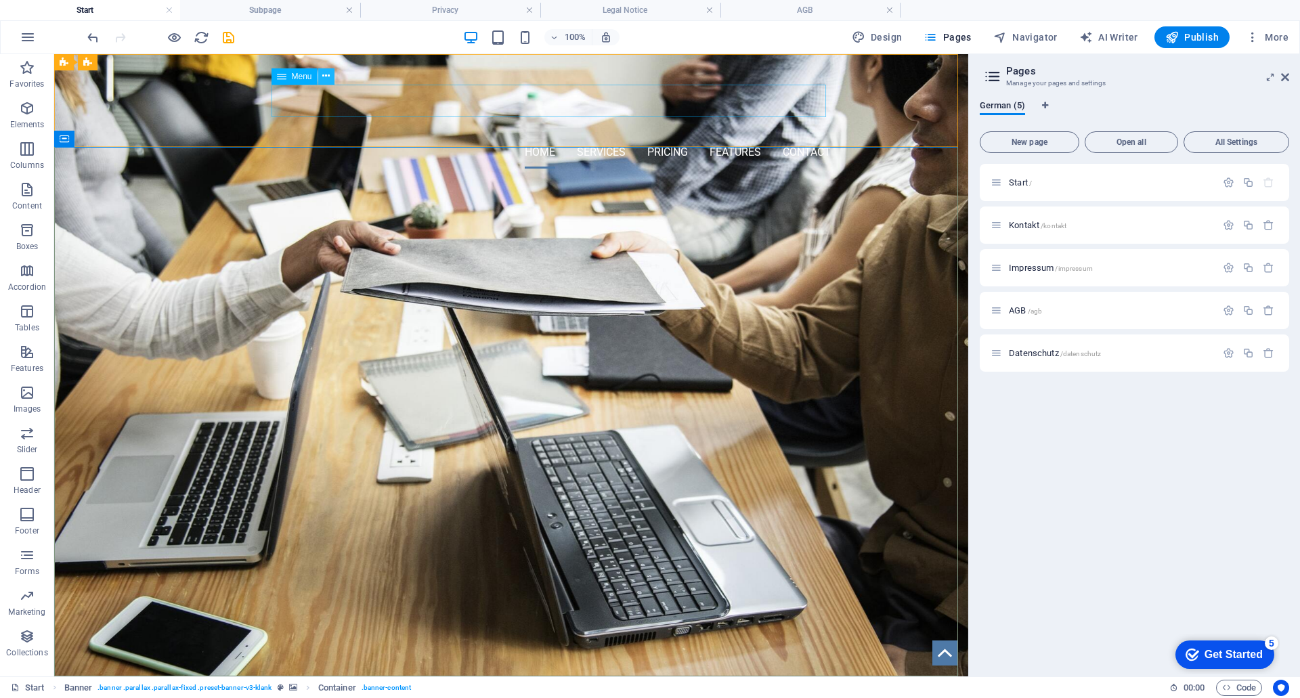
click at [323, 79] on icon at bounding box center [325, 76] width 7 height 14
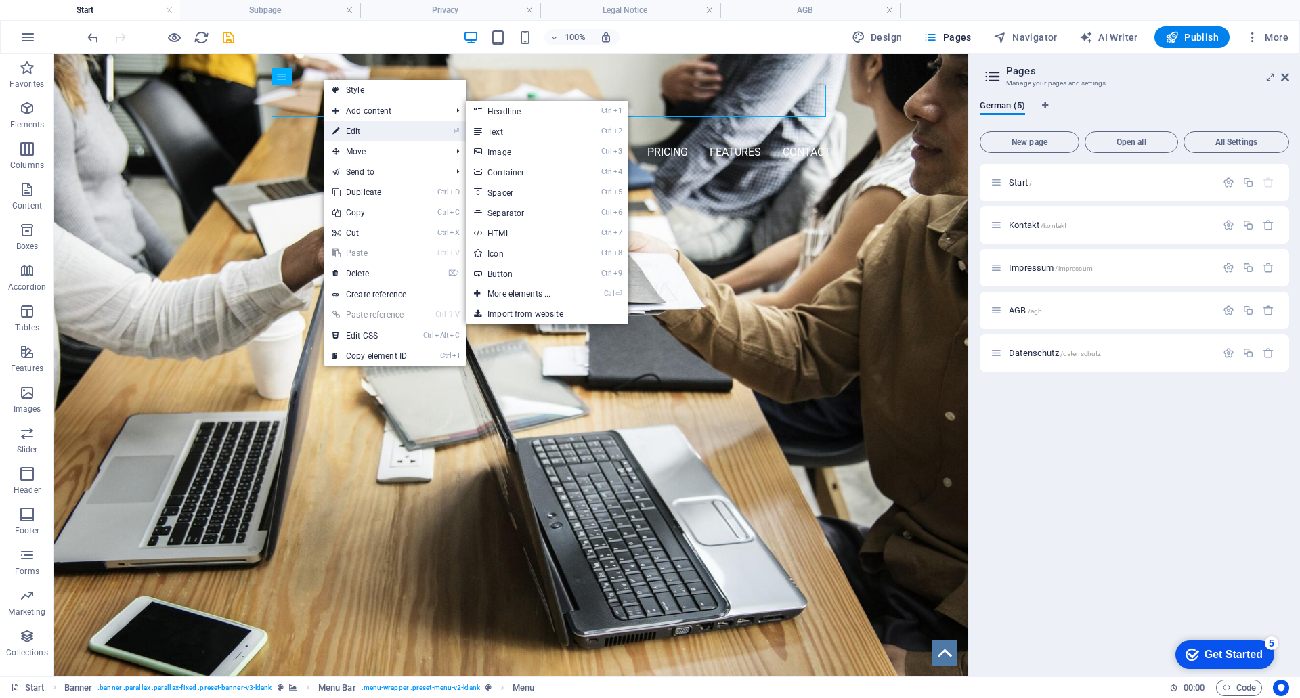
click at [360, 133] on link "⏎ Edit" at bounding box center [369, 131] width 91 height 20
select select
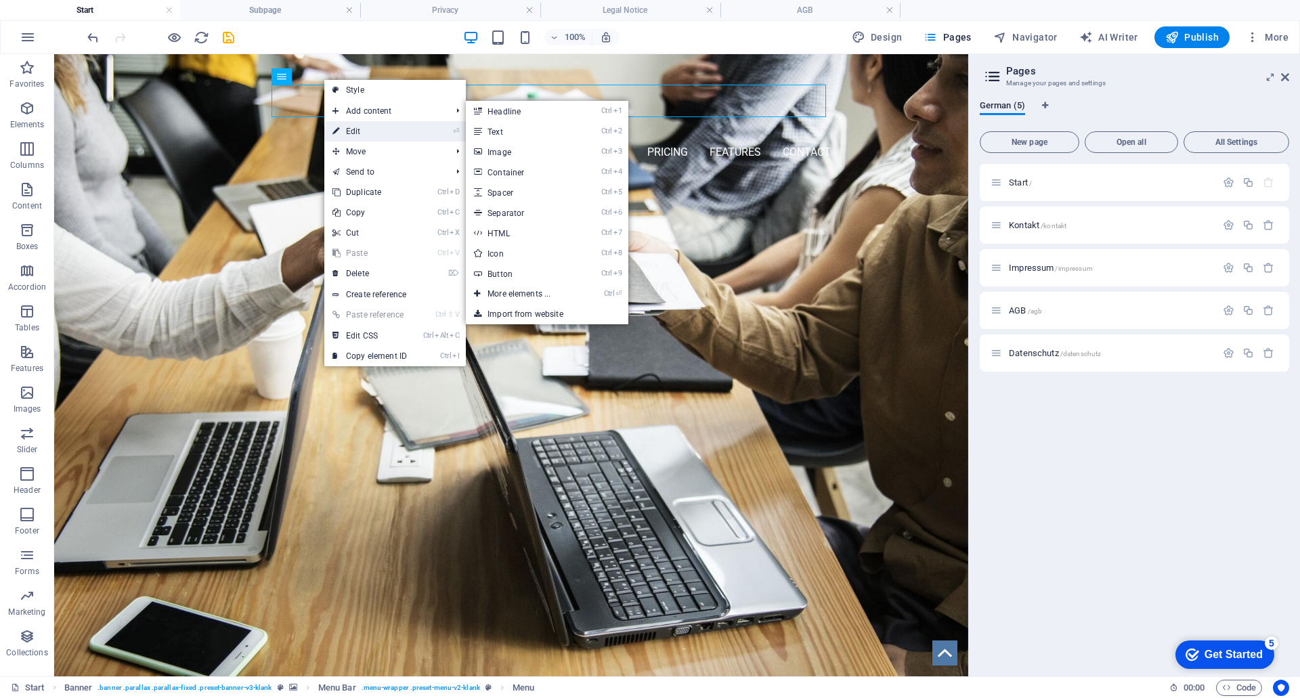
select select
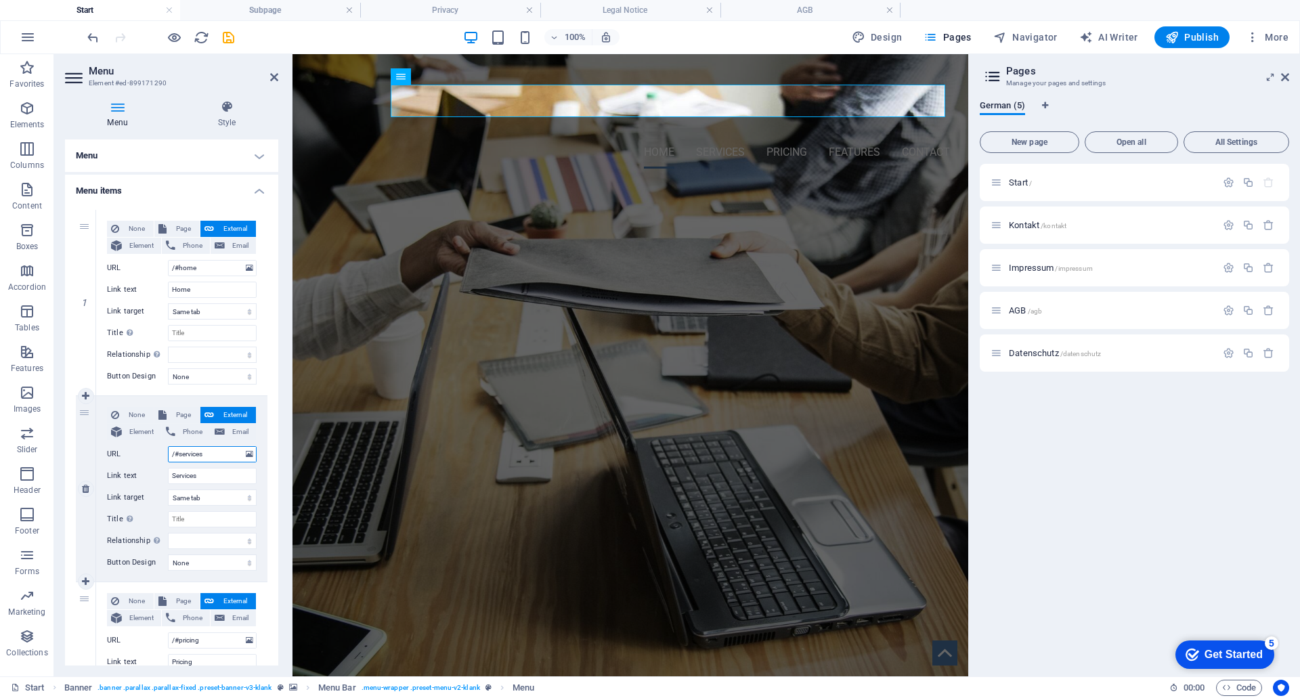
click at [219, 456] on input "/#services" at bounding box center [212, 454] width 89 height 16
click at [183, 414] on span "Page" at bounding box center [183, 415] width 25 height 16
select select
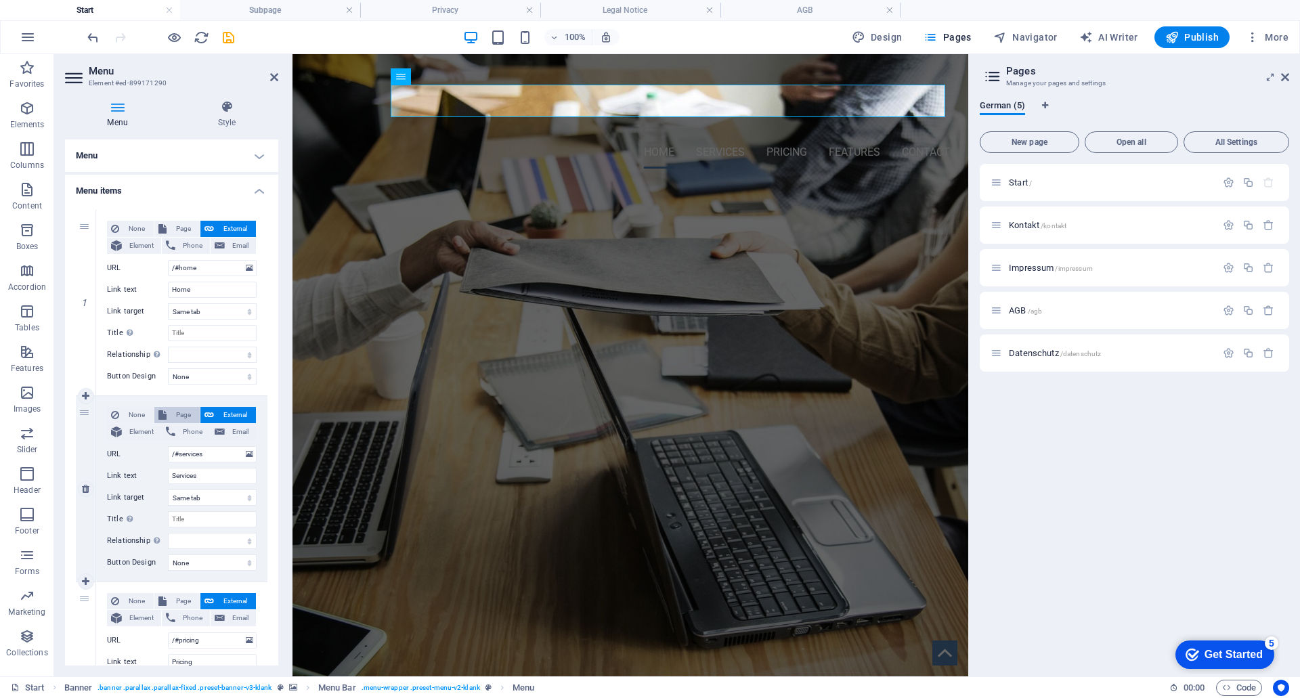
select select
click at [247, 455] on select "Start Kontakt Impressum AGB Datenschutz" at bounding box center [212, 454] width 89 height 16
select select "1"
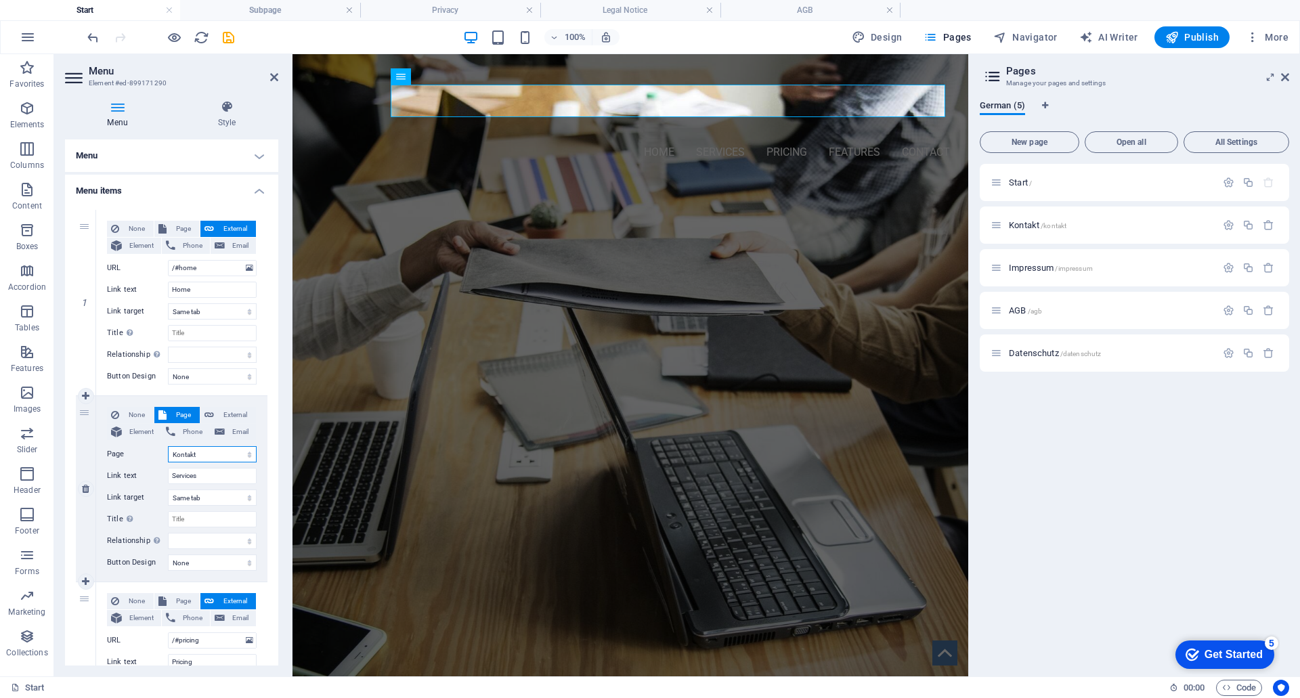
click at [168, 446] on select "Start Kontakt Impressum AGB Datenschutz" at bounding box center [212, 454] width 89 height 16
select select
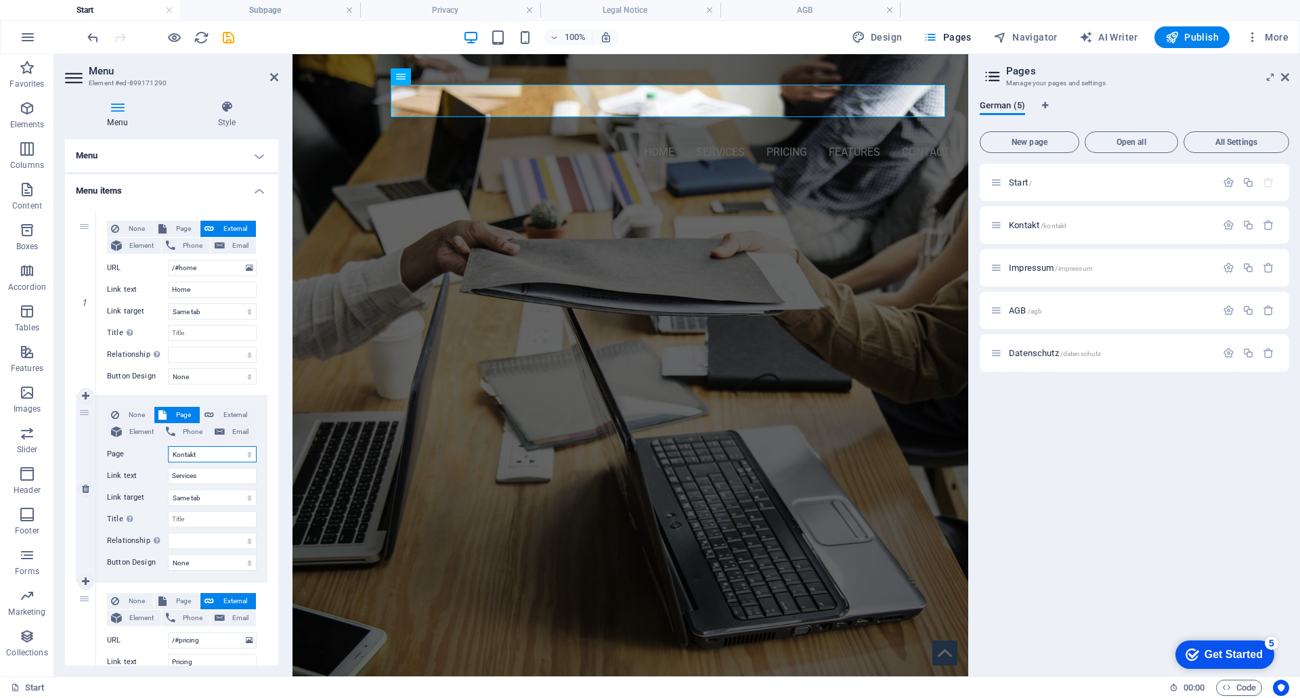
select select
click at [215, 479] on input "Services" at bounding box center [212, 476] width 89 height 16
type input "S"
select select
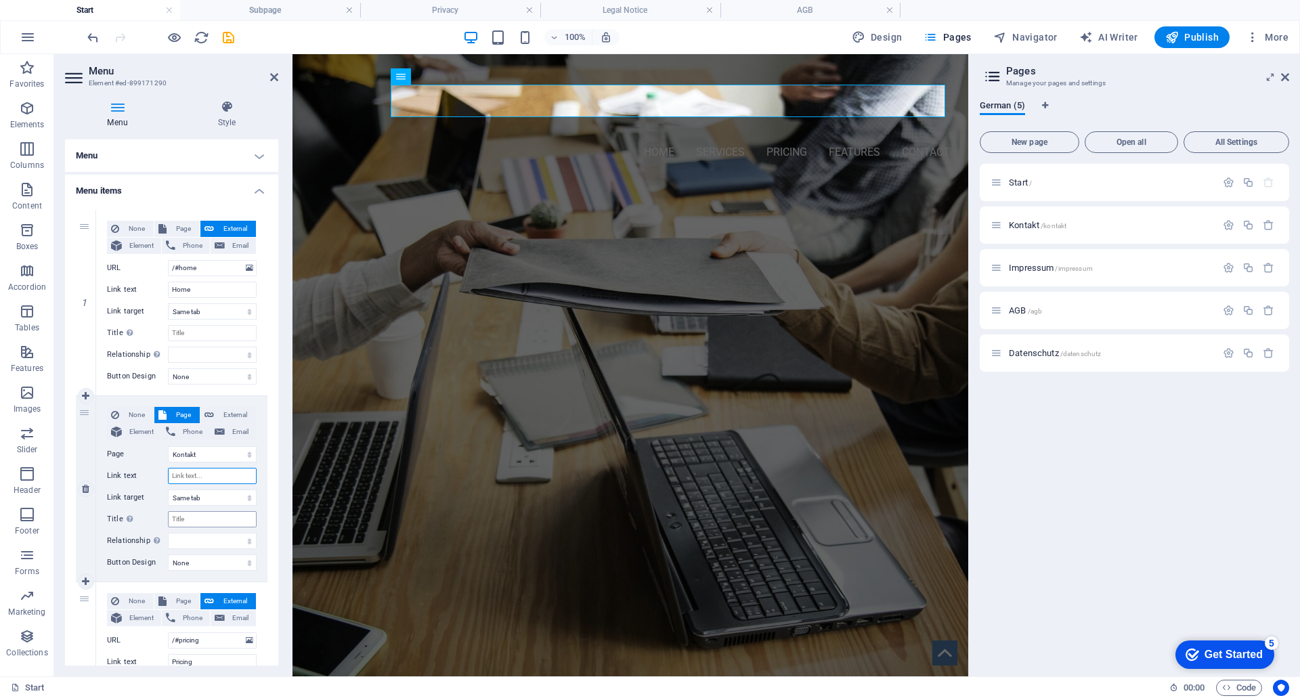
select select
type input "Kontakt"
select select
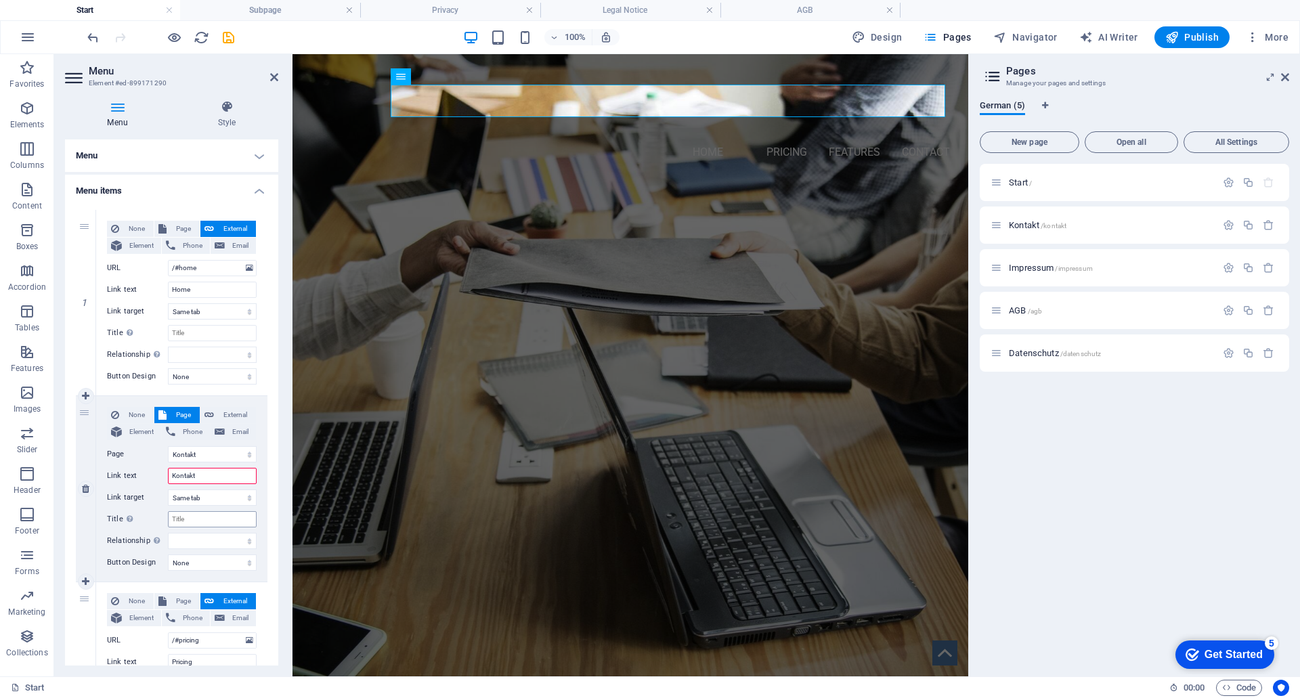
select select
type input "Kontakt"
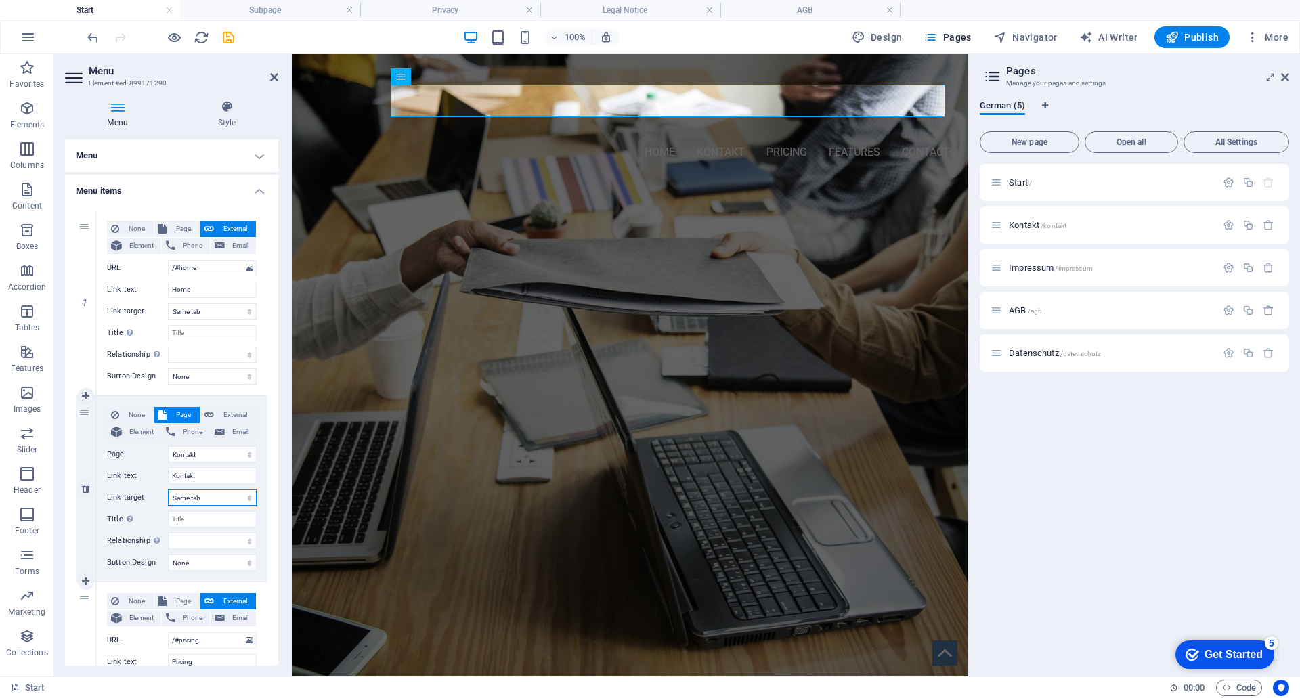
click at [214, 495] on select "New tab Same tab Overlay" at bounding box center [212, 498] width 89 height 16
click at [217, 517] on input "Title Additional link description, should not be the same as the link text. The…" at bounding box center [212, 519] width 89 height 16
type input "Kontakt"
select select
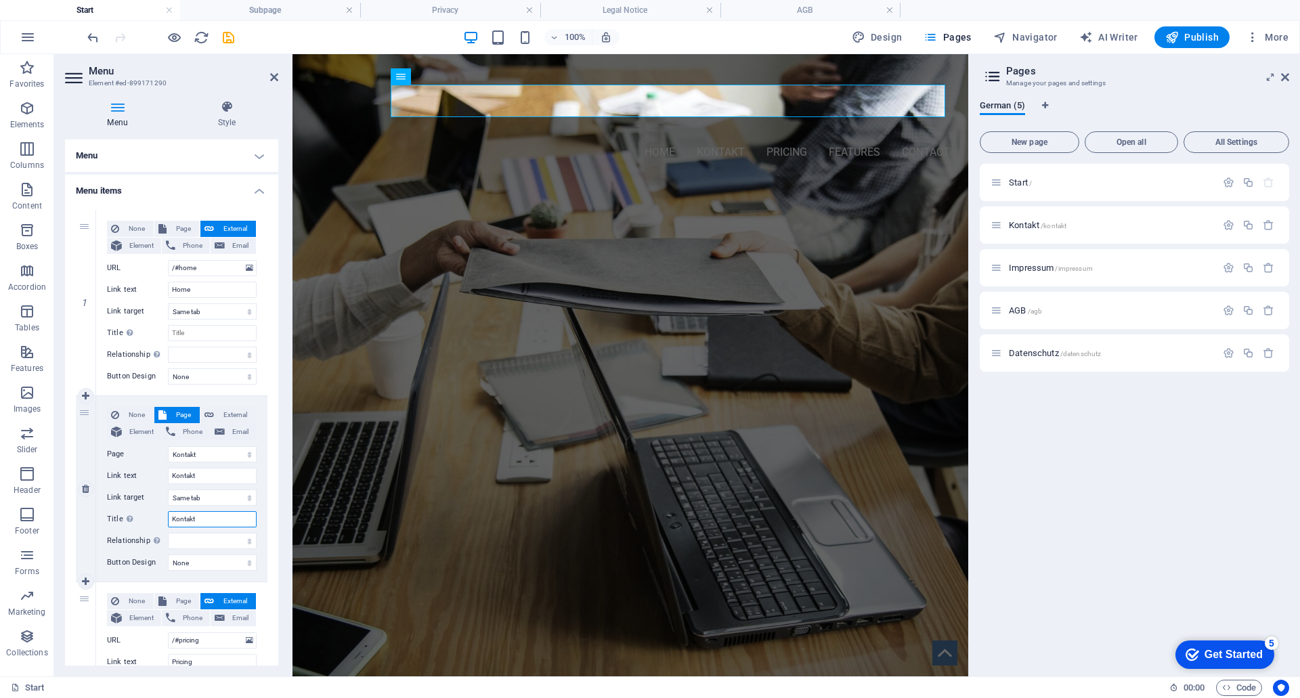
select select
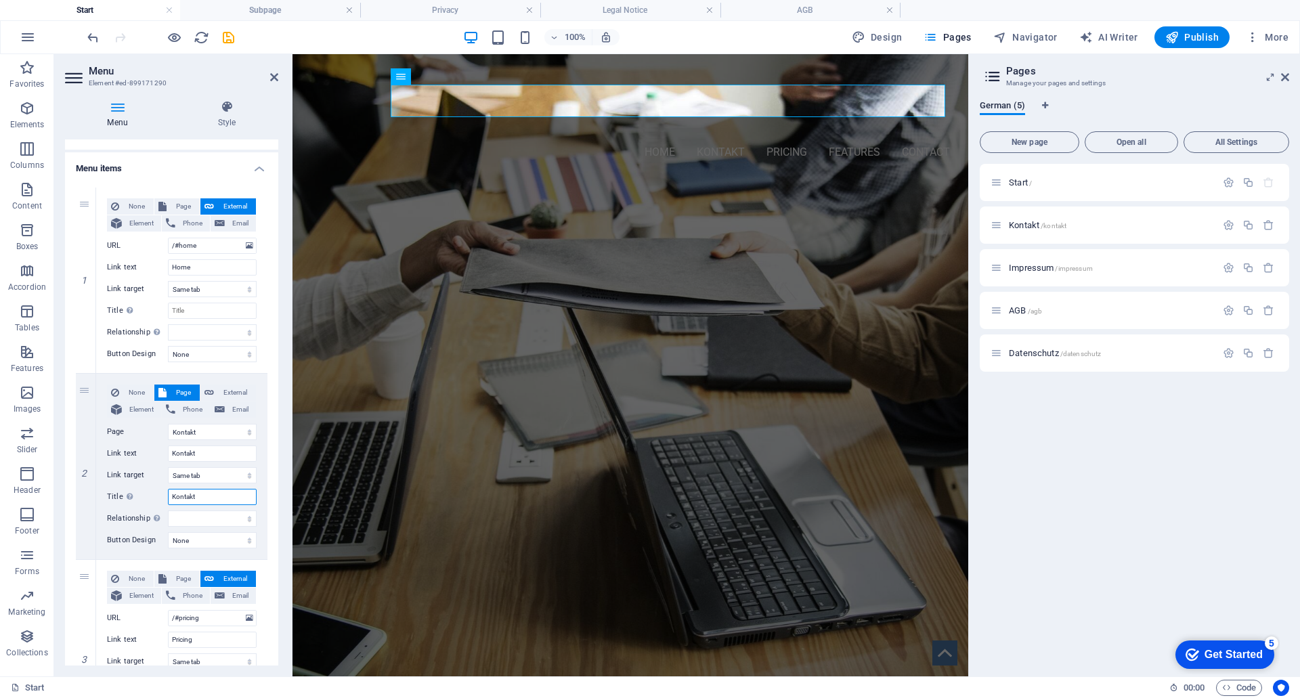
scroll to position [24, 0]
type input "Kontakt"
click at [168, 203] on button "Page" at bounding box center [176, 204] width 45 height 16
select select
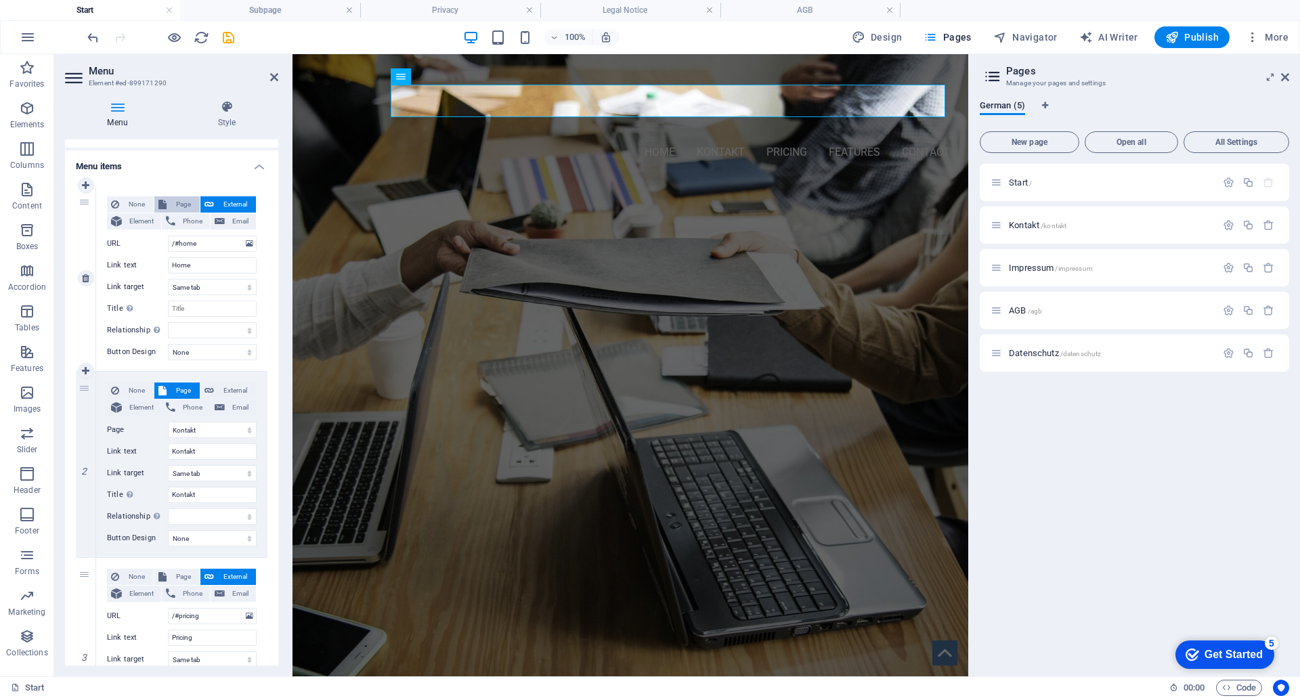
select select
click at [243, 240] on select "Start Kontakt Impressum AGB Datenschutz" at bounding box center [212, 244] width 89 height 16
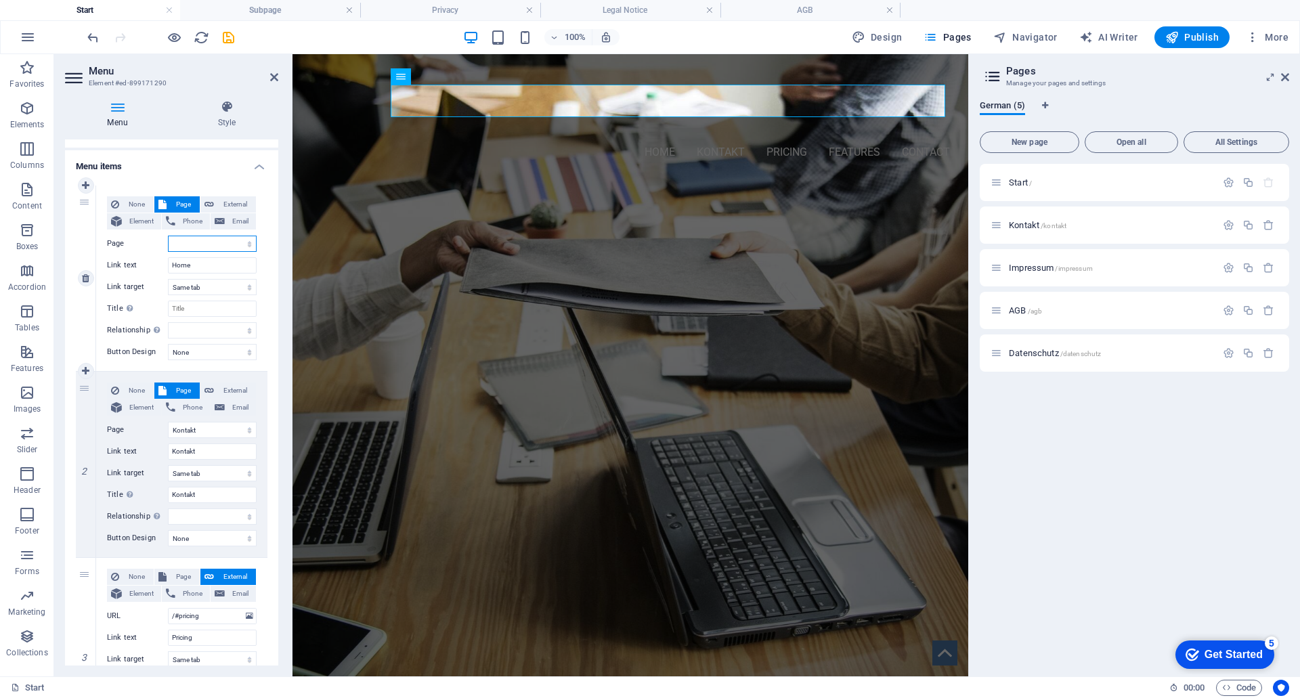
select select "0"
click at [168, 236] on select "Start Kontakt Impressum AGB Datenschutz" at bounding box center [212, 244] width 89 height 16
select select
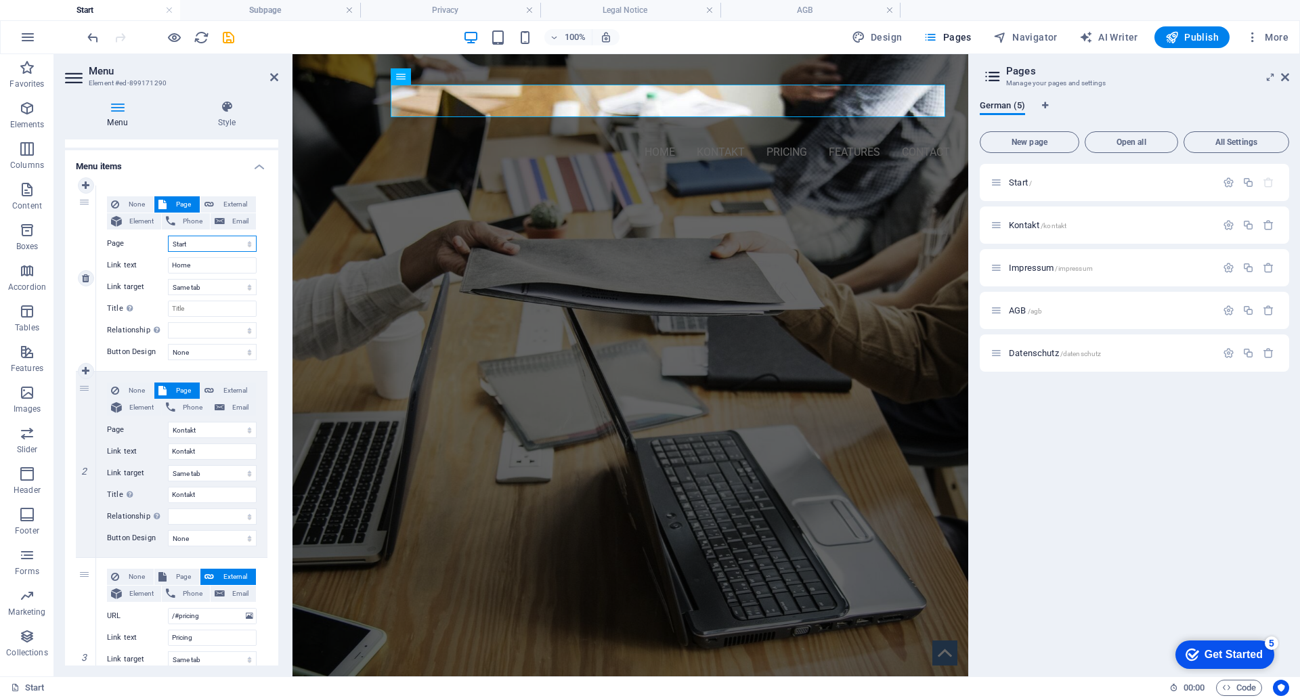
select select
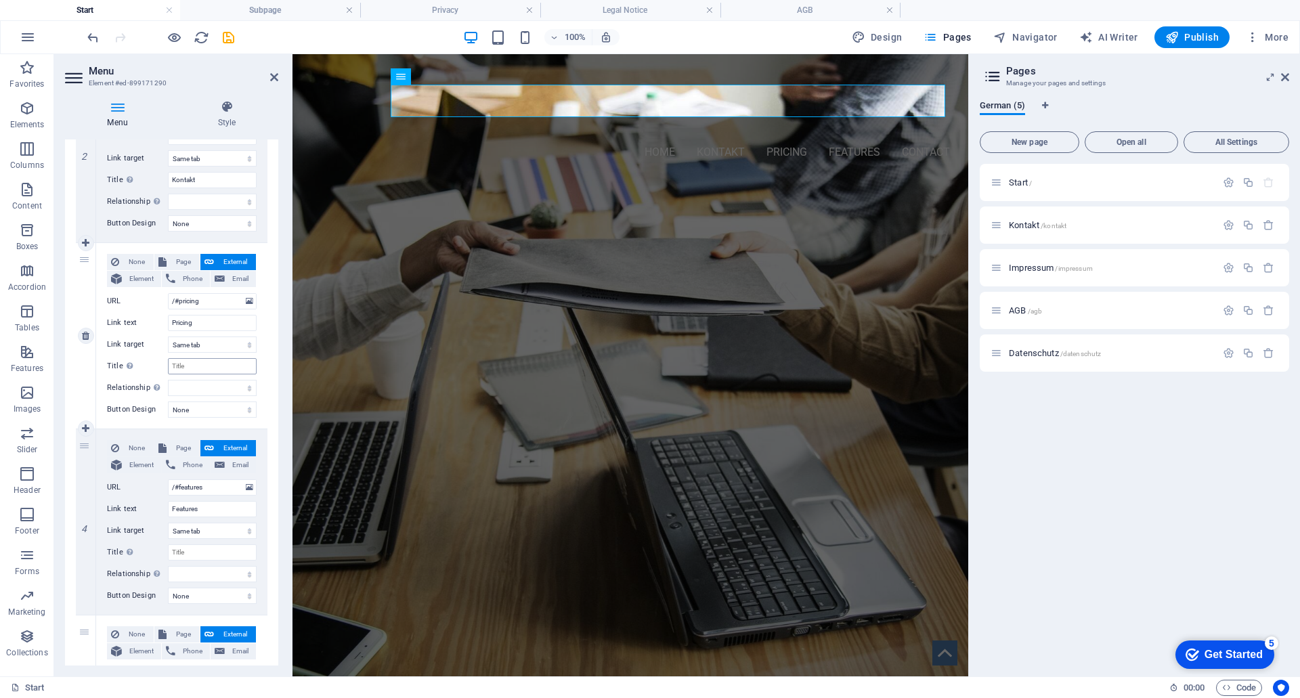
scroll to position [363, 0]
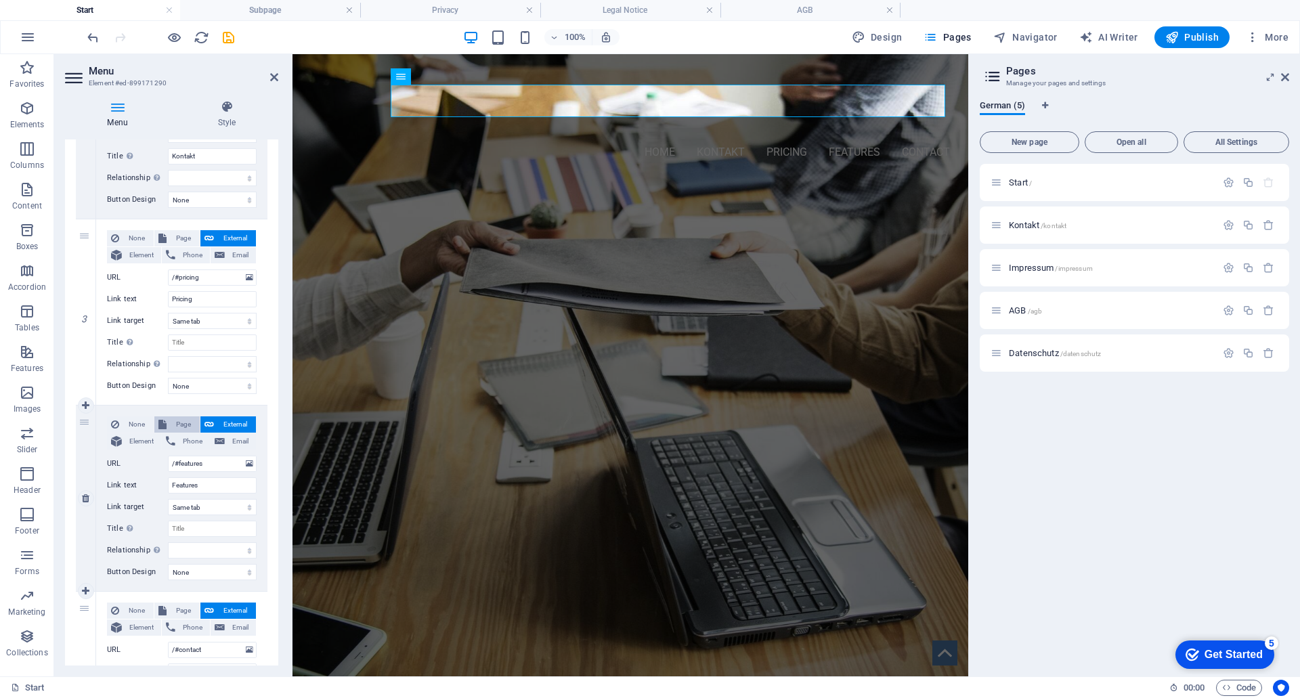
click at [187, 423] on span "Page" at bounding box center [183, 424] width 25 height 16
select select
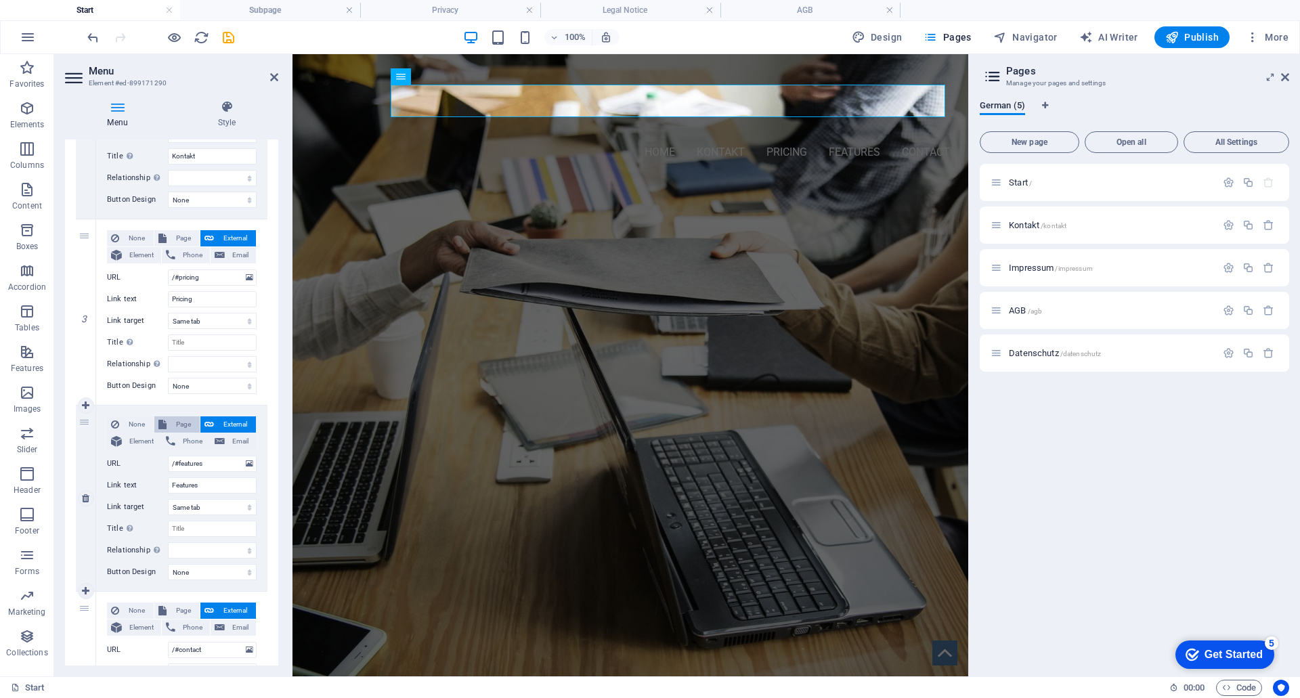
select select
click at [245, 462] on select "Start Kontakt Impressum AGB Datenschutz" at bounding box center [212, 464] width 89 height 16
select select "2"
click at [168, 456] on select "Start Kontakt Impressum AGB Datenschutz" at bounding box center [212, 464] width 89 height 16
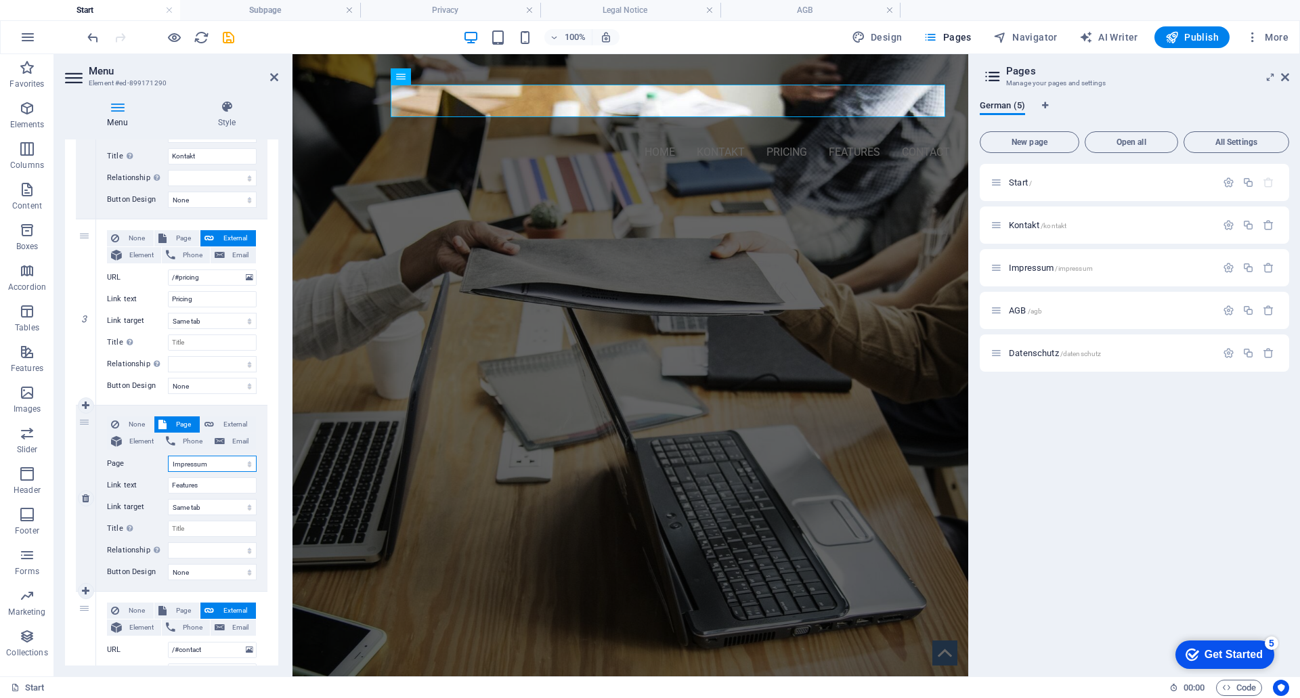
select select
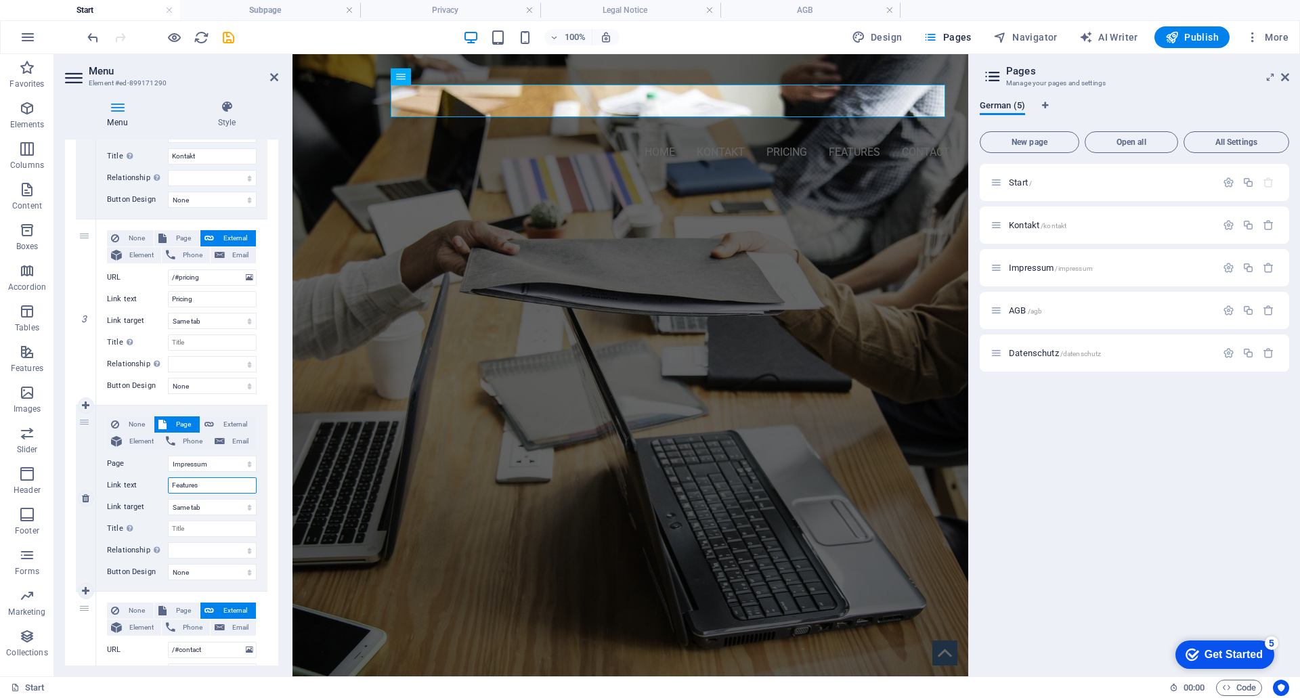
click at [220, 492] on input "Features" at bounding box center [212, 485] width 89 height 16
type input "F"
select select
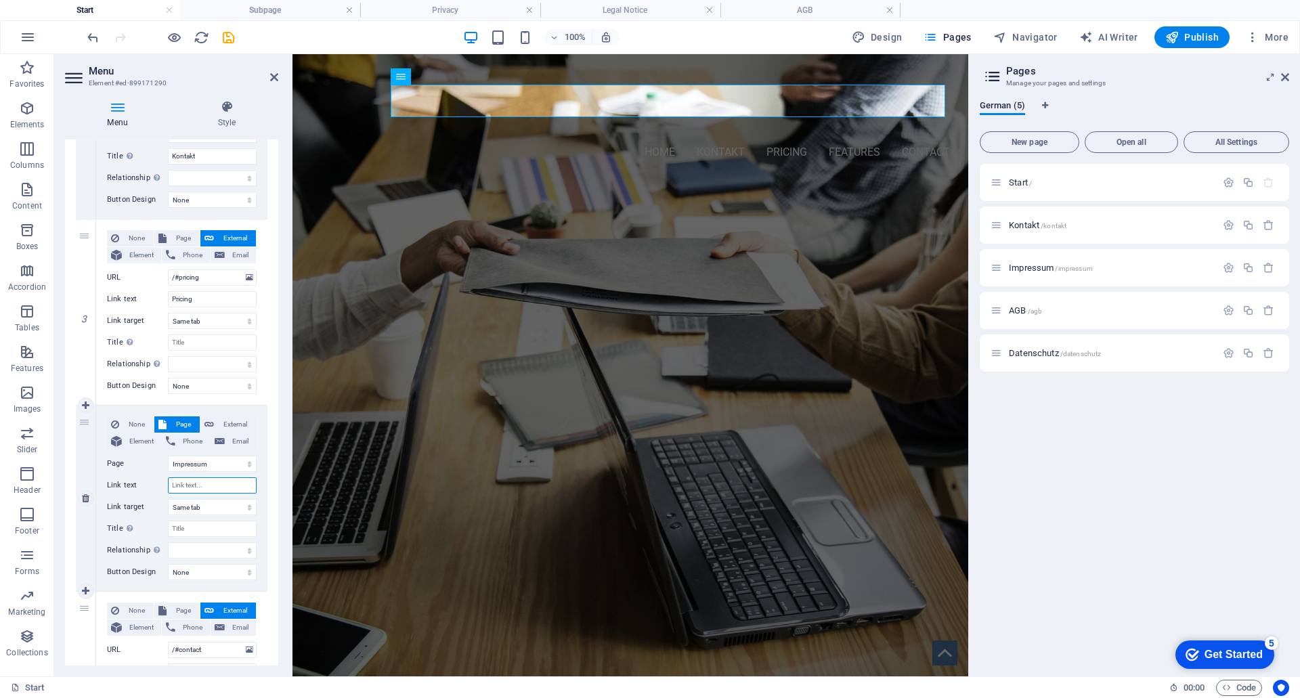
select select
type input "Impressum"
select select
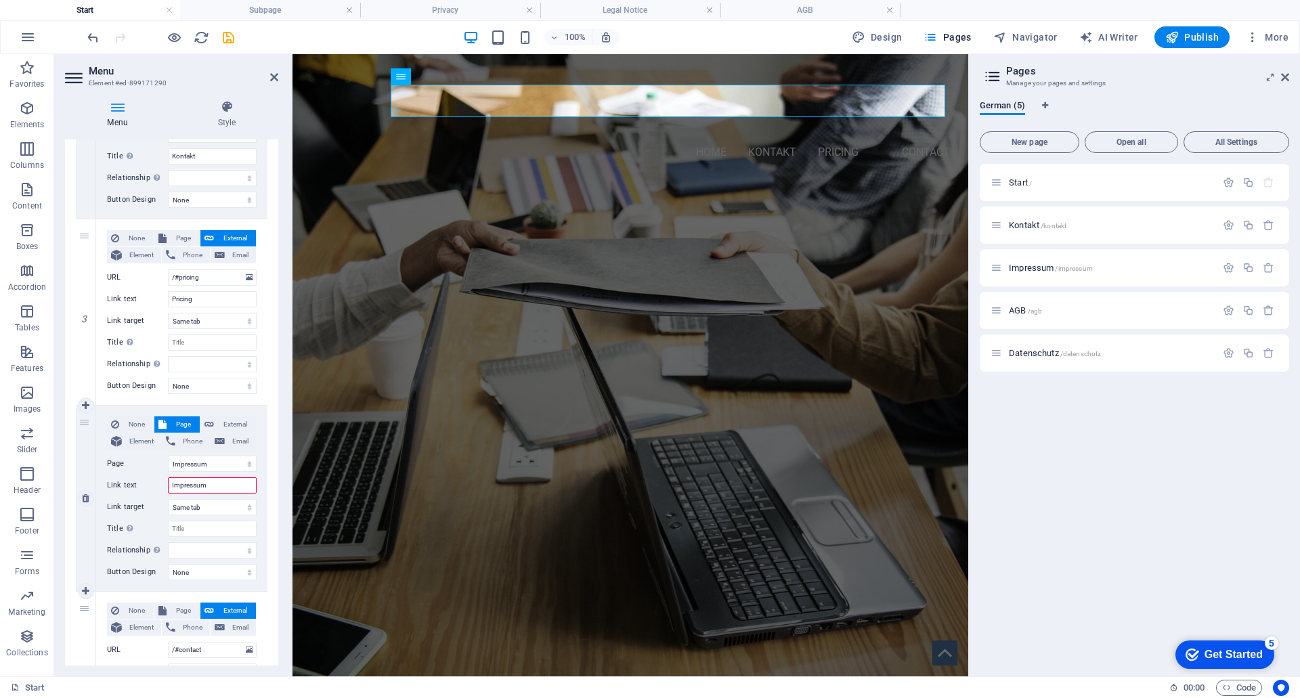
select select
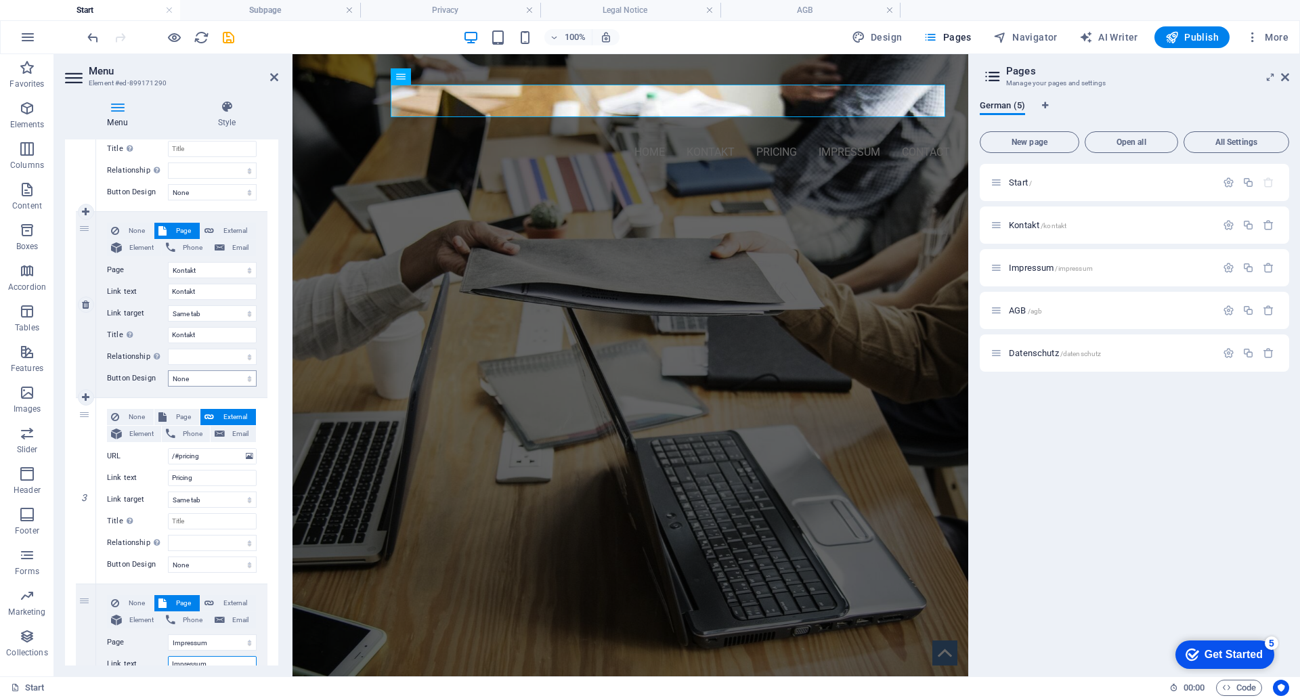
scroll to position [203, 0]
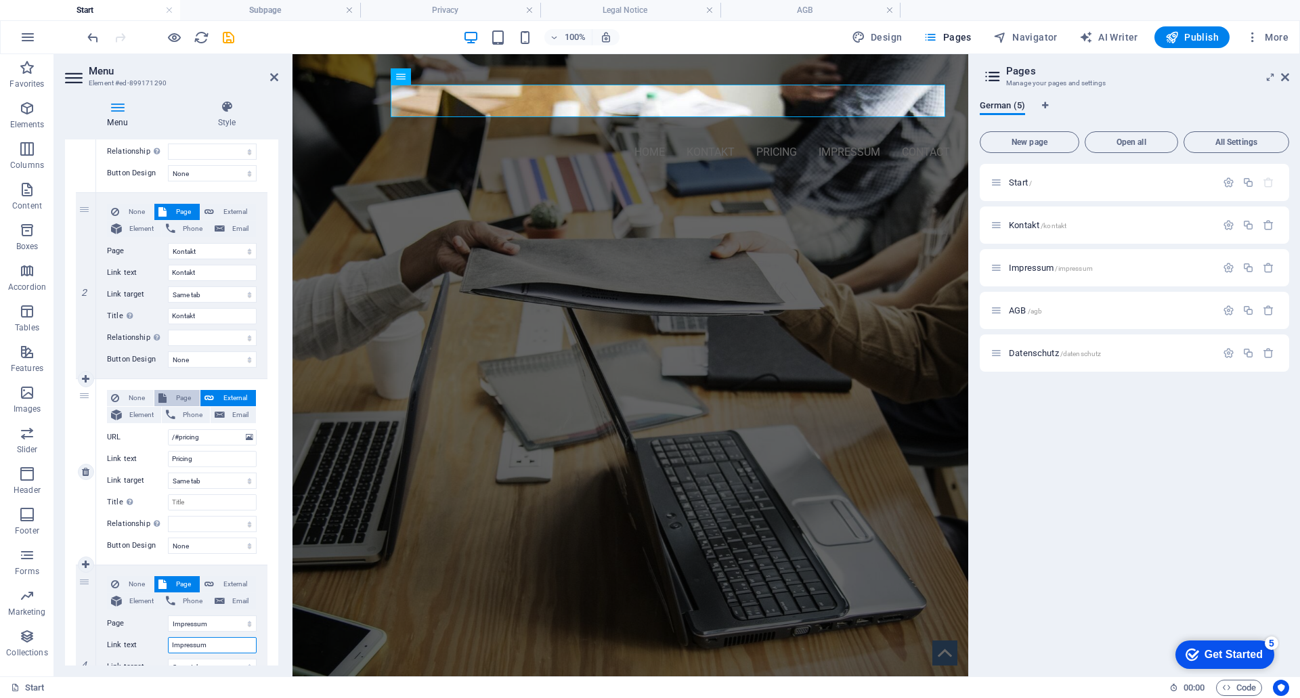
type input "Impressum"
click at [168, 396] on button "Page" at bounding box center [176, 398] width 45 height 16
select select
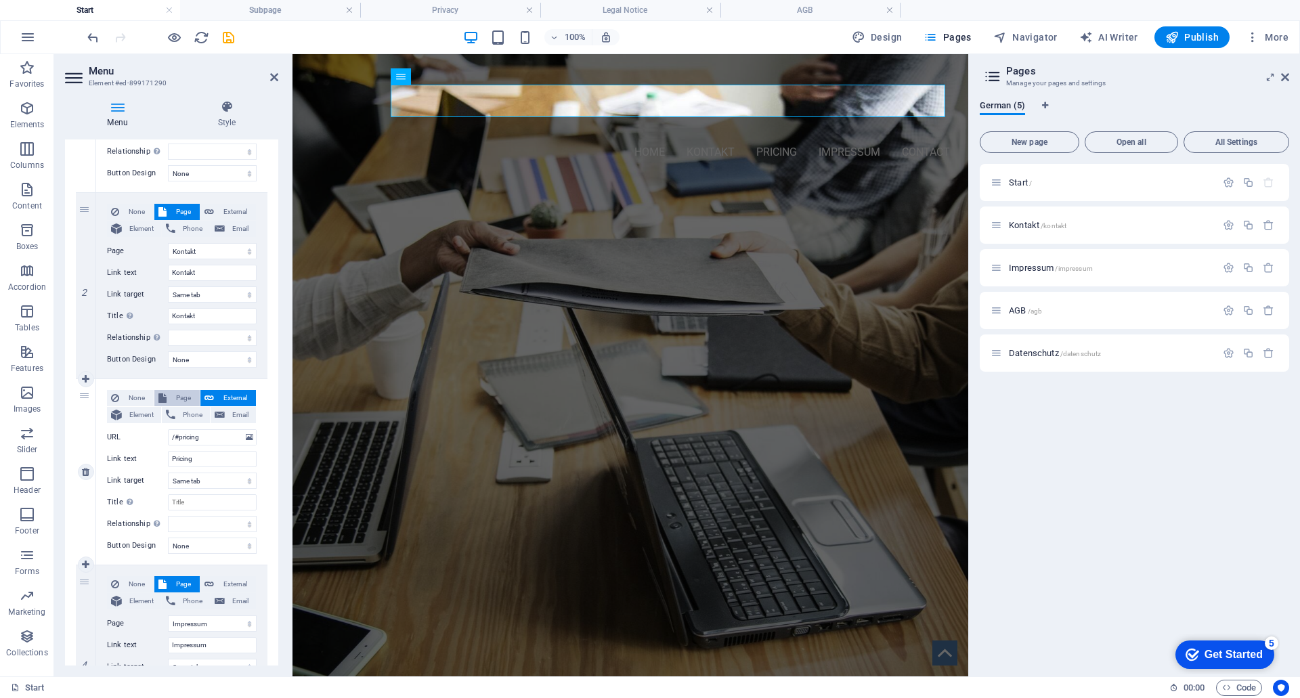
select select
click at [246, 439] on select "Start Kontakt Impressum AGB Datenschutz" at bounding box center [212, 437] width 89 height 16
select select "2"
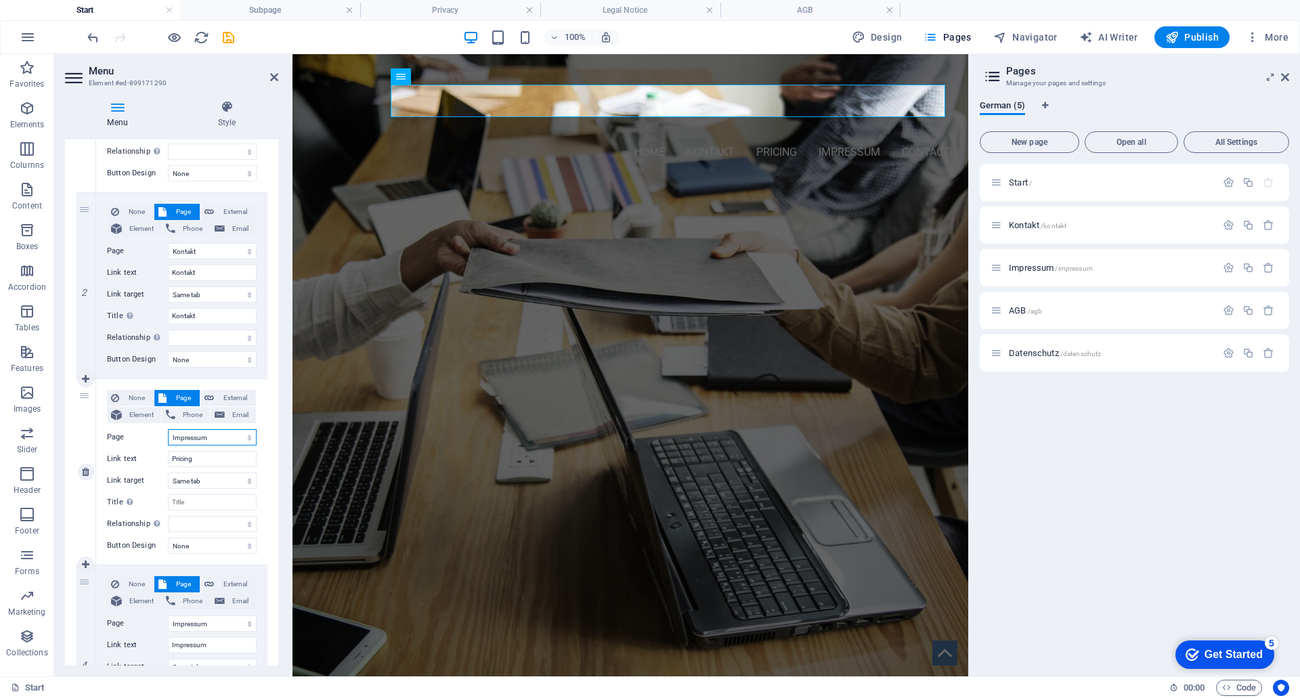
click at [168, 429] on select "Start Kontakt Impressum AGB Datenschutz" at bounding box center [212, 437] width 89 height 16
select select
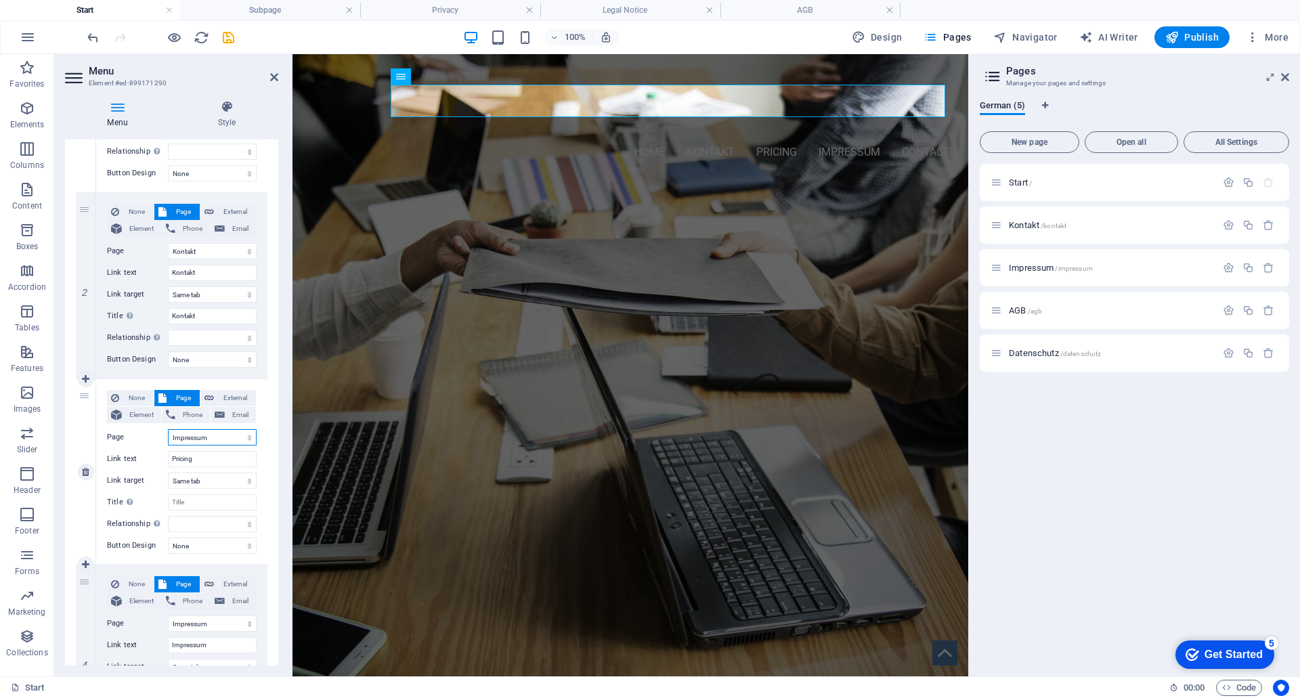
select select
click at [206, 458] on input "Pricing" at bounding box center [212, 459] width 89 height 16
type input "P"
select select
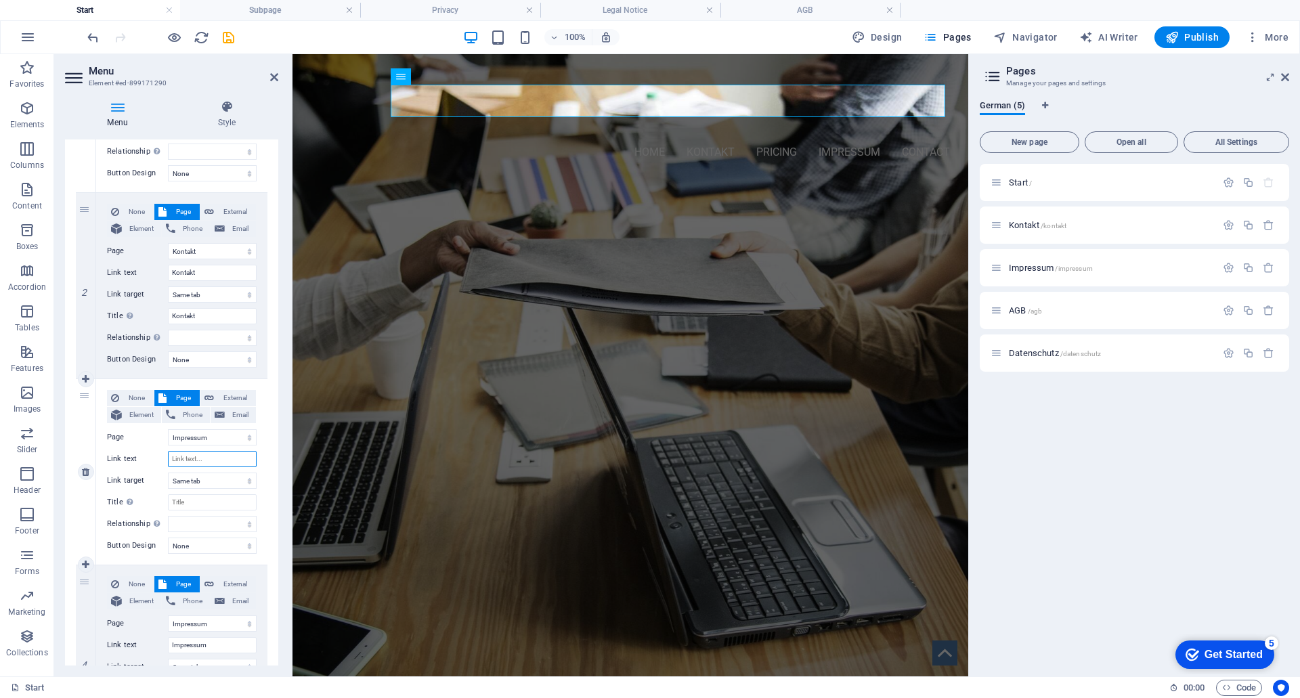
select select
type input "Impressum"
select select
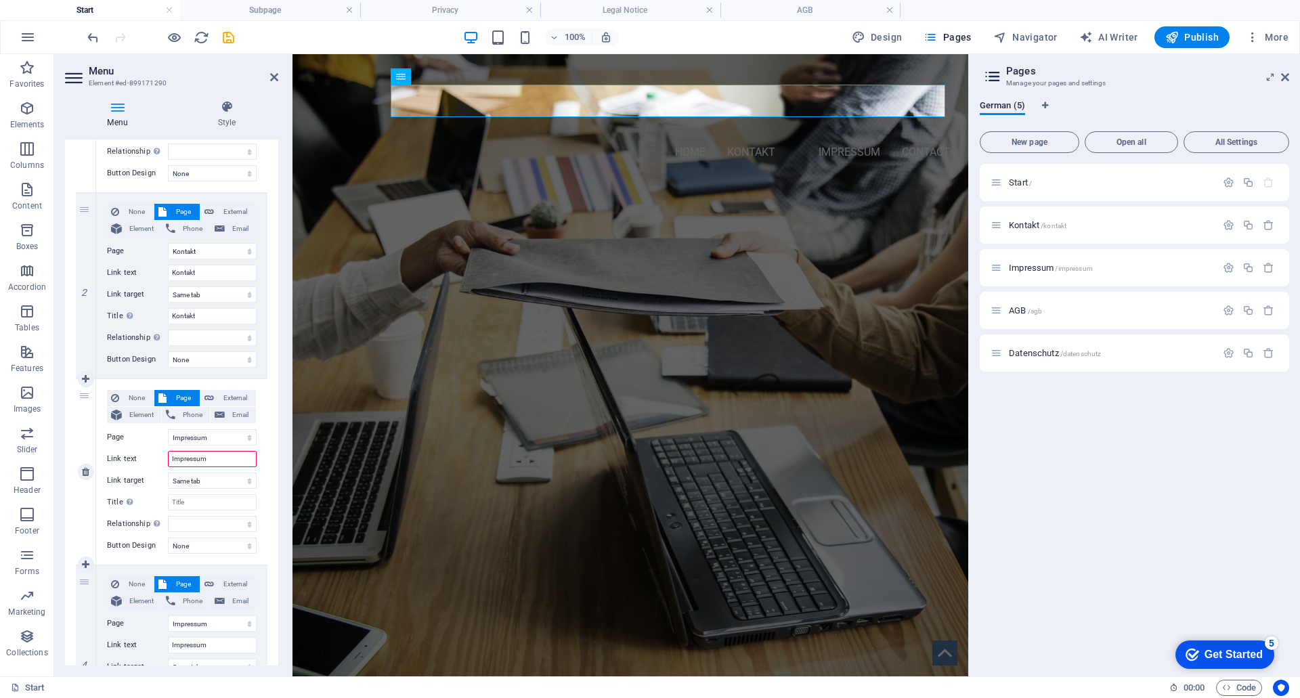
select select
click at [198, 504] on input "Title Additional link description, should not be the same as the link text. The…" at bounding box center [212, 502] width 89 height 16
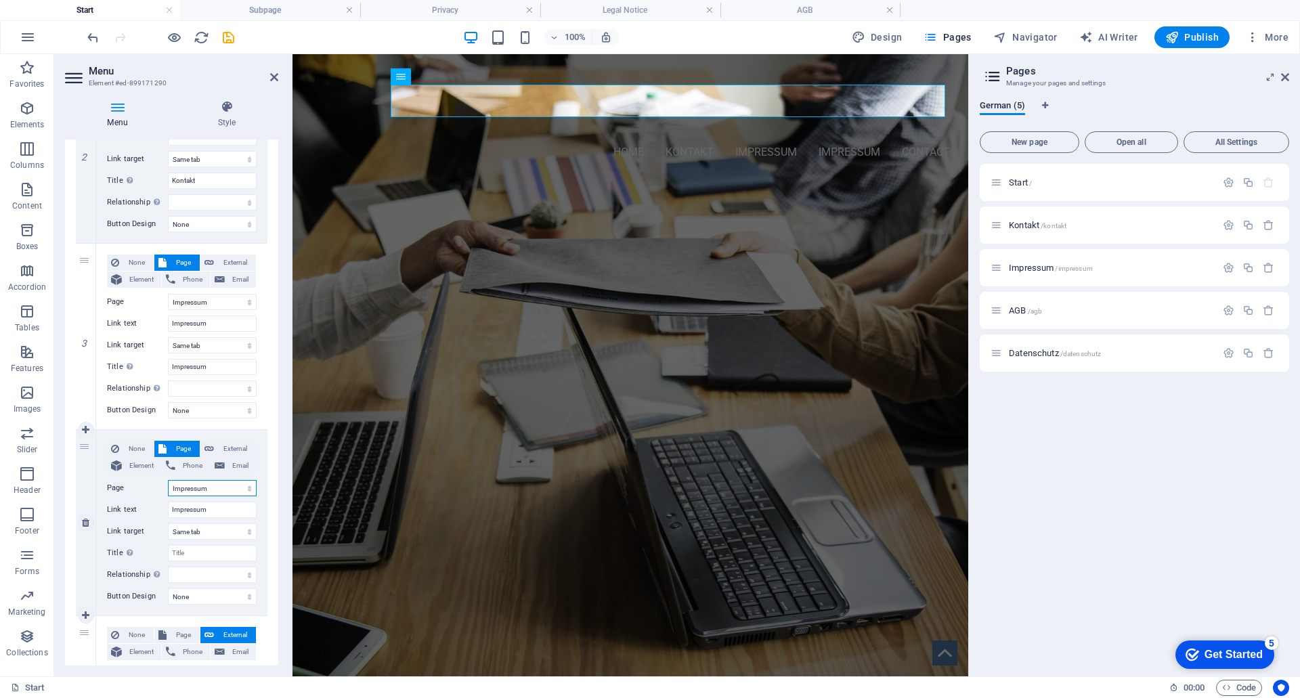
click at [206, 489] on select "Start Kontakt Impressum AGB Datenschutz" at bounding box center [212, 488] width 89 height 16
click at [168, 480] on select "Start Kontakt Impressum AGB Datenschutz" at bounding box center [212, 488] width 89 height 16
click at [193, 551] on input "Title Additional link description, should not be the same as the link text. The…" at bounding box center [212, 553] width 89 height 16
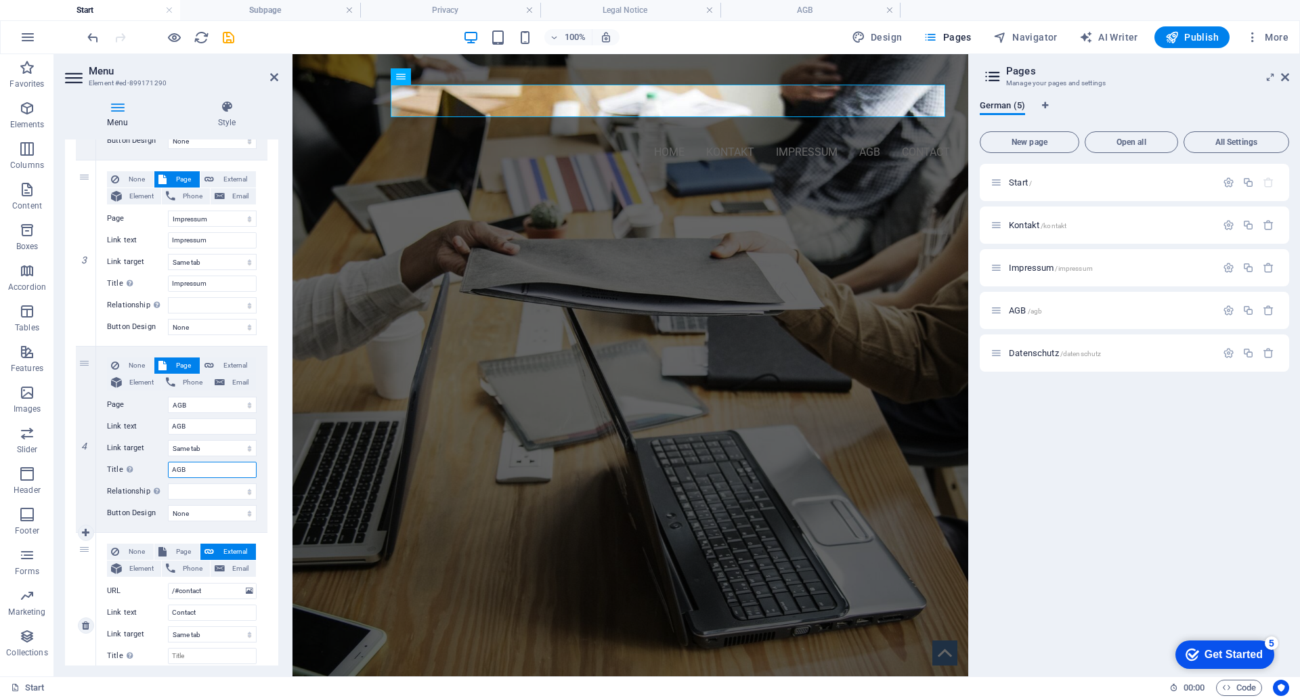
scroll to position [474, 0]
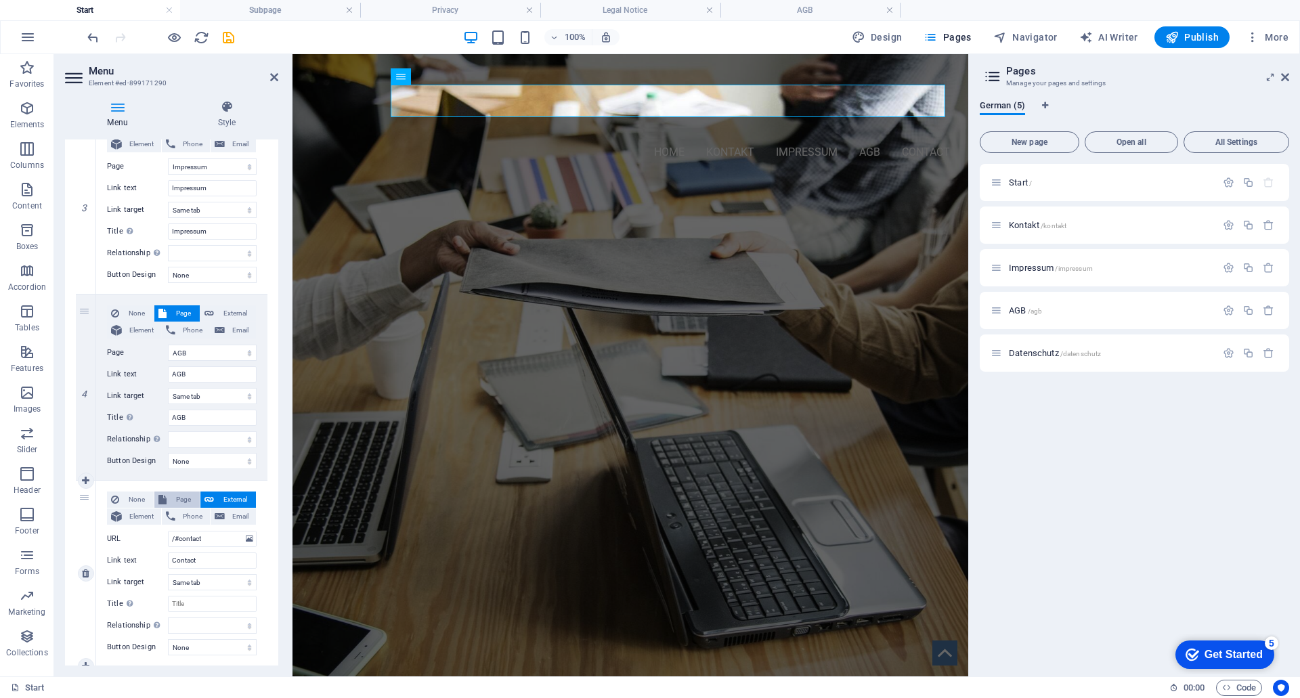
click at [177, 496] on span "Page" at bounding box center [183, 500] width 25 height 16
click at [234, 540] on select "Start Kontakt Impressum AGB Datenschutz" at bounding box center [212, 539] width 89 height 16
click at [168, 531] on select "Start Kontakt Impressum AGB Datenschutz" at bounding box center [212, 539] width 89 height 16
click at [209, 566] on input "Contact" at bounding box center [212, 561] width 89 height 16
click at [221, 605] on input "Title Additional link description, should not be the same as the link text. The…" at bounding box center [212, 604] width 89 height 16
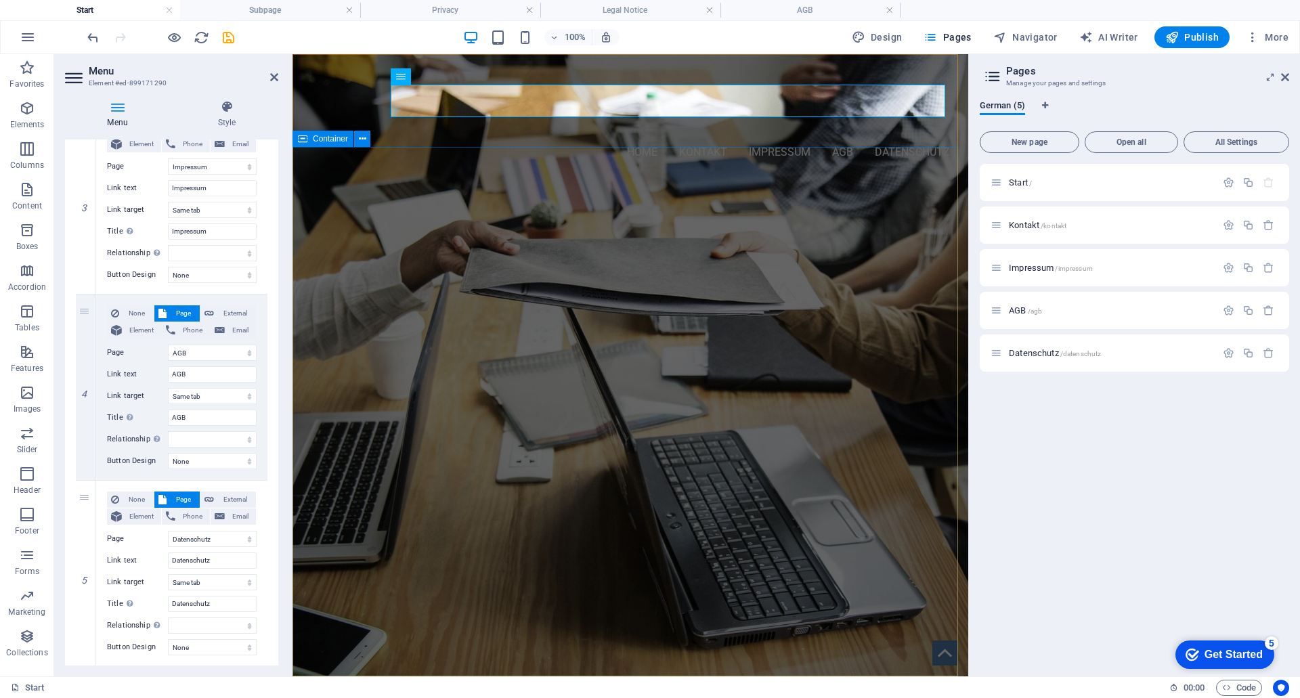
click at [328, 183] on div "Jochen Klaus Konstruktion Konstruktionsbüro Sondermaschinenbau © Urheberrecht. …" at bounding box center [631, 297] width 676 height 236
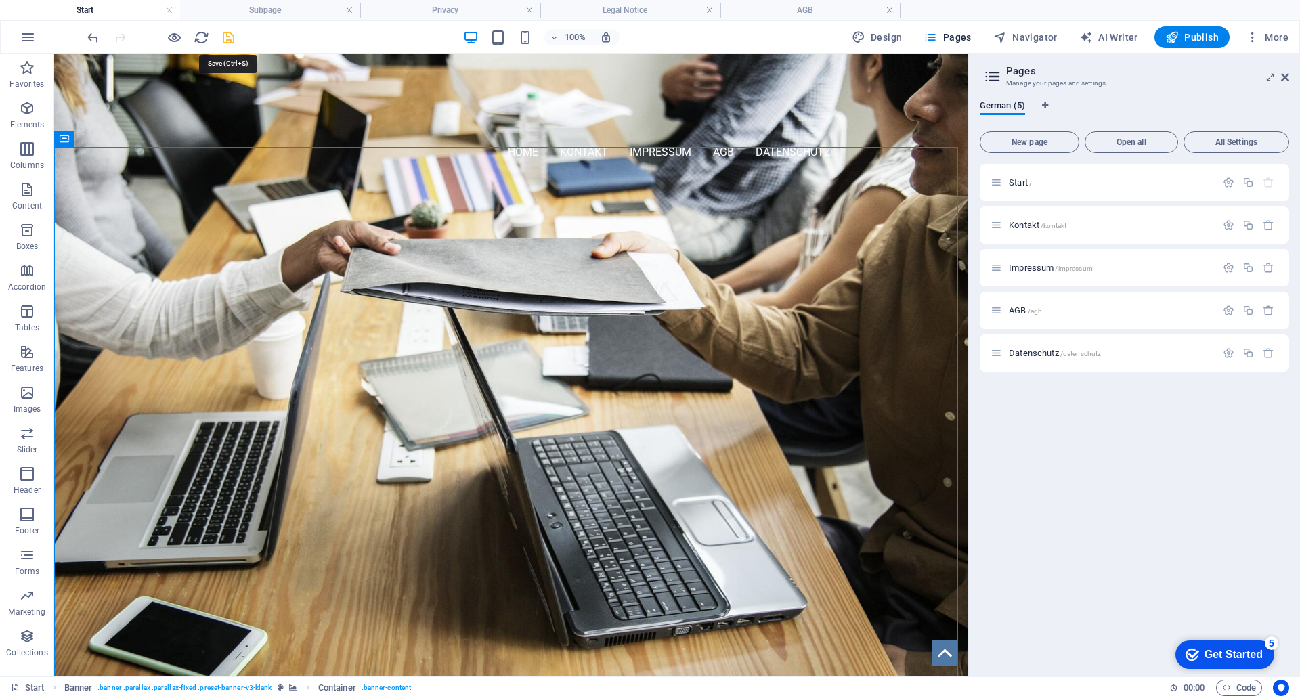
click at [225, 37] on icon "save" at bounding box center [229, 38] width 16 height 16
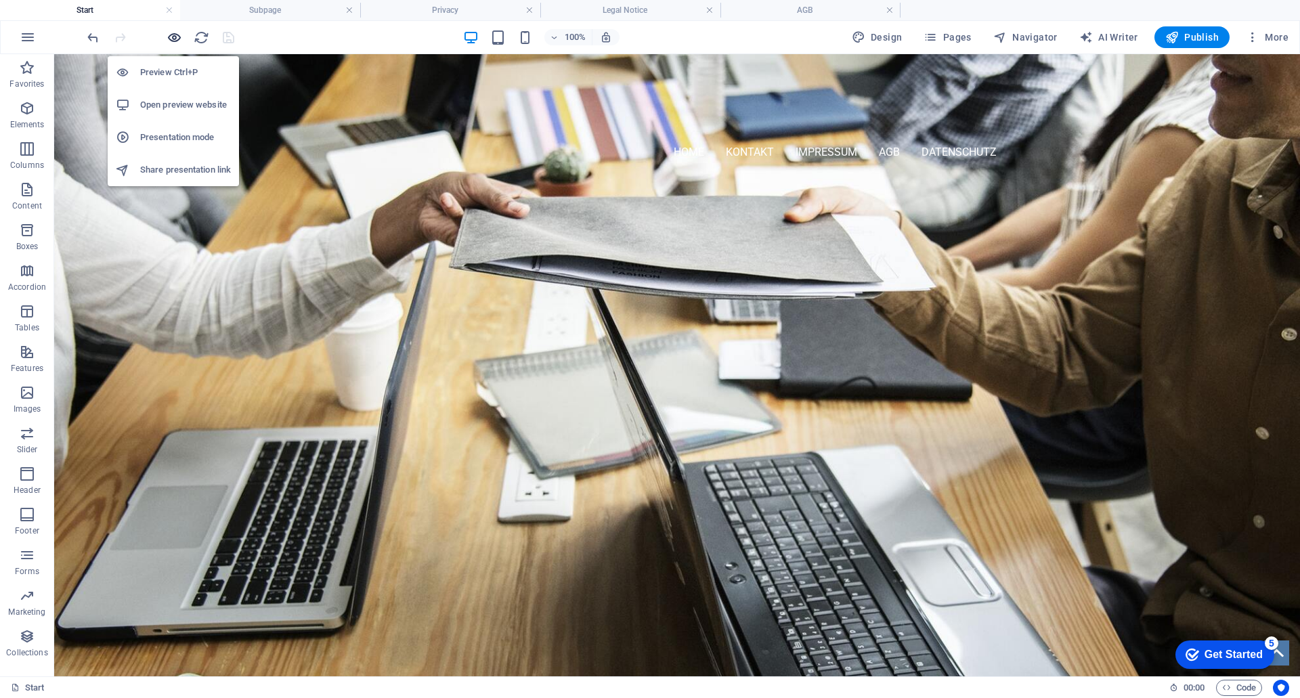
click at [169, 38] on icon "button" at bounding box center [175, 38] width 16 height 16
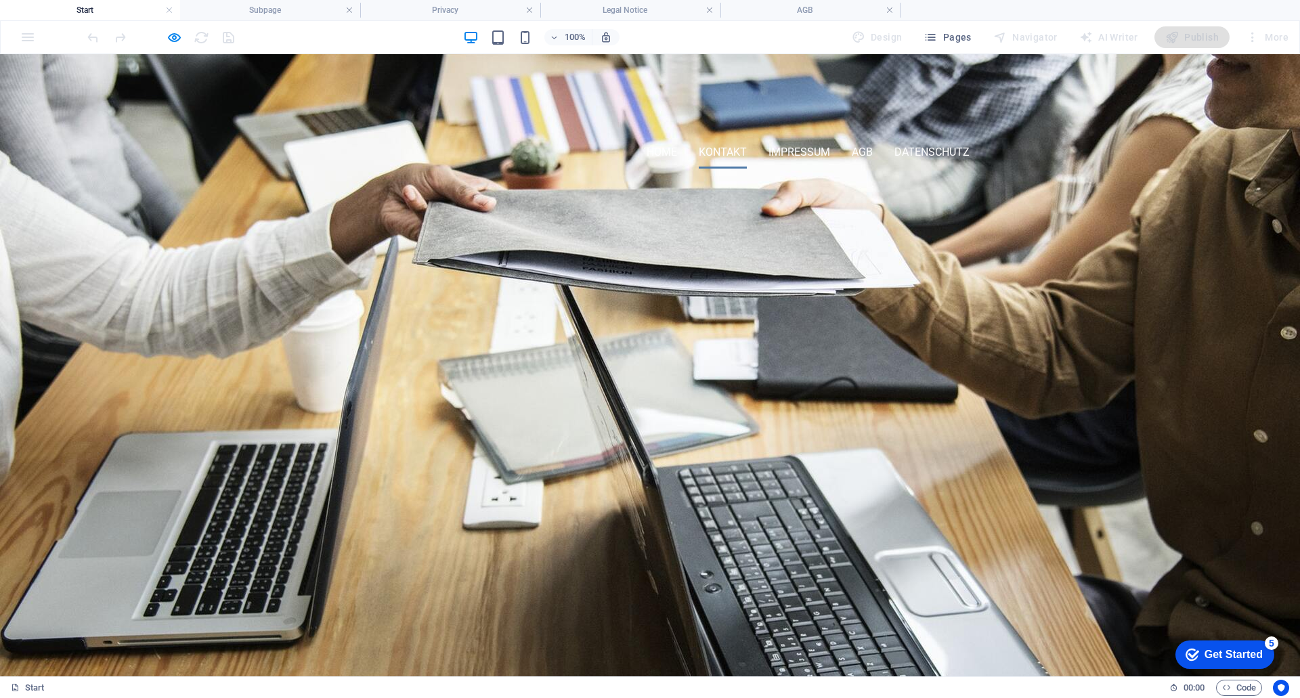
click at [708, 136] on link "Kontakt" at bounding box center [723, 152] width 48 height 33
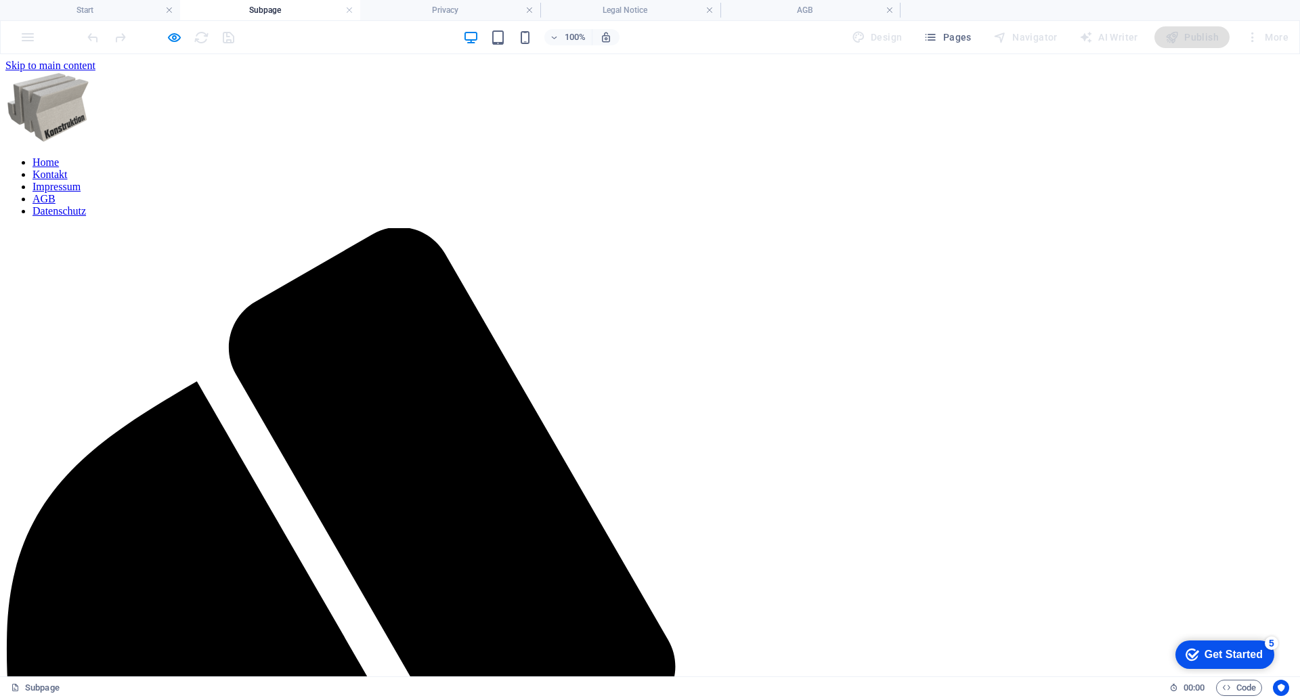
click at [81, 181] on link "Impressum" at bounding box center [57, 187] width 48 height 12
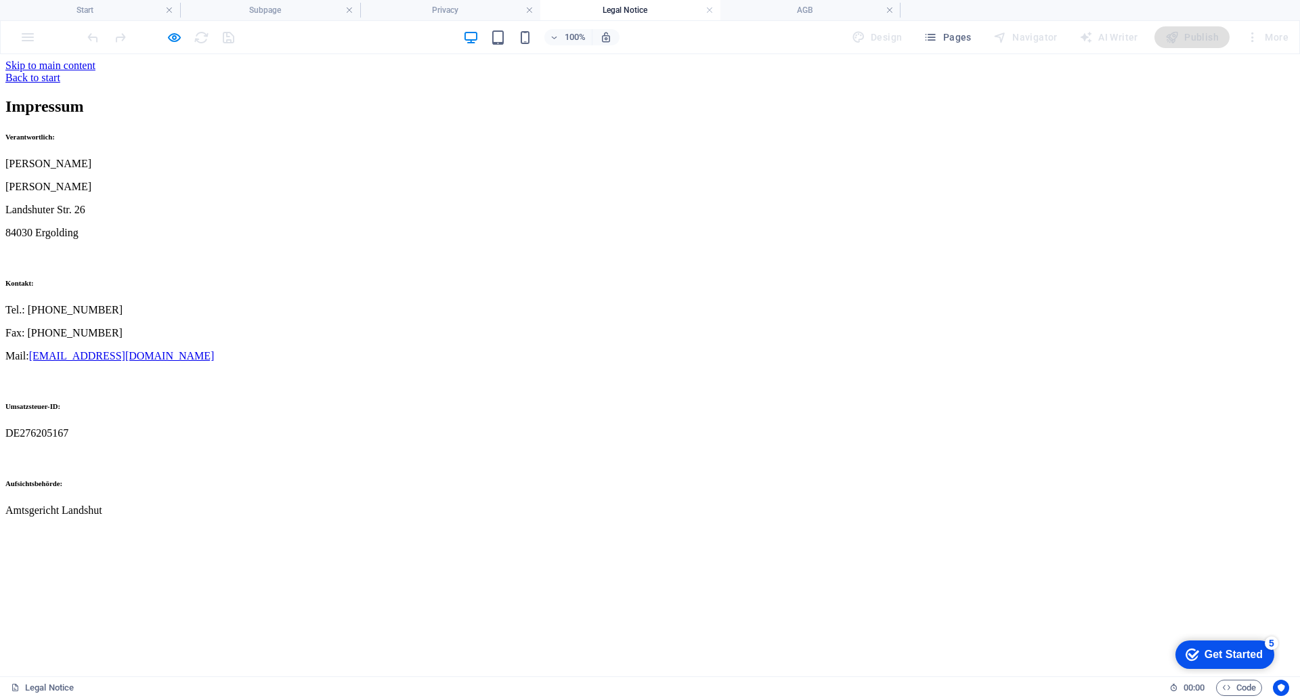
click at [60, 74] on link "Back to start" at bounding box center [32, 78] width 55 height 12
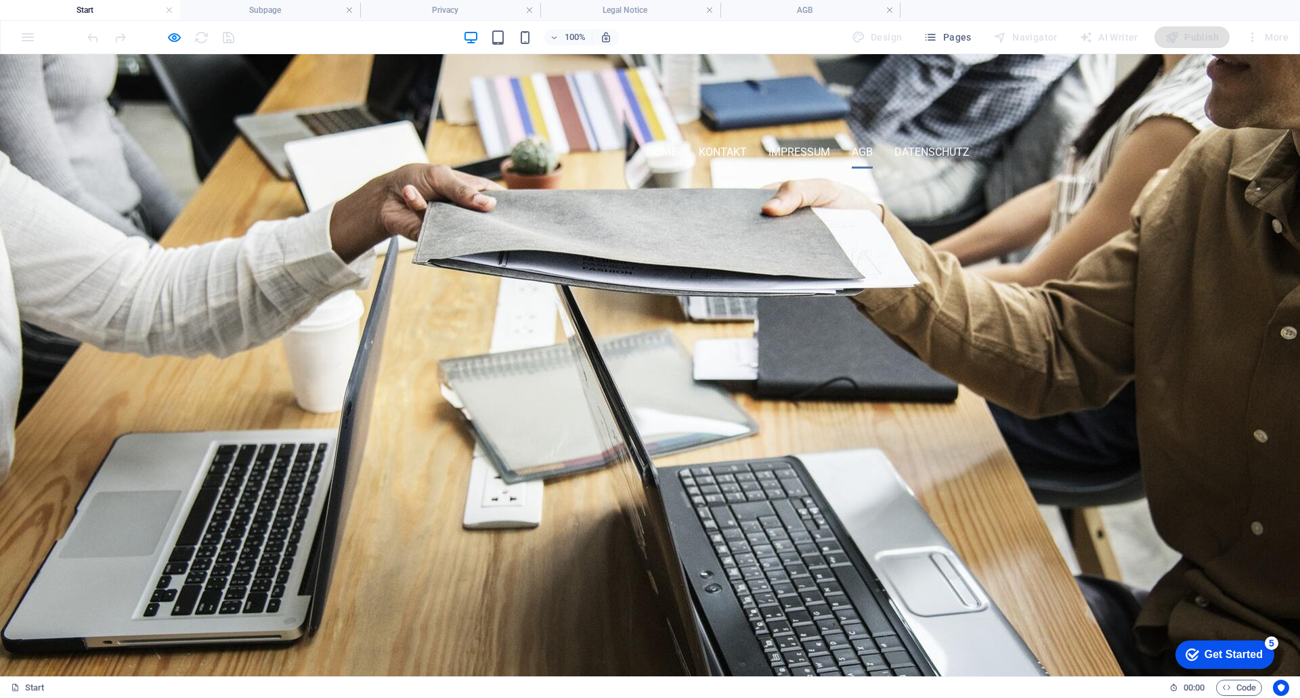
click at [852, 136] on link "AGB" at bounding box center [862, 152] width 21 height 33
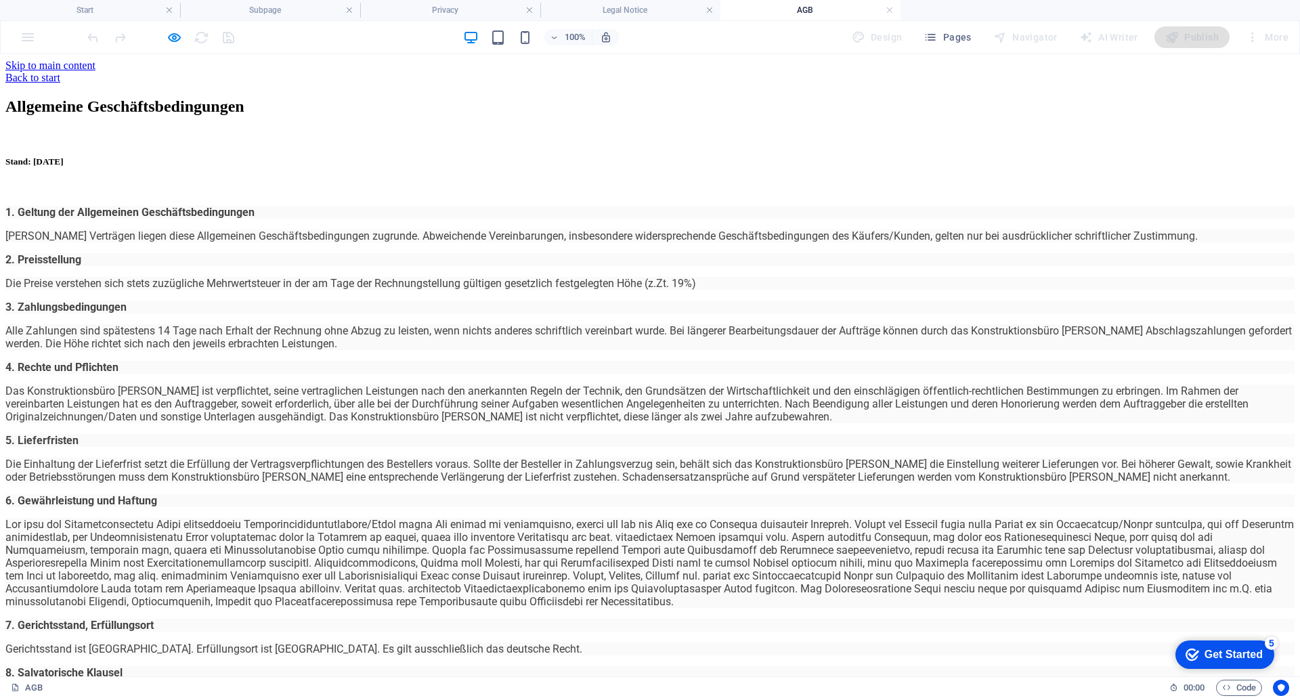
click at [60, 75] on link "Back to start" at bounding box center [32, 78] width 55 height 12
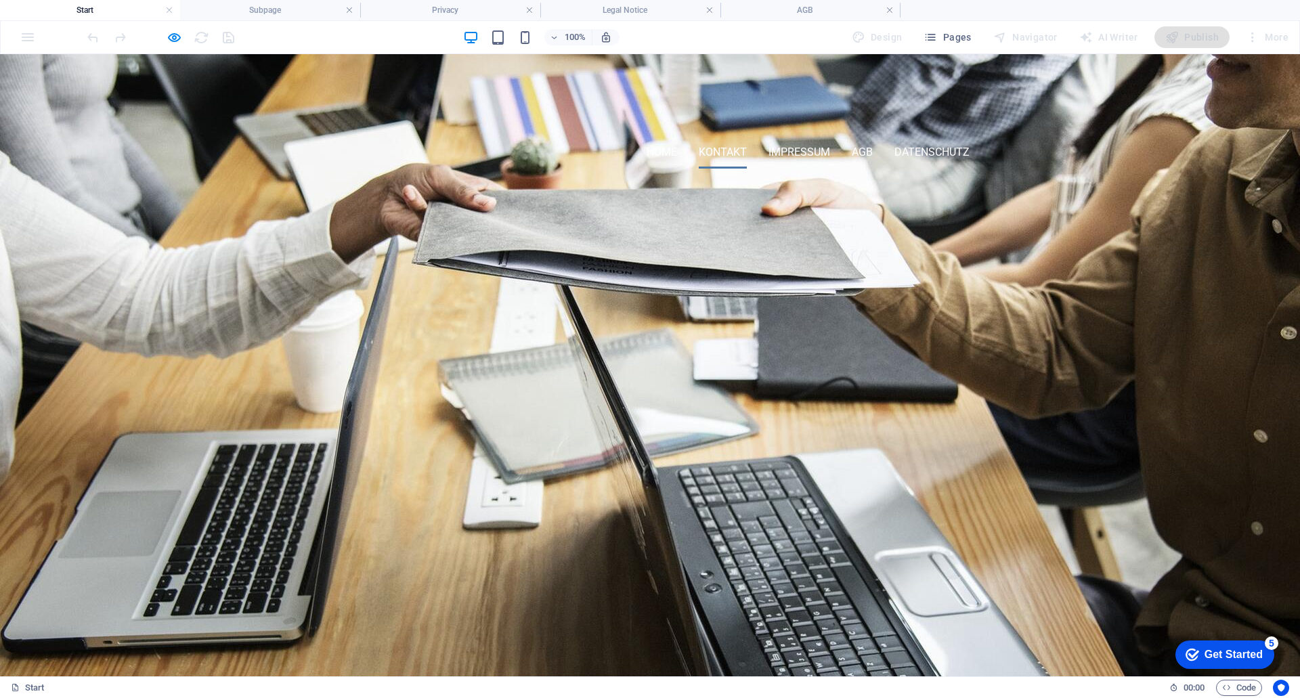
click at [706, 136] on link "Kontakt" at bounding box center [723, 152] width 48 height 33
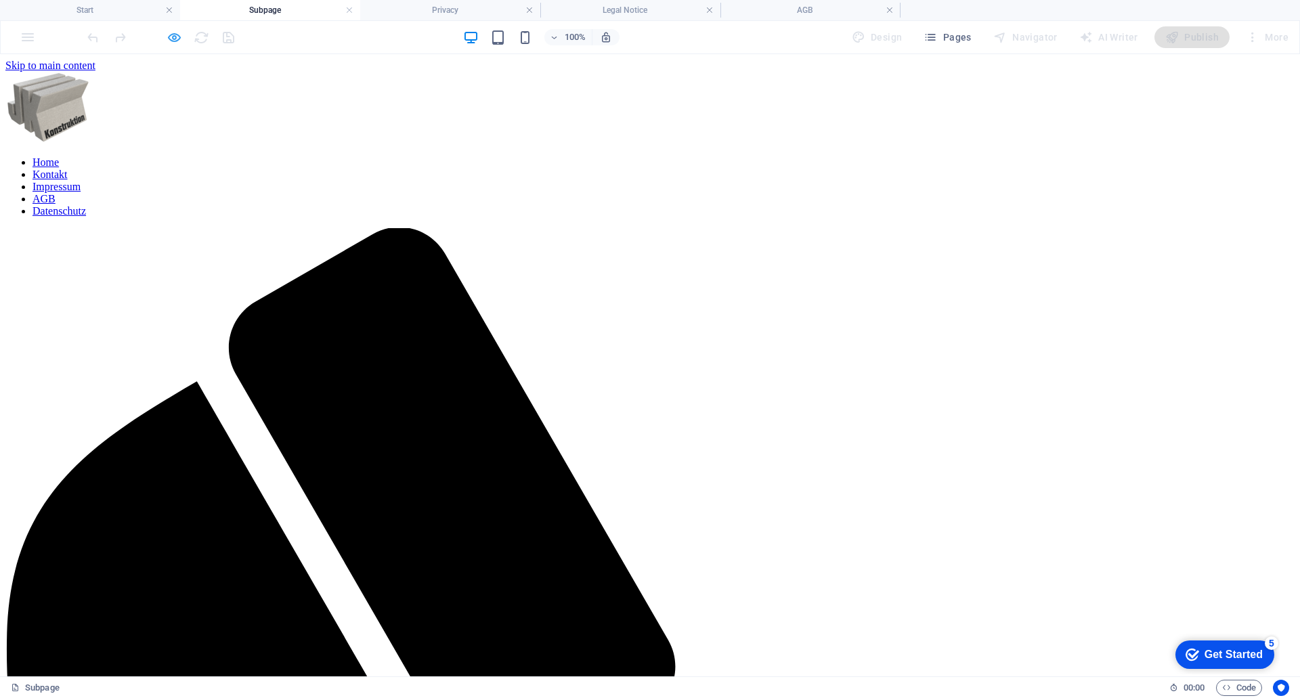
click at [181, 31] on icon "button" at bounding box center [175, 38] width 16 height 16
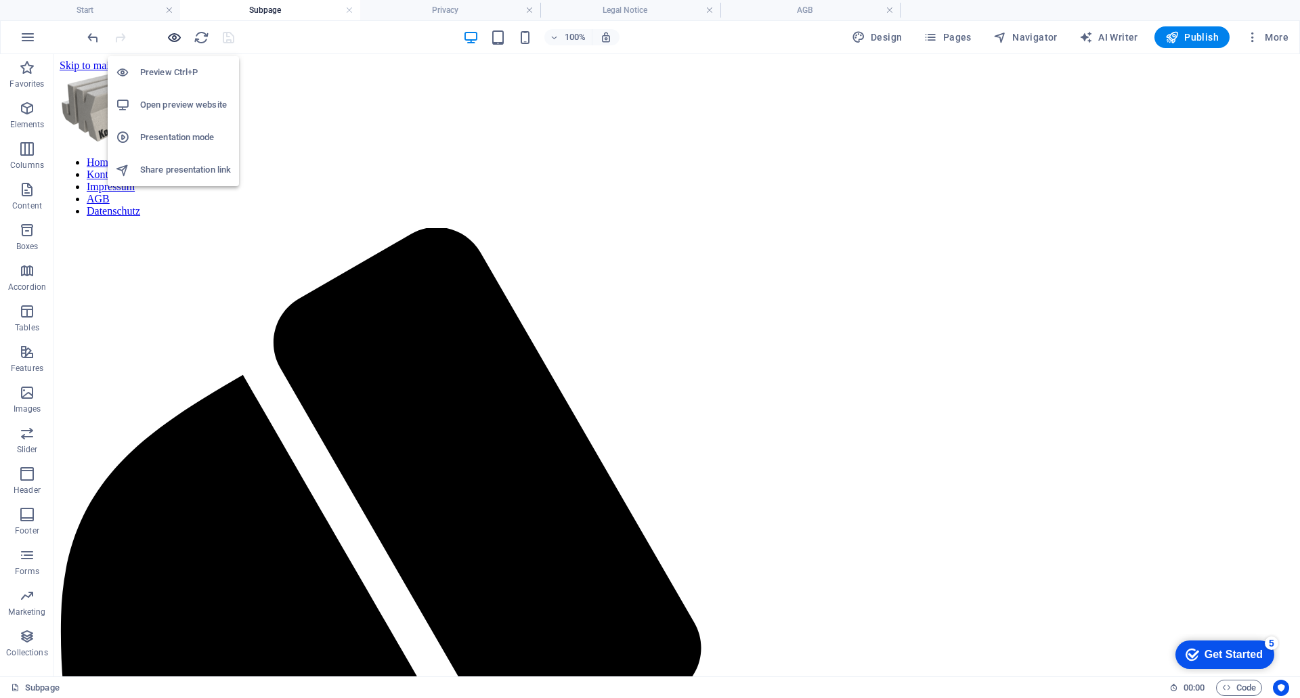
click at [175, 37] on icon "button" at bounding box center [175, 38] width 16 height 16
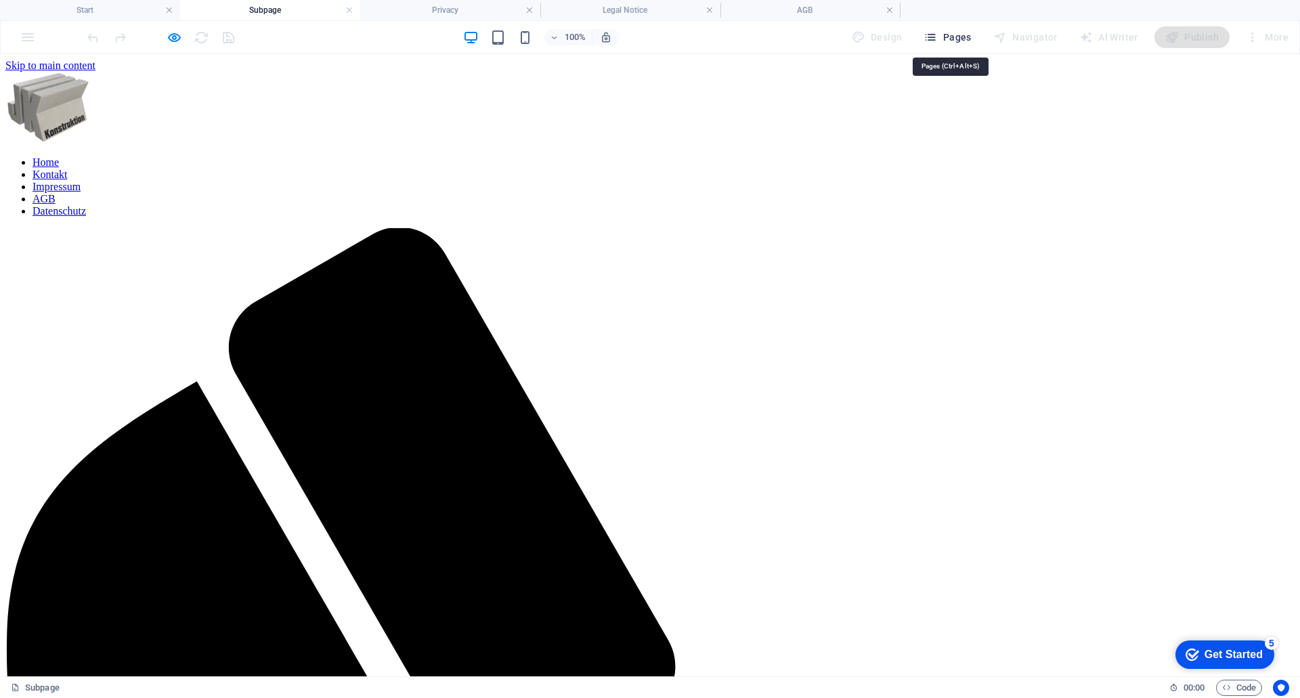
click at [953, 39] on span "Pages" at bounding box center [947, 37] width 47 height 14
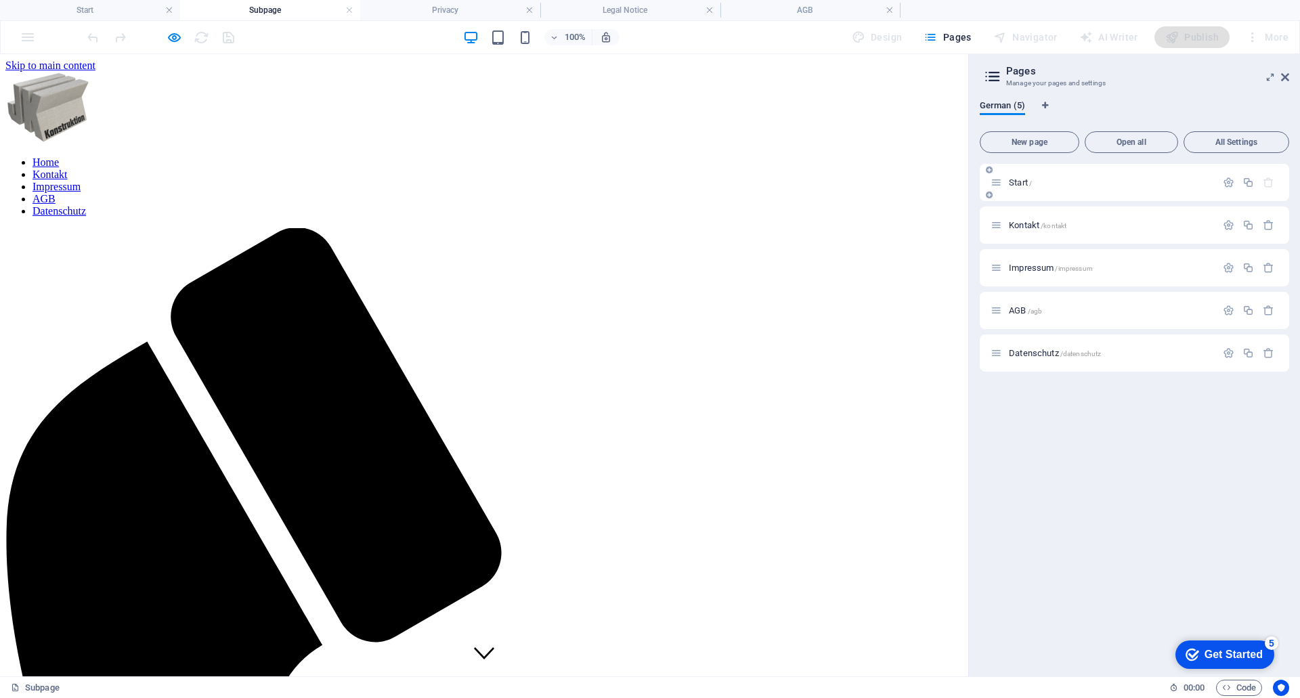
click at [1050, 186] on p "Start /" at bounding box center [1110, 182] width 203 height 9
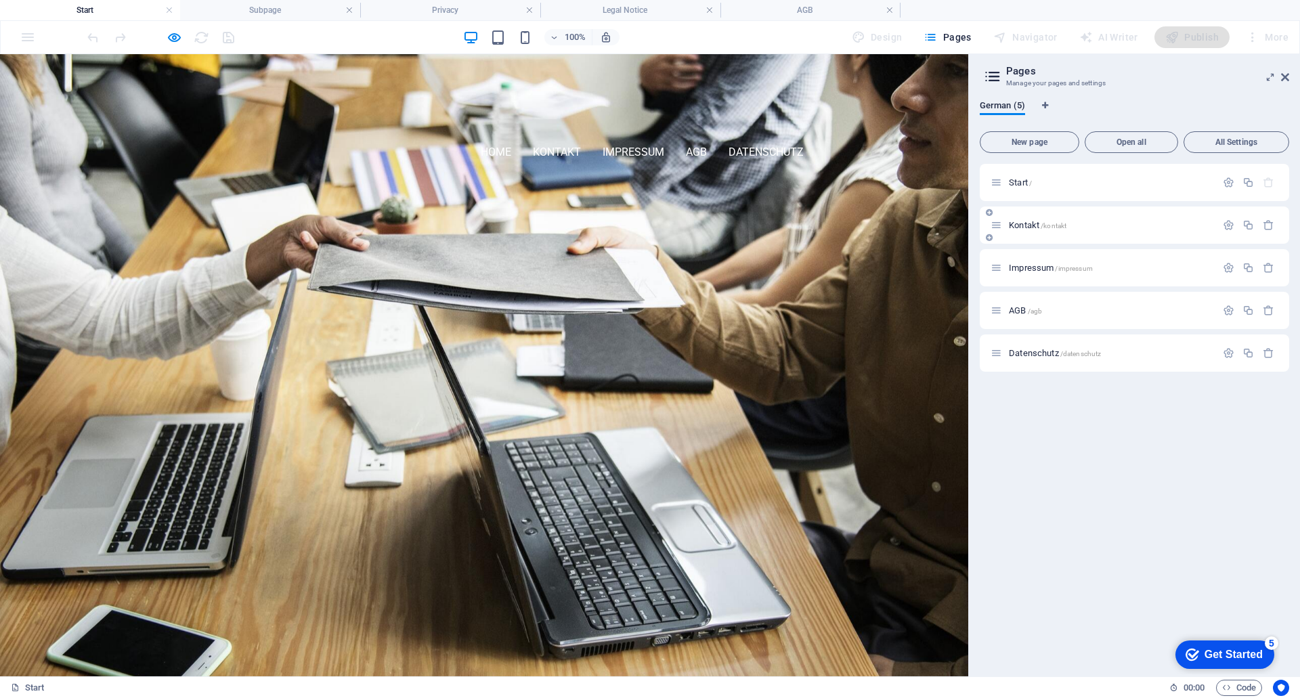
click at [1094, 228] on p "Kontakt /kontakt" at bounding box center [1110, 225] width 203 height 9
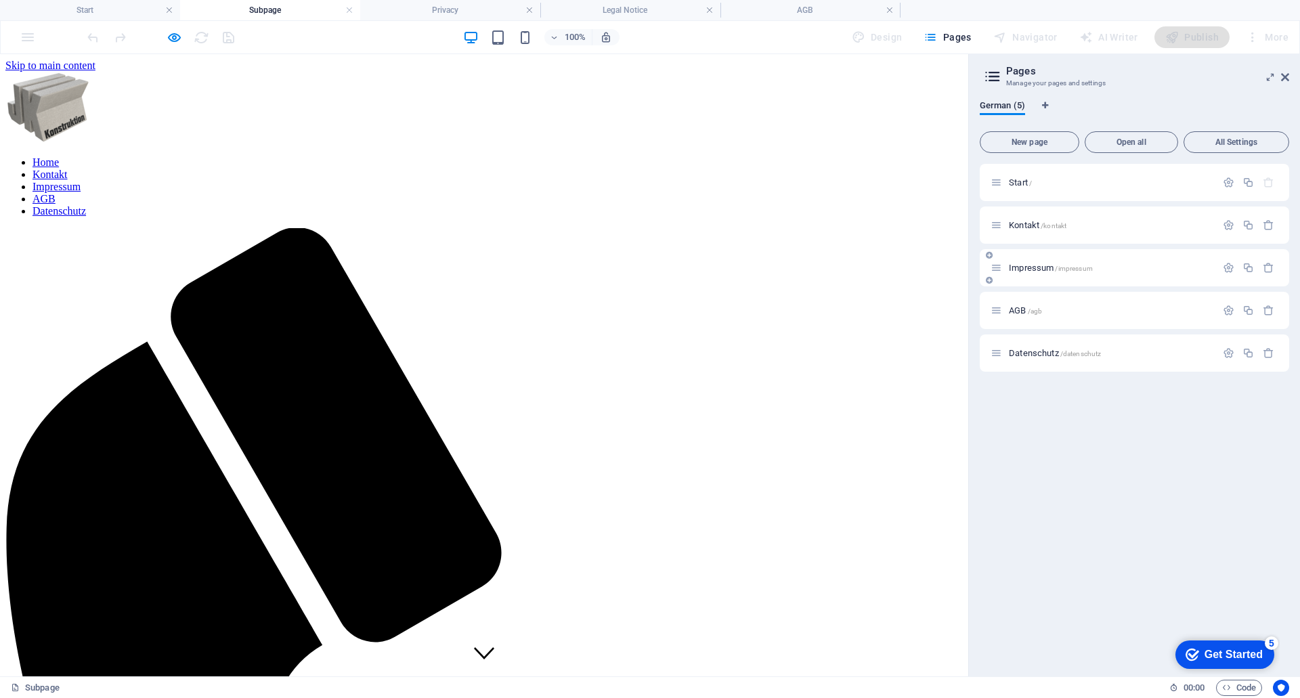
click at [1110, 276] on div "Impressum /impressum" at bounding box center [1134, 267] width 309 height 37
click at [1109, 273] on div "Impressum /impressum" at bounding box center [1104, 268] width 226 height 16
click at [1019, 266] on span "Impressum /impressum" at bounding box center [1051, 268] width 84 height 10
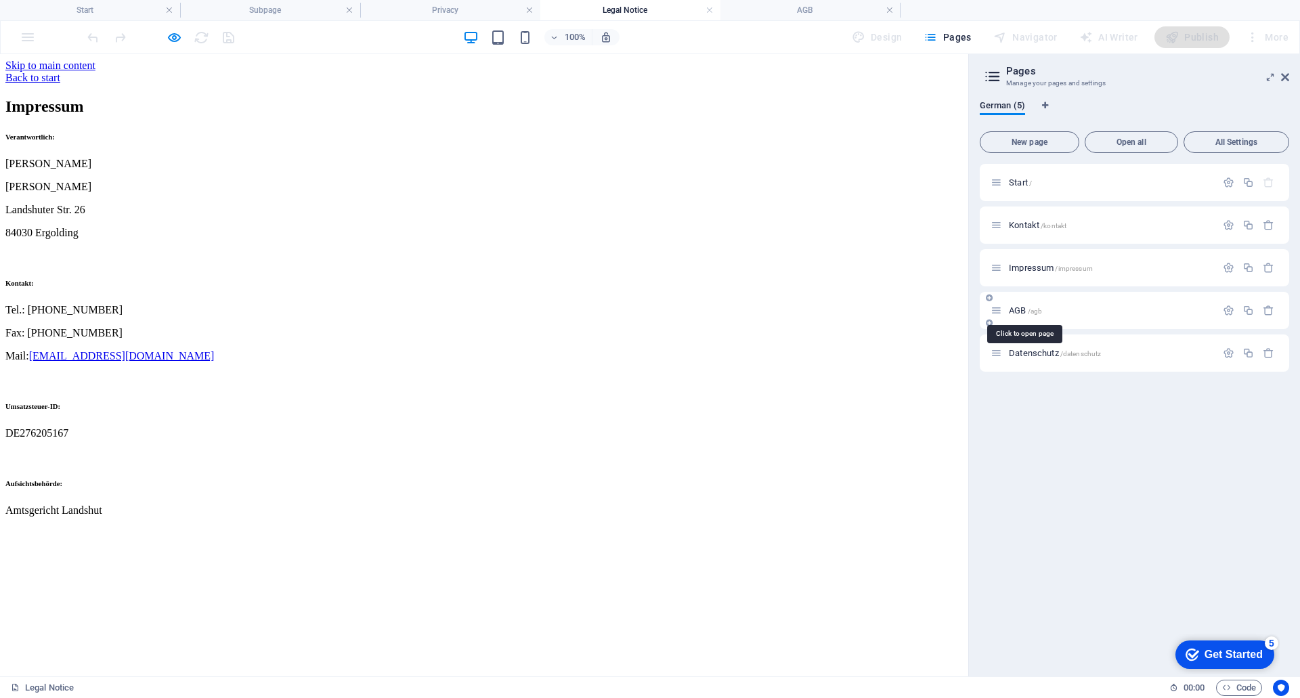
click at [1023, 308] on span "AGB /agb" at bounding box center [1025, 310] width 33 height 10
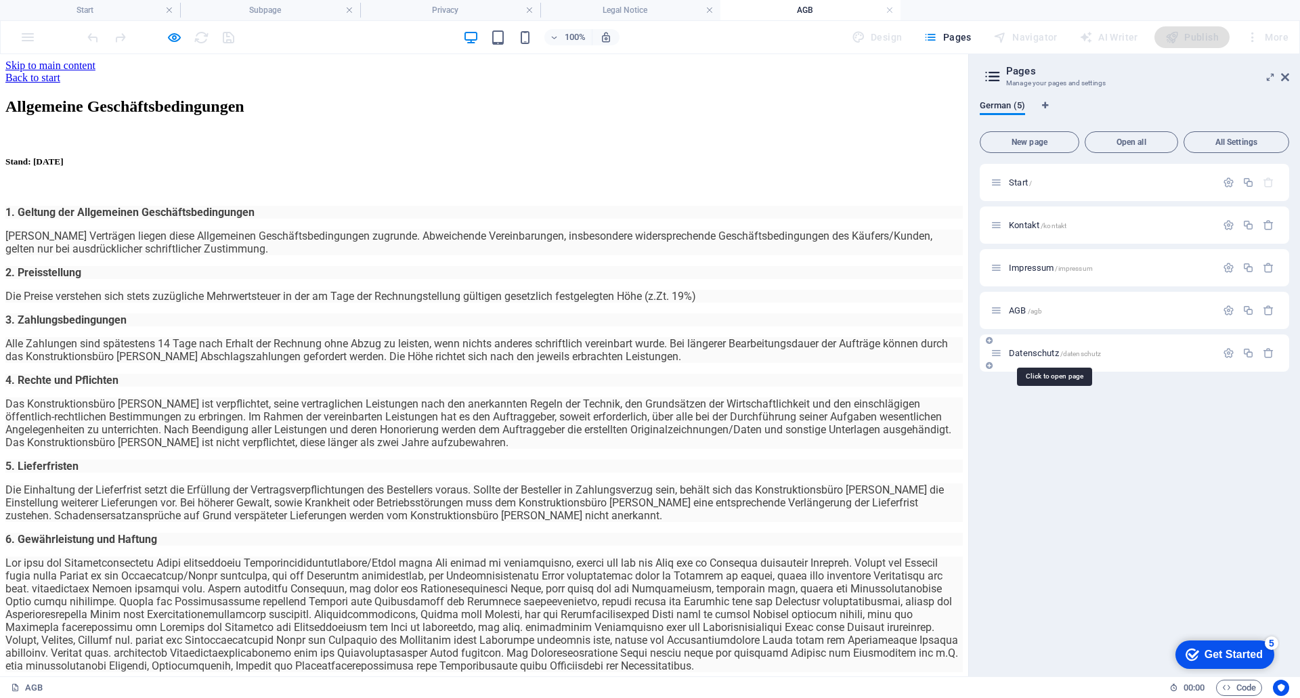
click at [1029, 352] on span "Datenschutz /datenschutz" at bounding box center [1055, 353] width 92 height 10
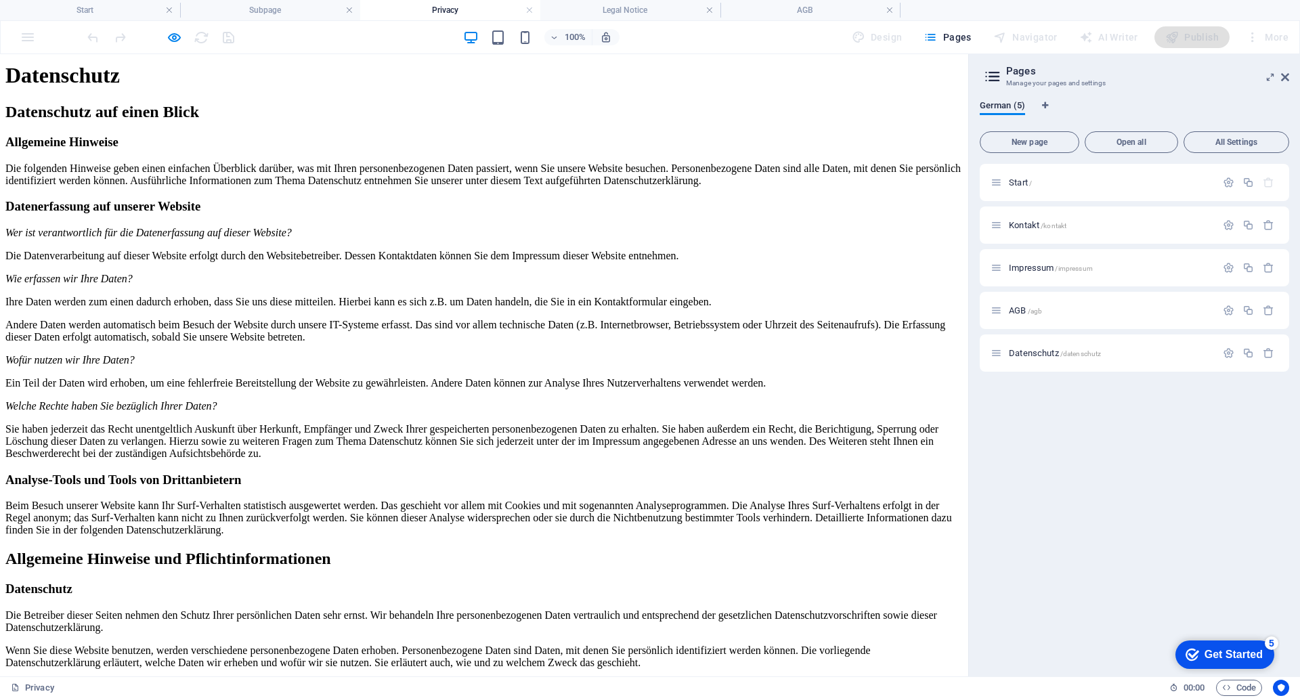
scroll to position [0, 0]
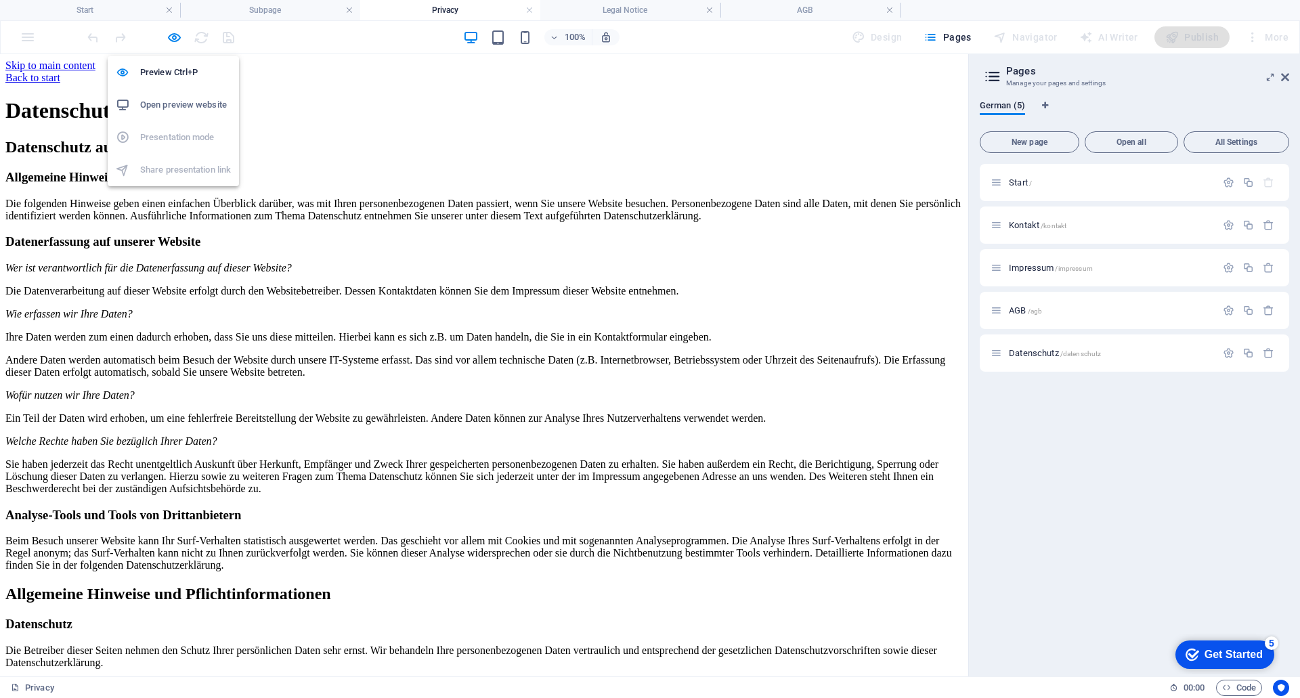
drag, startPoint x: 171, startPoint y: 37, endPoint x: 173, endPoint y: 47, distance: 10.5
click at [171, 37] on icon "button" at bounding box center [175, 38] width 16 height 16
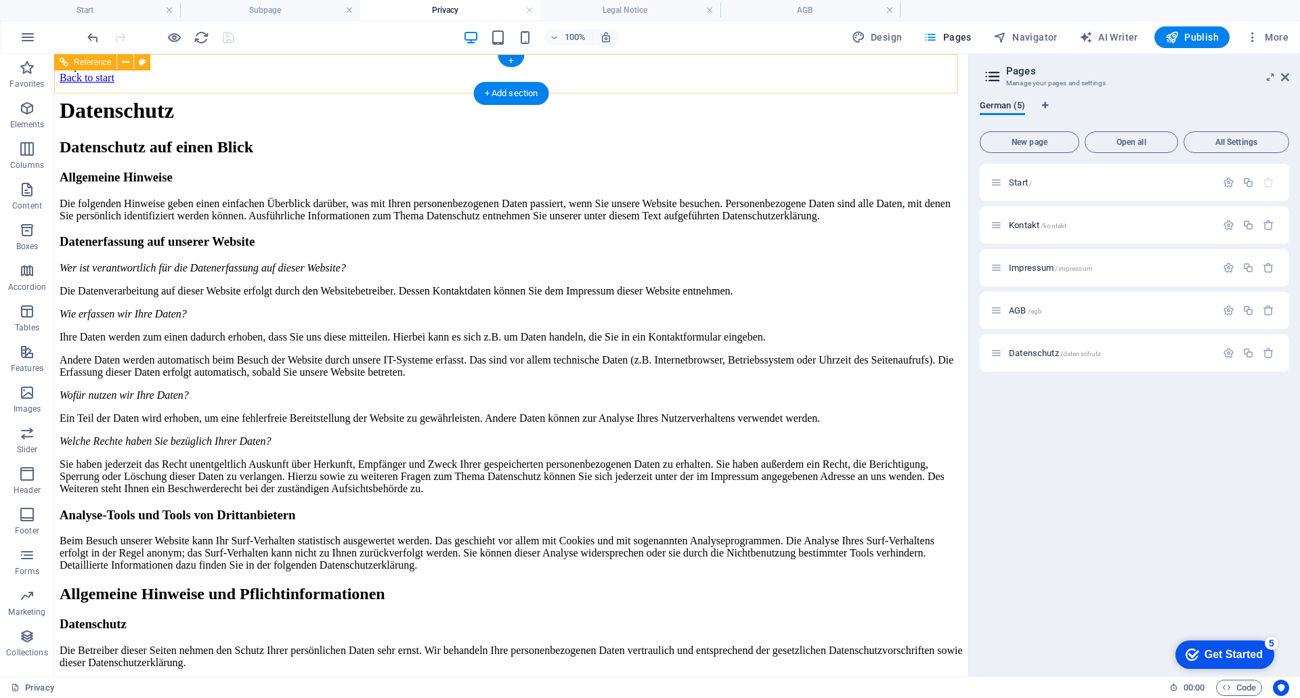
click at [258, 72] on div "Back to start" at bounding box center [511, 78] width 903 height 12
click at [242, 77] on div "Back to start" at bounding box center [511, 78] width 903 height 12
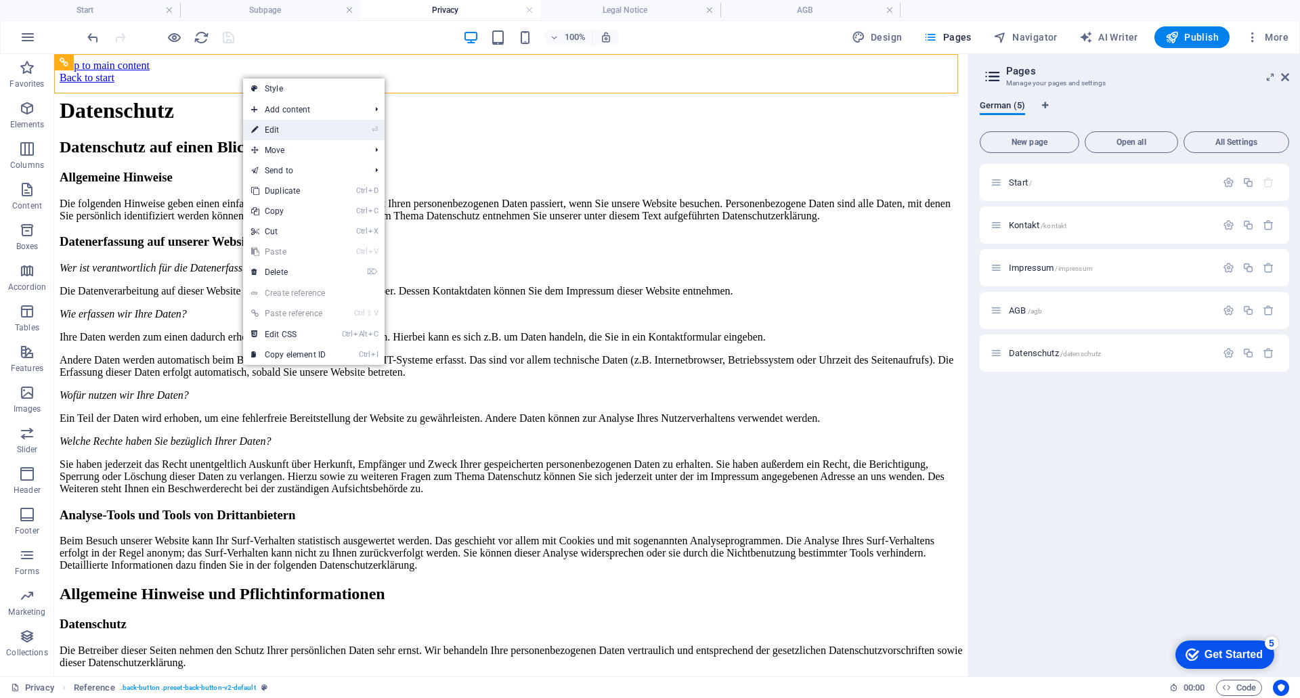
click at [279, 131] on link "⏎ Edit" at bounding box center [288, 130] width 91 height 20
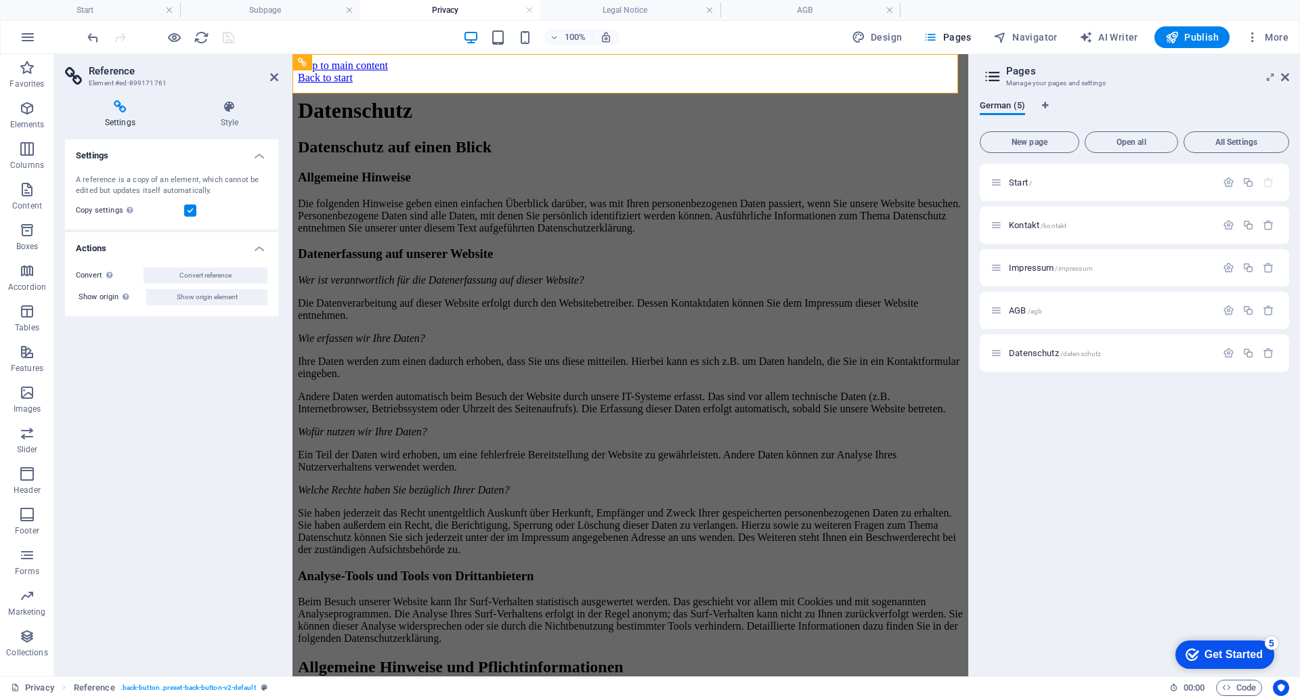
click at [198, 333] on div "Settings A reference is a copy of an element, which cannot be edited but update…" at bounding box center [171, 403] width 213 height 526
drag, startPoint x: 269, startPoint y: 74, endPoint x: 275, endPoint y: 79, distance: 8.2
click at [270, 75] on header "Reference Element #ed-899171761" at bounding box center [171, 71] width 213 height 35
click at [337, 80] on div "Container" at bounding box center [323, 85] width 61 height 16
click at [570, 73] on div "Back to start" at bounding box center [630, 78] width 665 height 12
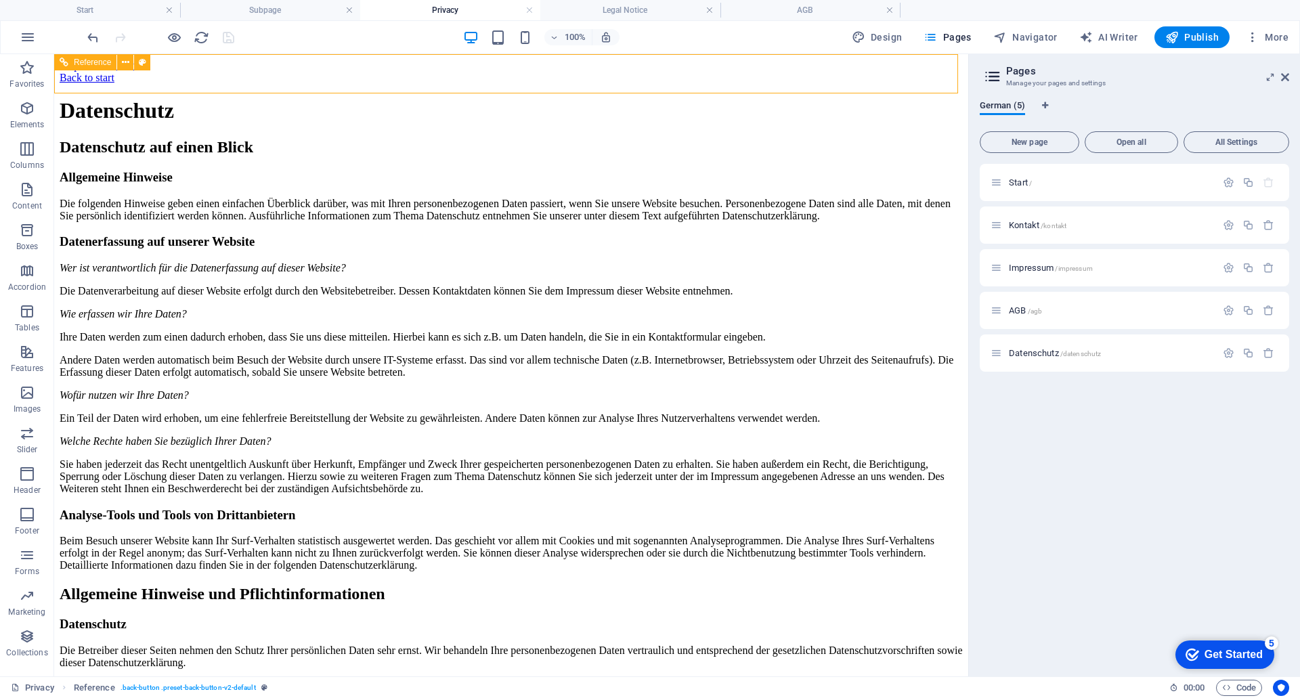
click at [218, 76] on div "Back to start" at bounding box center [511, 78] width 903 height 12
click at [119, 65] on button at bounding box center [125, 62] width 16 height 16
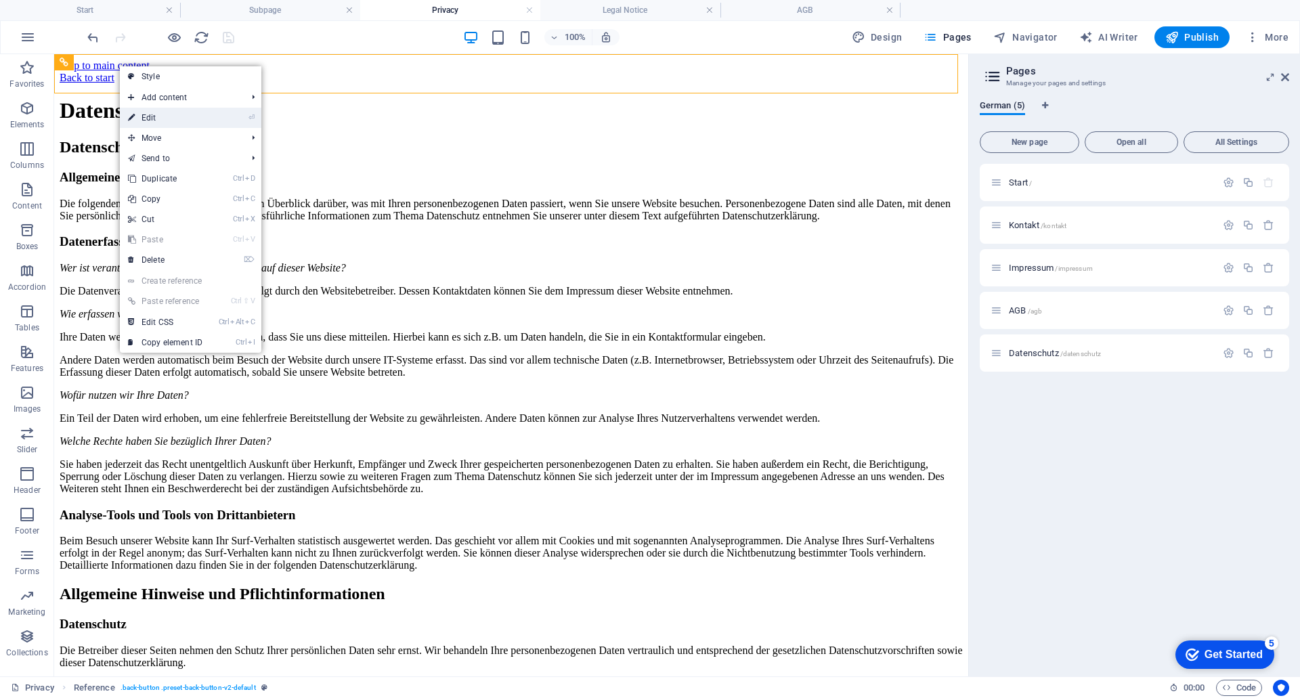
click at [165, 121] on link "⏎ Edit" at bounding box center [165, 118] width 91 height 20
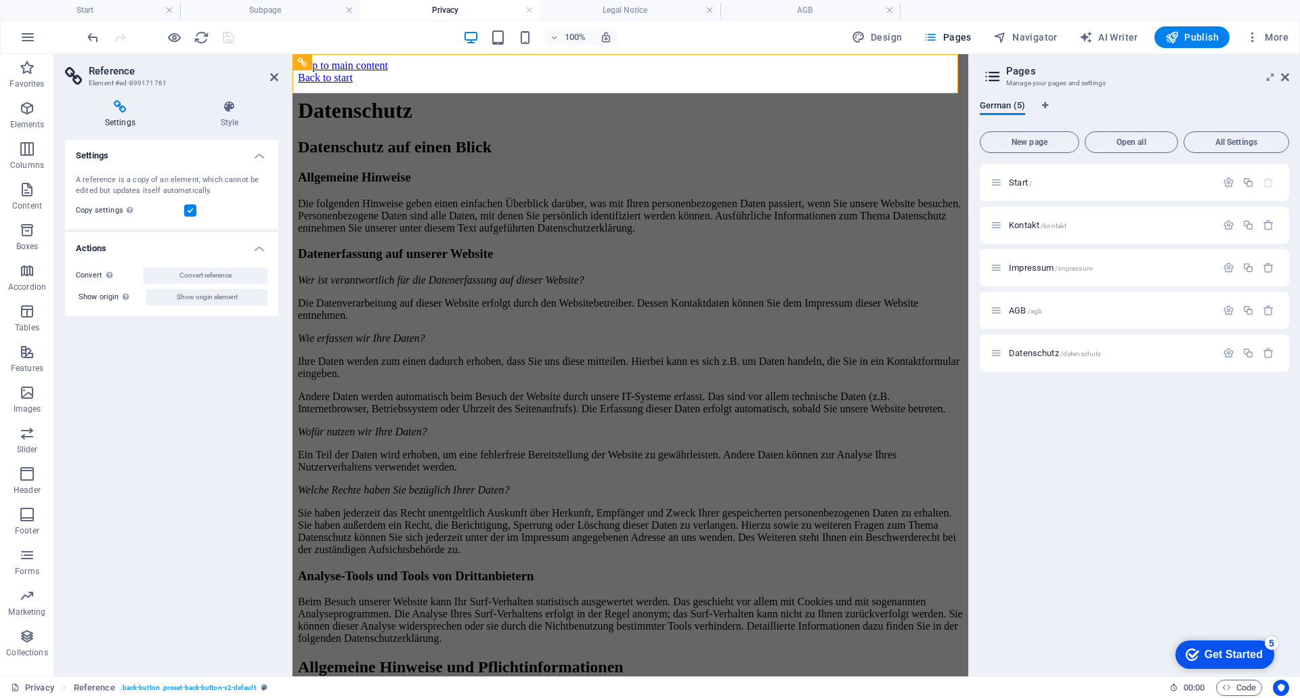
click at [139, 389] on div "Settings A reference is a copy of an element, which cannot be edited but update…" at bounding box center [171, 403] width 213 height 526
click at [276, 74] on icon at bounding box center [274, 77] width 8 height 11
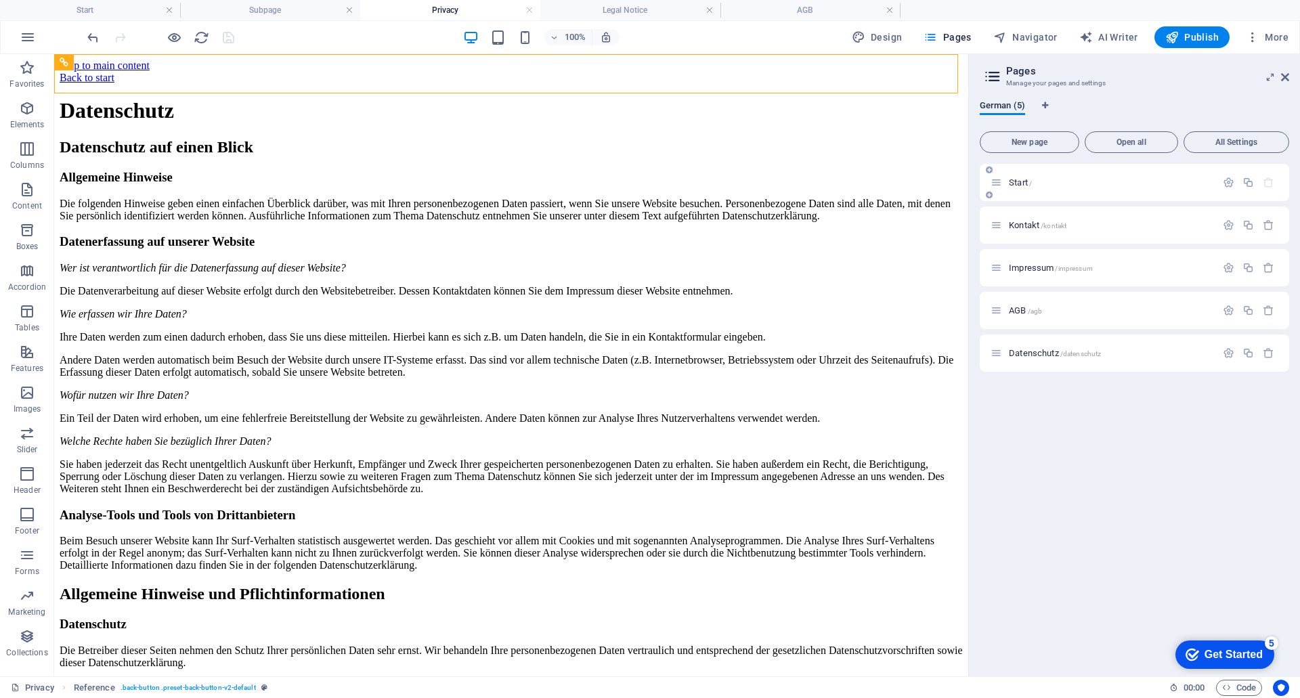
click at [1019, 183] on span "Start /" at bounding box center [1020, 182] width 23 height 10
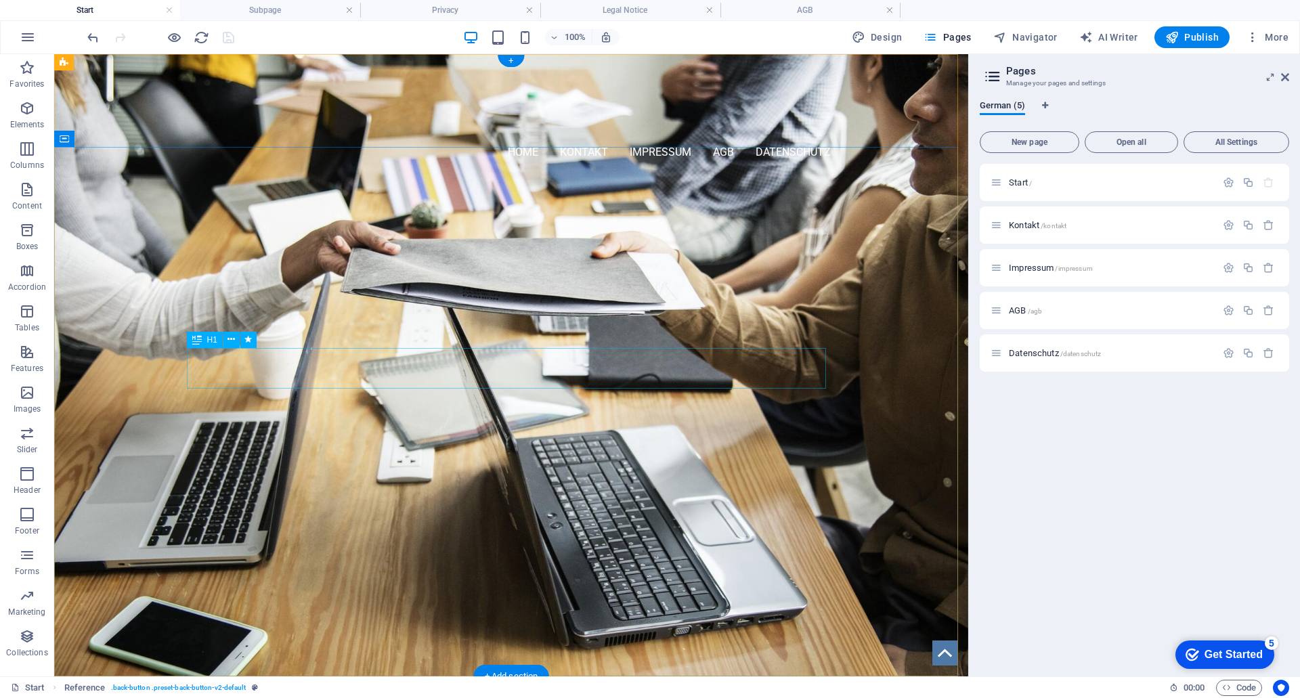
scroll to position [173, 0]
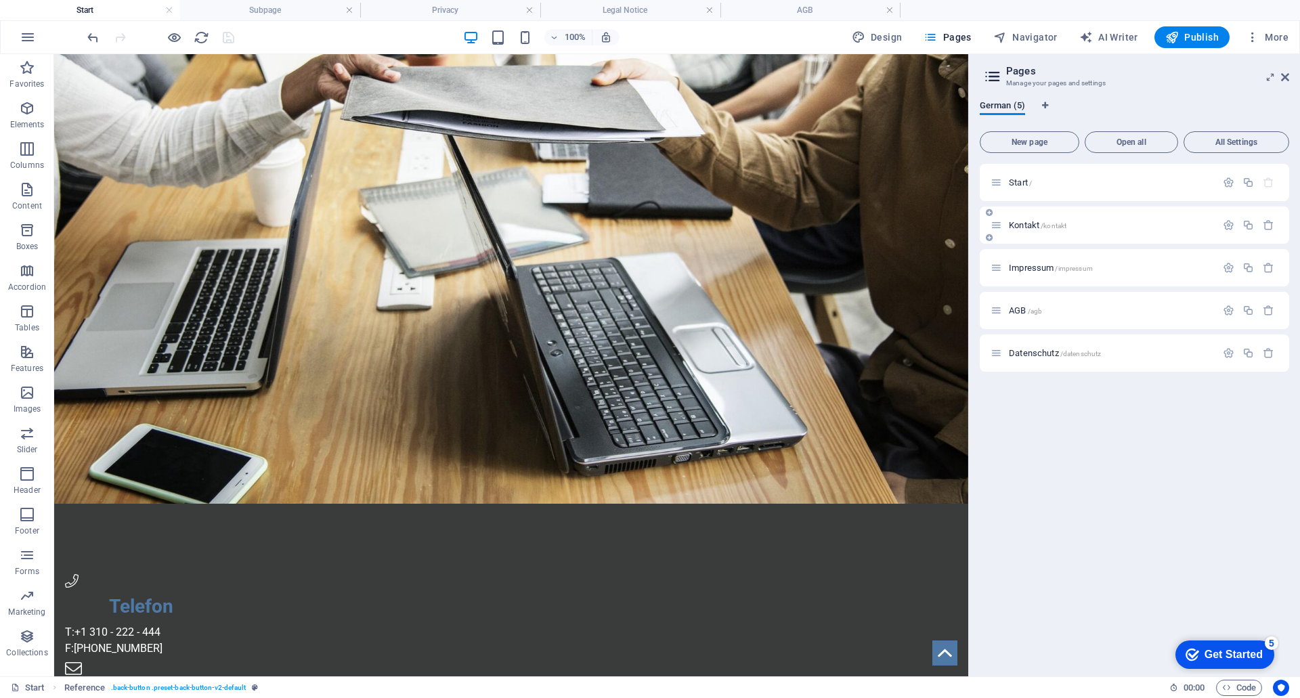
click at [1019, 225] on span "Kontakt /kontakt" at bounding box center [1038, 225] width 58 height 10
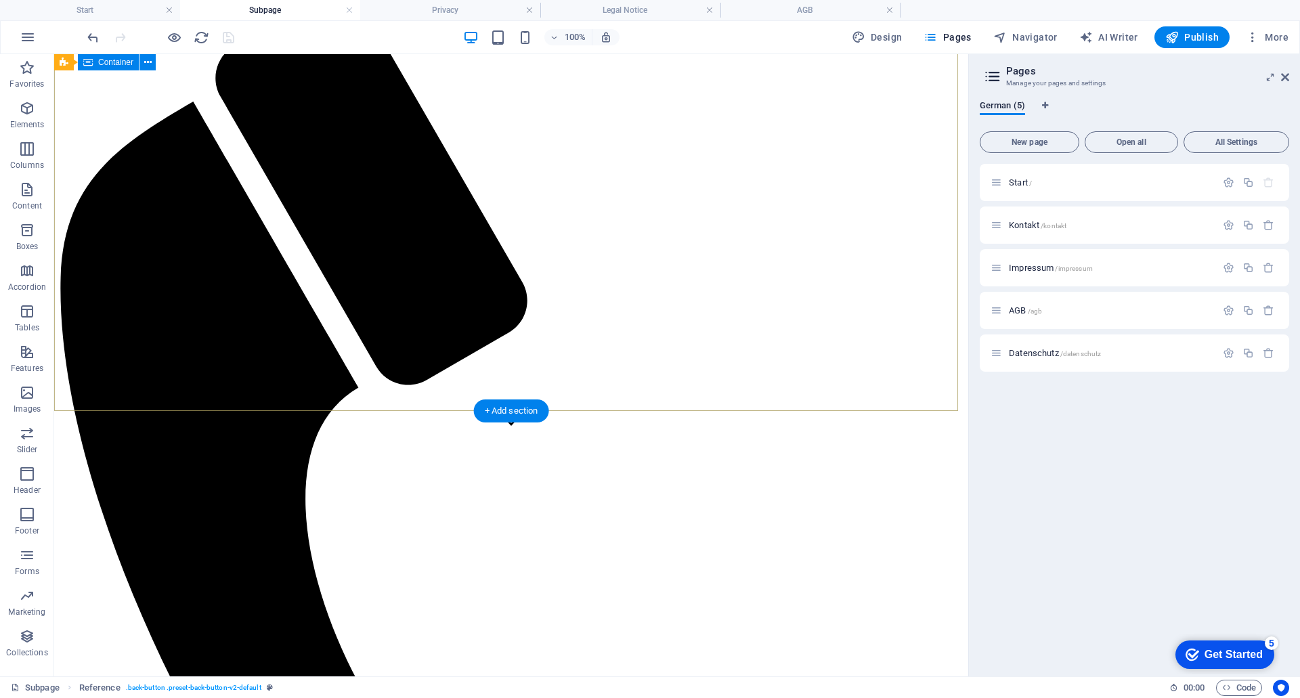
scroll to position [271, 0]
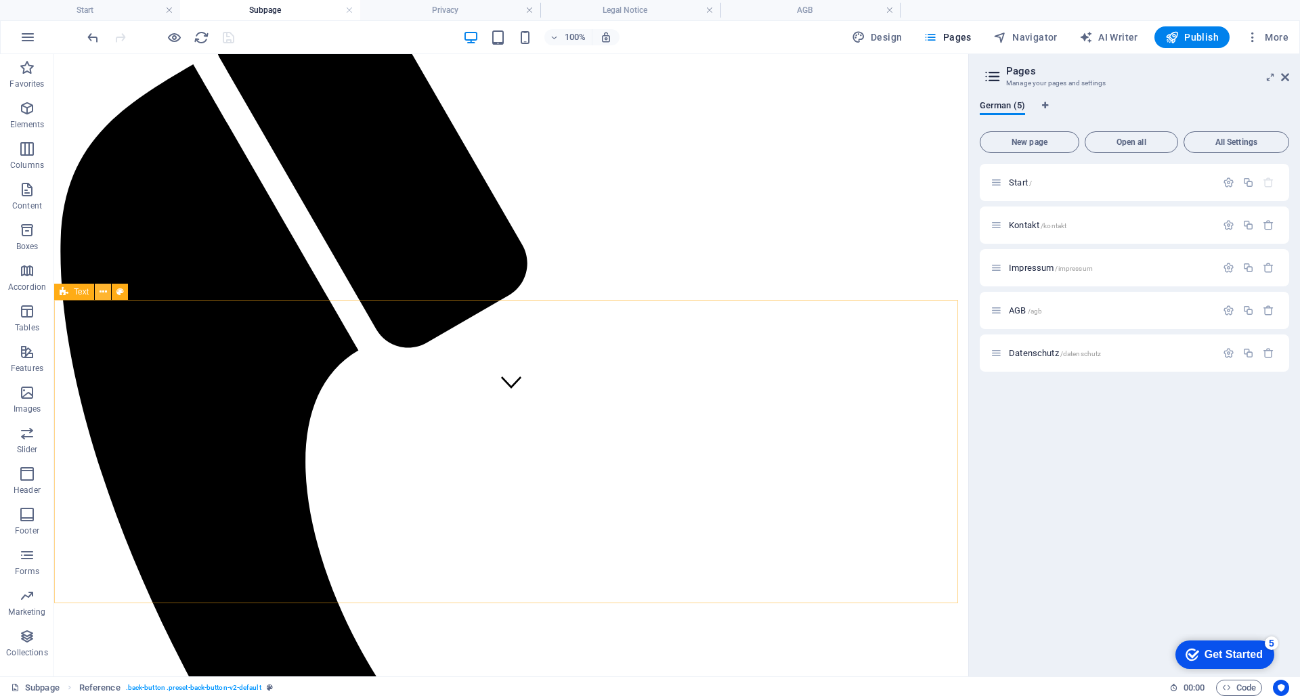
click at [102, 291] on icon at bounding box center [103, 292] width 7 height 14
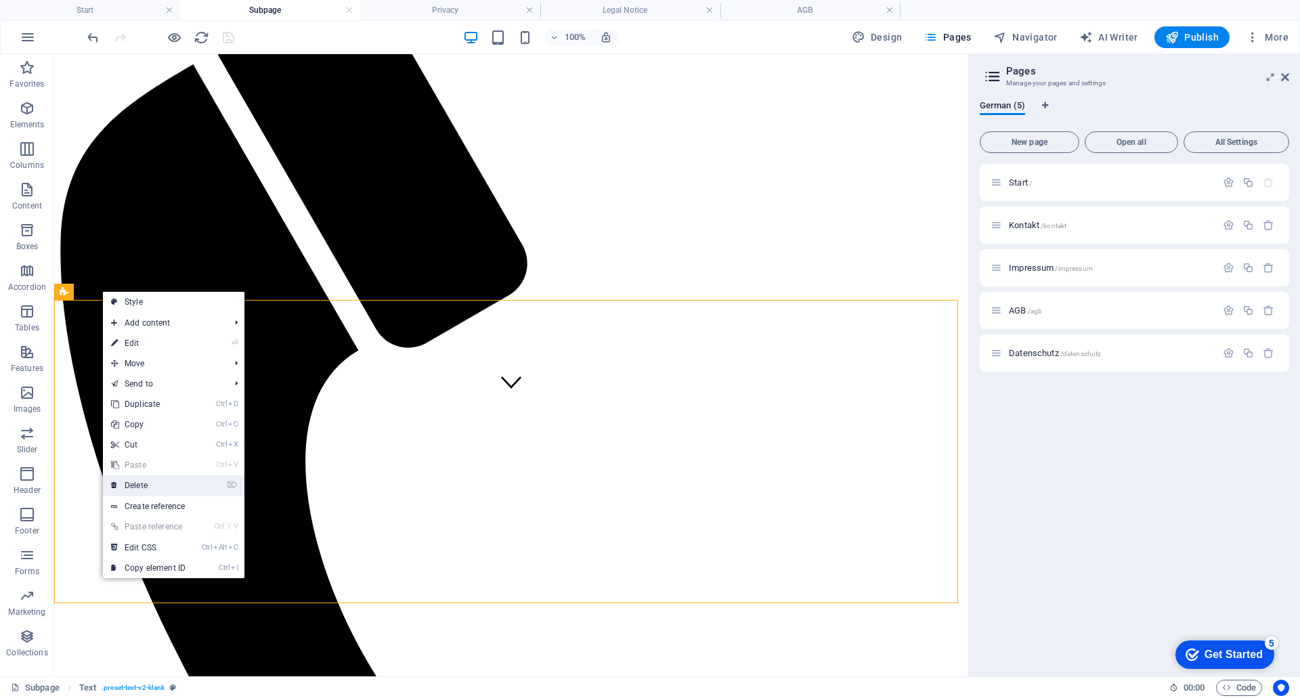
click at [144, 482] on link "⌦ Delete" at bounding box center [148, 485] width 91 height 20
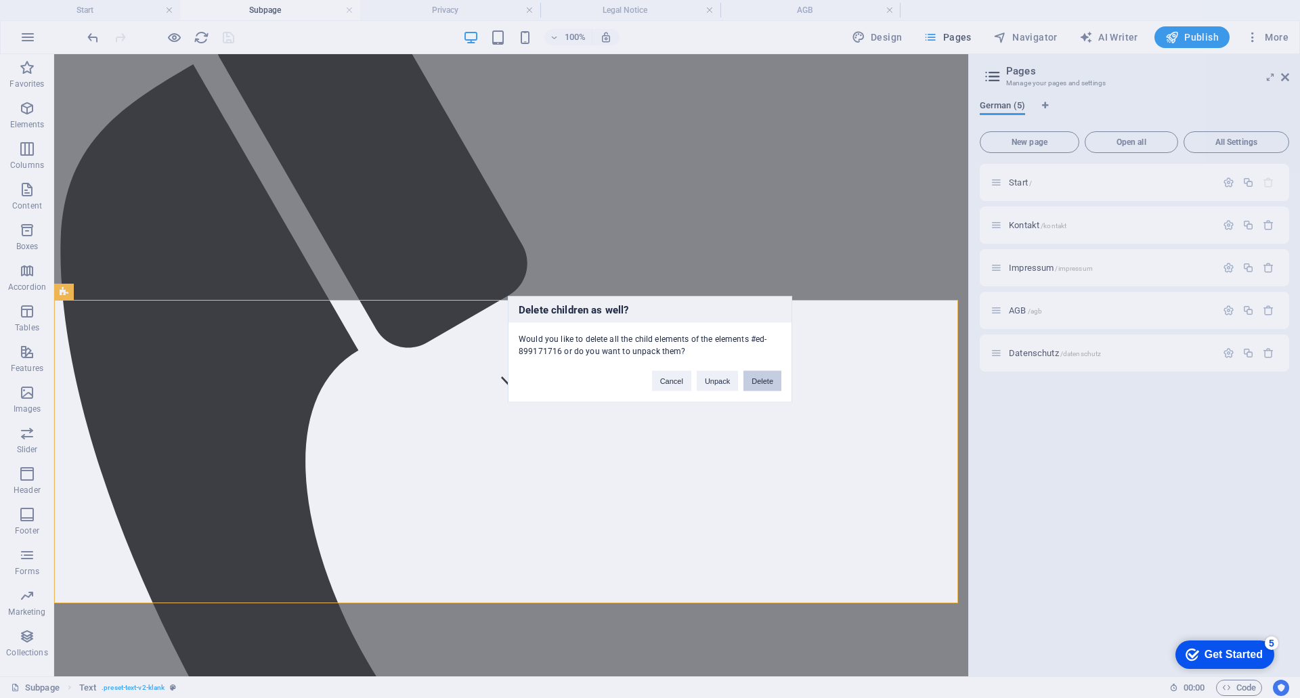
click at [758, 379] on button "Delete" at bounding box center [763, 380] width 38 height 20
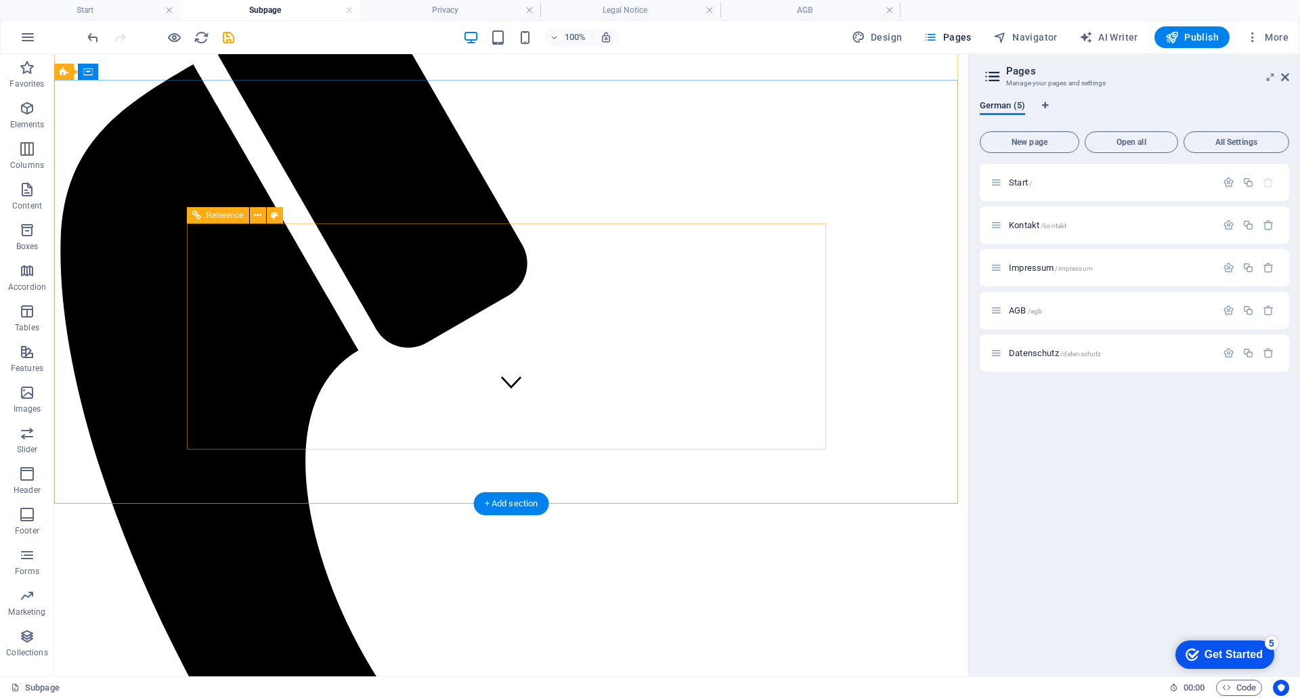
scroll to position [67, 0]
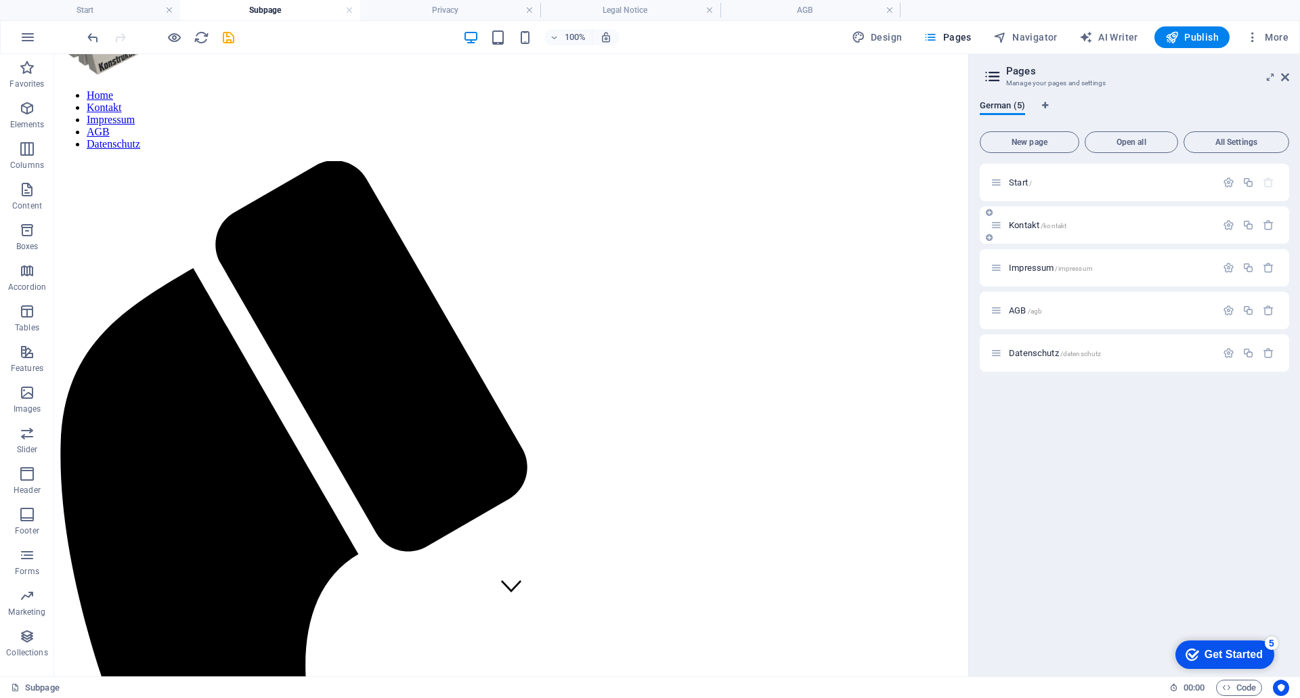
click at [1027, 225] on span "Kontakt /kontakt" at bounding box center [1038, 225] width 58 height 10
click at [1012, 184] on span "Start /" at bounding box center [1020, 182] width 23 height 10
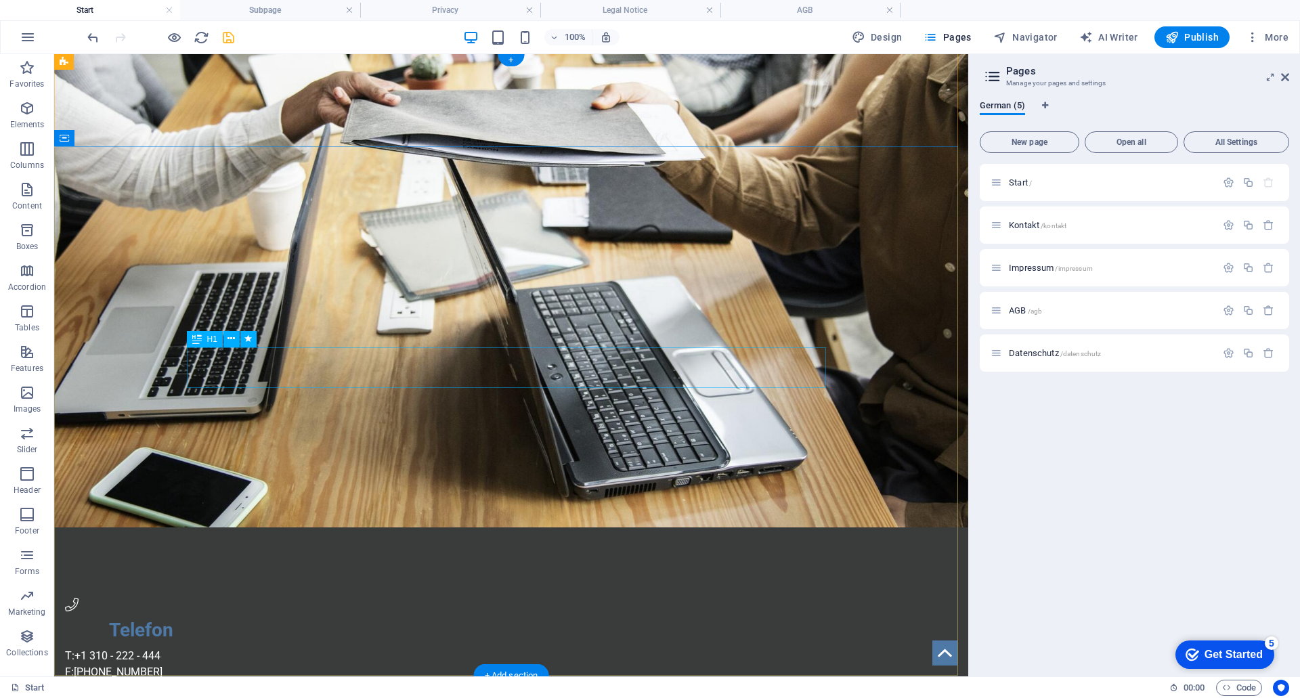
scroll to position [173, 0]
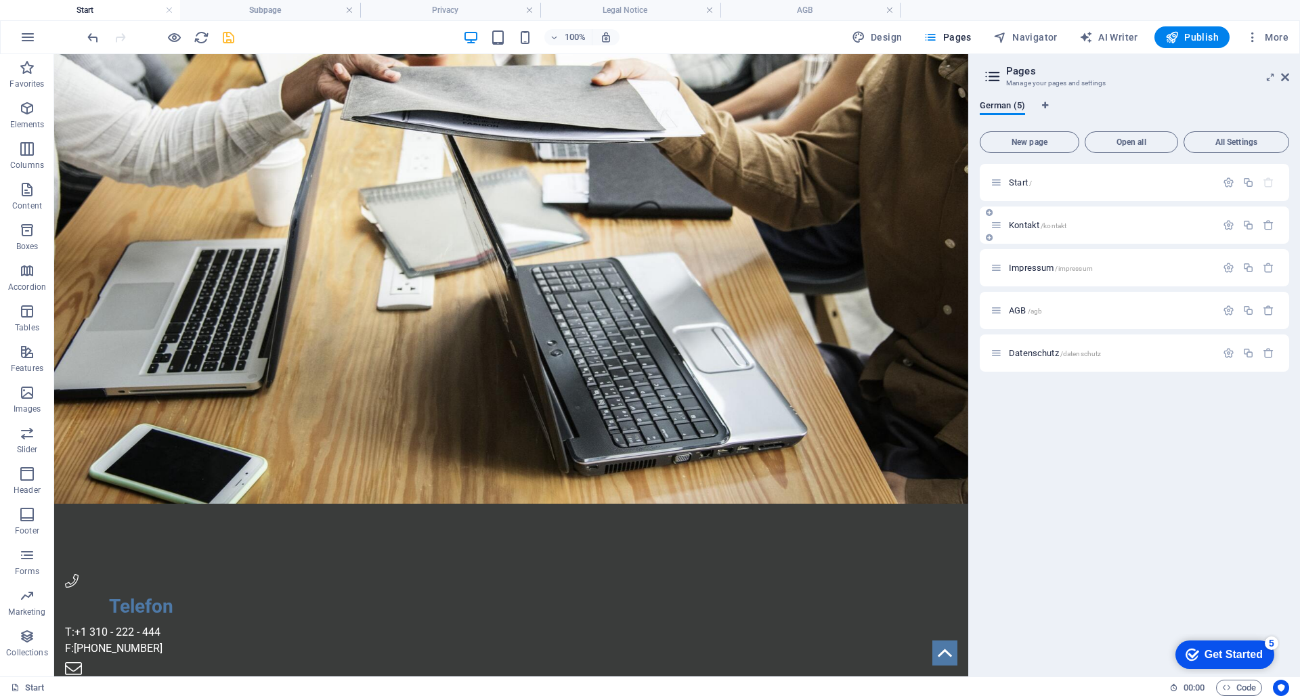
click at [1006, 222] on div "Kontakt /kontakt" at bounding box center [1110, 225] width 211 height 9
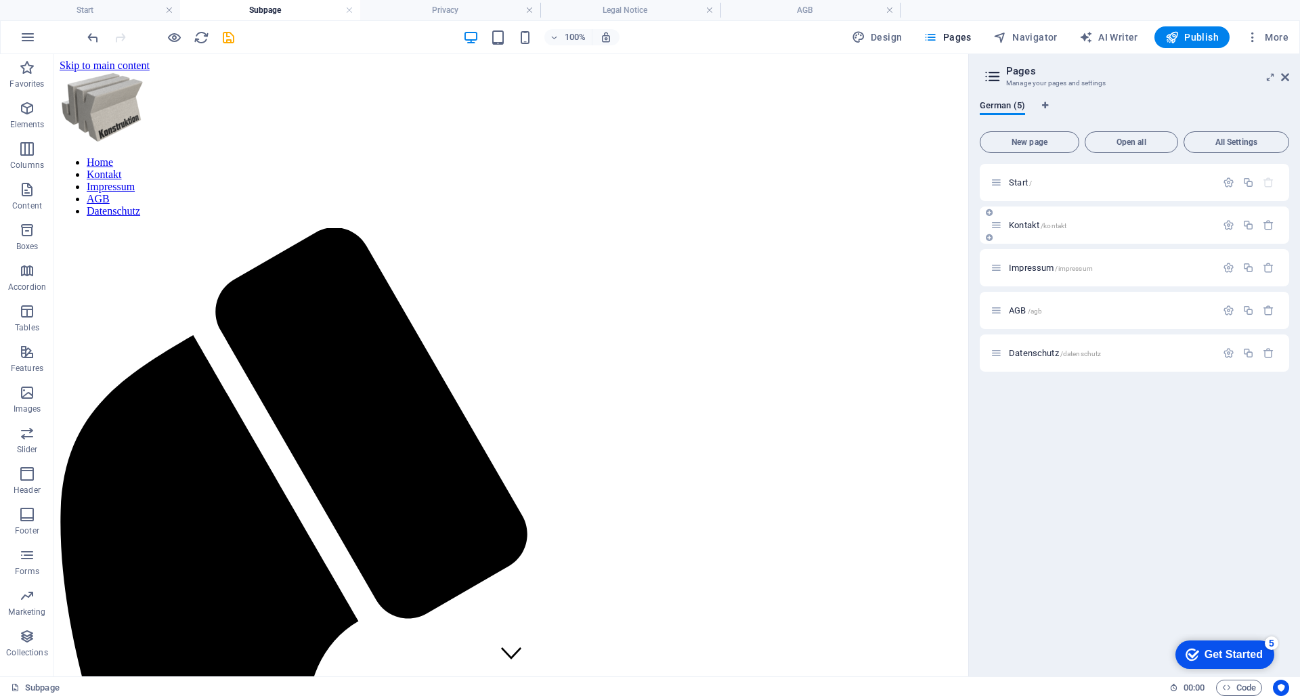
scroll to position [67, 0]
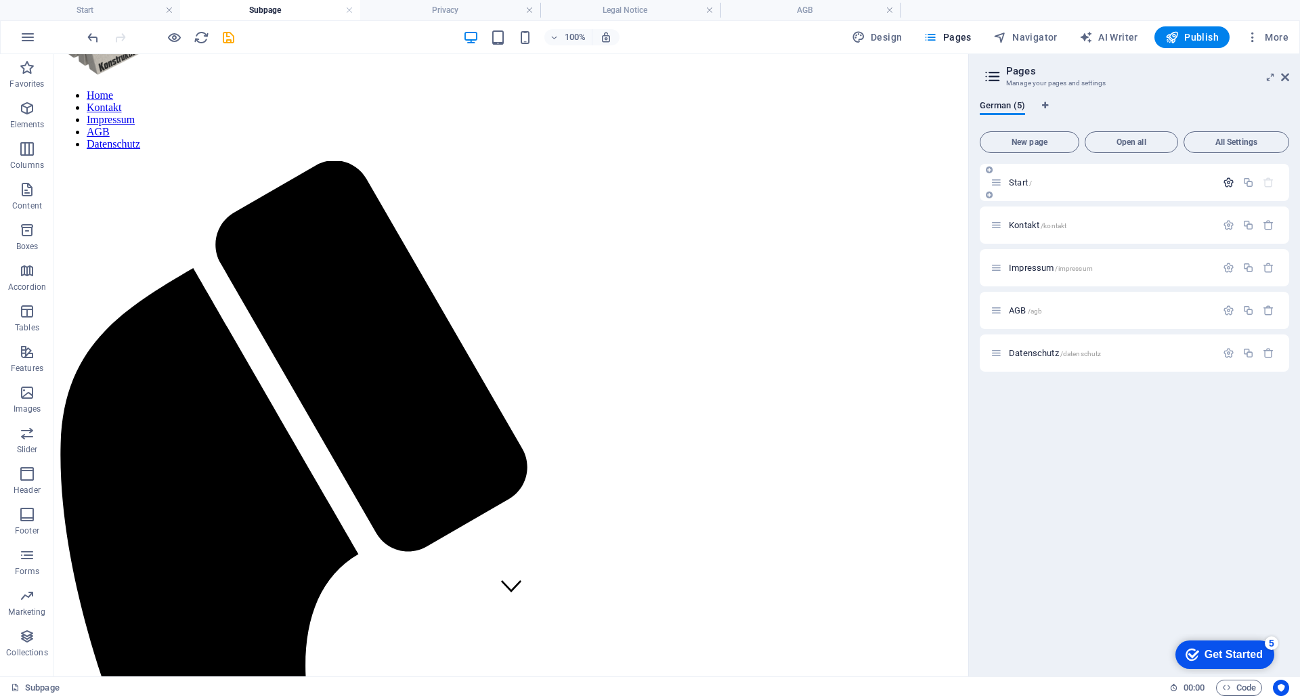
click at [1224, 184] on icon "button" at bounding box center [1229, 183] width 12 height 12
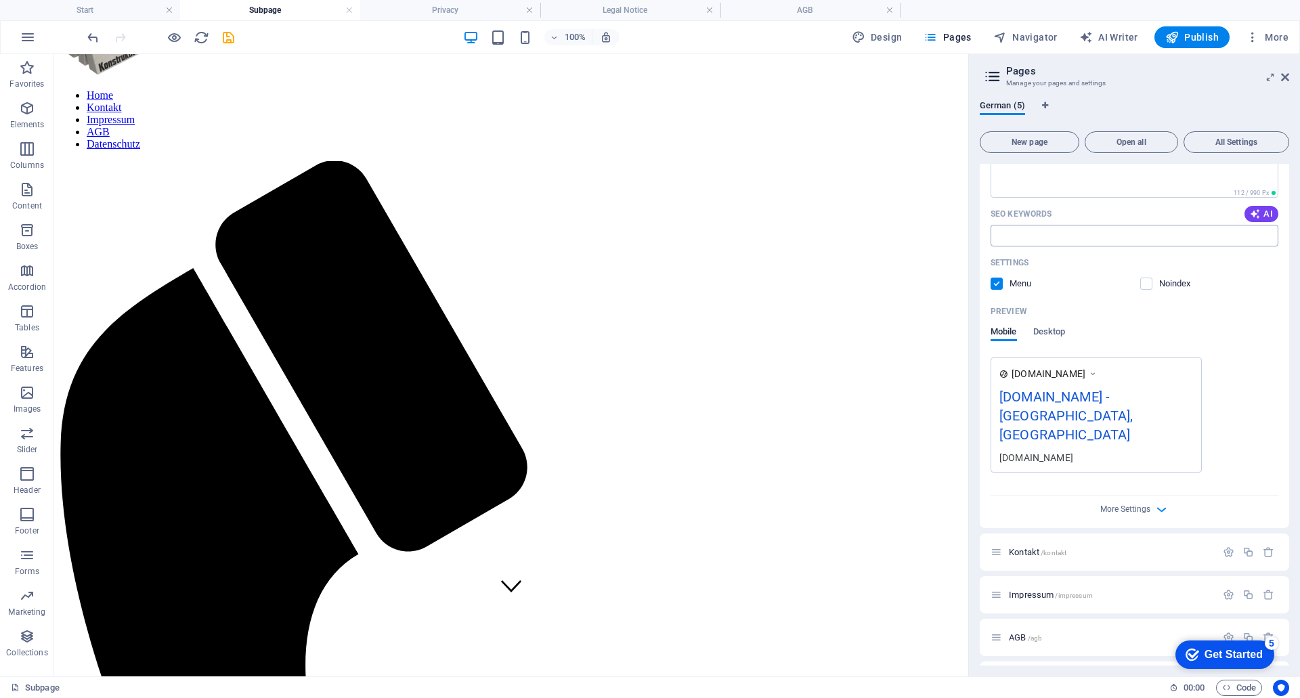
scroll to position [216, 0]
click at [1252, 136] on button "All Settings" at bounding box center [1237, 142] width 106 height 22
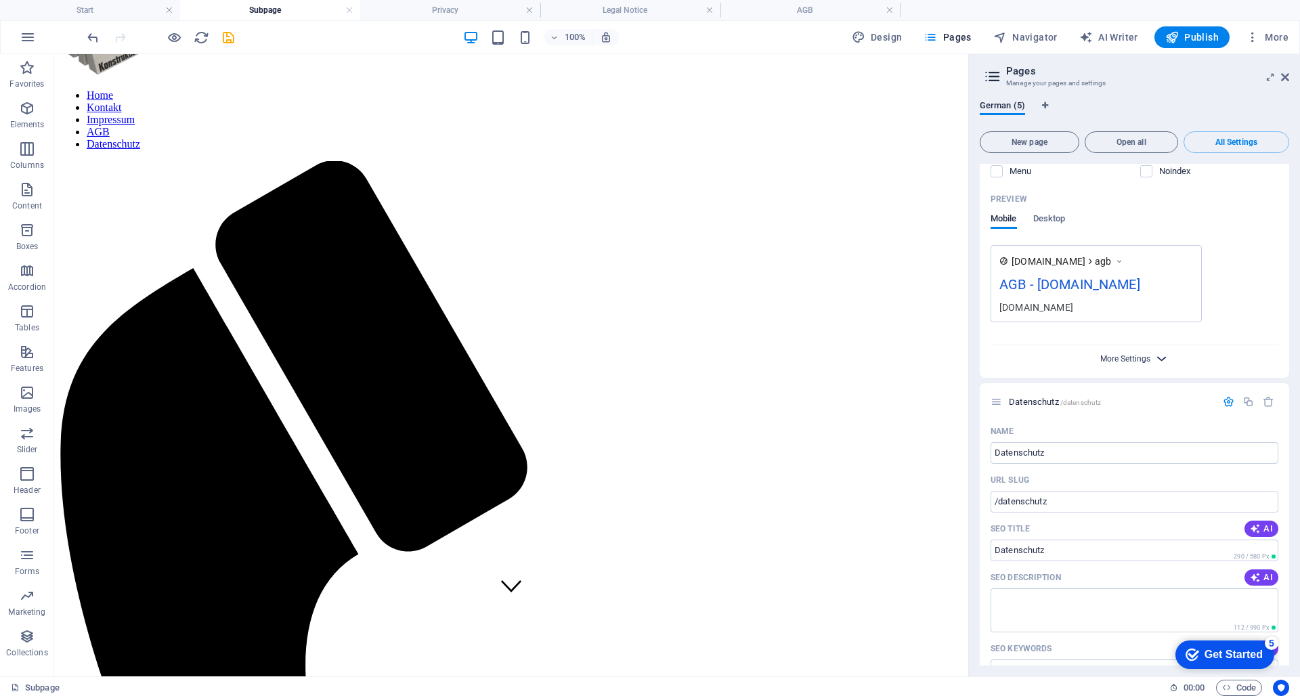
click at [1147, 354] on span "More Settings" at bounding box center [1125, 358] width 50 height 9
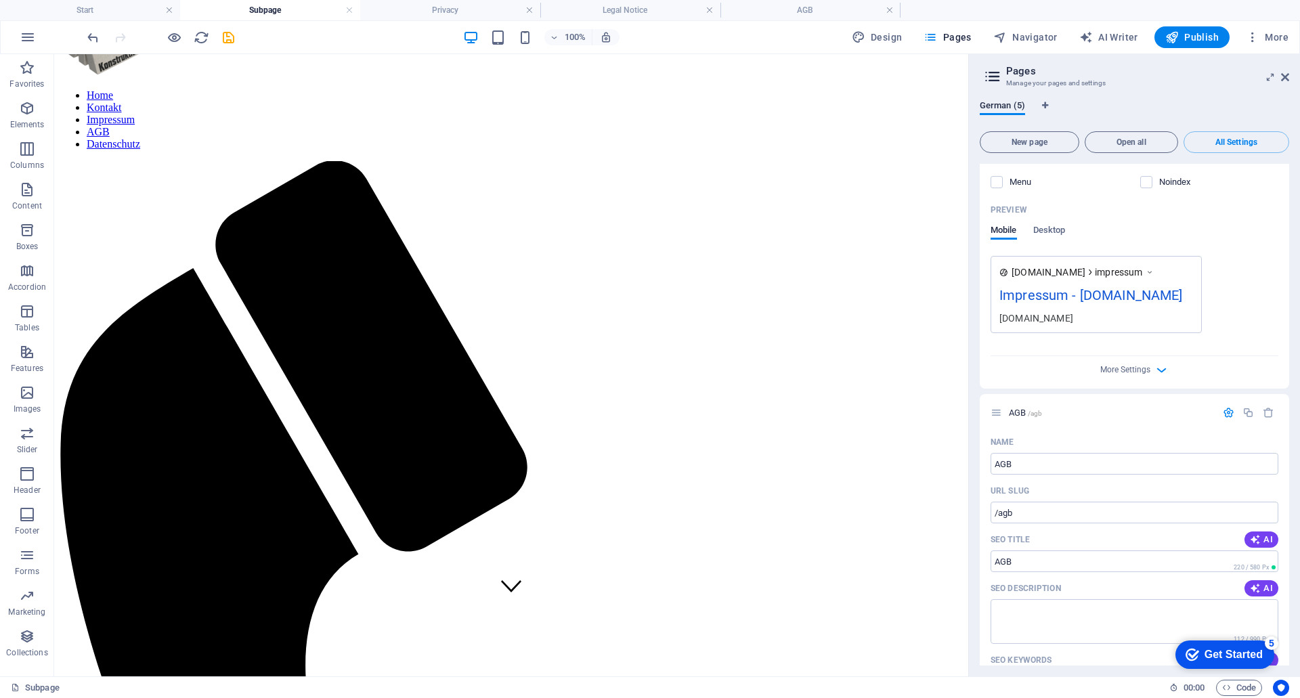
scroll to position [1434, 0]
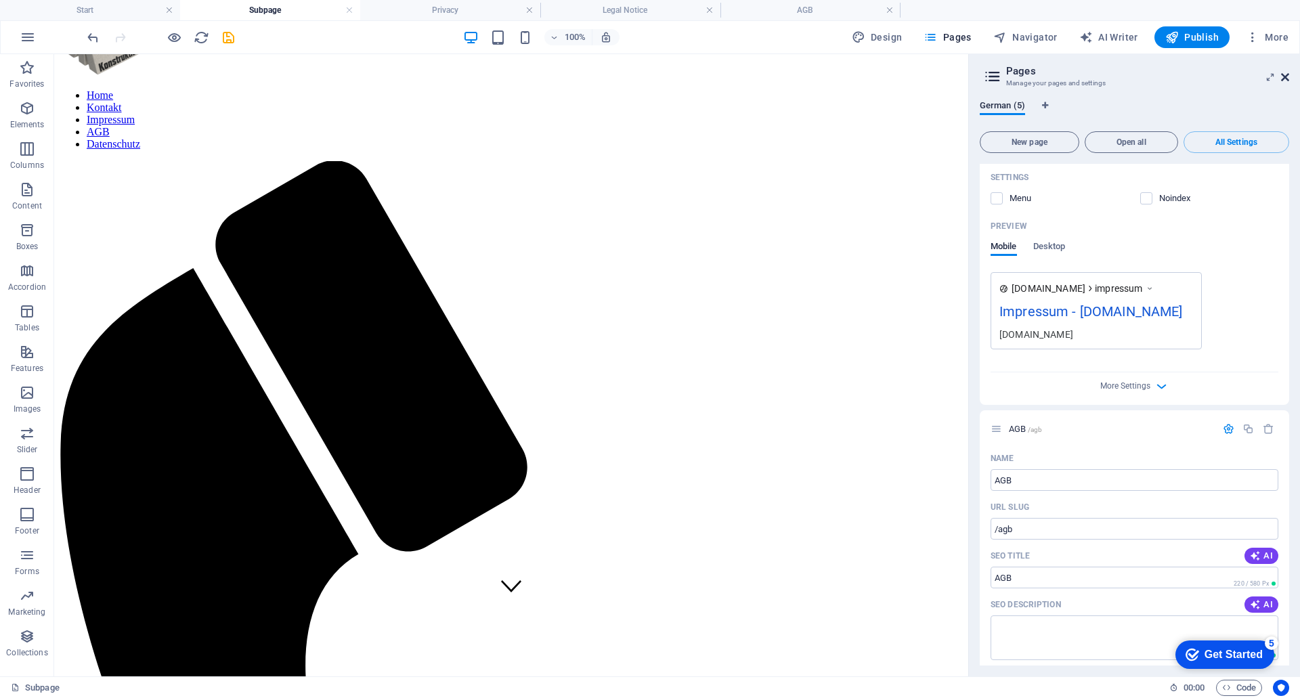
drag, startPoint x: 1048, startPoint y: 58, endPoint x: 1281, endPoint y: 79, distance: 234.0
click at [1281, 79] on icon at bounding box center [1285, 77] width 8 height 11
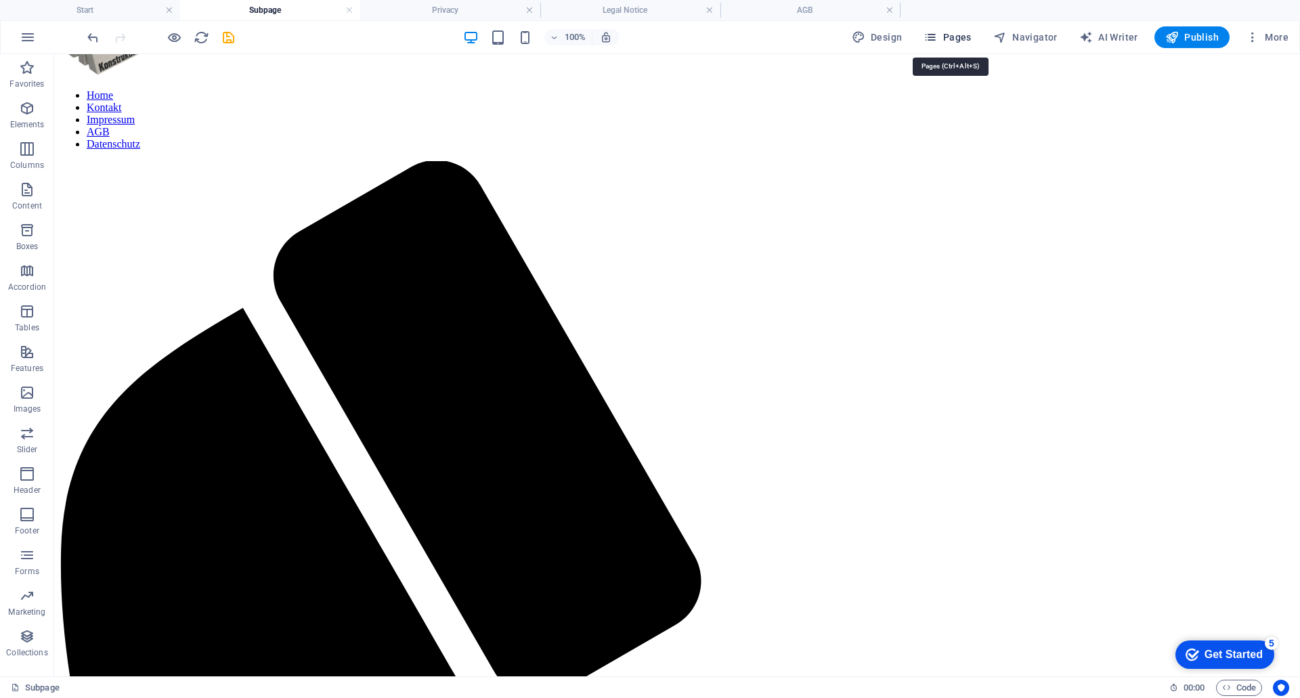
click at [946, 35] on span "Pages" at bounding box center [947, 37] width 47 height 14
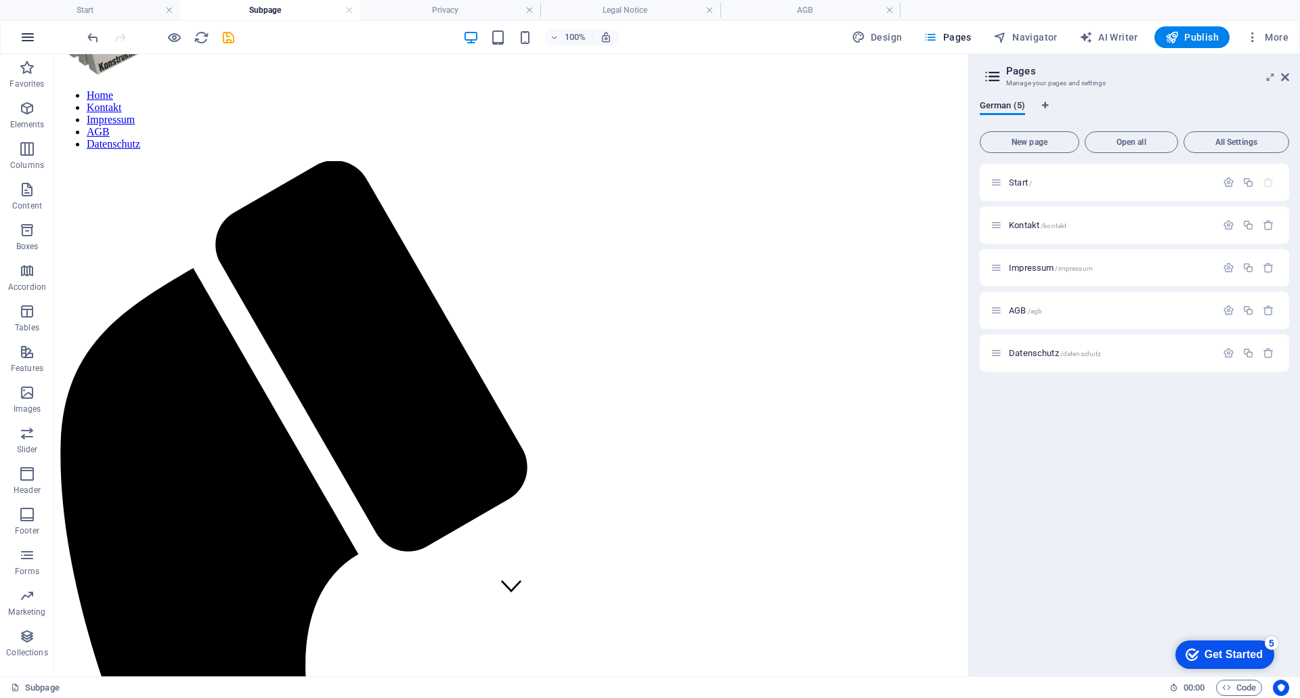
click at [30, 35] on icon "button" at bounding box center [28, 37] width 16 height 16
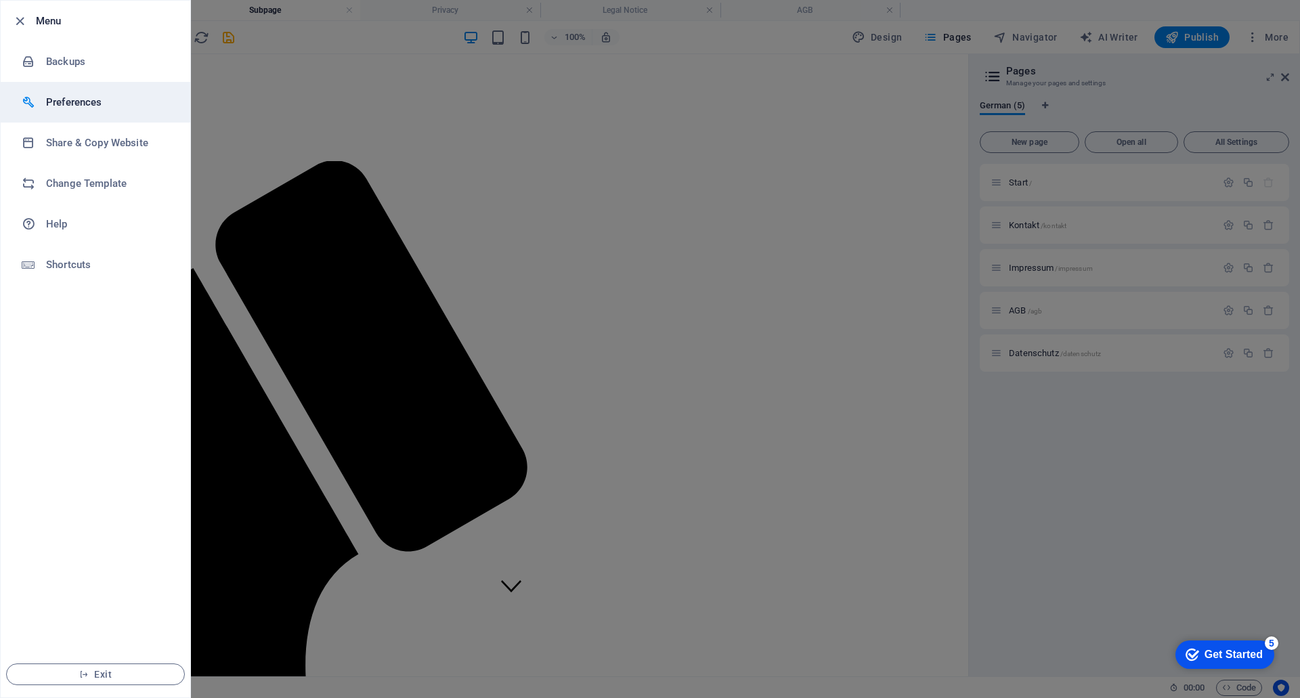
click at [60, 106] on h6 "Preferences" at bounding box center [108, 102] width 125 height 16
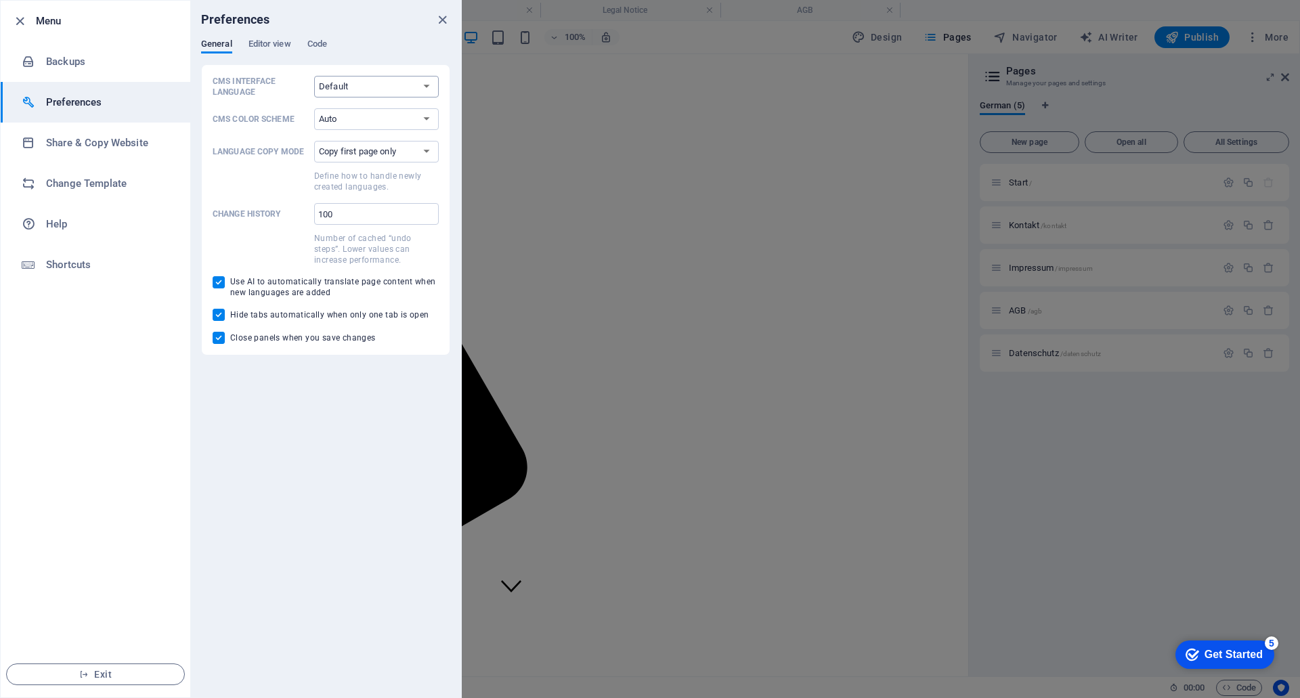
click at [349, 85] on select "Default Deutsch English Español Français Magyar Italiano Nederlands Polski Port…" at bounding box center [376, 87] width 125 height 22
click at [314, 76] on select "Default Deutsch English Español Français Magyar Italiano Nederlands Polski Port…" at bounding box center [376, 87] width 125 height 22
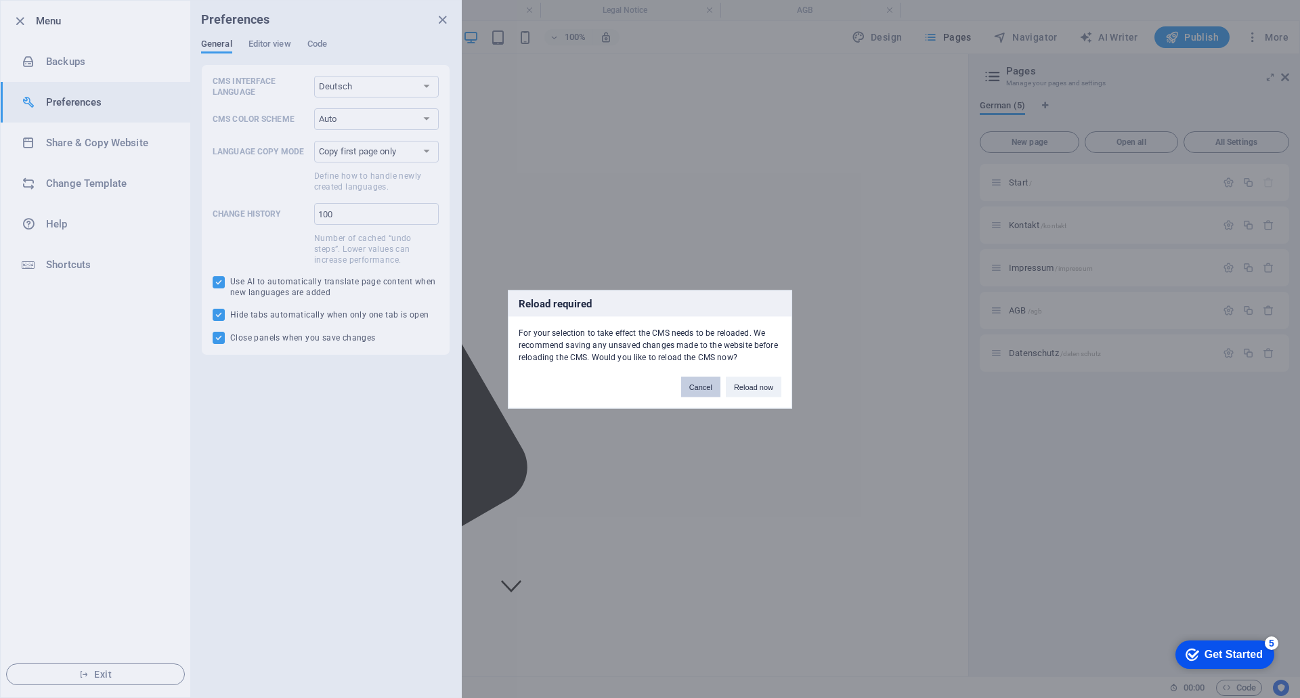
click at [702, 380] on button "Cancel" at bounding box center [700, 387] width 39 height 20
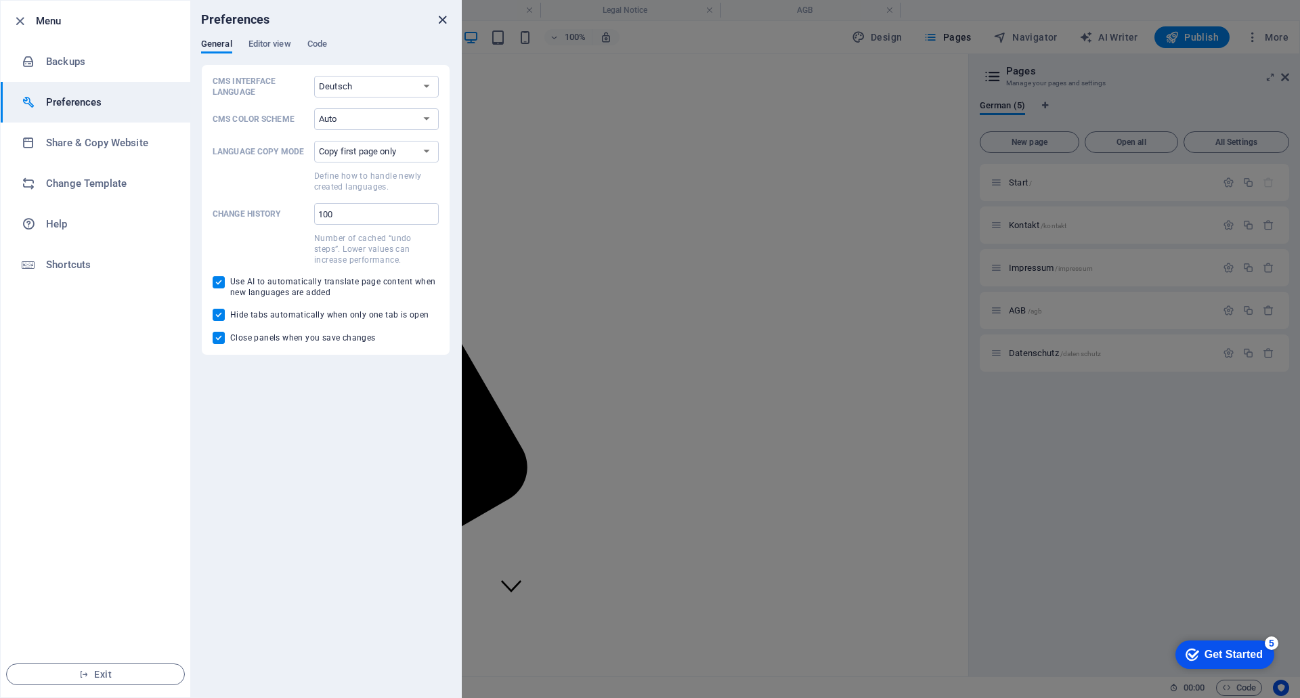
click at [441, 22] on icon "close" at bounding box center [443, 20] width 16 height 16
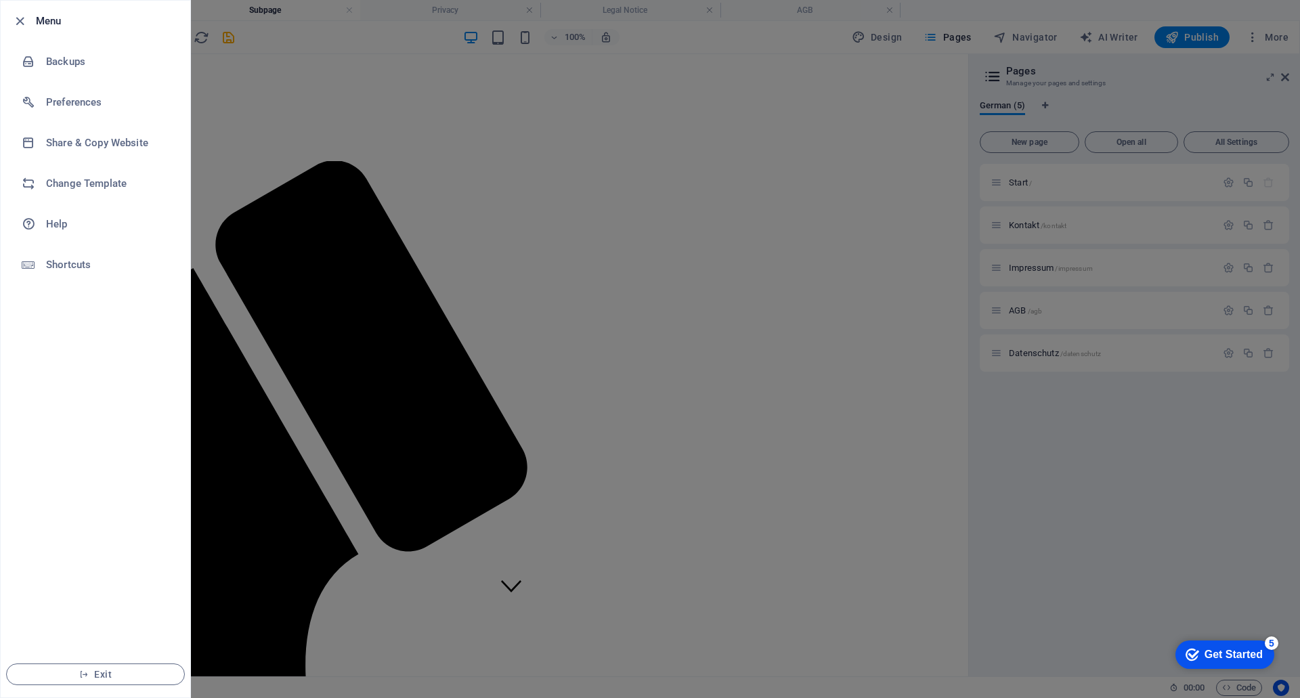
click at [7, 22] on li "Menu" at bounding box center [96, 21] width 190 height 41
click at [16, 22] on icon "button" at bounding box center [20, 22] width 16 height 16
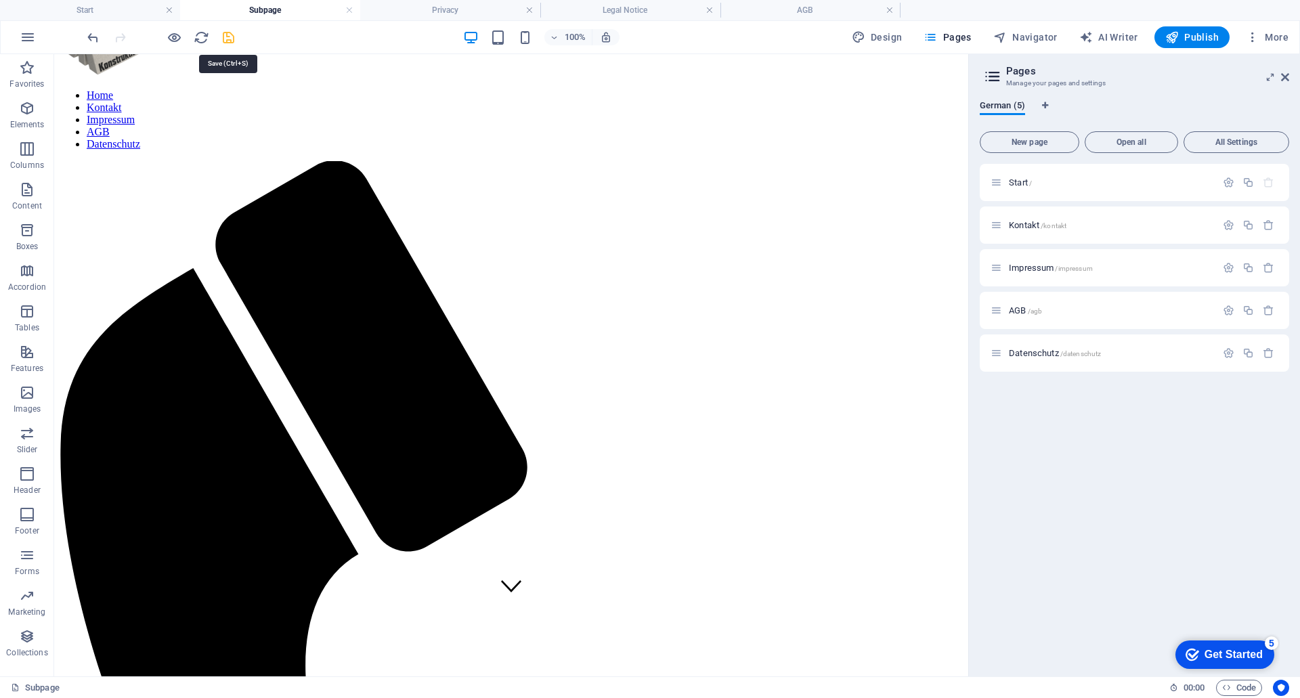
click at [226, 37] on icon "save" at bounding box center [229, 38] width 16 height 16
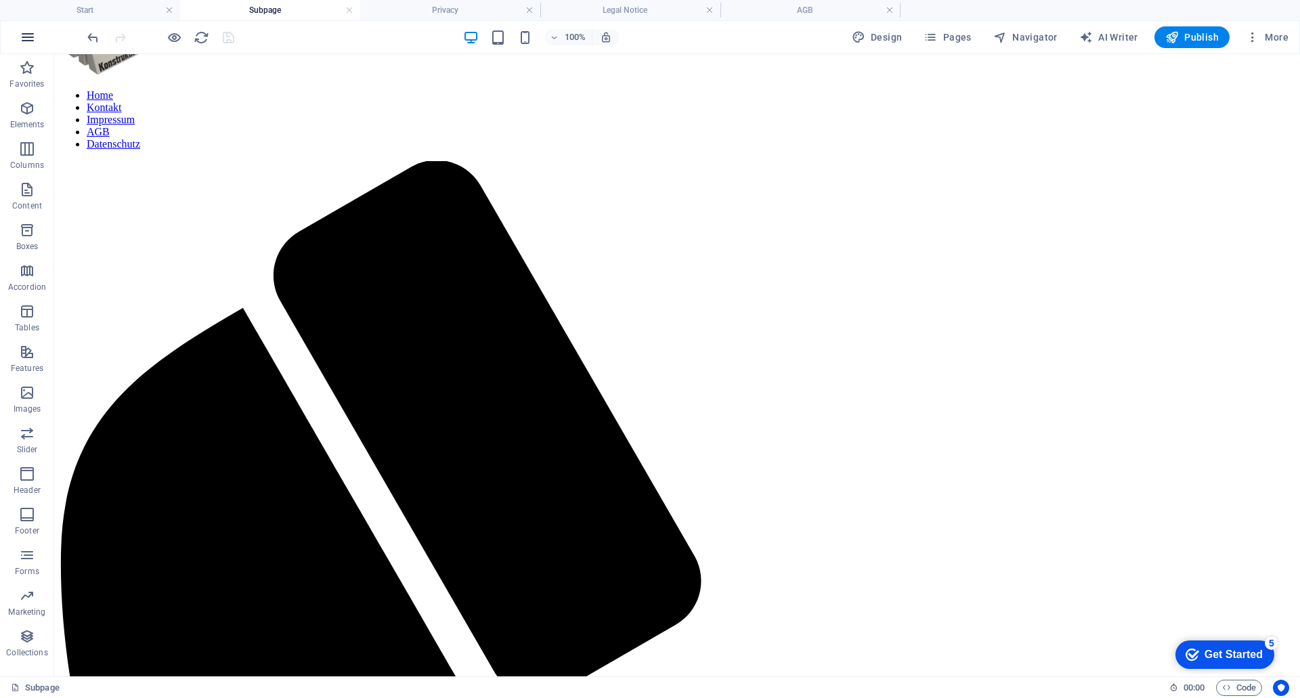
click at [25, 36] on icon "button" at bounding box center [28, 37] width 16 height 16
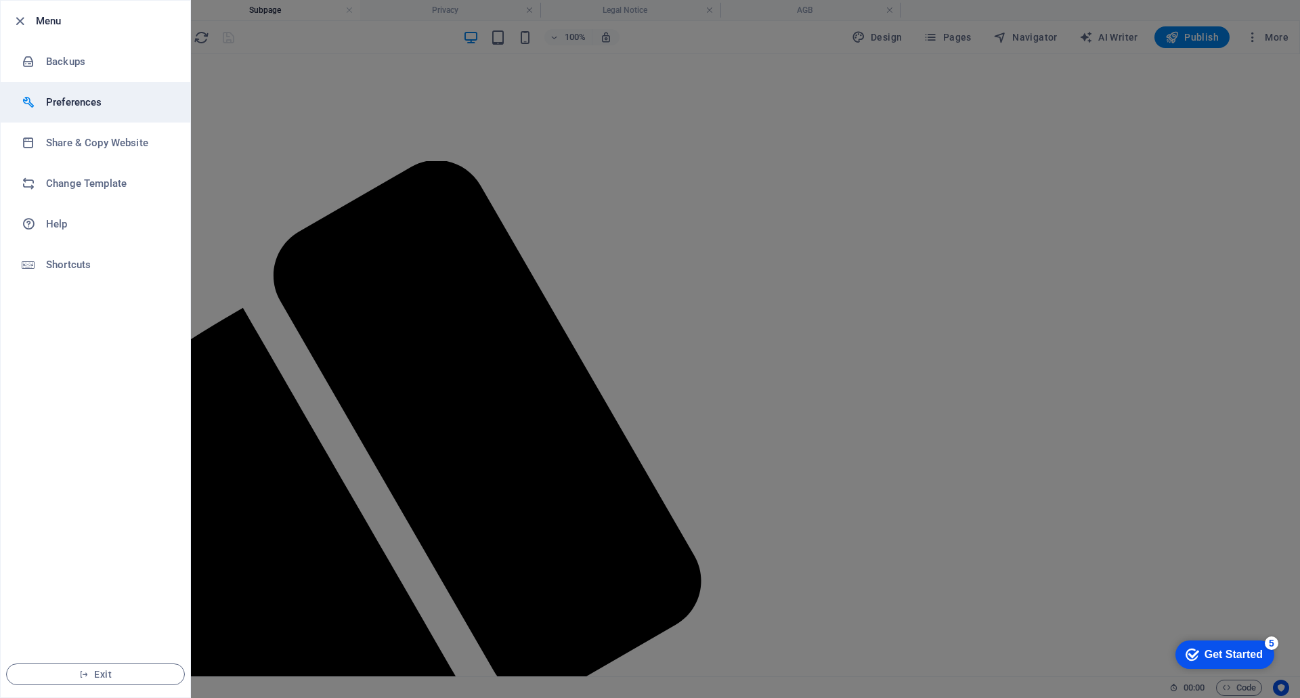
click at [82, 102] on h6 "Preferences" at bounding box center [108, 102] width 125 height 16
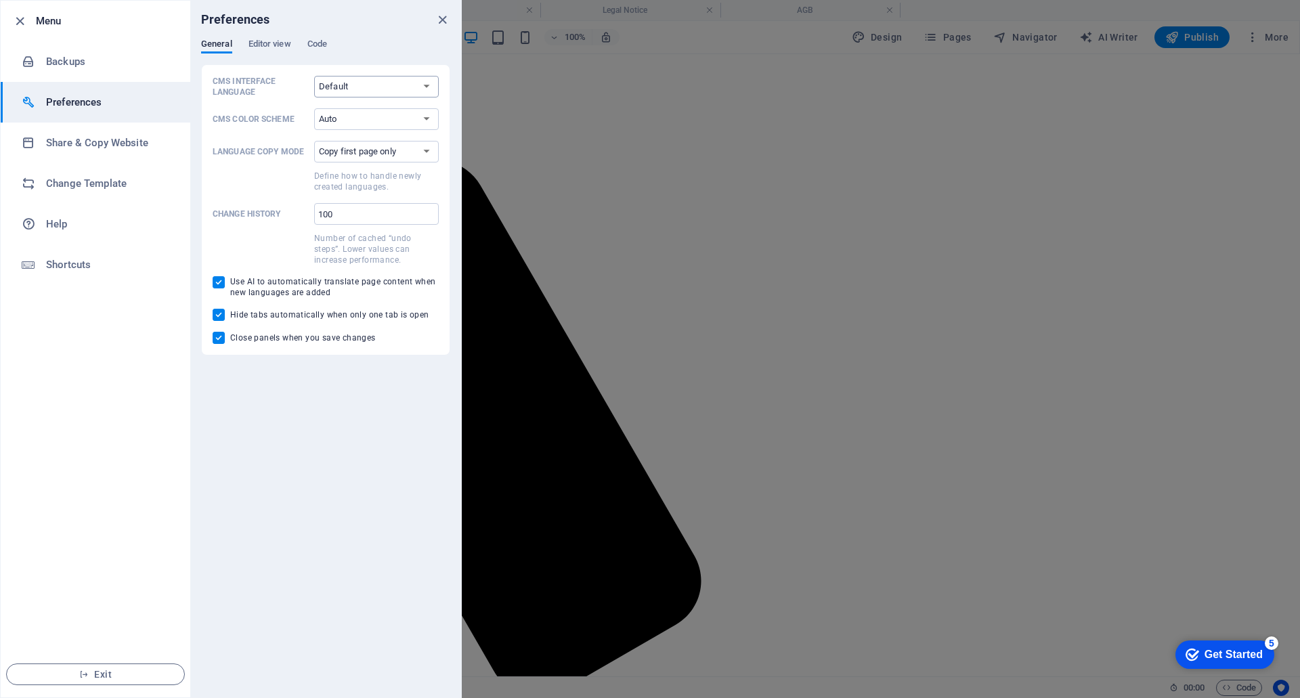
click at [358, 93] on select "Default Deutsch English Español Français Magyar Italiano Nederlands Polski Port…" at bounding box center [376, 87] width 125 height 22
click at [314, 76] on select "Default Deutsch English Español Français Magyar Italiano Nederlands Polski Port…" at bounding box center [376, 87] width 125 height 22
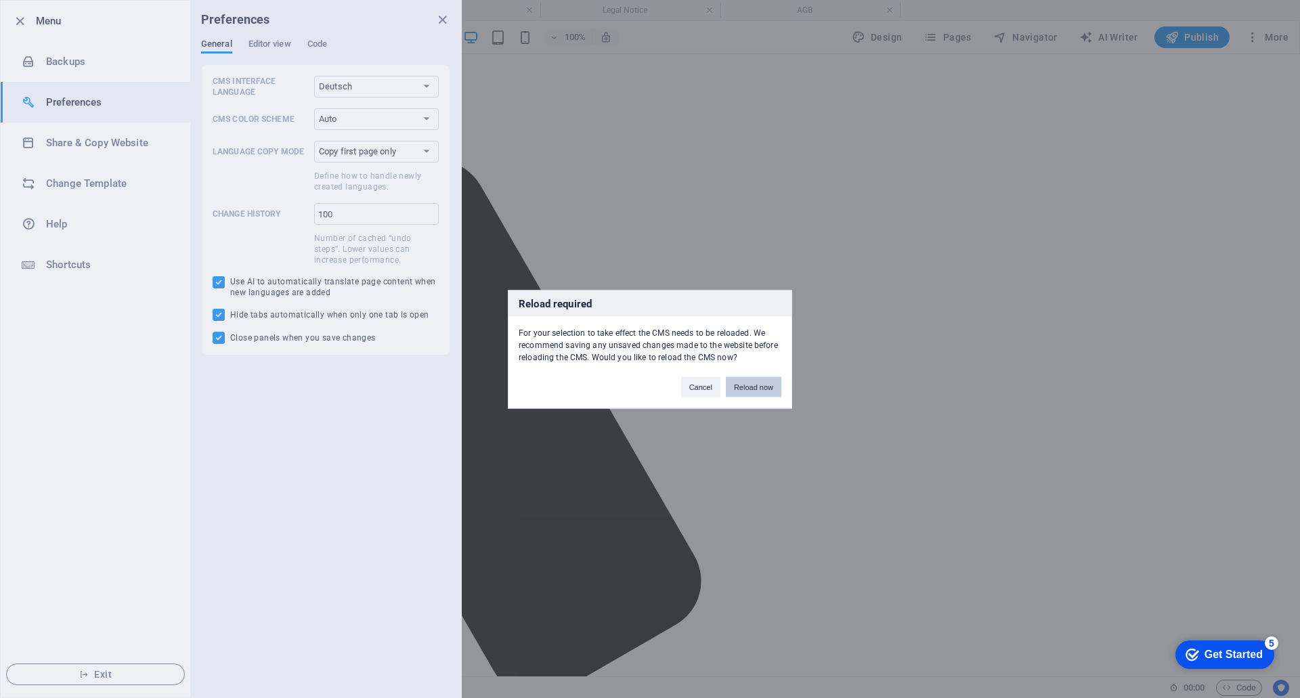
click at [738, 388] on button "Reload now" at bounding box center [754, 387] width 56 height 20
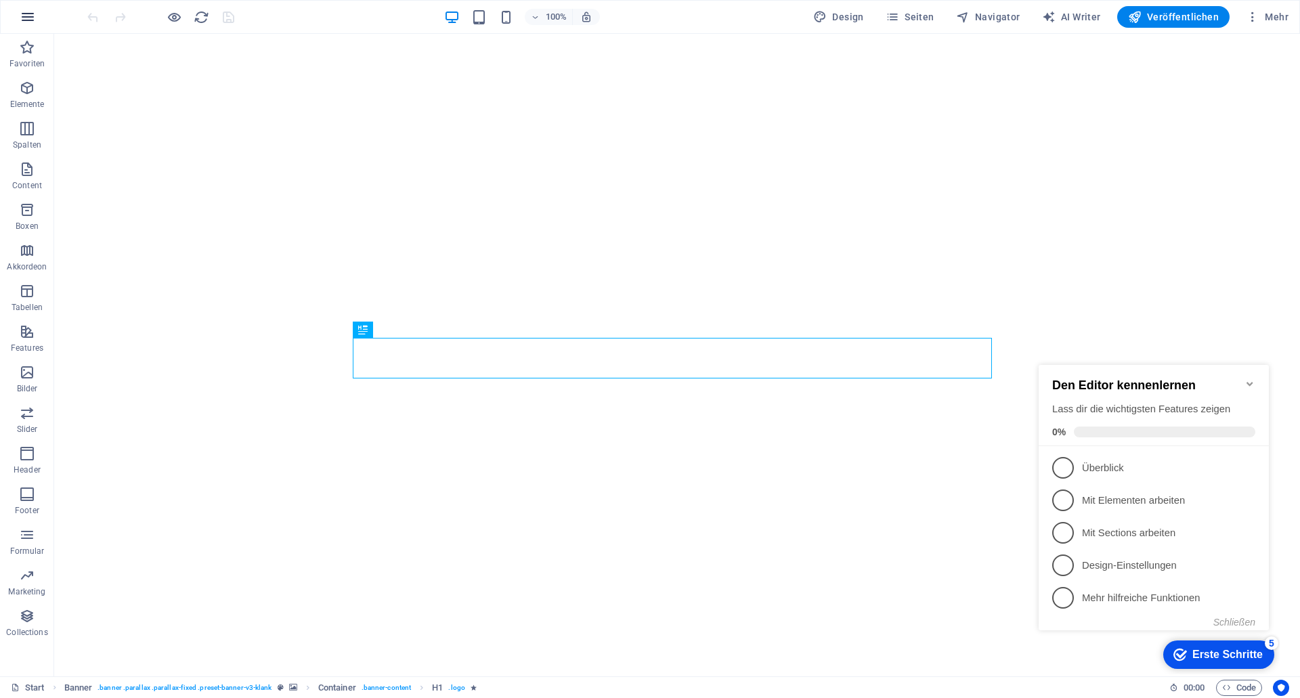
click at [24, 19] on icon "button" at bounding box center [28, 17] width 16 height 16
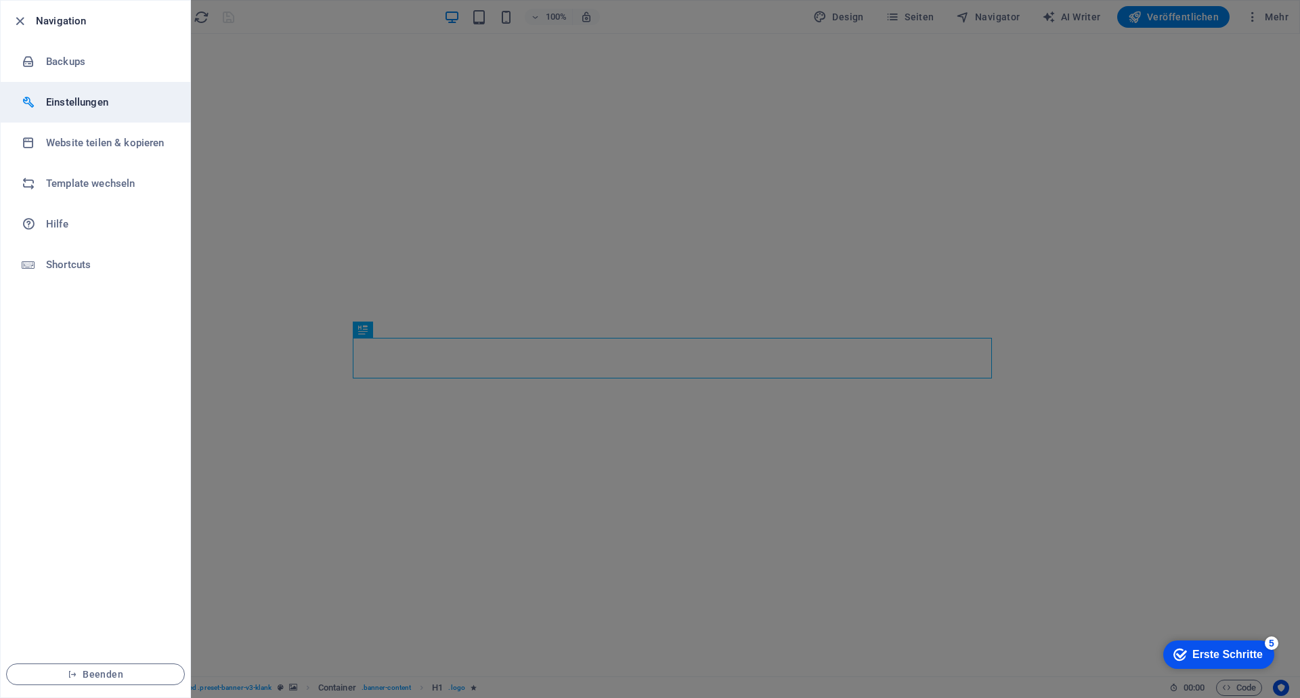
click at [54, 102] on h6 "Einstellungen" at bounding box center [108, 102] width 125 height 16
select select "de"
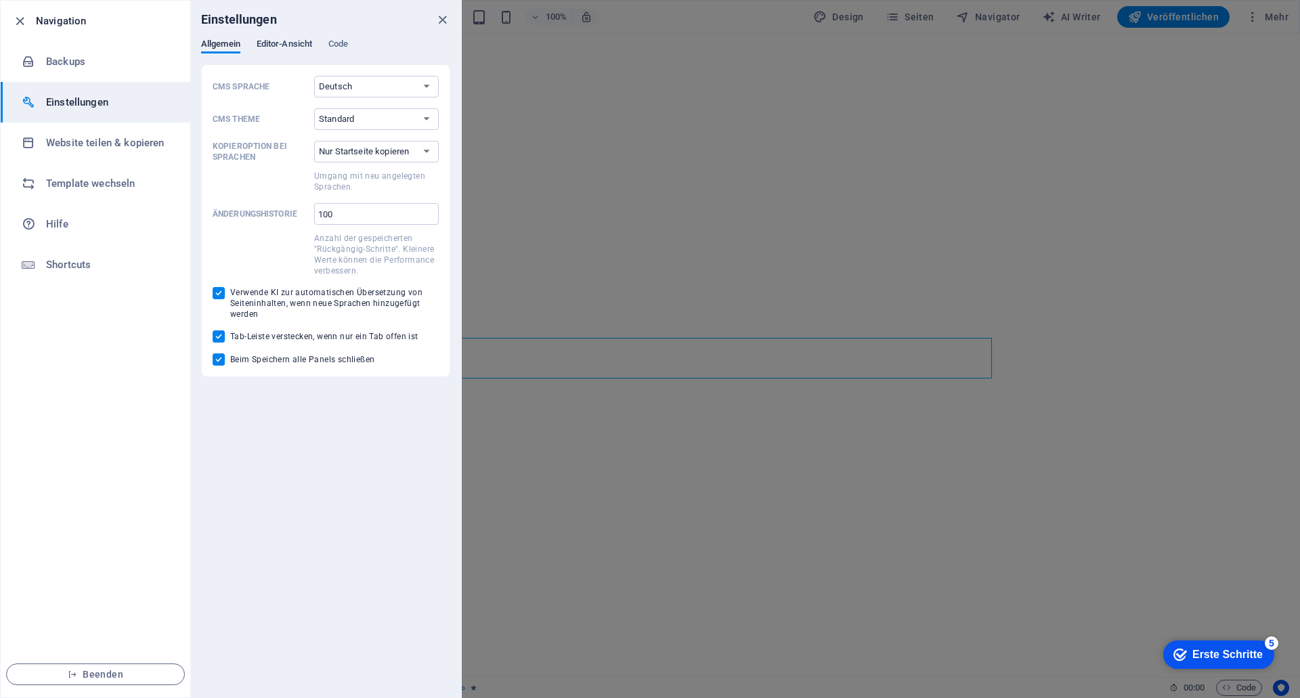
click at [287, 43] on span "Editor-Ansicht" at bounding box center [285, 45] width 56 height 19
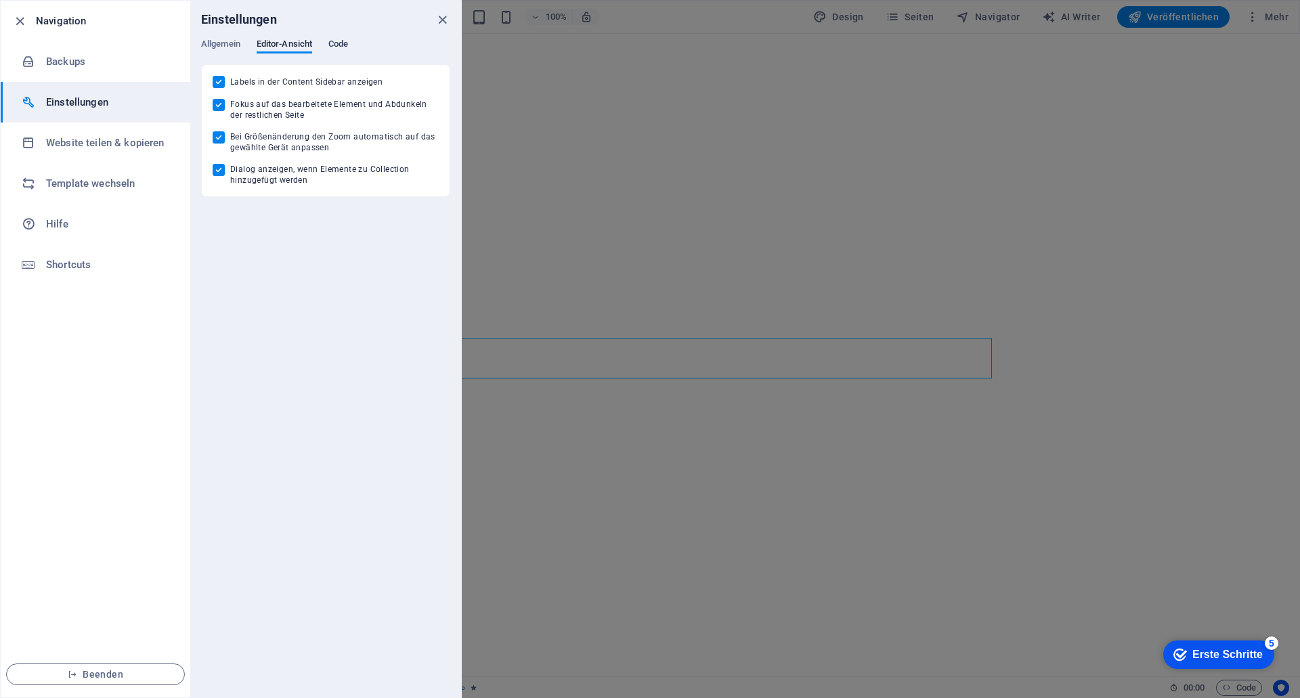
click at [348, 43] on span "Code" at bounding box center [338, 45] width 20 height 19
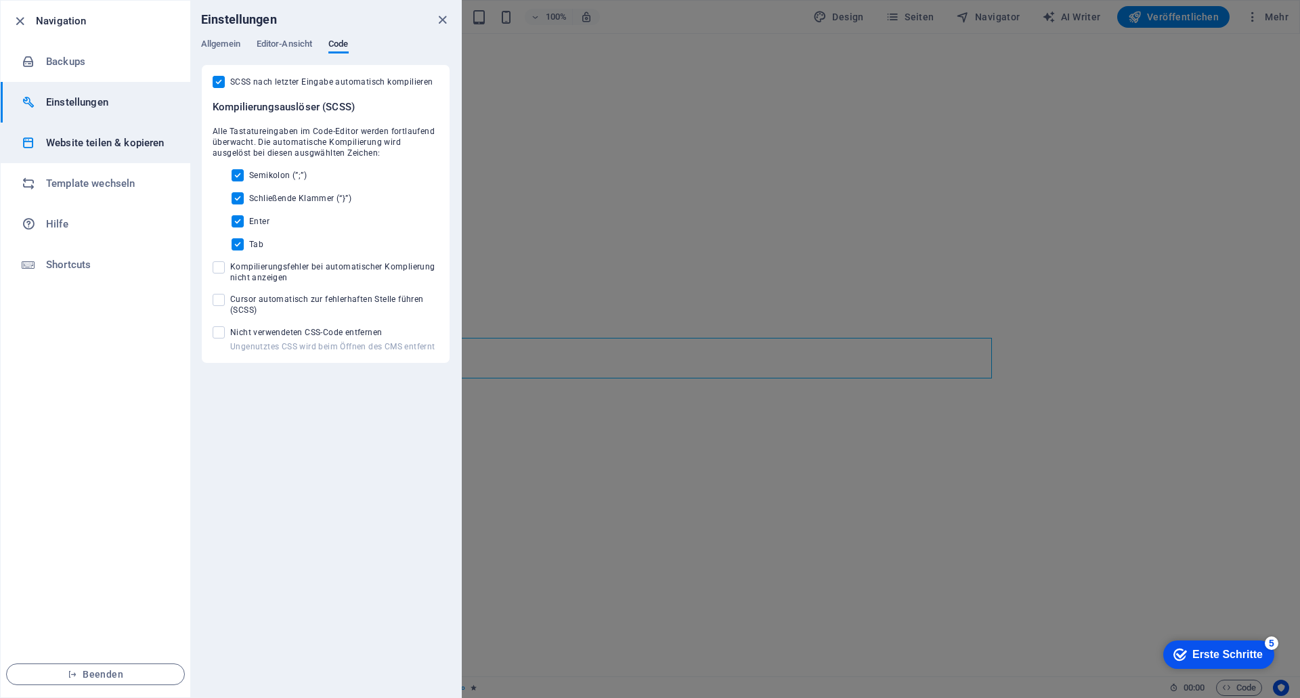
click at [79, 135] on h6 "Website teilen & kopieren" at bounding box center [108, 143] width 125 height 16
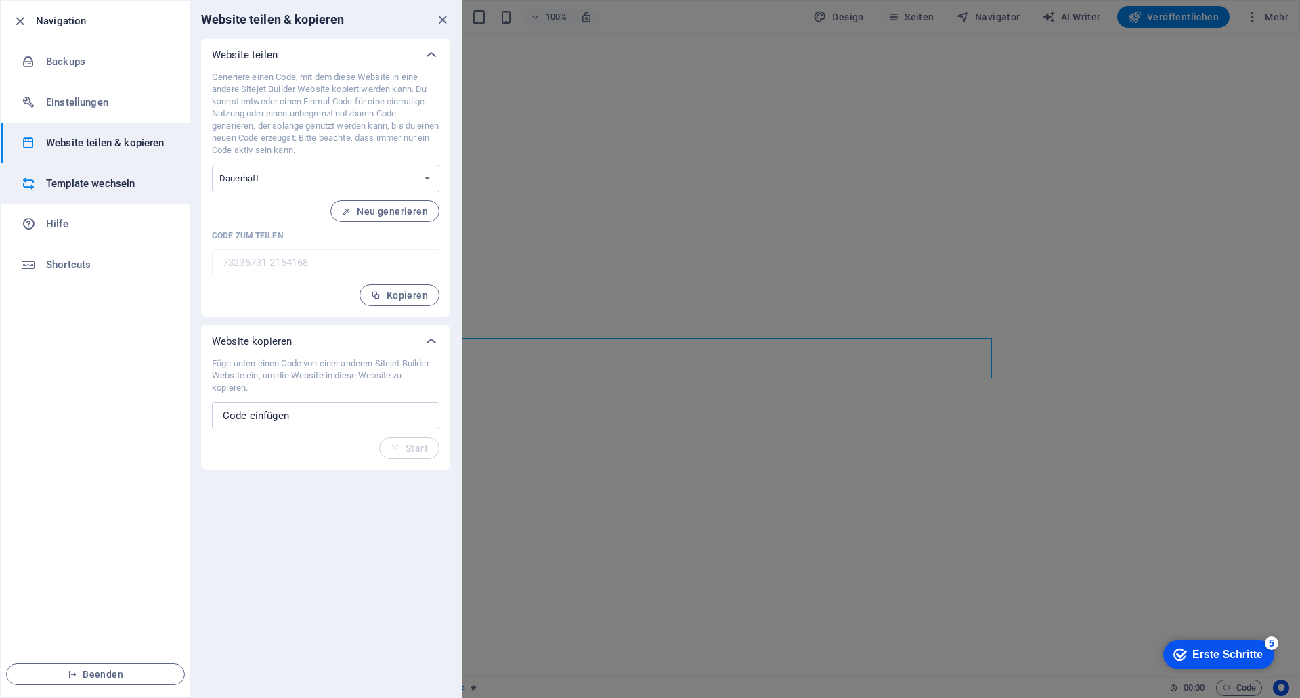
click at [74, 191] on h6 "Template wechseln" at bounding box center [108, 183] width 125 height 16
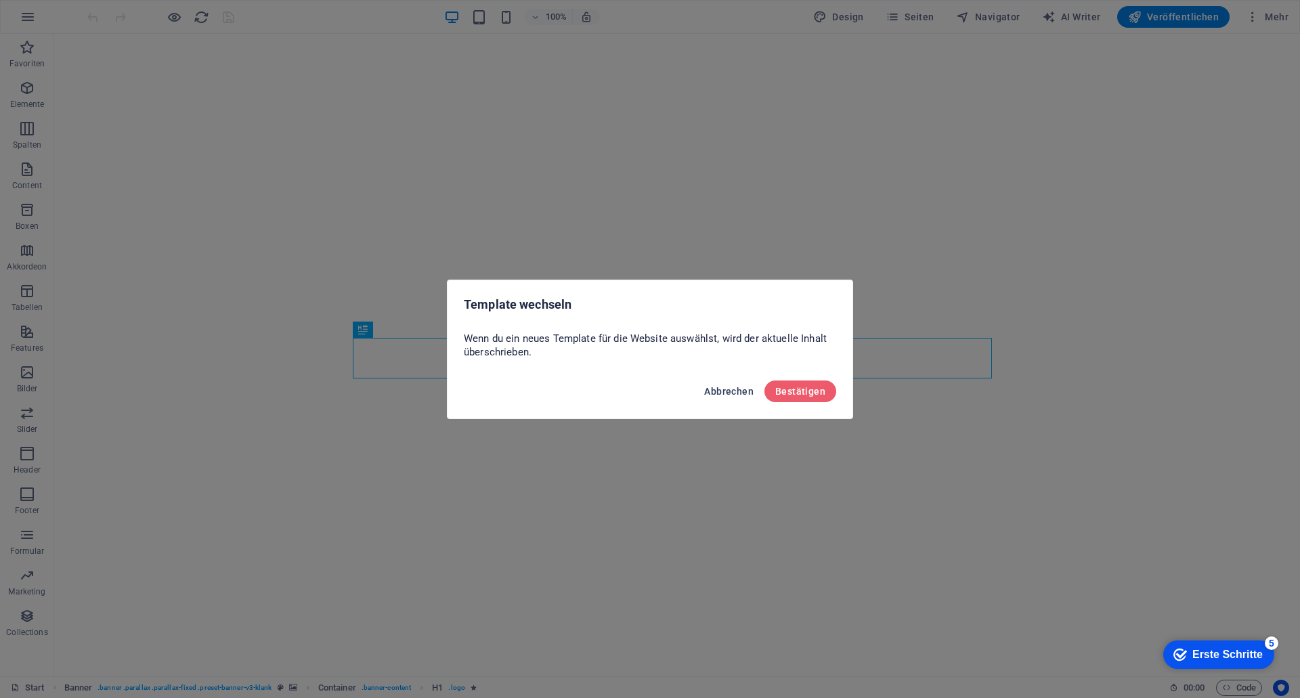
click at [710, 387] on span "Abbrechen" at bounding box center [728, 391] width 49 height 11
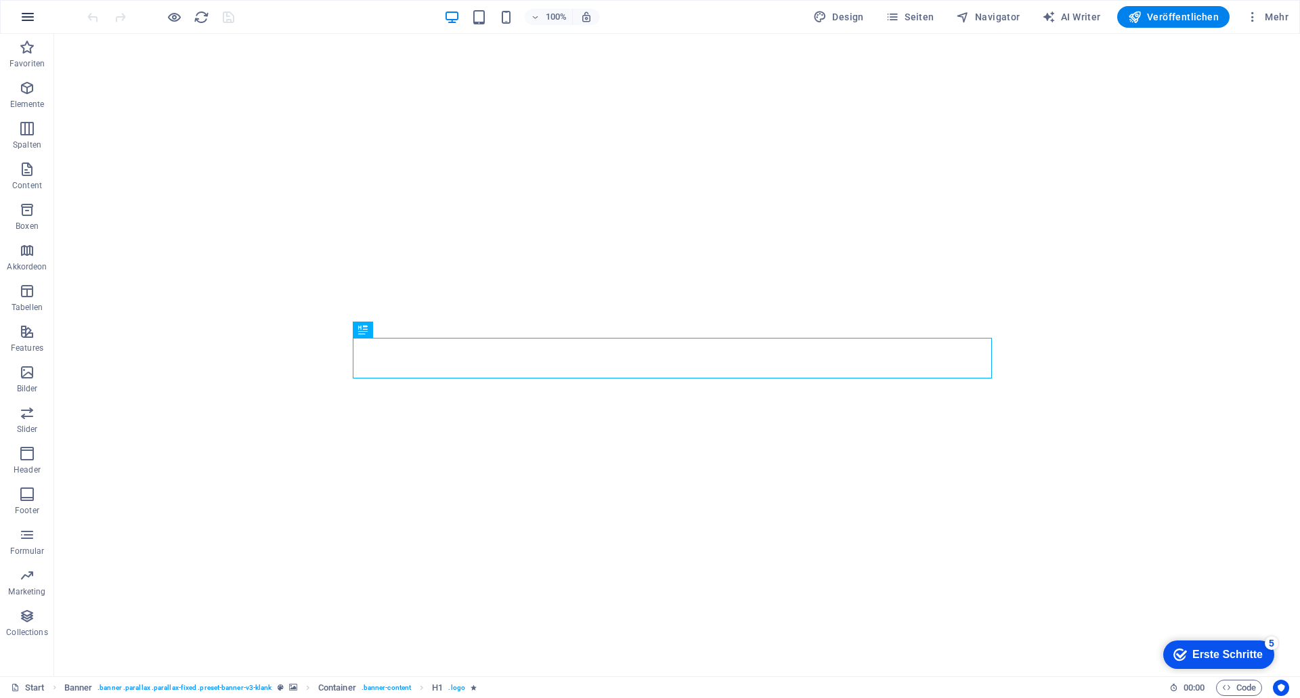
click at [18, 20] on button "button" at bounding box center [28, 17] width 33 height 33
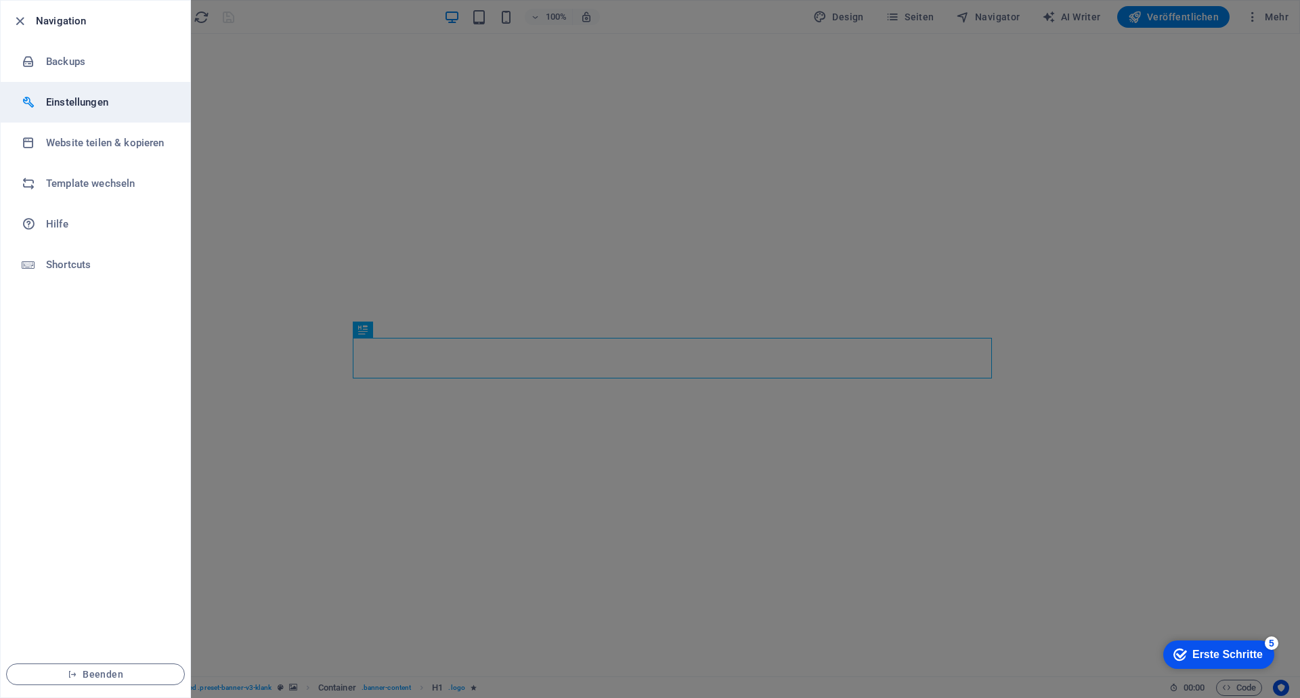
click at [80, 108] on h6 "Einstellungen" at bounding box center [108, 102] width 125 height 16
select select "de"
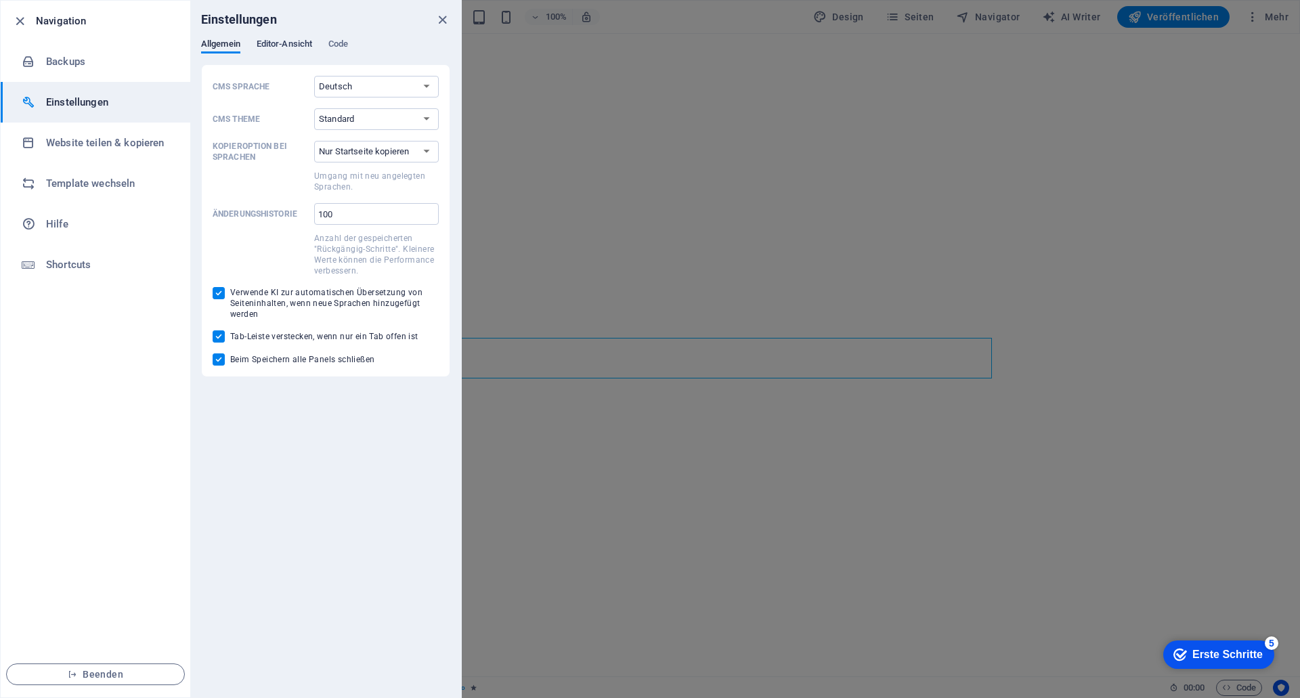
click at [270, 42] on span "Editor-Ansicht" at bounding box center [285, 45] width 56 height 19
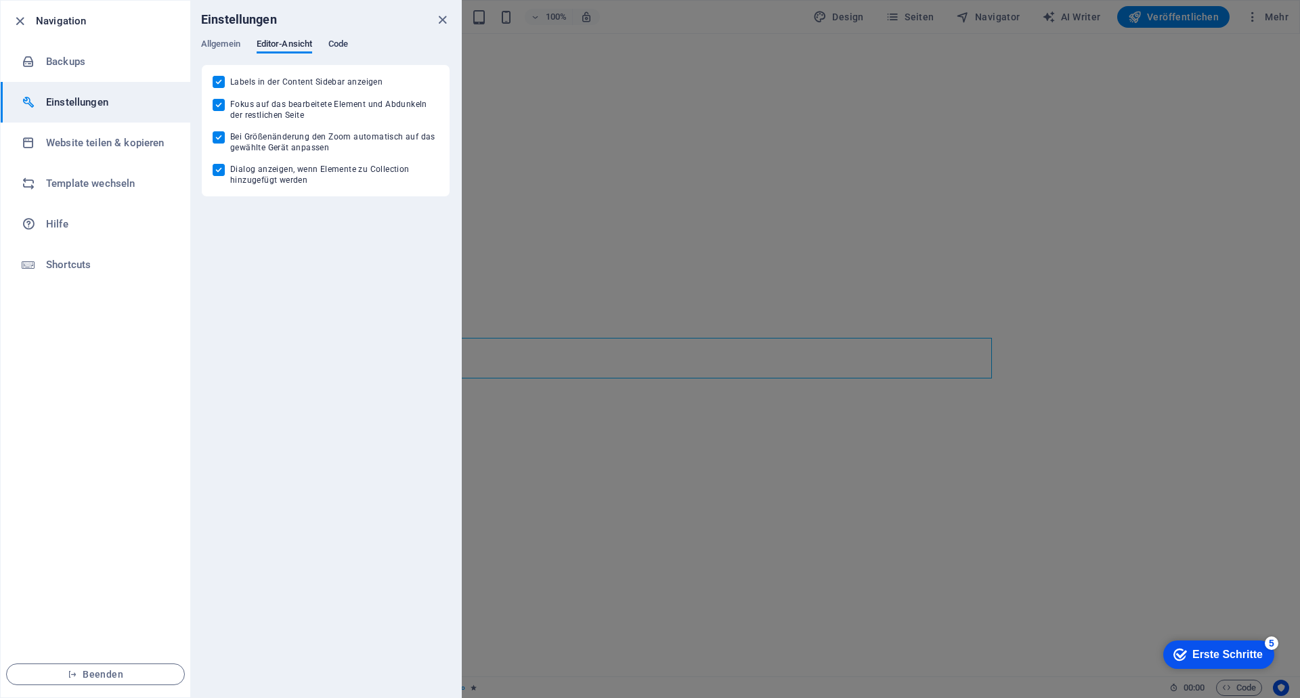
click at [330, 42] on span "Code" at bounding box center [338, 45] width 20 height 19
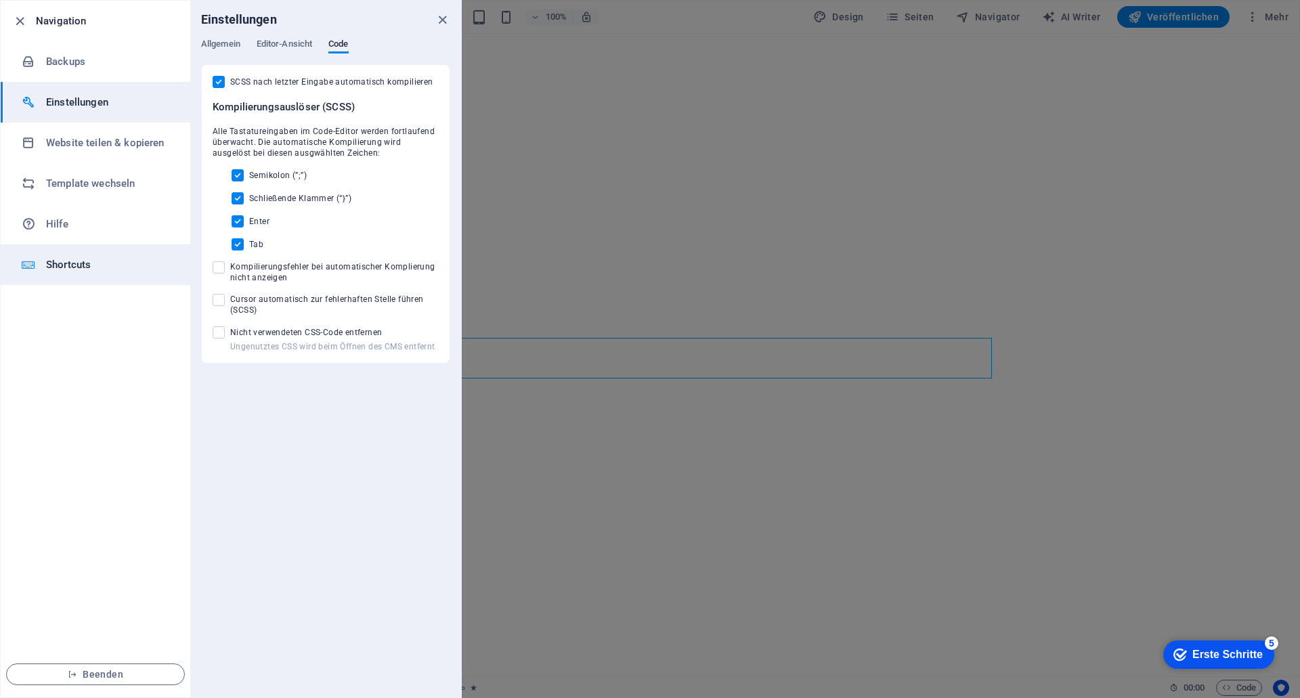
click at [56, 268] on h6 "Shortcuts" at bounding box center [108, 265] width 125 height 16
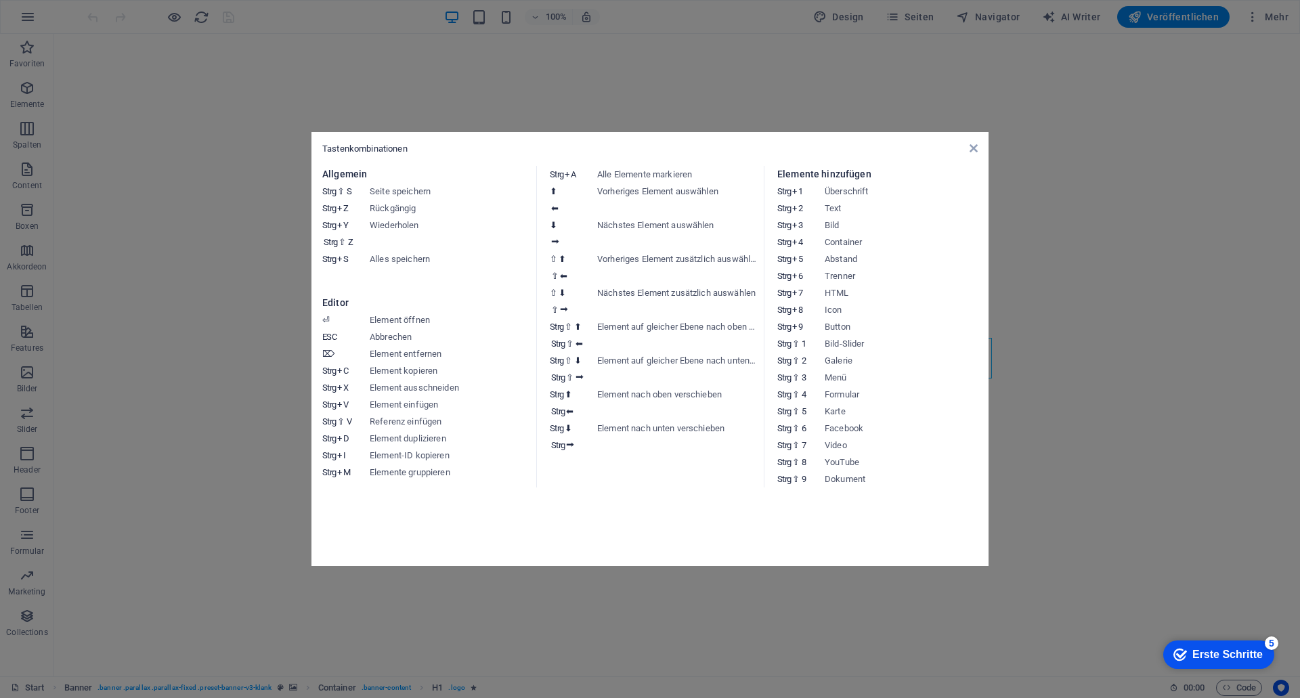
click at [196, 225] on aside "Tastenkombinationen Allgemein Strg ⇧ S Seite speichern Strg Z Rückgängig Strg Y…" at bounding box center [650, 349] width 1300 height 698
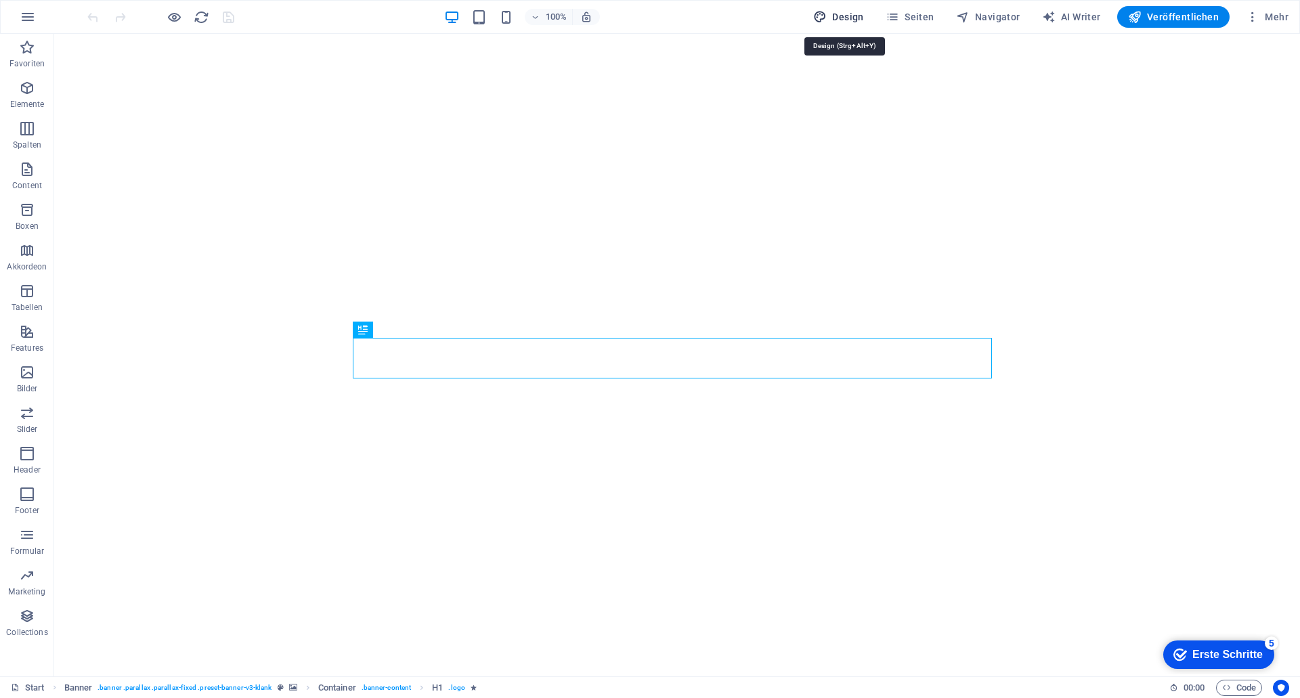
click at [858, 14] on span "Design" at bounding box center [838, 17] width 51 height 14
select select "px"
select select "400"
select select "px"
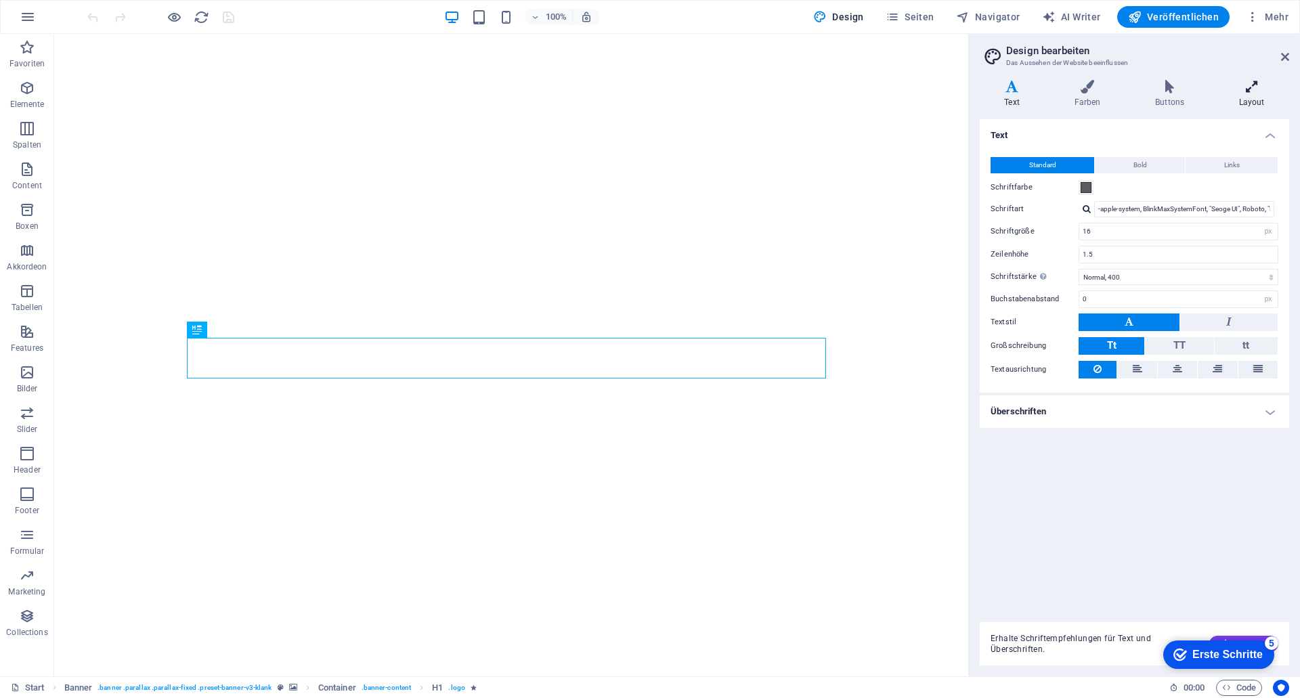
click at [1251, 95] on h4 "Layout" at bounding box center [1251, 94] width 75 height 28
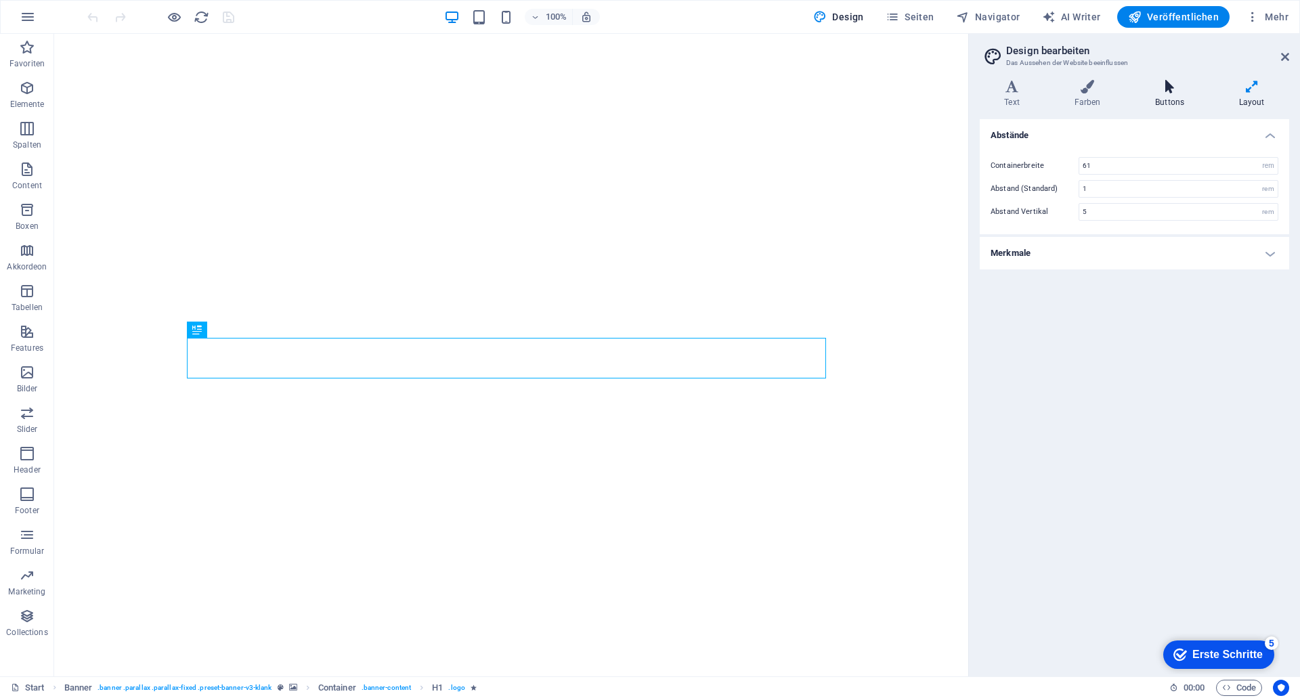
click at [1170, 93] on h4 "Buttons" at bounding box center [1173, 94] width 84 height 28
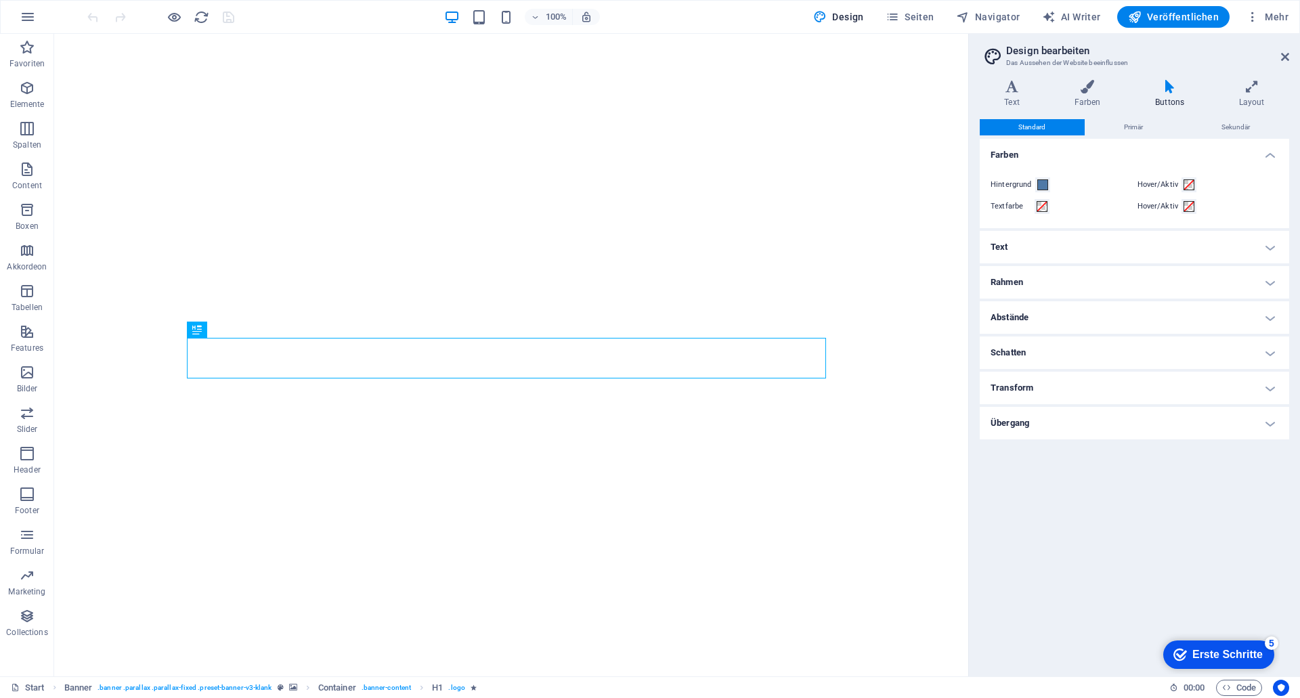
click at [1048, 253] on h4 "Text" at bounding box center [1134, 247] width 309 height 33
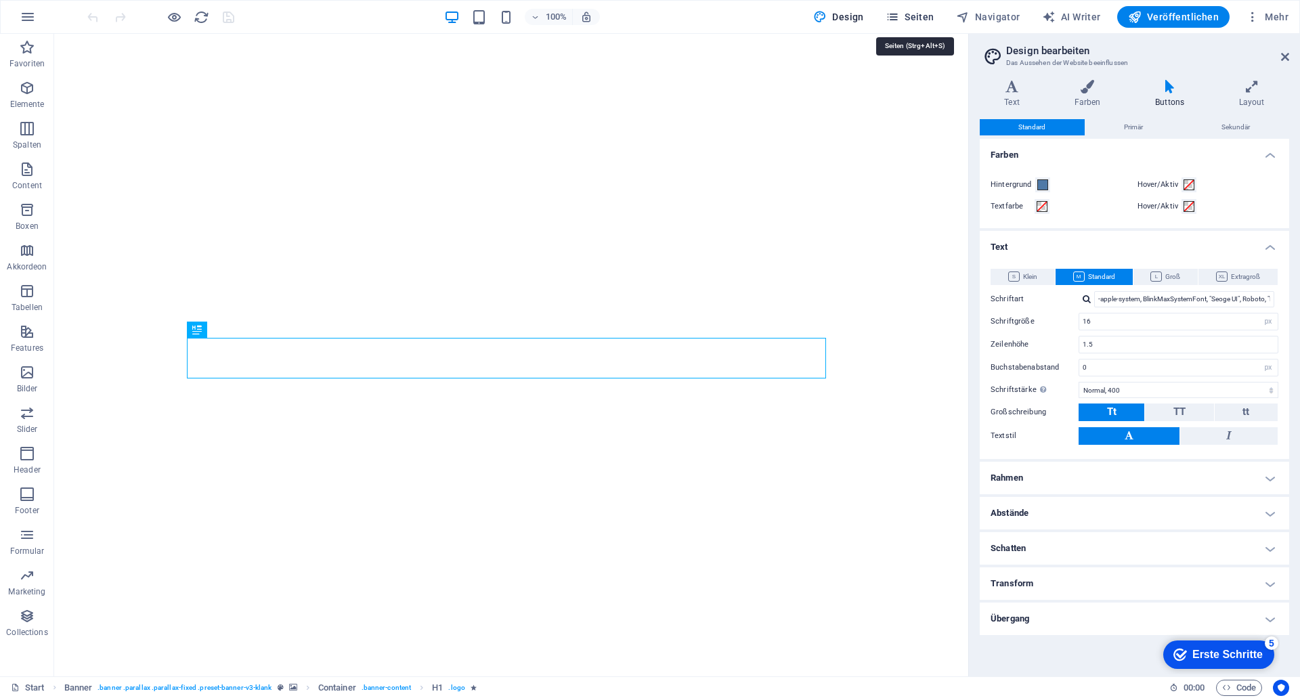
click at [927, 18] on span "Seiten" at bounding box center [910, 17] width 49 height 14
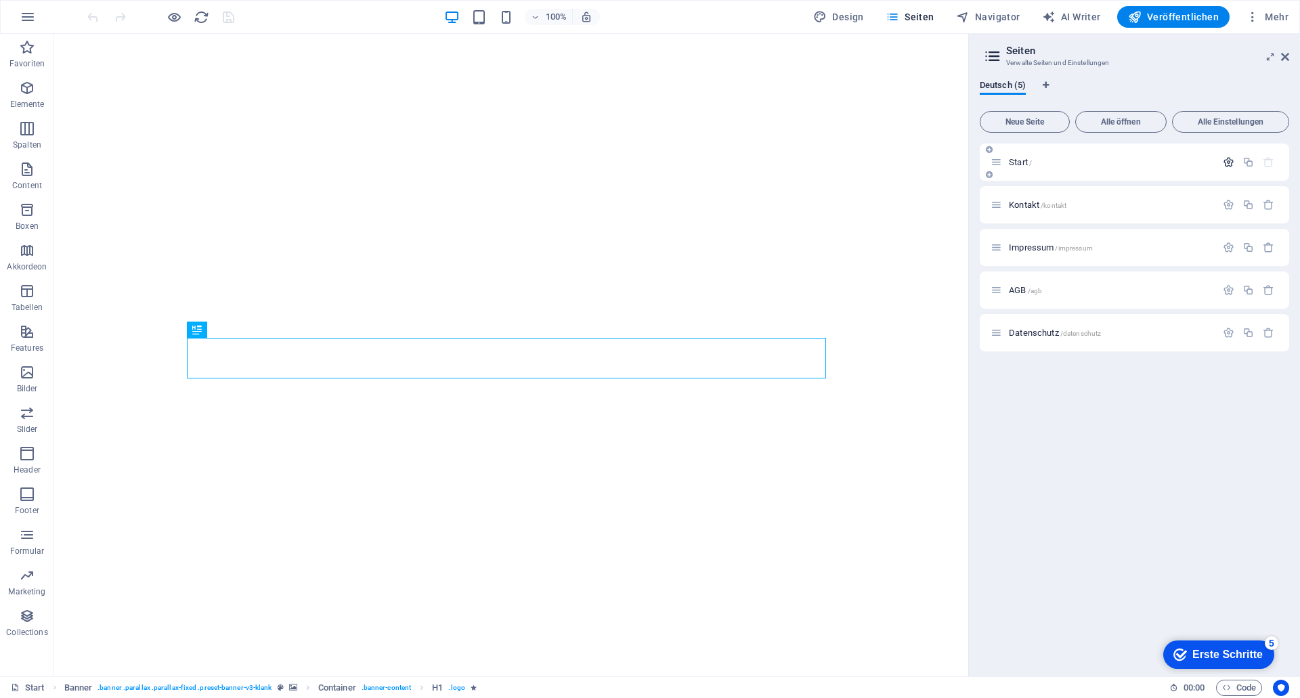
click at [1229, 164] on icon "button" at bounding box center [1229, 162] width 12 height 12
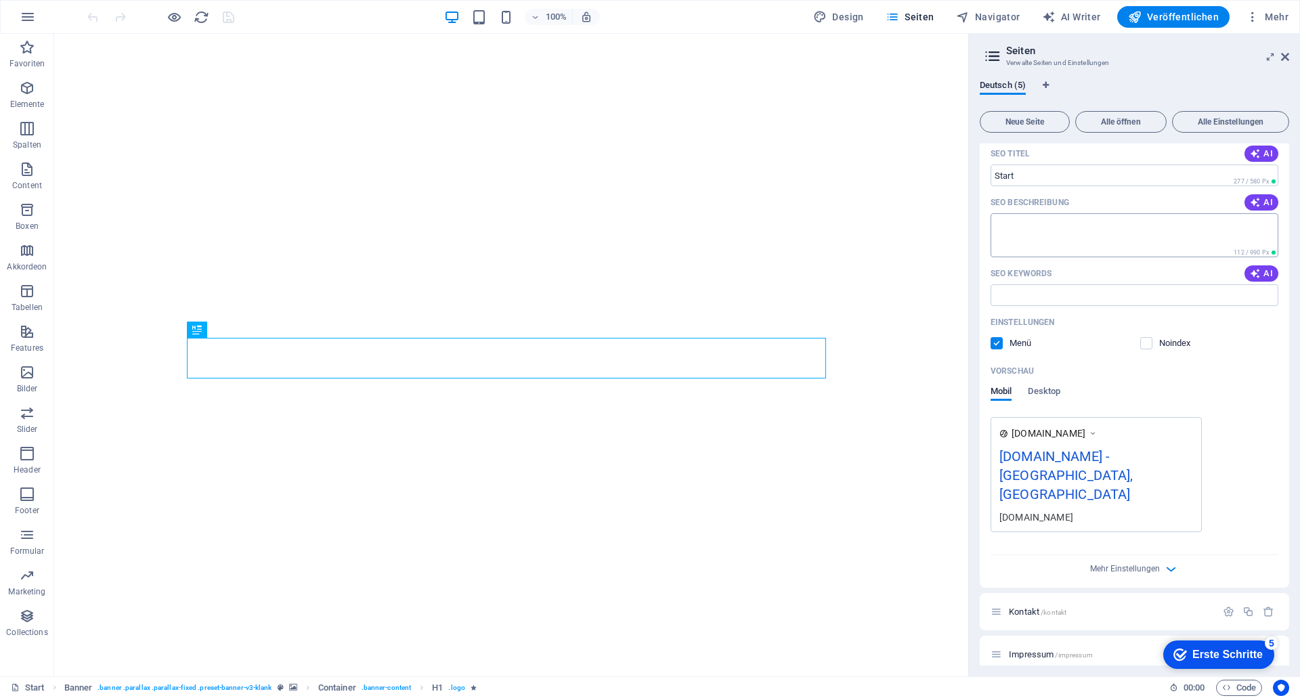
scroll to position [196, 0]
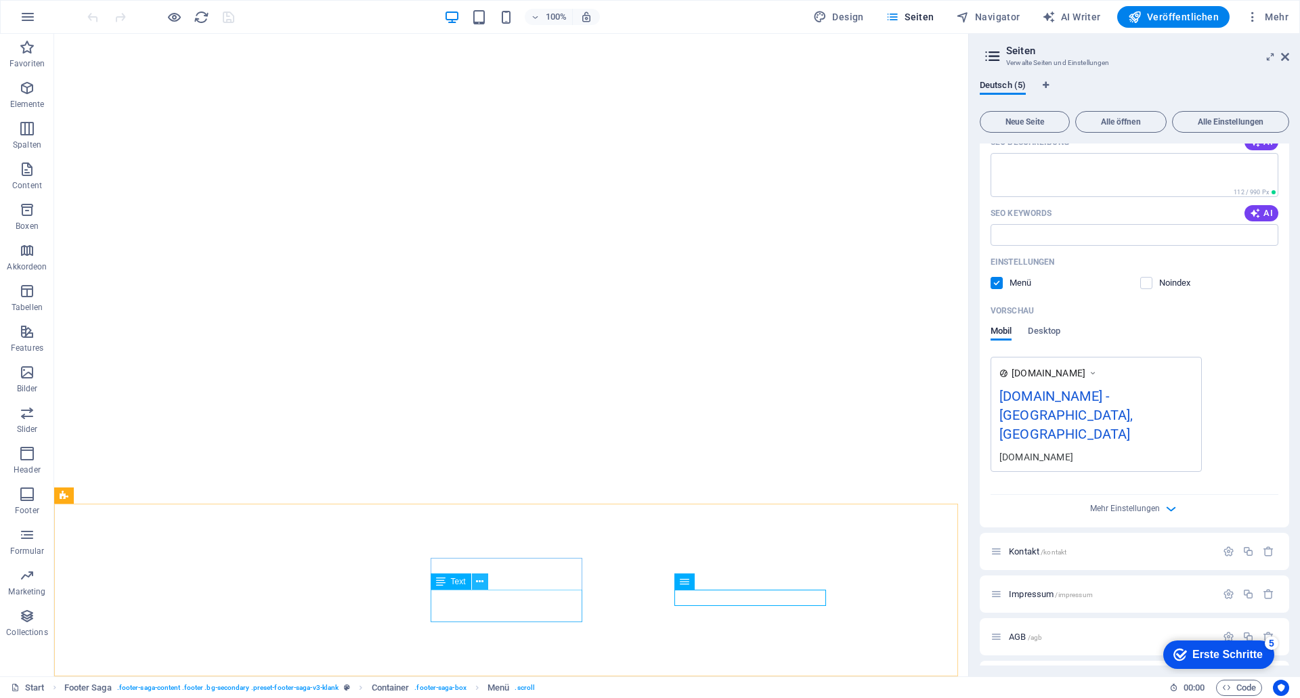
click at [481, 584] on icon at bounding box center [479, 582] width 7 height 14
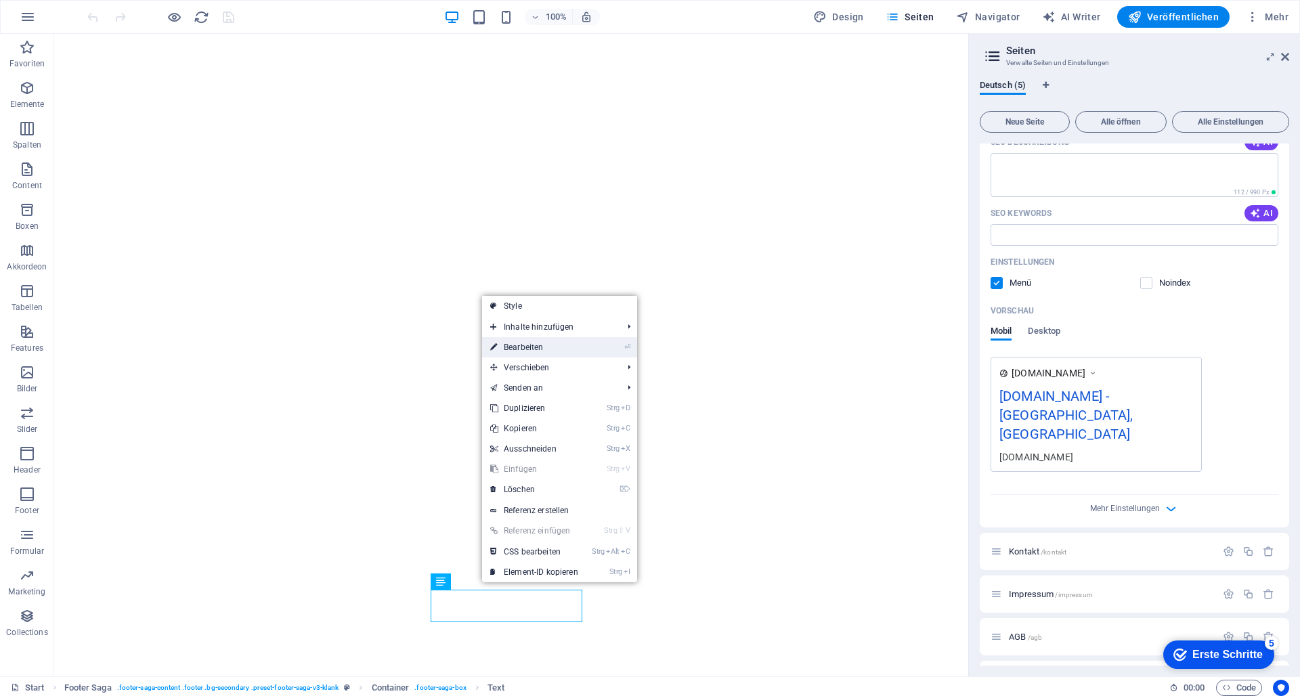
click at [532, 350] on link "⏎ Bearbeiten" at bounding box center [534, 347] width 104 height 20
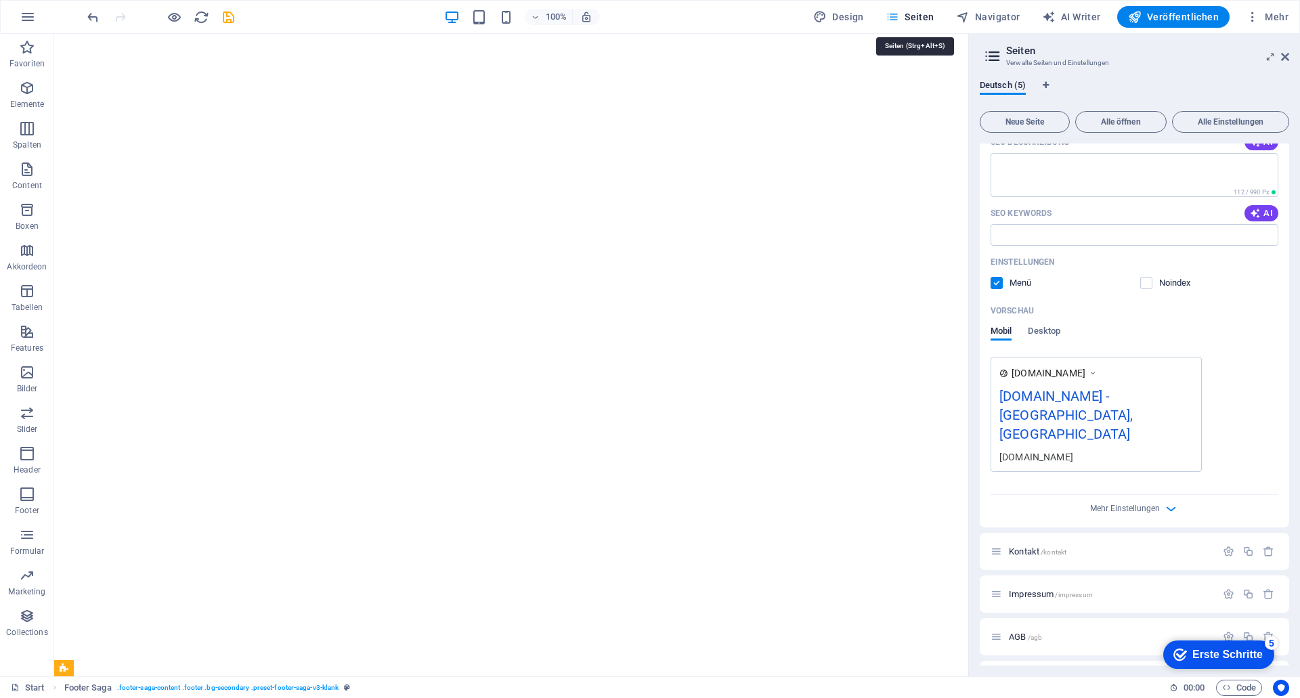
click at [931, 9] on button "Seiten" at bounding box center [910, 17] width 60 height 22
click at [1288, 58] on icon at bounding box center [1285, 56] width 8 height 11
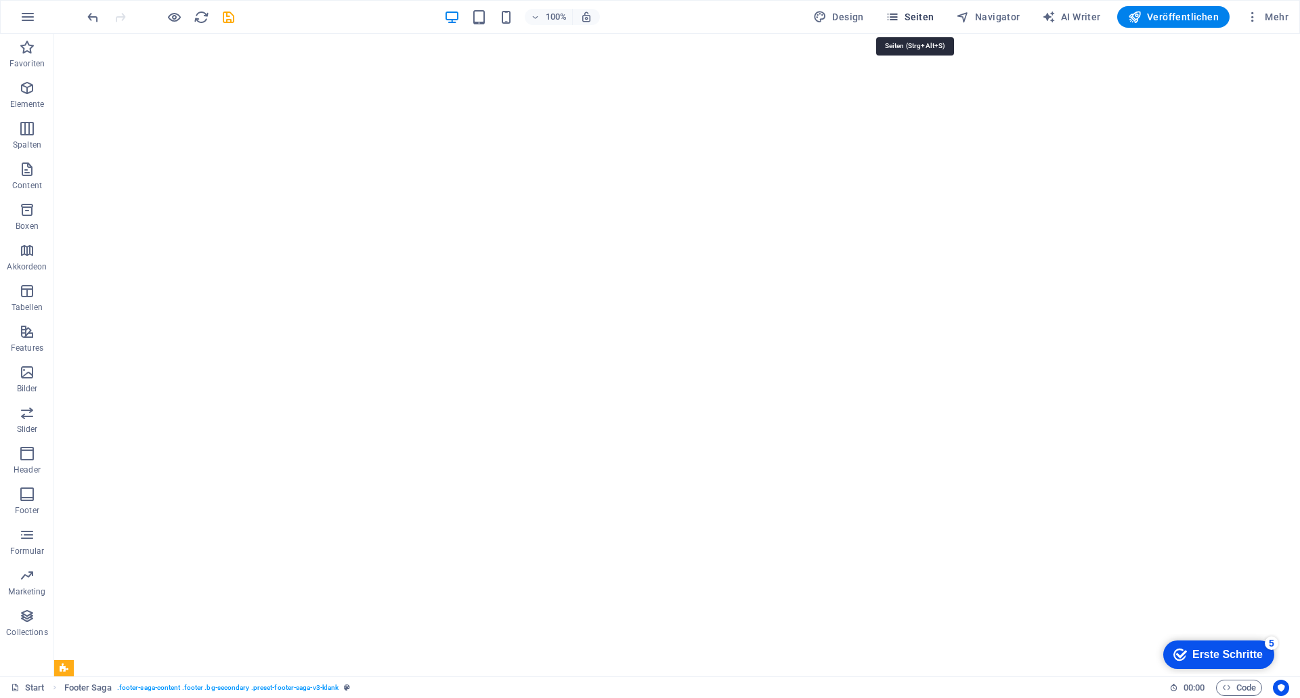
click at [907, 20] on span "Seiten" at bounding box center [910, 17] width 49 height 14
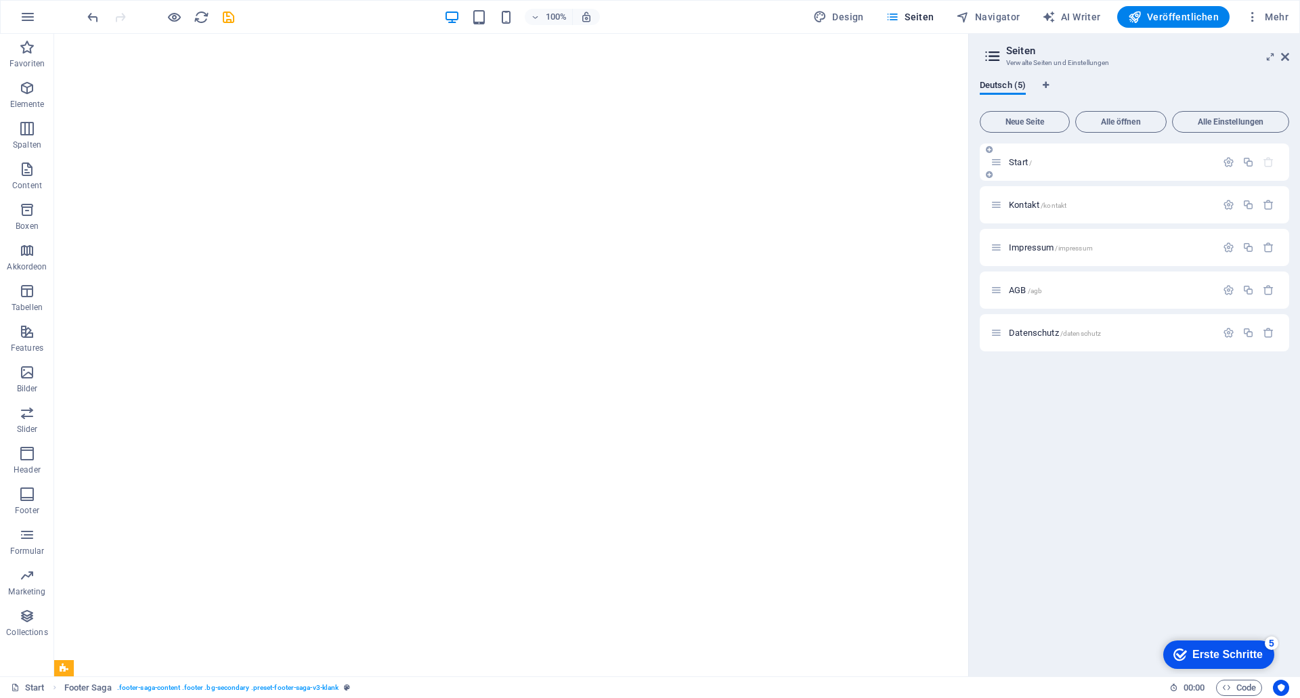
click at [1037, 161] on p "Start /" at bounding box center [1110, 162] width 203 height 9
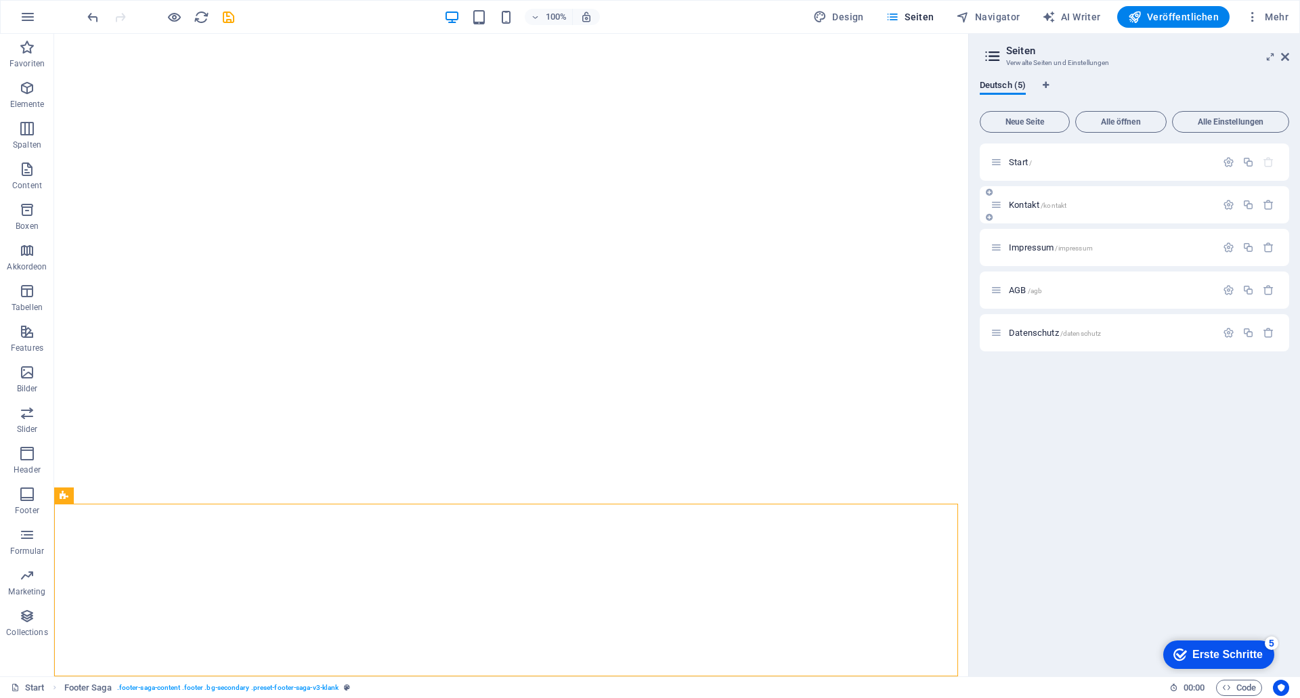
click at [1107, 202] on p "Kontakt /kontakt" at bounding box center [1110, 204] width 203 height 9
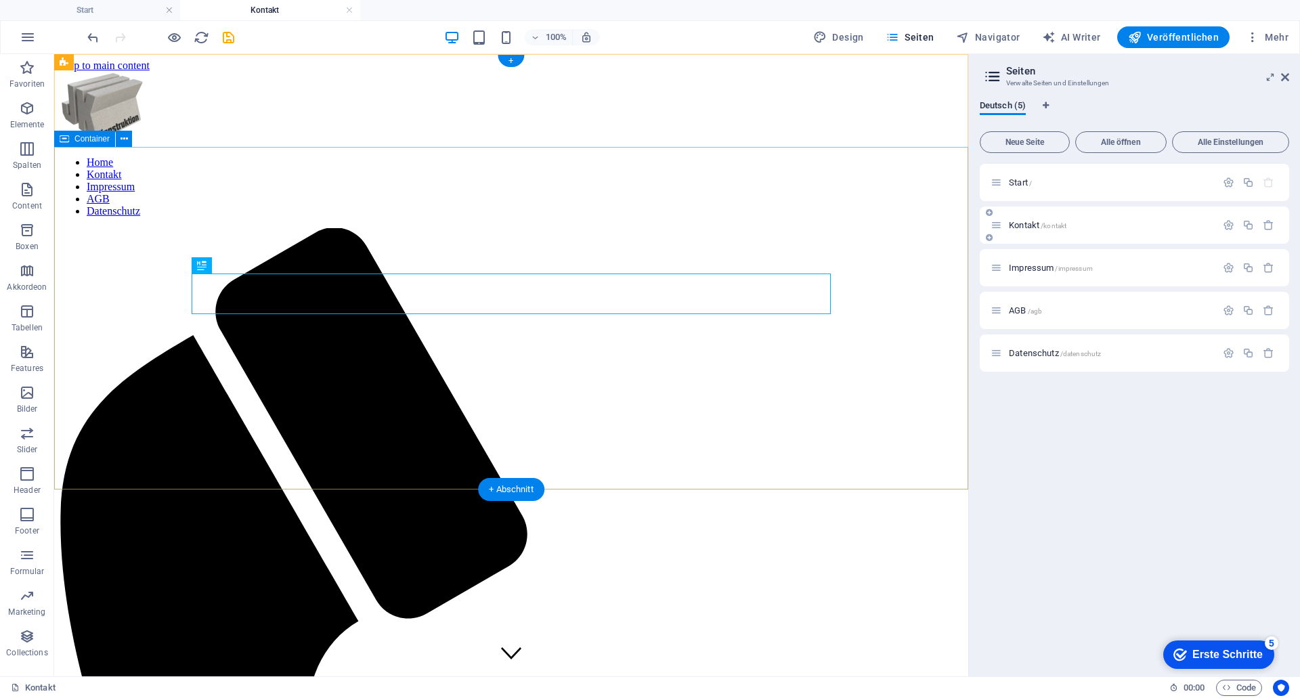
scroll to position [0, 0]
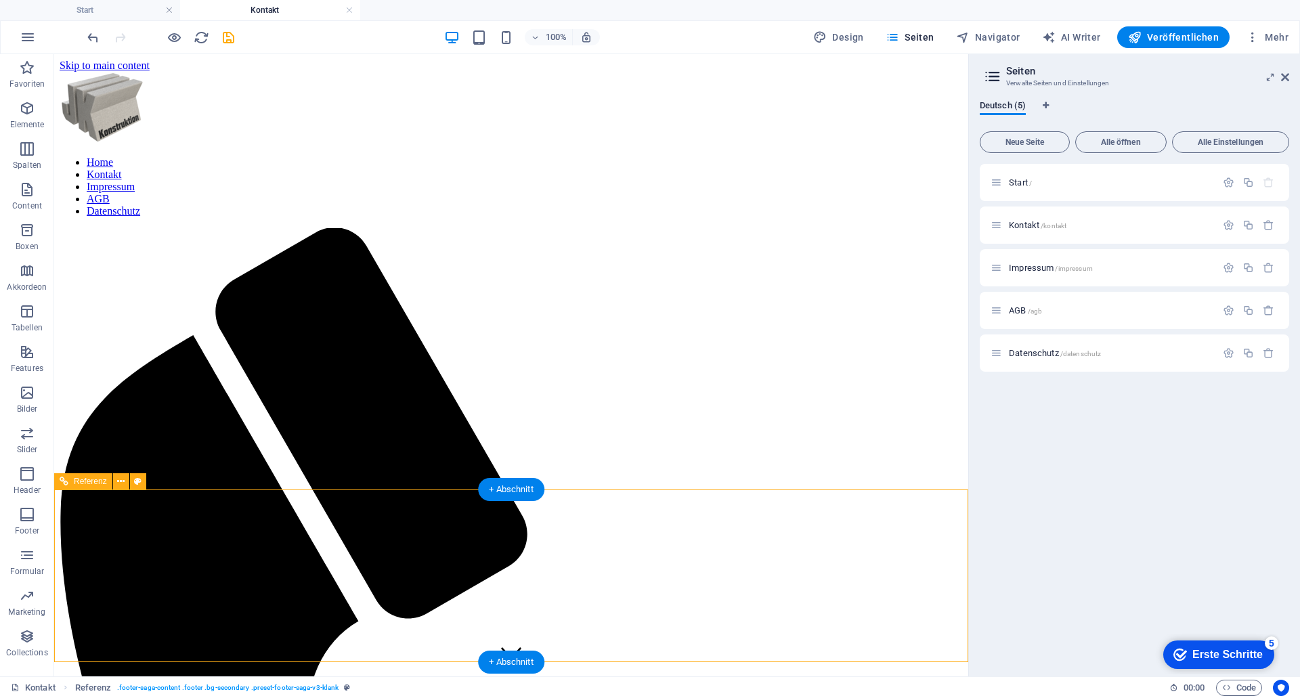
click at [121, 483] on icon at bounding box center [120, 482] width 7 height 14
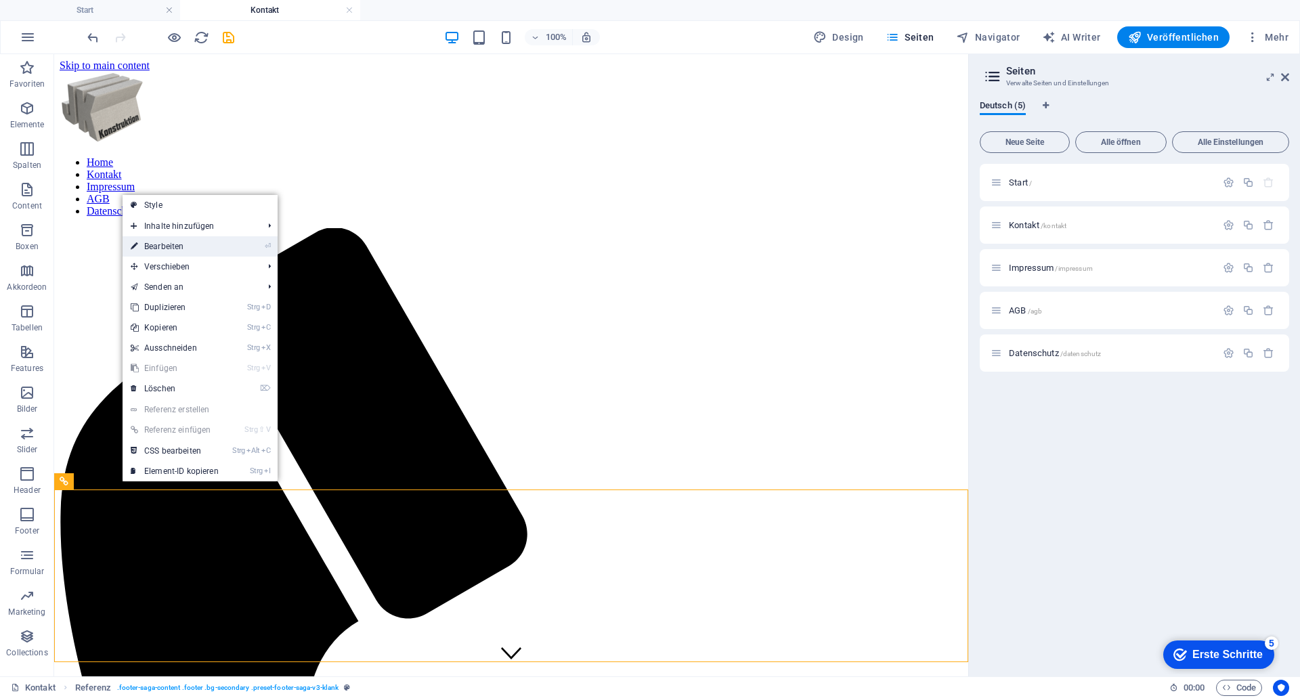
click at [169, 238] on link "⏎ Bearbeiten" at bounding box center [175, 246] width 104 height 20
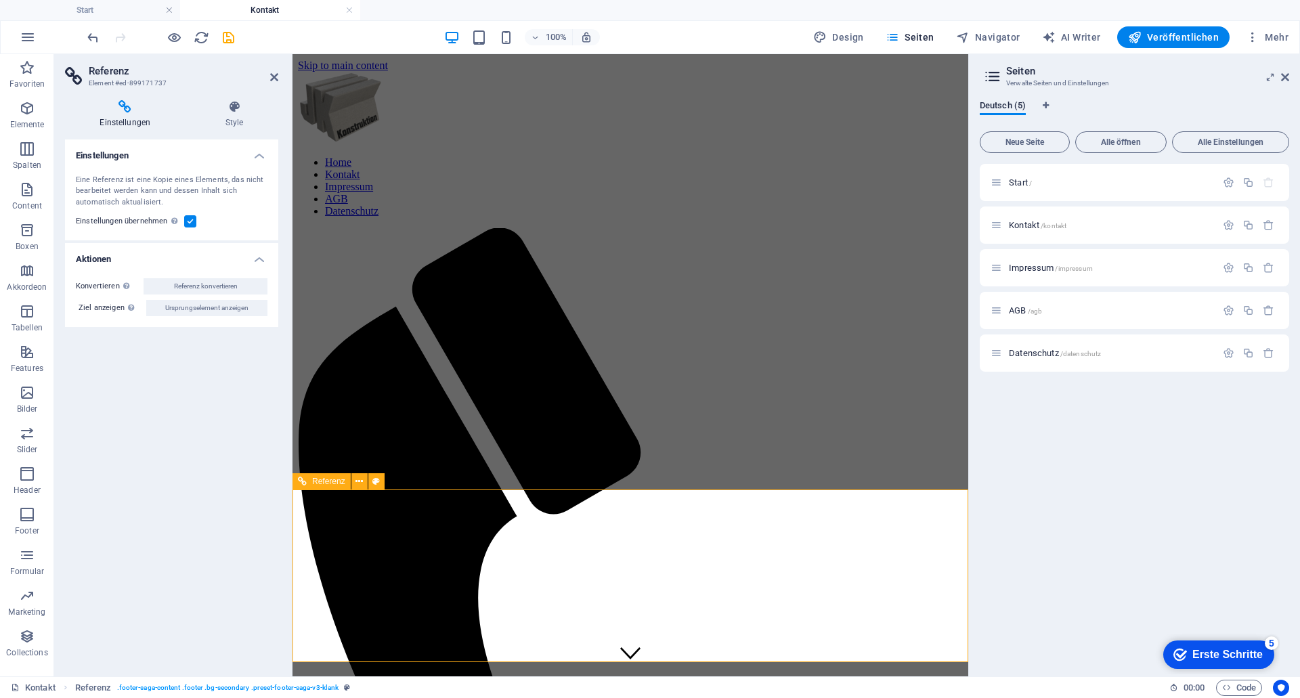
click at [276, 73] on icon at bounding box center [274, 77] width 8 height 11
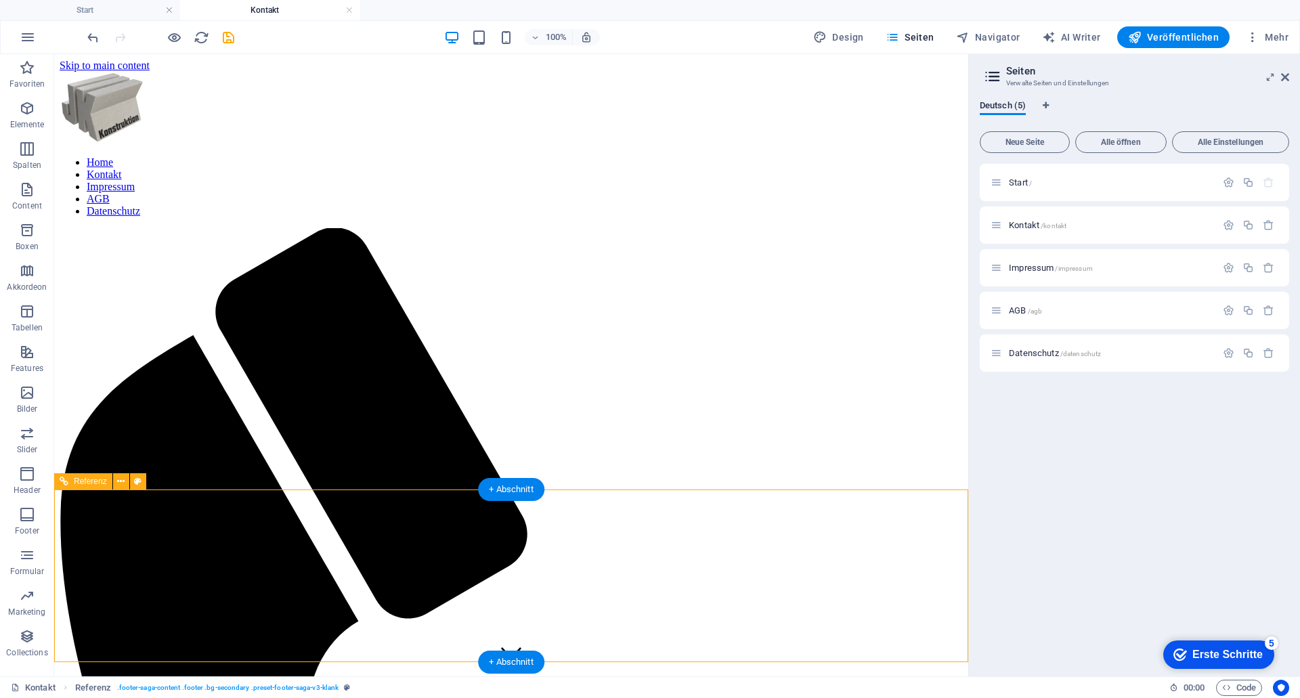
click at [228, 39] on icon "save" at bounding box center [229, 38] width 16 height 16
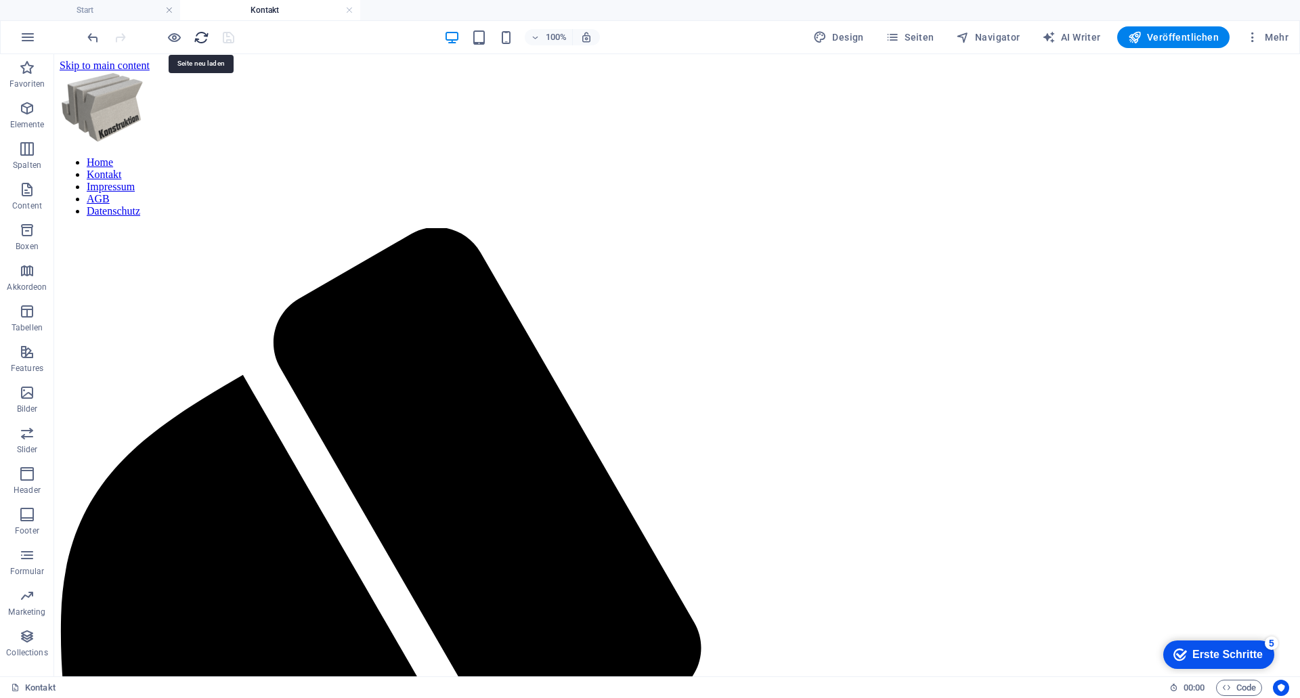
click at [195, 39] on icon "reload" at bounding box center [202, 38] width 16 height 16
click at [924, 35] on span "Seiten" at bounding box center [910, 37] width 49 height 14
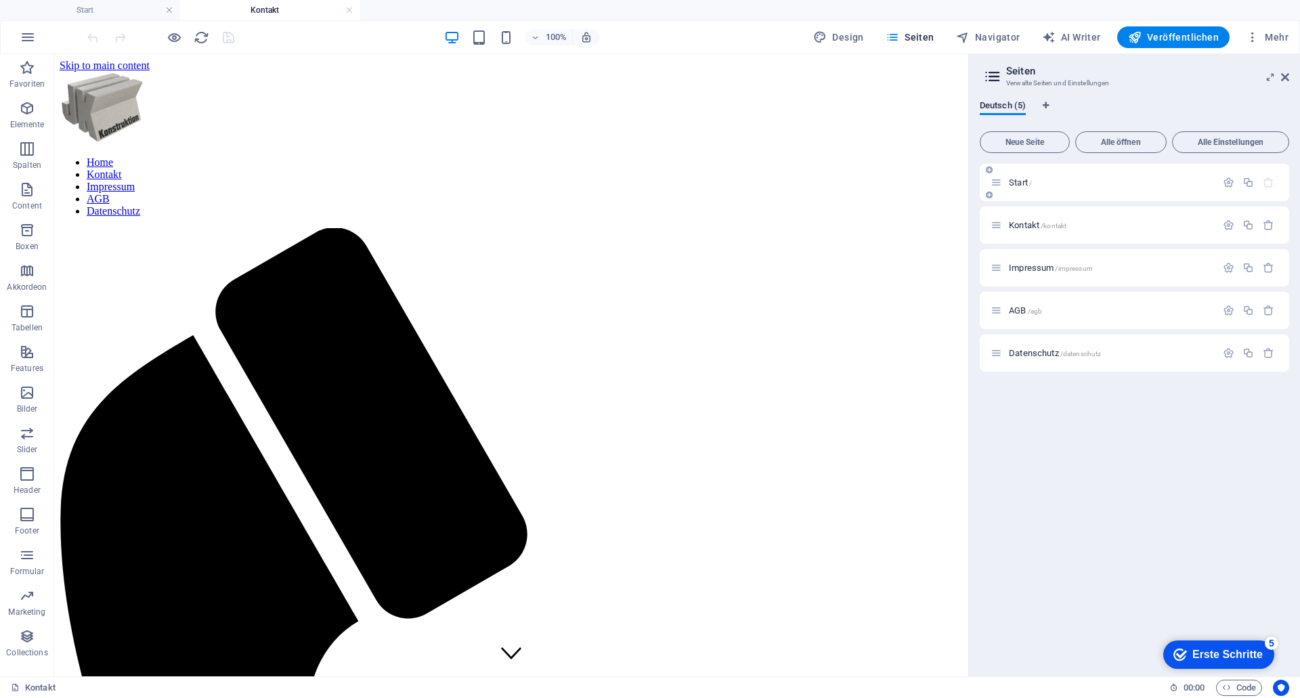
click at [1017, 177] on div "Start /" at bounding box center [1104, 183] width 226 height 16
click at [1029, 226] on span "Kontakt /kontakt" at bounding box center [1038, 225] width 58 height 10
click at [1019, 179] on span "Start /" at bounding box center [1020, 182] width 23 height 10
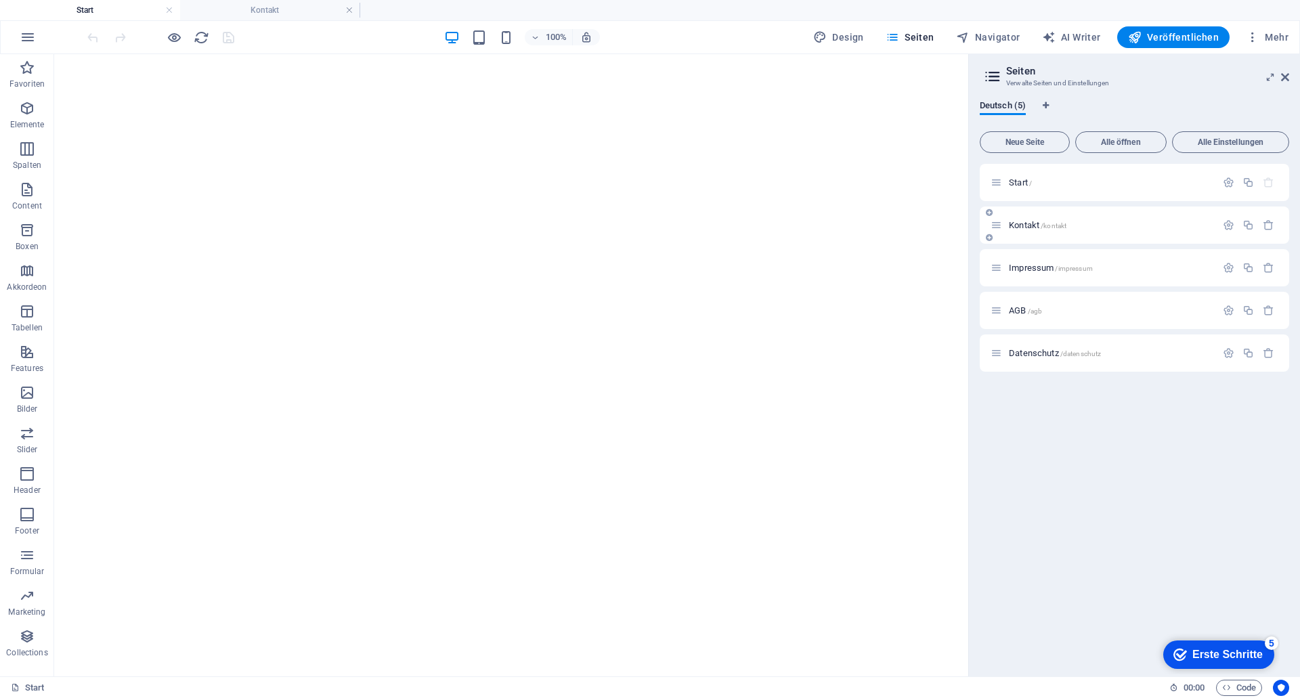
click at [1019, 221] on span "Kontakt /kontakt" at bounding box center [1038, 225] width 58 height 10
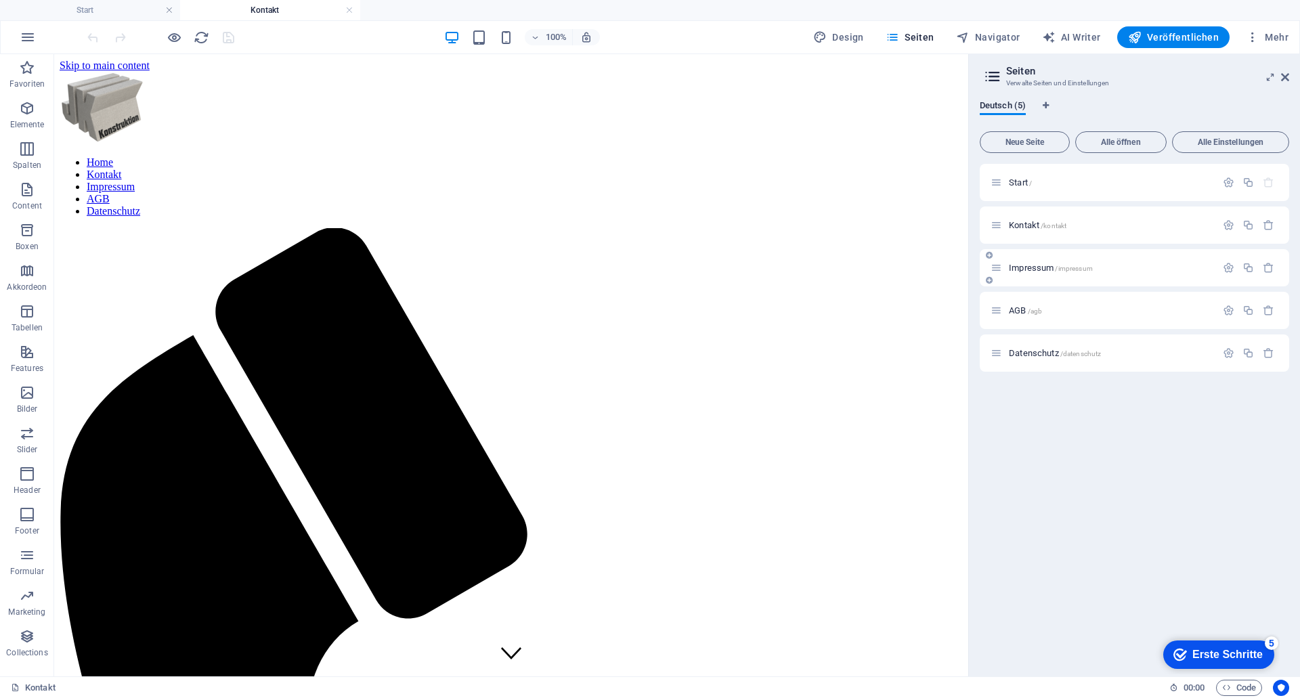
click at [1019, 267] on span "Impressum /impressum" at bounding box center [1051, 268] width 84 height 10
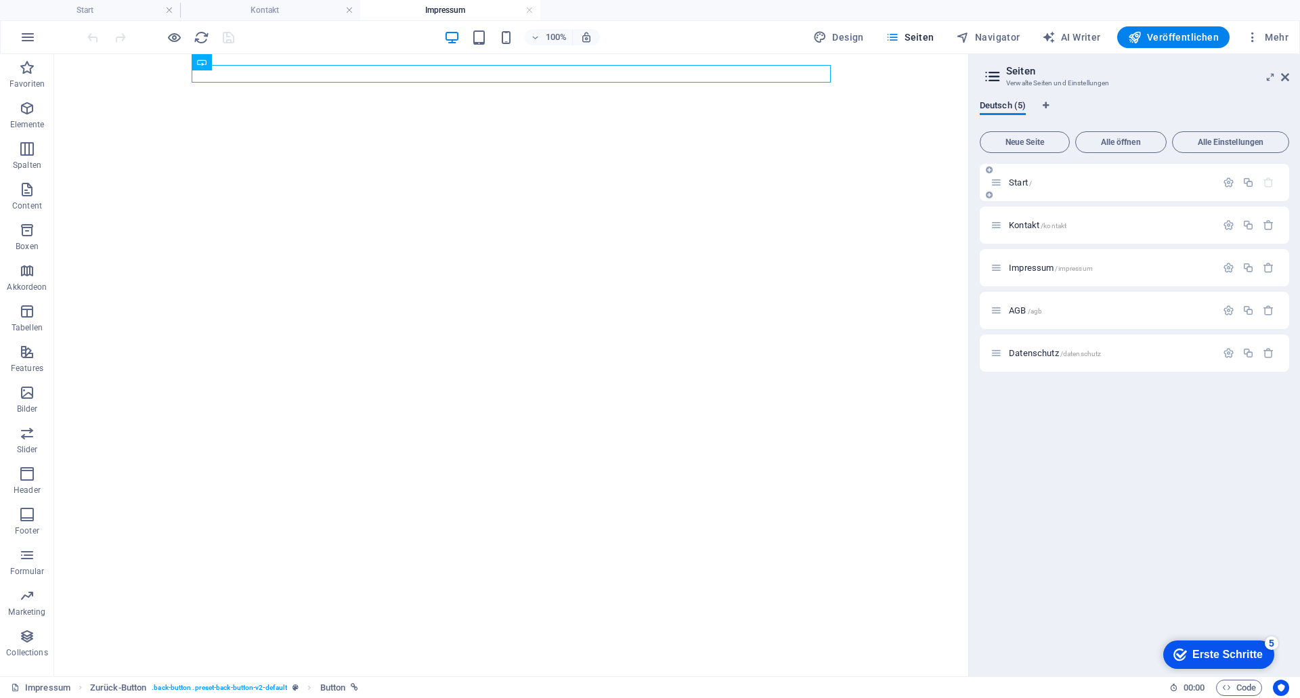
click at [1027, 184] on span "Start /" at bounding box center [1020, 182] width 23 height 10
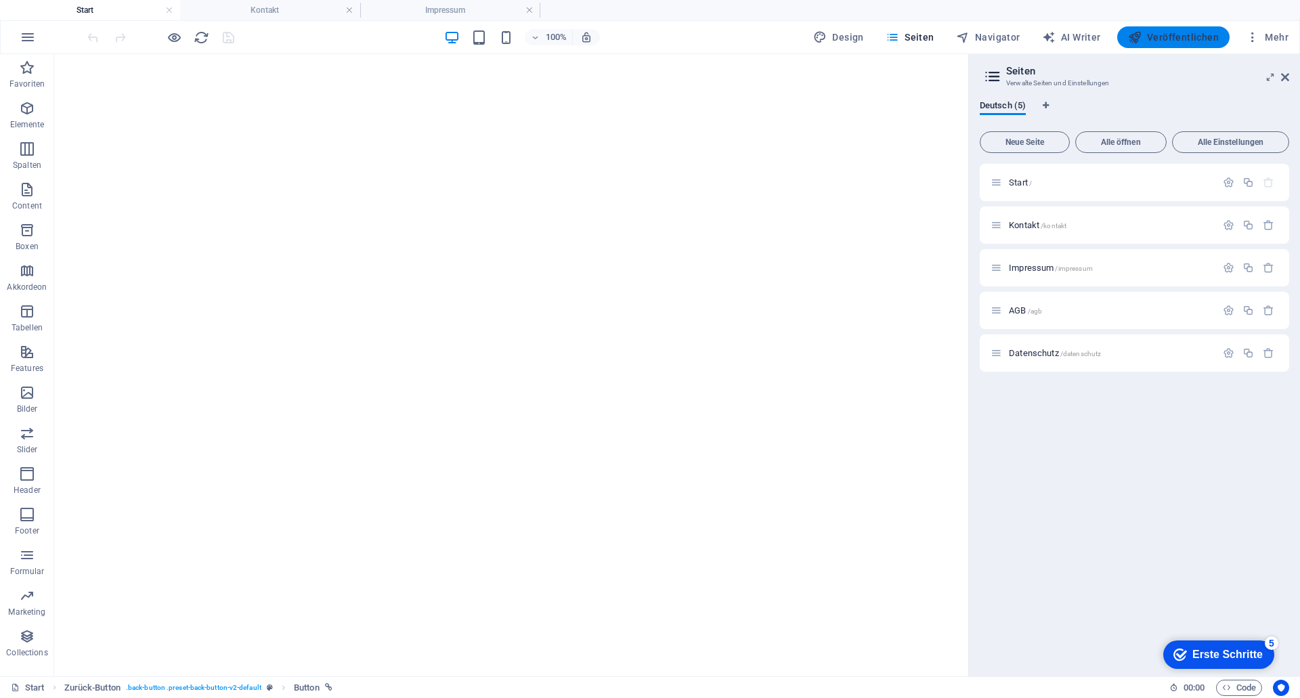
click at [1178, 32] on span "Veröffentlichen" at bounding box center [1173, 37] width 91 height 14
